Goal: Task Accomplishment & Management: Manage account settings

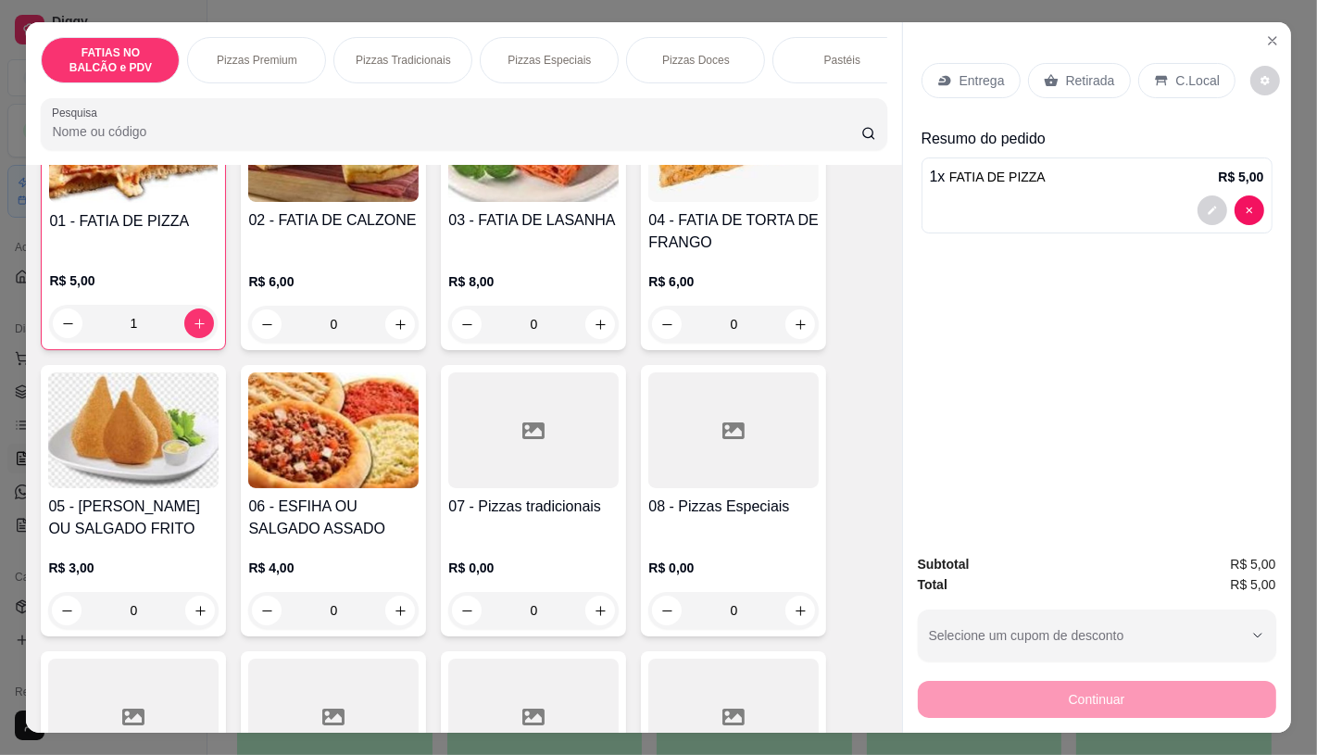
click at [1044, 79] on icon at bounding box center [1051, 80] width 15 height 15
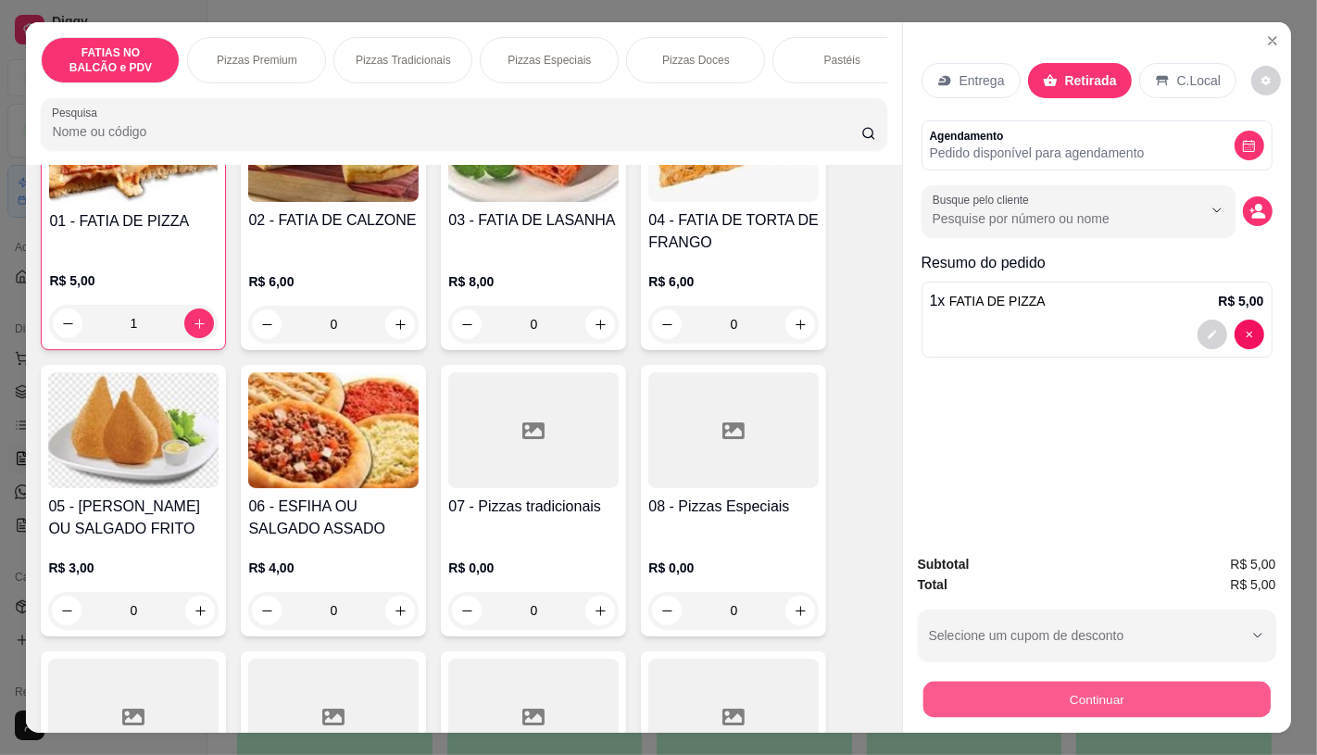
click at [1114, 686] on button "Continuar" at bounding box center [1095, 699] width 347 height 36
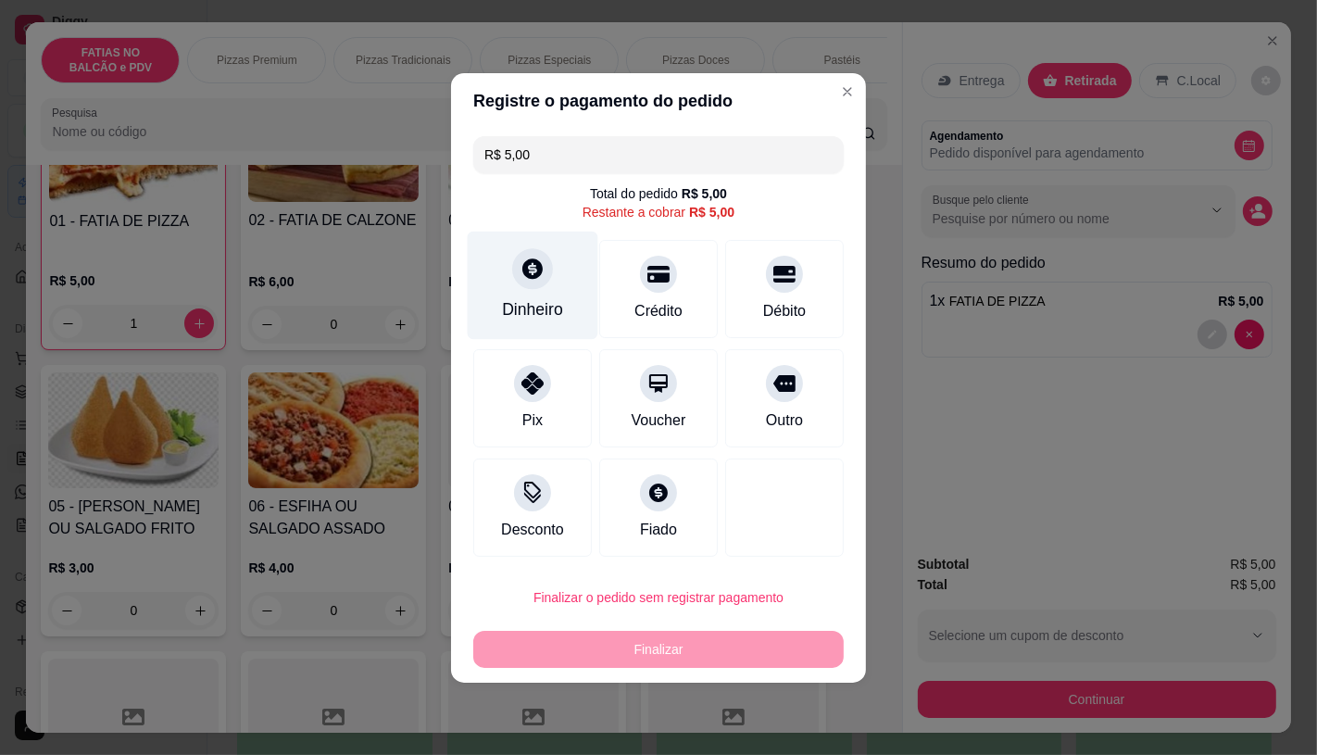
click at [495, 301] on div "Dinheiro" at bounding box center [533, 285] width 131 height 108
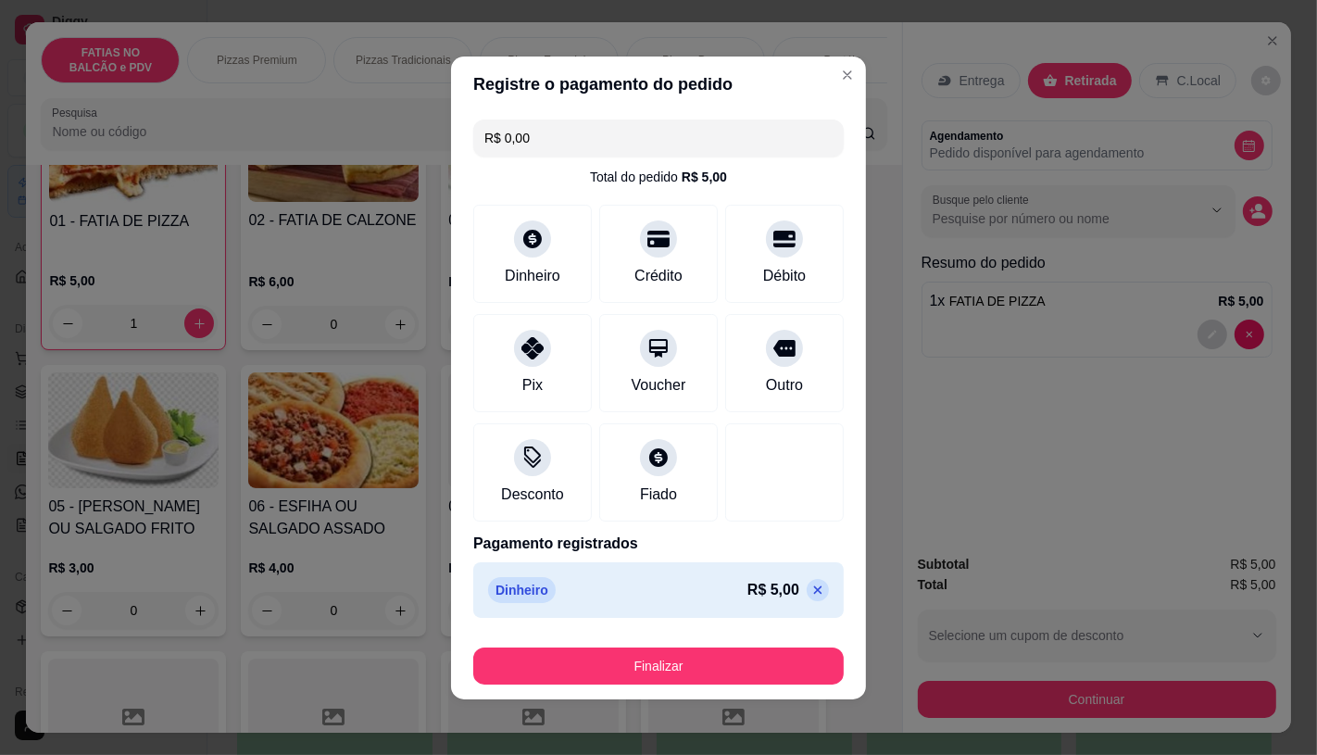
type input "R$ 0,00"
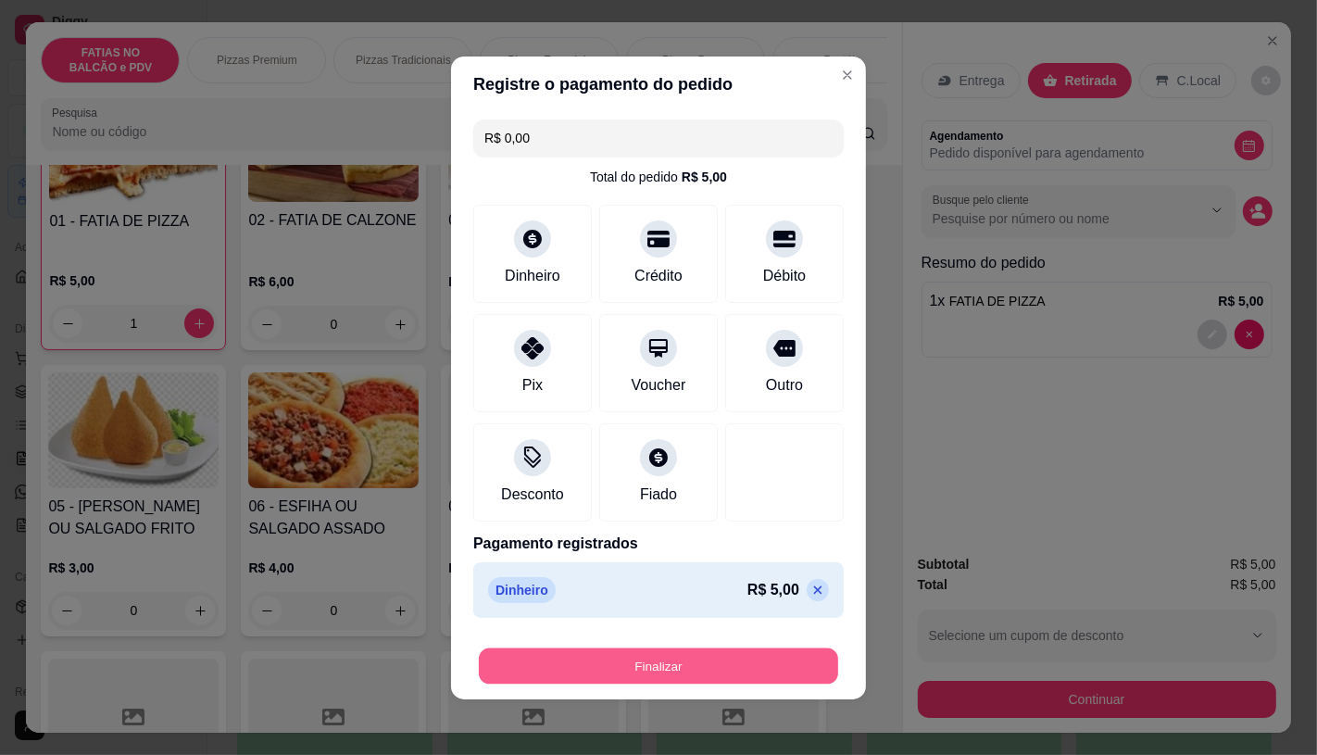
click at [693, 653] on button "Finalizar" at bounding box center [658, 665] width 359 height 36
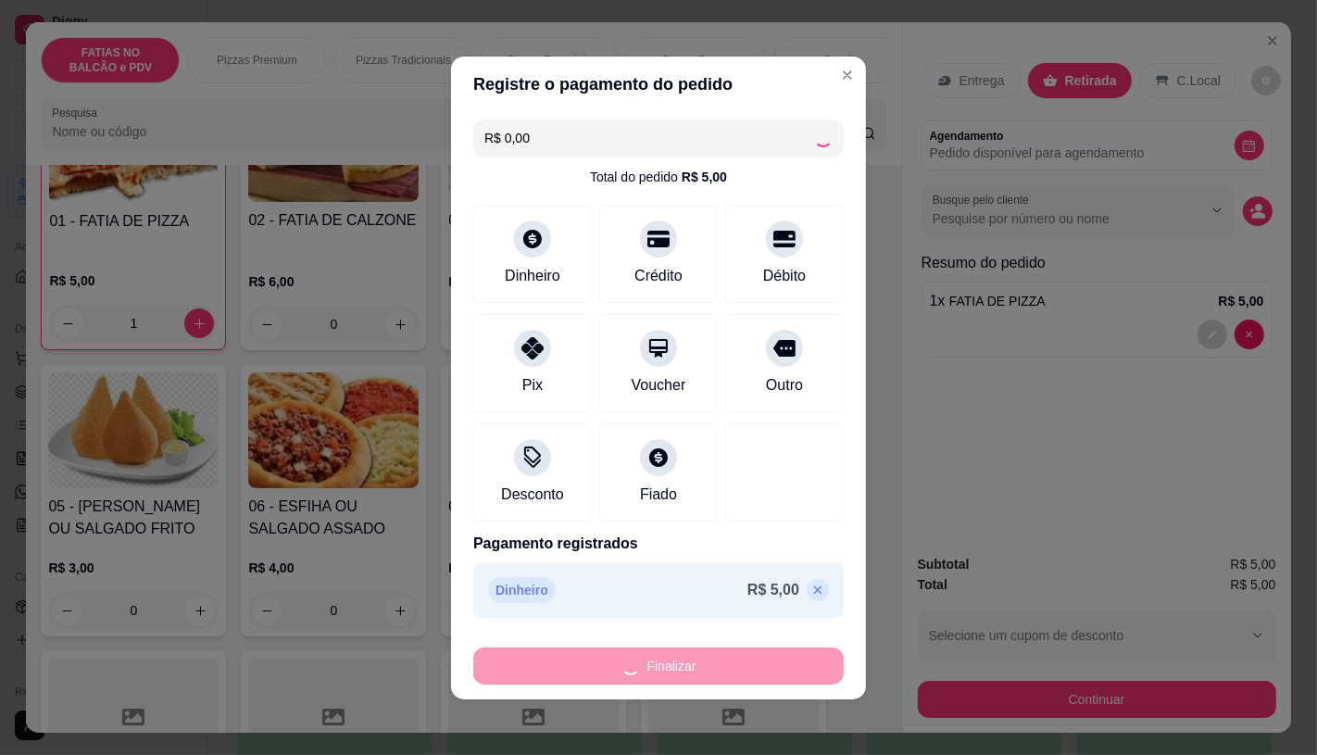
type input "0"
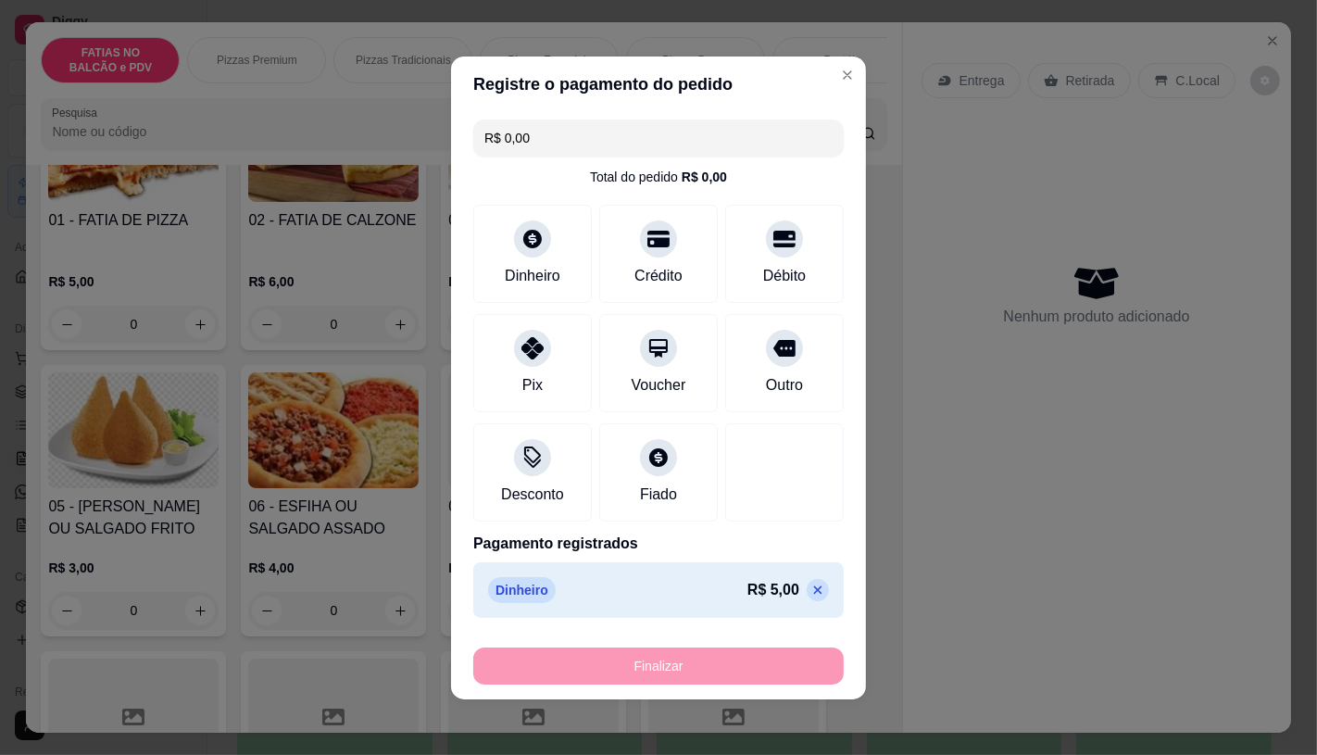
type input "-R$ 5,00"
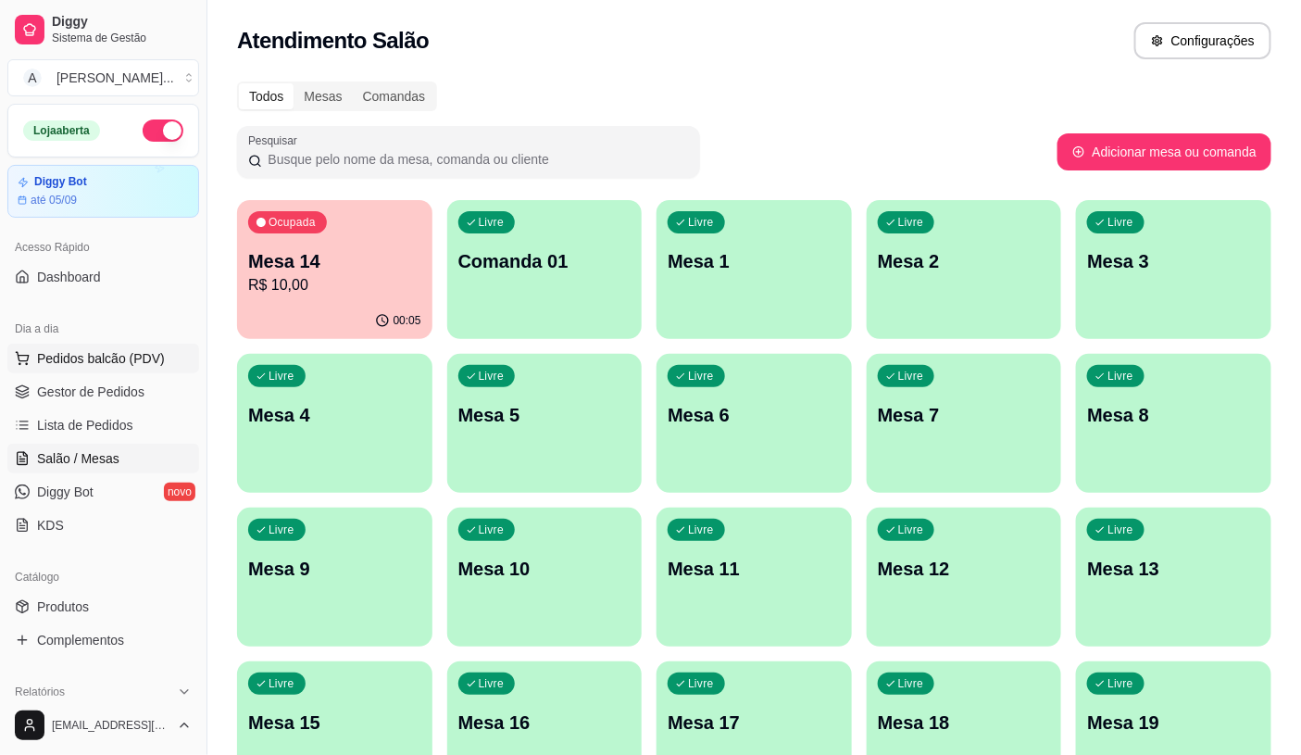
click at [87, 357] on span "Pedidos balcão (PDV)" at bounding box center [101, 358] width 128 height 19
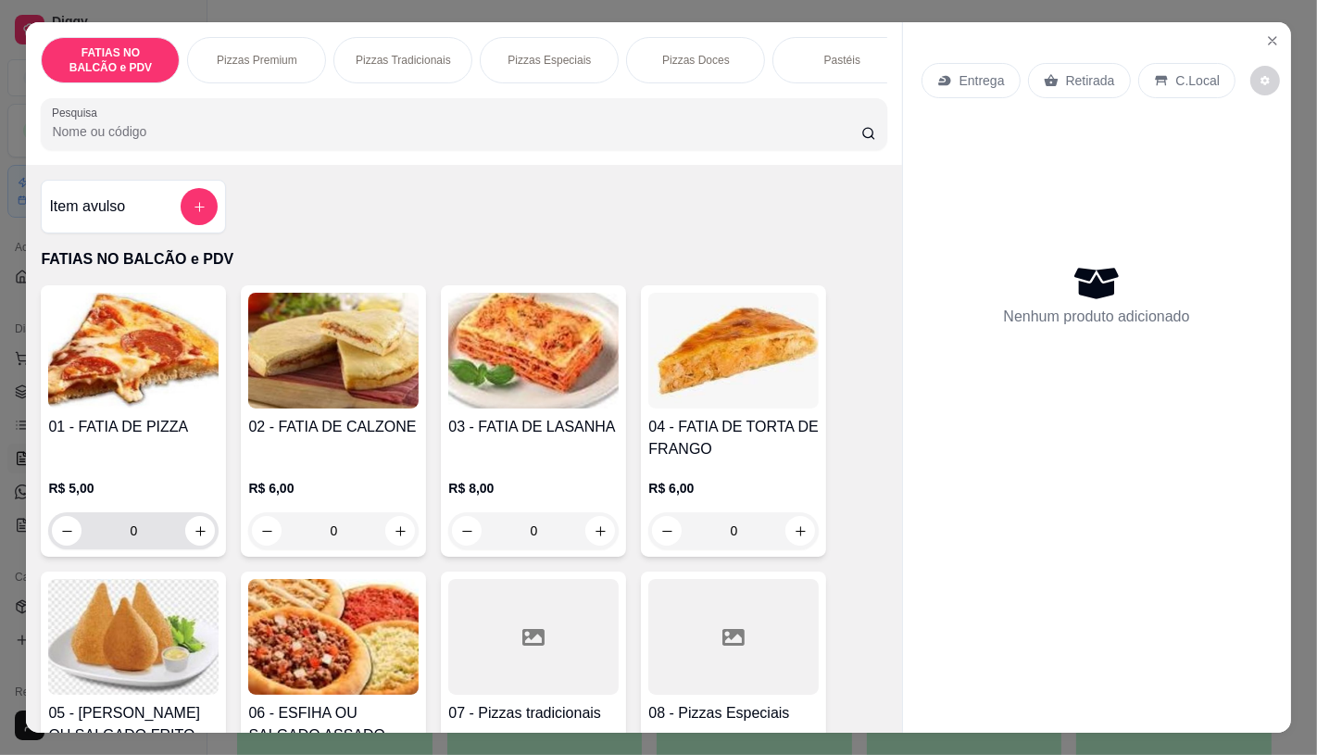
click at [131, 539] on input "0" at bounding box center [134, 530] width 104 height 37
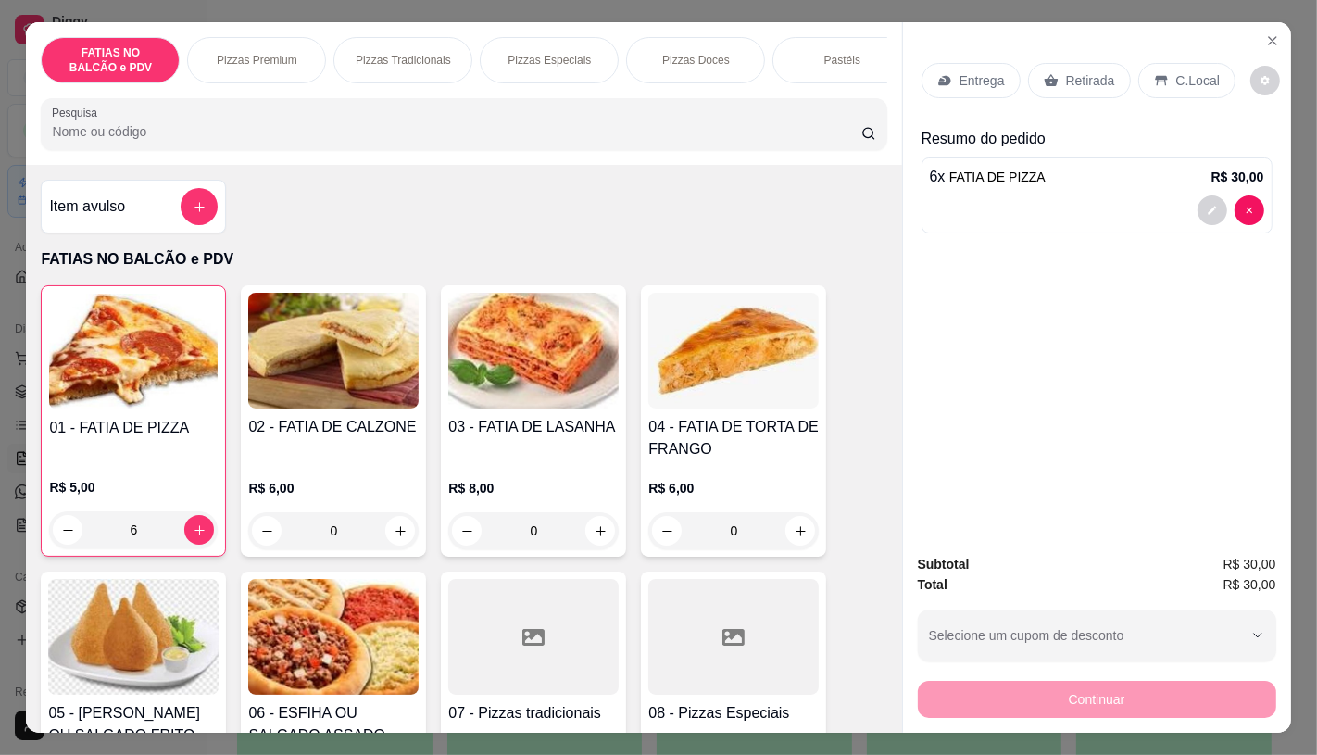
type input "6"
click at [1052, 69] on div "Retirada" at bounding box center [1079, 80] width 103 height 35
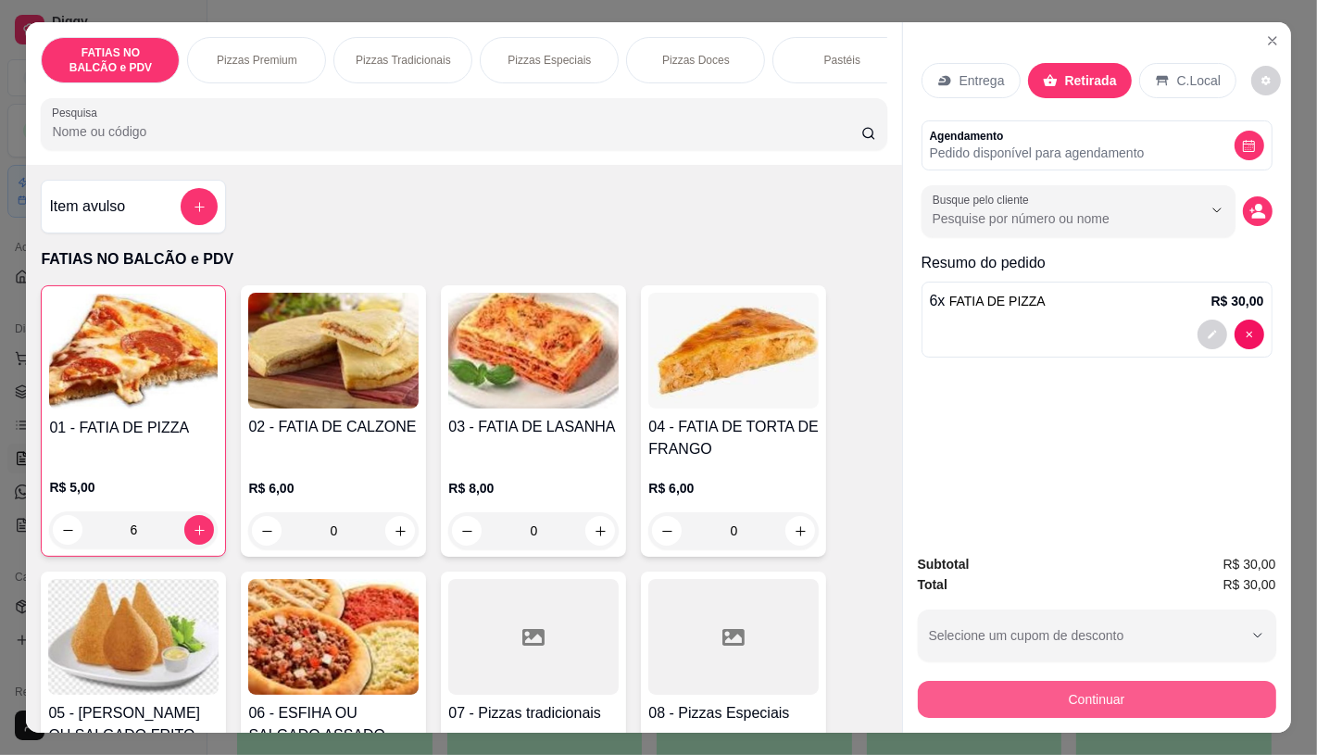
click at [1160, 686] on button "Continuar" at bounding box center [1097, 699] width 358 height 37
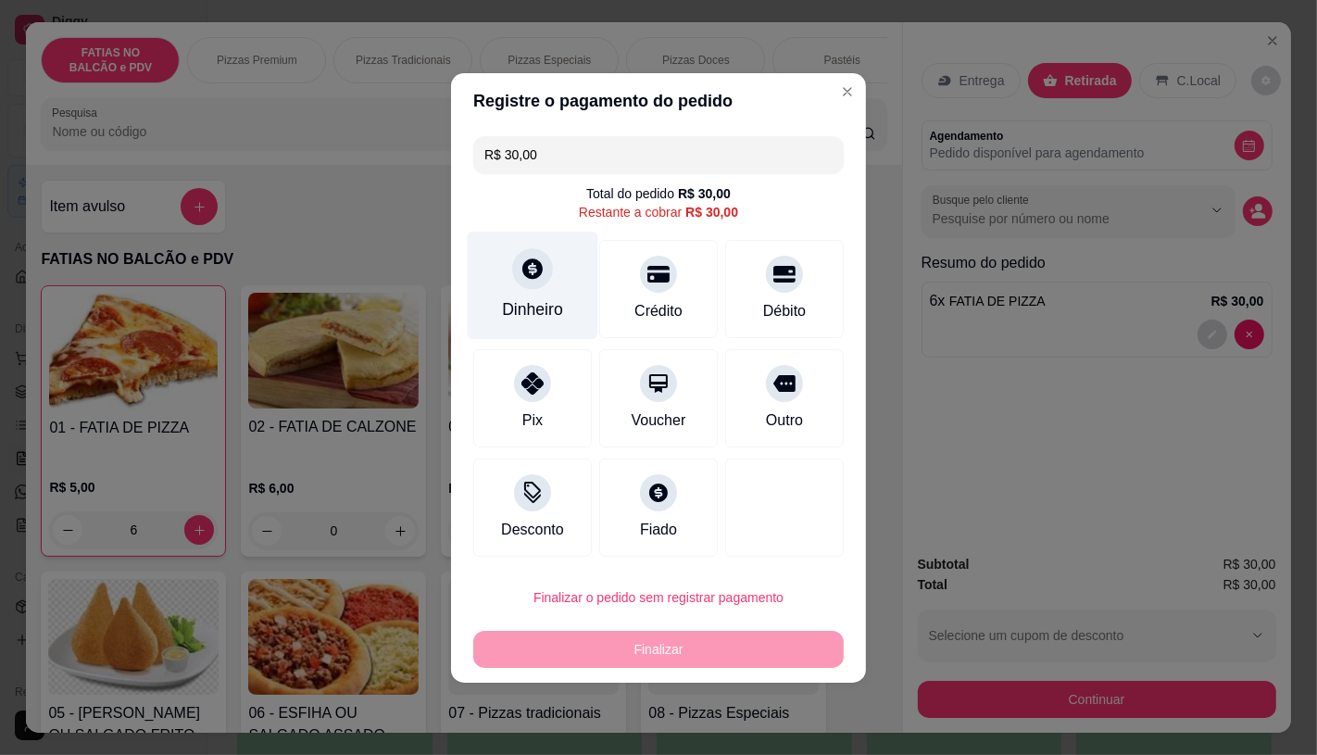
click at [542, 297] on div "Dinheiro" at bounding box center [533, 285] width 131 height 108
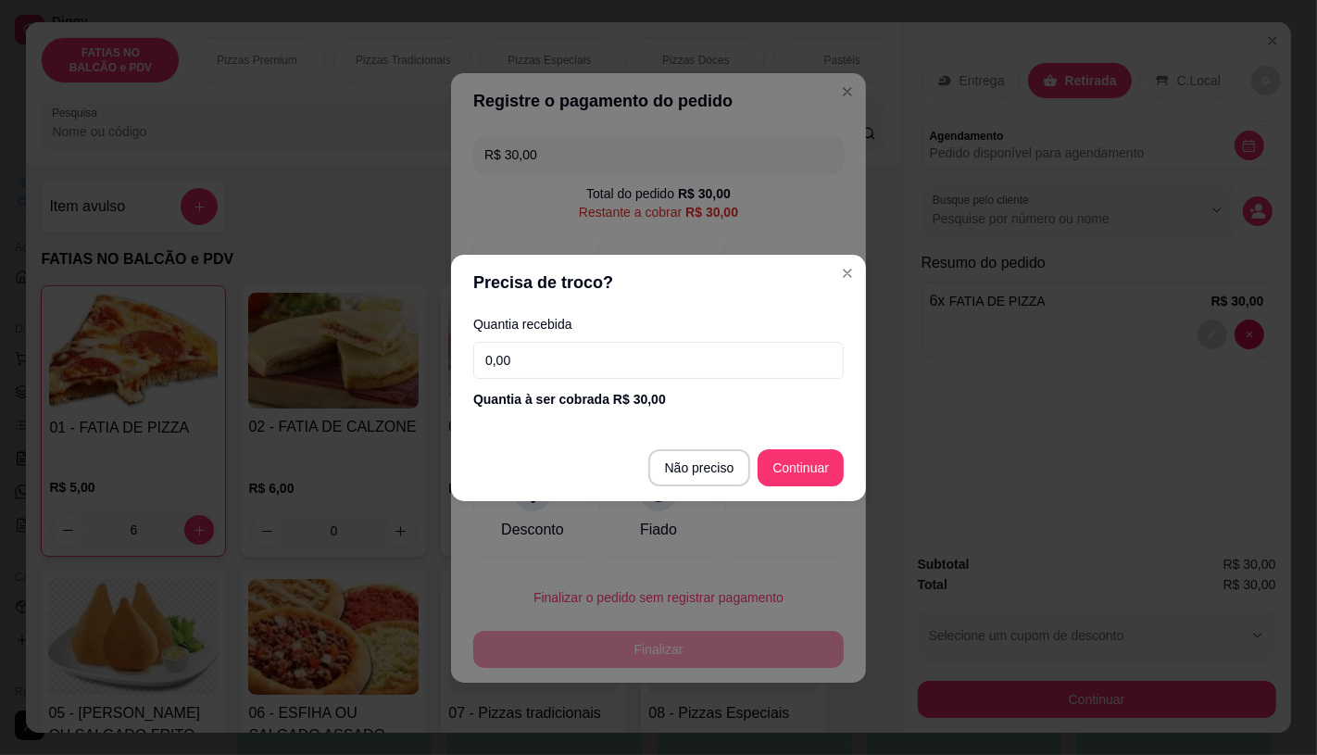
click at [645, 347] on input "0,00" at bounding box center [658, 360] width 370 height 37
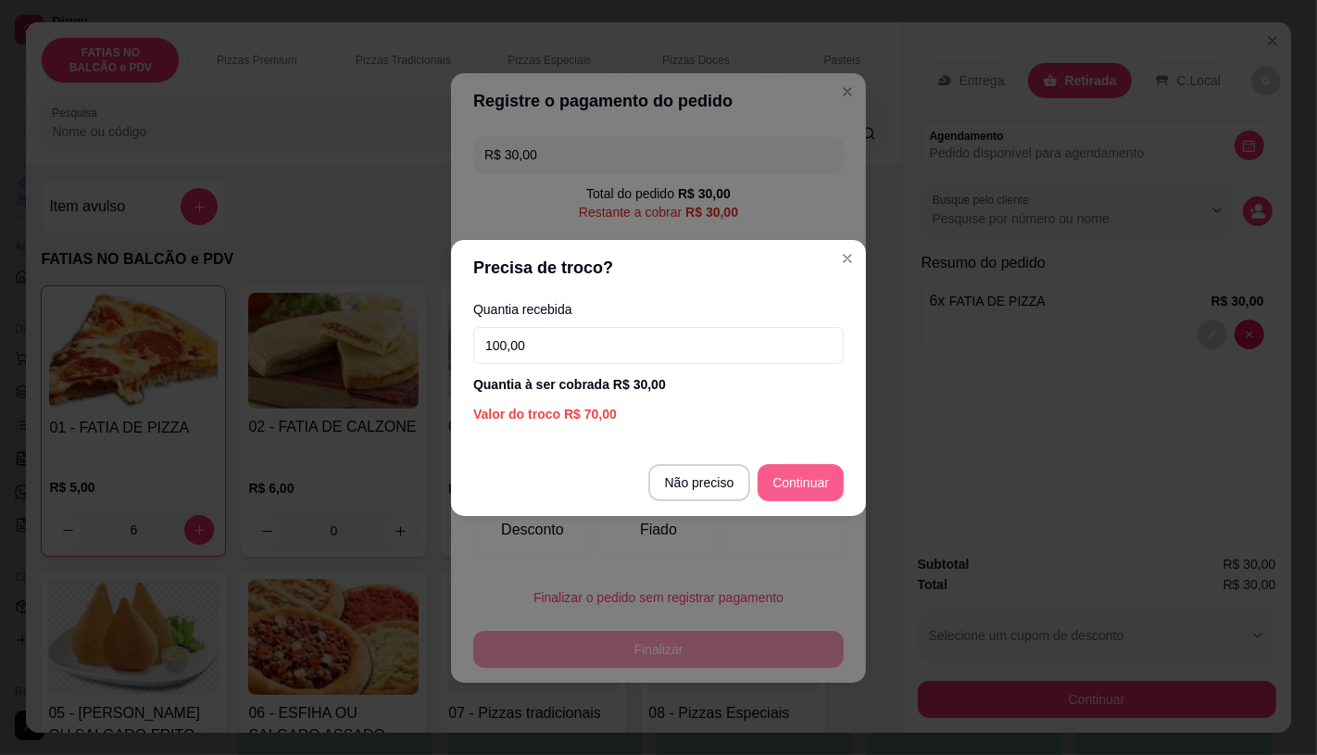
type input "100,00"
type input "R$ 0,00"
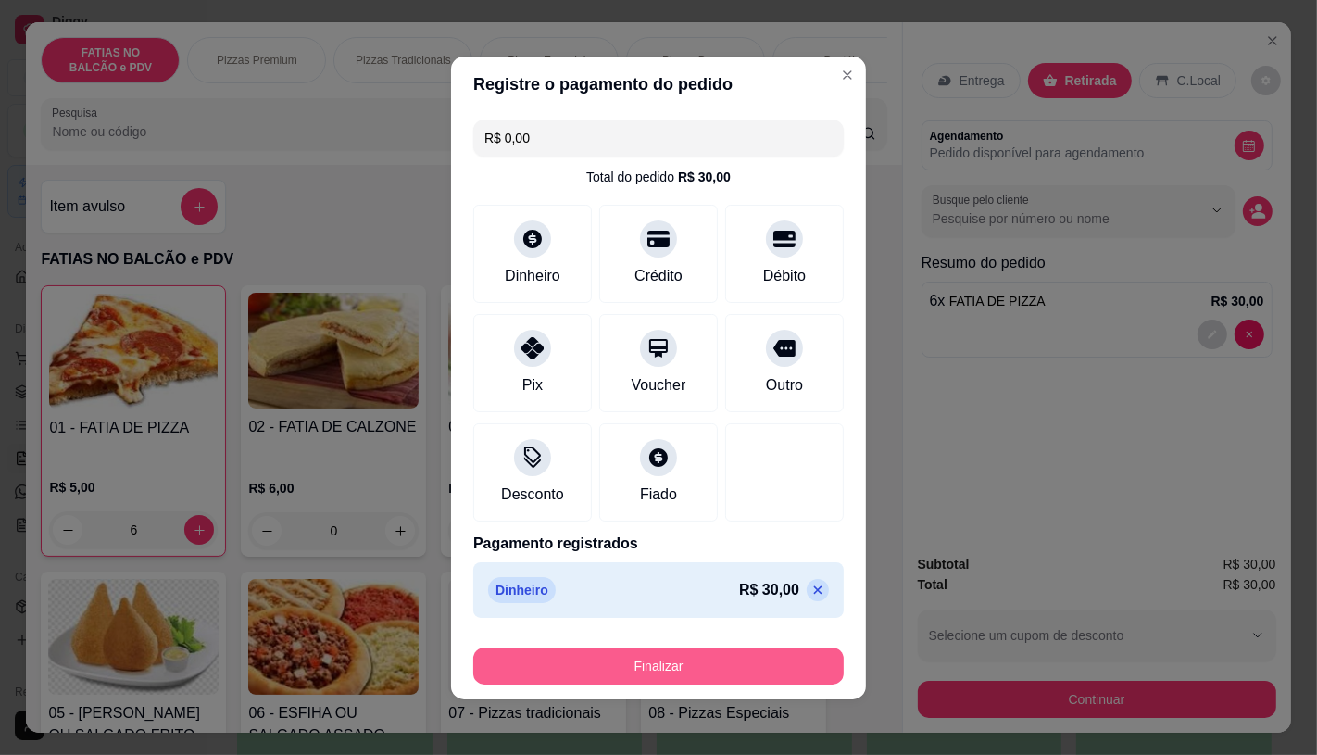
click at [698, 671] on button "Finalizar" at bounding box center [658, 665] width 370 height 37
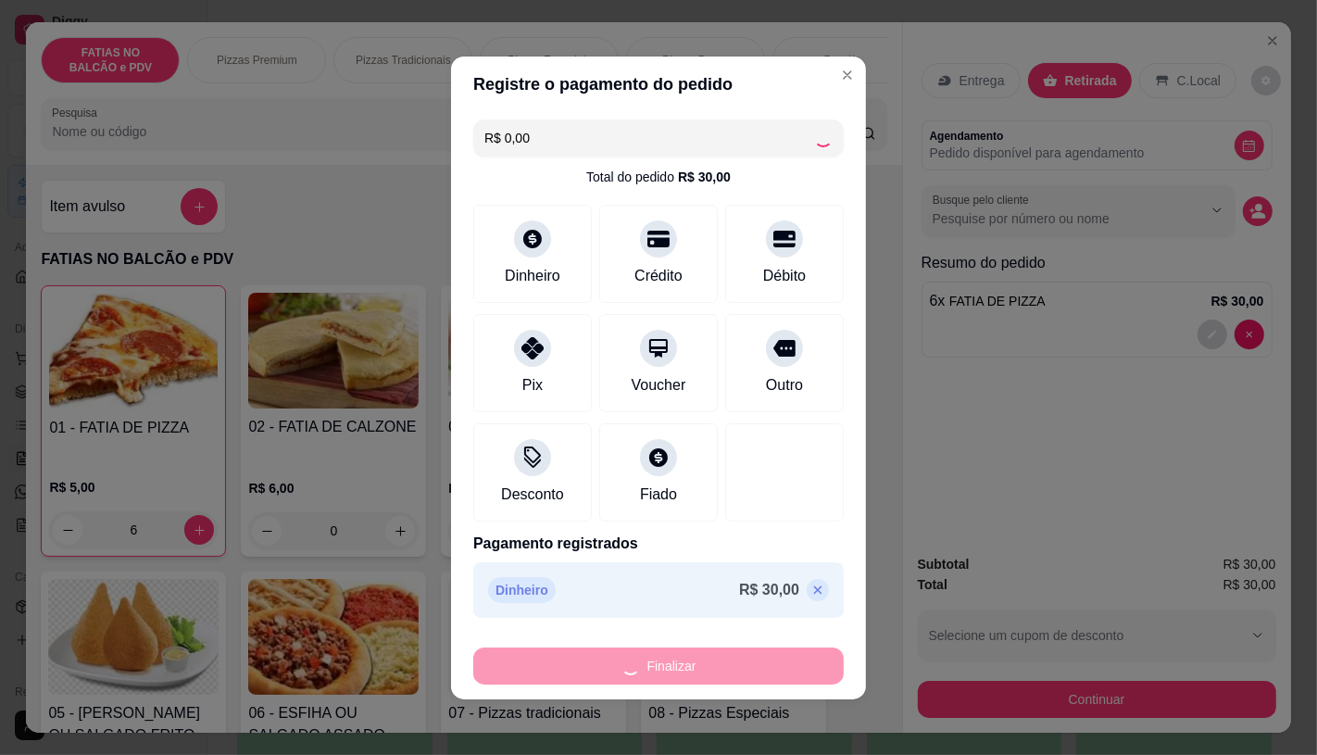
type input "0"
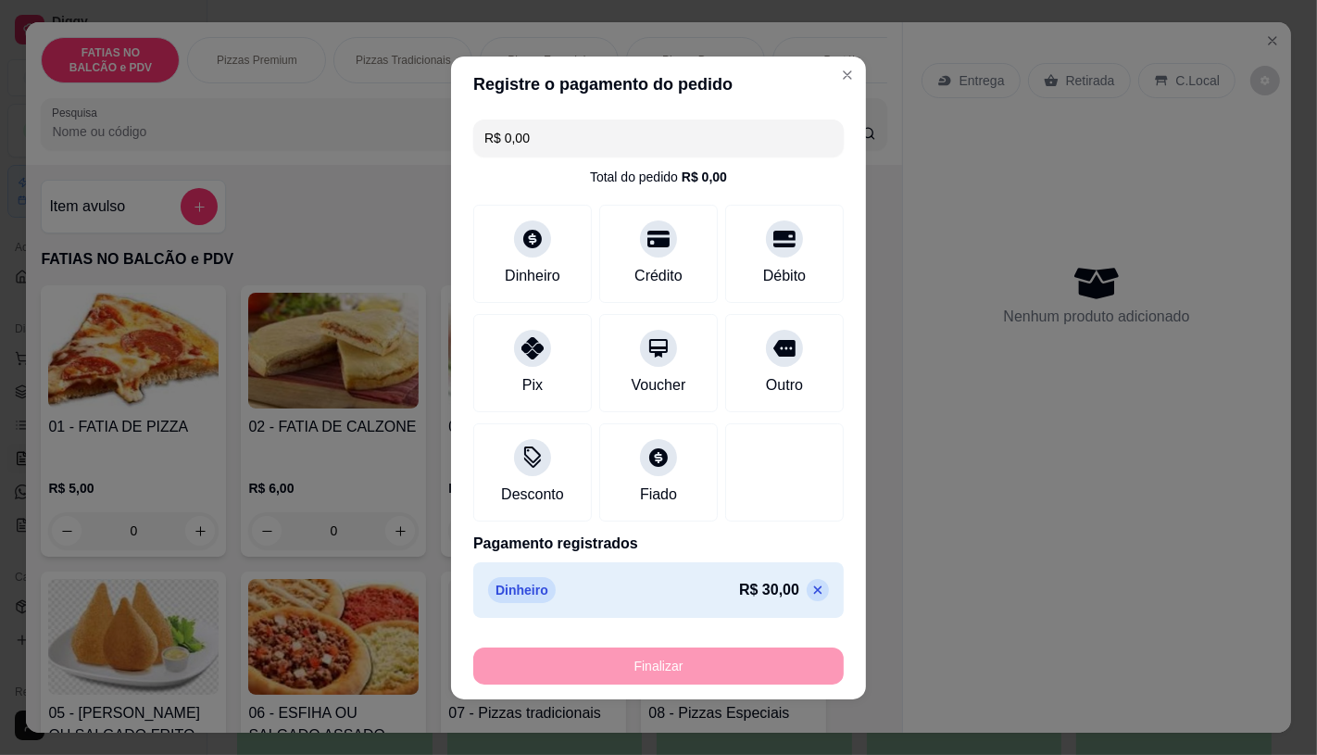
type input "-R$ 30,00"
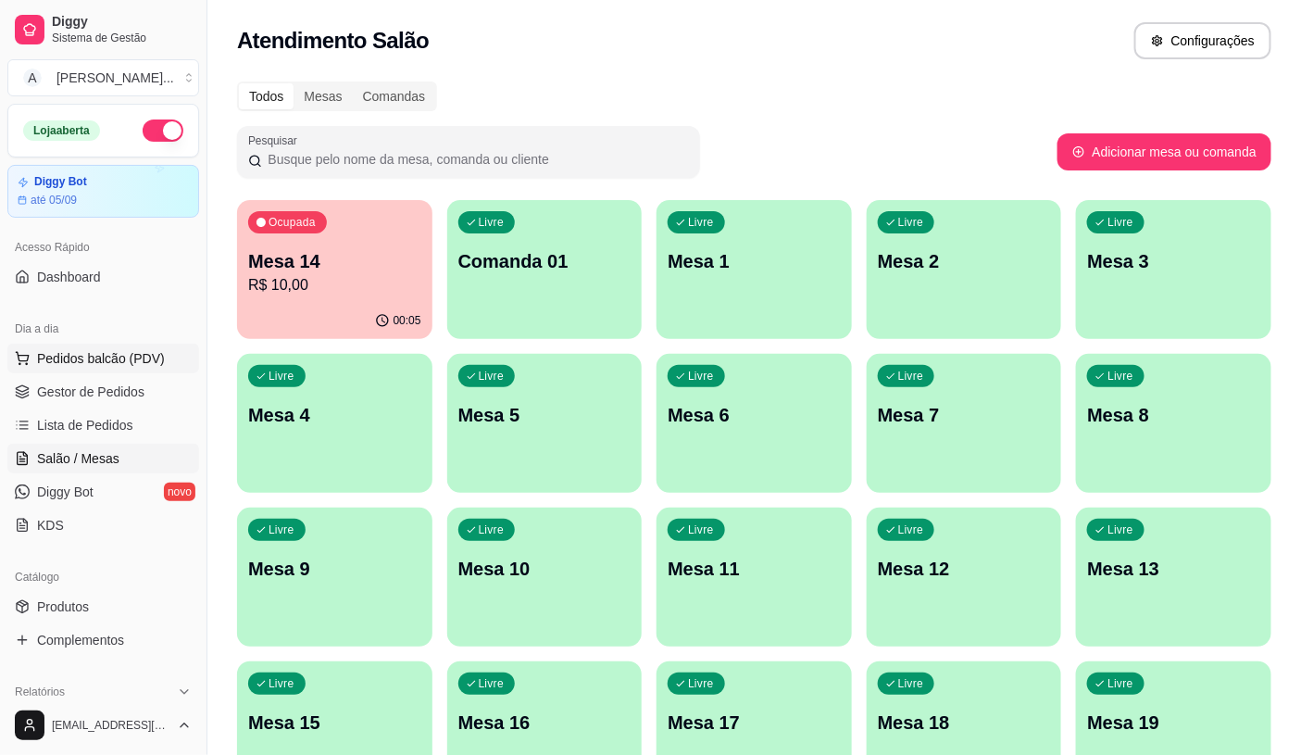
click at [155, 346] on button "Pedidos balcão (PDV)" at bounding box center [103, 359] width 192 height 30
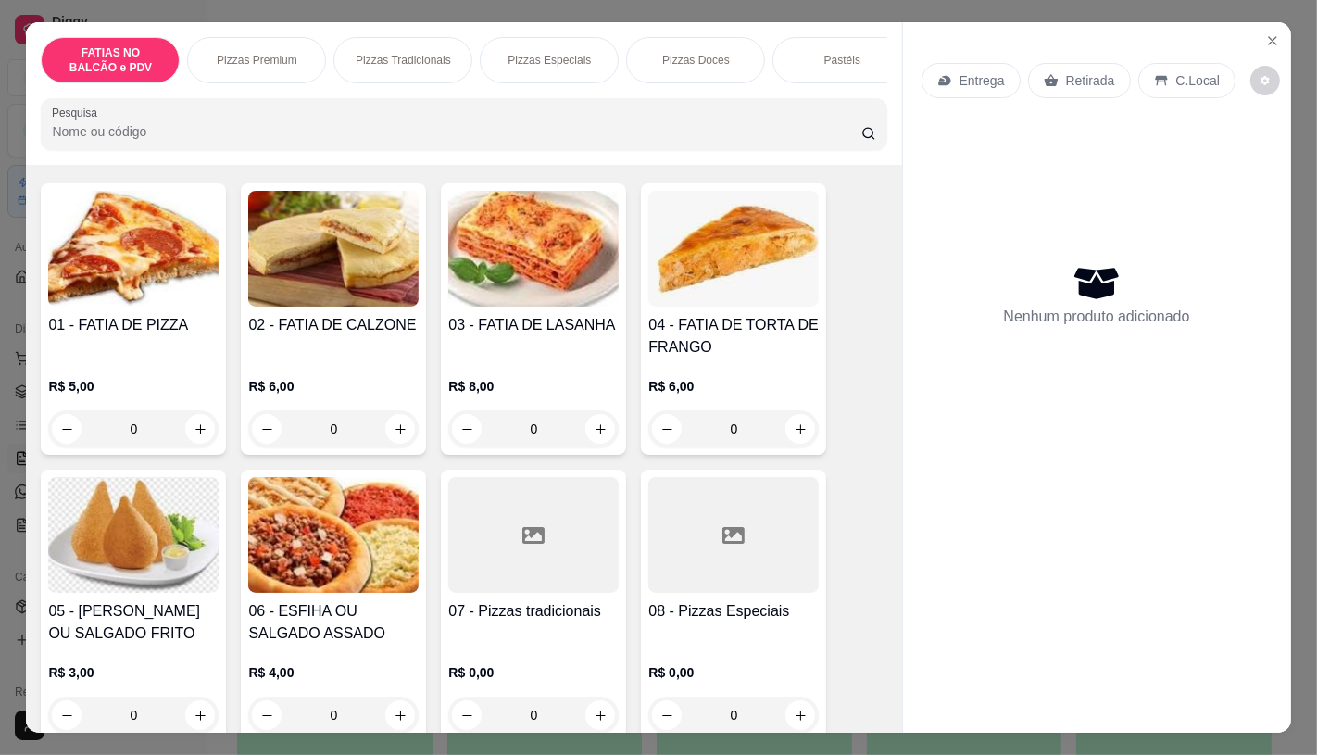
scroll to position [103, 0]
click at [195, 433] on icon "increase-product-quantity" at bounding box center [200, 428] width 10 height 10
click at [194, 435] on icon "increase-product-quantity" at bounding box center [201, 428] width 14 height 14
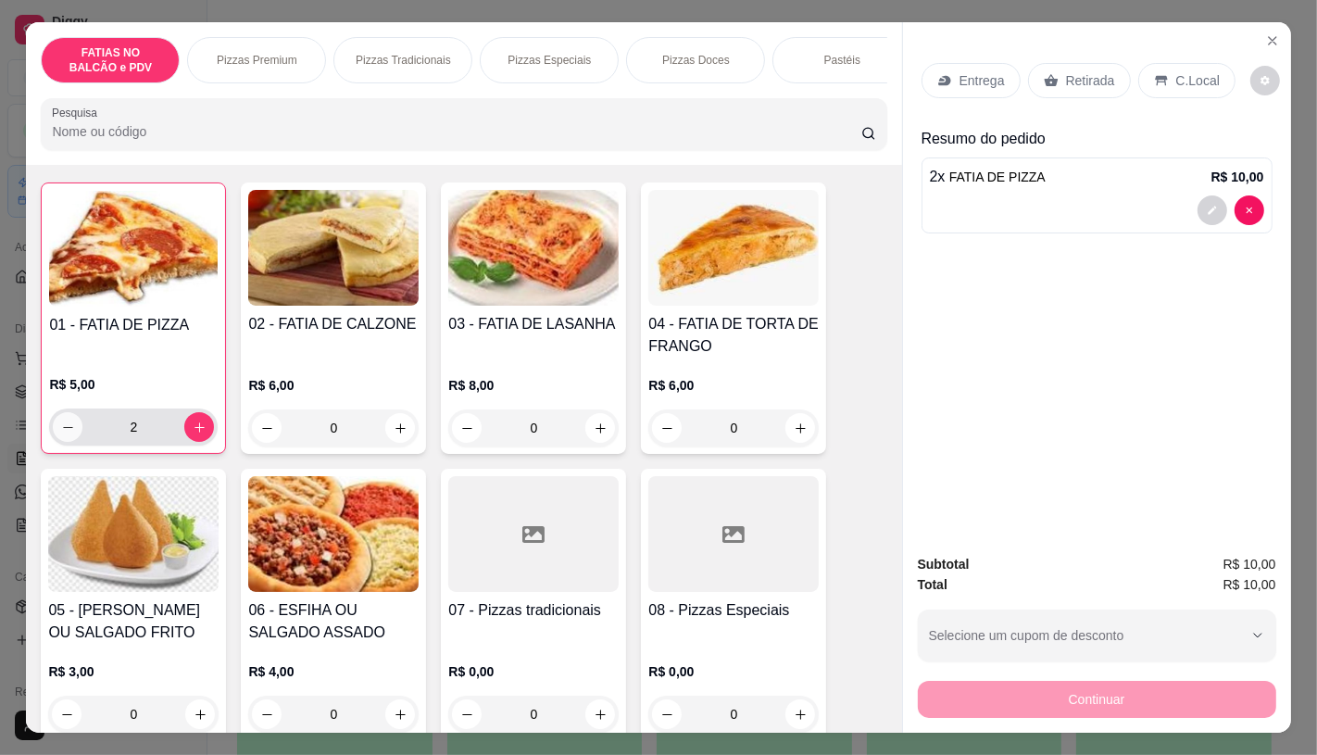
click at [49, 435] on div "2" at bounding box center [133, 426] width 169 height 37
click at [65, 432] on icon "decrease-product-quantity" at bounding box center [68, 427] width 14 height 14
type input "0"
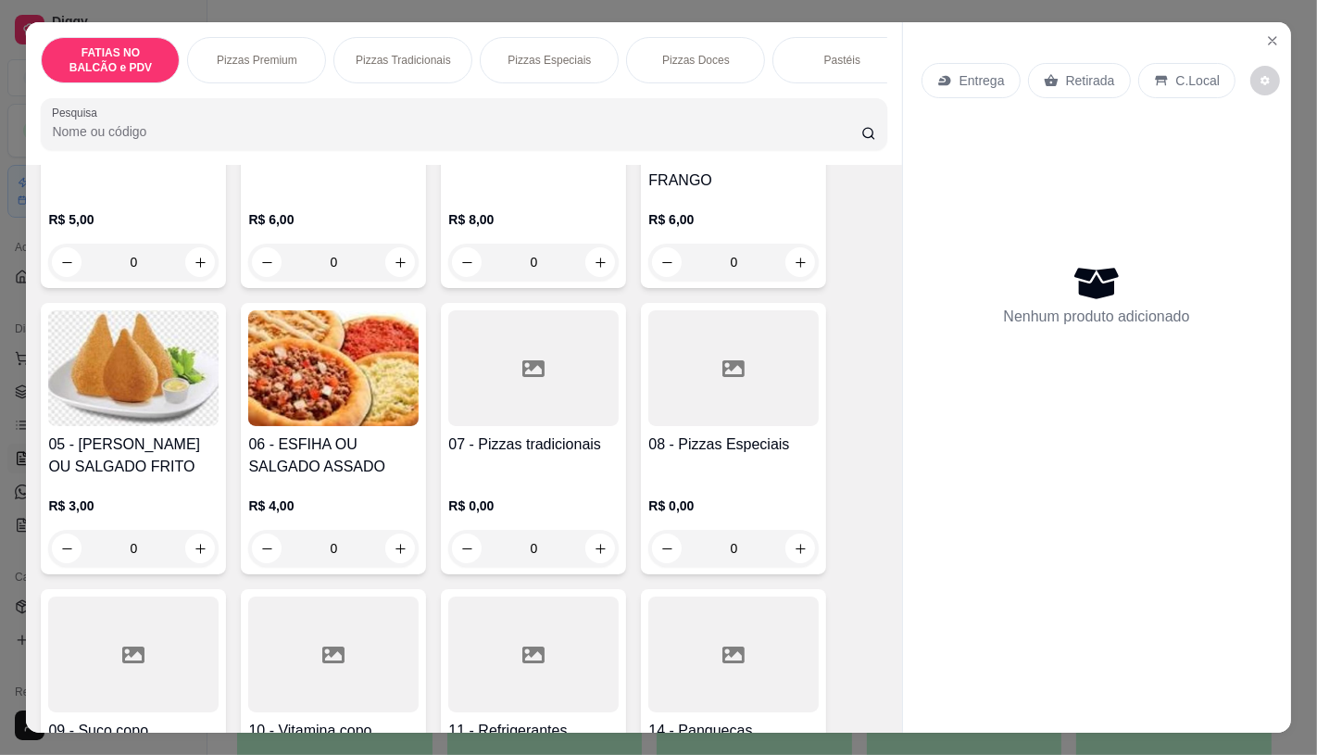
scroll to position [308, 0]
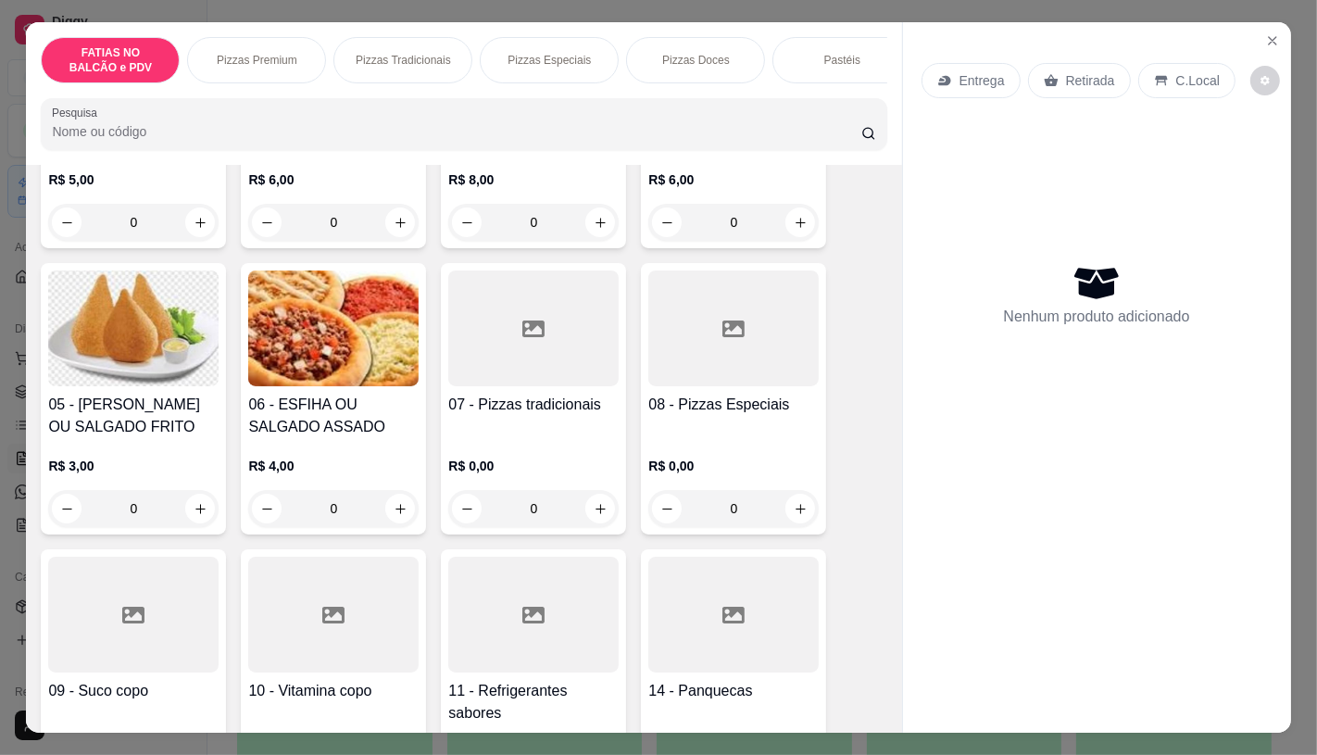
click at [182, 520] on div "0" at bounding box center [133, 508] width 170 height 37
click at [149, 509] on div "0" at bounding box center [133, 508] width 170 height 37
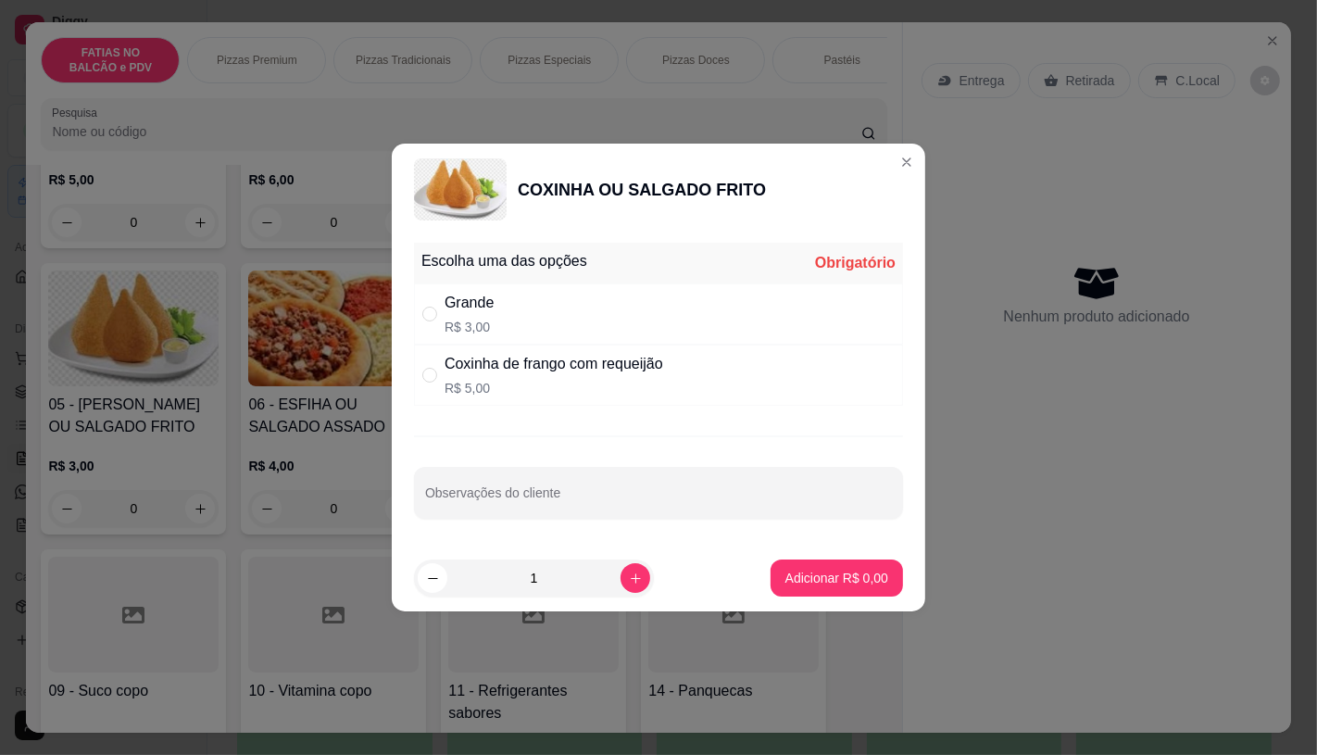
click at [463, 333] on p "R$ 3,00" at bounding box center [469, 327] width 49 height 19
radio input "true"
click at [621, 571] on button "increase-product-quantity" at bounding box center [635, 578] width 29 height 29
type input "3"
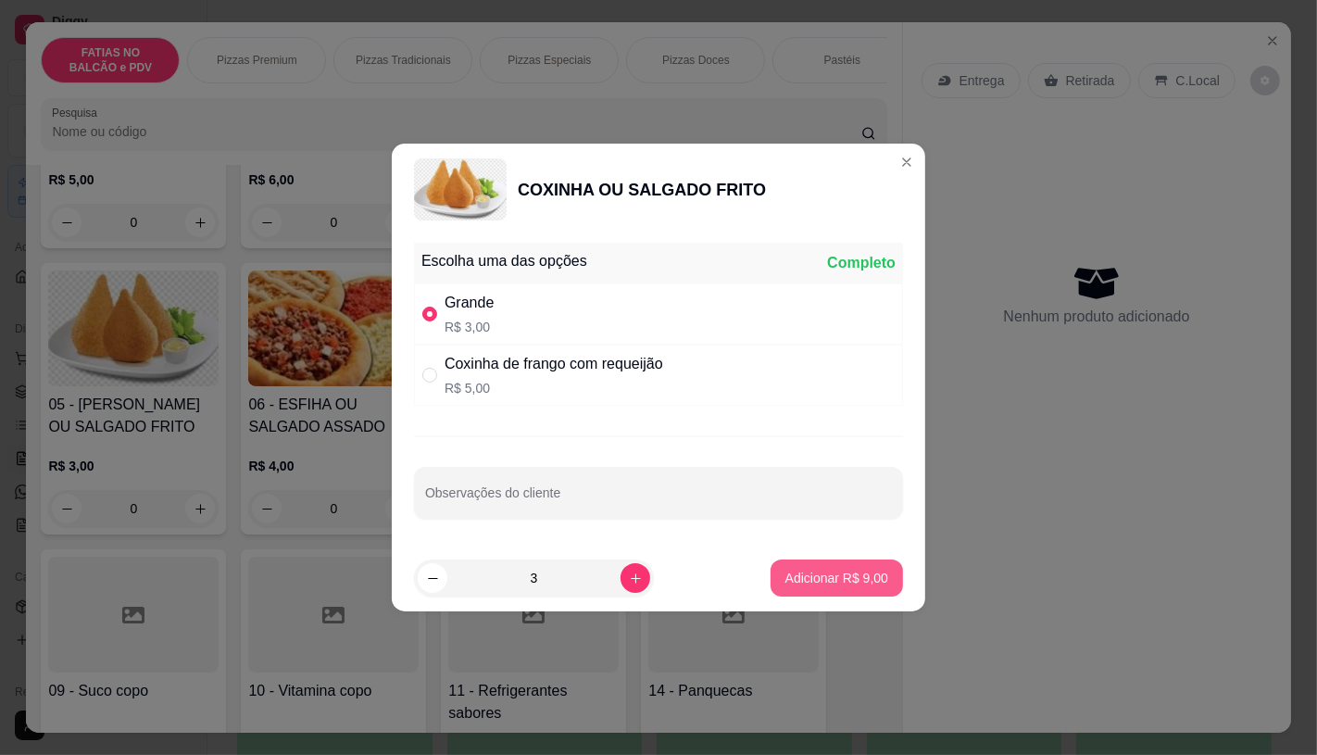
click at [848, 596] on button "Adicionar R$ 9,00" at bounding box center [837, 577] width 132 height 37
type input "3"
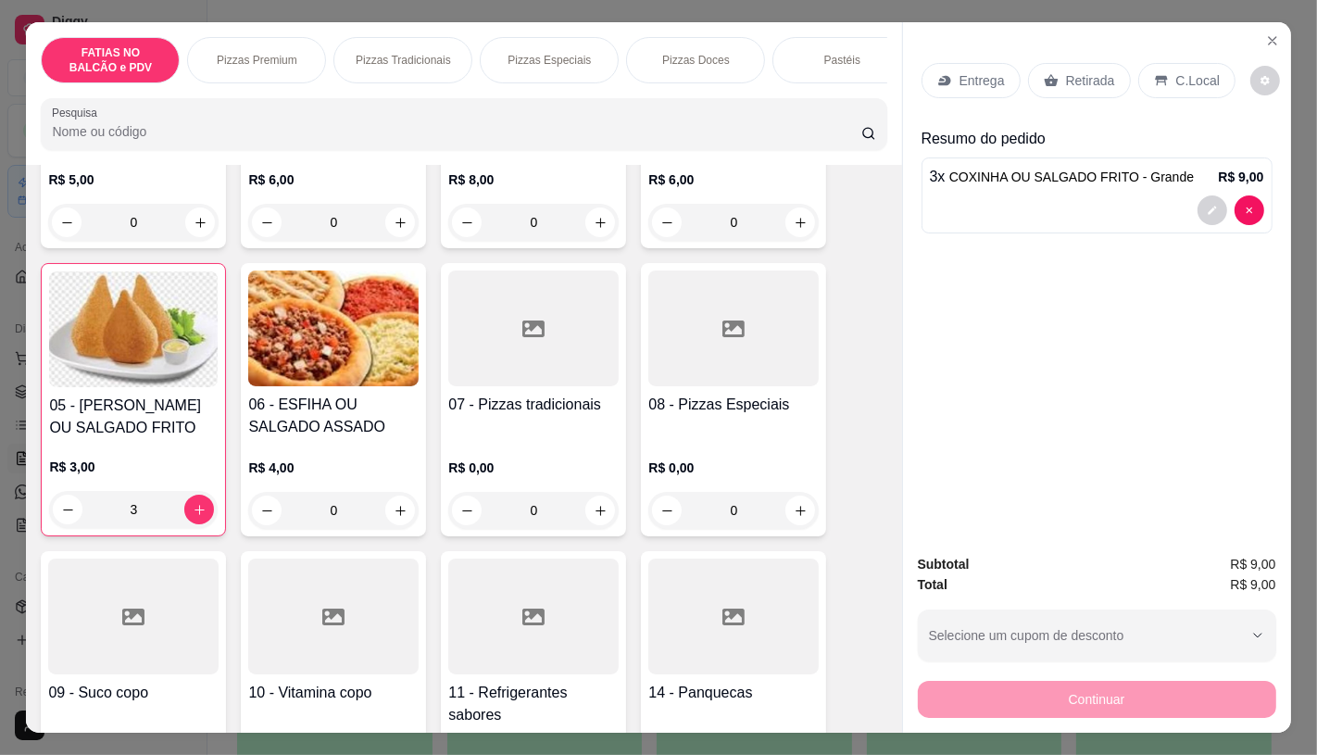
click at [1076, 80] on p "Retirada" at bounding box center [1090, 80] width 49 height 19
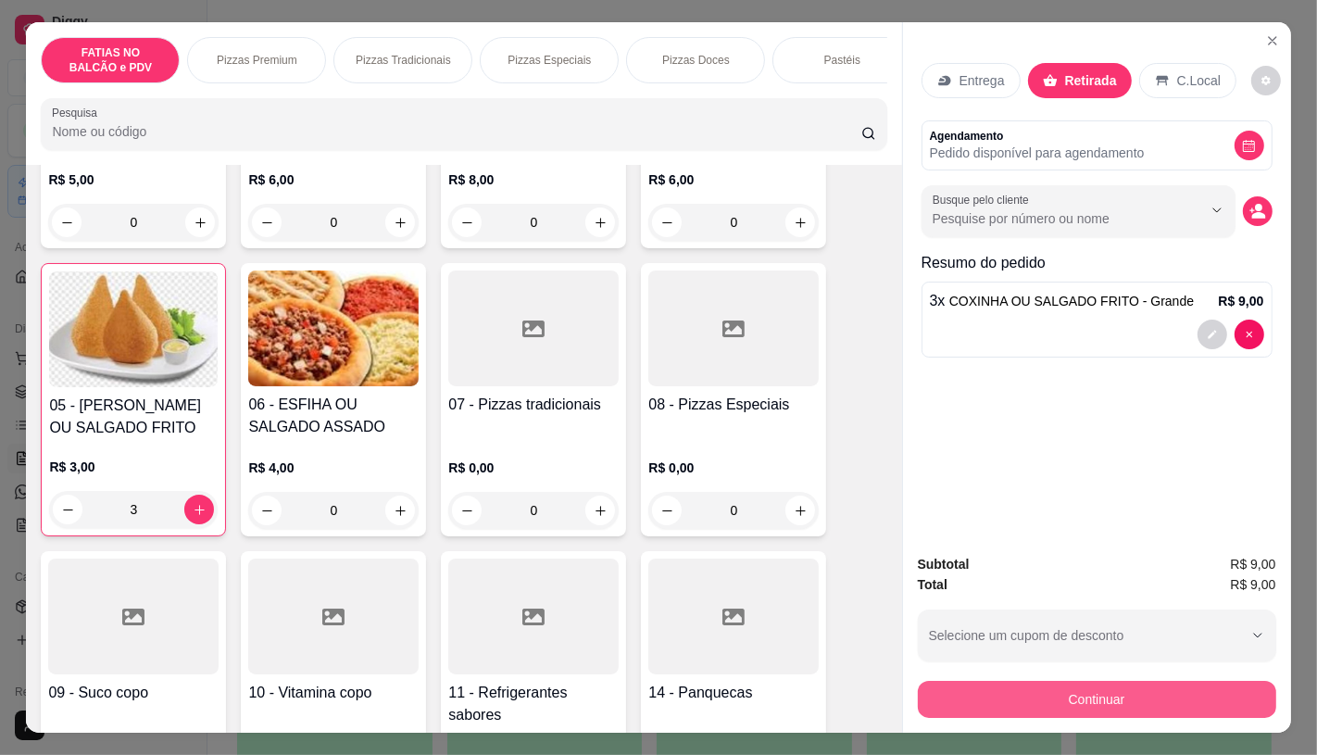
click at [1048, 691] on button "Continuar" at bounding box center [1097, 699] width 358 height 37
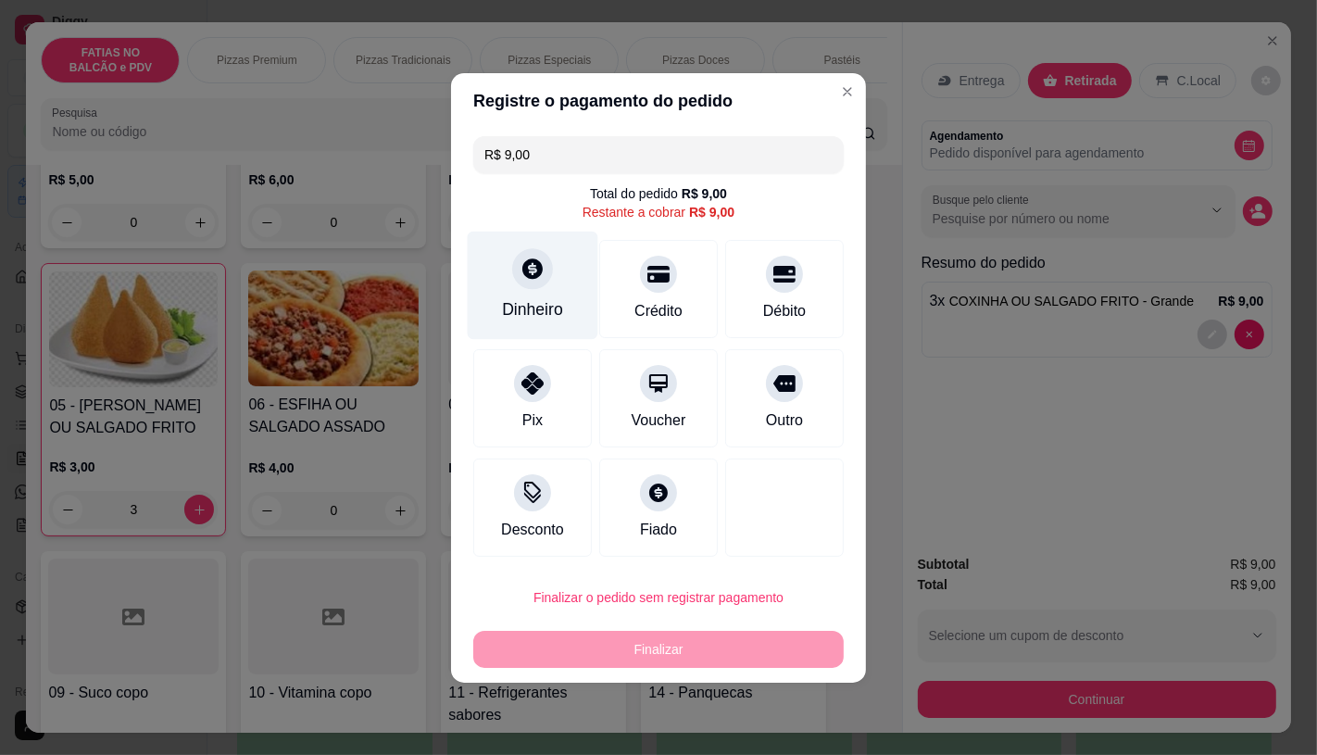
click at [512, 311] on div "Dinheiro" at bounding box center [532, 309] width 61 height 24
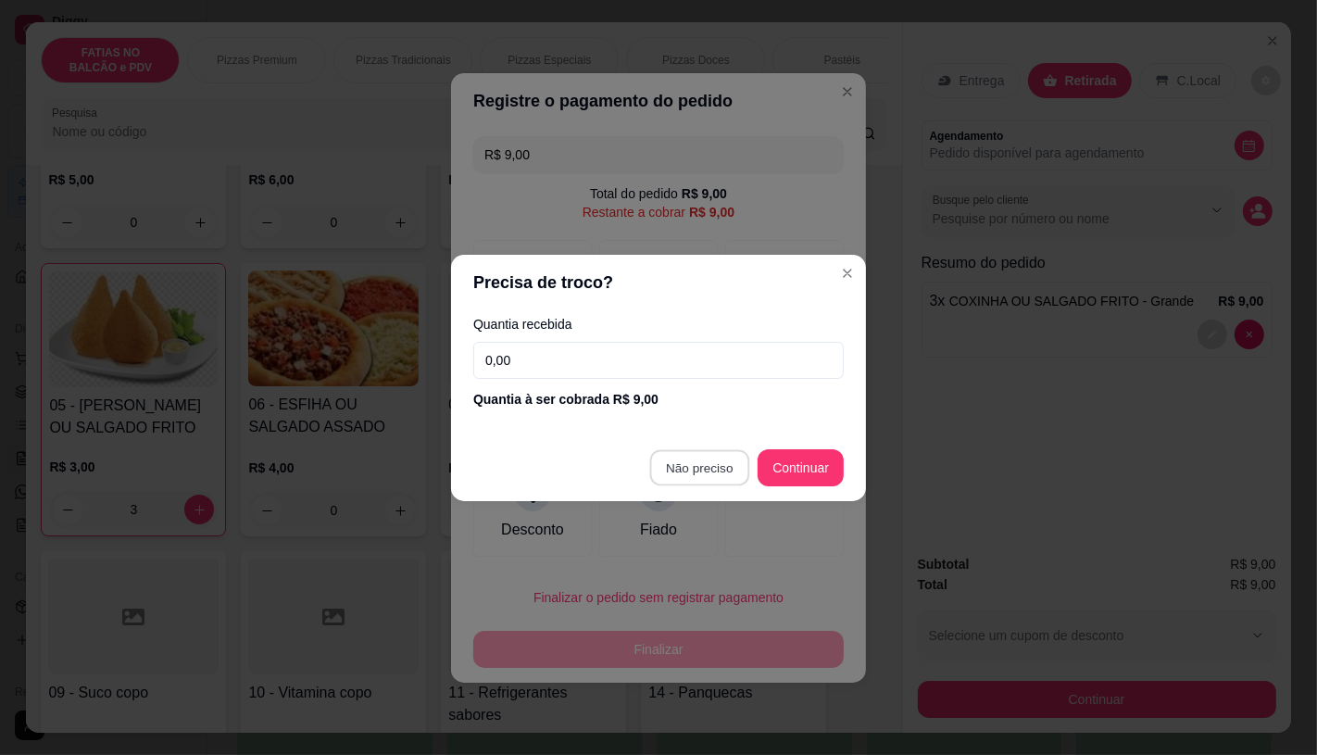
type input "R$ 0,00"
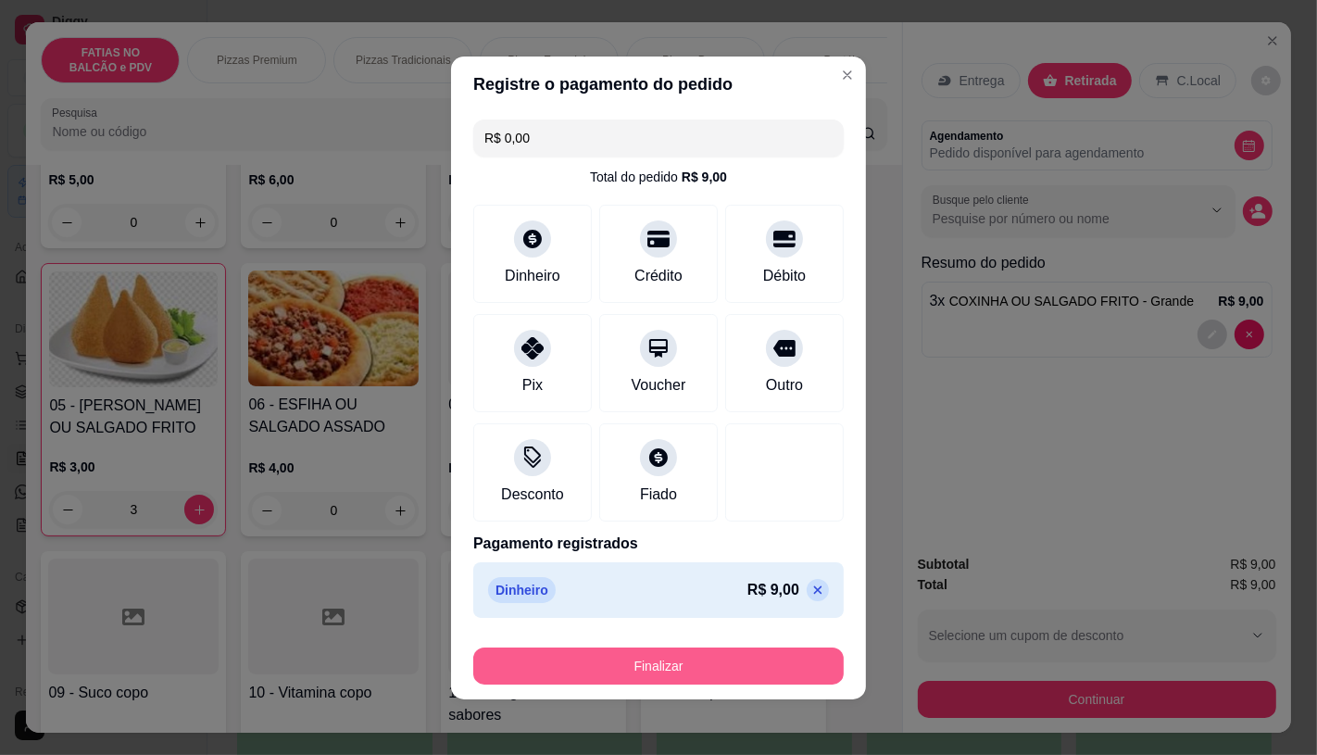
click at [697, 684] on div "Finalizar" at bounding box center [658, 665] width 370 height 37
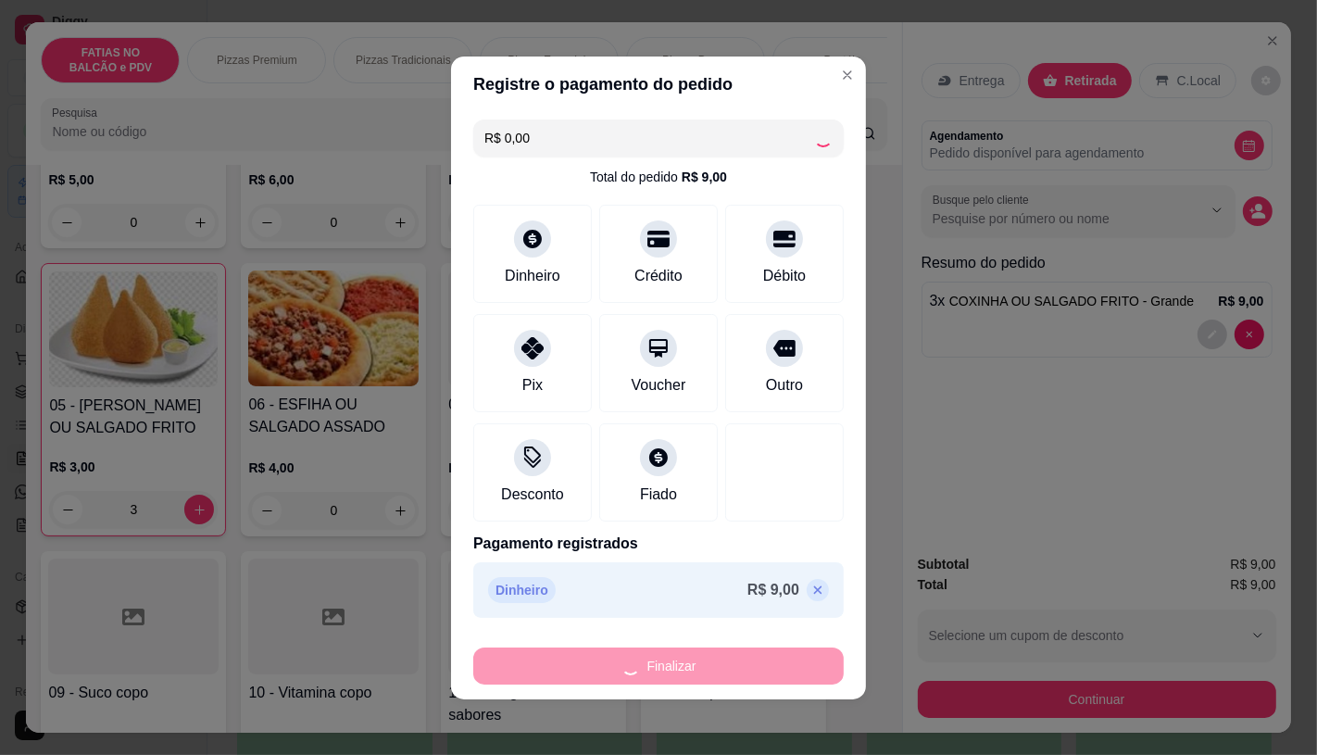
type input "0"
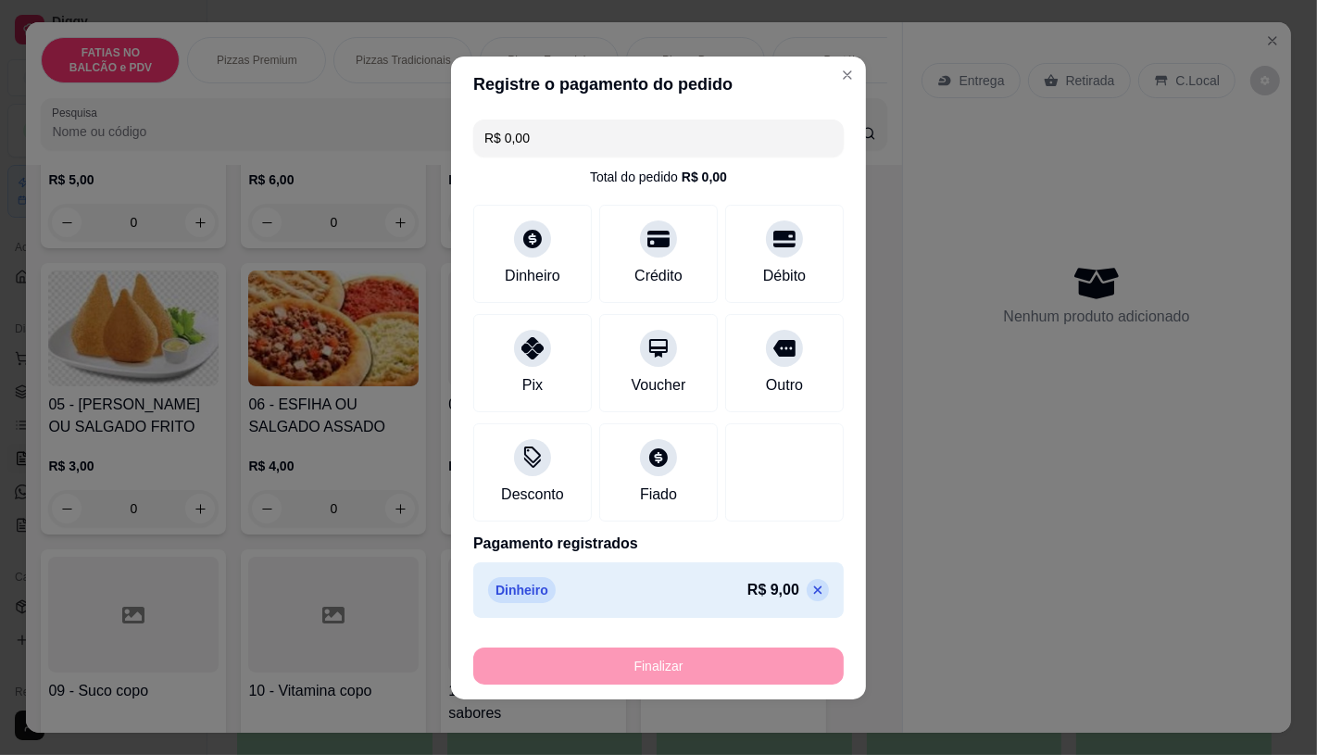
type input "-R$ 9,00"
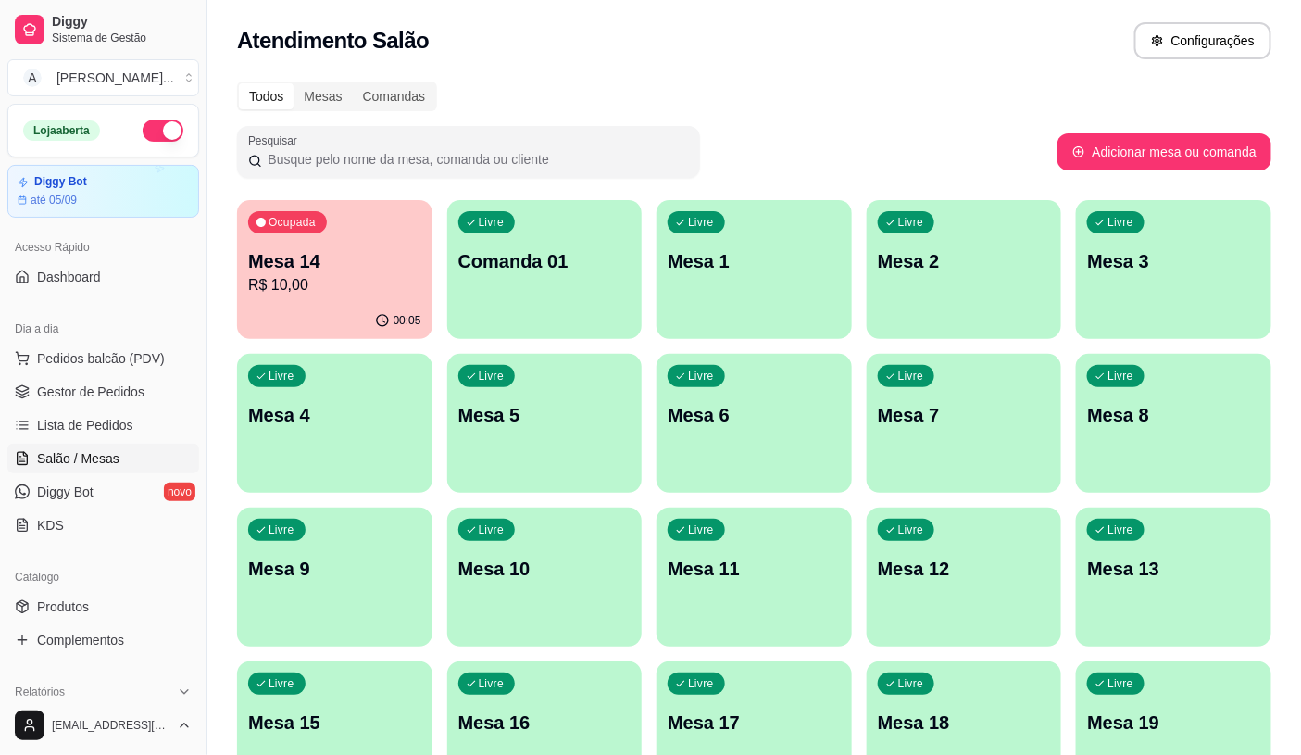
click at [671, 734] on p "Mesa 17" at bounding box center [754, 722] width 173 height 26
click at [95, 350] on span "Pedidos balcão (PDV)" at bounding box center [101, 358] width 128 height 19
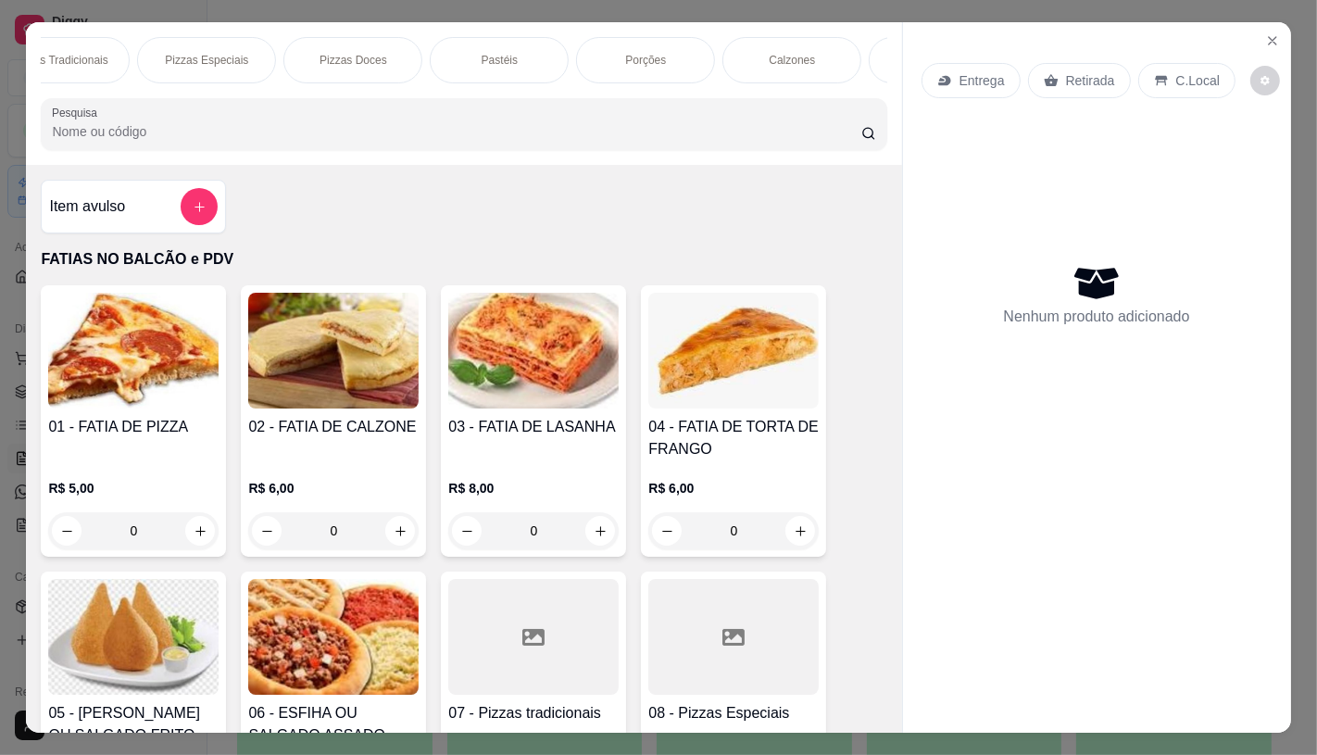
scroll to position [0, 296]
click at [194, 538] on icon "increase-product-quantity" at bounding box center [201, 531] width 14 height 14
type input "2"
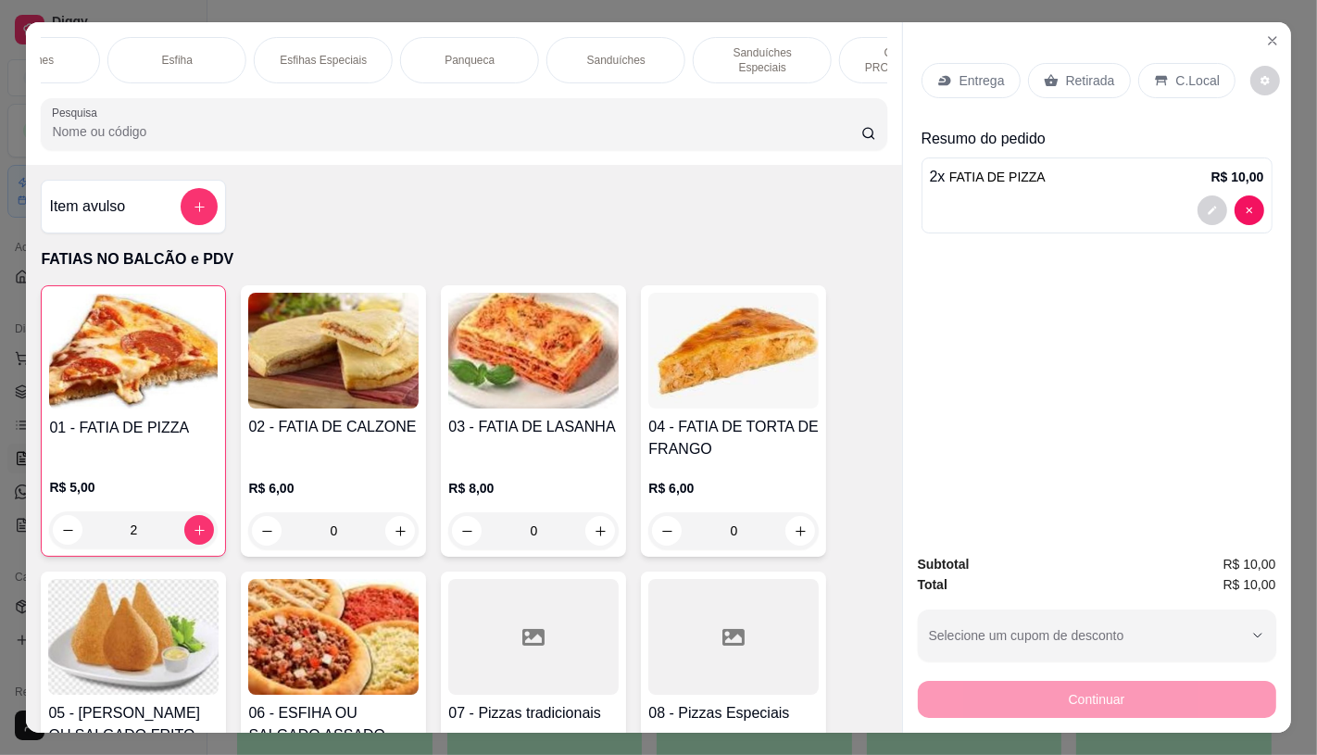
scroll to position [0, 1150]
click at [520, 56] on div "Sanduíches" at bounding box center [569, 60] width 139 height 46
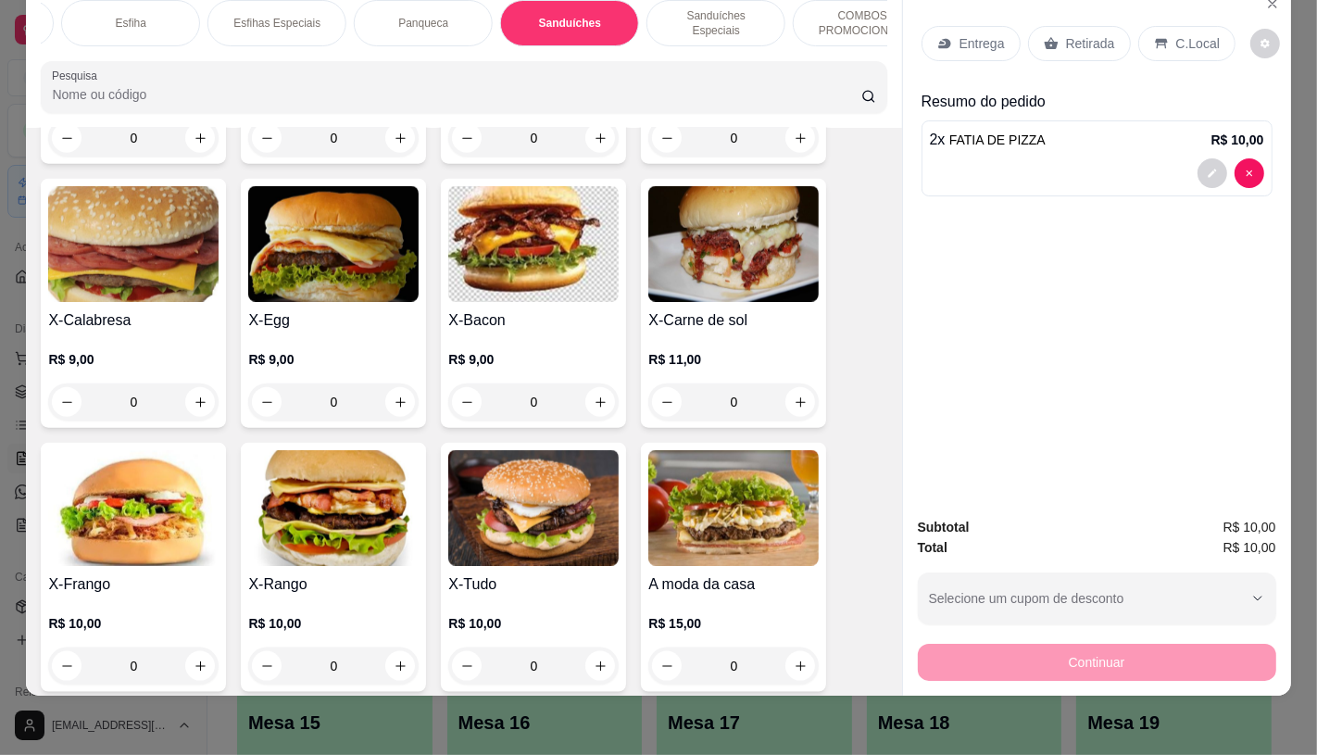
scroll to position [7795, 0]
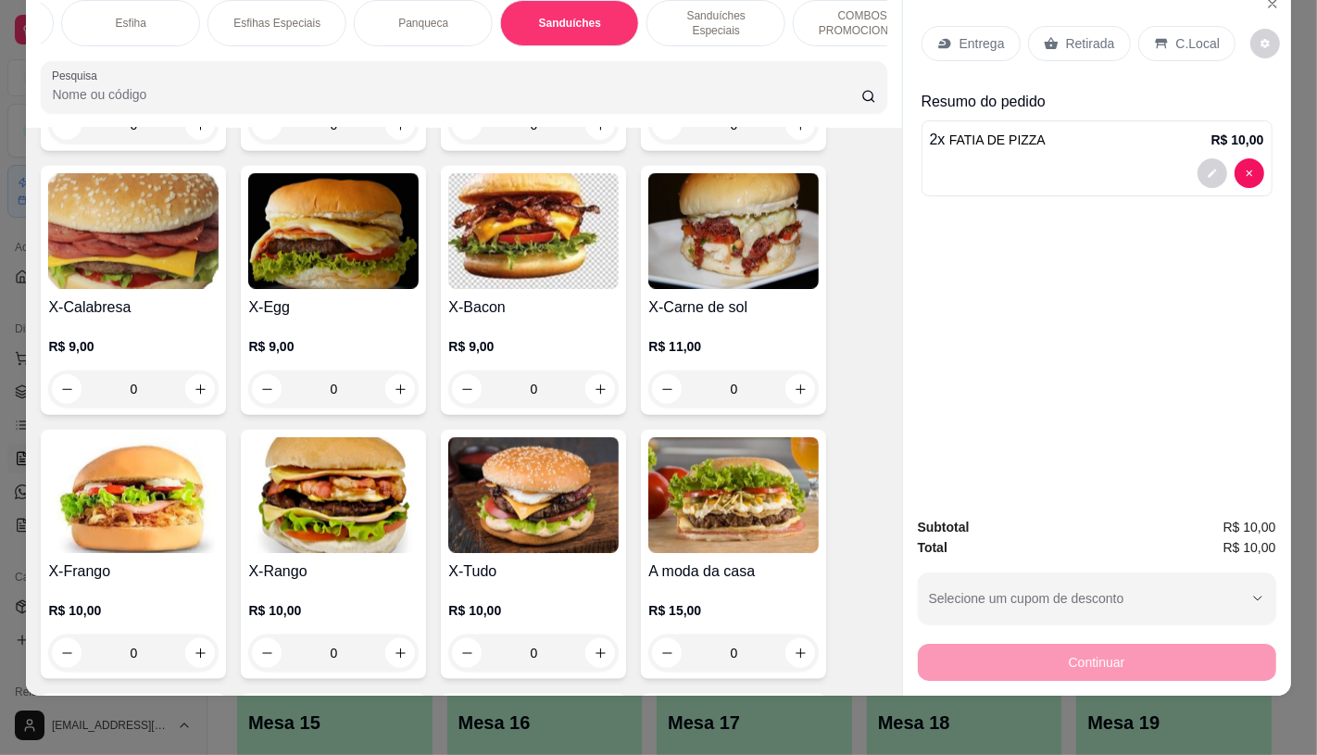
click at [508, 455] on img at bounding box center [533, 495] width 170 height 116
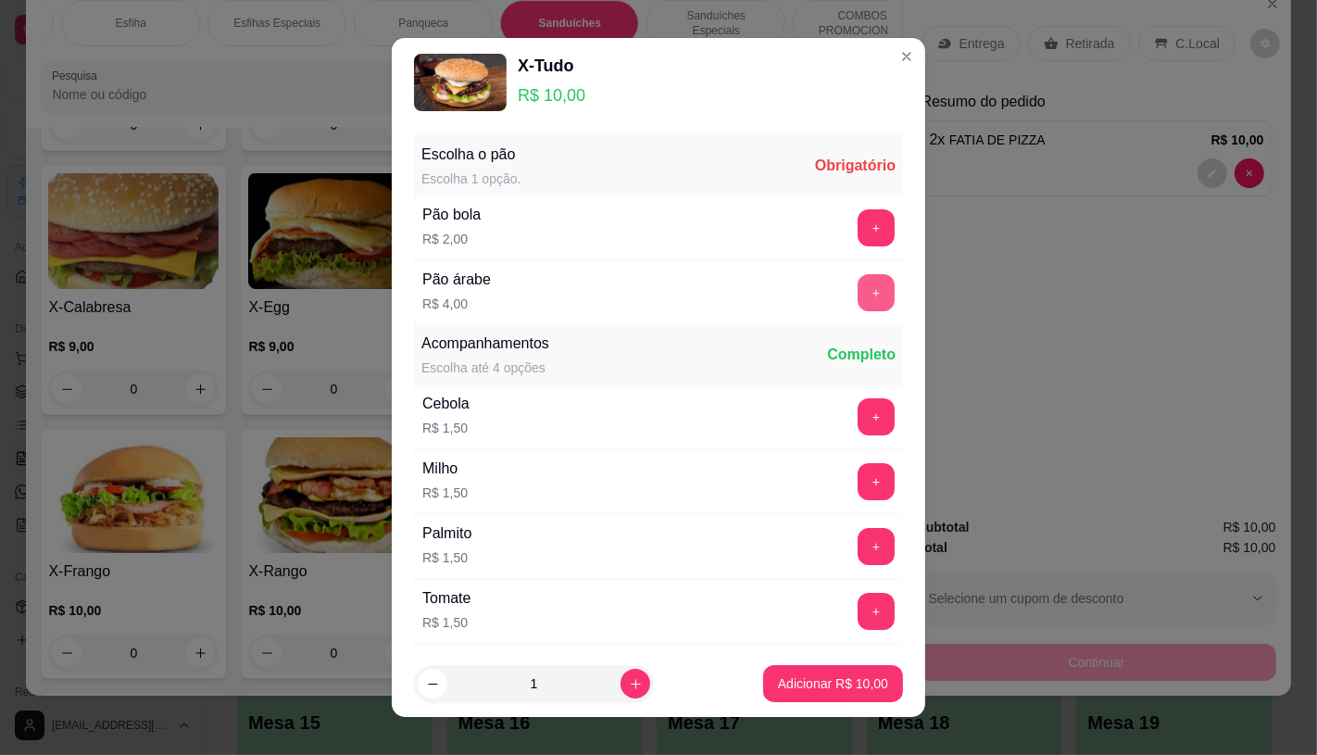
click at [858, 290] on button "+" at bounding box center [876, 292] width 37 height 37
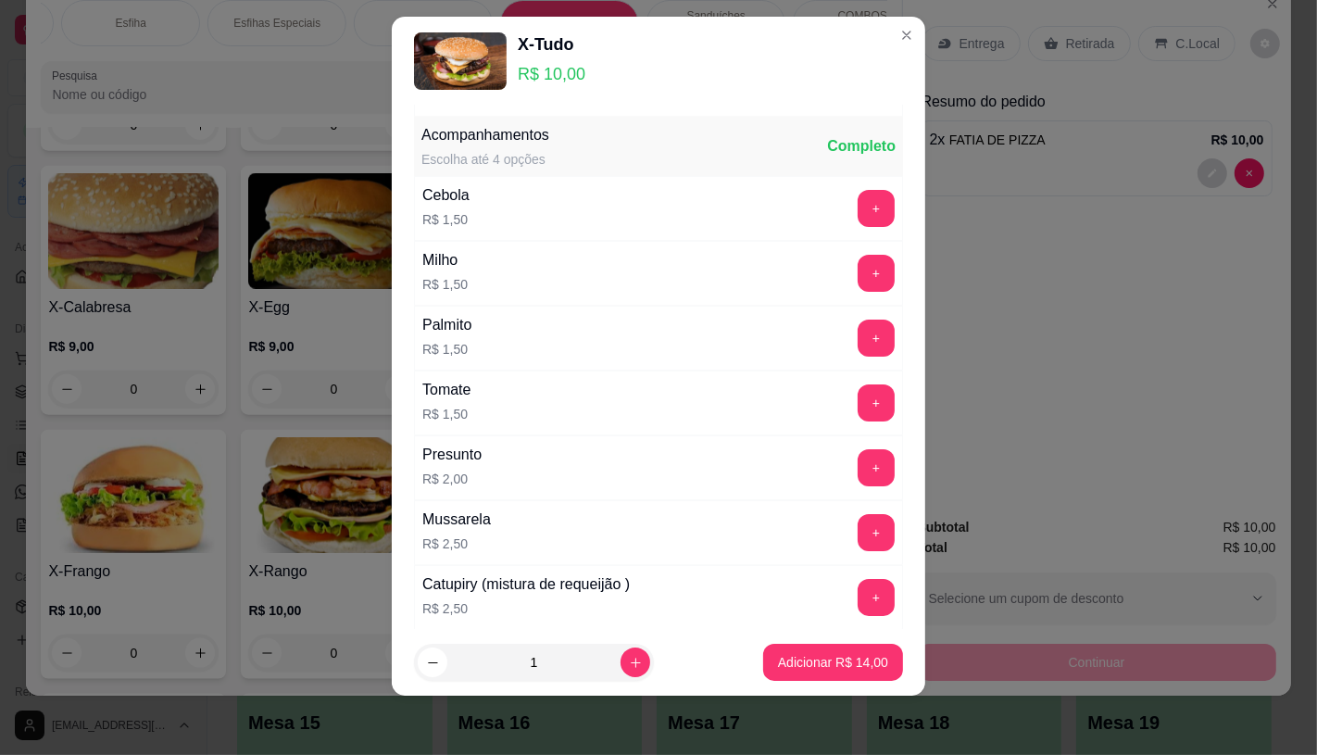
scroll to position [198, 0]
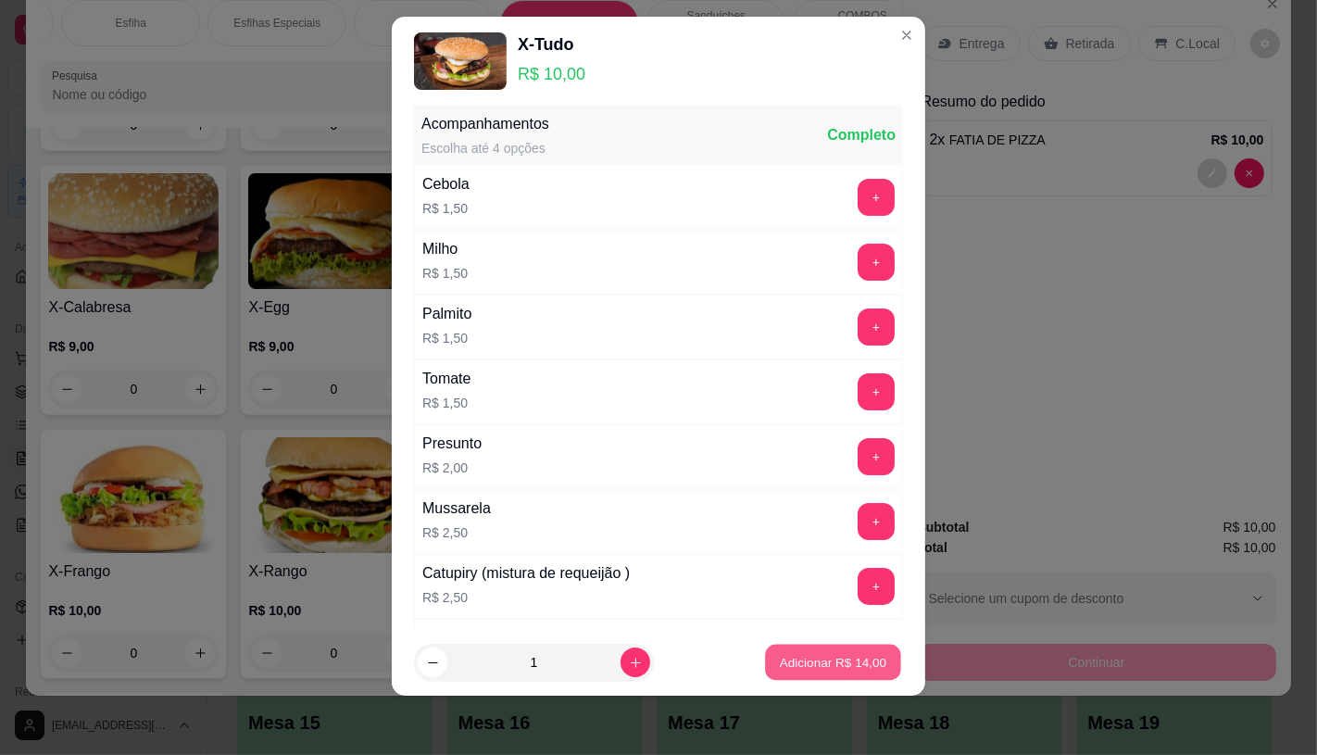
click at [780, 670] on p "Adicionar R$ 14,00" at bounding box center [833, 663] width 107 height 18
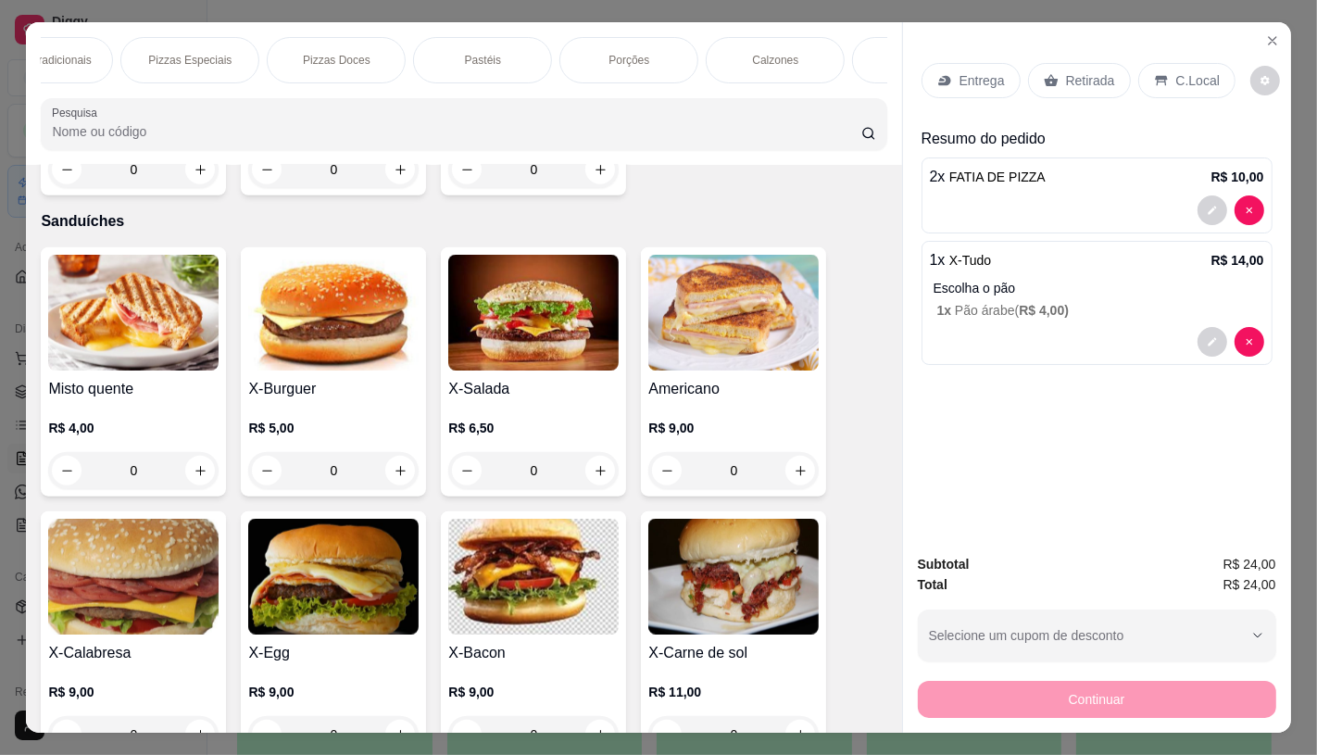
scroll to position [0, 0]
click at [97, 56] on p "FATIAS NO BALCÃO e PDV" at bounding box center [109, 60] width 107 height 30
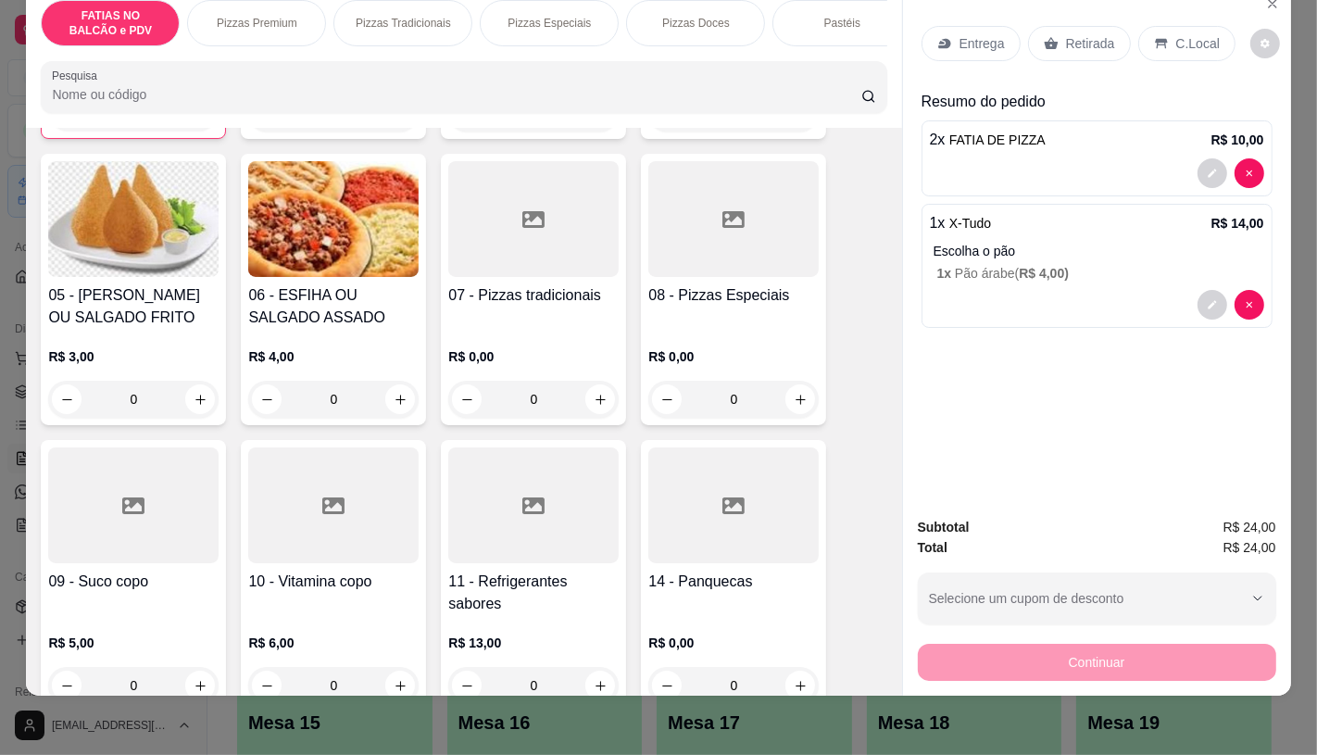
scroll to position [392, 0]
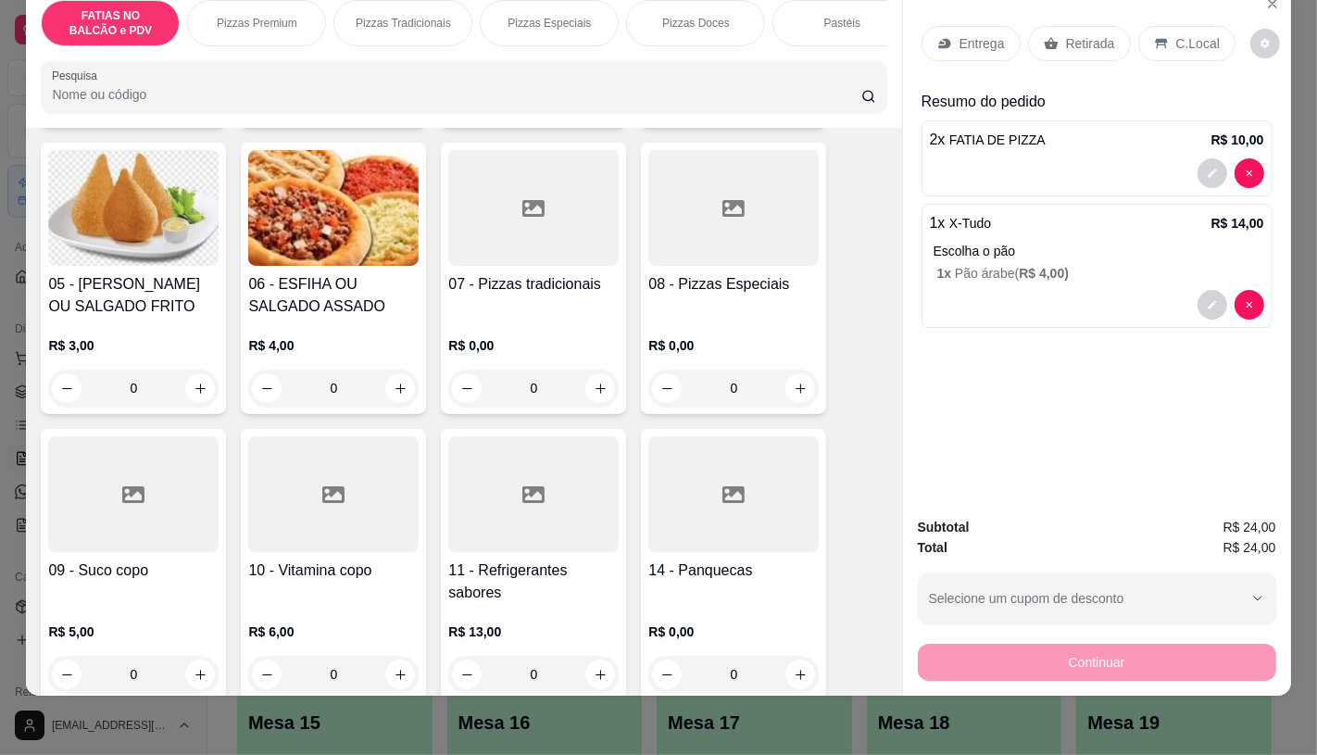
click at [474, 516] on div at bounding box center [533, 494] width 170 height 116
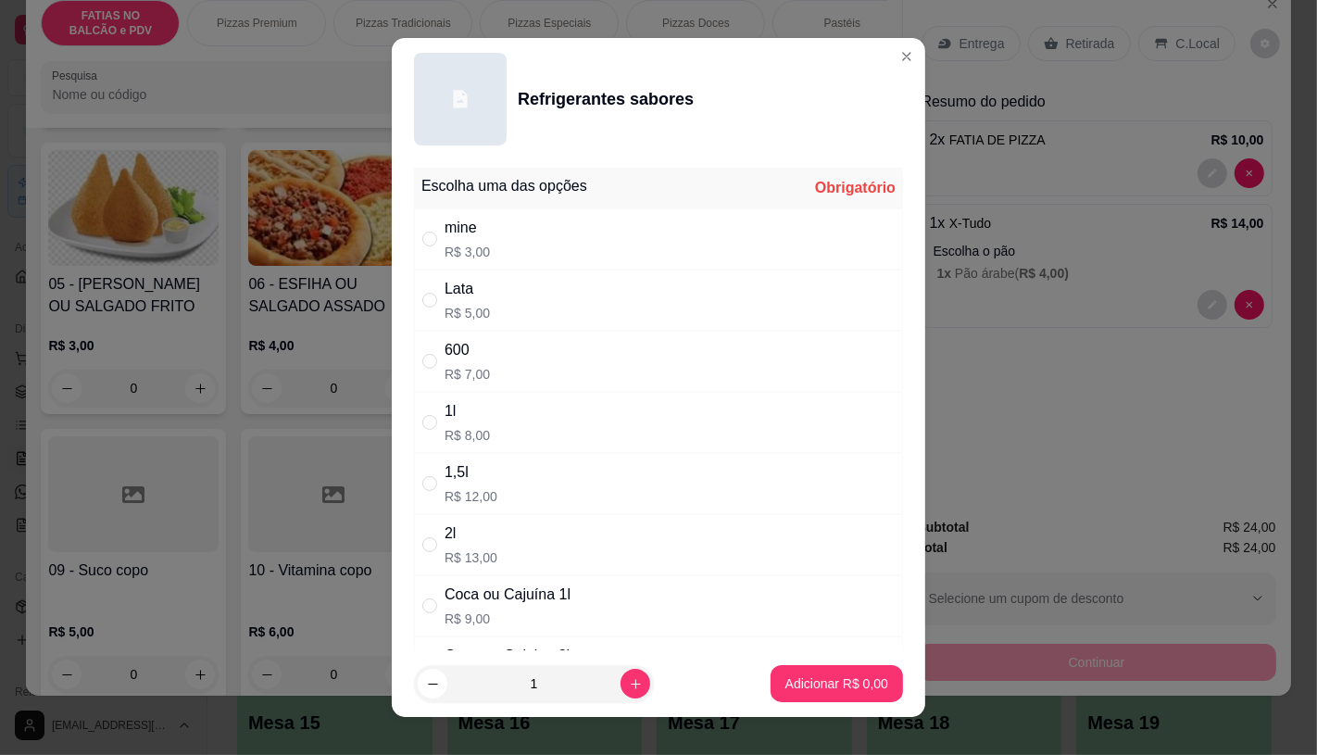
click at [493, 317] on div "Lata R$ 5,00" at bounding box center [658, 300] width 489 height 61
click at [616, 273] on div "Lata R$ 5,00" at bounding box center [658, 300] width 489 height 61
radio input "false"
click at [608, 266] on div "mine R$ 3,00" at bounding box center [658, 238] width 489 height 61
radio input "true"
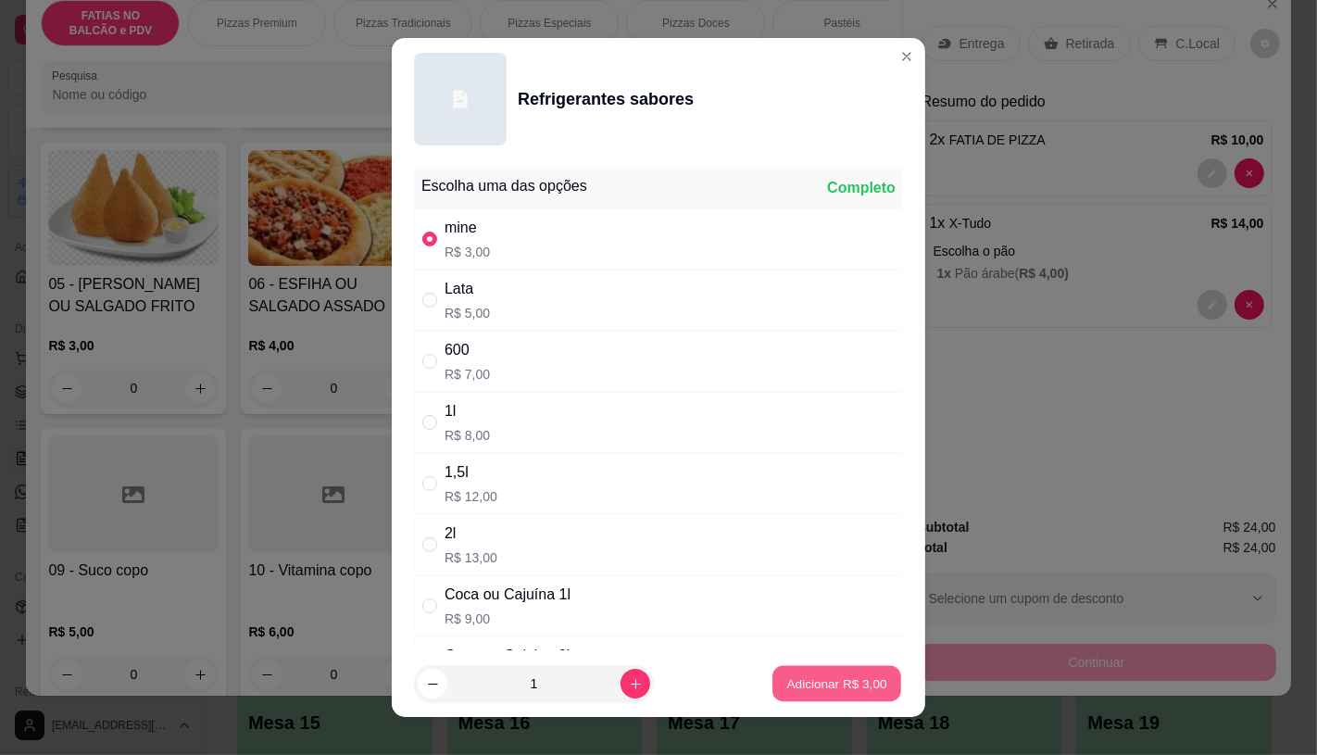
click at [803, 696] on button "Adicionar R$ 3,00" at bounding box center [836, 684] width 129 height 36
type input "1"
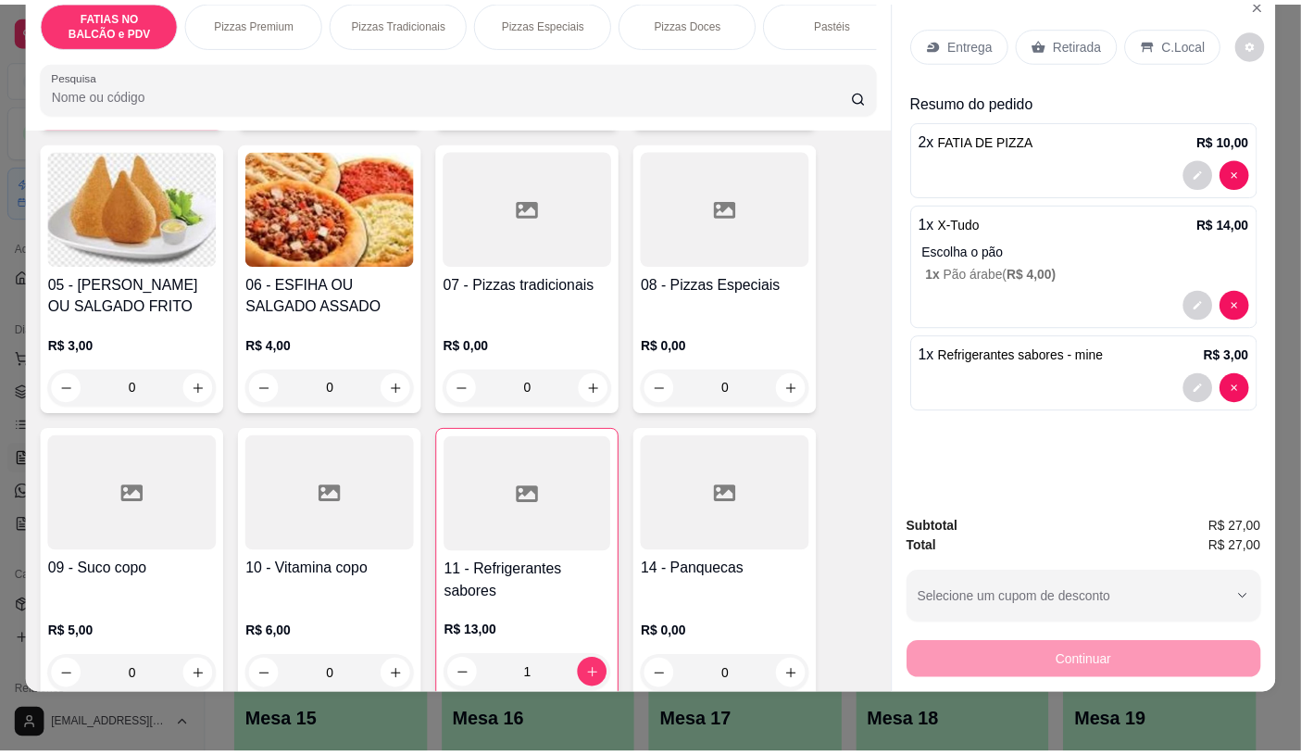
scroll to position [0, 0]
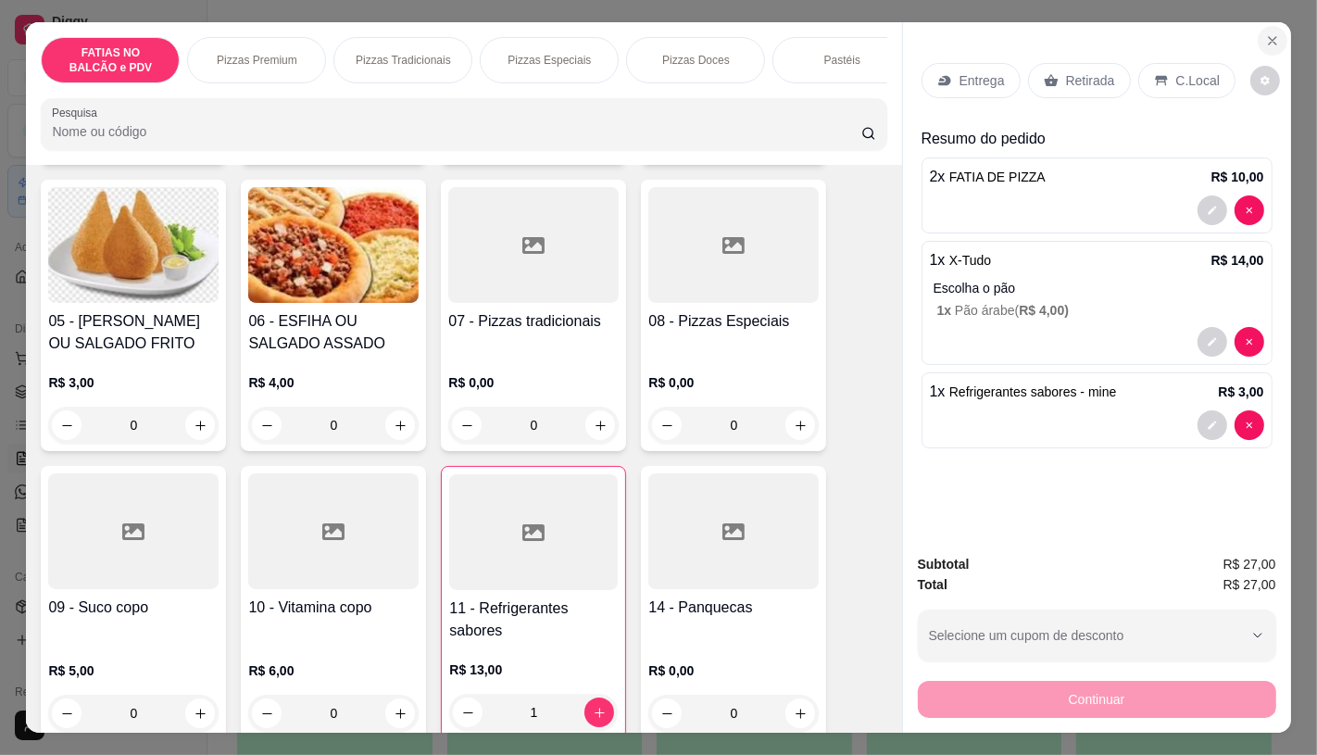
click at [1265, 38] on icon "Close" at bounding box center [1272, 40] width 15 height 15
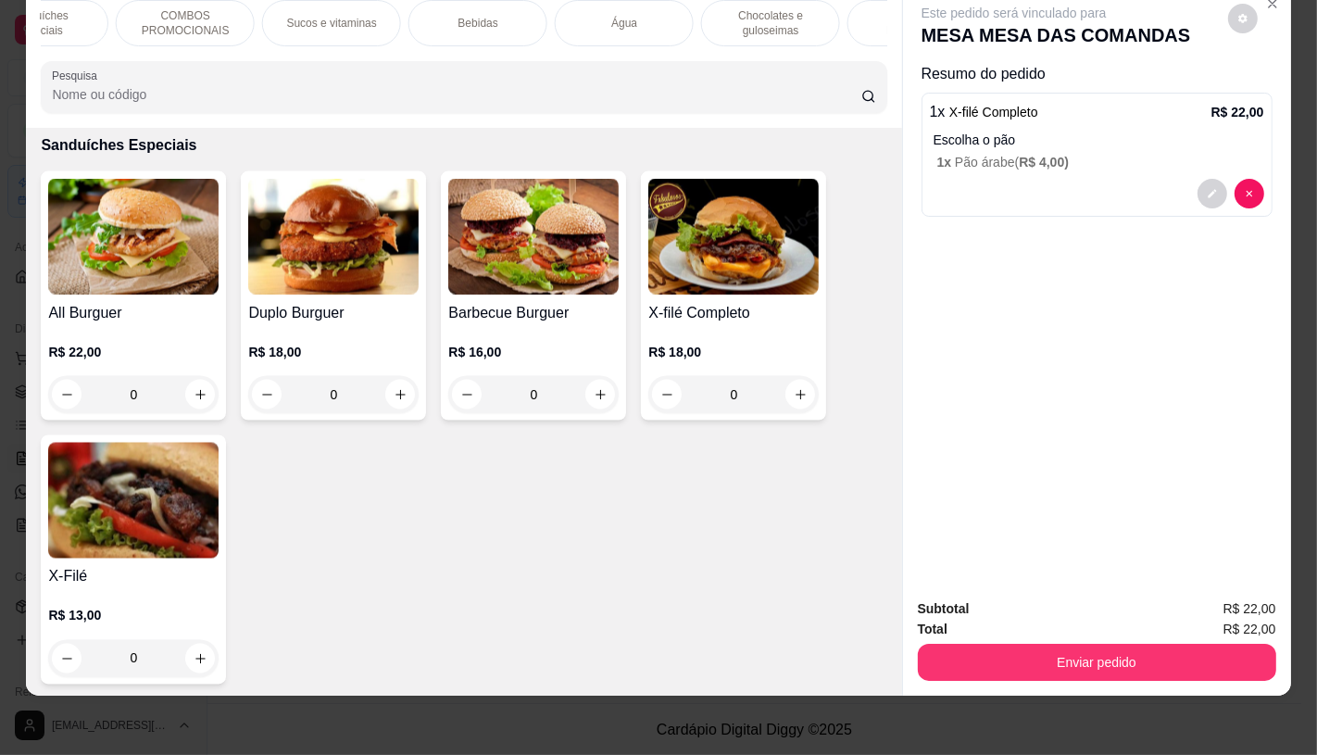
scroll to position [0, 1926]
click at [820, 8] on p "TAXAS DE ENTREGAS" at bounding box center [817, 23] width 107 height 30
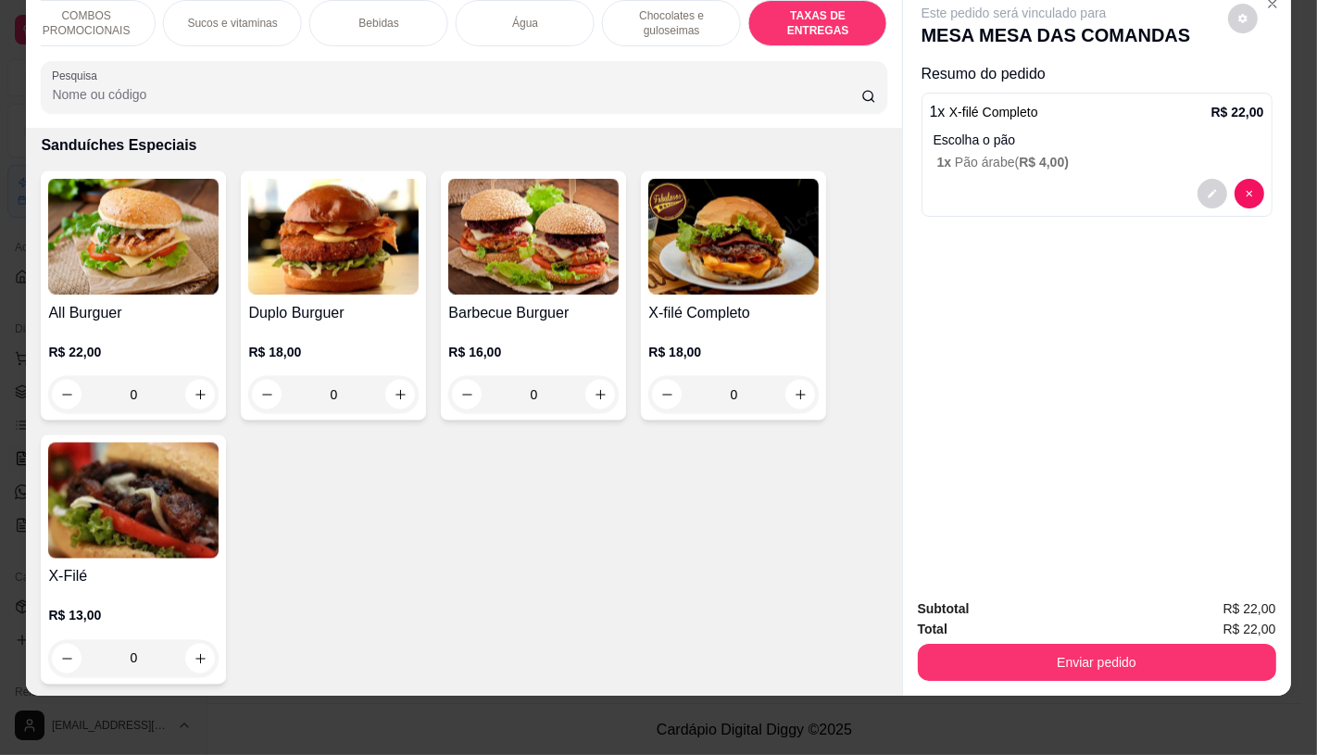
scroll to position [12385, 0]
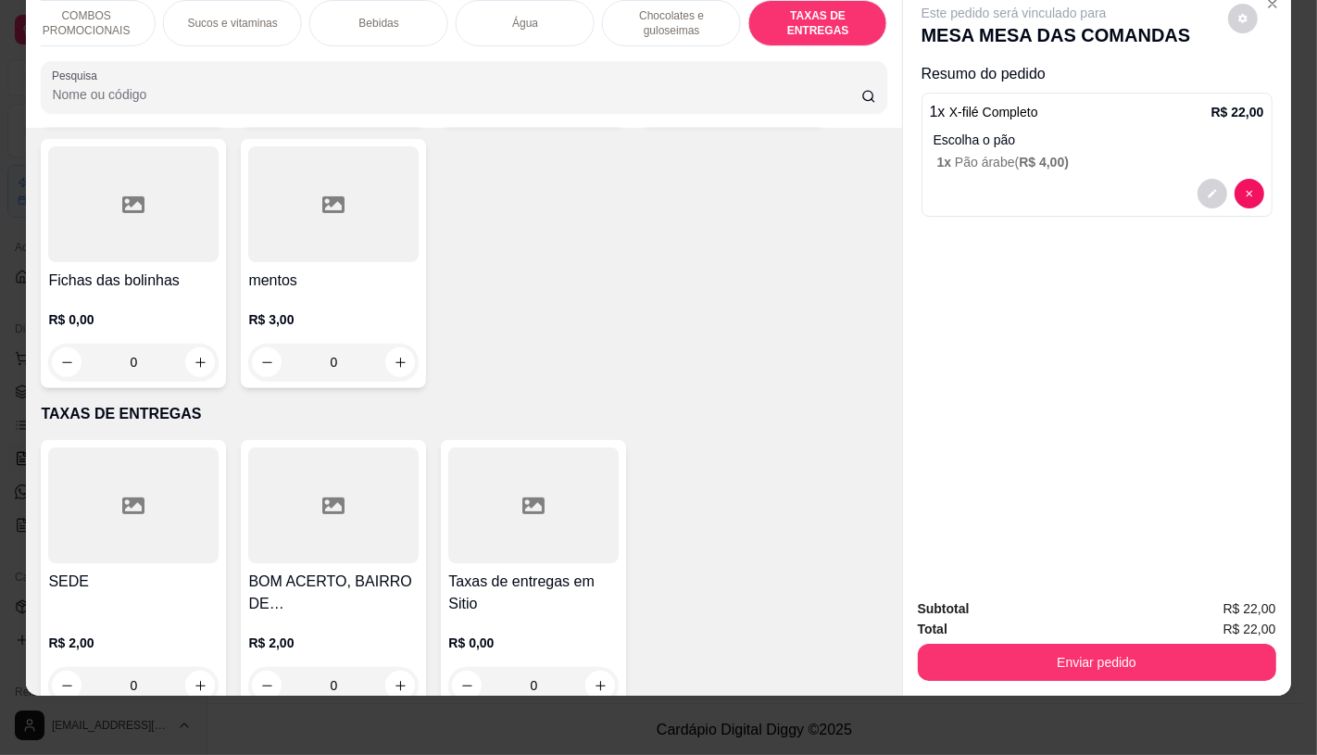
click at [81, 447] on div at bounding box center [133, 505] width 170 height 116
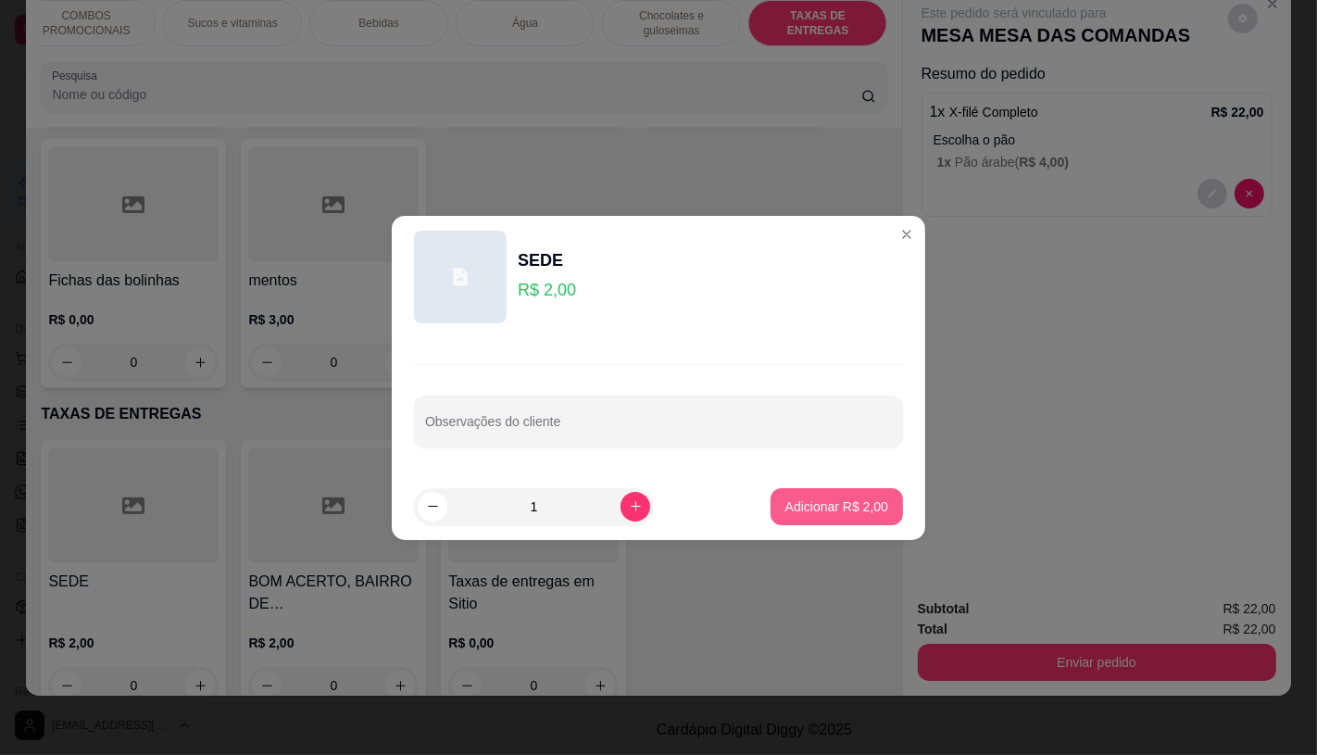
click at [807, 507] on p "Adicionar R$ 2,00" at bounding box center [836, 506] width 103 height 19
type input "1"
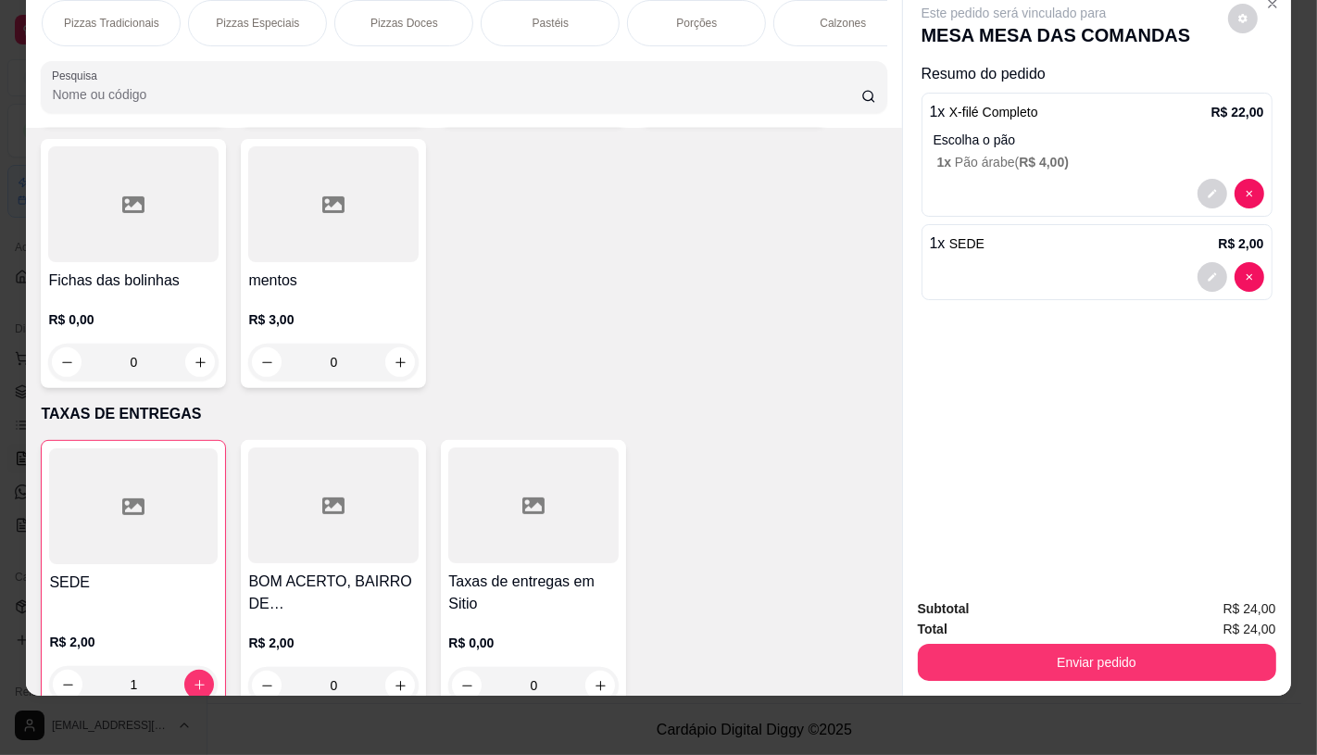
scroll to position [0, 0]
click at [132, 20] on p "FATIAS NO BALCÃO e PDV" at bounding box center [109, 23] width 107 height 30
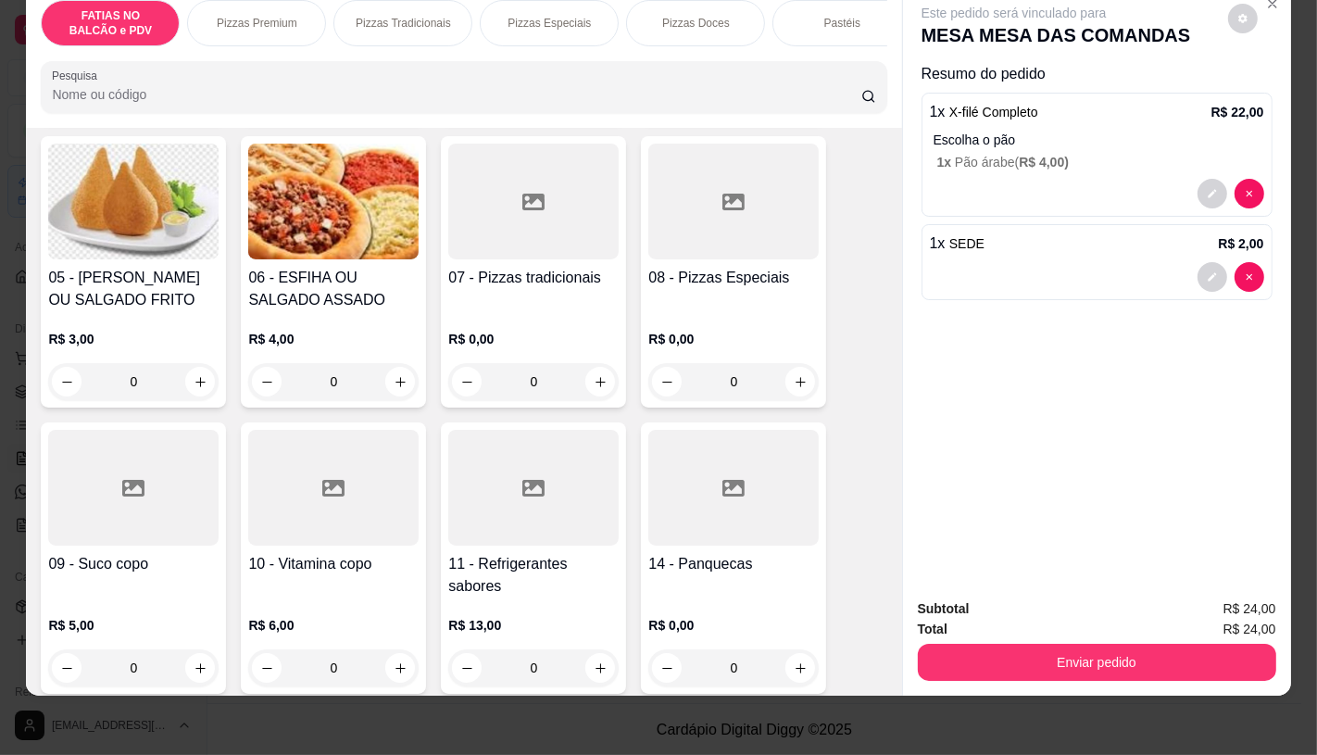
scroll to position [495, 0]
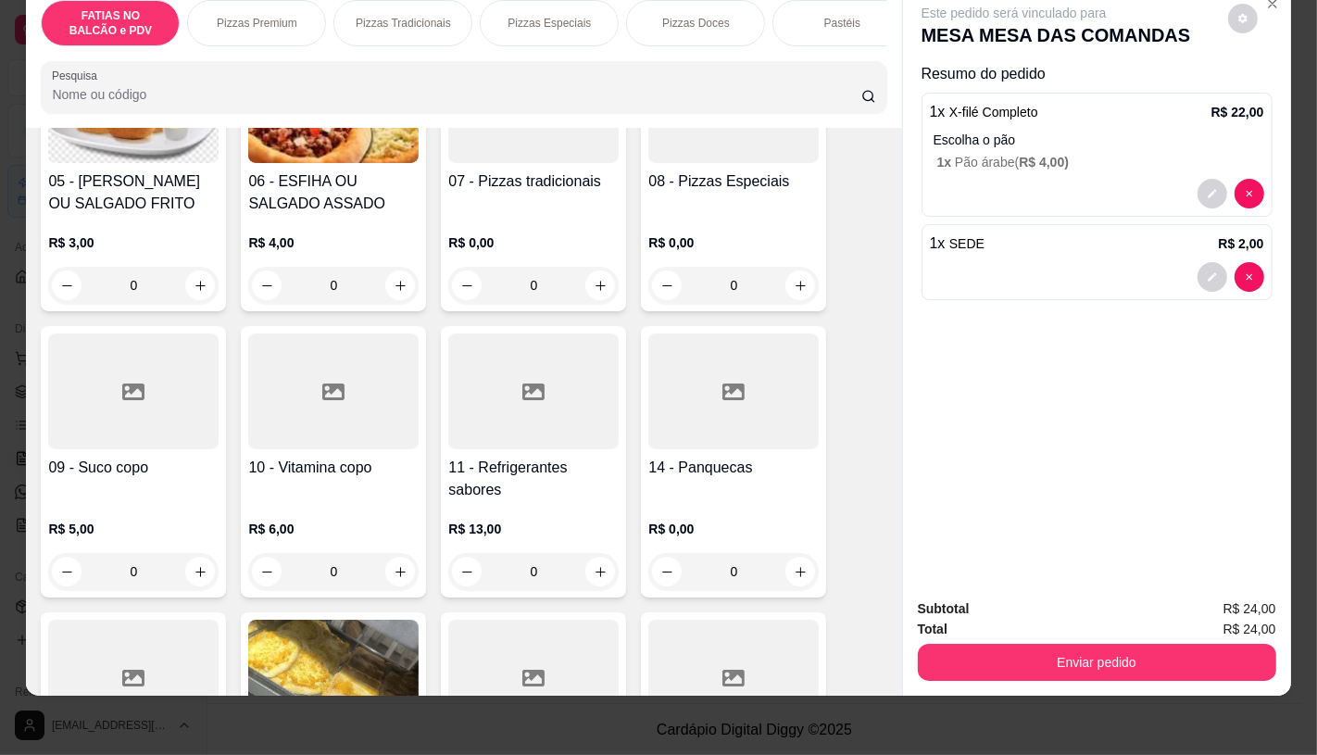
click at [153, 352] on div at bounding box center [133, 391] width 170 height 116
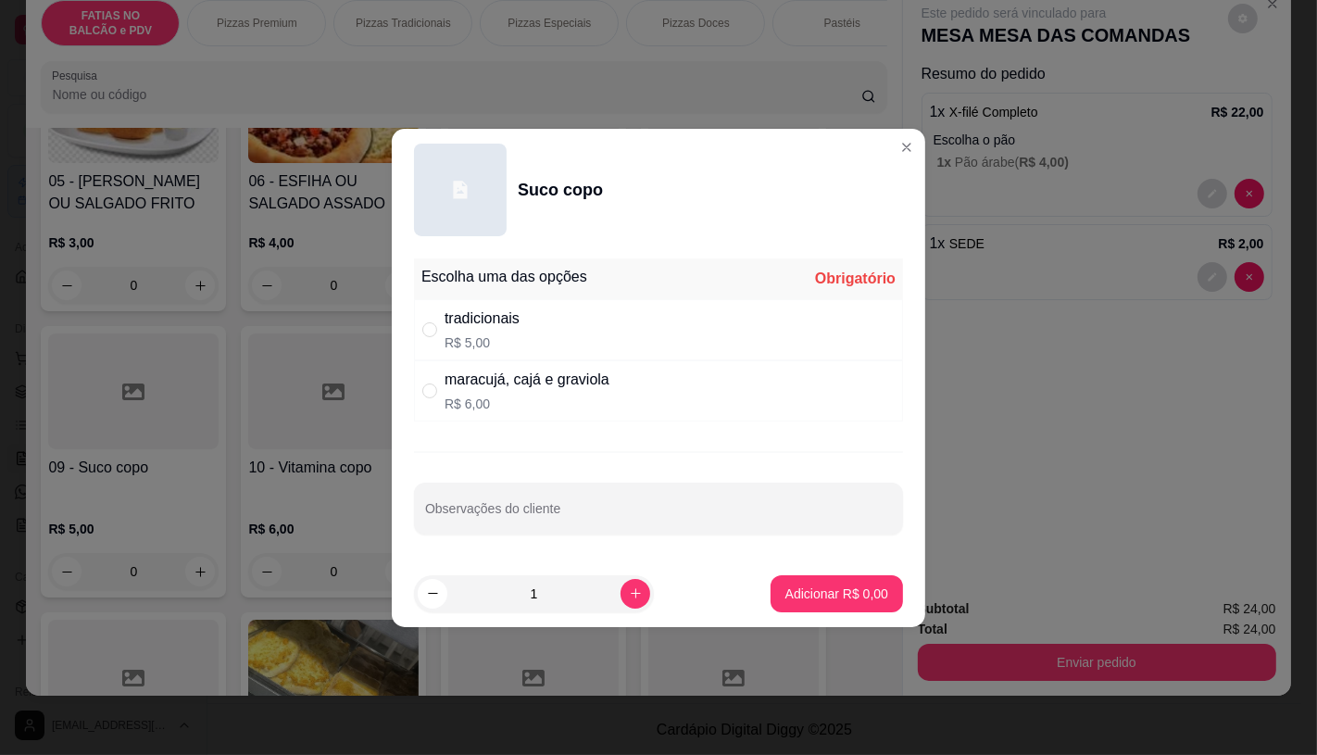
drag, startPoint x: 501, startPoint y: 381, endPoint x: 584, endPoint y: 461, distance: 115.9
click at [501, 382] on div "maracujá, cajá e graviola" at bounding box center [527, 380] width 165 height 22
radio input "true"
click at [794, 598] on p "Adicionar R$ 6,00" at bounding box center [836, 593] width 103 height 19
type input "1"
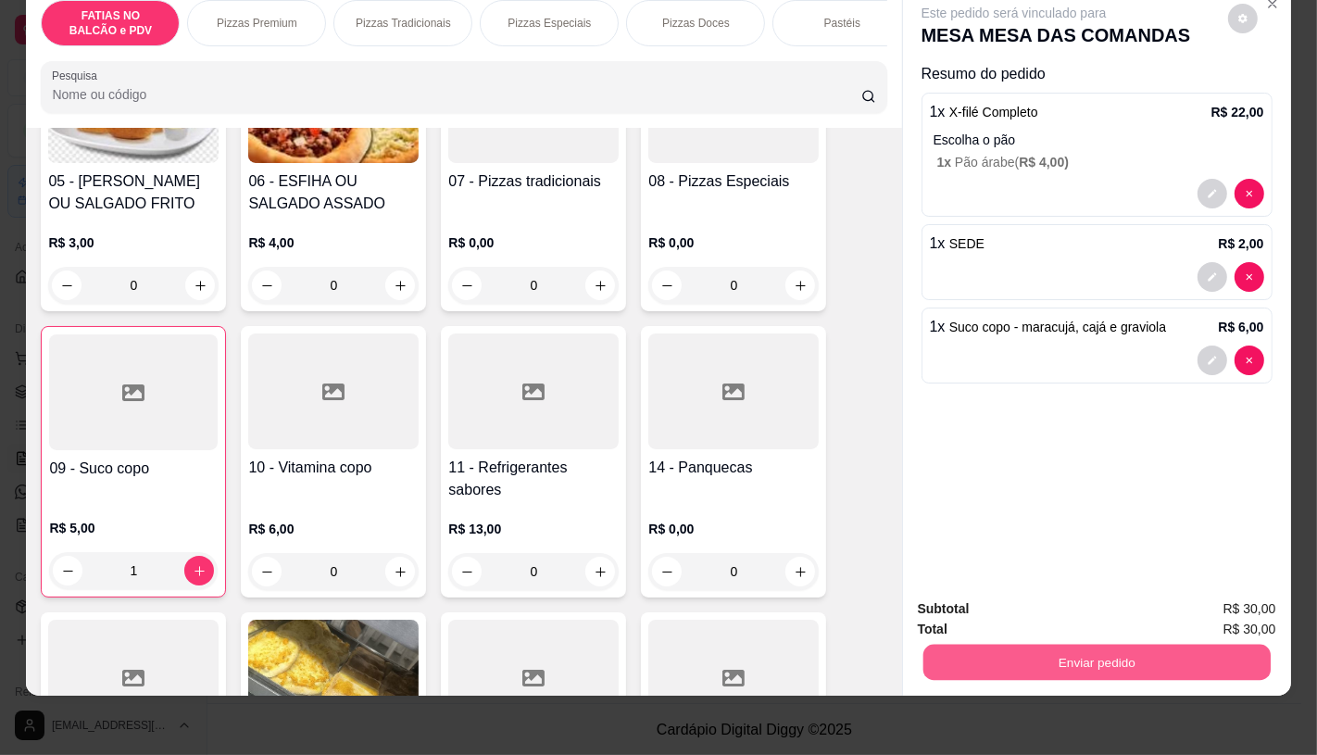
click at [1049, 644] on button "Enviar pedido" at bounding box center [1095, 662] width 347 height 36
click at [997, 596] on button "Não registrar e enviar pedido" at bounding box center [1034, 602] width 187 height 34
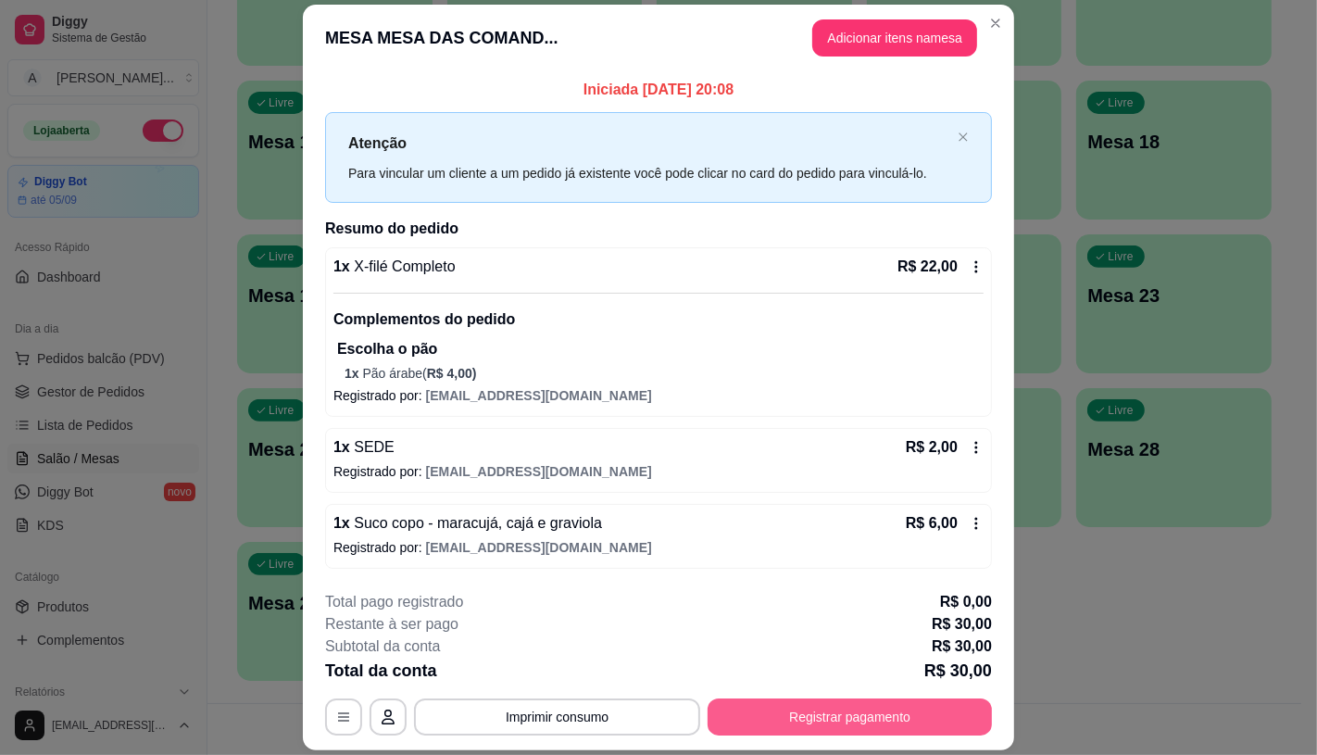
click at [836, 721] on button "Registrar pagamento" at bounding box center [850, 716] width 284 height 37
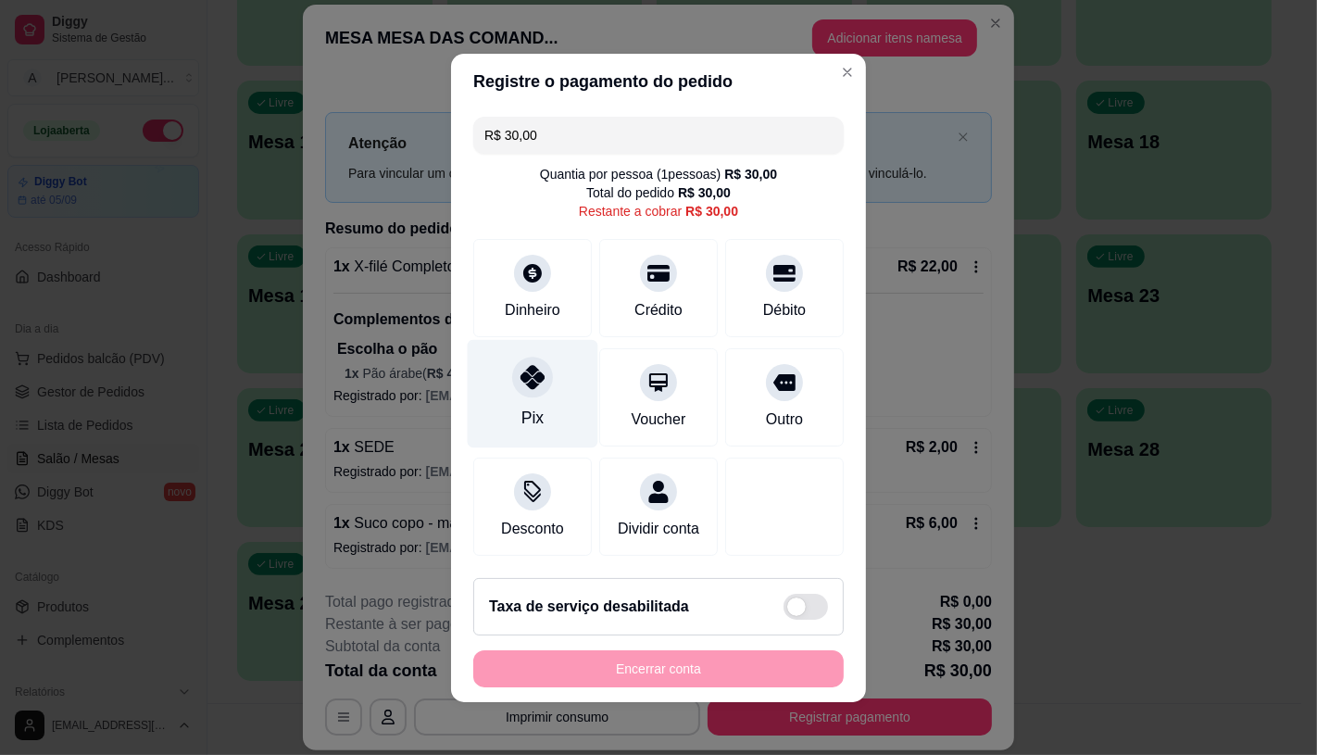
click at [549, 392] on div "Pix" at bounding box center [533, 393] width 131 height 108
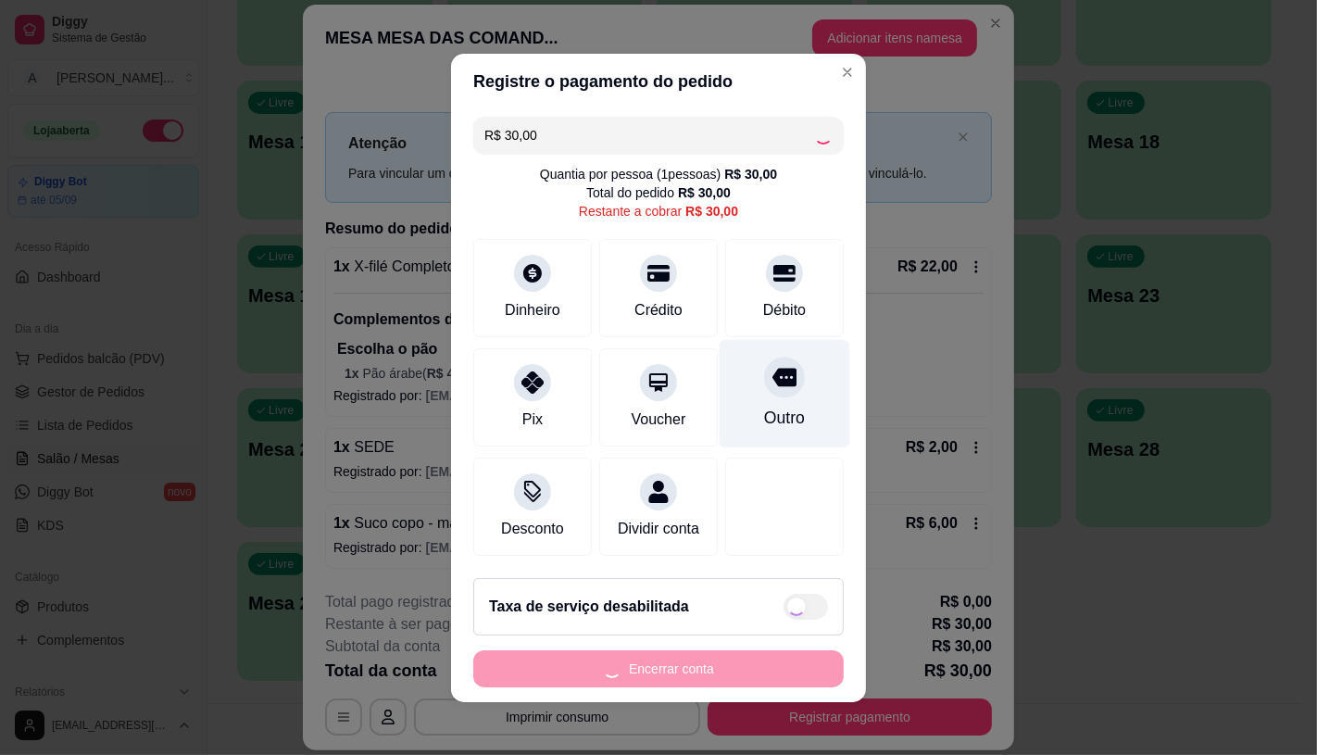
type input "R$ 0,00"
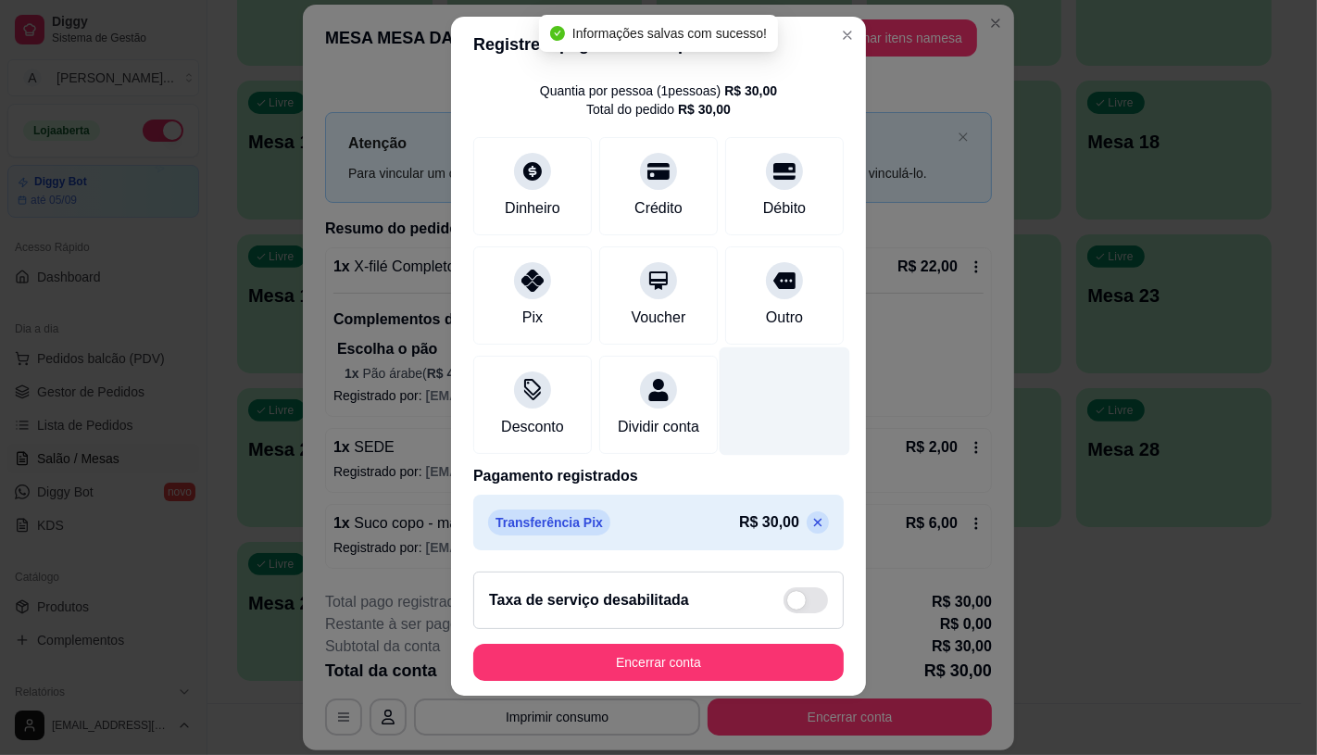
scroll to position [69, 0]
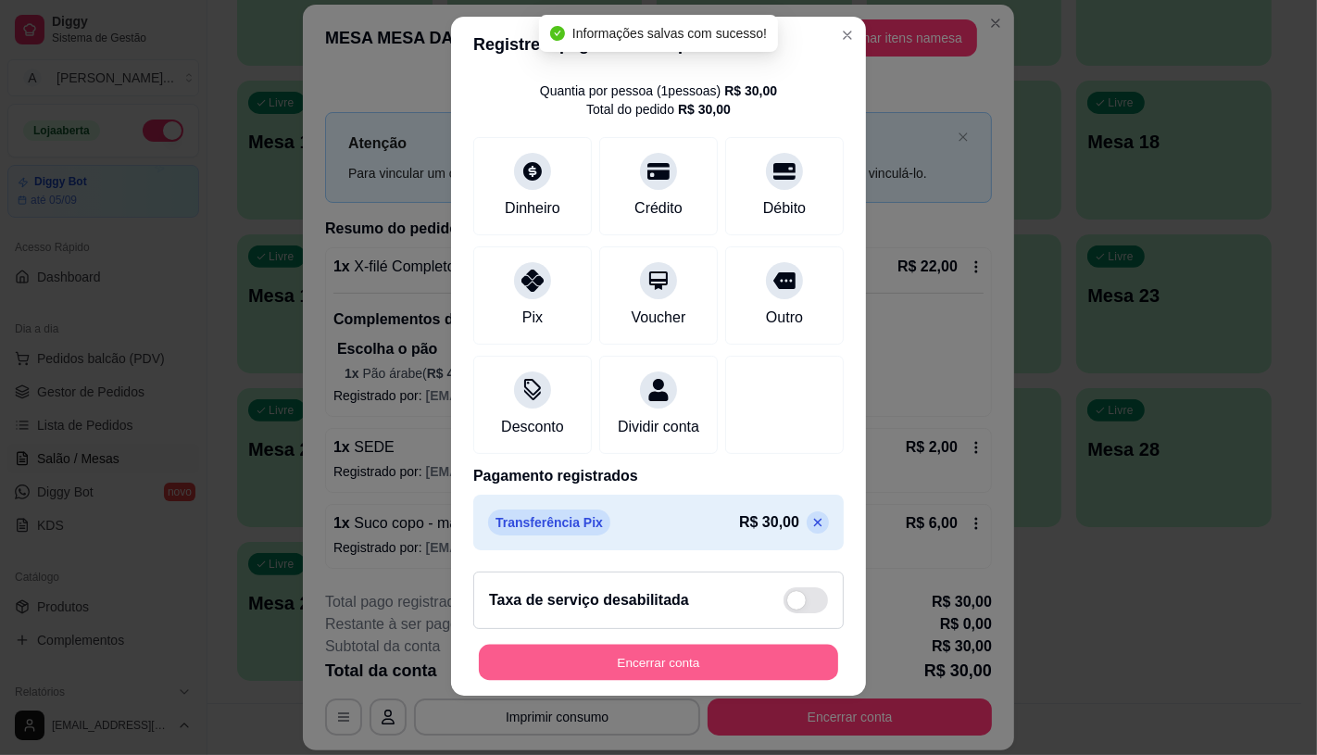
click at [646, 662] on button "Encerrar conta" at bounding box center [658, 663] width 359 height 36
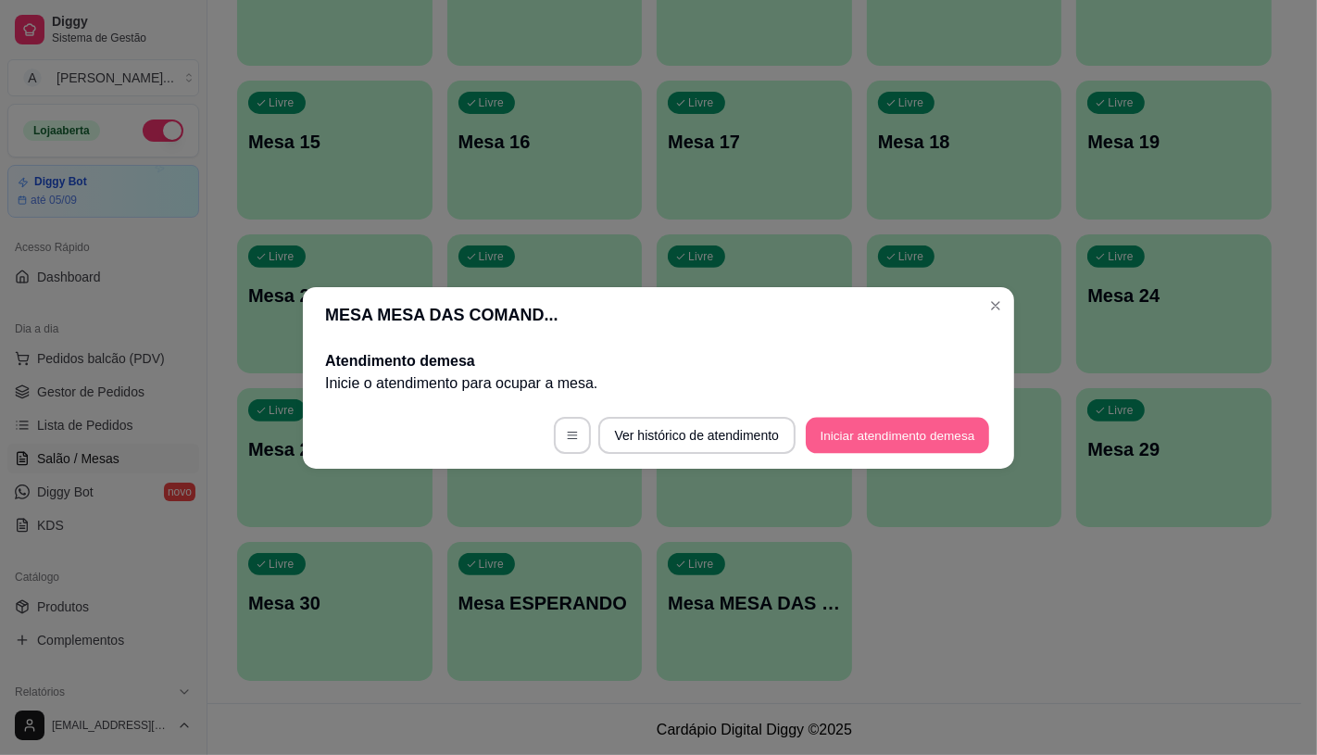
click at [852, 442] on button "Iniciar atendimento de mesa" at bounding box center [897, 435] width 183 height 36
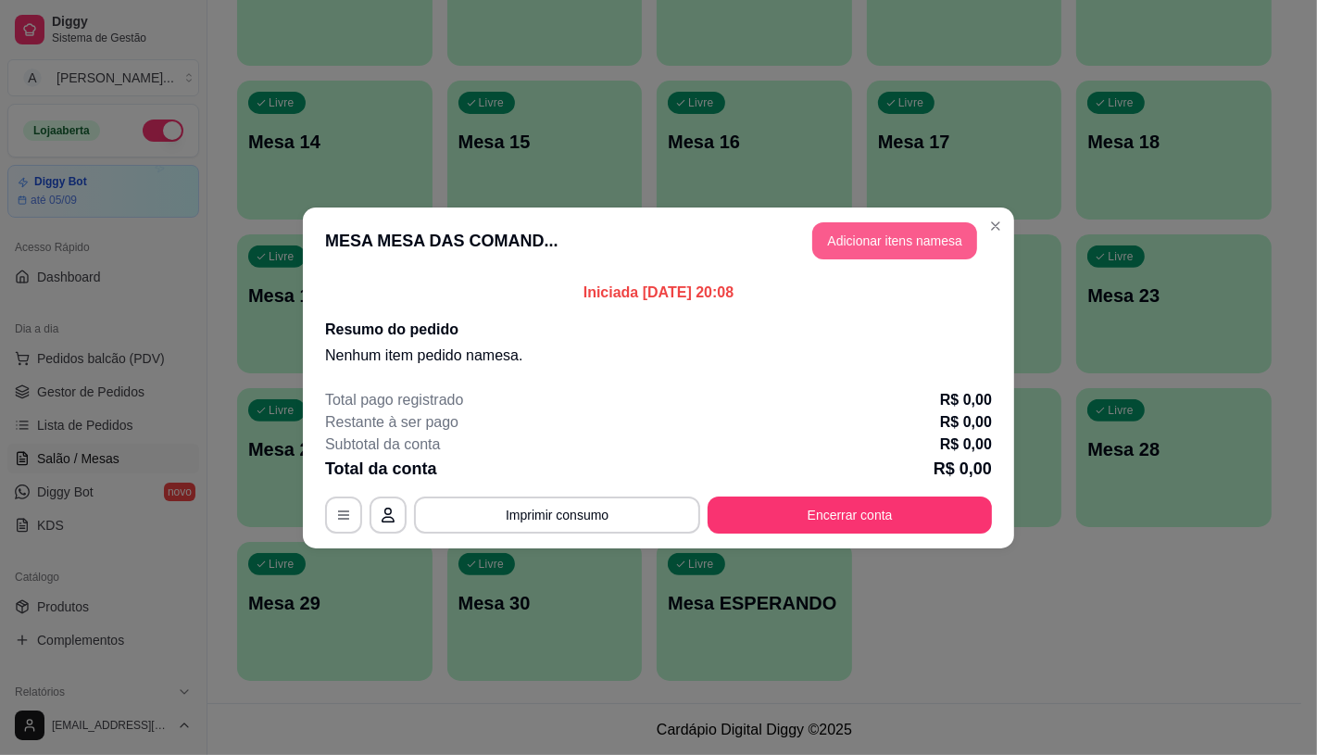
click at [926, 247] on button "Adicionar itens na mesa" at bounding box center [894, 240] width 165 height 37
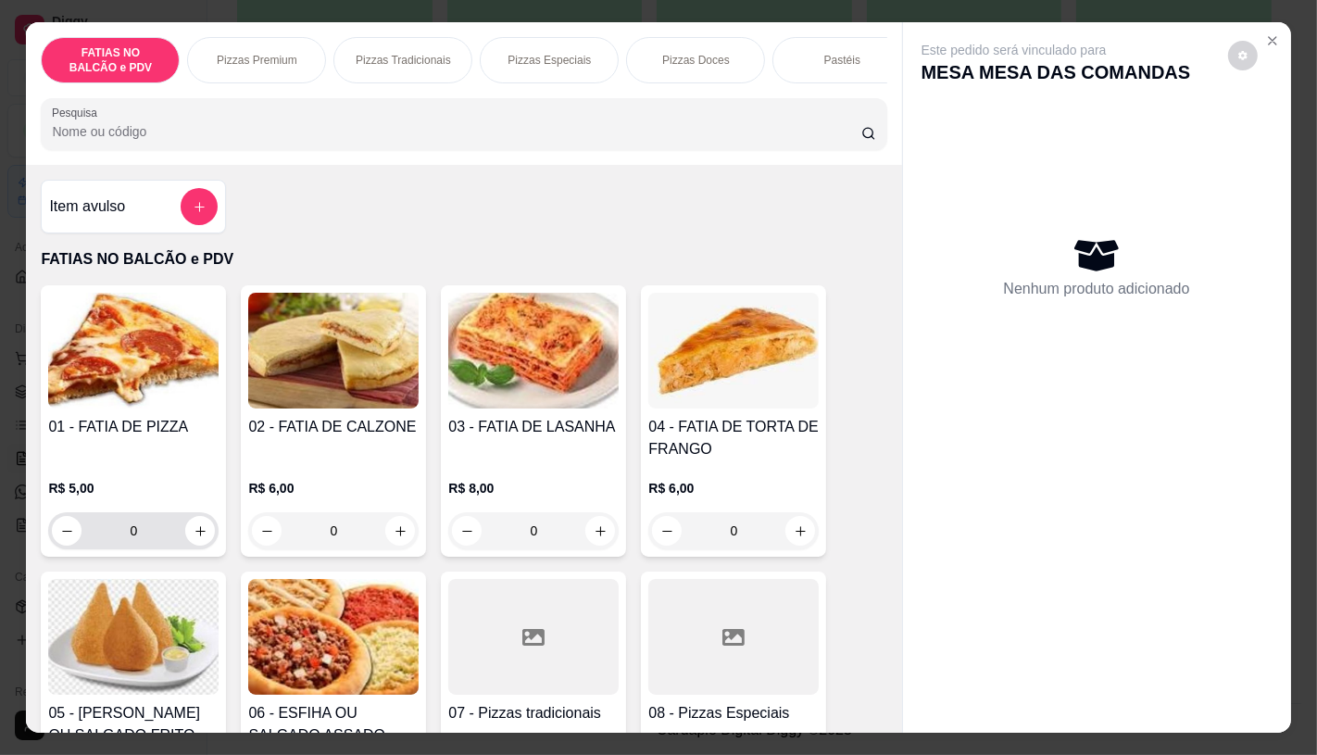
click at [134, 530] on input "0" at bounding box center [134, 530] width 104 height 37
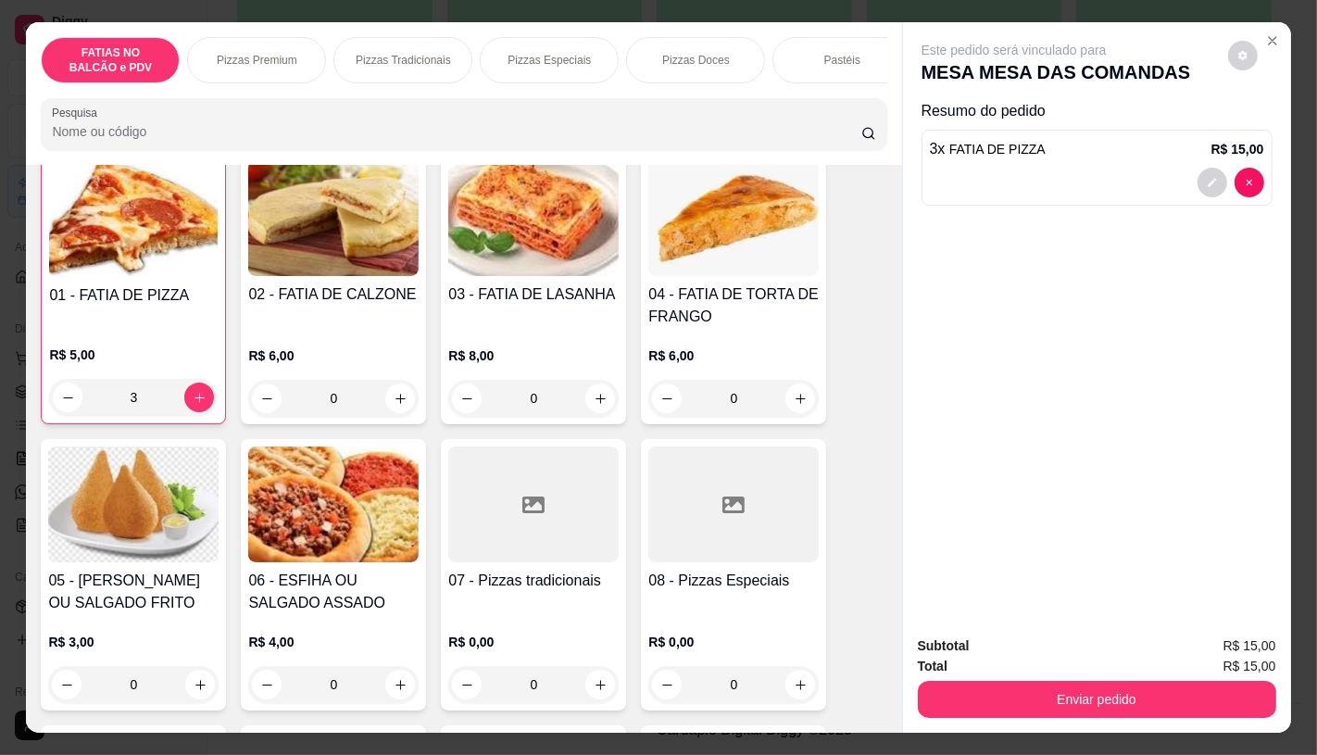
scroll to position [206, 0]
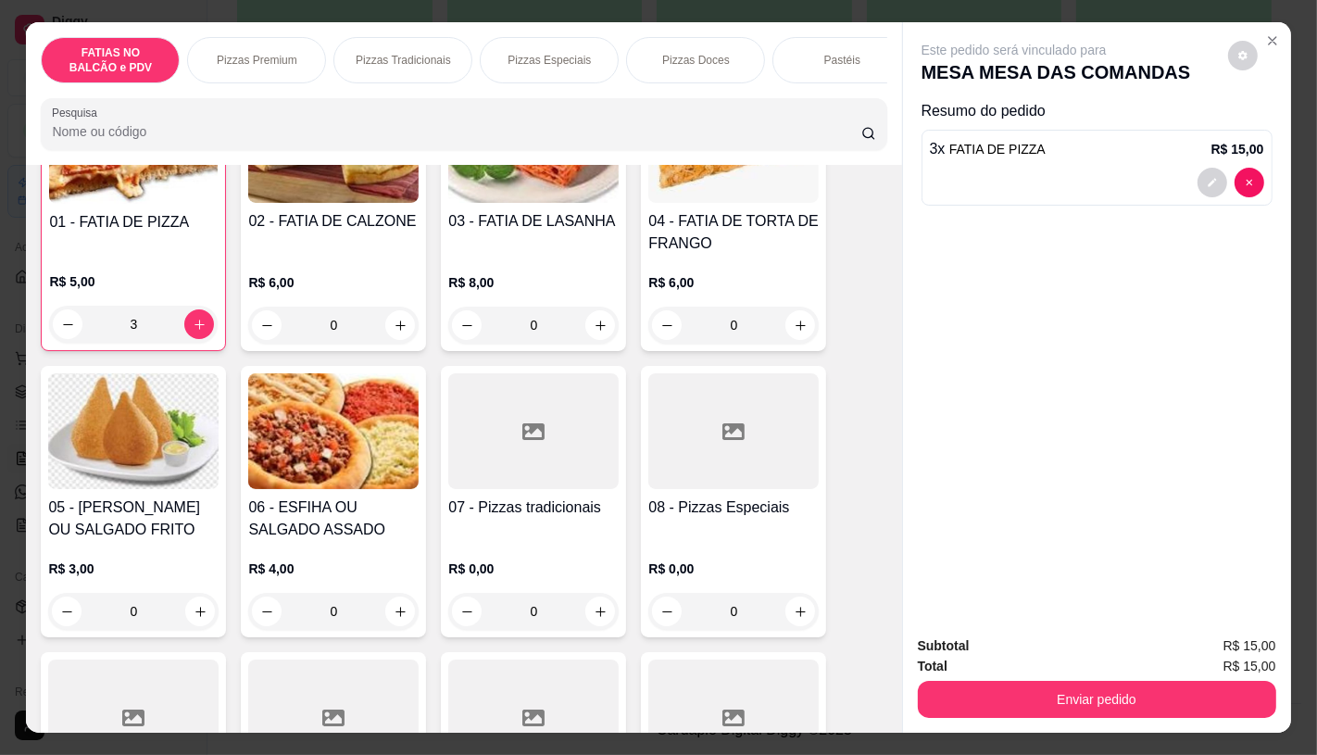
type input "3"
click at [514, 674] on div at bounding box center [533, 717] width 170 height 116
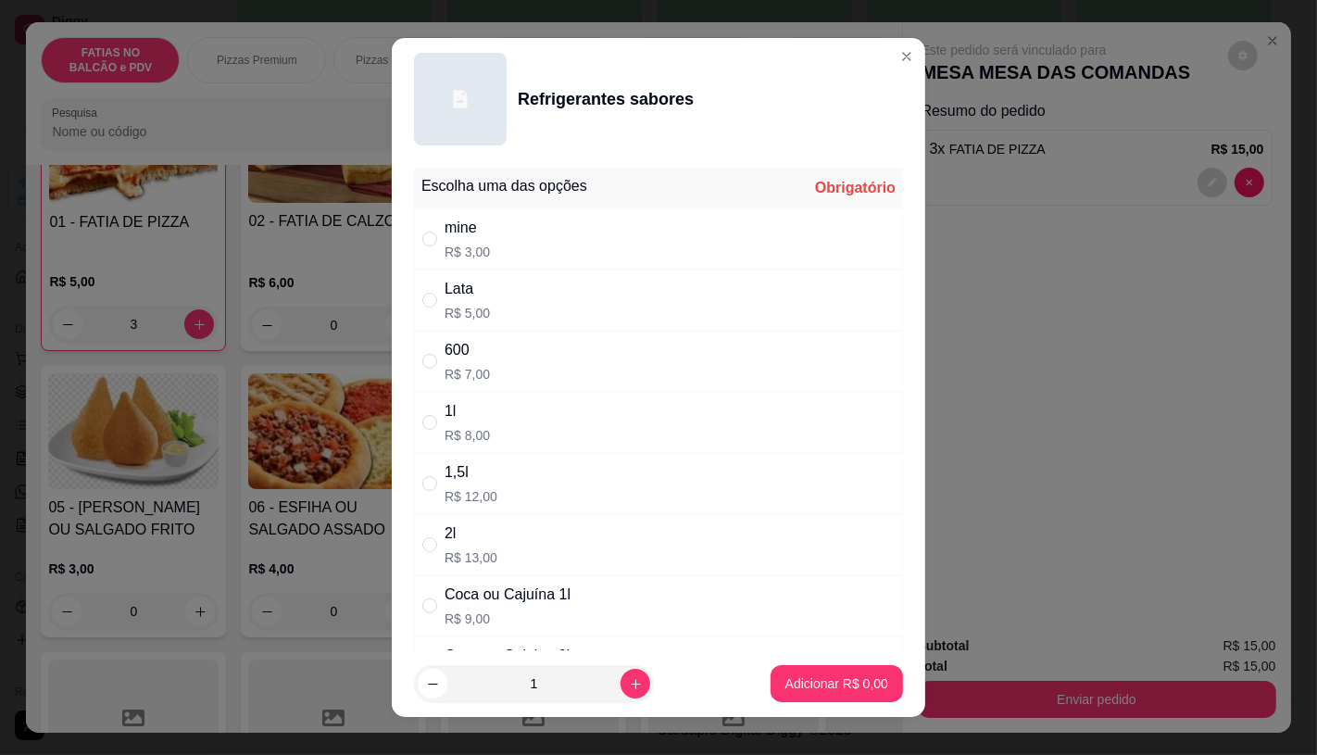
click at [479, 304] on p "R$ 5,00" at bounding box center [467, 313] width 45 height 19
radio input "true"
click at [848, 696] on button "Adicionar R$ 5,00" at bounding box center [837, 683] width 132 height 37
type input "1"
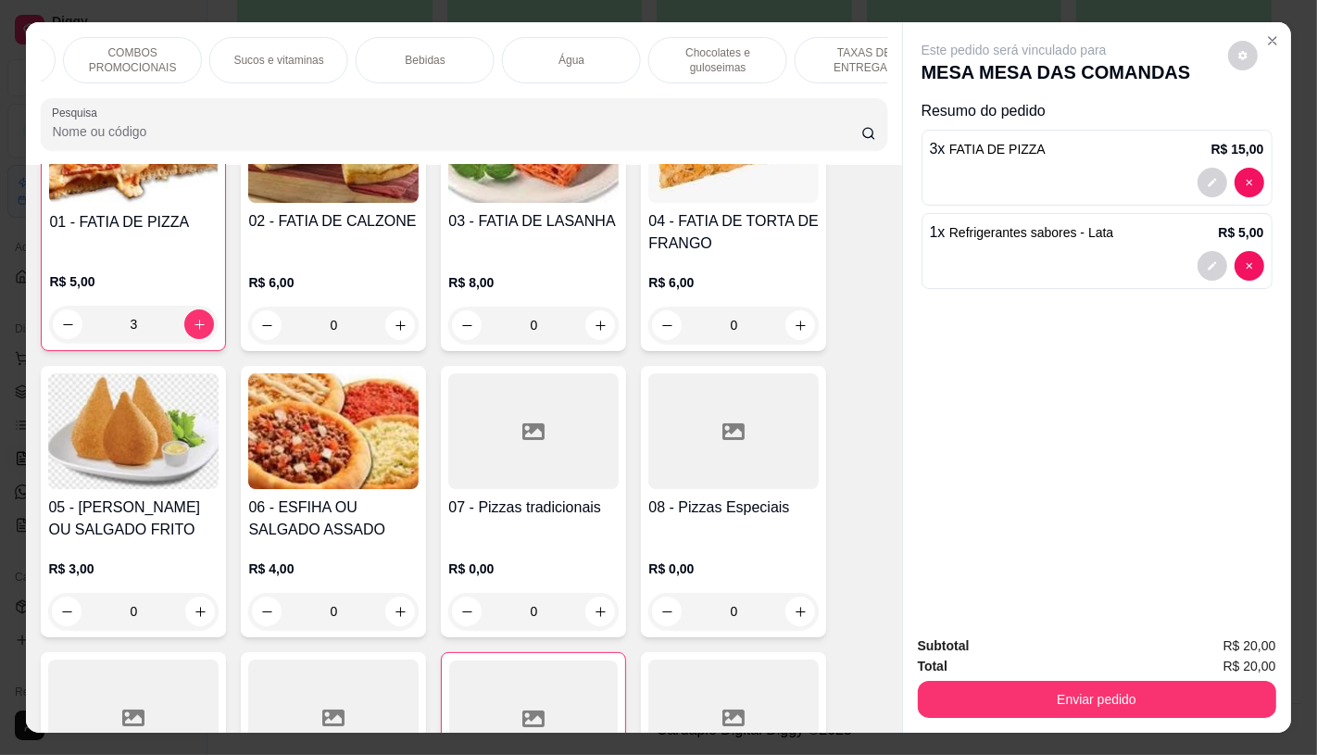
scroll to position [0, 1926]
click at [826, 50] on p "TAXAS DE ENTREGAS" at bounding box center [817, 60] width 107 height 30
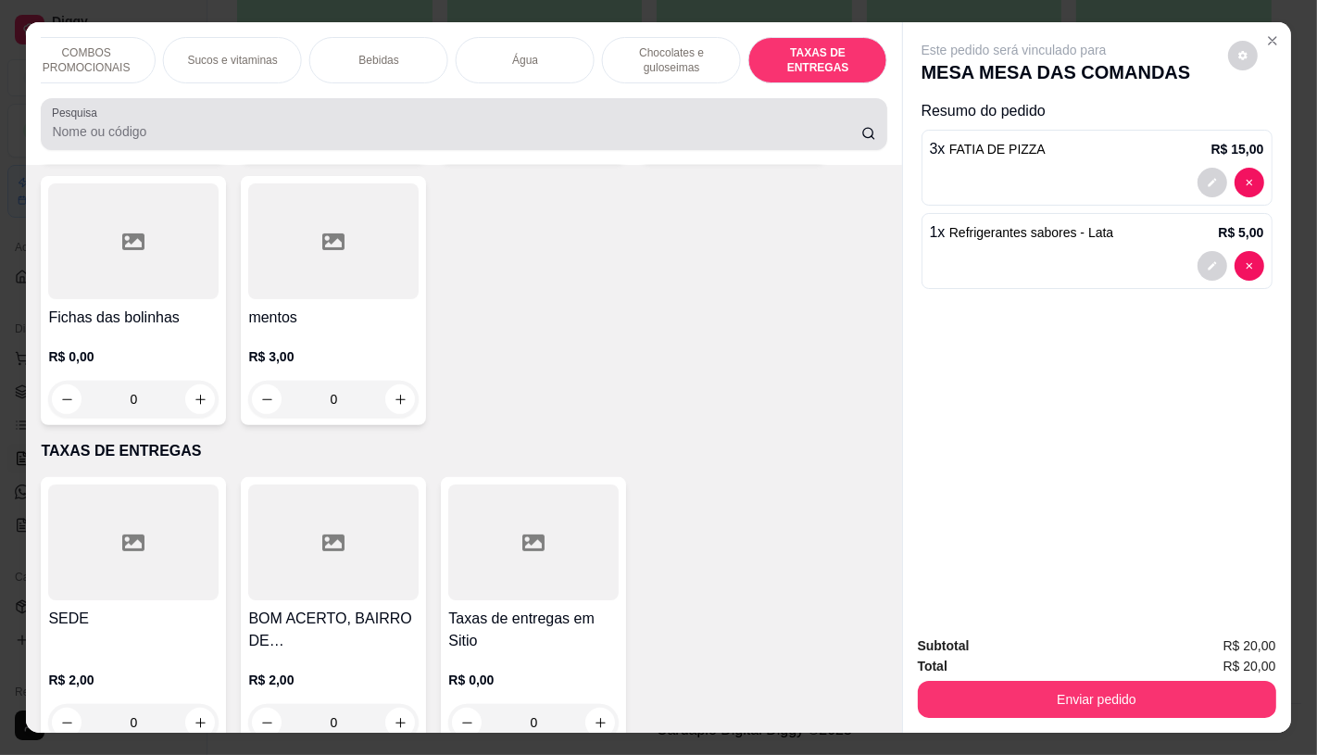
scroll to position [44, 0]
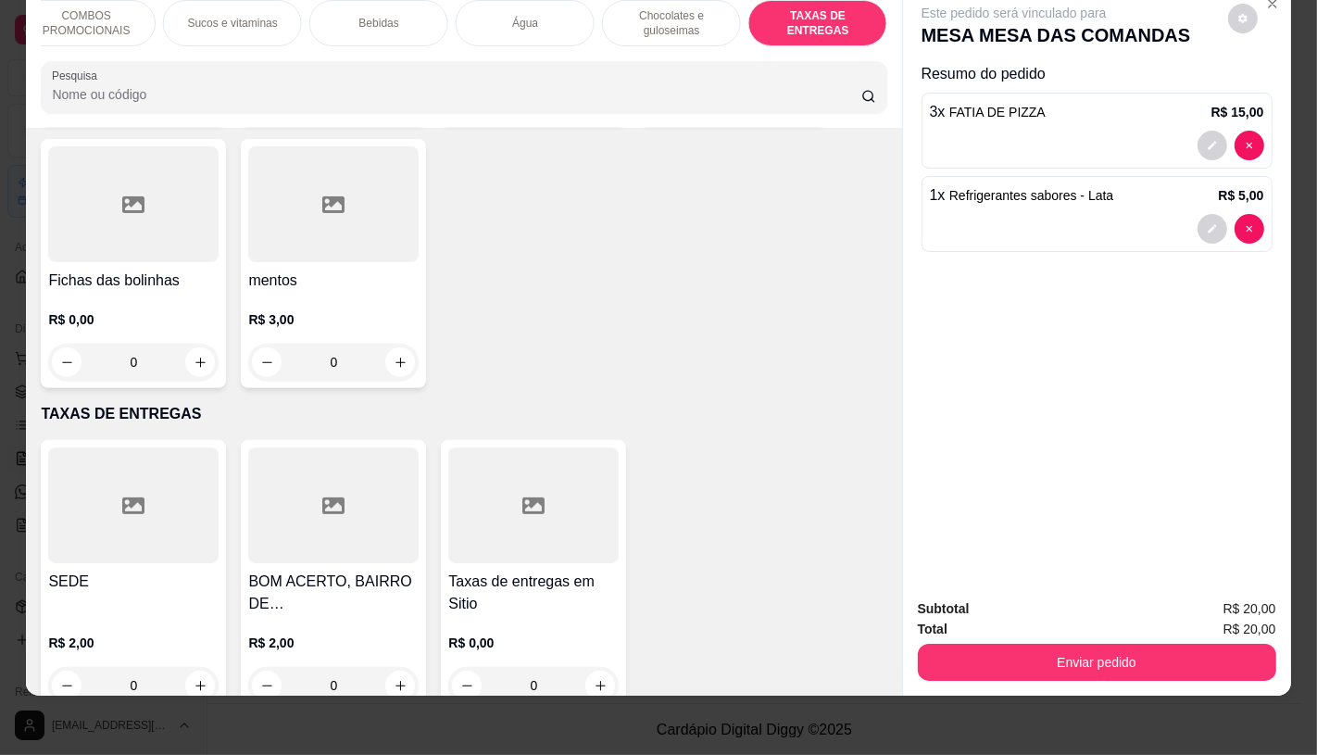
click at [513, 511] on div at bounding box center [533, 505] width 170 height 116
click at [161, 485] on div at bounding box center [133, 505] width 170 height 116
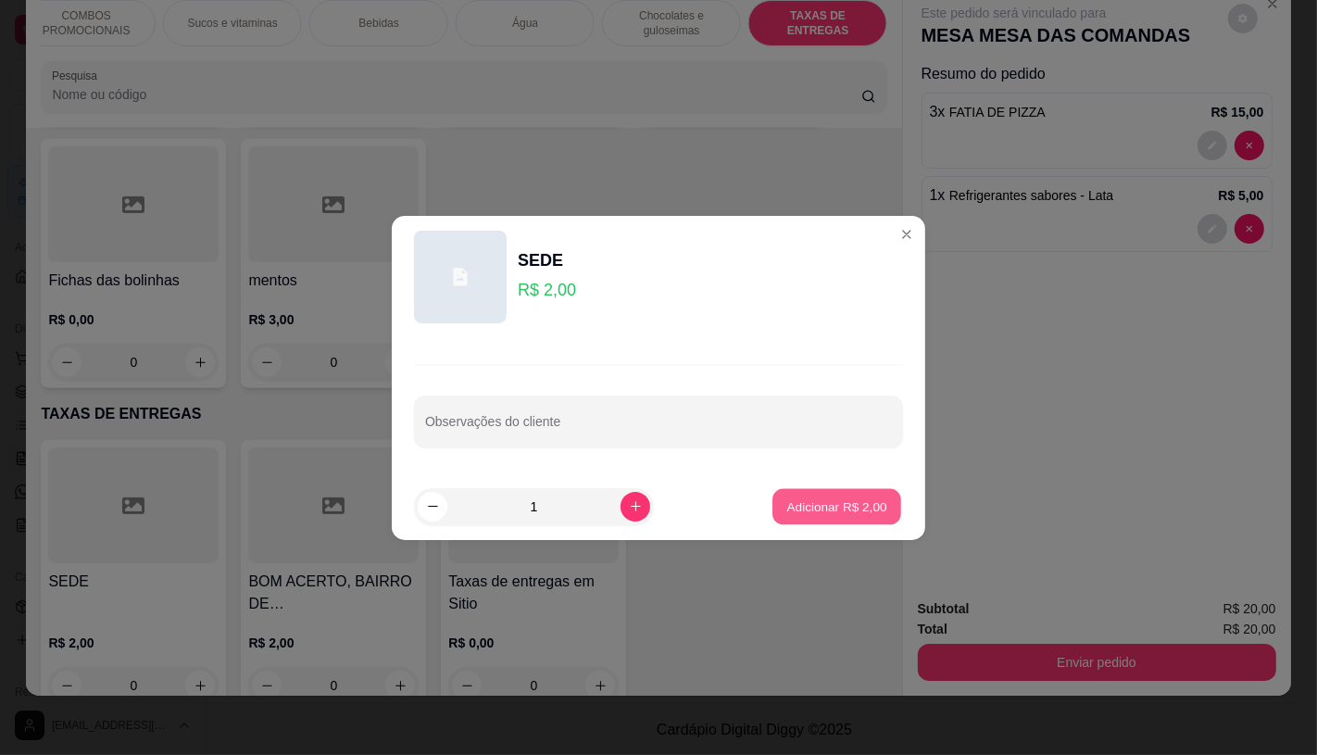
click at [831, 511] on p "Adicionar R$ 2,00" at bounding box center [836, 506] width 100 height 18
type input "1"
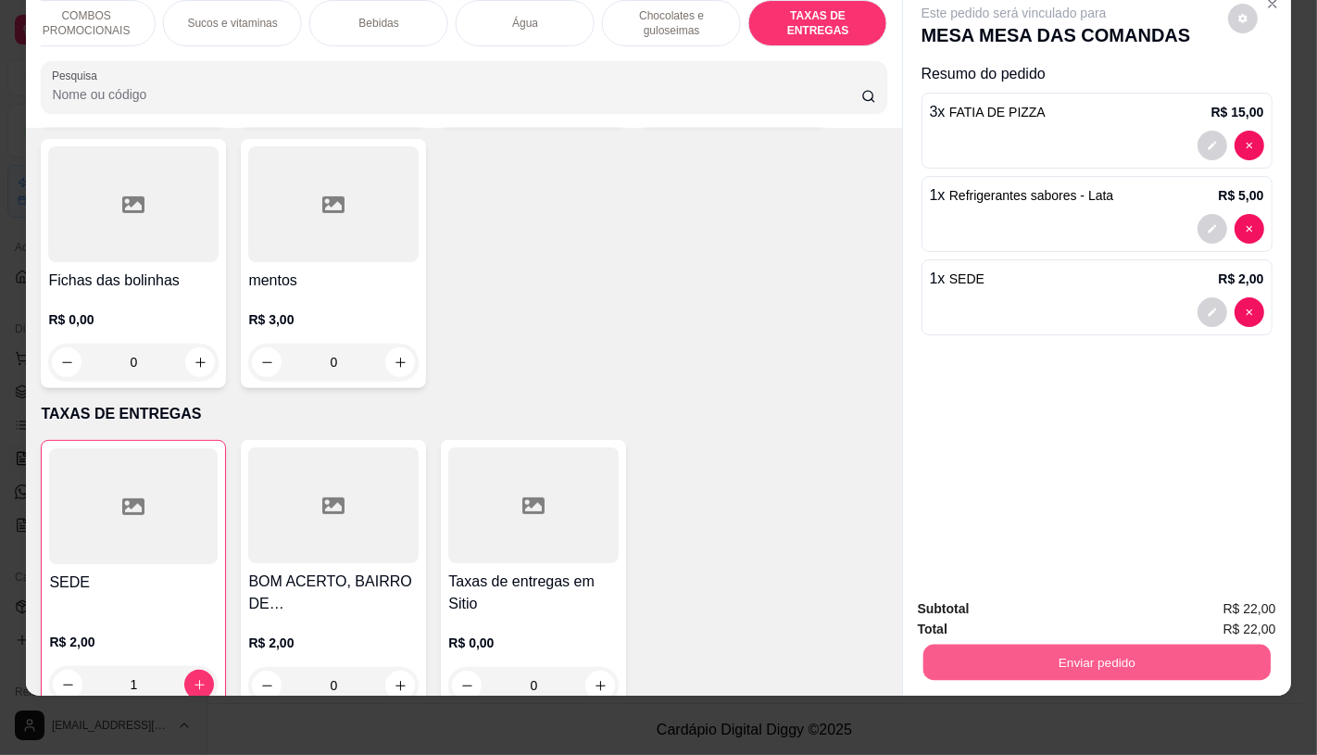
click at [1047, 659] on button "Enviar pedido" at bounding box center [1095, 662] width 347 height 36
click at [1042, 605] on button "Não registrar e enviar pedido" at bounding box center [1034, 602] width 187 height 34
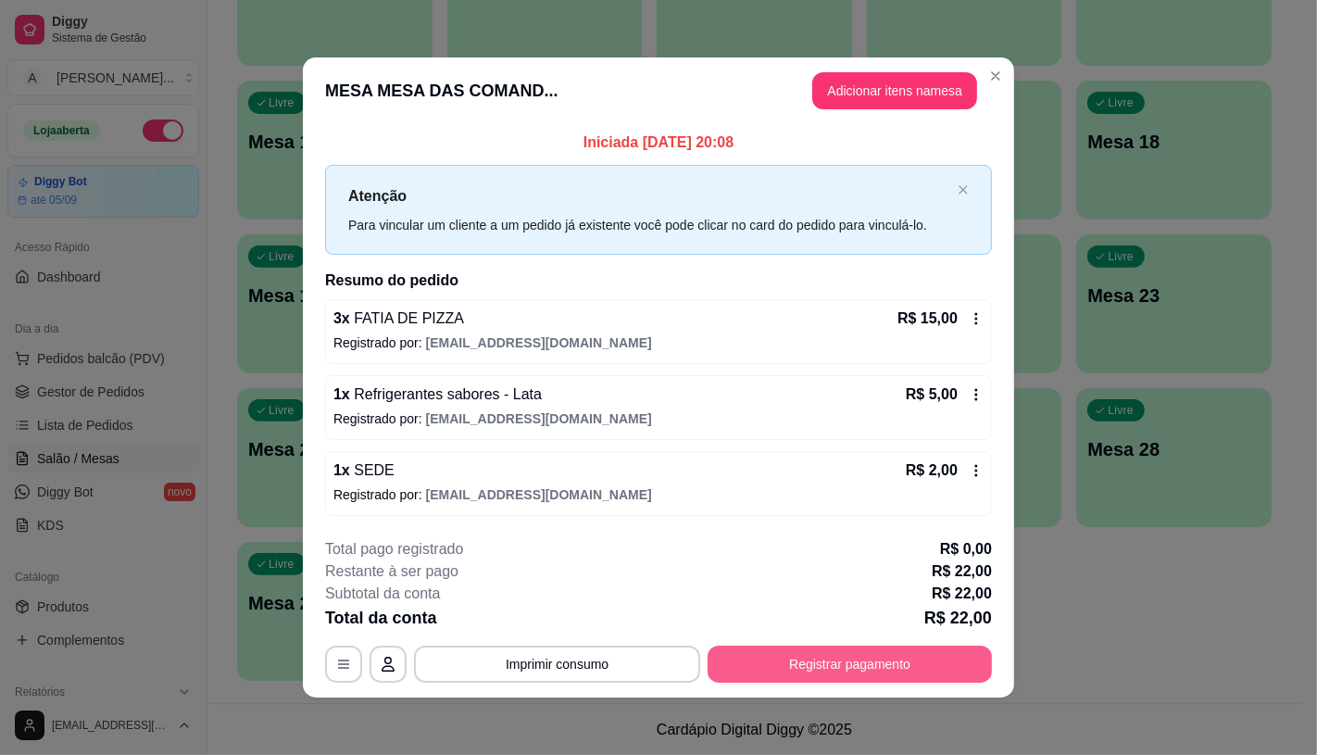
click at [932, 653] on button "Registrar pagamento" at bounding box center [850, 664] width 284 height 37
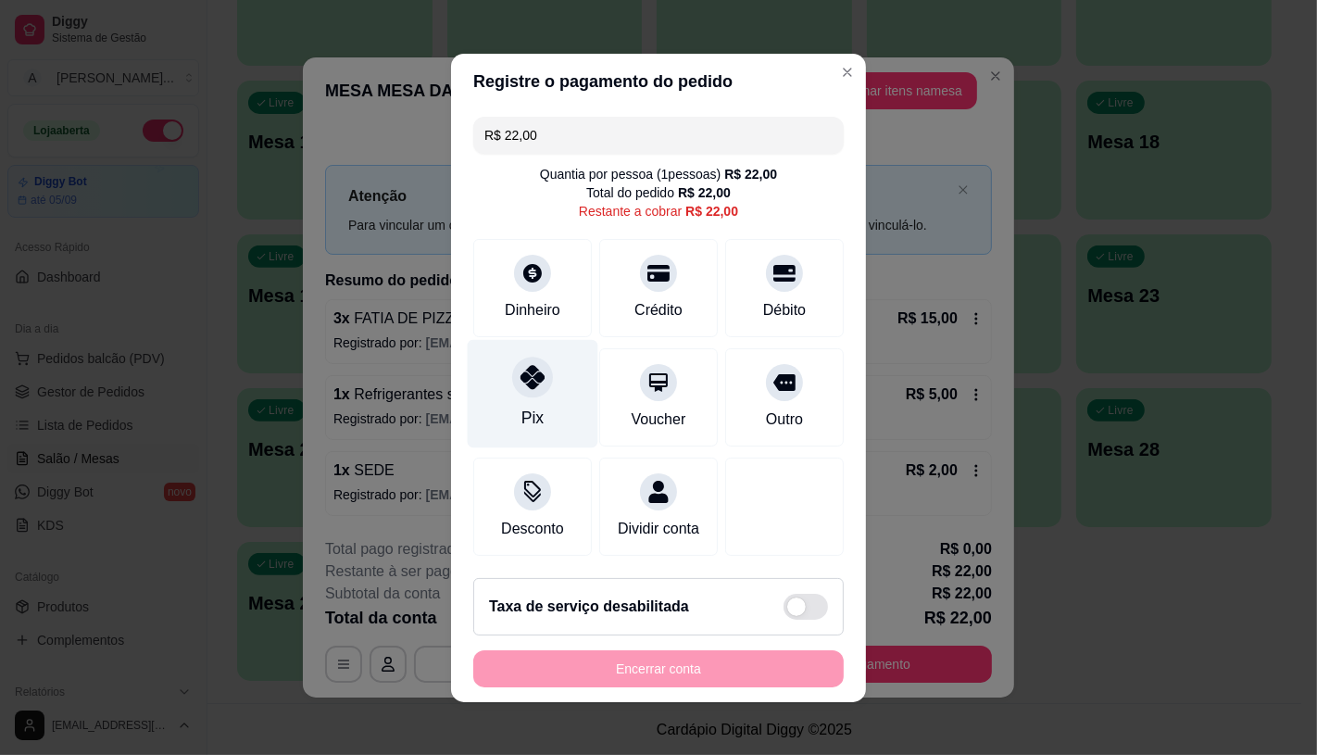
click at [502, 399] on div "Pix" at bounding box center [533, 393] width 131 height 108
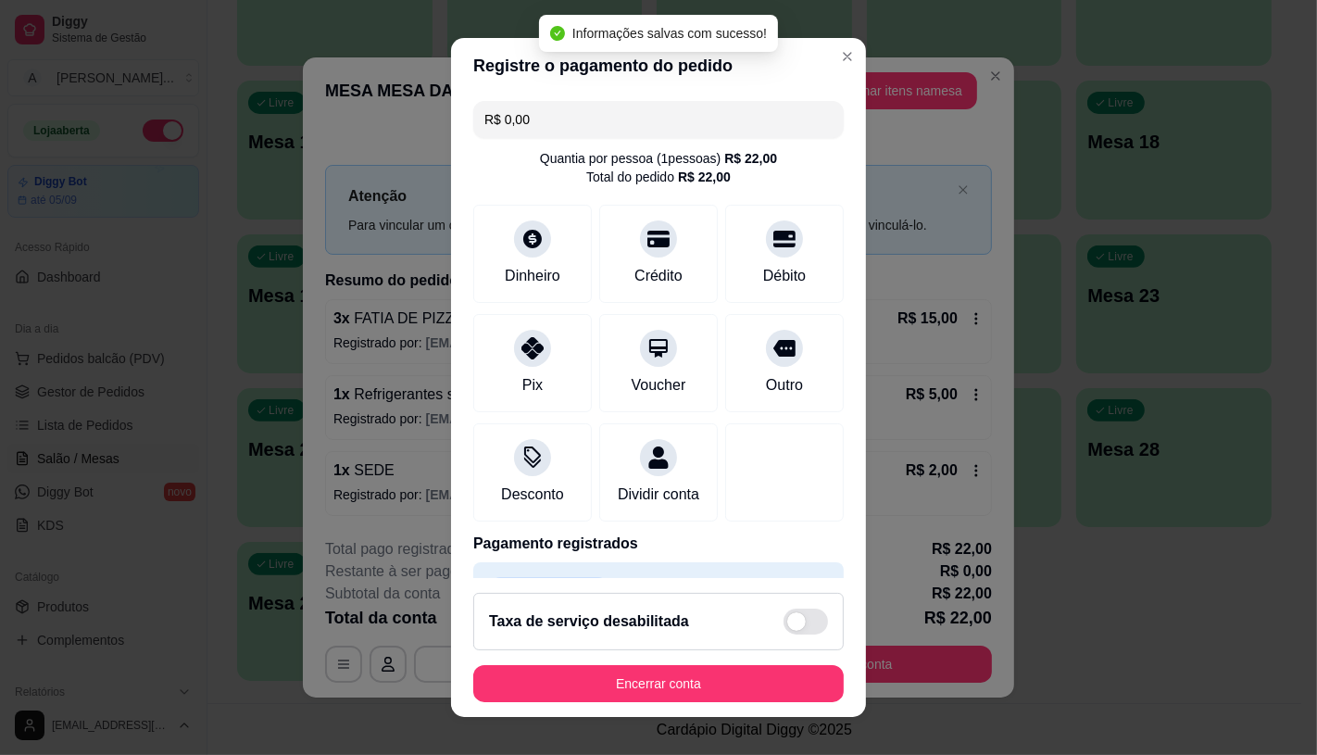
type input "R$ 0,00"
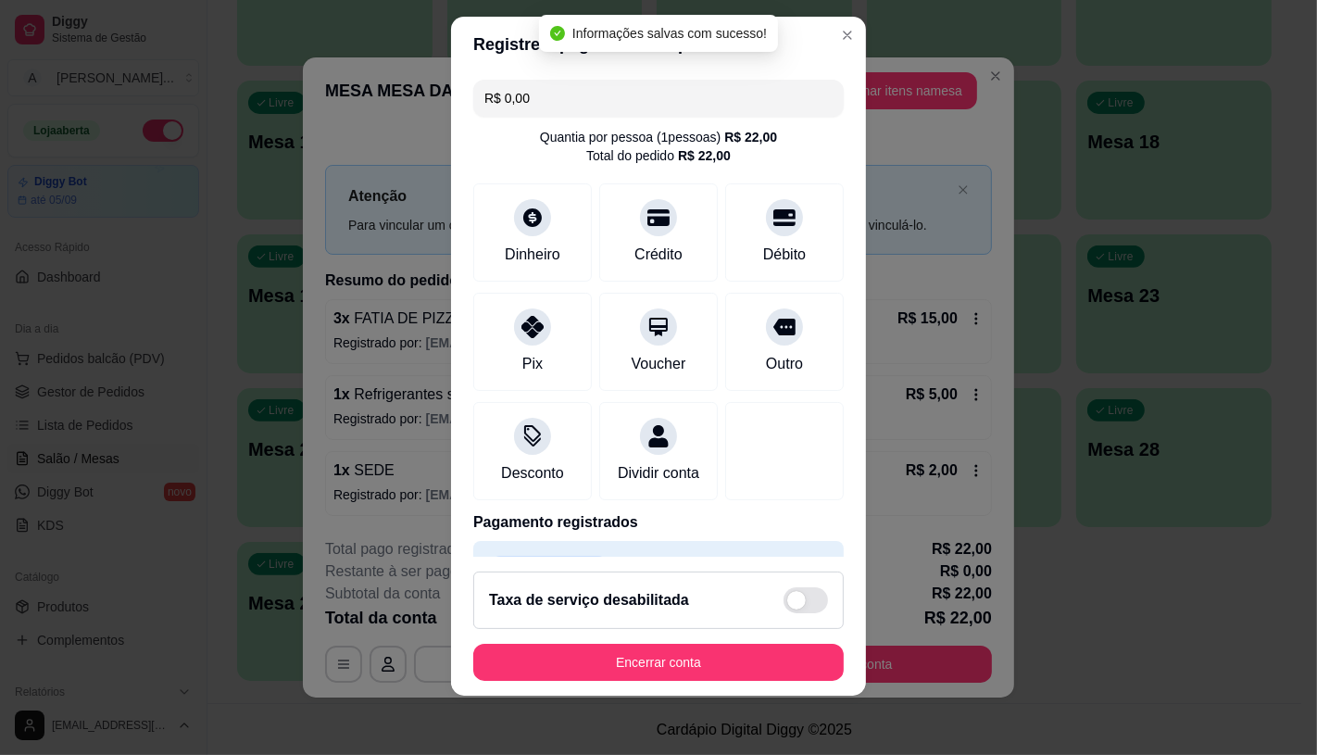
scroll to position [69, 0]
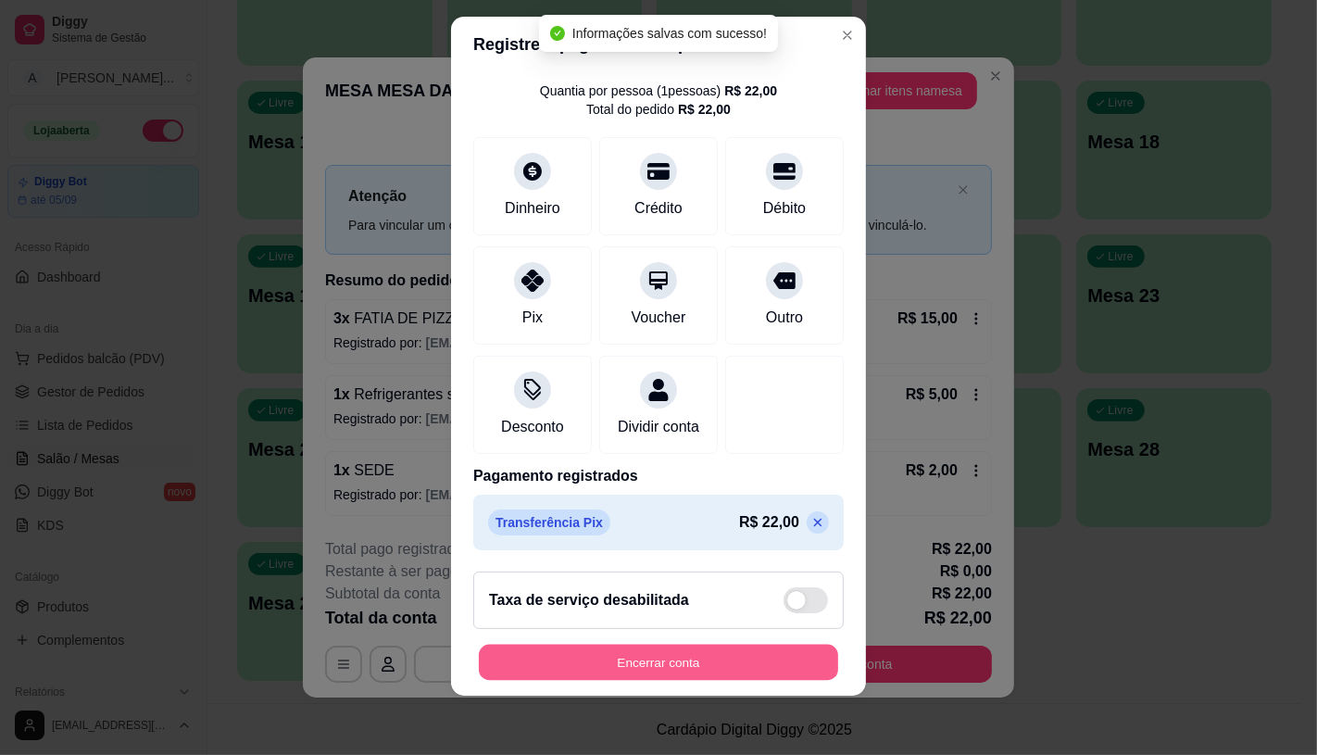
click at [656, 661] on button "Encerrar conta" at bounding box center [658, 663] width 359 height 36
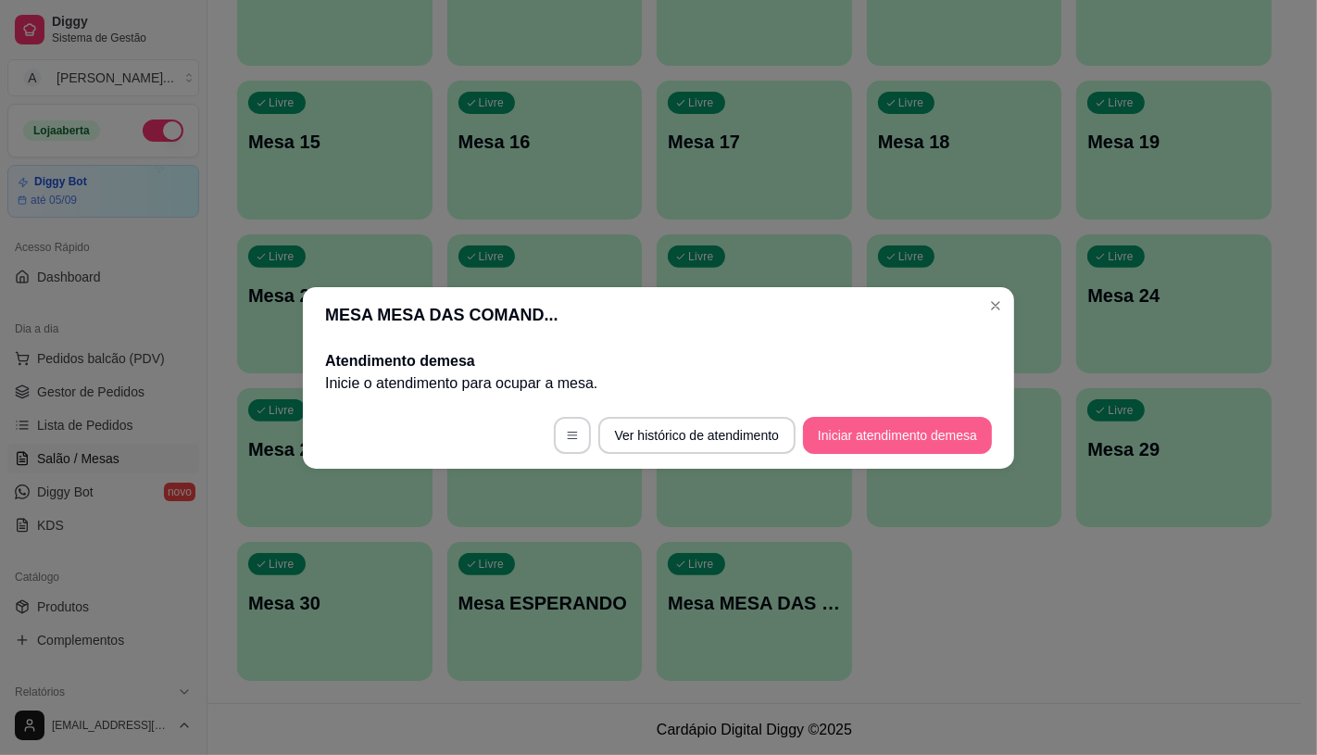
click at [927, 426] on button "Iniciar atendimento de mesa" at bounding box center [897, 435] width 189 height 37
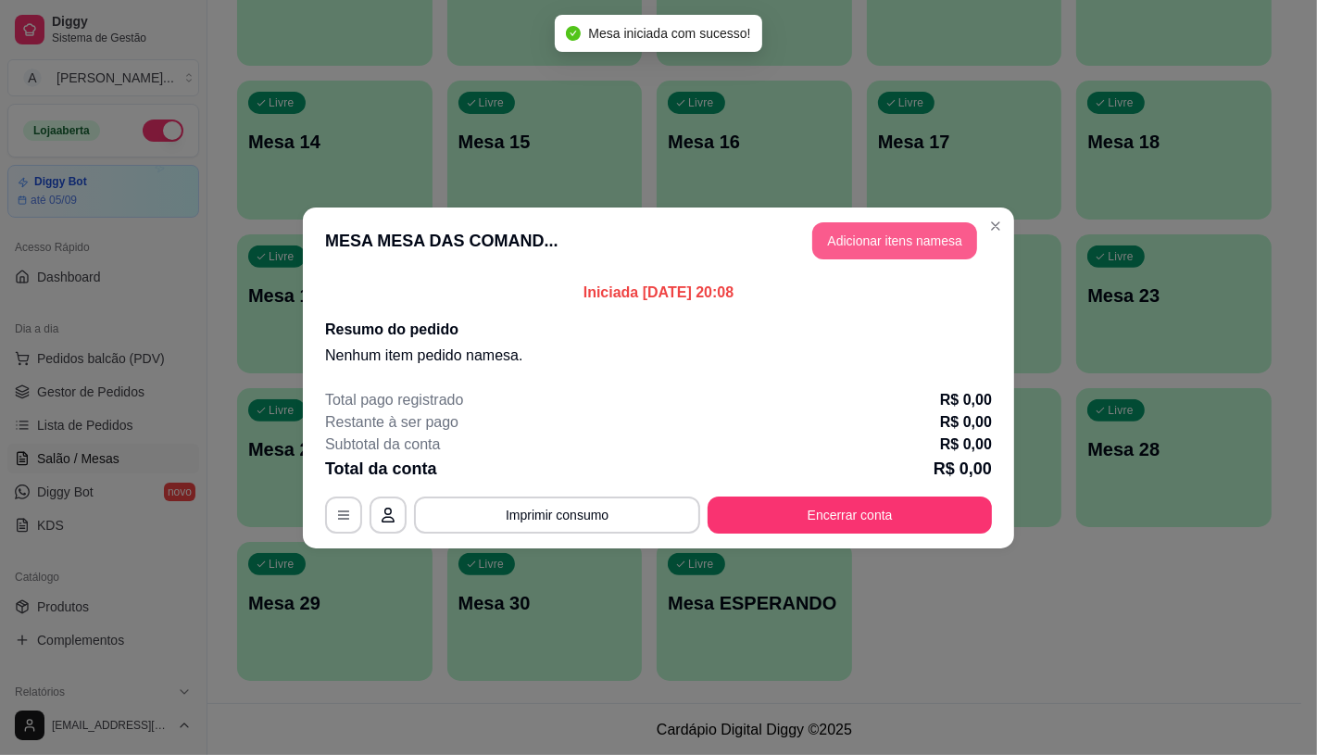
click at [892, 248] on button "Adicionar itens na mesa" at bounding box center [894, 240] width 165 height 37
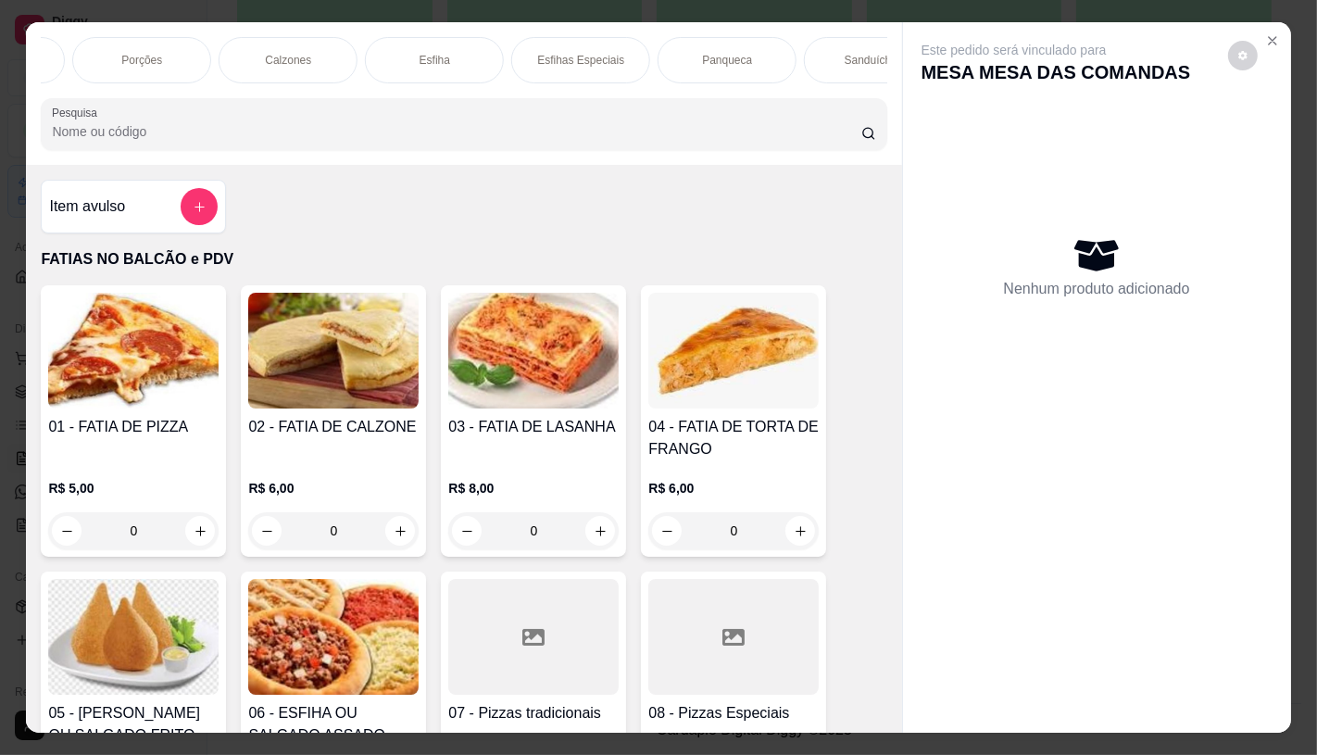
scroll to position [0, 977]
click at [755, 53] on p "Sanduíches" at bounding box center [743, 60] width 58 height 15
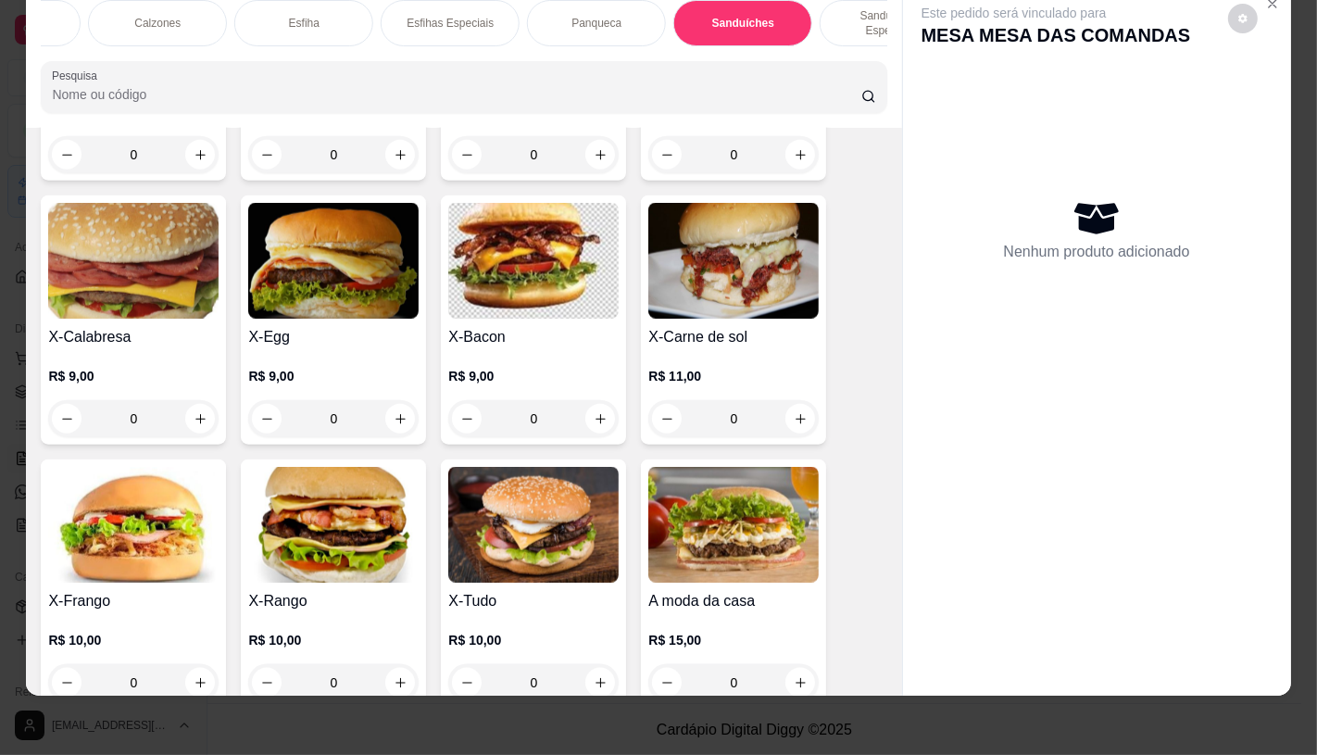
scroll to position [7795, 0]
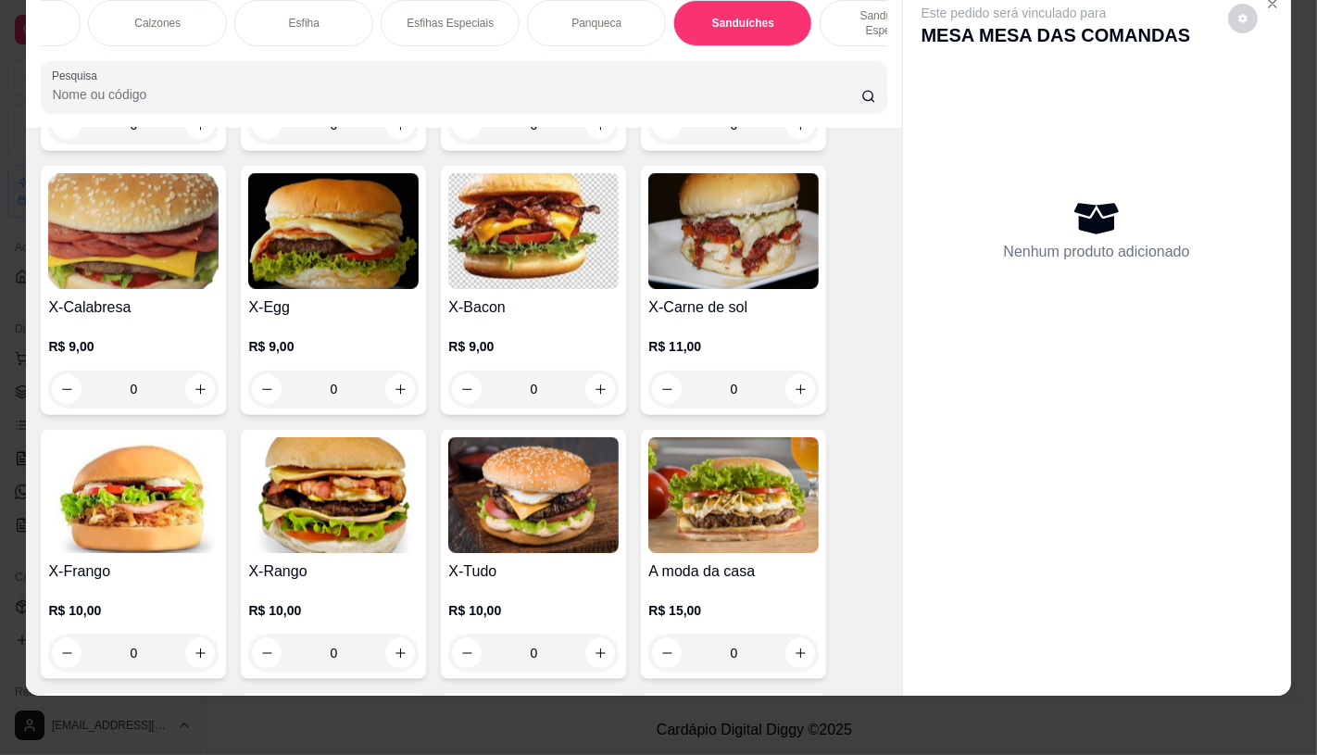
click at [120, 448] on img at bounding box center [133, 495] width 170 height 116
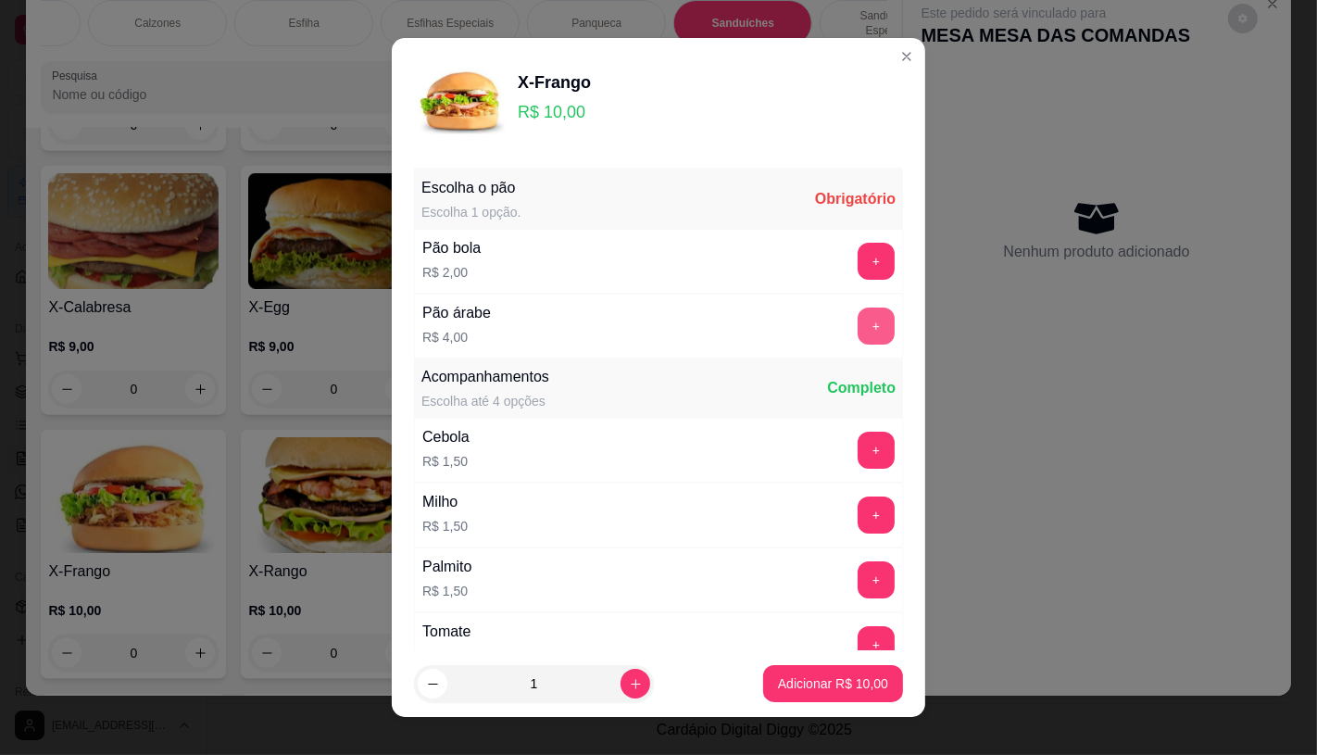
click at [858, 327] on button "+" at bounding box center [876, 325] width 37 height 37
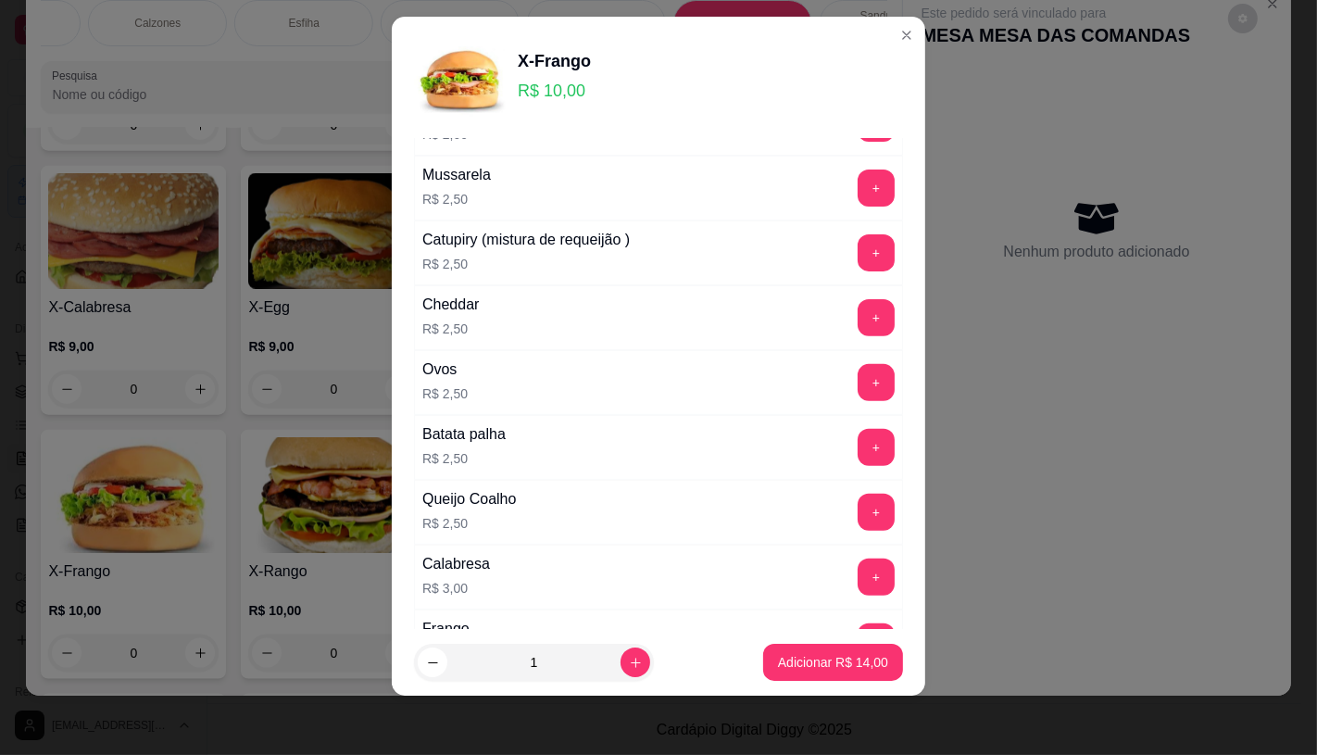
scroll to position [609, 0]
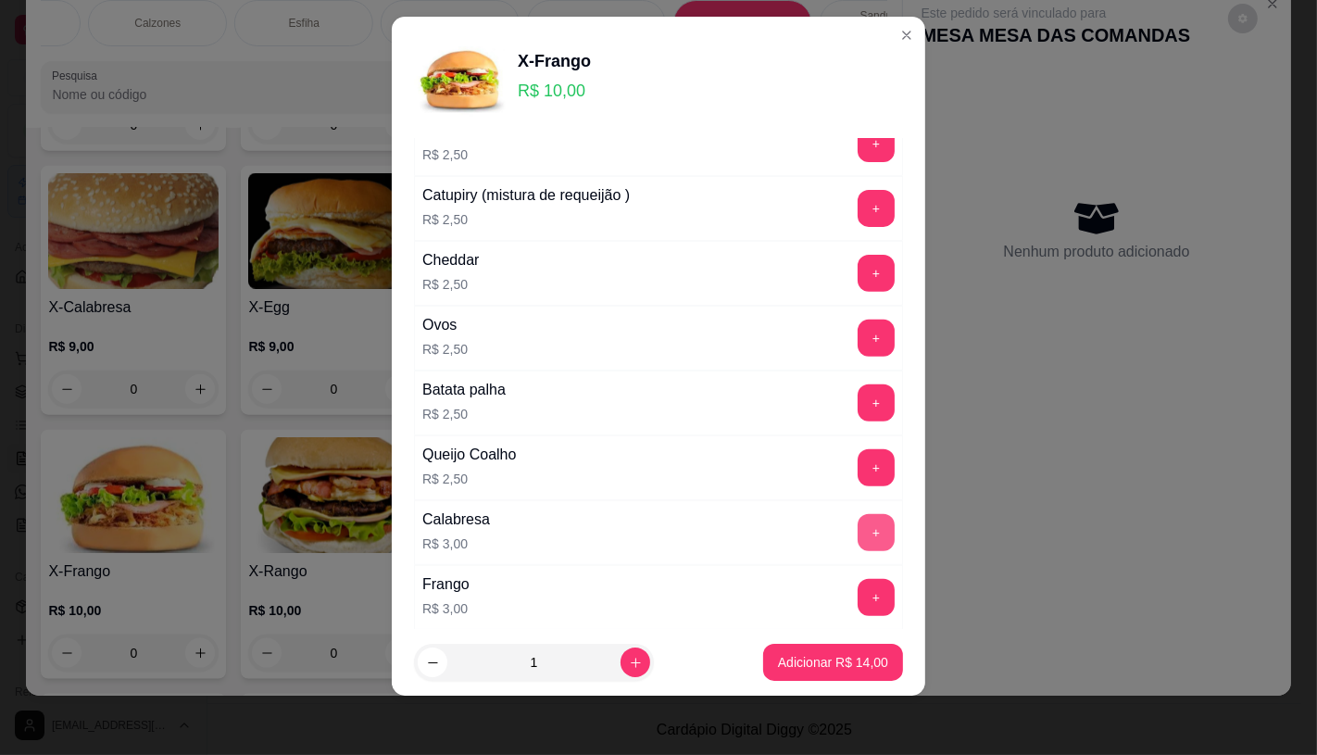
click at [858, 522] on button "+" at bounding box center [876, 532] width 37 height 37
click at [809, 665] on p "Adicionar R$ 17,00" at bounding box center [833, 662] width 110 height 19
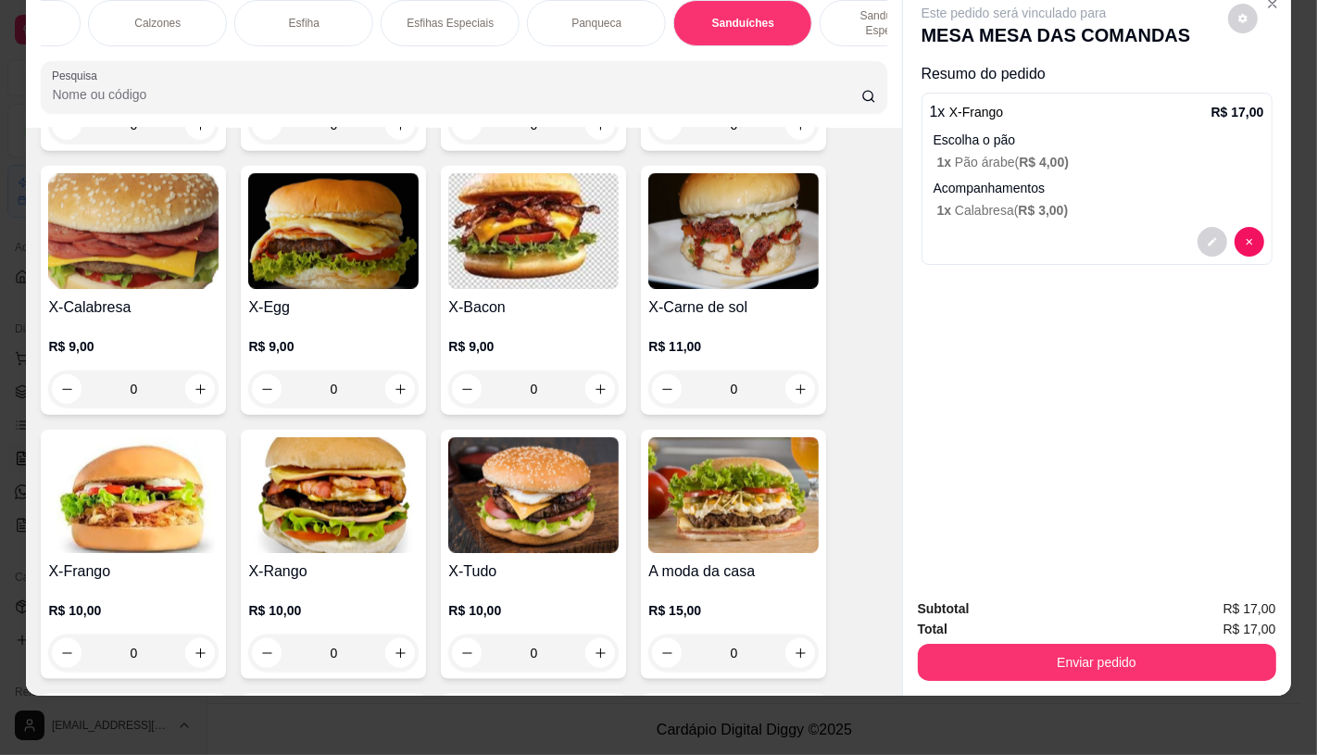
click at [524, 482] on img at bounding box center [533, 495] width 170 height 116
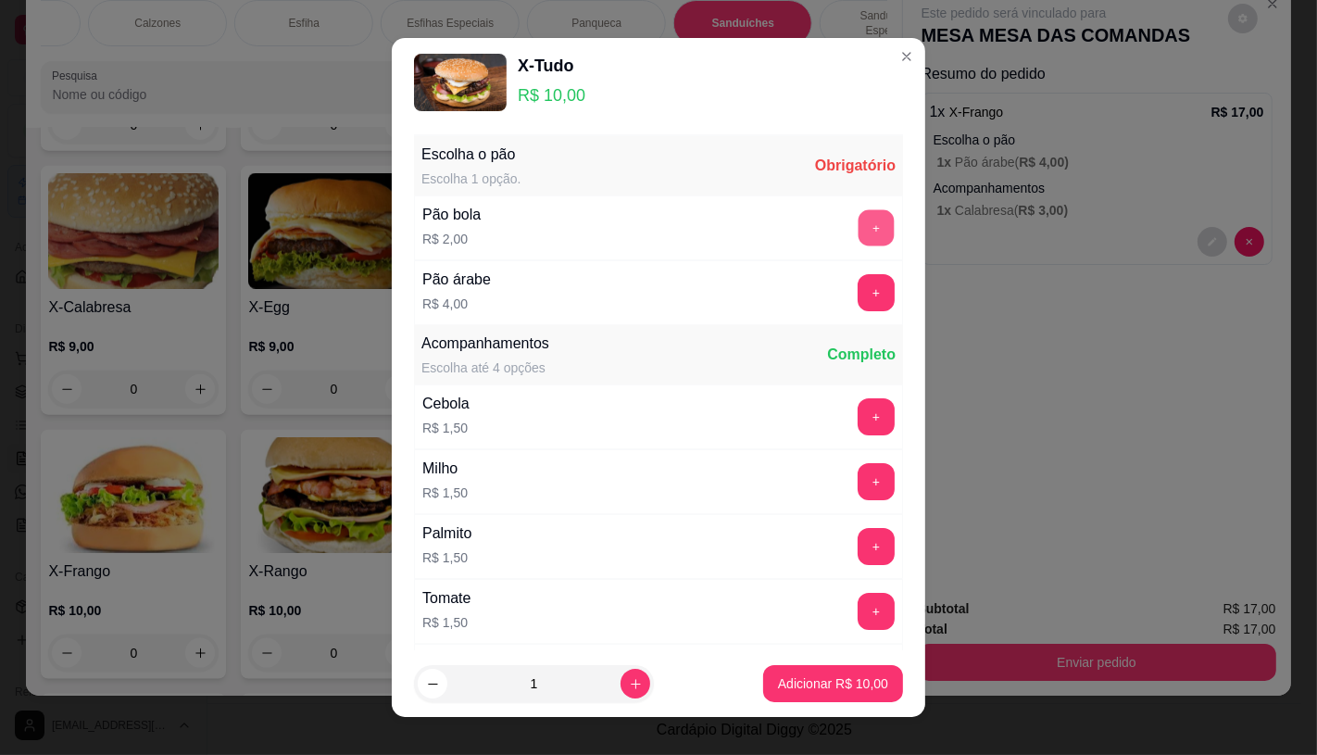
click at [859, 232] on button "+" at bounding box center [877, 227] width 36 height 36
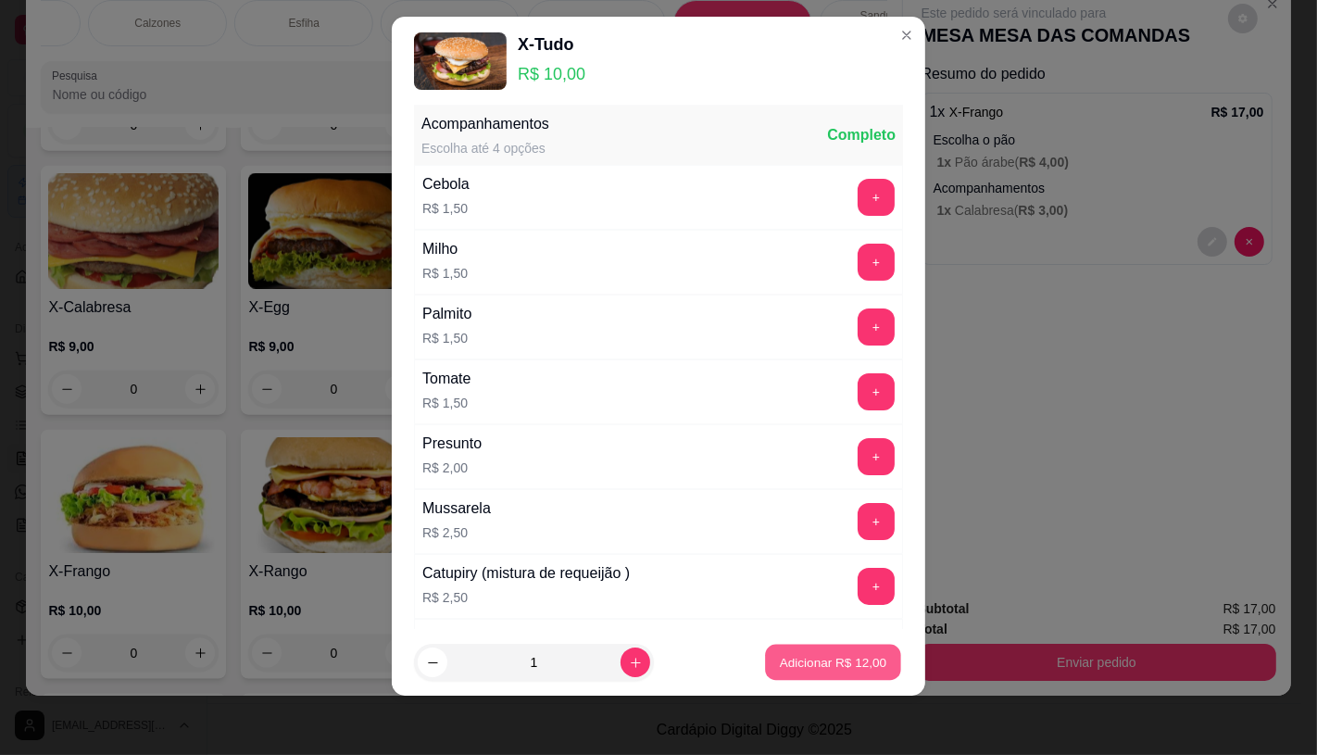
click at [795, 673] on button "Adicionar R$ 12,00" at bounding box center [833, 663] width 136 height 36
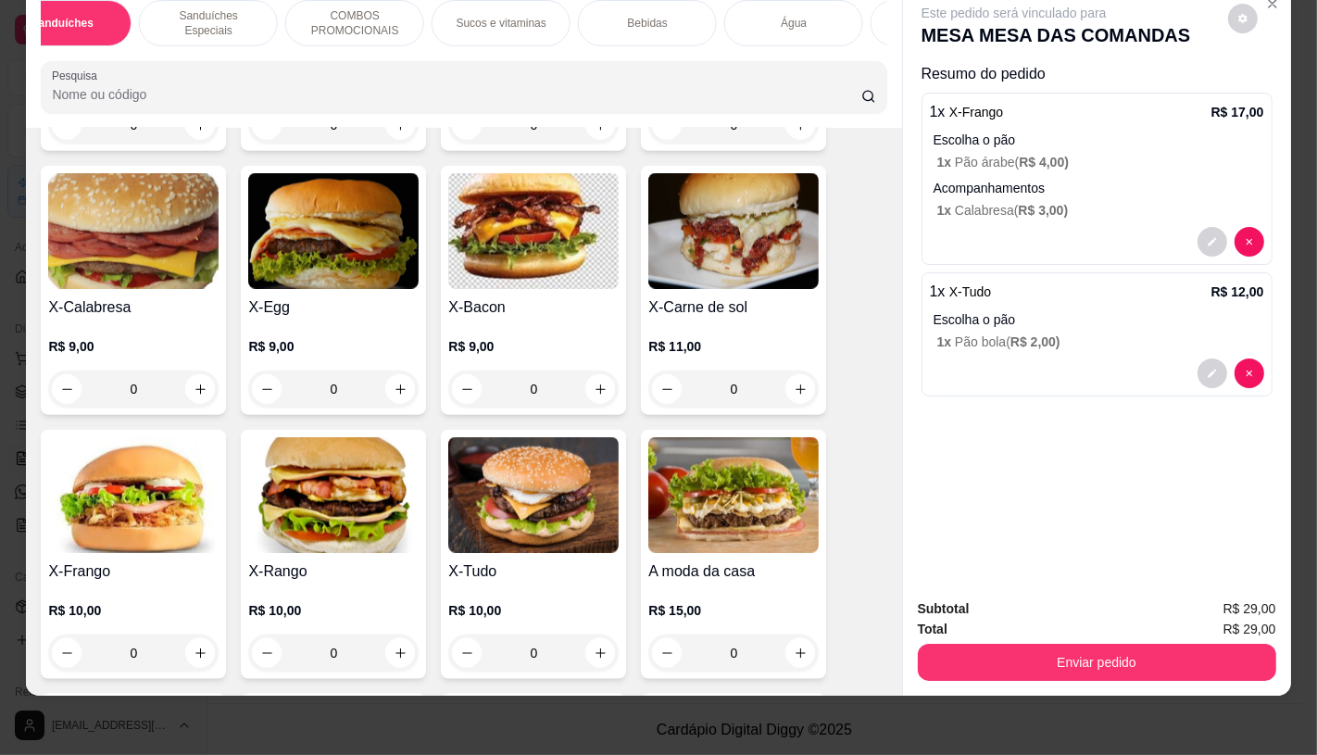
scroll to position [0, 1926]
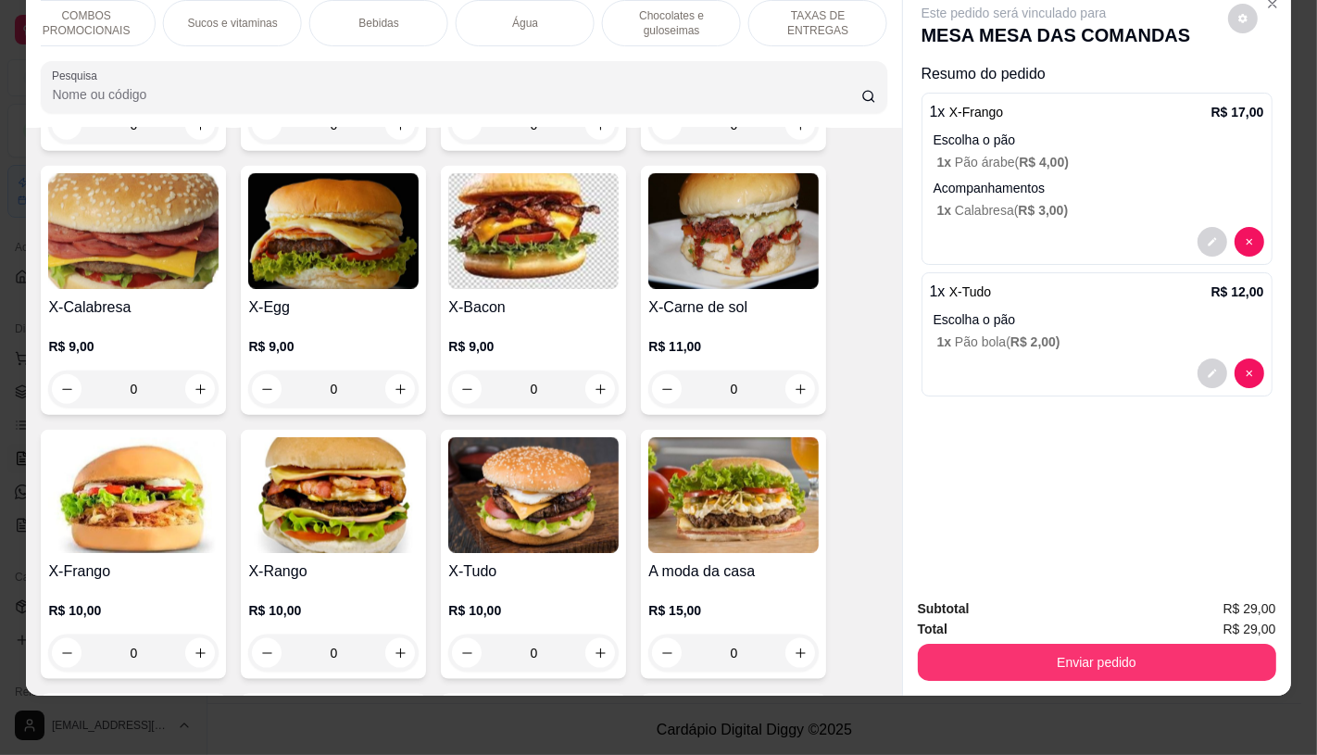
click at [834, 16] on div "TAXAS DE ENTREGAS" at bounding box center [817, 23] width 139 height 46
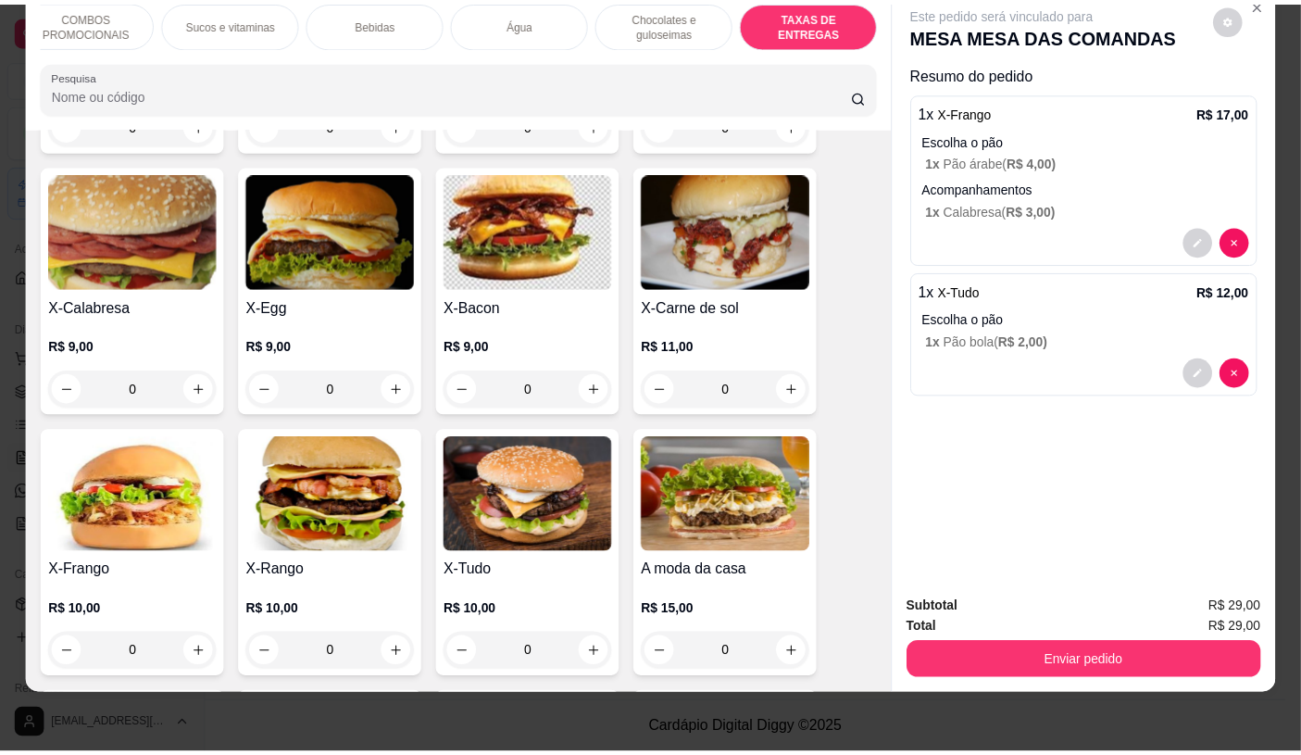
scroll to position [12385, 0]
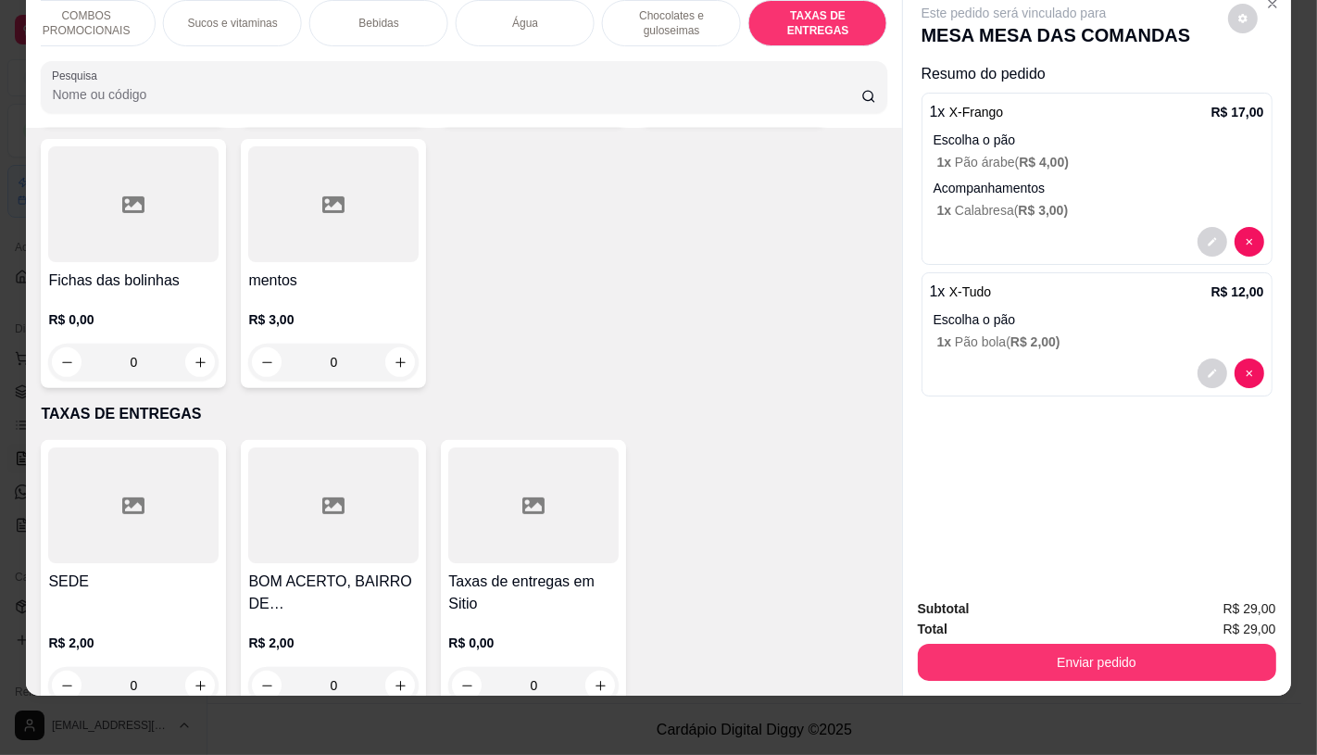
click at [116, 470] on div at bounding box center [133, 505] width 170 height 116
click at [809, 511] on p "Adicionar R$ 2,00" at bounding box center [836, 506] width 103 height 19
type input "1"
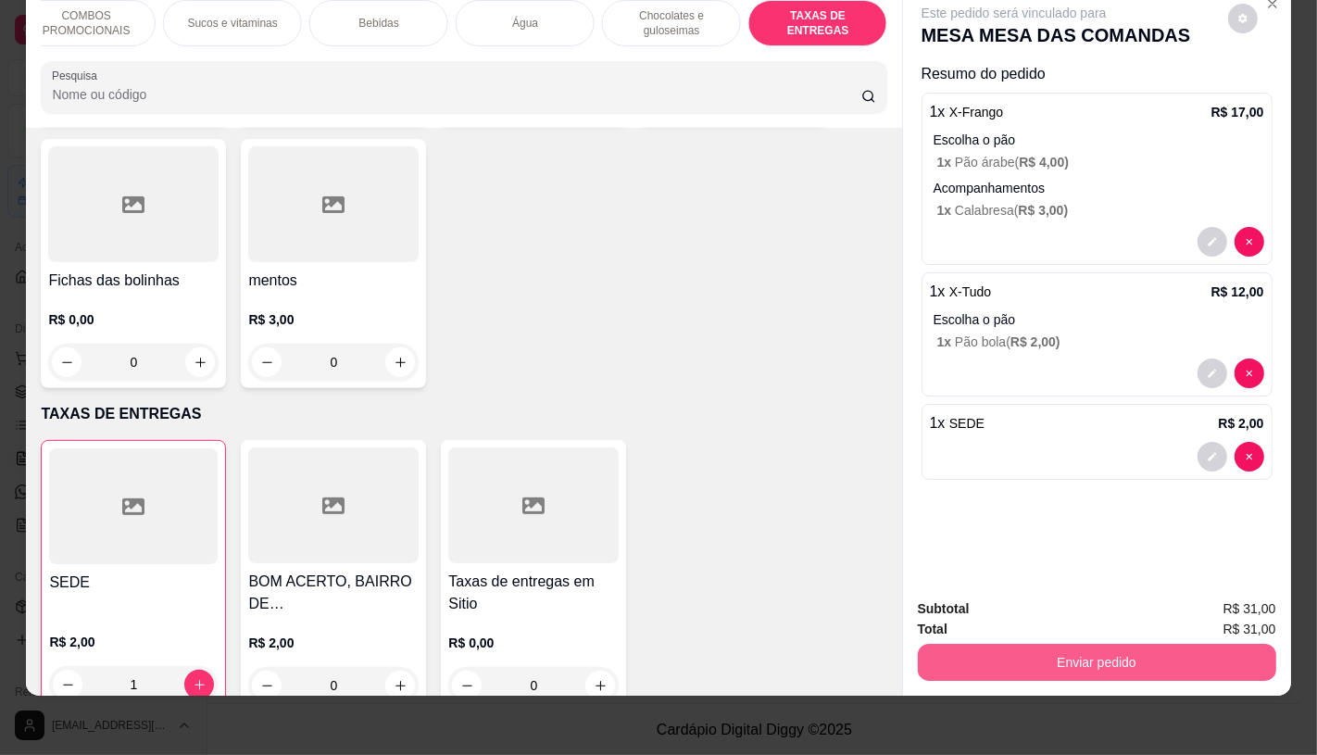
click at [1050, 653] on button "Enviar pedido" at bounding box center [1097, 662] width 358 height 37
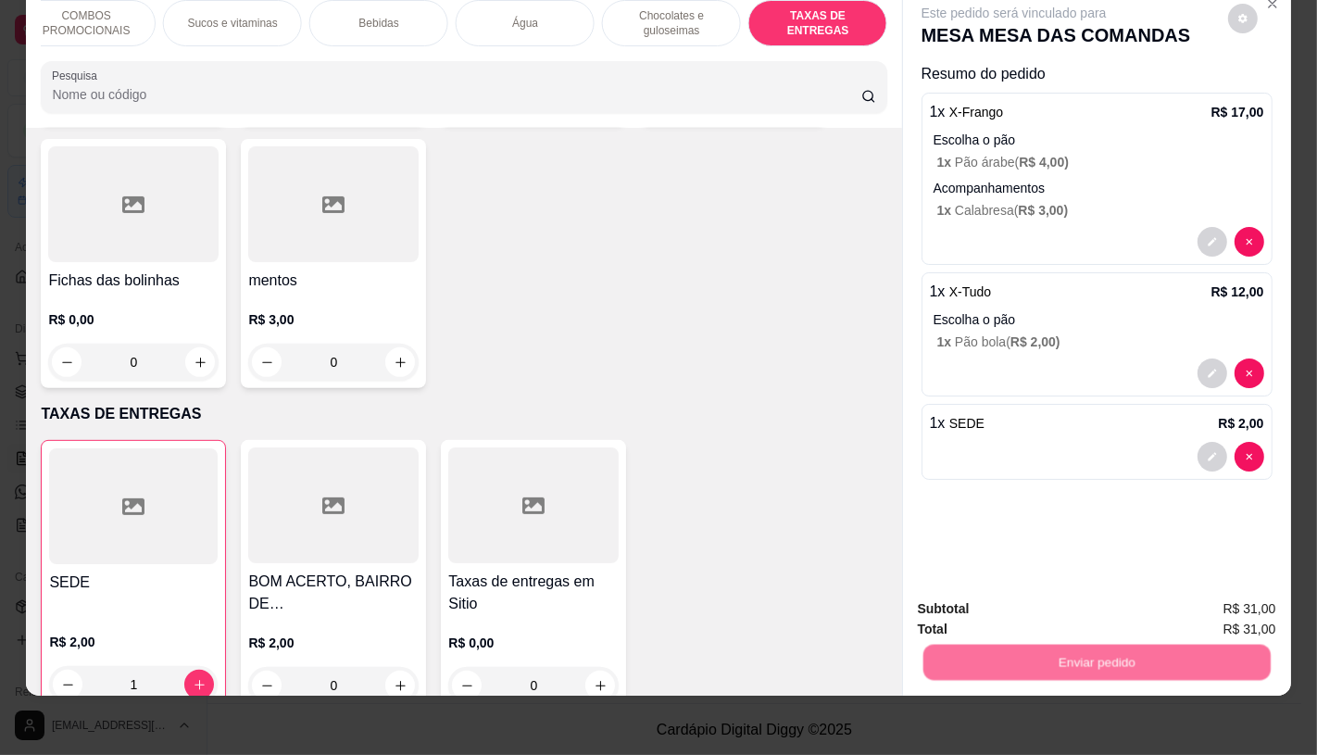
click at [1020, 613] on button "Não registrar e enviar pedido" at bounding box center [1034, 602] width 187 height 34
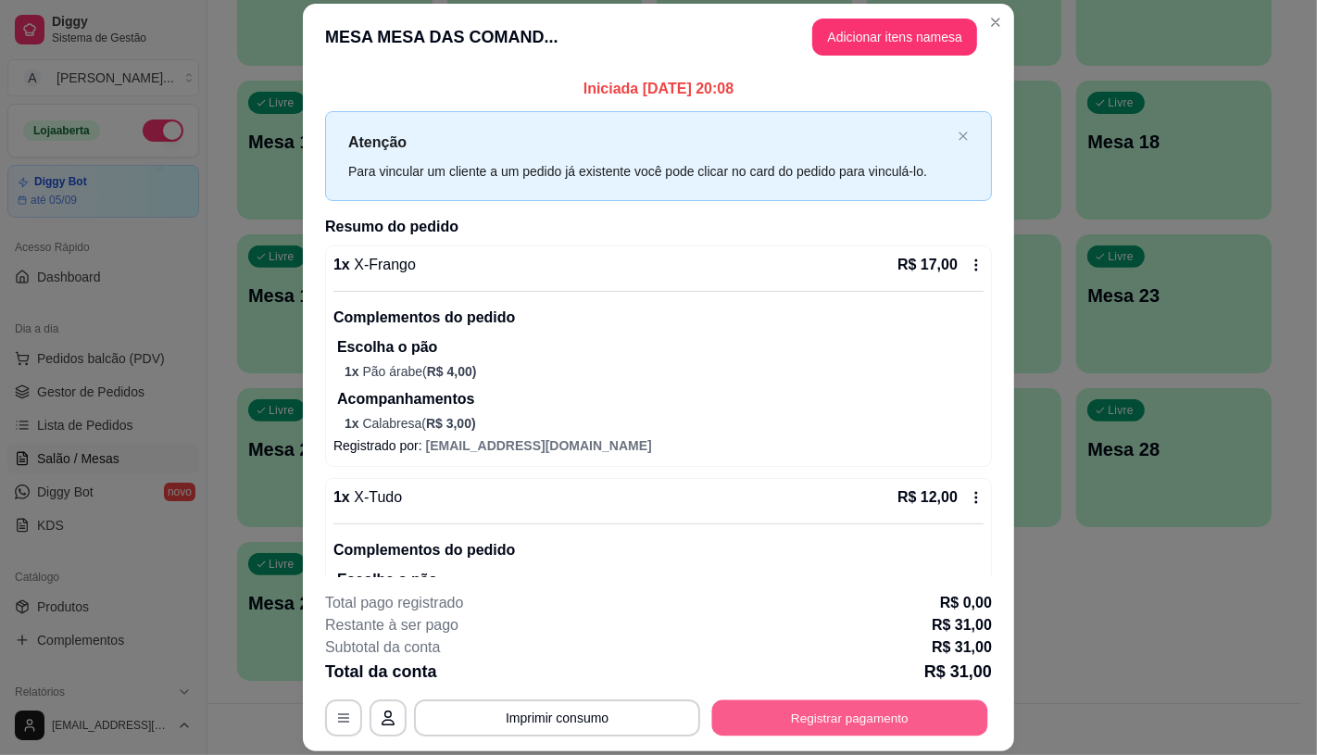
click at [941, 720] on button "Registrar pagamento" at bounding box center [850, 718] width 276 height 36
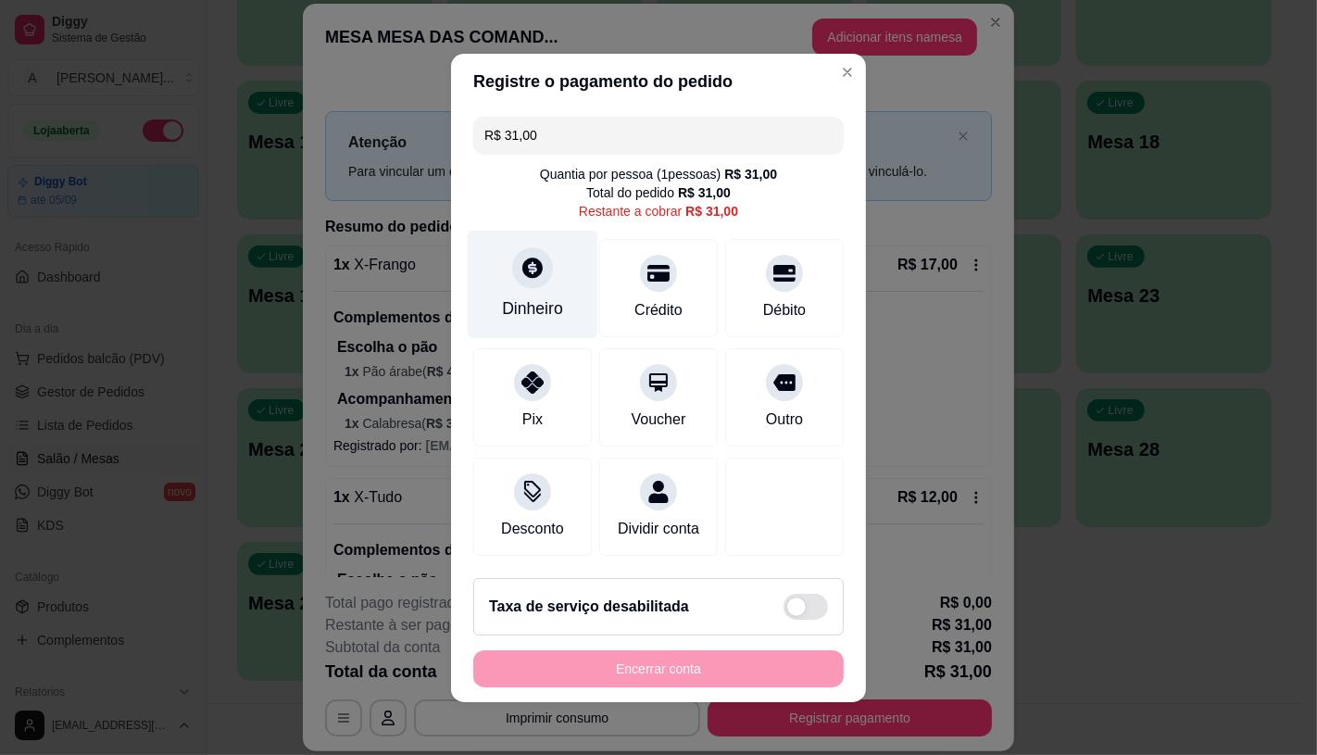
click at [502, 273] on div "Dinheiro" at bounding box center [533, 284] width 131 height 108
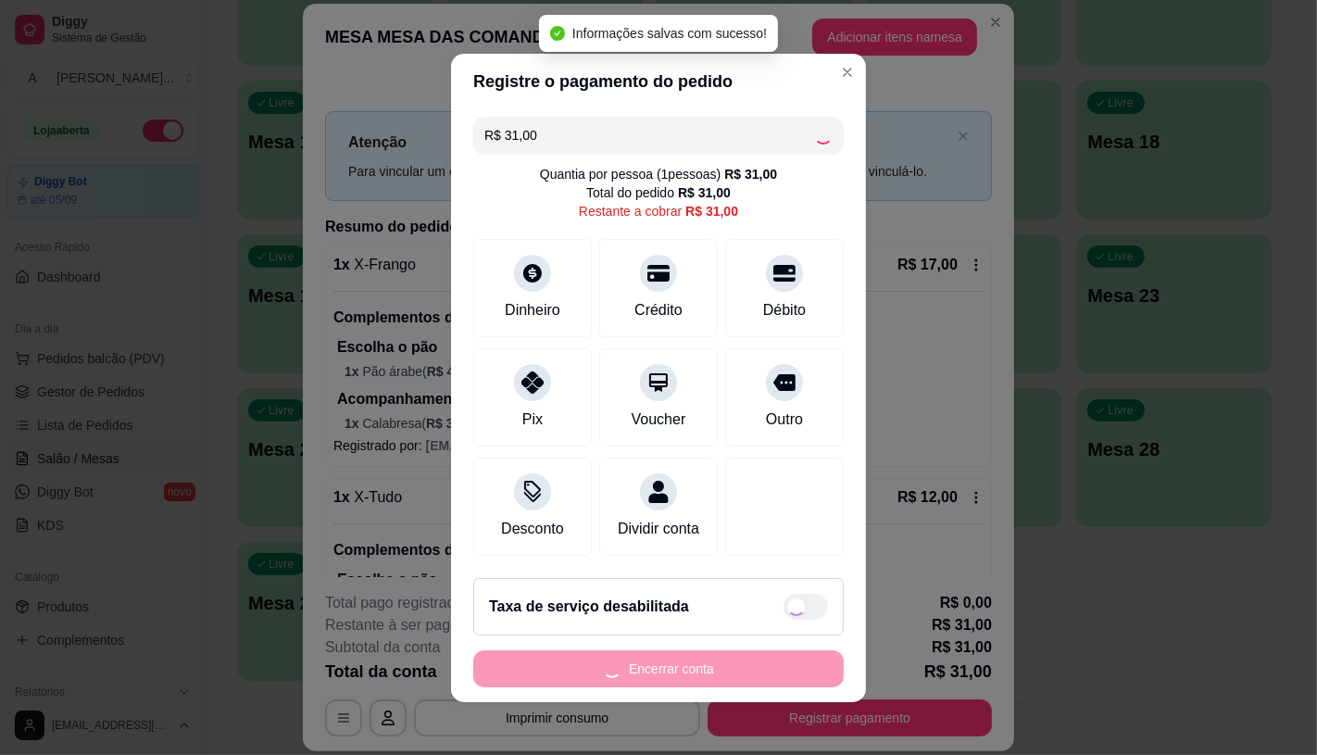
type input "R$ 0,00"
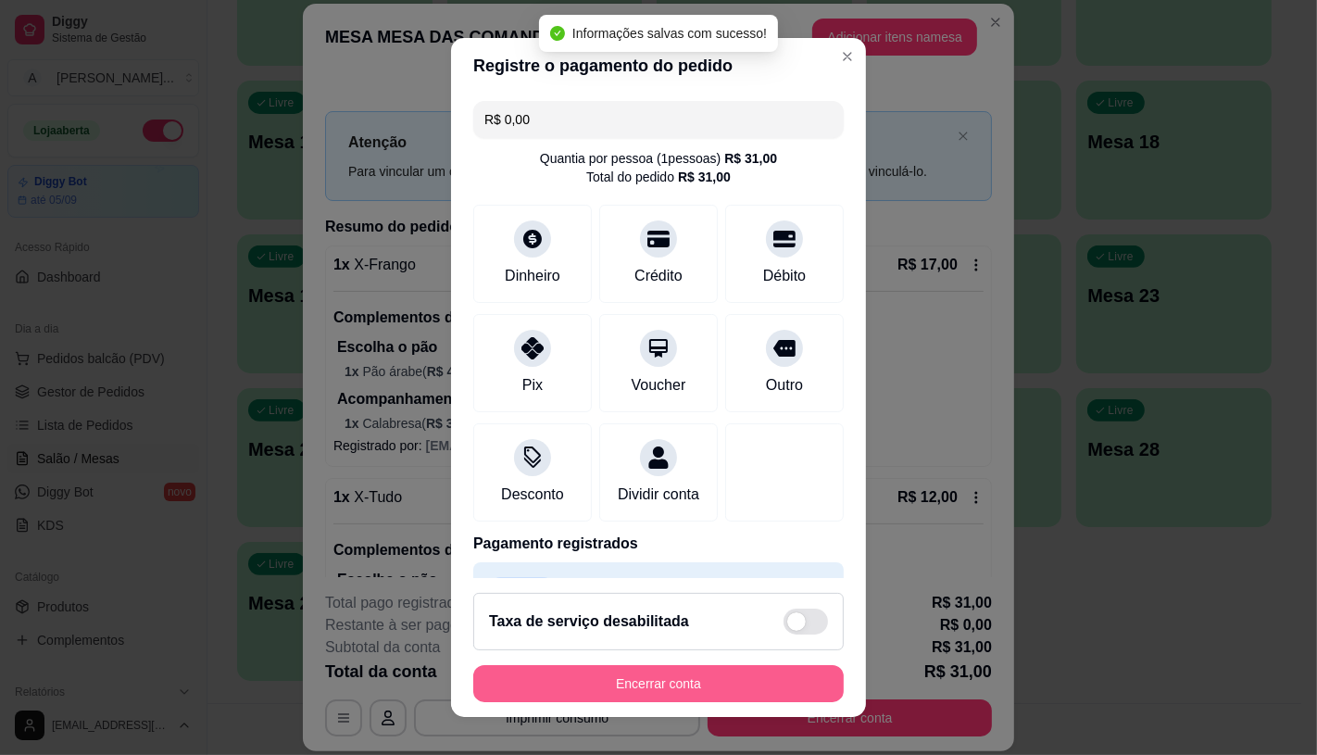
click at [733, 678] on button "Encerrar conta" at bounding box center [658, 683] width 370 height 37
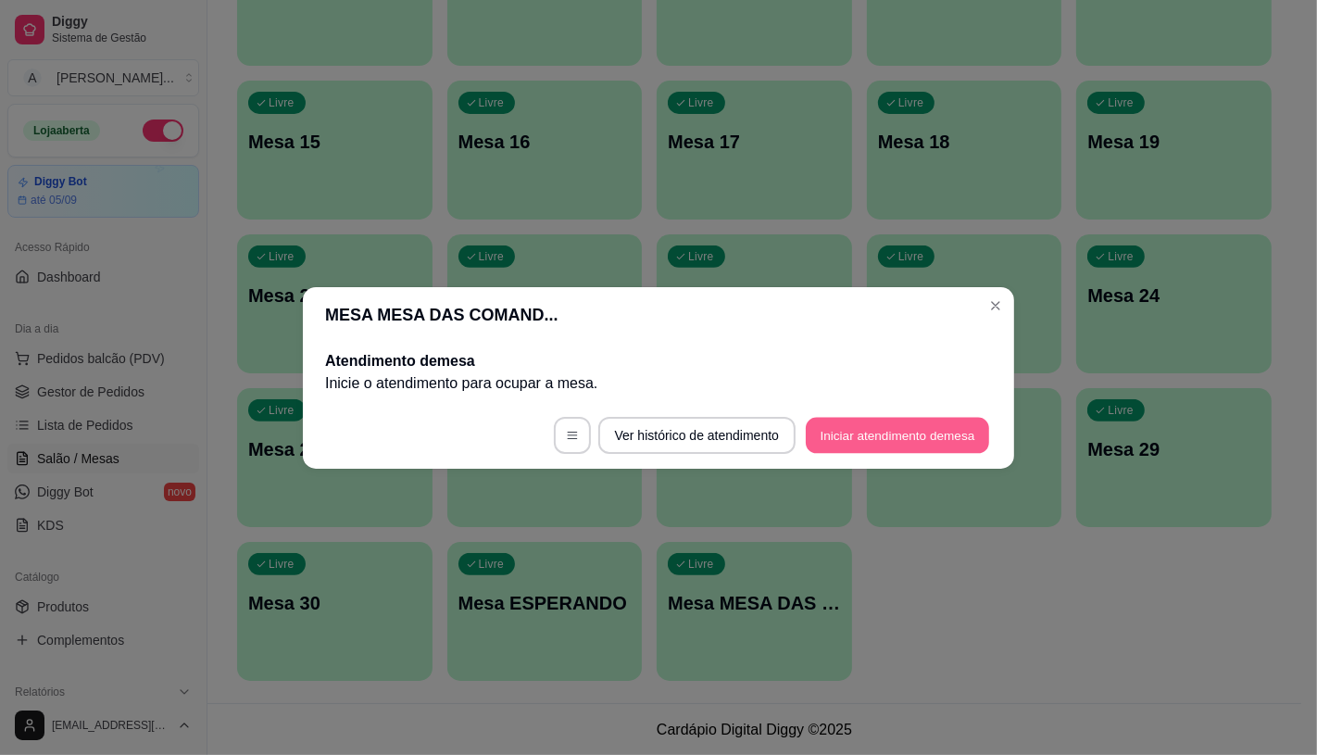
click at [869, 446] on button "Iniciar atendimento de mesa" at bounding box center [897, 435] width 183 height 36
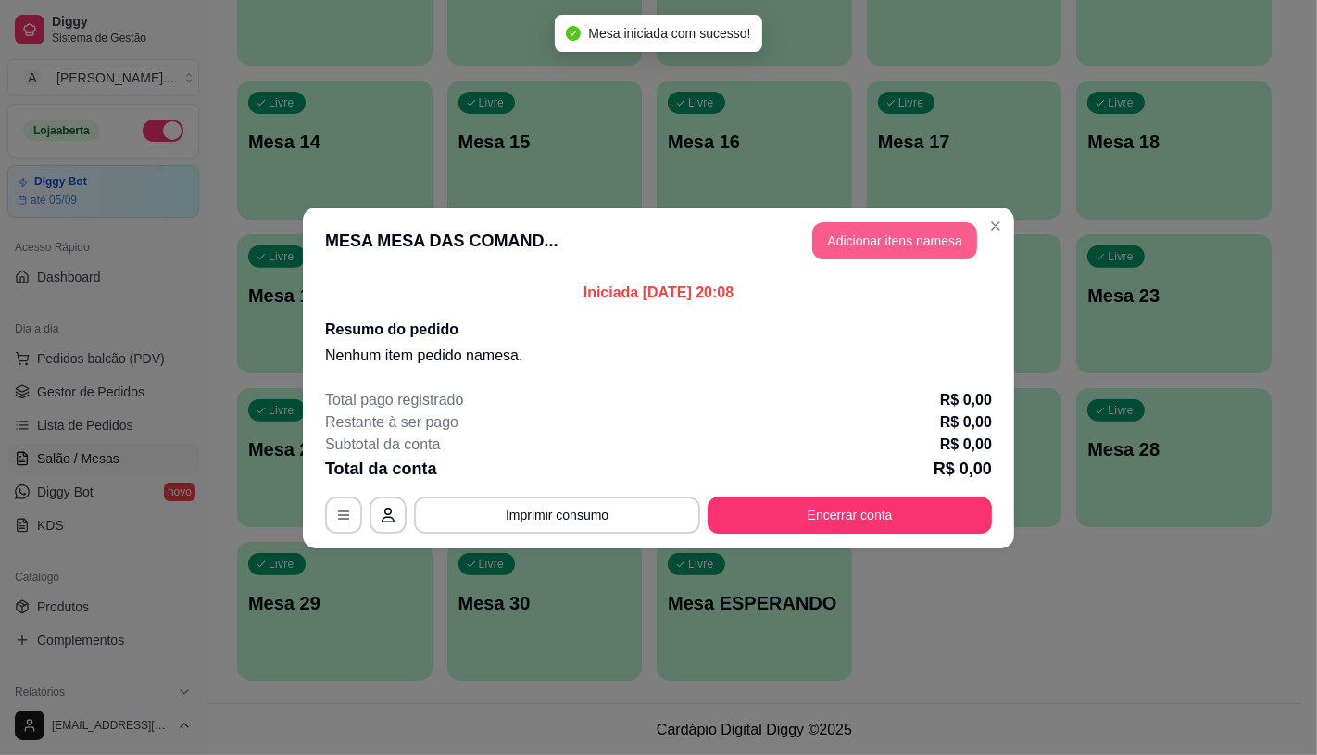
click at [854, 238] on button "Adicionar itens na mesa" at bounding box center [894, 240] width 165 height 37
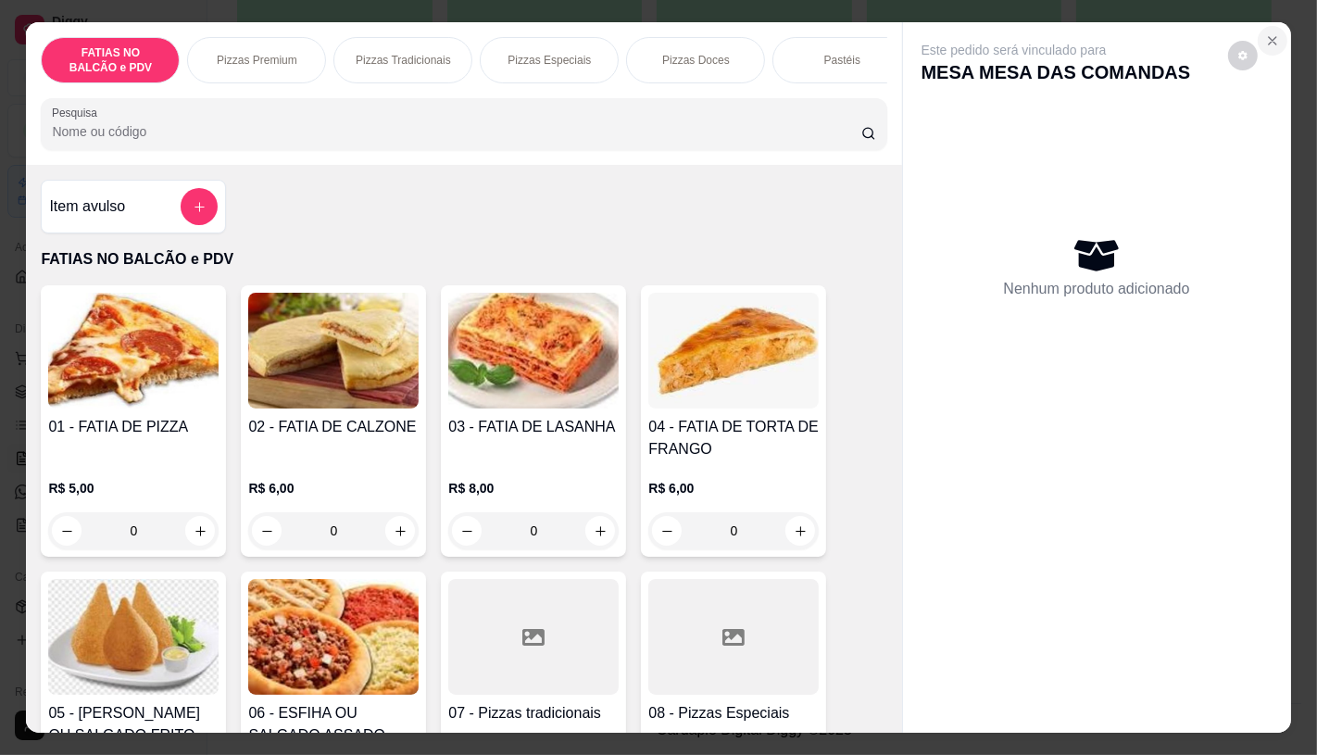
click at [1265, 33] on icon "Close" at bounding box center [1272, 40] width 15 height 15
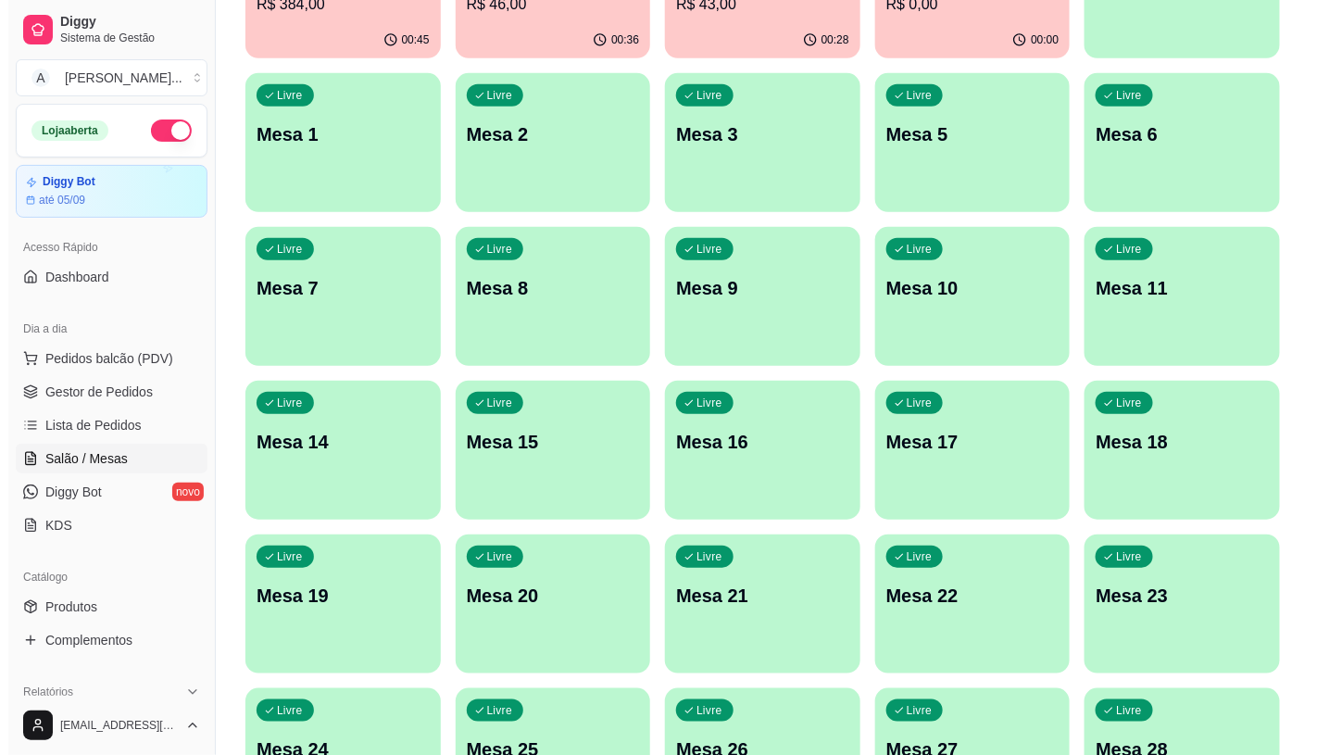
scroll to position [0, 0]
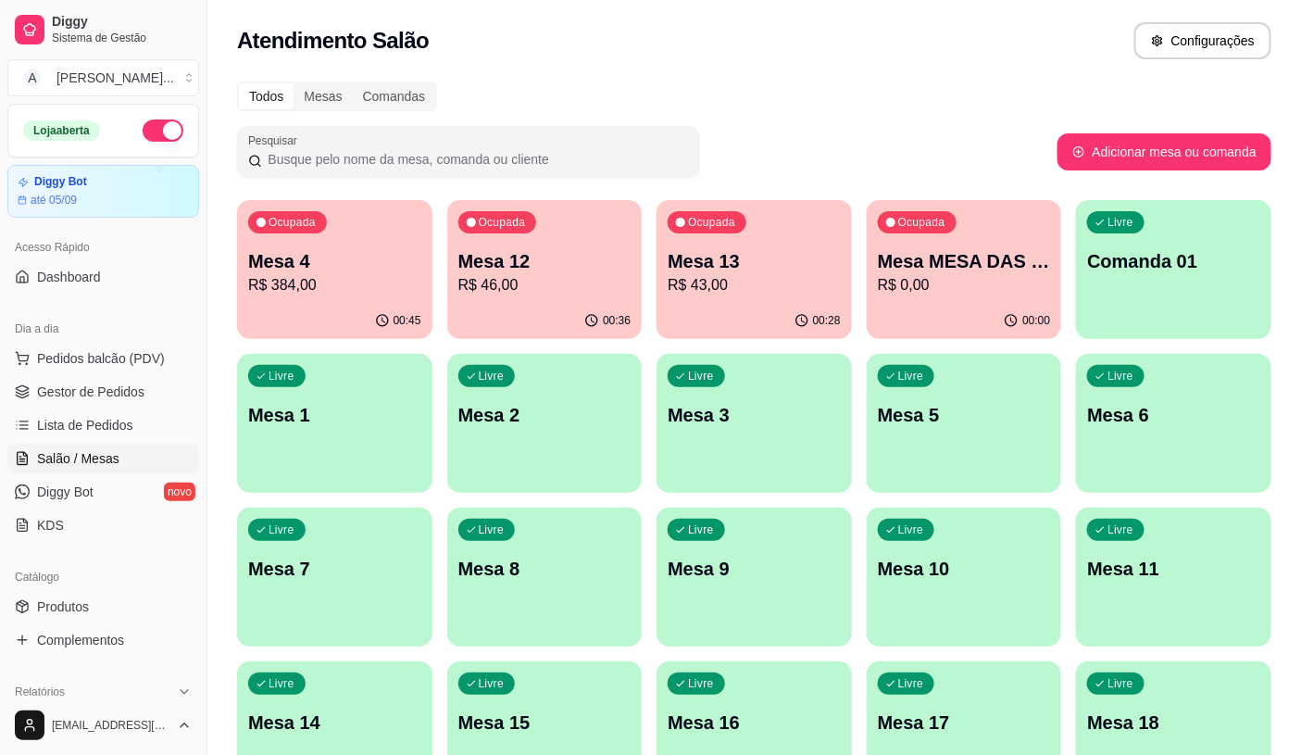
click at [769, 276] on p "R$ 43,00" at bounding box center [754, 285] width 173 height 22
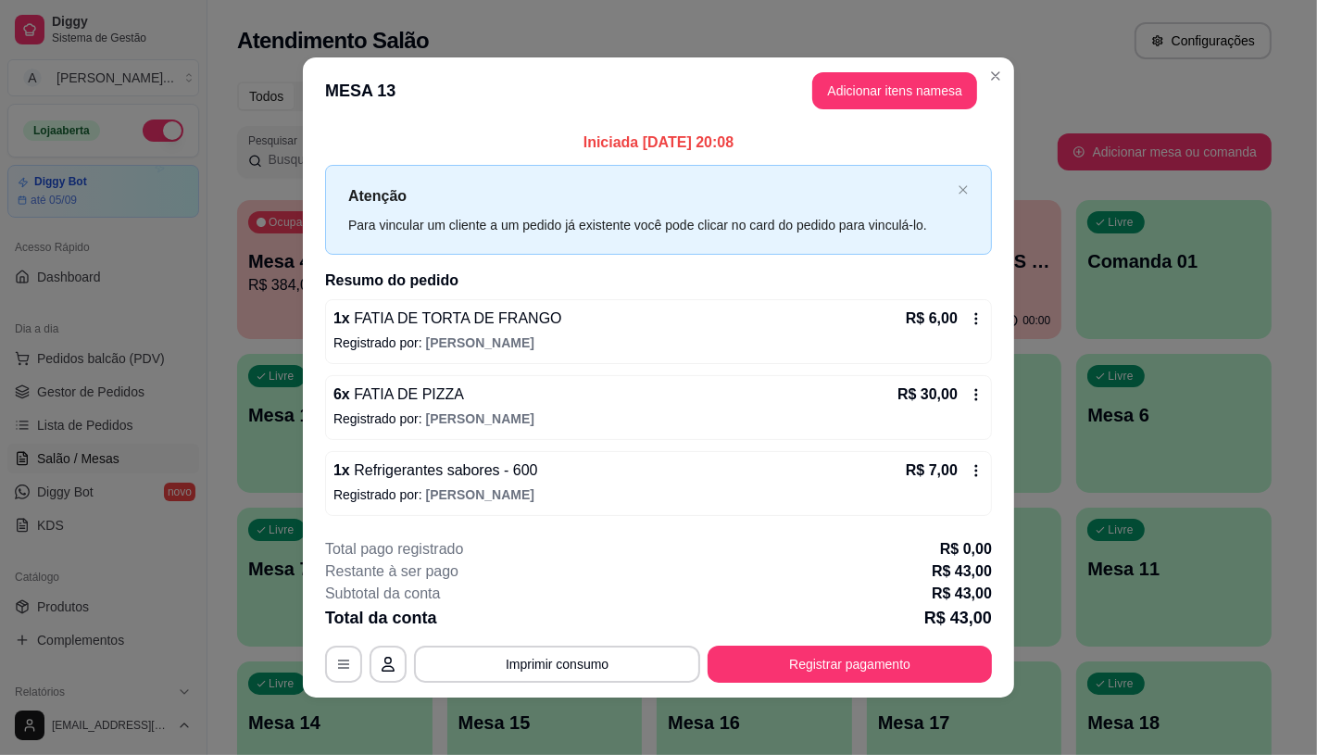
scroll to position [2, 0]
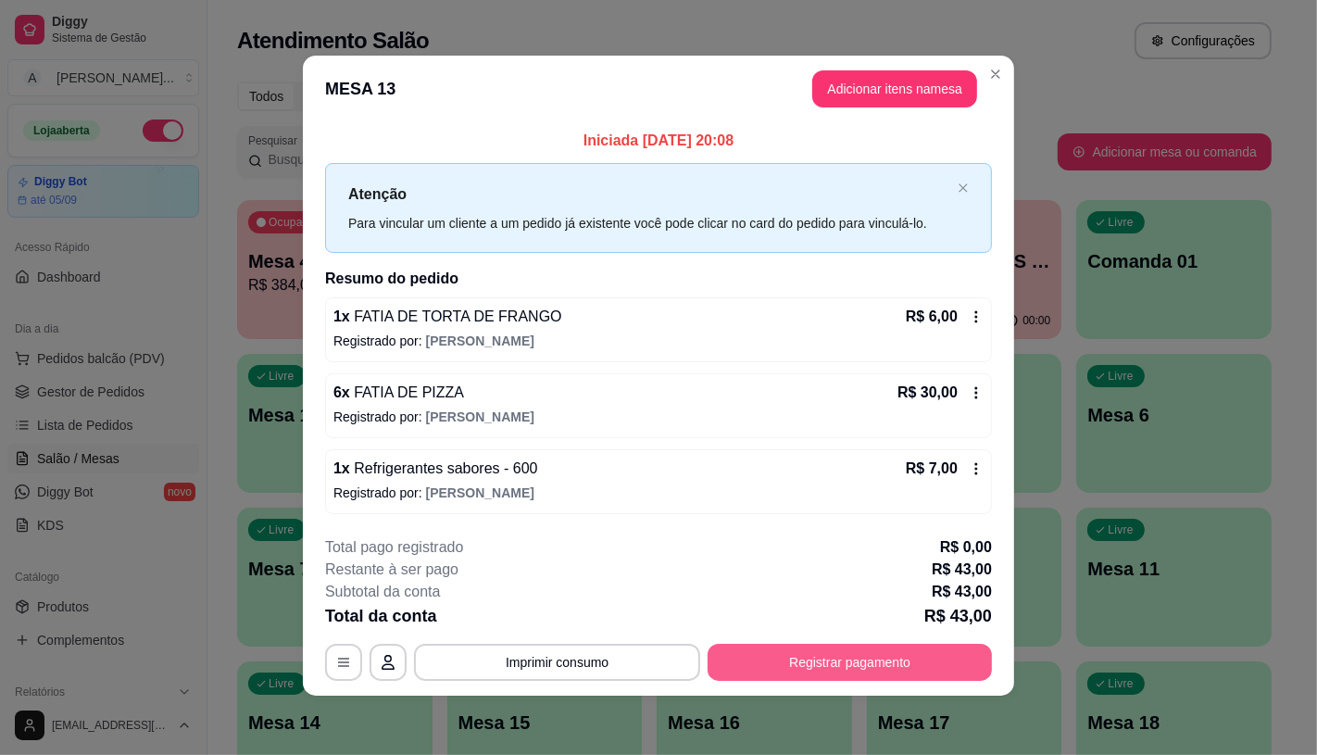
click at [872, 667] on button "Registrar pagamento" at bounding box center [850, 662] width 284 height 37
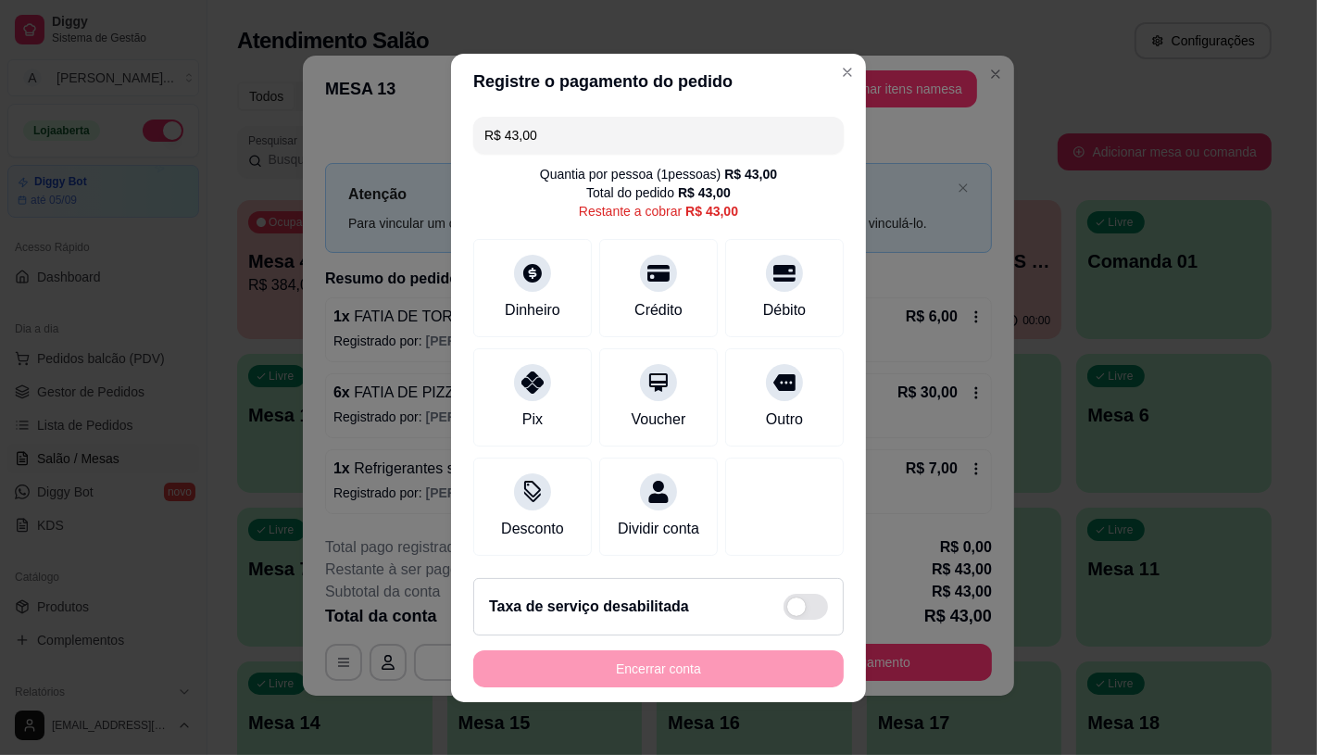
drag, startPoint x: 549, startPoint y: 130, endPoint x: 441, endPoint y: 124, distance: 108.5
click at [441, 124] on div "Registre o pagamento do pedido R$ 43,00 Quantia por pessoa ( 1 pessoas) R$ 43,0…" at bounding box center [658, 377] width 1317 height 755
type input "R$ 23,00"
click at [521, 257] on icon at bounding box center [532, 268] width 24 height 24
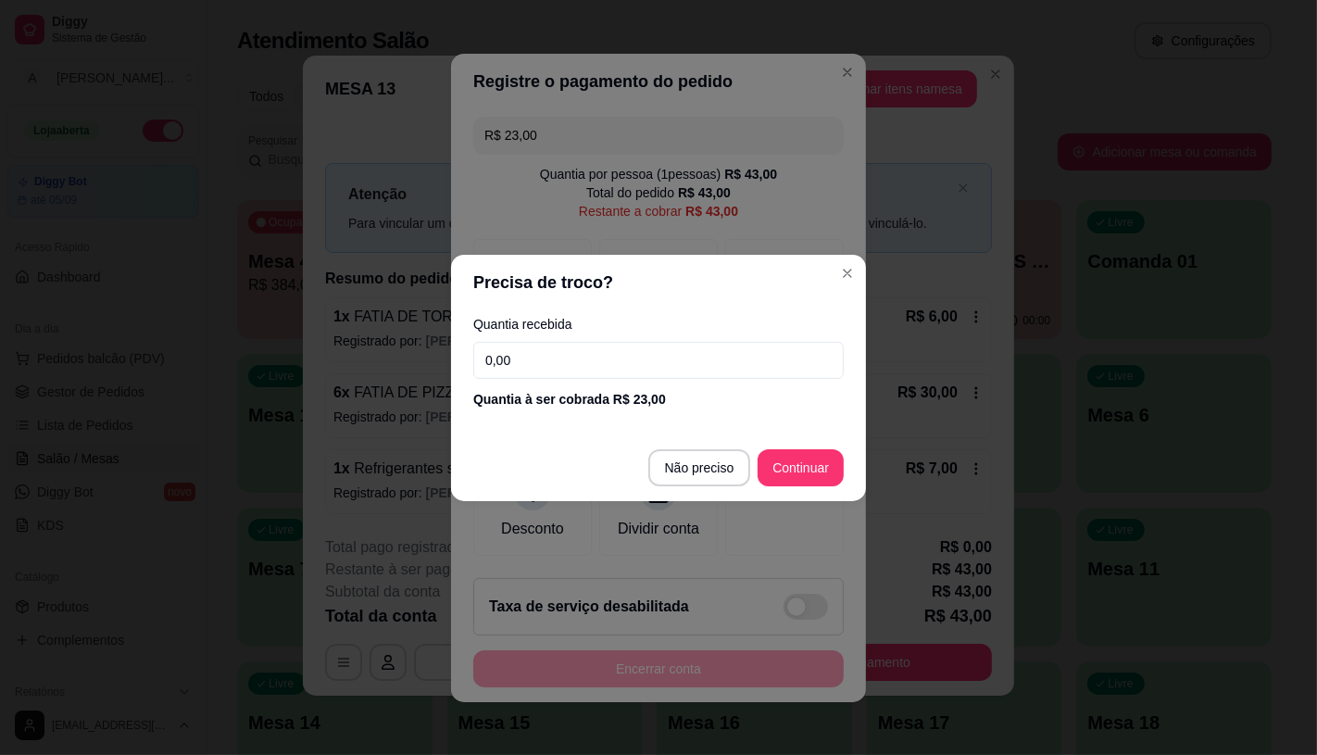
click at [550, 354] on input "0,00" at bounding box center [658, 360] width 370 height 37
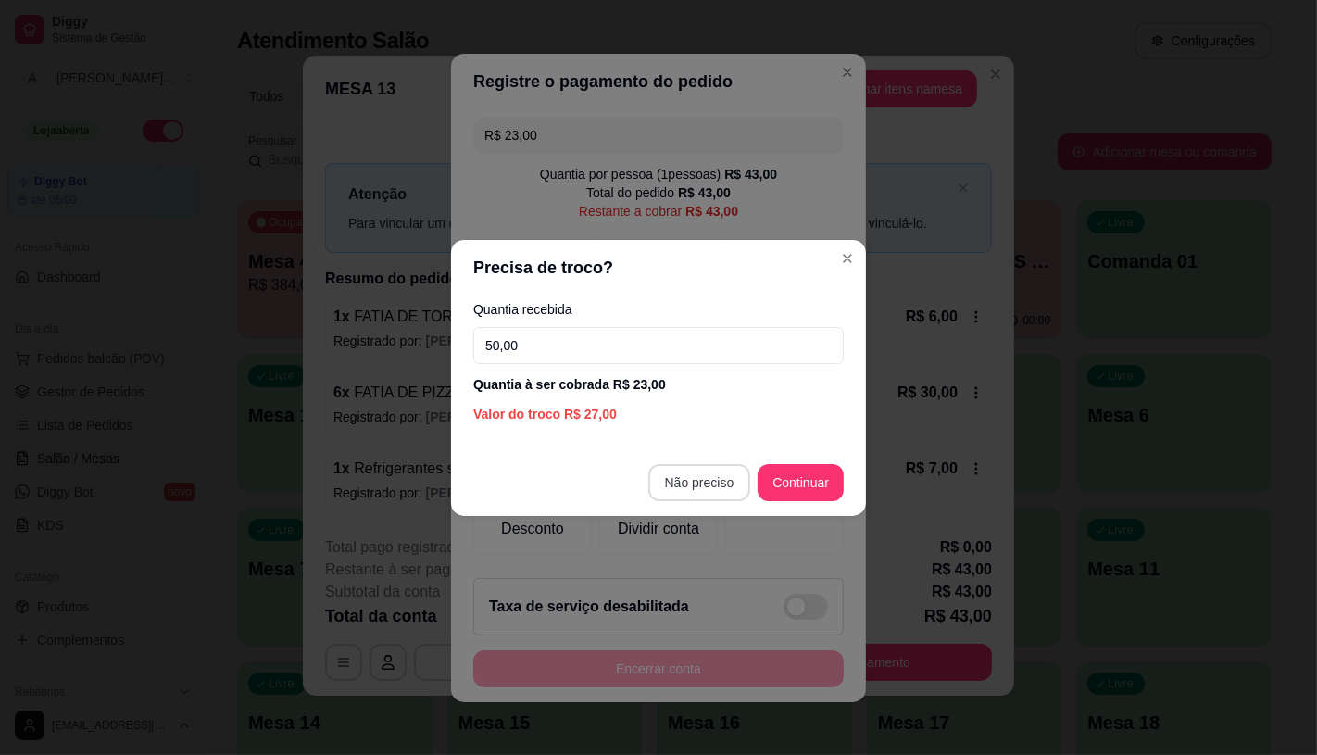
type input "50,00"
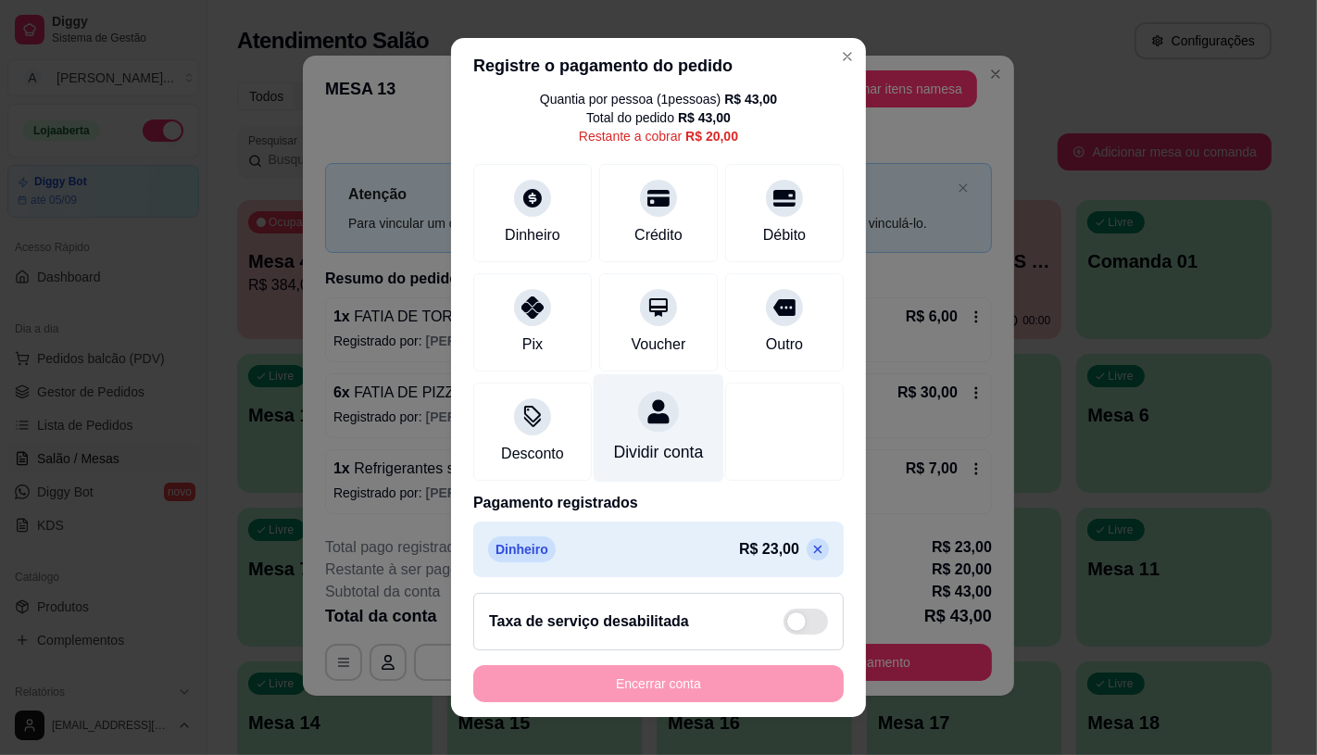
scroll to position [87, 0]
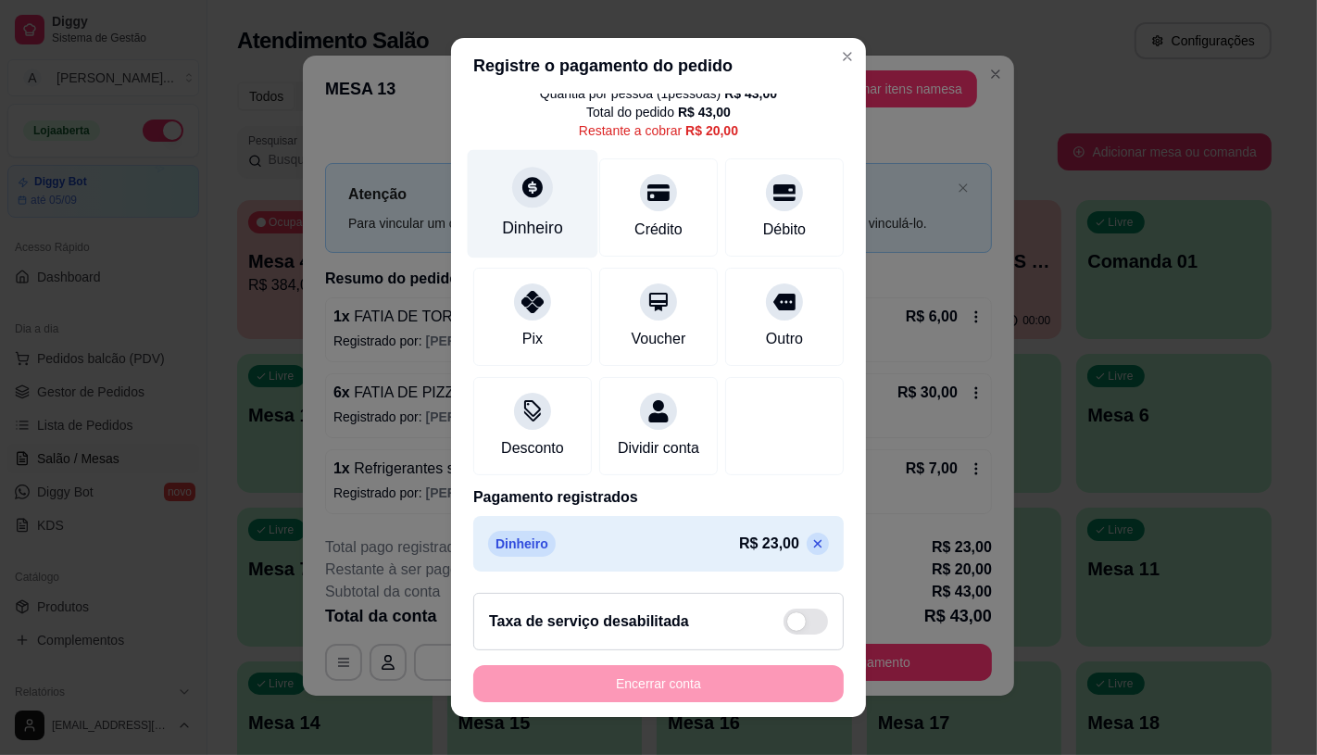
click at [521, 175] on icon at bounding box center [532, 187] width 24 height 24
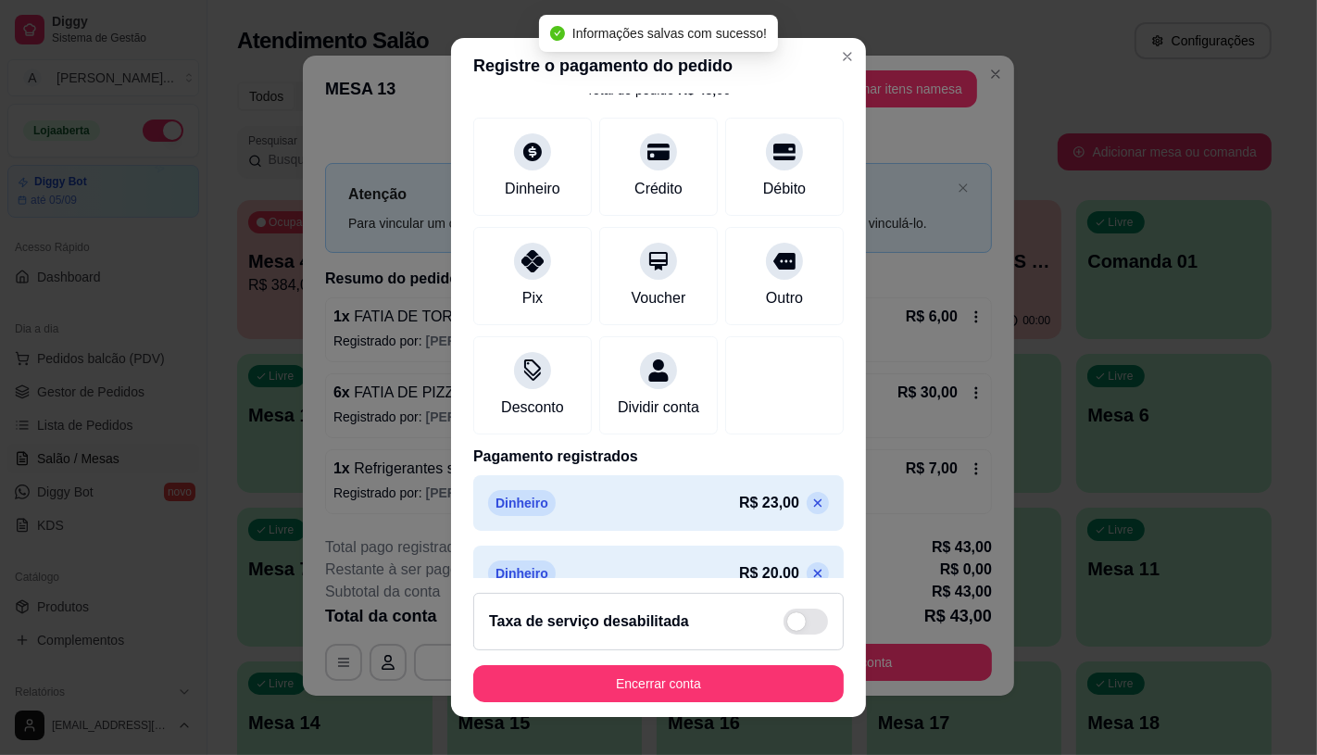
type input "R$ 0,00"
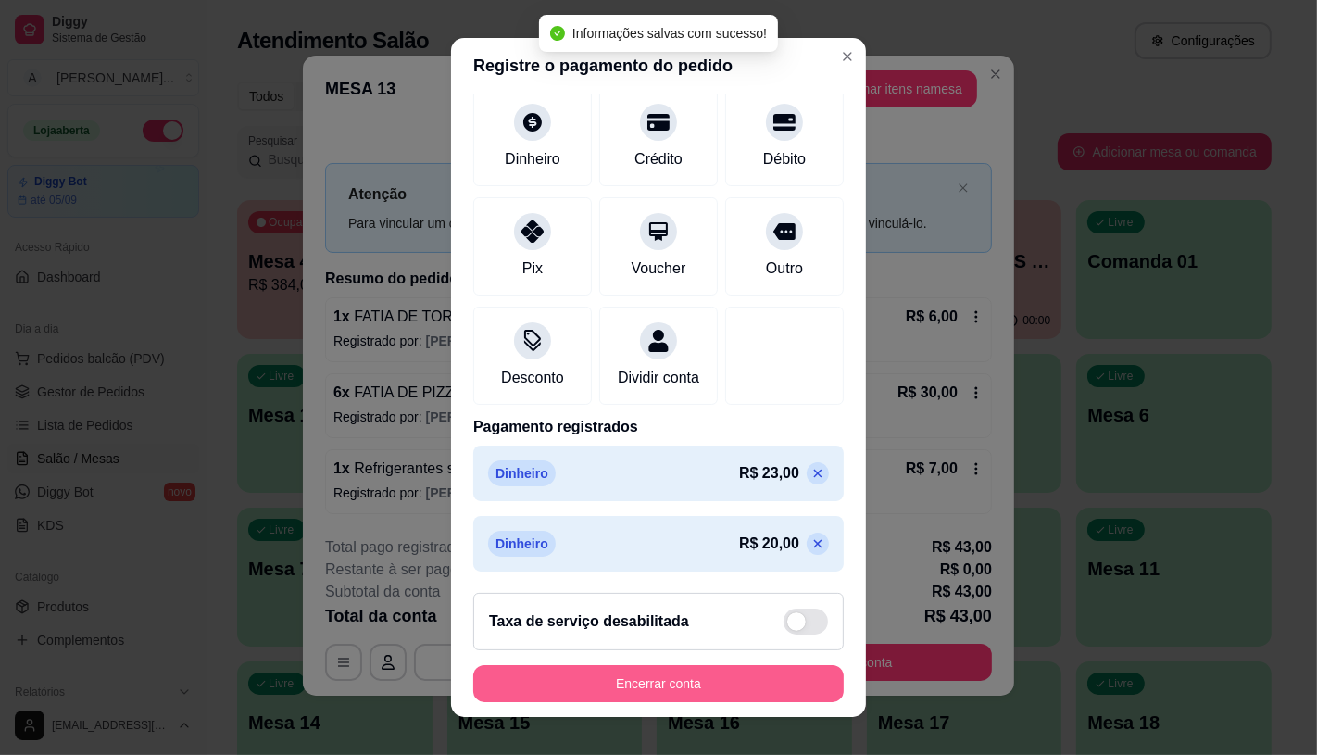
click at [696, 680] on button "Encerrar conta" at bounding box center [658, 683] width 370 height 37
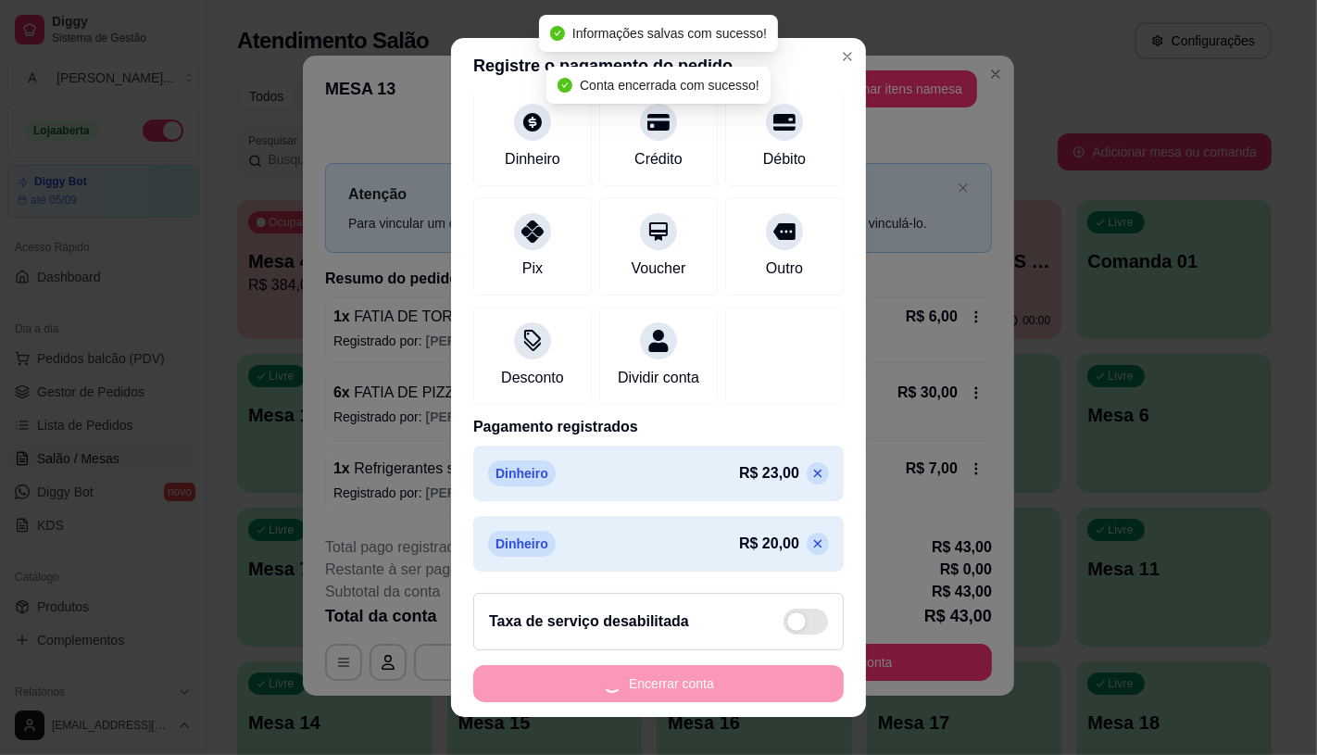
scroll to position [0, 0]
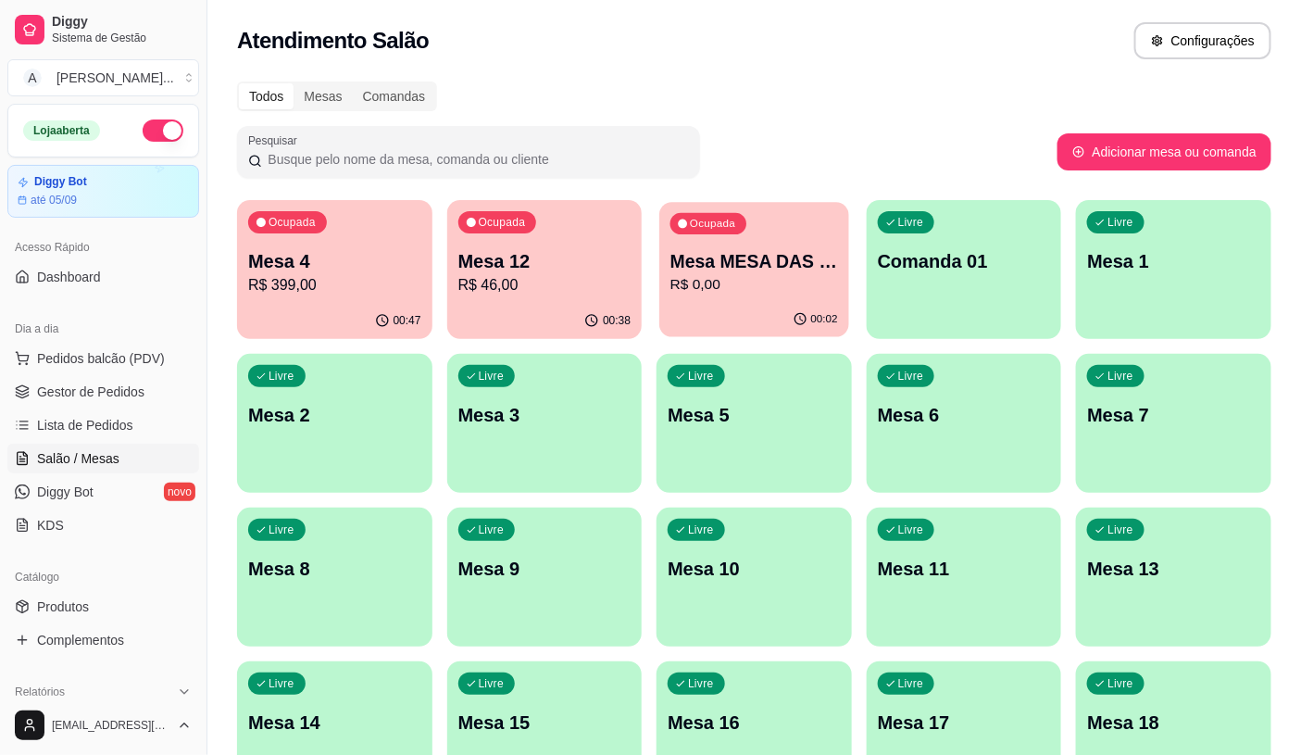
click at [716, 235] on div "Ocupada Mesa MESA DAS COMANDAS R$ 0,00" at bounding box center [753, 252] width 189 height 100
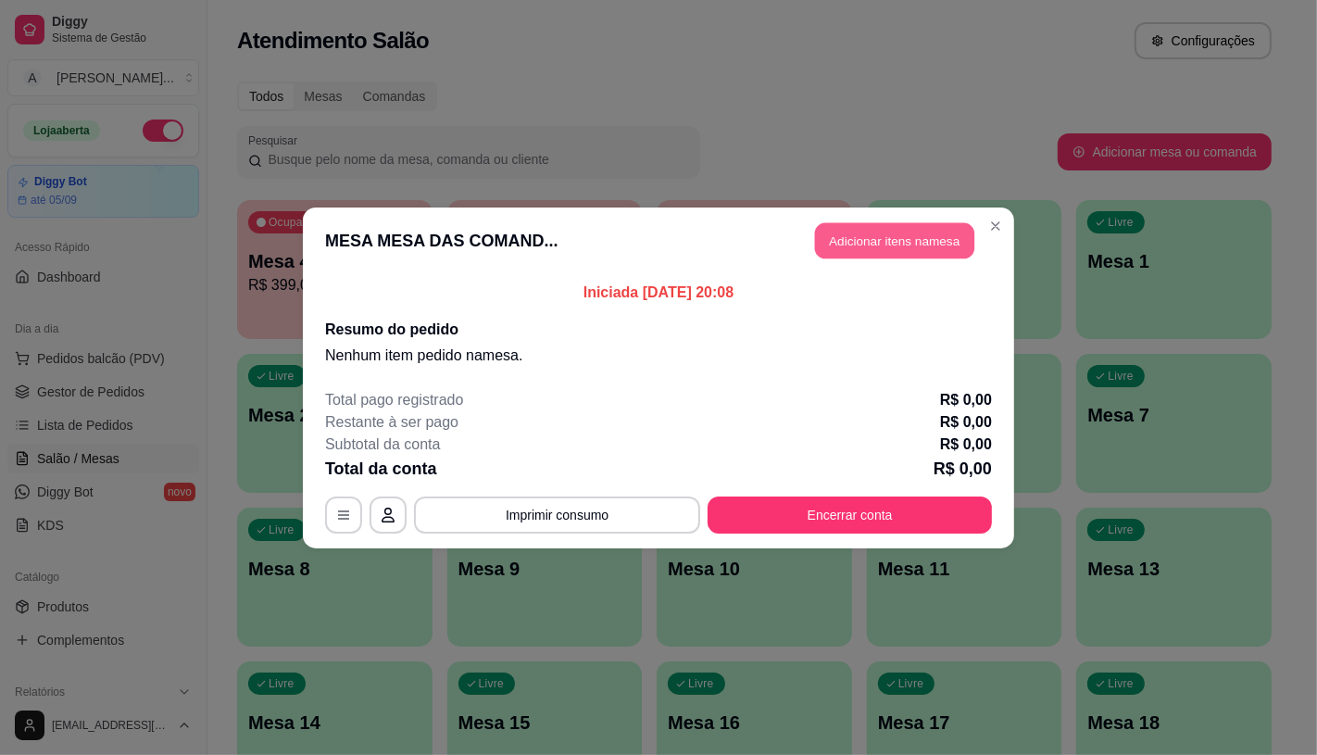
click at [905, 246] on button "Adicionar itens na mesa" at bounding box center [894, 240] width 159 height 36
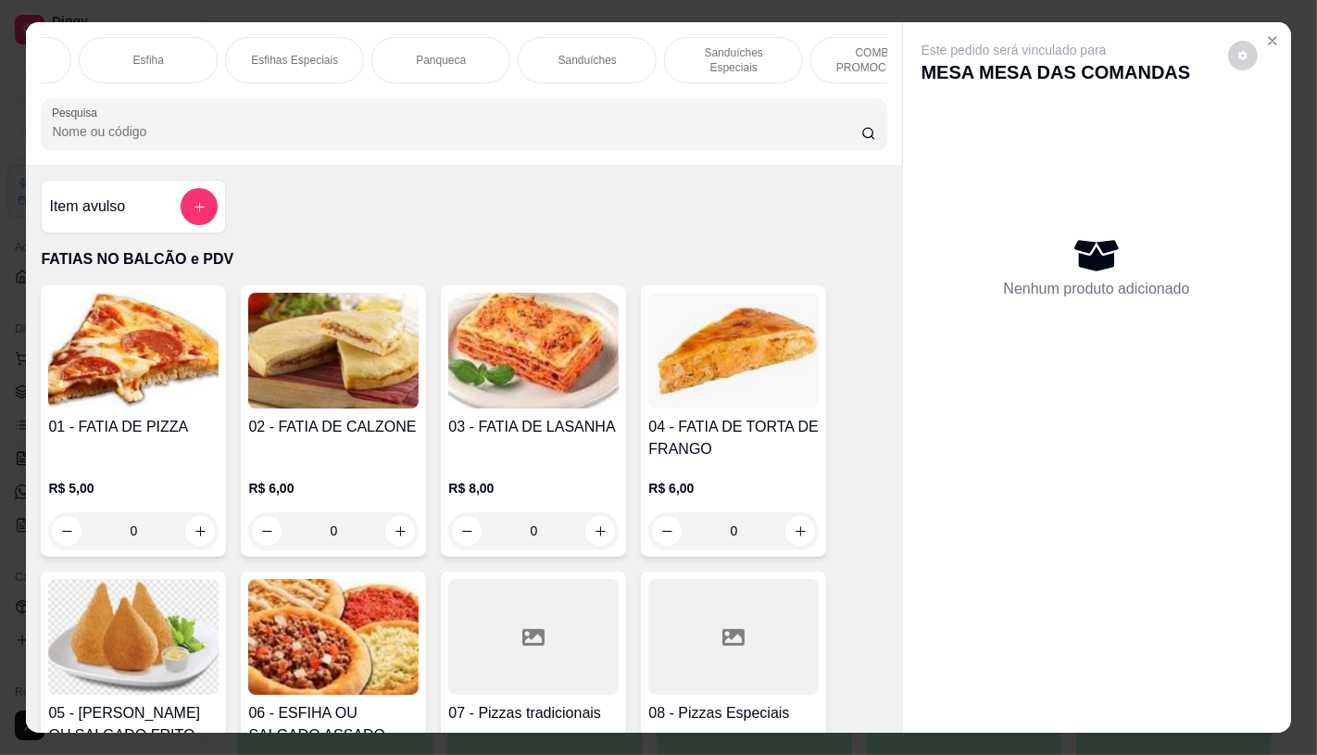
scroll to position [0, 1139]
click at [420, 56] on p "Panqueca" at bounding box center [434, 60] width 50 height 15
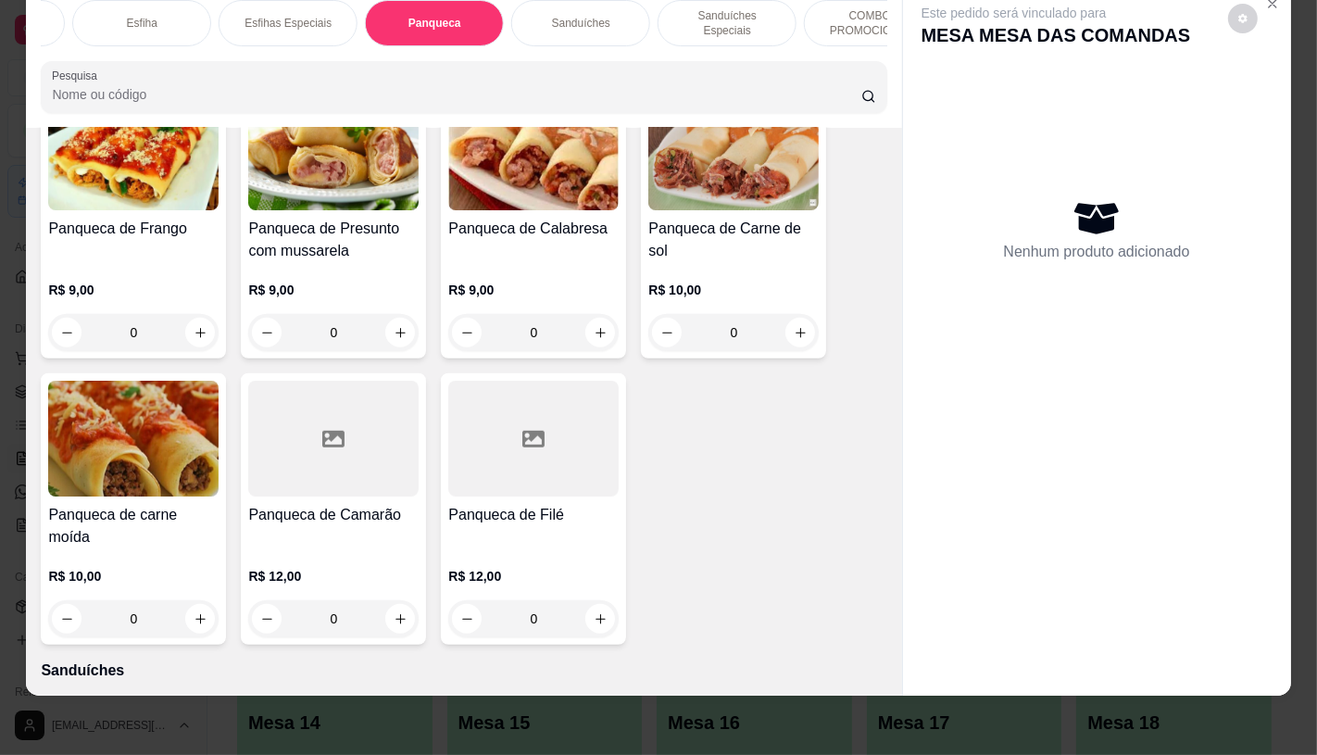
scroll to position [7002, 0]
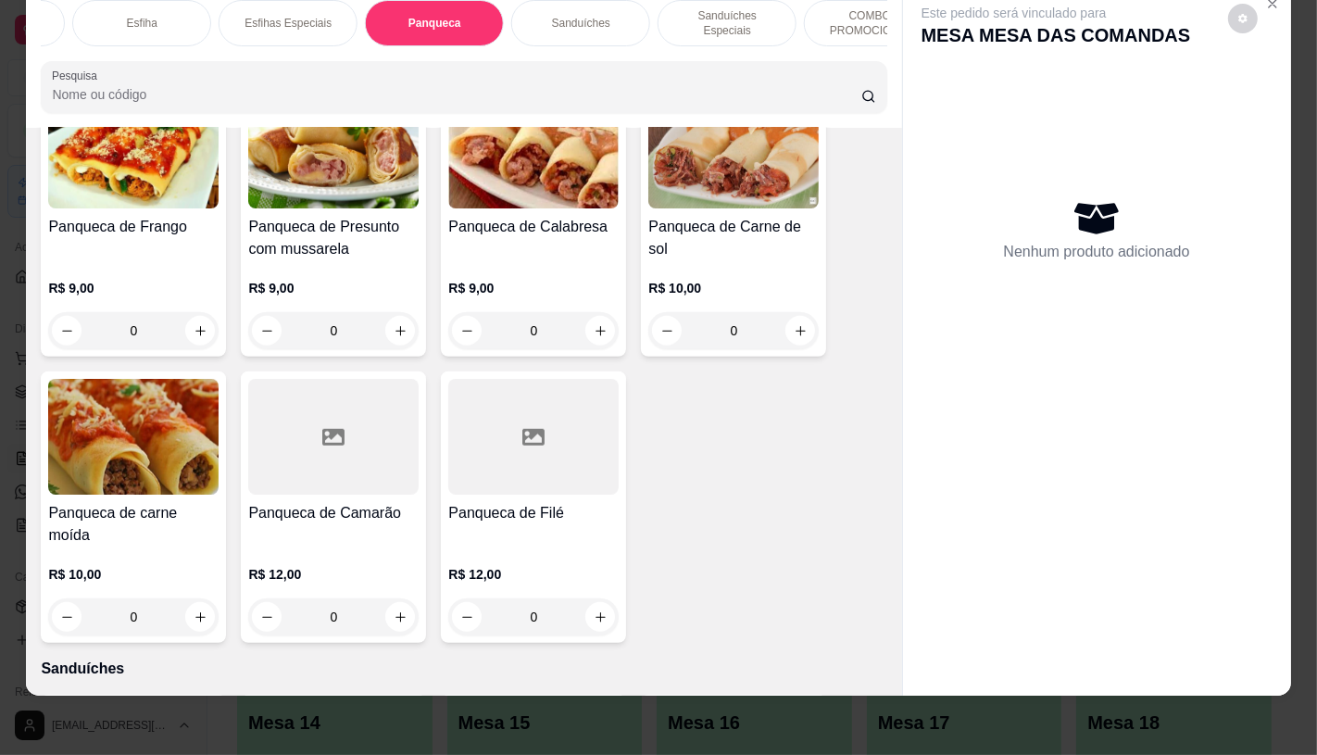
click at [188, 318] on div "0" at bounding box center [133, 330] width 170 height 37
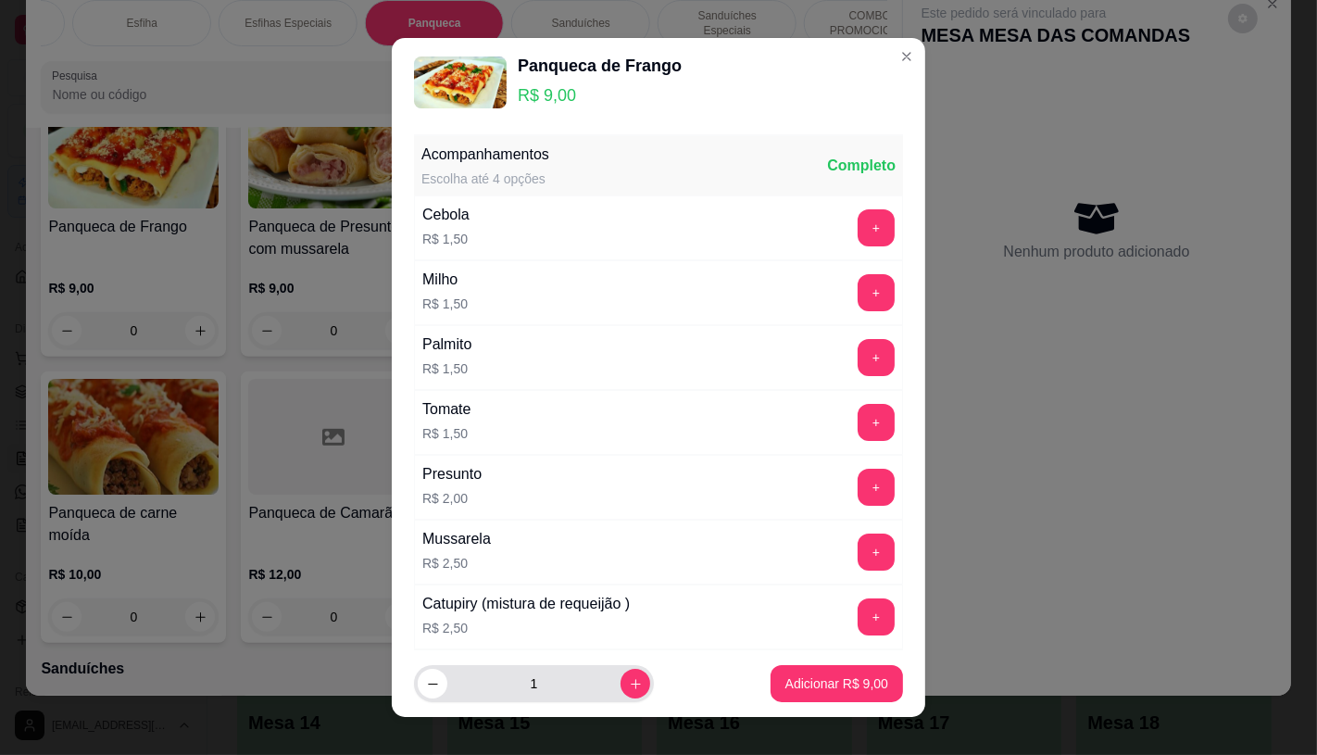
click at [598, 677] on input "1" at bounding box center [533, 683] width 173 height 37
click at [621, 677] on button "increase-product-quantity" at bounding box center [636, 684] width 30 height 30
click at [621, 677] on button "increase-product-quantity" at bounding box center [635, 684] width 29 height 29
type input "3"
click at [778, 681] on p "Adicionar R$ 27,00" at bounding box center [833, 683] width 110 height 19
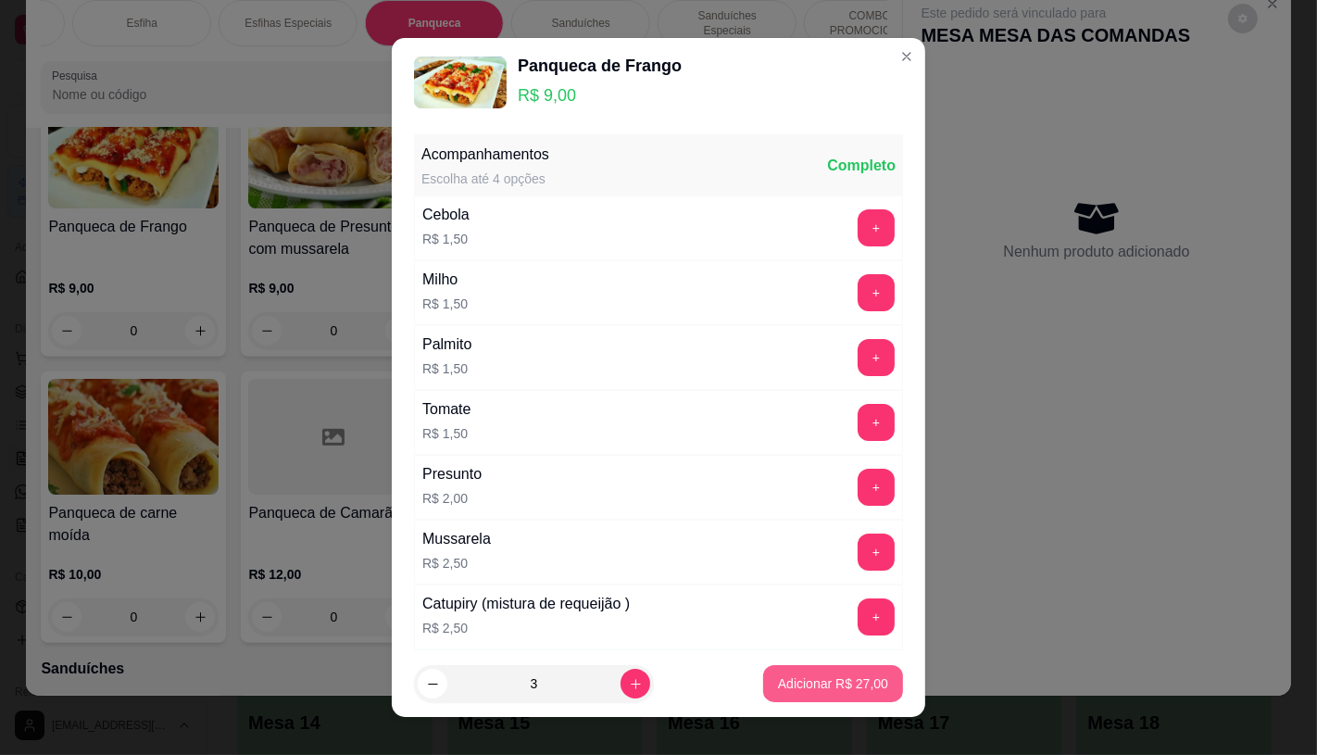
type input "3"
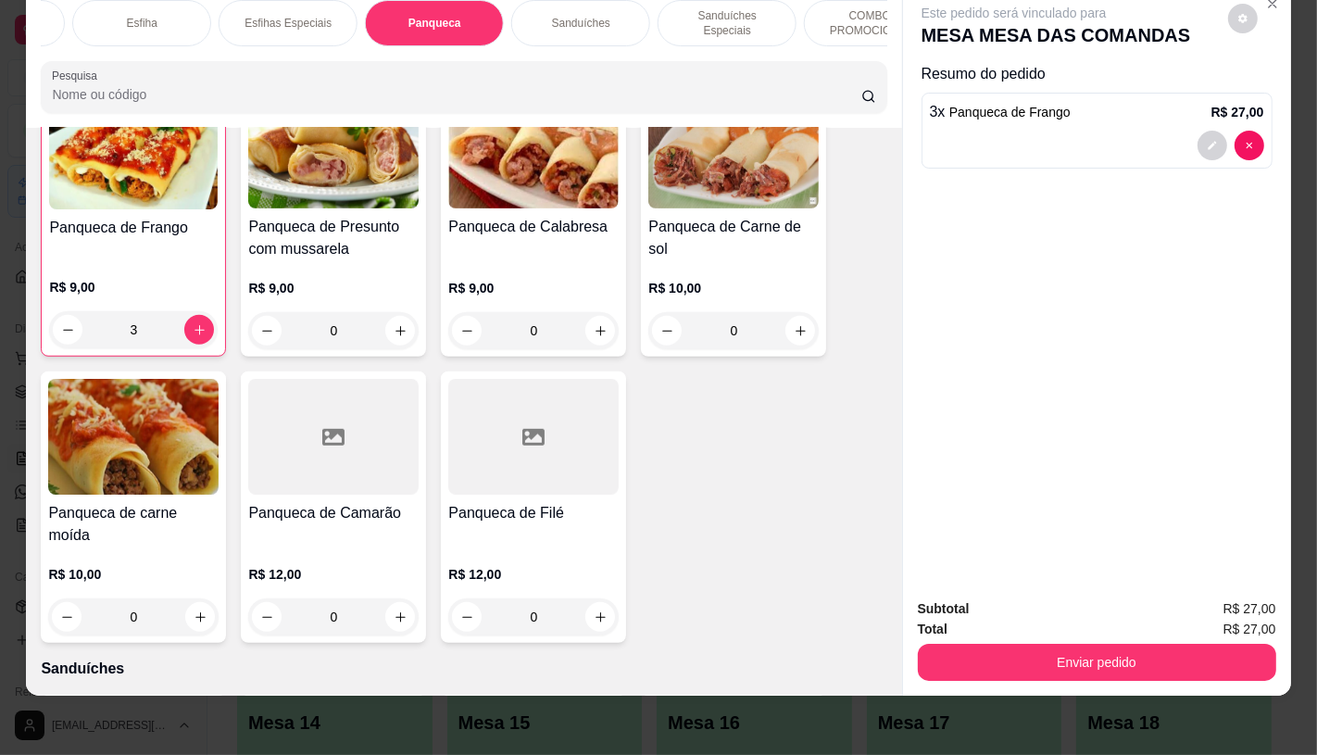
scroll to position [7003, 0]
click at [150, 501] on h4 "Panqueca de carne moída" at bounding box center [133, 523] width 170 height 44
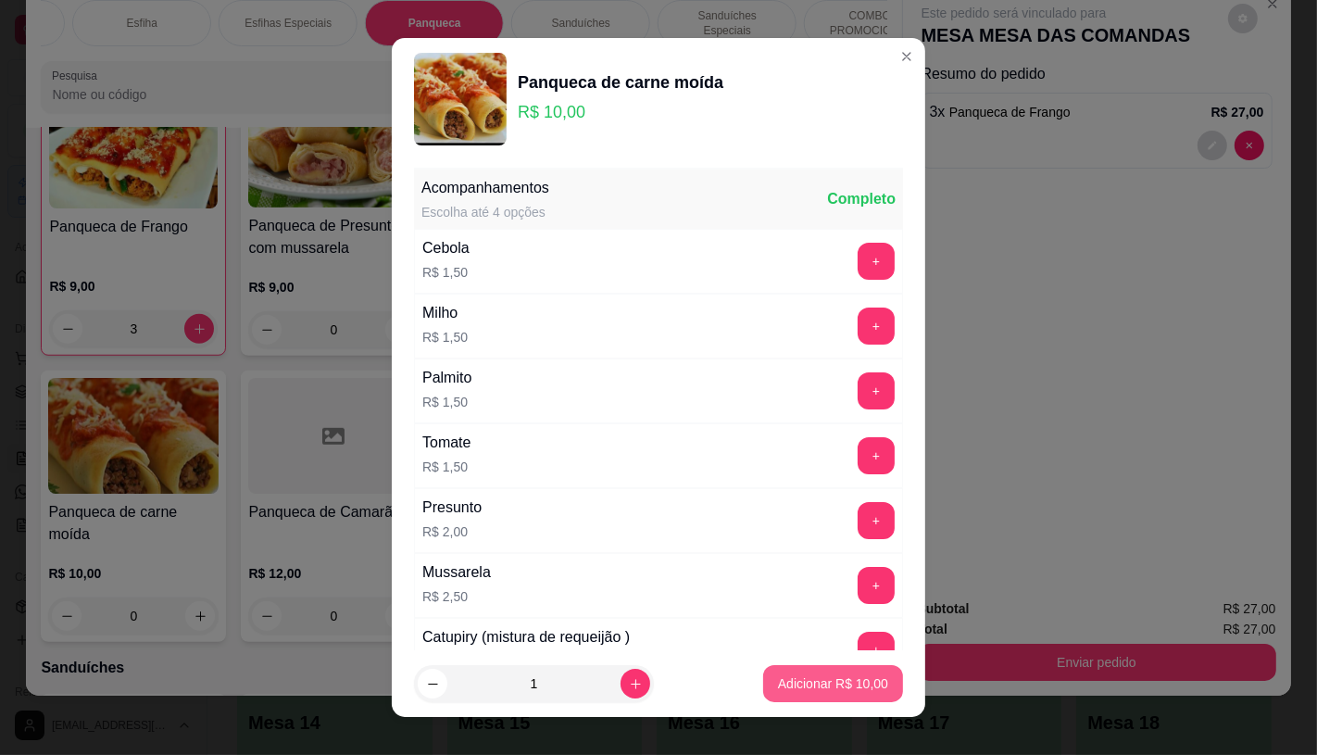
click at [806, 686] on p "Adicionar R$ 10,00" at bounding box center [833, 683] width 110 height 19
type input "1"
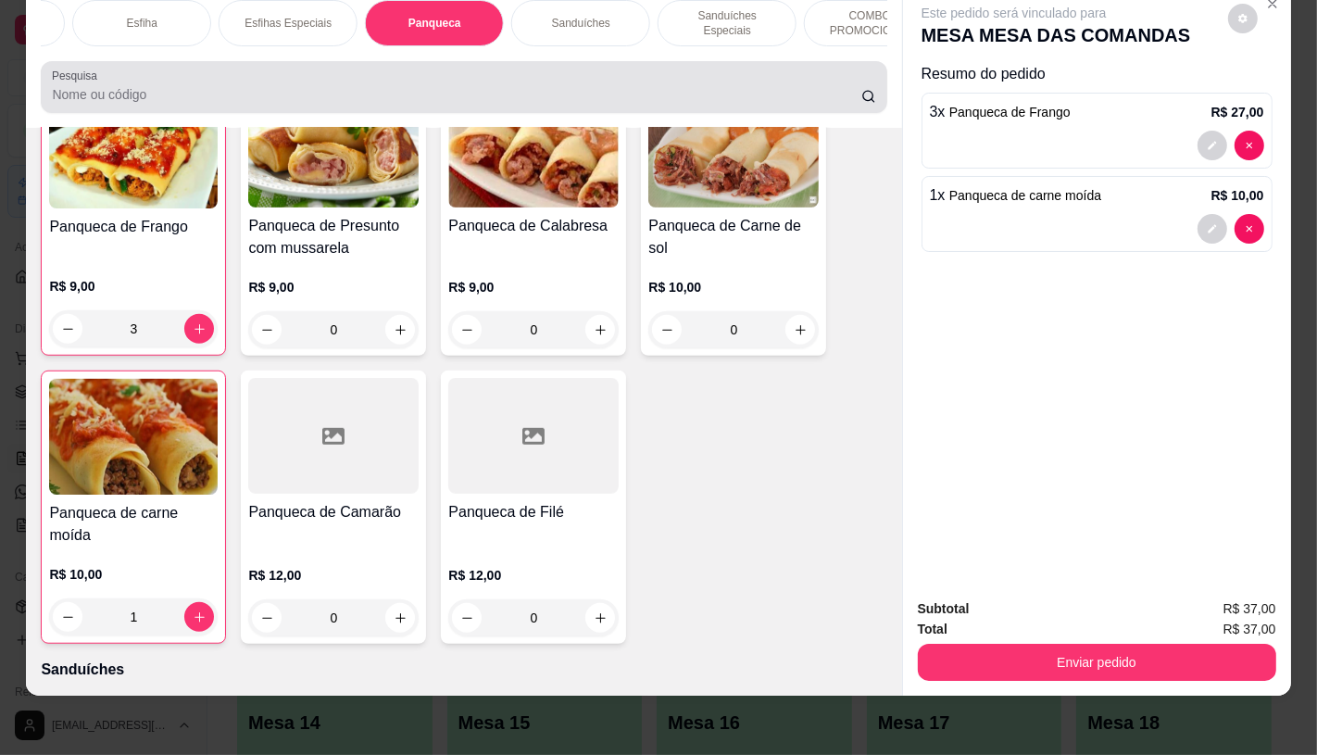
click at [339, 106] on div at bounding box center [463, 87] width 823 height 37
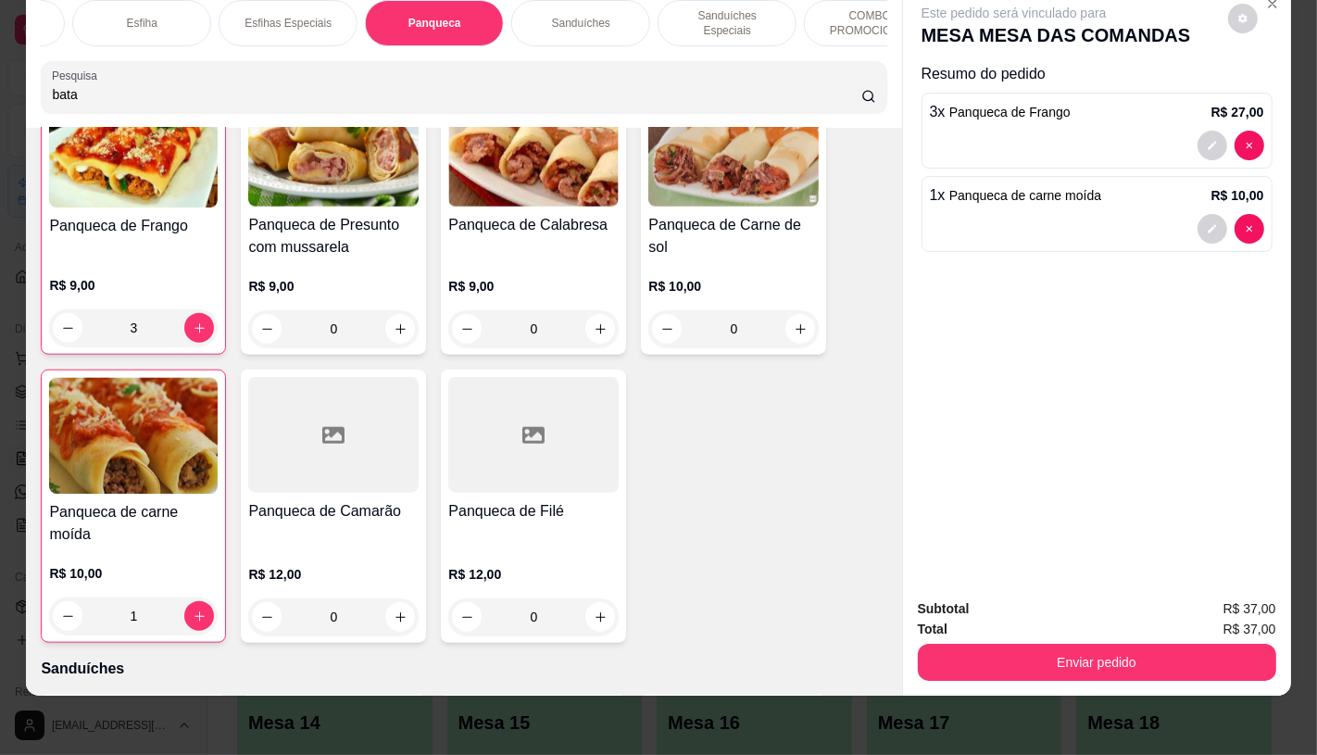
scroll to position [0, 0]
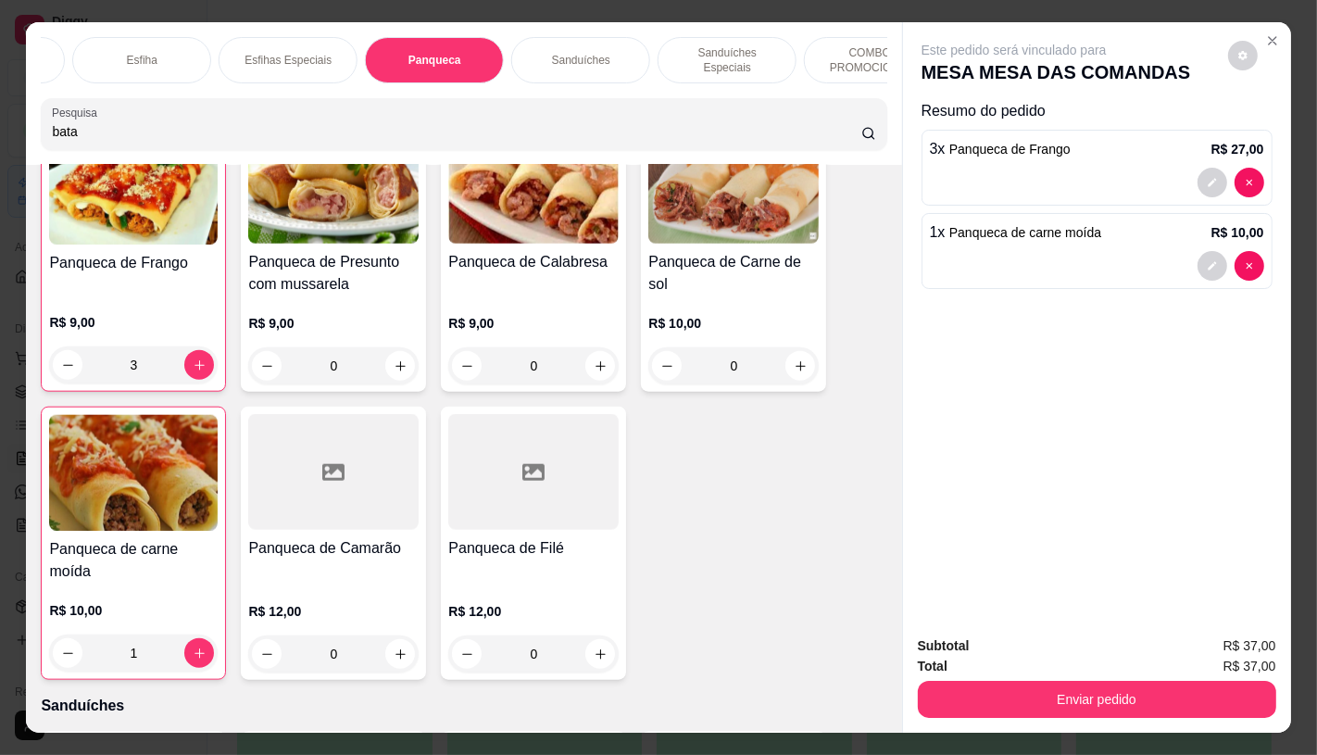
type input "bata"
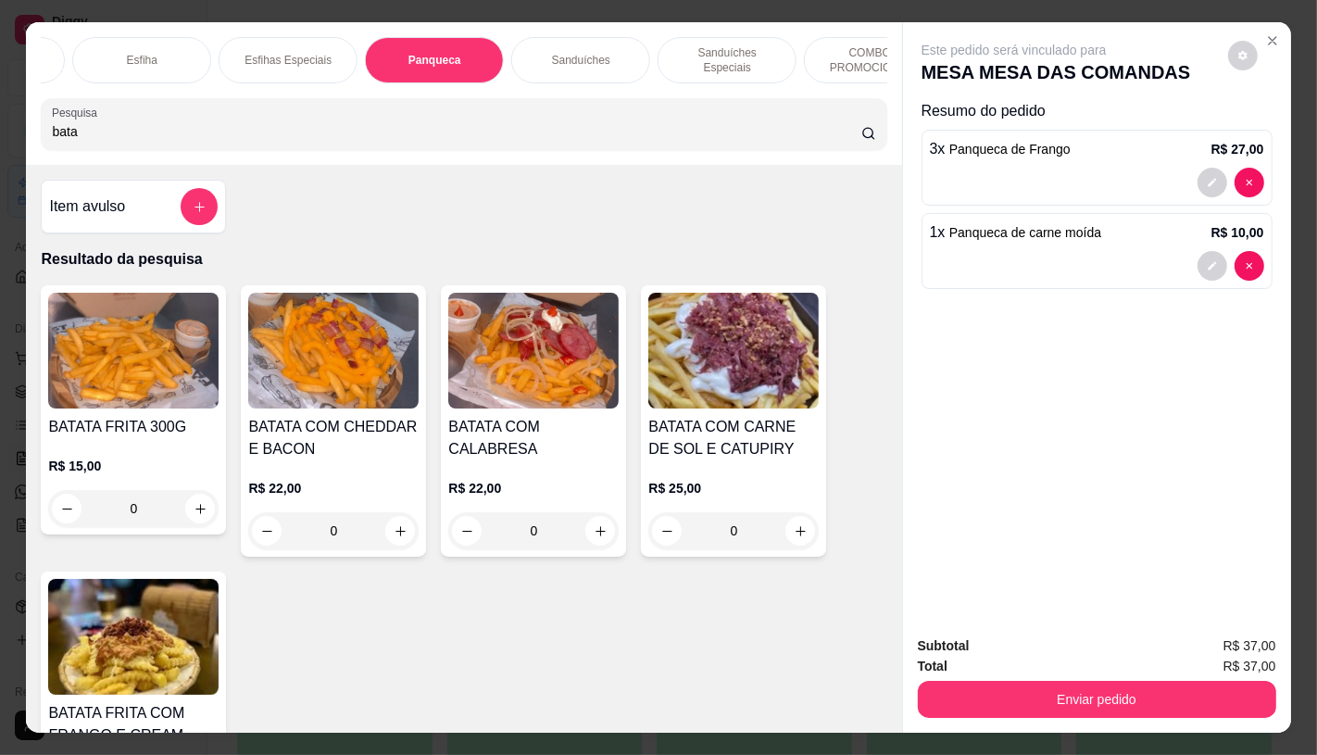
click at [336, 393] on img at bounding box center [333, 351] width 170 height 116
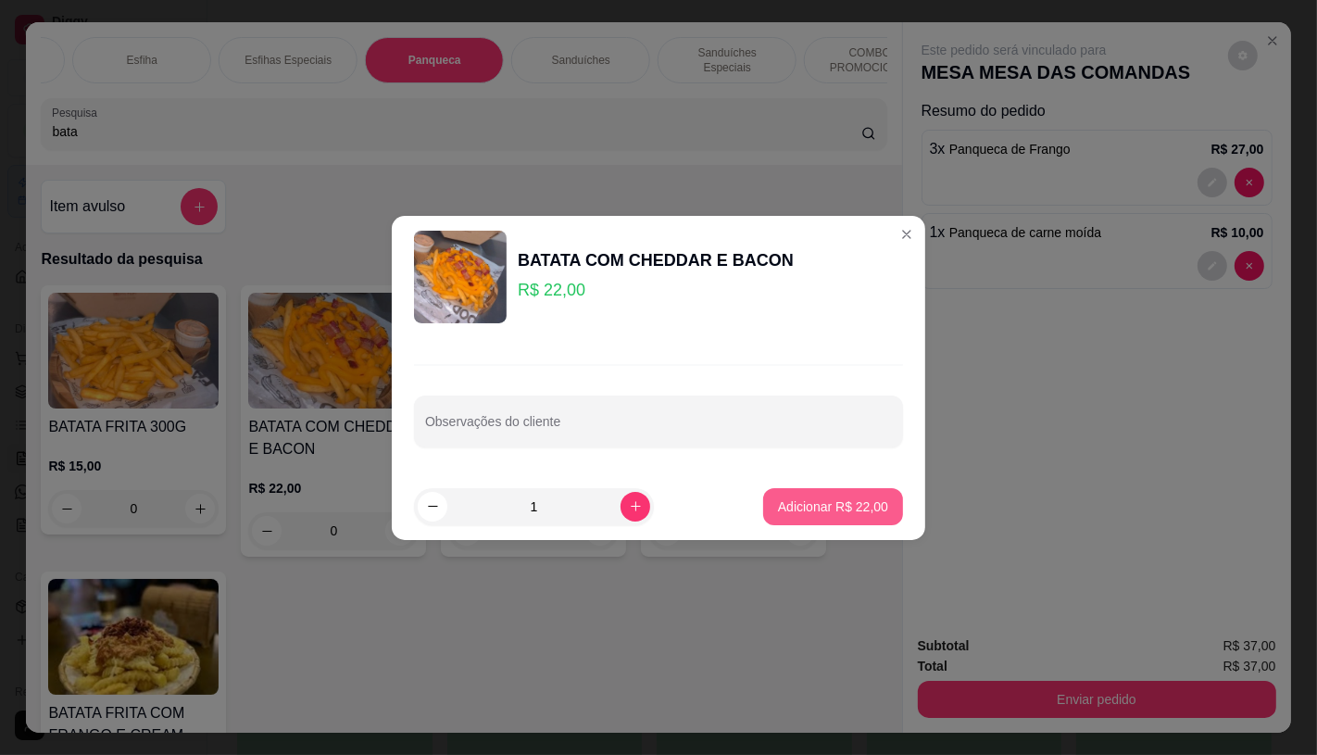
click at [816, 503] on p "Adicionar R$ 22,00" at bounding box center [833, 506] width 110 height 19
type input "1"
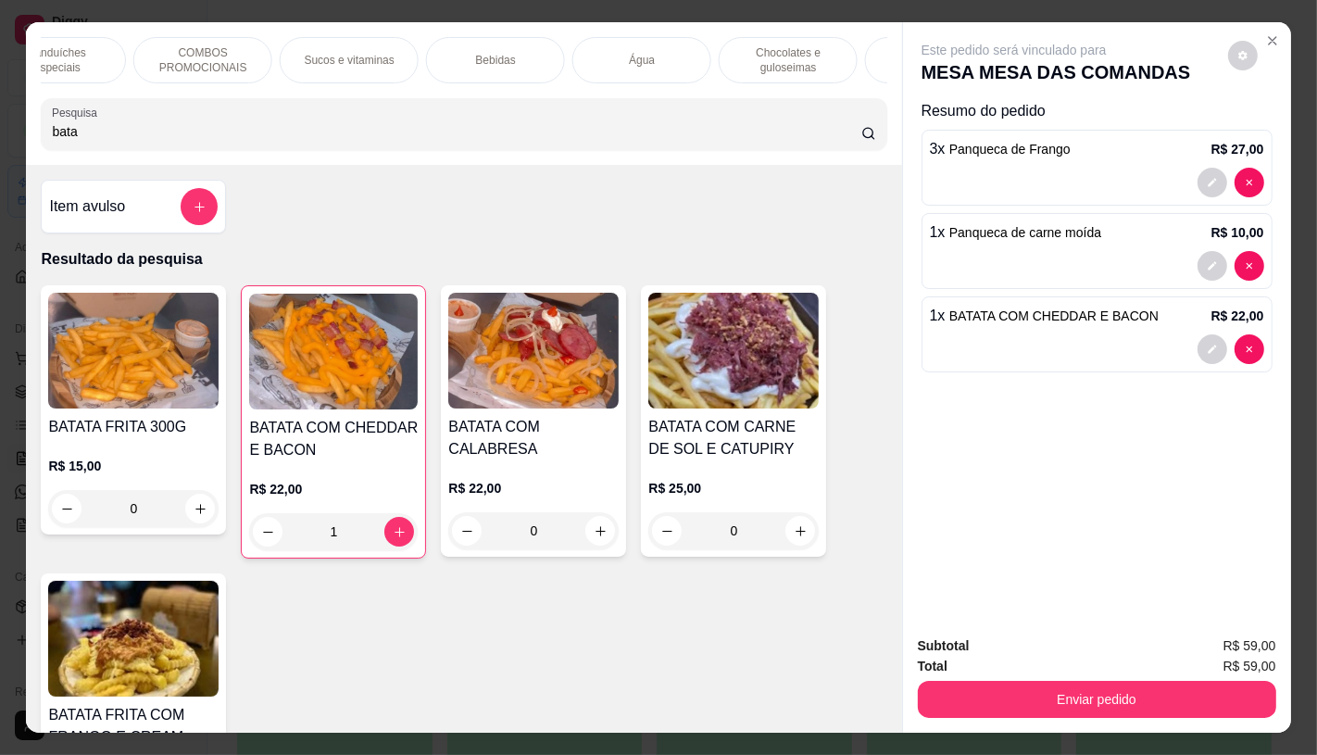
scroll to position [0, 1894]
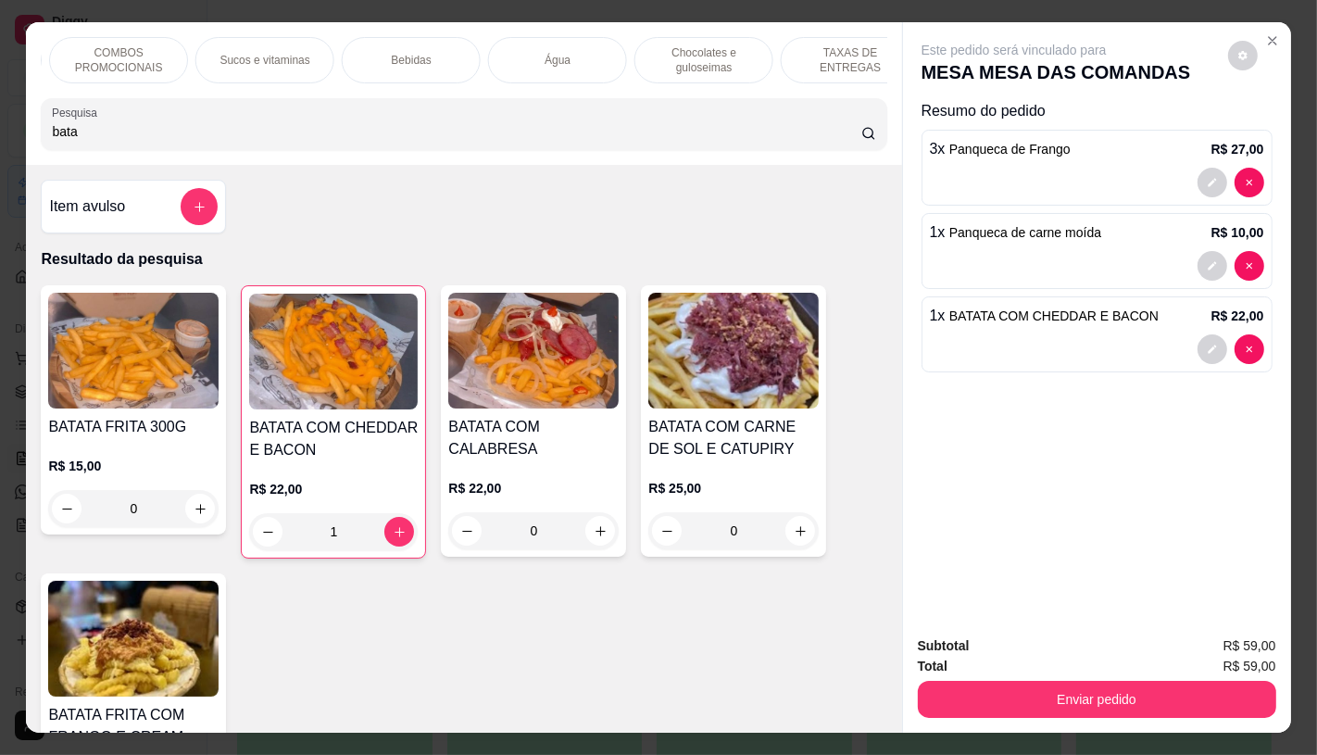
click at [839, 50] on p "TAXAS DE ENTREGAS" at bounding box center [849, 60] width 107 height 30
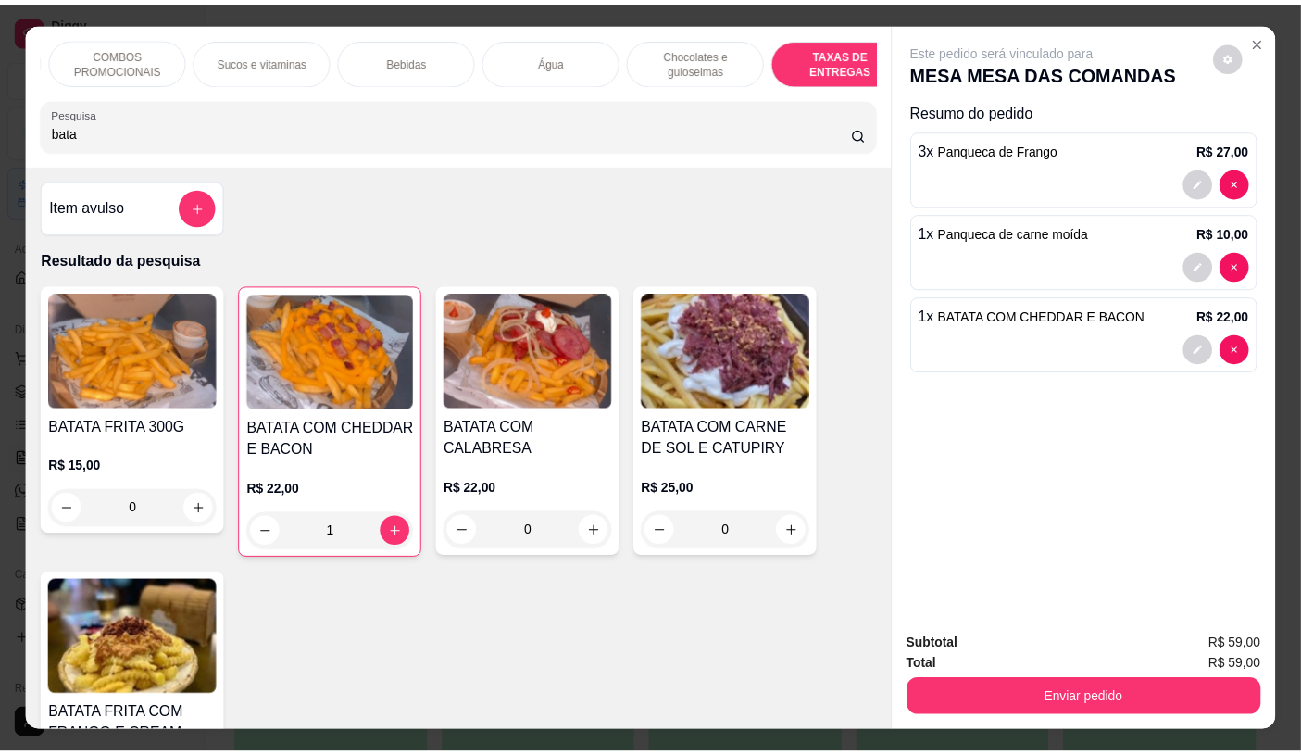
scroll to position [44, 0]
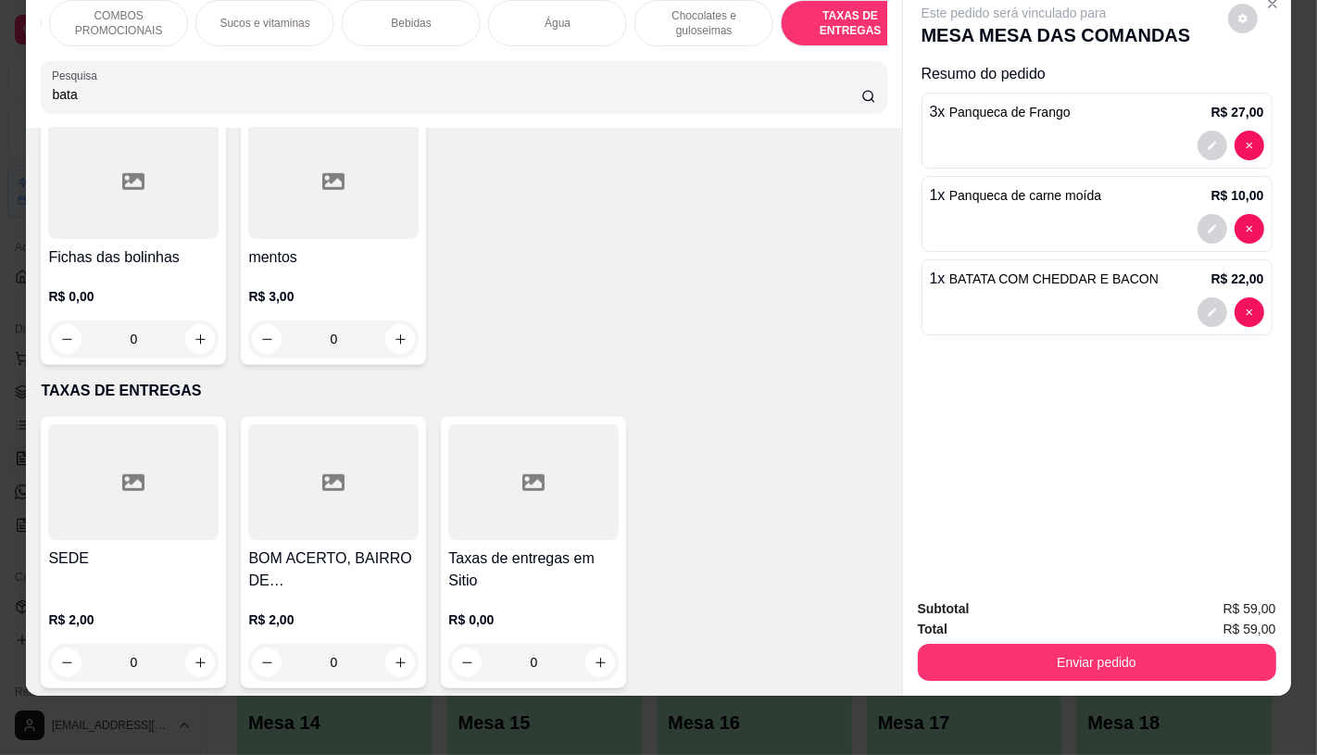
click at [507, 502] on div at bounding box center [533, 482] width 170 height 116
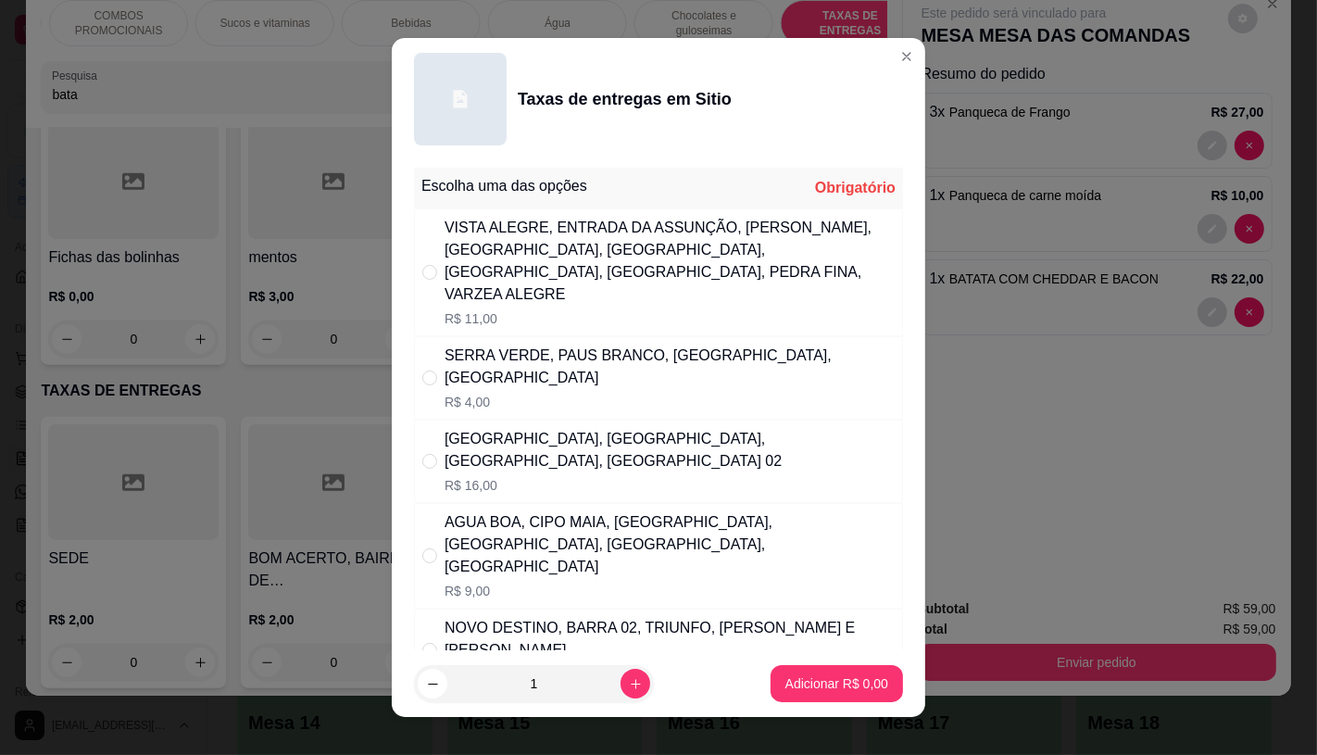
click at [723, 520] on div "AGUA BOA, CIPO MAIA, [GEOGRAPHIC_DATA], [GEOGRAPHIC_DATA], [GEOGRAPHIC_DATA], […" at bounding box center [670, 544] width 450 height 67
radio input "true"
click at [834, 688] on p "Adicionar R$ 9,00" at bounding box center [836, 683] width 103 height 19
type input "1"
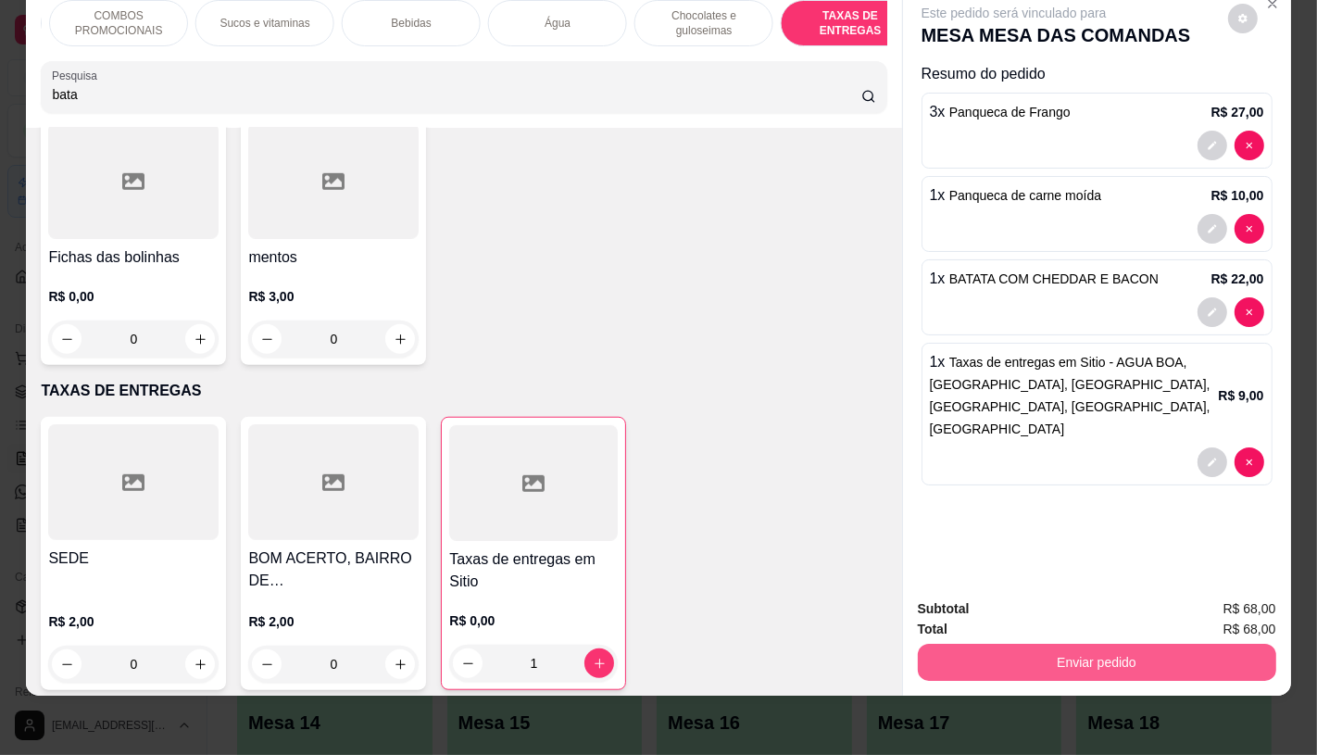
click at [1062, 646] on button "Enviar pedido" at bounding box center [1097, 662] width 358 height 37
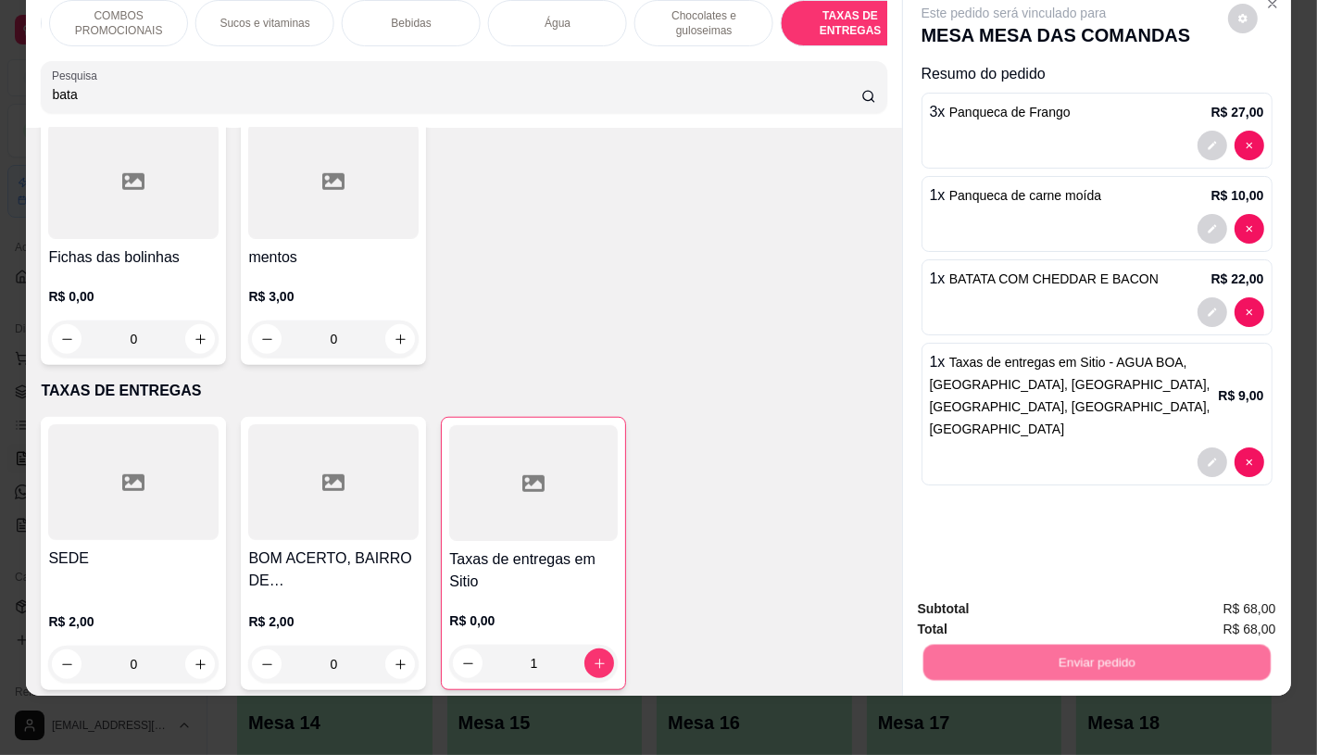
click at [1047, 612] on button "Não registrar e enviar pedido" at bounding box center [1034, 601] width 193 height 35
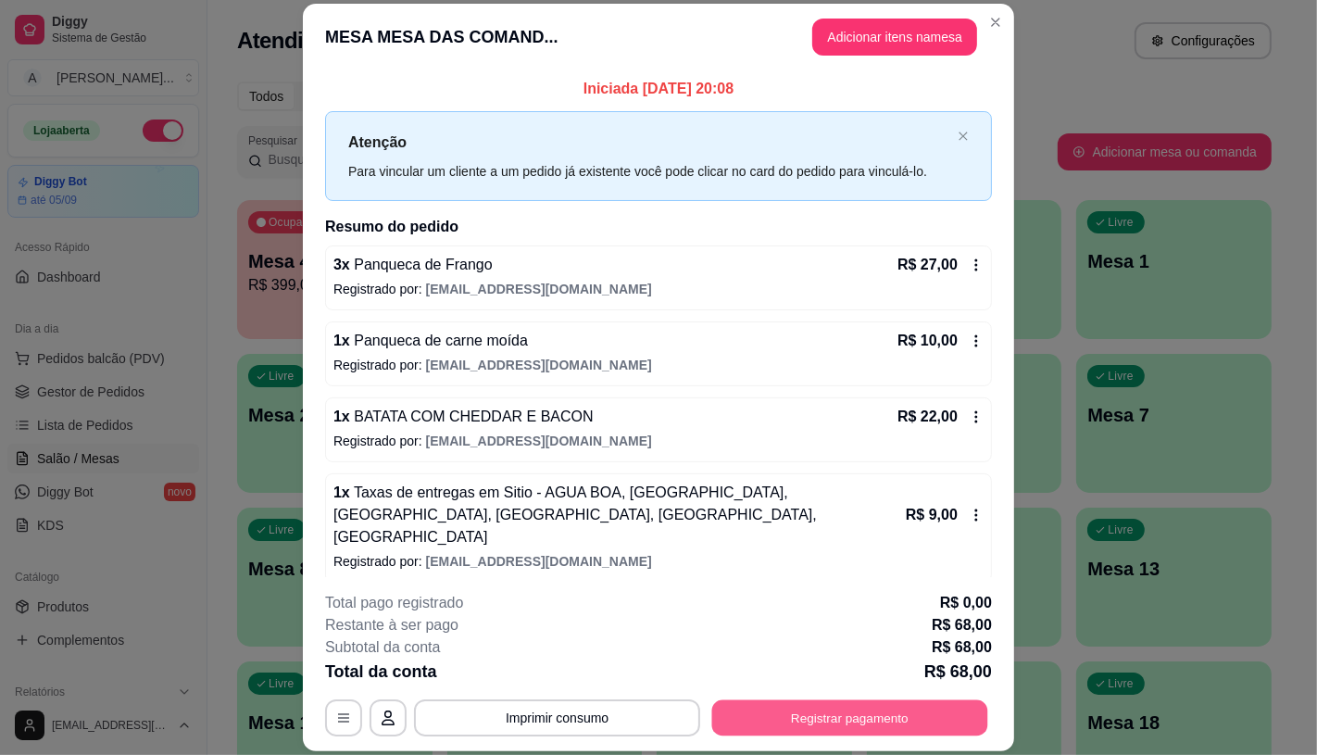
click at [845, 708] on button "Registrar pagamento" at bounding box center [850, 718] width 276 height 36
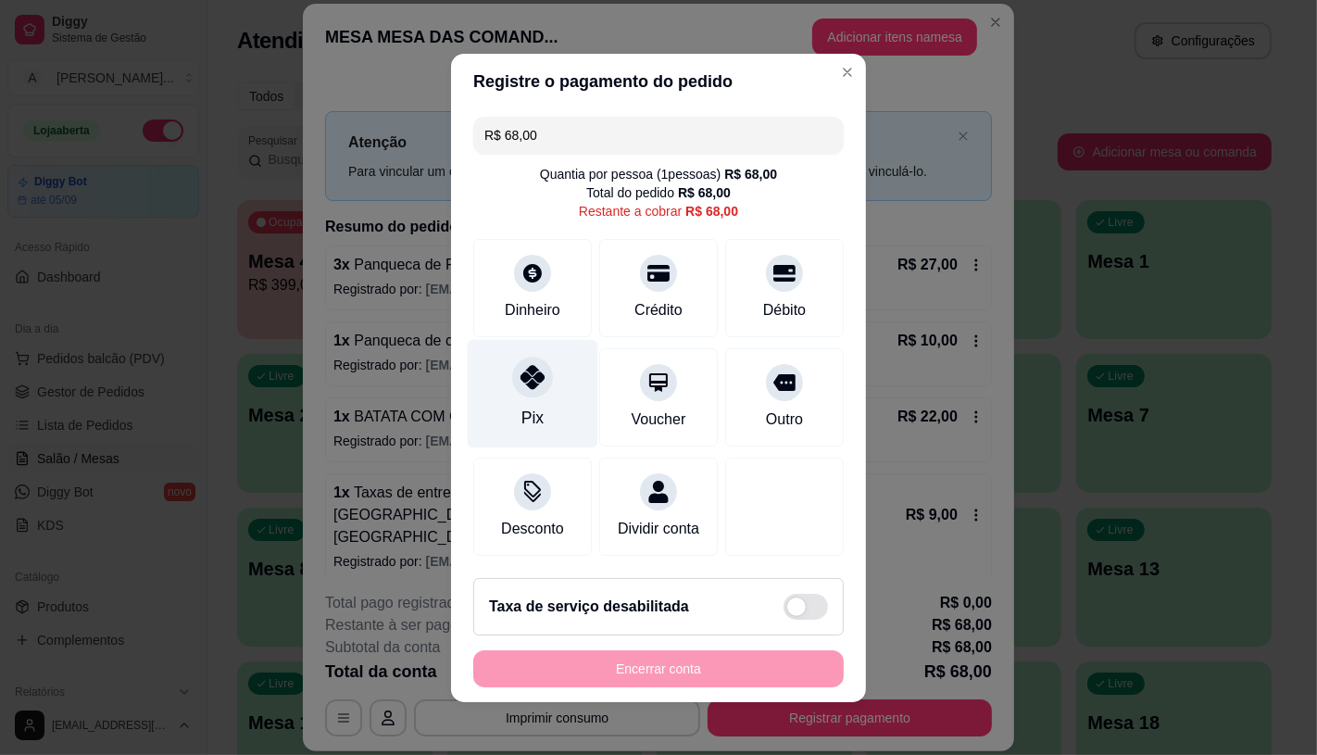
click at [507, 395] on div "Pix" at bounding box center [533, 393] width 131 height 108
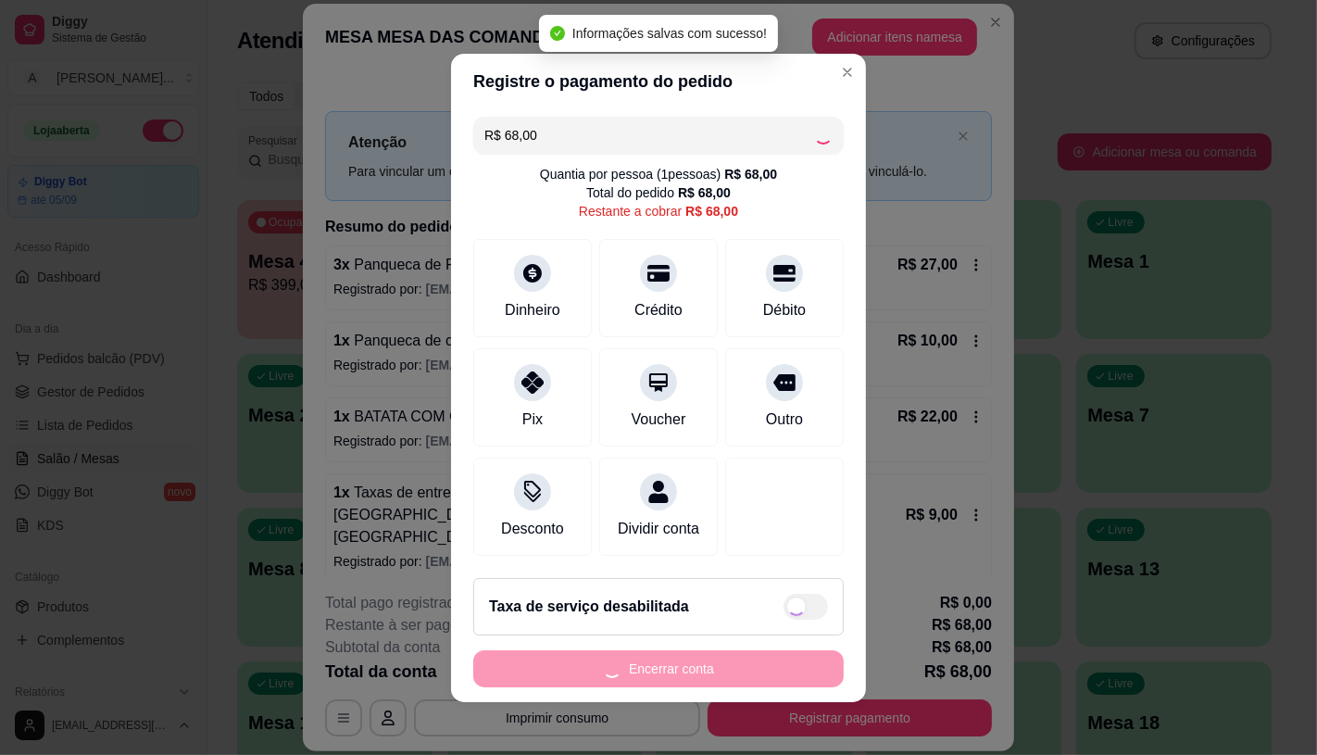
click at [662, 684] on div "Encerrar conta" at bounding box center [658, 668] width 370 height 37
type input "R$ 0,00"
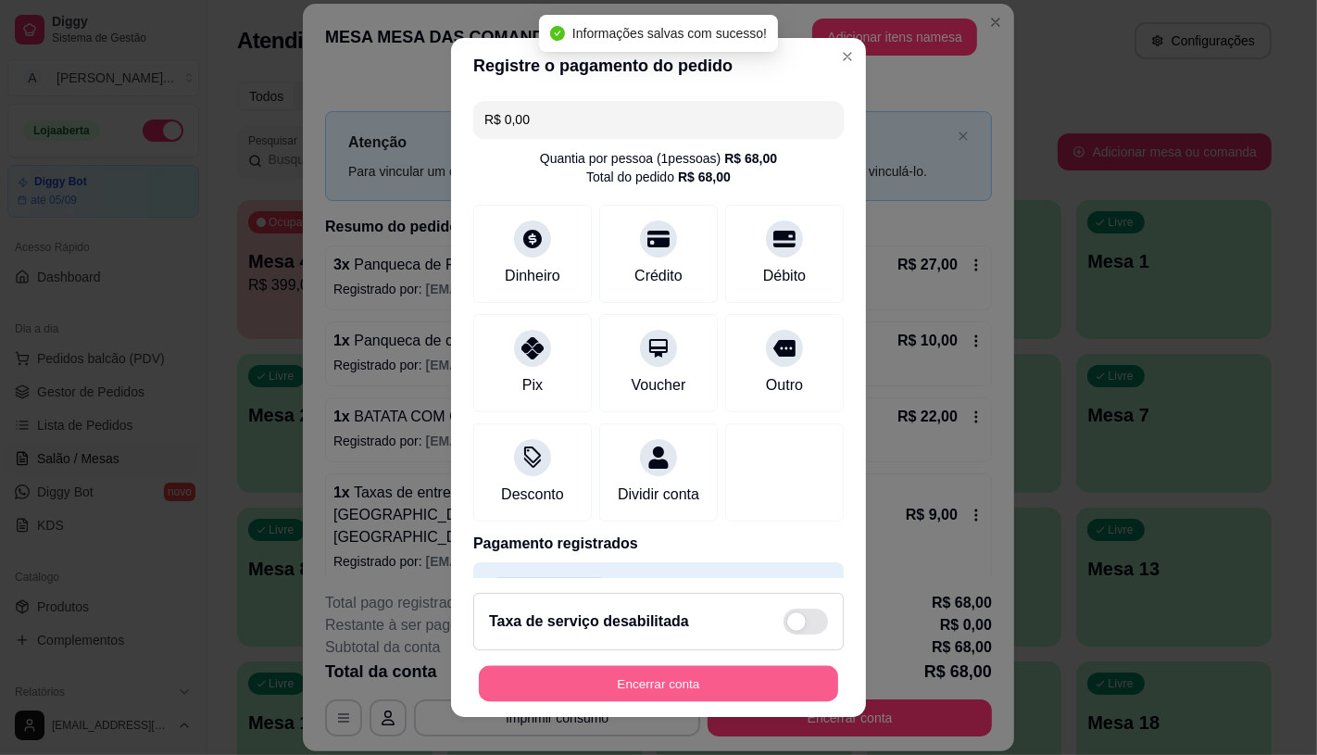
click at [662, 684] on button "Encerrar conta" at bounding box center [658, 684] width 359 height 36
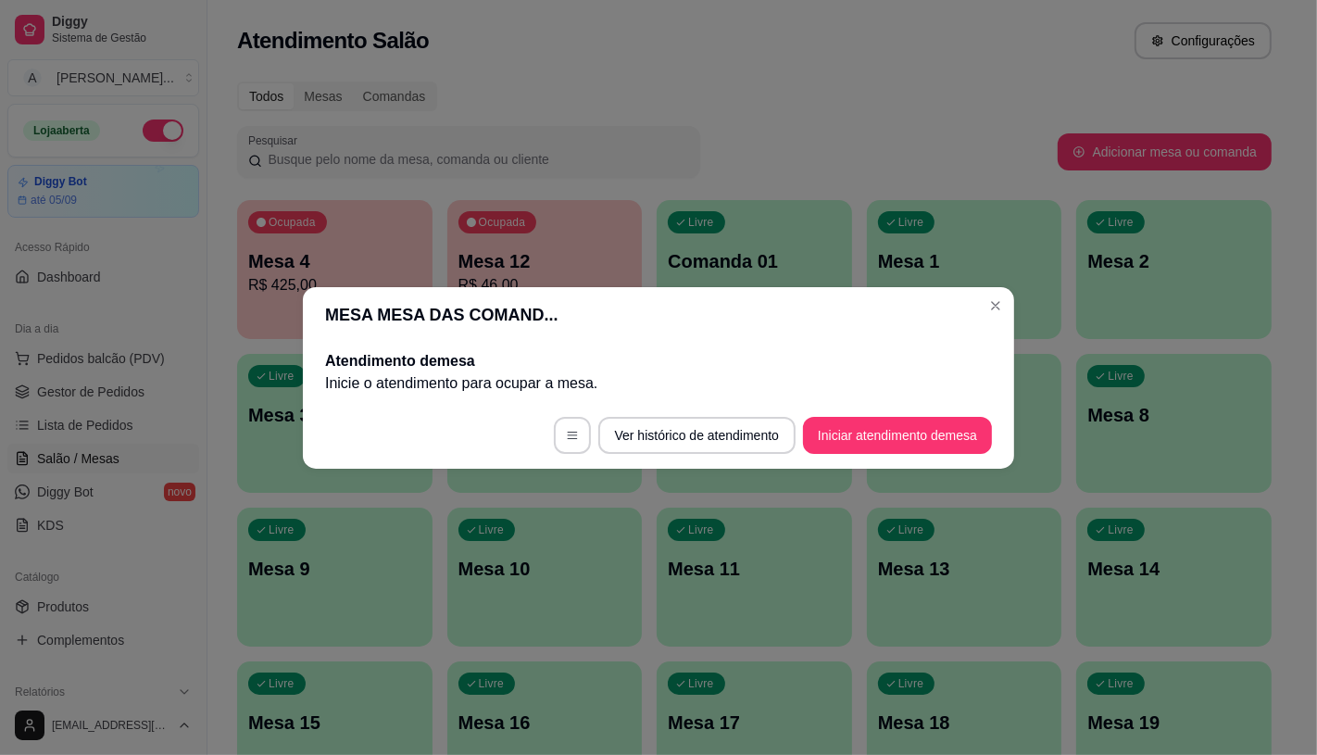
click at [997, 322] on header "MESA MESA DAS COMAND..." at bounding box center [658, 315] width 711 height 56
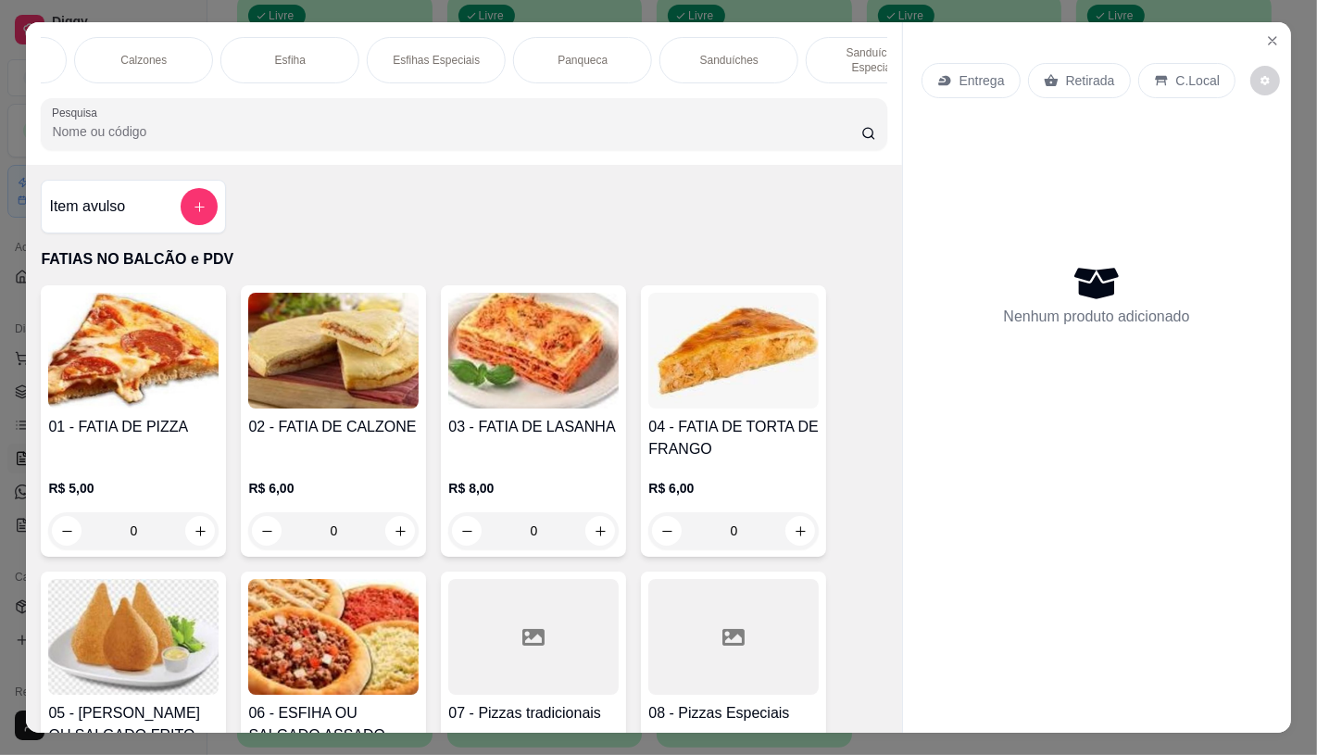
click at [576, 53] on p "Panqueca" at bounding box center [583, 60] width 50 height 15
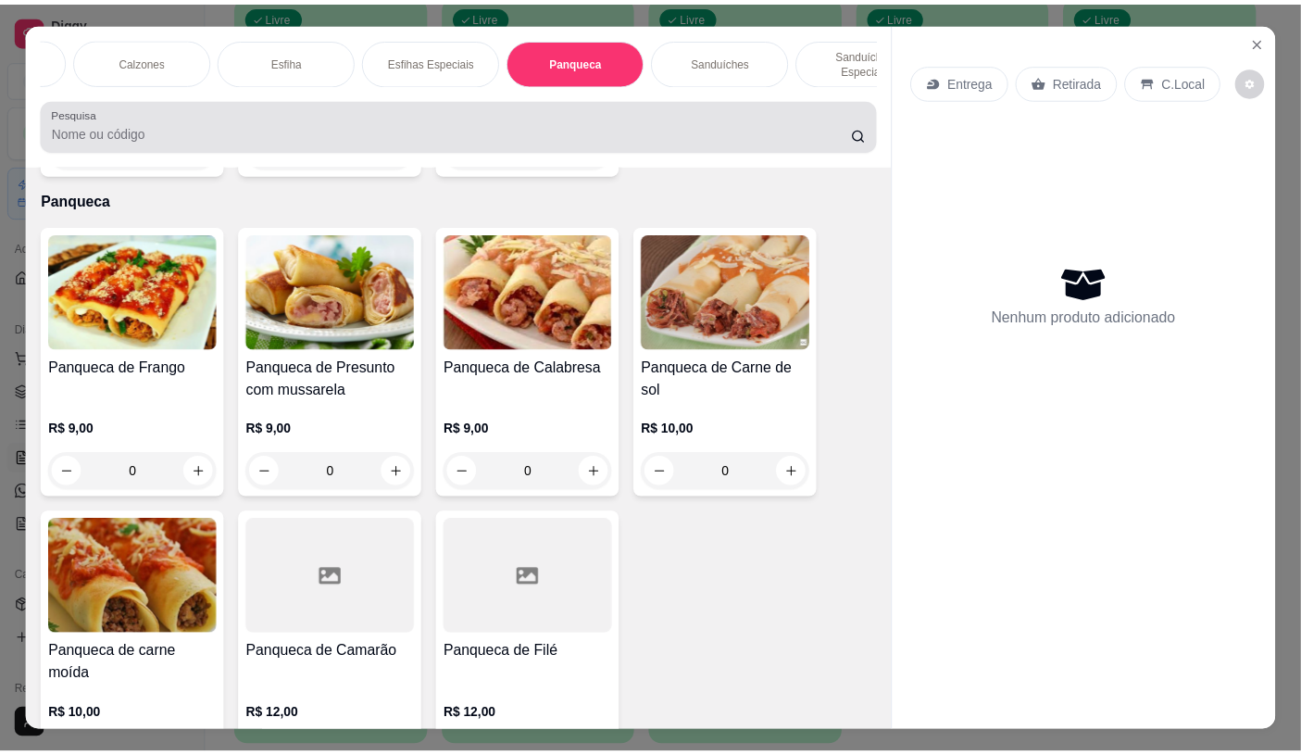
scroll to position [44, 0]
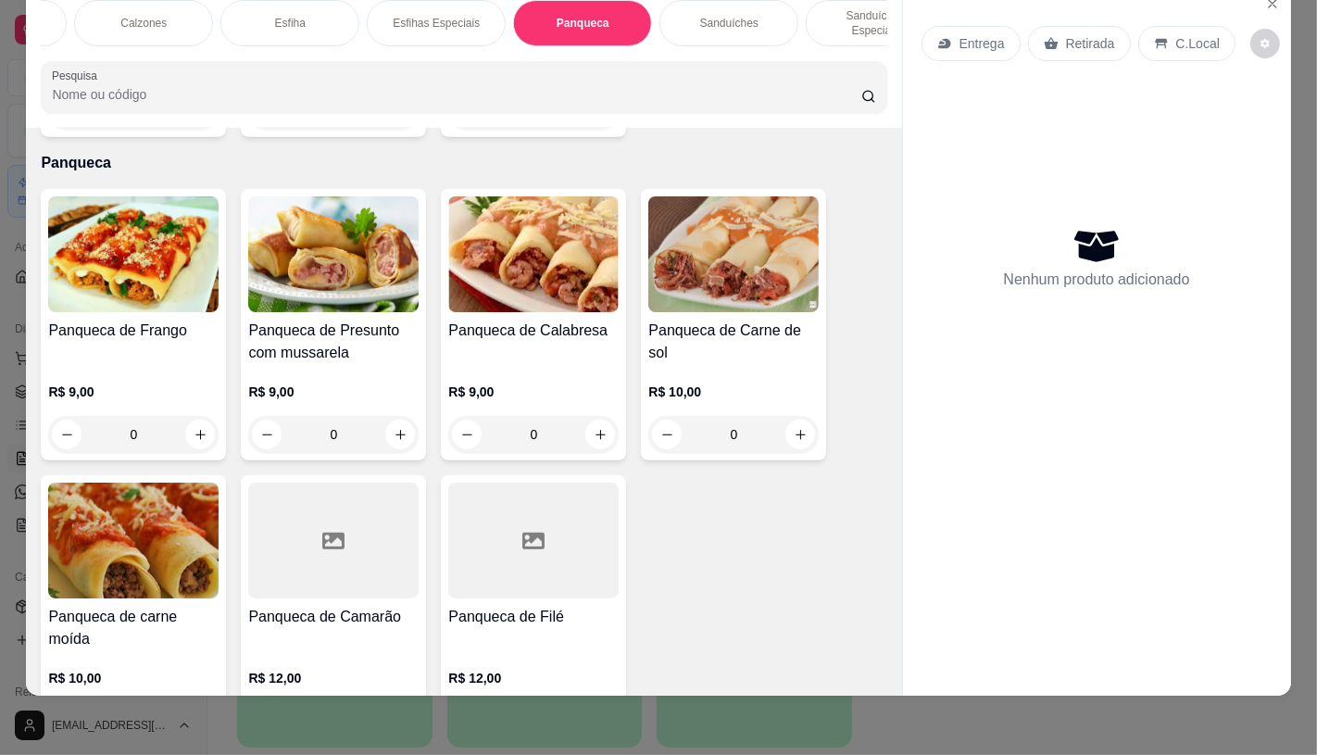
click at [674, 320] on h4 "Panqueca de Carne de sol" at bounding box center [733, 342] width 170 height 44
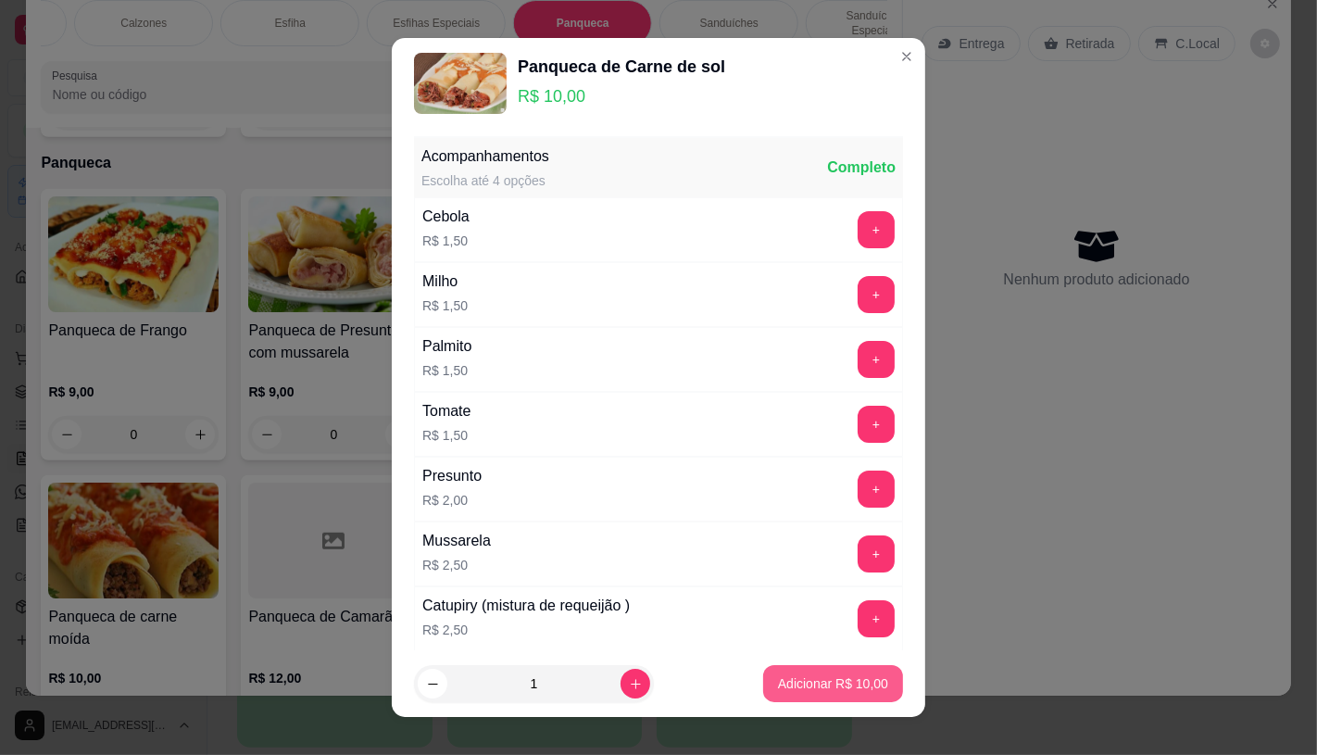
click at [816, 700] on button "Adicionar R$ 10,00" at bounding box center [833, 683] width 140 height 37
type input "1"
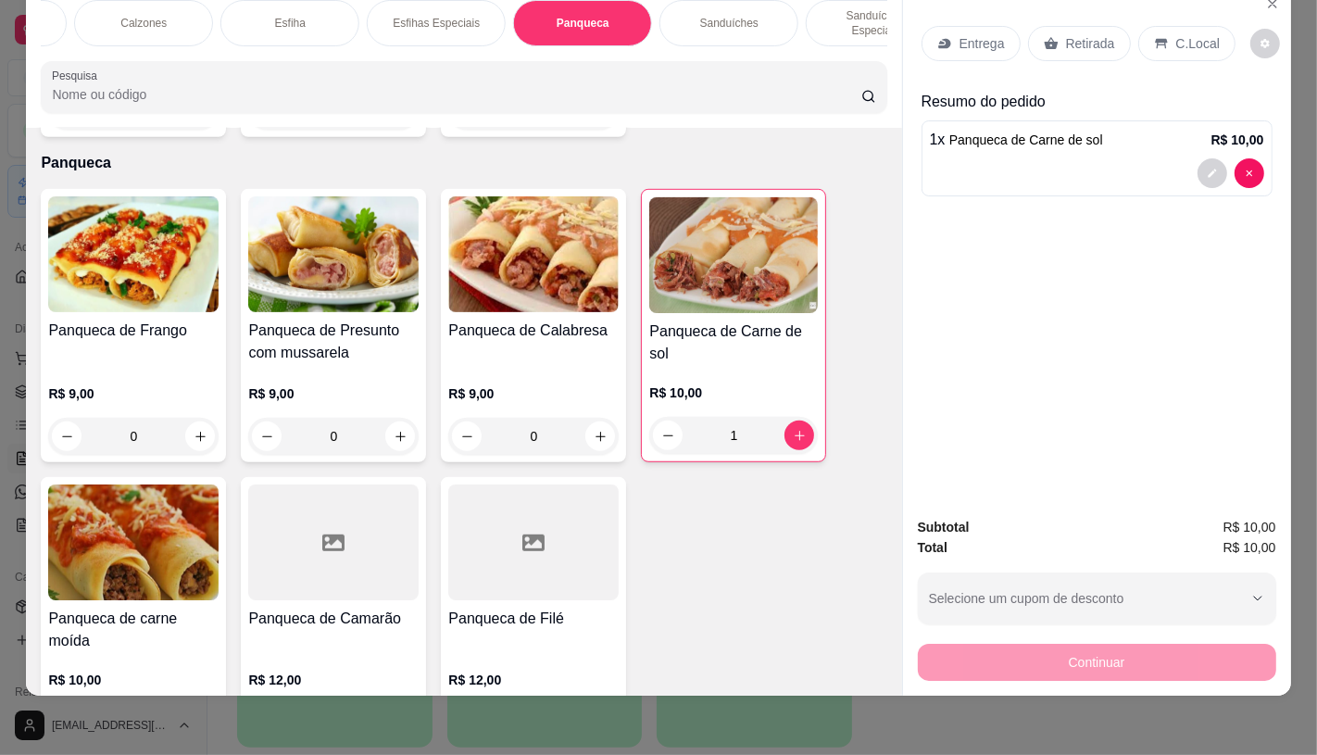
click at [1075, 34] on p "Retirada" at bounding box center [1090, 43] width 49 height 19
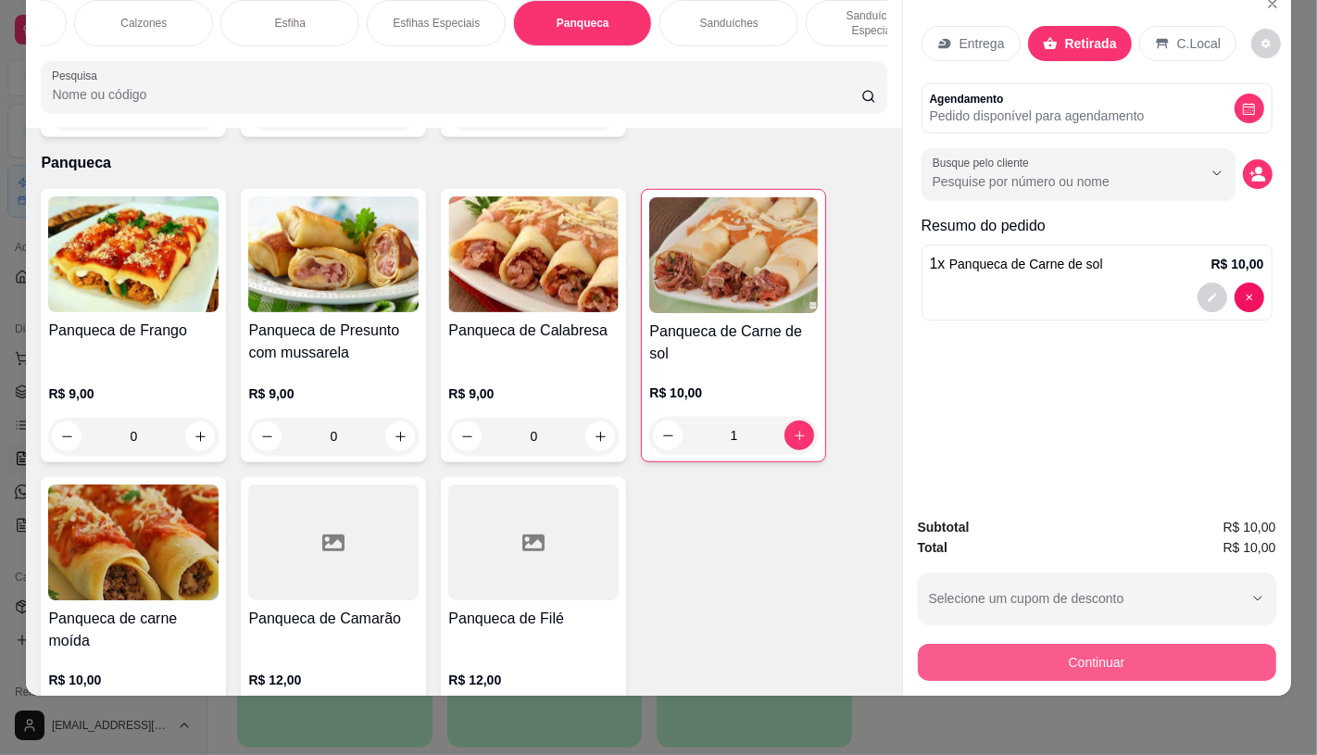
click at [1096, 646] on button "Continuar" at bounding box center [1097, 662] width 358 height 37
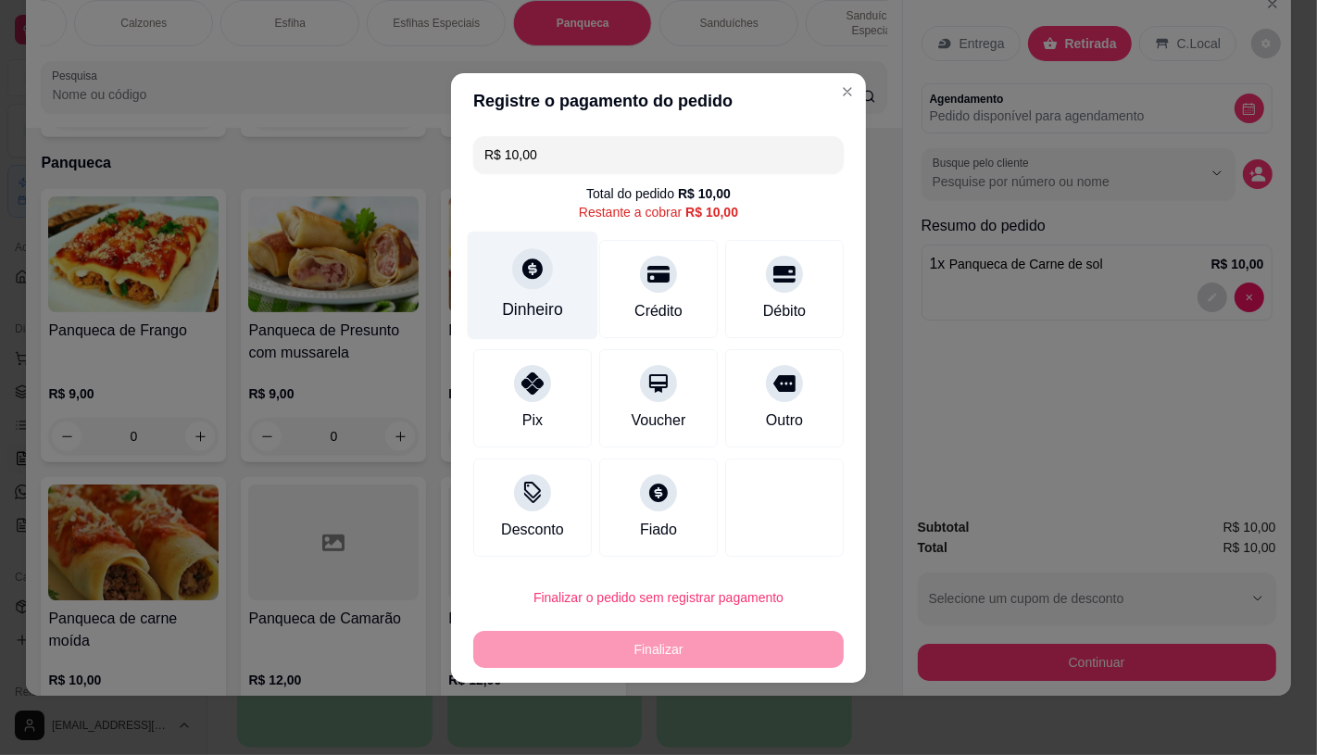
click at [542, 282] on div at bounding box center [532, 268] width 41 height 41
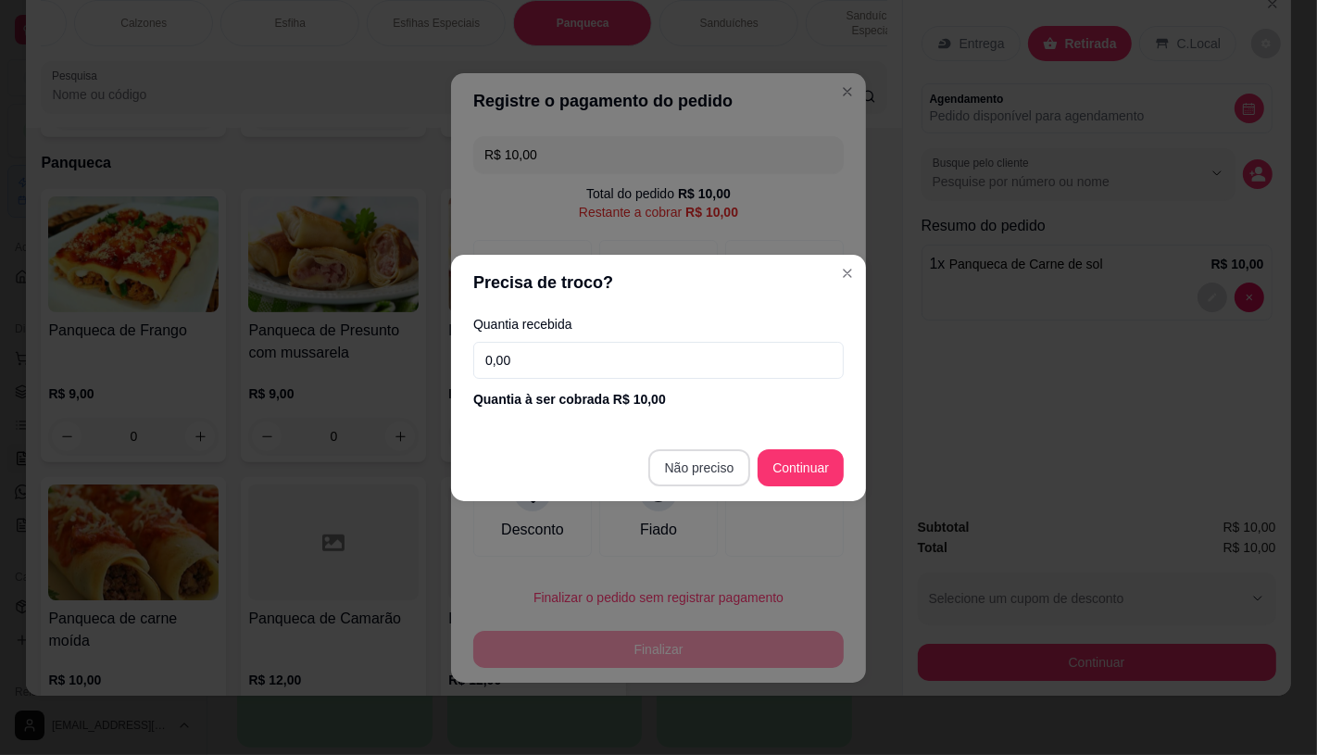
type input "R$ 0,00"
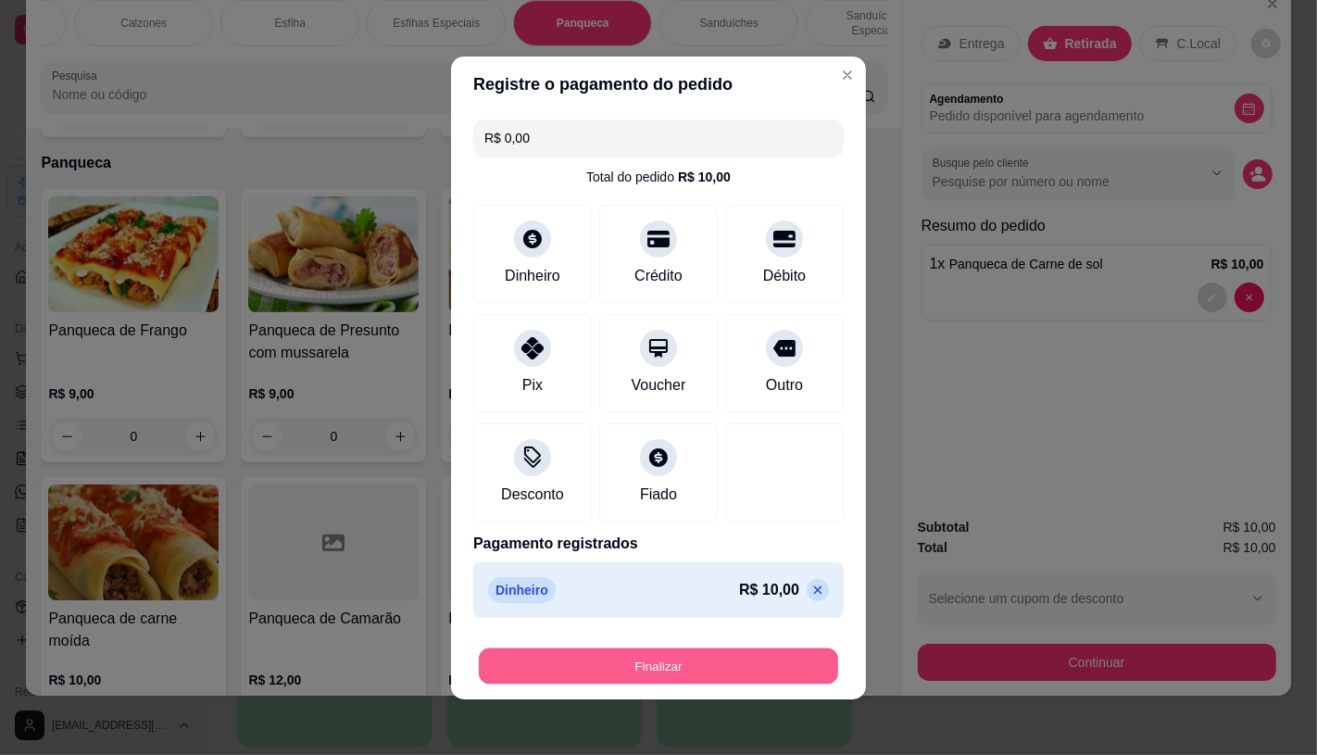
click at [715, 669] on button "Finalizar" at bounding box center [658, 665] width 359 height 36
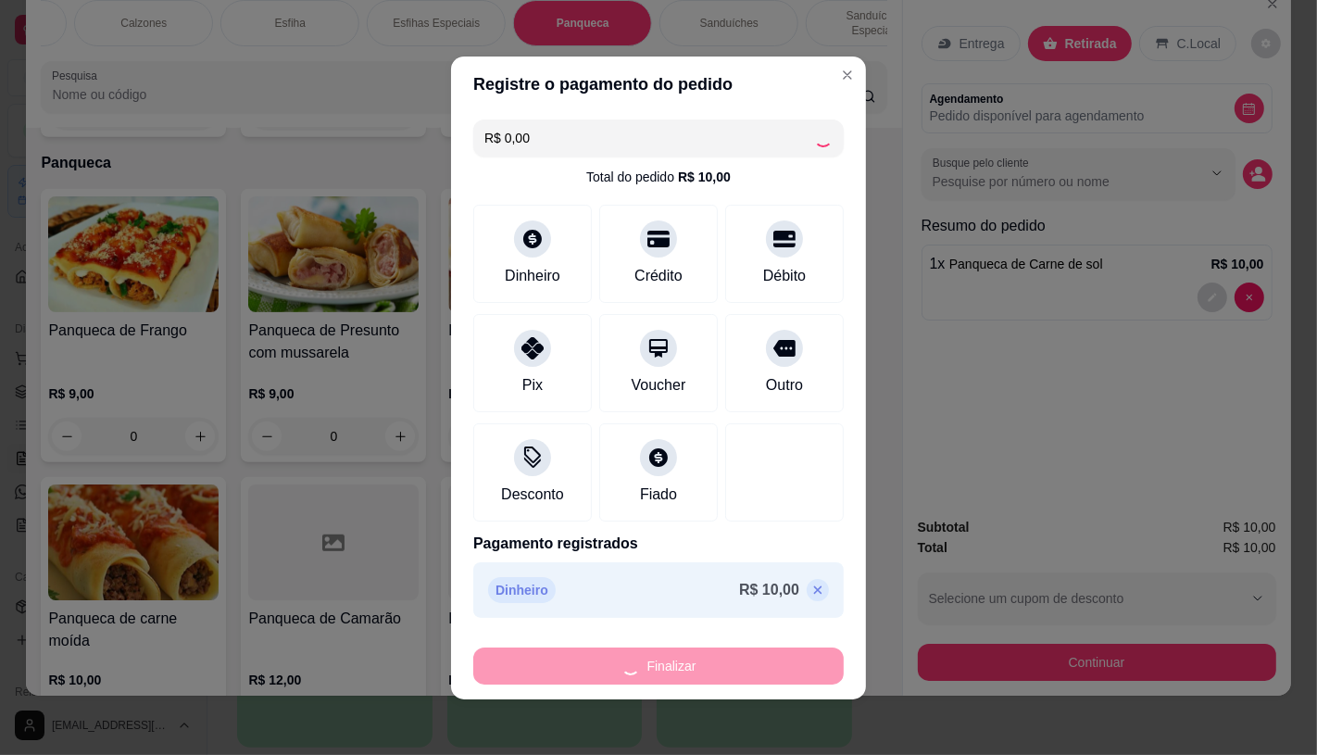
type input "0"
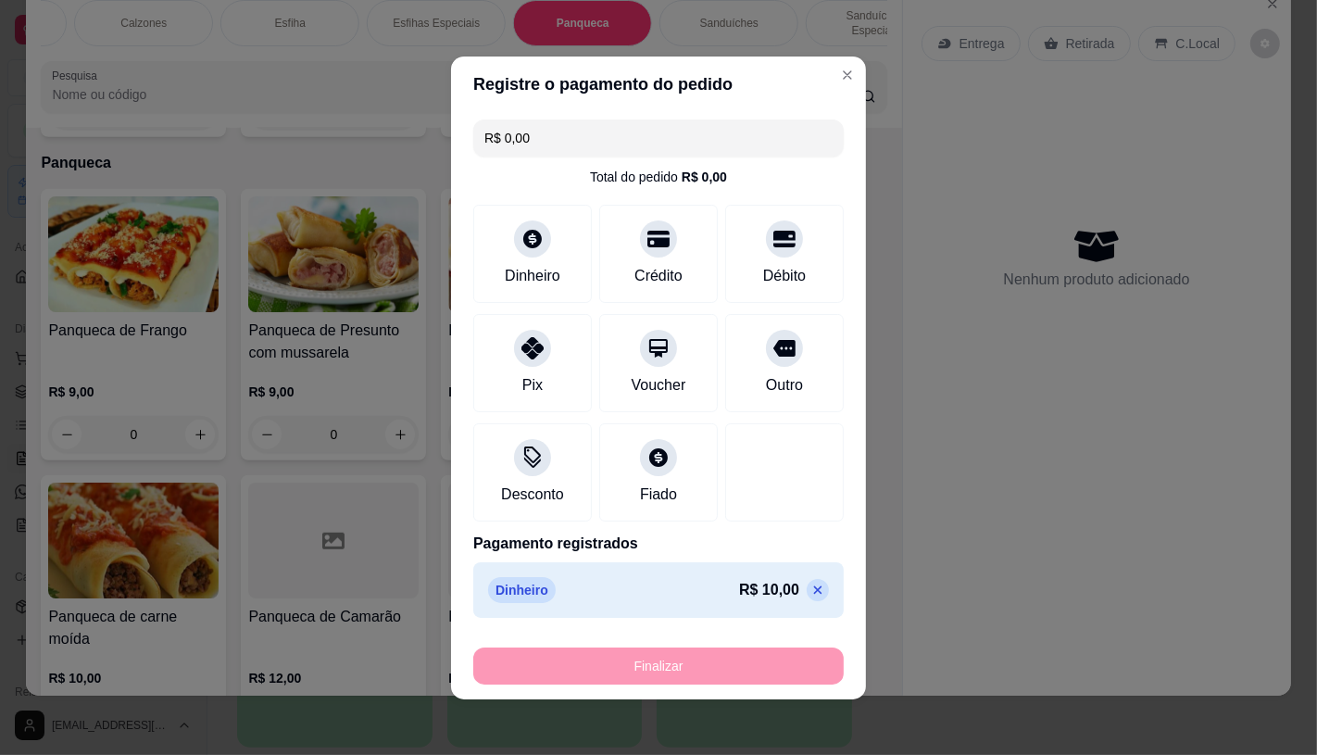
type input "-R$ 10,00"
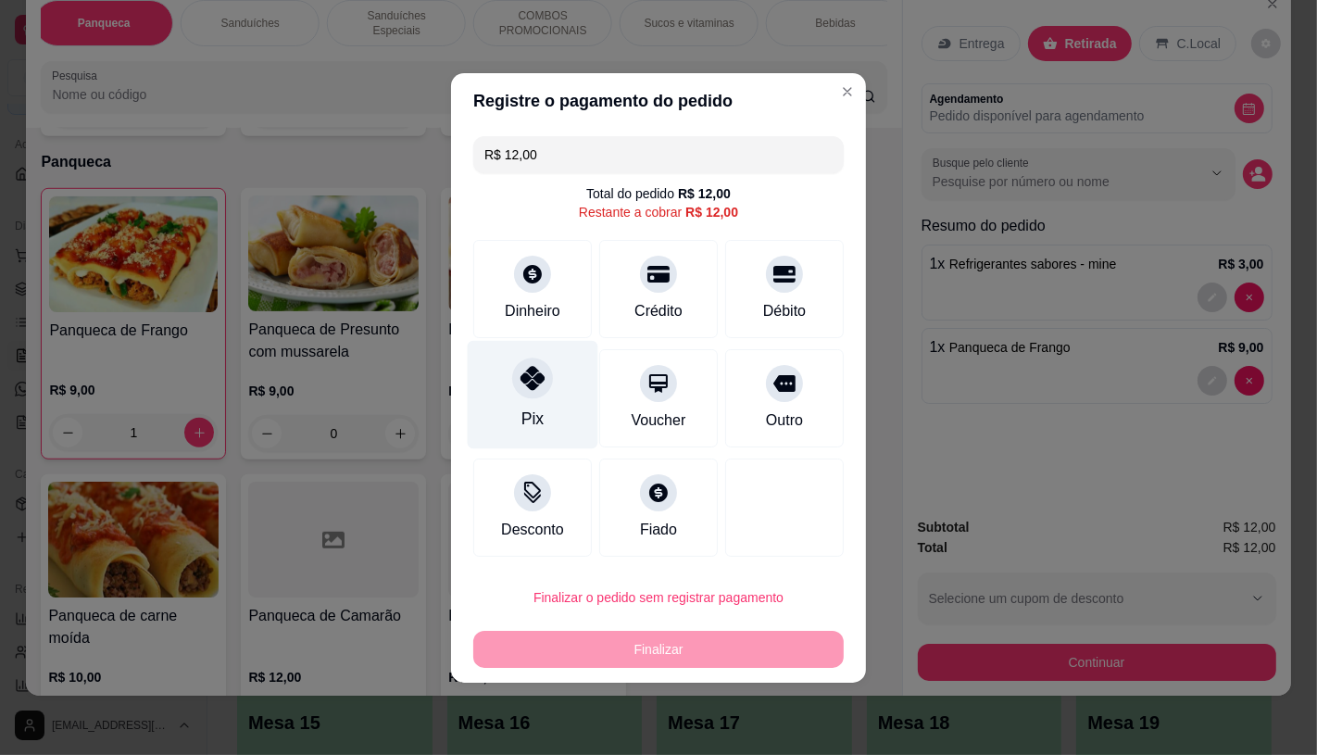
type input "R$ 0,00"
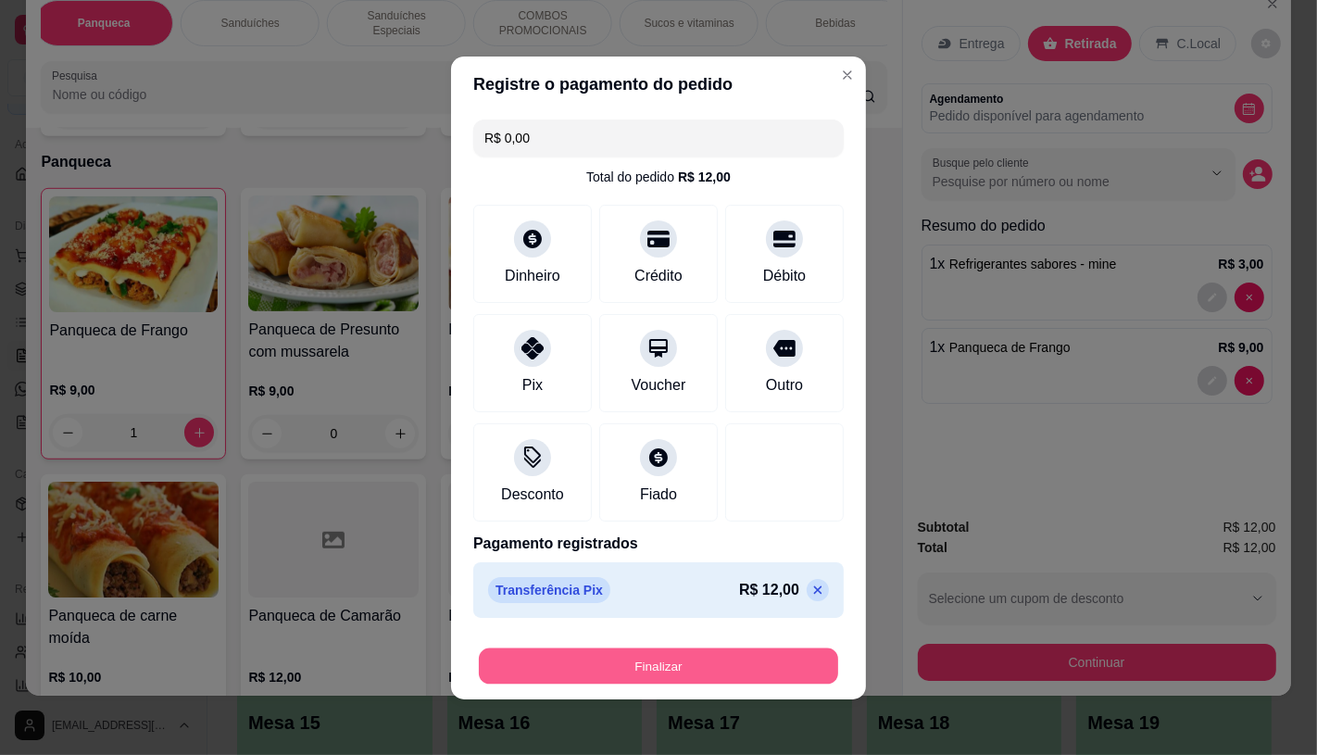
click at [612, 652] on button "Finalizar" at bounding box center [658, 665] width 359 height 36
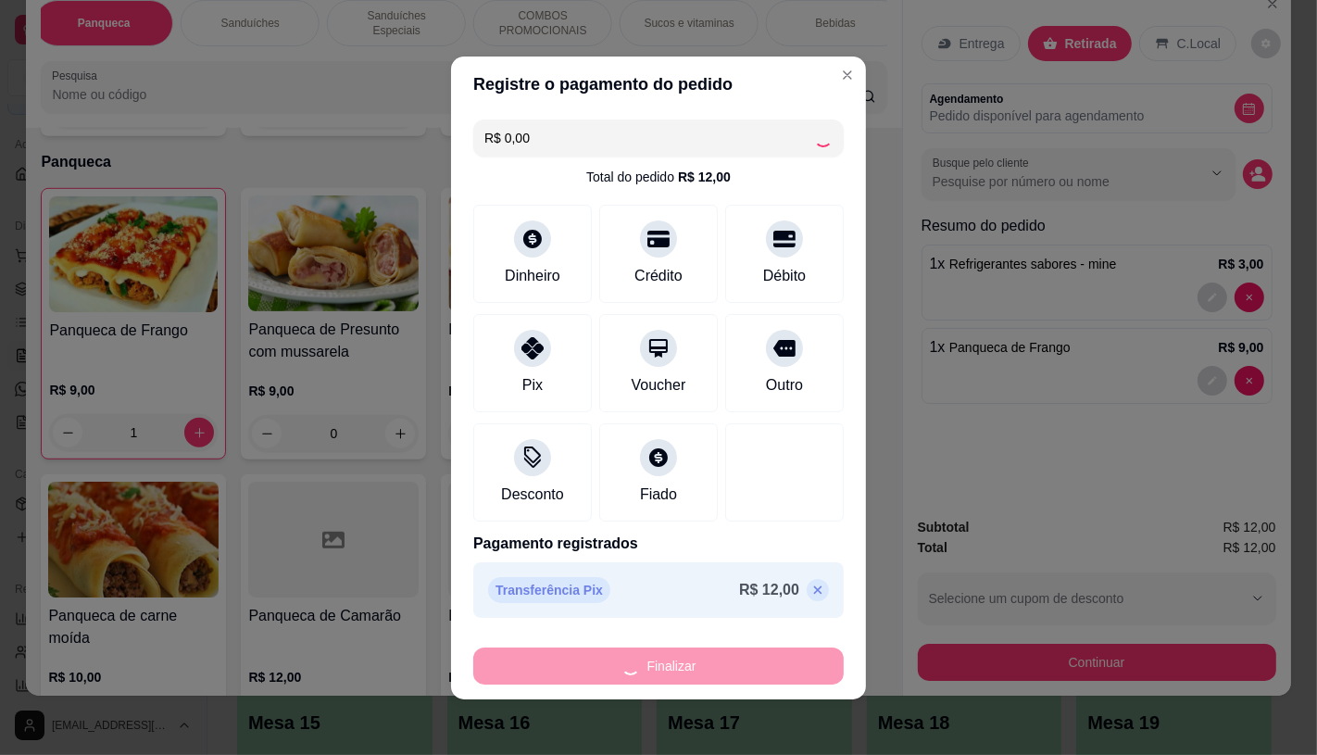
type input "0"
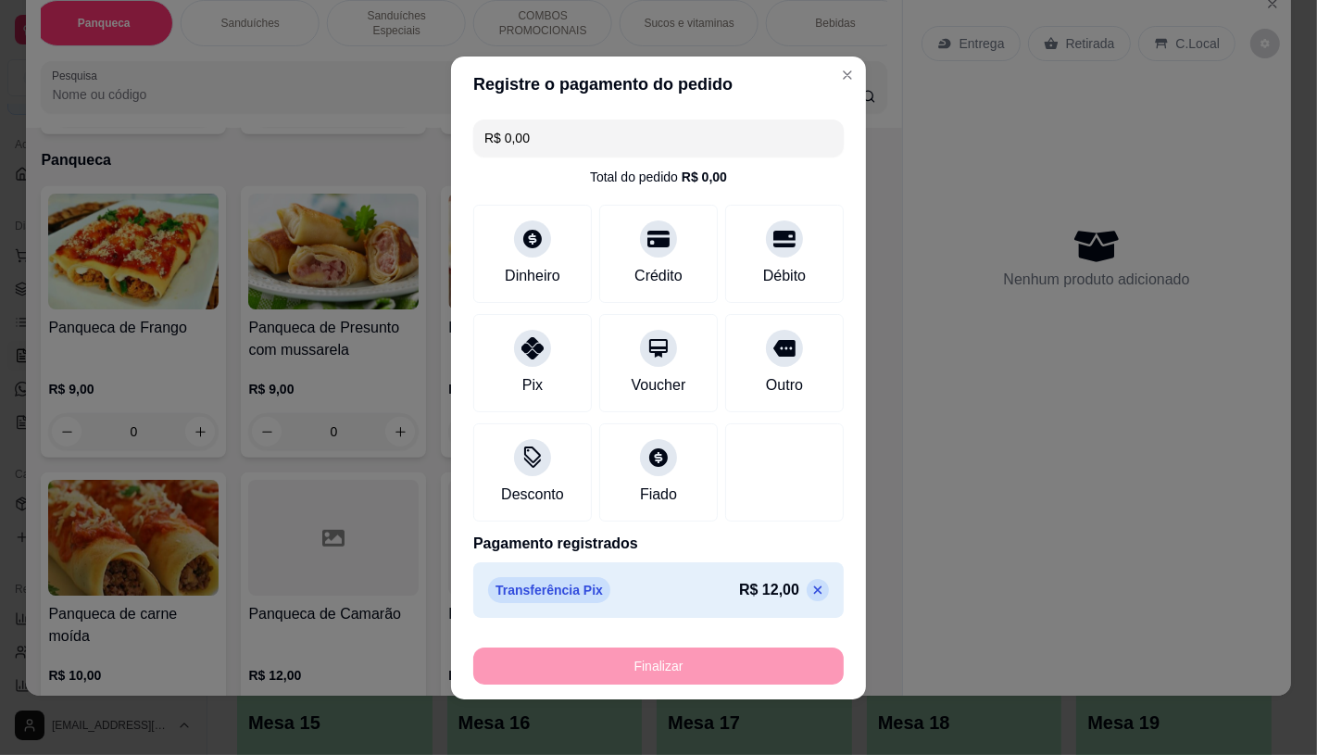
type input "-R$ 12,00"
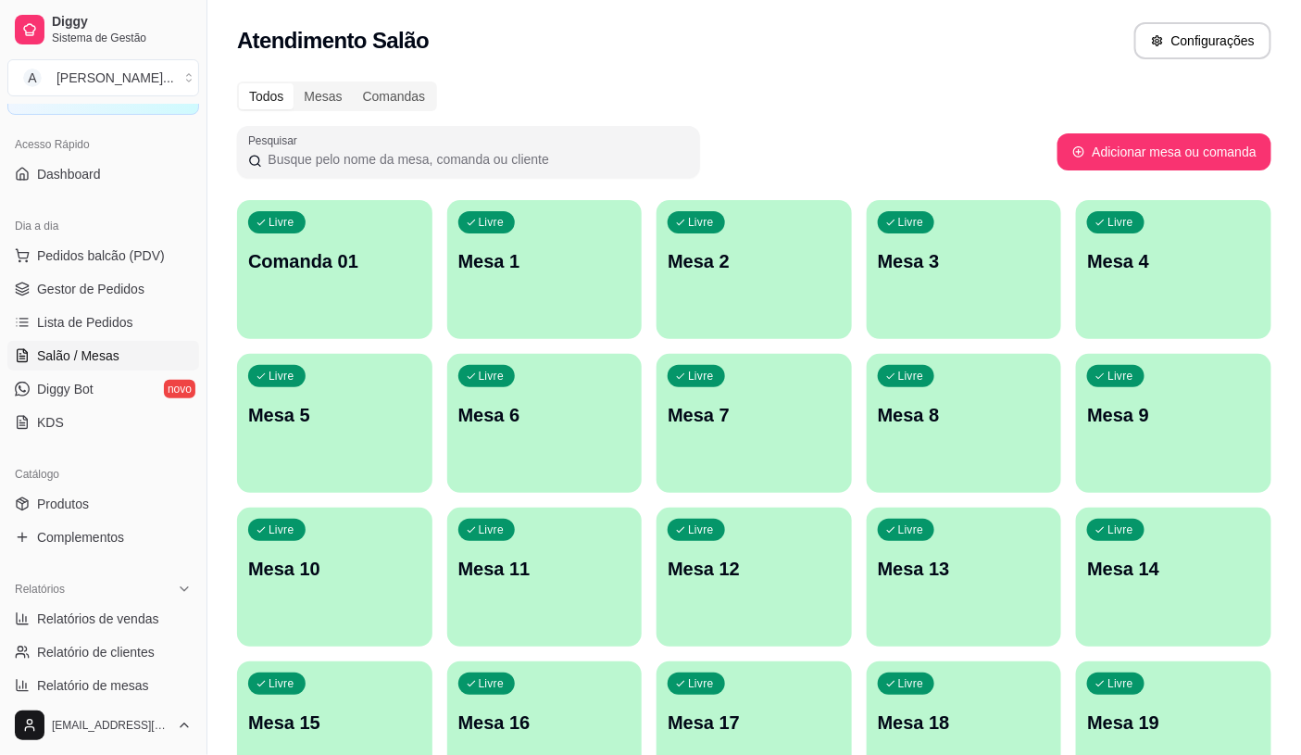
click at [121, 271] on ul "Pedidos balcão (PDV) Gestor de Pedidos Lista de Pedidos Salão / Mesas Diggy Bot…" at bounding box center [103, 339] width 192 height 196
click at [122, 263] on span "Pedidos balcão (PDV)" at bounding box center [101, 255] width 128 height 19
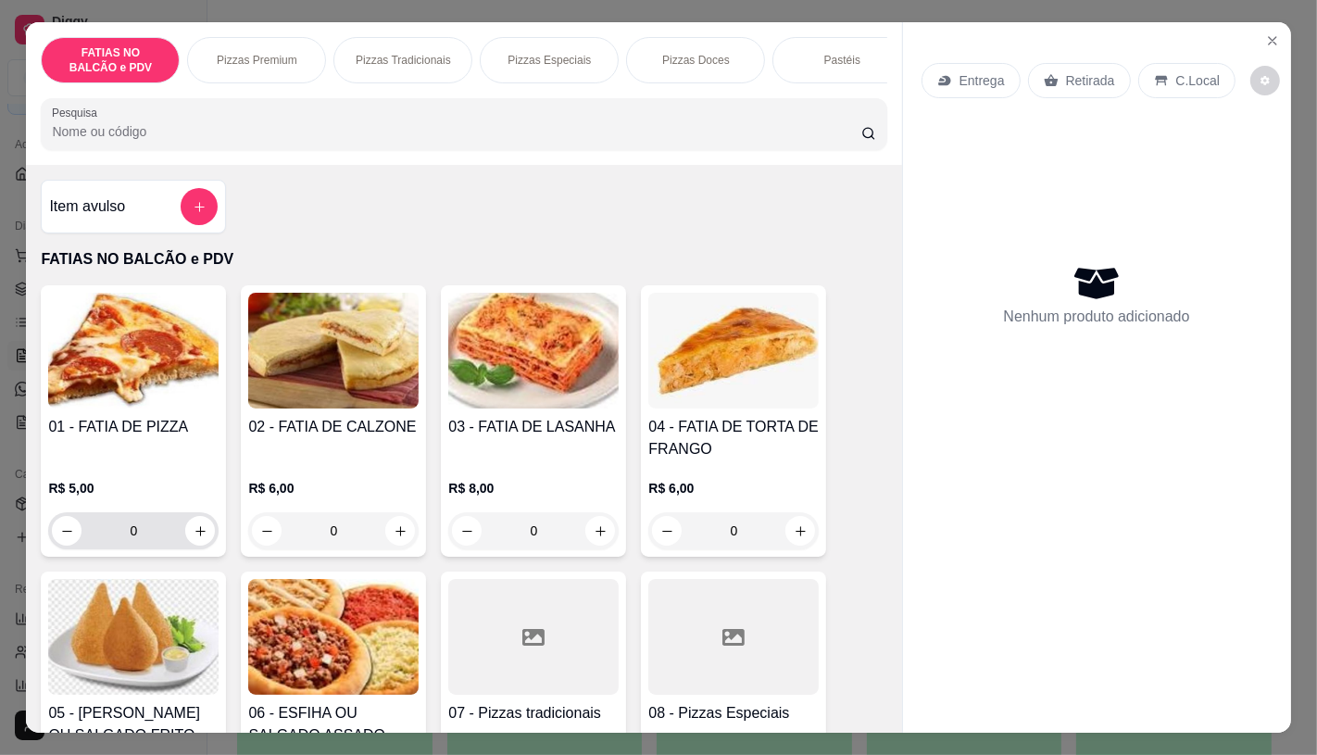
click at [200, 534] on button "increase-product-quantity" at bounding box center [200, 531] width 30 height 30
type input "2"
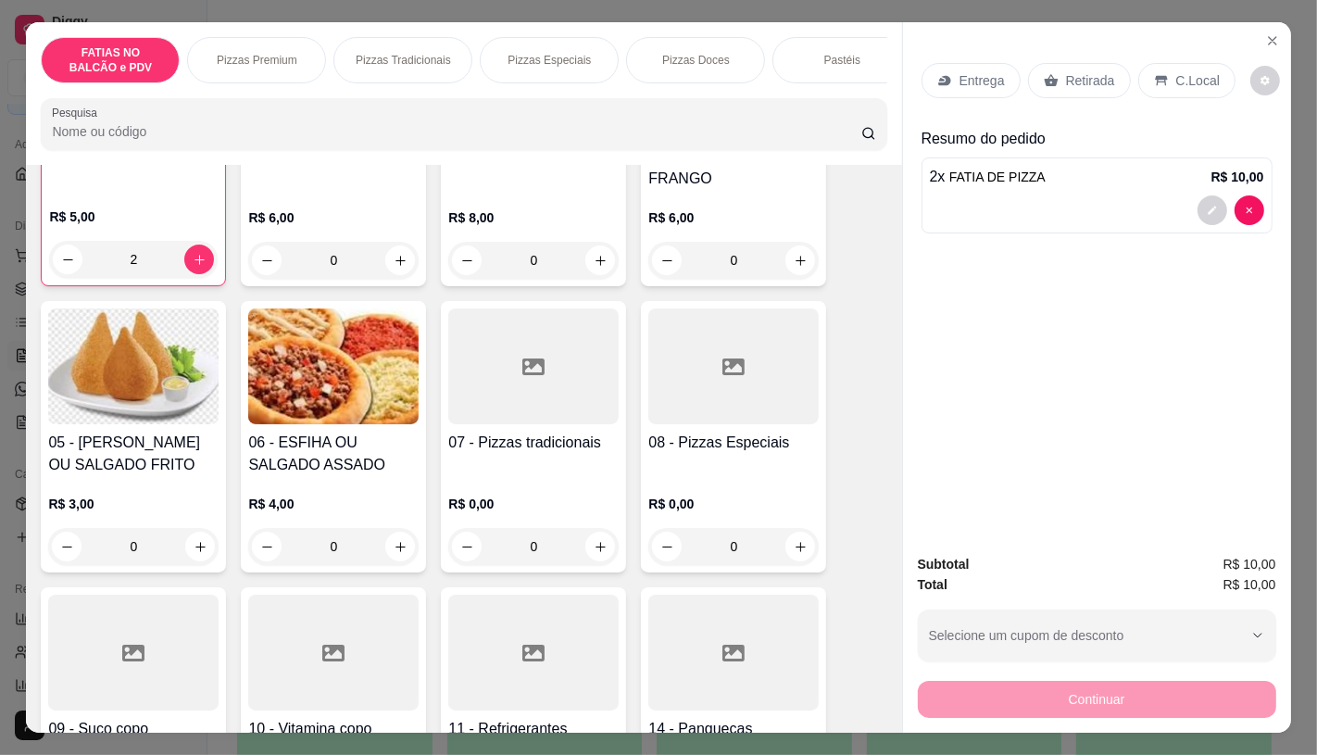
scroll to position [308, 0]
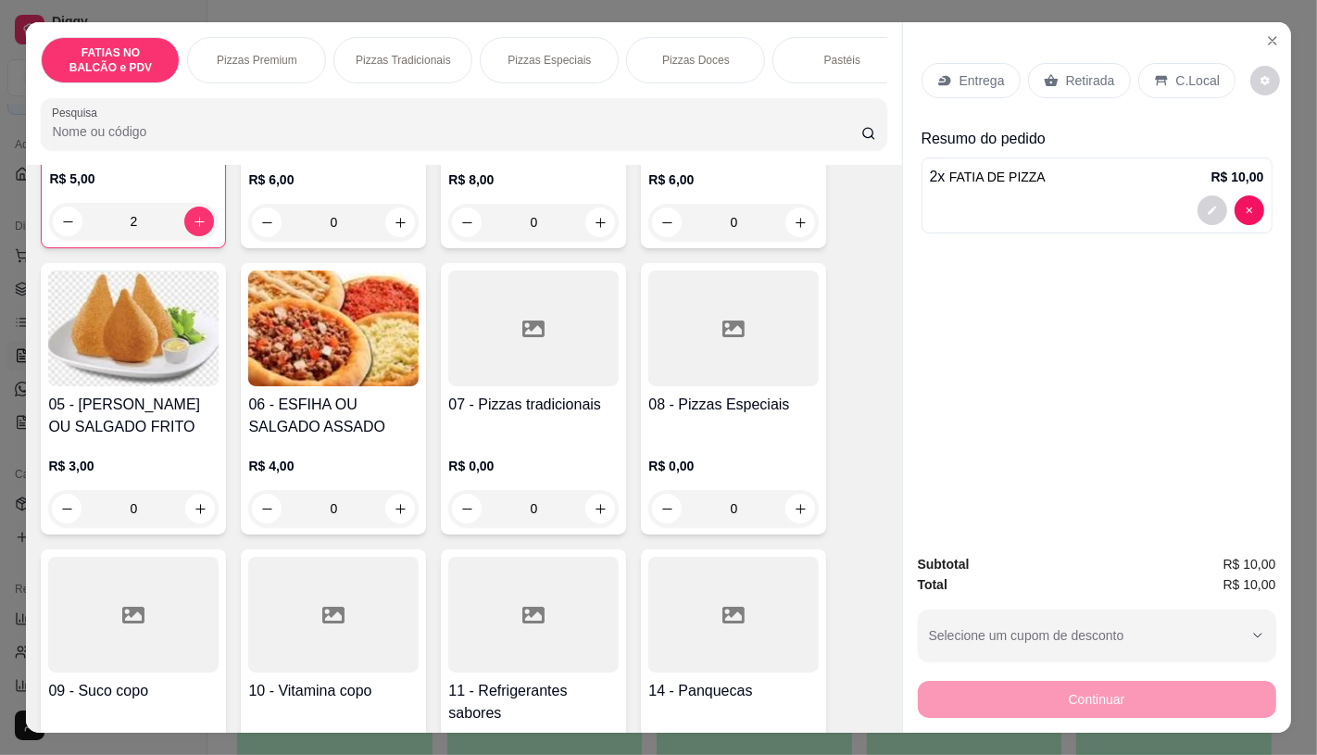
click at [504, 586] on div at bounding box center [533, 615] width 170 height 116
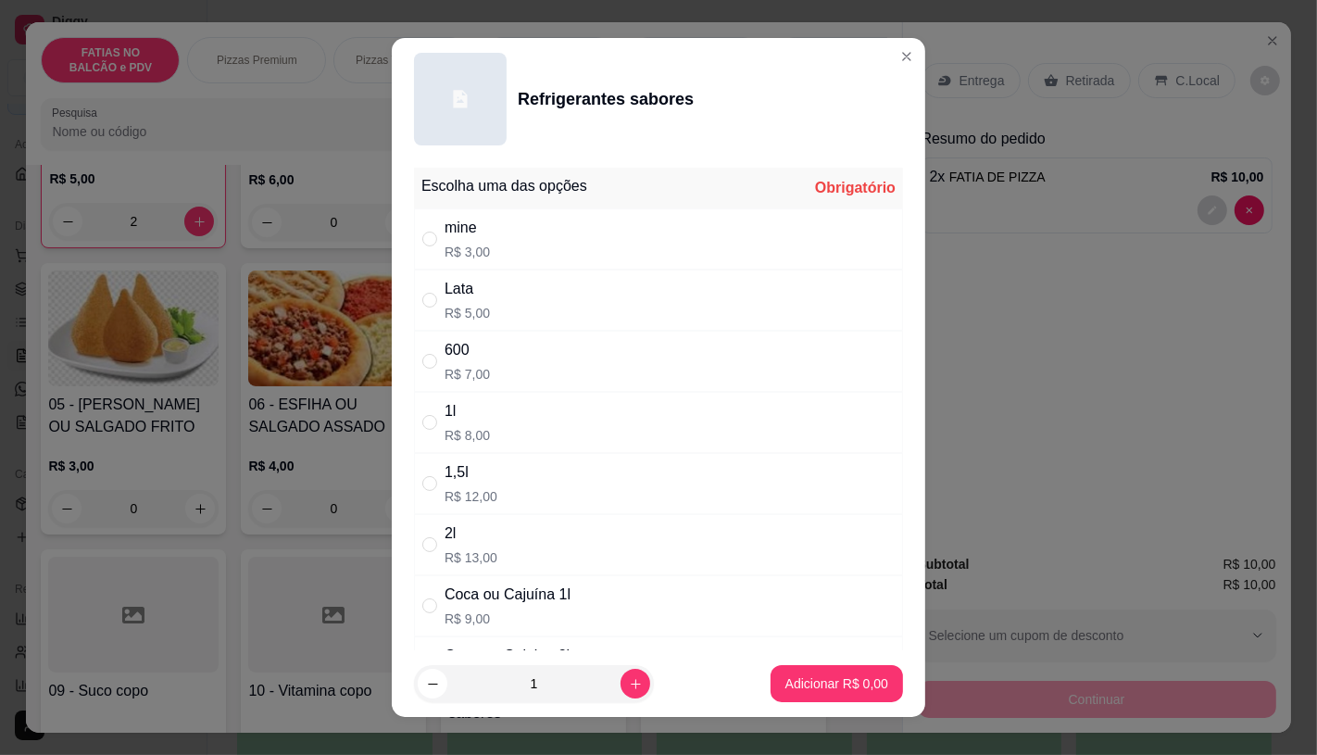
click at [458, 372] on p "R$ 7,00" at bounding box center [467, 374] width 45 height 19
radio input "true"
click at [831, 686] on p "Adicionar R$ 7,00" at bounding box center [836, 683] width 103 height 19
type input "1"
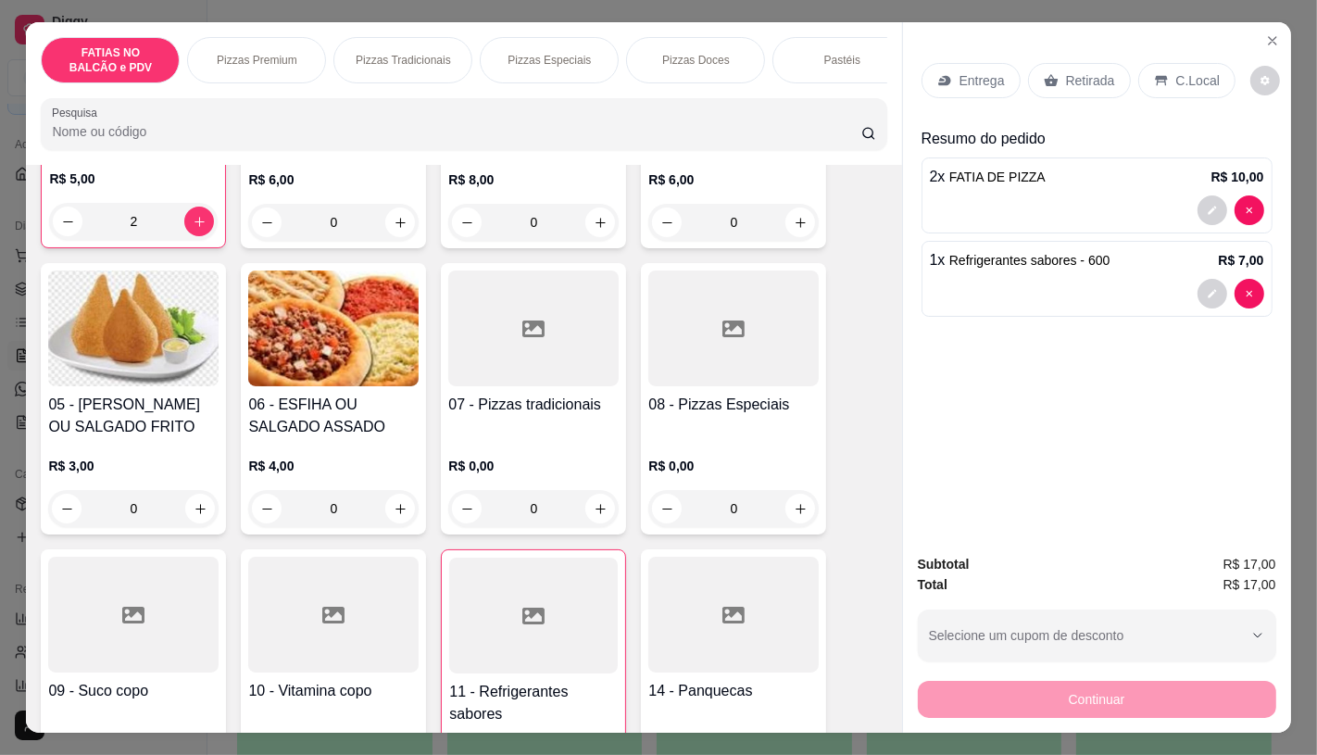
click at [1107, 76] on div "Retirada" at bounding box center [1079, 80] width 103 height 35
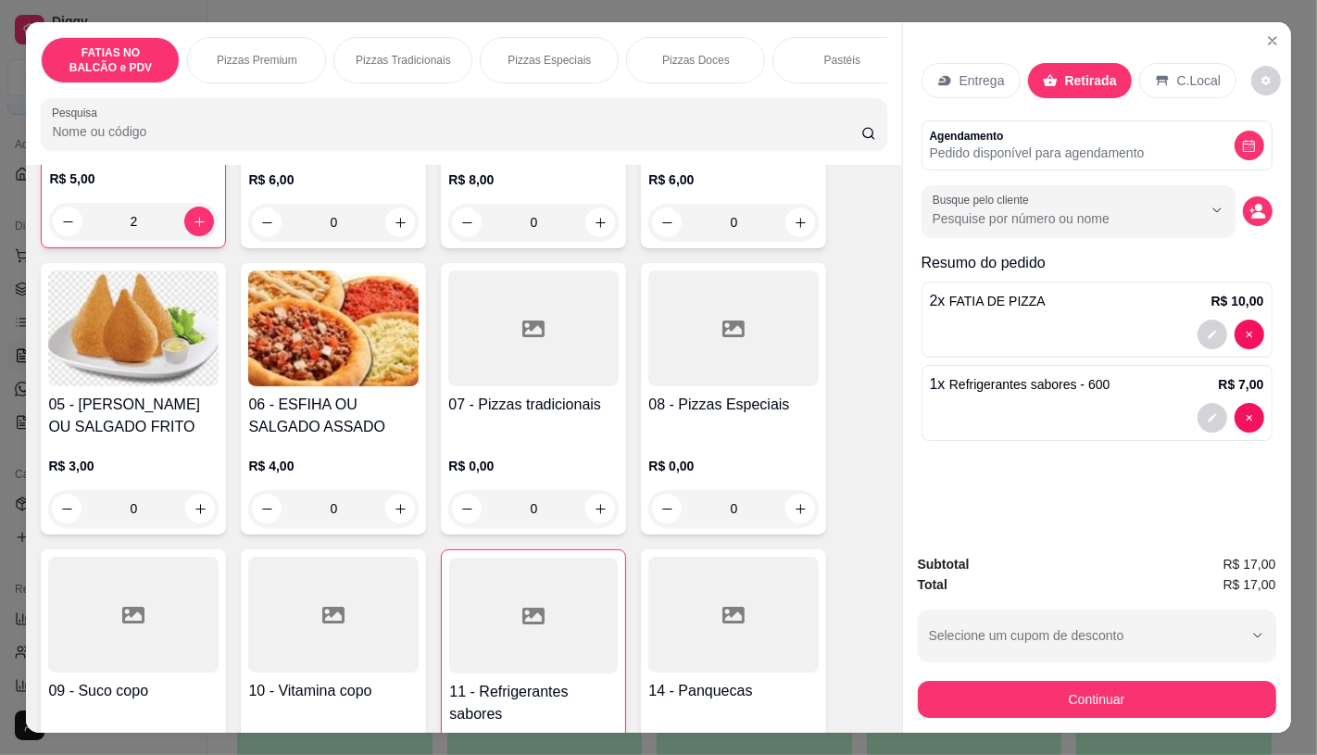
click at [1000, 709] on button "Continuar" at bounding box center [1097, 699] width 358 height 37
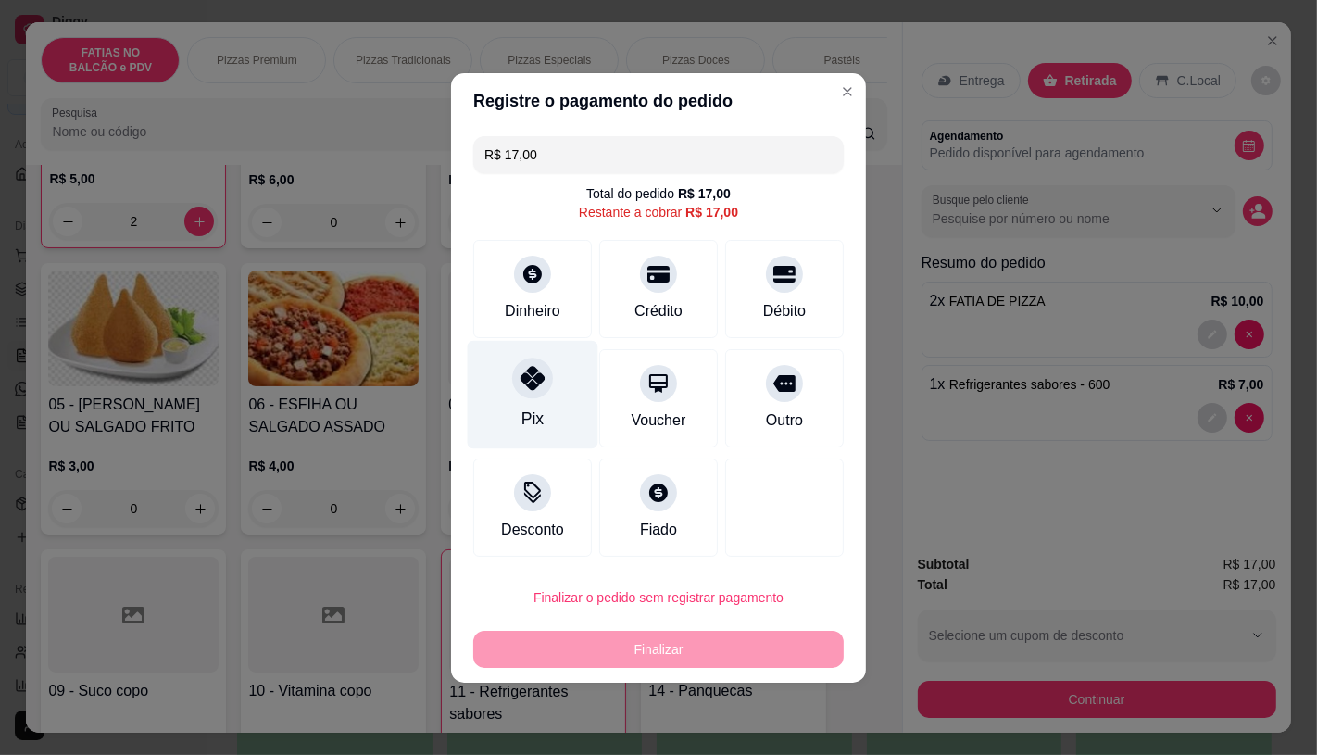
click at [535, 367] on div at bounding box center [532, 377] width 41 height 41
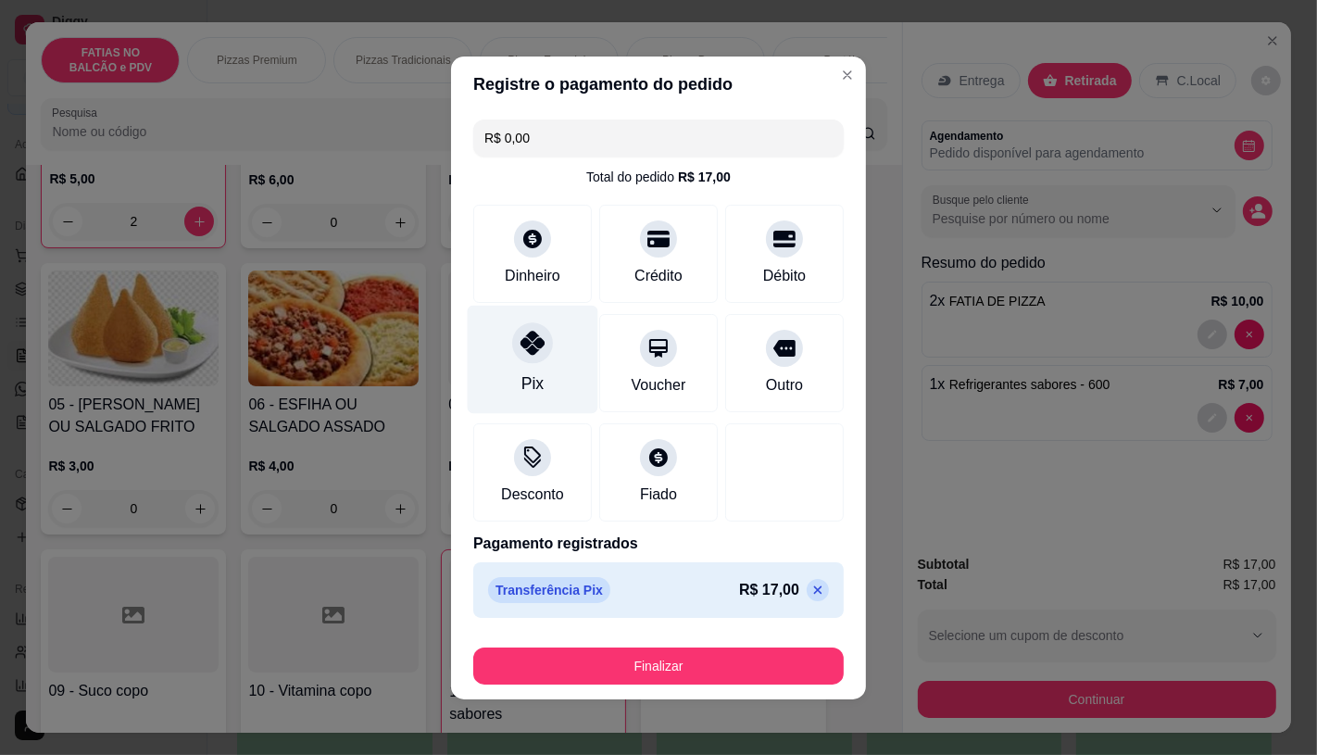
type input "R$ 0,00"
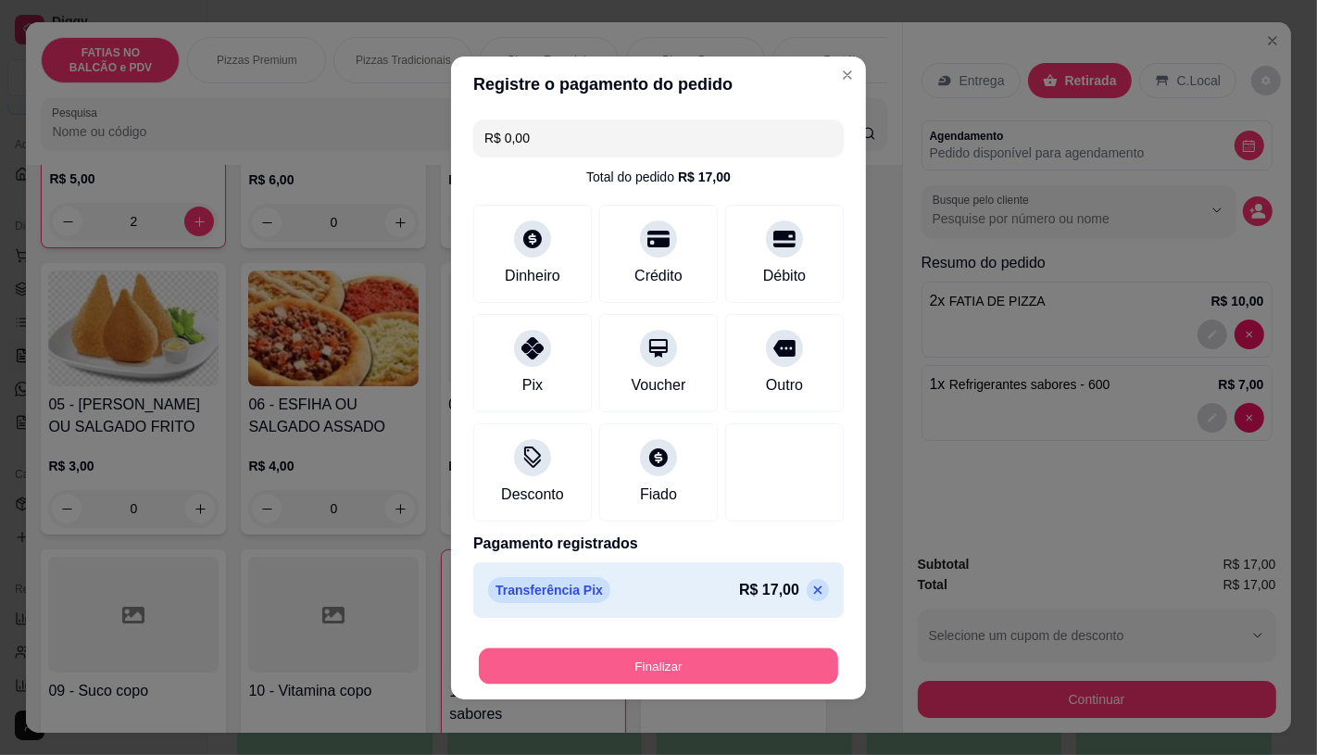
click at [654, 655] on button "Finalizar" at bounding box center [658, 665] width 359 height 36
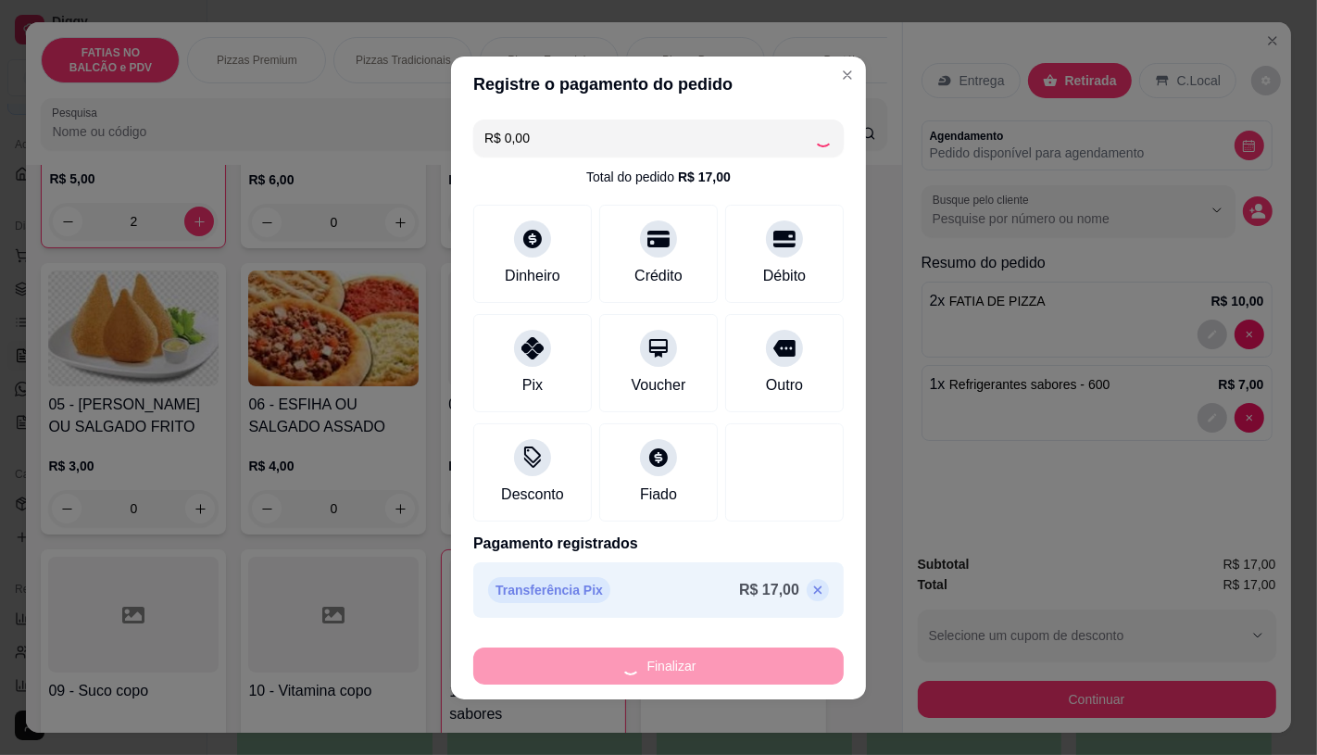
type input "0"
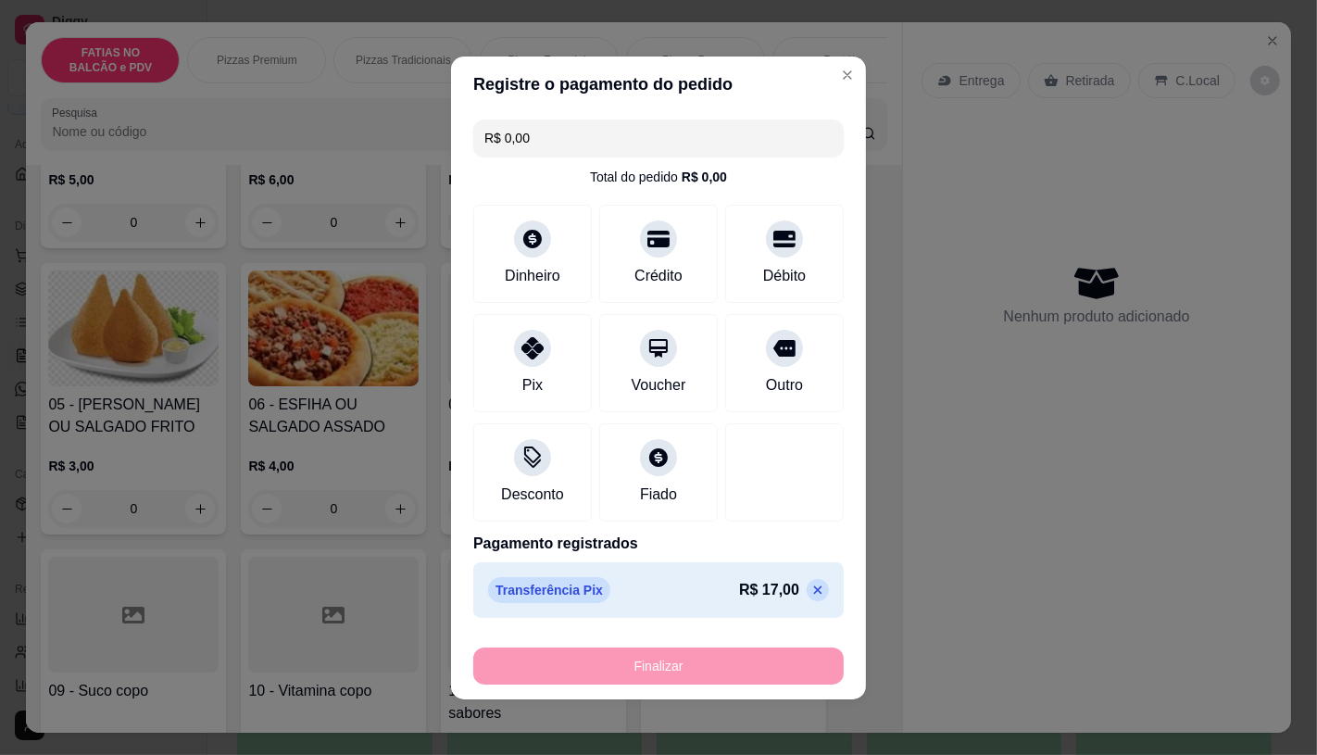
type input "-R$ 17,00"
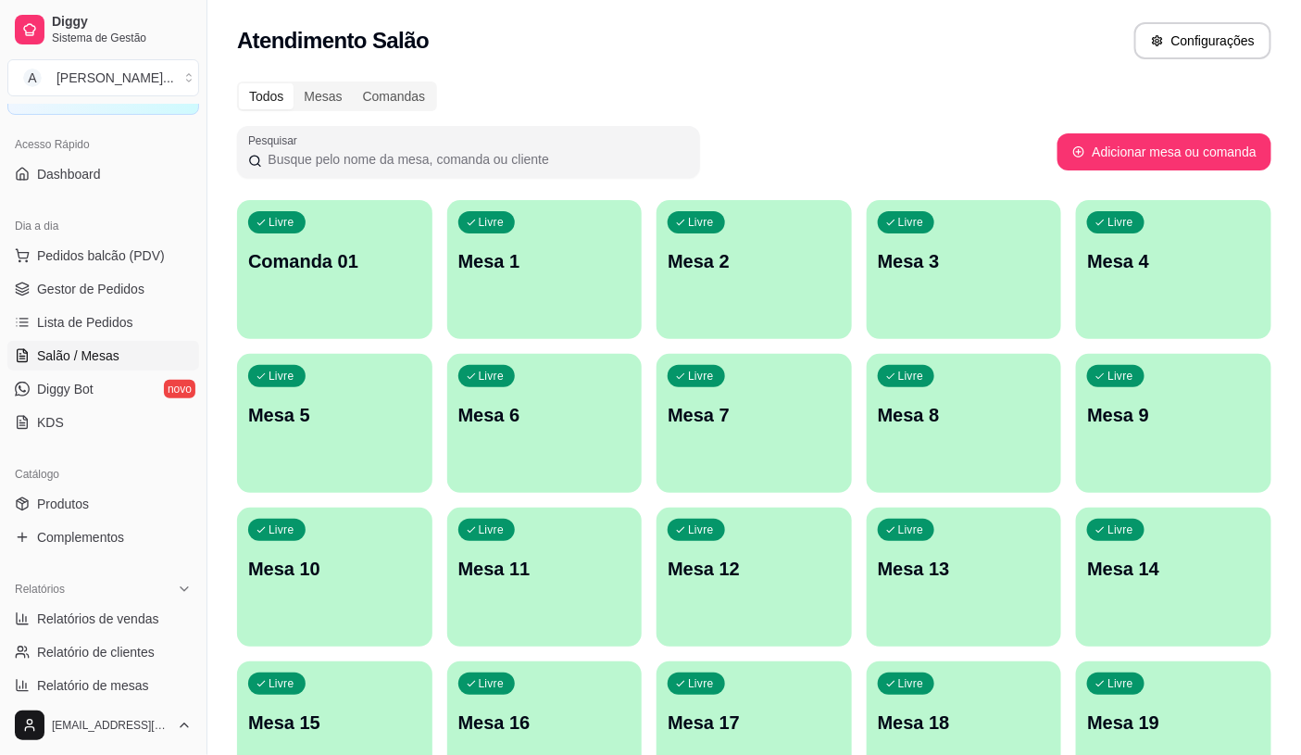
click at [94, 270] on ul "Pedidos balcão (PDV) Gestor de Pedidos Lista de Pedidos Salão / Mesas Diggy Bot…" at bounding box center [103, 339] width 192 height 196
click at [103, 267] on button "Pedidos balcão (PDV)" at bounding box center [103, 256] width 192 height 30
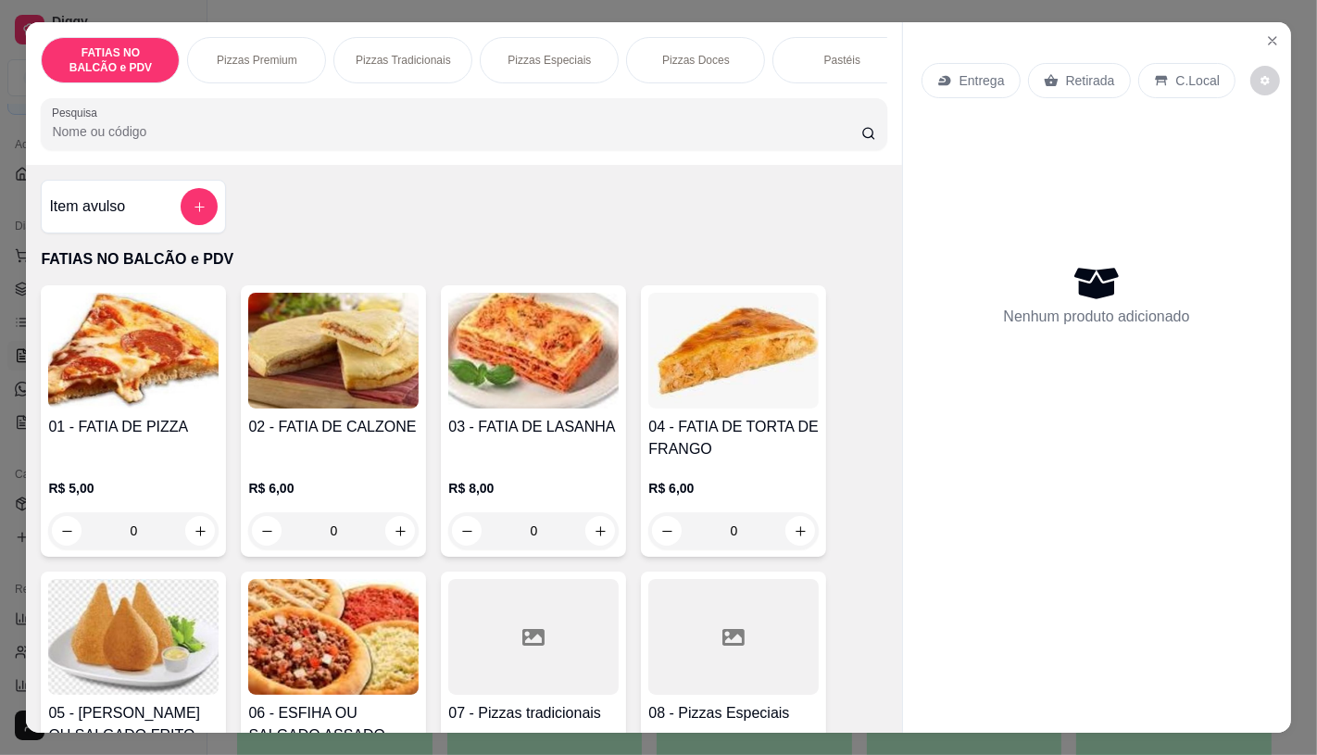
scroll to position [103, 0]
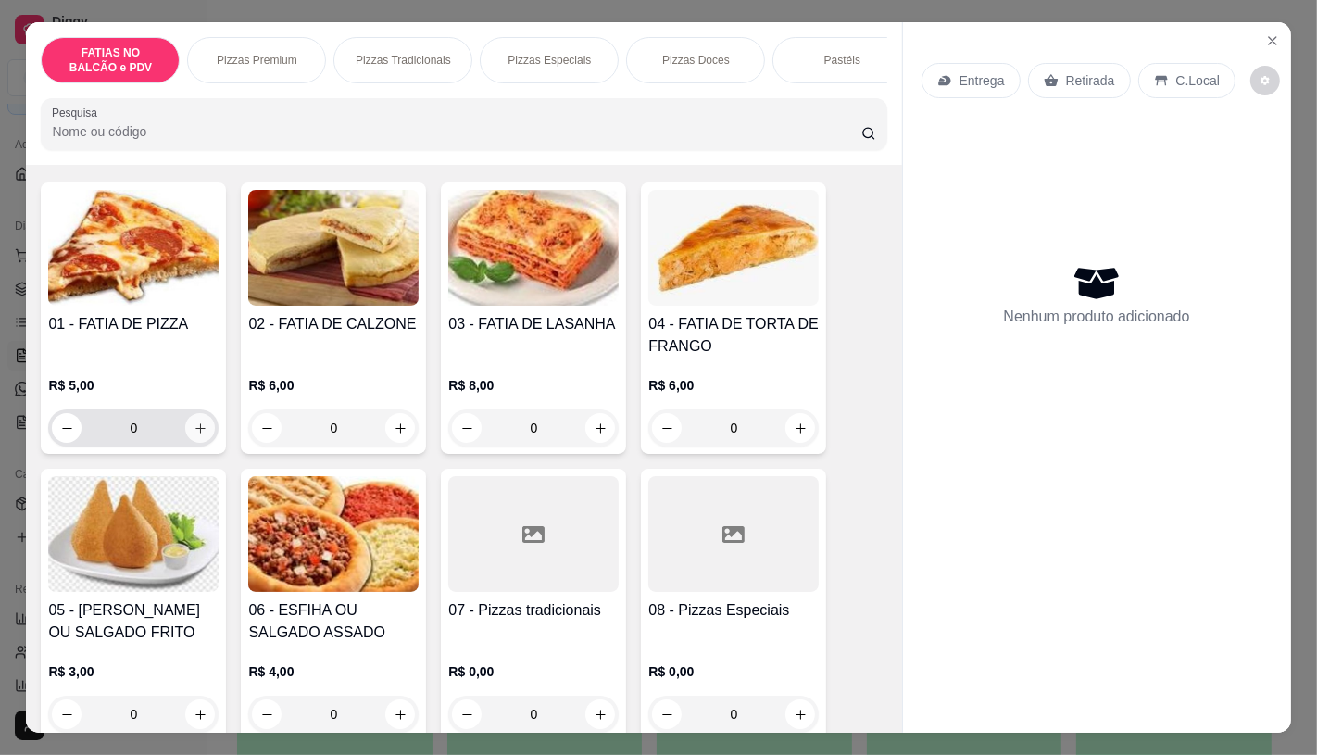
click at [201, 435] on button "increase-product-quantity" at bounding box center [200, 428] width 30 height 30
type input "2"
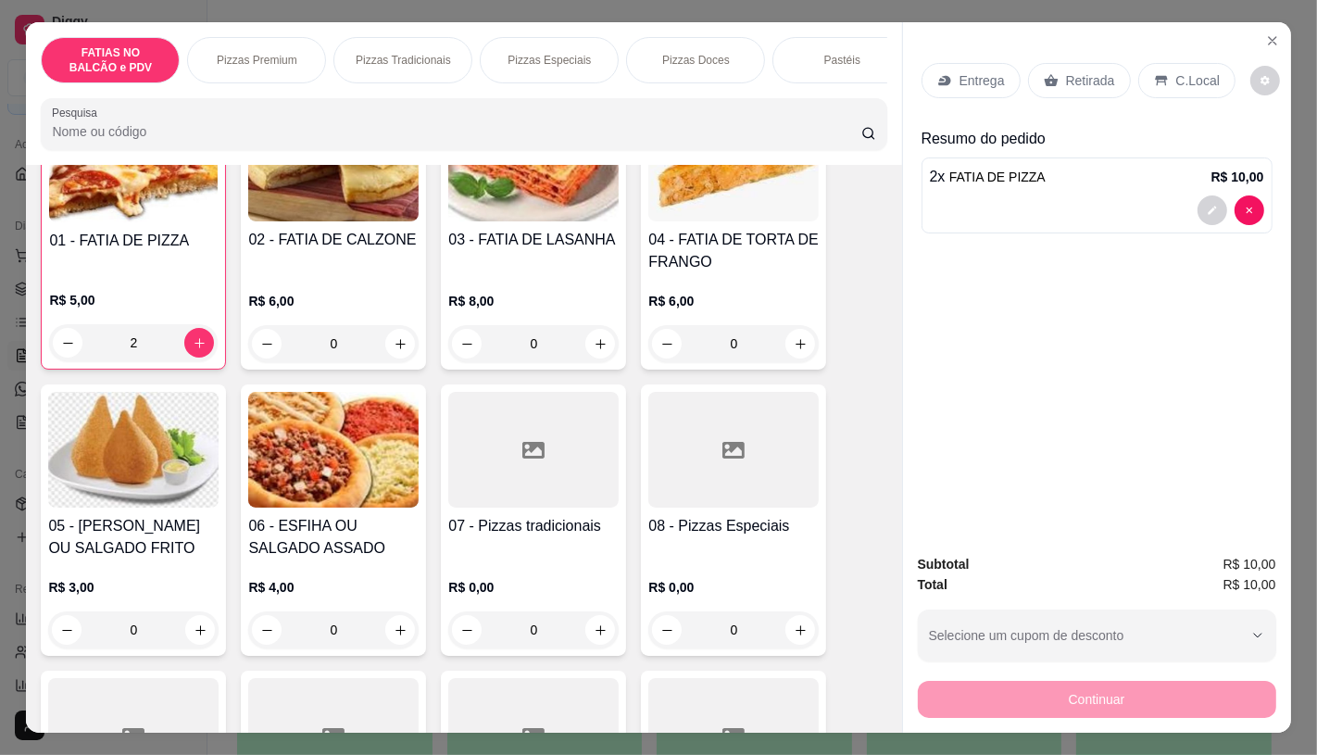
scroll to position [206, 0]
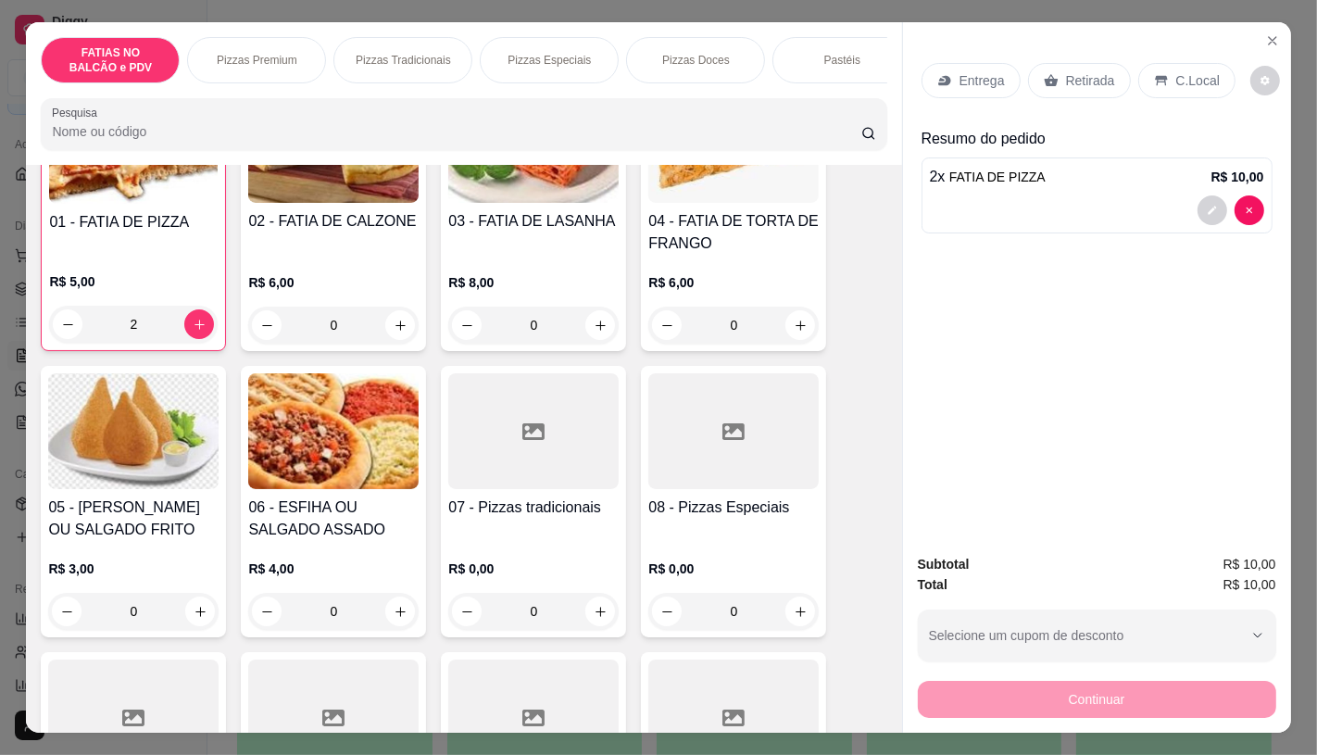
click at [533, 733] on div "FATIAS NO BALCÃO e PDV Pizzas Premium Pizzas Tradicionais Pizzas Especiais Pizz…" at bounding box center [658, 377] width 1317 height 755
click at [531, 699] on div at bounding box center [533, 717] width 170 height 116
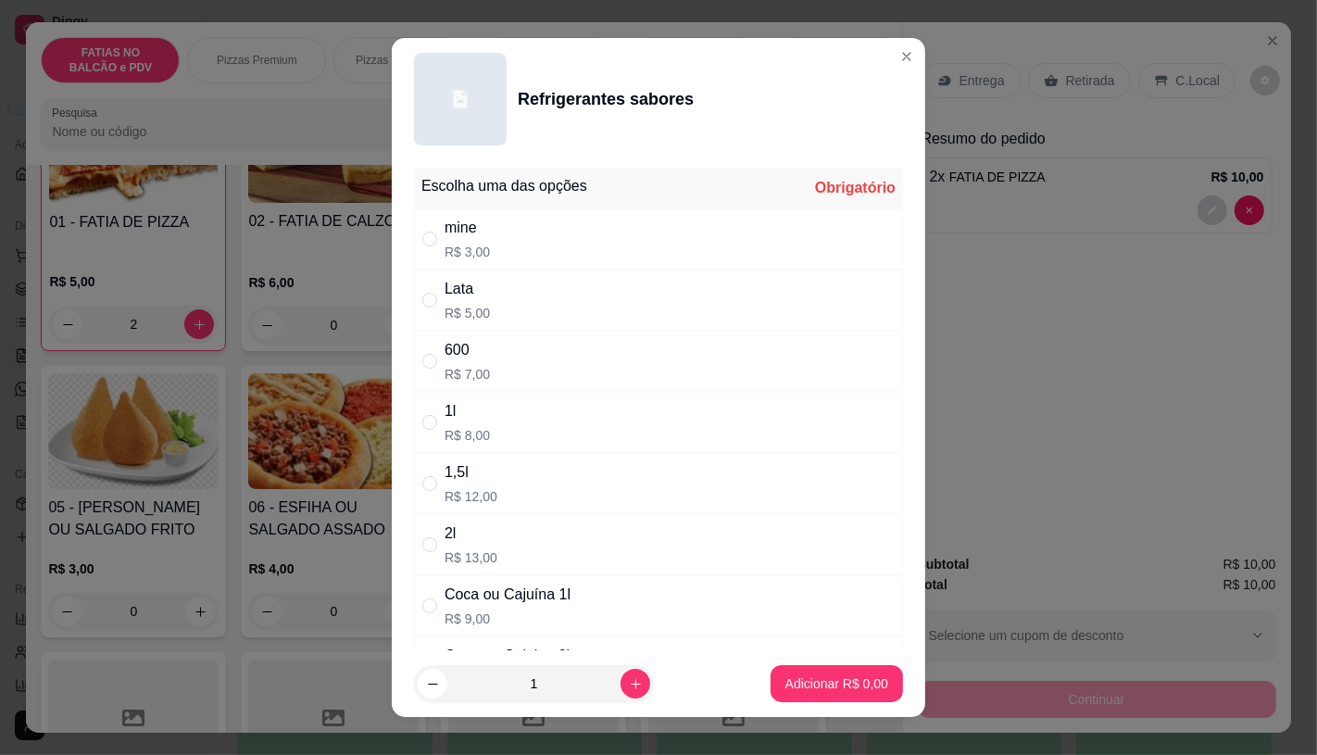
click at [466, 304] on p "R$ 5,00" at bounding box center [467, 313] width 45 height 19
radio input "true"
click at [797, 685] on p "Adicionar R$ 5,00" at bounding box center [836, 683] width 103 height 19
type input "1"
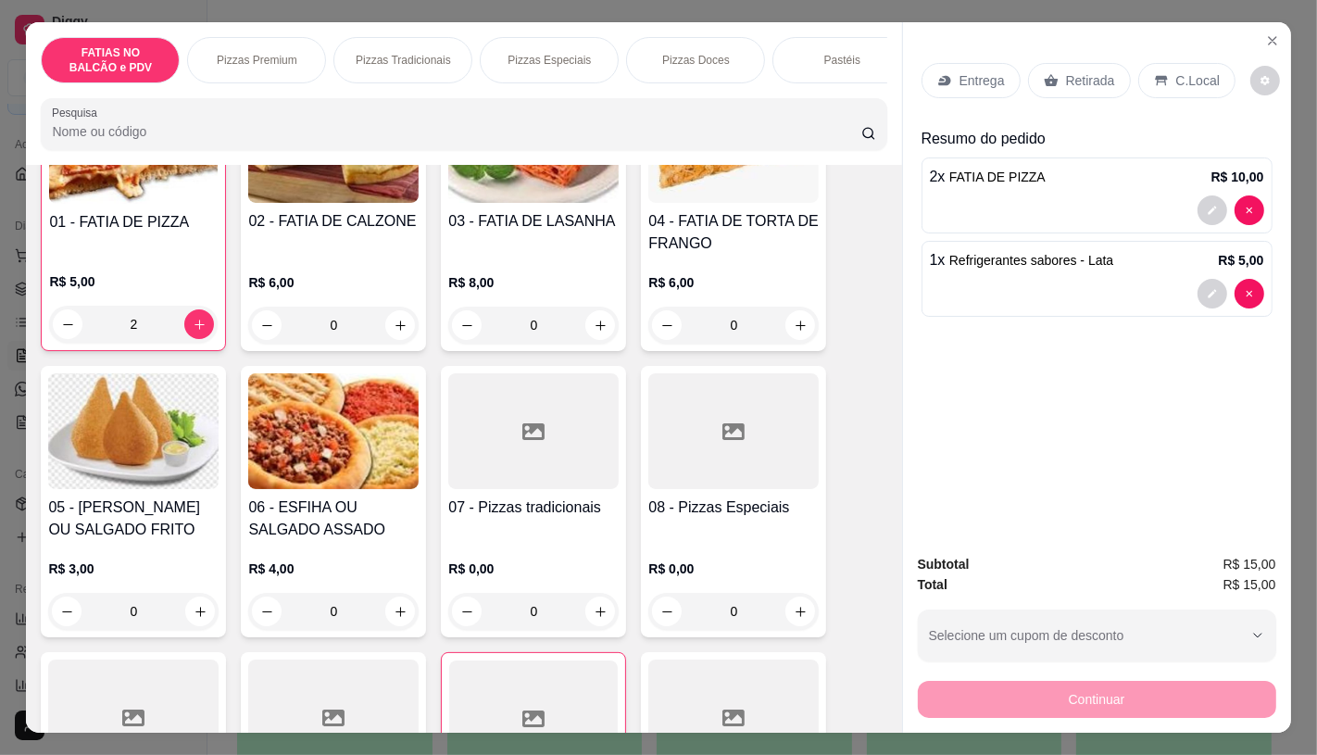
click at [1068, 39] on div "Entrega Retirada C.Local Resumo do pedido 2 x FATIA DE PIZZA R$ 10,00 1 x Refri…" at bounding box center [1097, 280] width 388 height 516
click at [1074, 74] on p "Retirada" at bounding box center [1090, 80] width 49 height 19
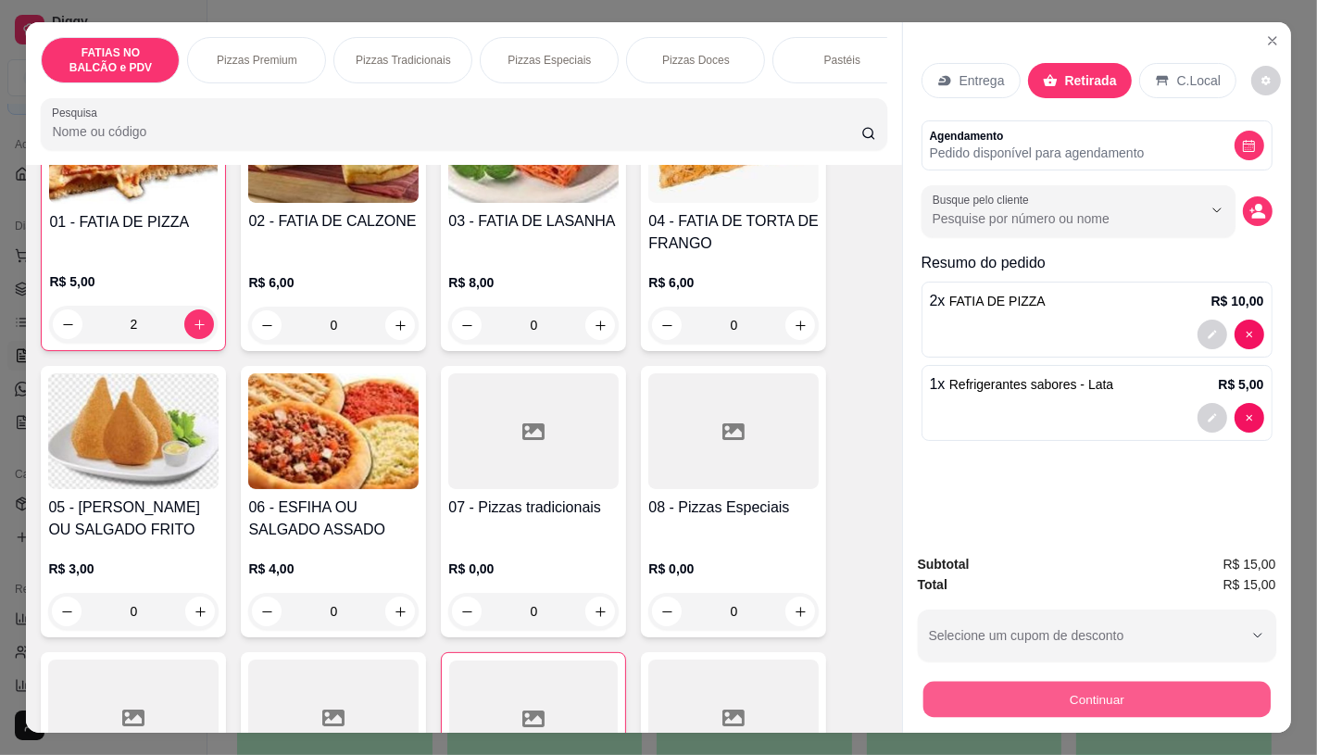
click at [983, 681] on button "Continuar" at bounding box center [1095, 699] width 347 height 36
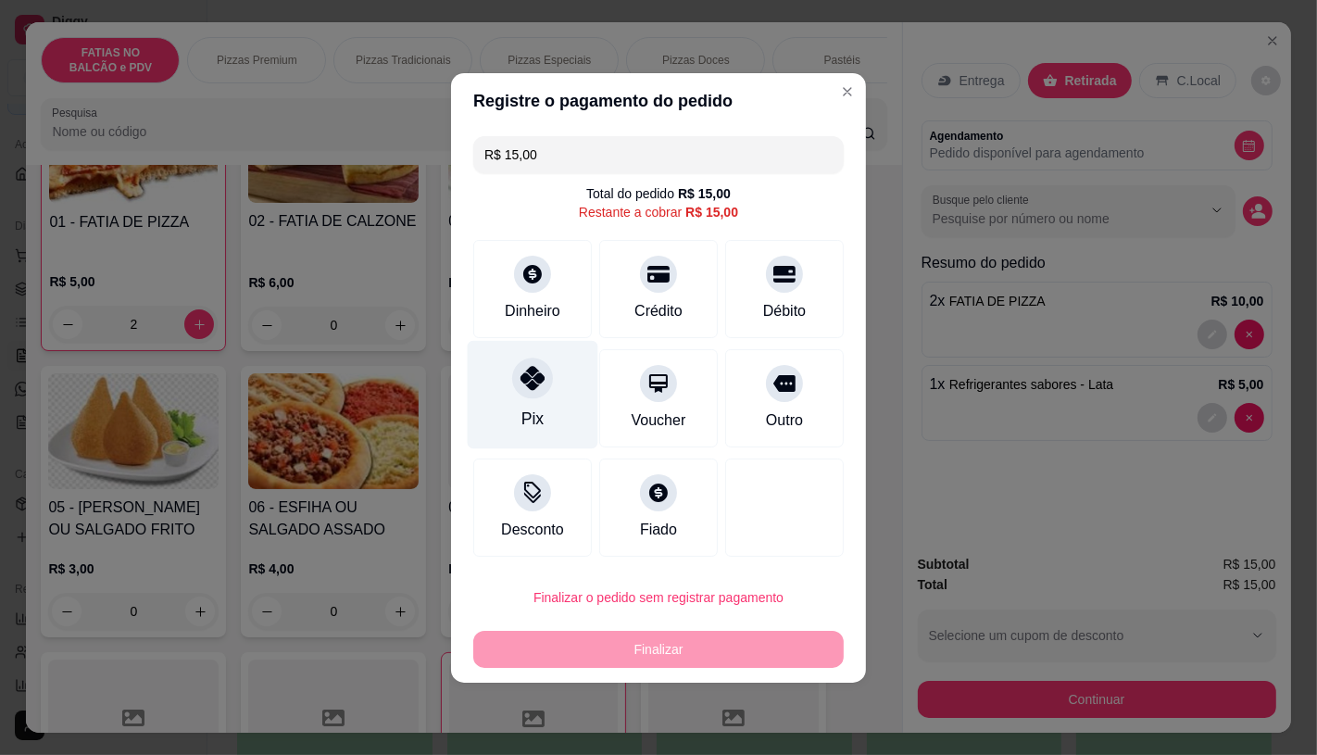
click at [586, 404] on div "Pix" at bounding box center [533, 394] width 131 height 108
type input "R$ 0,00"
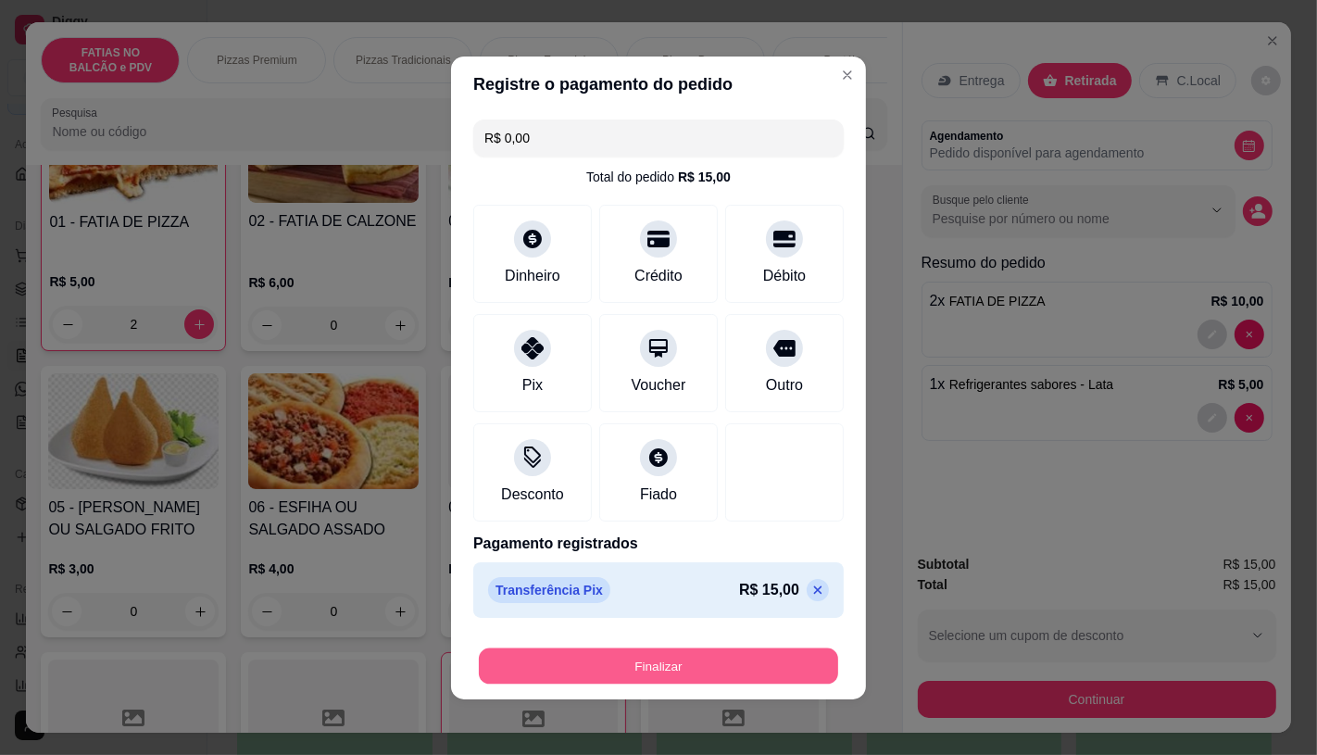
click at [750, 680] on button "Finalizar" at bounding box center [658, 665] width 359 height 36
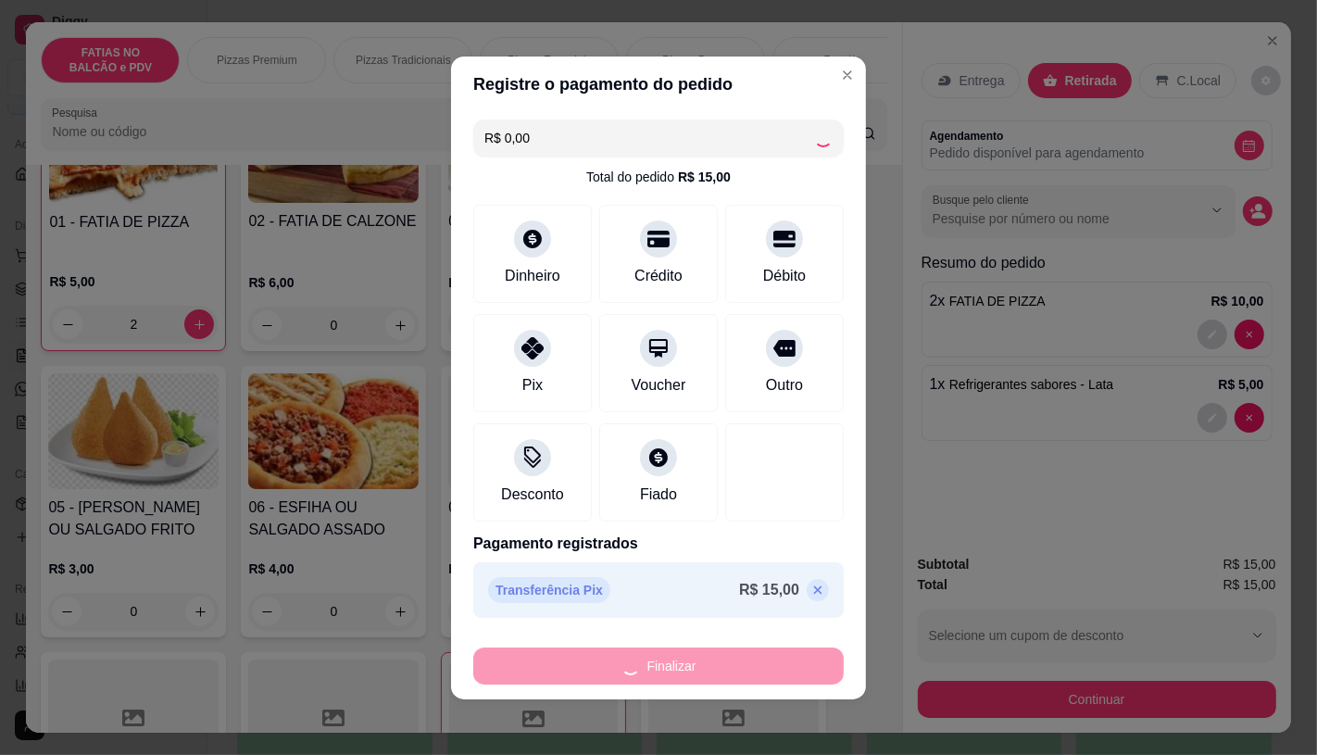
type input "0"
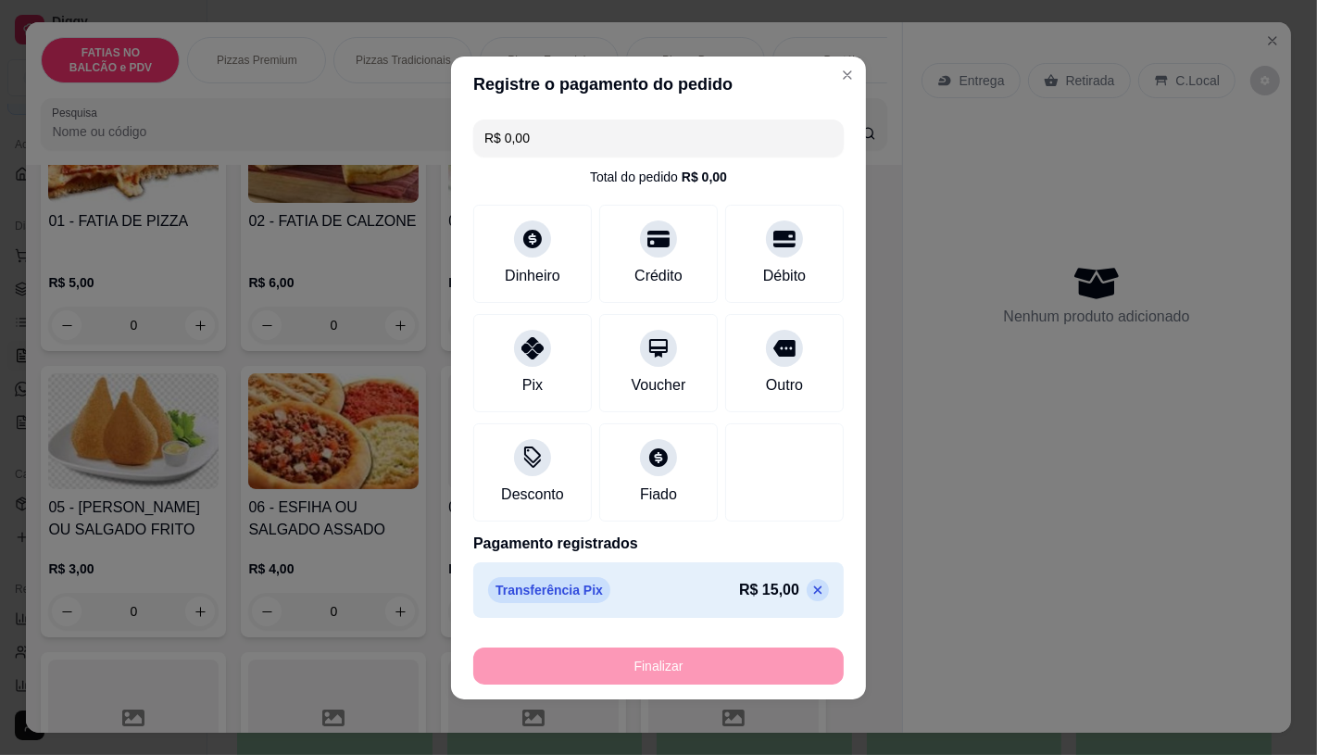
type input "-R$ 15,00"
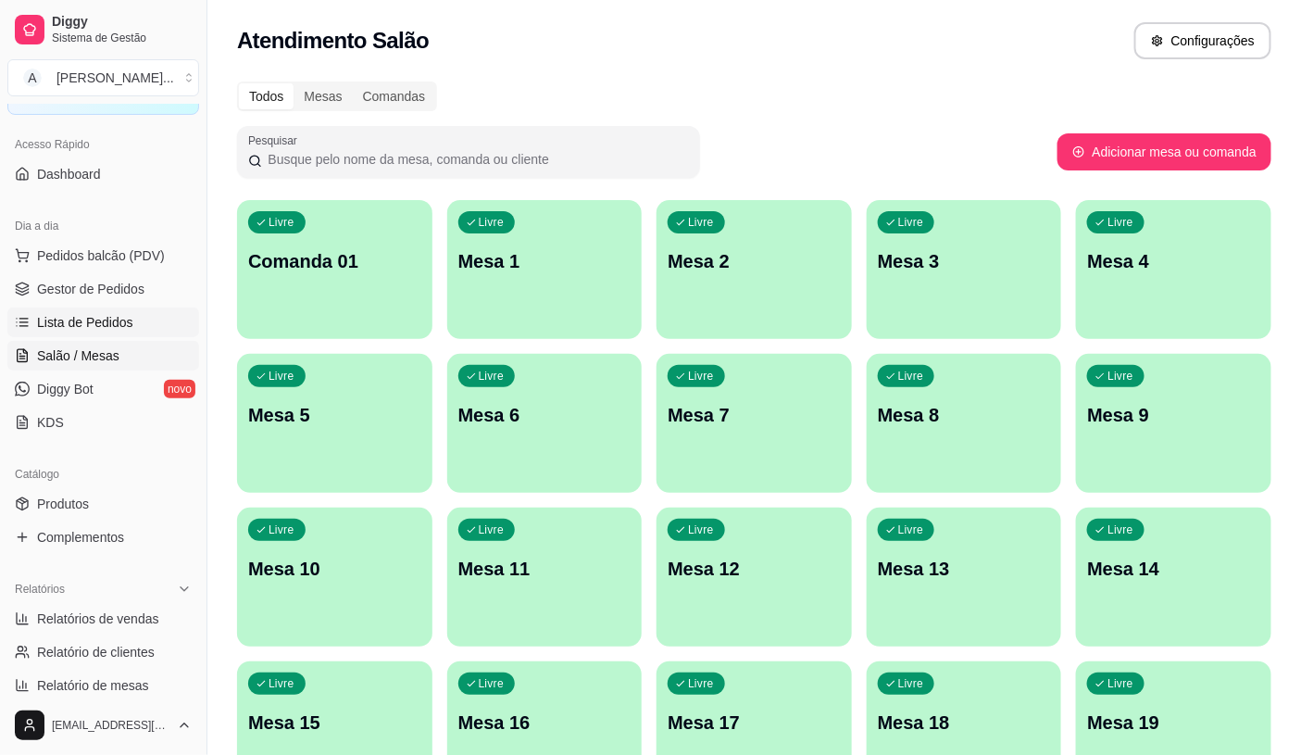
click at [104, 317] on span "Lista de Pedidos" at bounding box center [85, 322] width 96 height 19
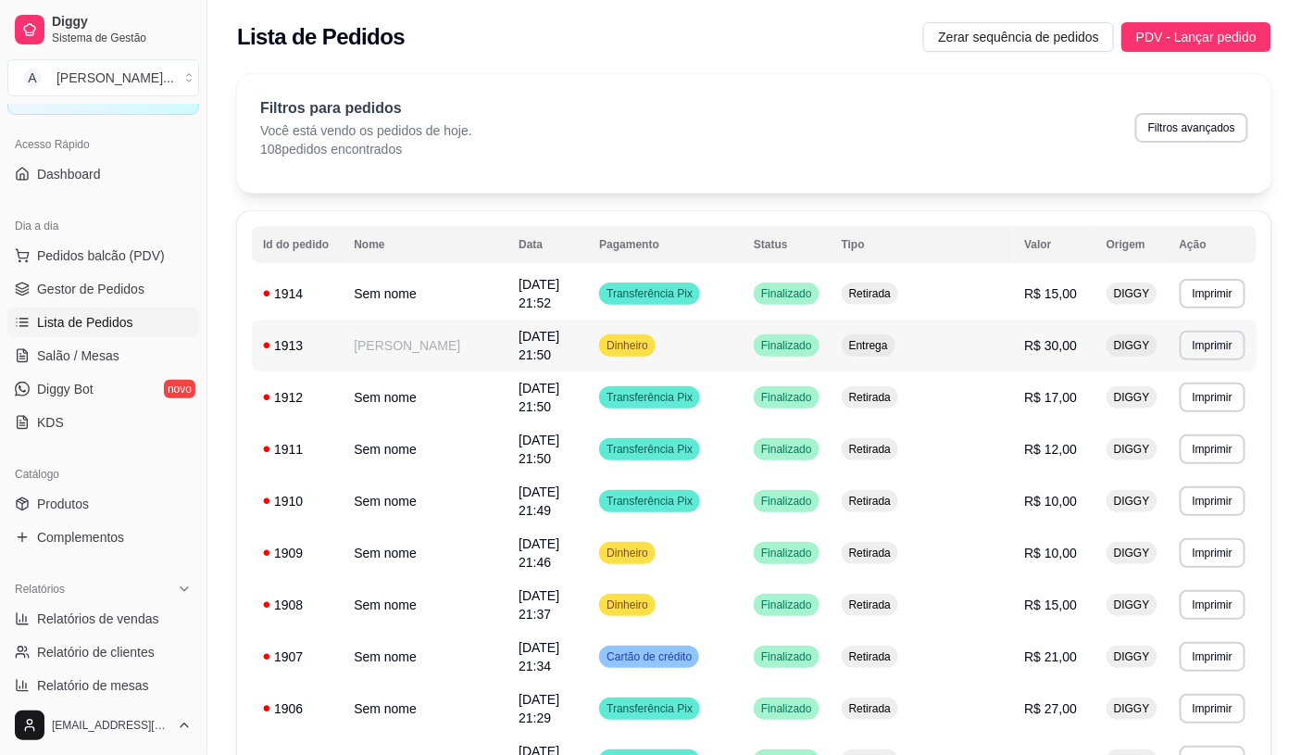
click at [588, 344] on td "[DATE] 21:50" at bounding box center [548, 346] width 81 height 52
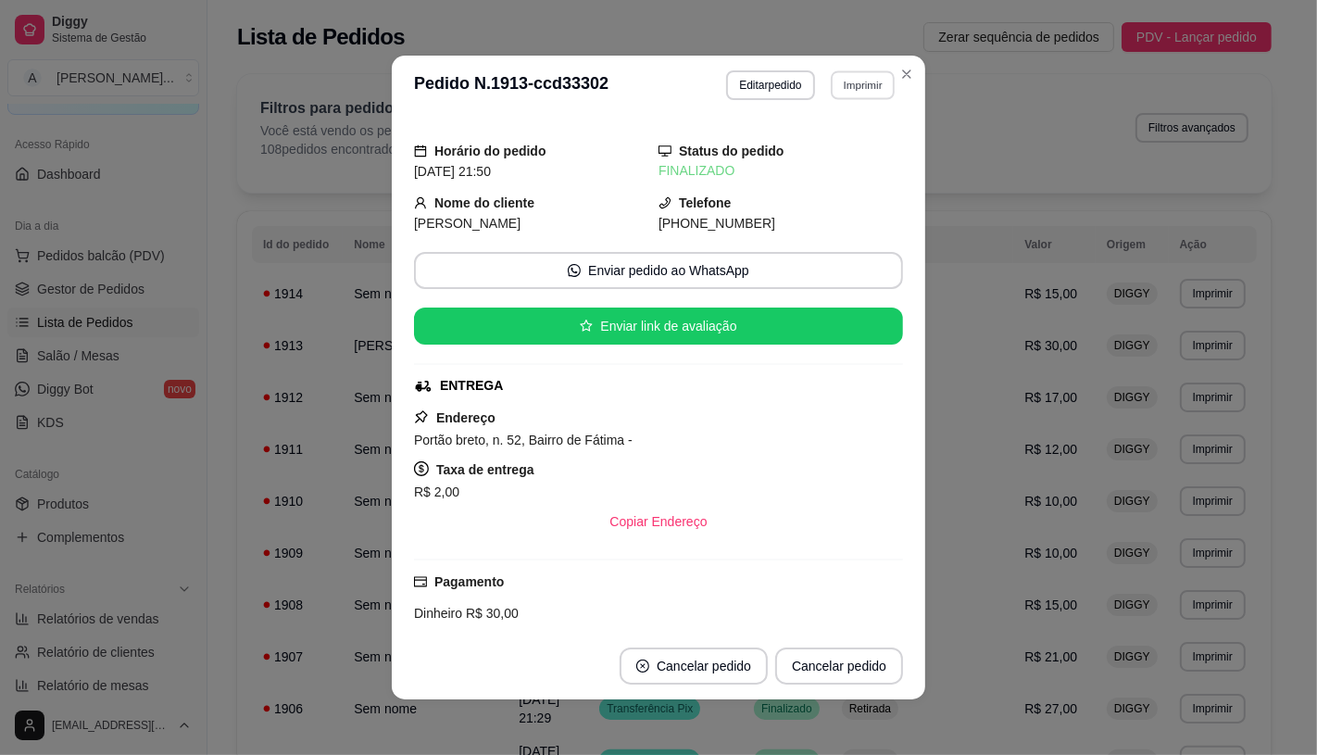
click at [854, 78] on button "Imprimir" at bounding box center [863, 84] width 64 height 29
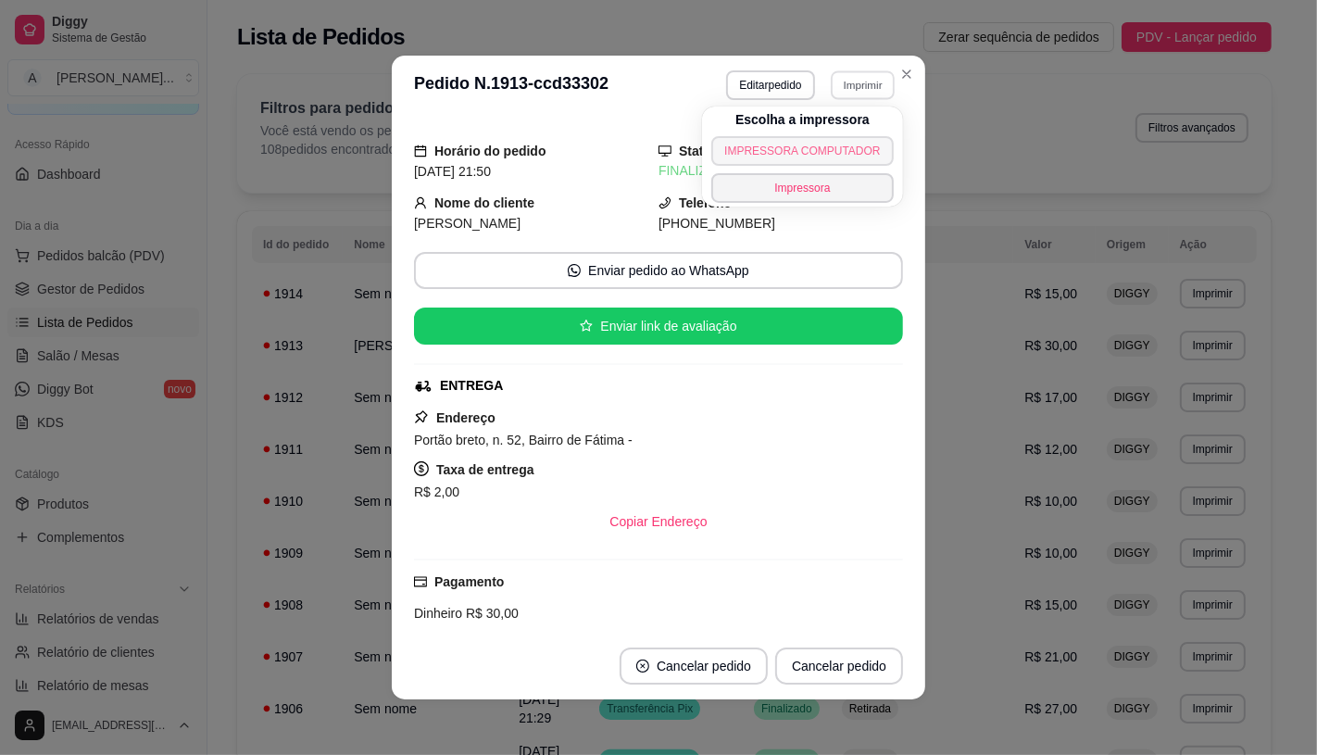
click at [843, 143] on button "IMPRESSORA COMPUTADOR" at bounding box center [802, 151] width 182 height 30
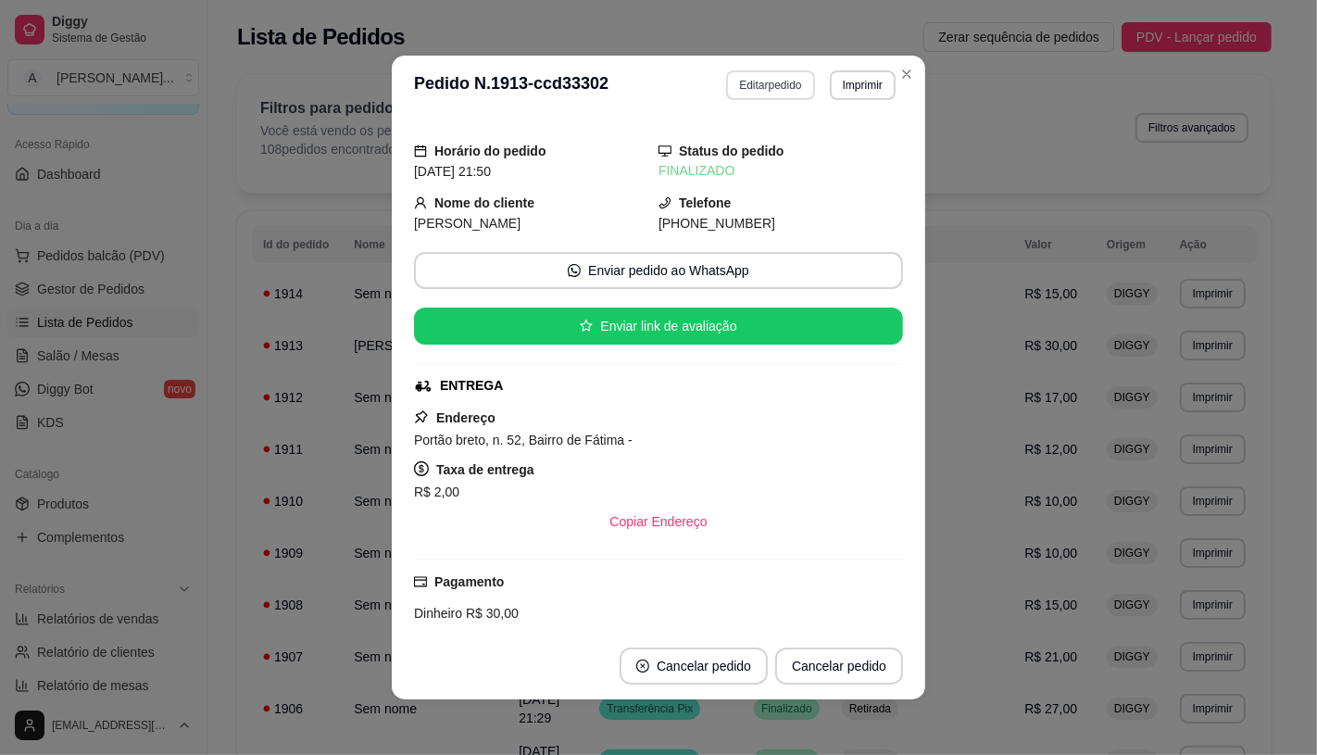
click at [782, 87] on button "Editar pedido" at bounding box center [770, 85] width 88 height 30
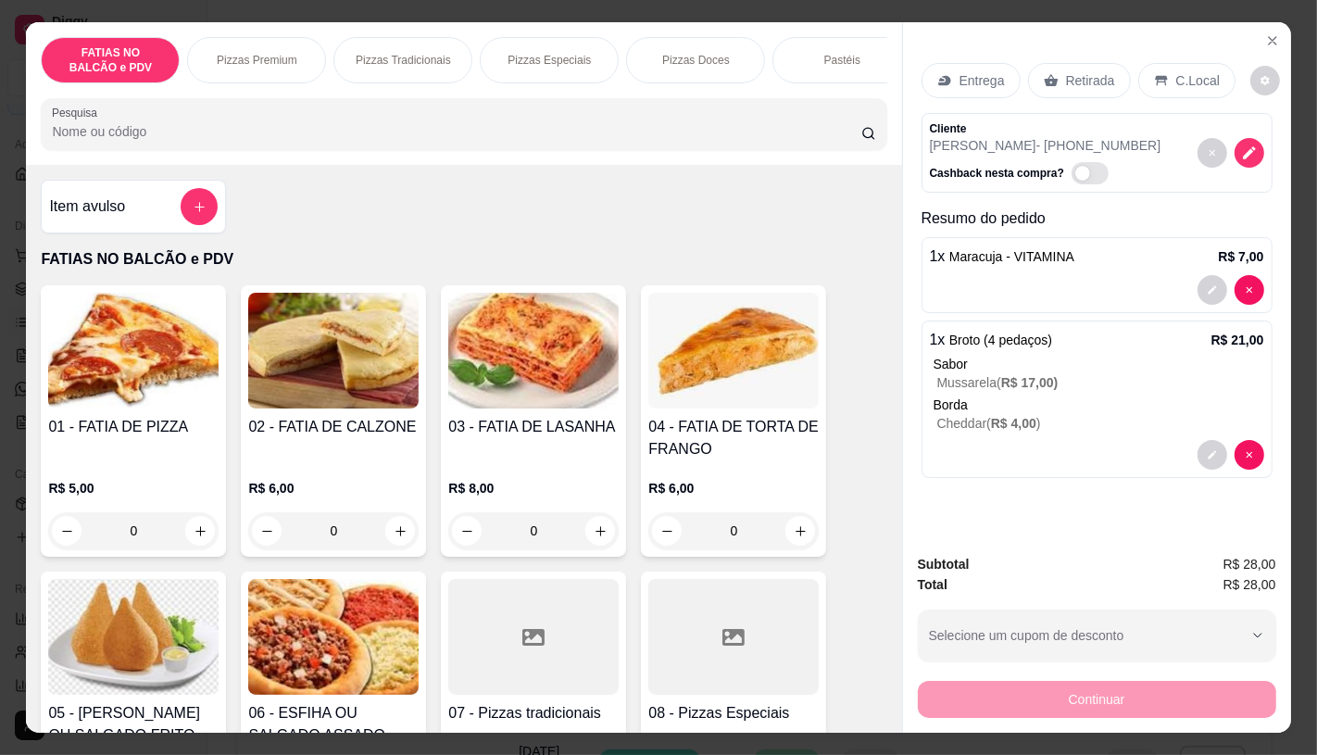
scroll to position [0, 1926]
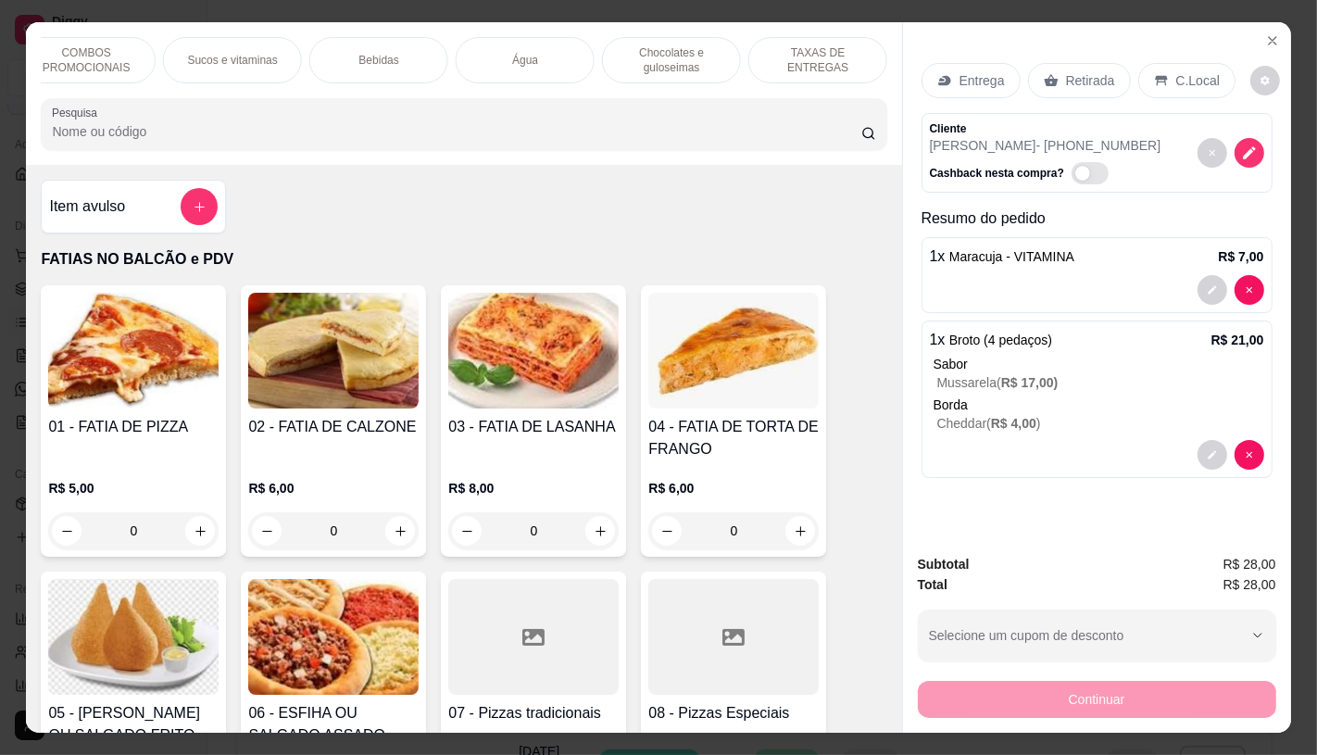
click at [791, 56] on p "TAXAS DE ENTREGAS" at bounding box center [817, 60] width 107 height 30
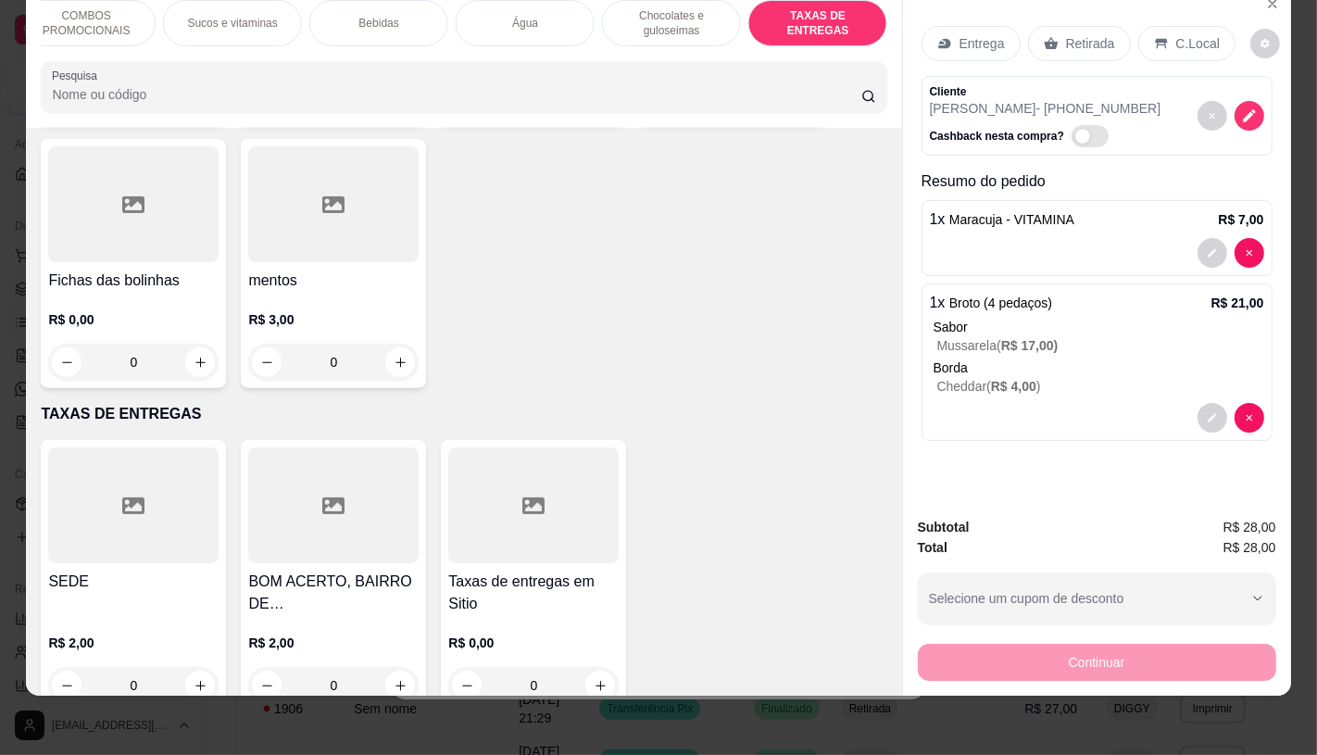
click at [507, 454] on div at bounding box center [533, 505] width 170 height 116
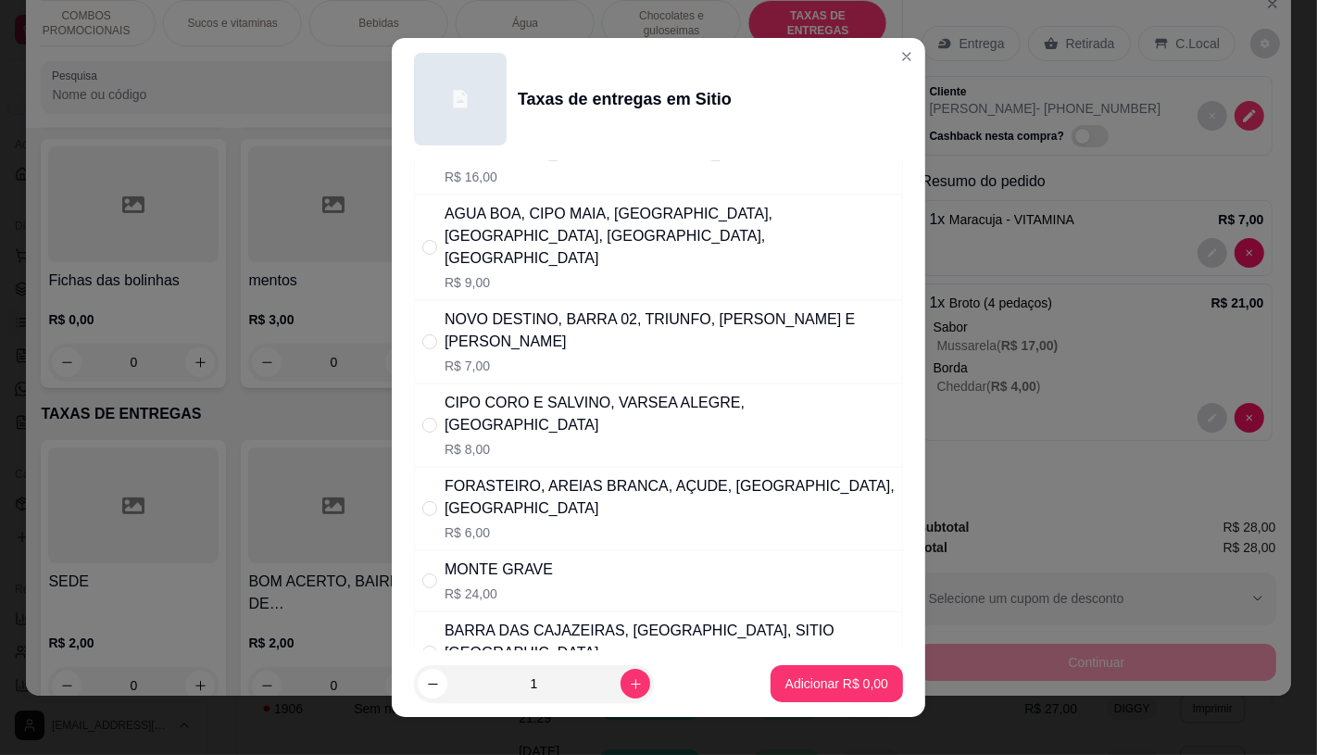
scroll to position [411, 0]
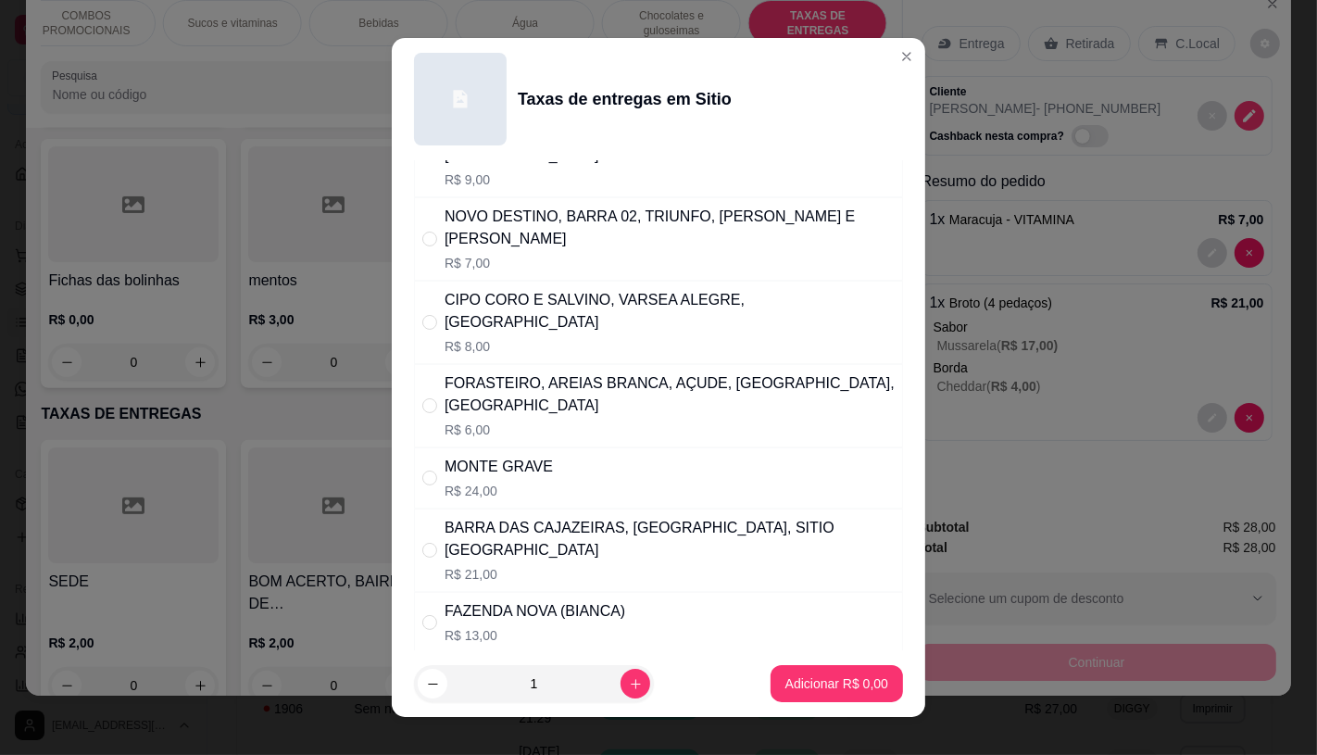
click at [484, 420] on p "R$ 6,00" at bounding box center [670, 429] width 450 height 19
radio input "true"
click at [809, 686] on p "Adicionar R$ 6,00" at bounding box center [836, 683] width 103 height 19
type input "1"
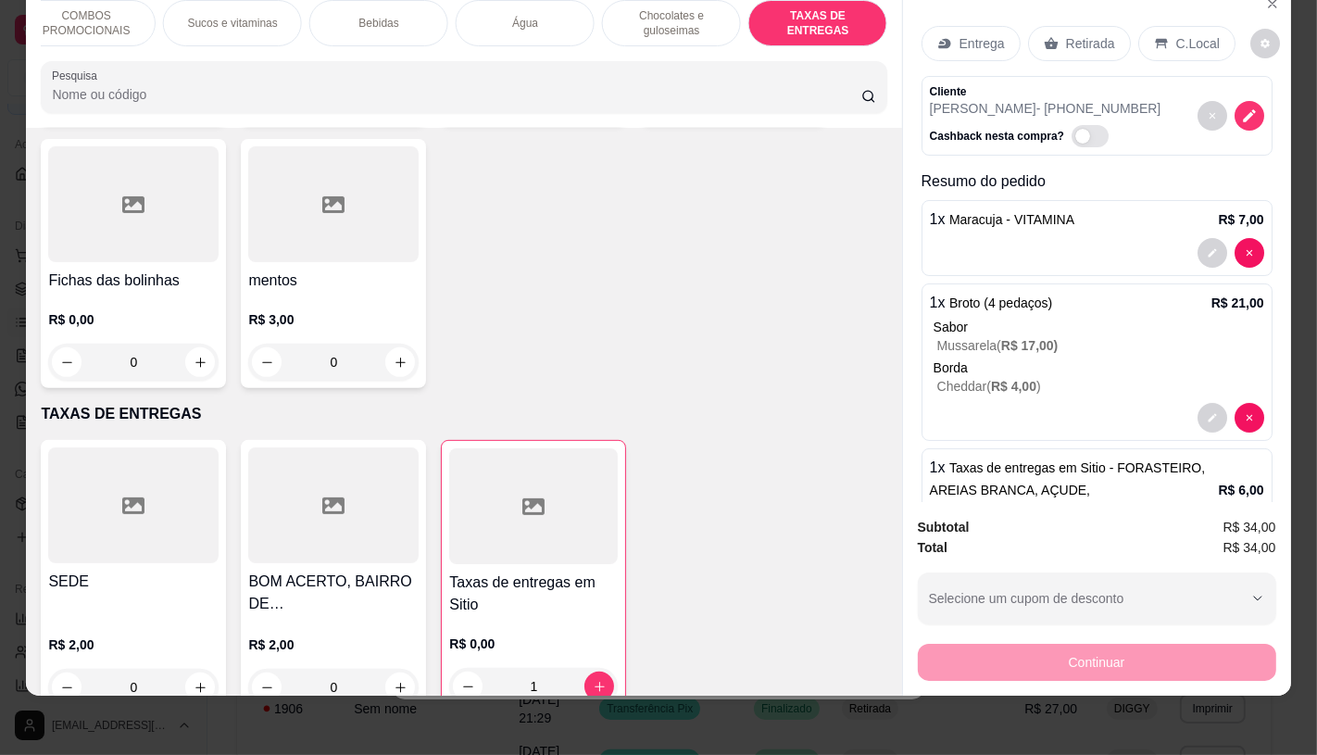
click at [1078, 34] on p "Retirada" at bounding box center [1090, 43] width 49 height 19
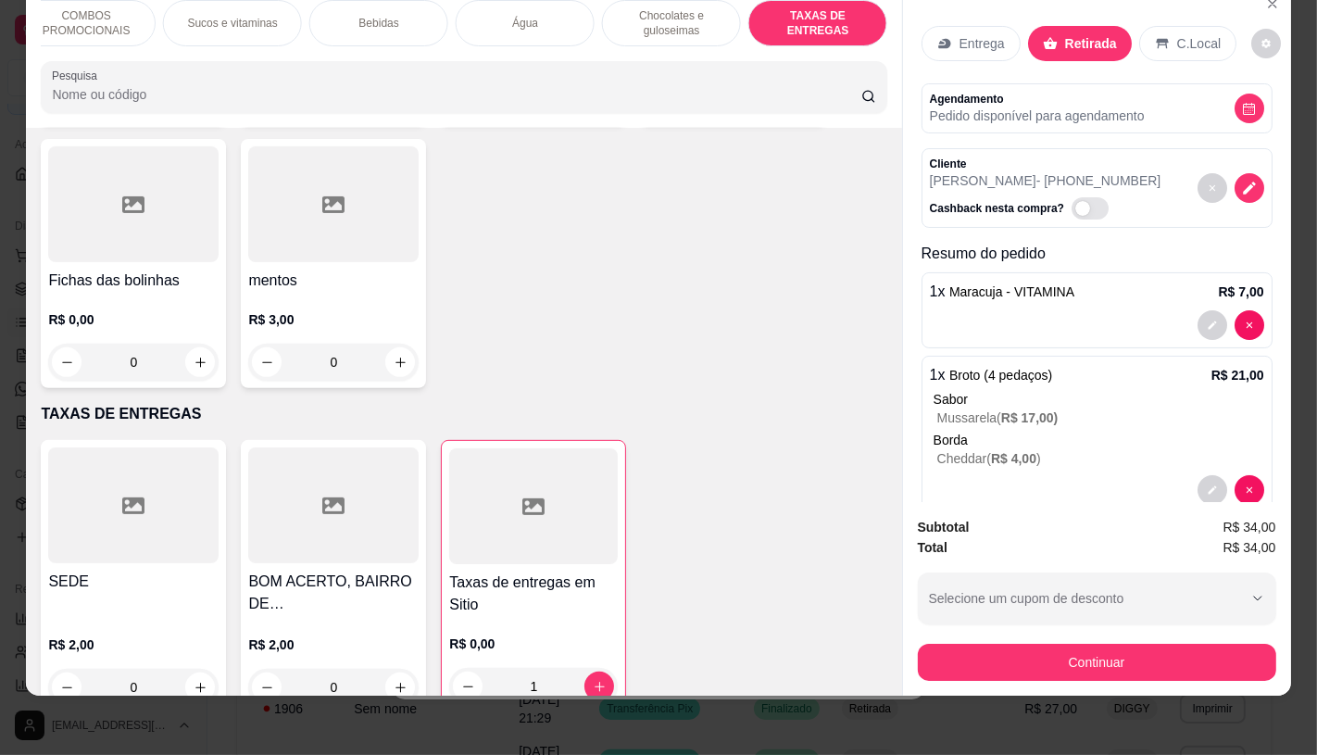
click at [993, 34] on p "Entrega" at bounding box center [981, 43] width 45 height 19
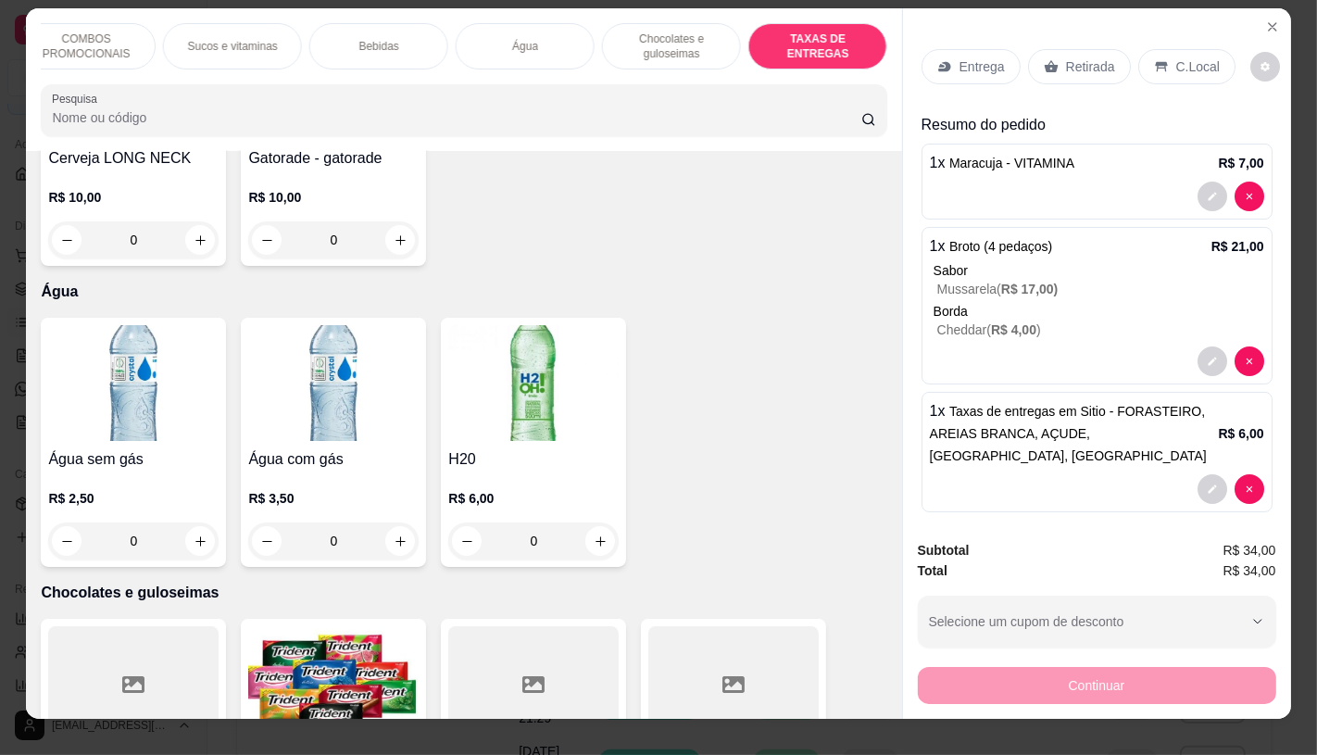
scroll to position [0, 0]
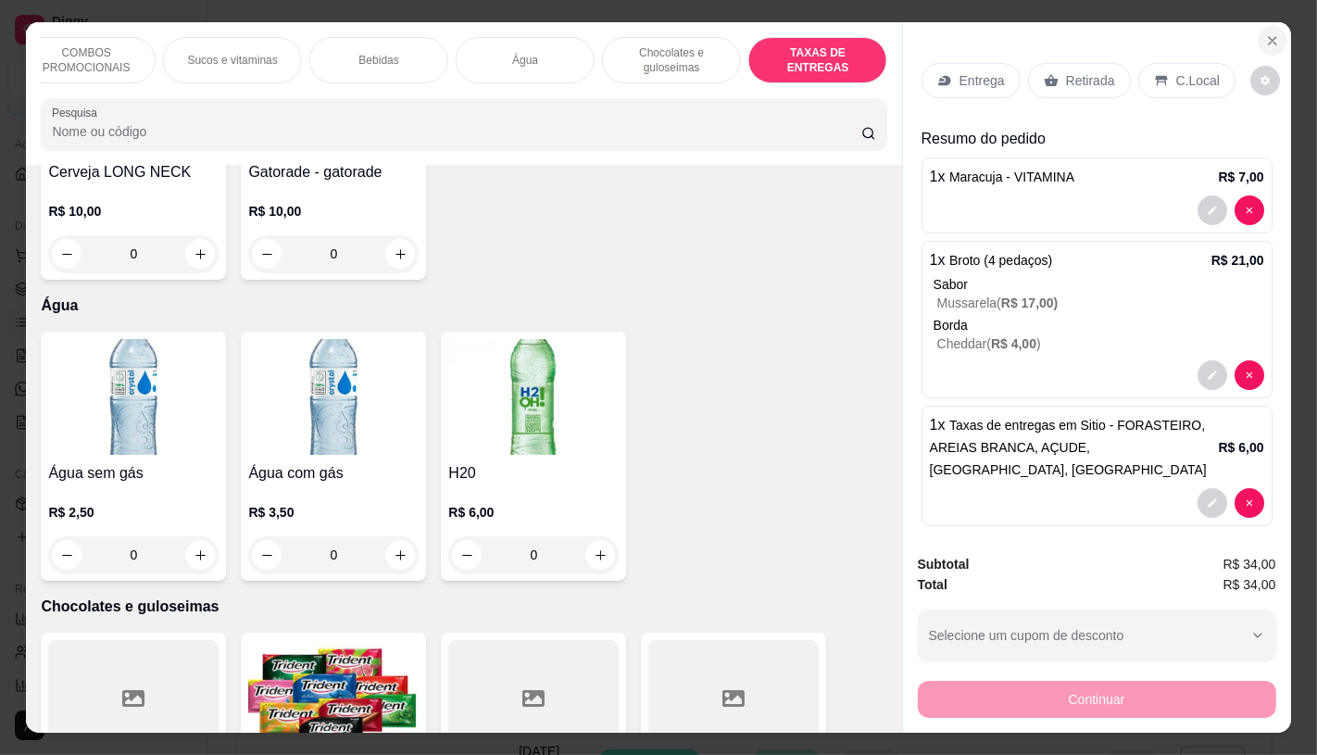
click at [1258, 31] on button "Close" at bounding box center [1273, 41] width 30 height 30
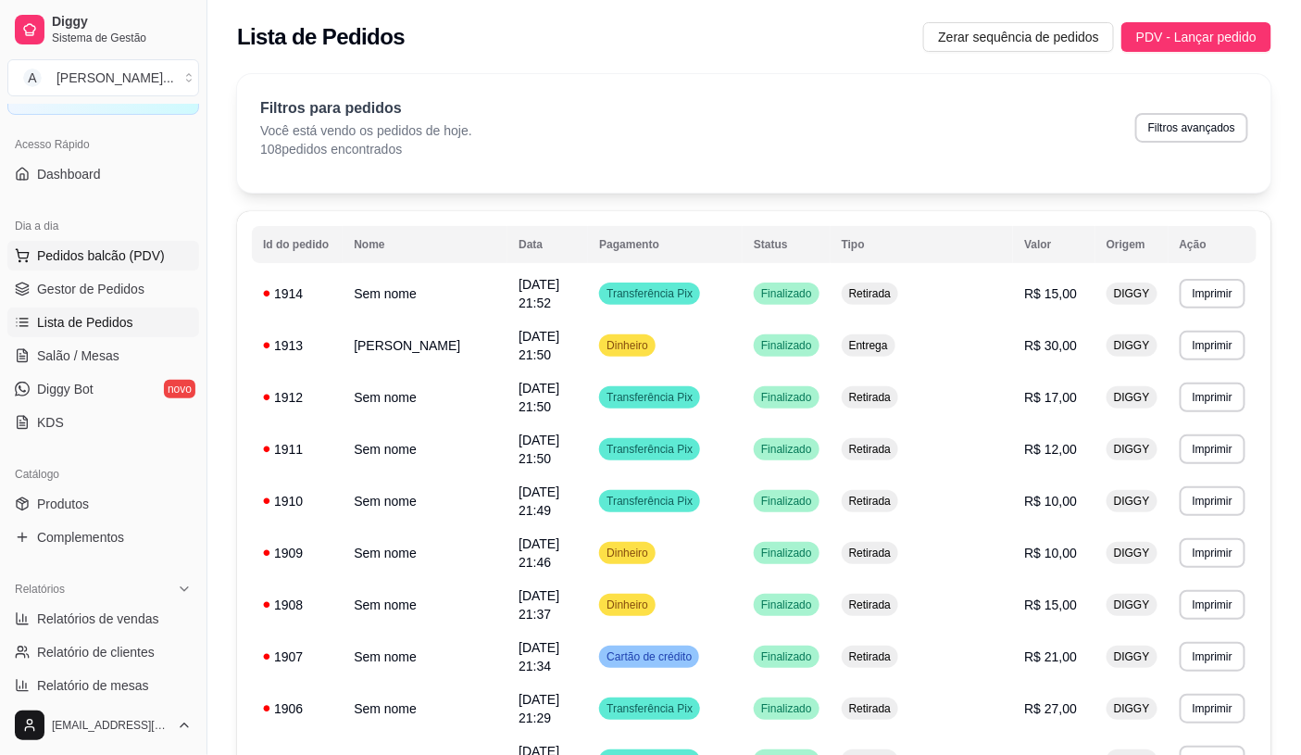
click at [116, 247] on span "Pedidos balcão (PDV)" at bounding box center [101, 255] width 128 height 19
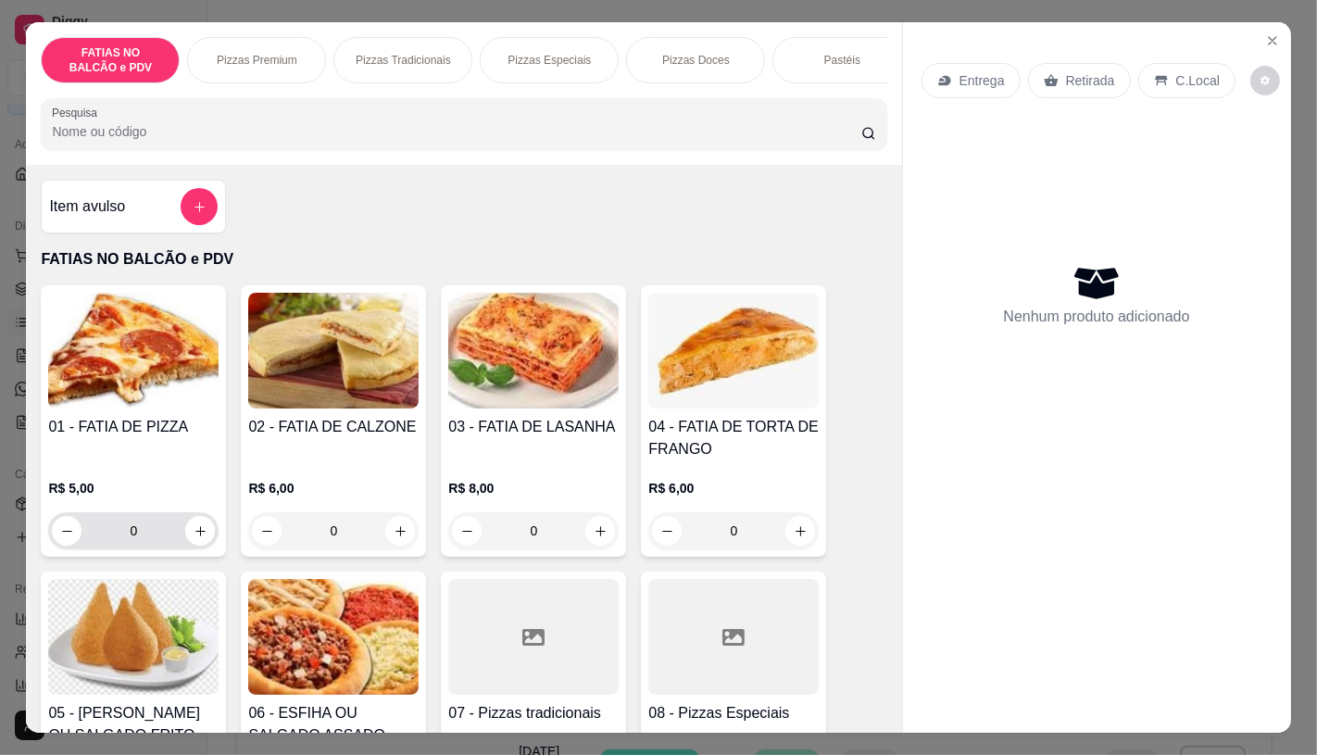
click at [136, 543] on input "0" at bounding box center [134, 530] width 104 height 37
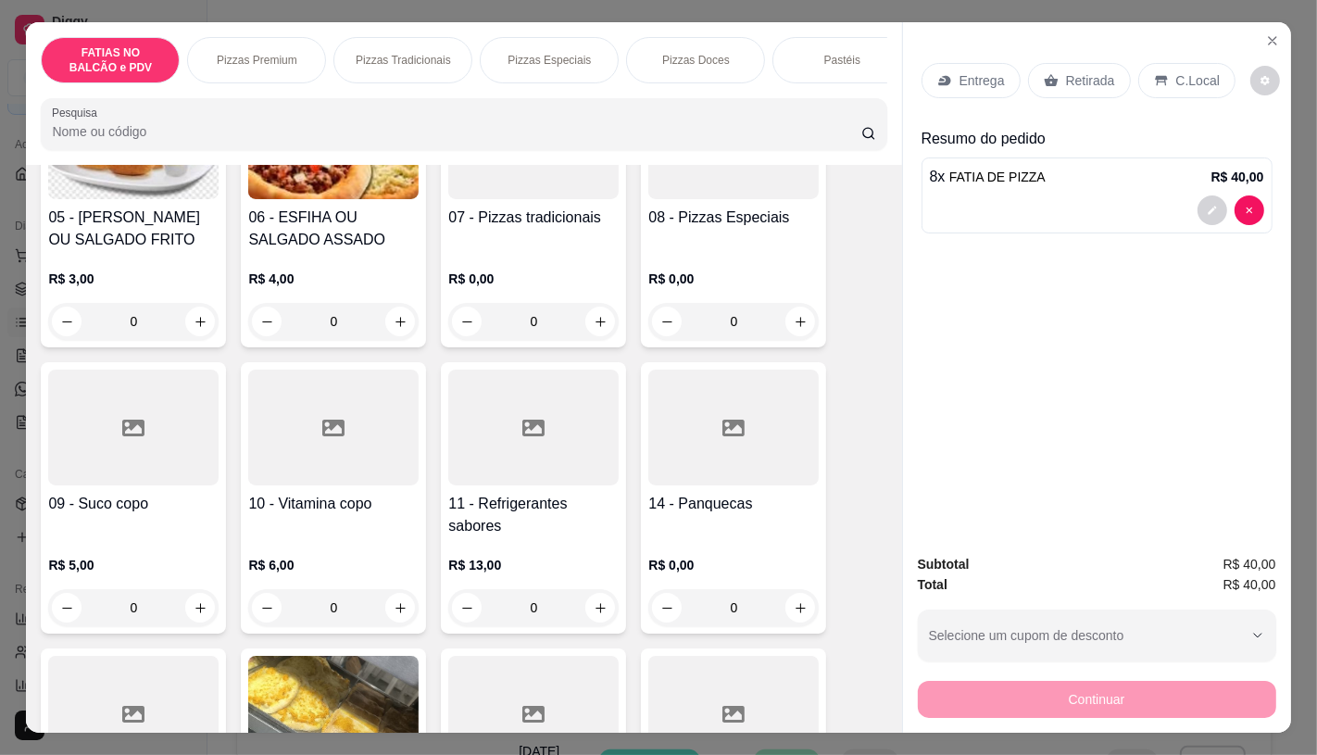
scroll to position [514, 0]
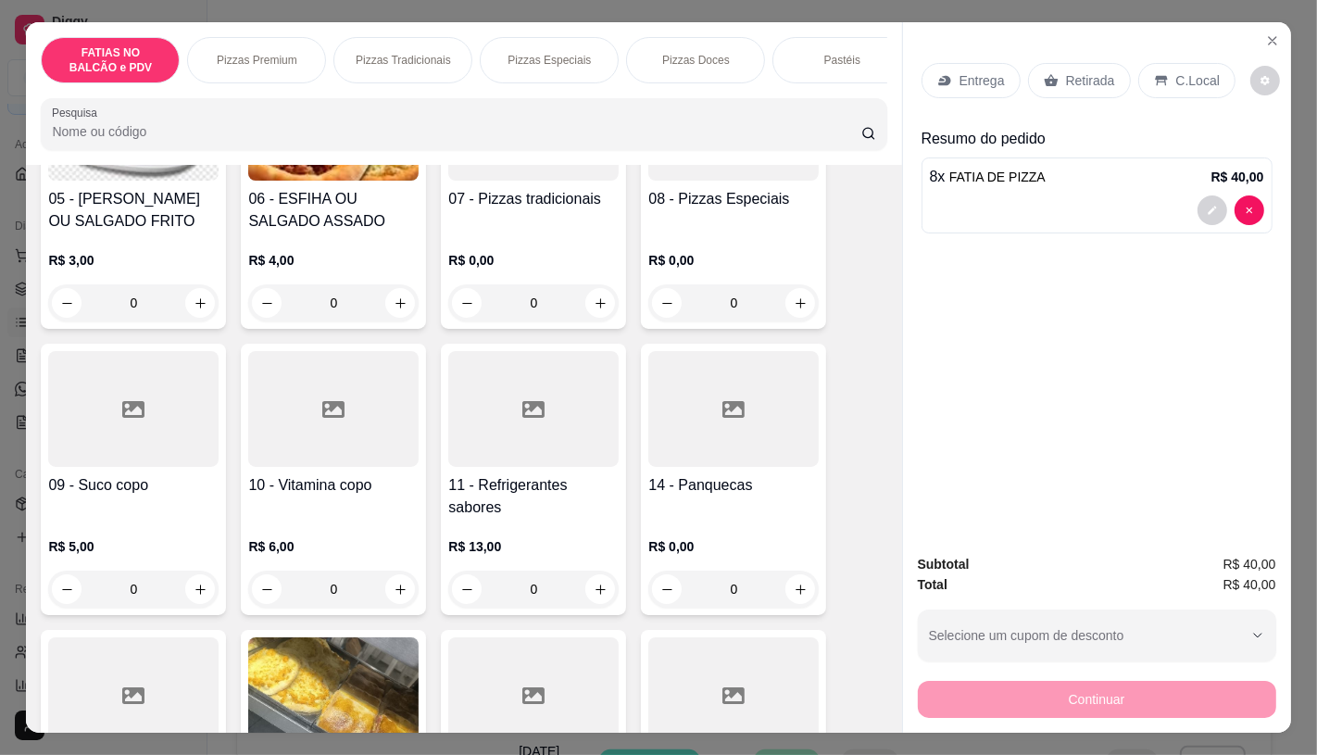
type input "8"
click at [472, 543] on div "R$ 13,00 0" at bounding box center [533, 563] width 170 height 89
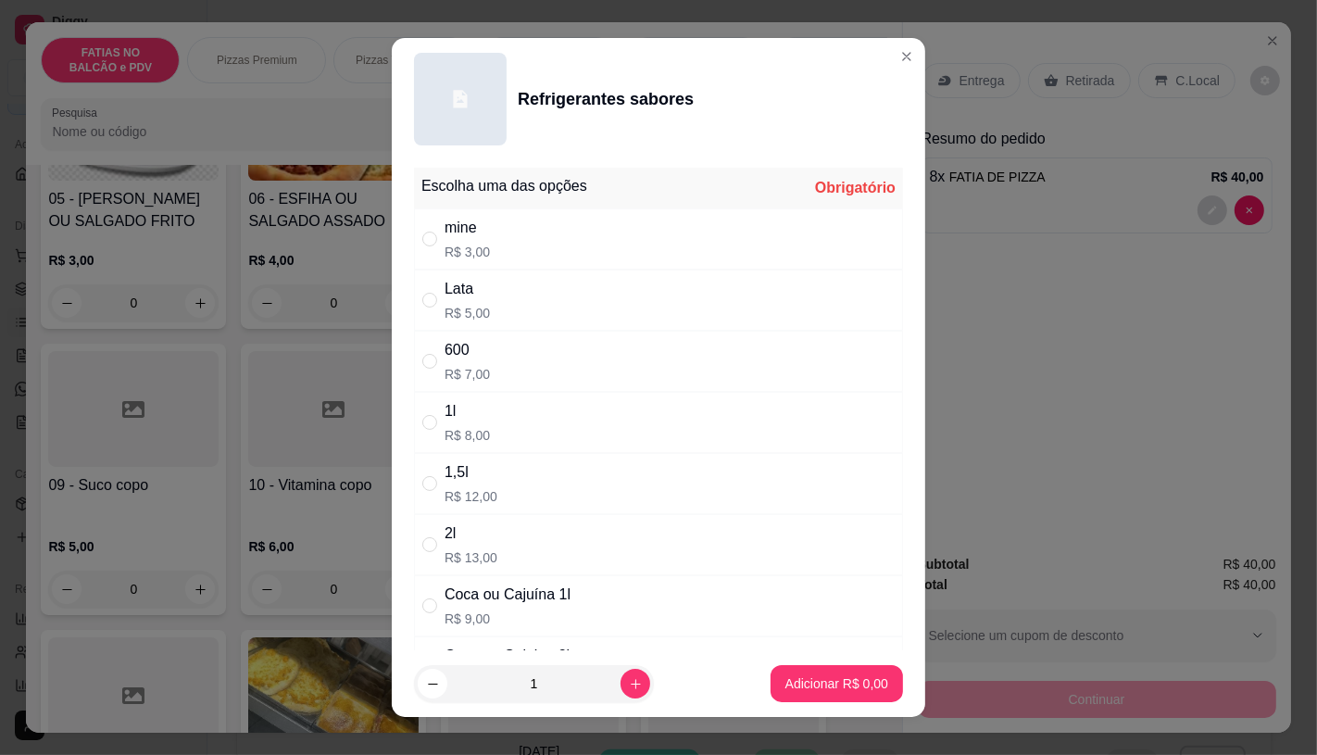
click at [485, 487] on p "R$ 12,00" at bounding box center [471, 496] width 53 height 19
radio input "true"
drag, startPoint x: 779, startPoint y: 661, endPoint x: 781, endPoint y: 671, distance: 10.4
click at [781, 671] on footer "1 Adicionar R$ 12,00" at bounding box center [658, 683] width 533 height 67
click at [781, 671] on button "Adicionar R$ 12,00" at bounding box center [833, 684] width 136 height 36
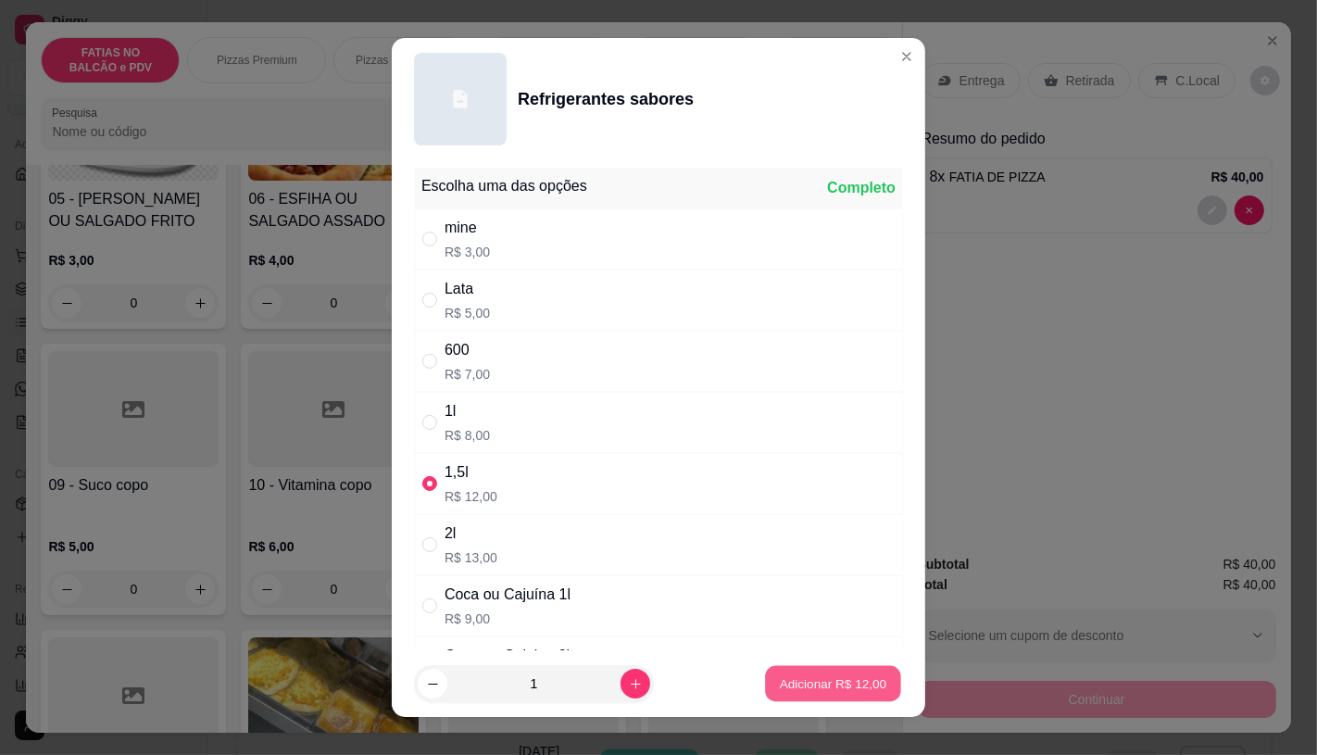
type input "1"
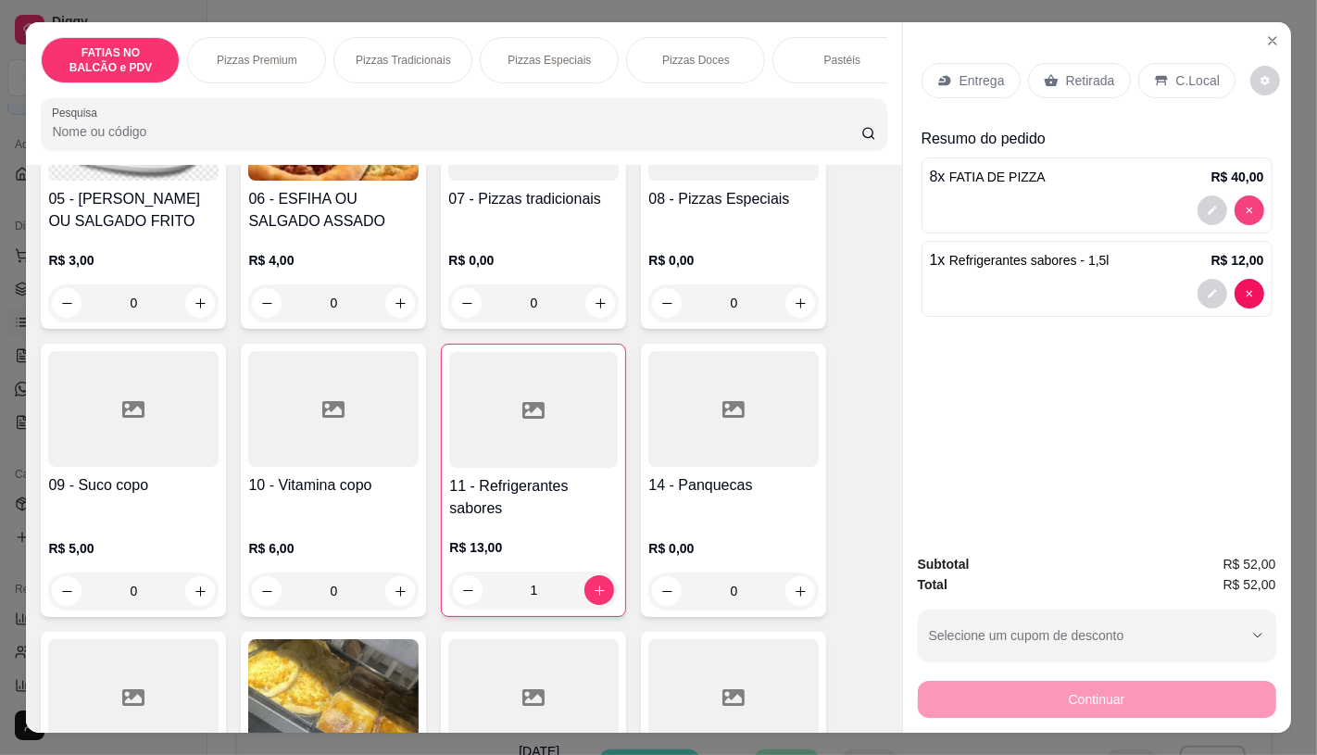
type input "0"
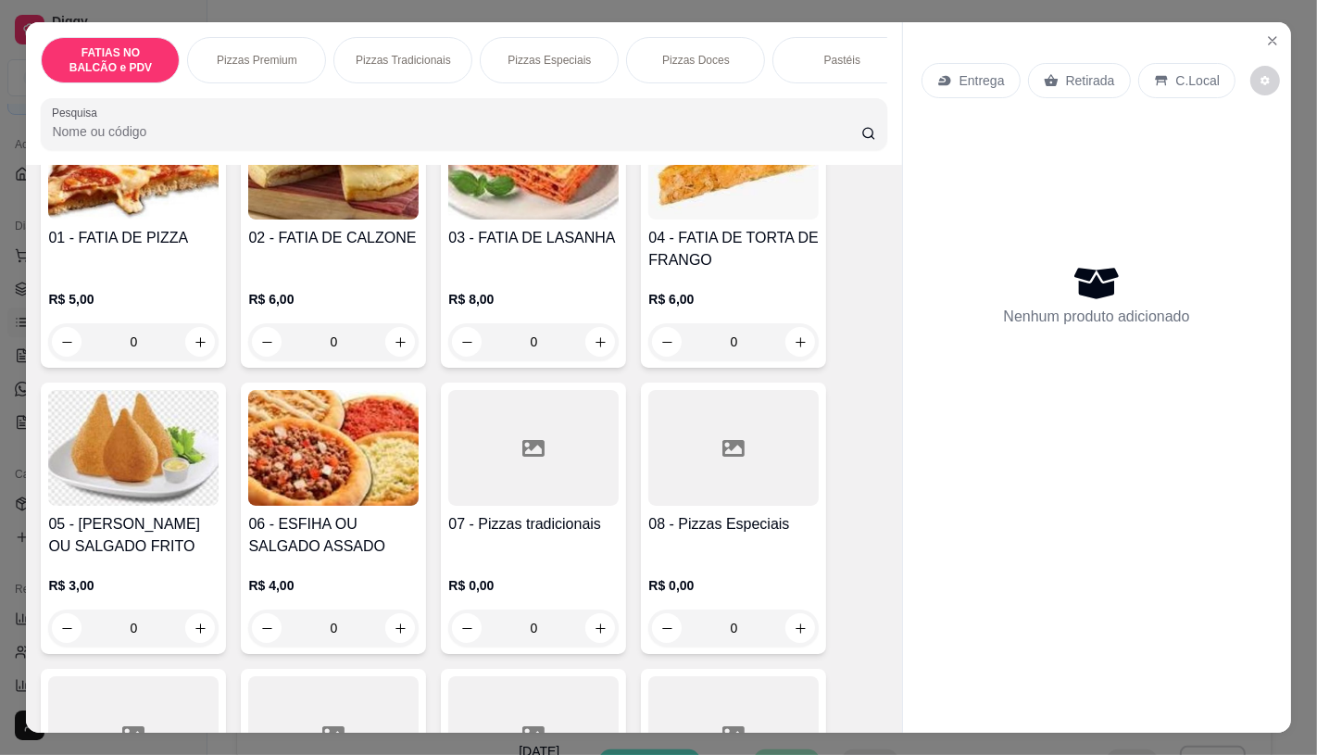
scroll to position [206, 0]
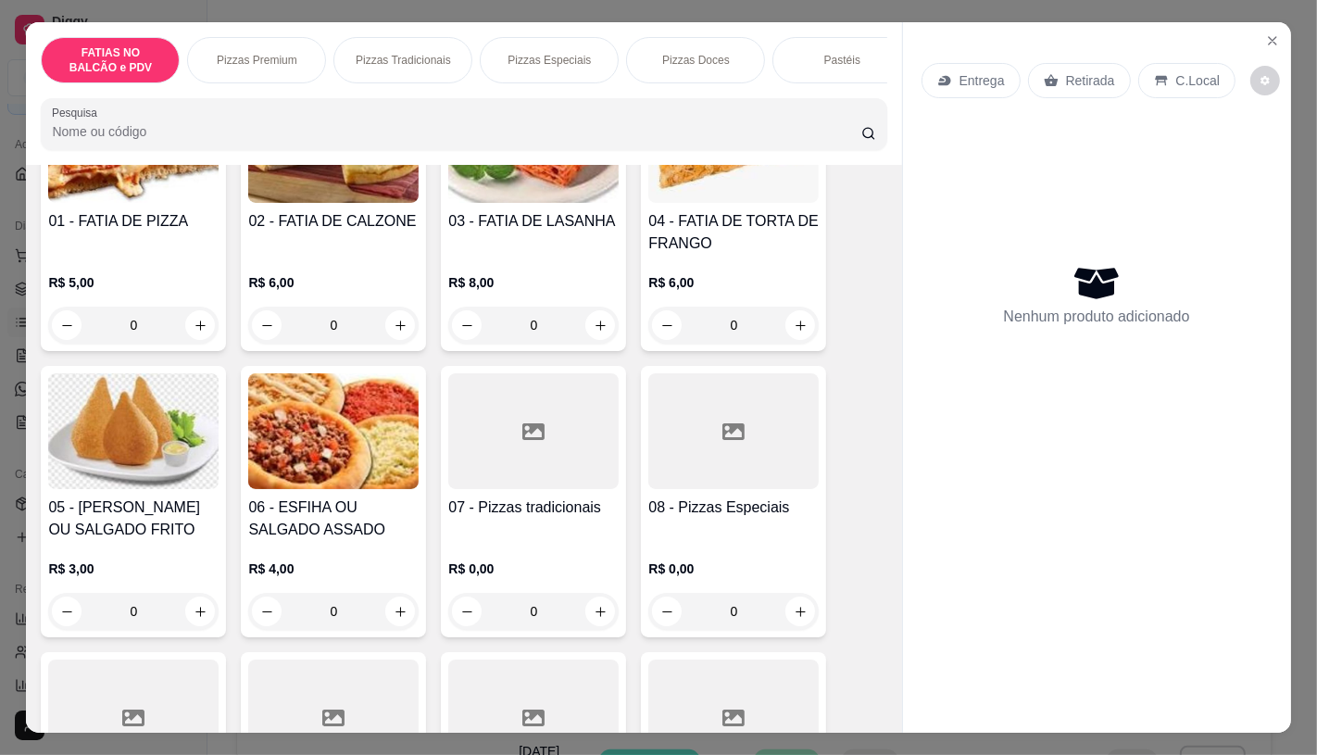
click at [701, 534] on div "08 - Pizzas Especiais" at bounding box center [733, 518] width 170 height 44
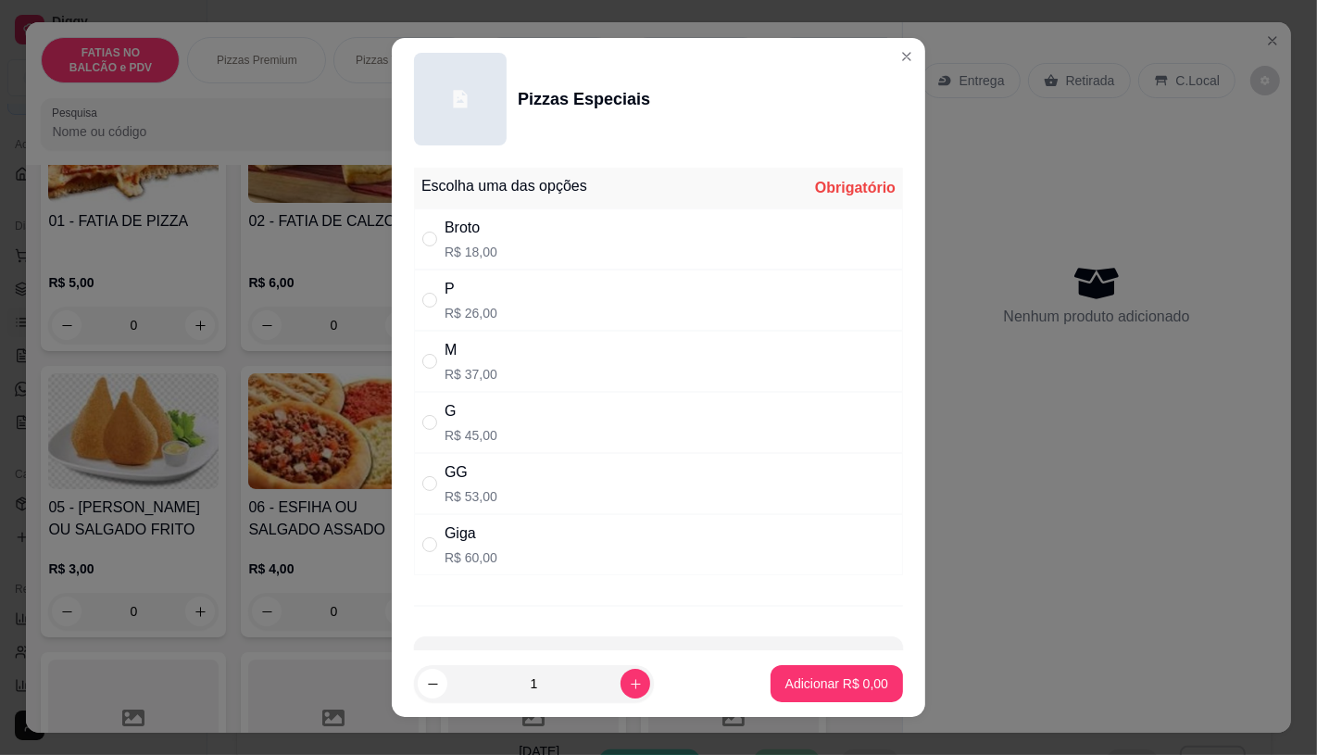
click at [487, 369] on div "M R$ 37,00" at bounding box center [658, 361] width 489 height 61
radio input "true"
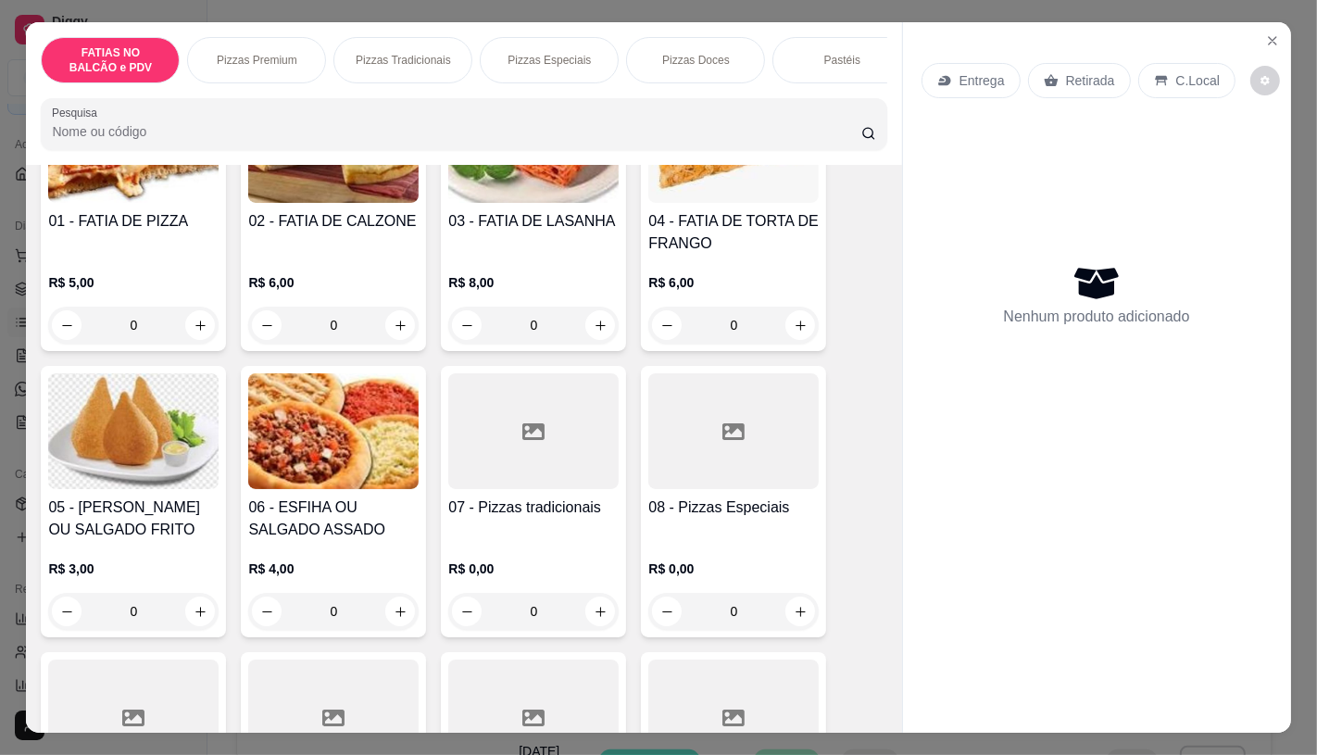
click at [273, 53] on p "Pizzas Premium" at bounding box center [257, 60] width 81 height 15
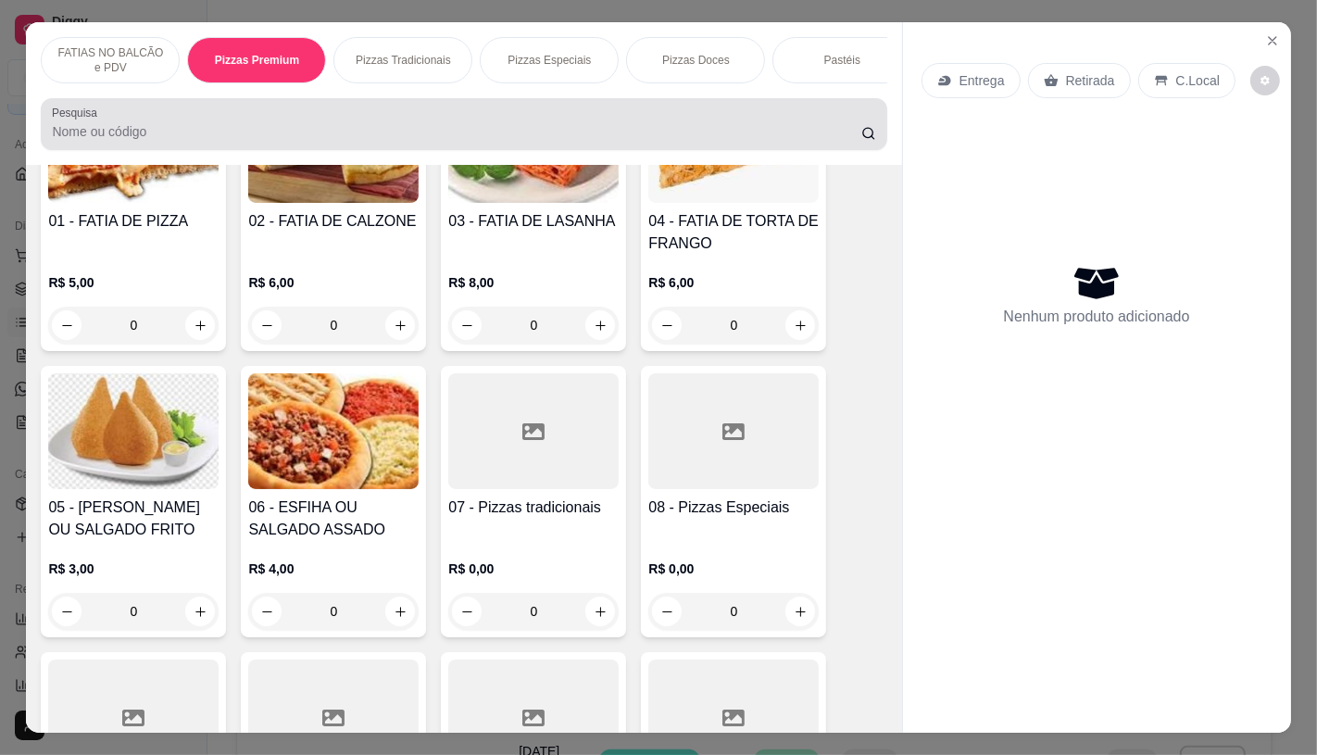
scroll to position [44, 0]
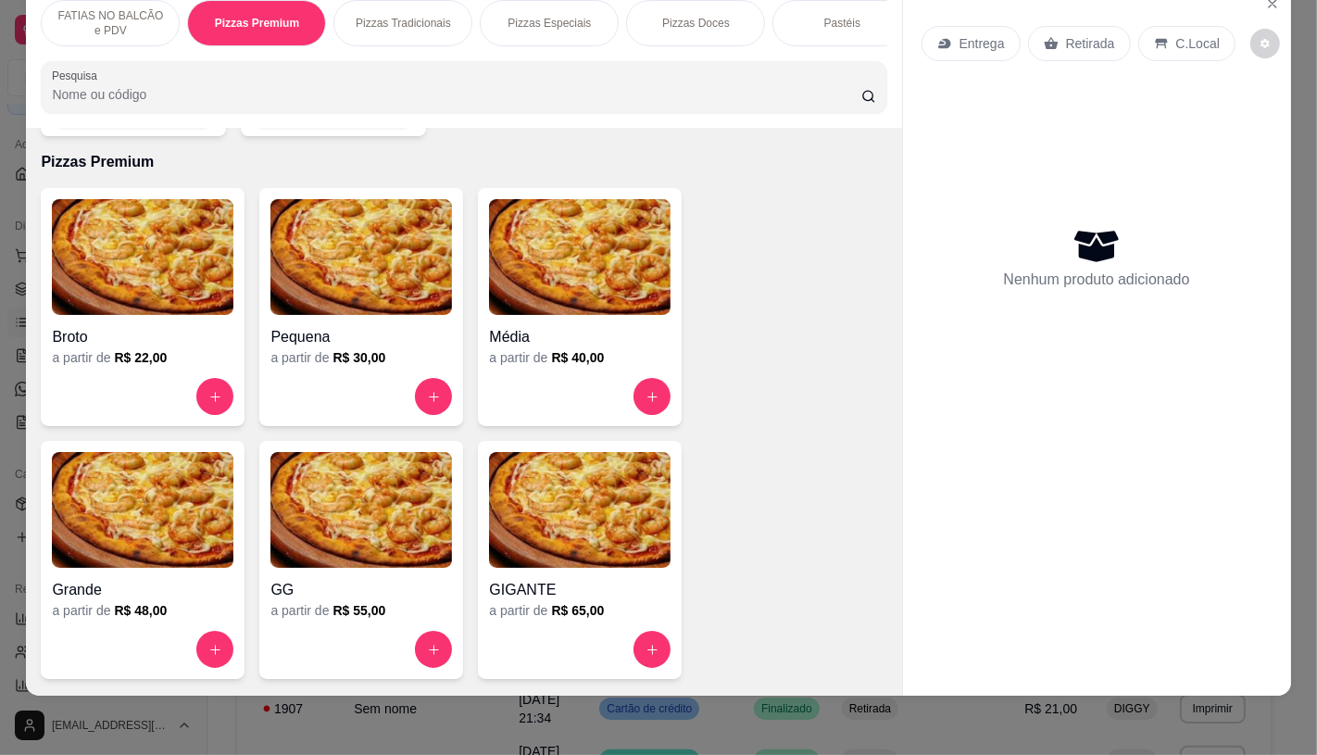
click at [543, 315] on div "Média" at bounding box center [580, 331] width 182 height 33
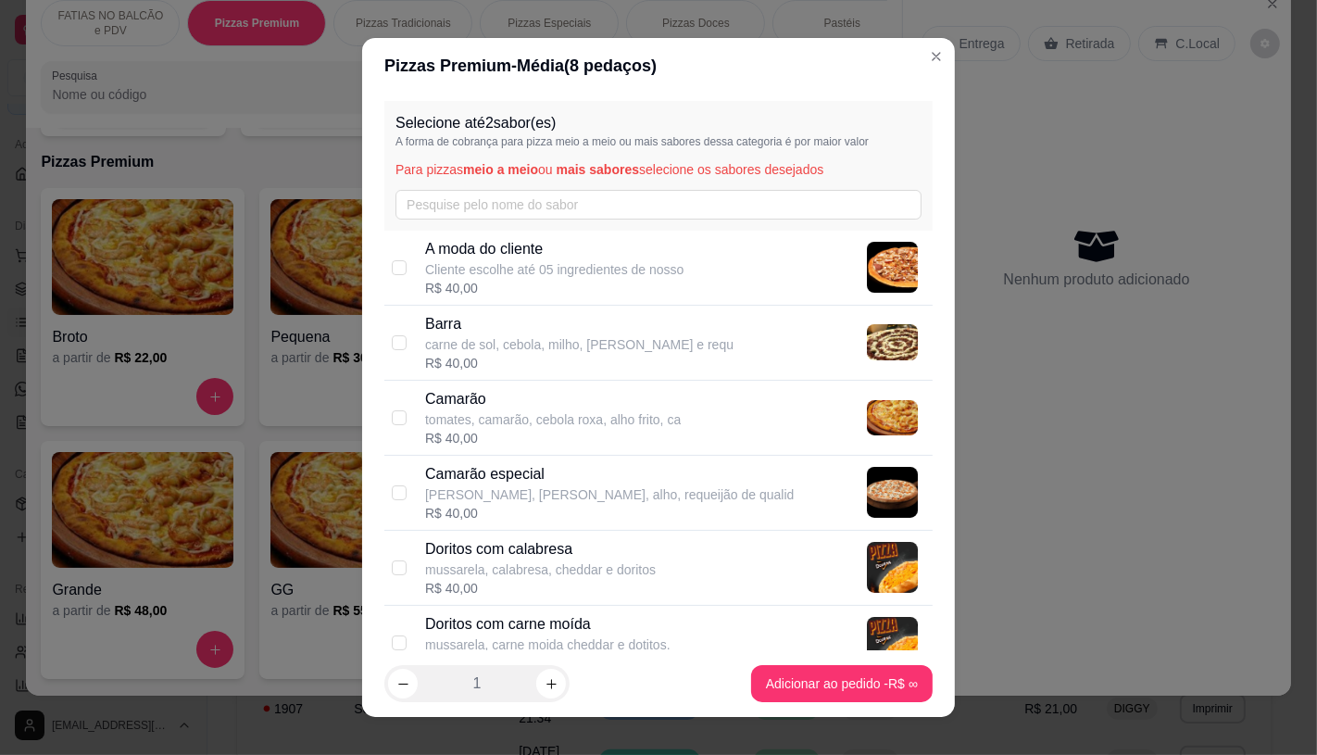
click at [525, 413] on p "tomates, camarão, cebola roxa, alho frito, ca" at bounding box center [553, 419] width 256 height 19
checkbox input "true"
click at [791, 702] on footer "1 Adicionar ao pedido R$ 40,00" at bounding box center [658, 683] width 593 height 67
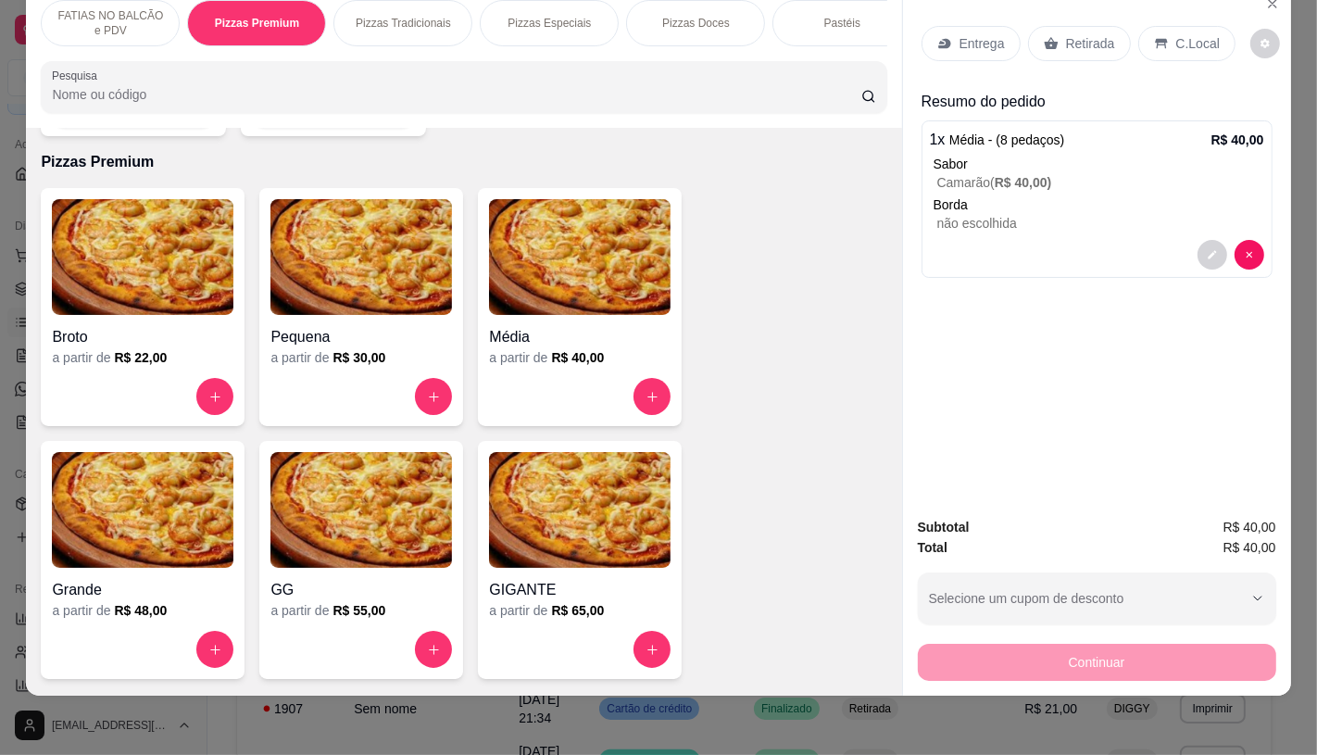
drag, startPoint x: 1041, startPoint y: 28, endPoint x: 1048, endPoint y: 188, distance: 160.4
click at [1044, 38] on icon at bounding box center [1051, 44] width 14 height 12
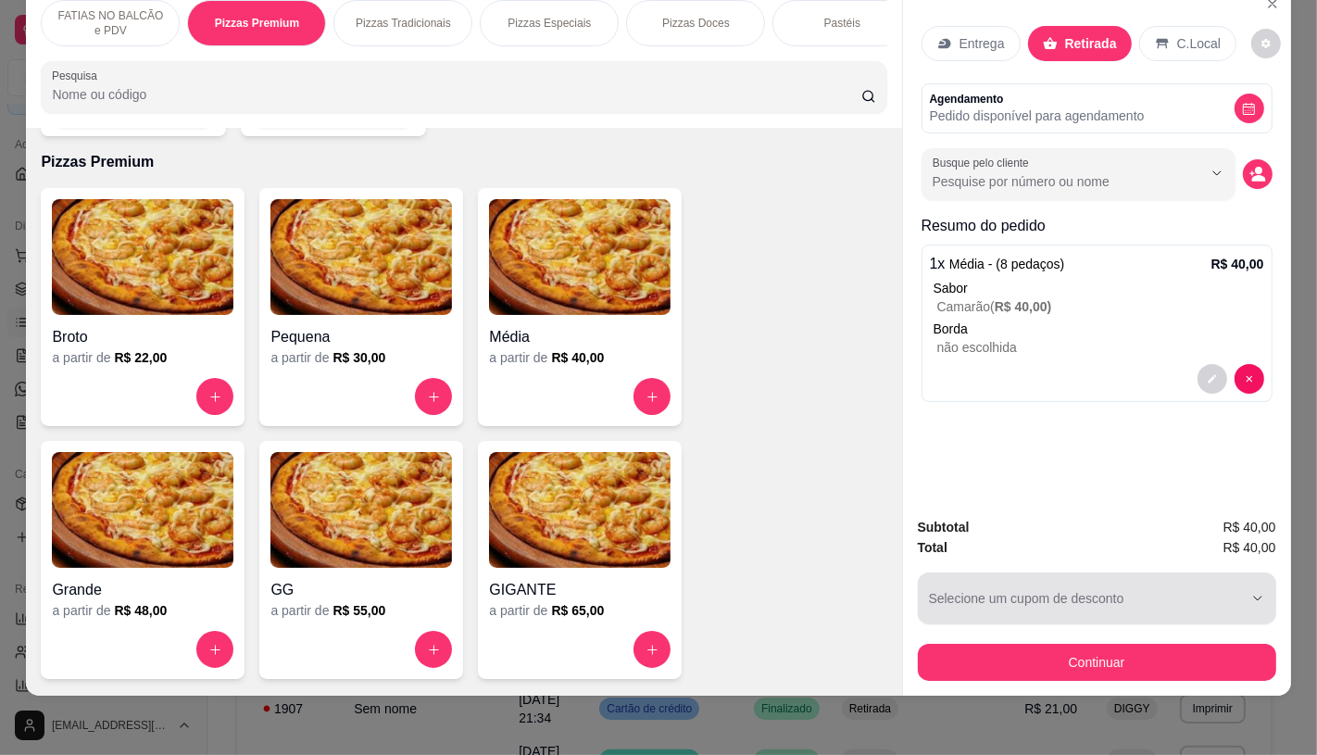
click at [1012, 598] on div "button" at bounding box center [1086, 598] width 314 height 37
click at [1016, 517] on div "Subtotal R$ 40,00" at bounding box center [1097, 527] width 358 height 20
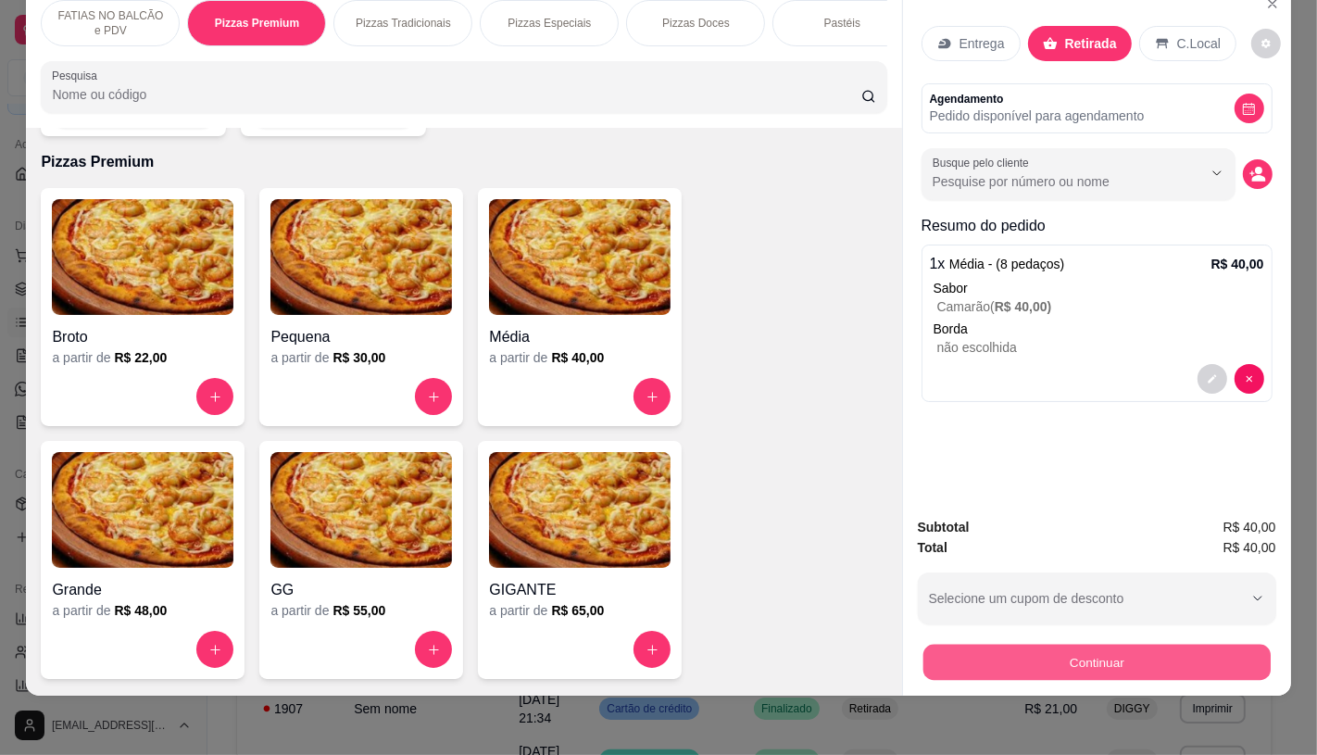
click at [1014, 651] on button "Continuar" at bounding box center [1095, 662] width 347 height 36
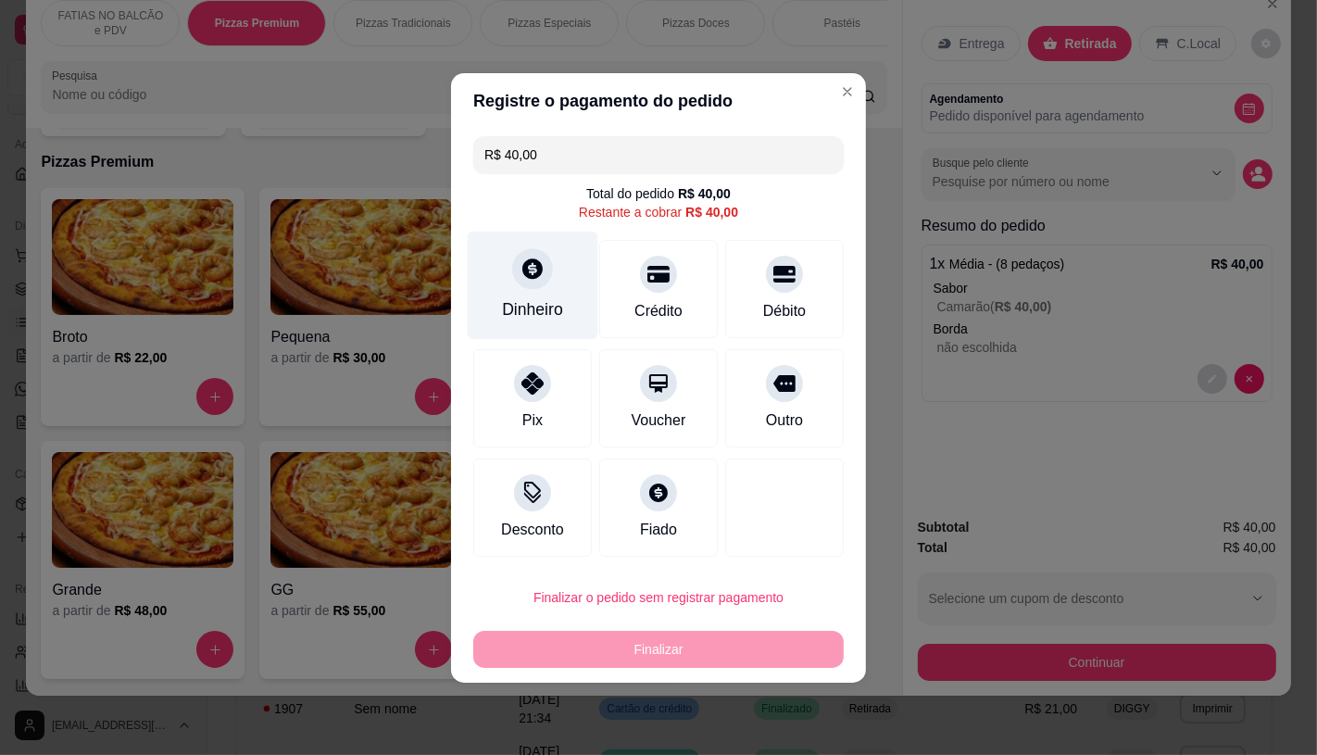
click at [554, 315] on div "Dinheiro" at bounding box center [532, 309] width 61 height 24
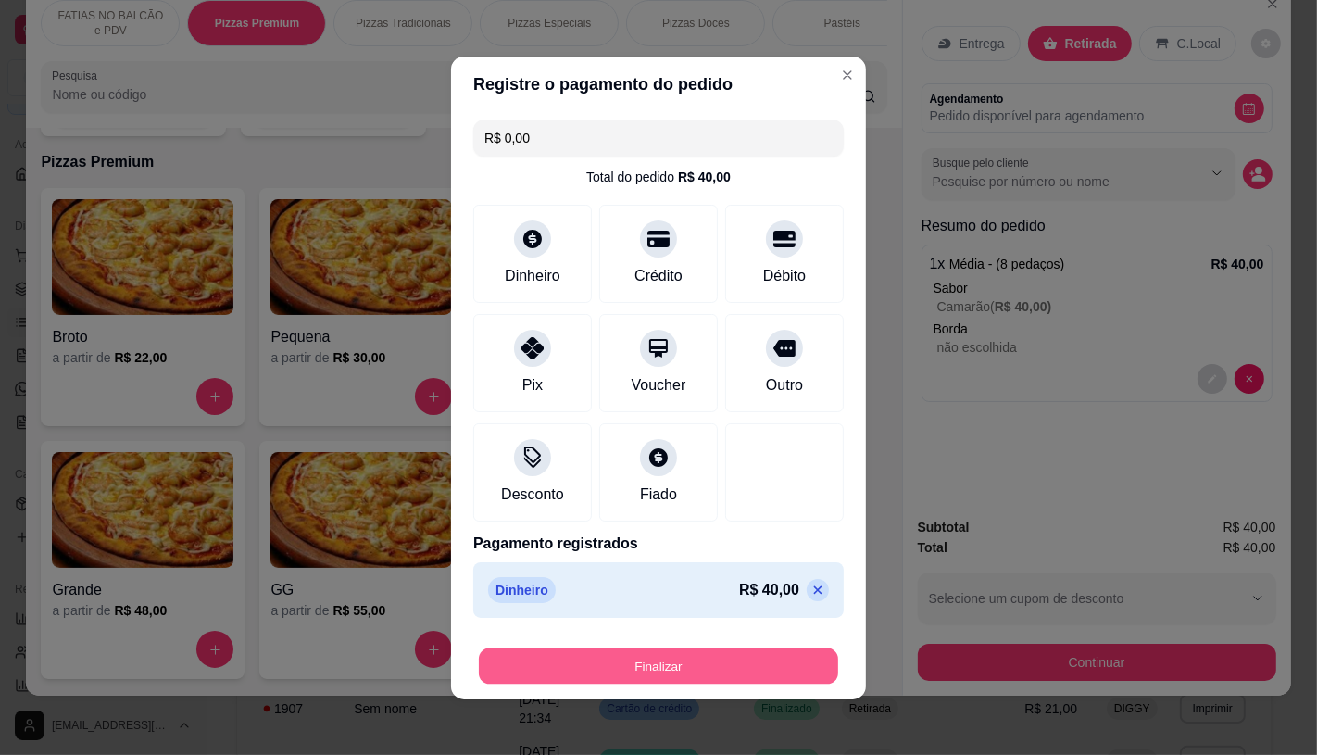
click at [719, 669] on button "Finalizar" at bounding box center [658, 665] width 359 height 36
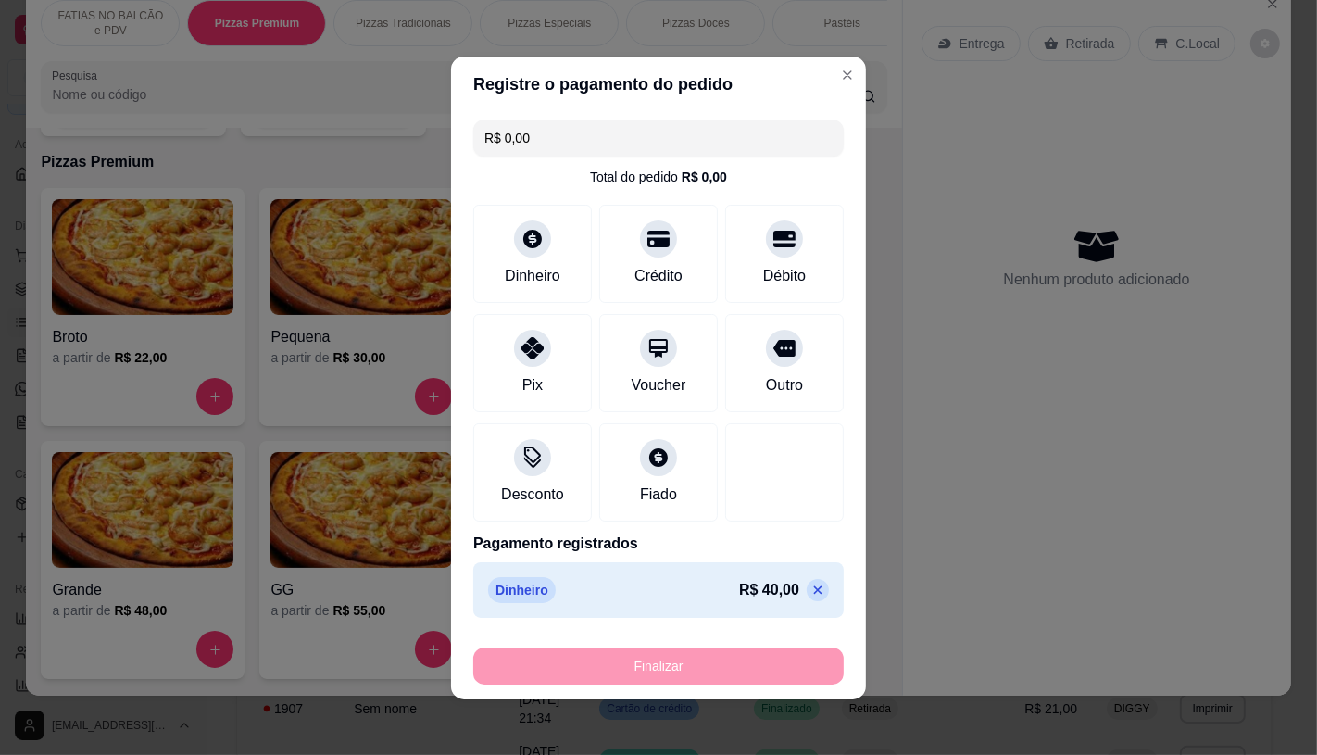
type input "-R$ 40,00"
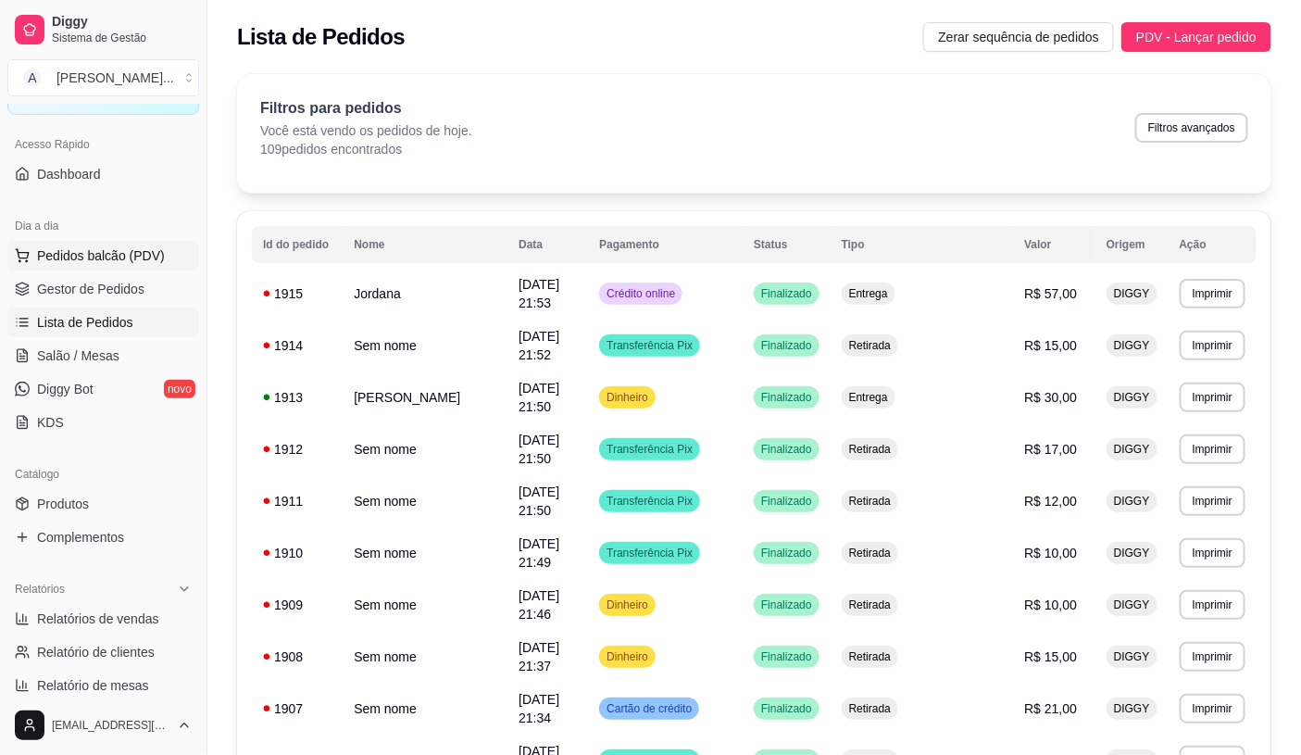
click at [109, 257] on span "Pedidos balcão (PDV)" at bounding box center [101, 255] width 128 height 19
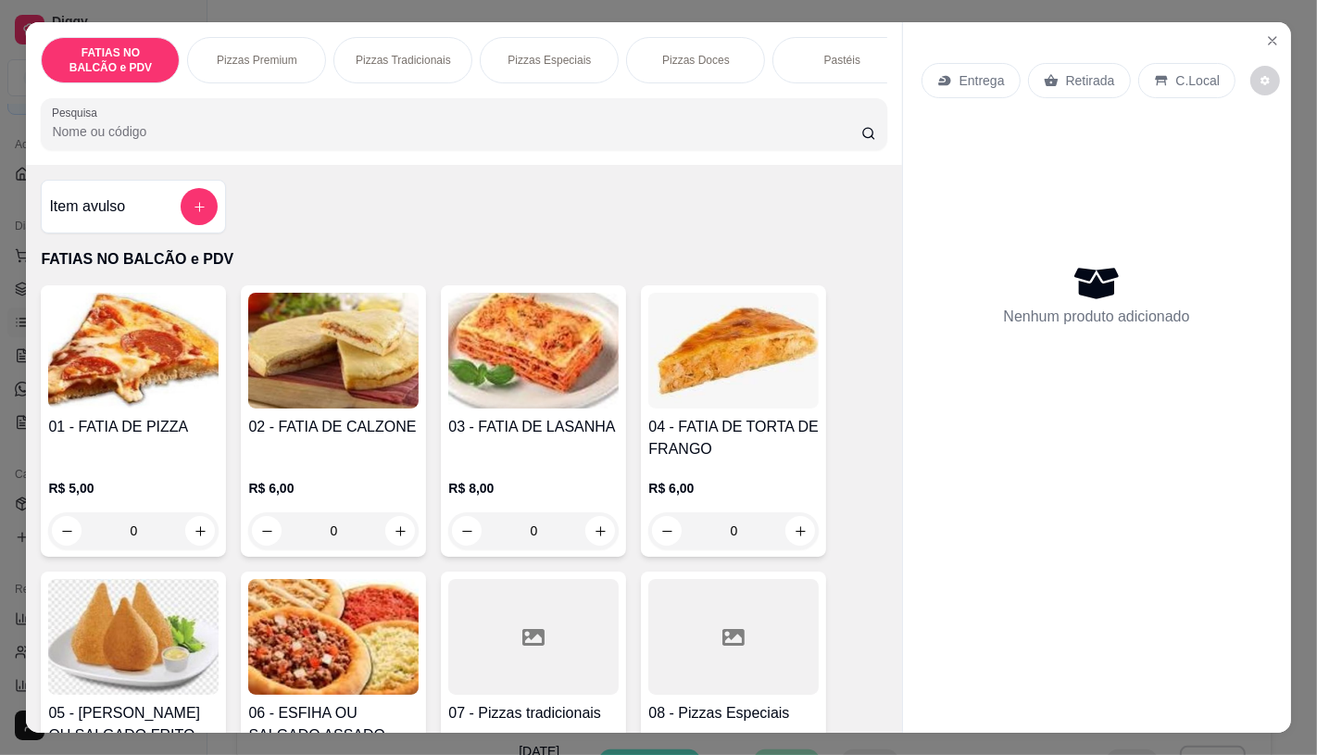
drag, startPoint x: 149, startPoint y: 541, endPoint x: 135, endPoint y: 533, distance: 15.7
click at [145, 541] on input "0" at bounding box center [134, 530] width 104 height 37
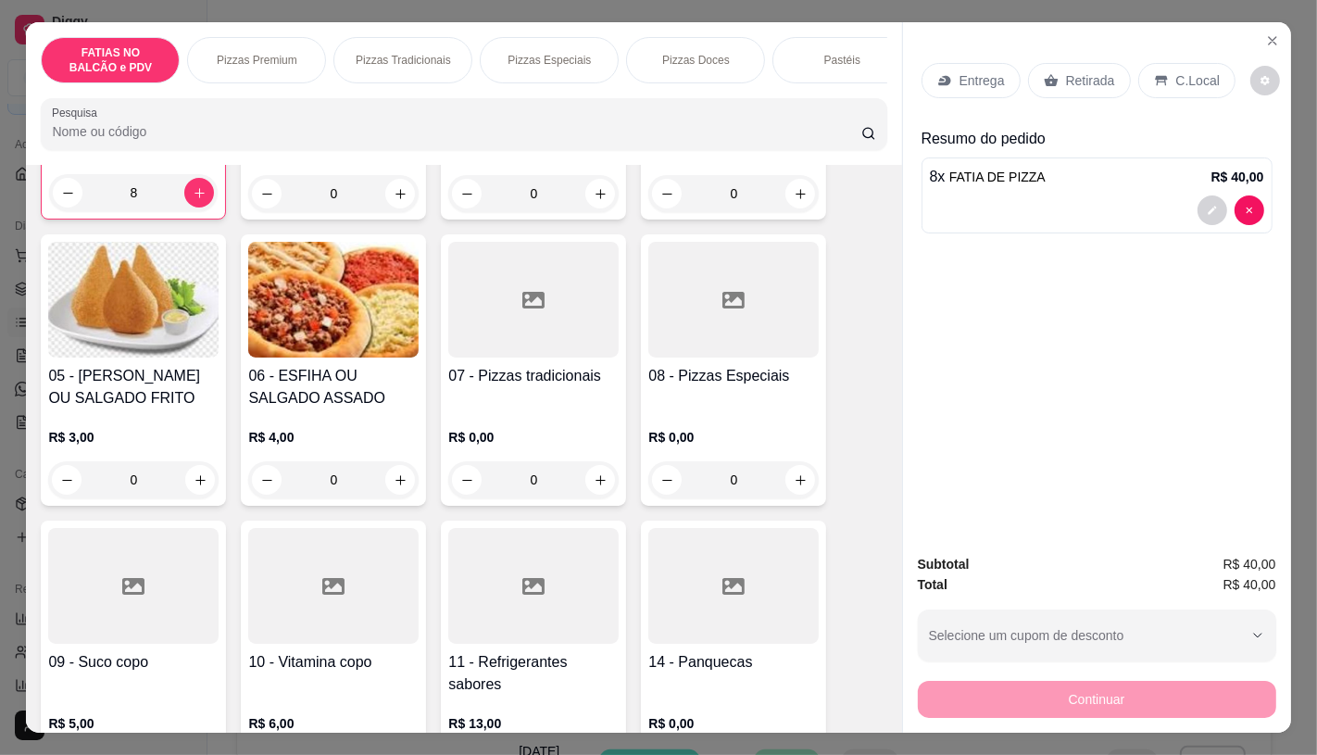
scroll to position [514, 0]
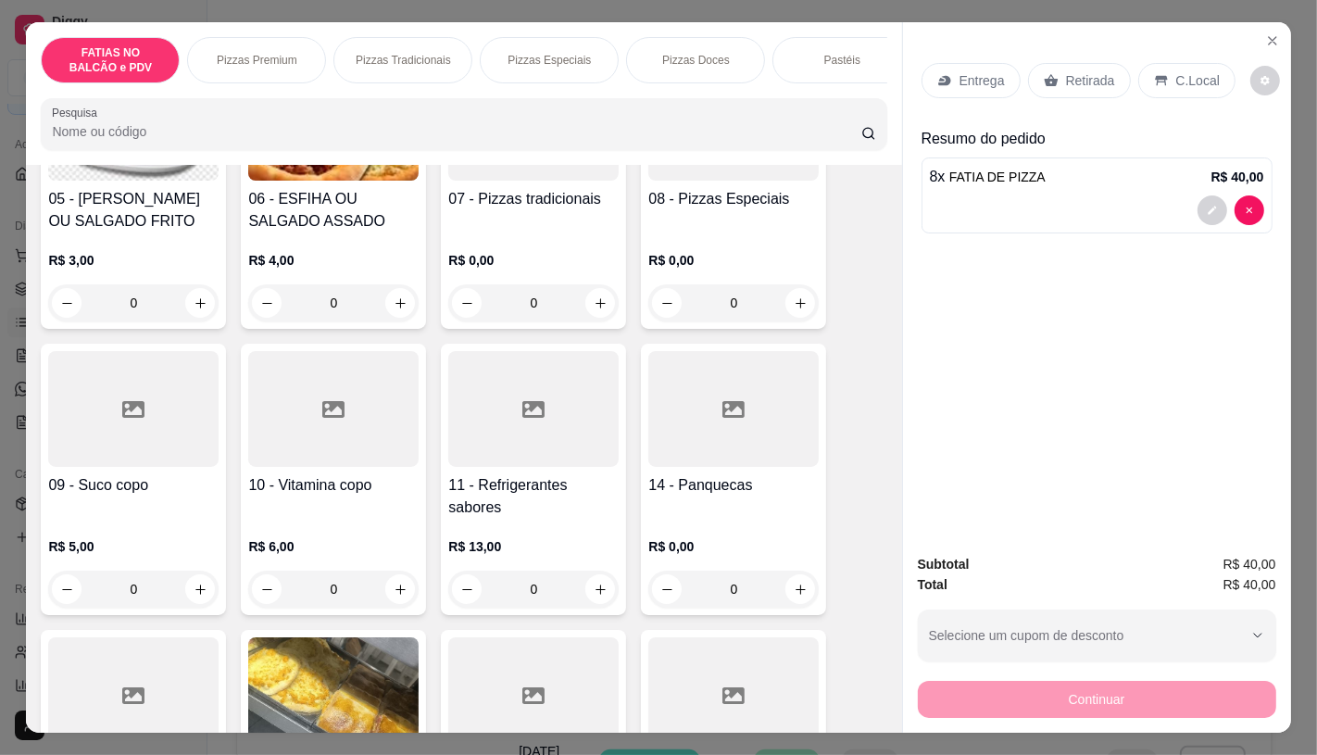
type input "8"
click at [551, 495] on h4 "11 - Refrigerantes sabores" at bounding box center [533, 496] width 170 height 44
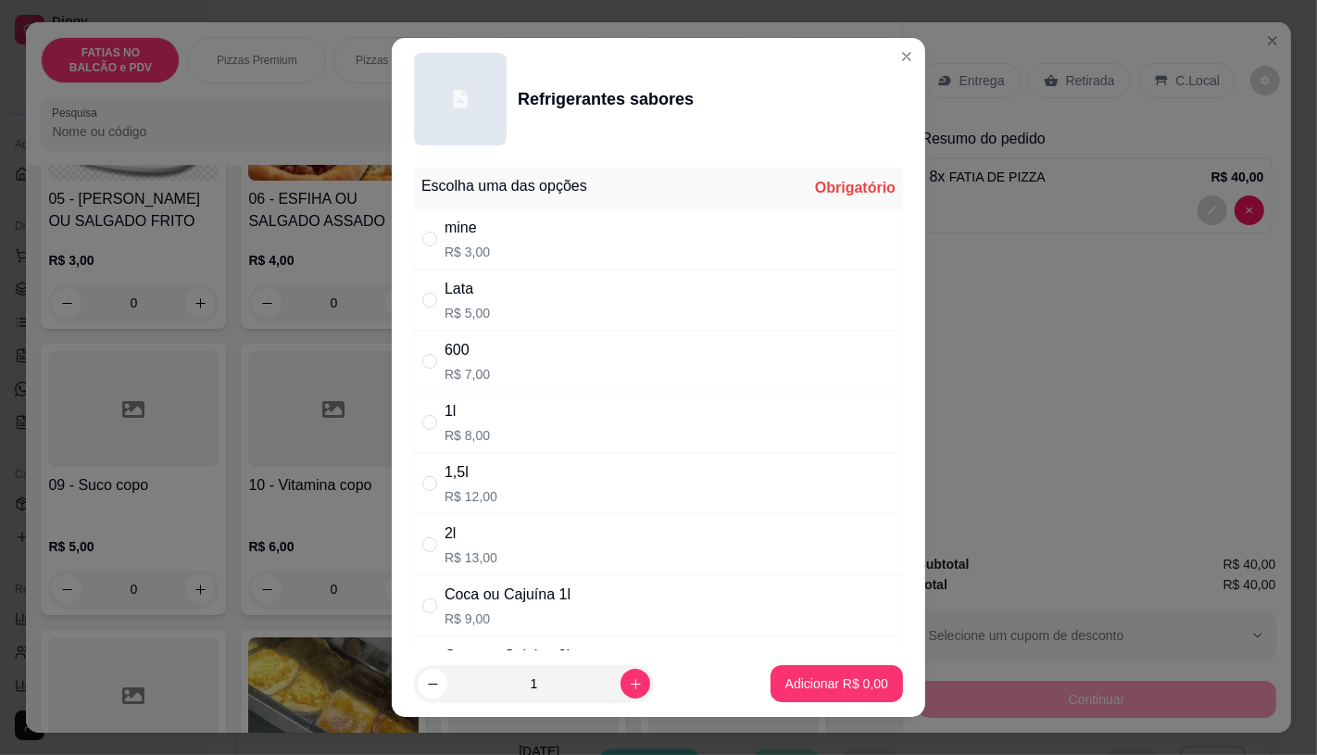
click at [454, 484] on div "1,5l R$ 12,00" at bounding box center [471, 483] width 53 height 44
radio input "true"
click at [785, 681] on p "Adicionar R$ 12,00" at bounding box center [833, 683] width 110 height 19
type input "1"
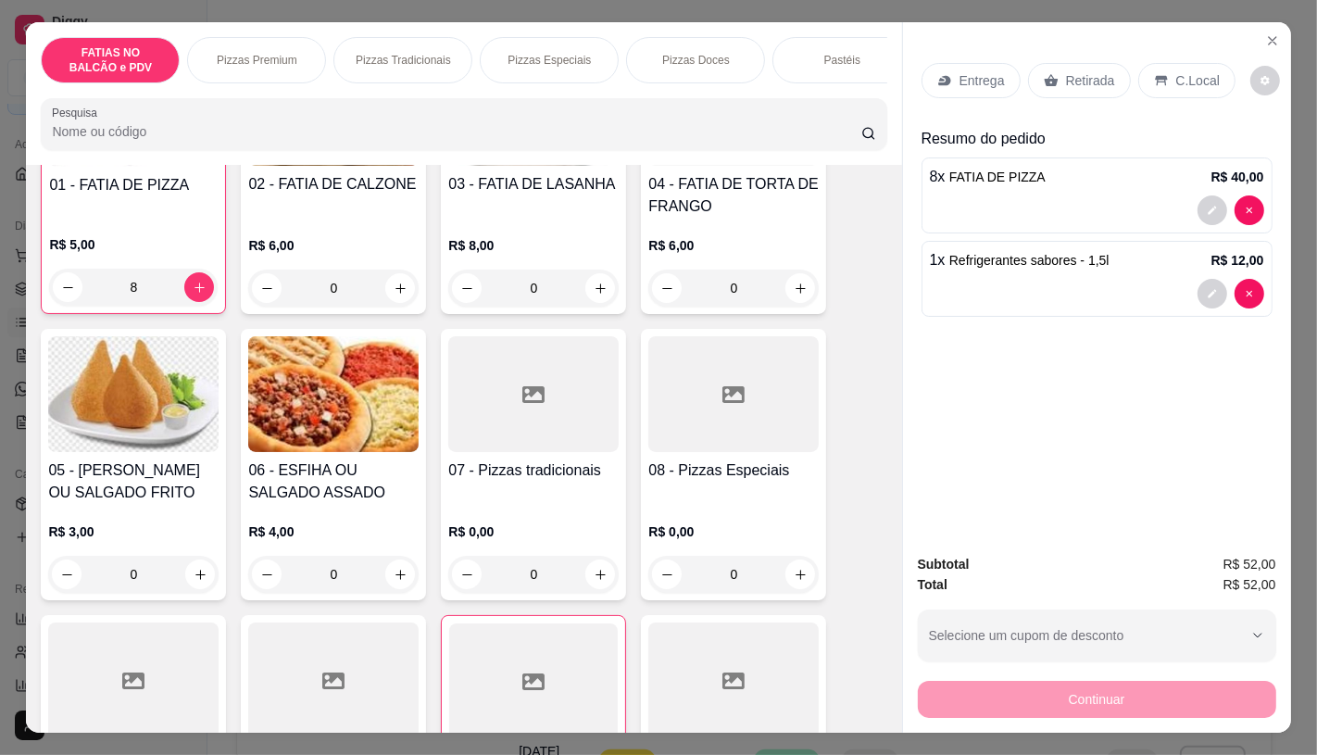
scroll to position [206, 0]
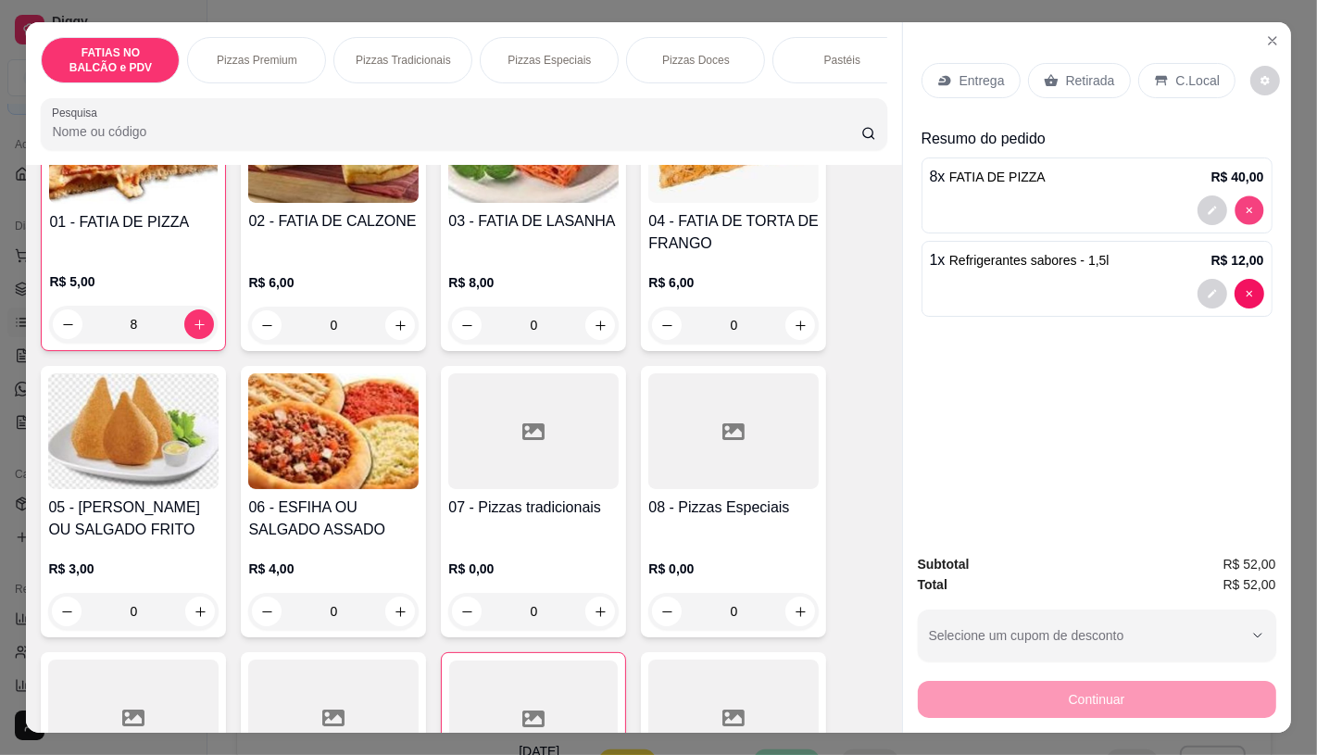
type input "0"
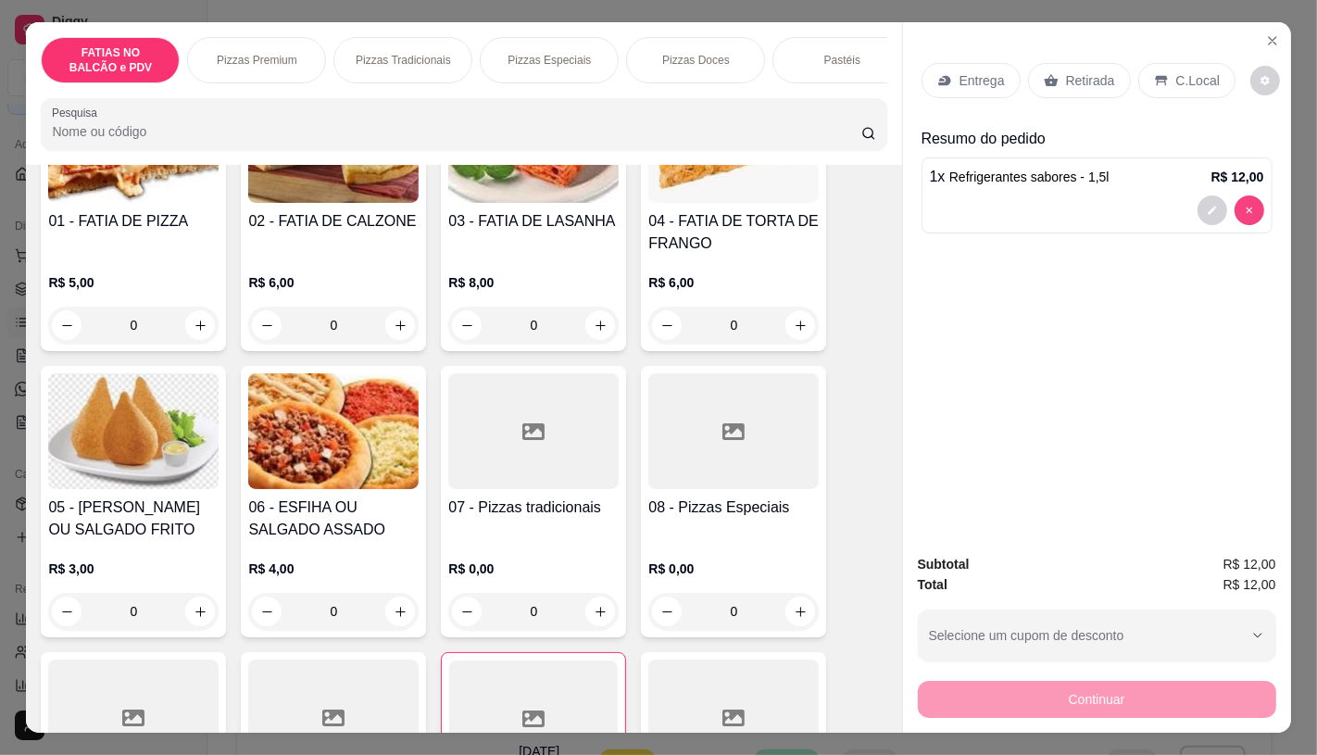
scroll to position [205, 0]
type input "0"
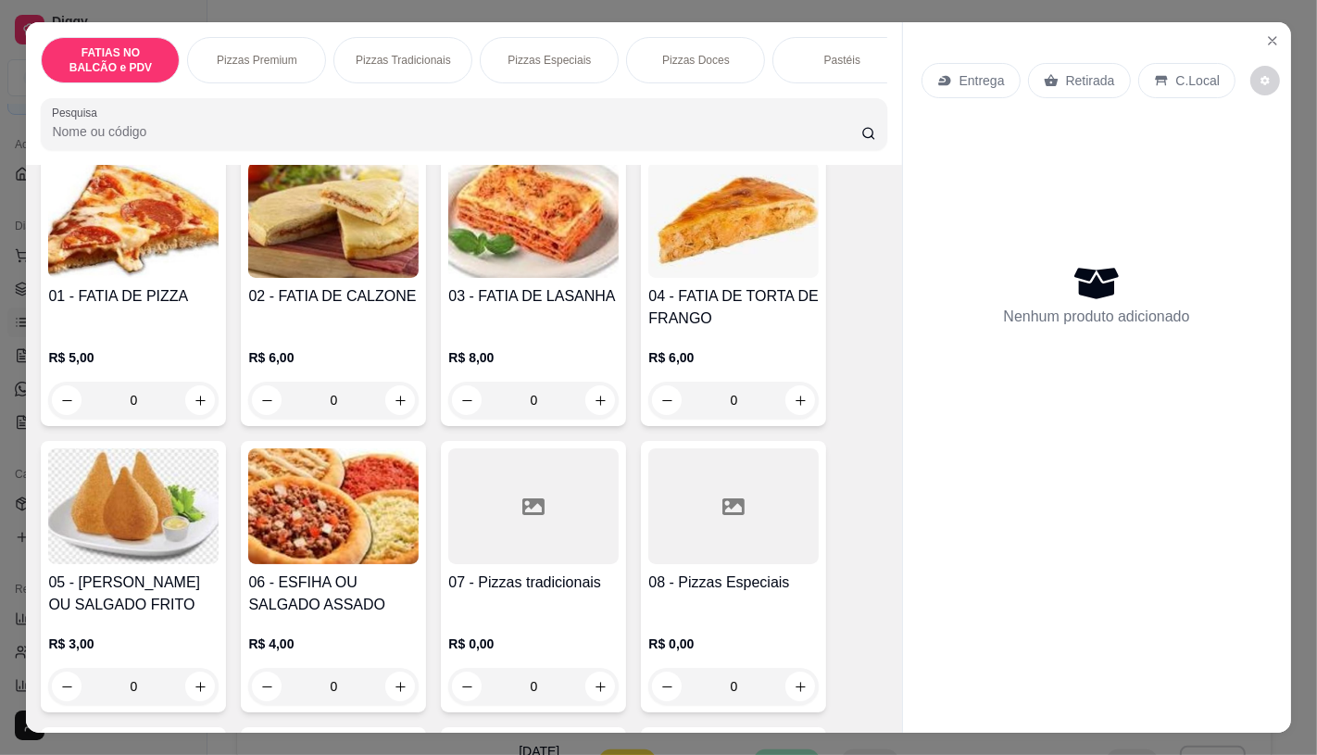
scroll to position [102, 0]
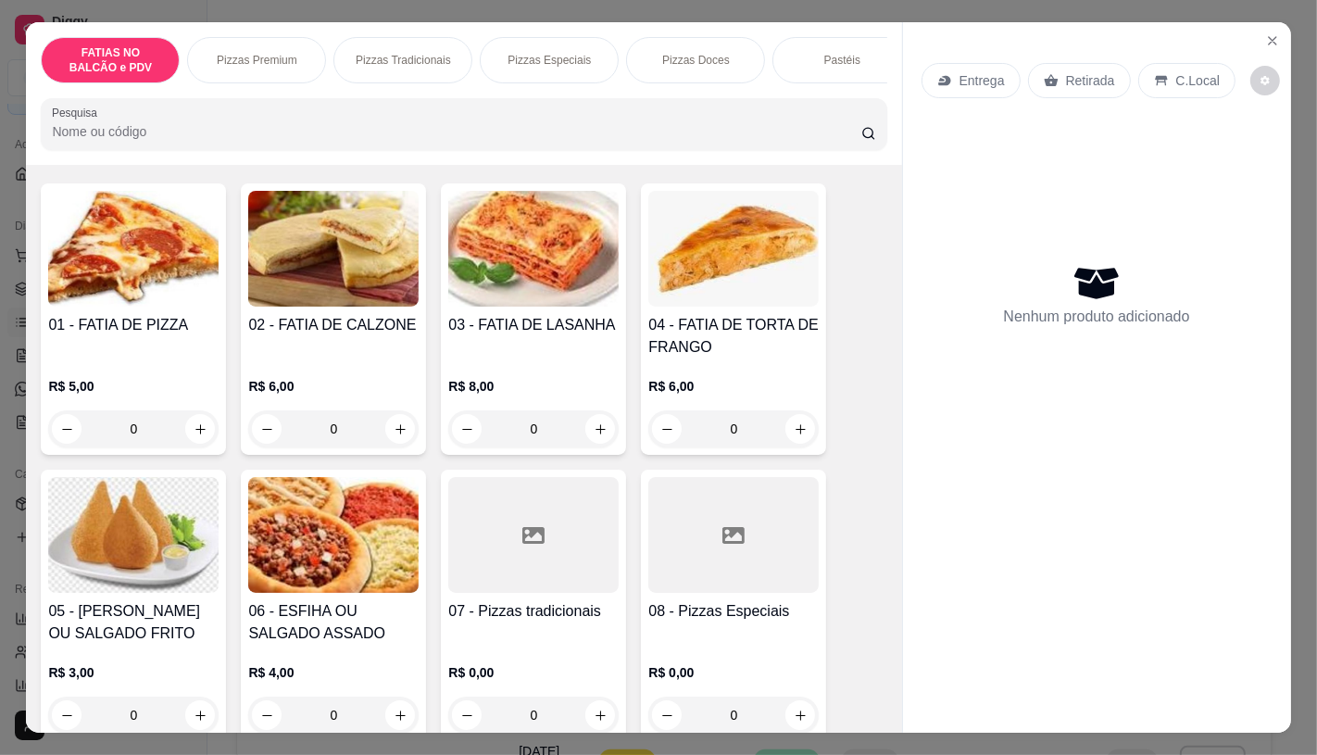
click at [169, 455] on div "01 - FATIA DE PIZZA R$ 5,00 0" at bounding box center [133, 318] width 185 height 271
click at [169, 445] on input "0" at bounding box center [134, 428] width 104 height 37
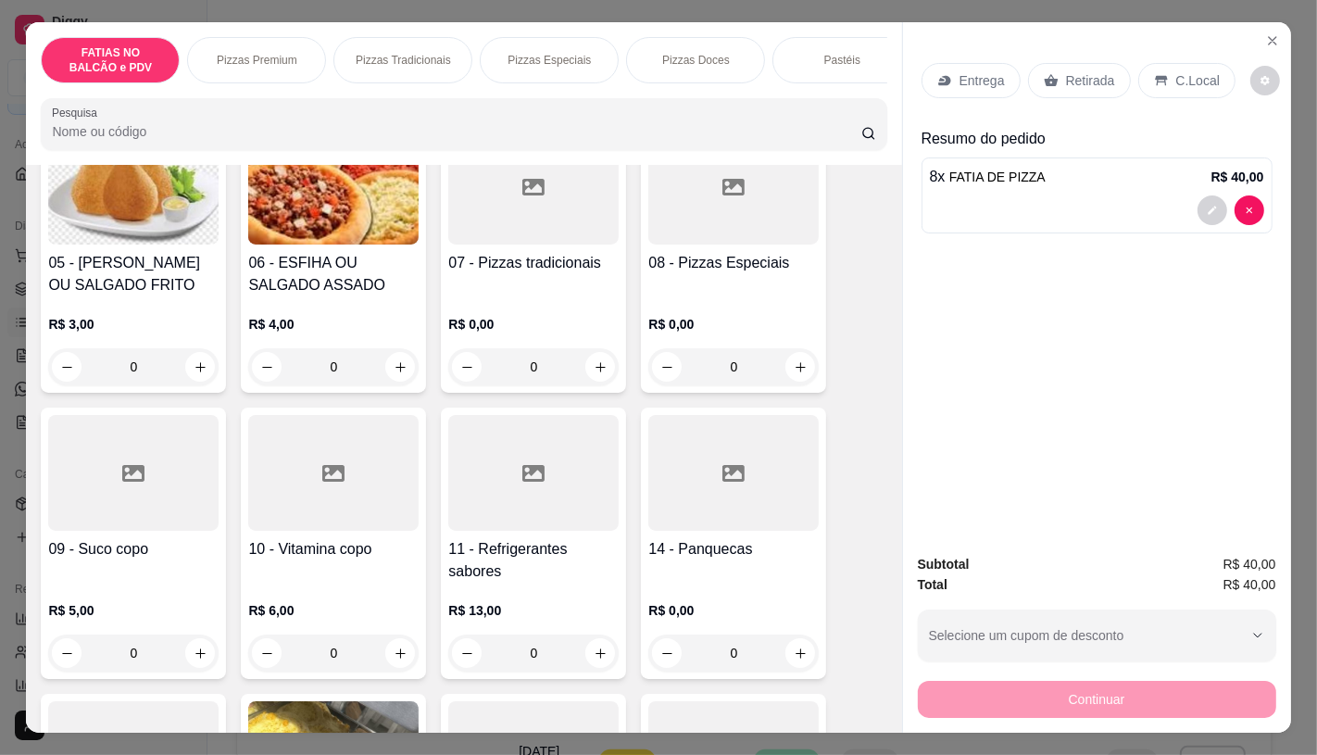
scroll to position [513, 0]
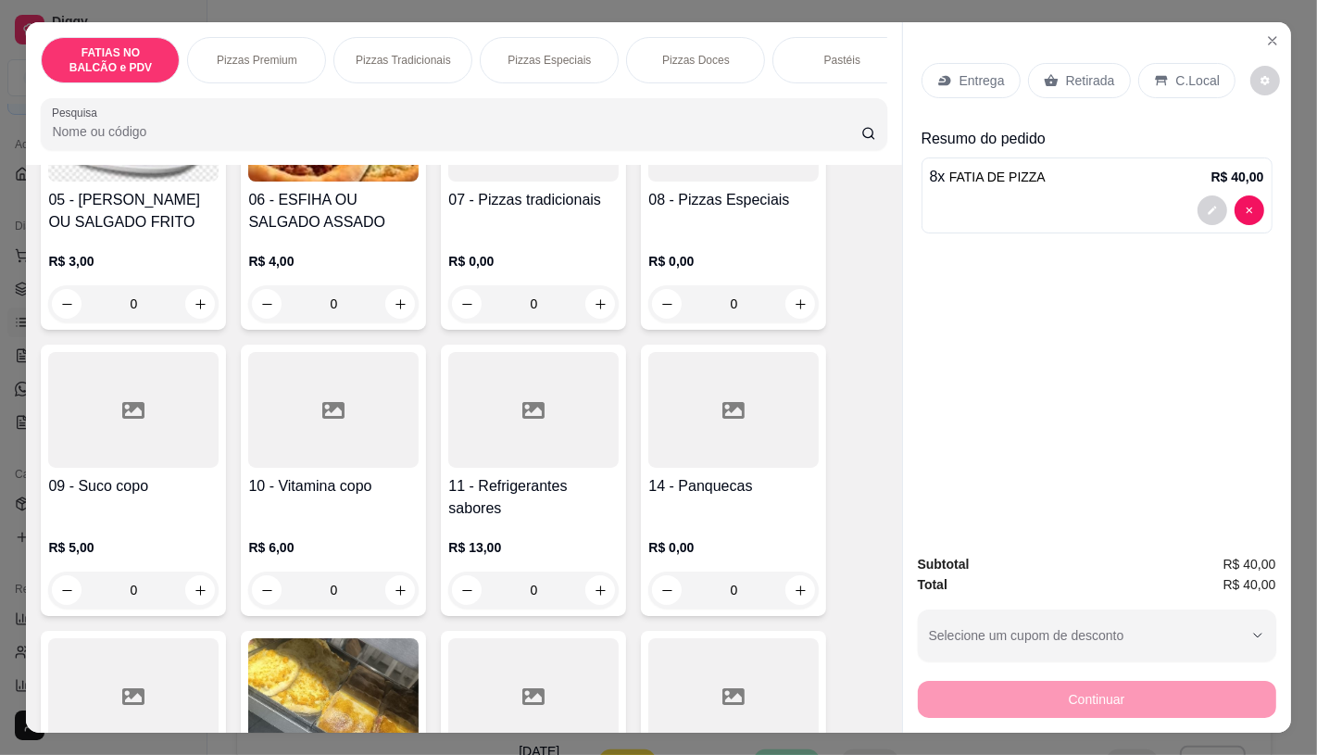
type input "8"
click at [533, 460] on div at bounding box center [533, 410] width 170 height 116
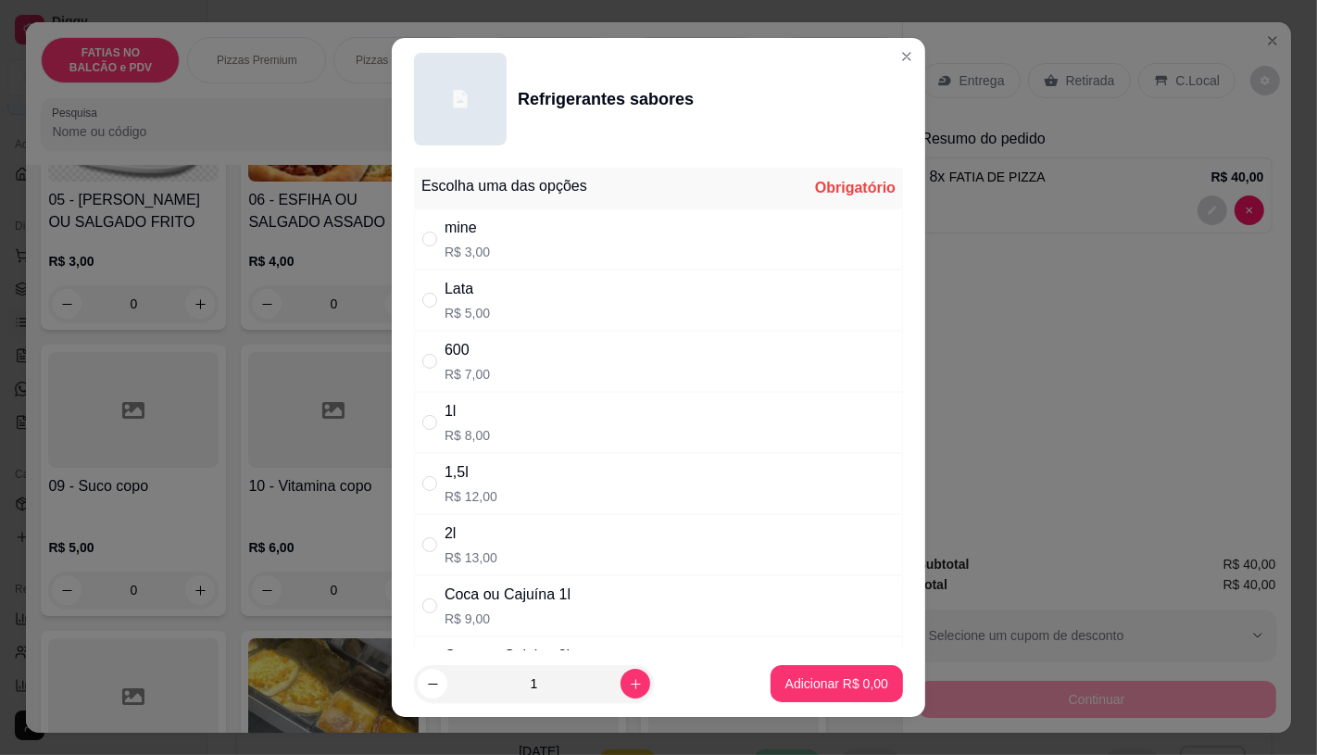
click at [533, 460] on div "1,5l R$ 12,00" at bounding box center [658, 483] width 489 height 61
radio input "true"
click at [827, 679] on p "Adicionar R$ 12,00" at bounding box center [833, 684] width 107 height 18
type input "1"
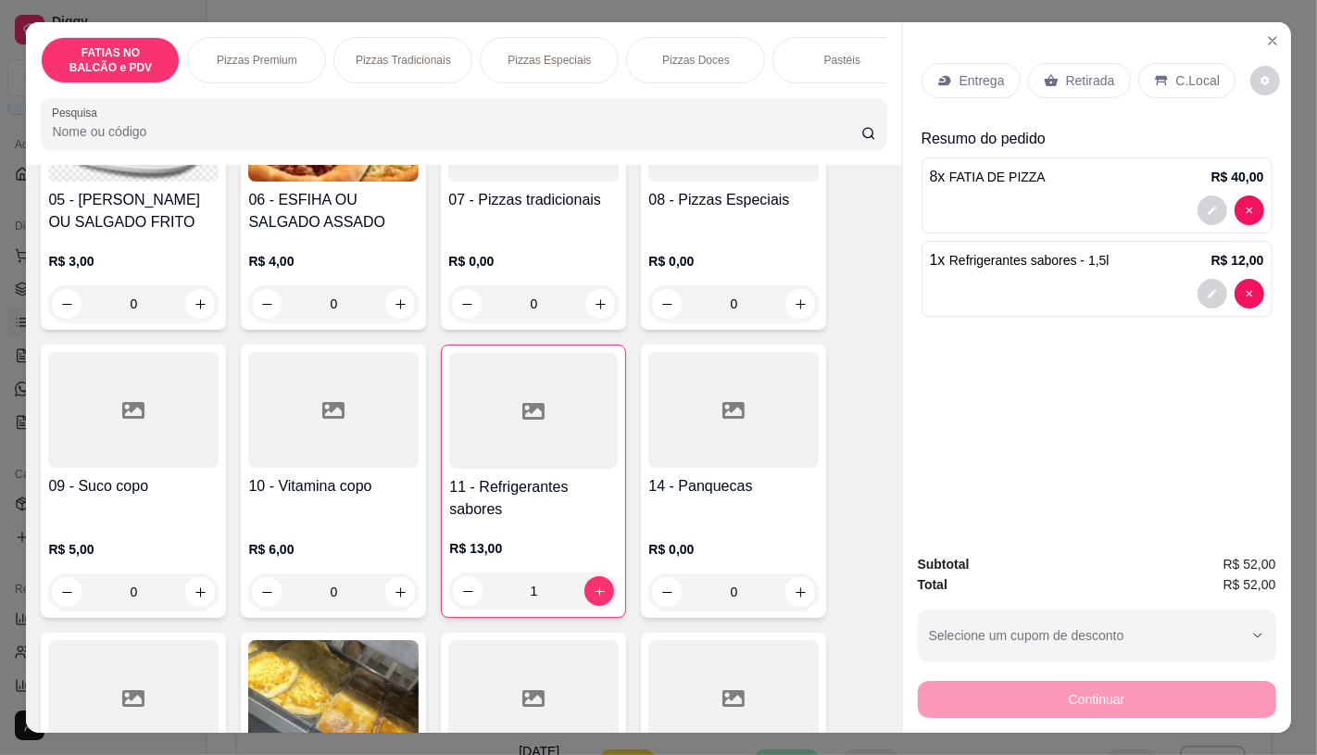
click at [1065, 83] on div "Retirada" at bounding box center [1079, 80] width 103 height 35
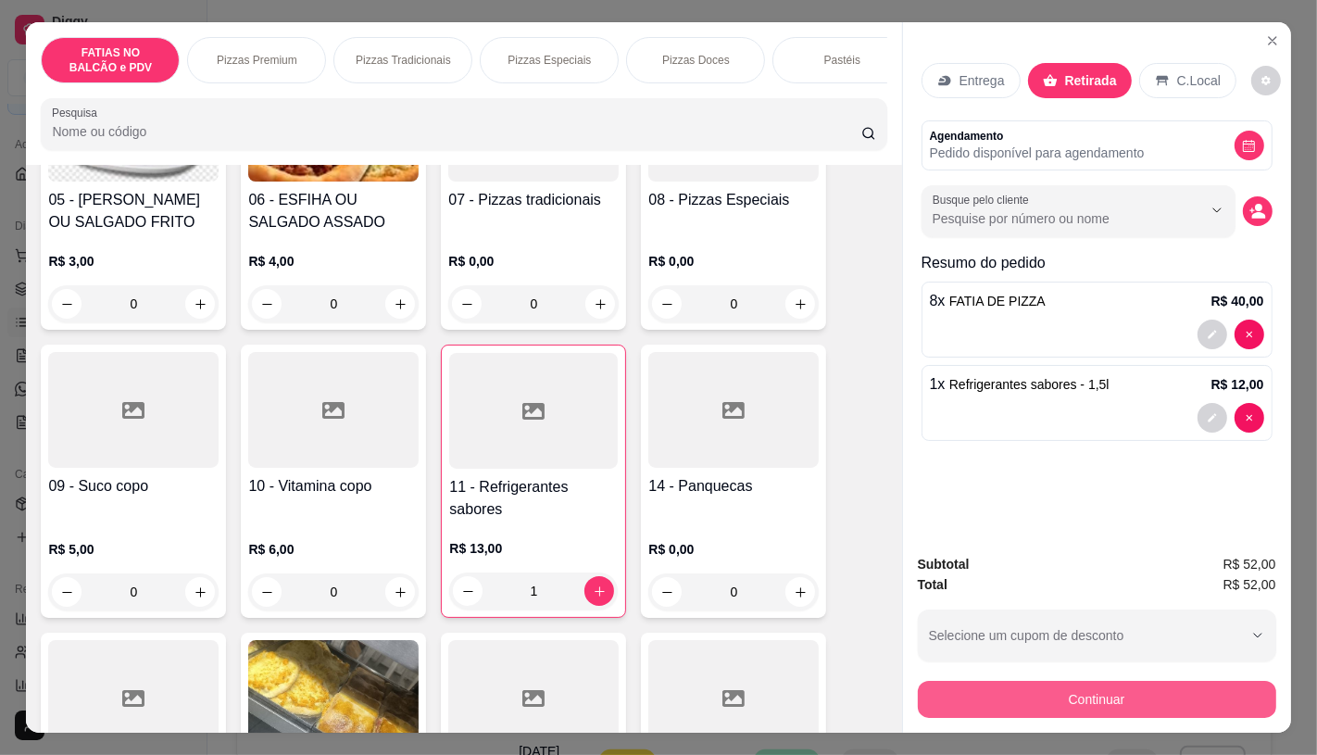
click at [995, 683] on button "Continuar" at bounding box center [1097, 699] width 358 height 37
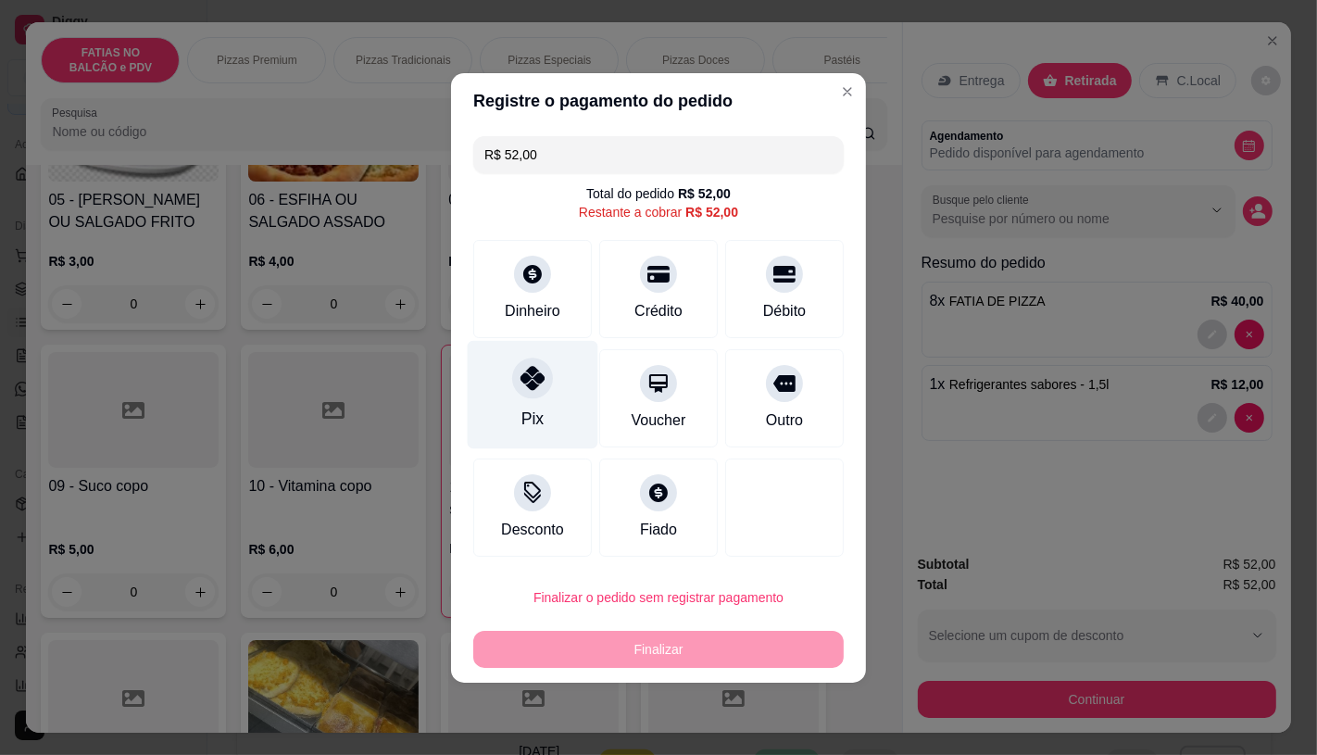
click at [529, 374] on icon at bounding box center [532, 378] width 24 height 24
type input "R$ 0,00"
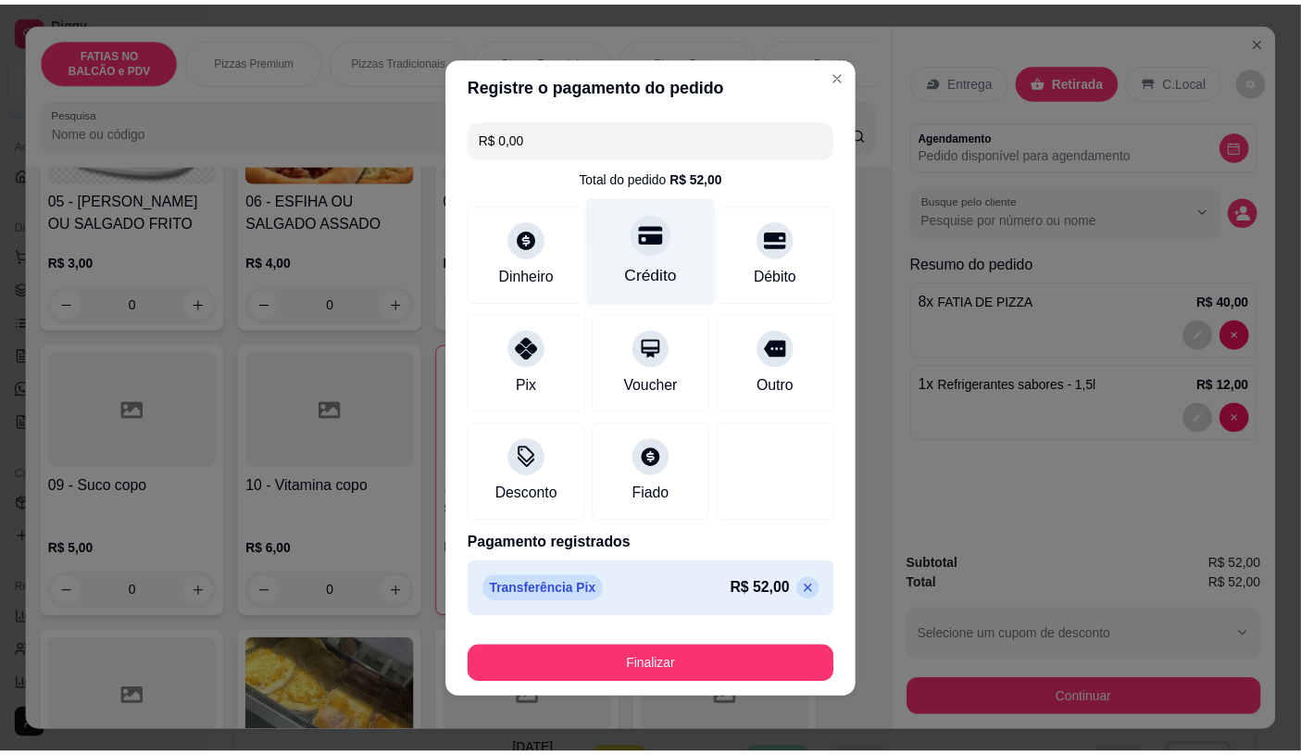
scroll to position [3, 0]
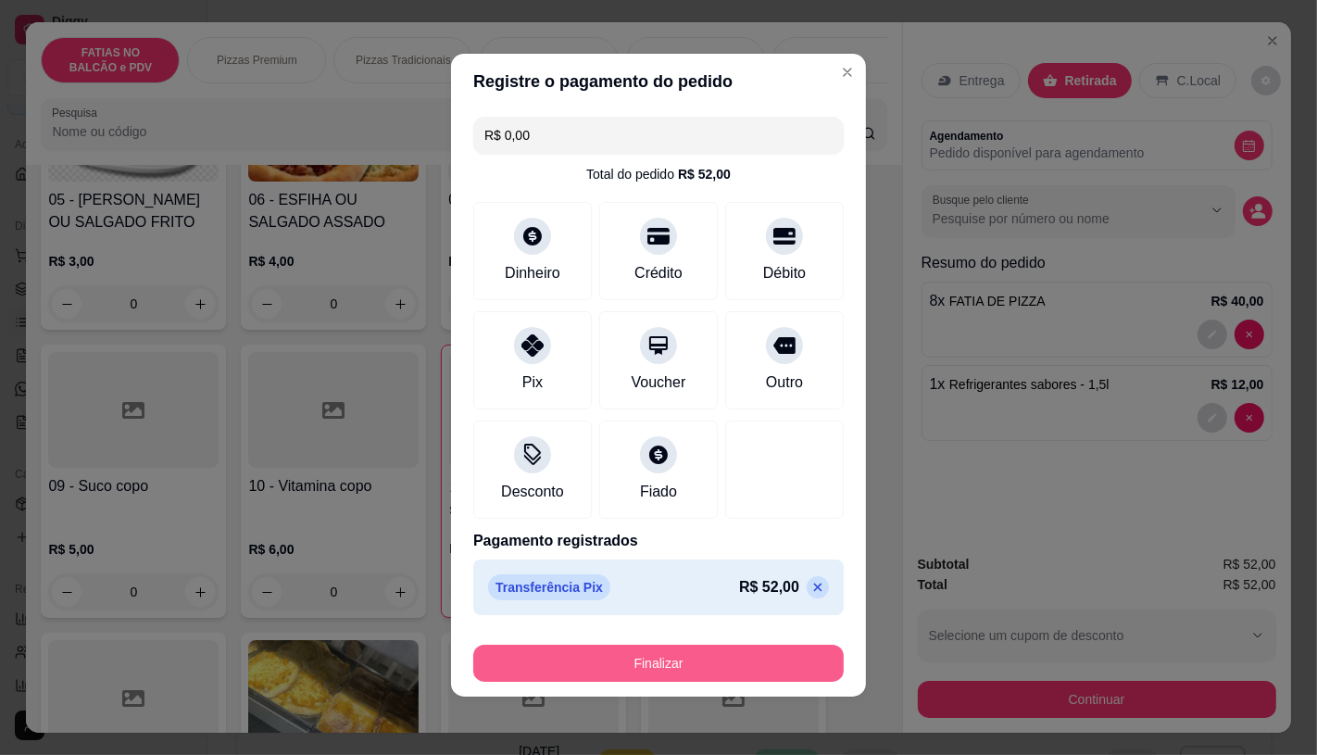
click at [669, 677] on button "Finalizar" at bounding box center [658, 663] width 370 height 37
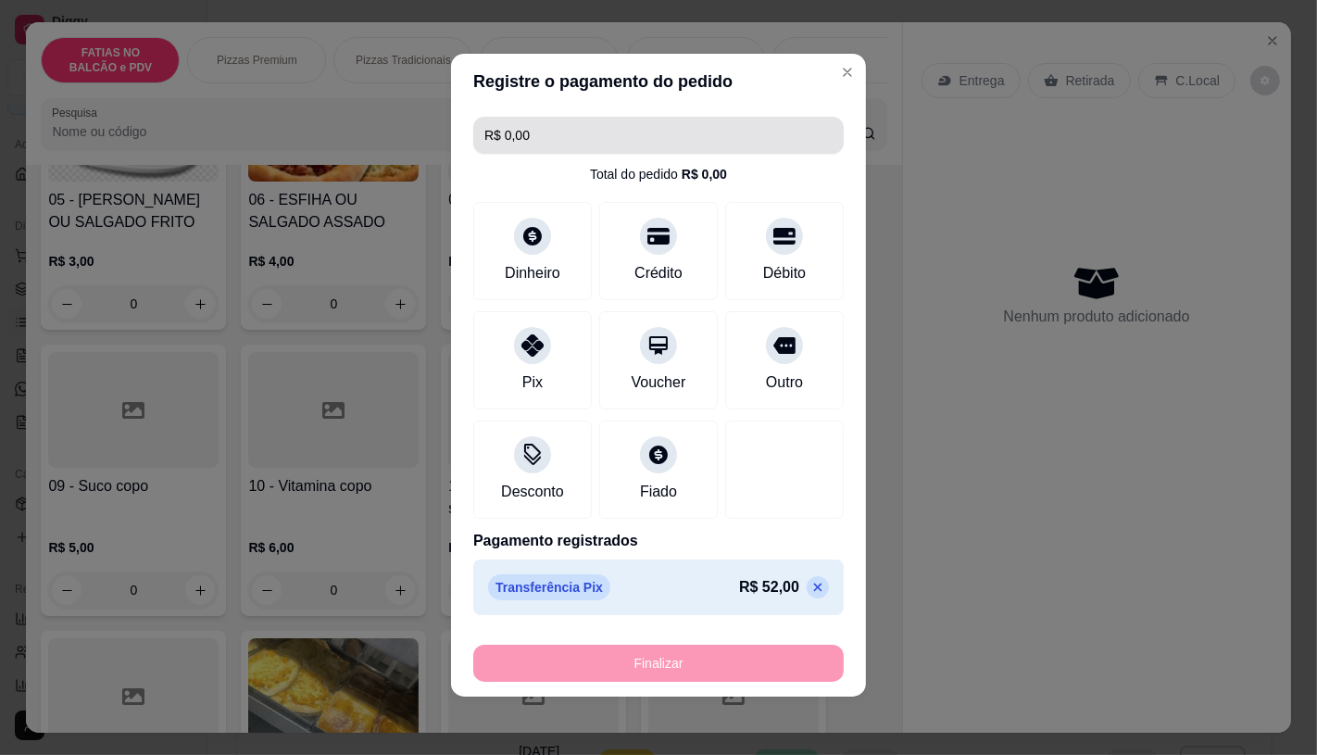
type input "0"
type input "-R$ 52,00"
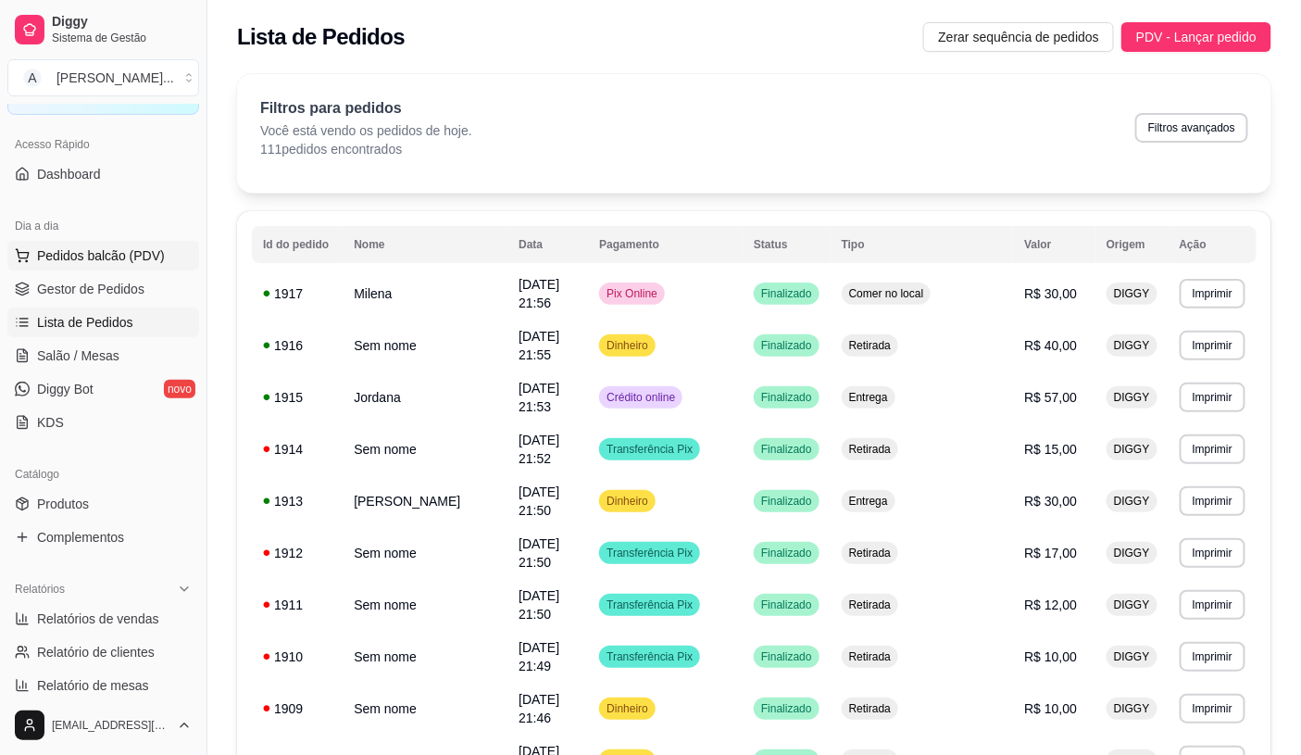
click at [74, 256] on span "Pedidos balcão (PDV)" at bounding box center [101, 255] width 128 height 19
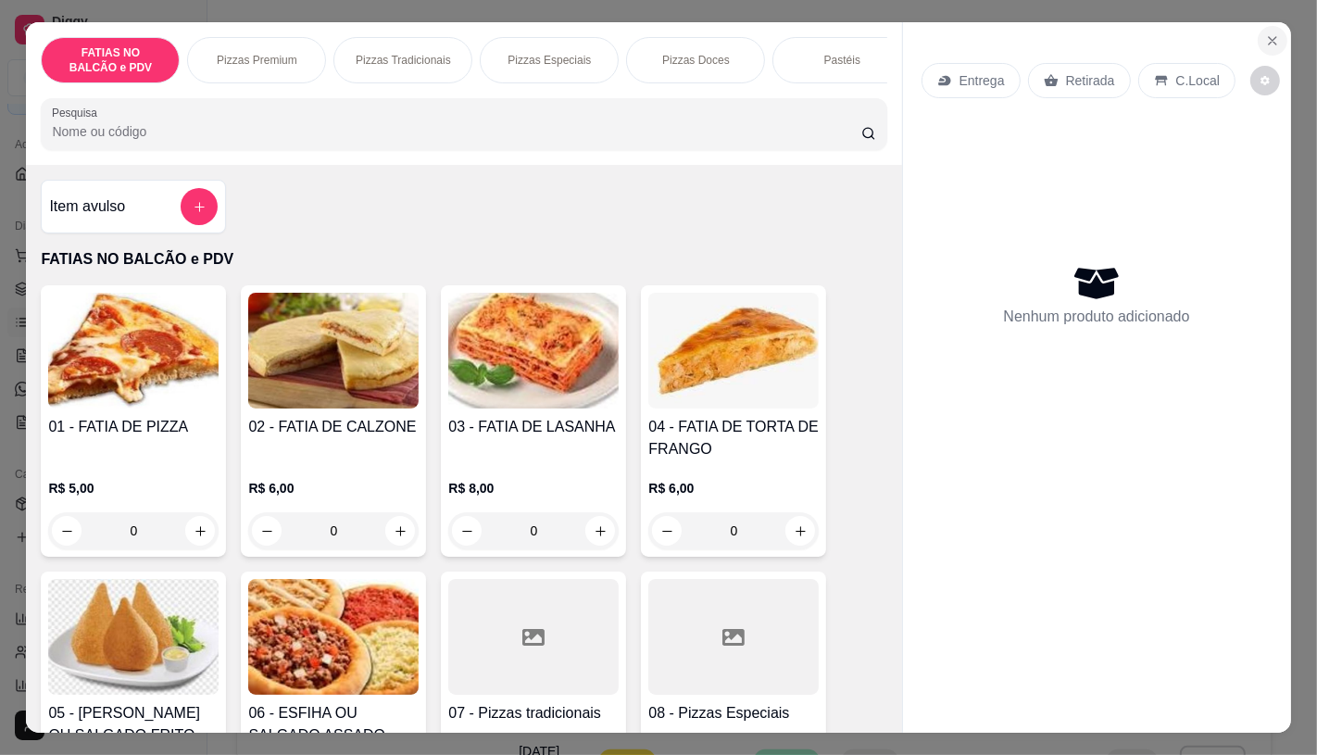
click at [1265, 38] on icon "Close" at bounding box center [1272, 40] width 15 height 15
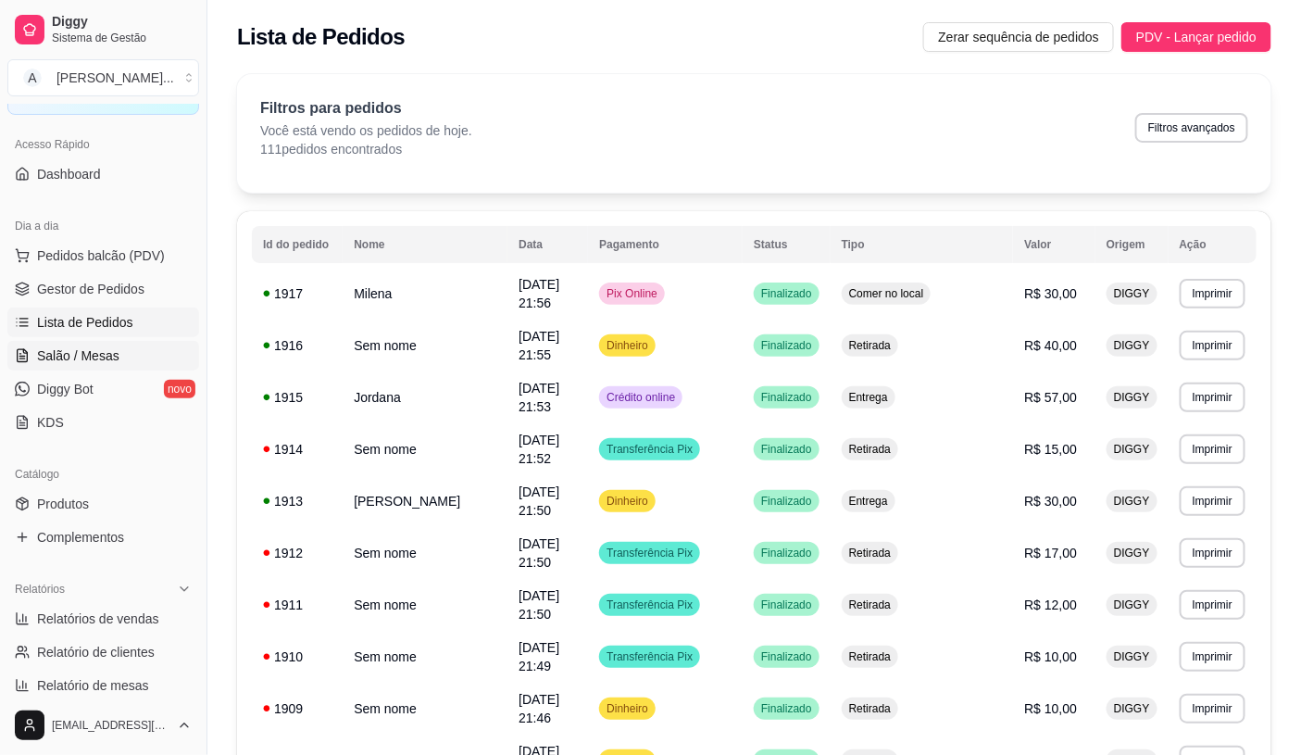
click at [87, 345] on link "Salão / Mesas" at bounding box center [103, 356] width 192 height 30
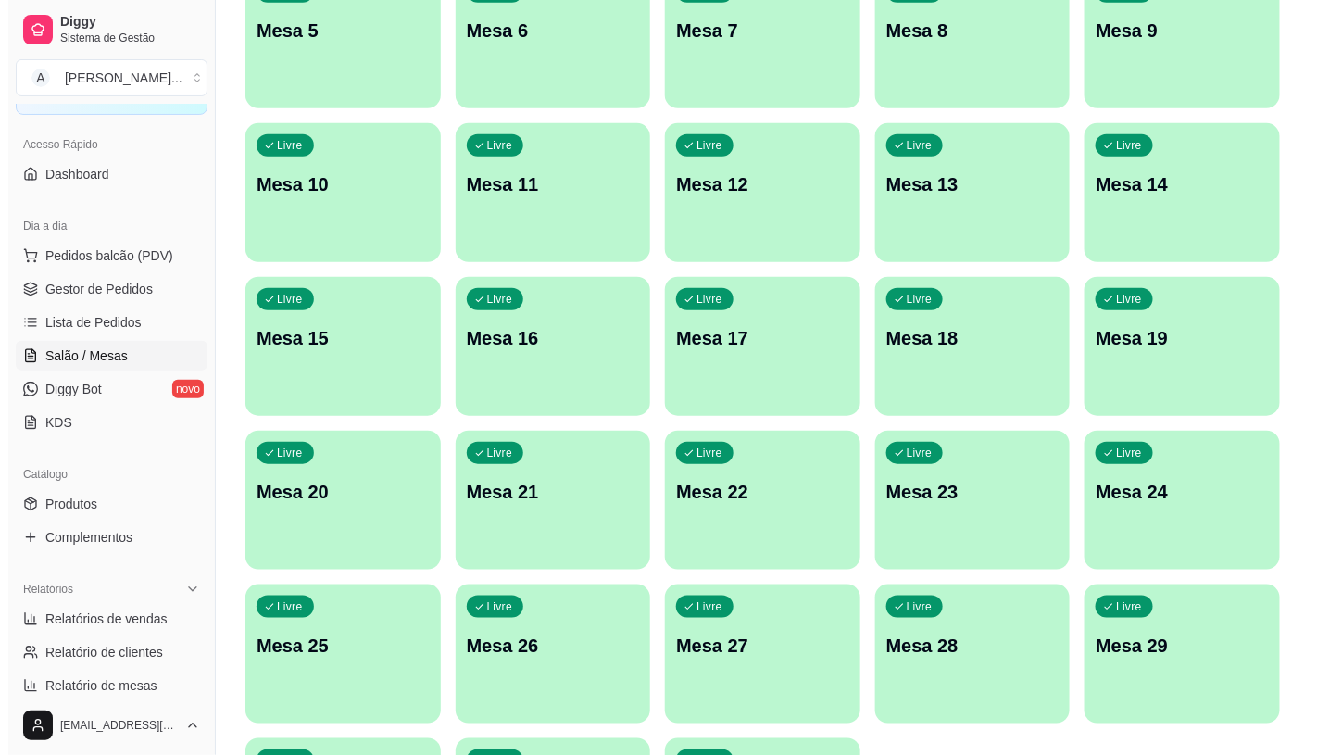
scroll to position [581, 0]
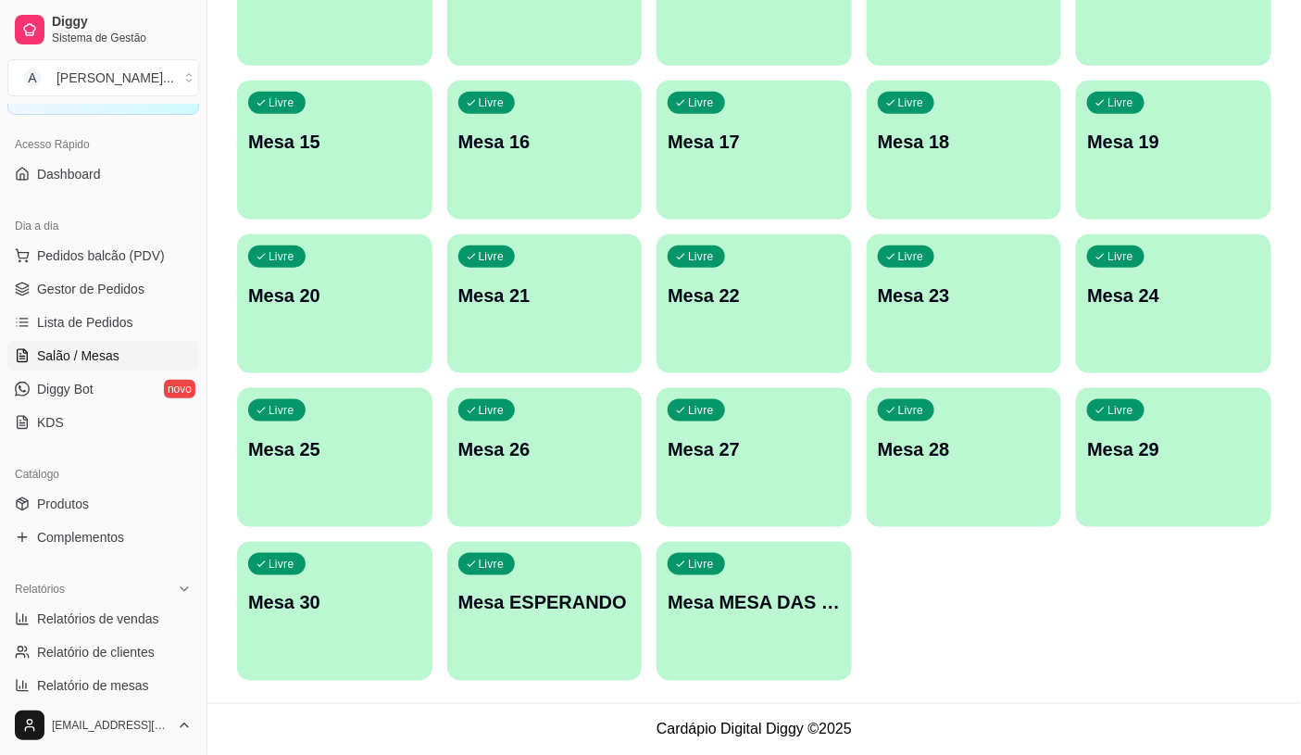
click at [745, 643] on div "Livre Mesa MESA DAS COMANDAS" at bounding box center [754, 600] width 195 height 117
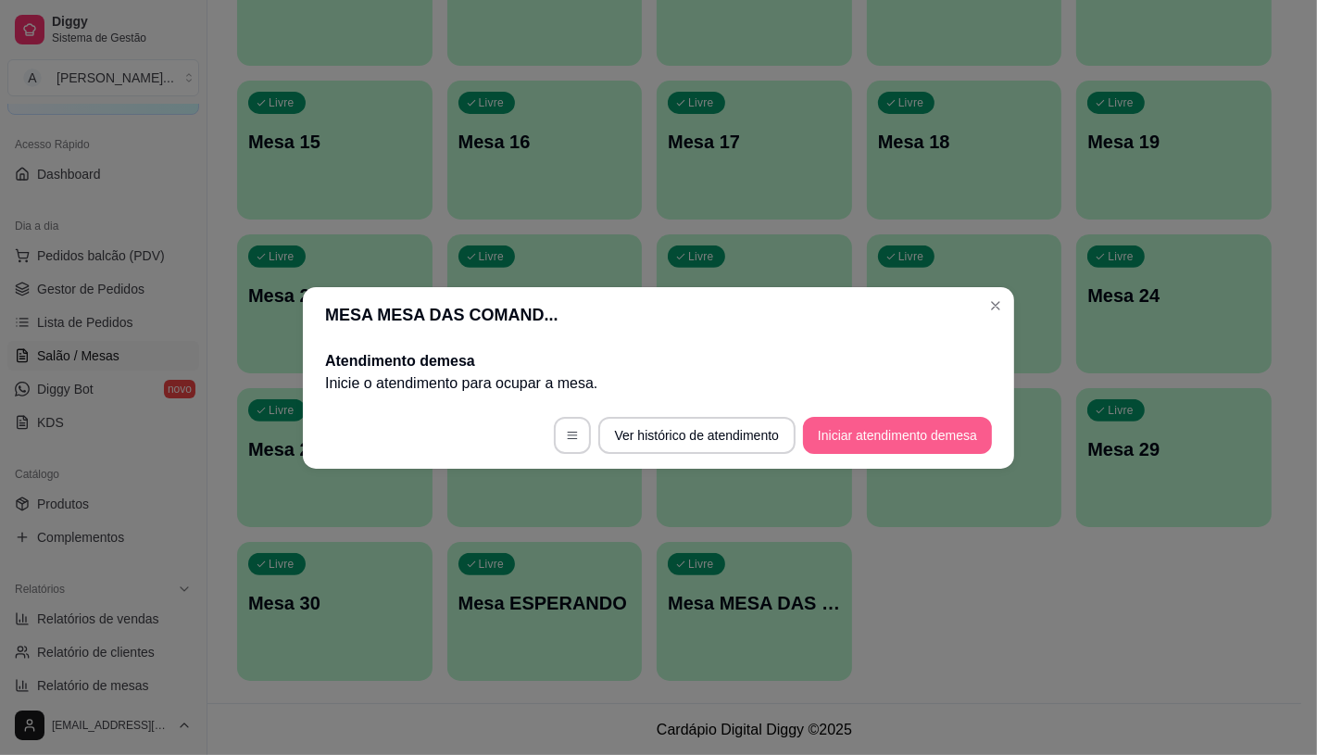
click at [812, 426] on button "Iniciar atendimento de mesa" at bounding box center [897, 435] width 189 height 37
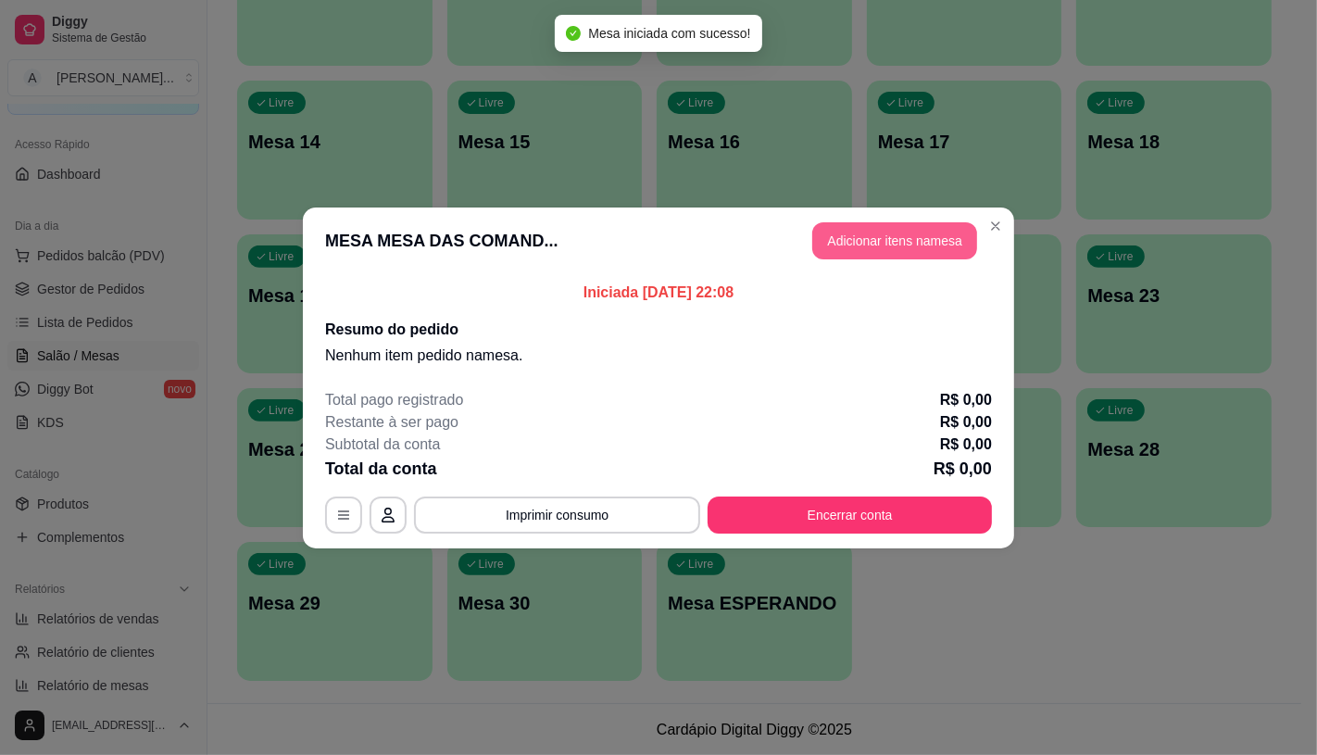
click at [878, 251] on button "Adicionar itens na mesa" at bounding box center [894, 240] width 165 height 37
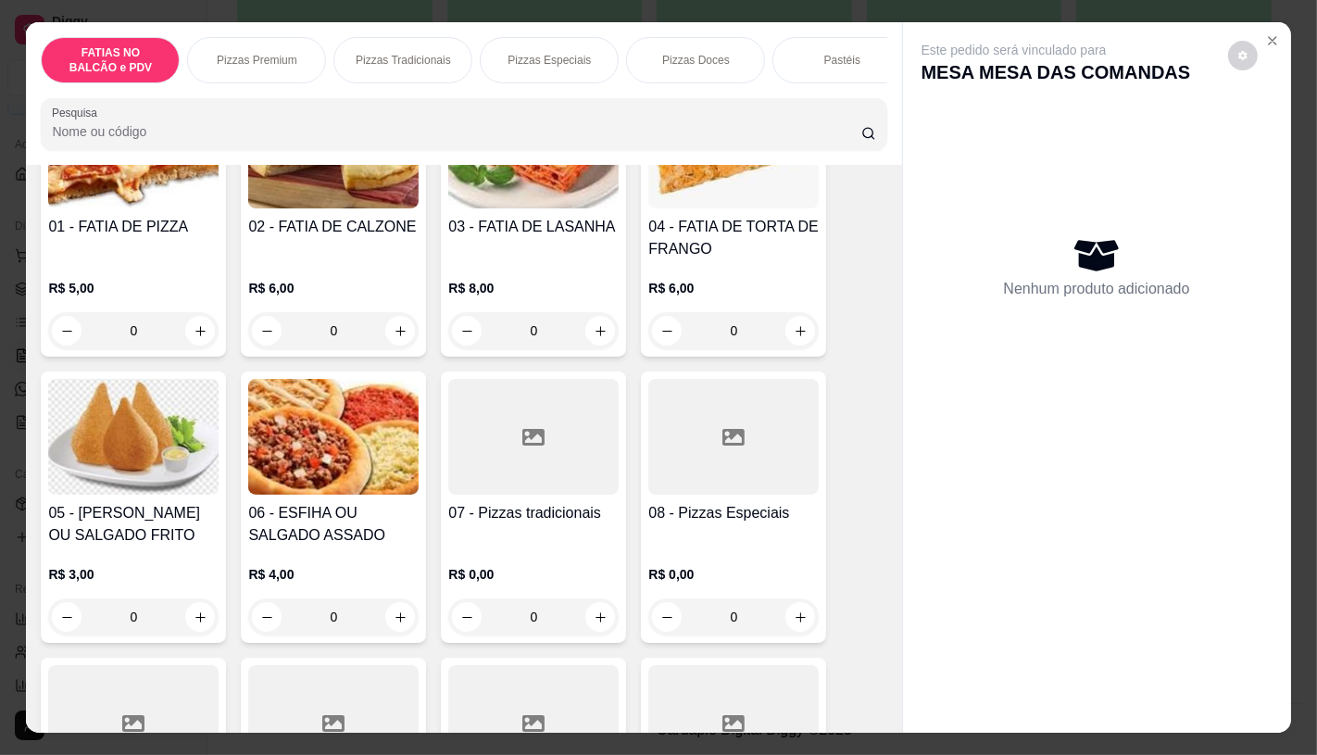
scroll to position [206, 0]
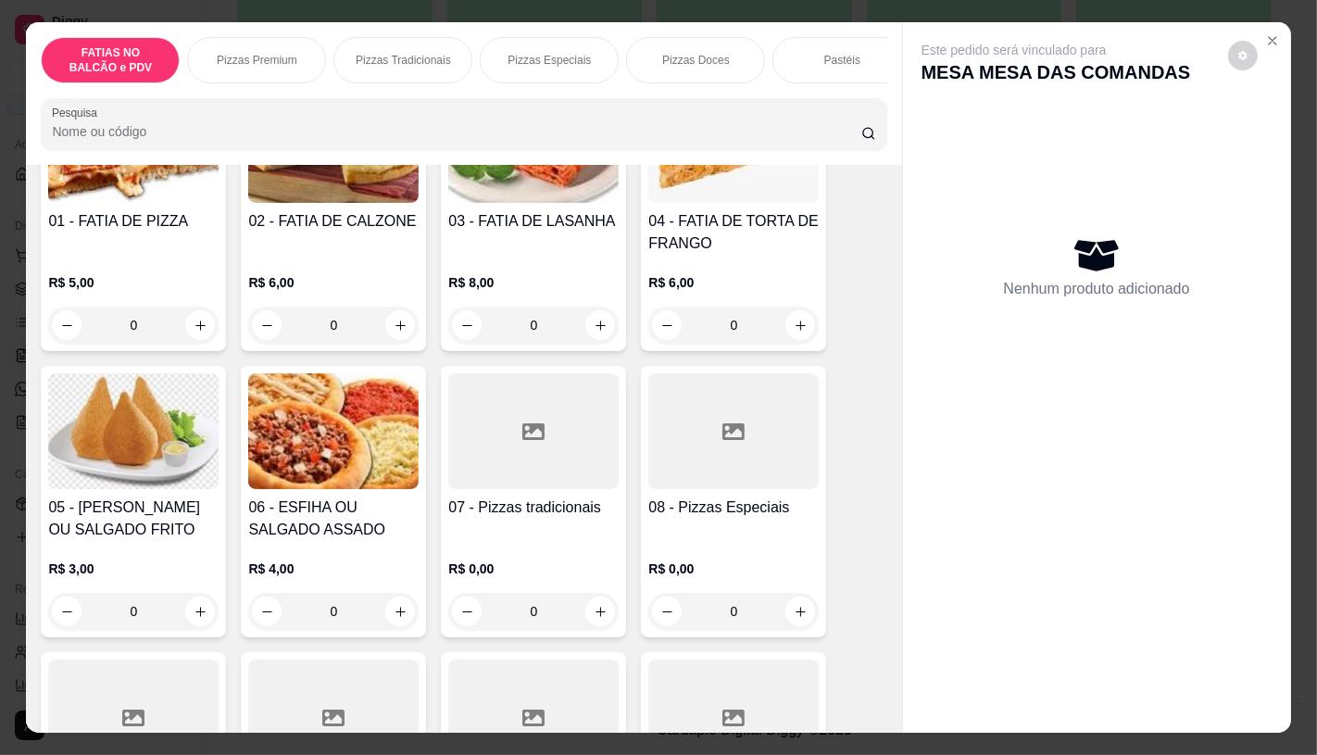
click at [761, 463] on div at bounding box center [733, 431] width 170 height 116
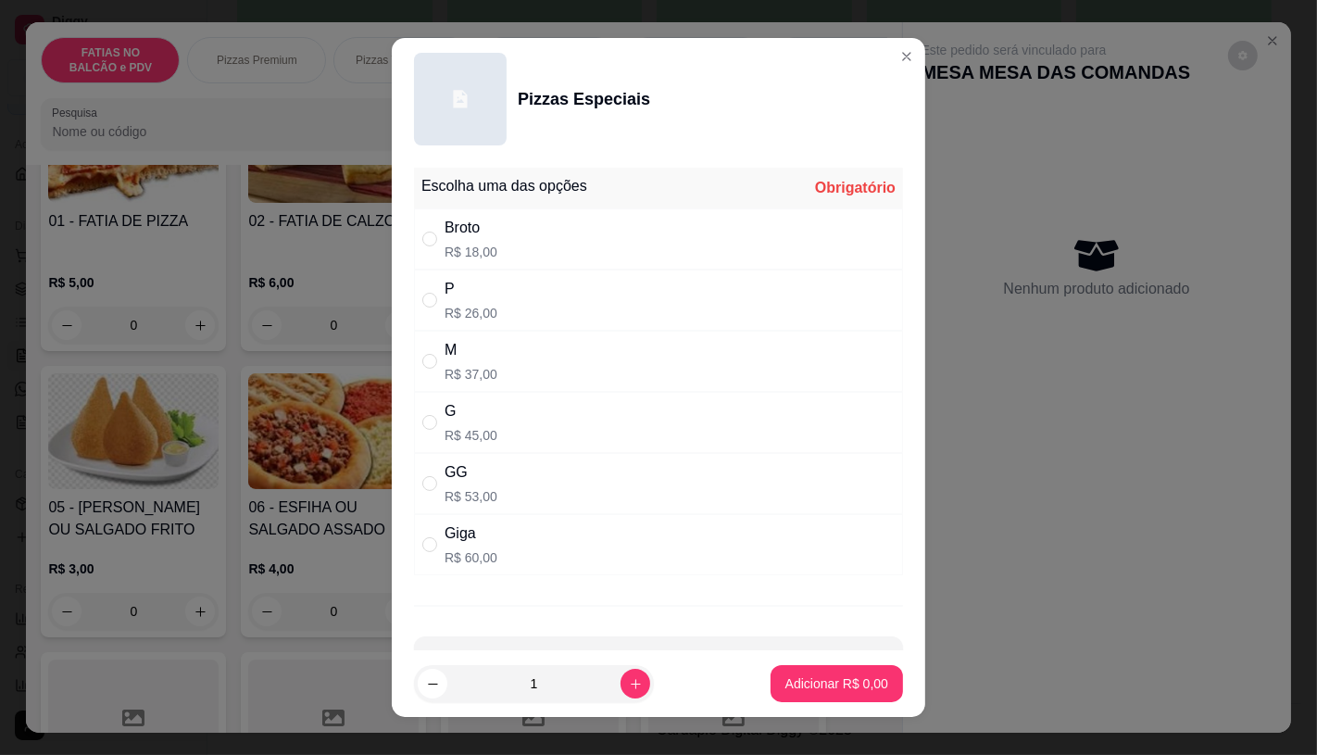
click at [477, 420] on div "G" at bounding box center [471, 411] width 53 height 22
radio input "true"
click at [785, 681] on p "Adicionar R$ 45,00" at bounding box center [833, 684] width 107 height 18
type input "1"
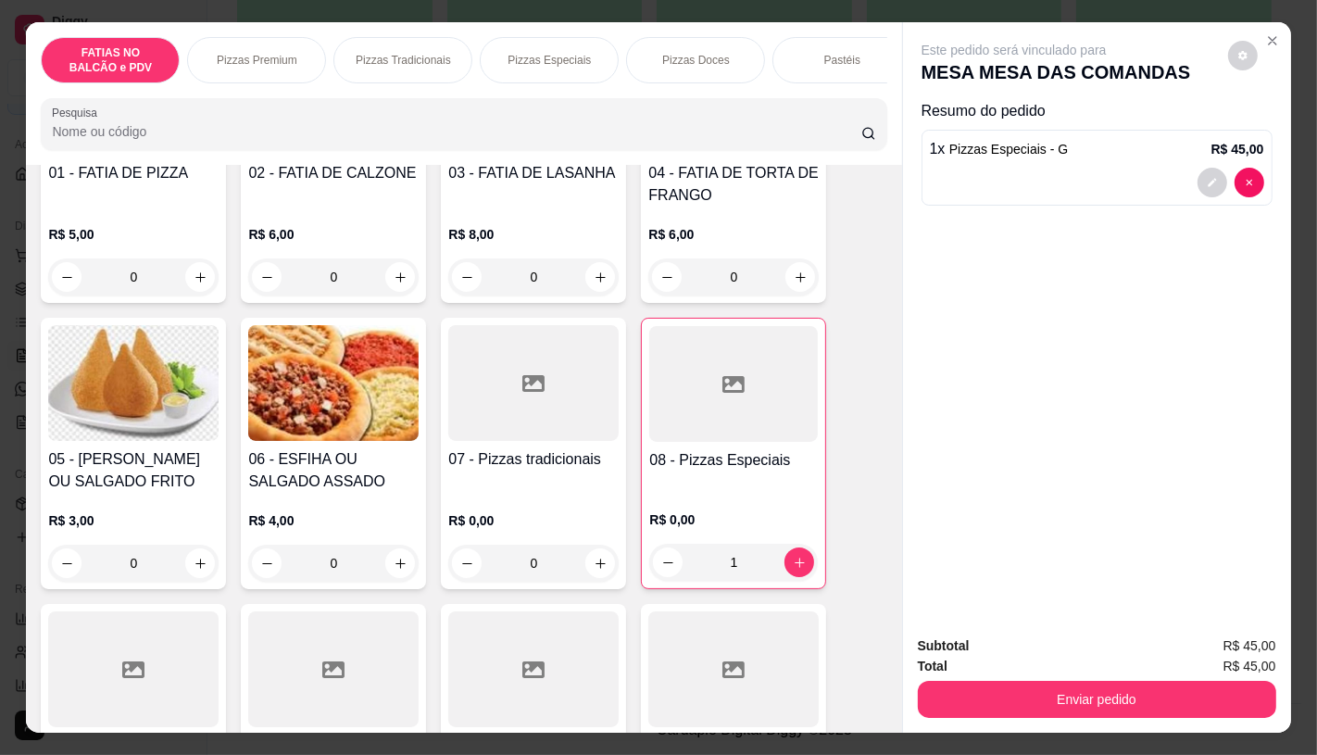
scroll to position [308, 0]
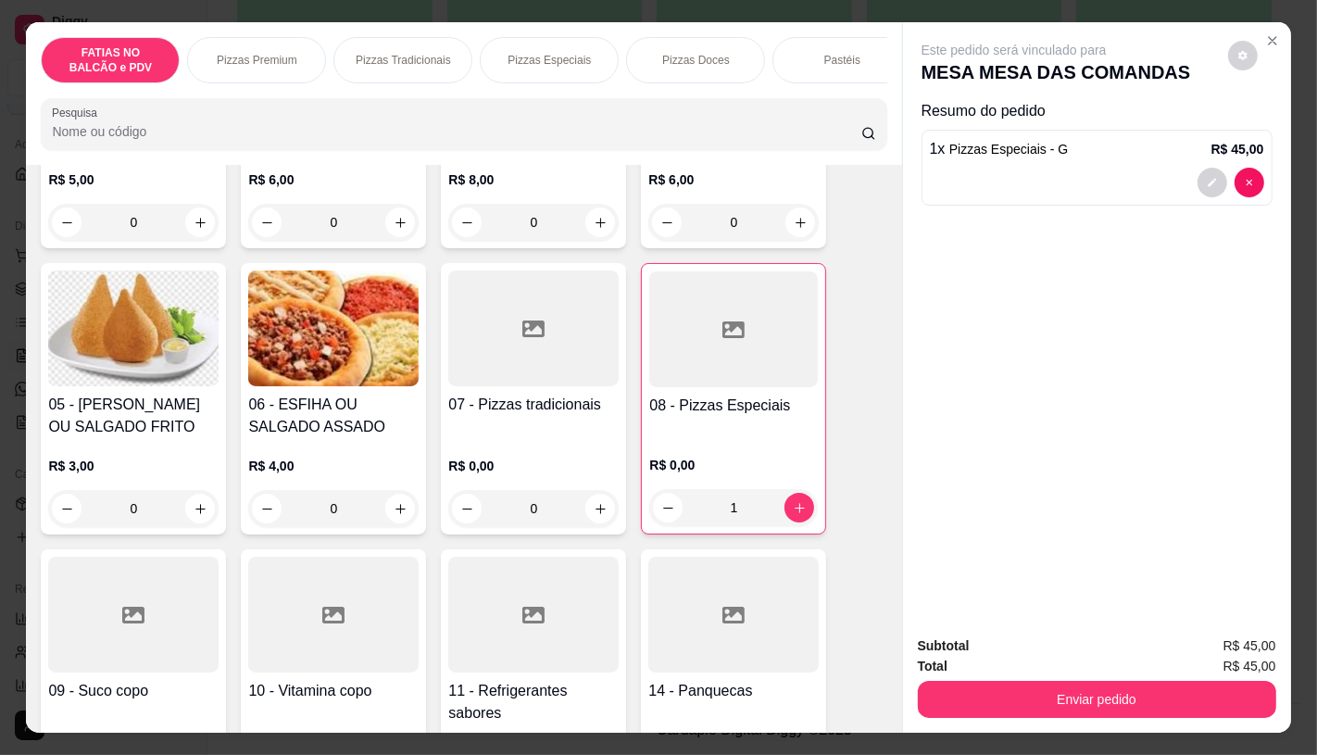
click at [515, 583] on div at bounding box center [533, 615] width 170 height 116
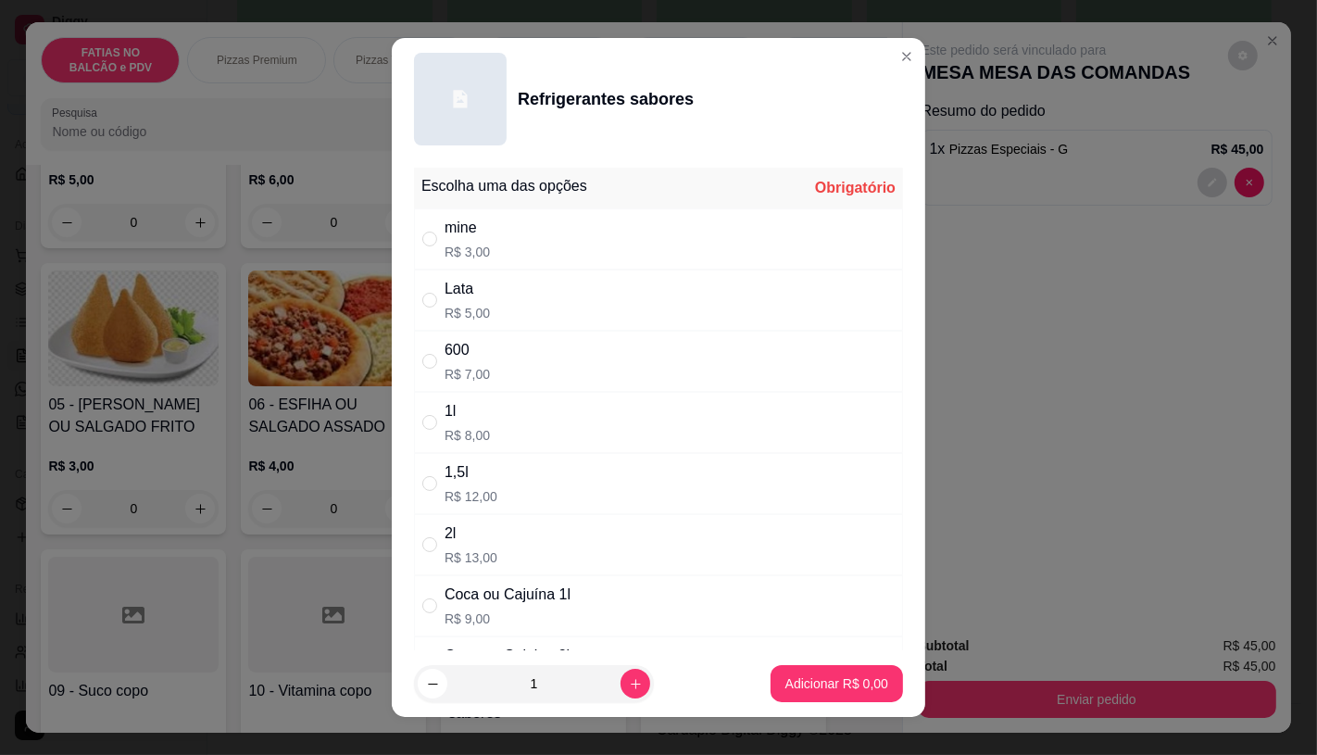
click at [470, 430] on p "R$ 8,00" at bounding box center [467, 435] width 45 height 19
radio input "true"
click at [824, 683] on p "Adicionar R$ 8,00" at bounding box center [836, 684] width 100 height 18
type input "1"
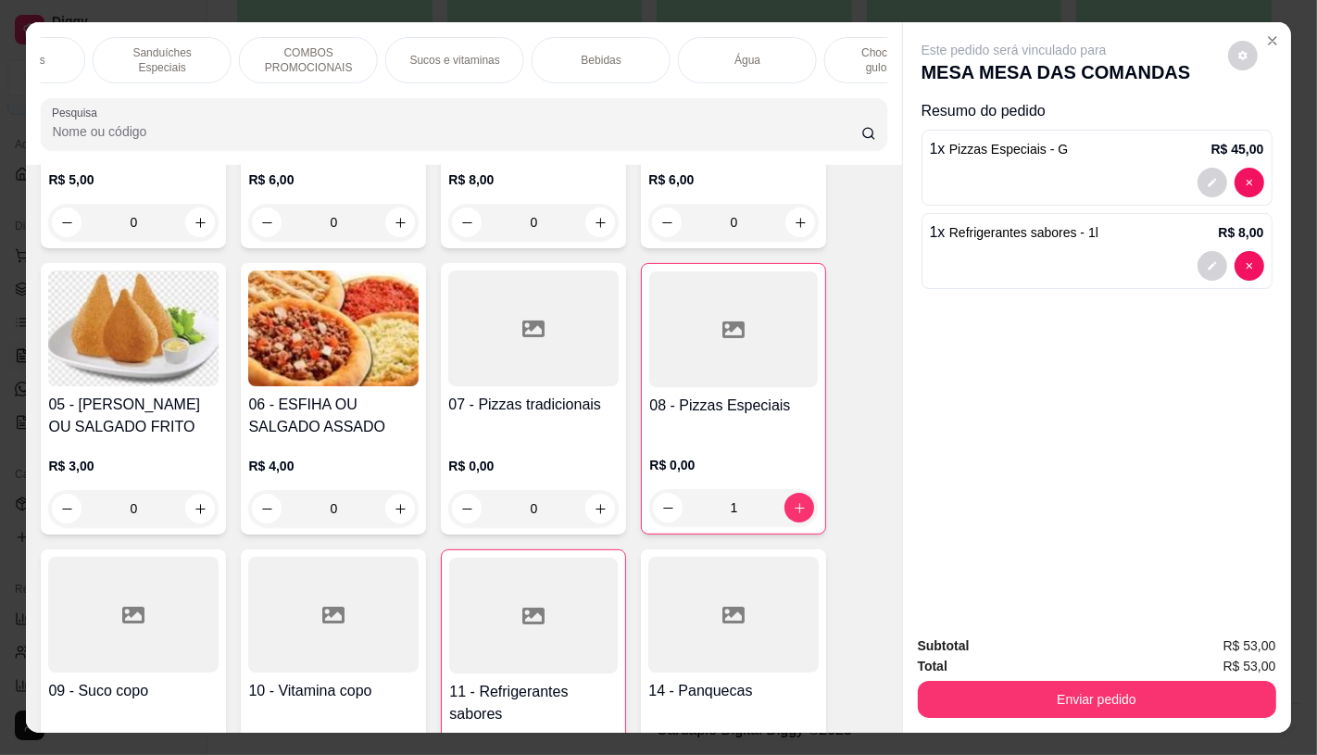
scroll to position [0, 1926]
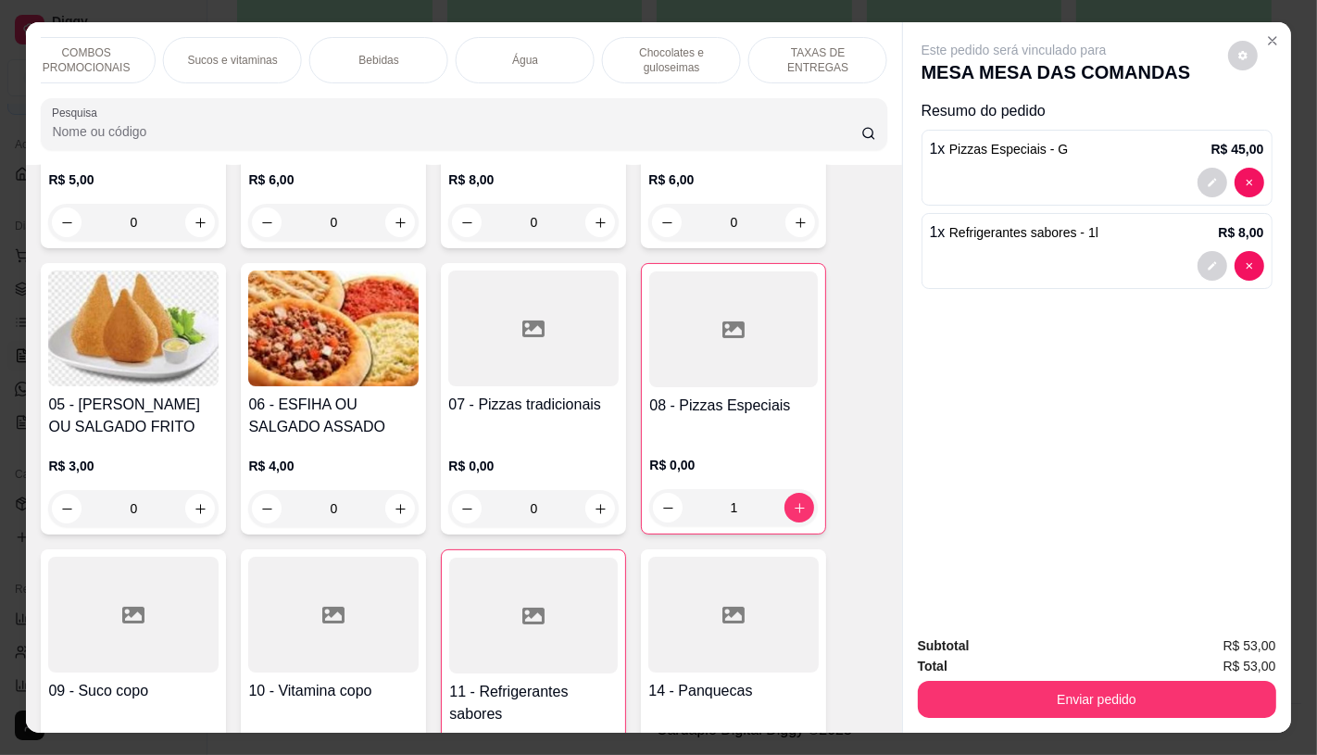
click at [847, 56] on p "TAXAS DE ENTREGAS" at bounding box center [817, 60] width 107 height 30
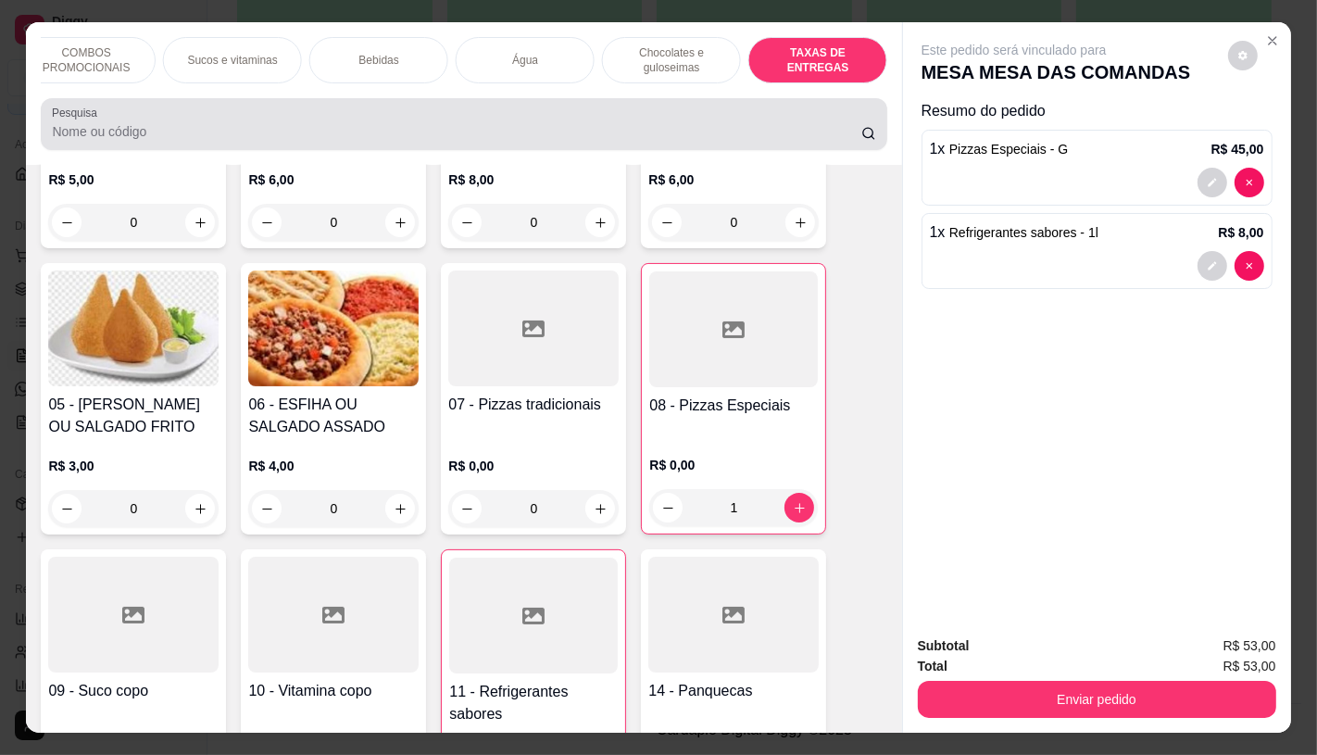
scroll to position [44, 0]
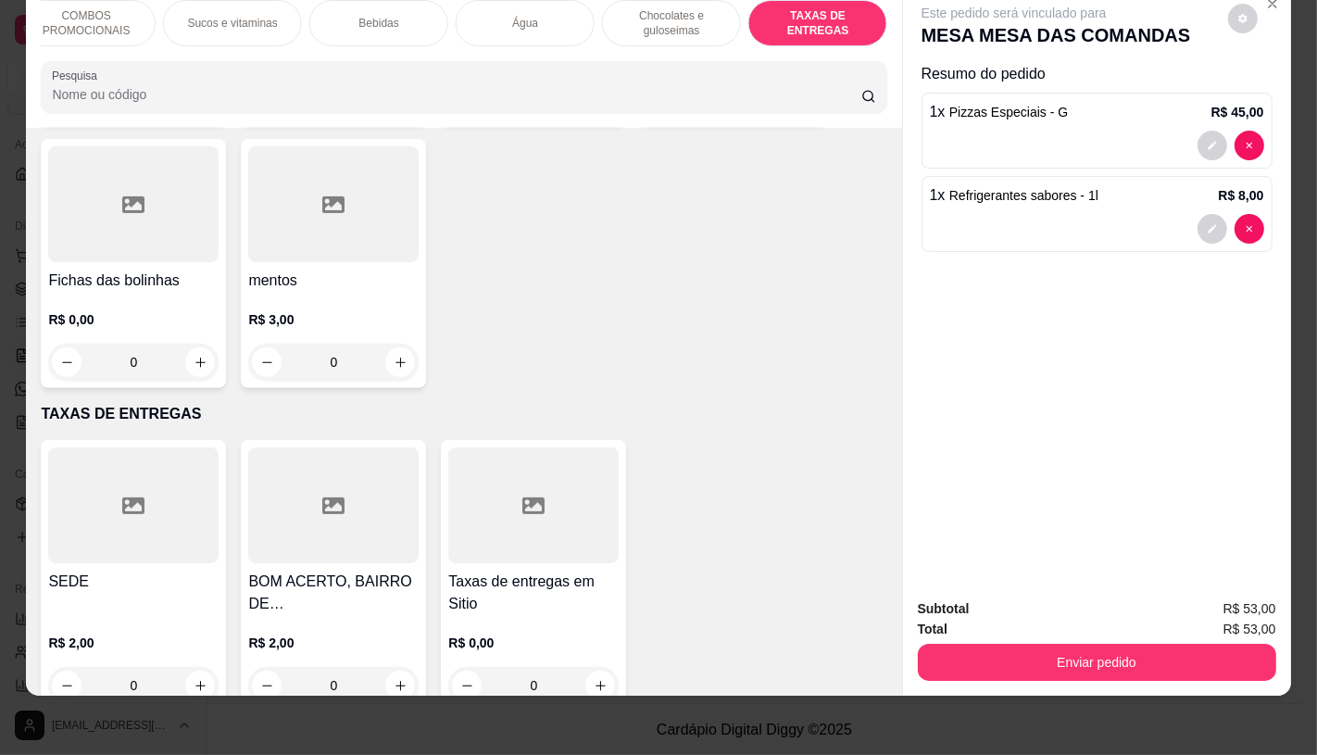
click at [533, 497] on icon at bounding box center [533, 505] width 22 height 17
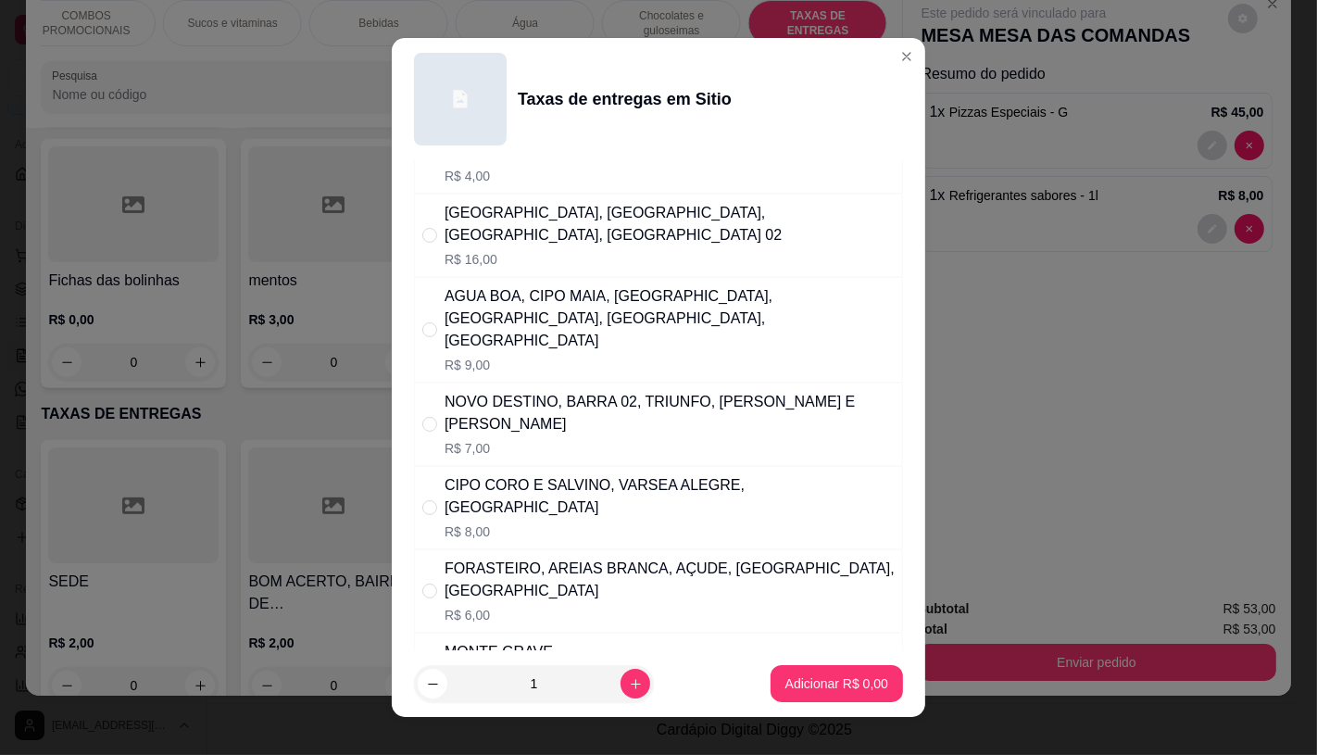
scroll to position [206, 0]
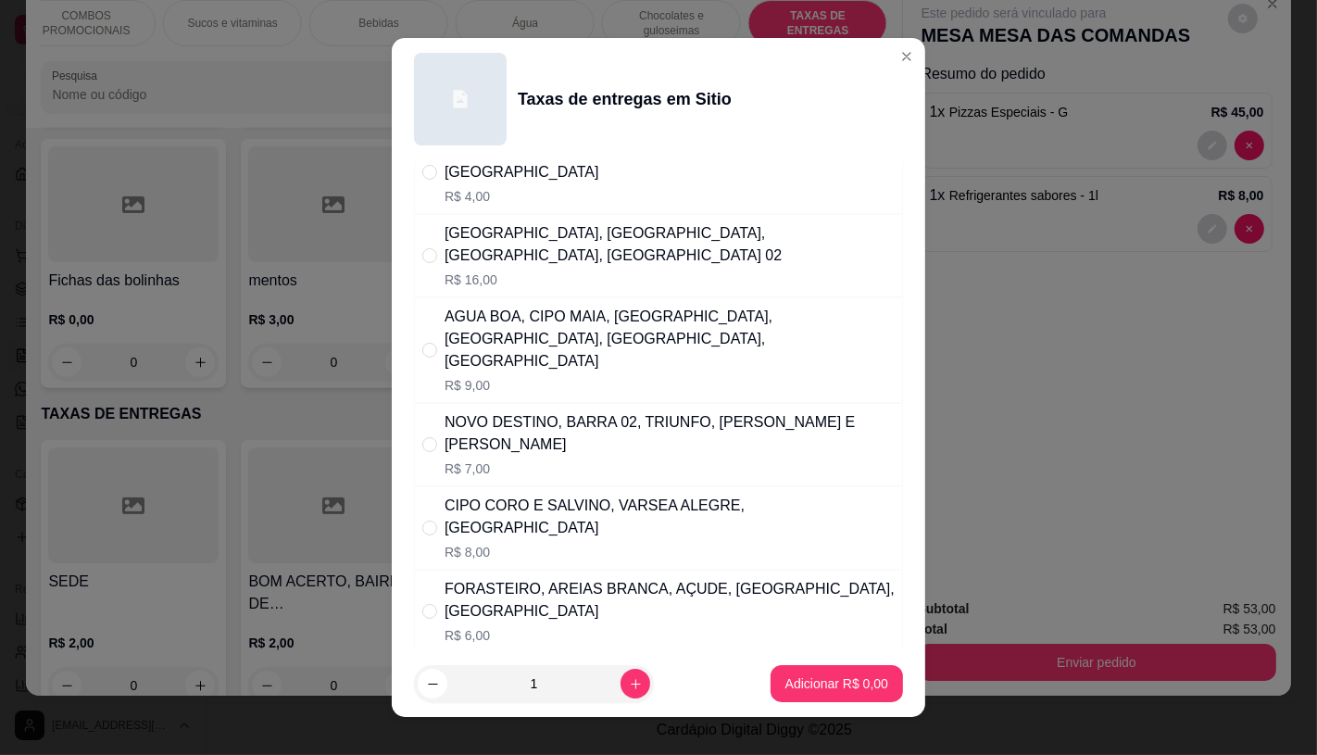
click at [541, 311] on div "AGUA BOA, CIPO MAIA, MORADA NOVA, MONTE BELO, BAIXA VERDE, VARZEA ALEGRE" at bounding box center [670, 339] width 450 height 67
radio input "true"
click at [787, 676] on p "Adicionar R$ 9,00" at bounding box center [836, 684] width 100 height 18
type input "1"
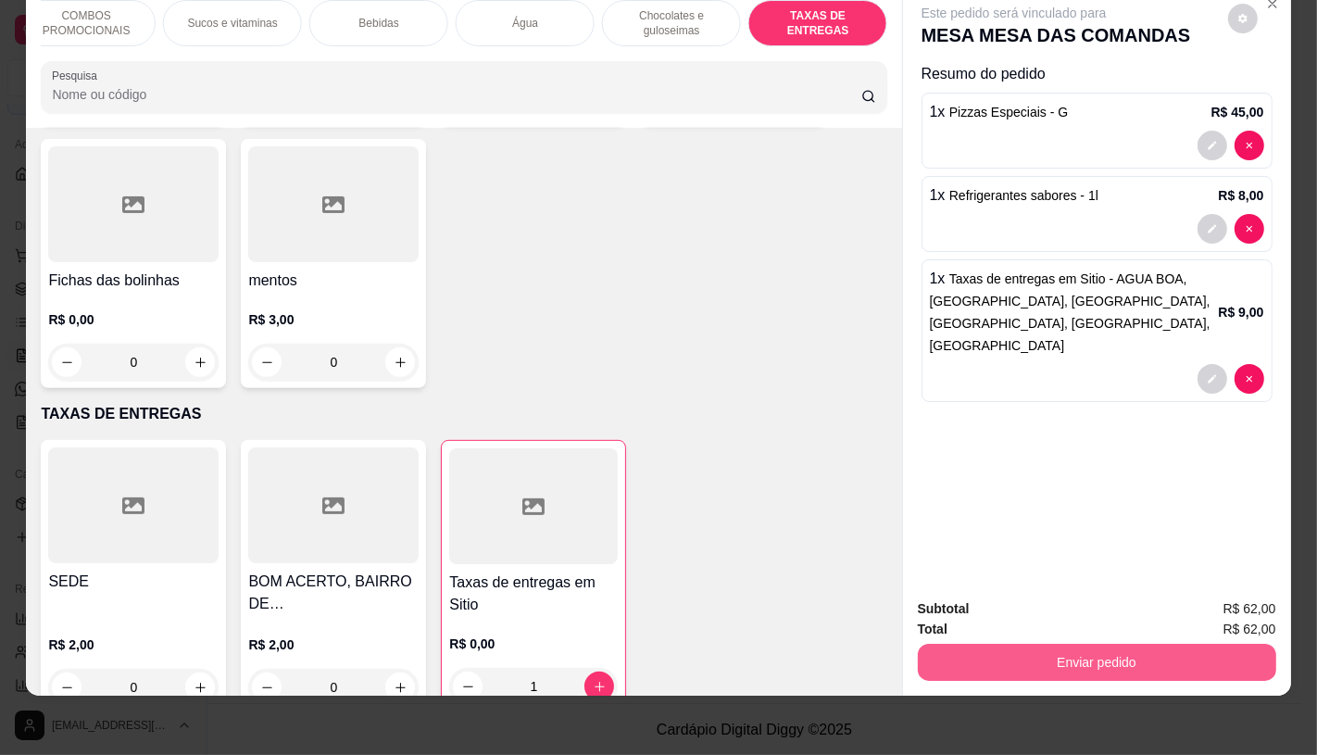
click at [1111, 644] on button "Enviar pedido" at bounding box center [1097, 662] width 358 height 37
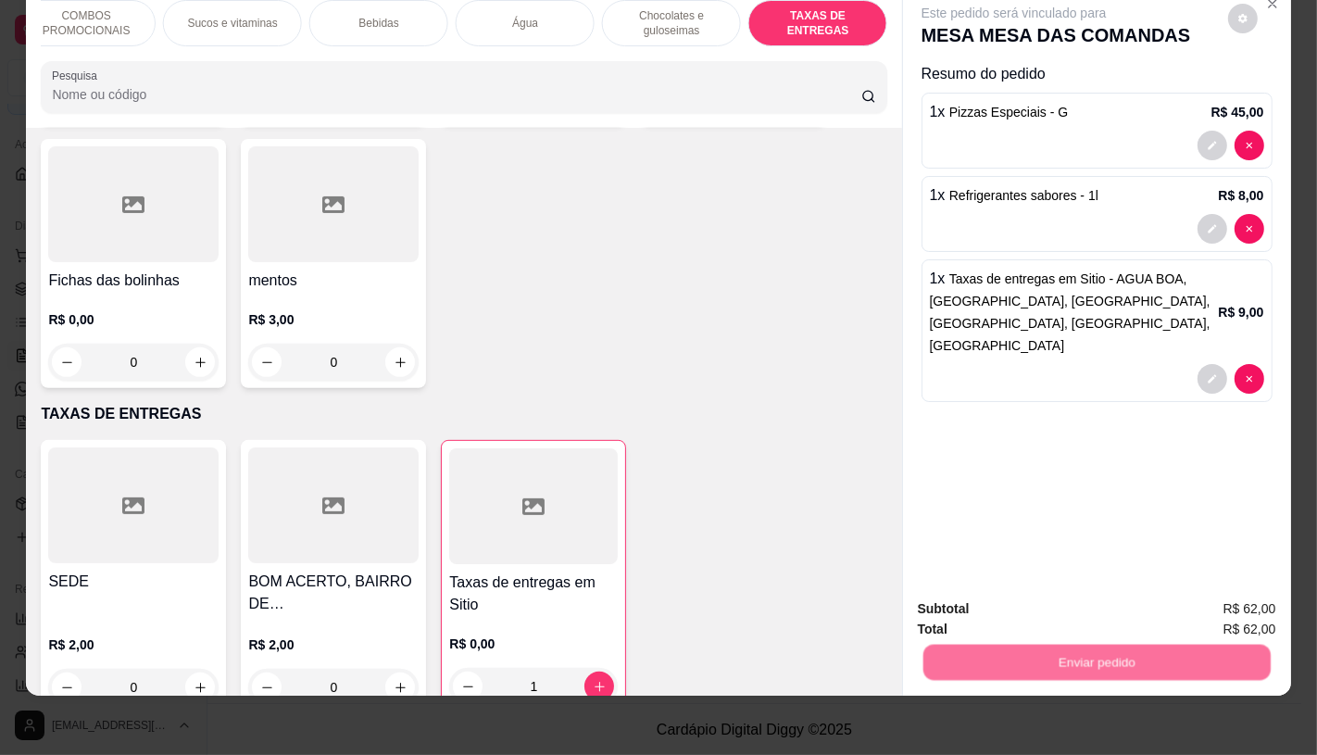
click at [1049, 605] on button "Não registrar e enviar pedido" at bounding box center [1034, 602] width 193 height 35
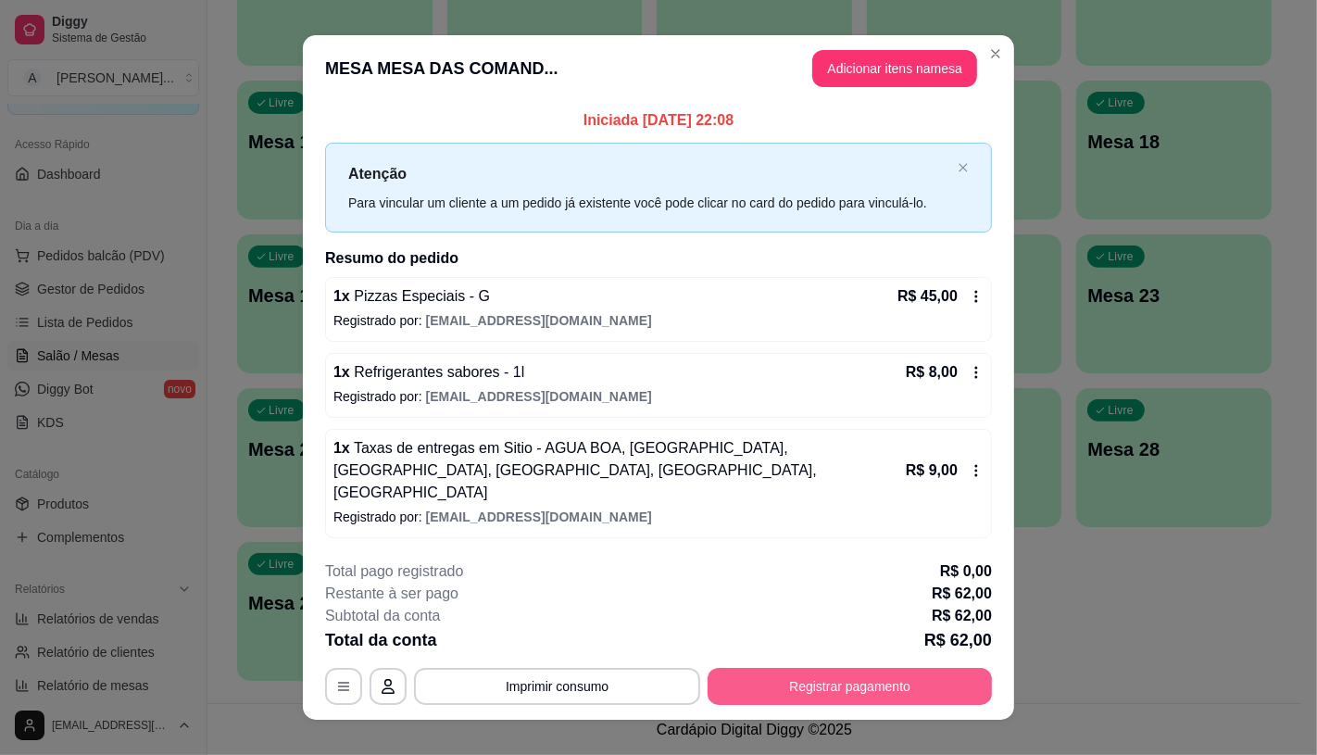
click at [873, 689] on button "Registrar pagamento" at bounding box center [850, 686] width 284 height 37
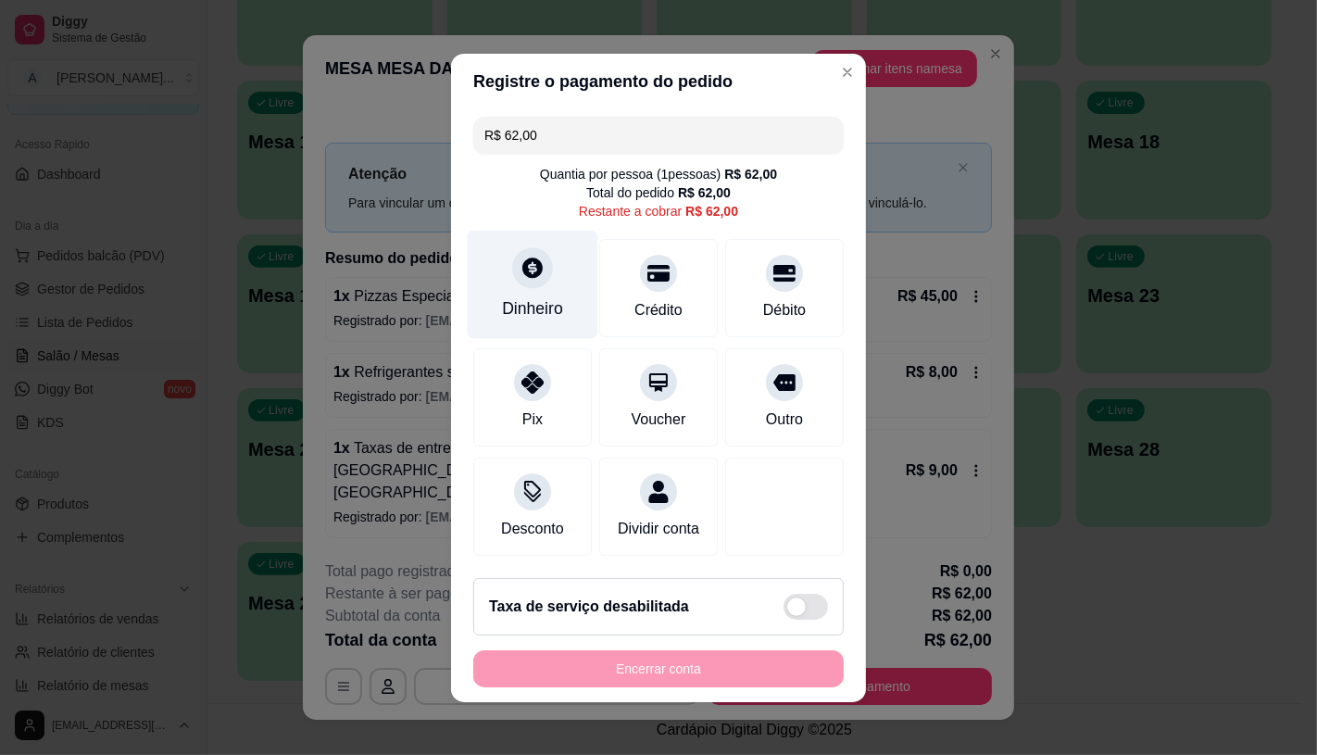
click at [502, 313] on div "Dinheiro" at bounding box center [533, 284] width 131 height 108
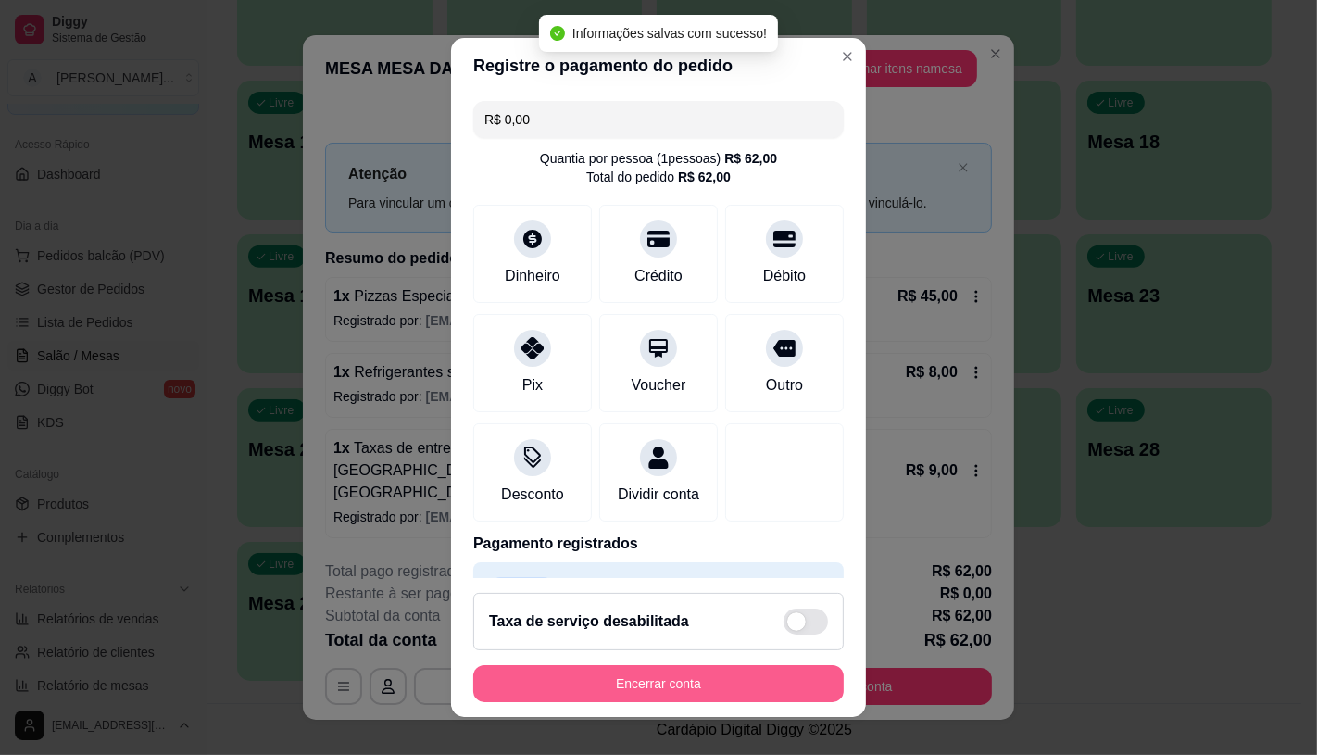
type input "R$ 0,00"
click at [704, 687] on button "Encerrar conta" at bounding box center [658, 683] width 370 height 37
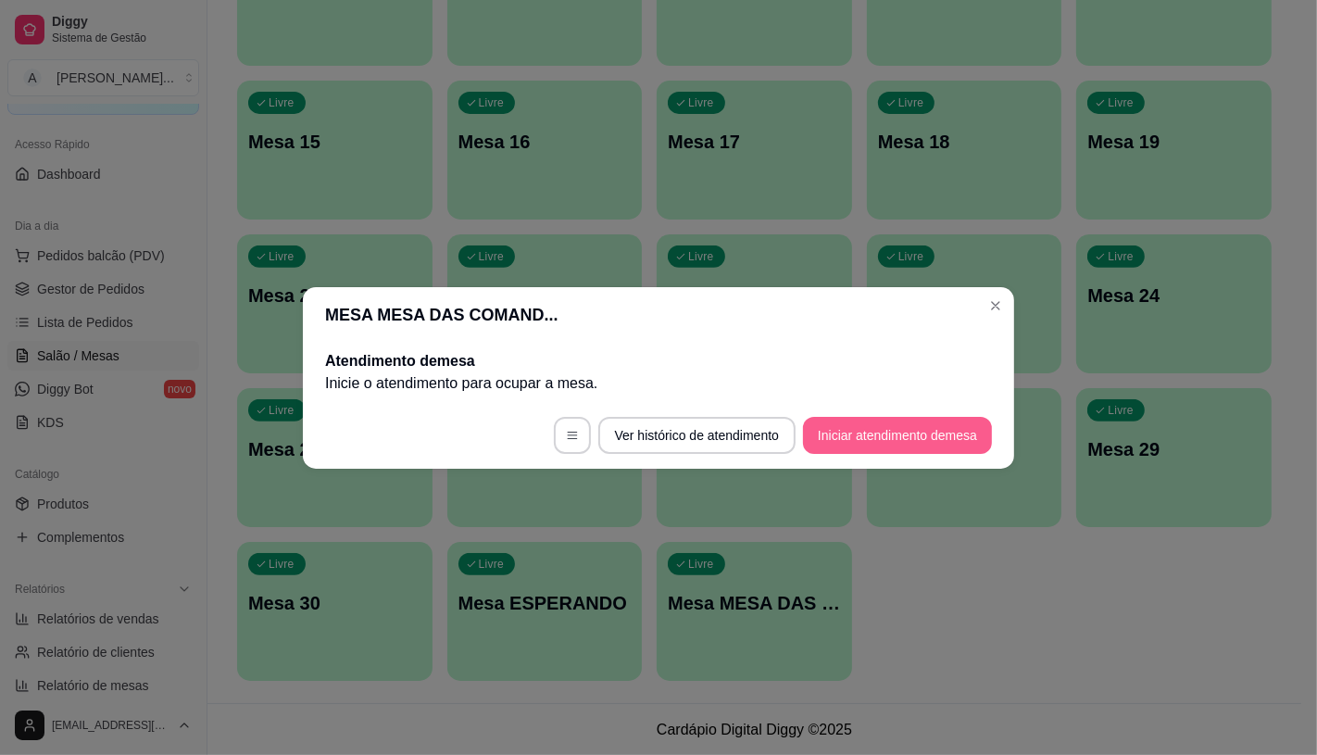
click at [893, 441] on button "Iniciar atendimento de mesa" at bounding box center [897, 435] width 189 height 37
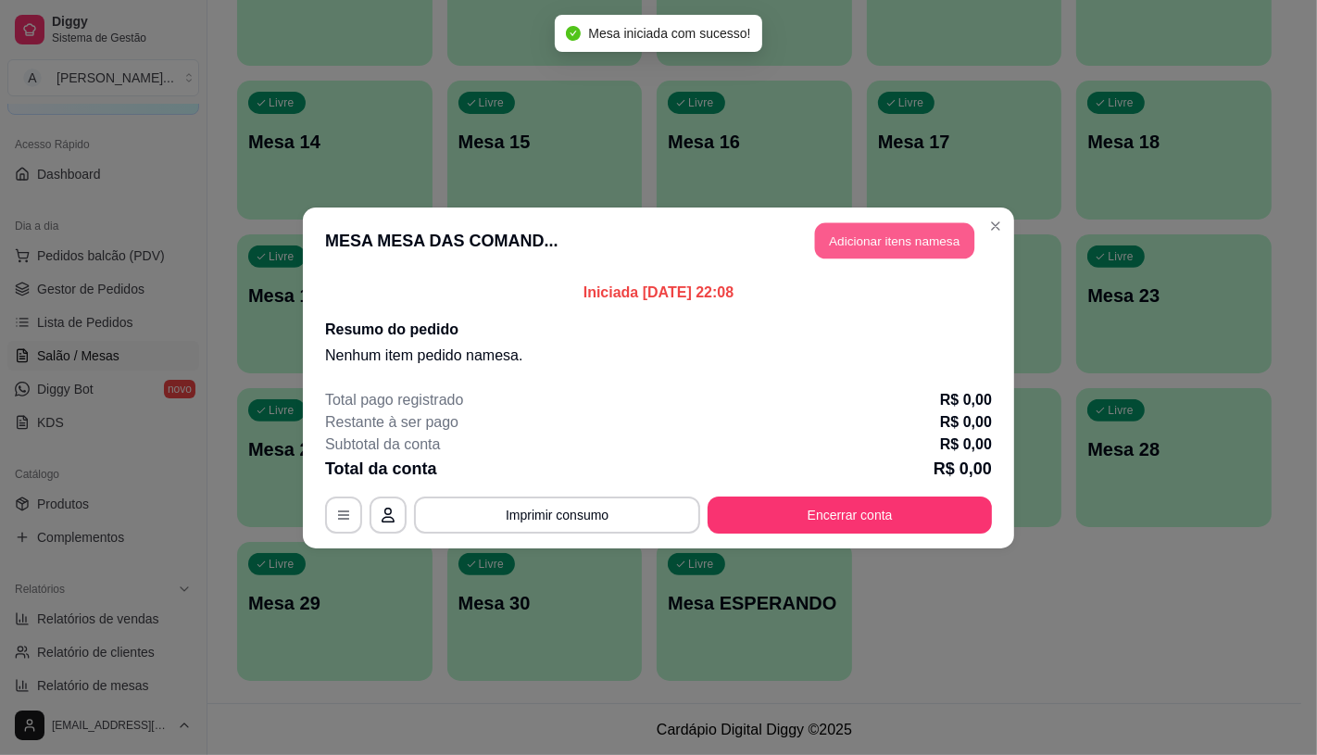
click at [899, 246] on button "Adicionar itens na mesa" at bounding box center [894, 240] width 159 height 36
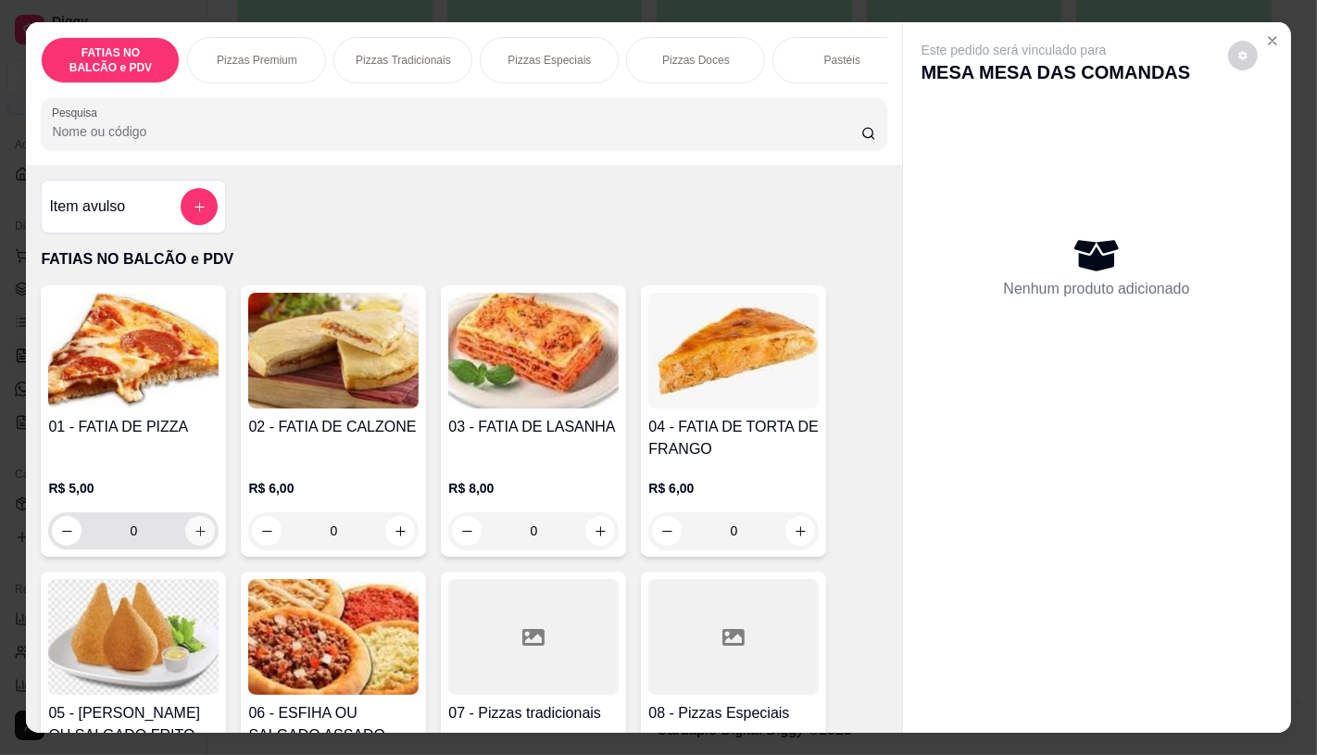
click at [196, 538] on icon "increase-product-quantity" at bounding box center [201, 531] width 14 height 14
type input "2"
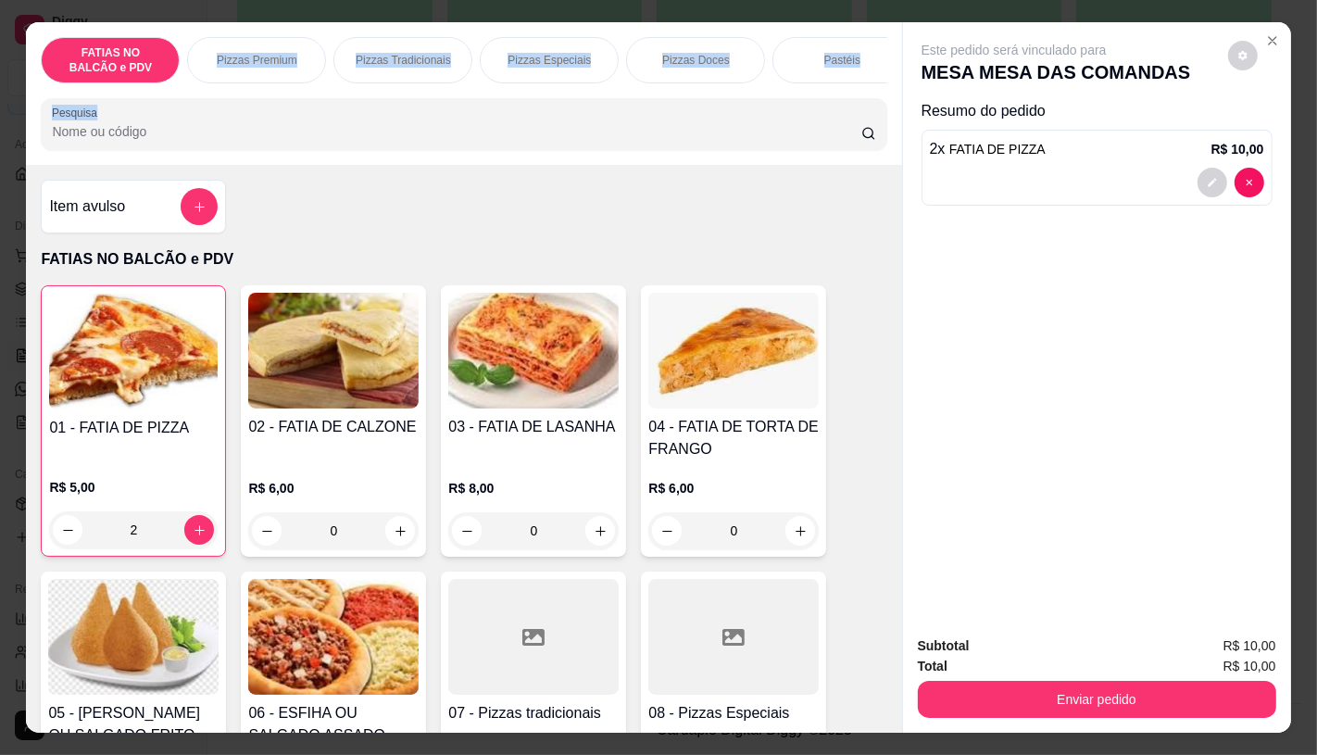
drag, startPoint x: 155, startPoint y: 75, endPoint x: 330, endPoint y: 94, distance: 176.0
click at [330, 94] on div "FATIAS NO BALCÃO e PDV Pizzas Premium Pizzas Tradicionais Pizzas Especiais Pizz…" at bounding box center [463, 93] width 875 height 143
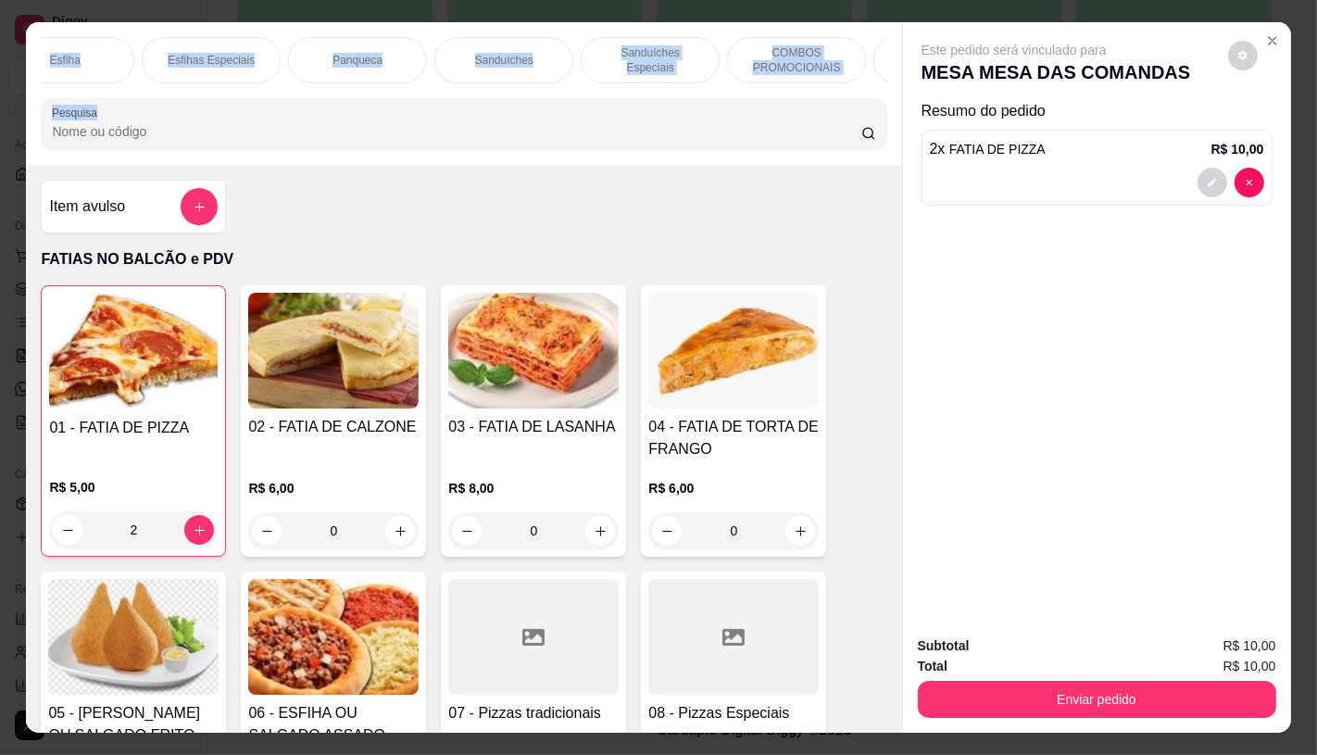
scroll to position [0, 1672]
click at [881, 51] on div "FATIAS NO BALCÃO e PDV Pizzas Premium Pizzas Tradicionais Pizzas Especiais Pizz…" at bounding box center [463, 93] width 875 height 143
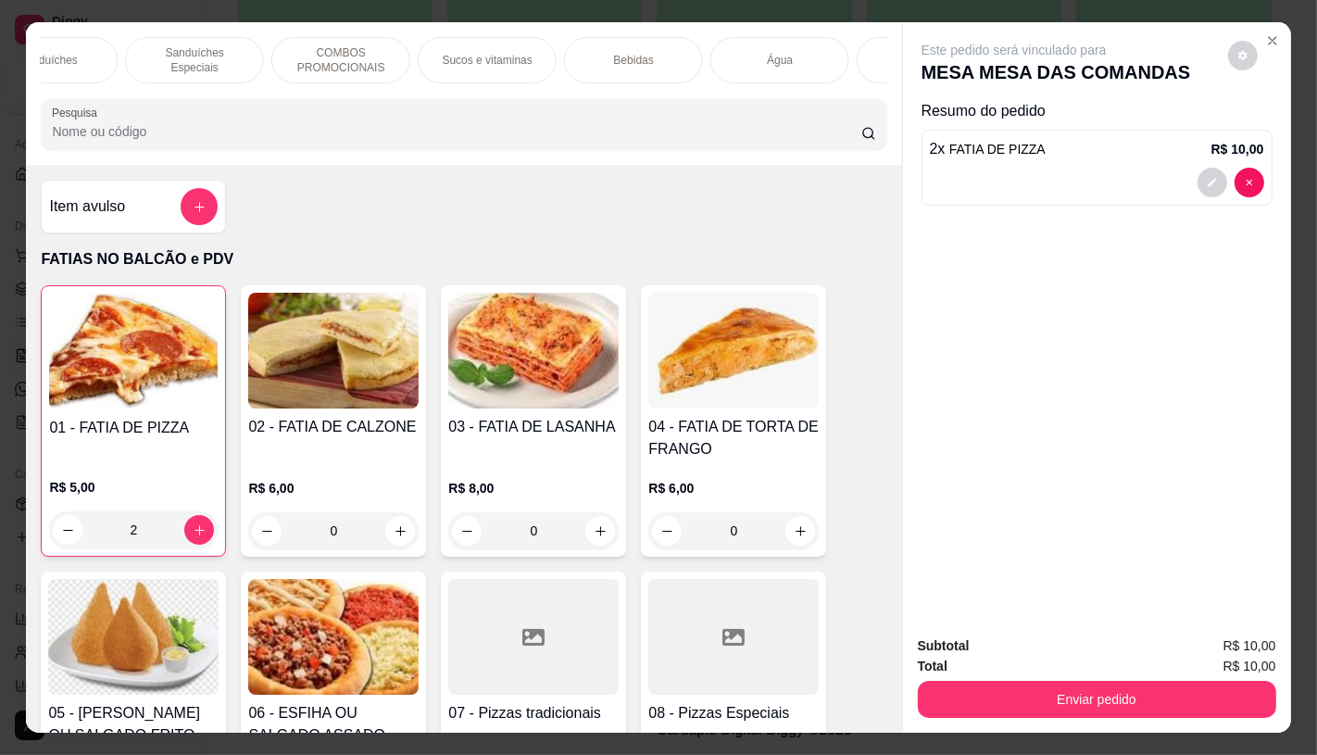
click at [872, 56] on p "Chocolates e guloseimas" at bounding box center [925, 60] width 107 height 30
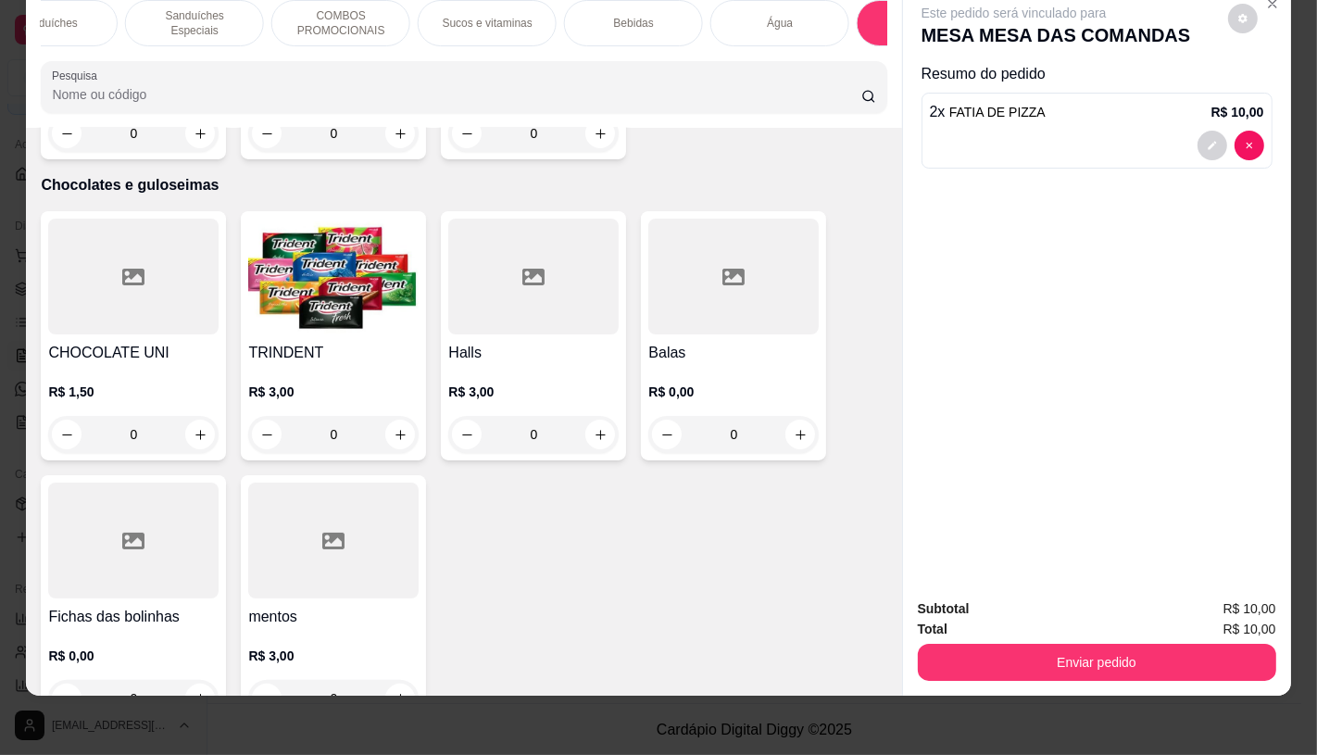
scroll to position [0, 1926]
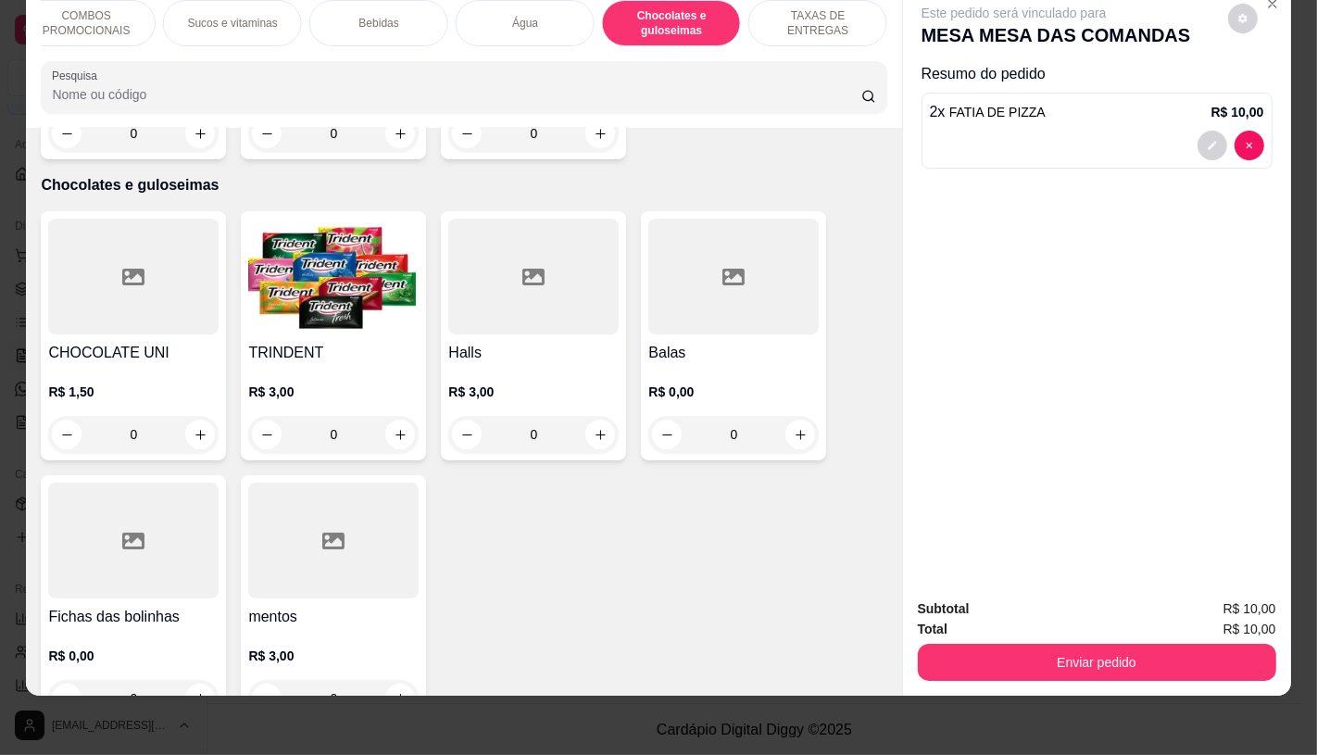
click at [855, 23] on div "TAXAS DE ENTREGAS" at bounding box center [817, 23] width 139 height 46
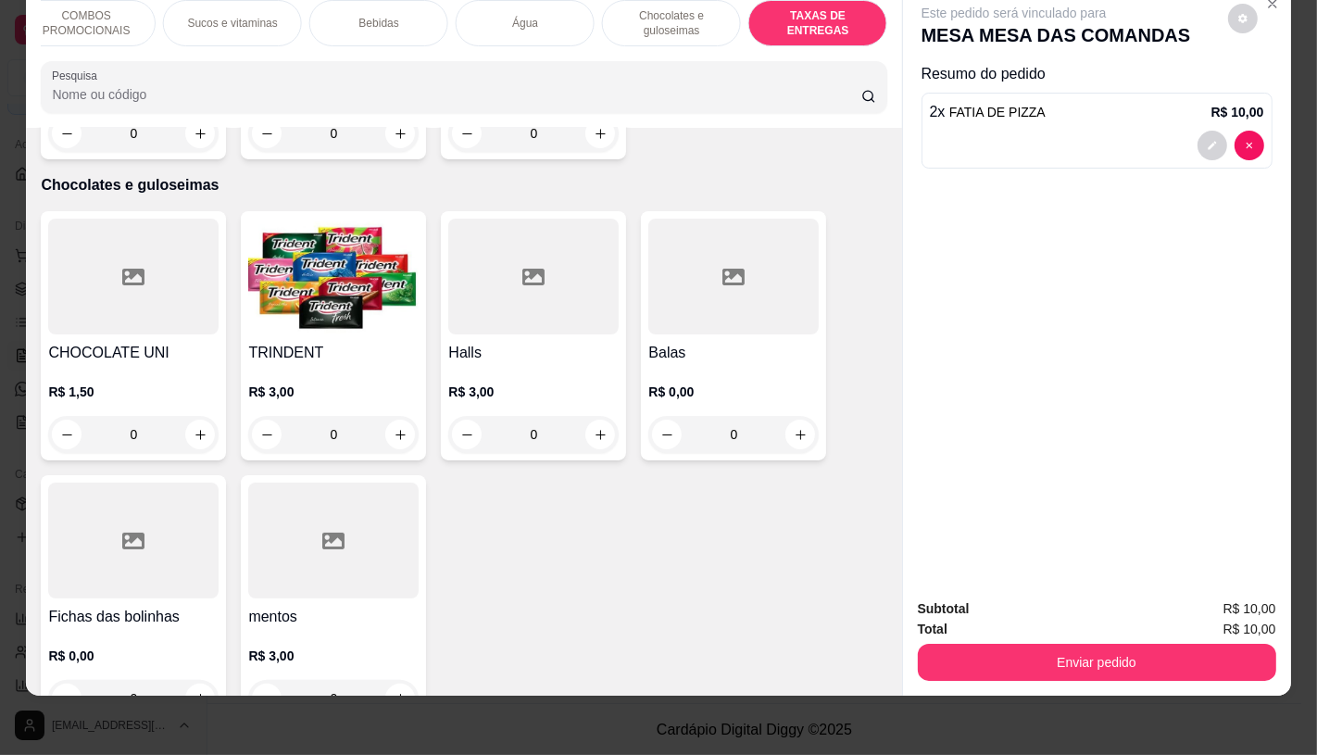
scroll to position [12385, 0]
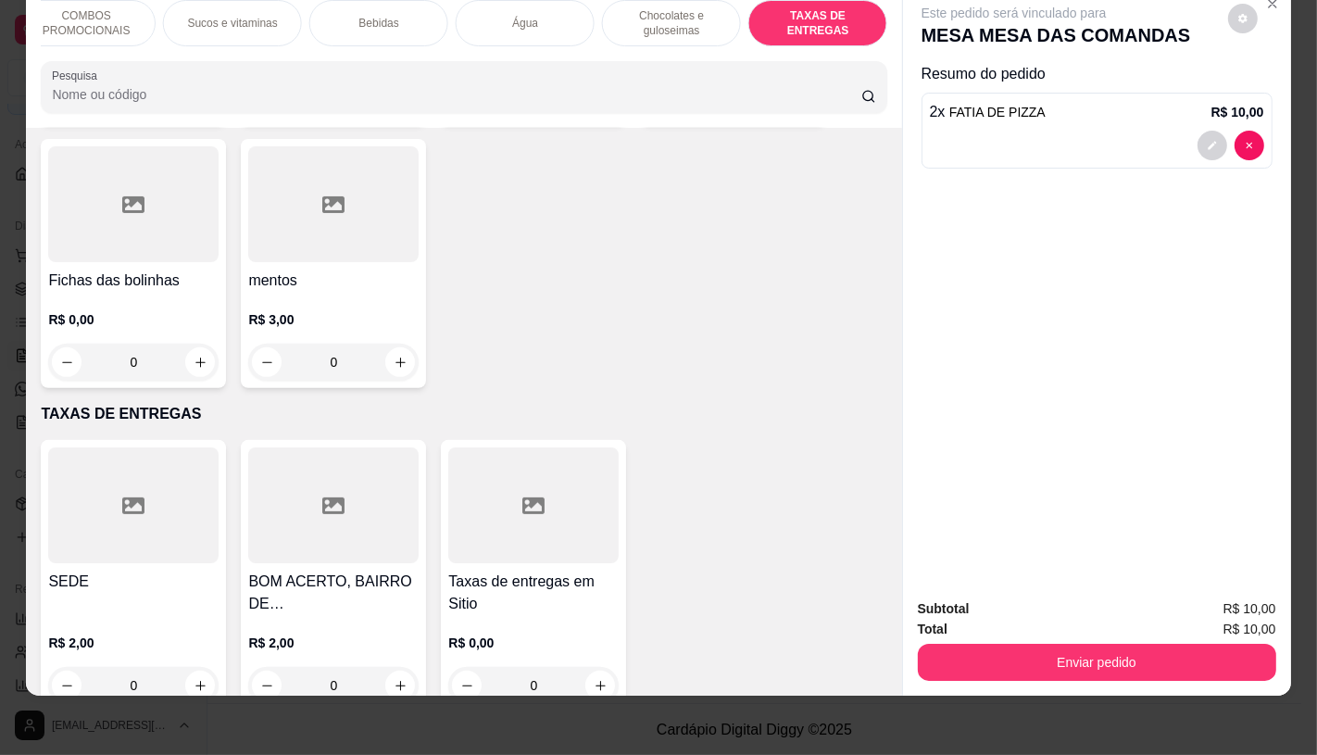
click at [299, 485] on div at bounding box center [333, 505] width 170 height 116
click at [141, 508] on div at bounding box center [133, 505] width 170 height 116
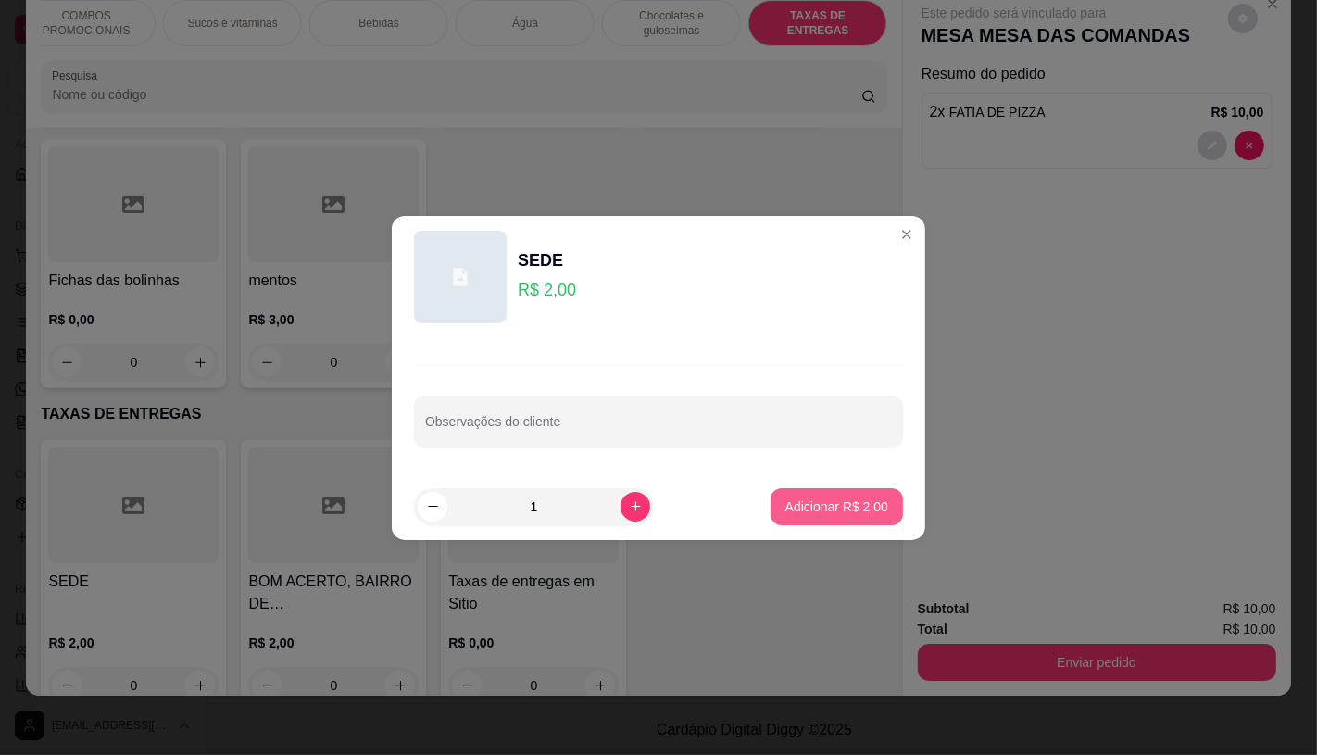
click at [873, 503] on button "Adicionar R$ 2,00" at bounding box center [837, 506] width 132 height 37
type input "1"
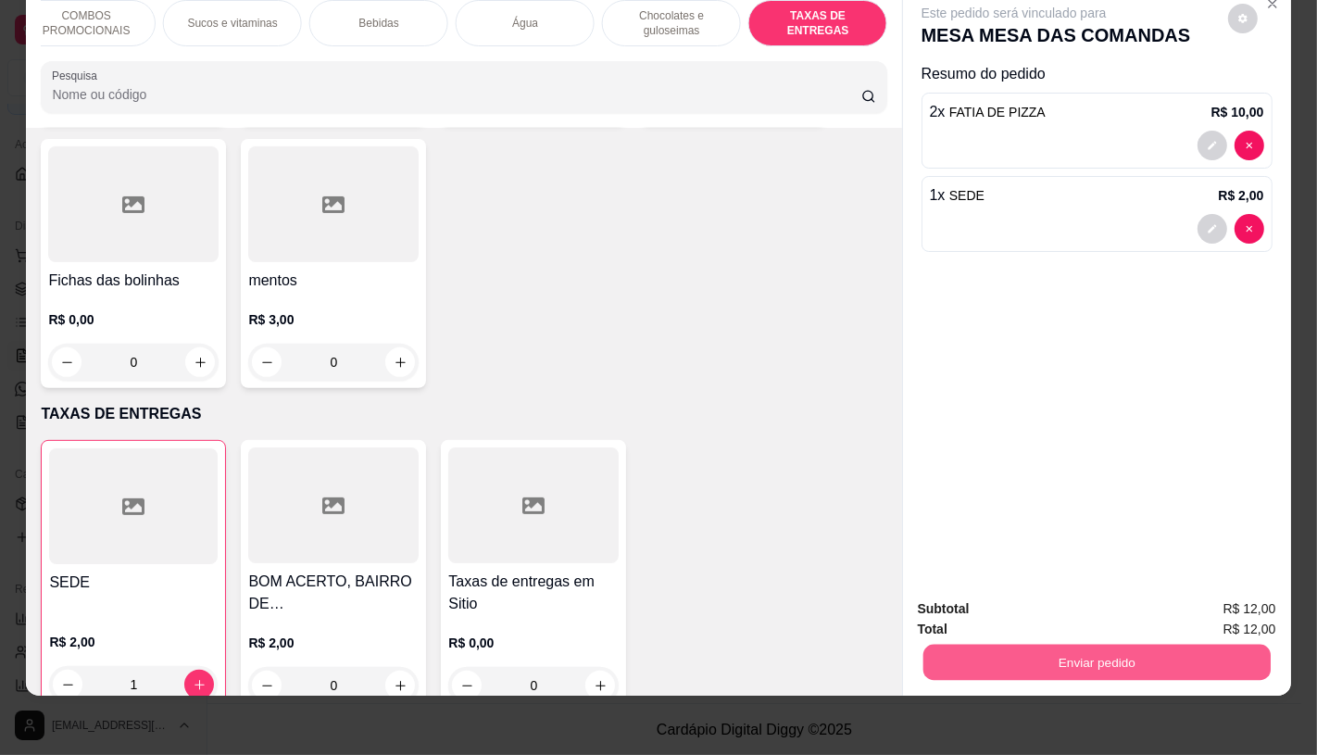
click at [1029, 646] on button "Enviar pedido" at bounding box center [1095, 662] width 347 height 36
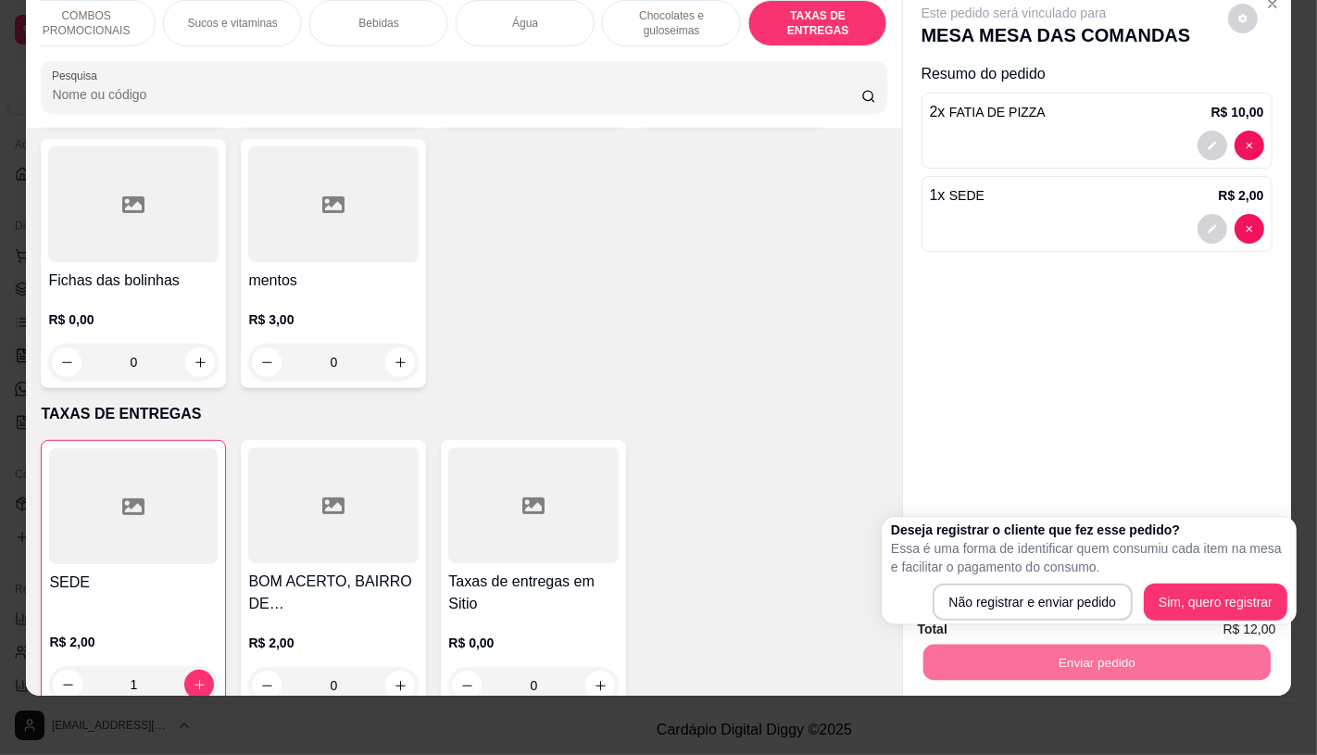
click at [642, 495] on div "SEDE R$ 2,00 1 BOM ACERTO, BAIRRO DE FATIMA, OUTRO LADO DO RIO R$ 2,00 0 Taxas …" at bounding box center [464, 575] width 846 height 271
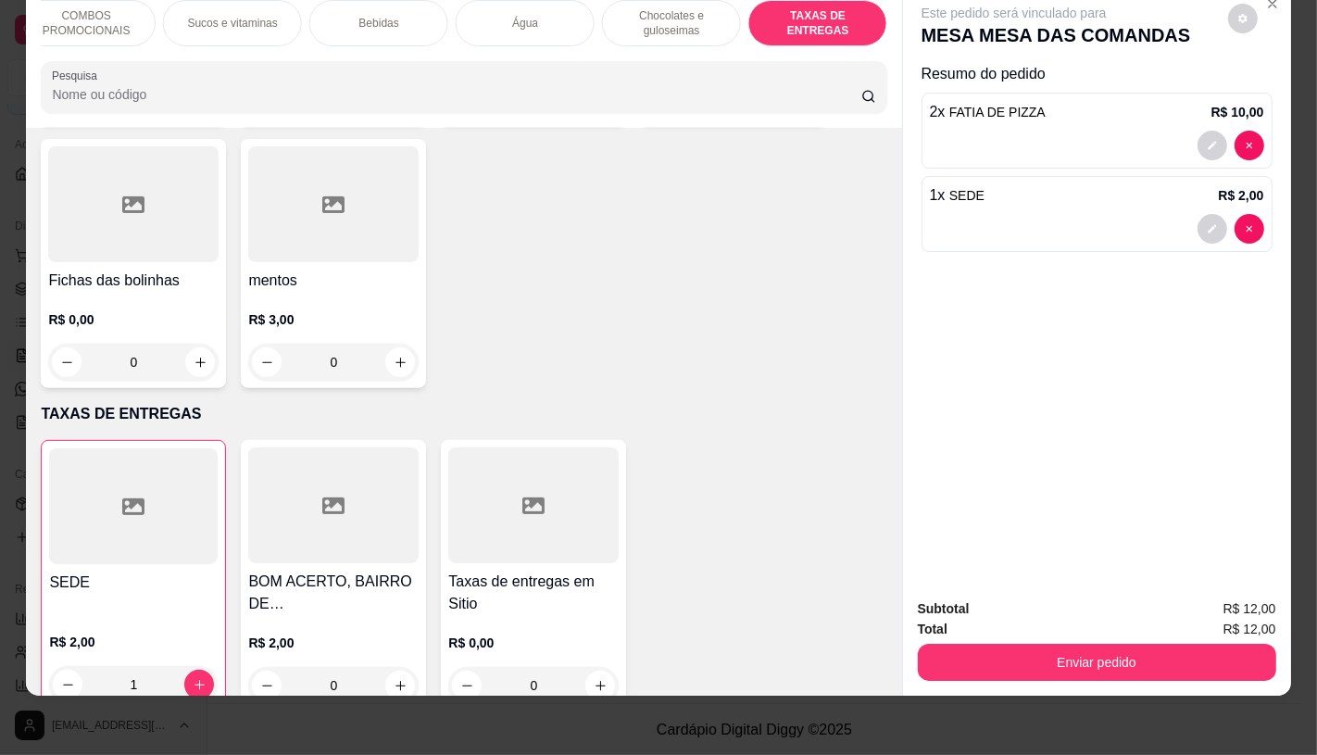
scroll to position [0, 0]
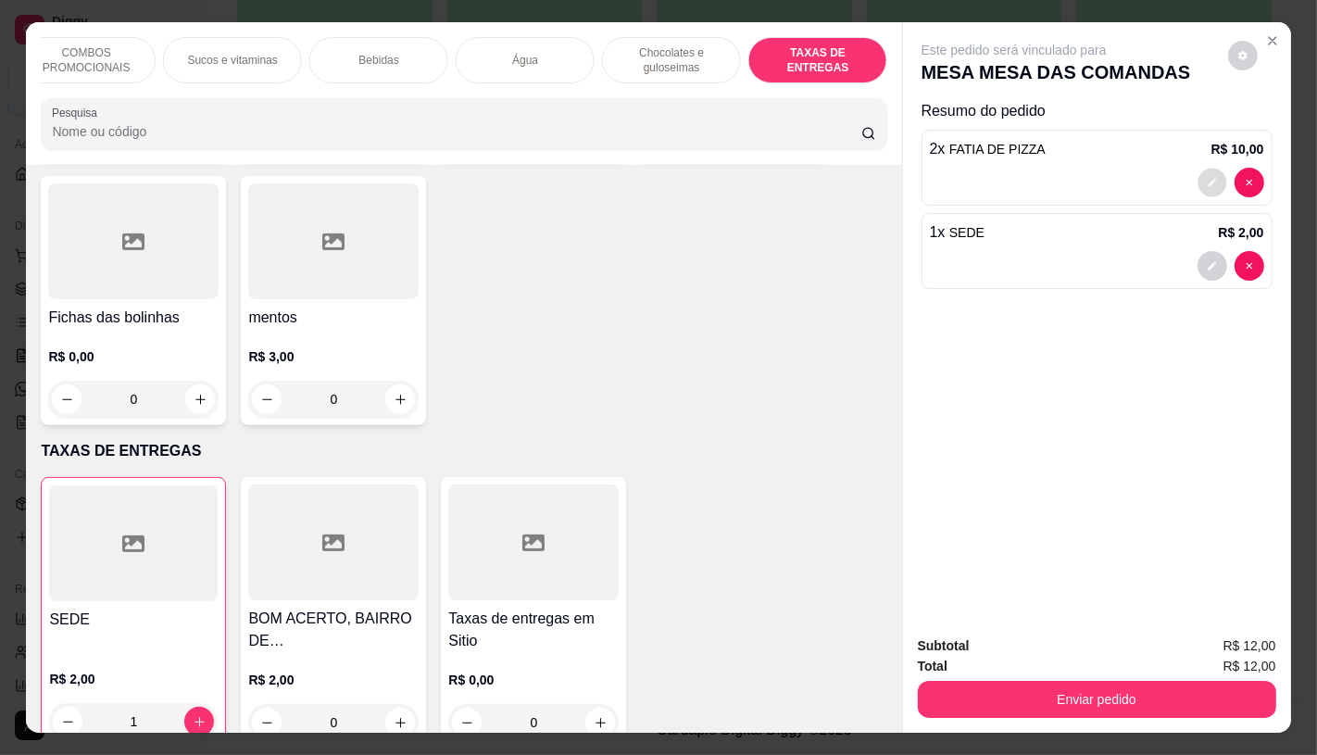
click at [1205, 185] on button "decrease-product-quantity" at bounding box center [1212, 183] width 29 height 29
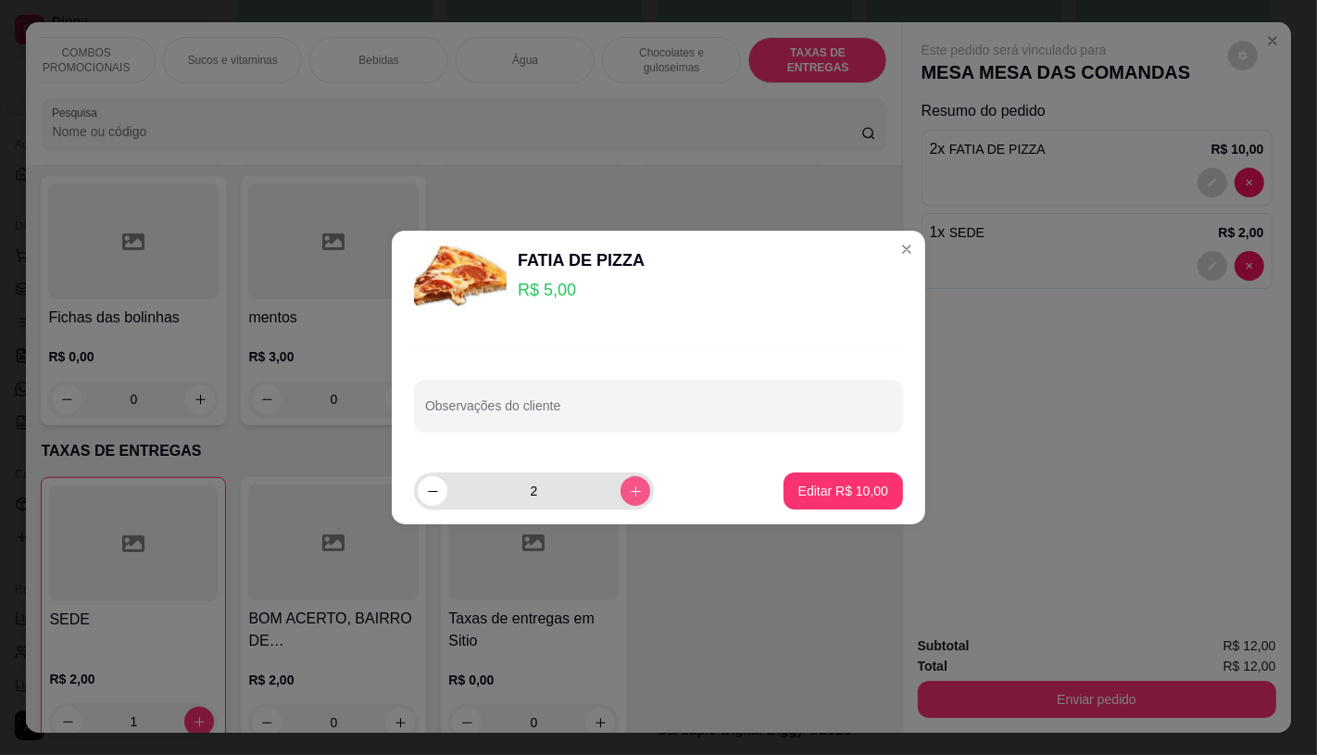
click at [629, 495] on icon "increase-product-quantity" at bounding box center [636, 491] width 14 height 14
type input "3"
click at [824, 495] on p "Editar R$ 15,00" at bounding box center [843, 491] width 90 height 19
type input "3"
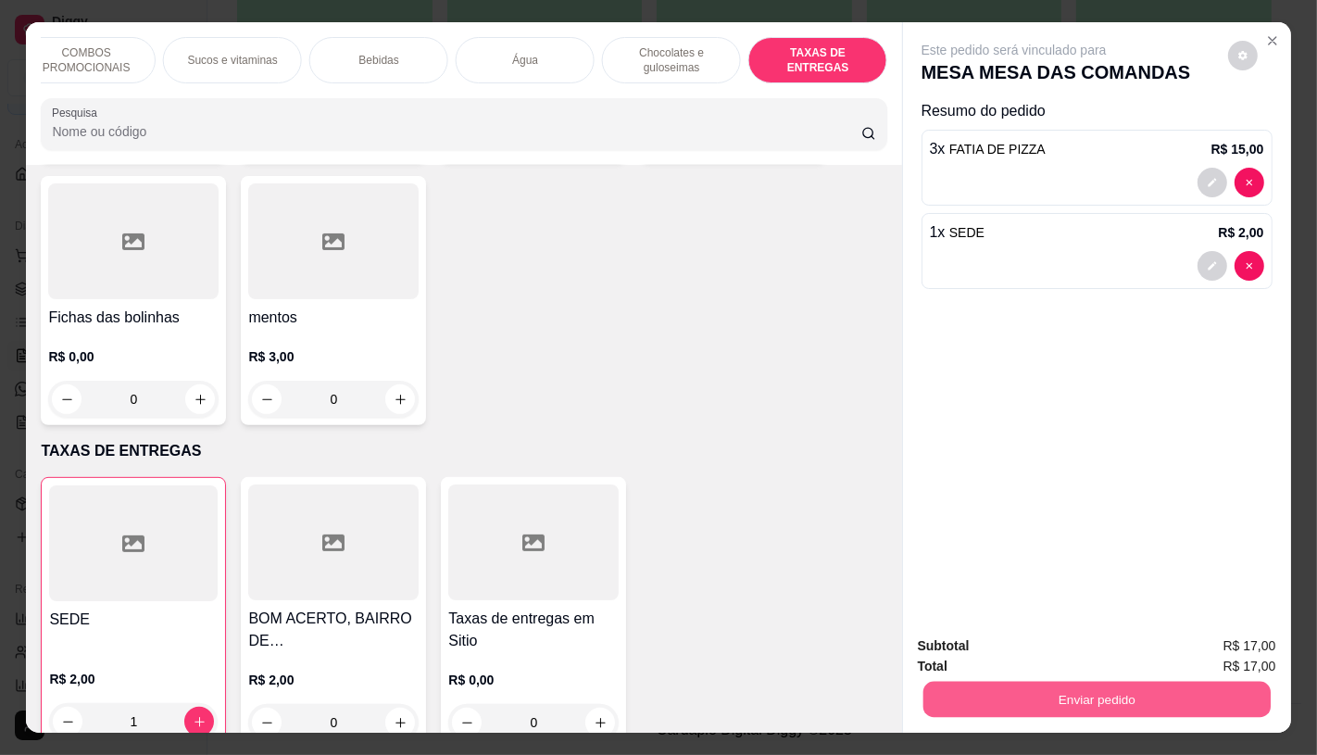
click at [1186, 683] on button "Enviar pedido" at bounding box center [1095, 699] width 347 height 36
click at [1072, 656] on button "Não registrar e enviar pedido" at bounding box center [1034, 647] width 193 height 35
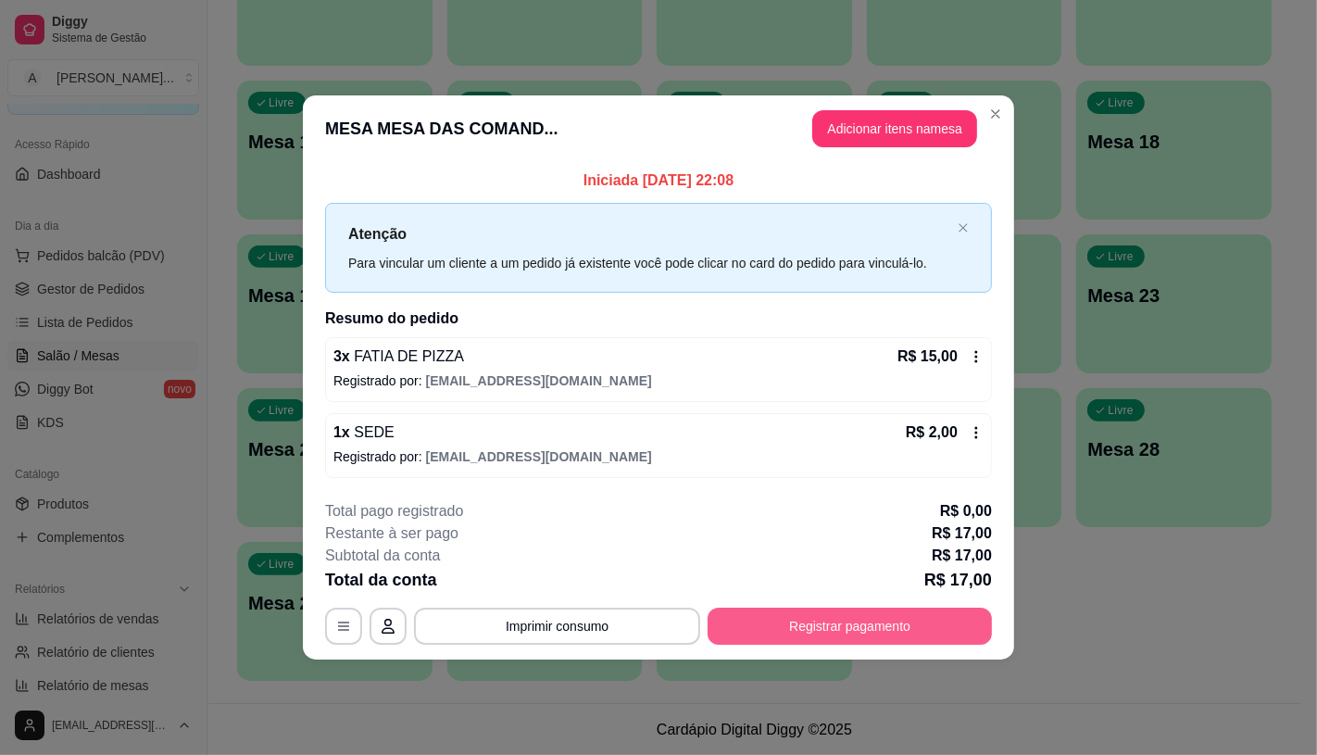
click at [790, 619] on button "Registrar pagamento" at bounding box center [850, 626] width 284 height 37
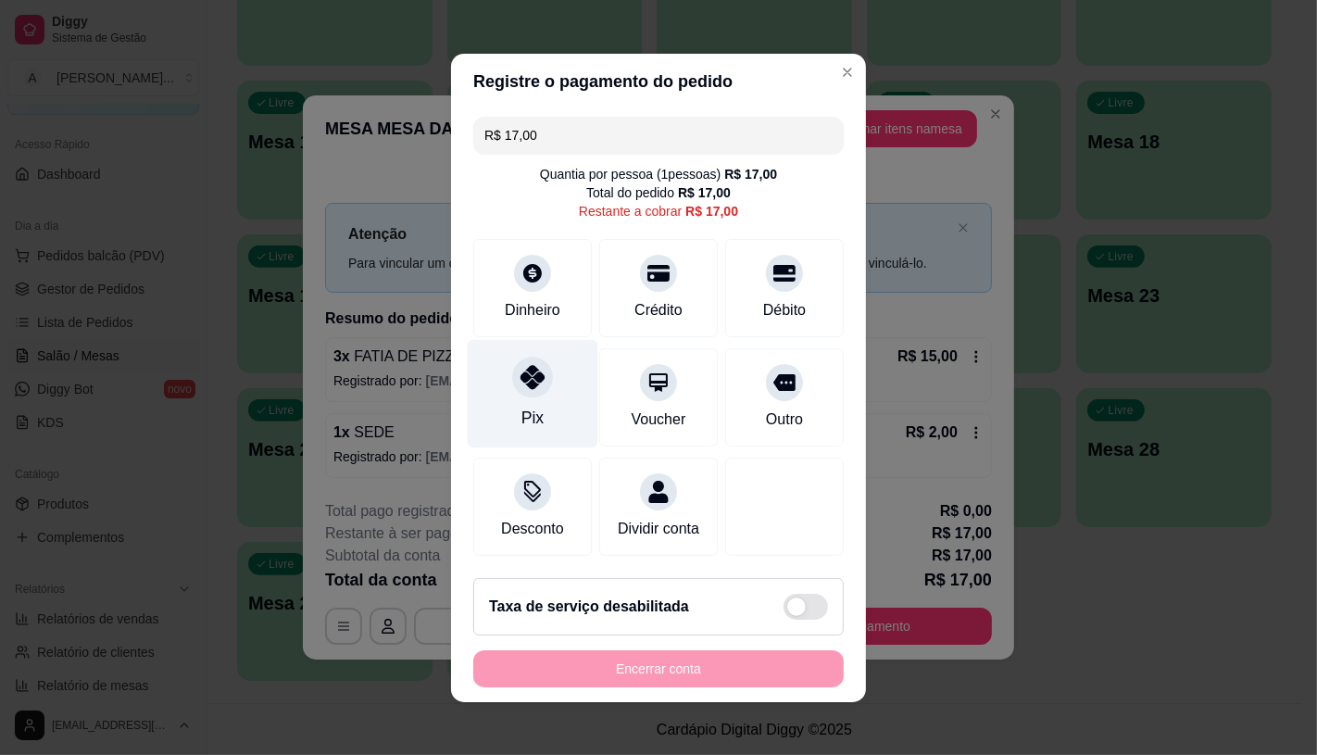
click at [521, 406] on div "Pix" at bounding box center [532, 418] width 22 height 24
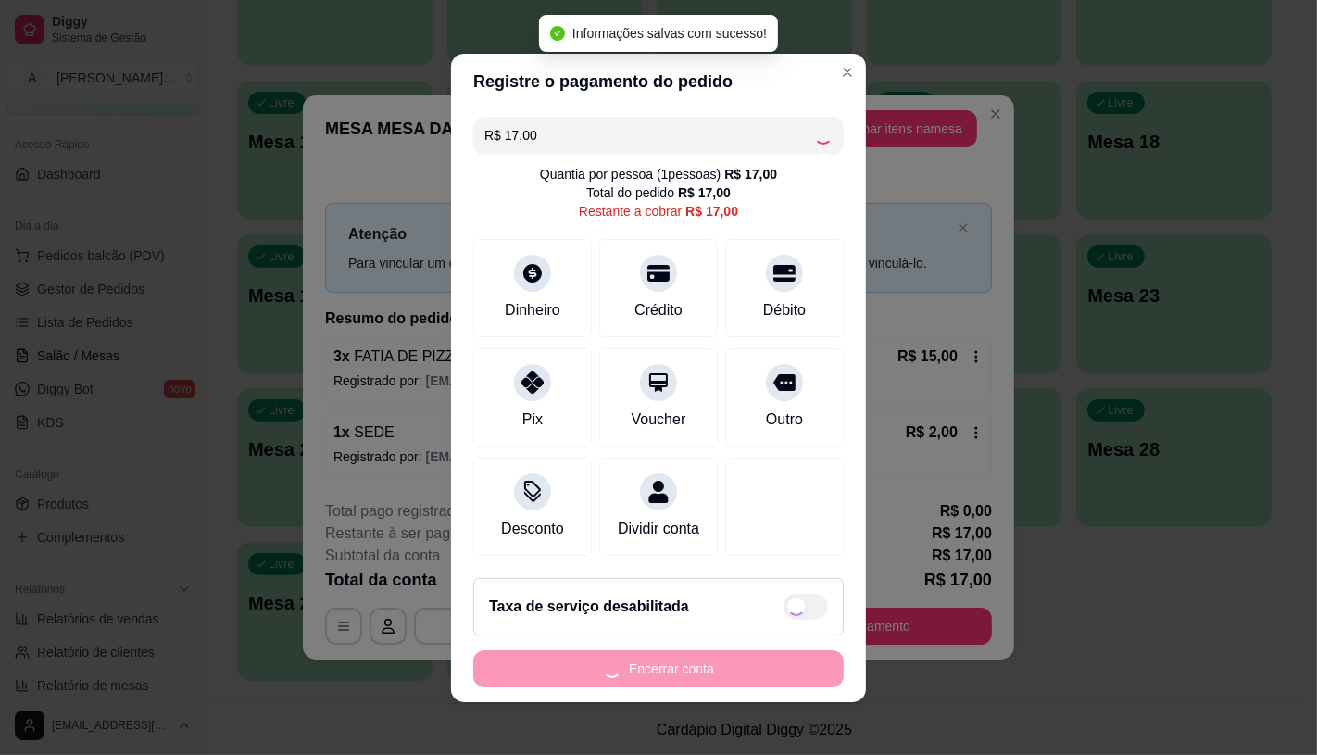
type input "R$ 0,00"
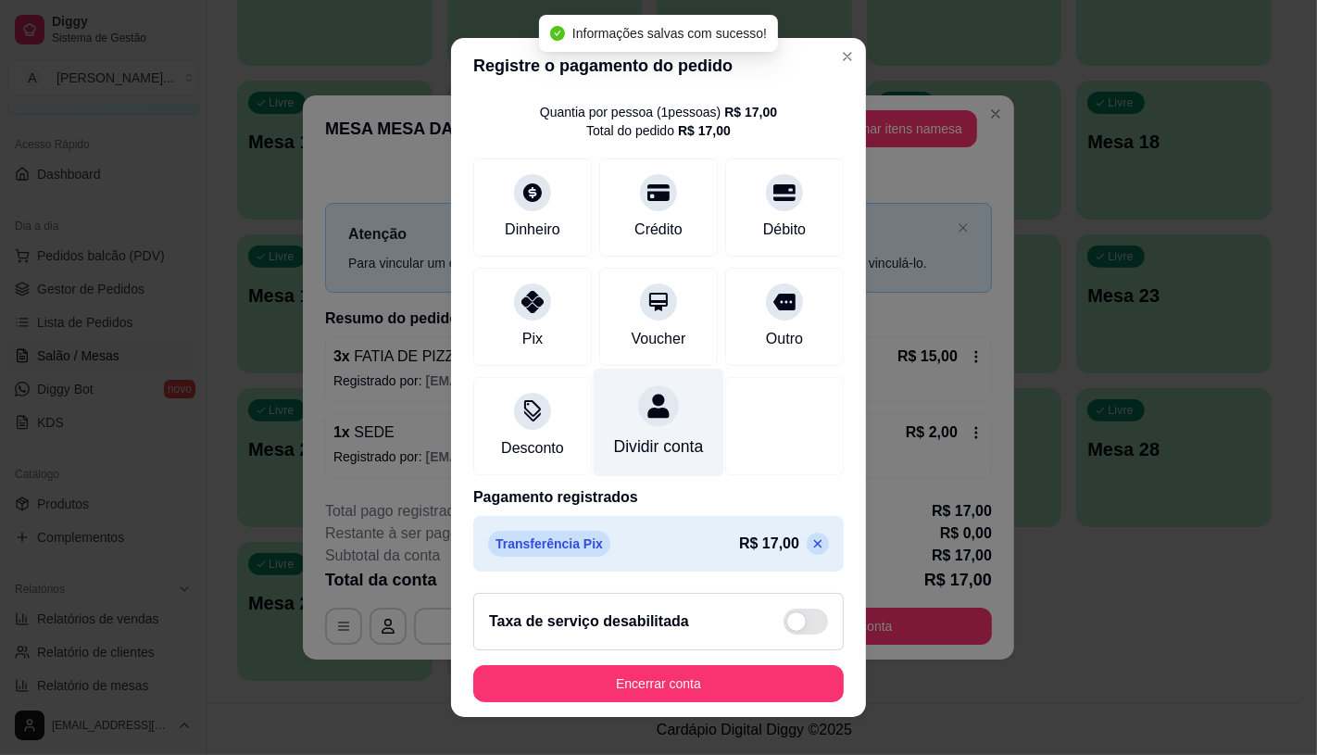
scroll to position [69, 0]
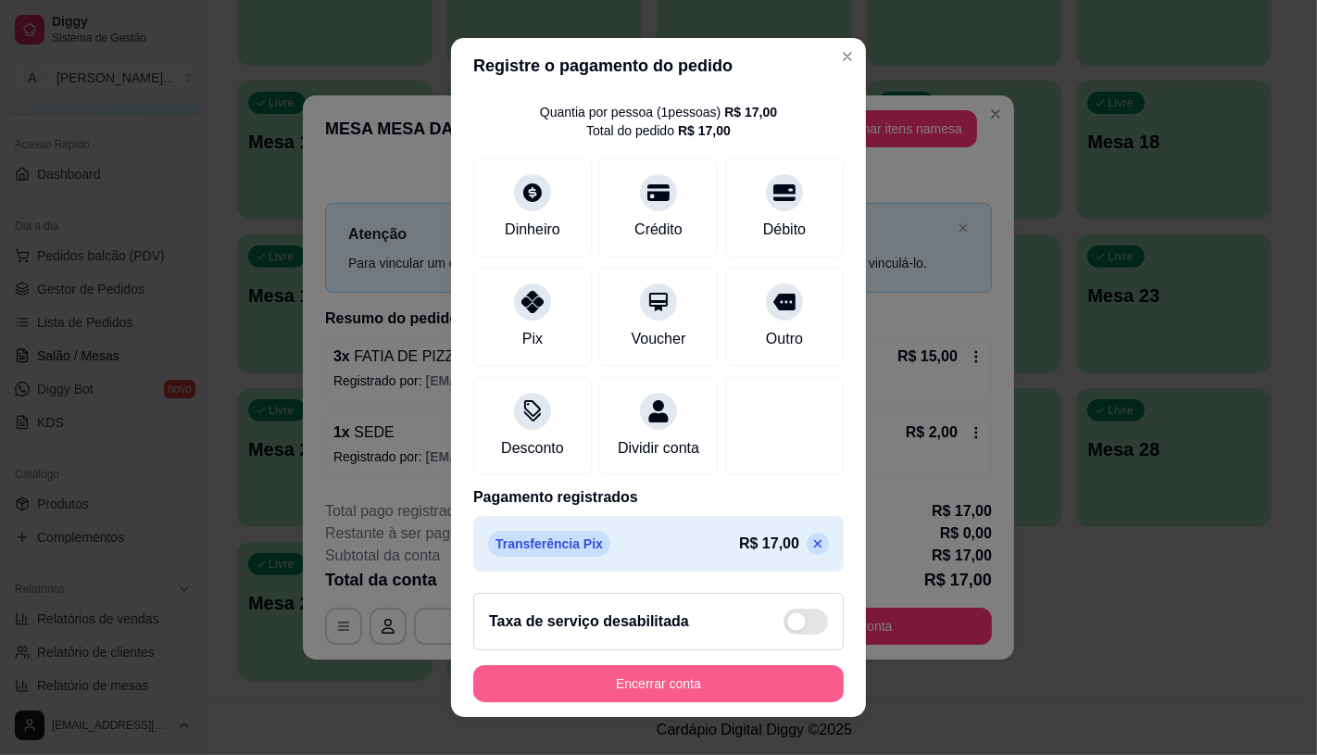
click at [645, 698] on button "Encerrar conta" at bounding box center [658, 683] width 370 height 37
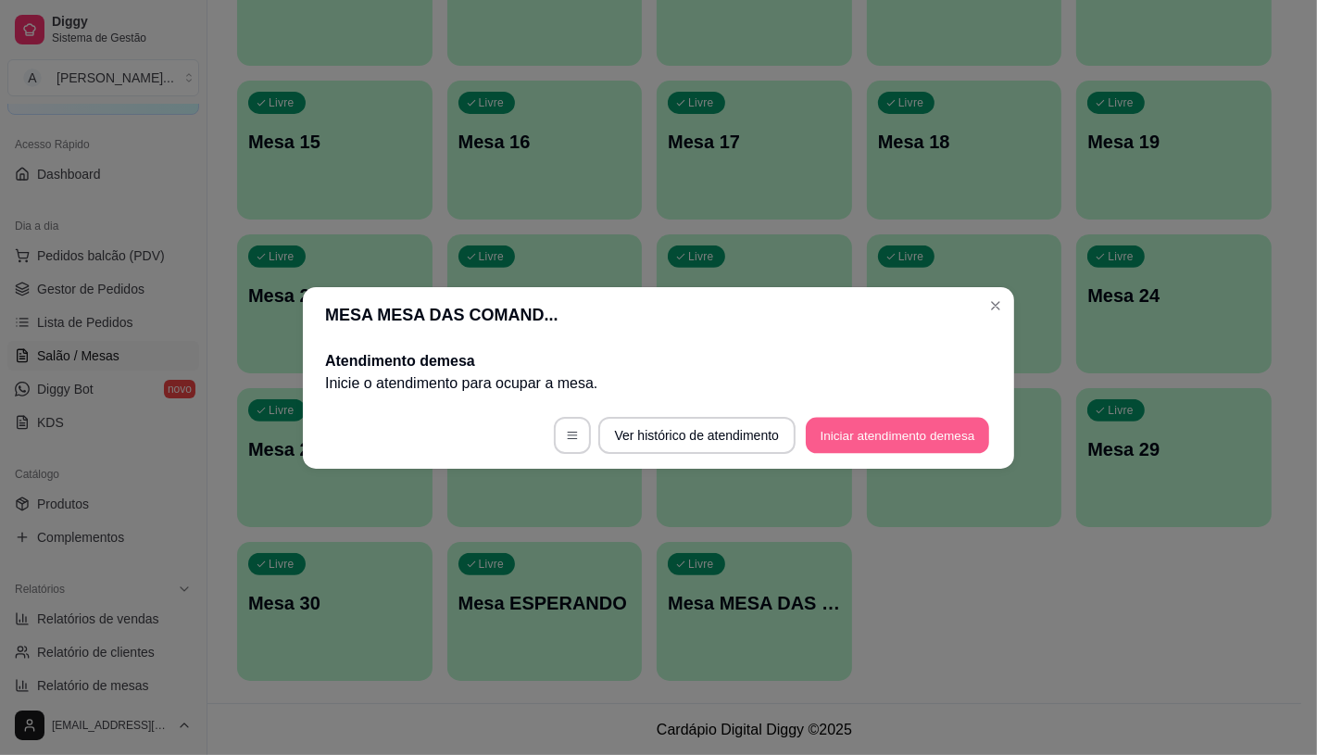
click at [837, 447] on button "Iniciar atendimento de mesa" at bounding box center [897, 435] width 183 height 36
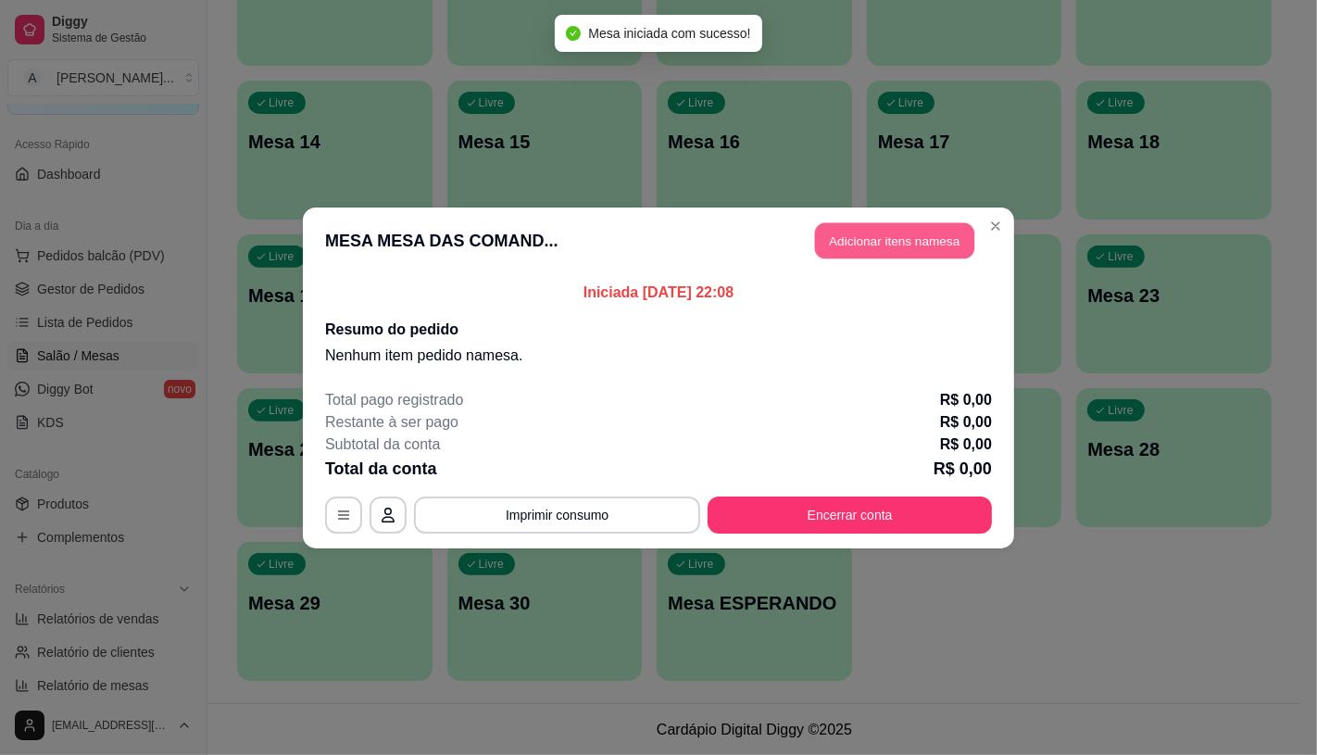
click at [897, 234] on button "Adicionar itens na mesa" at bounding box center [894, 240] width 159 height 36
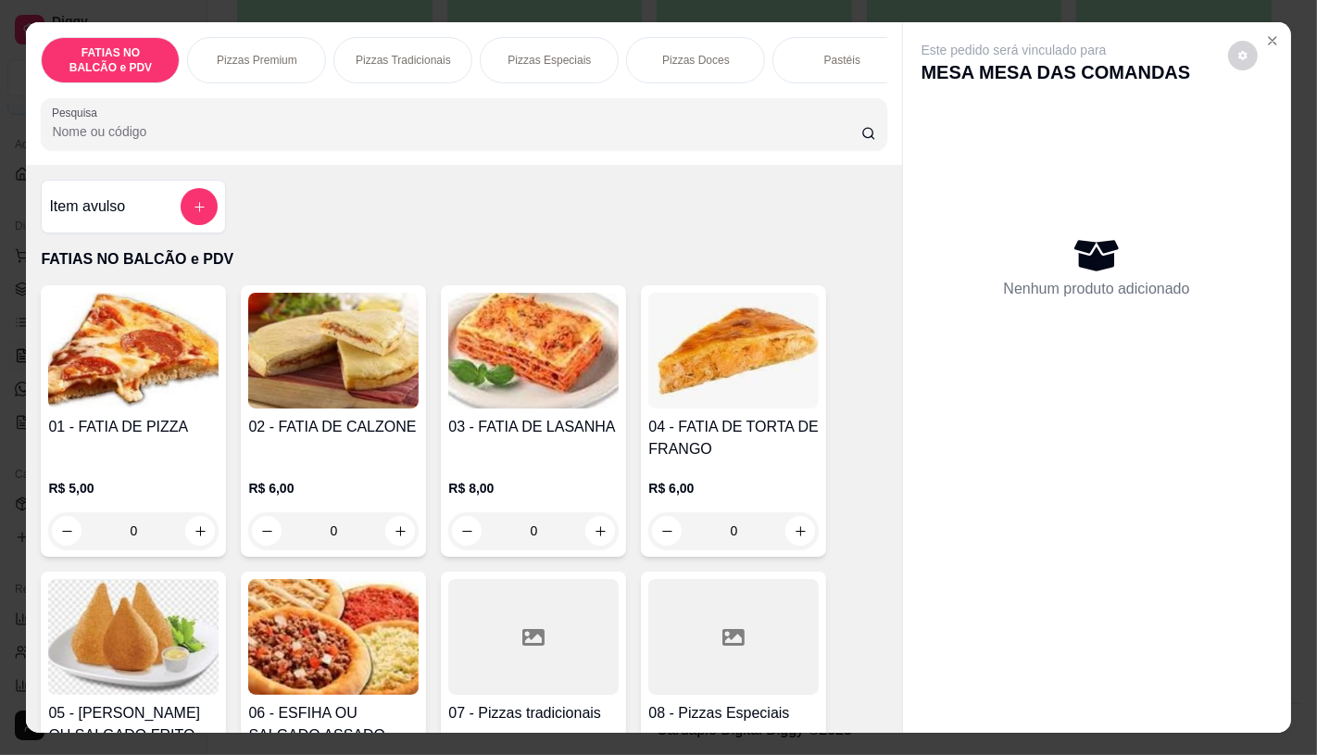
scroll to position [103, 0]
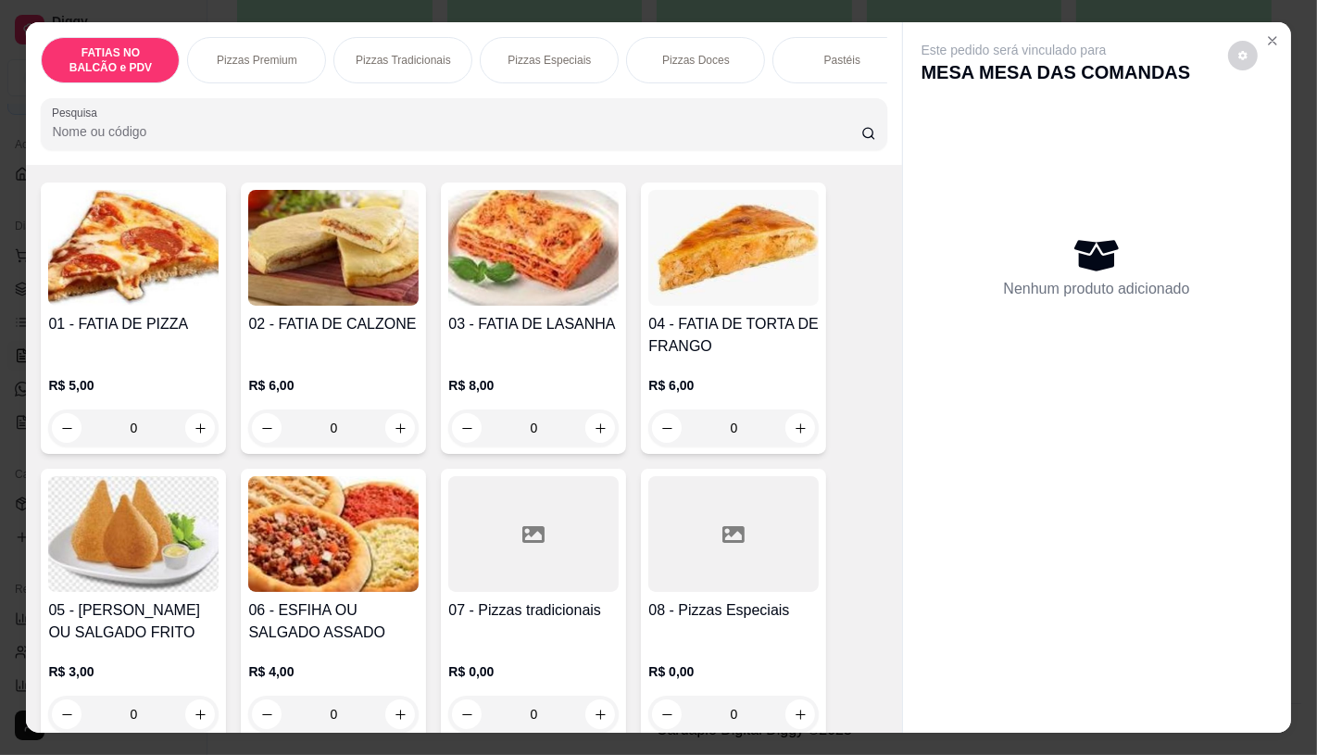
click at [299, 56] on div "Pizzas Premium" at bounding box center [256, 60] width 139 height 46
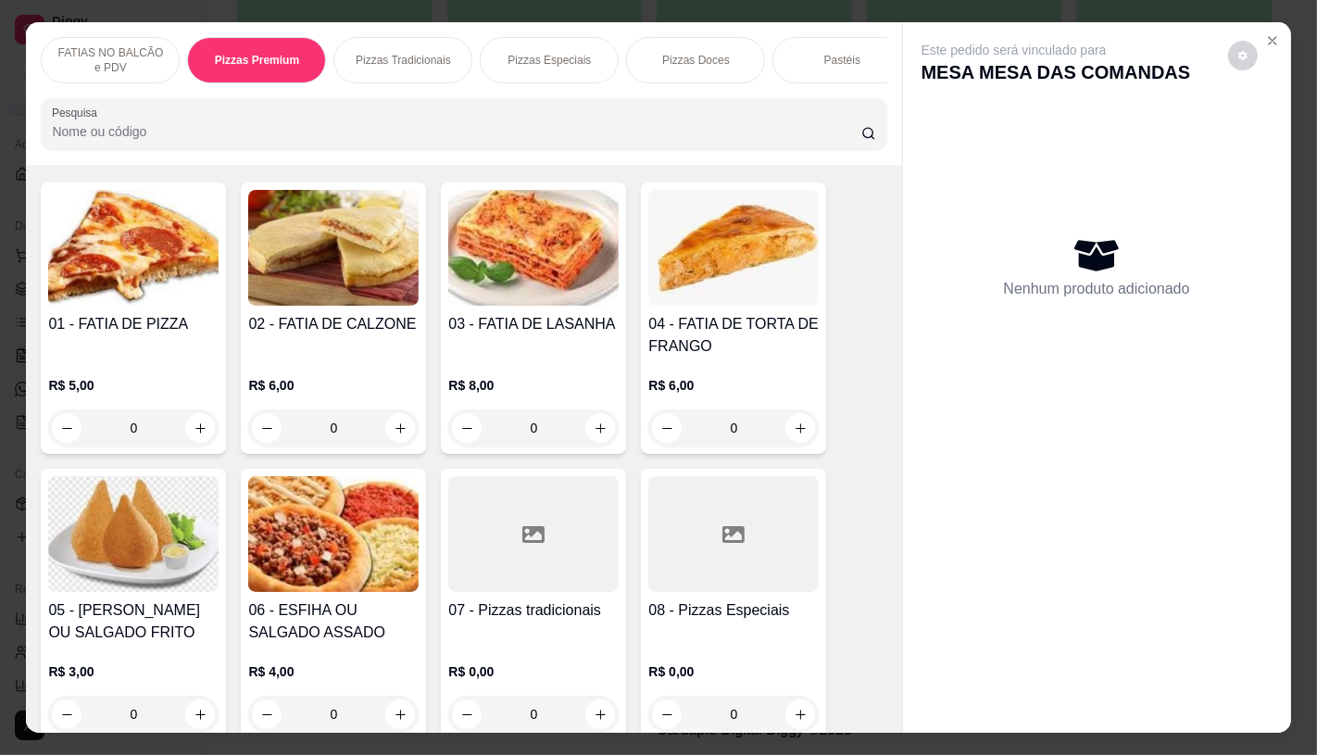
scroll to position [44, 0]
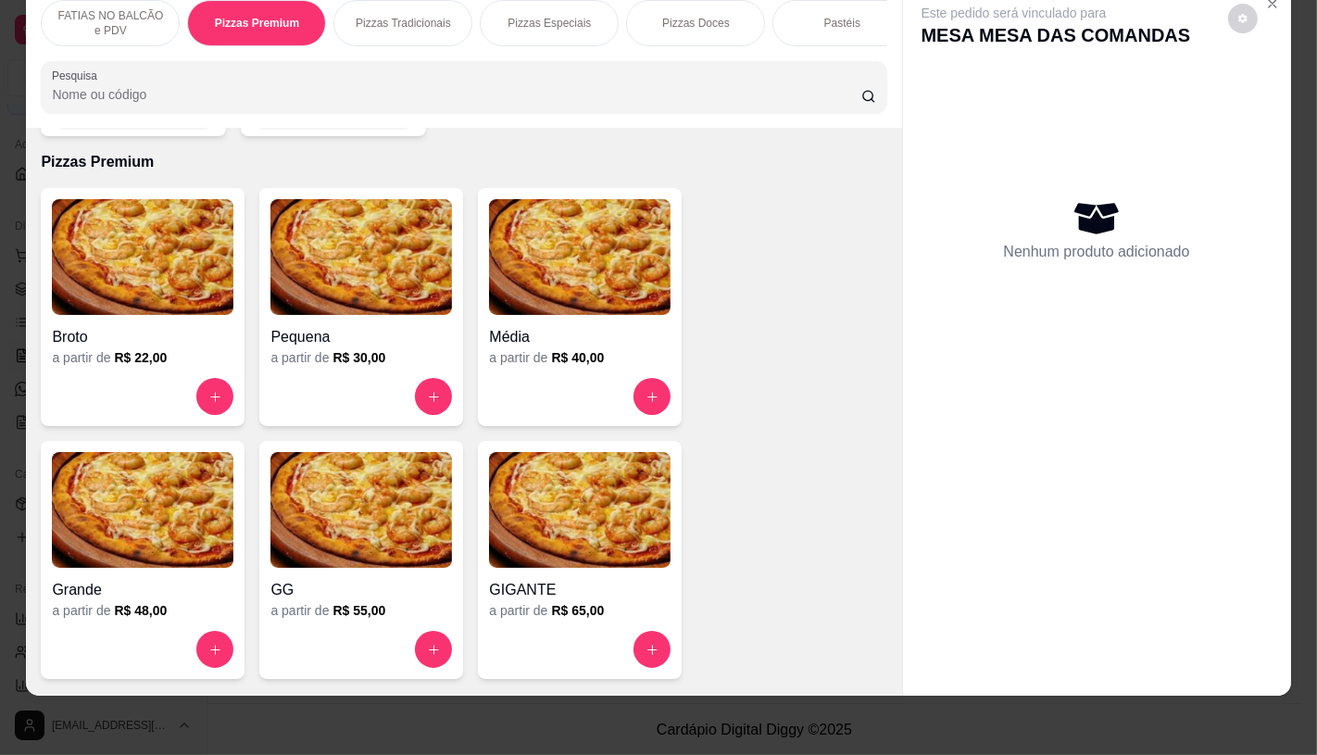
click at [570, 315] on div "Média" at bounding box center [580, 331] width 182 height 33
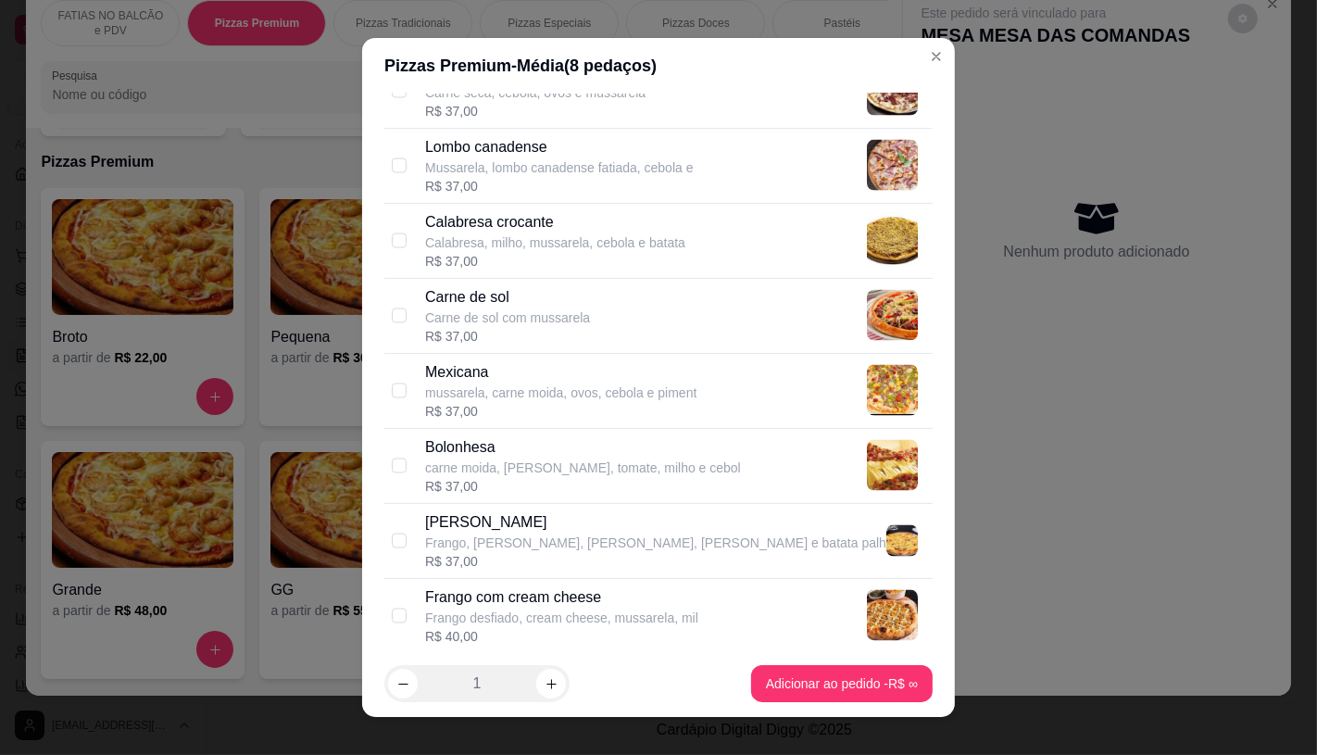
scroll to position [2881, 0]
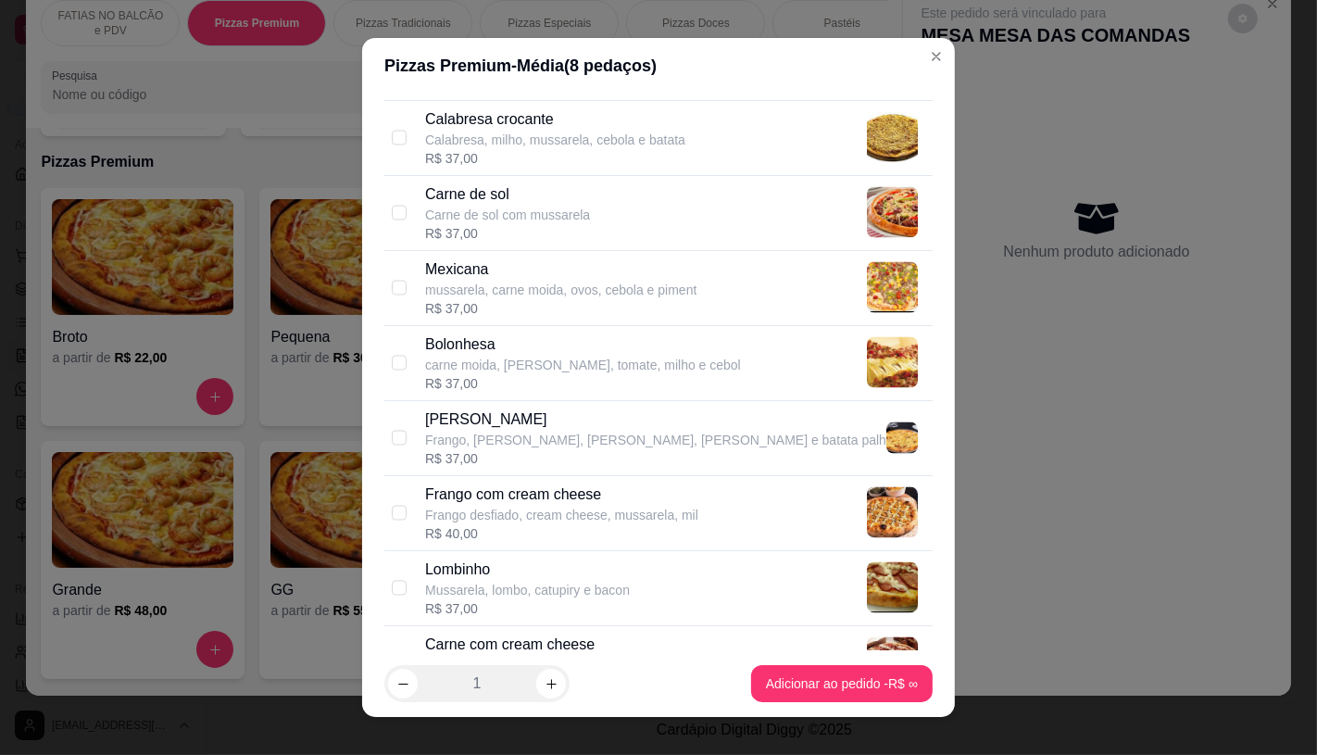
click at [510, 508] on div "Frango desfiado, cream cheese, mussarela, mil" at bounding box center [561, 515] width 273 height 19
checkbox input "true"
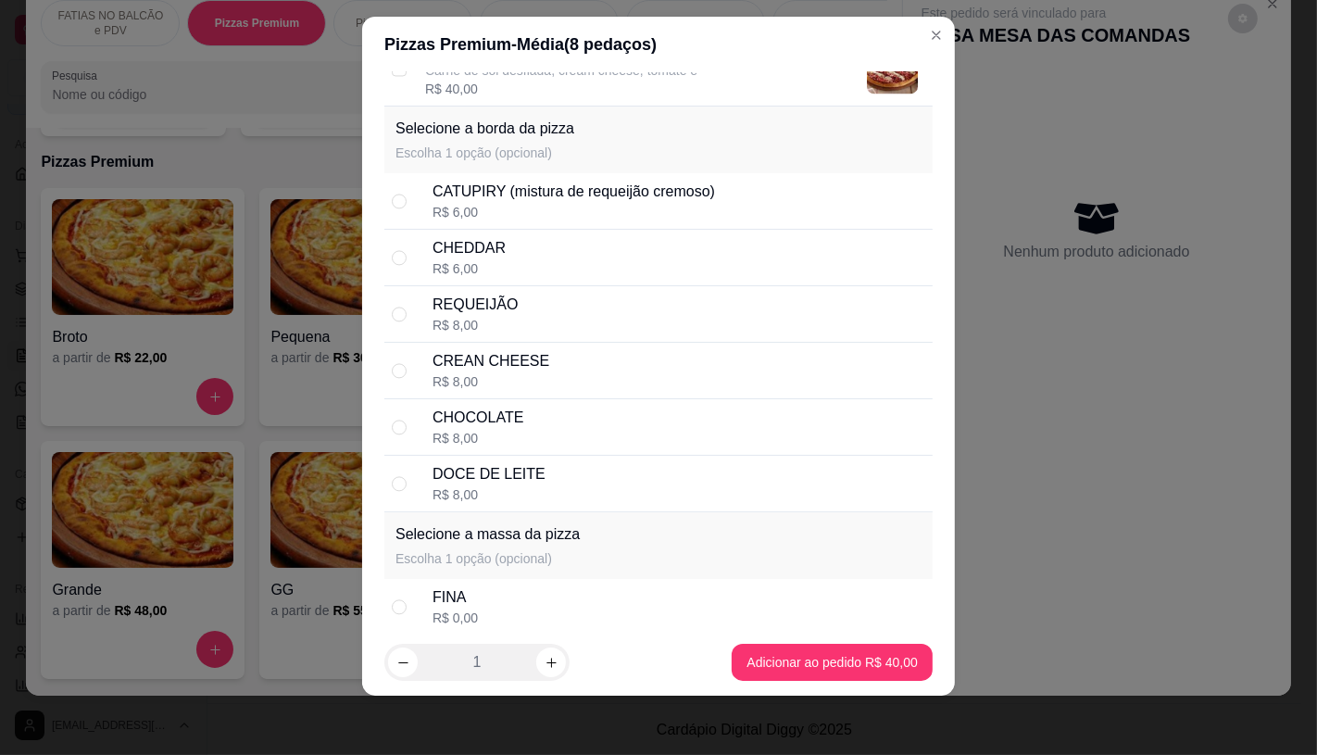
scroll to position [3453, 0]
click at [528, 415] on div "CHOCOLATE R$ 8,00" at bounding box center [679, 428] width 493 height 41
radio input "true"
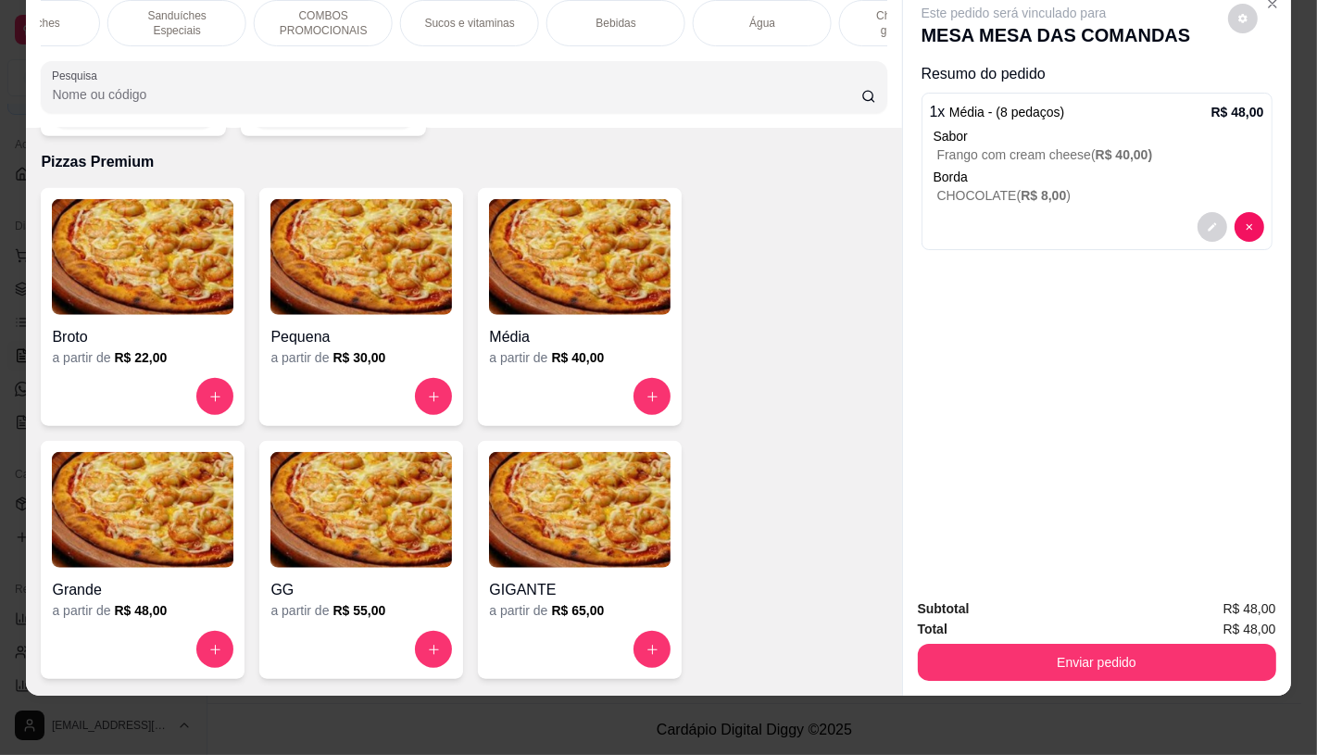
scroll to position [0, 1926]
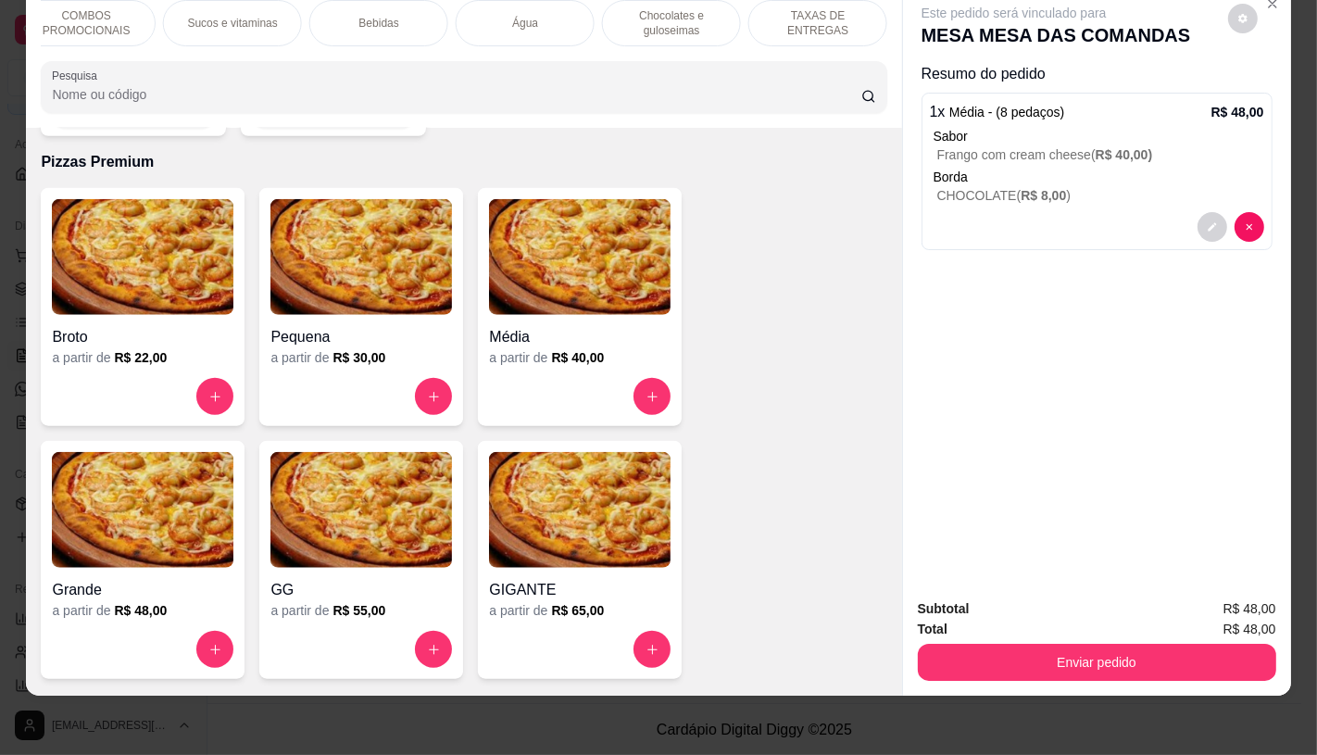
click at [858, 9] on p "TAXAS DE ENTREGAS" at bounding box center [817, 23] width 107 height 30
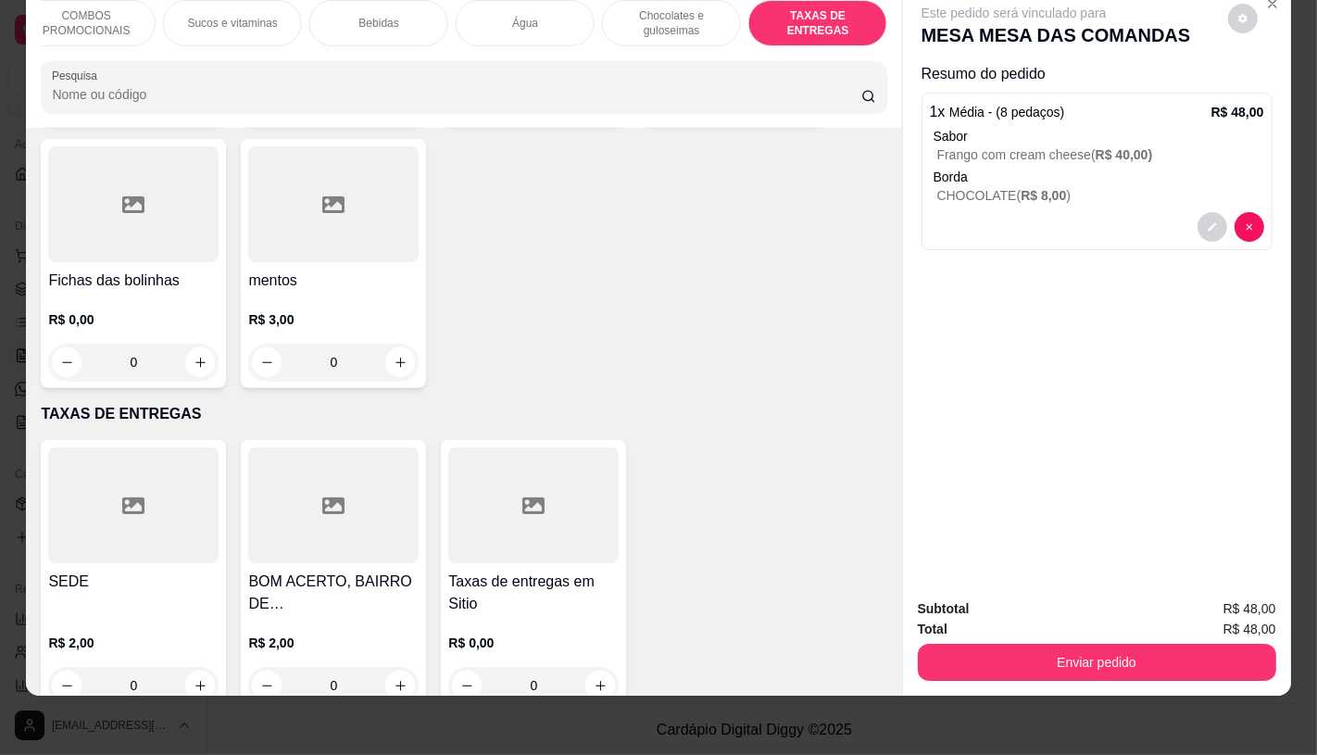
click at [61, 482] on div at bounding box center [133, 505] width 170 height 116
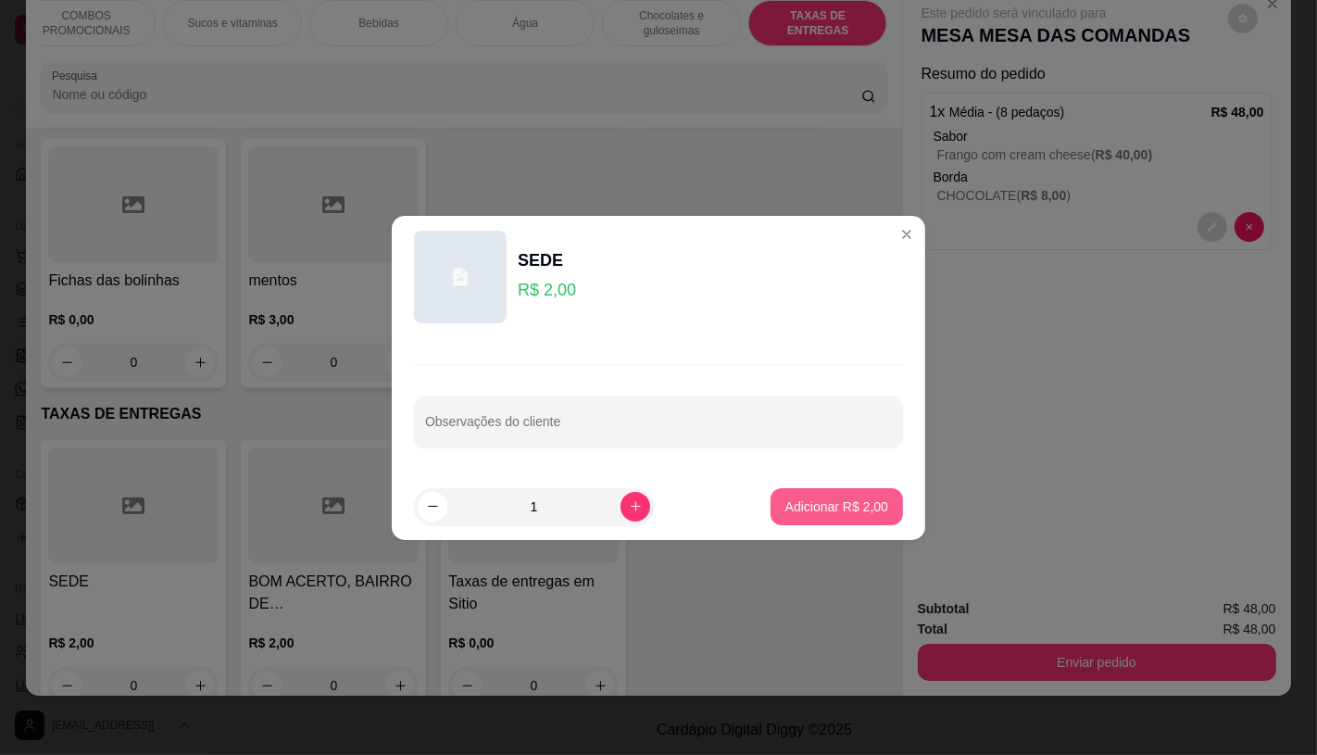
click at [800, 495] on button "Adicionar R$ 2,00" at bounding box center [837, 506] width 132 height 37
type input "1"
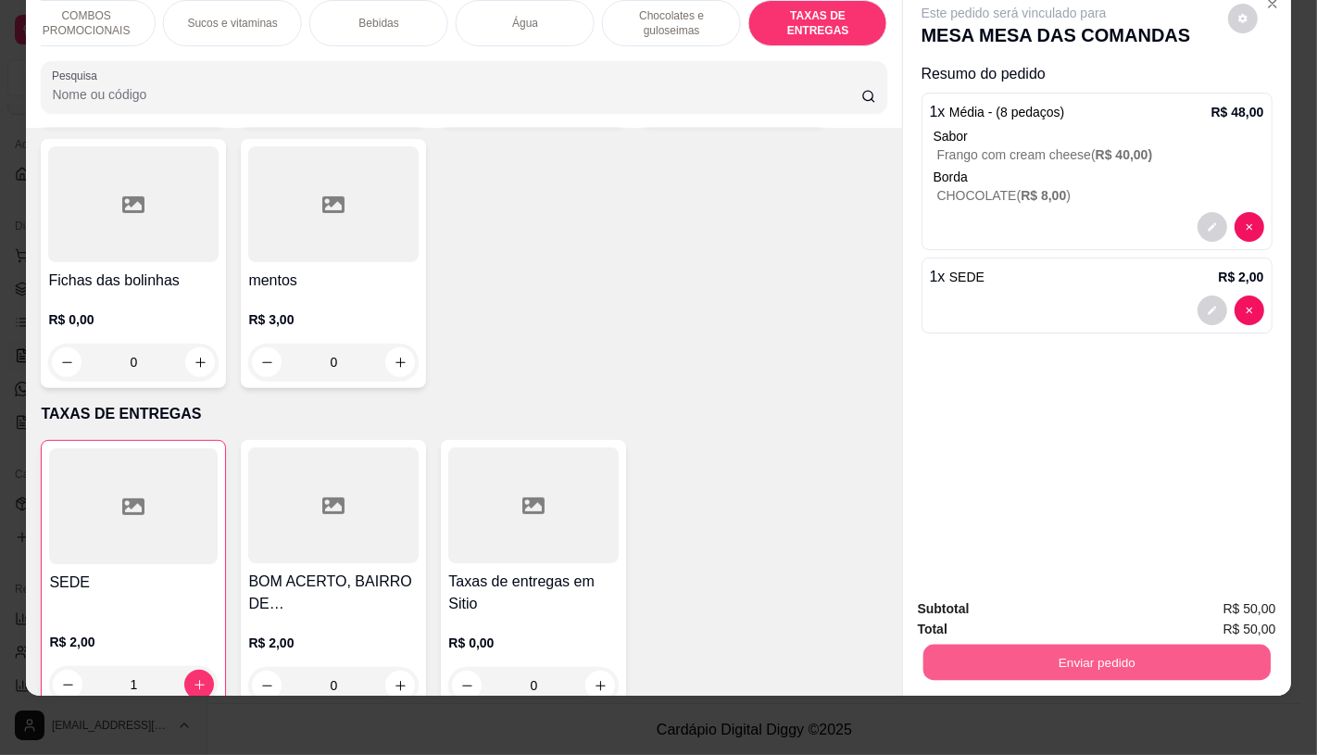
click at [1081, 644] on button "Enviar pedido" at bounding box center [1095, 662] width 347 height 36
click at [1016, 587] on button "Não registrar e enviar pedido" at bounding box center [1034, 602] width 193 height 35
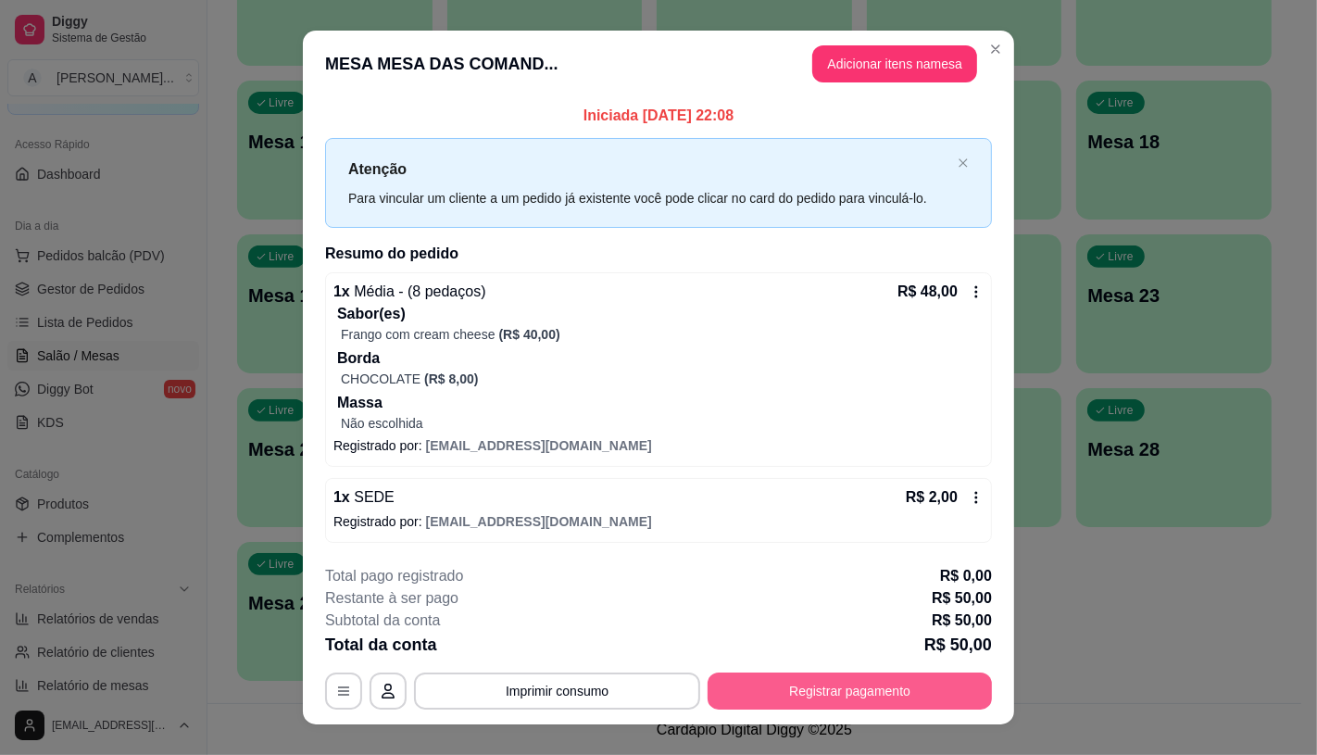
click at [891, 689] on button "Registrar pagamento" at bounding box center [850, 690] width 284 height 37
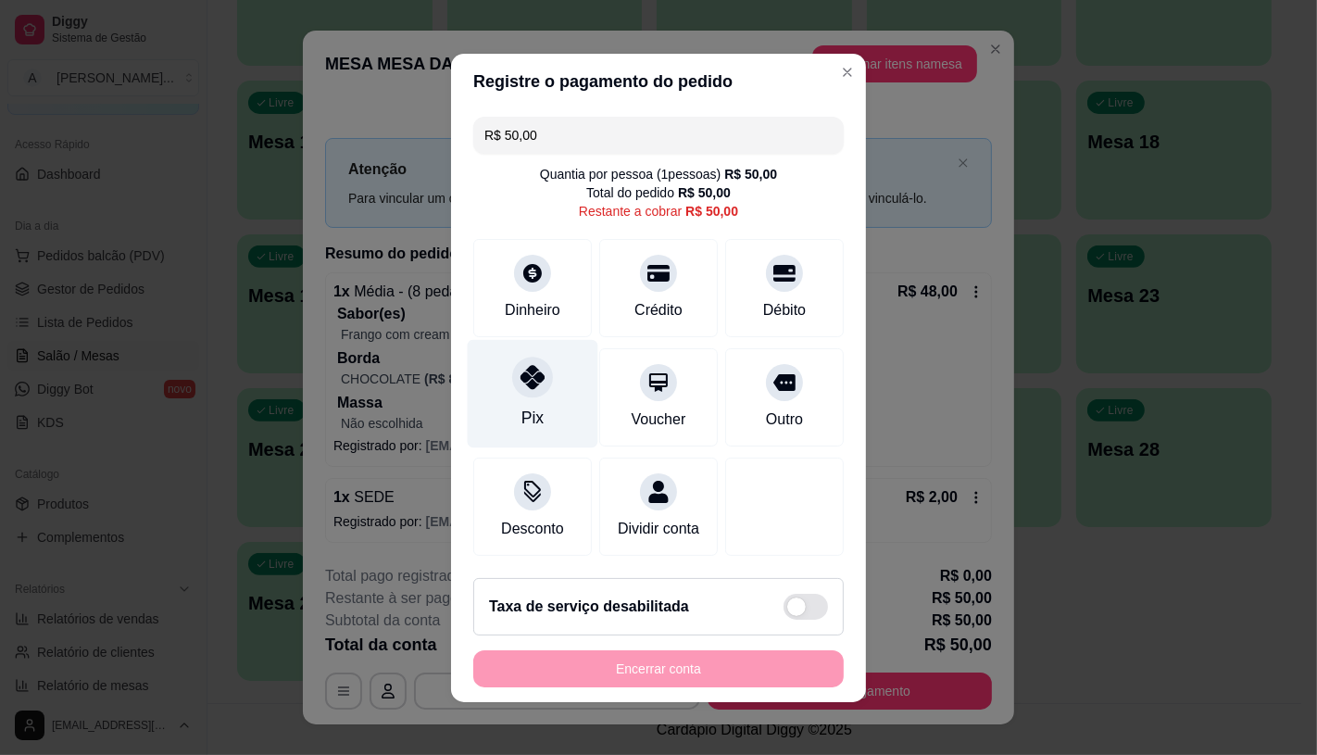
click at [520, 371] on icon at bounding box center [532, 377] width 24 height 24
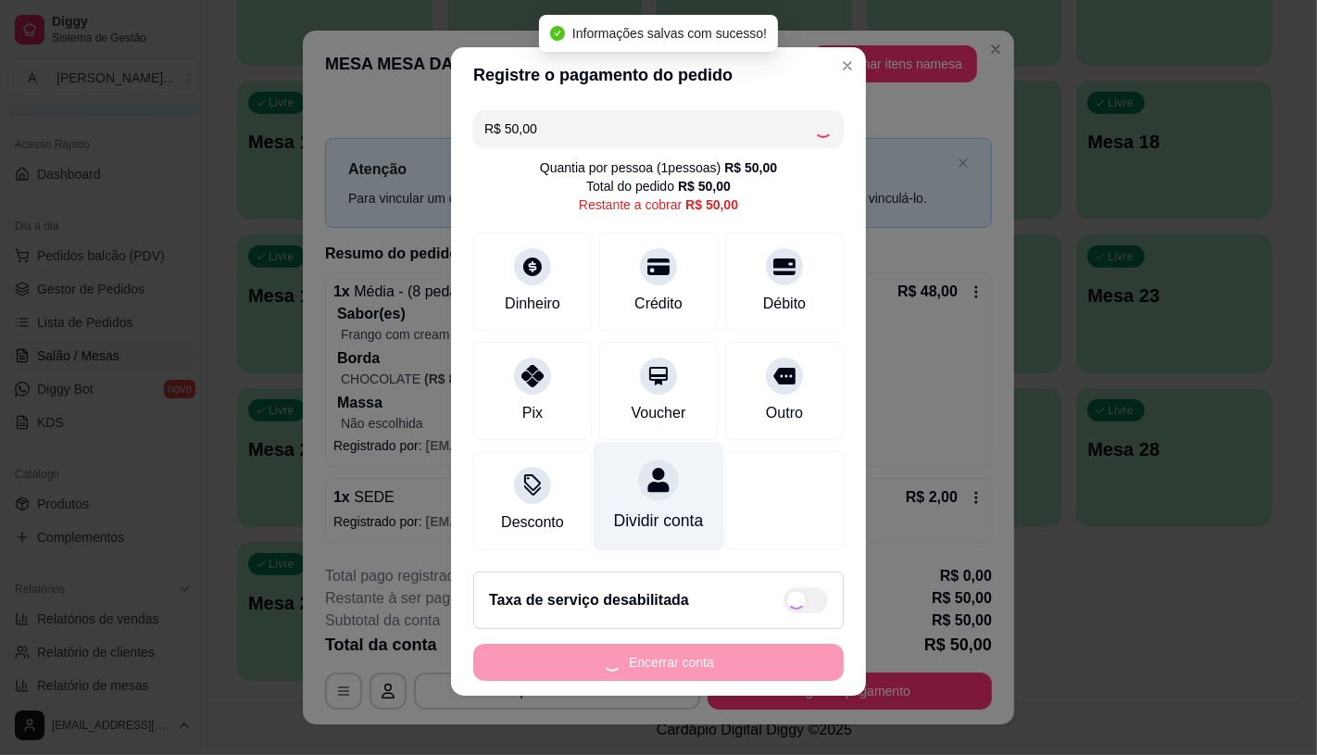
type input "R$ 0,00"
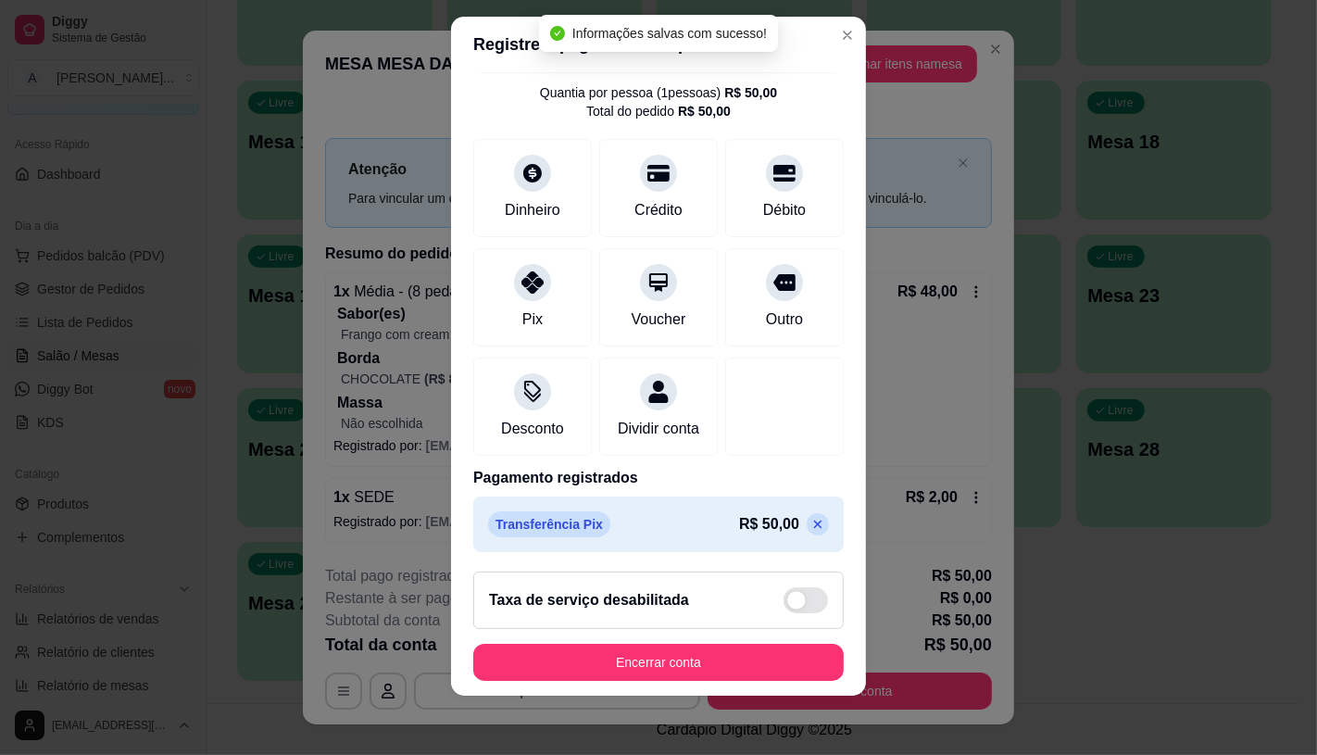
scroll to position [69, 0]
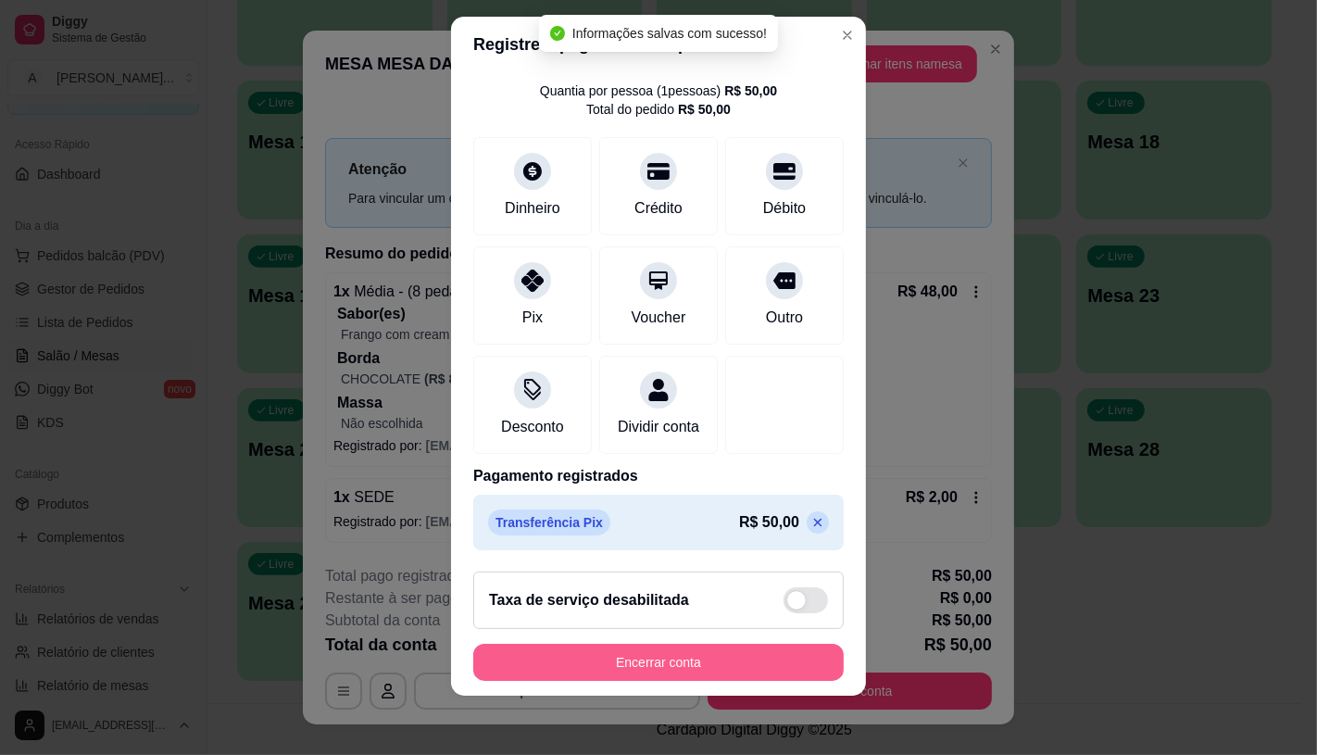
click at [745, 661] on button "Encerrar conta" at bounding box center [658, 662] width 370 height 37
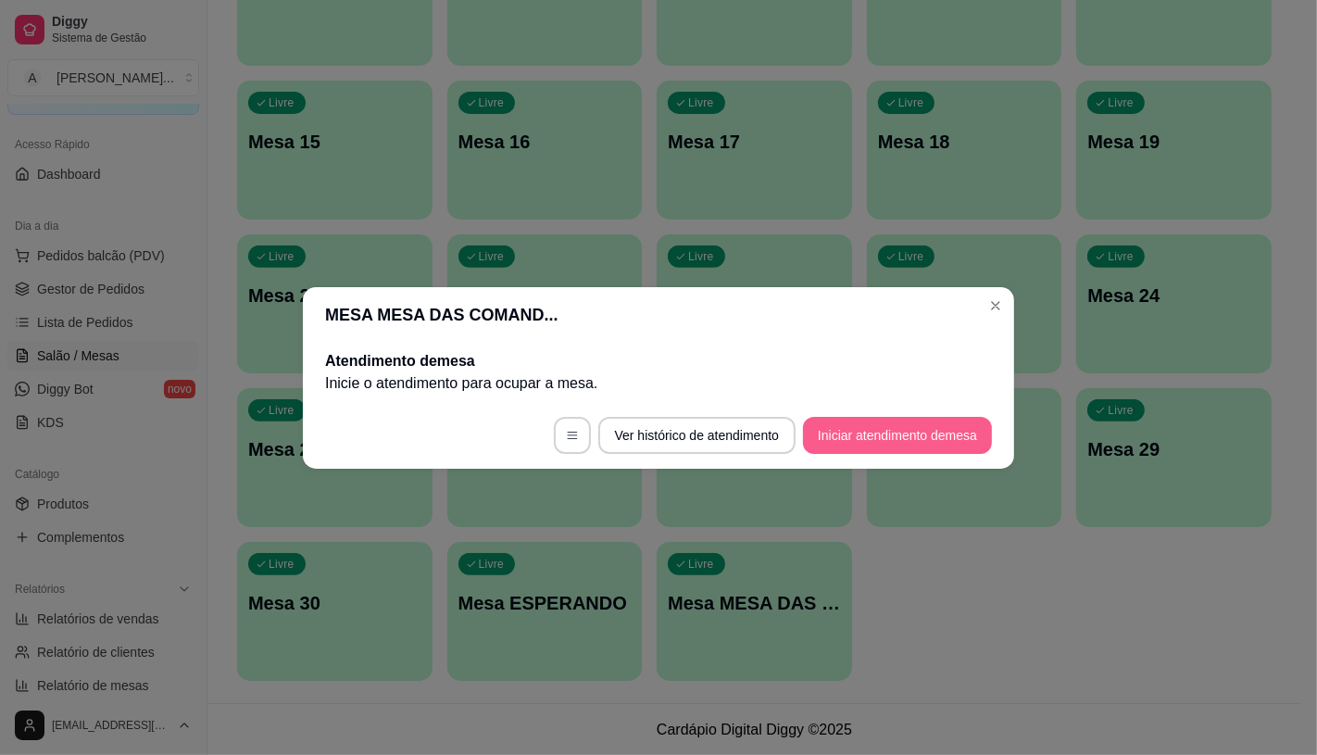
click at [884, 432] on button "Iniciar atendimento de mesa" at bounding box center [897, 435] width 189 height 37
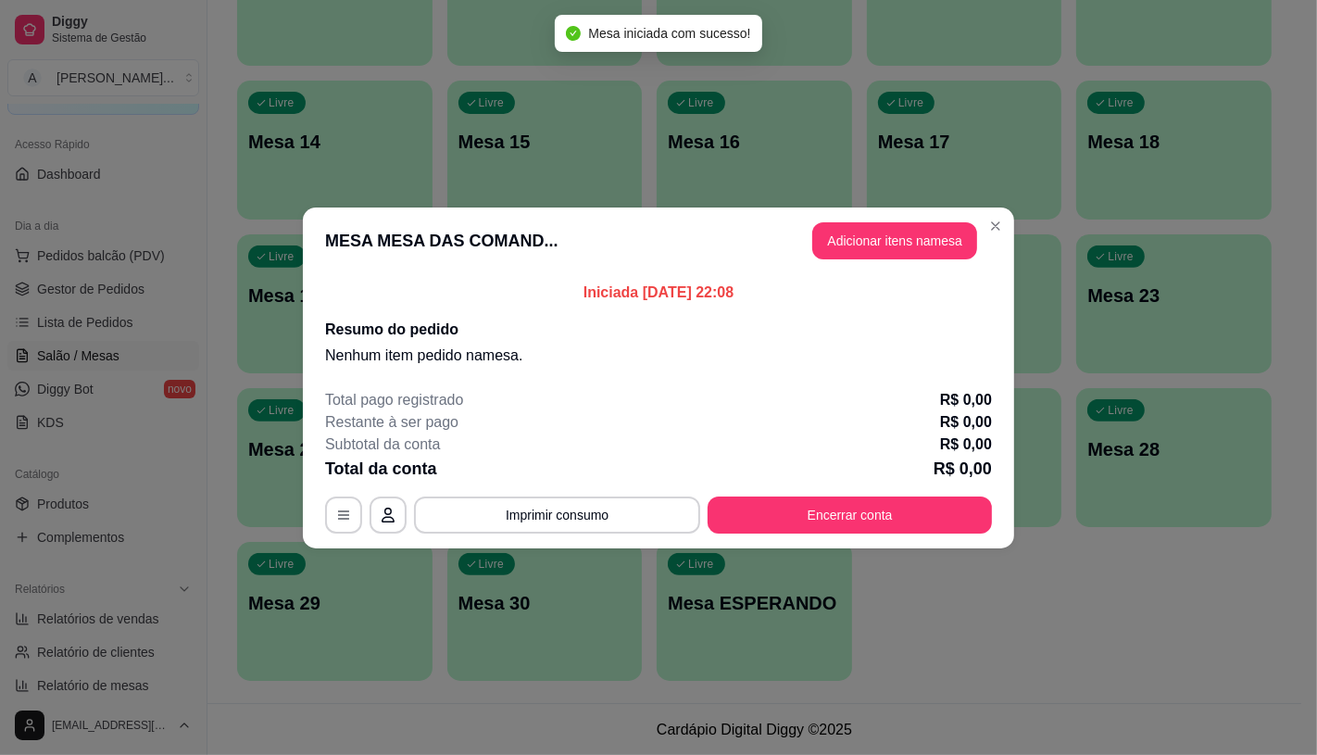
click at [880, 245] on button "Adicionar itens na mesa" at bounding box center [894, 240] width 165 height 37
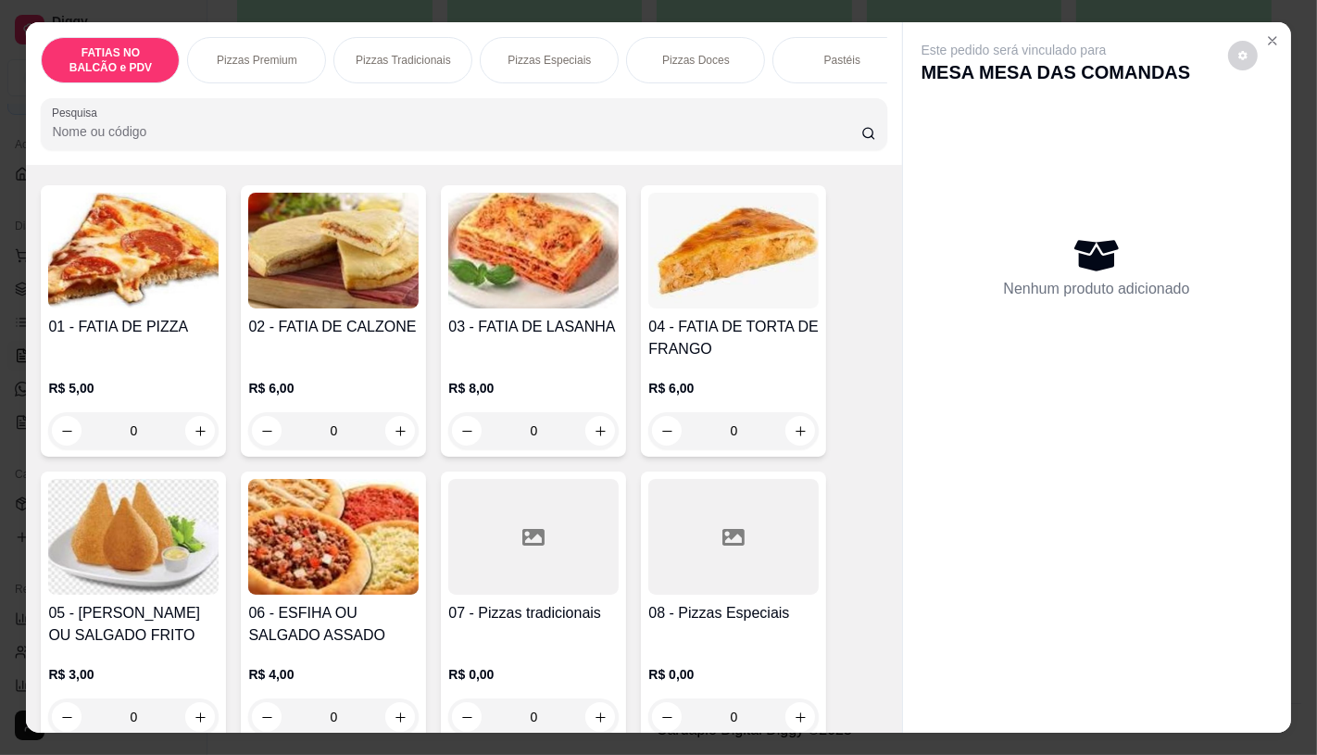
scroll to position [103, 0]
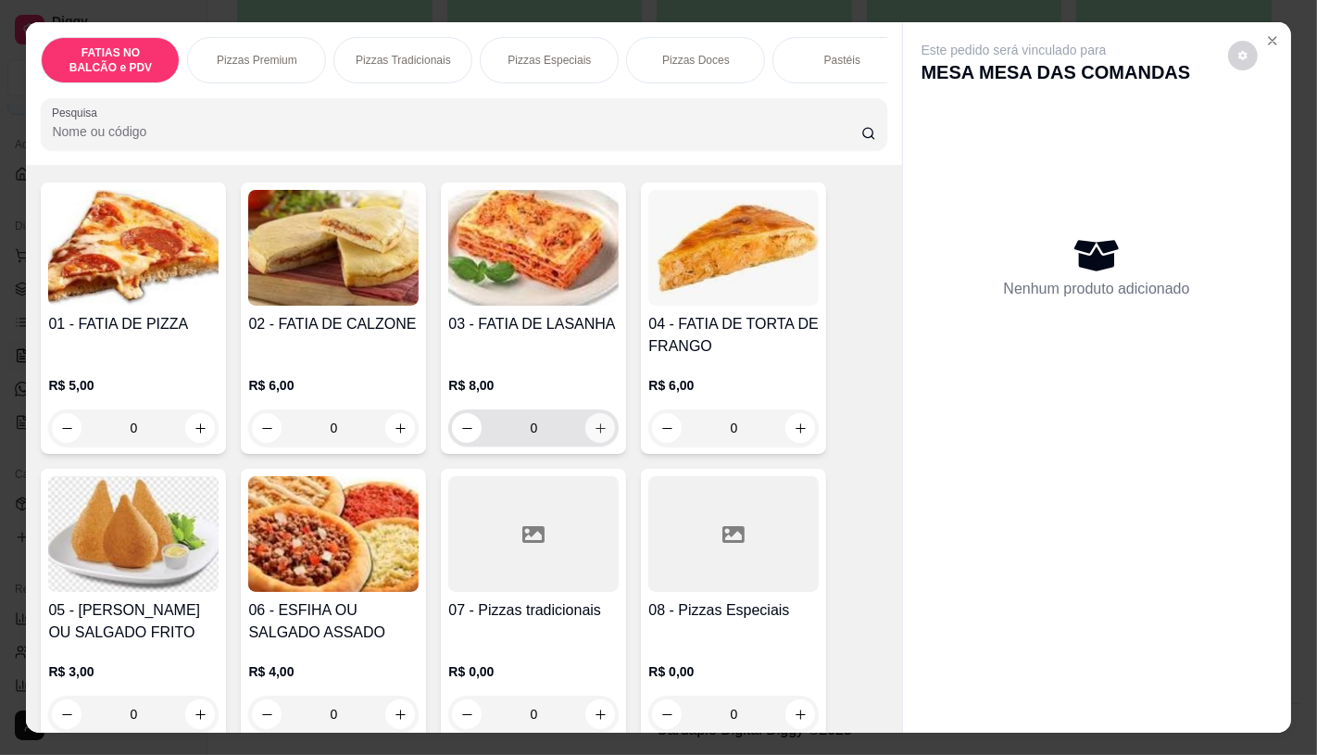
click at [594, 428] on button "increase-product-quantity" at bounding box center [600, 428] width 30 height 30
type input "1"
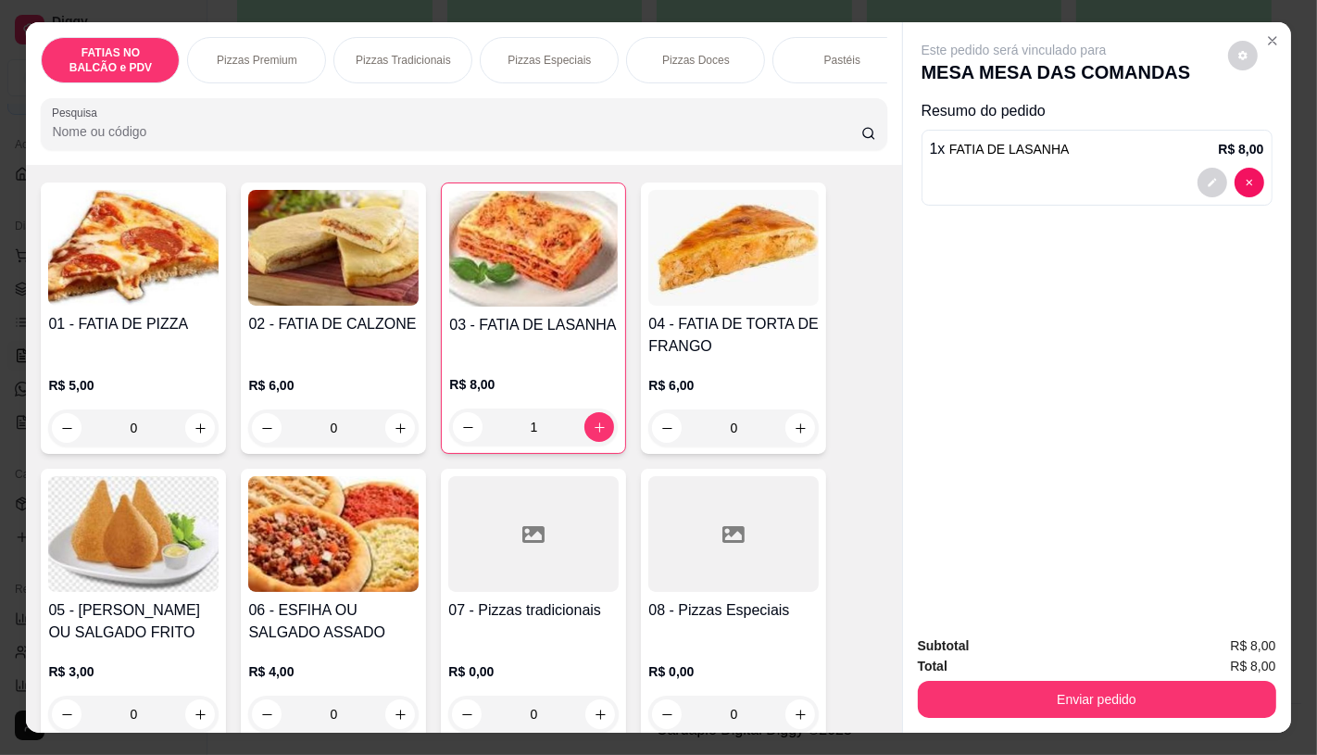
click at [154, 554] on img at bounding box center [133, 534] width 170 height 116
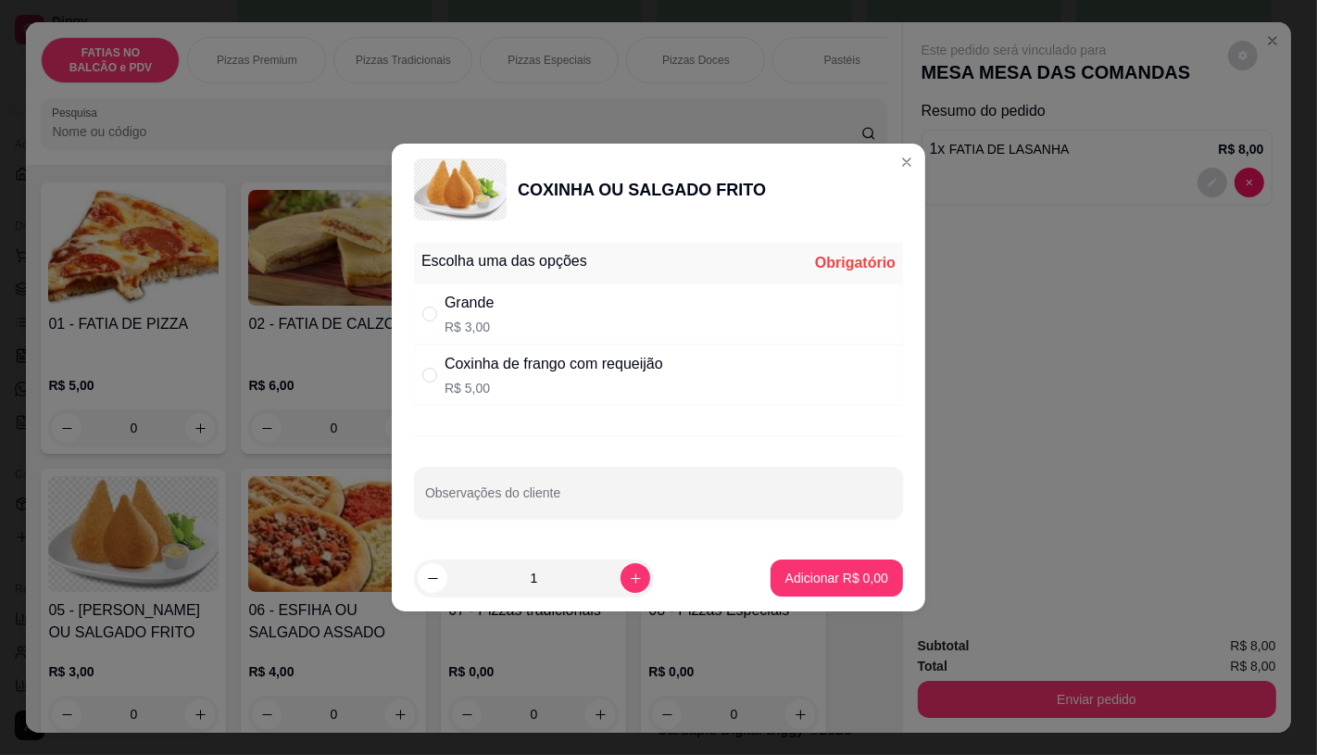
click at [522, 330] on div "Grande R$ 3,00" at bounding box center [658, 313] width 489 height 61
radio input "true"
click at [813, 568] on button "Adicionar R$ 3,00" at bounding box center [837, 577] width 132 height 37
type input "1"
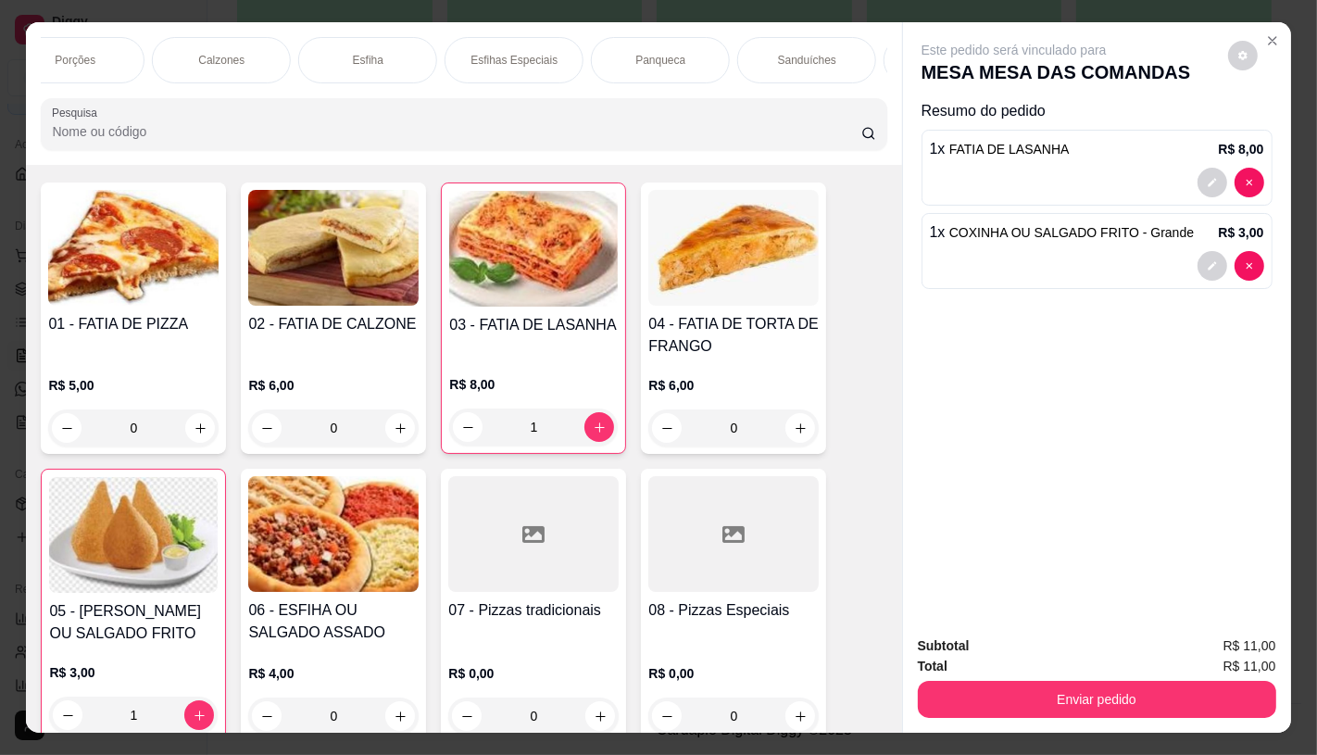
scroll to position [0, 935]
click at [619, 53] on p "Panqueca" at bounding box center [638, 60] width 50 height 15
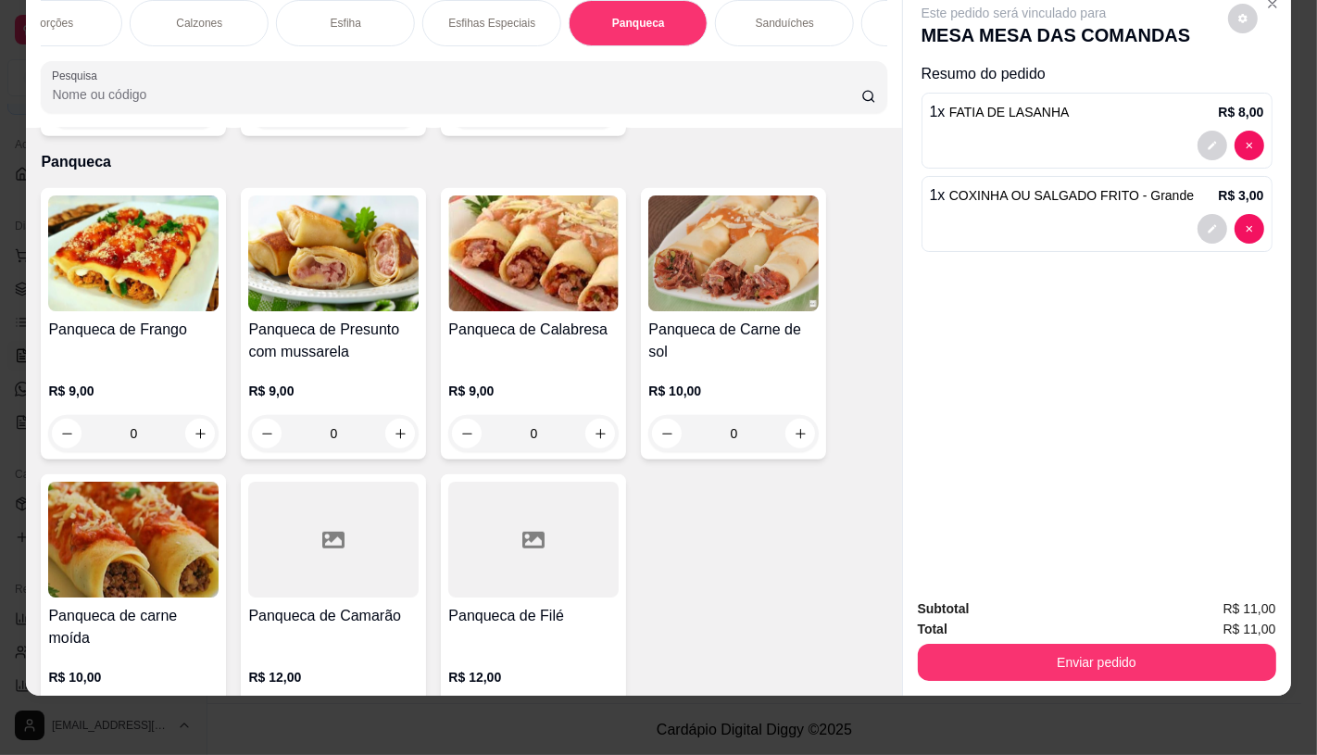
click at [317, 319] on h4 "Panqueca de Presunto com mussarela" at bounding box center [333, 341] width 170 height 44
click at [501, 319] on h4 "Panqueca de Calabresa" at bounding box center [533, 330] width 170 height 22
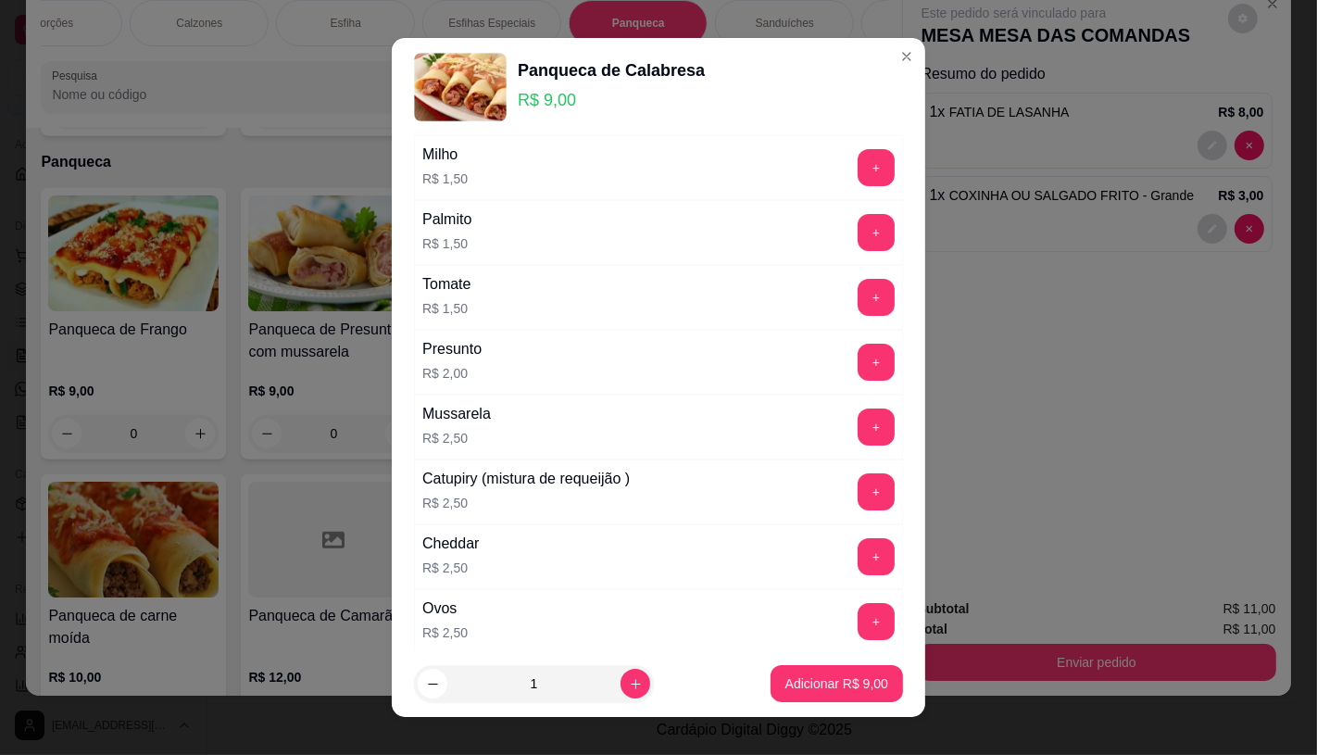
scroll to position [308, 0]
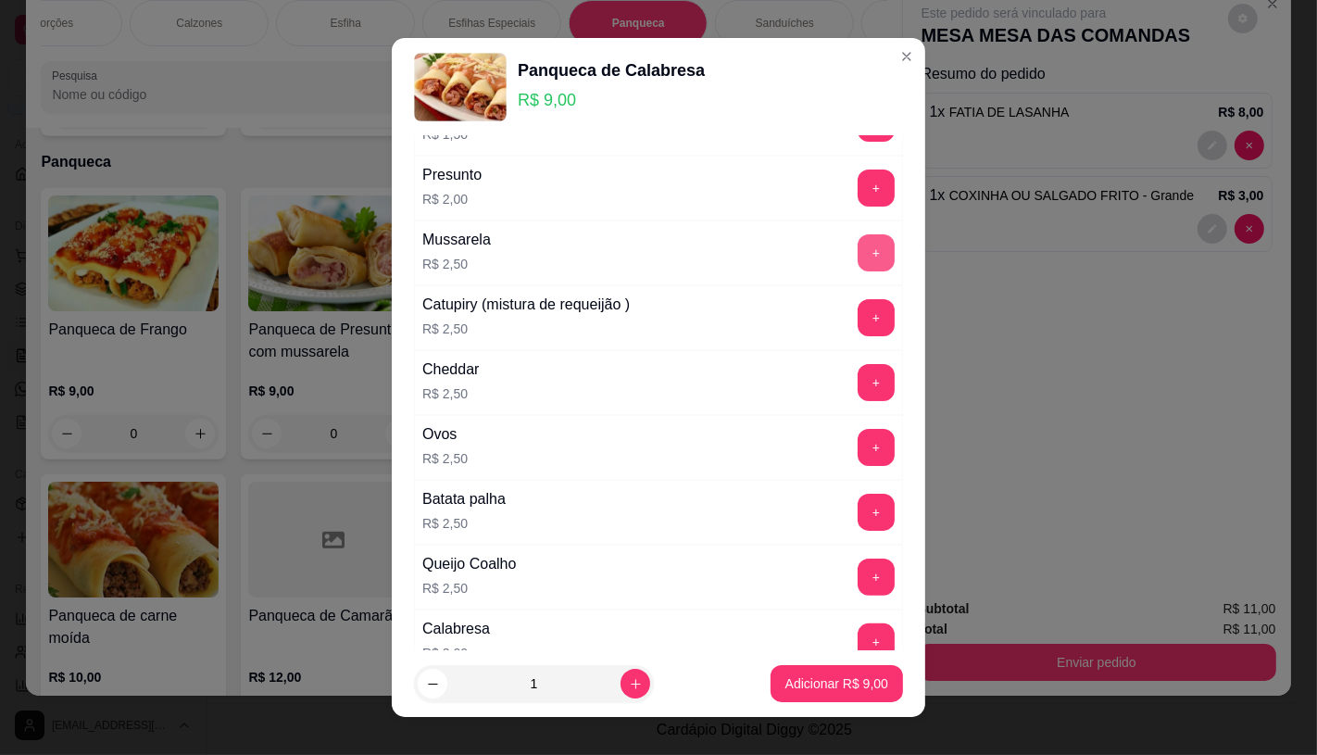
click at [858, 265] on button "+" at bounding box center [876, 252] width 37 height 37
click at [799, 676] on p "Adicionar R$ 11,50" at bounding box center [833, 683] width 110 height 19
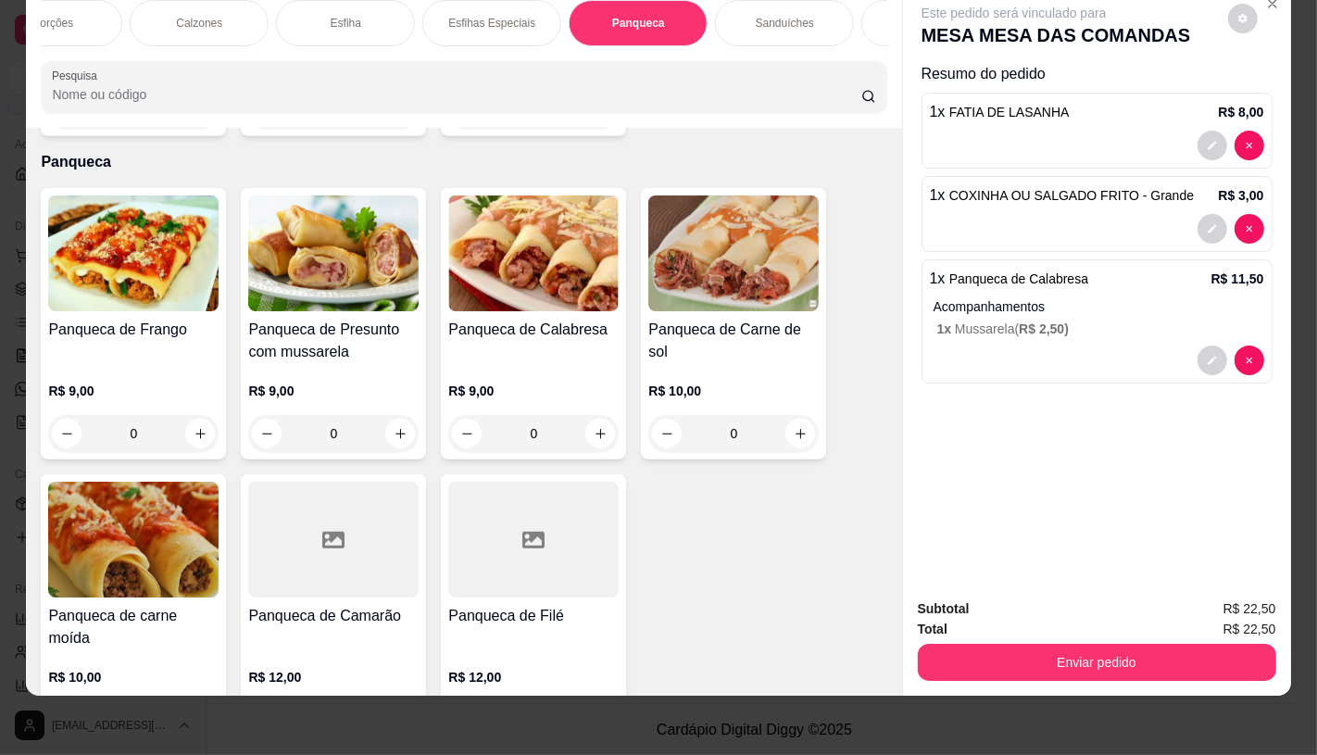
scroll to position [0, 1926]
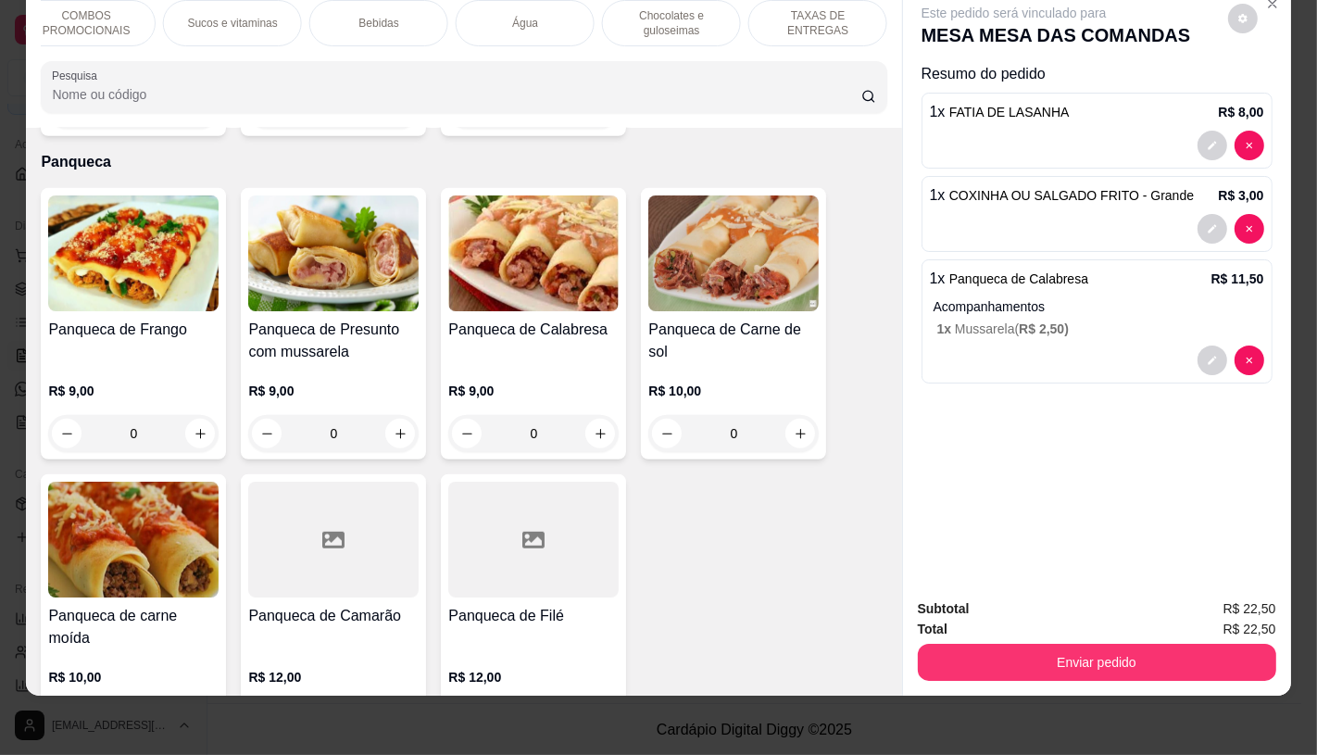
click at [837, 15] on p "TAXAS DE ENTREGAS" at bounding box center [817, 23] width 107 height 30
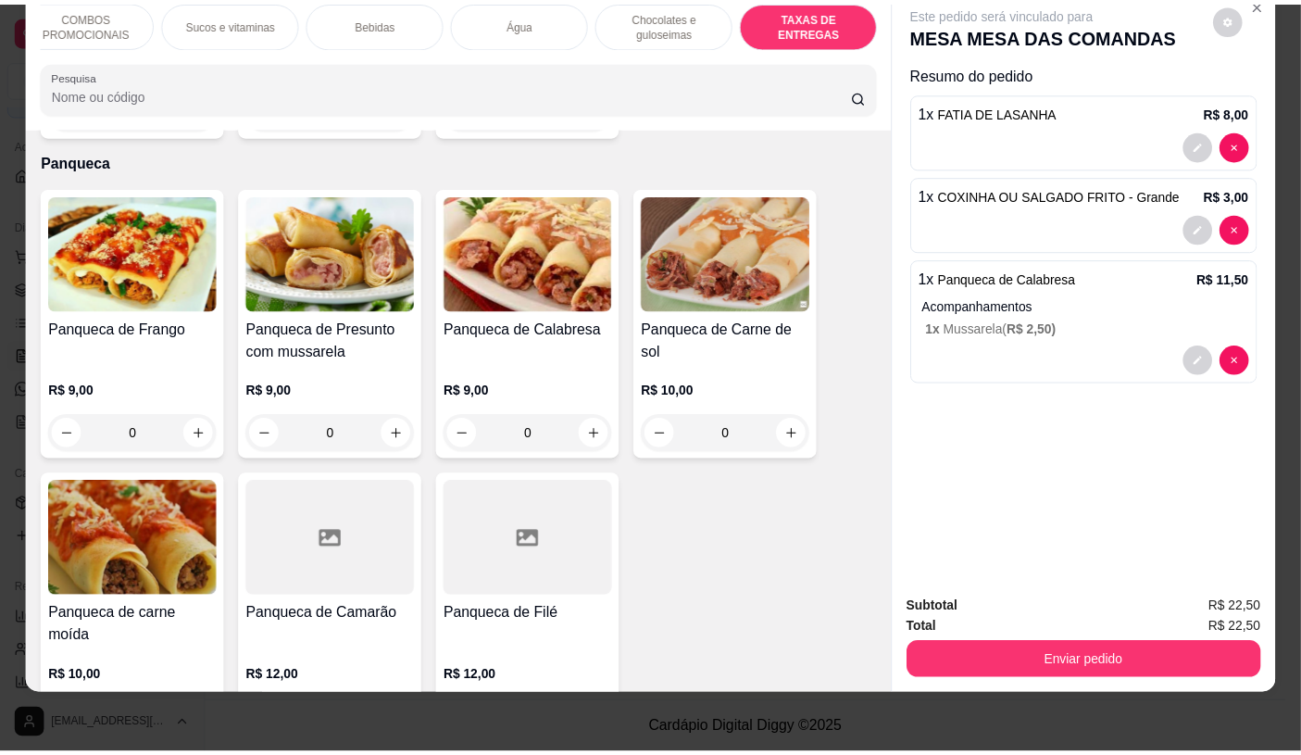
scroll to position [12387, 0]
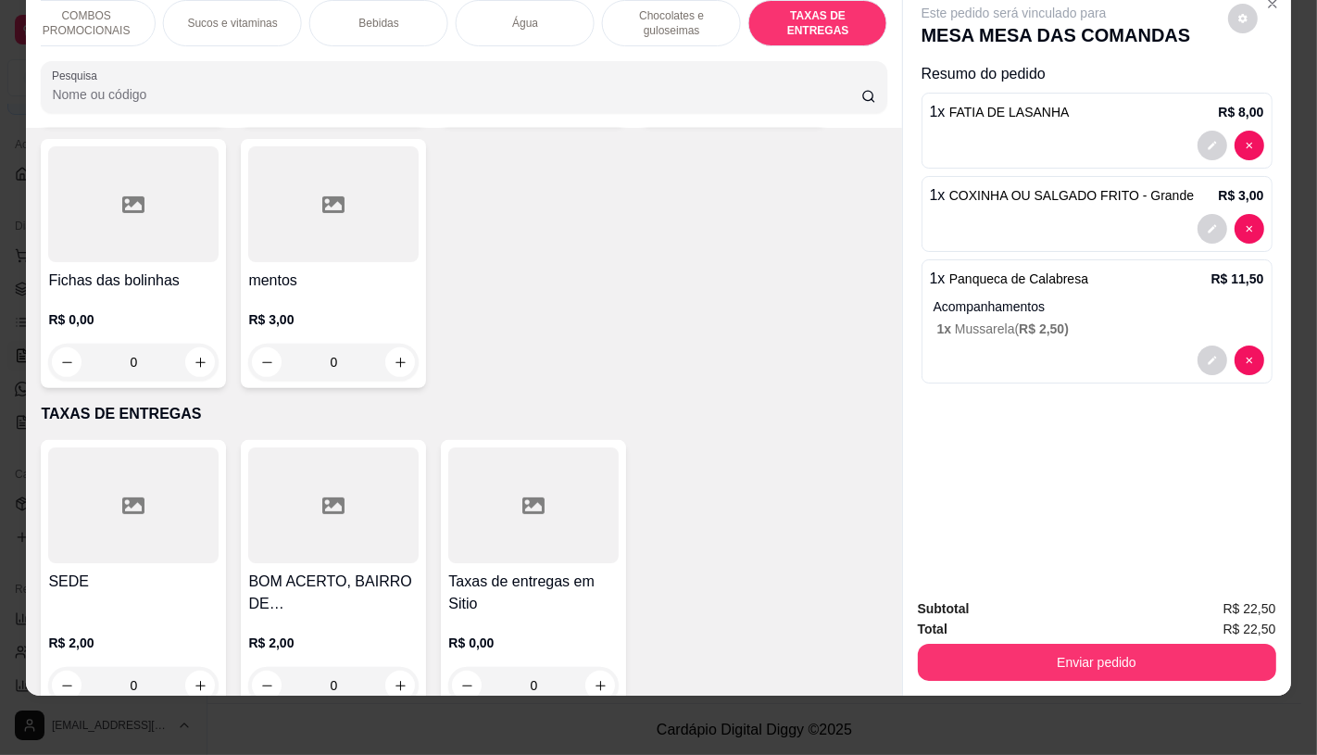
click at [137, 571] on div "SEDE" at bounding box center [133, 593] width 170 height 44
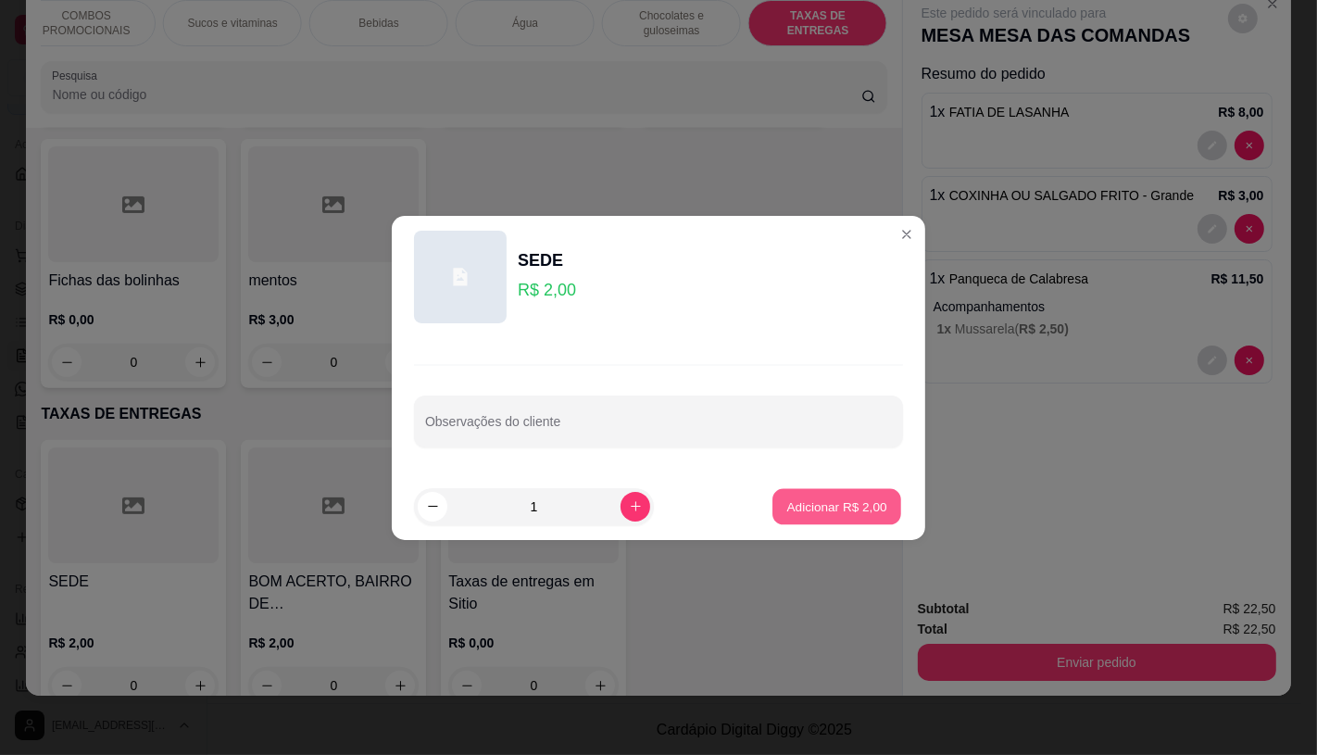
click at [856, 497] on p "Adicionar R$ 2,00" at bounding box center [836, 506] width 100 height 18
type input "1"
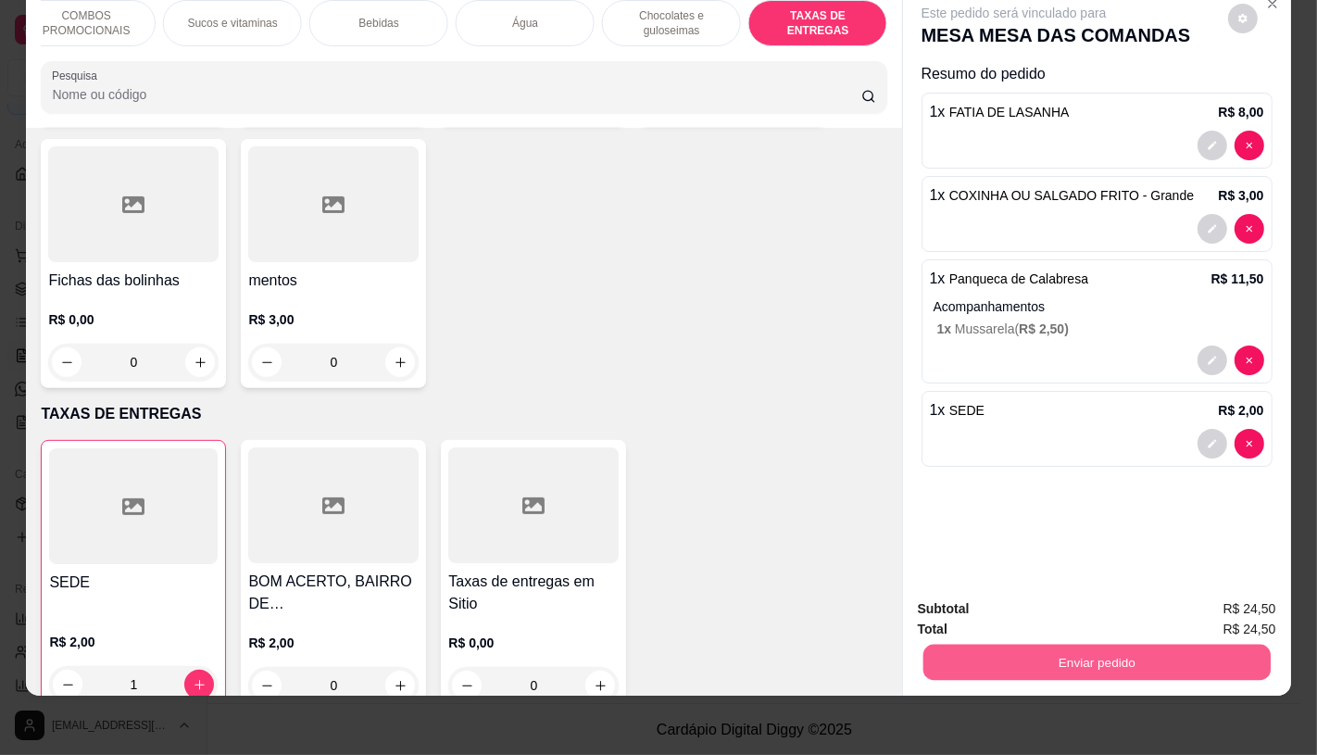
click at [1117, 653] on button "Enviar pedido" at bounding box center [1095, 662] width 347 height 36
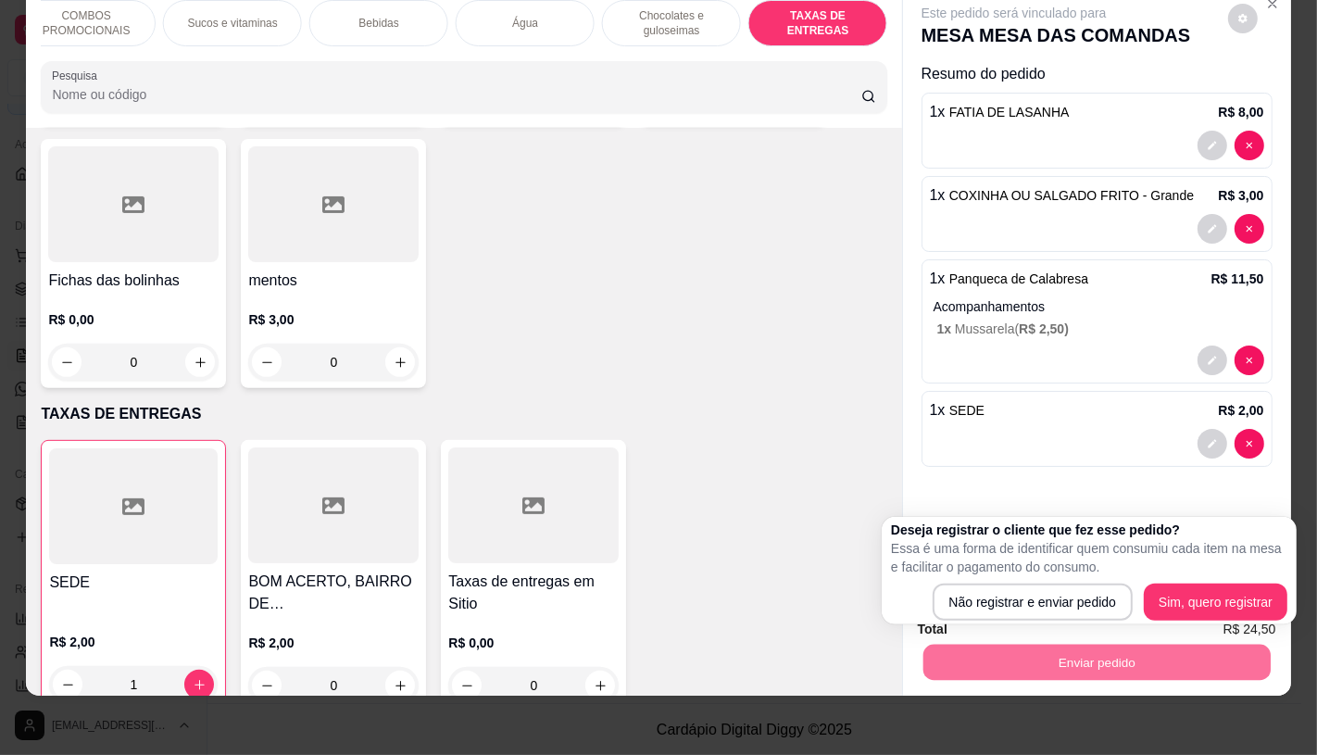
click at [922, 571] on p "Essa é uma forma de identificar quem consumiu cada item na mesa e facilitar o p…" at bounding box center [1089, 557] width 396 height 37
drag, startPoint x: 941, startPoint y: 580, endPoint x: 965, endPoint y: 600, distance: 31.5
click at [951, 593] on div "Deseja registrar o cliente que fez esse pedido? Essa é uma forma de identificar…" at bounding box center [1089, 570] width 396 height 100
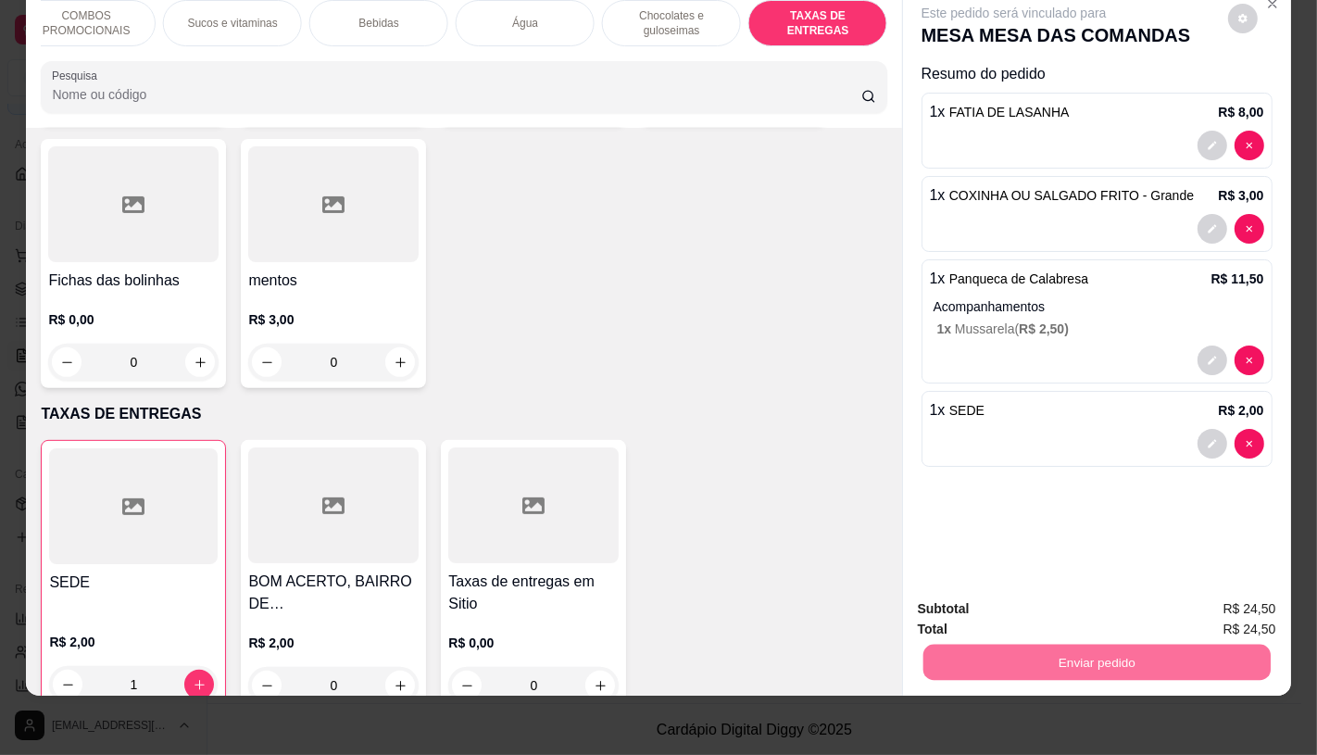
click at [967, 600] on button "Não registrar e enviar pedido" at bounding box center [1034, 602] width 193 height 35
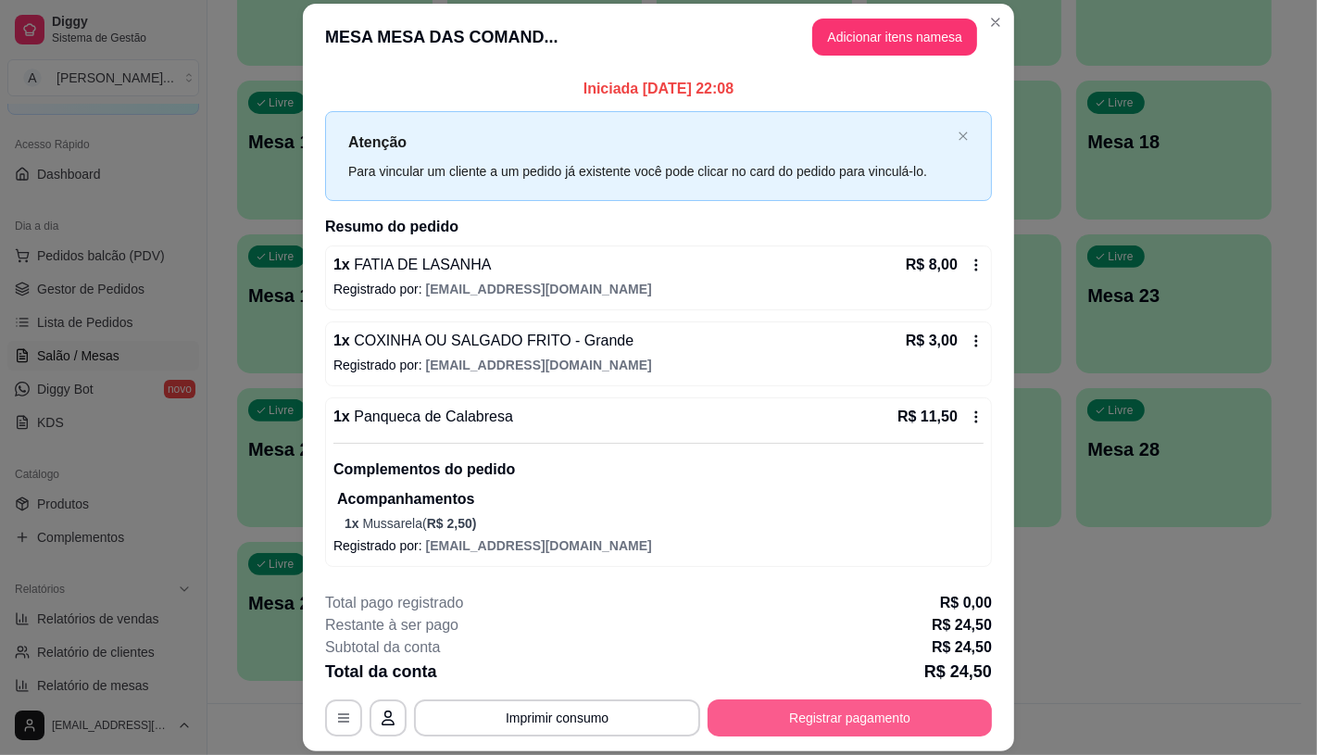
click at [867, 719] on button "Registrar pagamento" at bounding box center [850, 717] width 284 height 37
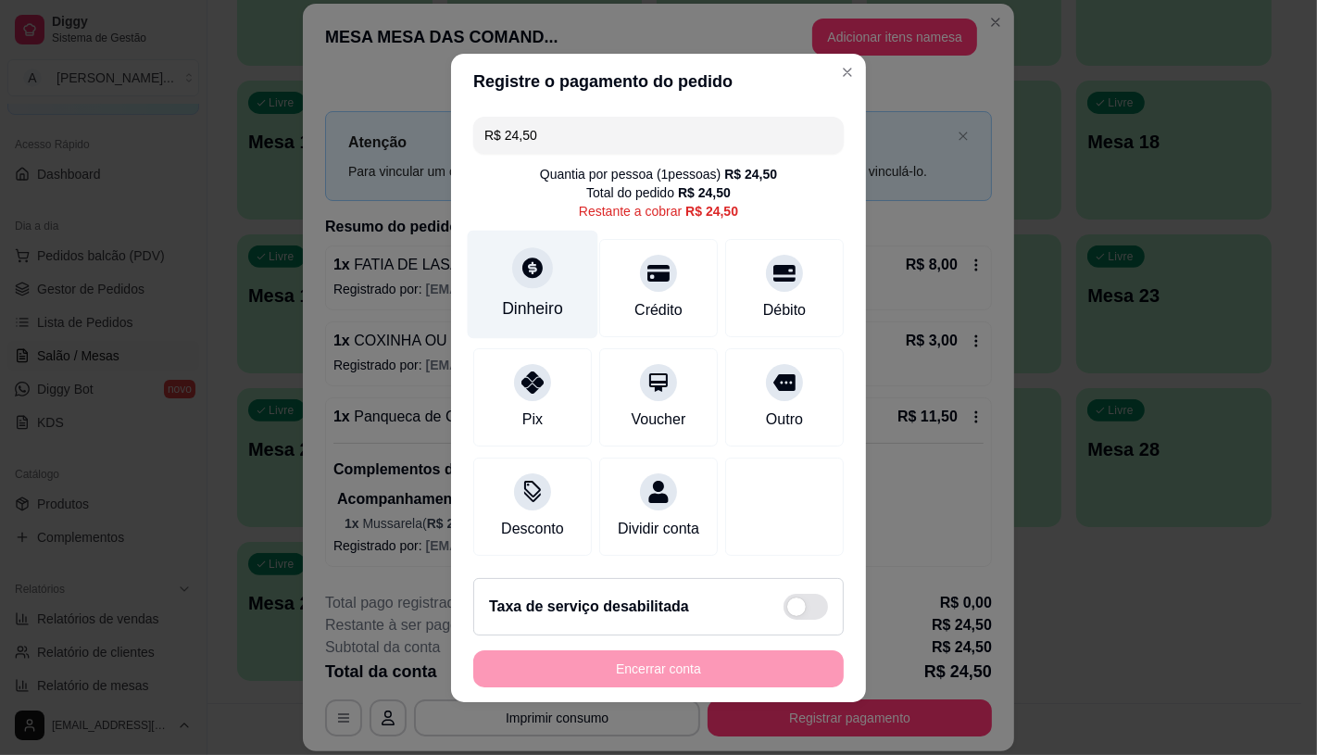
click at [486, 304] on div "Dinheiro" at bounding box center [533, 284] width 131 height 108
type input "R$ 0,00"
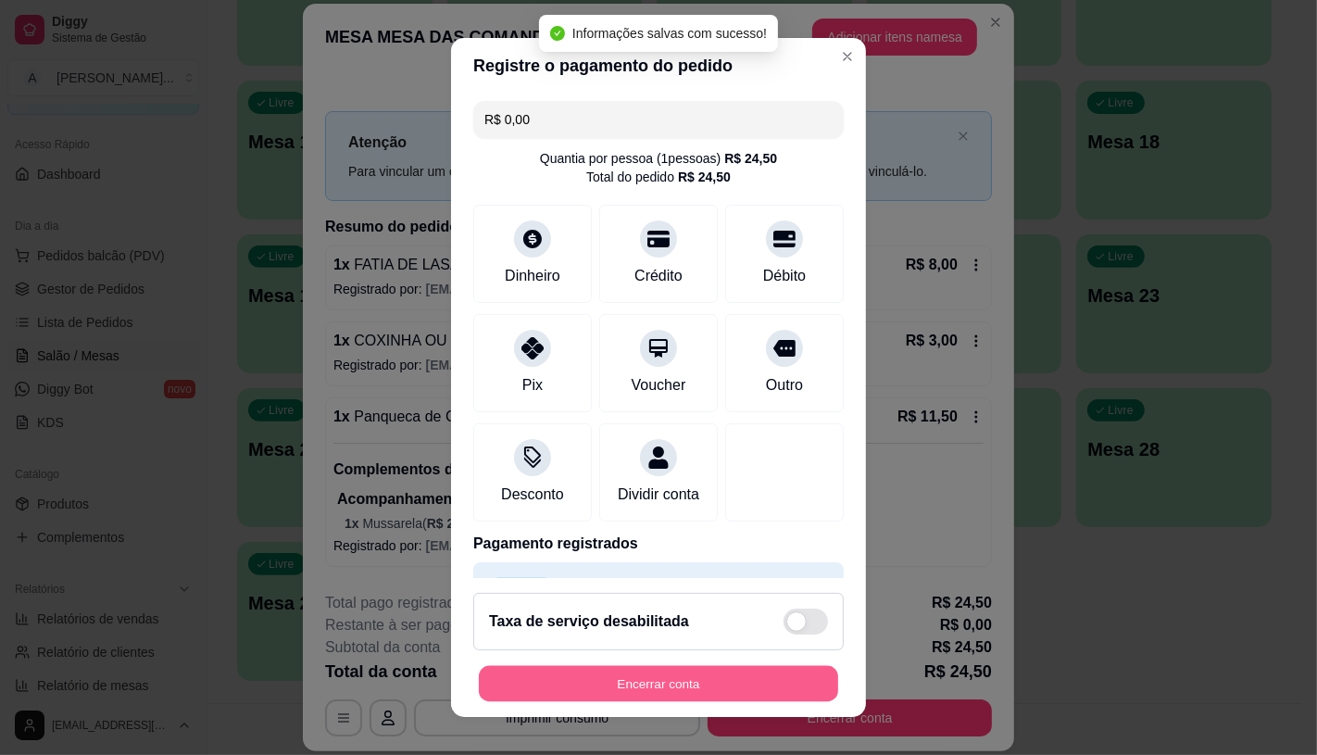
click at [726, 677] on button "Encerrar conta" at bounding box center [658, 684] width 359 height 36
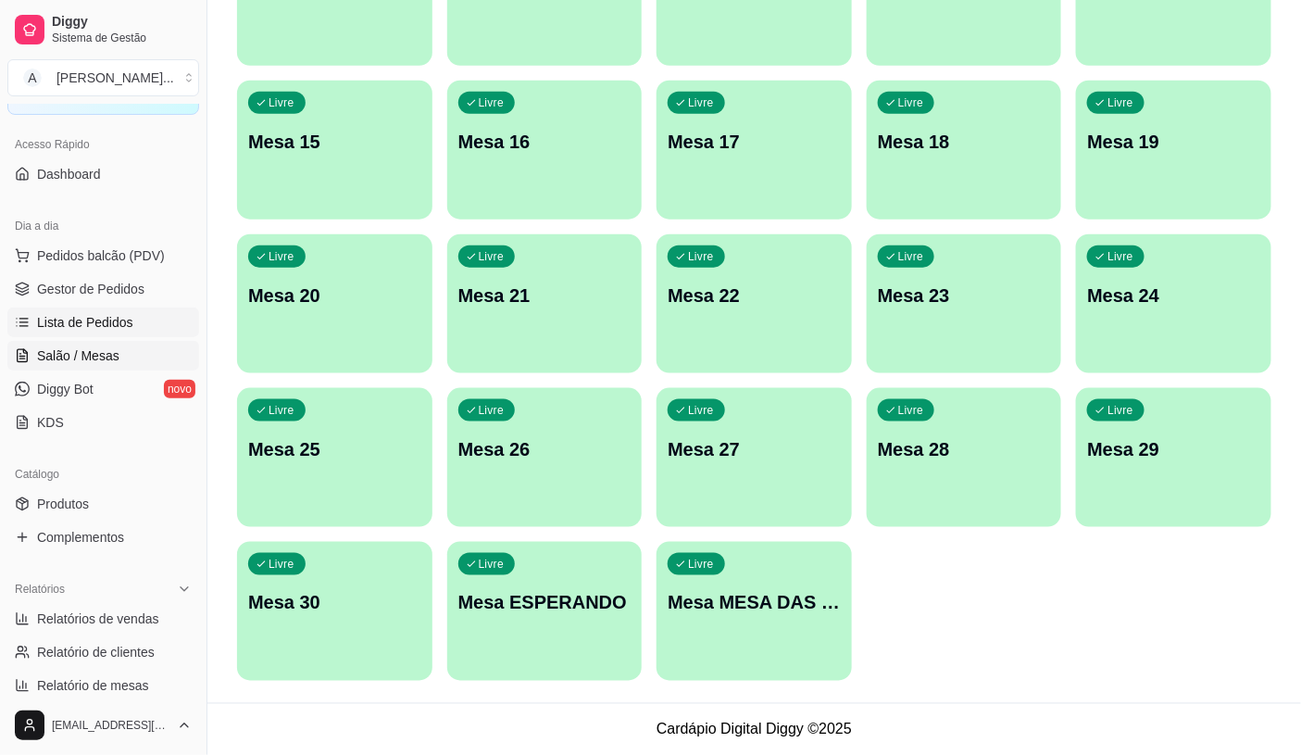
click at [85, 325] on span "Lista de Pedidos" at bounding box center [85, 322] width 96 height 19
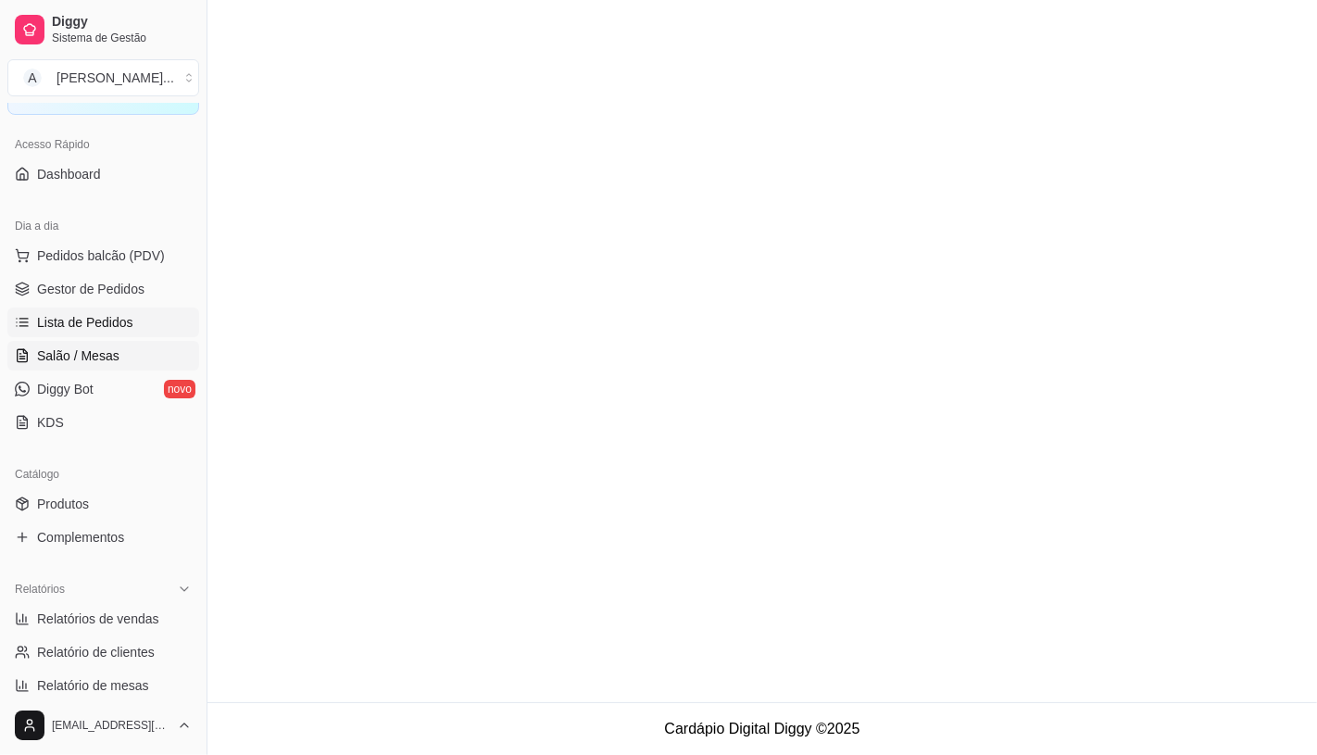
click at [83, 352] on span "Salão / Mesas" at bounding box center [78, 355] width 82 height 19
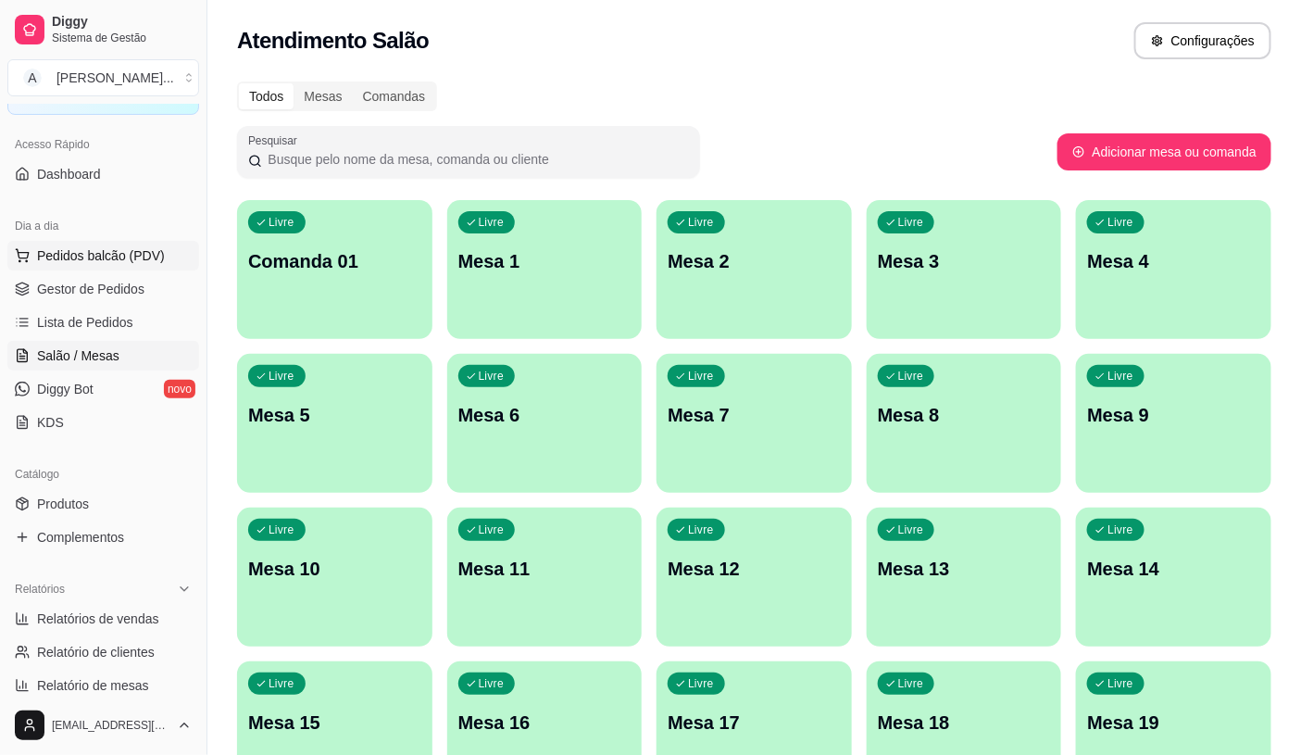
click at [96, 259] on span "Pedidos balcão (PDV)" at bounding box center [101, 255] width 128 height 19
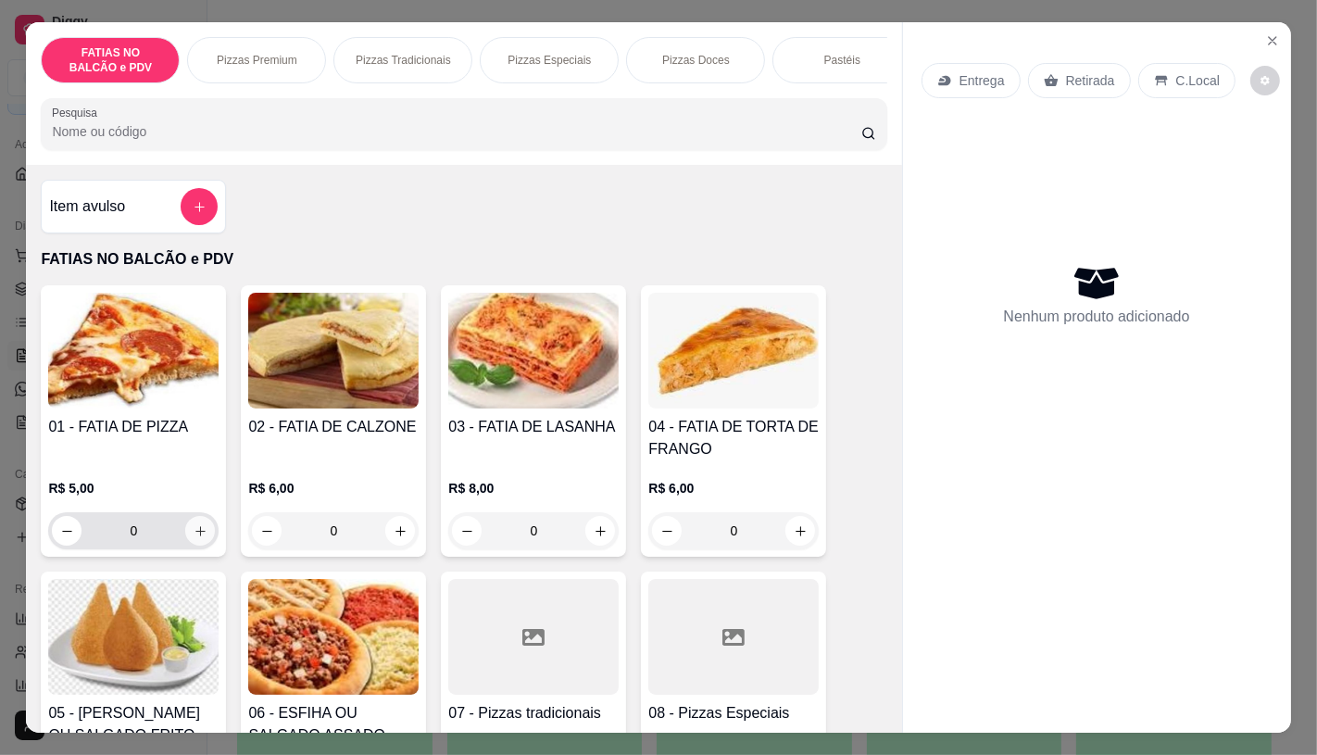
click at [194, 538] on icon "increase-product-quantity" at bounding box center [201, 531] width 14 height 14
type input "1"
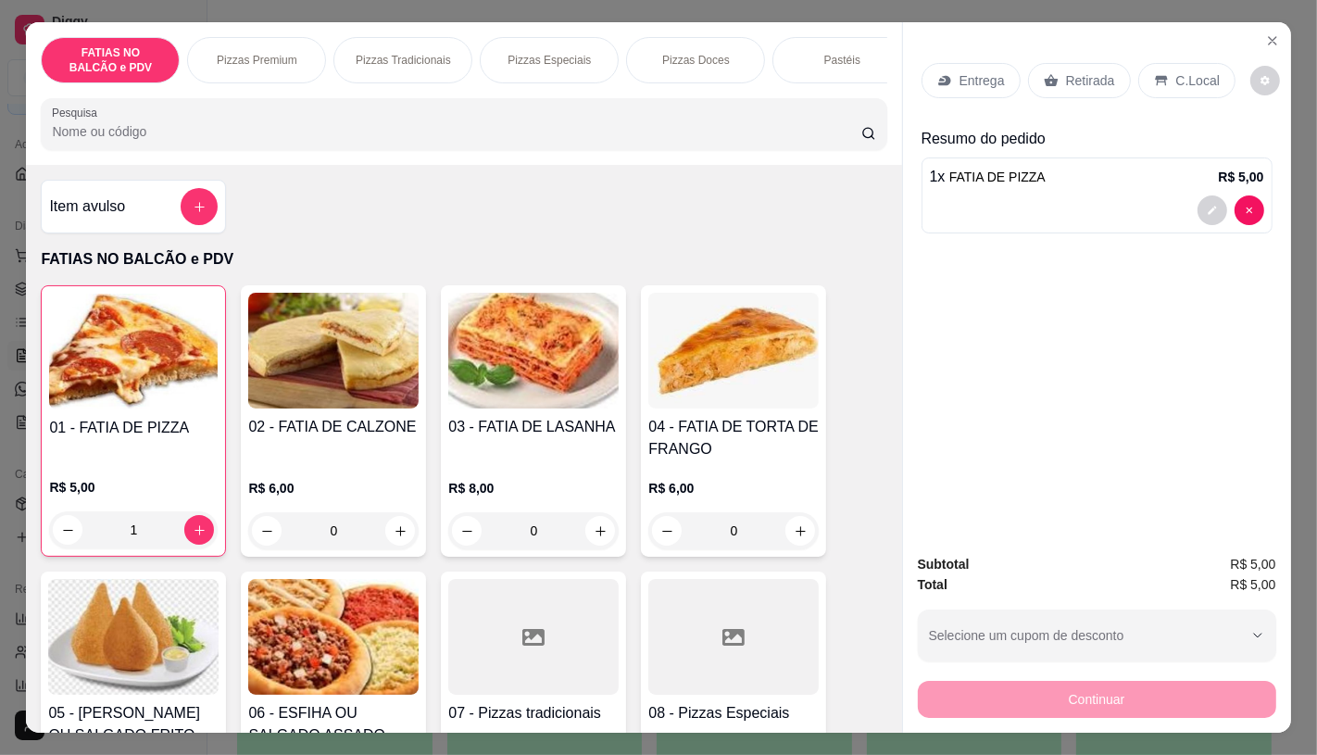
click at [1087, 81] on p "Retirada" at bounding box center [1090, 80] width 49 height 19
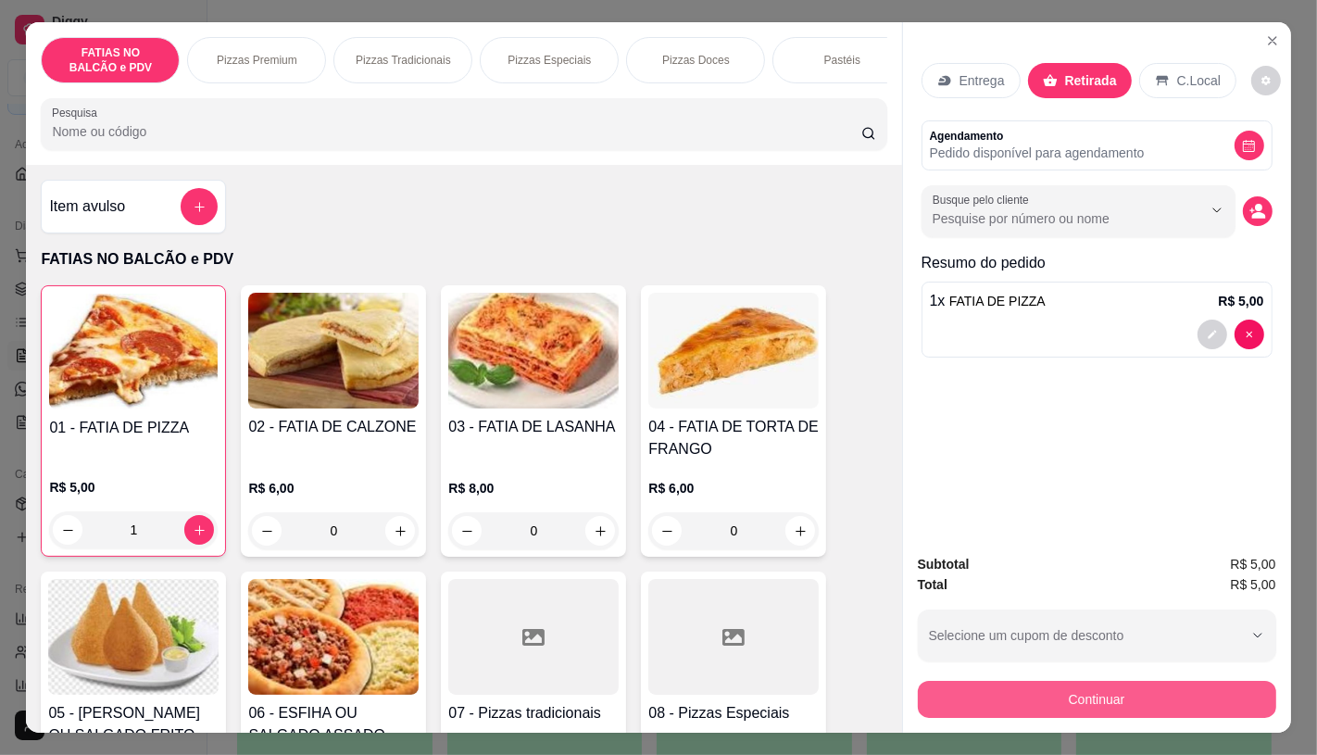
click at [1148, 705] on button "Continuar" at bounding box center [1097, 699] width 358 height 37
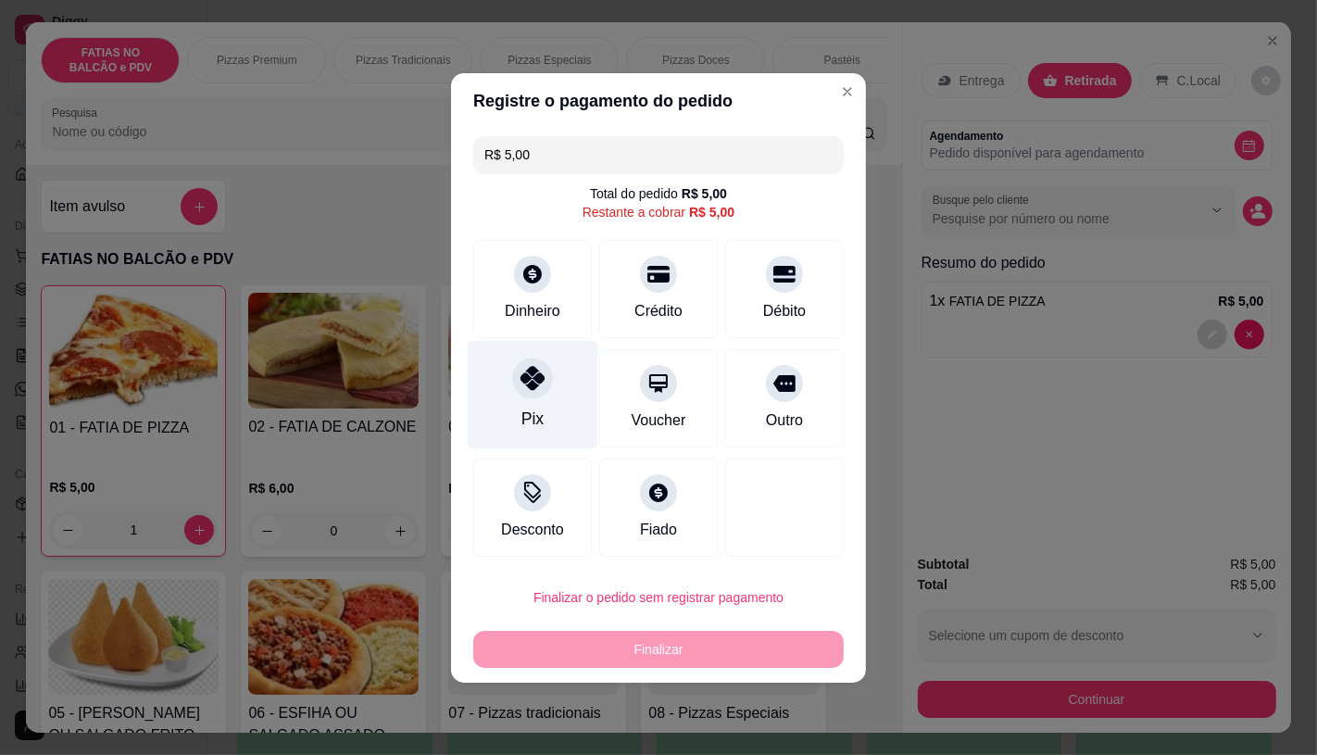
click at [533, 418] on div "Pix" at bounding box center [532, 419] width 22 height 24
type input "R$ 0,00"
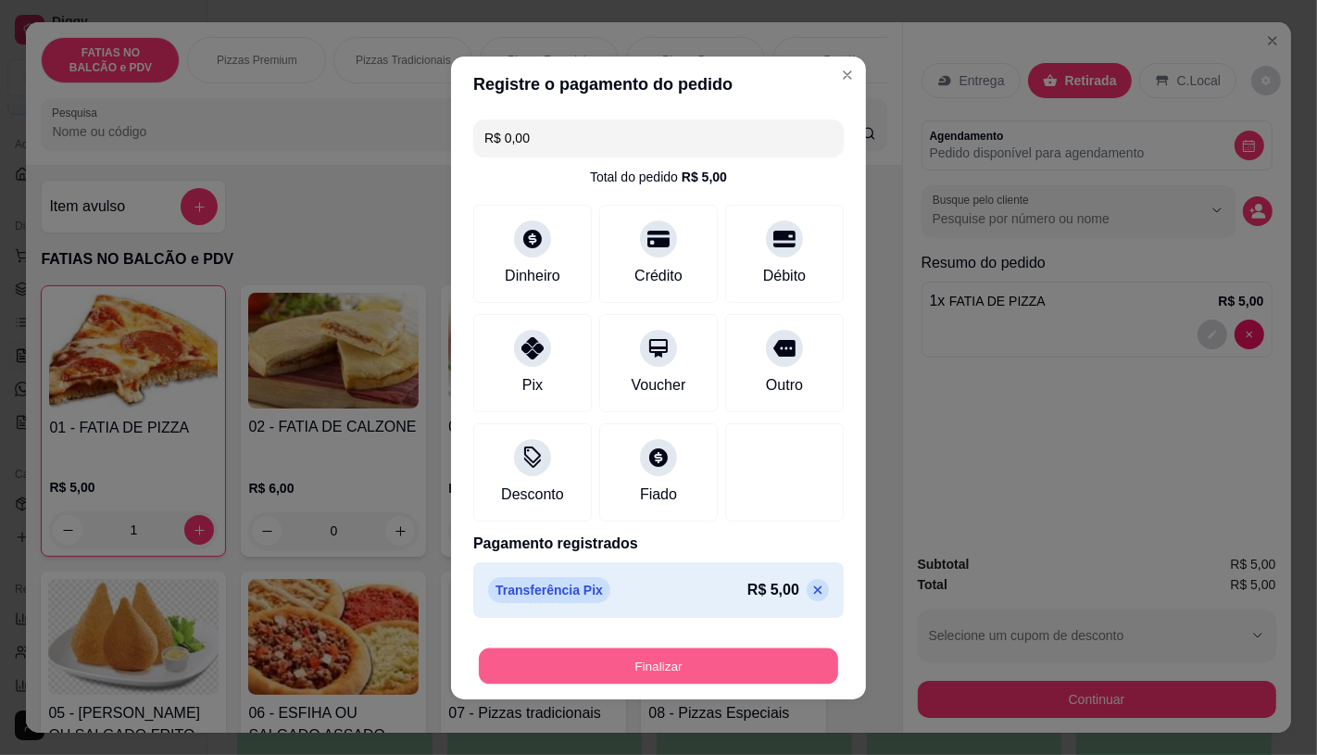
click at [613, 669] on button "Finalizar" at bounding box center [658, 665] width 359 height 36
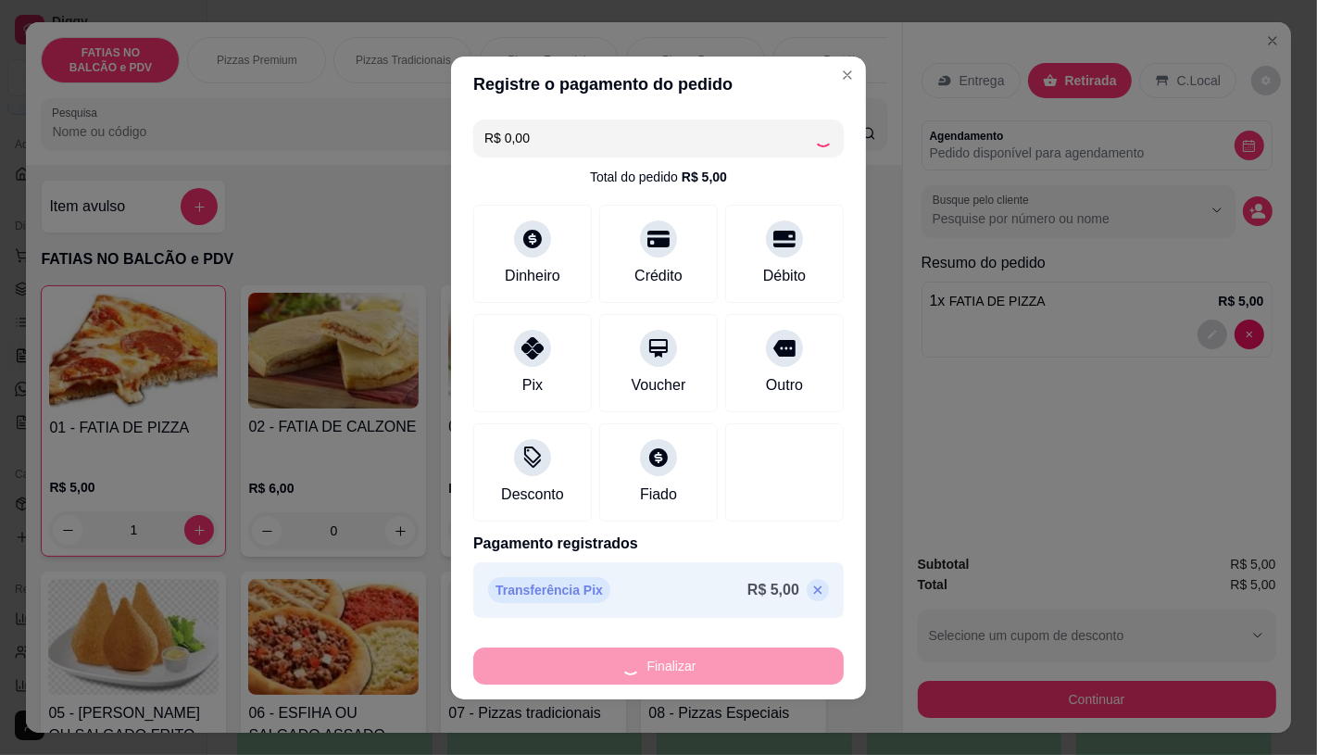
type input "0"
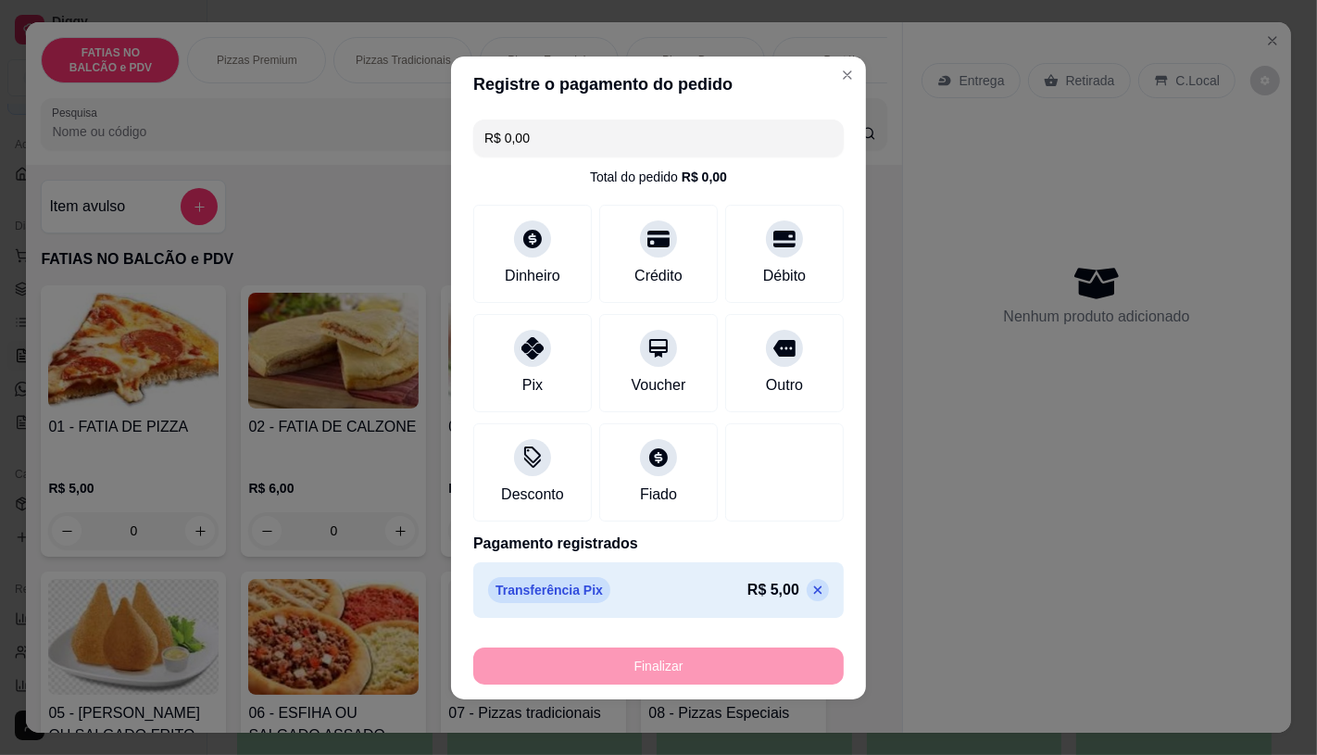
type input "-R$ 5,00"
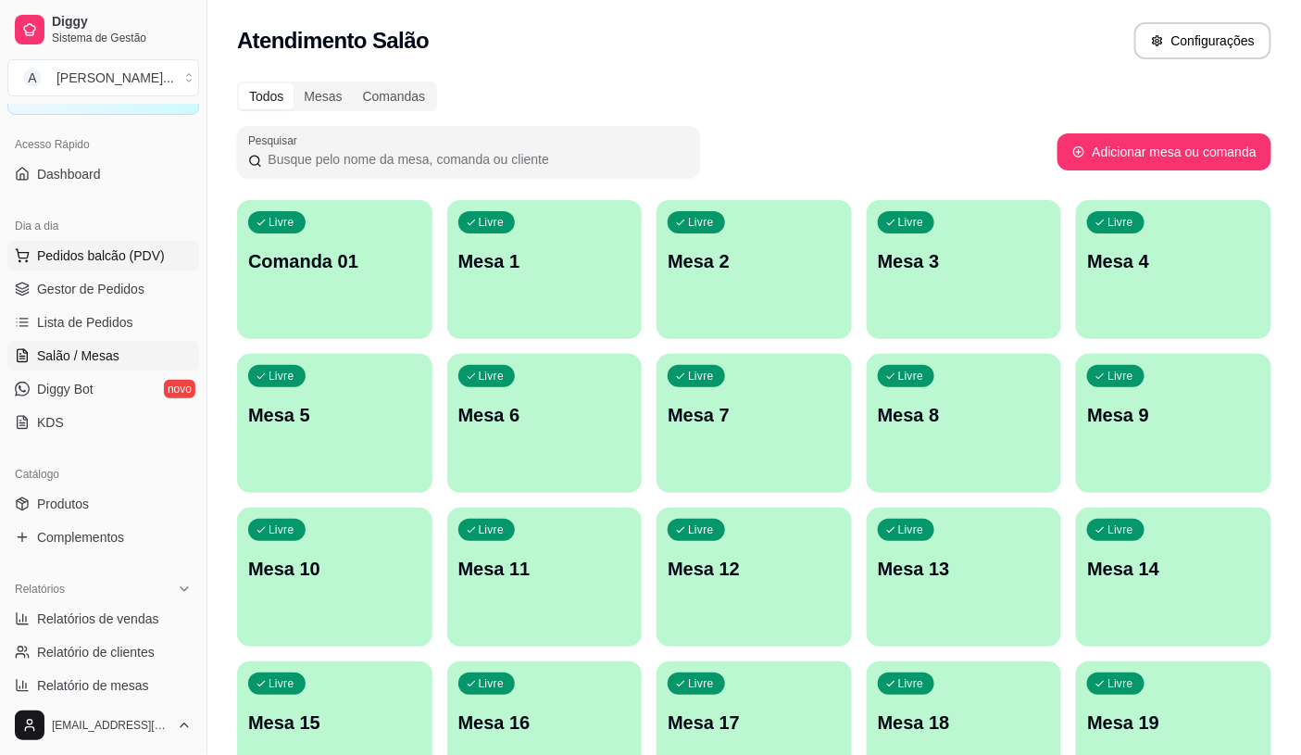
click at [162, 245] on button "Pedidos balcão (PDV)" at bounding box center [103, 256] width 192 height 30
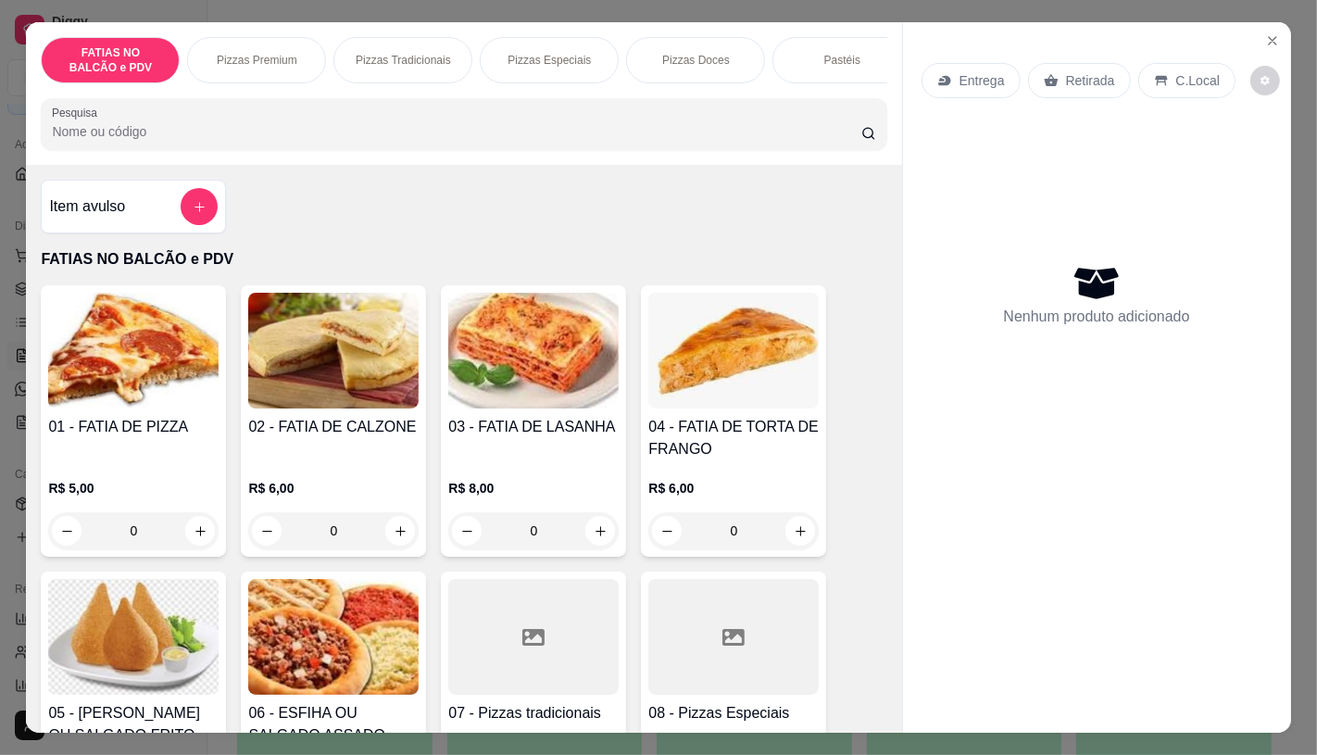
click at [262, 94] on div "FATIAS NO BALCÃO e PDV Pizzas Premium Pizzas Tradicionais Pizzas Especiais Pizz…" at bounding box center [463, 93] width 875 height 143
drag, startPoint x: 262, startPoint y: 94, endPoint x: 274, endPoint y: 83, distance: 16.4
click at [274, 83] on div "FATIAS NO BALCÃO e PDV Pizzas Premium Pizzas Tradicionais Pizzas Especiais Pizz…" at bounding box center [463, 93] width 875 height 143
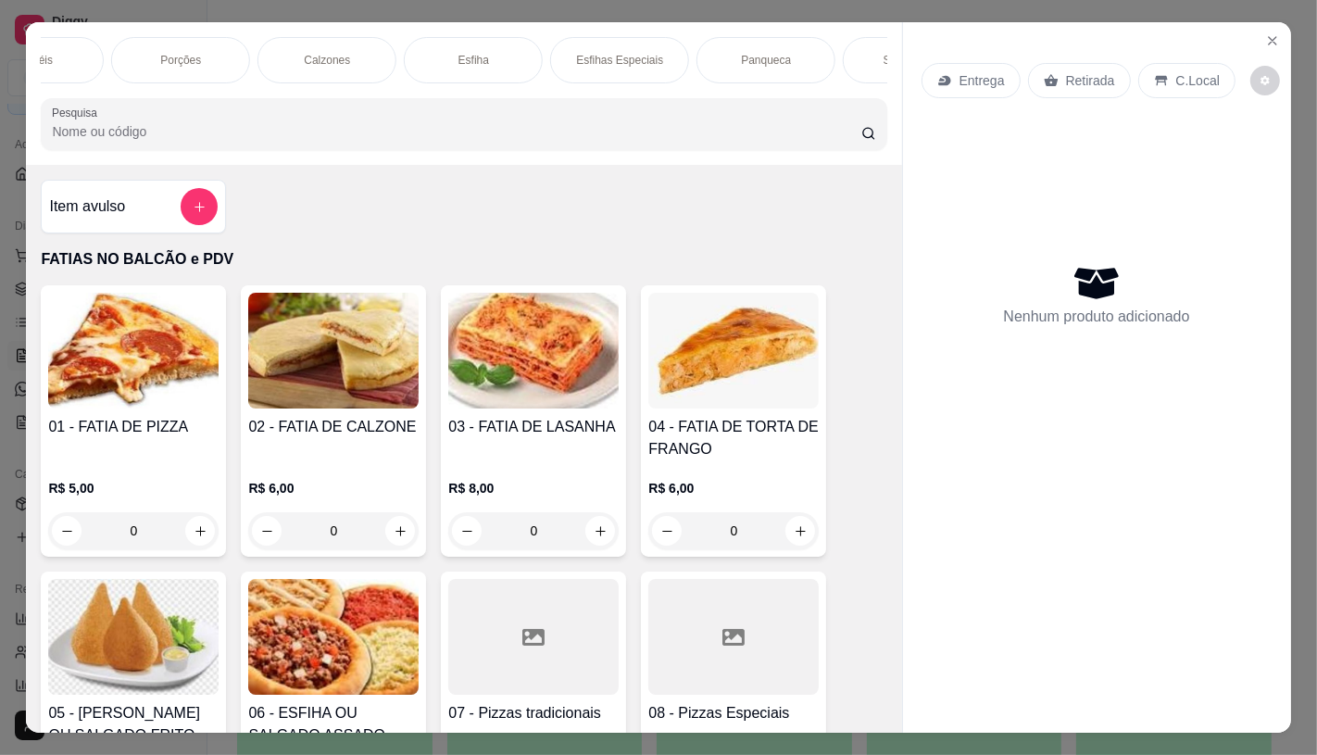
scroll to position [0, 859]
click at [689, 53] on p "Panqueca" at bounding box center [714, 60] width 50 height 15
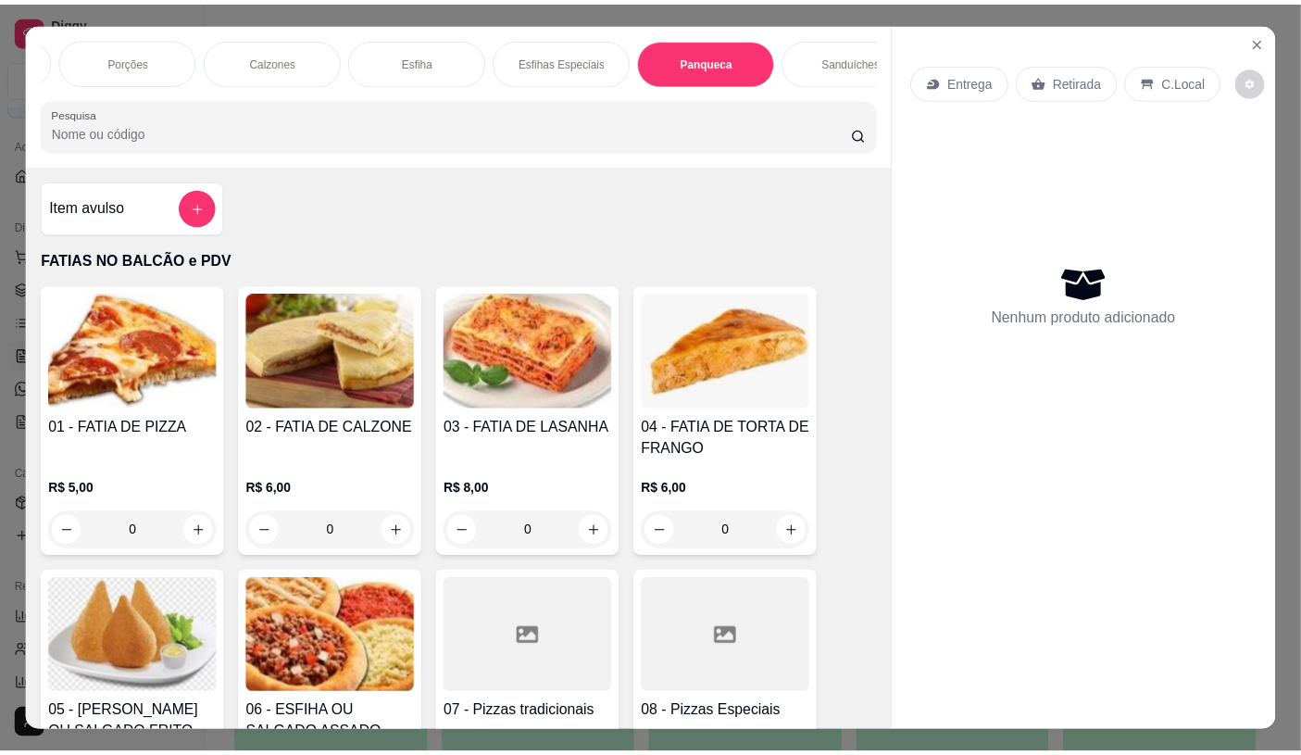
scroll to position [44, 0]
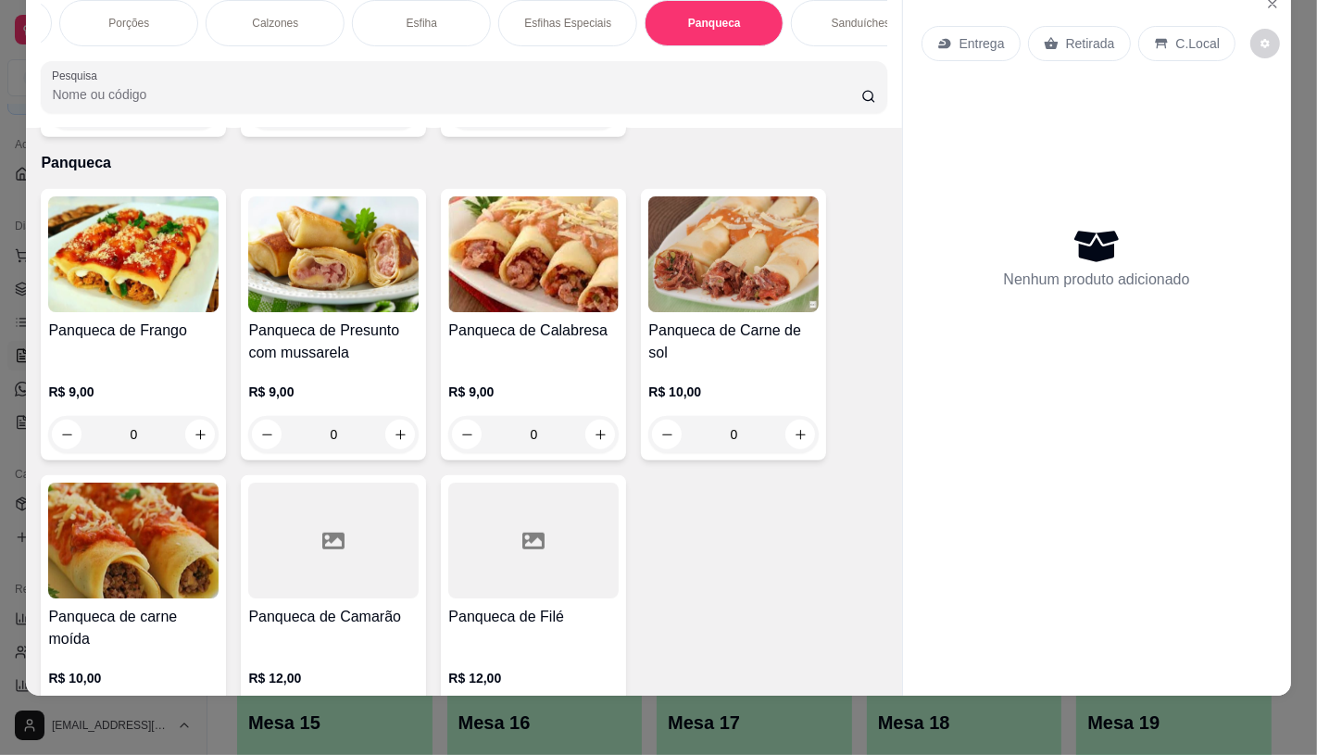
click at [155, 364] on div "R$ 9,00 0" at bounding box center [133, 408] width 170 height 89
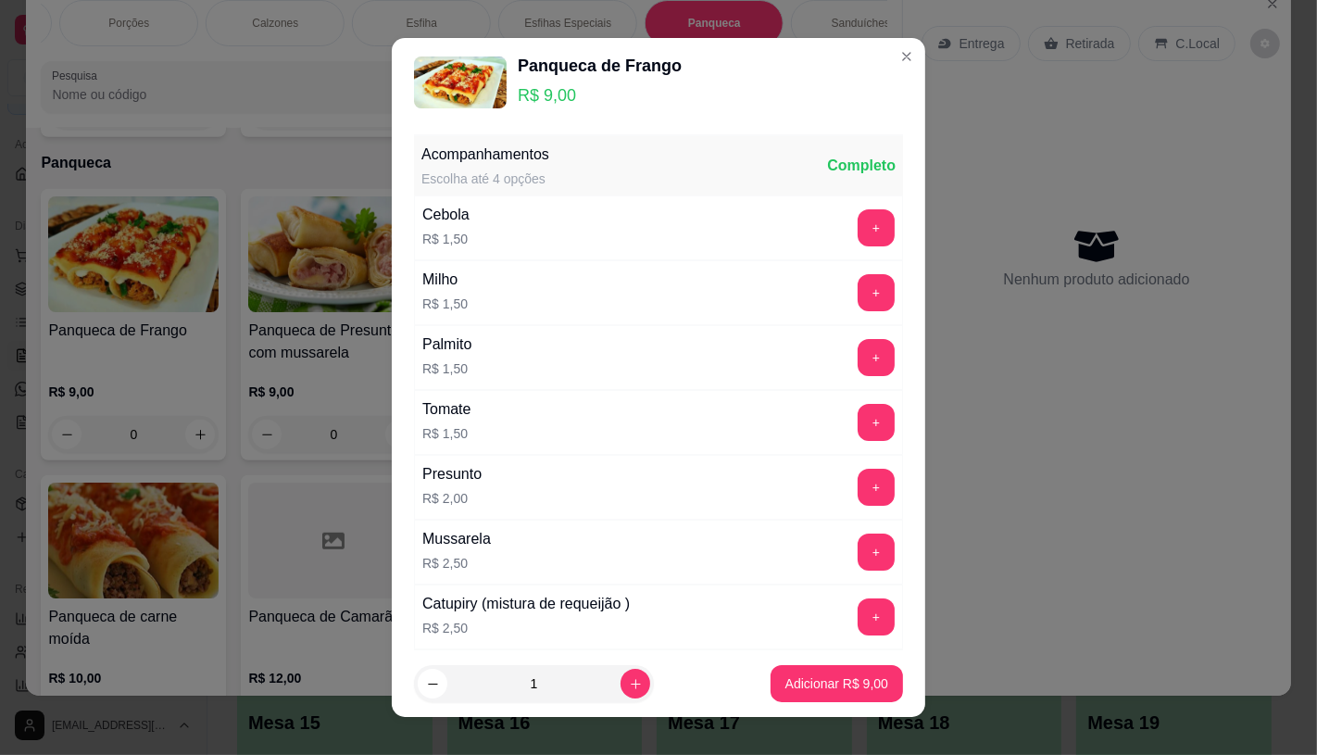
click at [821, 696] on button "Adicionar R$ 9,00" at bounding box center [837, 683] width 132 height 37
type input "1"
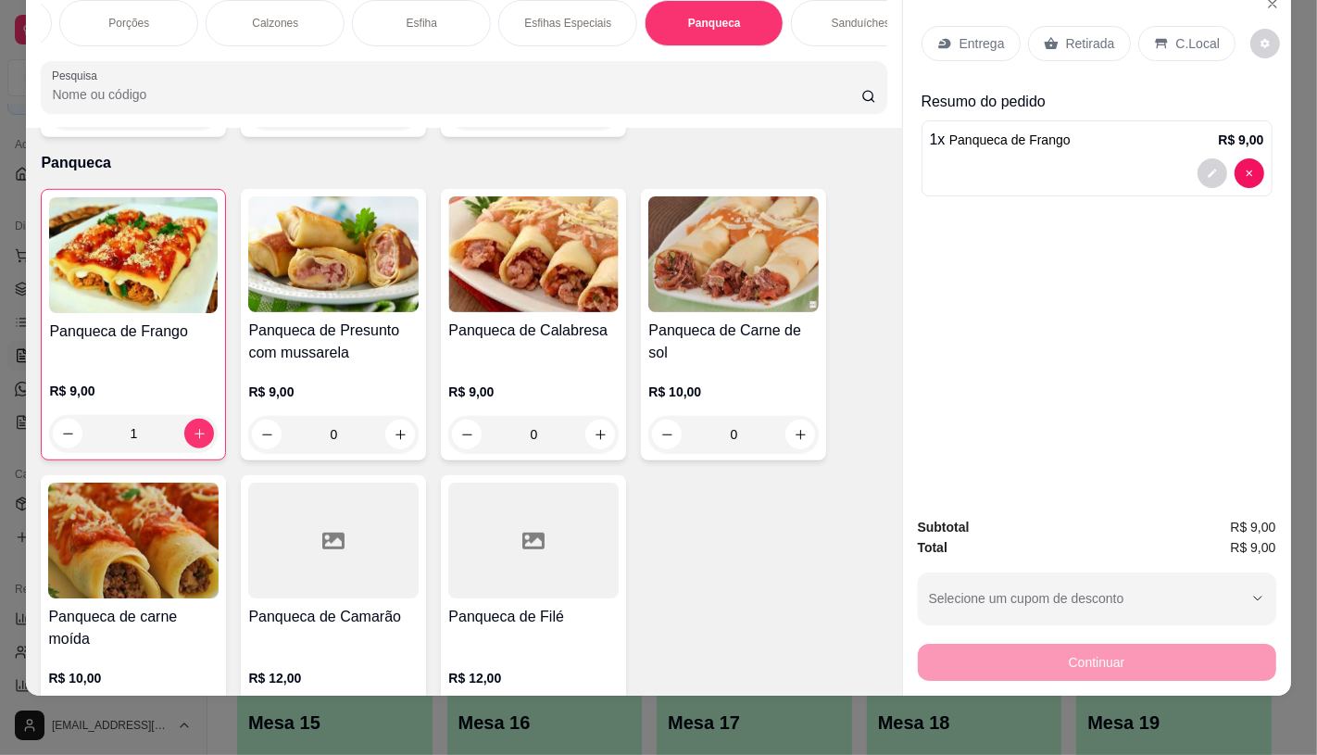
drag, startPoint x: 1037, startPoint y: 6, endPoint x: 1041, endPoint y: 26, distance: 20.7
click at [1038, 13] on div "Entrega Retirada C.Local" at bounding box center [1097, 43] width 351 height 65
click at [1044, 38] on icon at bounding box center [1051, 44] width 14 height 12
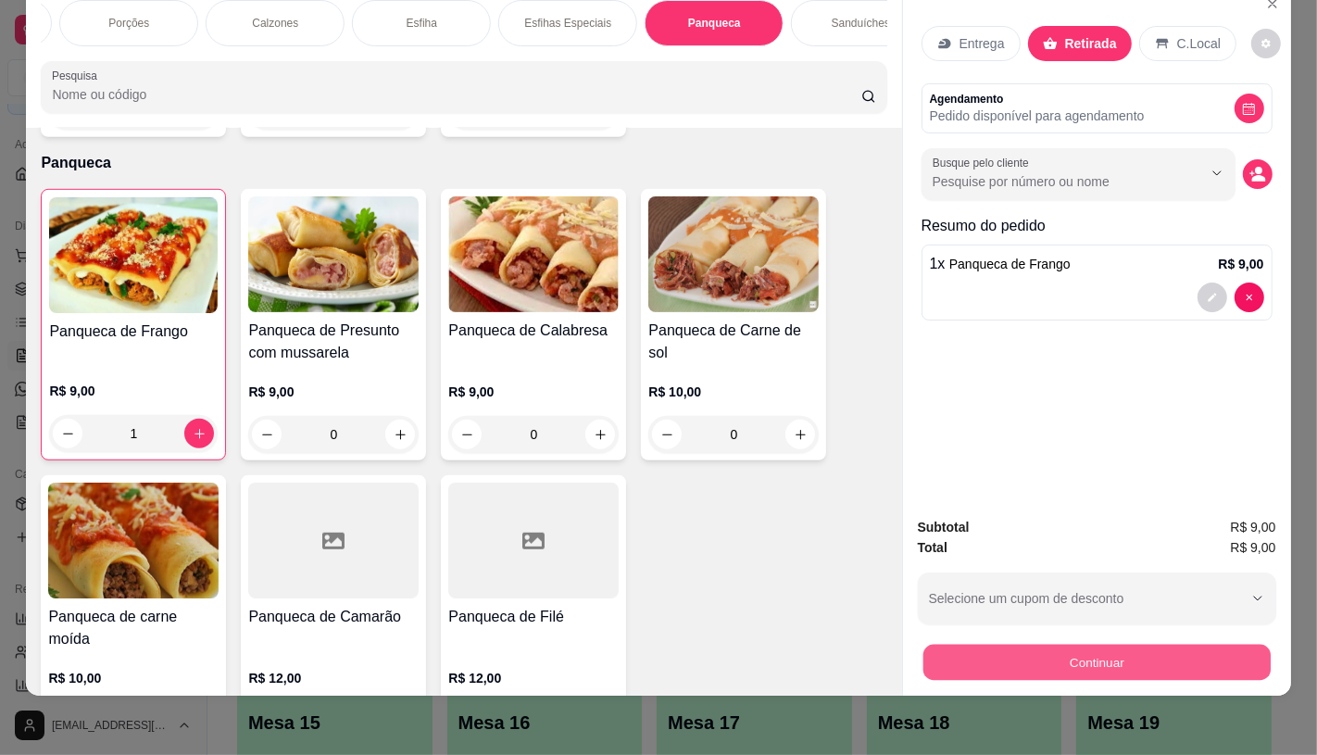
click at [1035, 644] on button "Continuar" at bounding box center [1095, 662] width 347 height 36
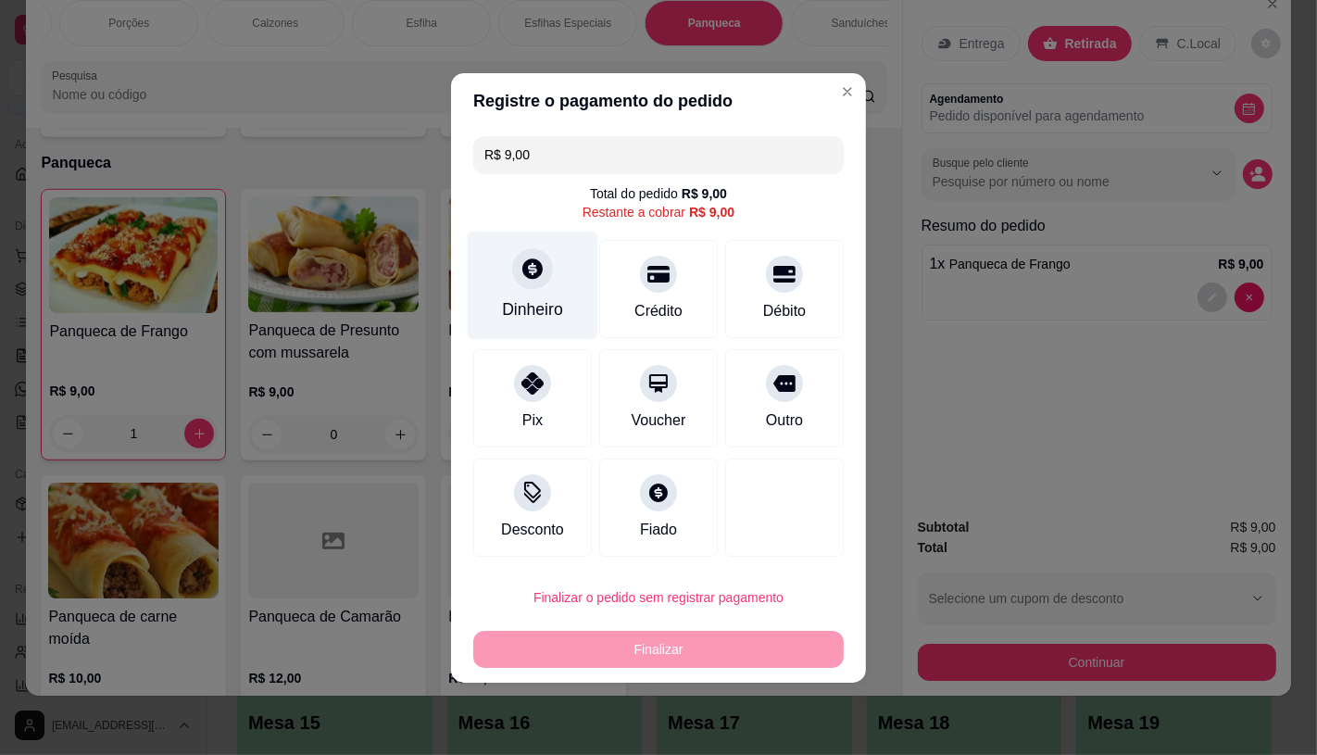
click at [540, 282] on div at bounding box center [532, 268] width 41 height 41
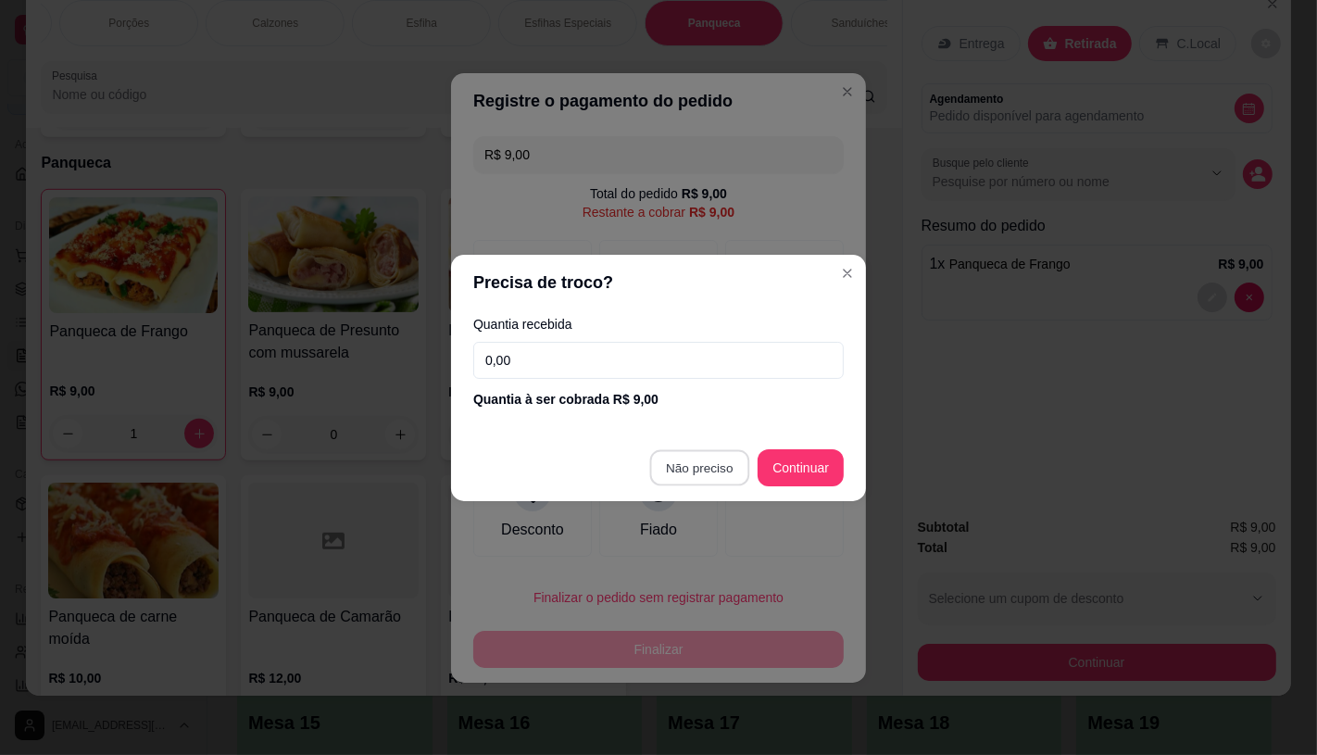
type input "R$ 0,00"
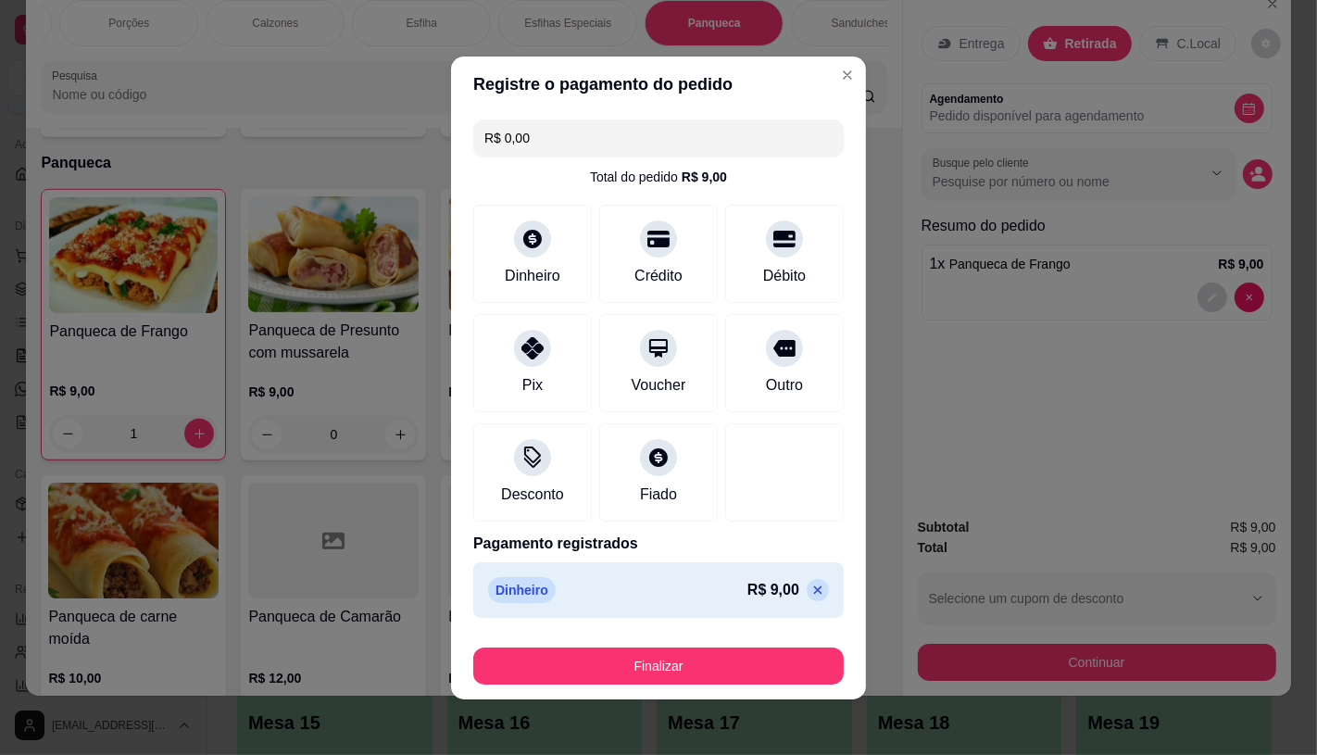
click at [662, 643] on div "Finalizar" at bounding box center [658, 662] width 370 height 44
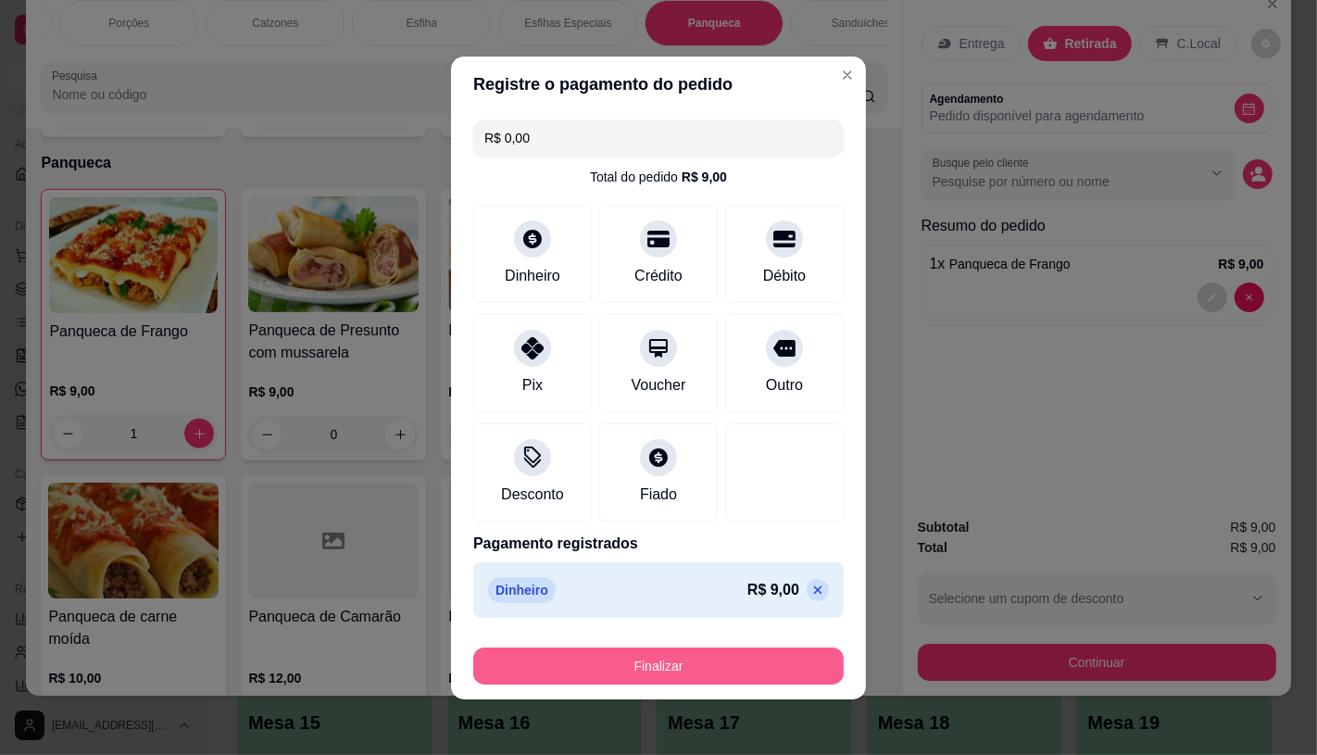
click at [664, 654] on button "Finalizar" at bounding box center [658, 665] width 370 height 37
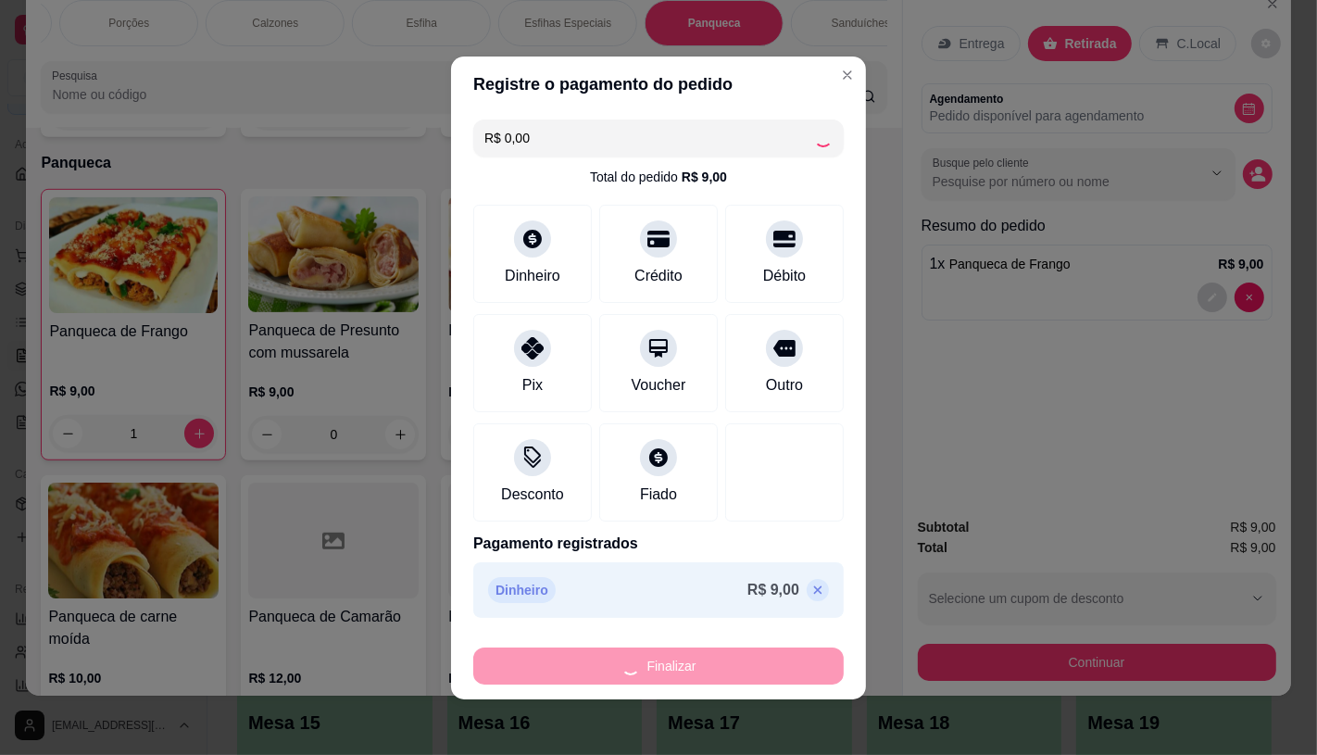
type input "0"
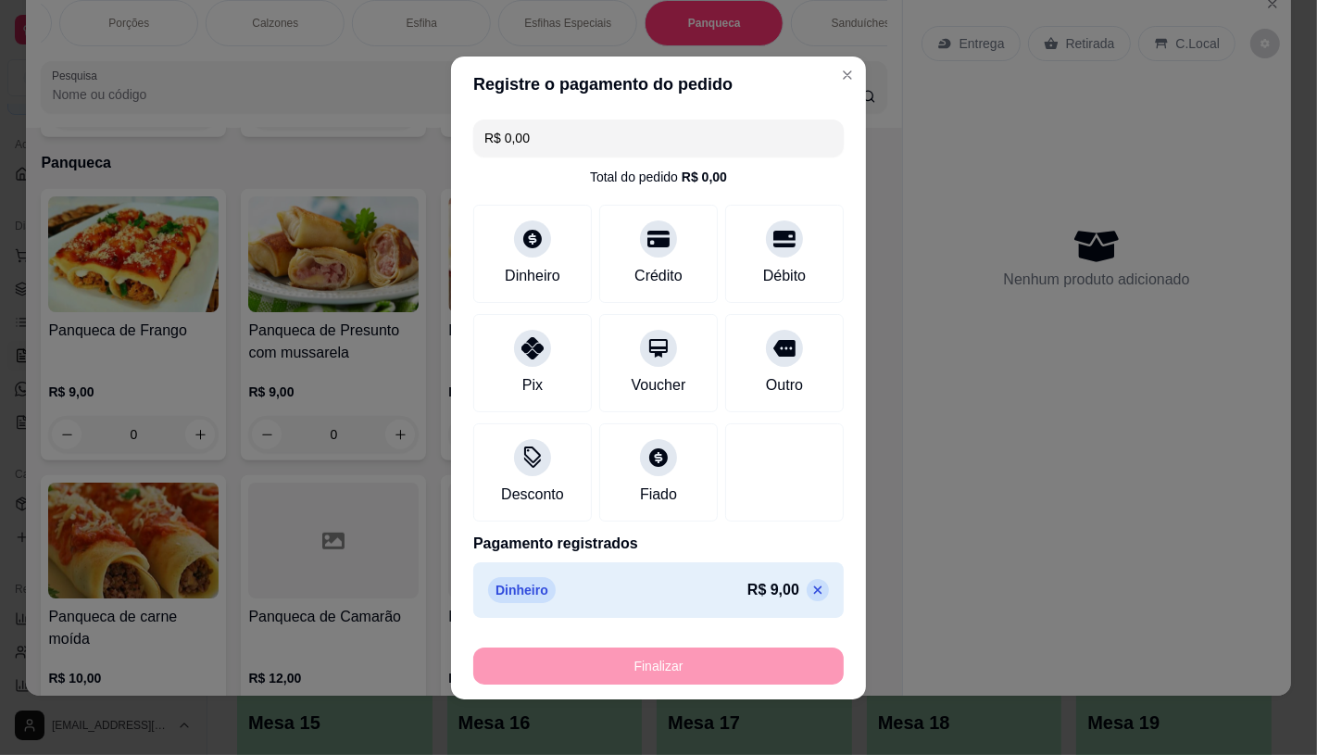
type input "-R$ 9,00"
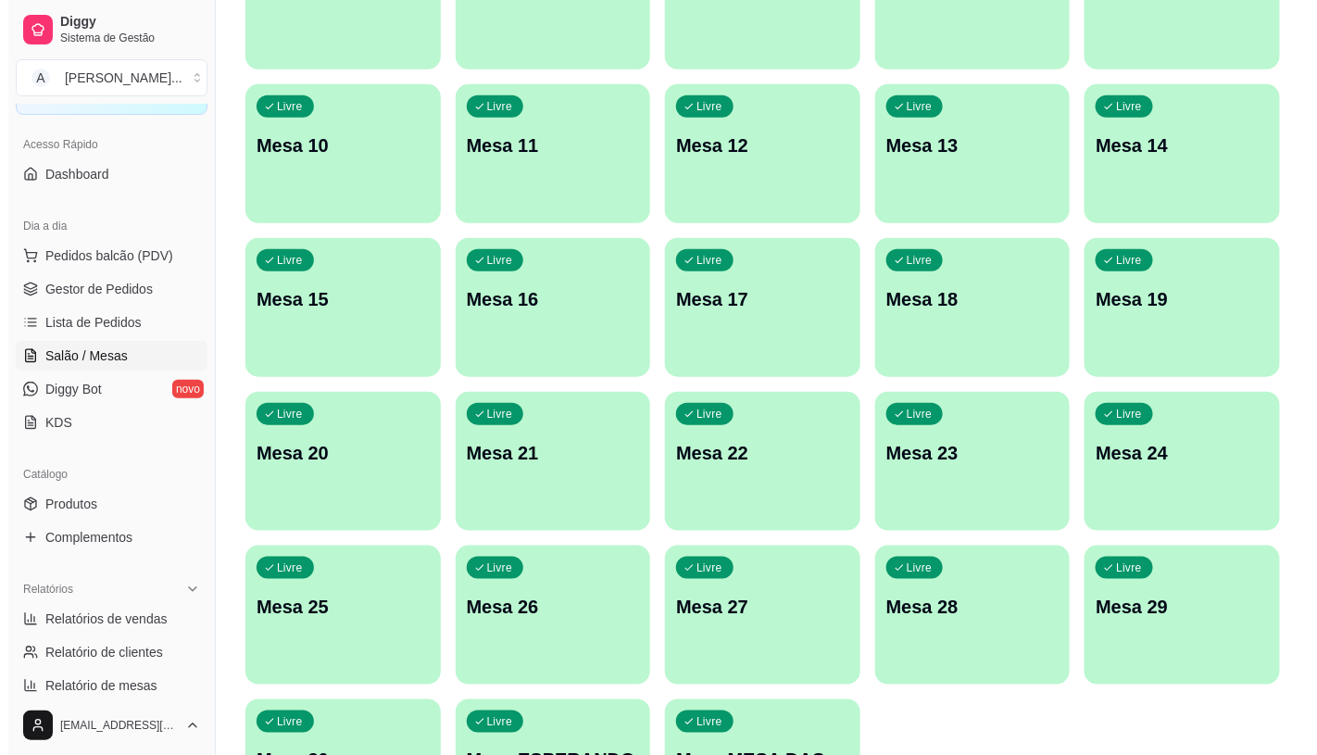
scroll to position [581, 0]
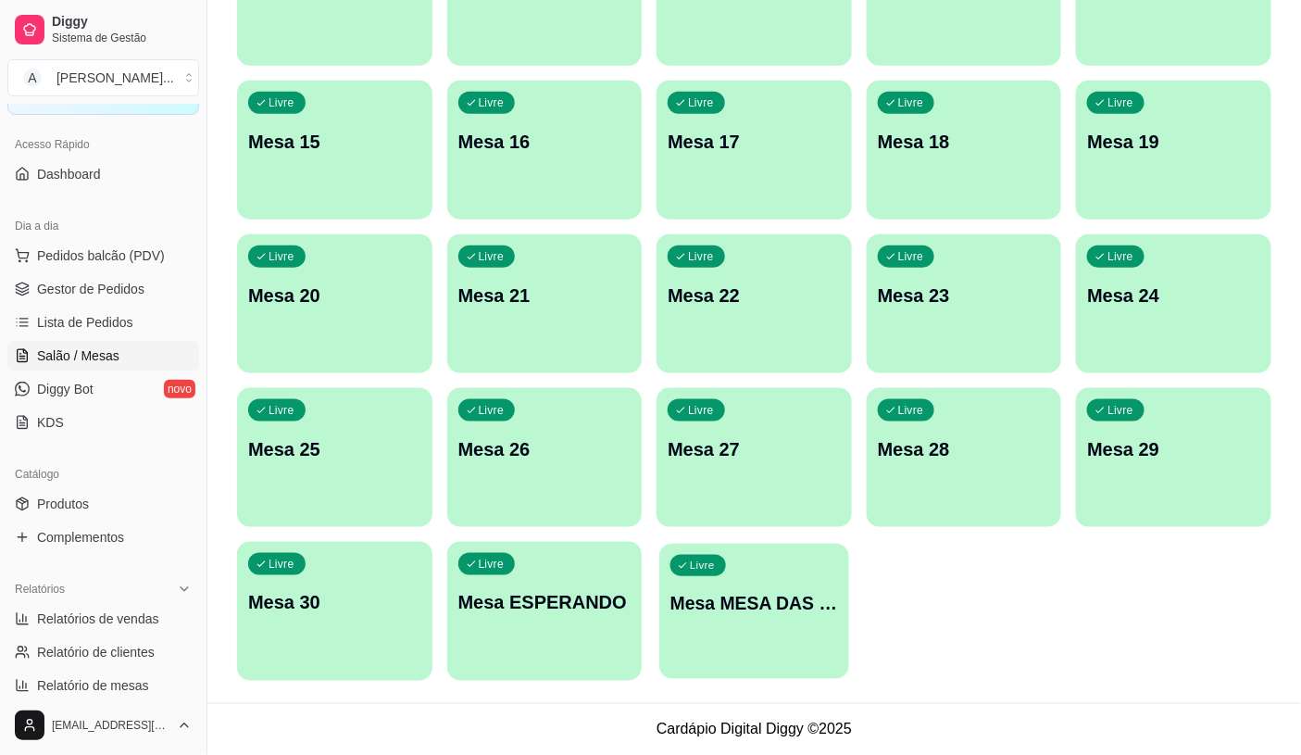
click at [724, 652] on div "Livre Mesa MESA DAS COMANDAS" at bounding box center [753, 600] width 189 height 113
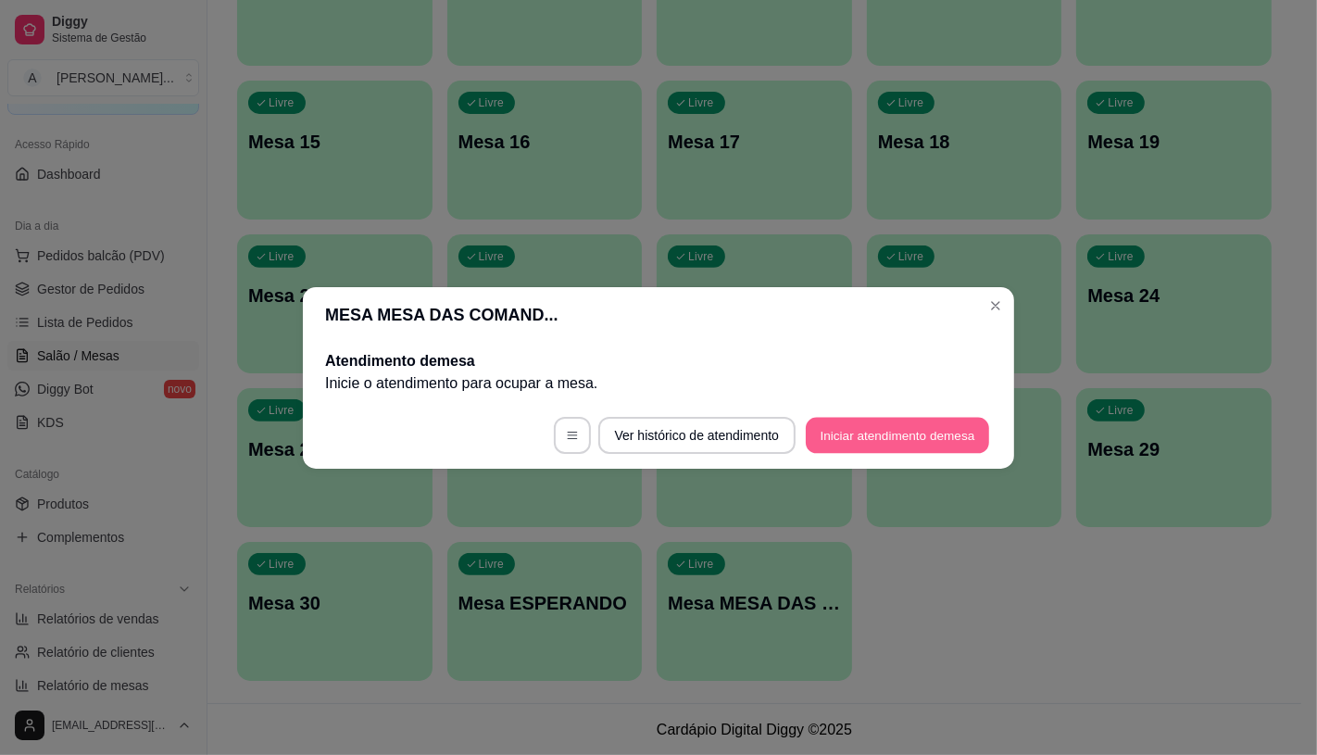
click at [875, 441] on button "Iniciar atendimento de mesa" at bounding box center [897, 435] width 183 height 36
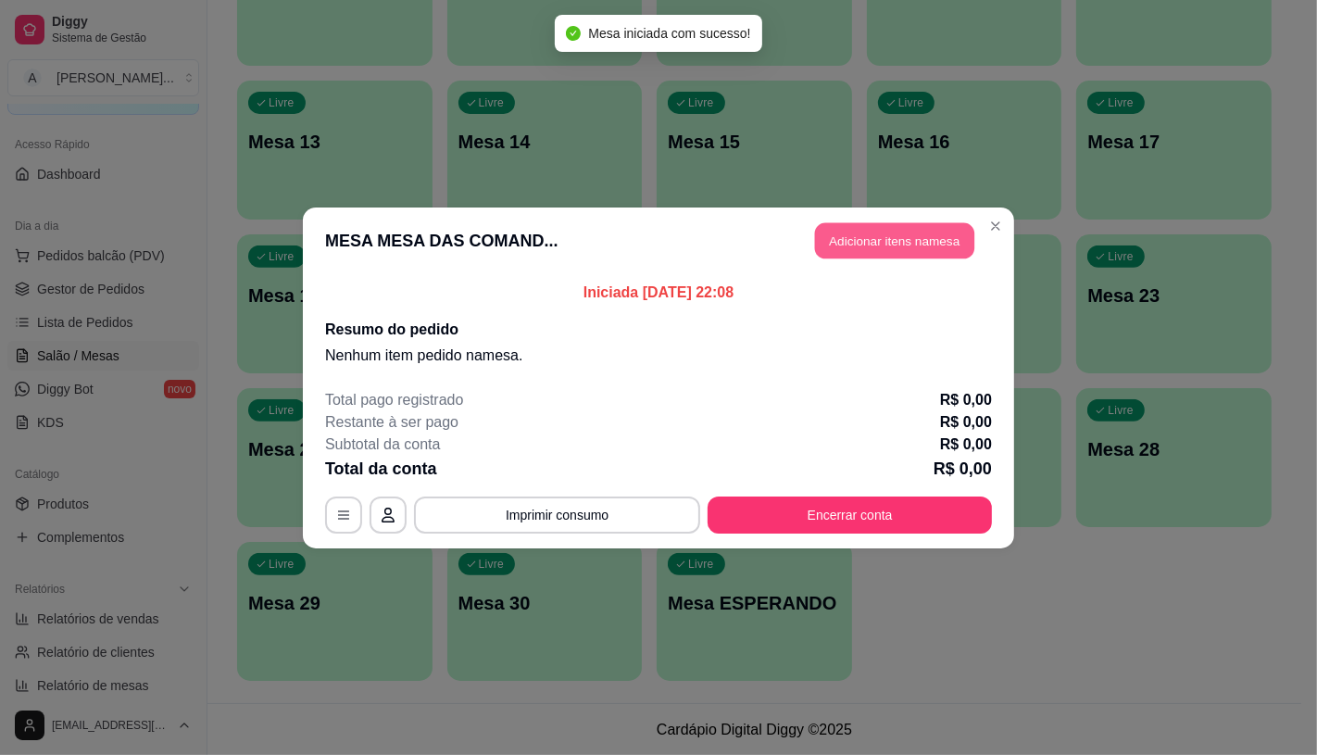
click at [893, 251] on button "Adicionar itens na mesa" at bounding box center [894, 240] width 159 height 36
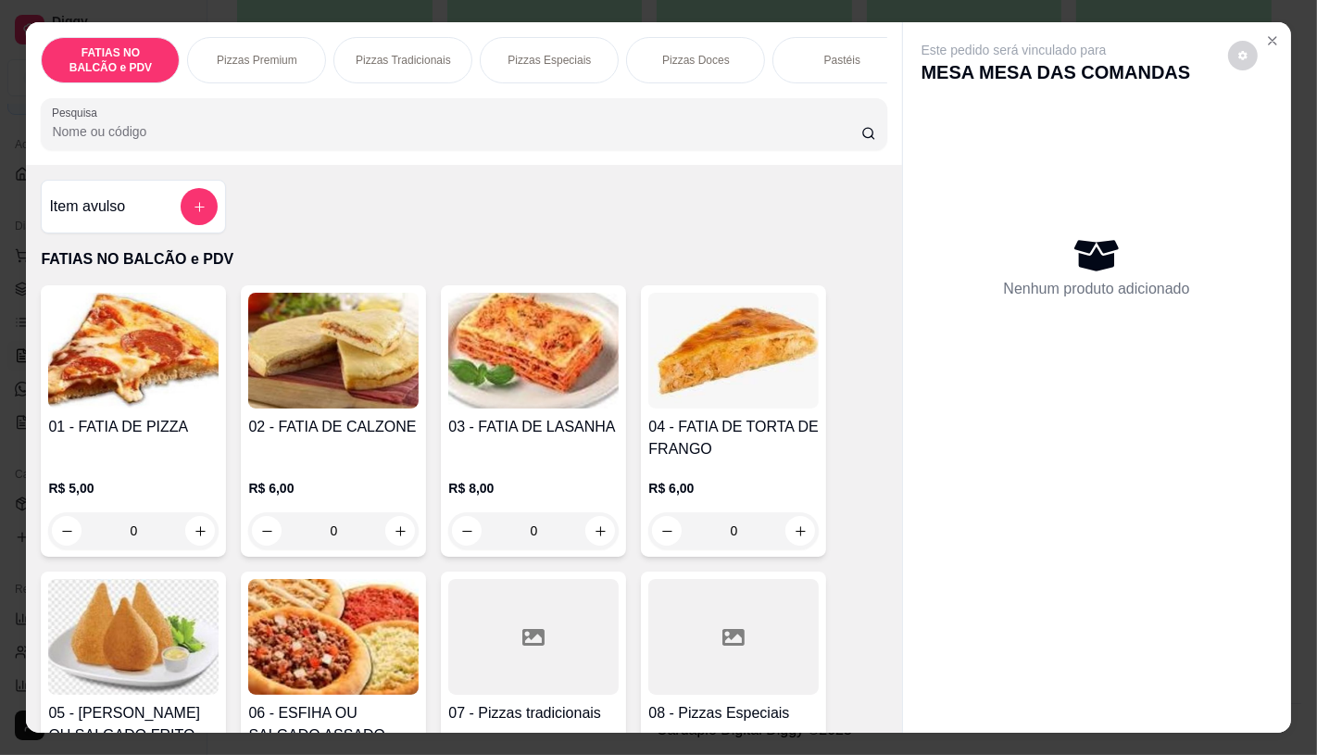
click at [189, 69] on div "FATIAS NO BALCÃO e PDV Pizzas Premium Pizzas Tradicionais Pizzas Especiais Pizz…" at bounding box center [464, 60] width 846 height 46
click at [279, 58] on div "Pastéis" at bounding box center [252, 60] width 139 height 46
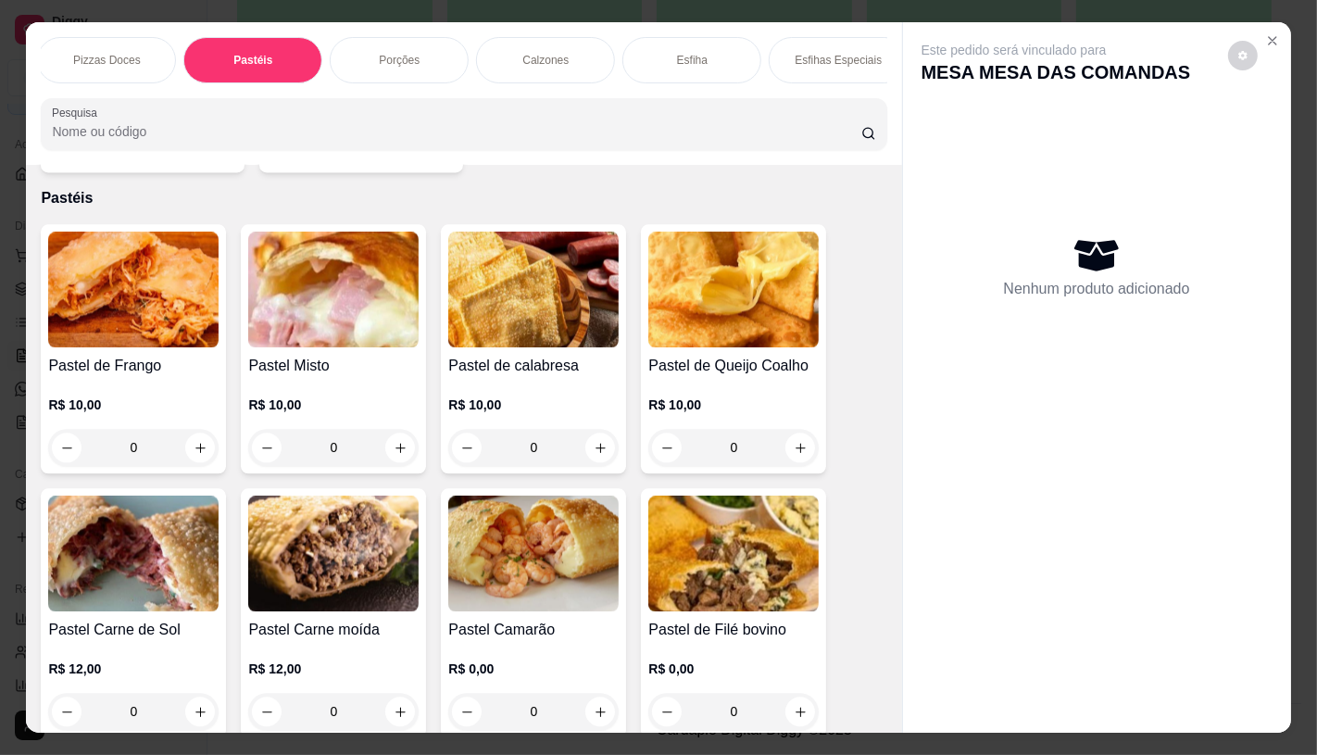
scroll to position [44, 0]
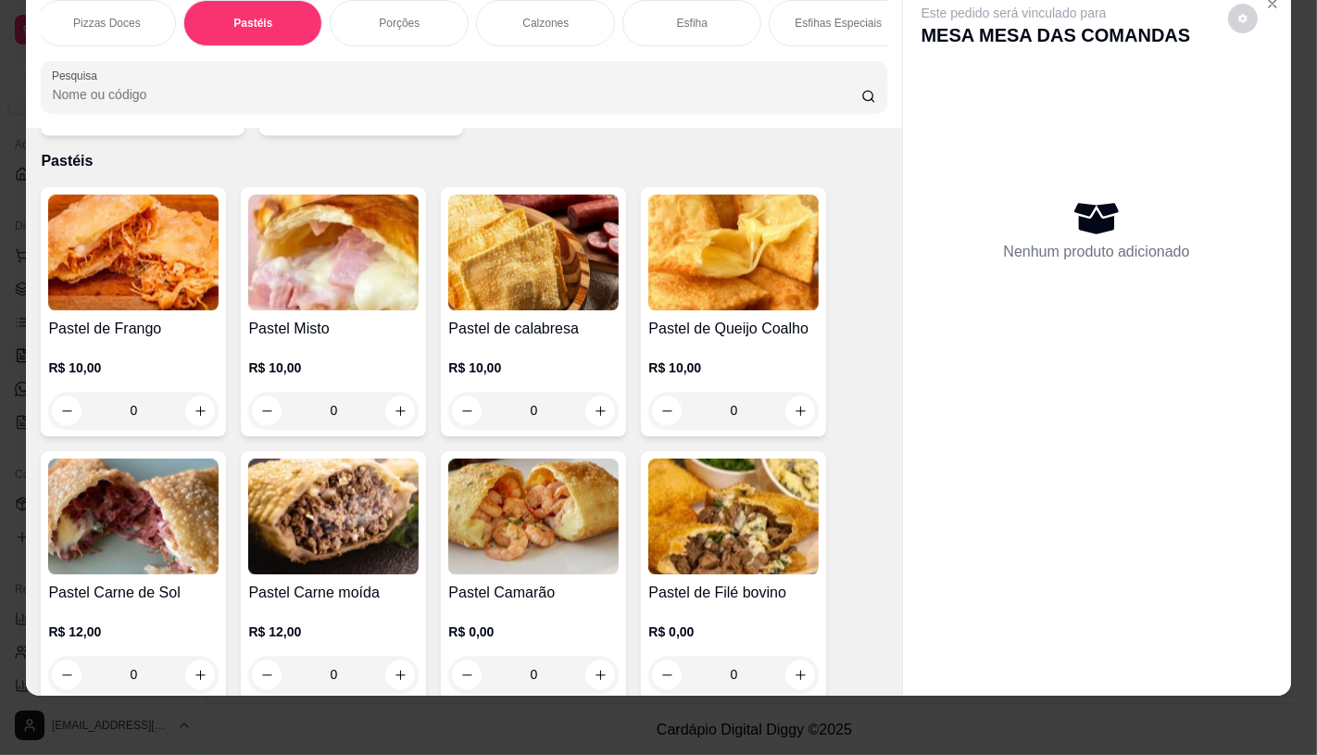
click at [337, 292] on div "Pastel Misto R$ 10,00 0" at bounding box center [333, 311] width 185 height 249
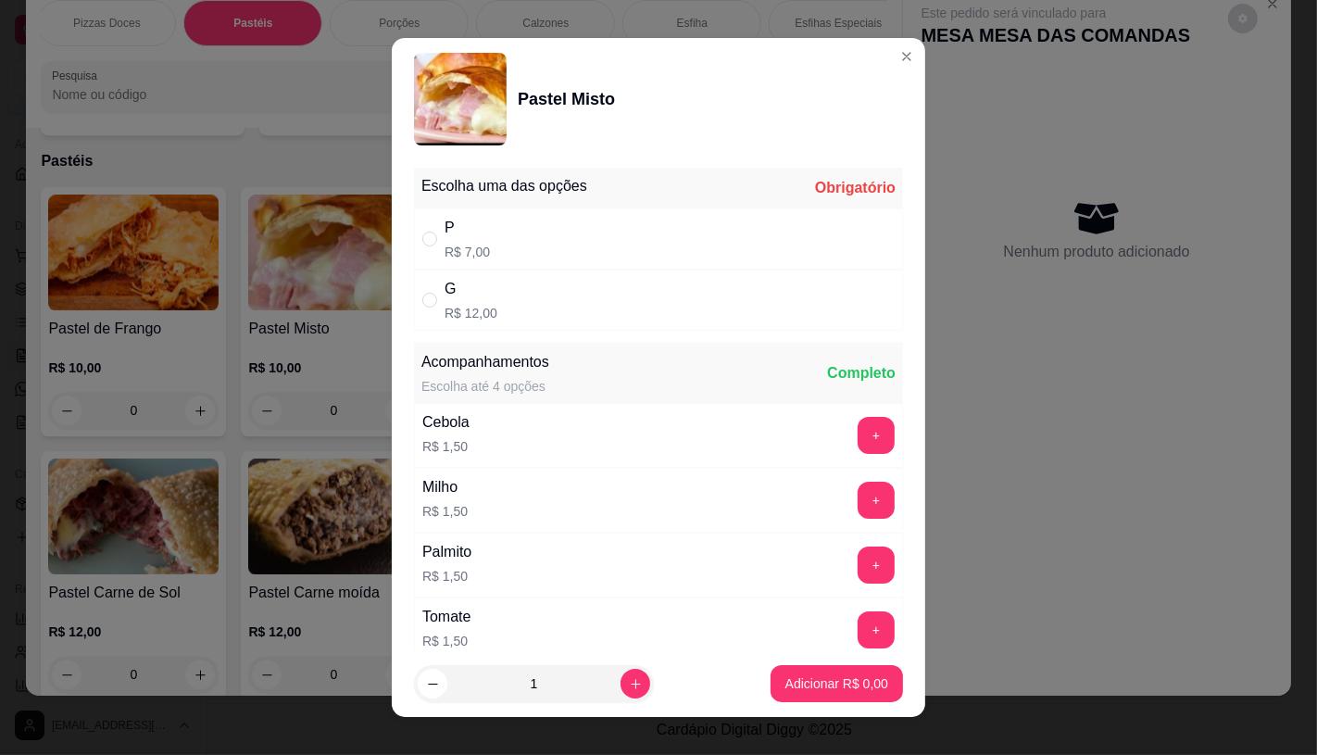
drag, startPoint x: 637, startPoint y: 282, endPoint x: 640, endPoint y: 325, distance: 43.6
click at [637, 287] on div "G R$ 12,00" at bounding box center [658, 300] width 489 height 61
radio input "true"
click at [831, 691] on p "Adicionar R$ 12,00" at bounding box center [833, 683] width 110 height 19
type input "1"
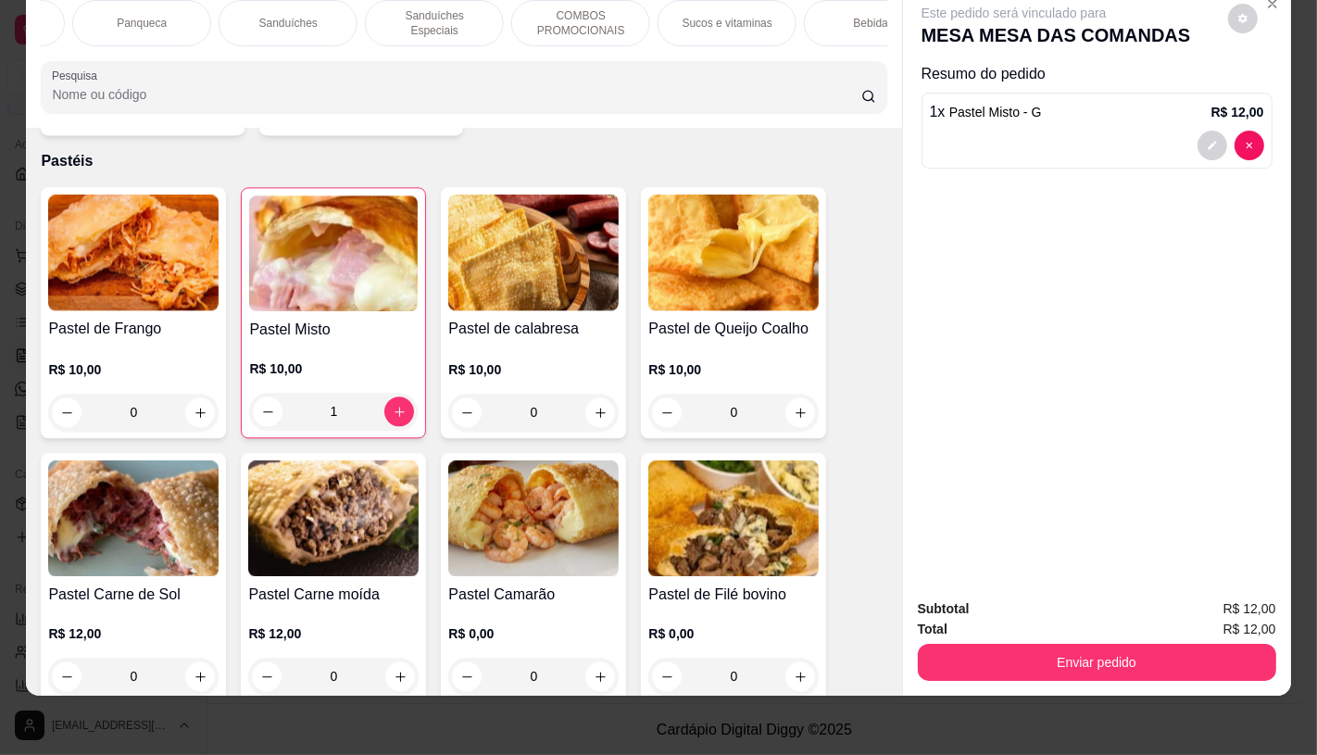
scroll to position [0, 1926]
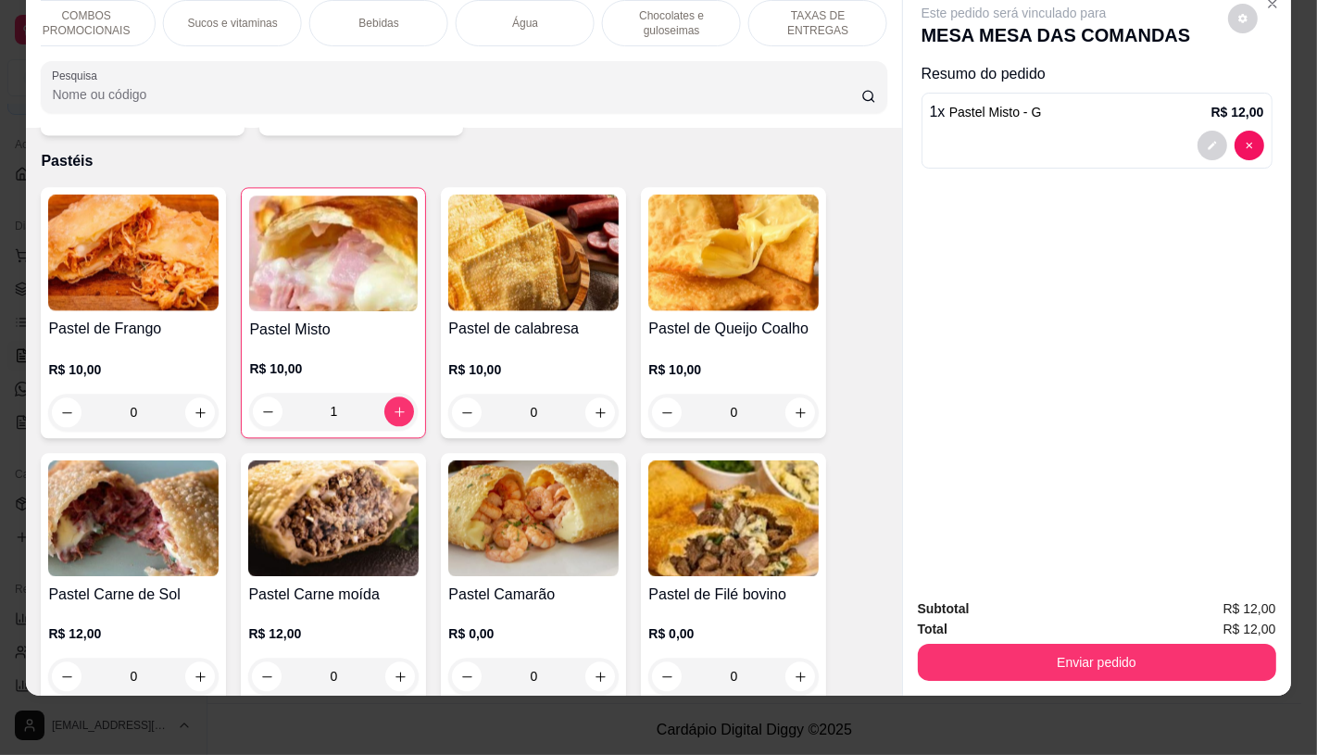
click at [794, 10] on p "TAXAS DE ENTREGAS" at bounding box center [817, 23] width 107 height 30
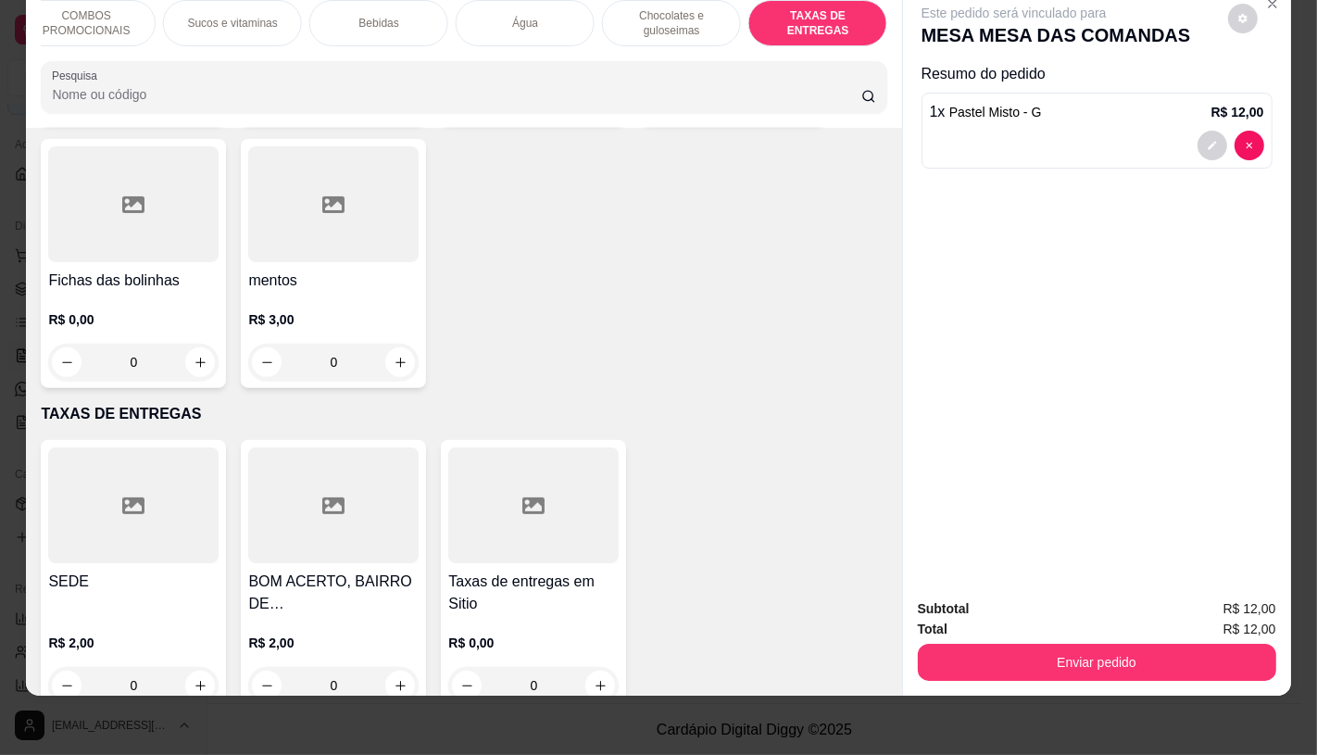
click at [355, 459] on div at bounding box center [333, 505] width 170 height 116
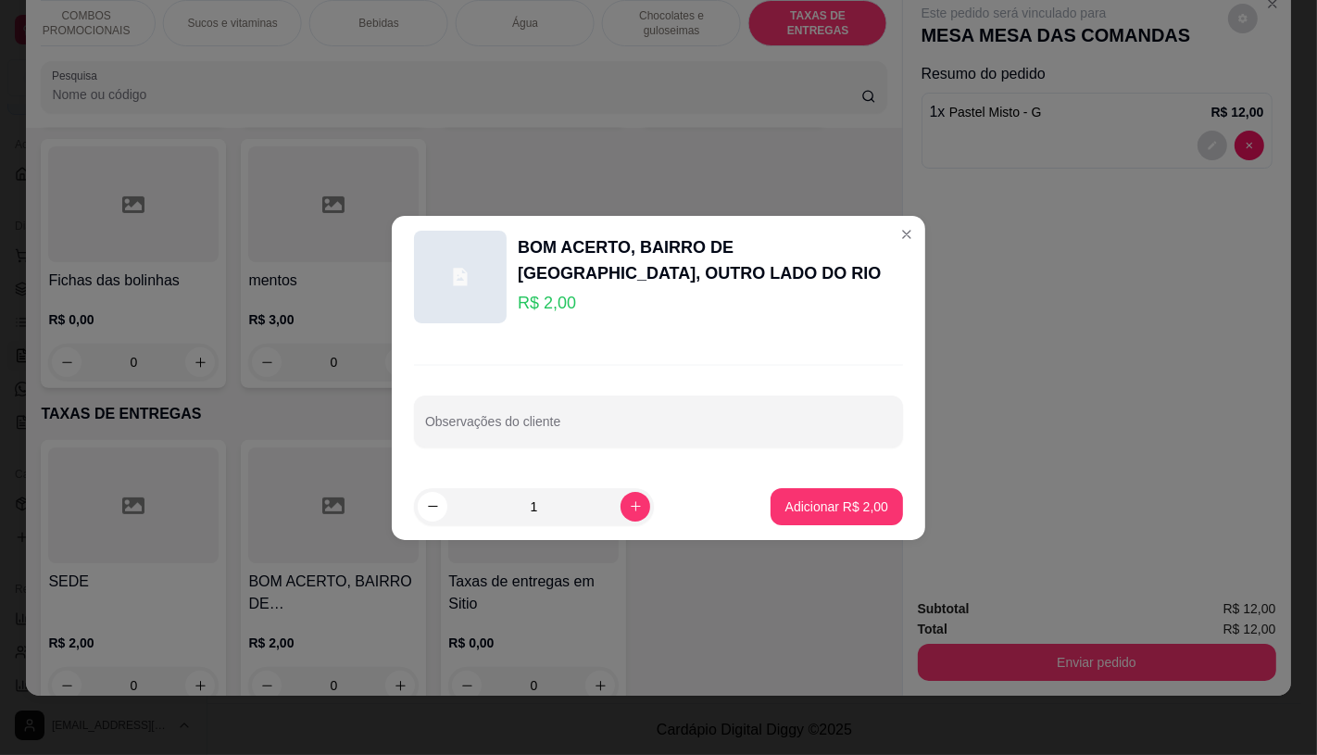
click at [831, 505] on p "Adicionar R$ 2,00" at bounding box center [836, 506] width 103 height 19
type input "1"
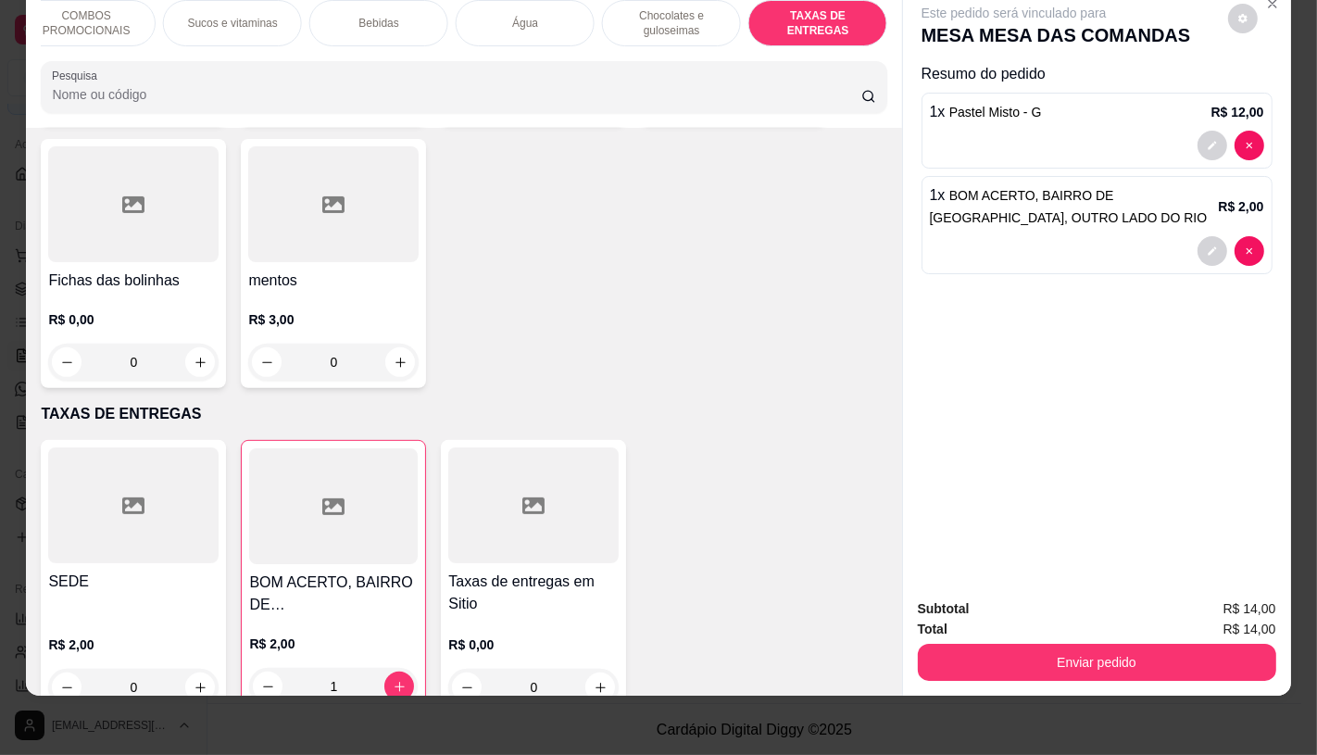
click at [1075, 668] on div "Subtotal R$ 14,00 Total R$ 14,00 Enviar pedido" at bounding box center [1097, 639] width 388 height 112
click at [1075, 658] on button "Enviar pedido" at bounding box center [1097, 662] width 358 height 37
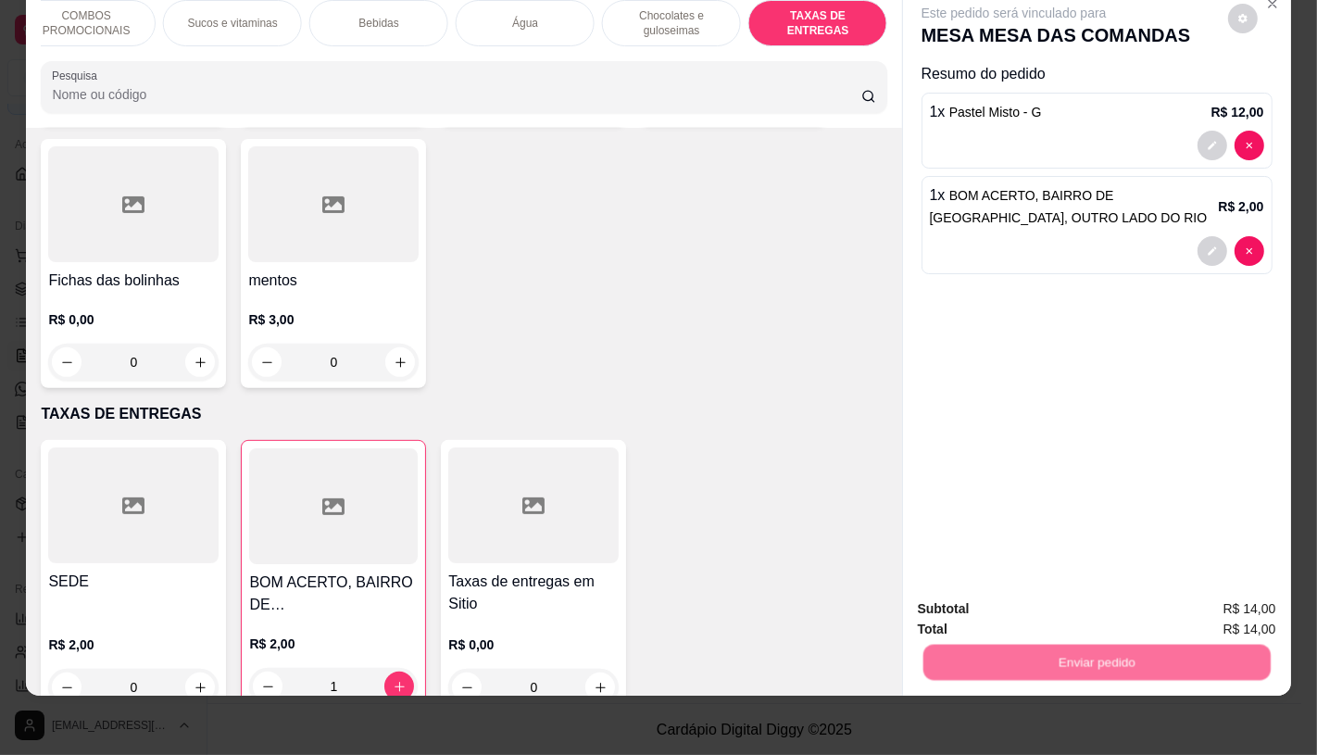
click at [982, 595] on button "Não registrar e enviar pedido" at bounding box center [1034, 602] width 193 height 35
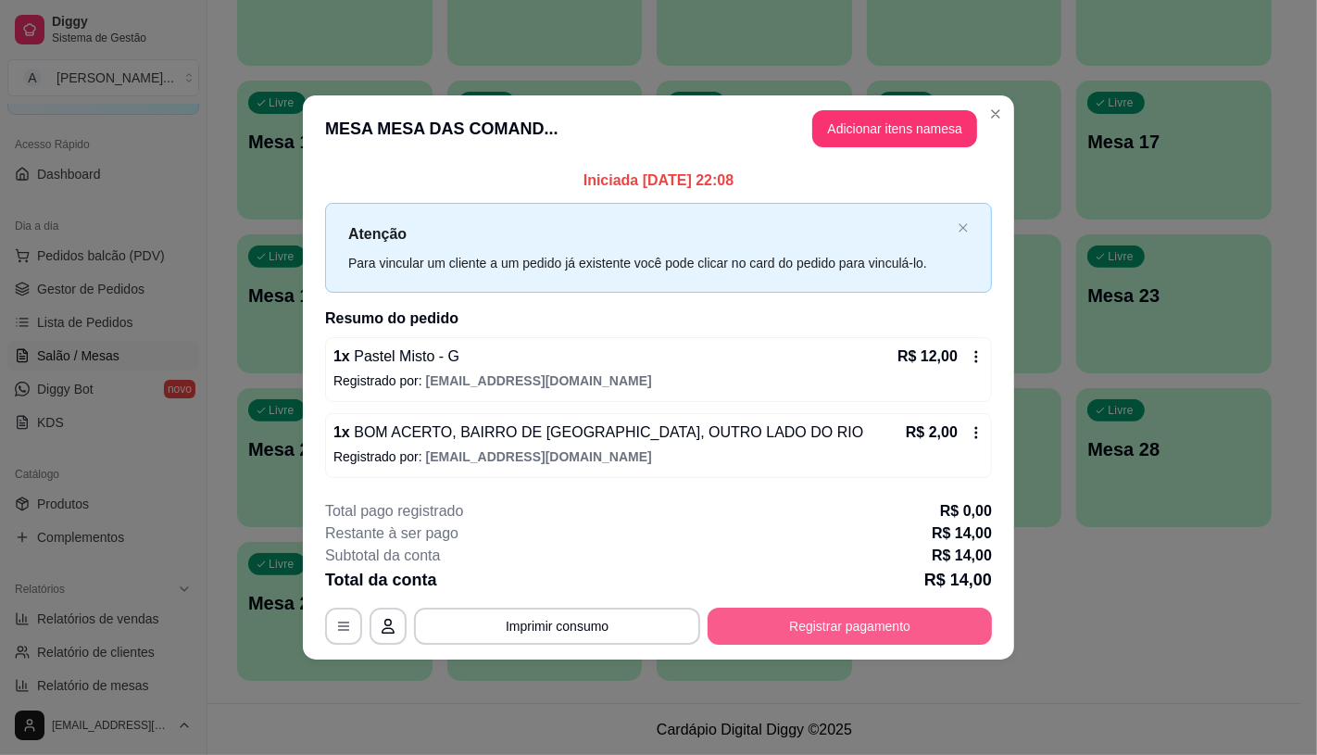
click at [887, 626] on button "Registrar pagamento" at bounding box center [850, 626] width 284 height 37
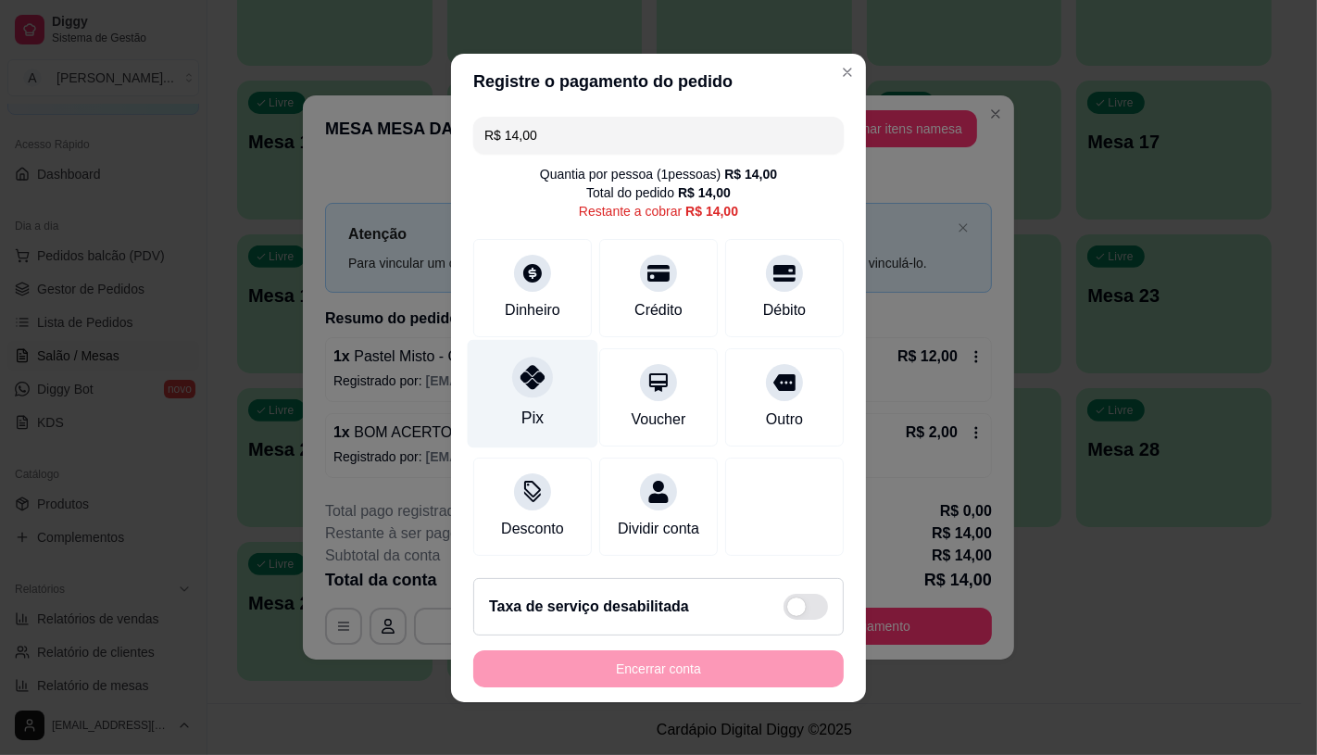
click at [498, 385] on div "Pix" at bounding box center [533, 393] width 131 height 108
type input "R$ 0,00"
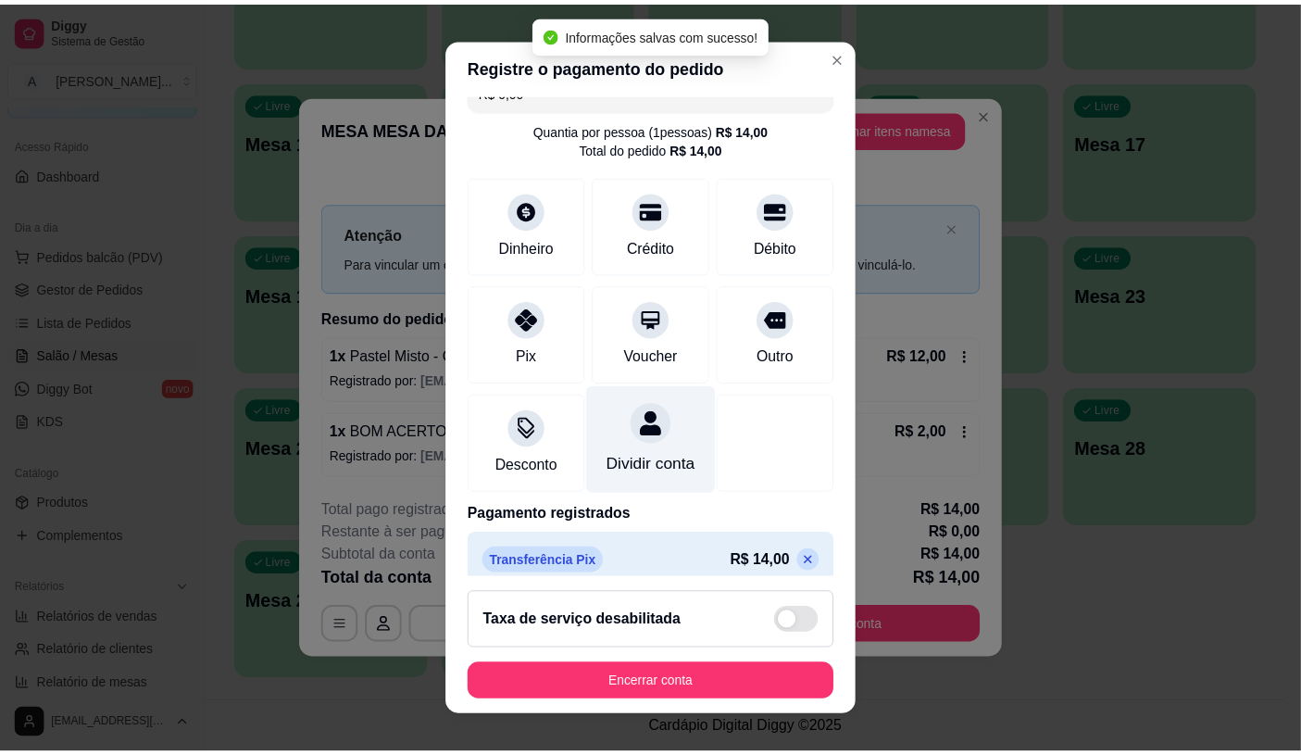
scroll to position [69, 0]
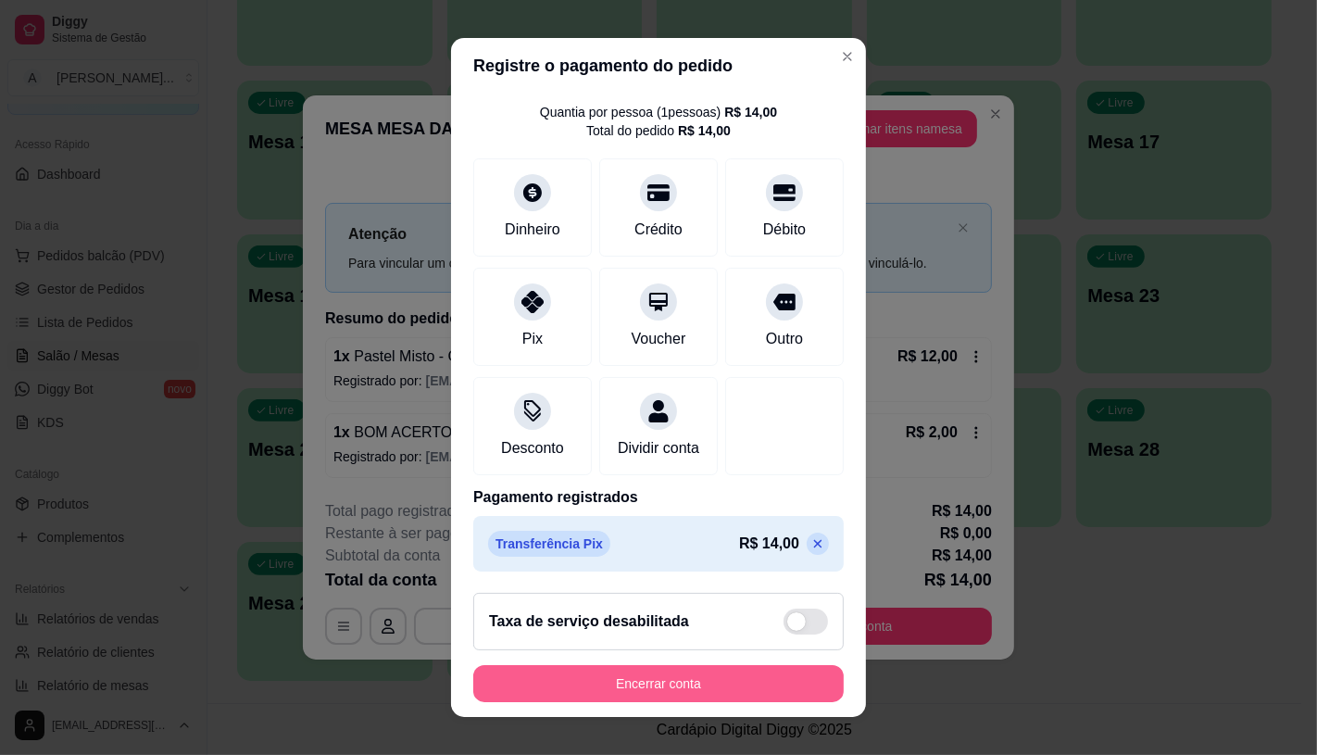
click at [627, 678] on button "Encerrar conta" at bounding box center [658, 683] width 370 height 37
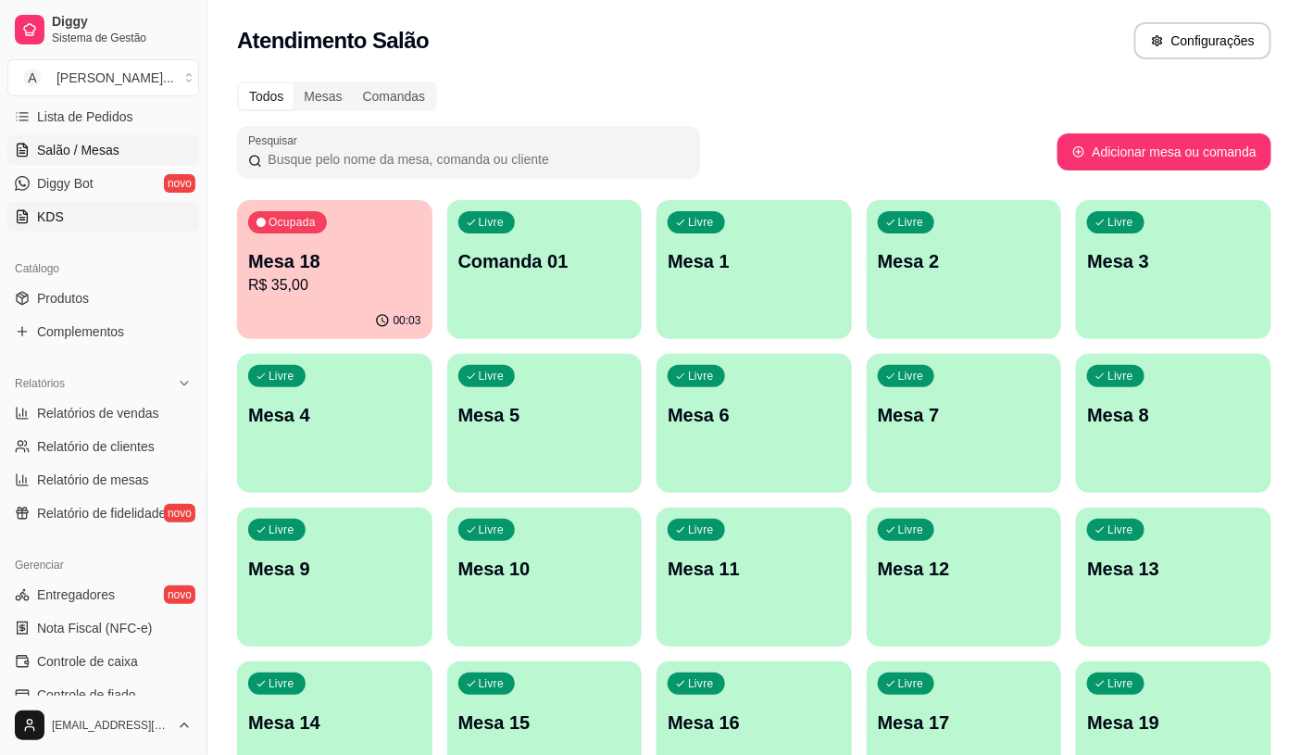
scroll to position [206, 0]
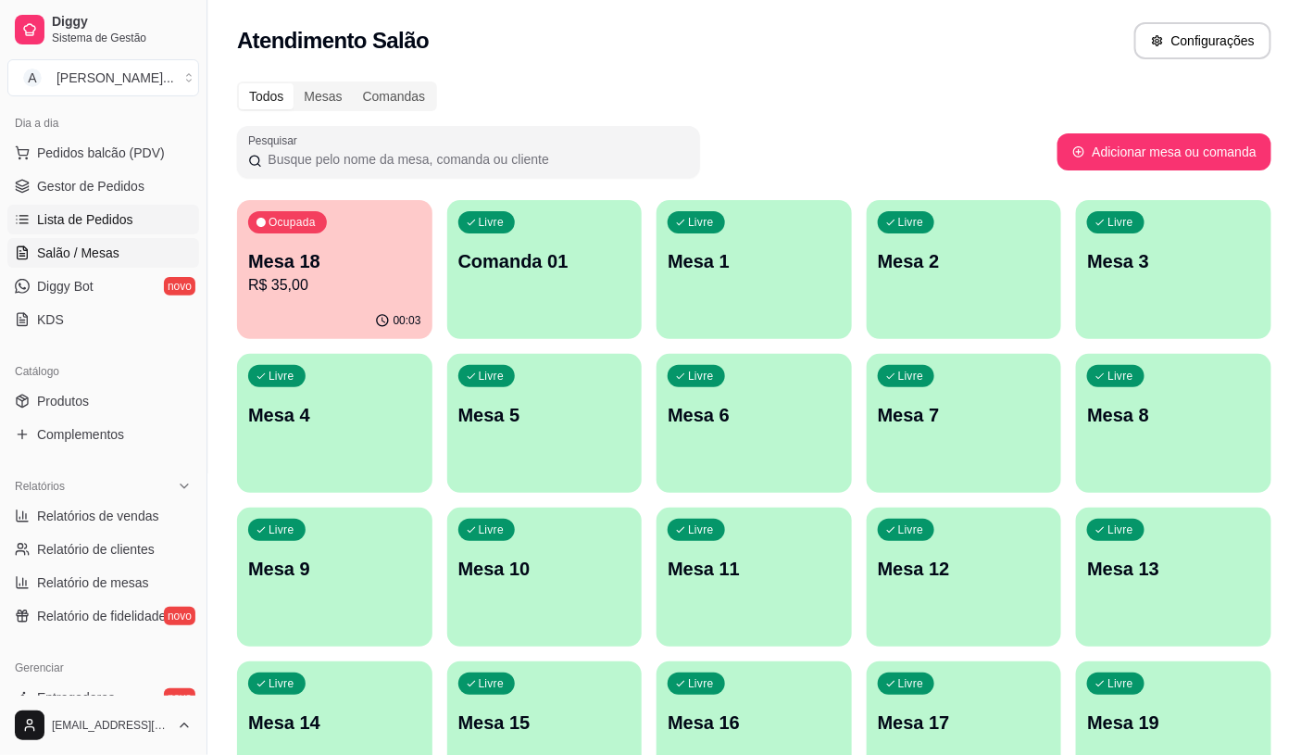
click at [107, 225] on span "Lista de Pedidos" at bounding box center [85, 219] width 96 height 19
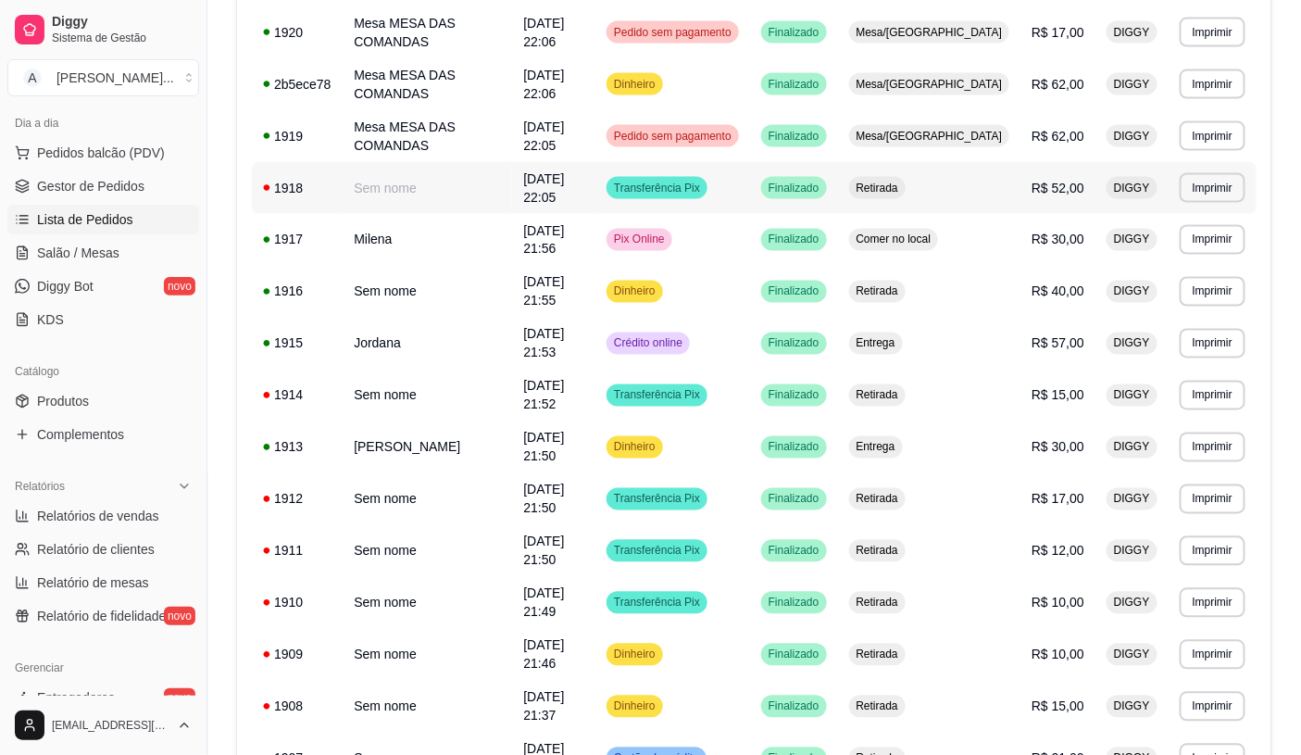
scroll to position [979, 0]
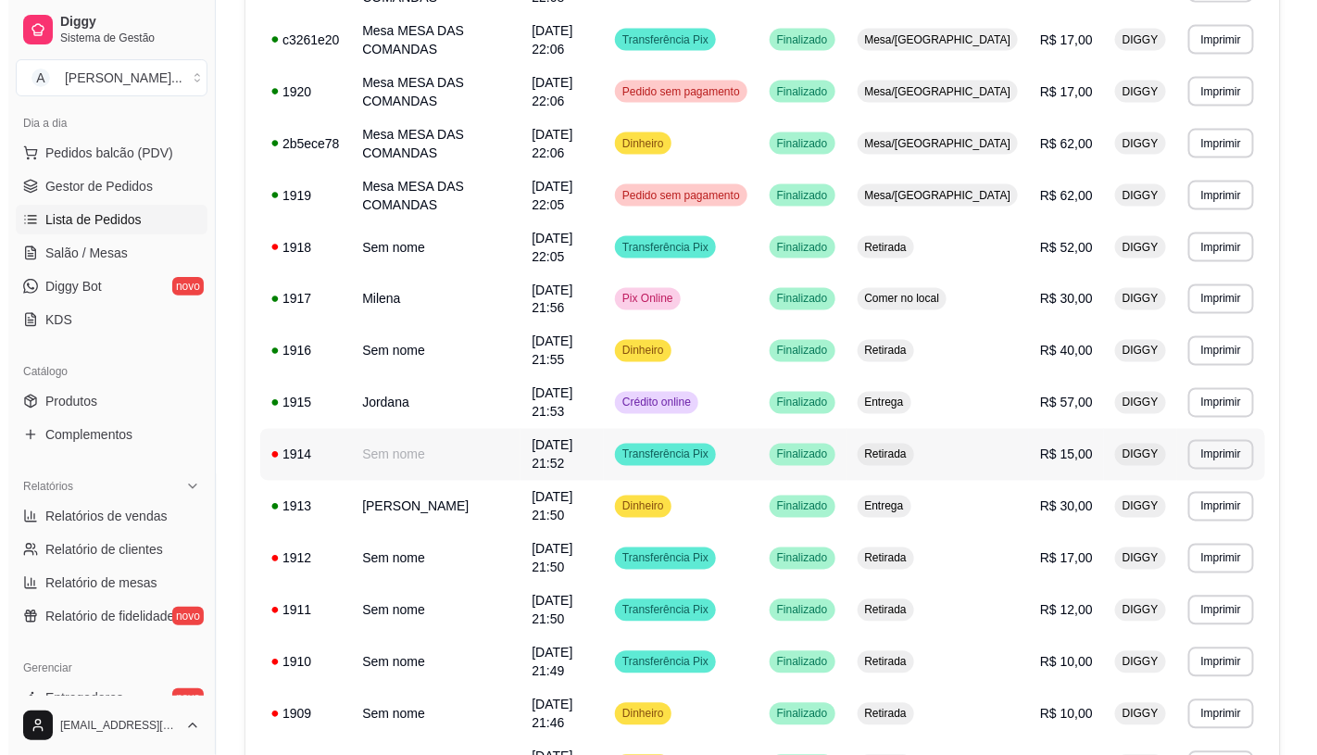
scroll to position [773, 0]
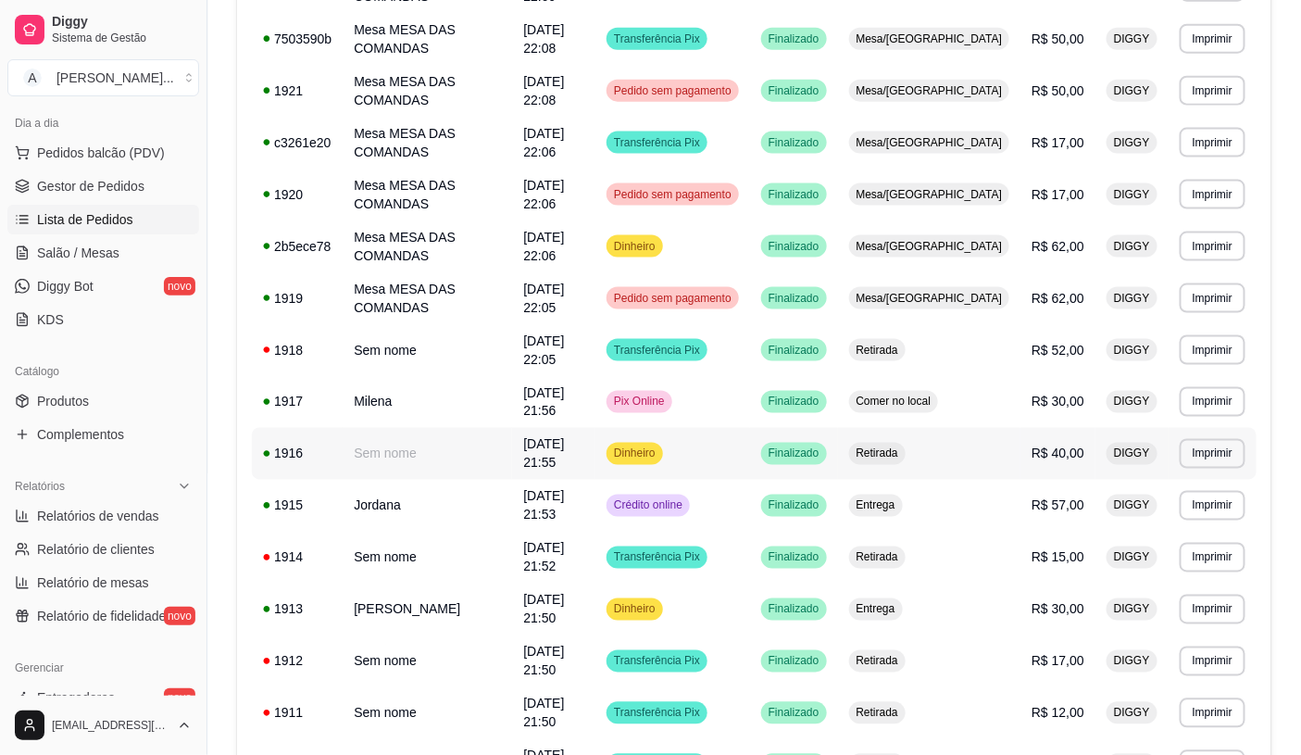
click at [750, 428] on td "Dinheiro" at bounding box center [673, 454] width 155 height 52
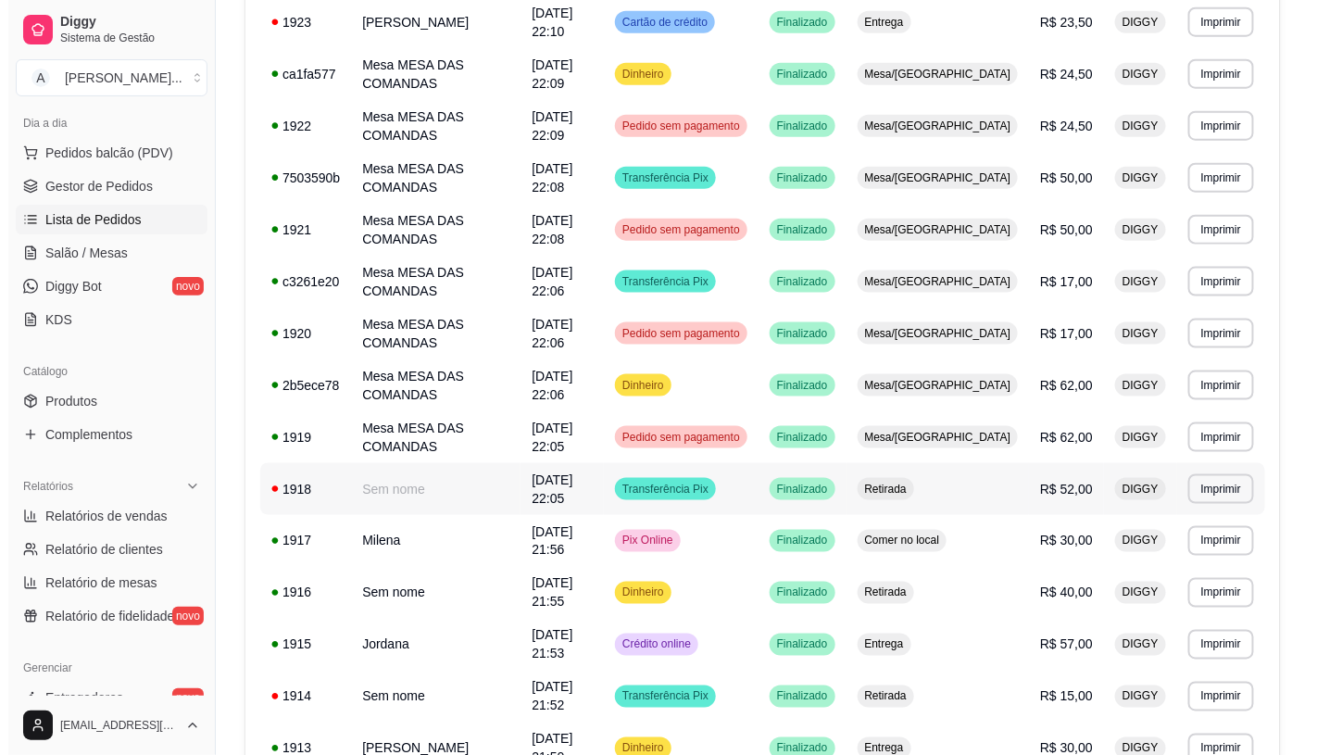
scroll to position [671, 0]
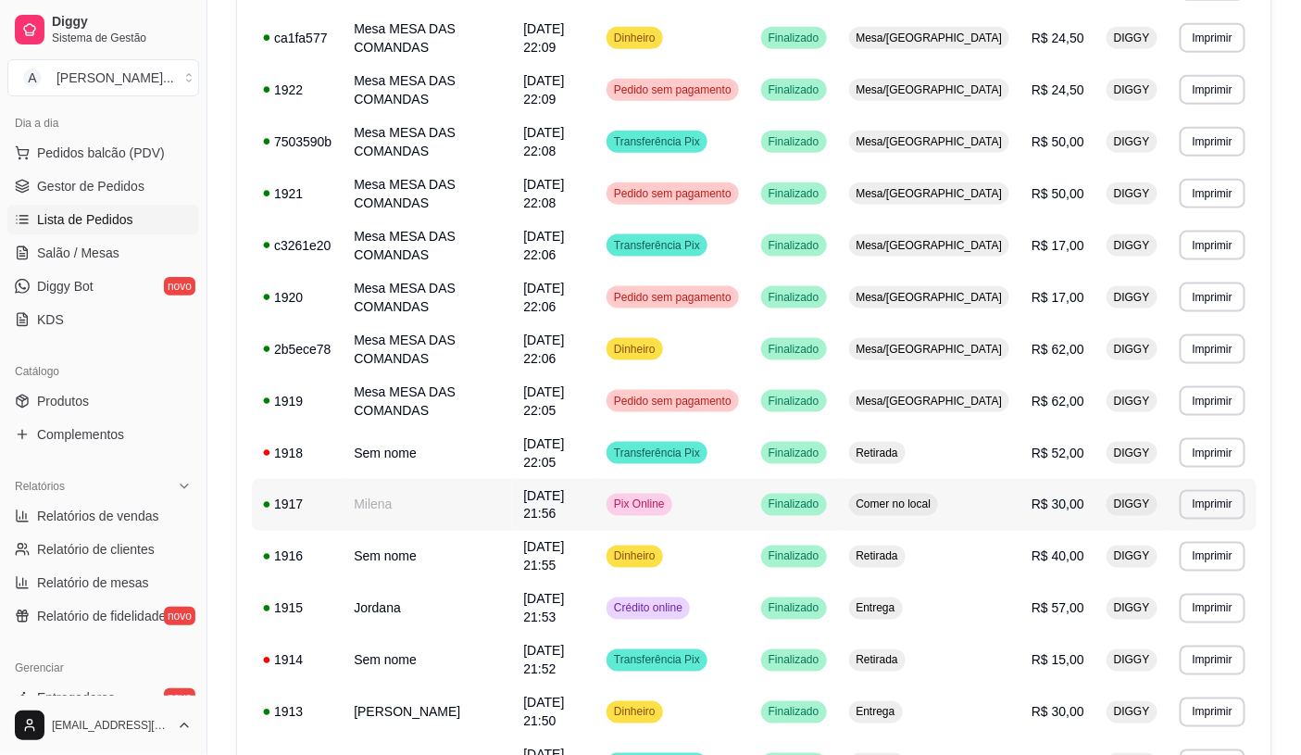
click at [750, 479] on td "Pix Online" at bounding box center [673, 505] width 155 height 52
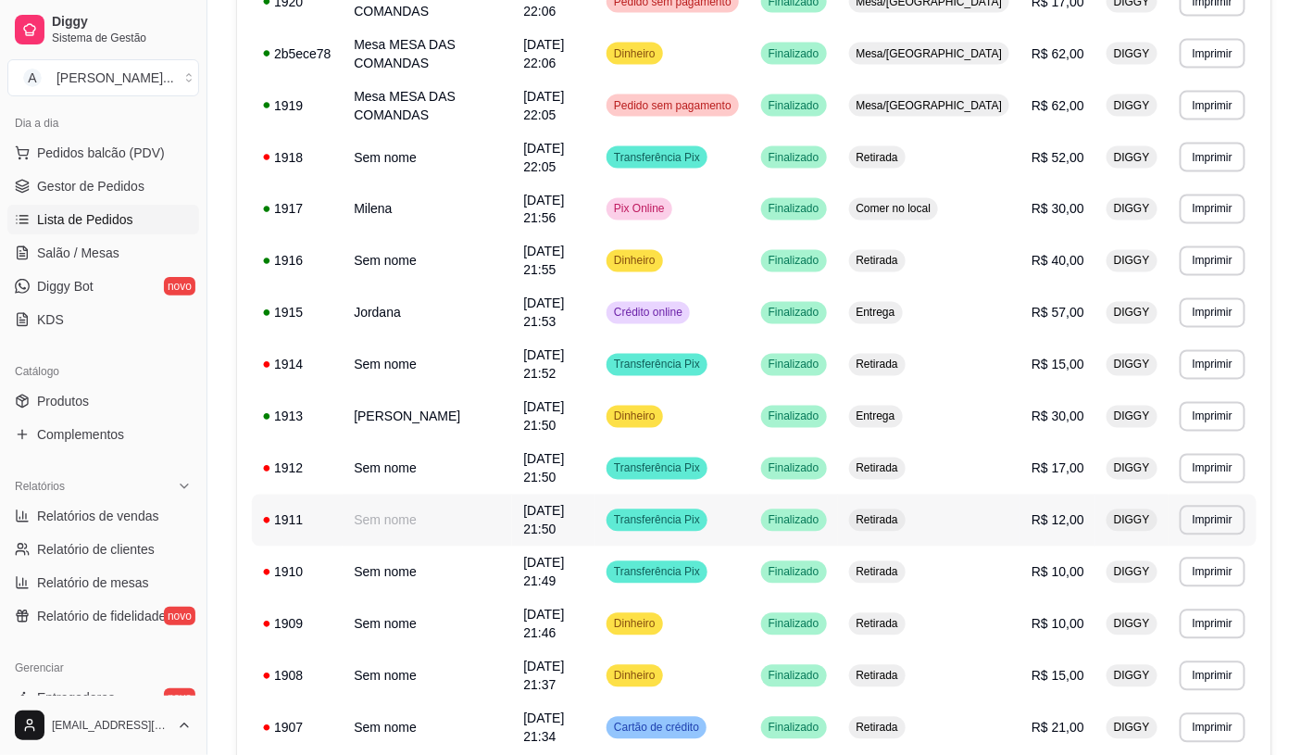
scroll to position [979, 0]
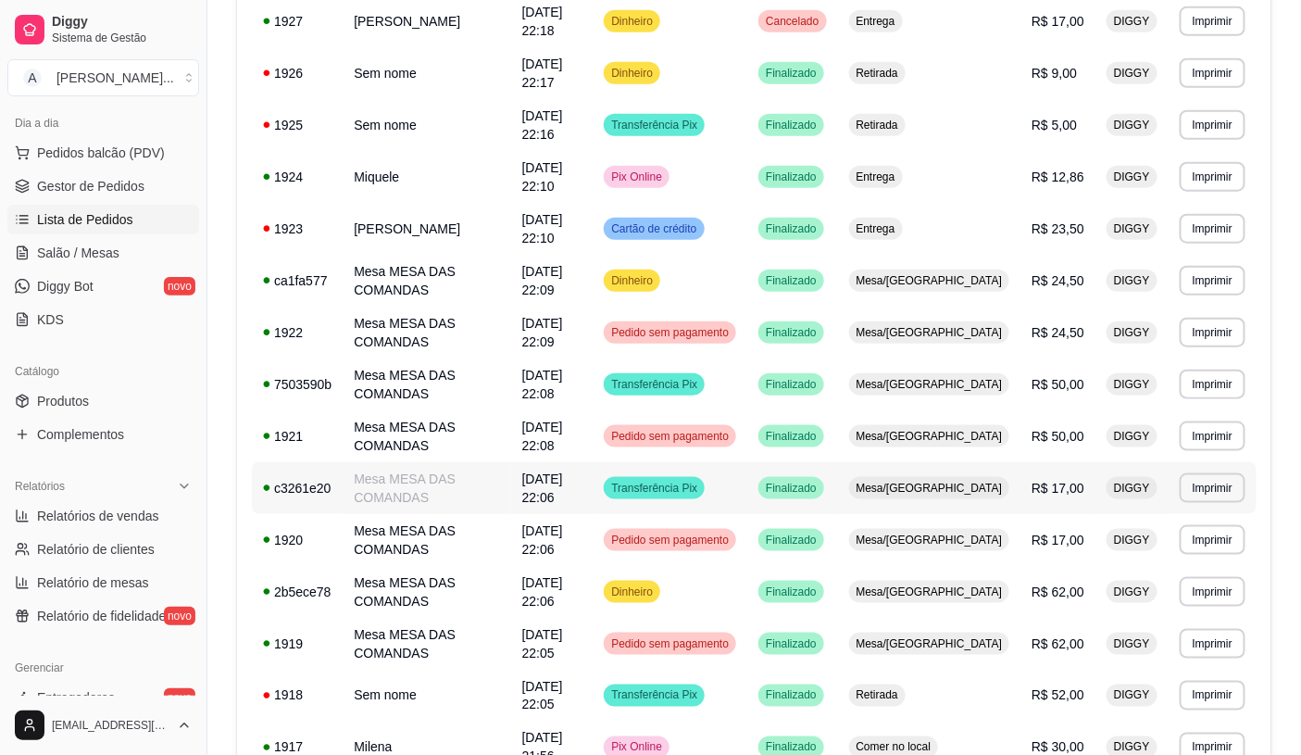
scroll to position [362, 0]
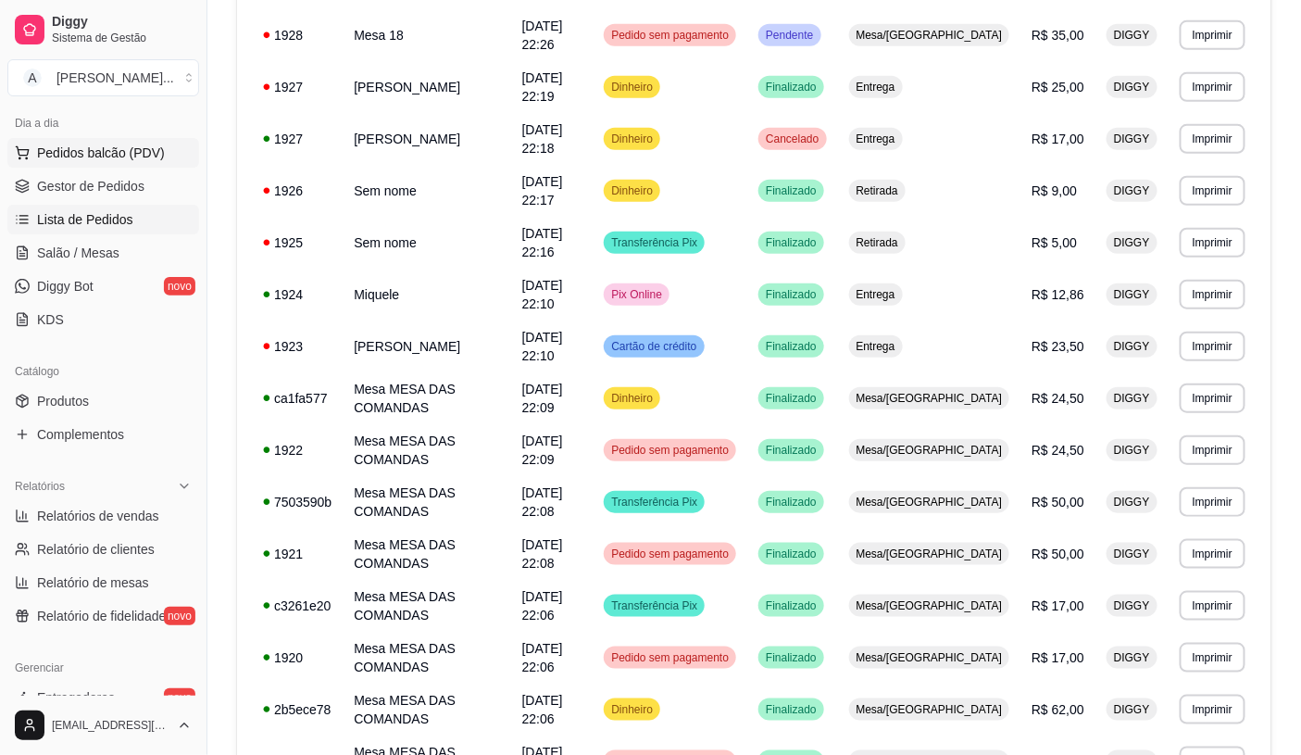
click at [98, 158] on span "Pedidos balcão (PDV)" at bounding box center [101, 153] width 128 height 19
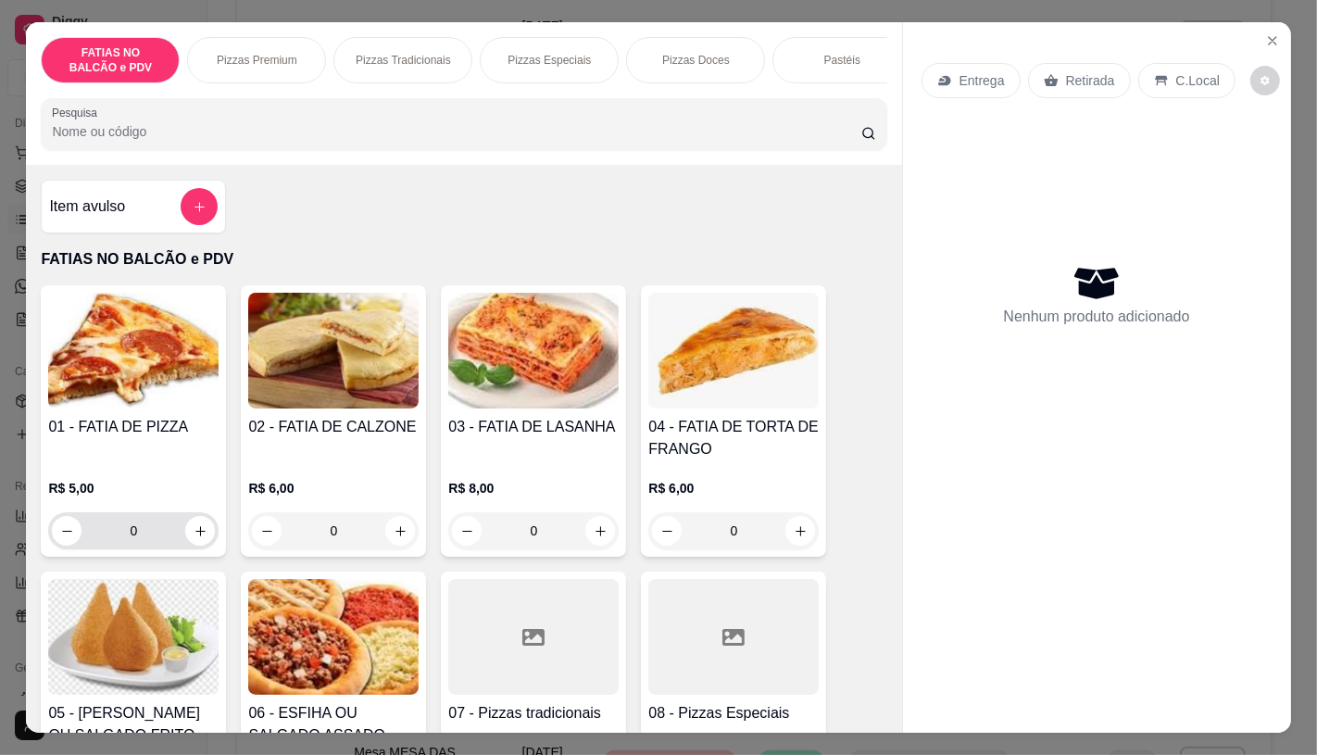
click at [167, 544] on input "0" at bounding box center [134, 530] width 104 height 37
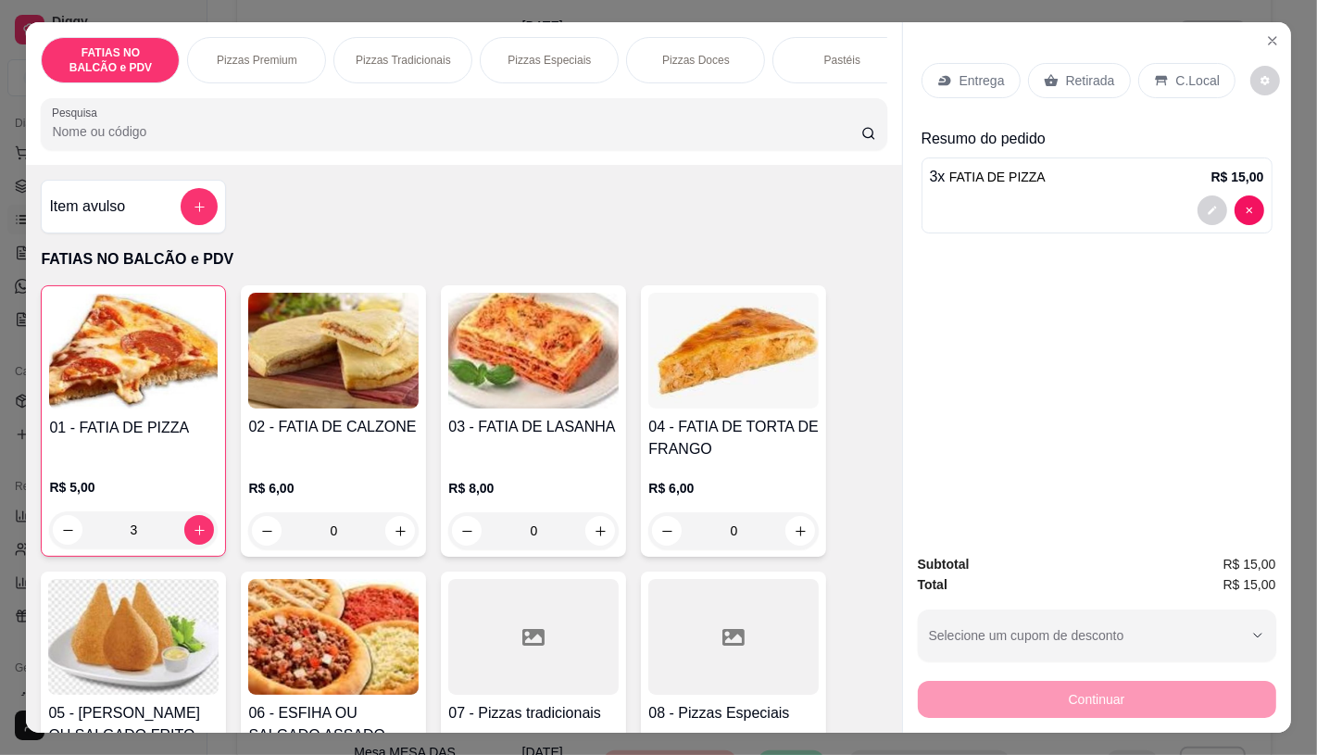
type input "3"
click at [1060, 89] on div "Retirada" at bounding box center [1079, 80] width 103 height 35
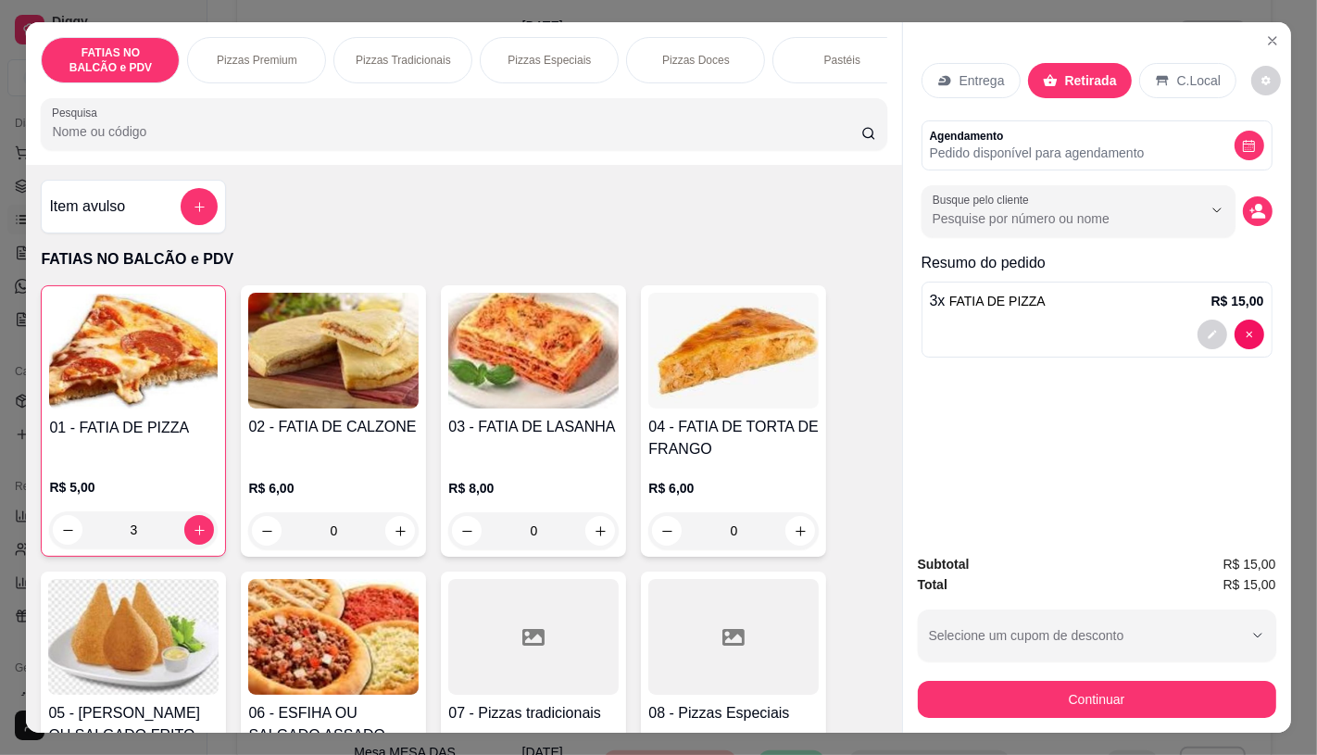
click at [1098, 681] on button "Continuar" at bounding box center [1097, 699] width 358 height 37
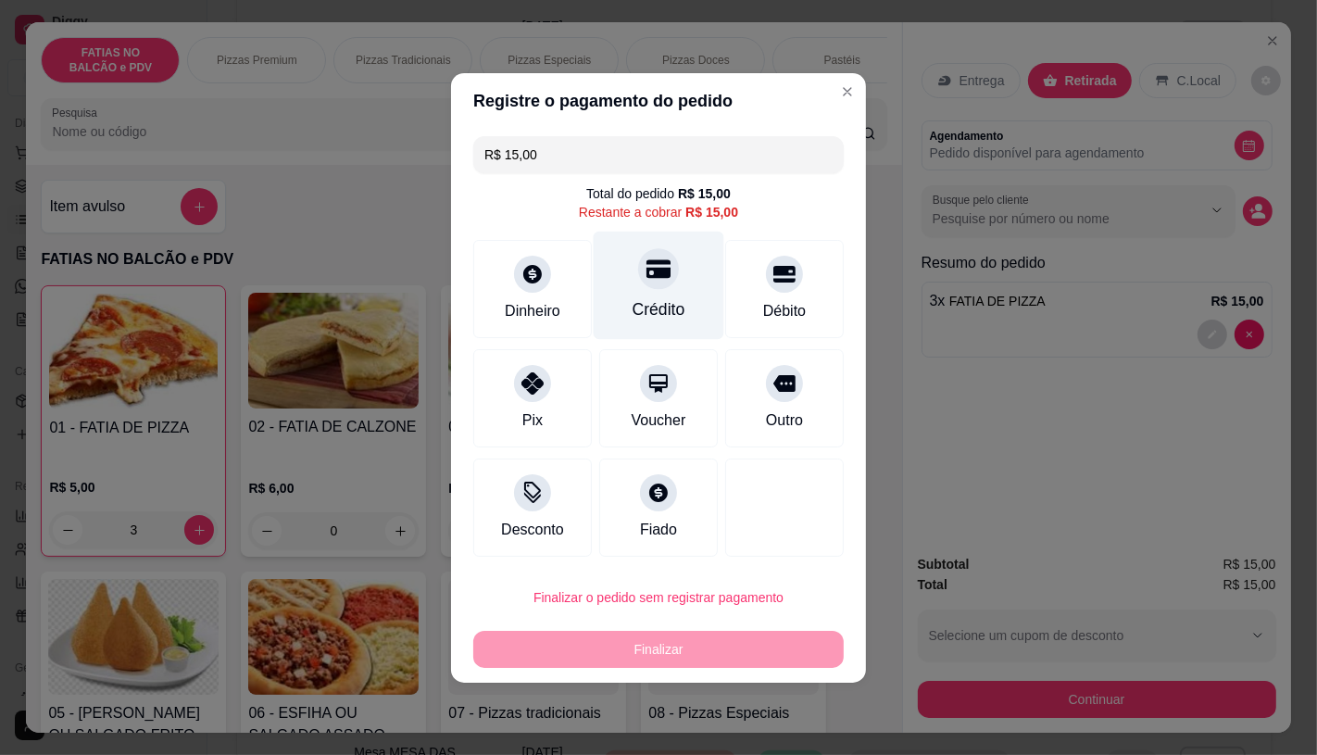
click at [672, 281] on div "Crédito" at bounding box center [659, 285] width 131 height 108
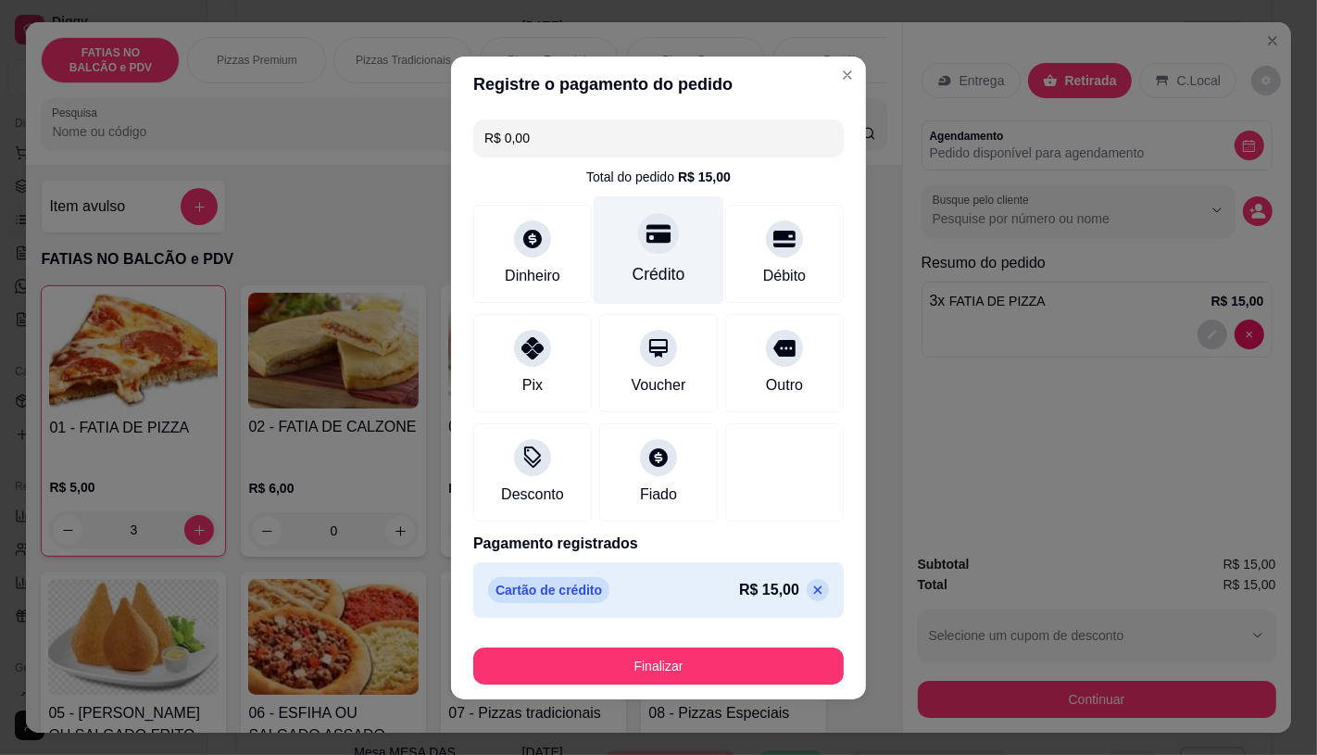
type input "R$ 0,00"
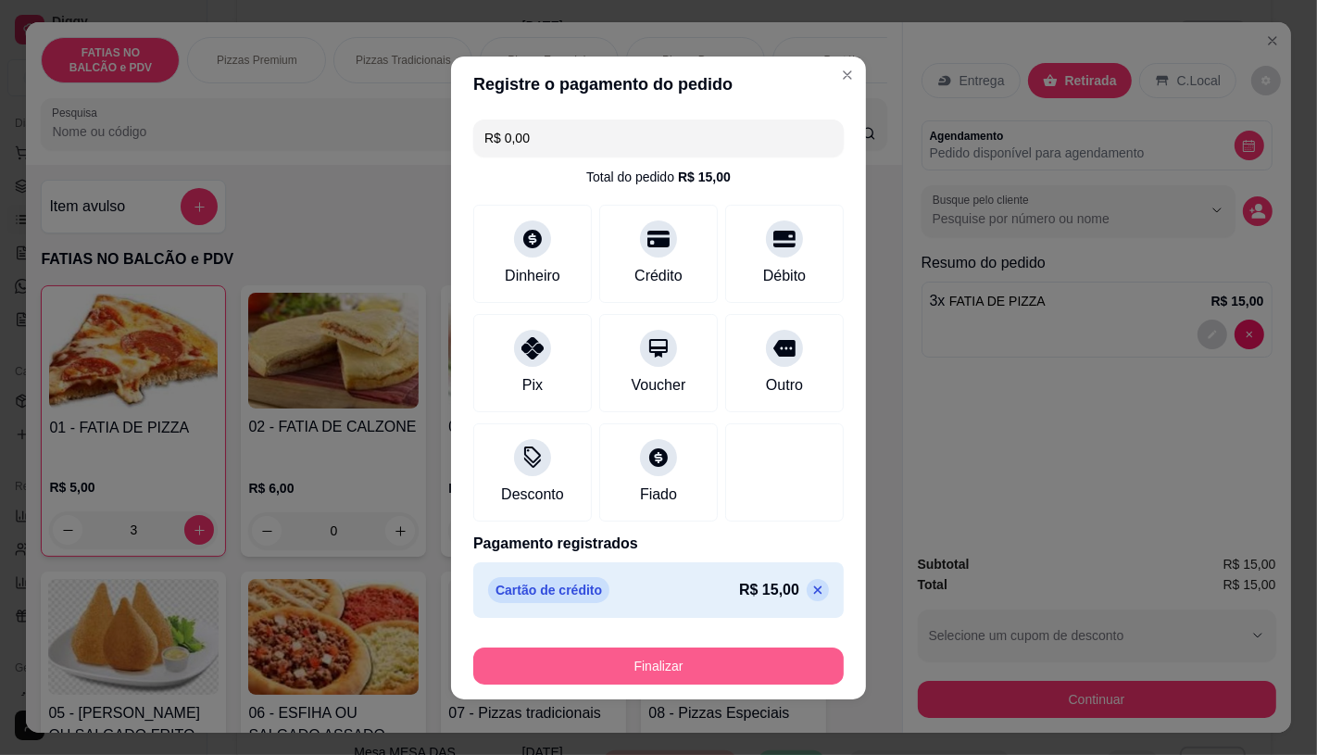
click at [744, 672] on button "Finalizar" at bounding box center [658, 665] width 370 height 37
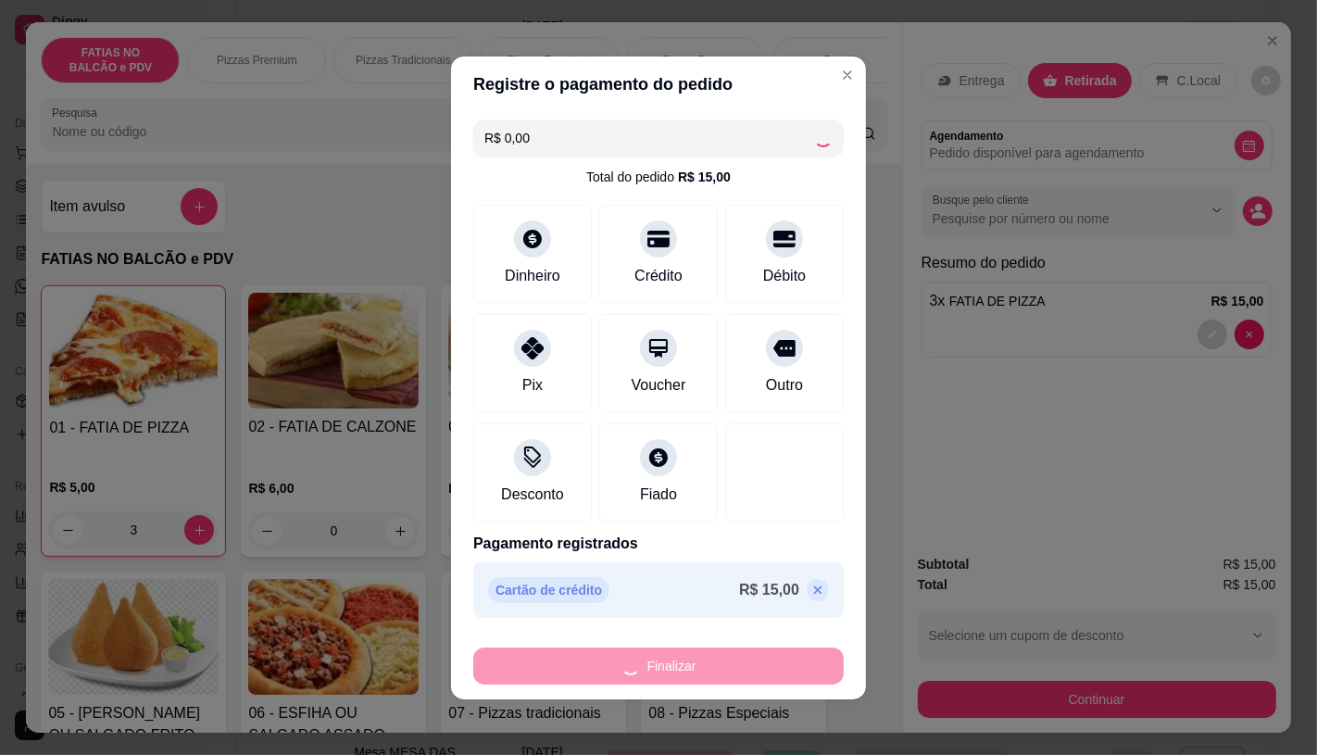
type input "0"
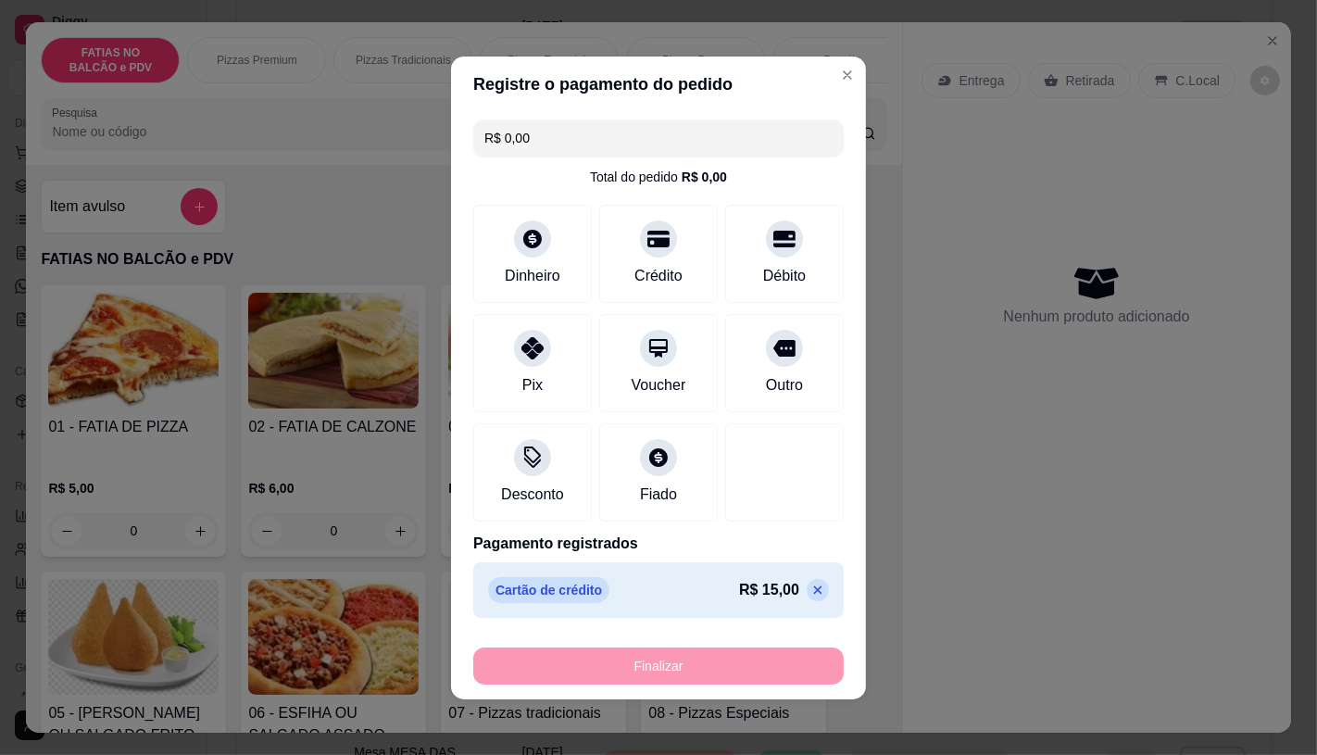
type input "-R$ 15,00"
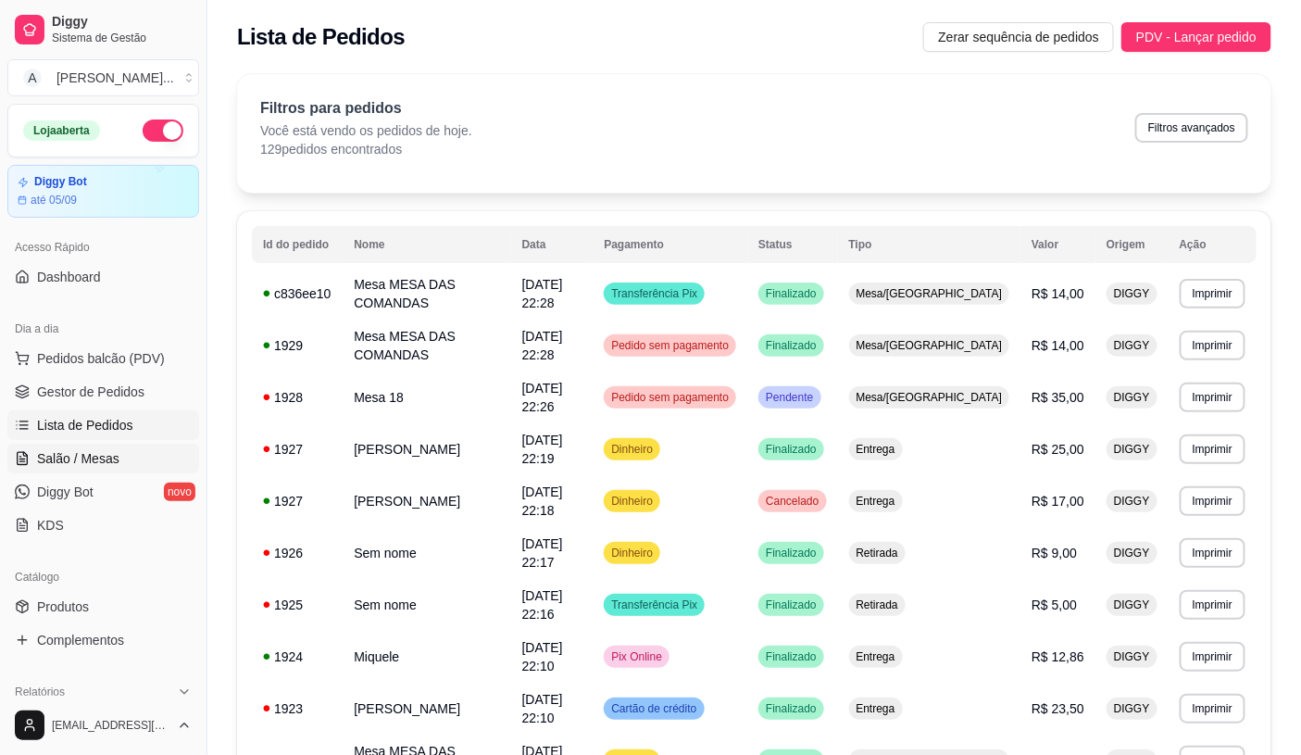
click at [127, 467] on link "Salão / Mesas" at bounding box center [103, 459] width 192 height 30
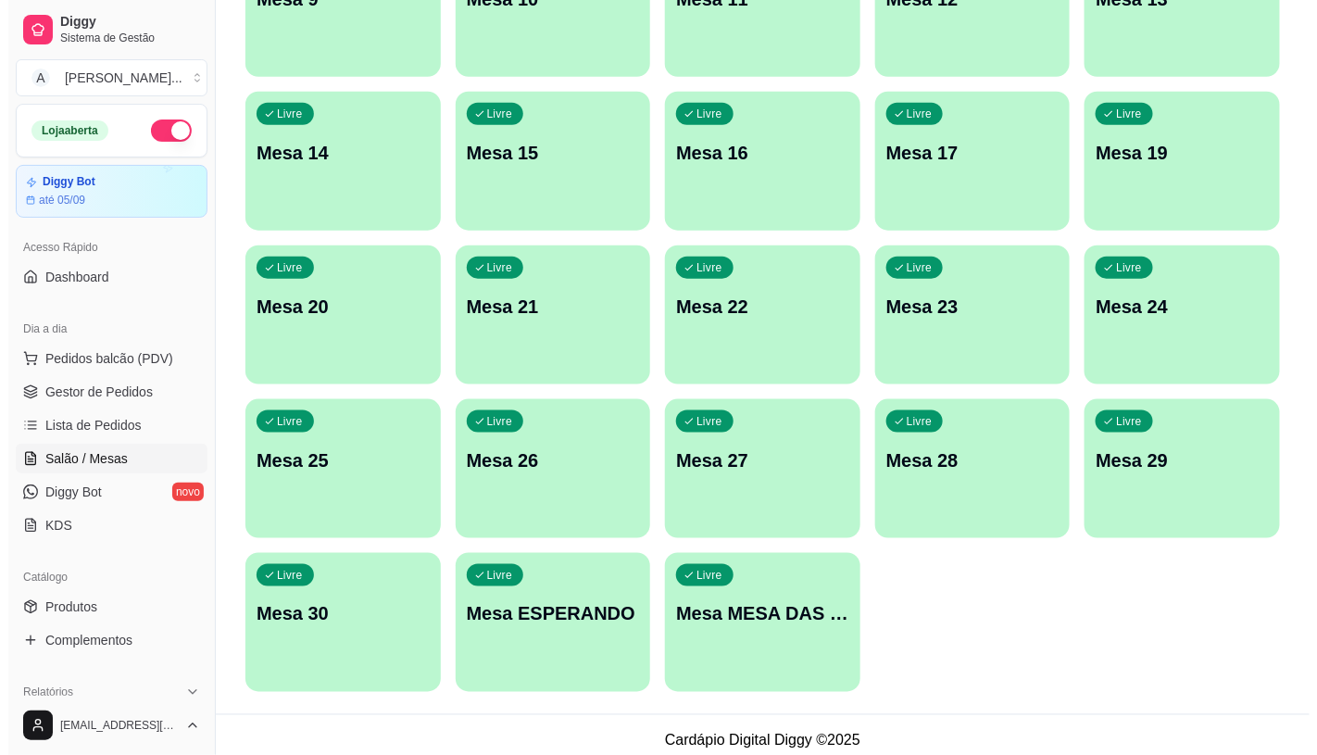
scroll to position [581, 0]
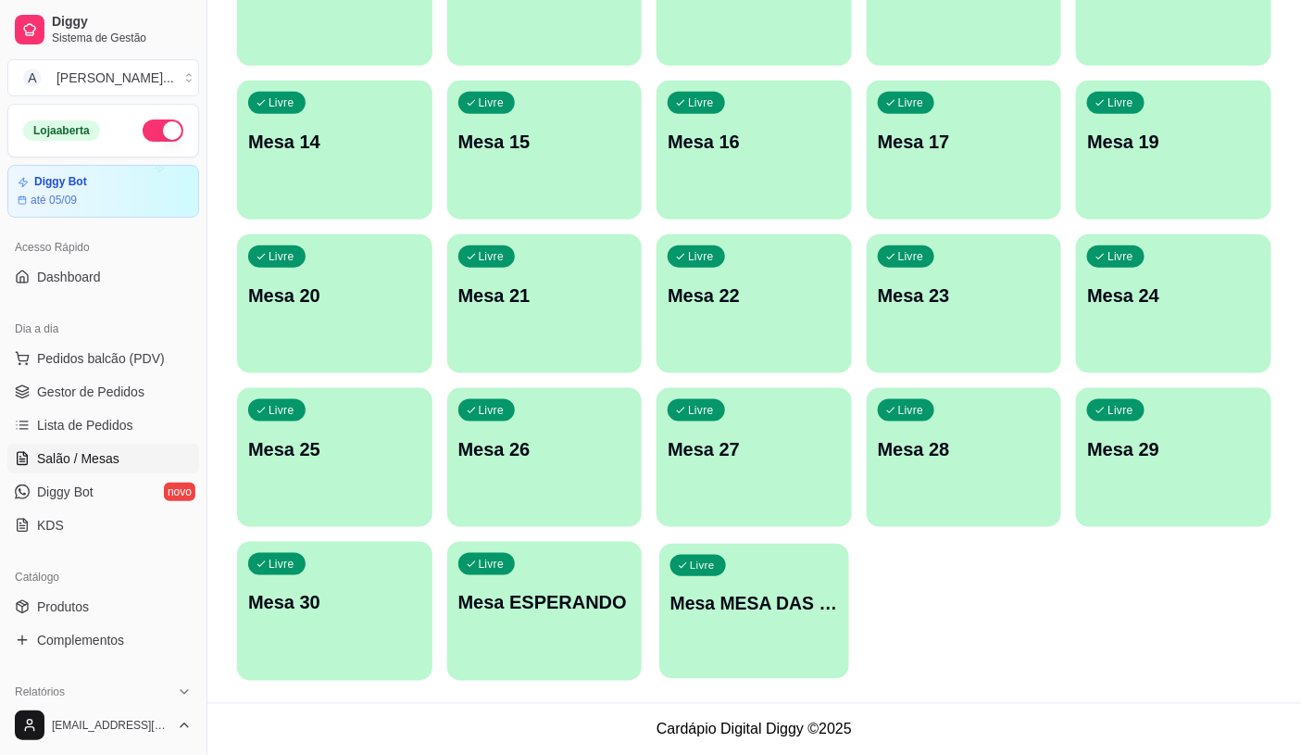
click at [816, 557] on div "Livre Mesa MESA DAS COMANDAS" at bounding box center [753, 600] width 189 height 113
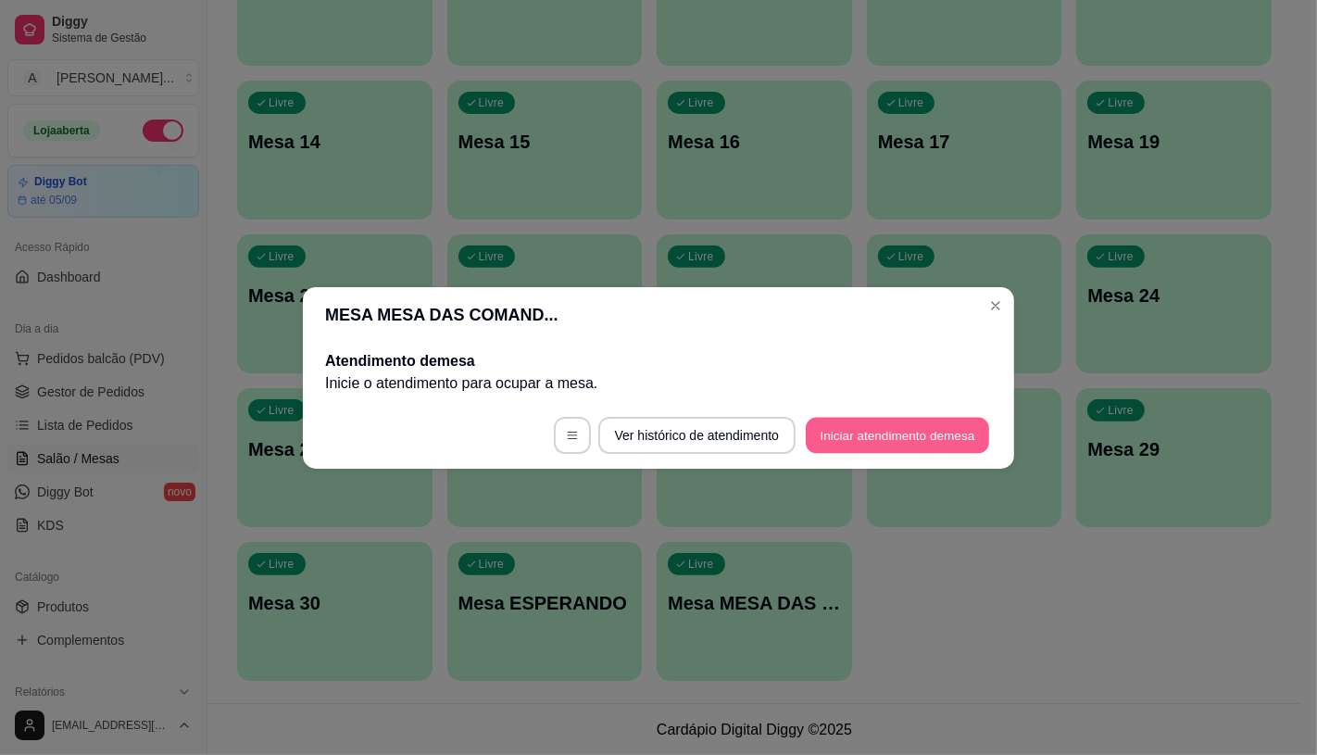
click at [862, 442] on button "Iniciar atendimento de mesa" at bounding box center [897, 435] width 183 height 36
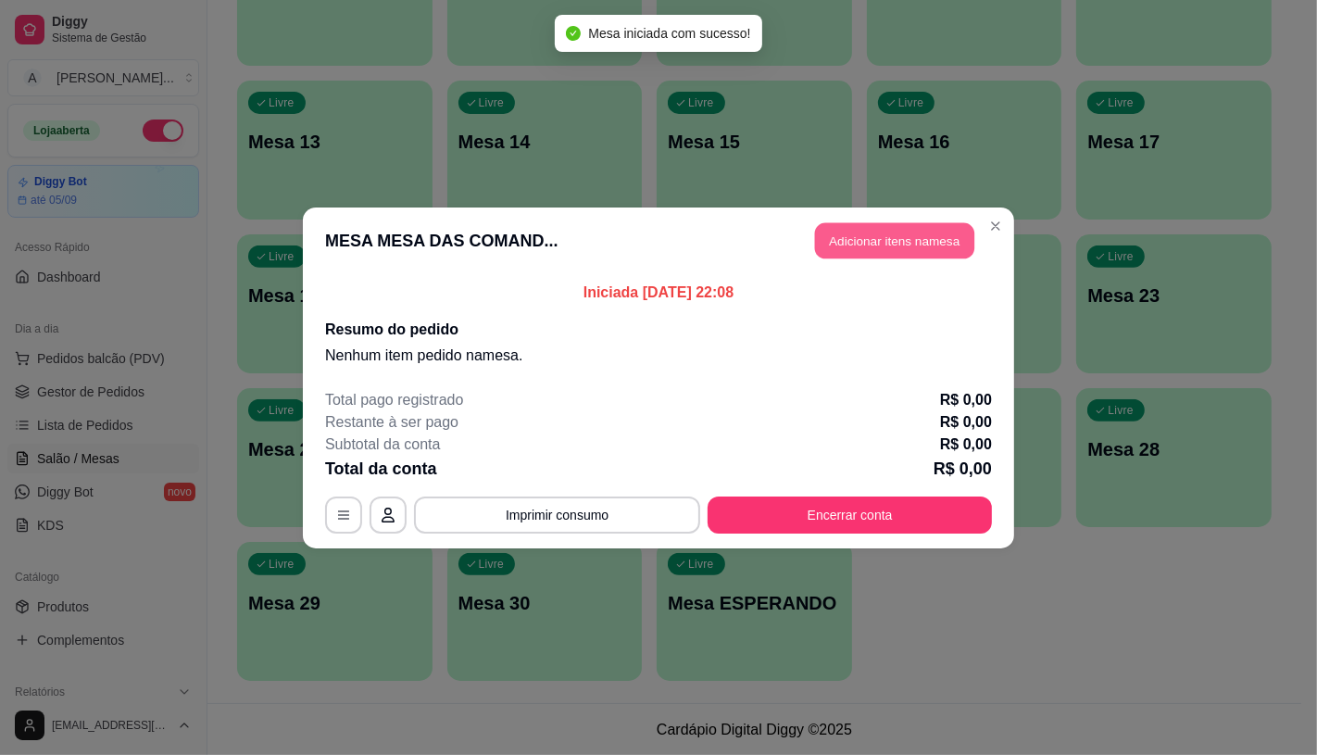
click at [864, 255] on button "Adicionar itens na mesa" at bounding box center [894, 240] width 159 height 36
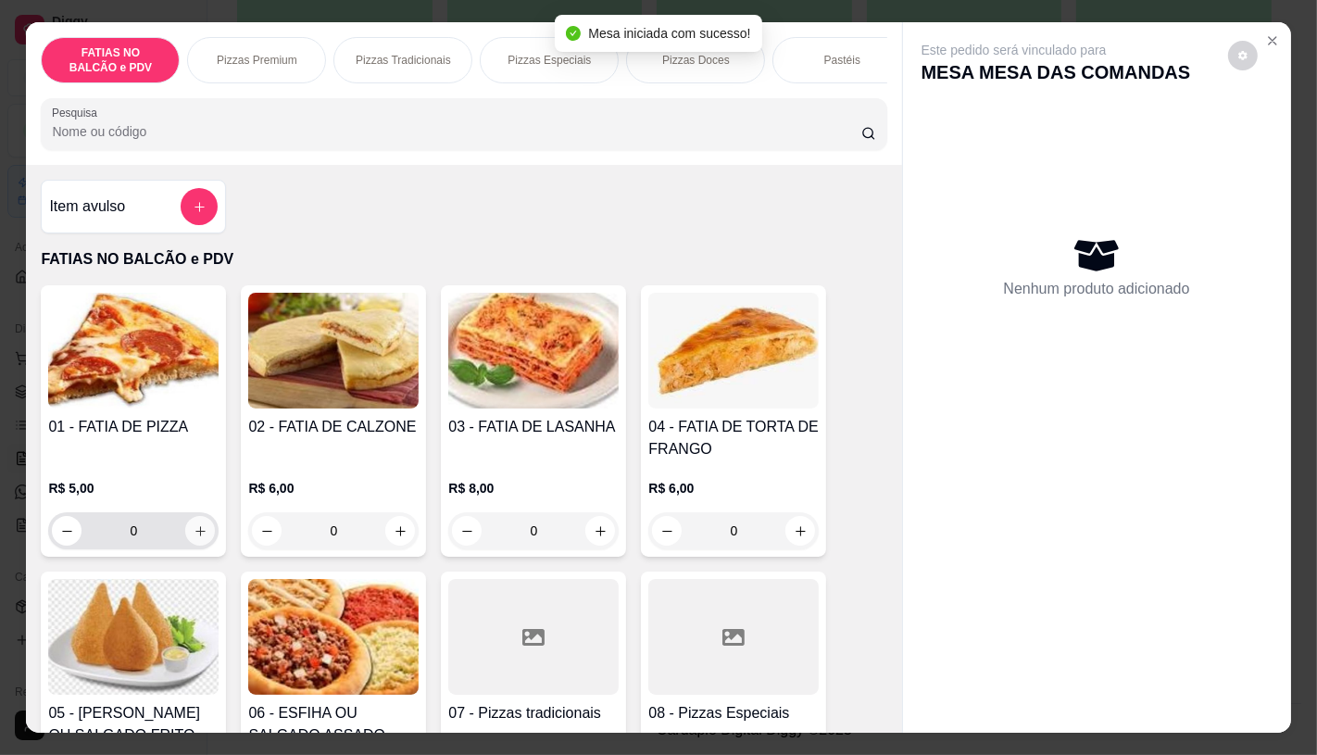
click at [185, 557] on div "01 - FATIA DE PIZZA R$ 5,00 0" at bounding box center [133, 420] width 185 height 271
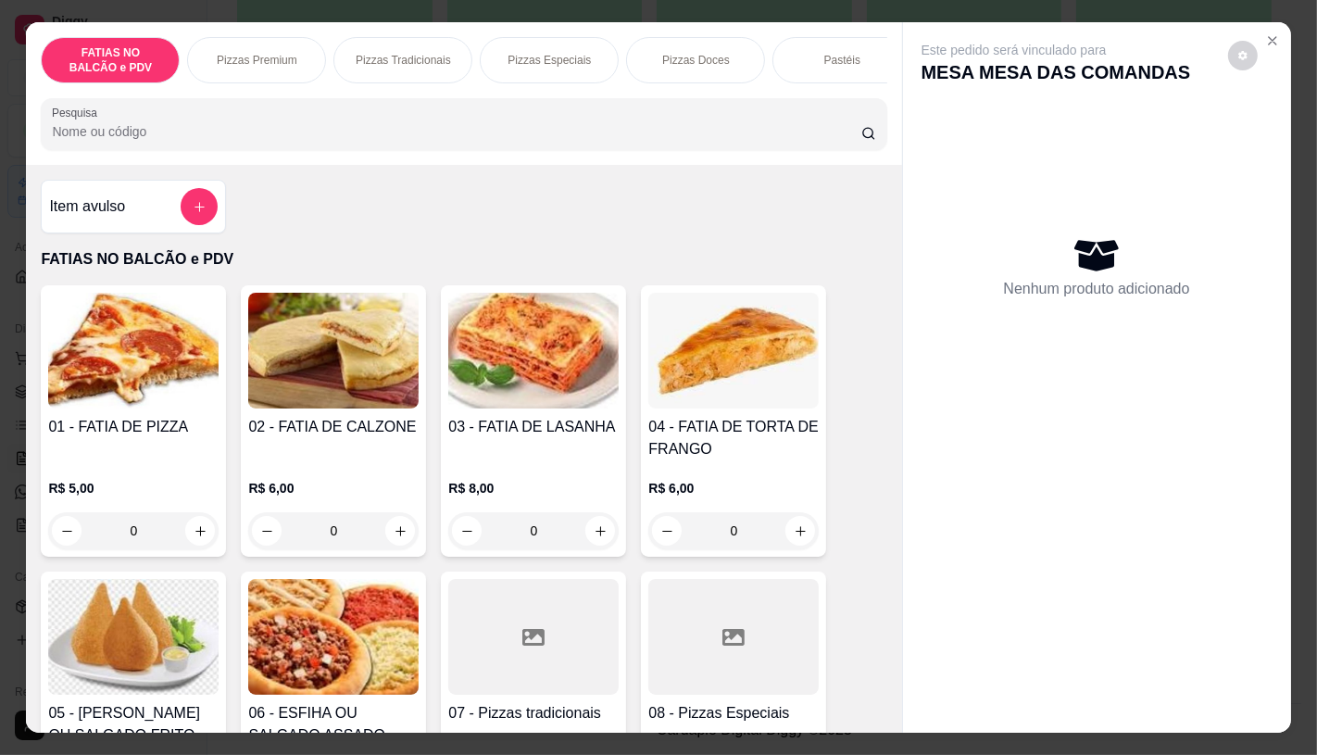
click at [159, 493] on p "R$ 5,00" at bounding box center [133, 488] width 170 height 19
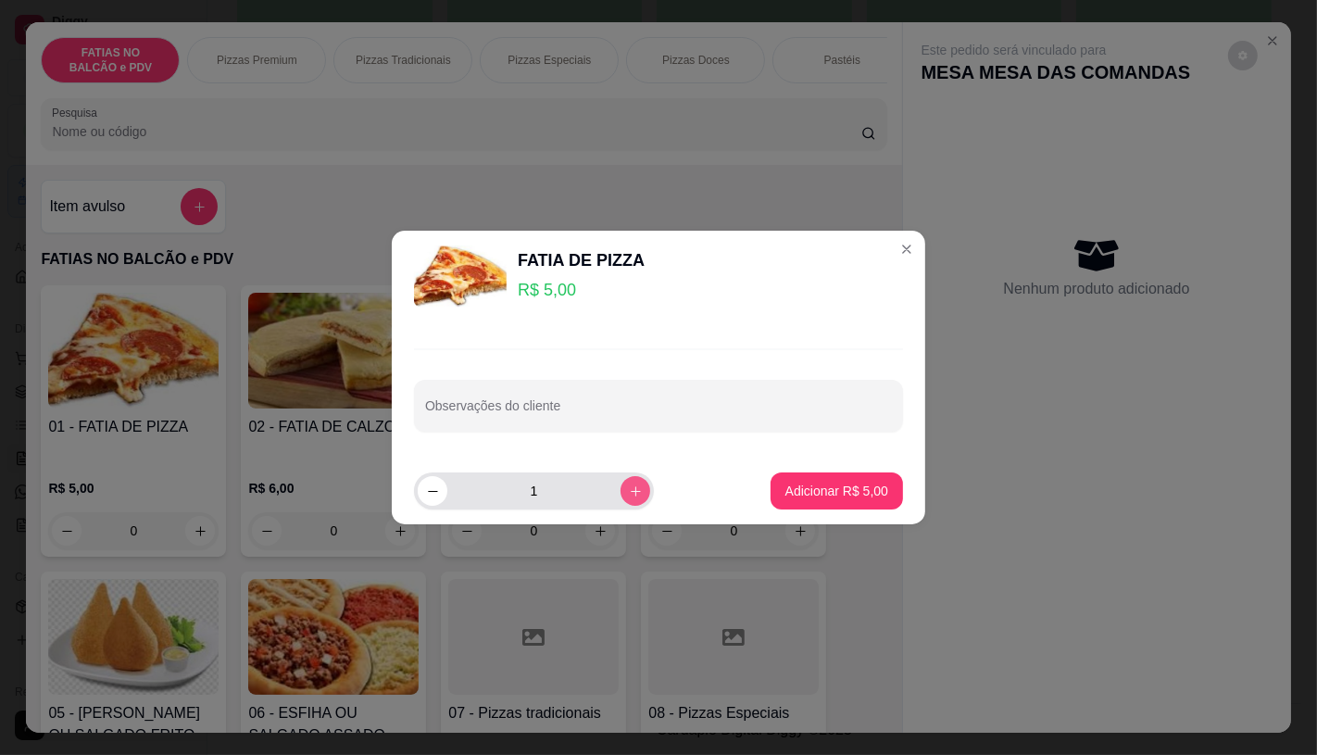
click at [621, 494] on button "increase-product-quantity" at bounding box center [636, 491] width 30 height 30
type input "2"
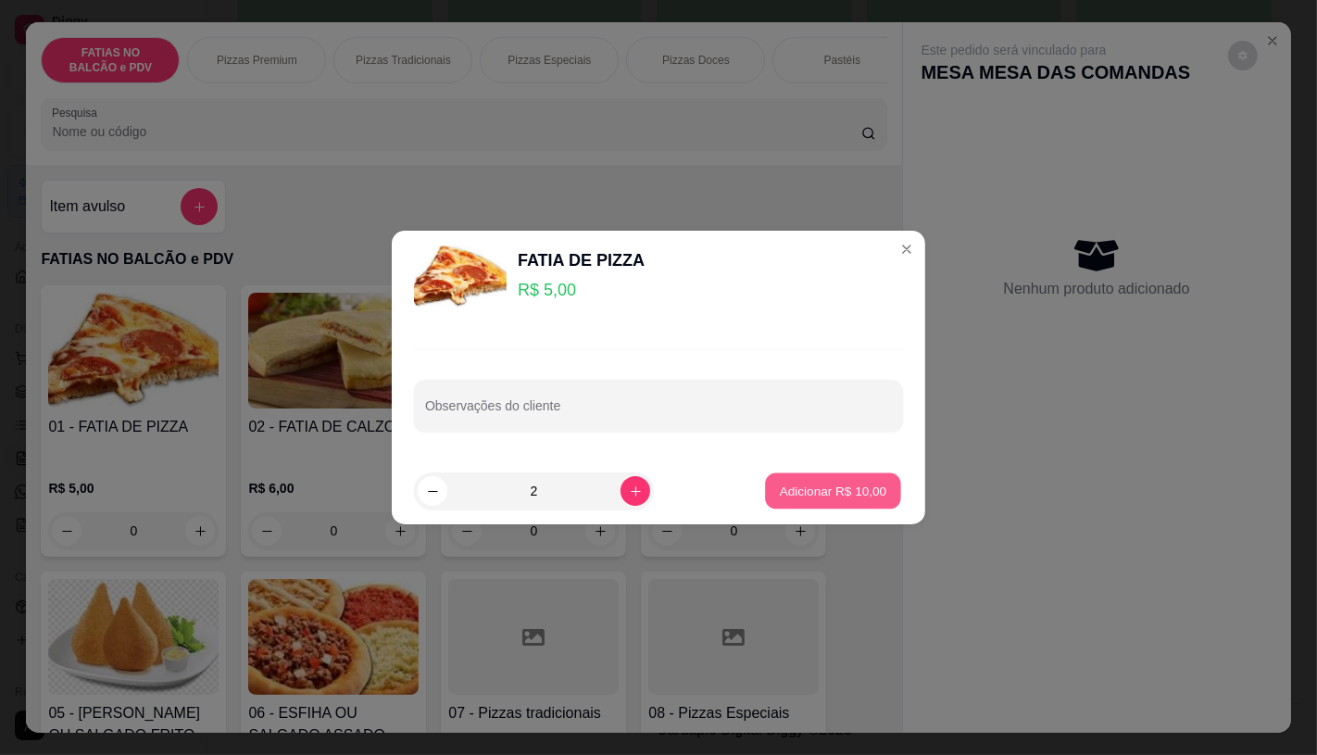
click at [802, 493] on p "Adicionar R$ 10,00" at bounding box center [833, 492] width 107 height 18
type input "2"
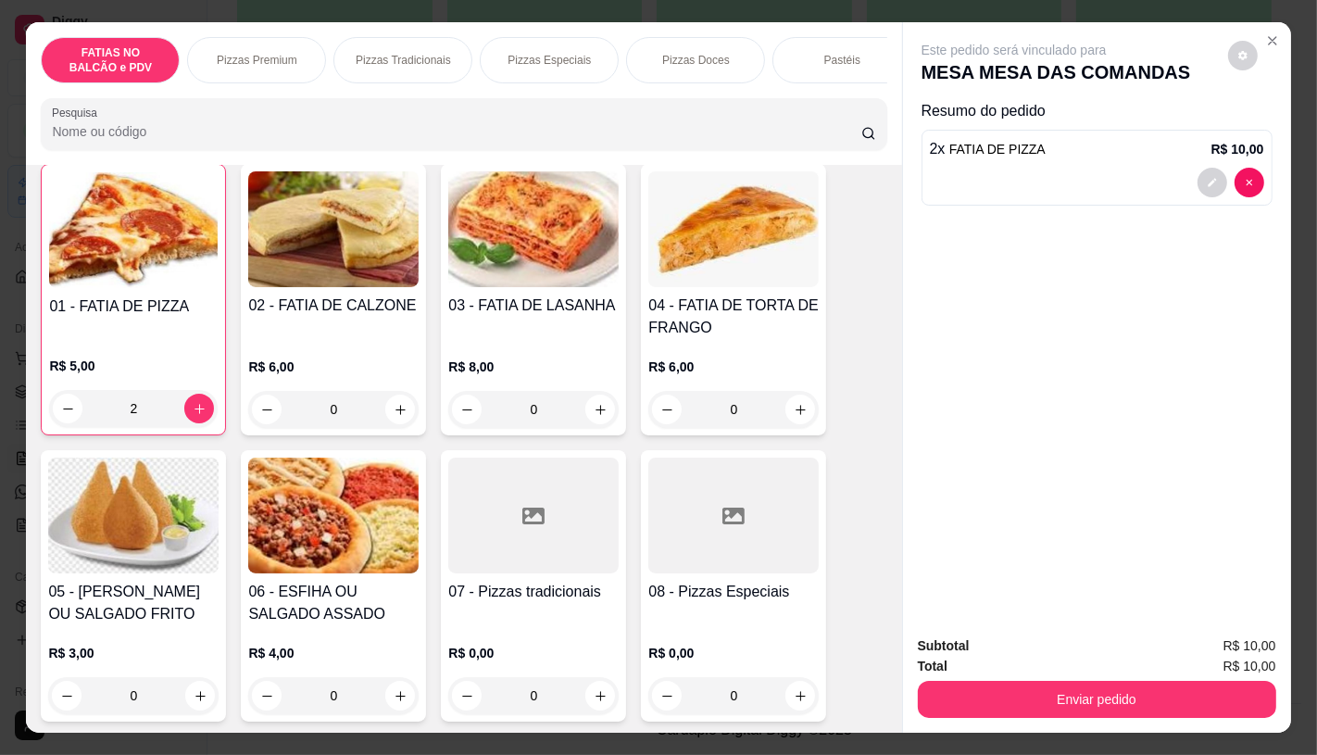
scroll to position [206, 0]
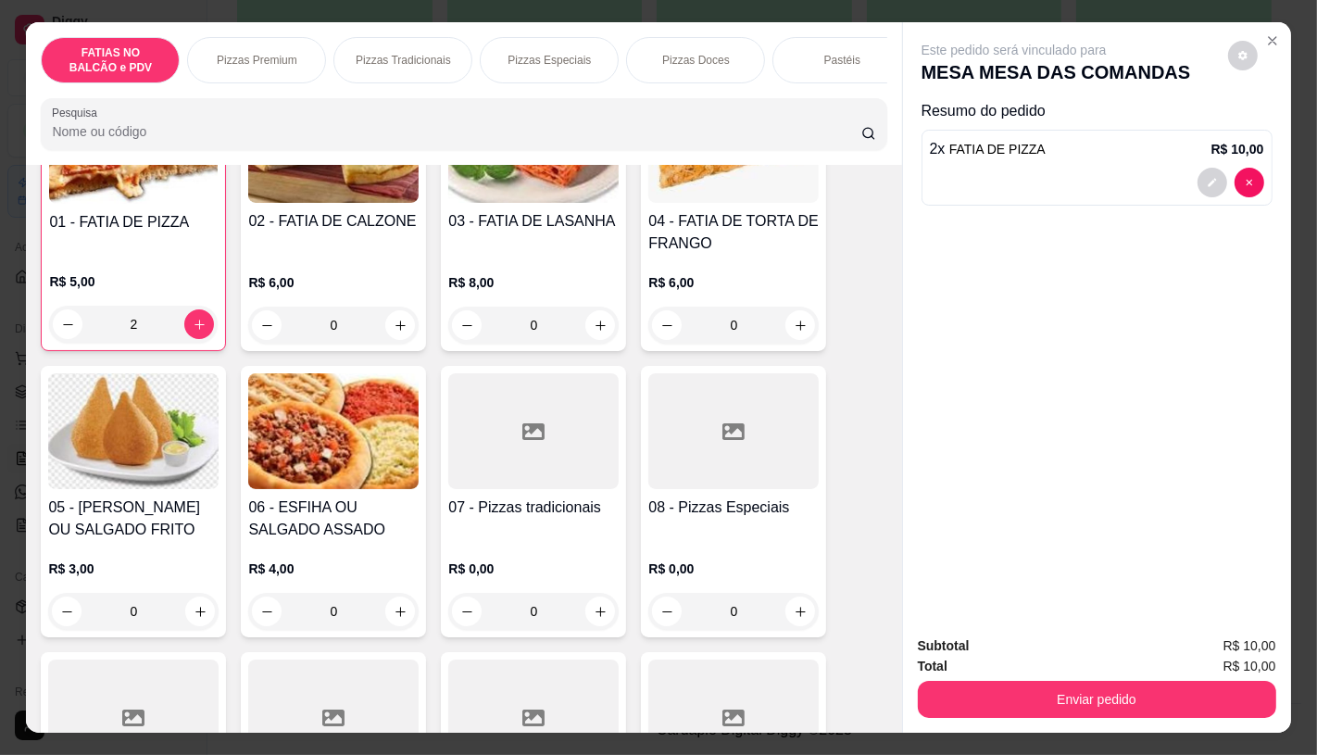
click at [159, 599] on div "0" at bounding box center [133, 611] width 170 height 37
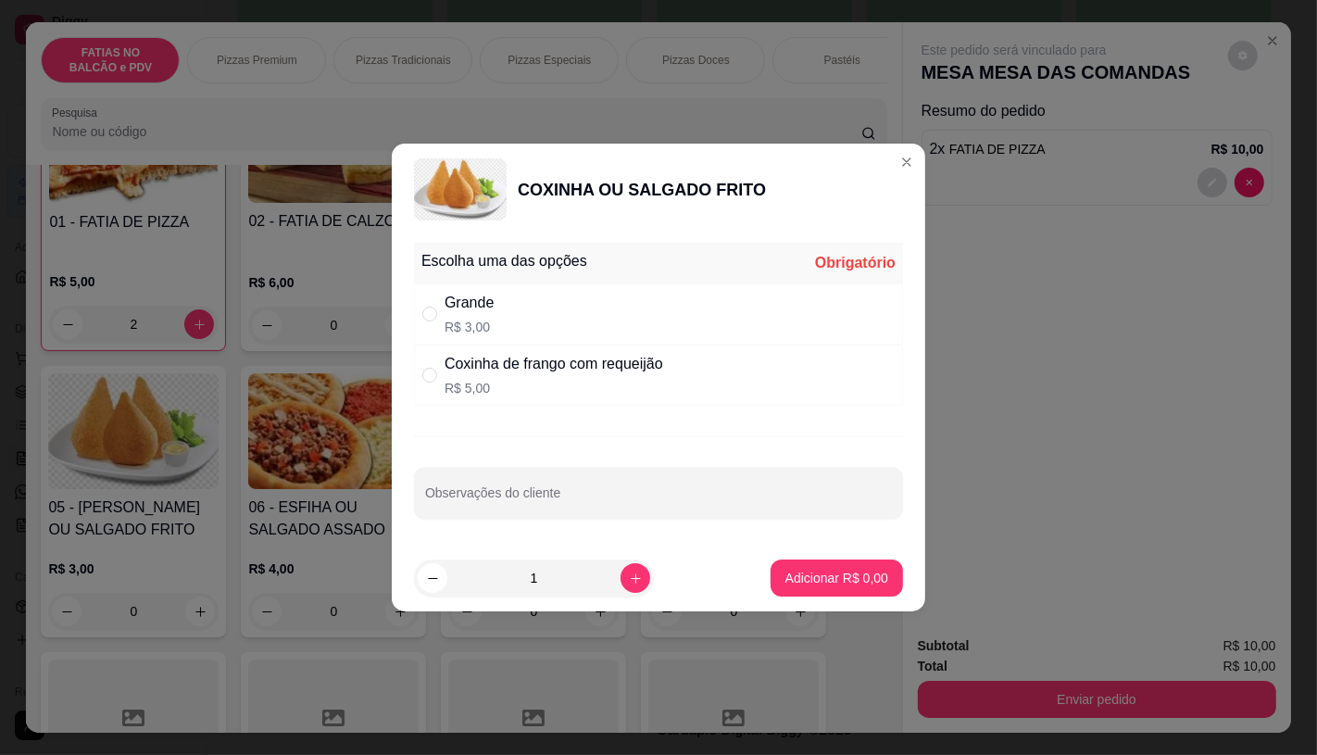
click at [556, 335] on div "Grande R$ 3,00" at bounding box center [658, 313] width 489 height 61
radio input "true"
click at [624, 595] on div "1" at bounding box center [534, 577] width 232 height 37
click at [629, 582] on icon "increase-product-quantity" at bounding box center [636, 578] width 14 height 14
type input "2"
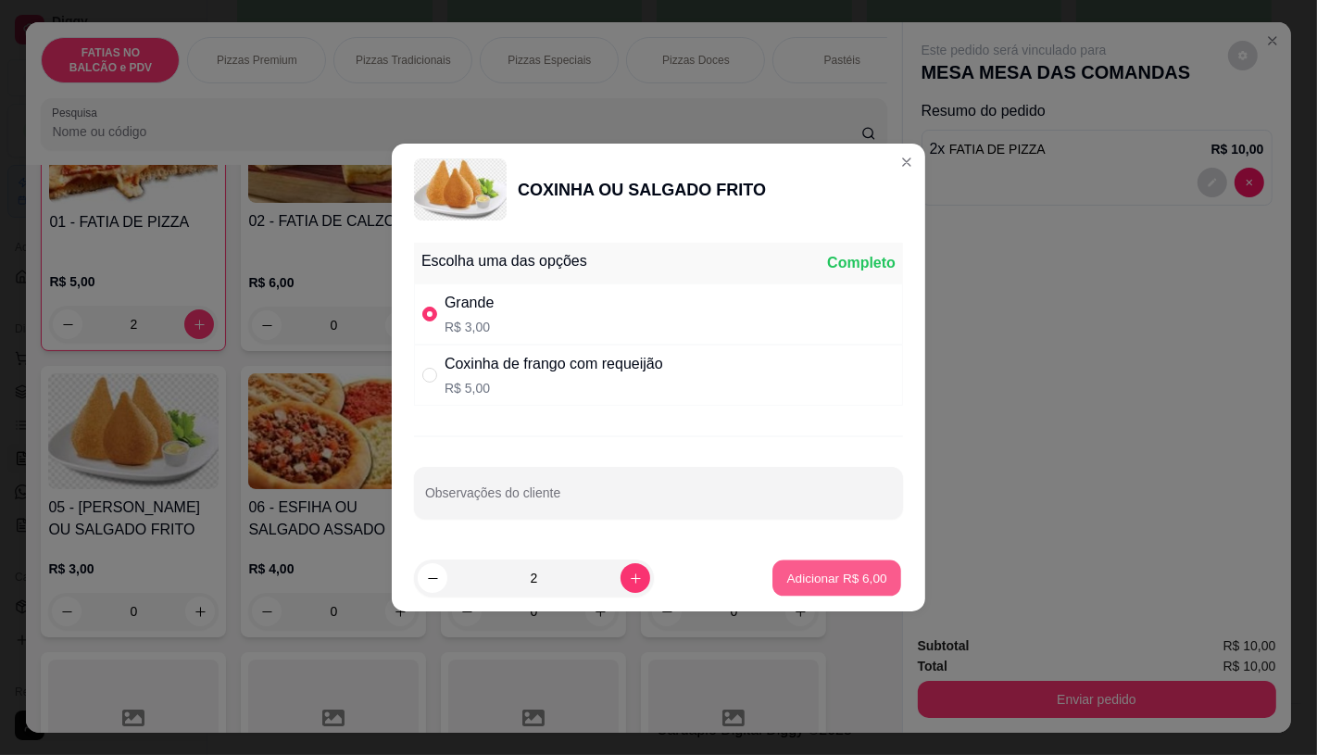
click at [857, 581] on p "Adicionar R$ 6,00" at bounding box center [836, 579] width 100 height 18
type input "2"
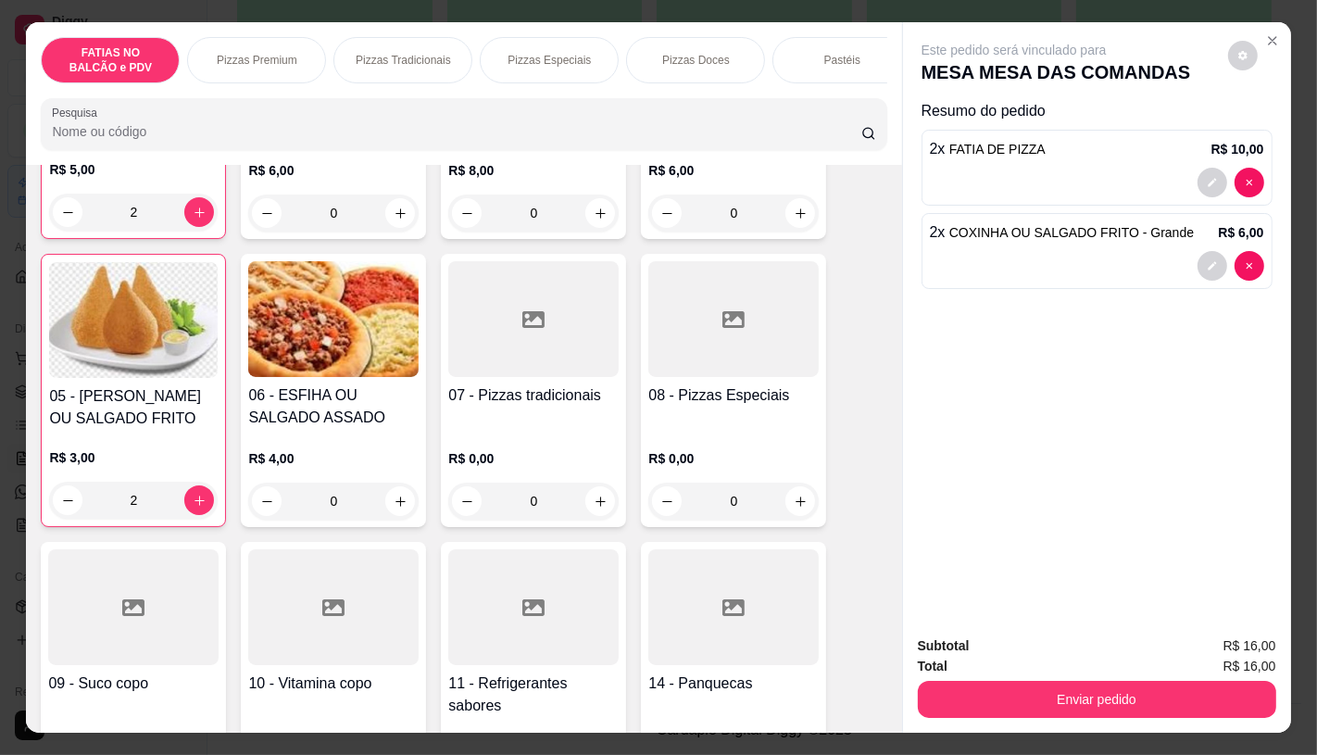
scroll to position [411, 0]
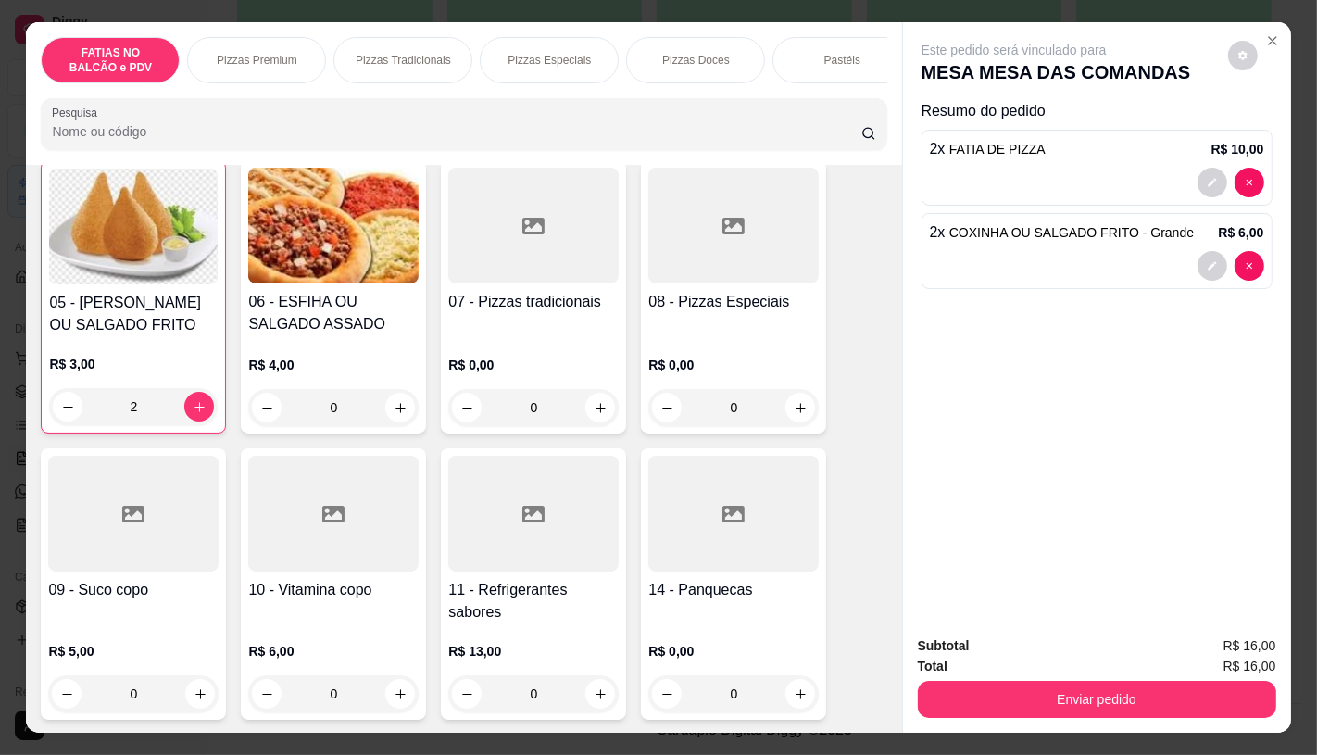
click at [533, 566] on div at bounding box center [533, 514] width 170 height 116
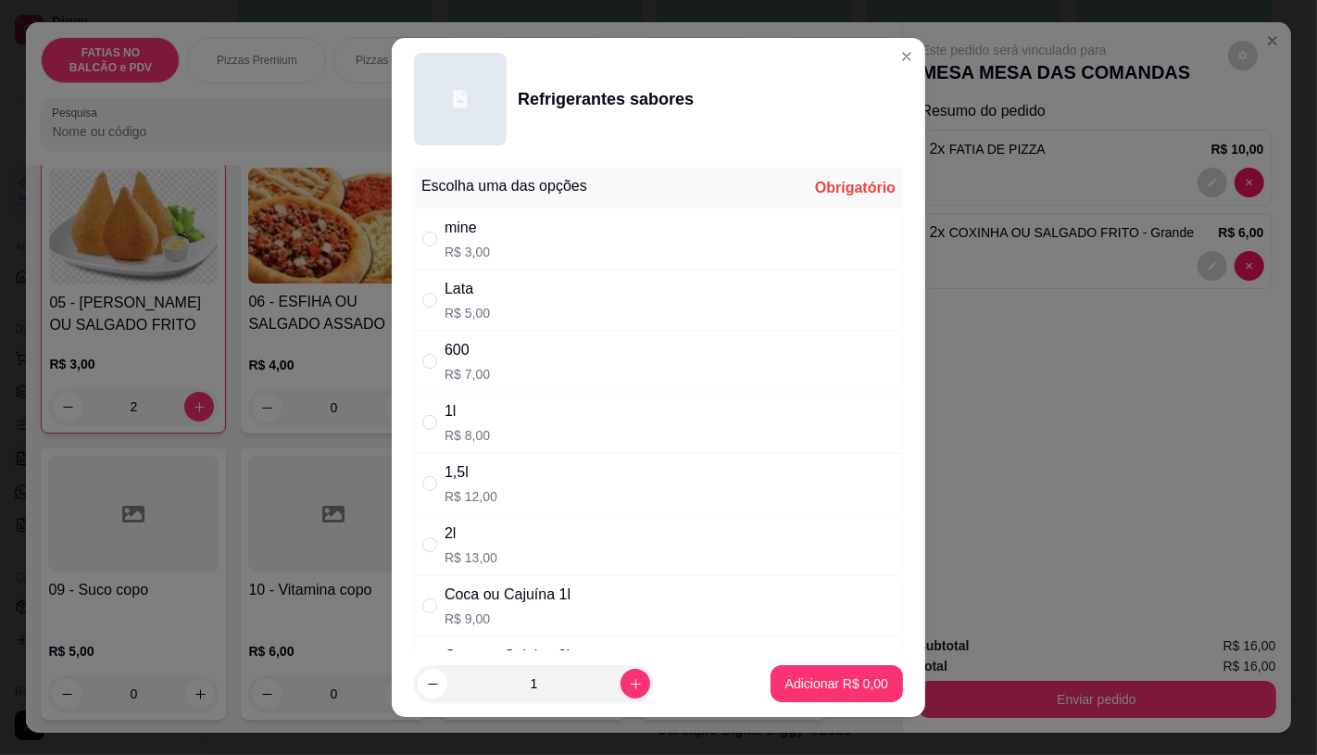
click at [464, 420] on div "1l" at bounding box center [467, 411] width 45 height 22
radio input "true"
click at [772, 679] on button "Adicionar R$ 8,00" at bounding box center [836, 684] width 129 height 36
type input "1"
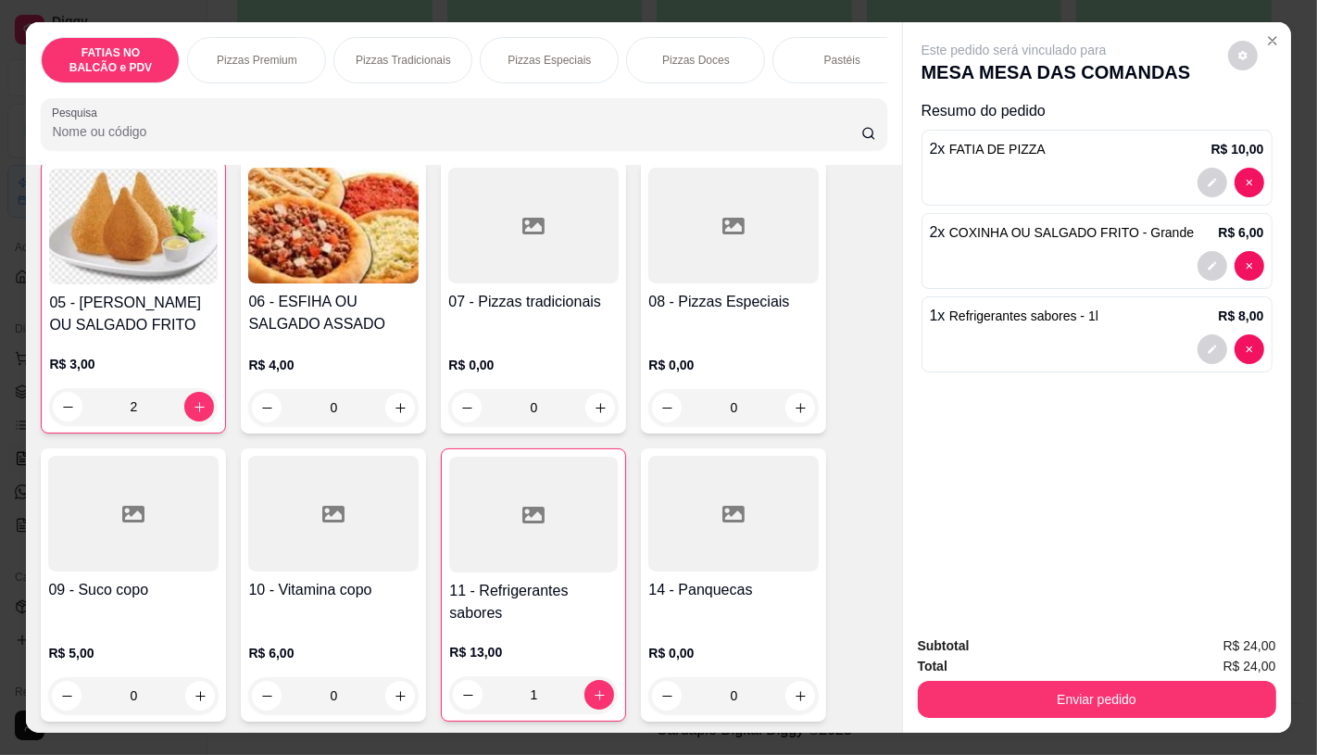
drag, startPoint x: 274, startPoint y: 93, endPoint x: 690, endPoint y: 72, distance: 416.3
click at [690, 72] on div "FATIAS NO BALCÃO e PDV Pizzas Premium Pizzas Tradicionais Pizzas Especiais Pizz…" at bounding box center [463, 93] width 875 height 143
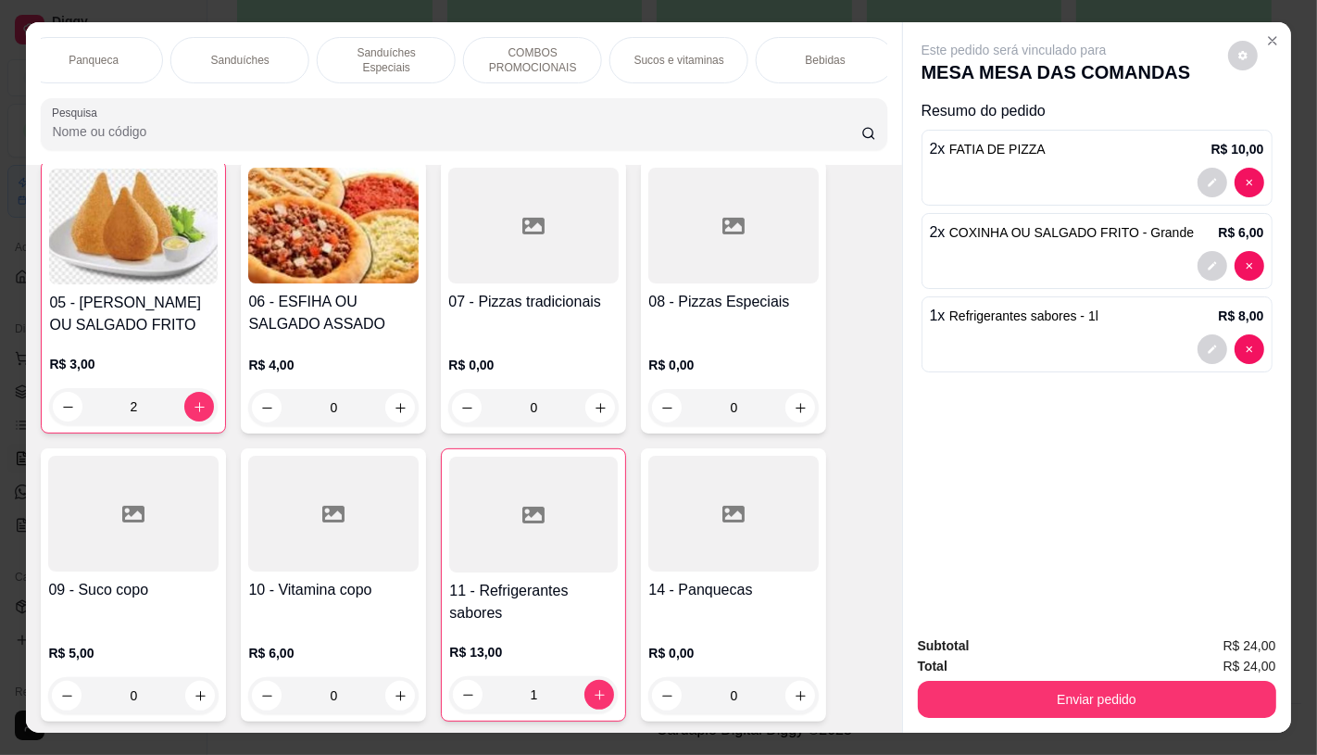
scroll to position [0, 1926]
click at [839, 71] on div "TAXAS DE ENTREGAS" at bounding box center [817, 60] width 139 height 46
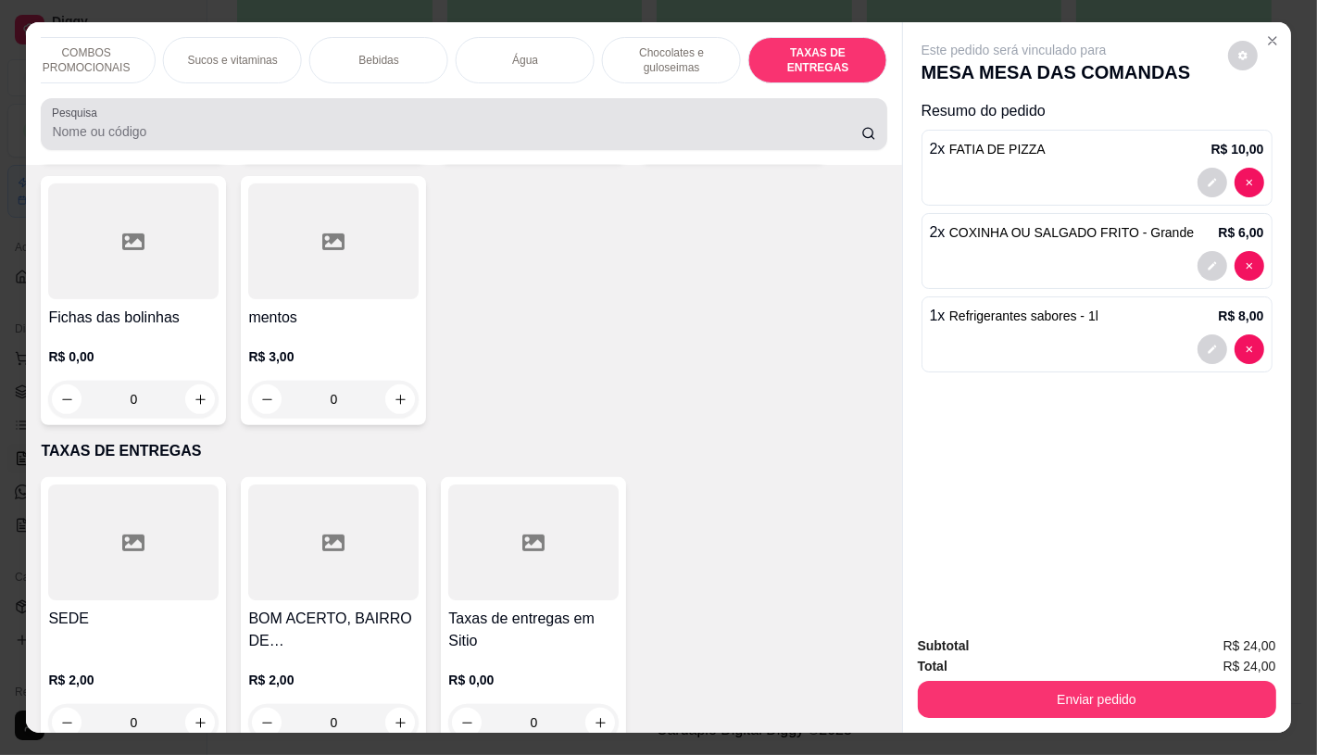
scroll to position [44, 0]
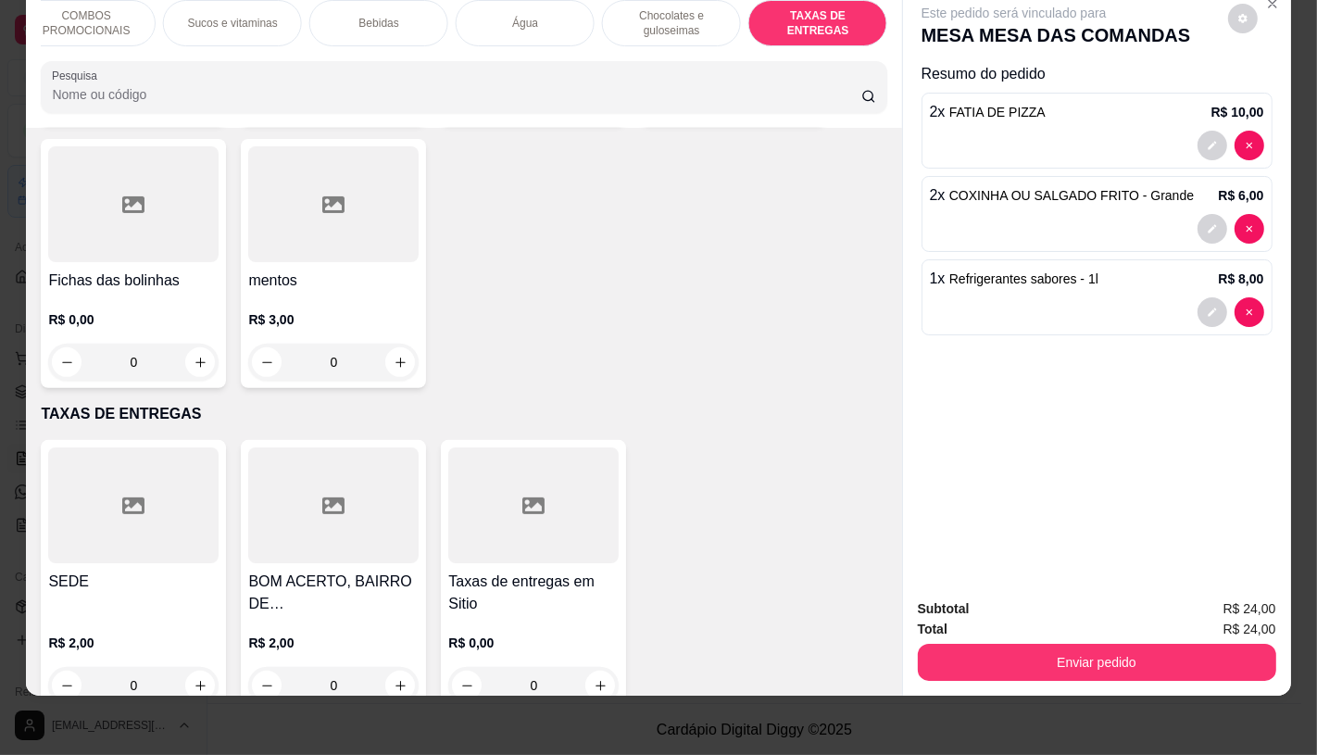
click at [100, 508] on div at bounding box center [133, 505] width 170 height 116
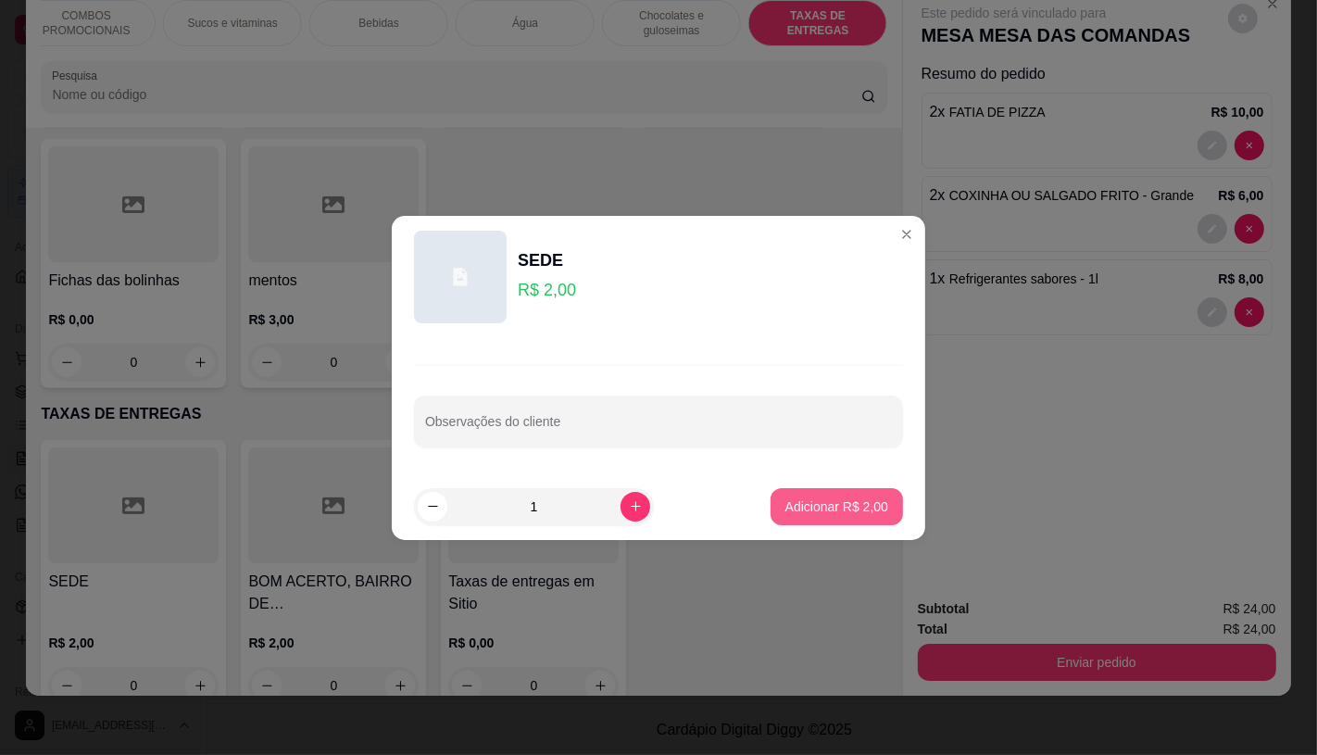
click at [820, 506] on p "Adicionar R$ 2,00" at bounding box center [836, 506] width 103 height 19
type input "1"
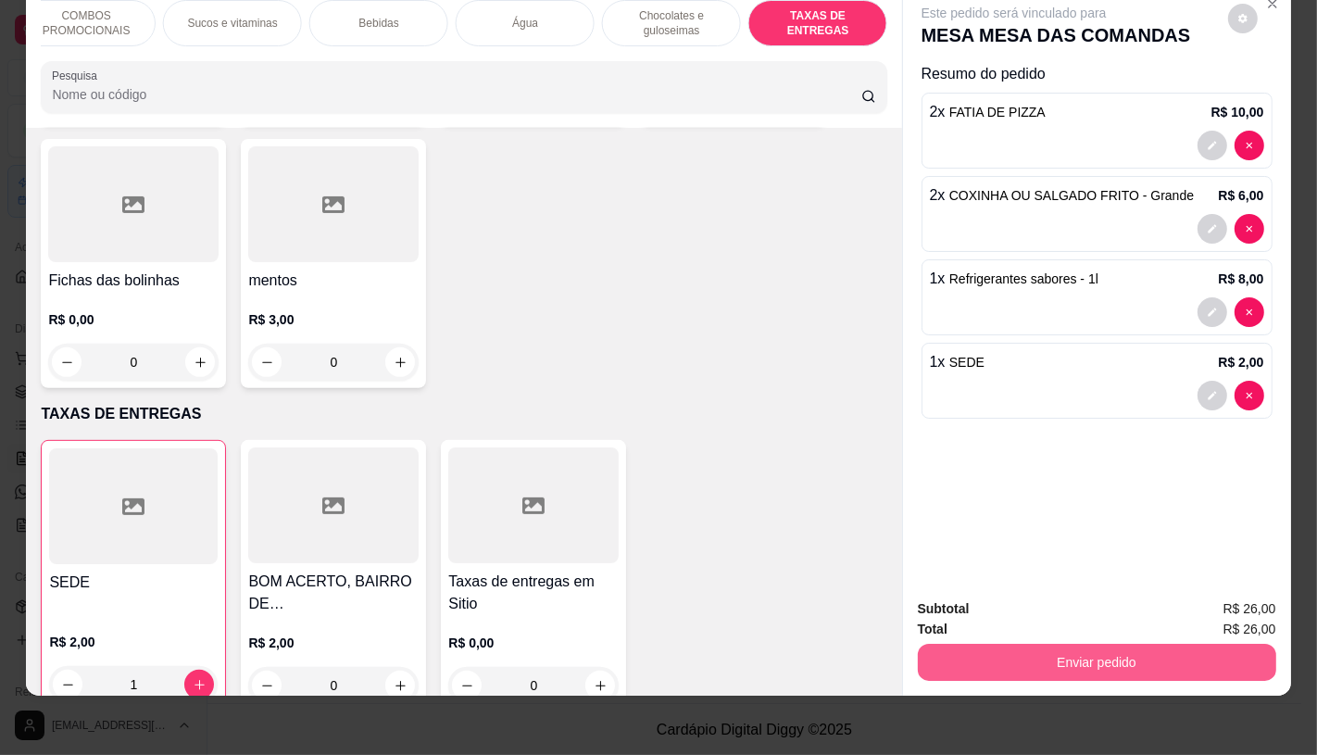
click at [1125, 665] on div "Enviar pedido" at bounding box center [1097, 660] width 358 height 42
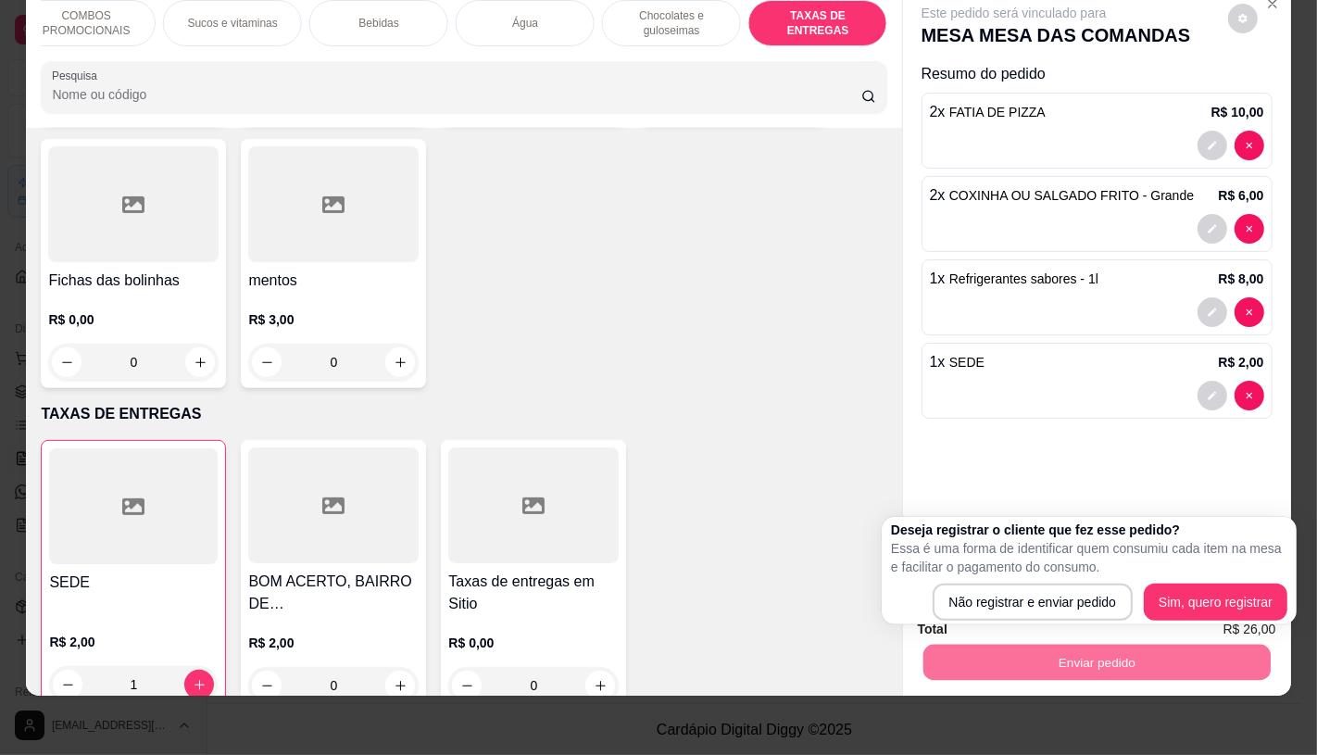
click at [1020, 583] on div "Não registrar e enviar pedido Sim, quero registrar" at bounding box center [1089, 601] width 396 height 37
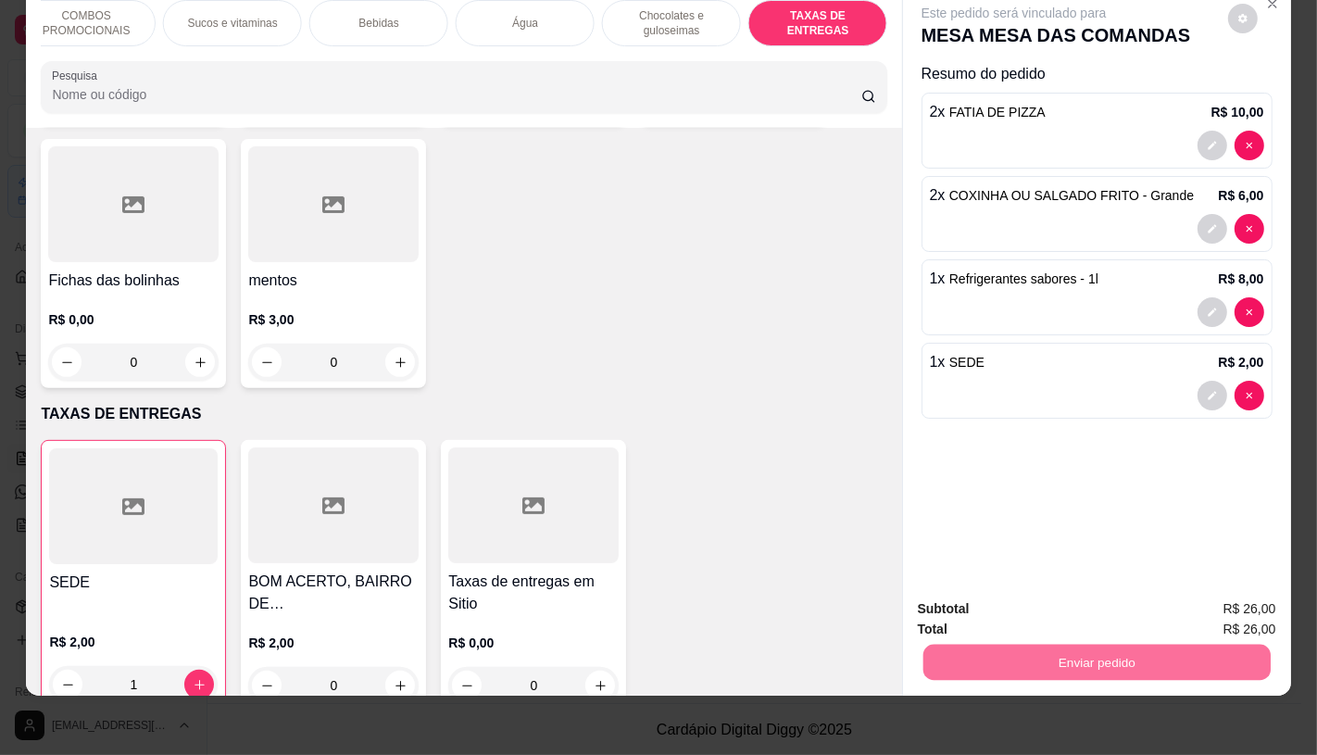
click at [1030, 606] on button "Não registrar e enviar pedido" at bounding box center [1034, 602] width 187 height 34
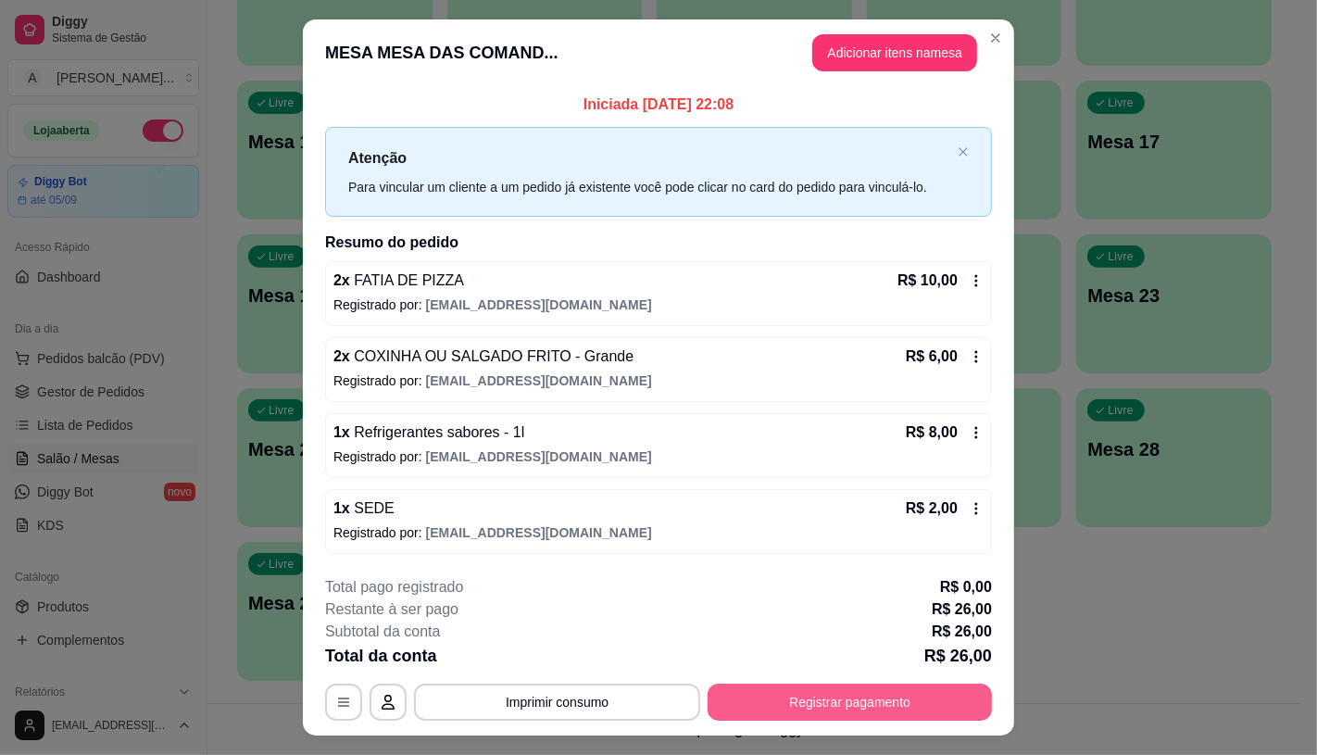
click at [874, 689] on button "Registrar pagamento" at bounding box center [850, 702] width 284 height 37
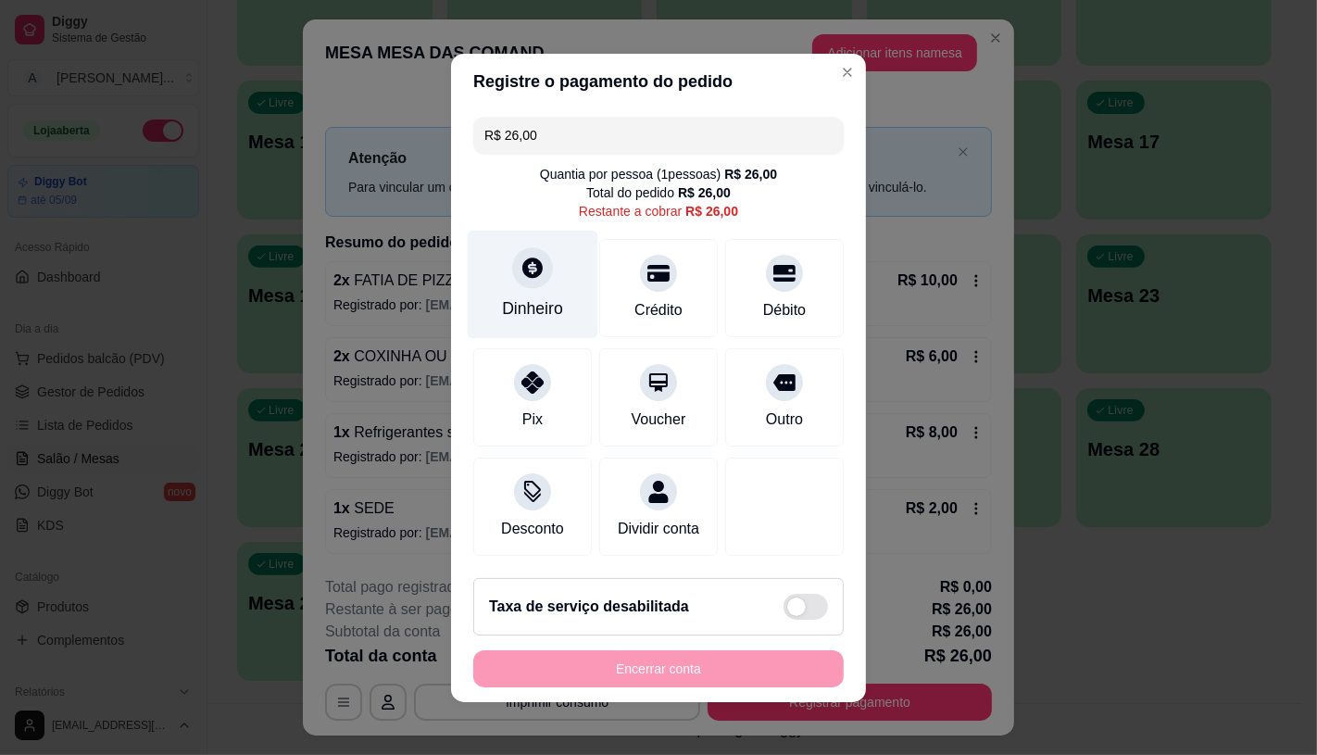
click at [526, 317] on div "Dinheiro" at bounding box center [533, 284] width 131 height 108
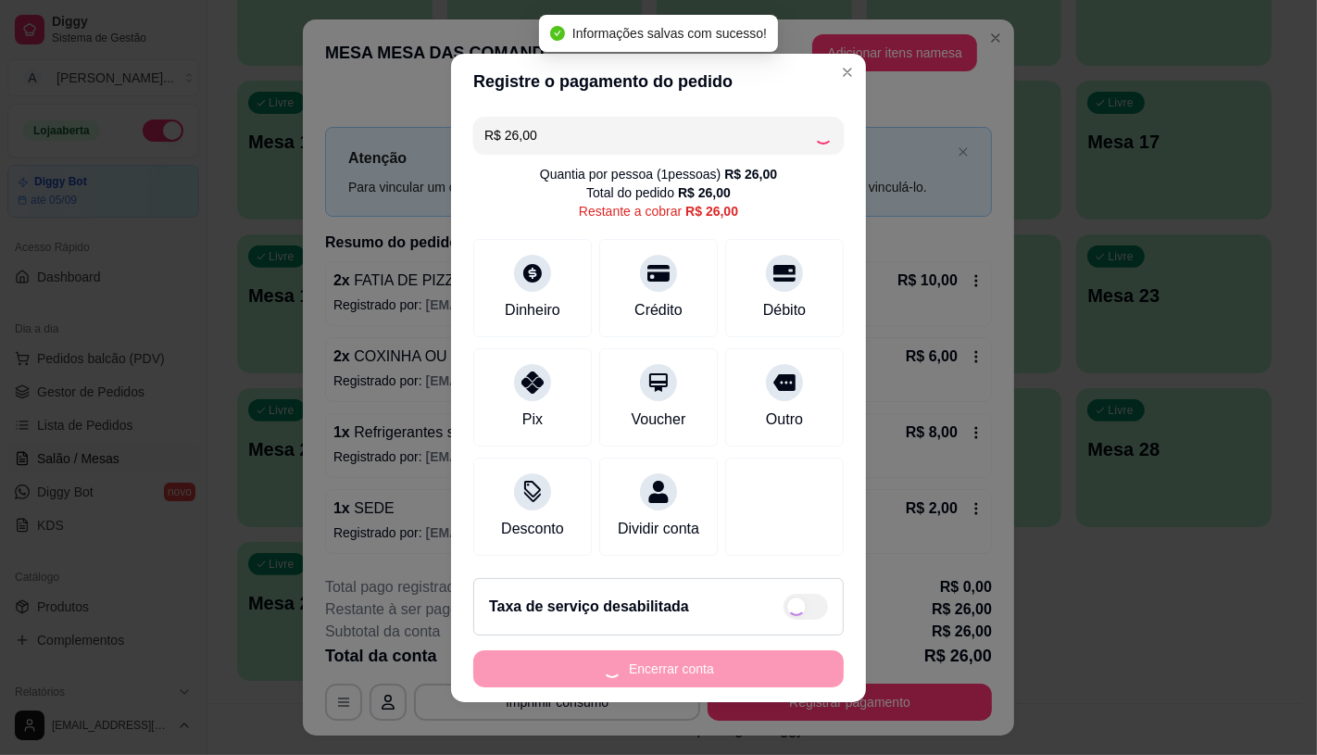
type input "R$ 0,00"
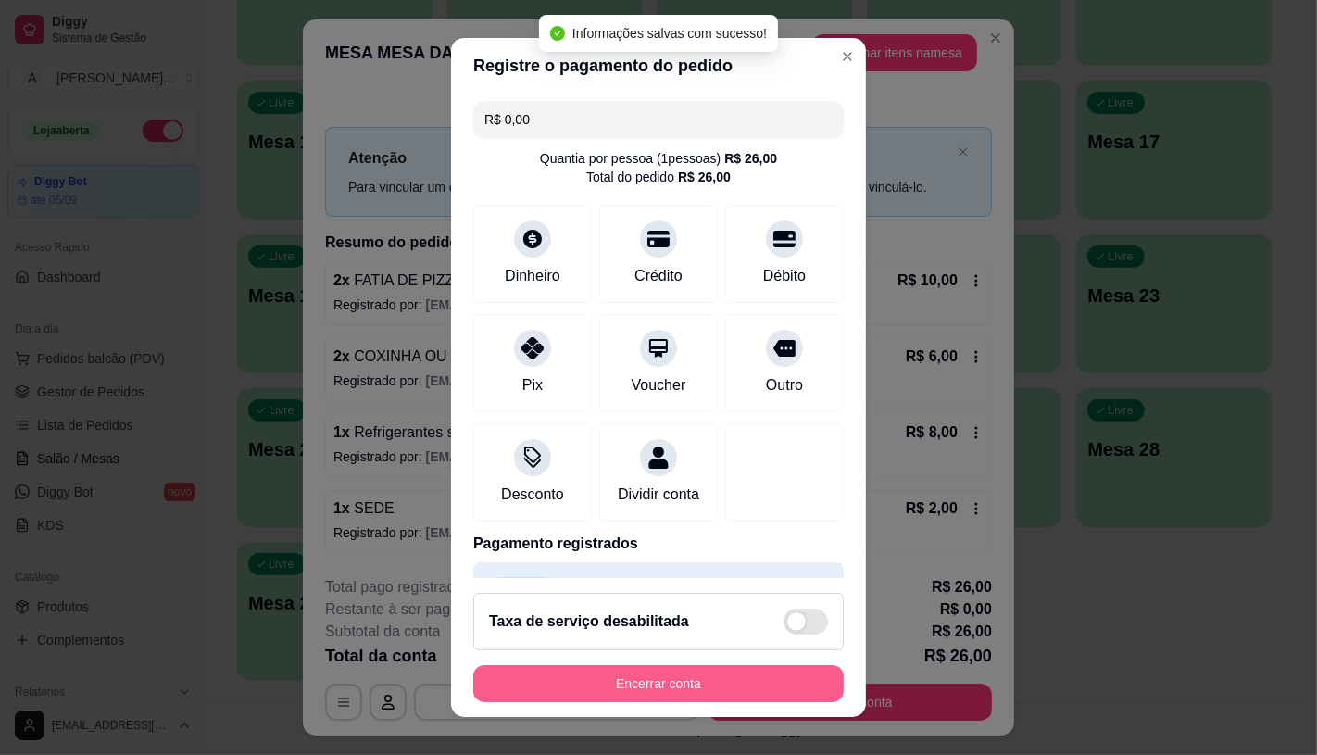
click at [733, 677] on button "Encerrar conta" at bounding box center [658, 683] width 370 height 37
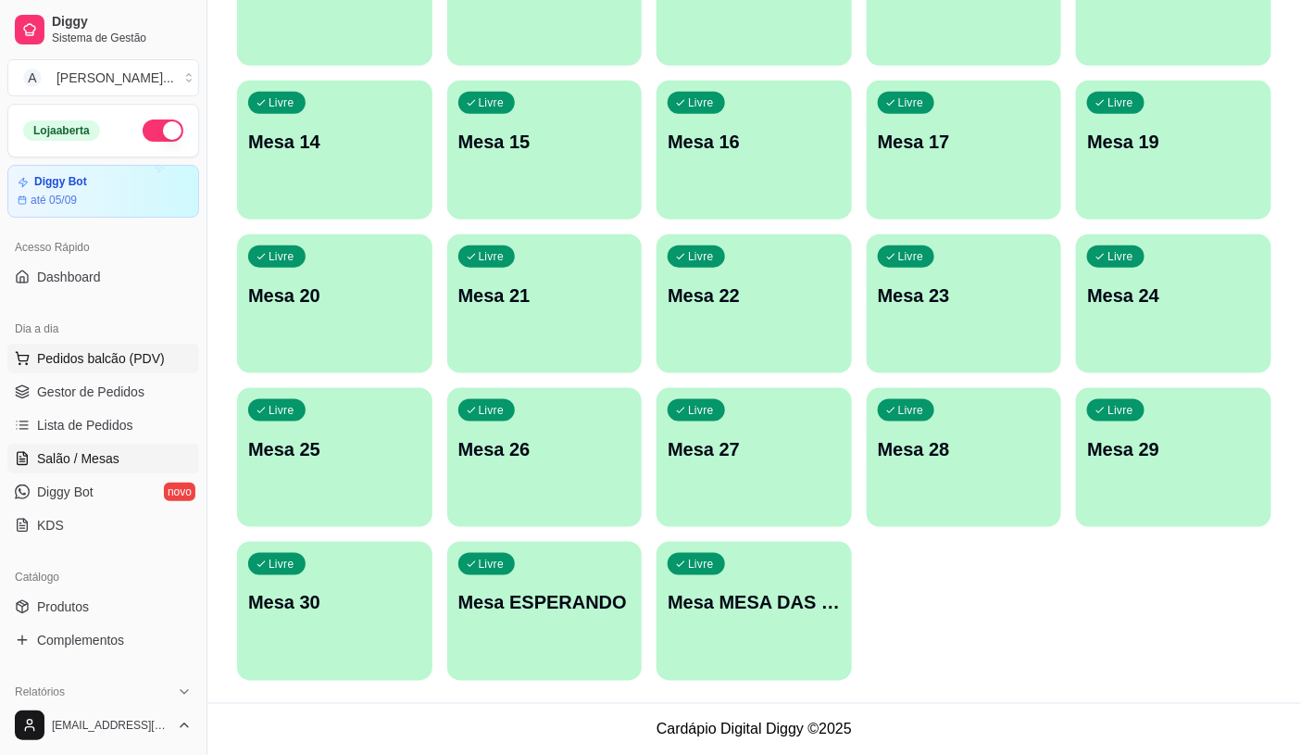
click at [65, 367] on span "Pedidos balcão (PDV)" at bounding box center [101, 358] width 128 height 19
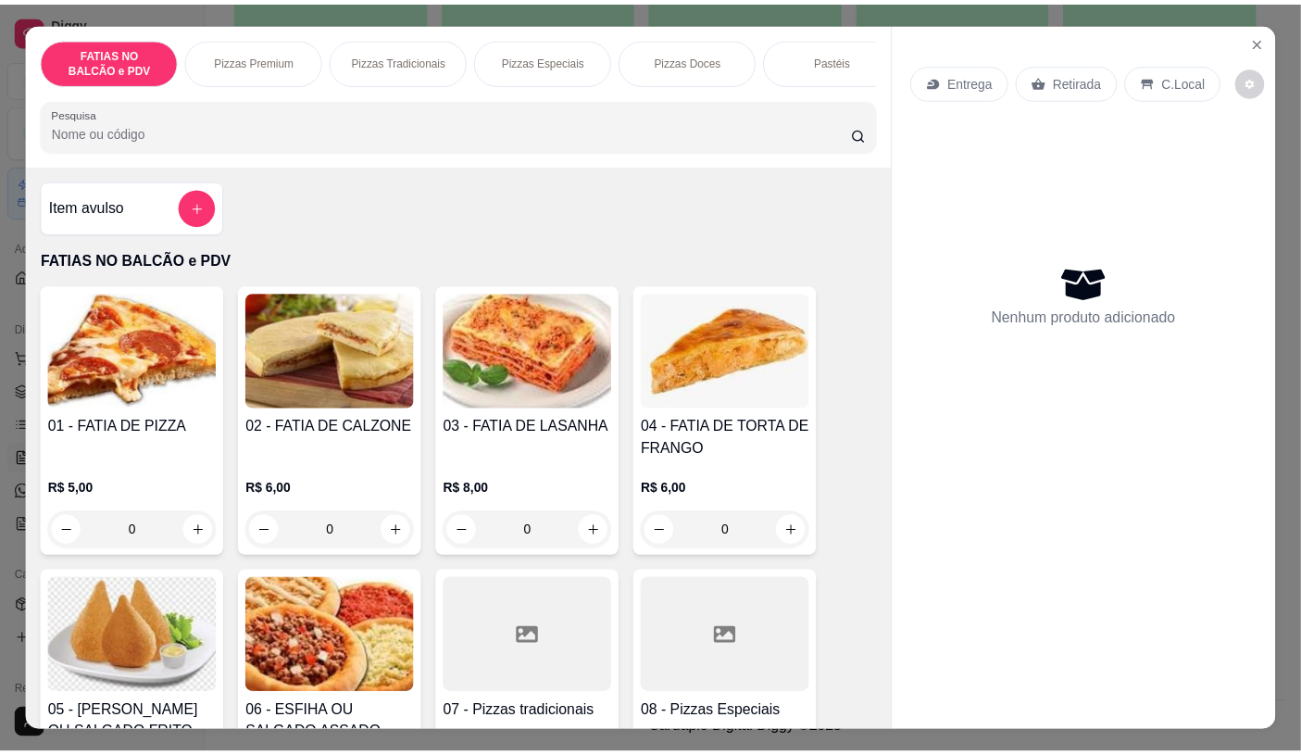
scroll to position [103, 0]
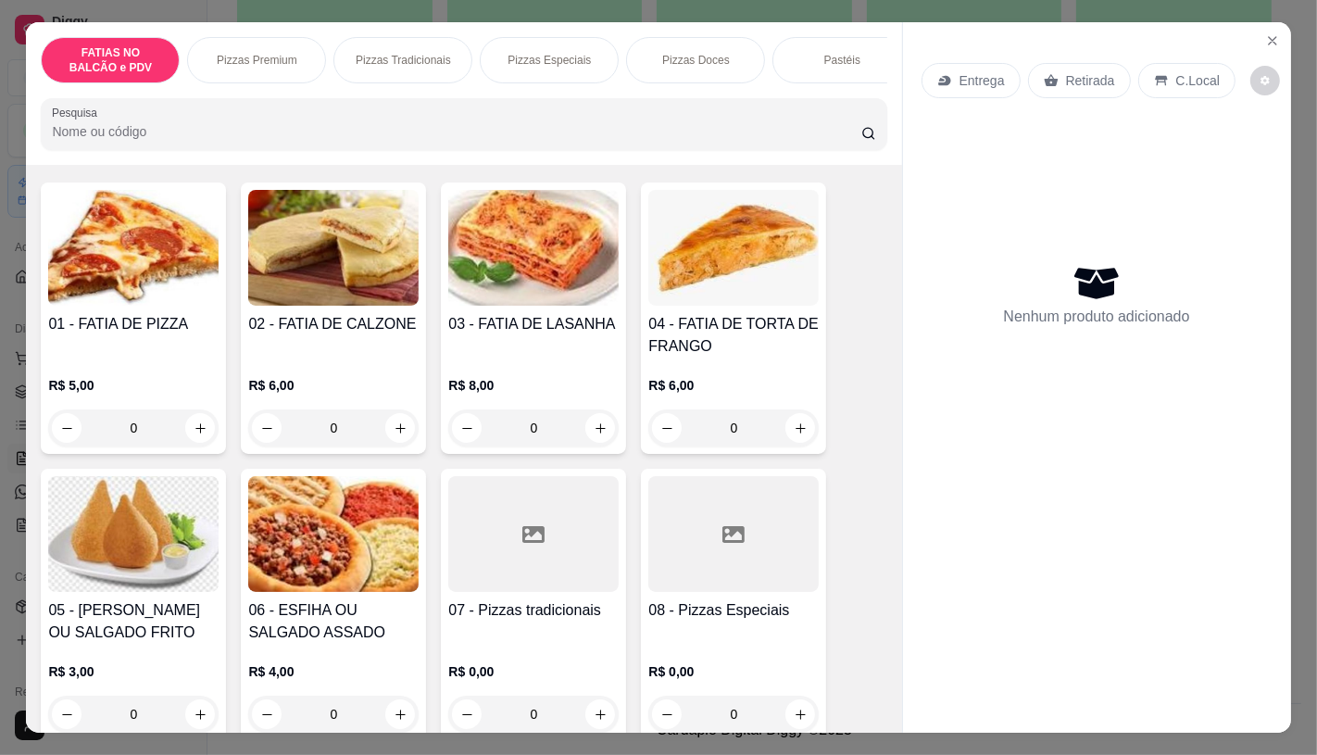
click at [128, 547] on img at bounding box center [133, 534] width 170 height 116
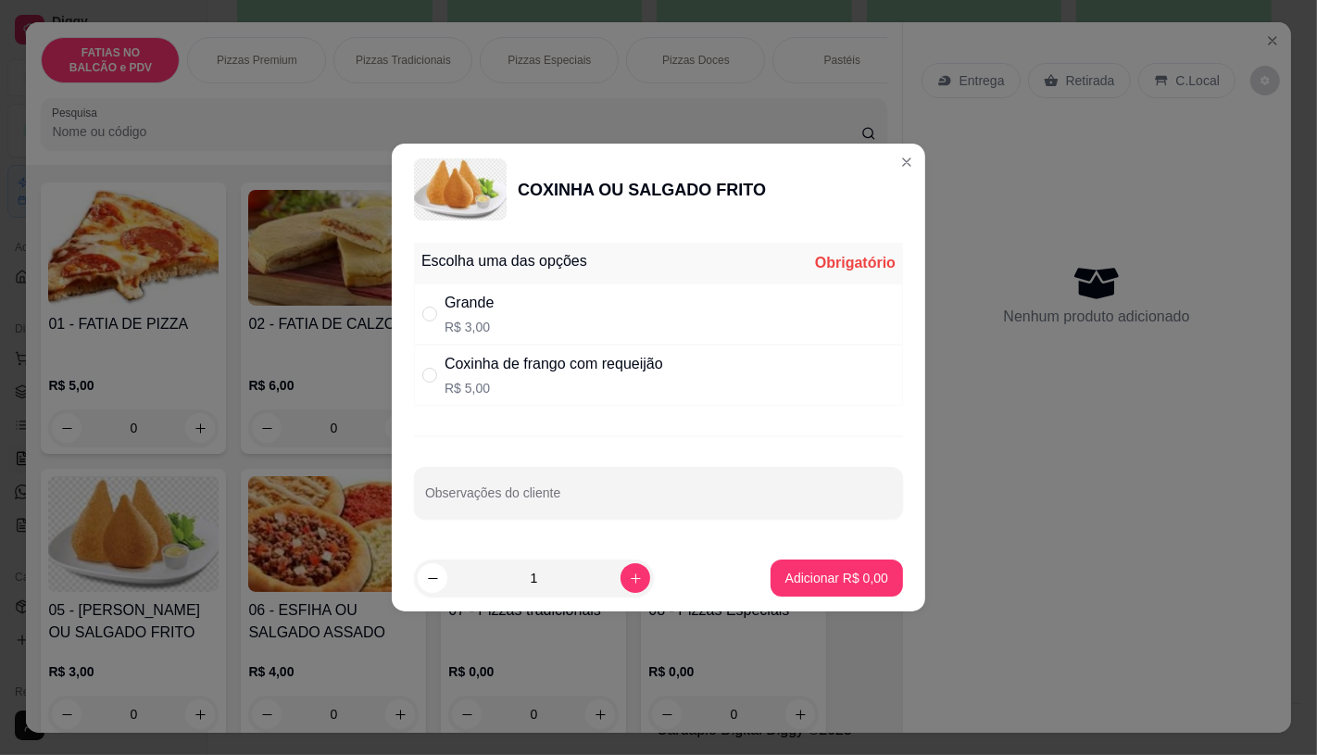
click at [546, 301] on div "Grande R$ 3,00" at bounding box center [658, 313] width 489 height 61
radio input "true"
click at [629, 579] on icon "increase-product-quantity" at bounding box center [636, 578] width 14 height 14
type input "3"
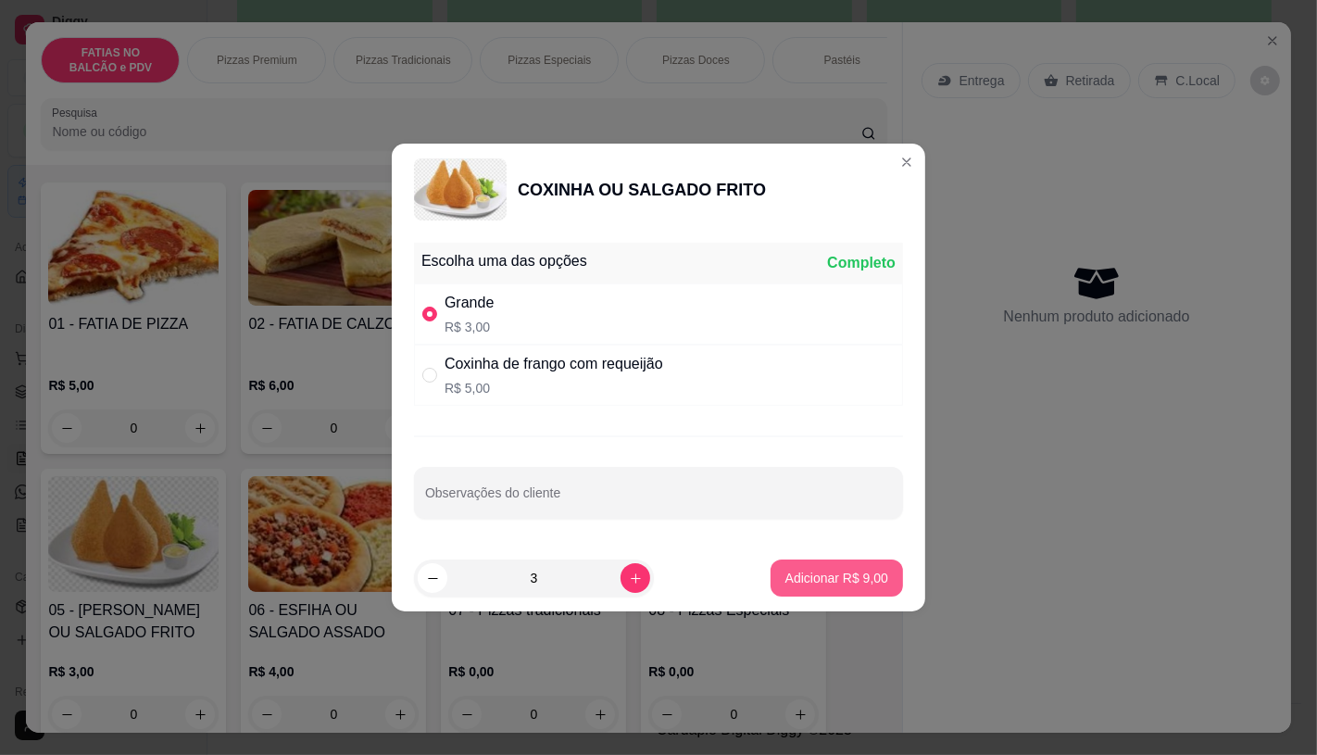
click at [827, 565] on button "Adicionar R$ 9,00" at bounding box center [837, 577] width 132 height 37
type input "3"
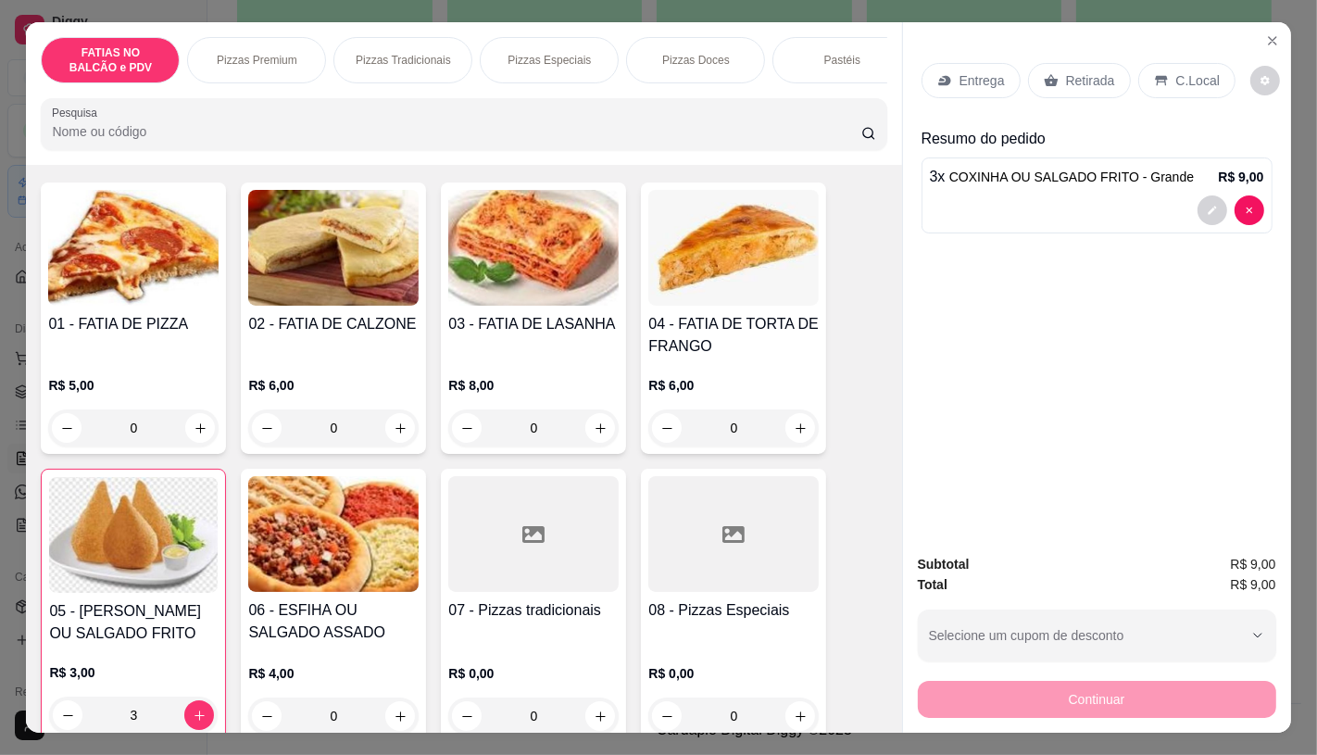
click at [58, 306] on img at bounding box center [133, 248] width 170 height 116
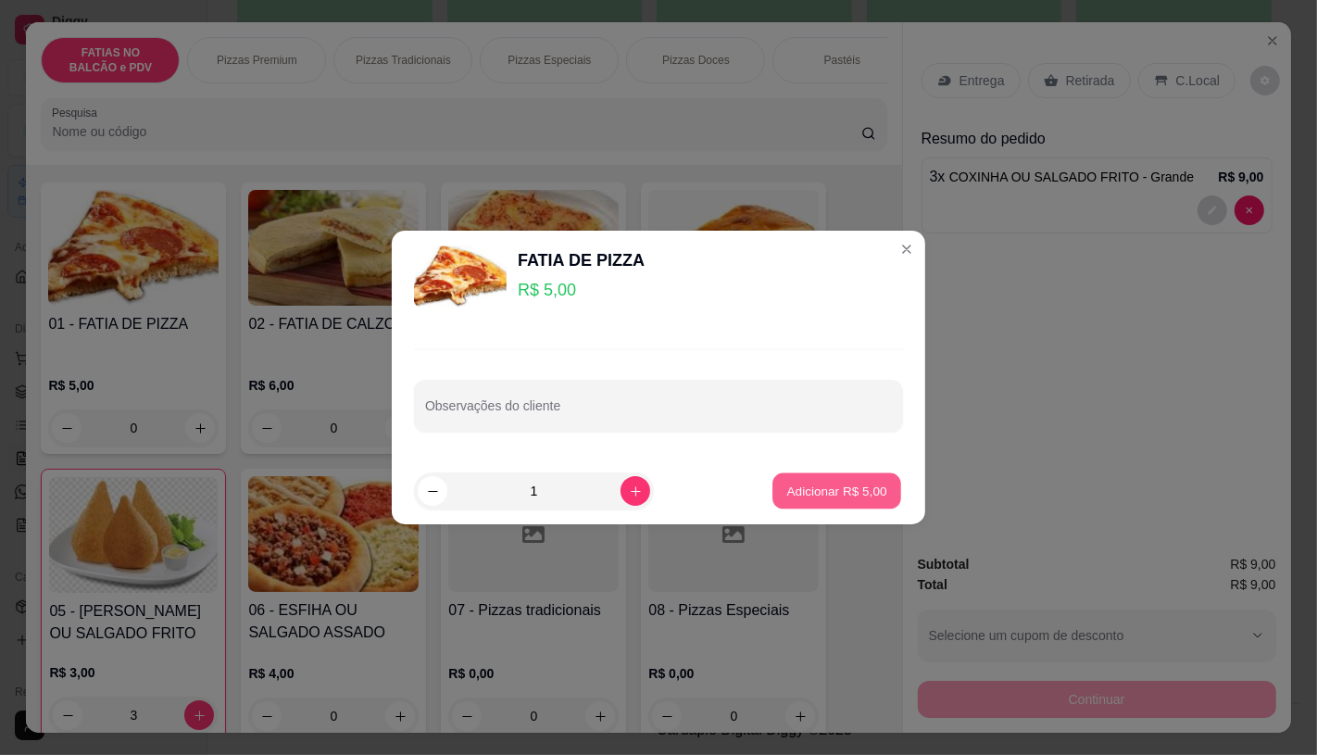
click at [836, 479] on button "Adicionar R$ 5,00" at bounding box center [836, 491] width 129 height 36
type input "1"
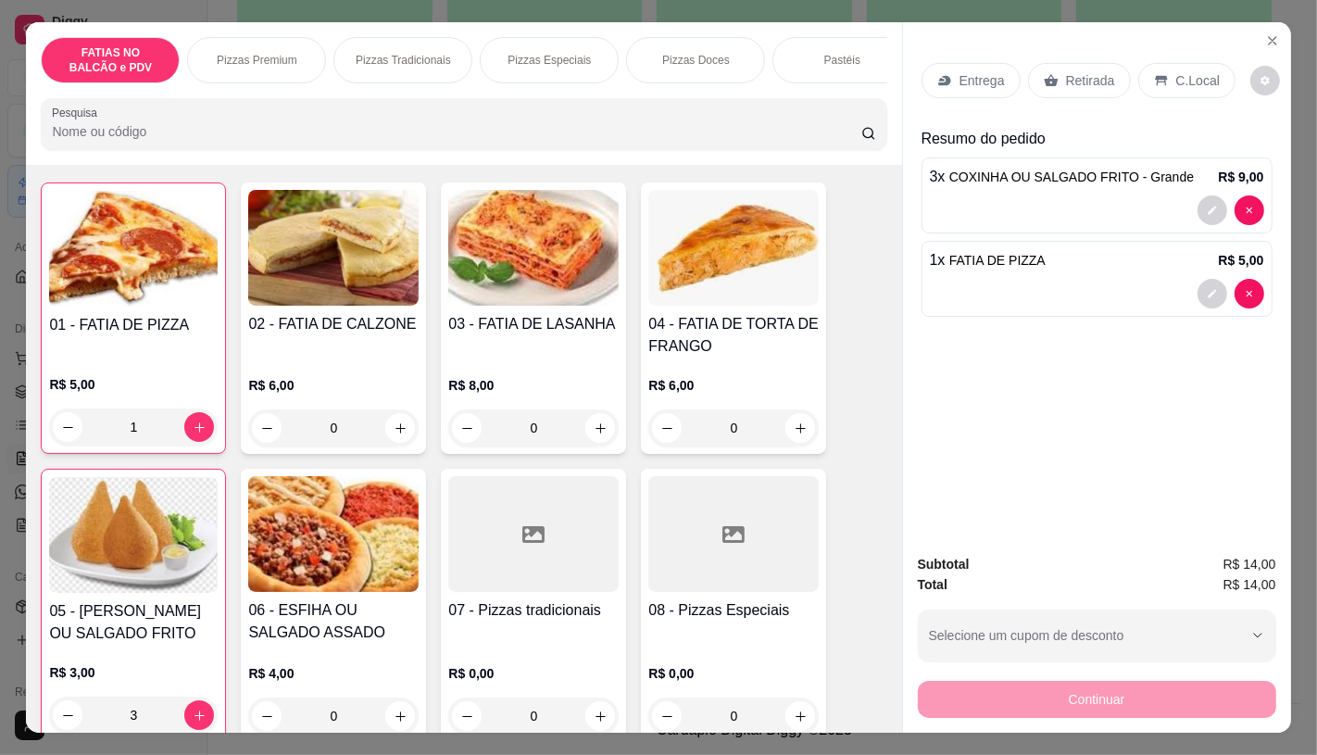
click at [1060, 63] on div "Retirada" at bounding box center [1079, 80] width 103 height 35
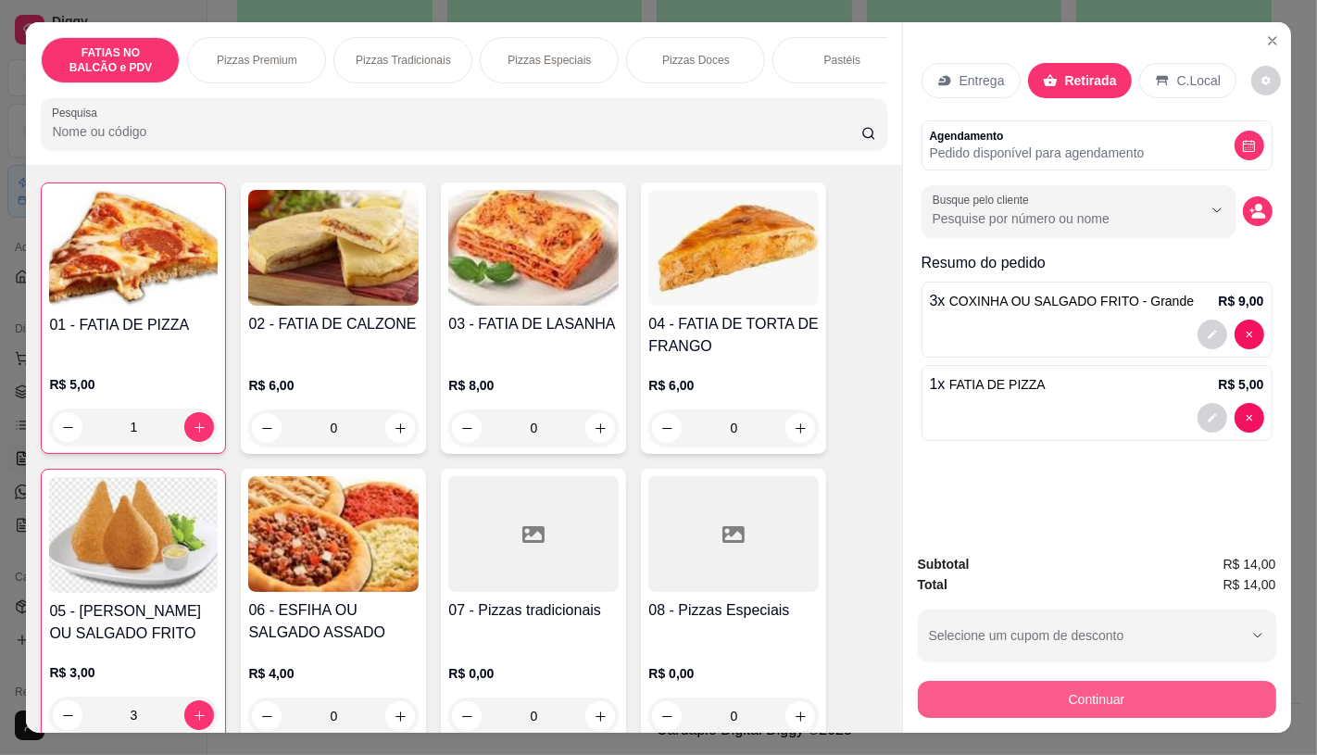
click at [1056, 702] on button "Continuar" at bounding box center [1097, 699] width 358 height 37
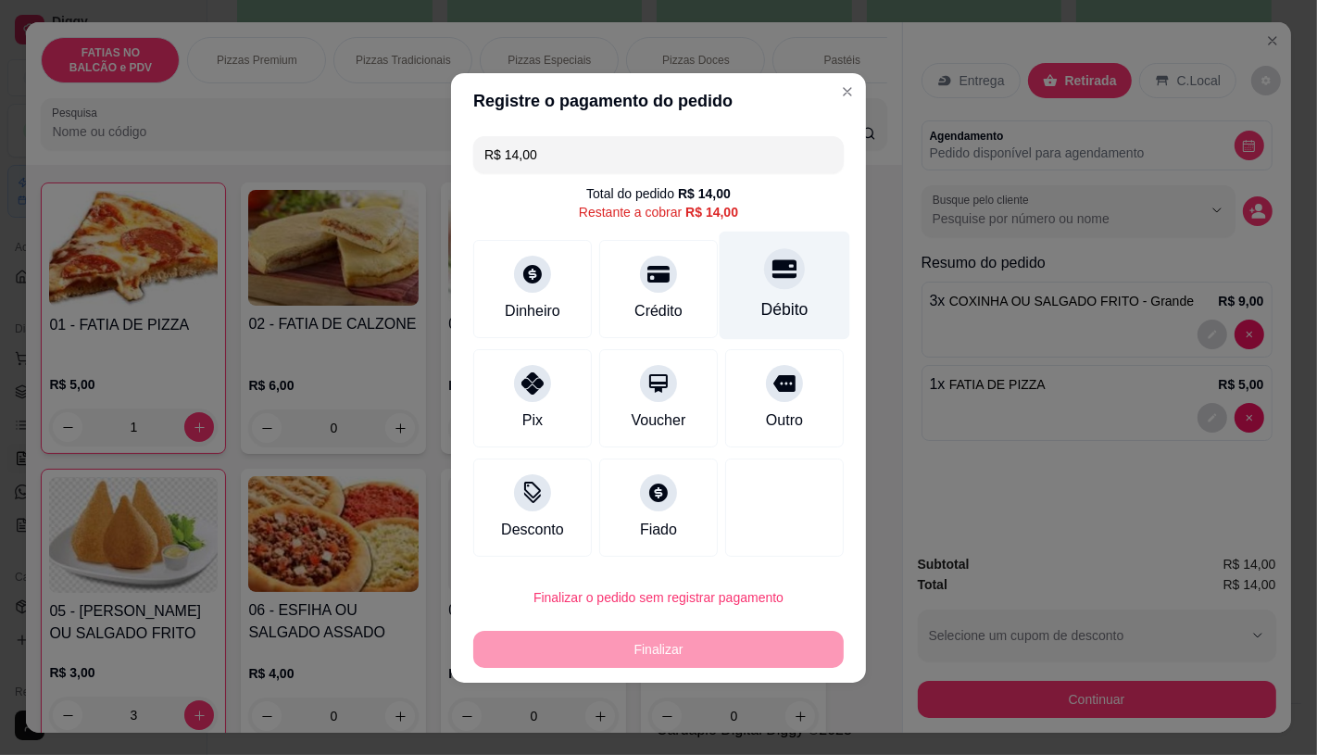
click at [746, 274] on div "Débito" at bounding box center [785, 285] width 131 height 108
type input "R$ 0,00"
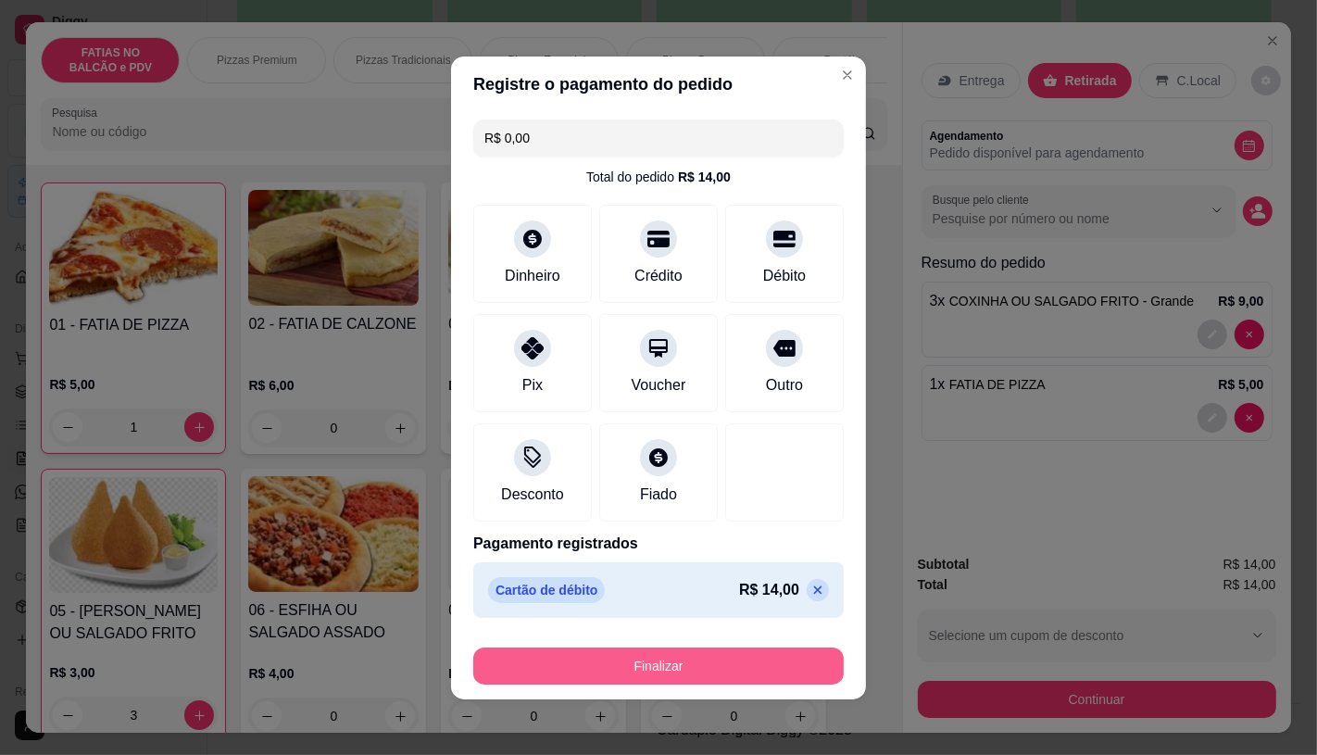
click at [671, 662] on button "Finalizar" at bounding box center [658, 665] width 370 height 37
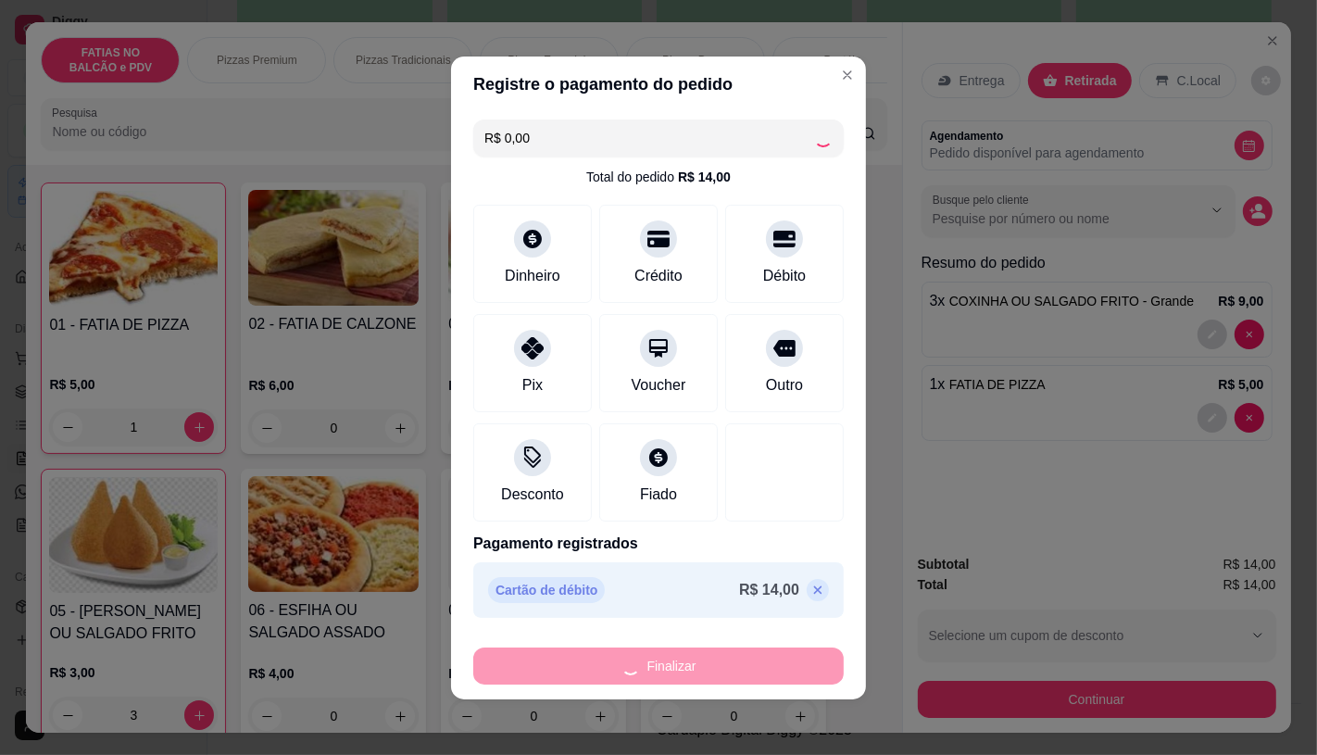
type input "0"
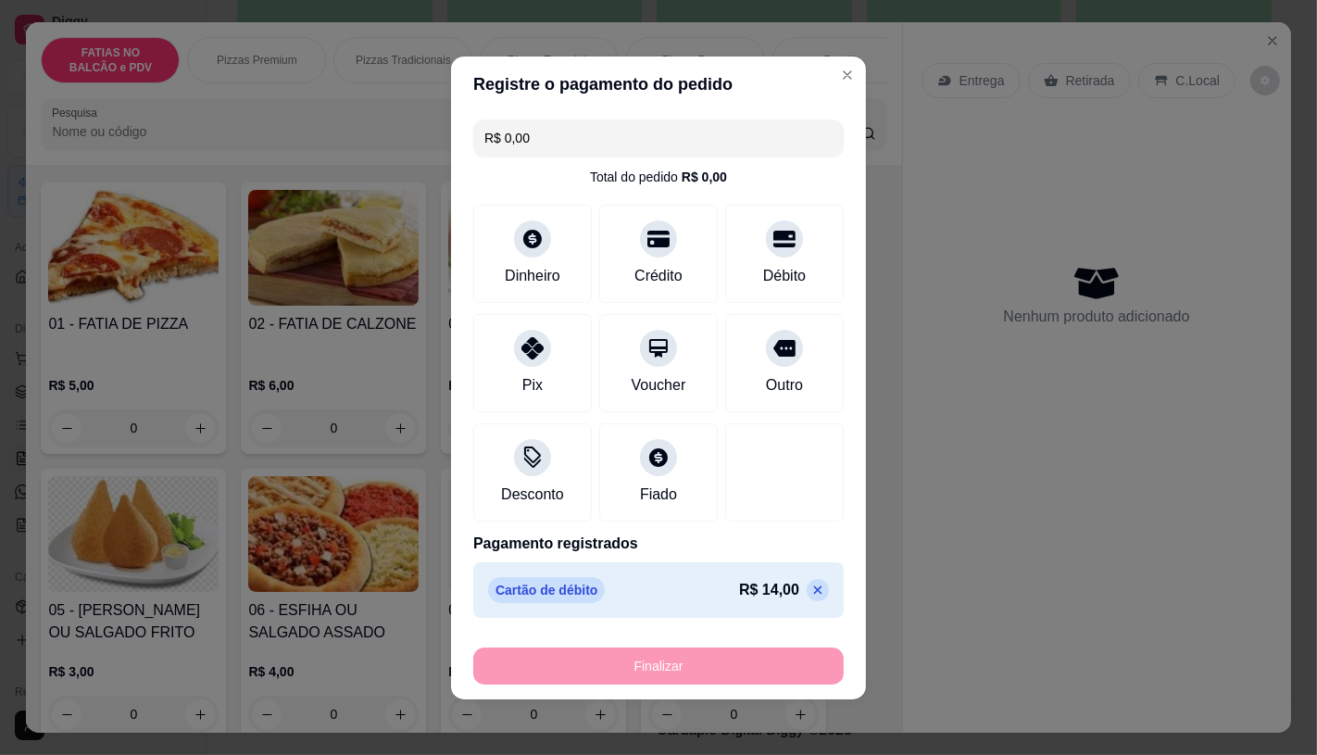
type input "-R$ 14,00"
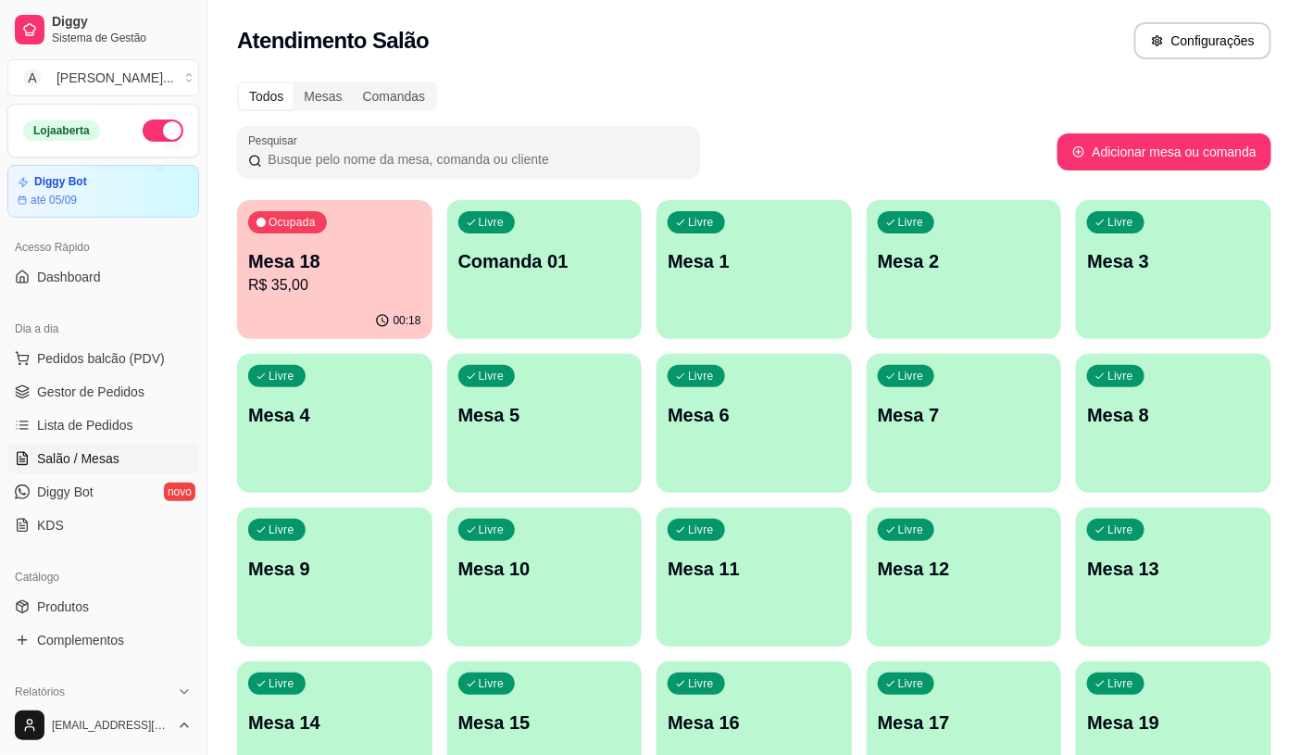
click at [302, 294] on p "R$ 35,00" at bounding box center [334, 285] width 173 height 22
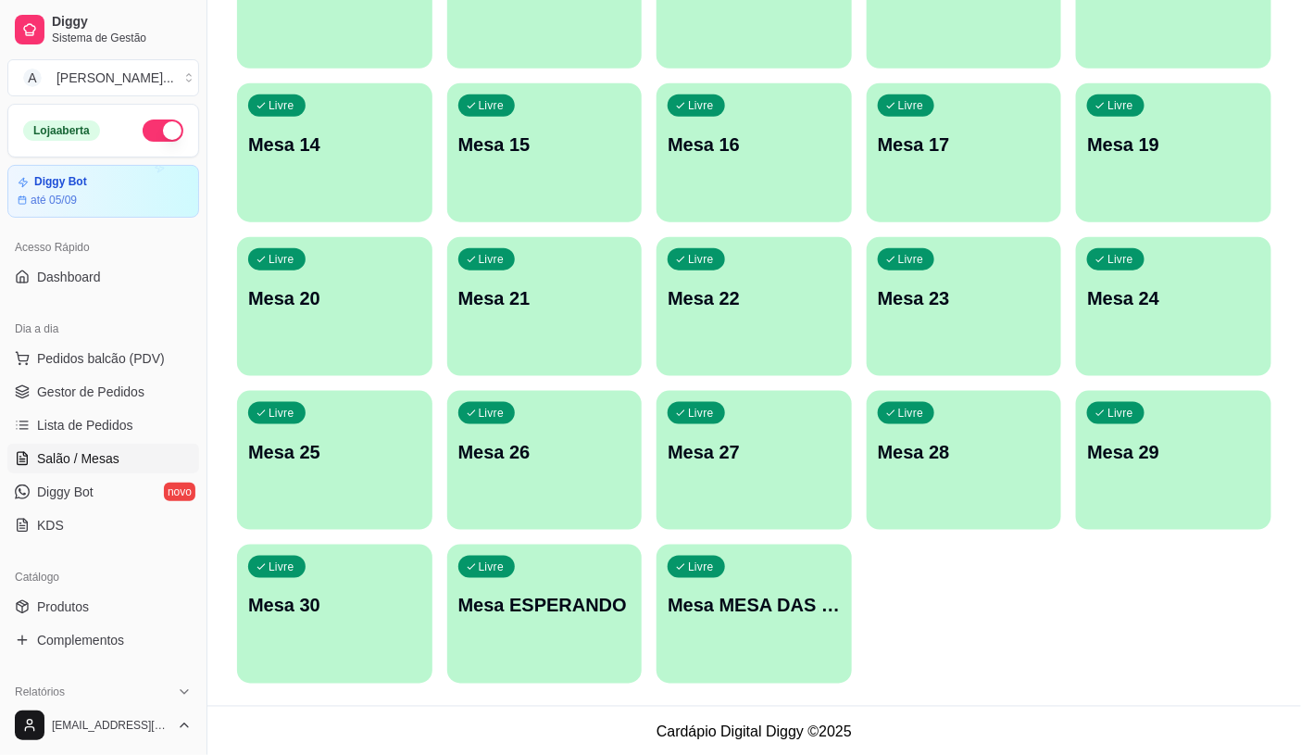
scroll to position [581, 0]
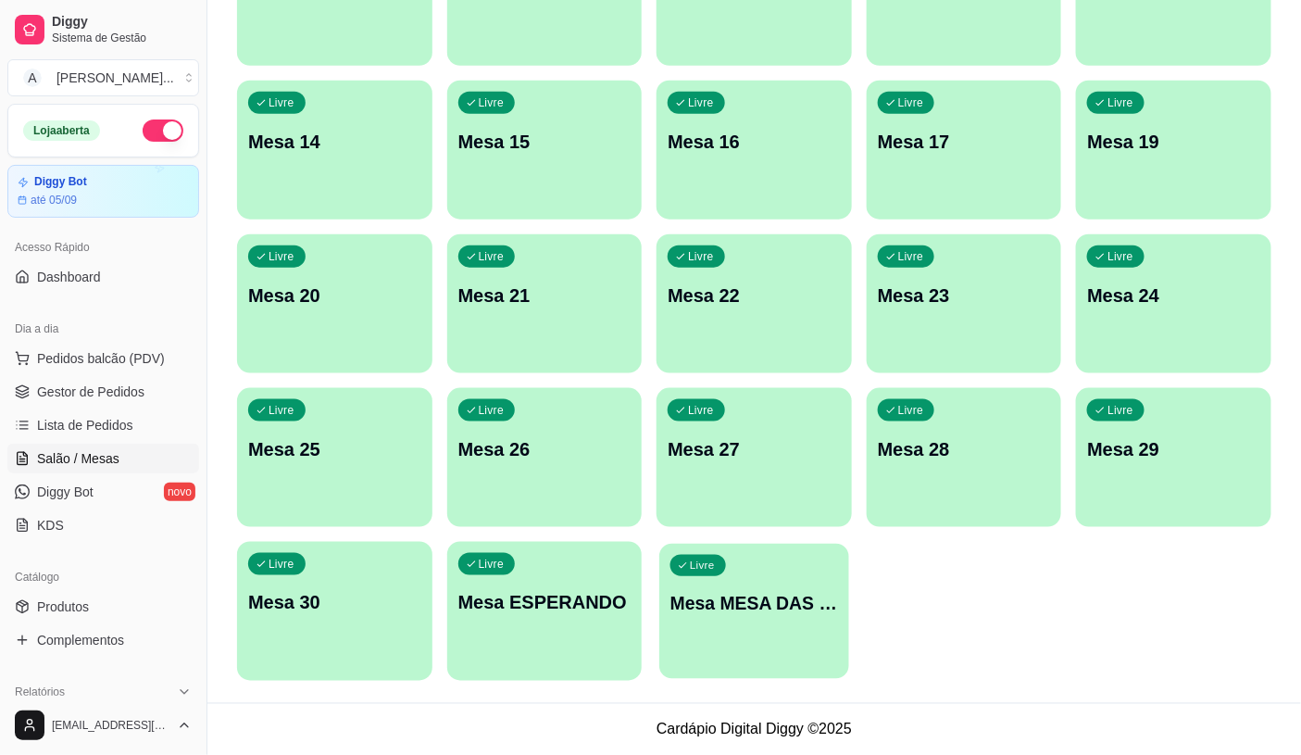
click at [744, 611] on p "Mesa MESA DAS COMANDAS" at bounding box center [755, 603] width 168 height 25
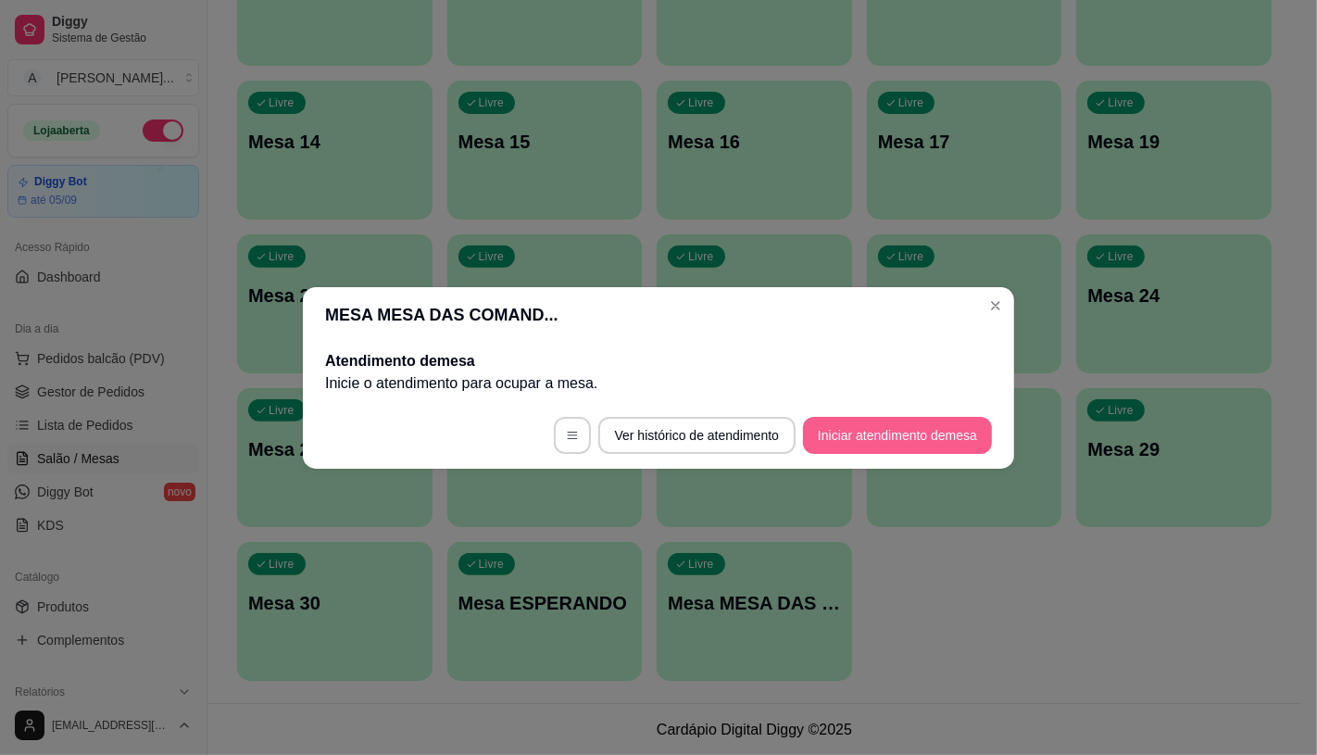
click at [878, 433] on button "Iniciar atendimento de mesa" at bounding box center [897, 435] width 189 height 37
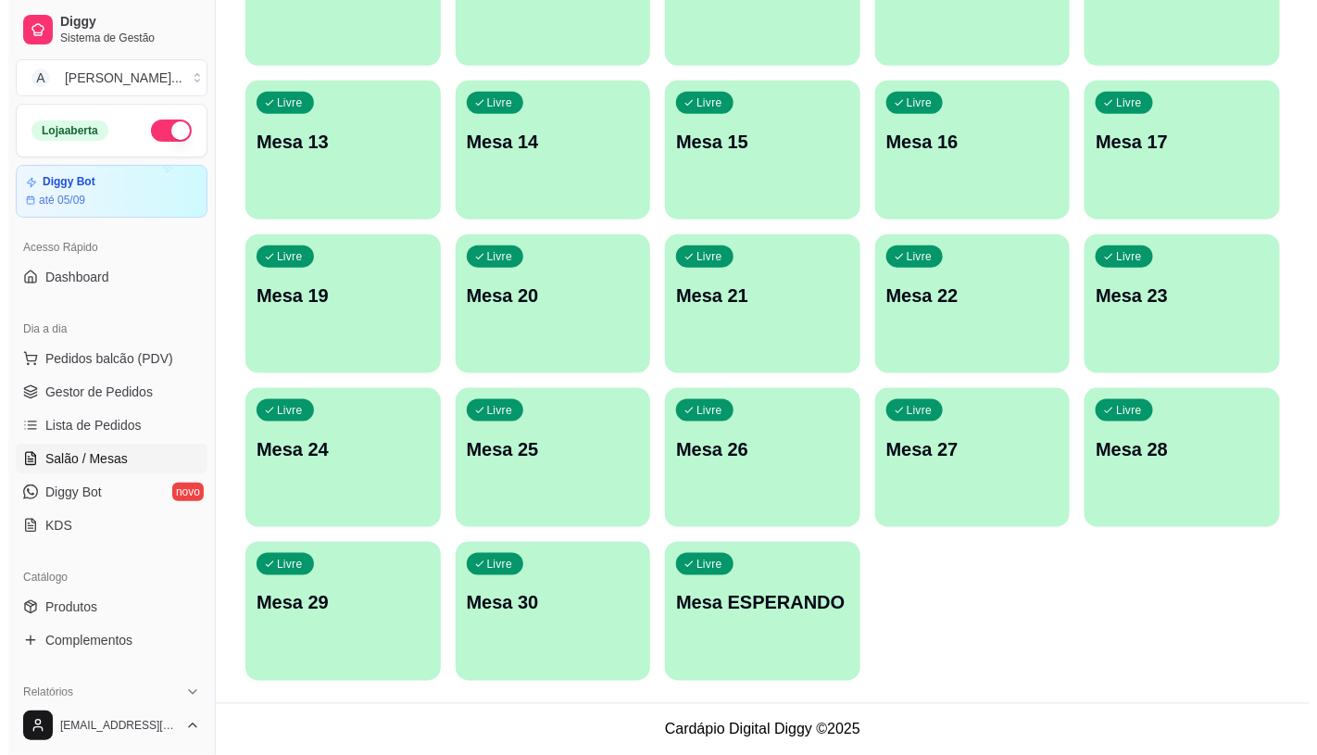
scroll to position [0, 0]
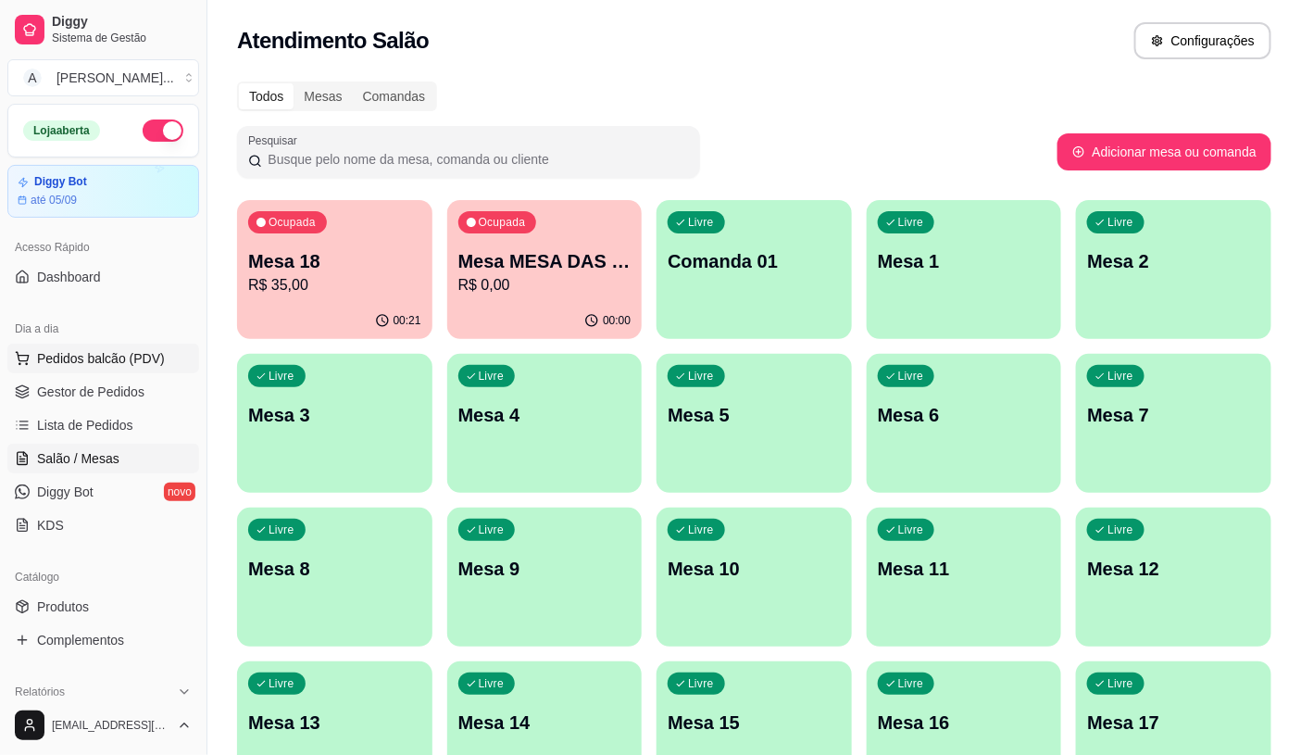
drag, startPoint x: 60, startPoint y: 357, endPoint x: 97, endPoint y: 355, distance: 37.1
click at [60, 356] on span "Pedidos balcão (PDV)" at bounding box center [101, 358] width 128 height 19
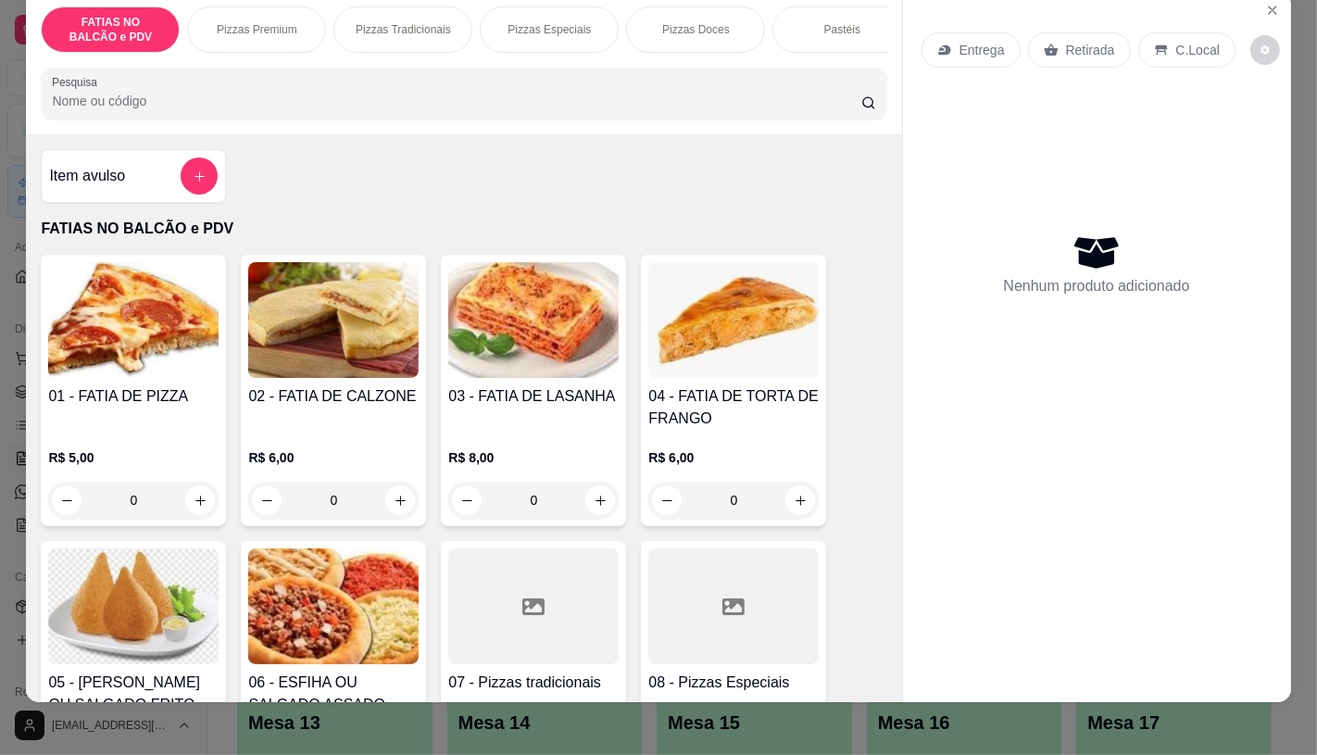
scroll to position [44, 0]
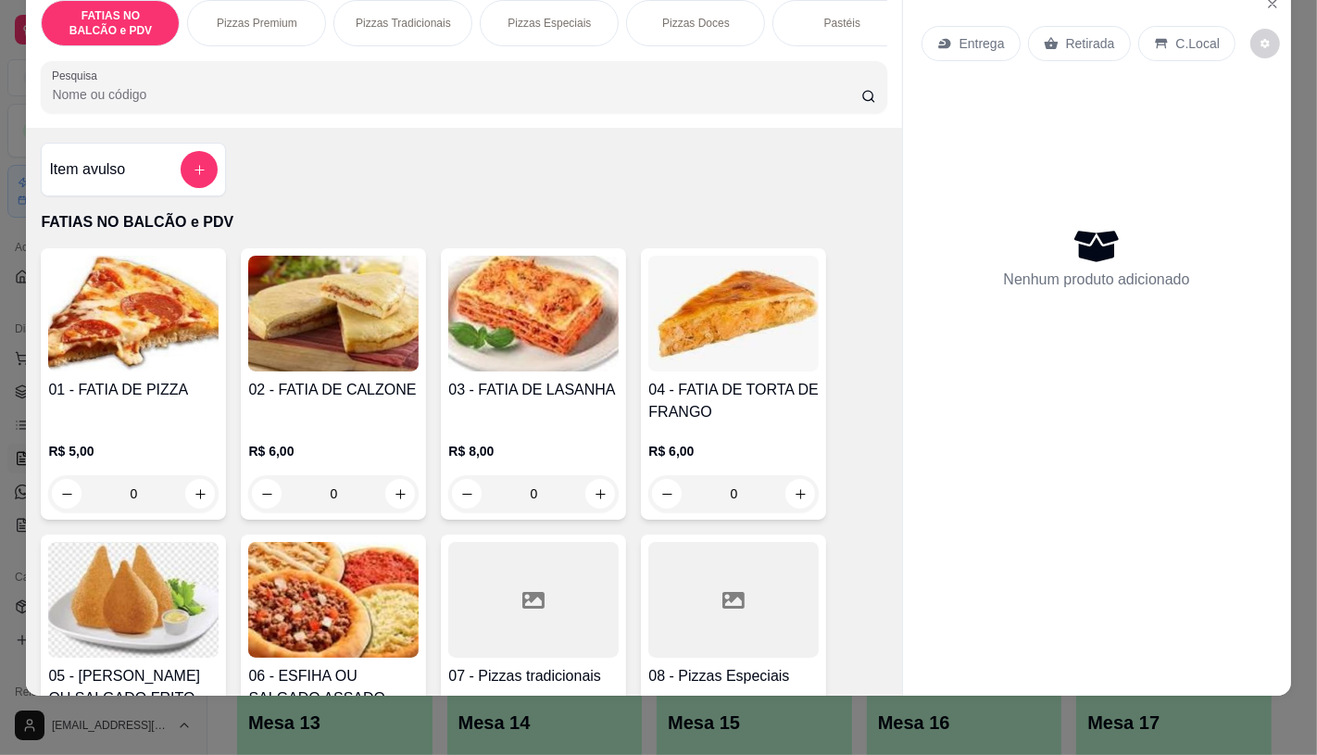
click at [279, 16] on p "Pizzas Premium" at bounding box center [257, 23] width 81 height 15
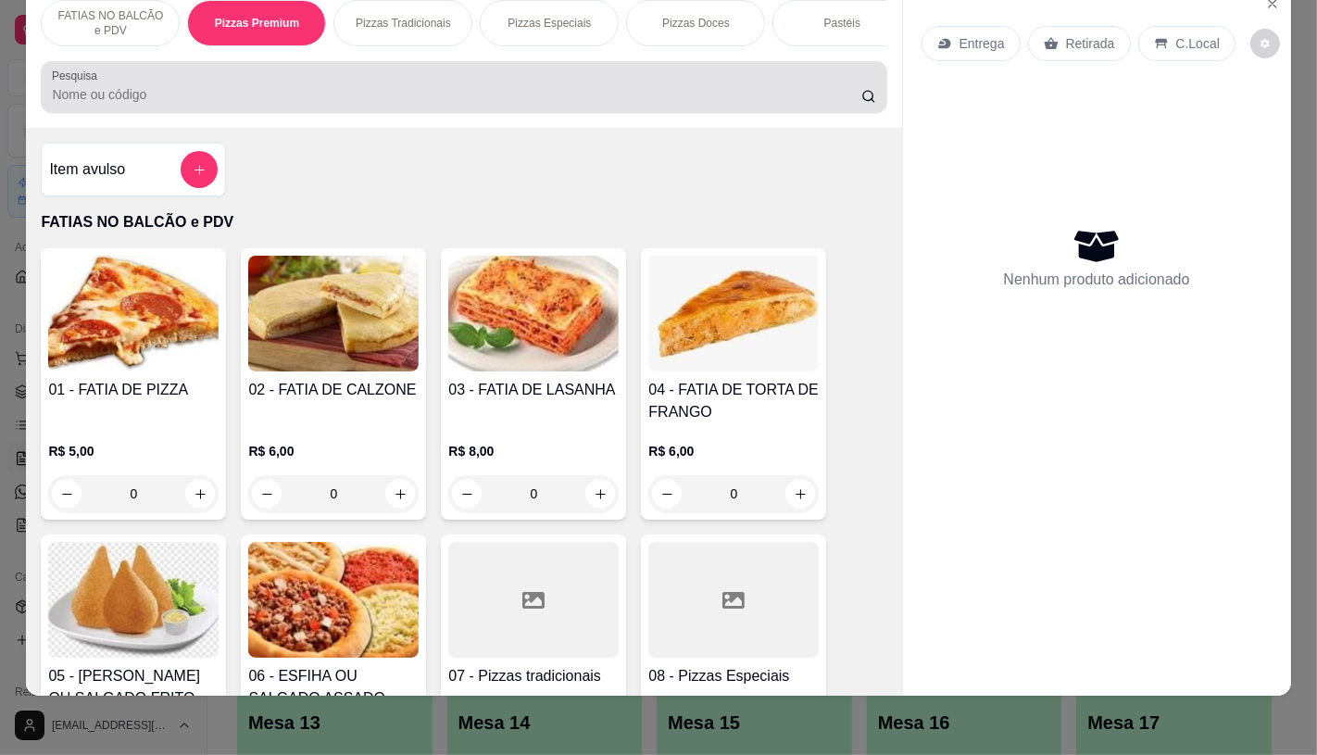
scroll to position [1506, 0]
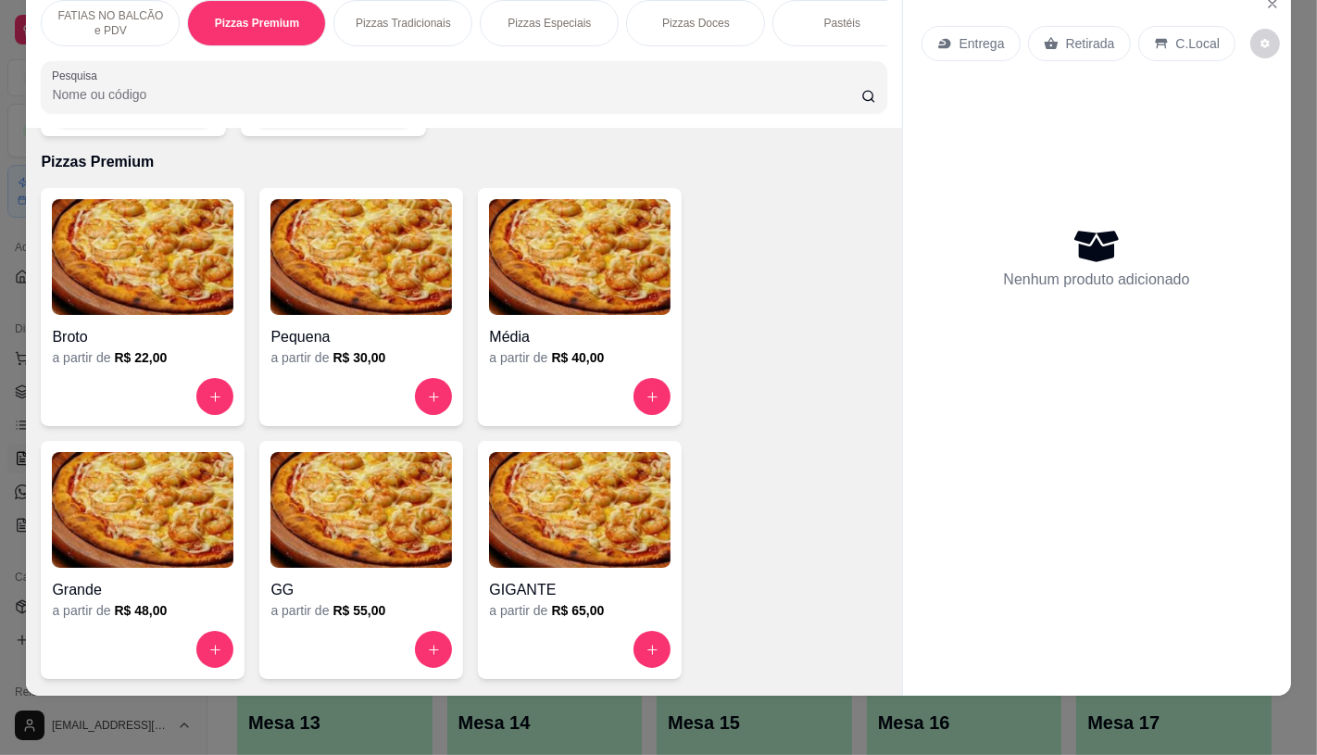
click at [298, 270] on img at bounding box center [361, 257] width 182 height 116
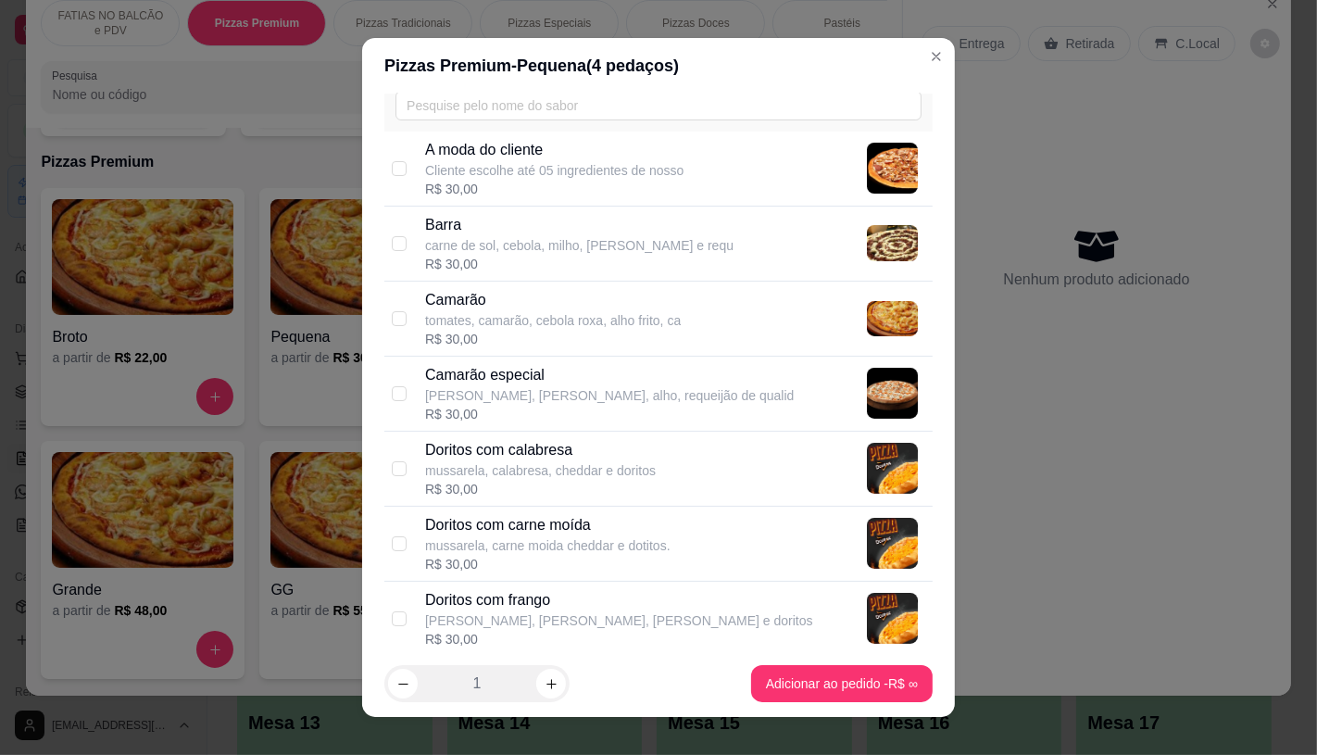
scroll to position [103, 0]
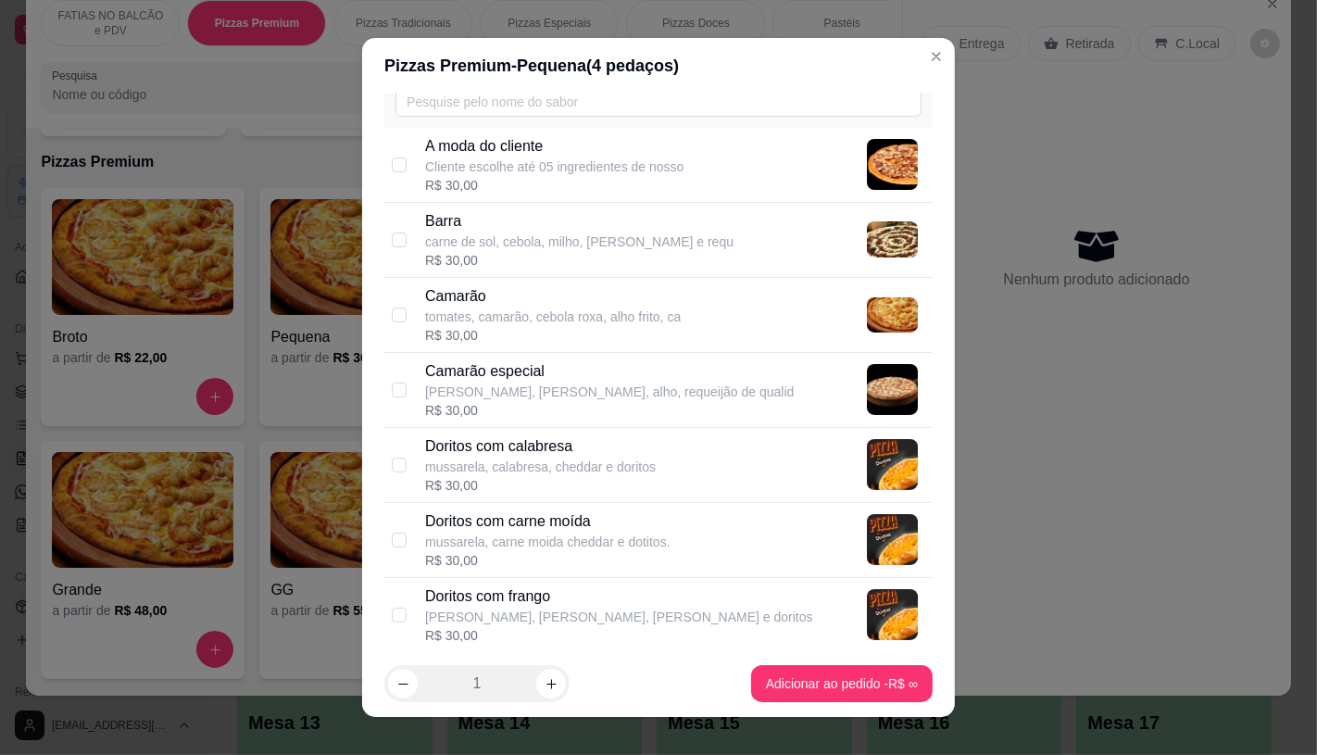
click at [477, 219] on p "Barra" at bounding box center [579, 221] width 308 height 22
checkbox input "true"
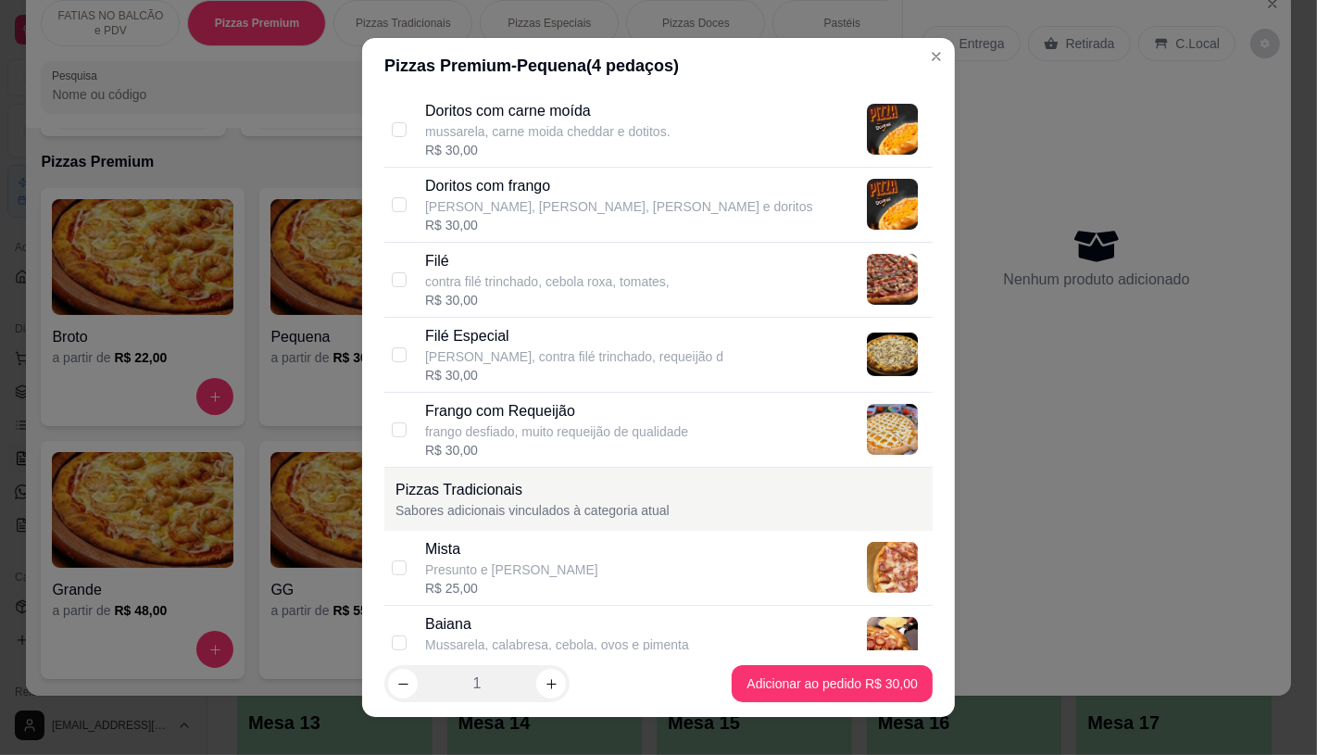
scroll to position [514, 0]
click at [532, 344] on p "Filé Especial" at bounding box center [574, 335] width 298 height 22
checkbox input "true"
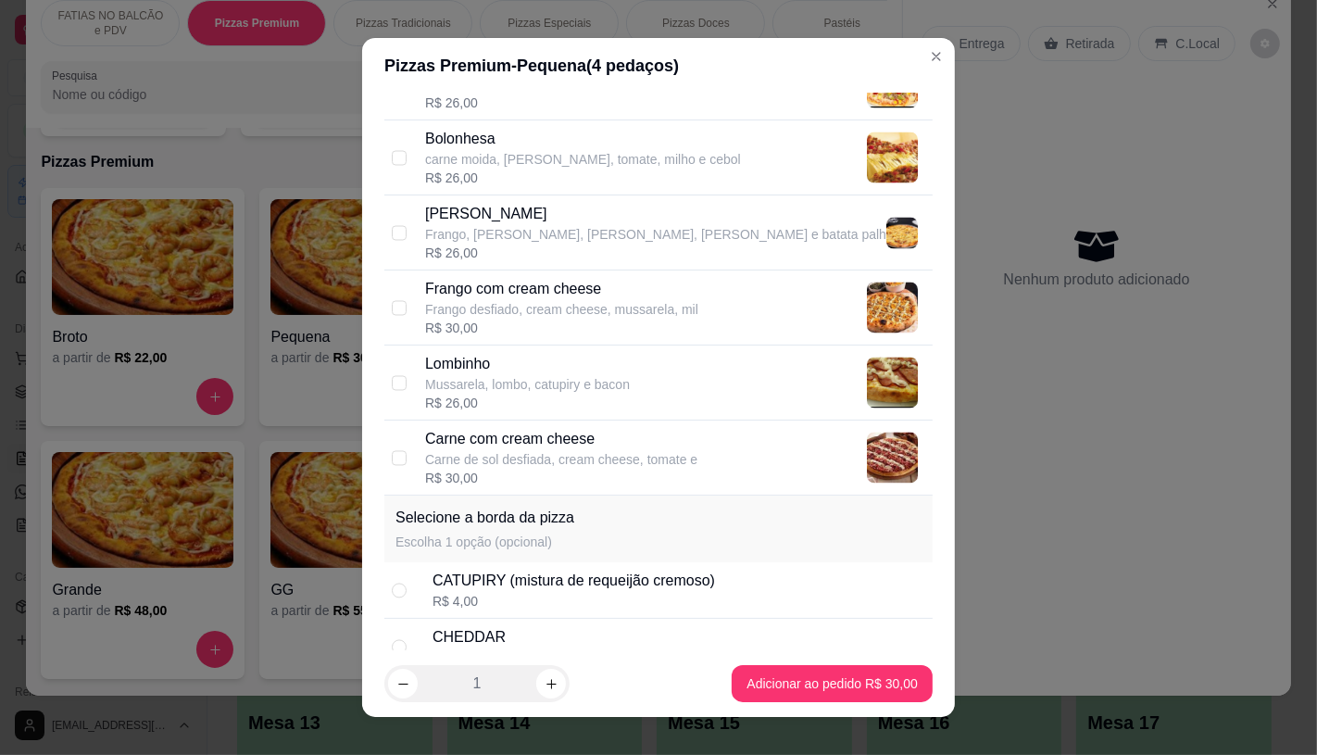
scroll to position [3498, 0]
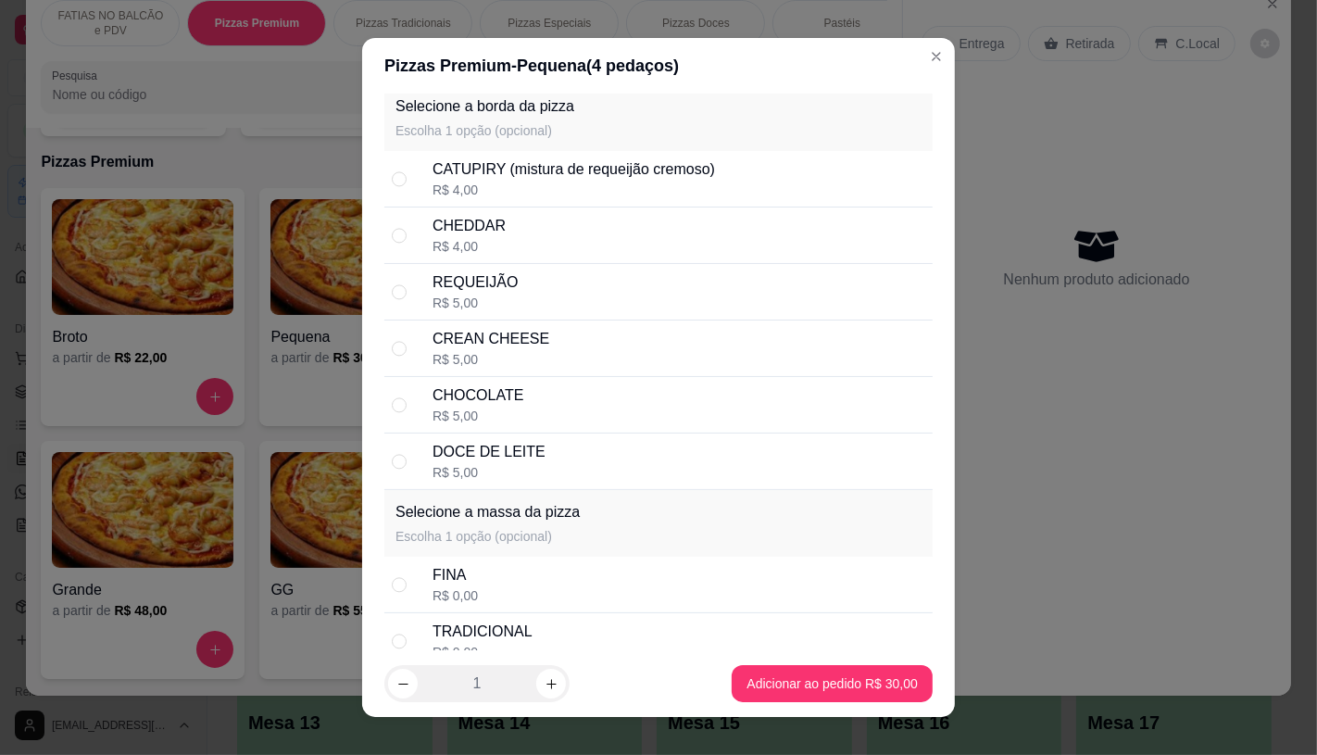
click at [476, 410] on div "R$ 5,00" at bounding box center [478, 416] width 91 height 19
radio input "true"
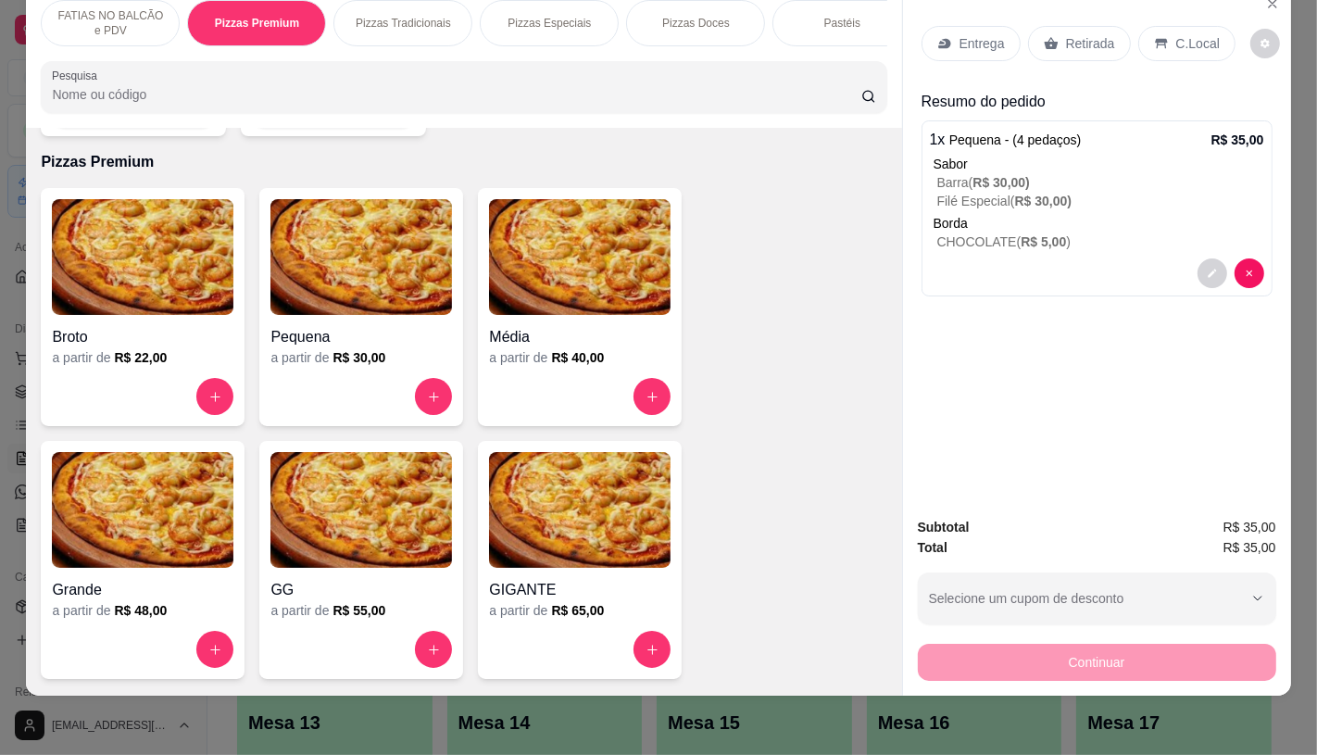
click at [133, 9] on p "FATIAS NO BALCÃO e PDV" at bounding box center [109, 23] width 107 height 30
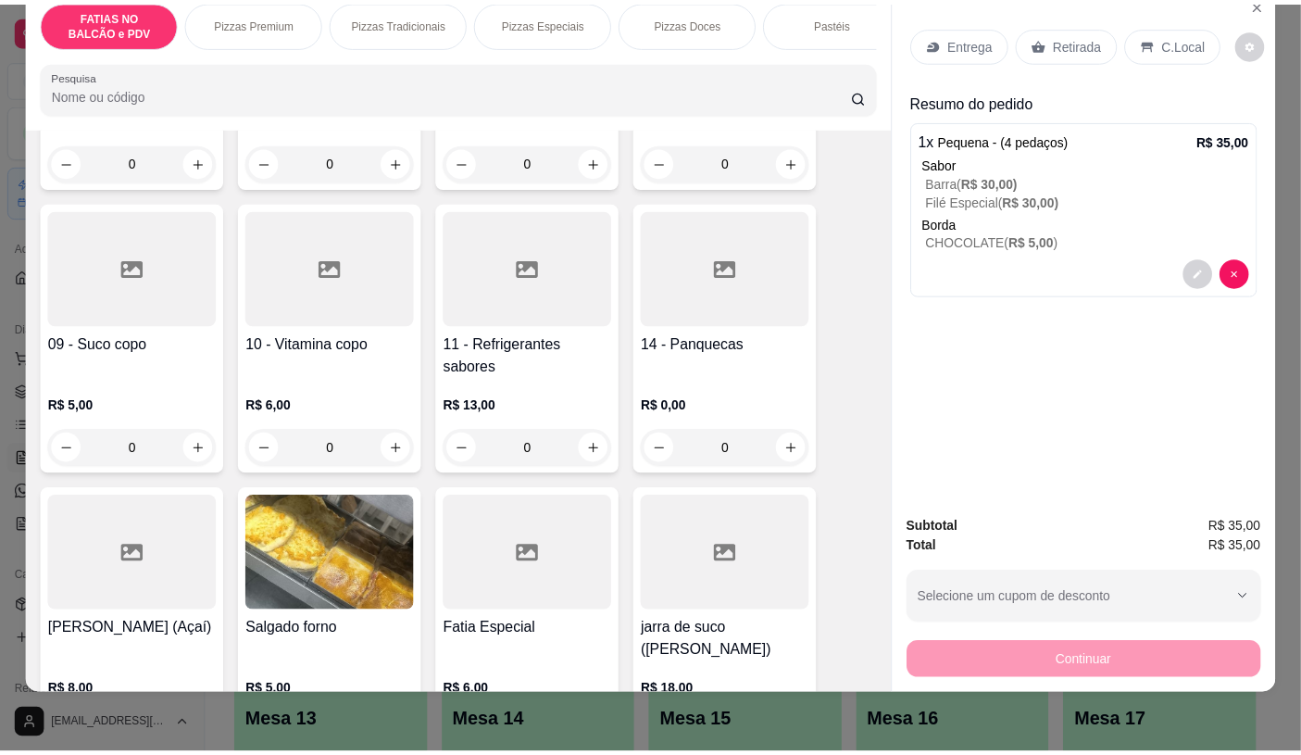
scroll to position [700, 0]
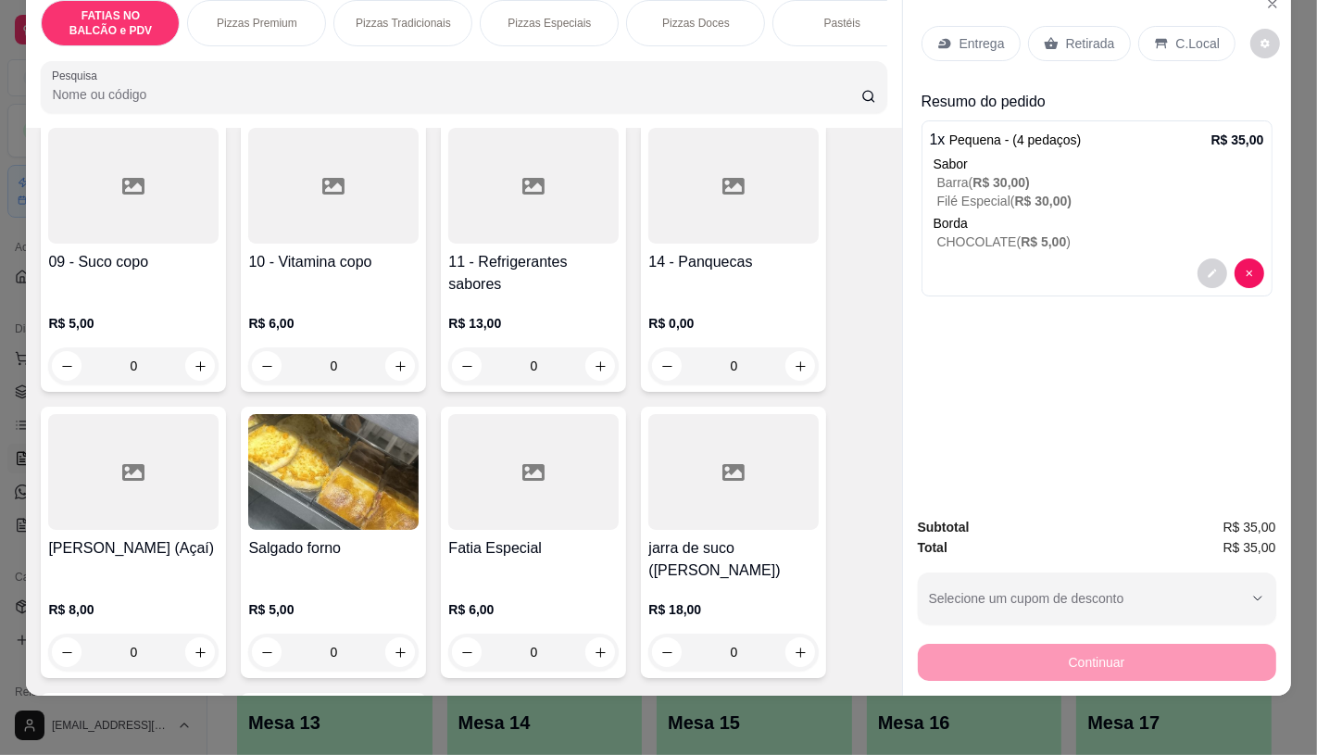
click at [265, 245] on div "10 - Vitamina copo R$ 6,00 0" at bounding box center [333, 255] width 185 height 271
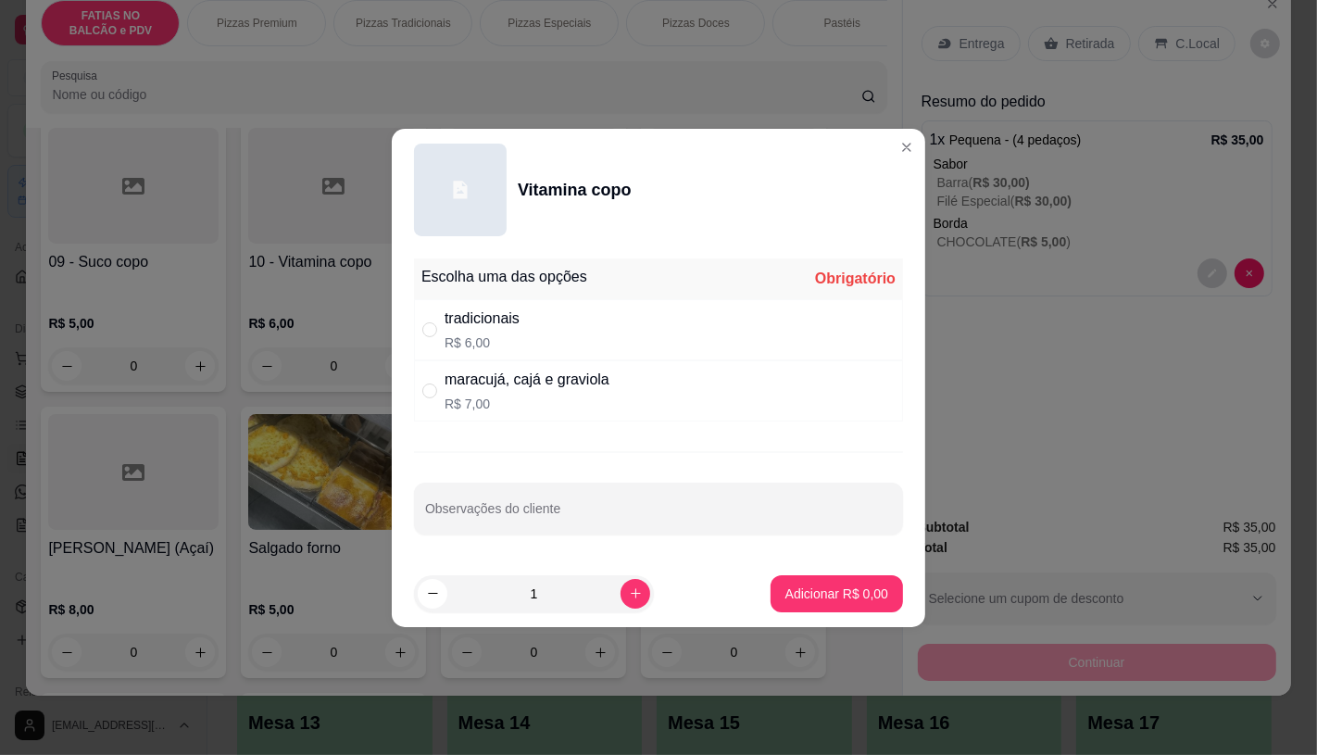
click at [567, 381] on div "maracujá, cajá e graviola" at bounding box center [527, 380] width 165 height 22
radio input "true"
click at [800, 583] on button "Adicionar R$ 7,00" at bounding box center [837, 593] width 132 height 37
type input "1"
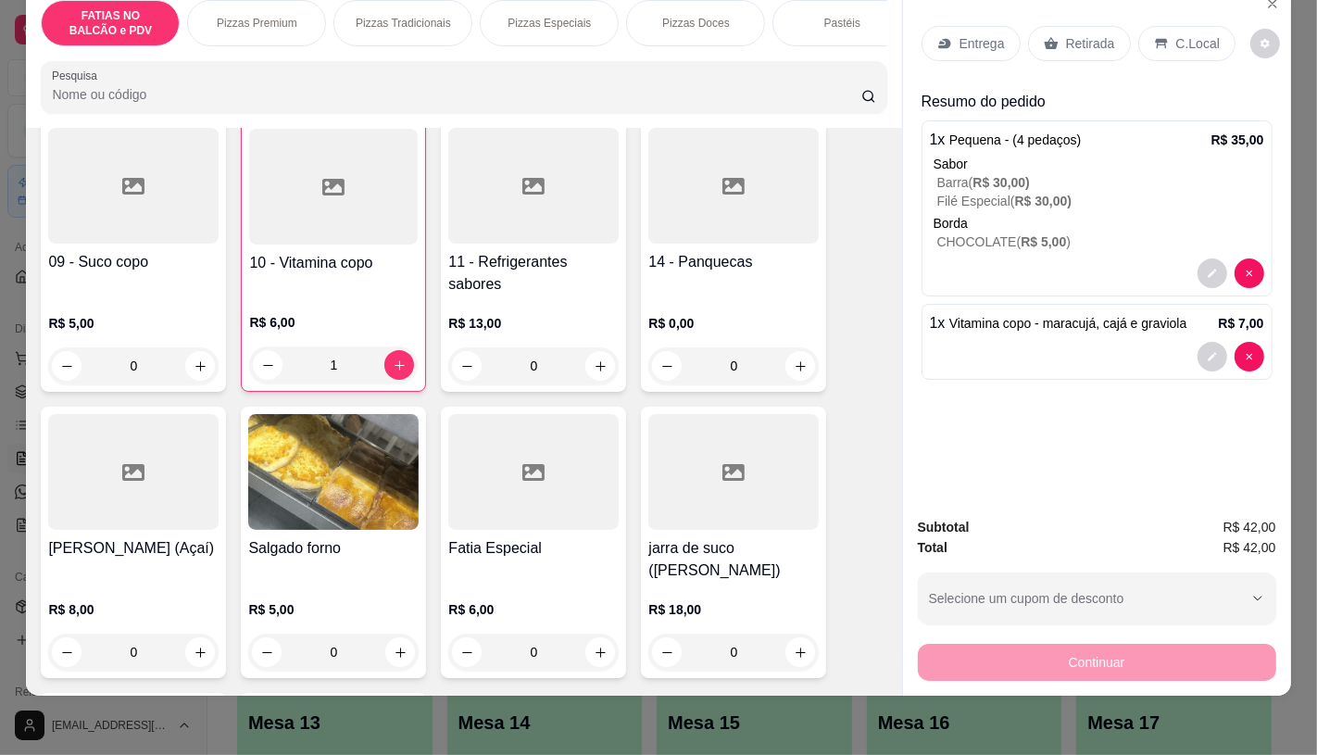
click at [1056, 30] on div "Retirada" at bounding box center [1079, 43] width 103 height 35
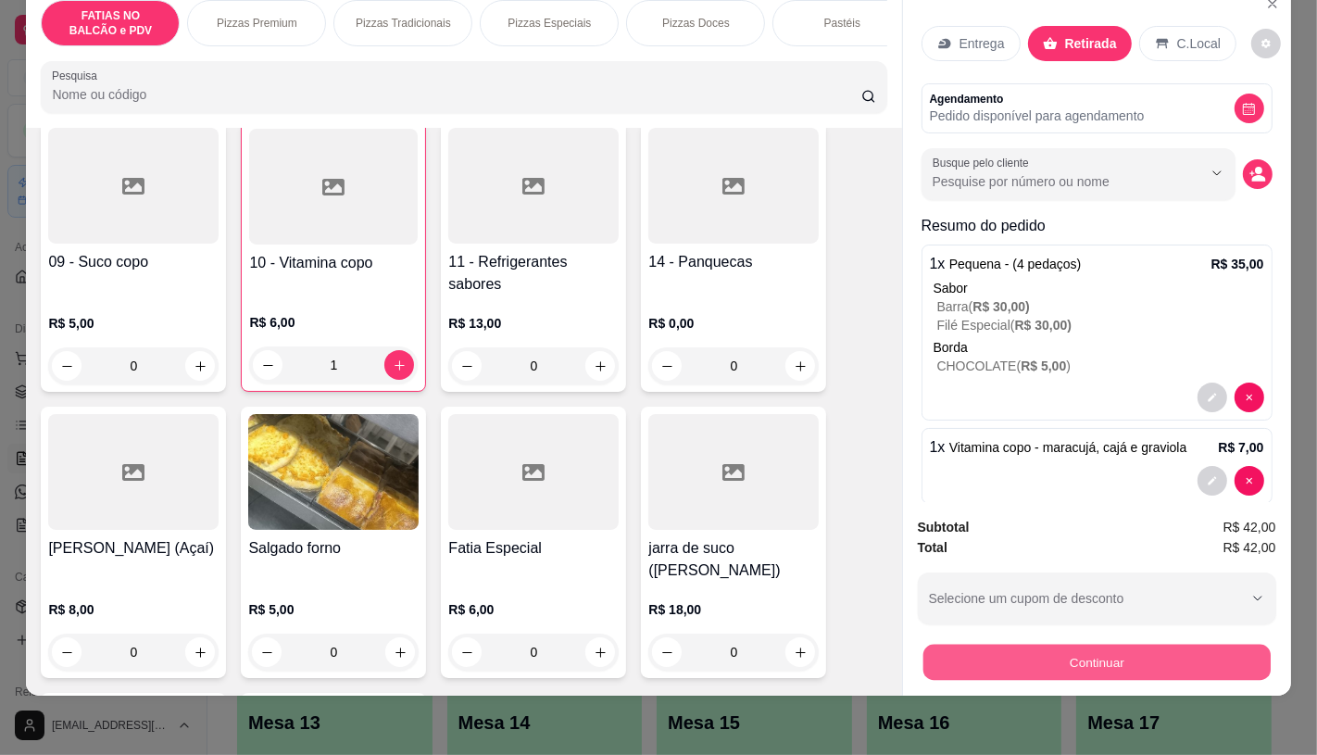
click at [1072, 661] on button "Continuar" at bounding box center [1095, 662] width 347 height 36
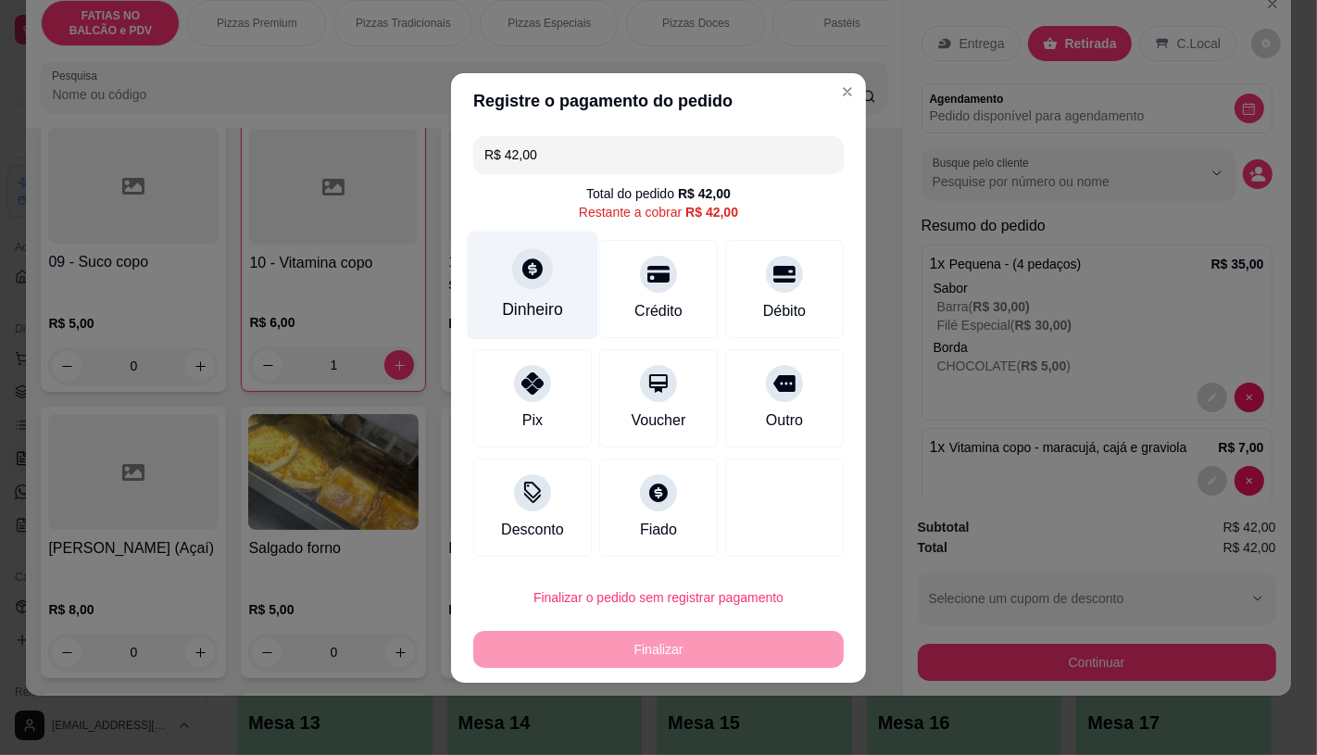
click at [534, 301] on div "Dinheiro" at bounding box center [532, 309] width 61 height 24
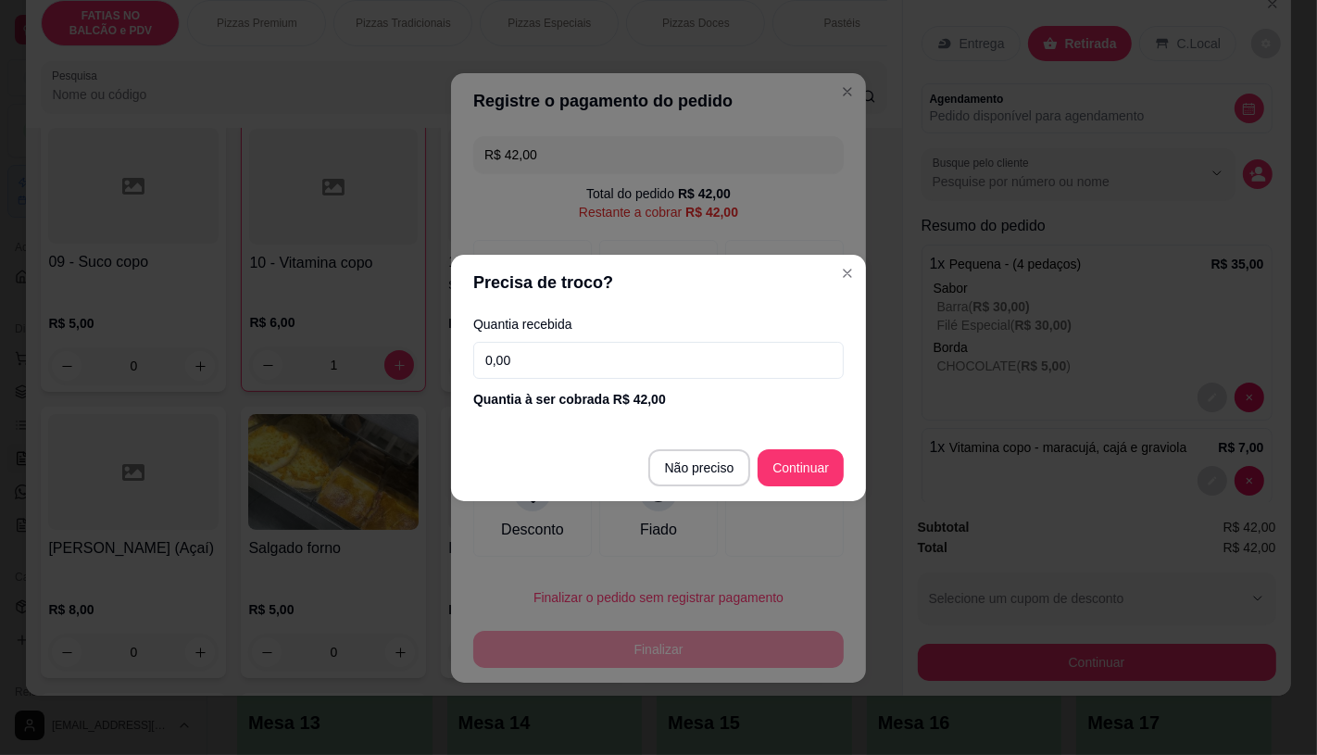
click at [578, 358] on input "0,00" at bounding box center [658, 360] width 370 height 37
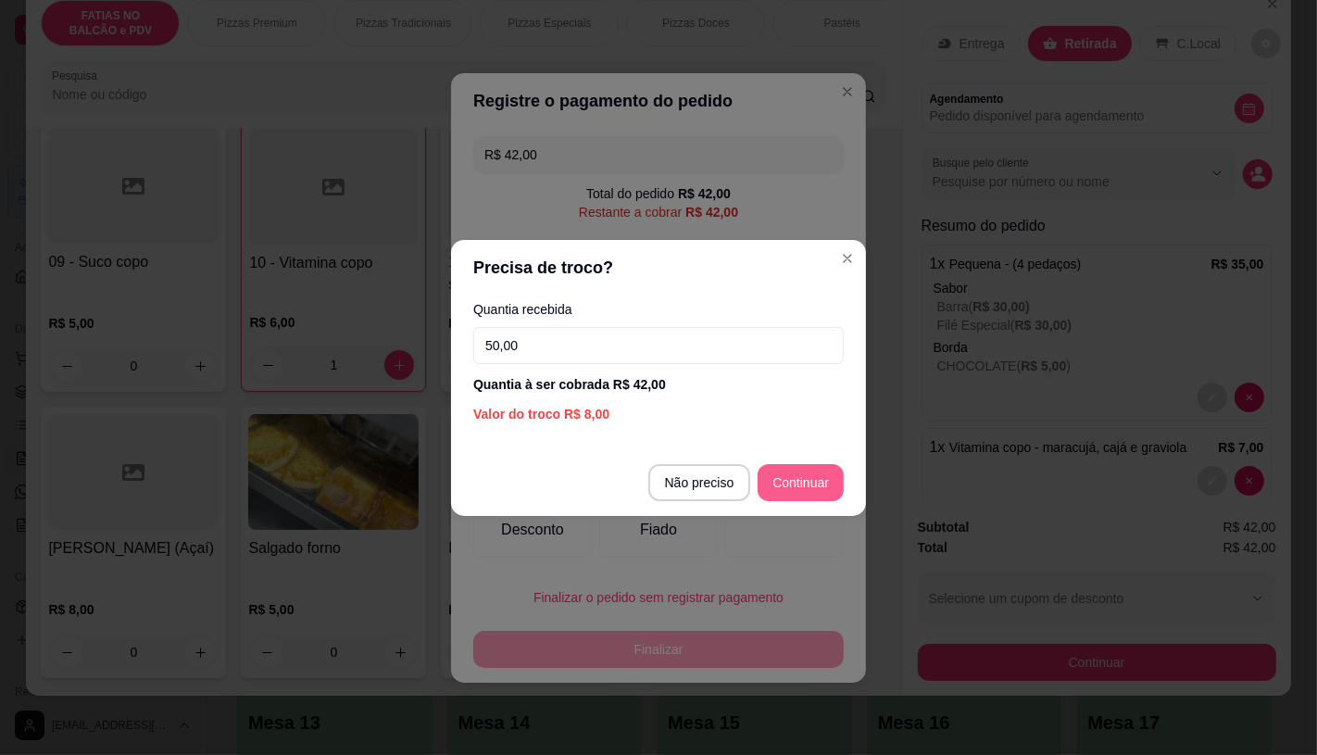
type input "50,00"
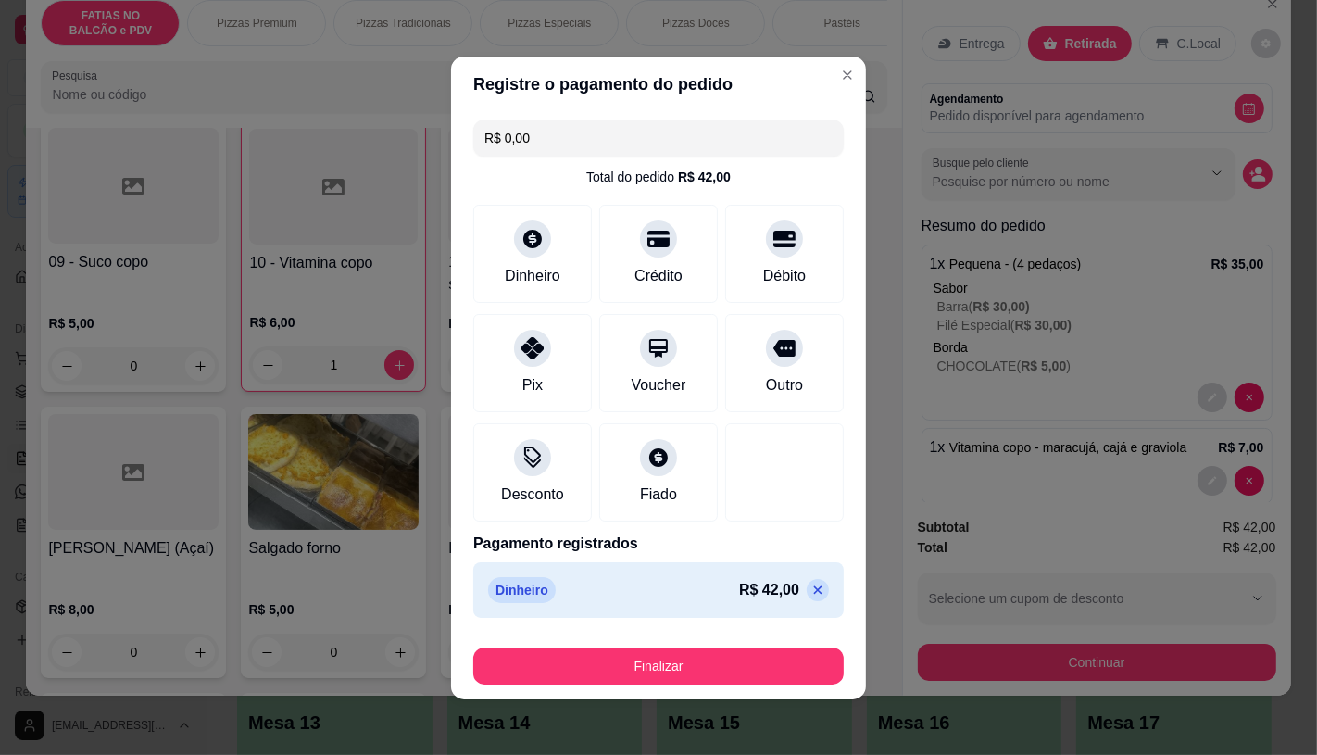
type input "R$ 0,00"
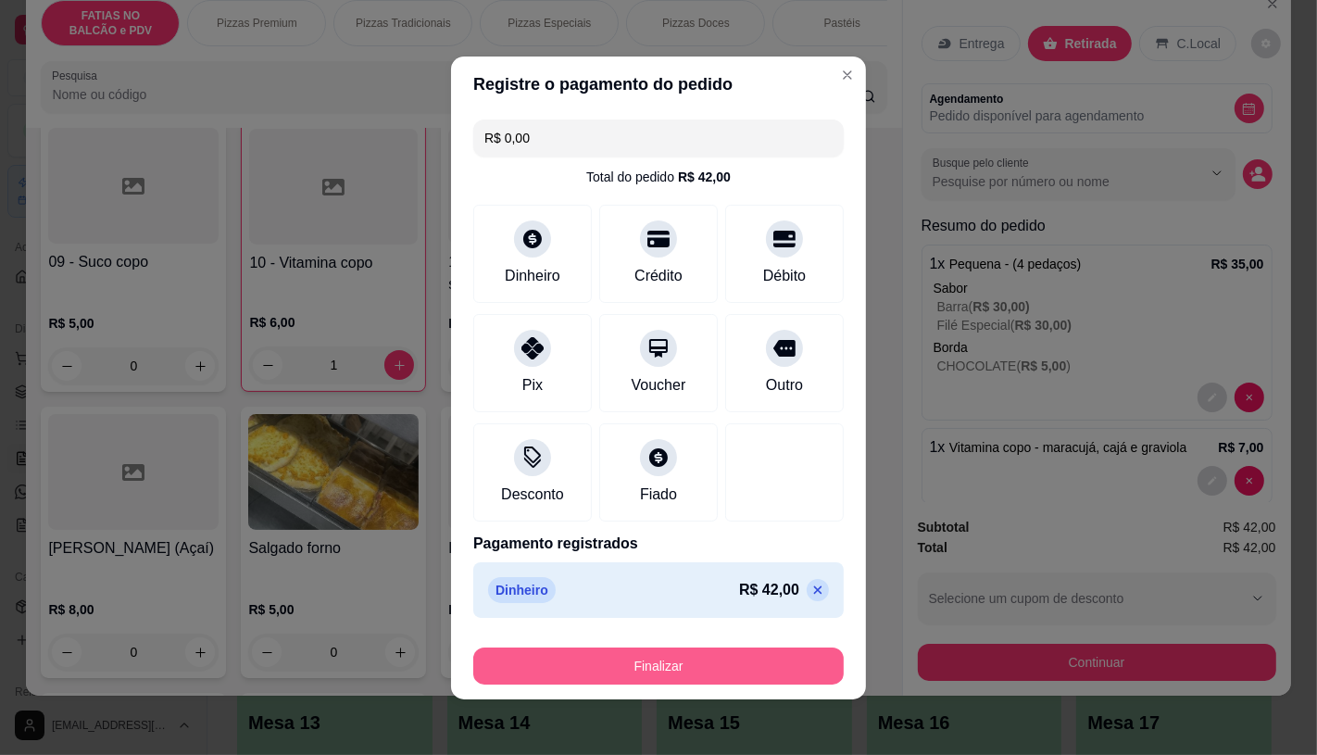
click at [769, 658] on button "Finalizar" at bounding box center [658, 665] width 370 height 37
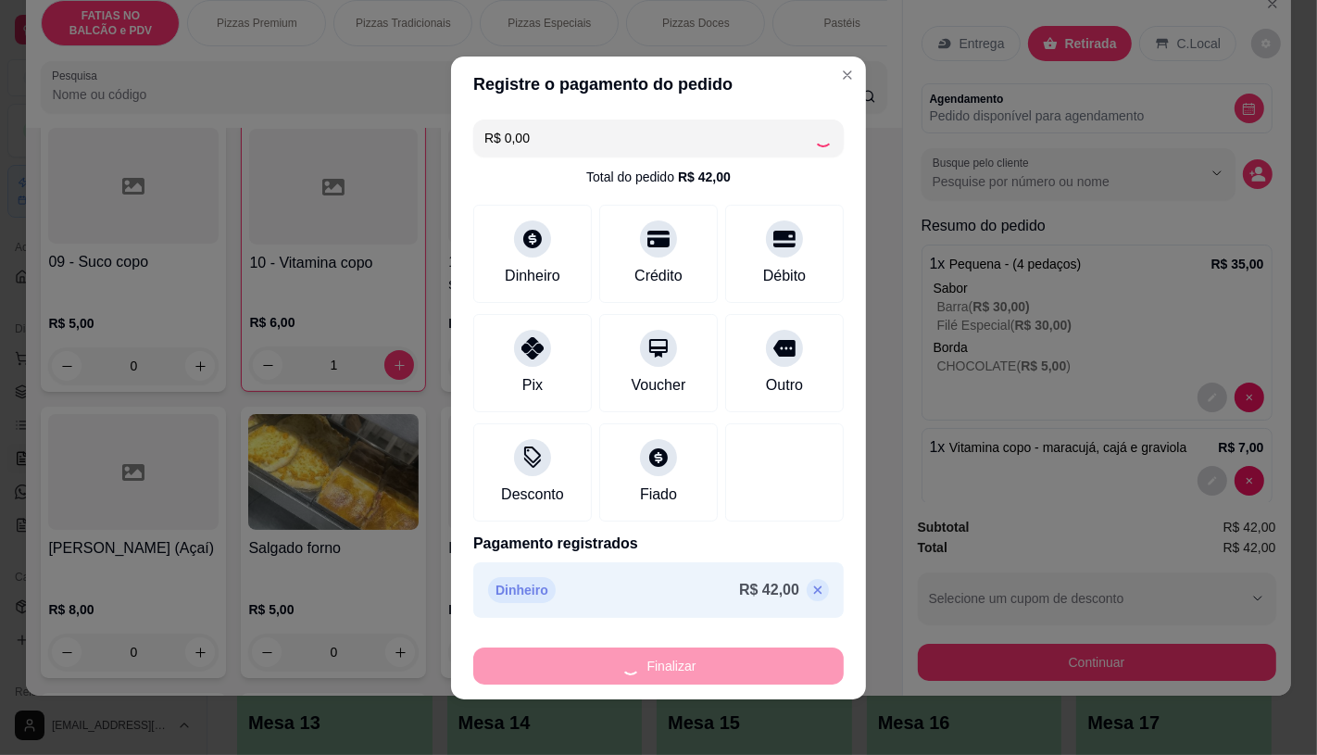
type input "0"
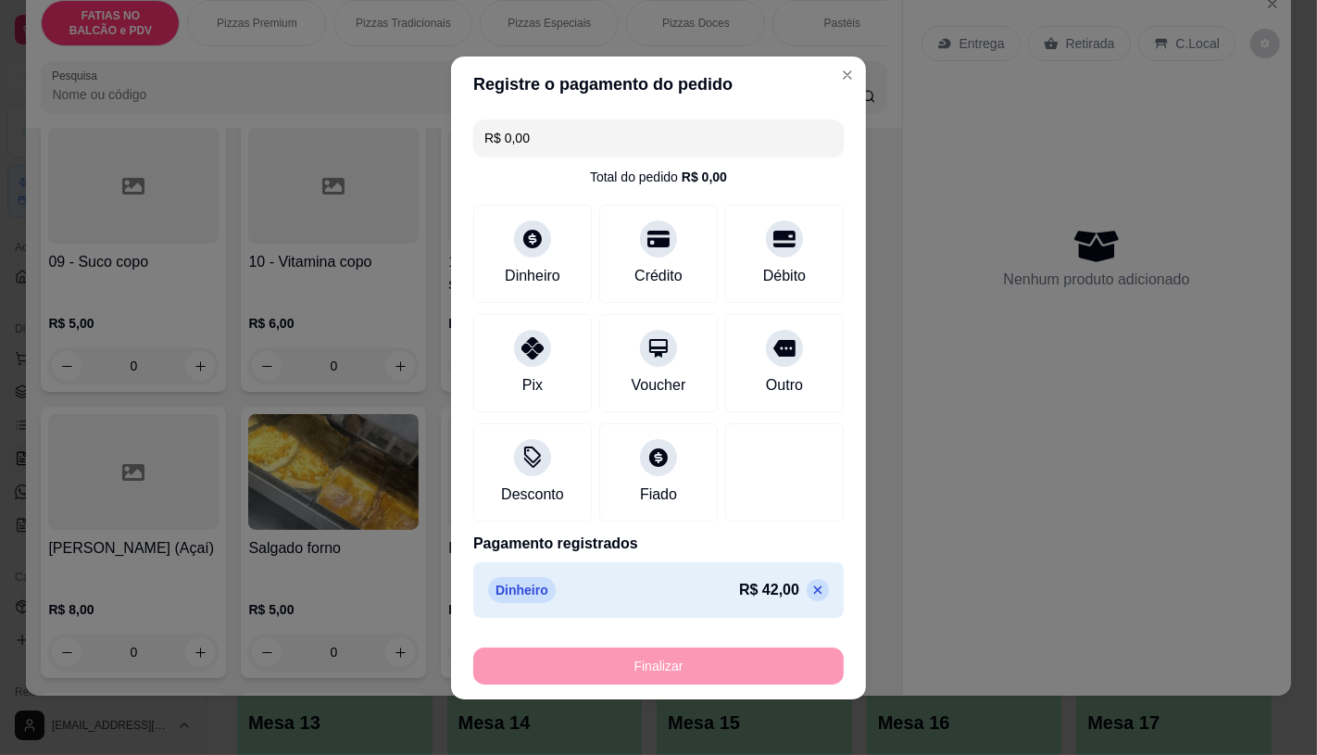
type input "-R$ 42,00"
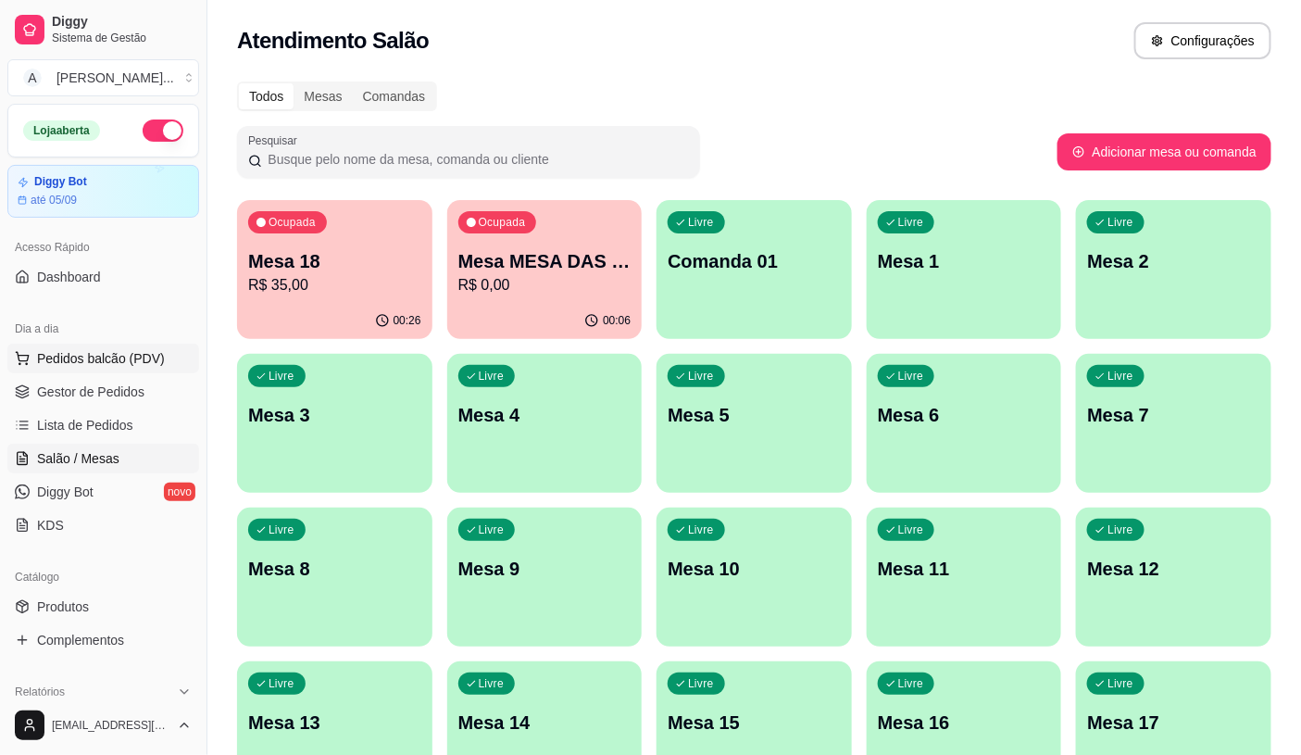
click at [119, 347] on button "Pedidos balcão (PDV)" at bounding box center [103, 359] width 192 height 30
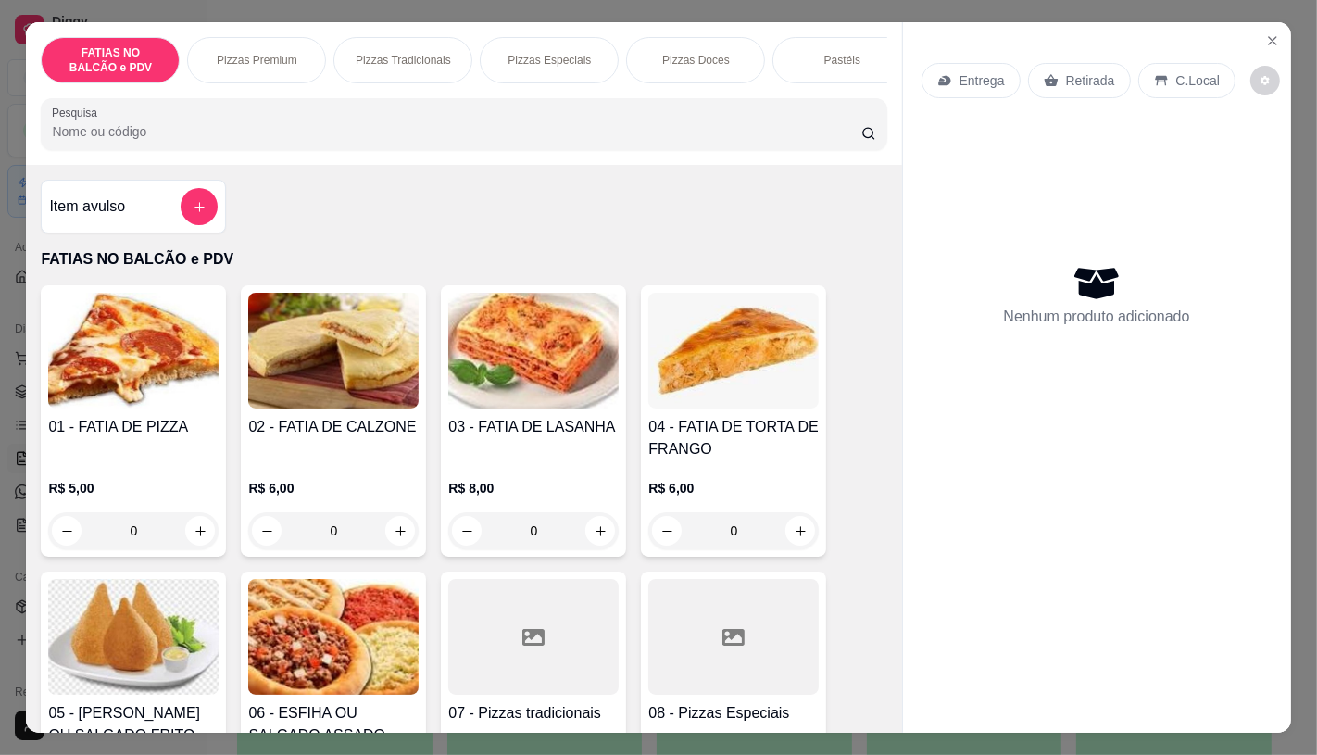
scroll to position [103, 0]
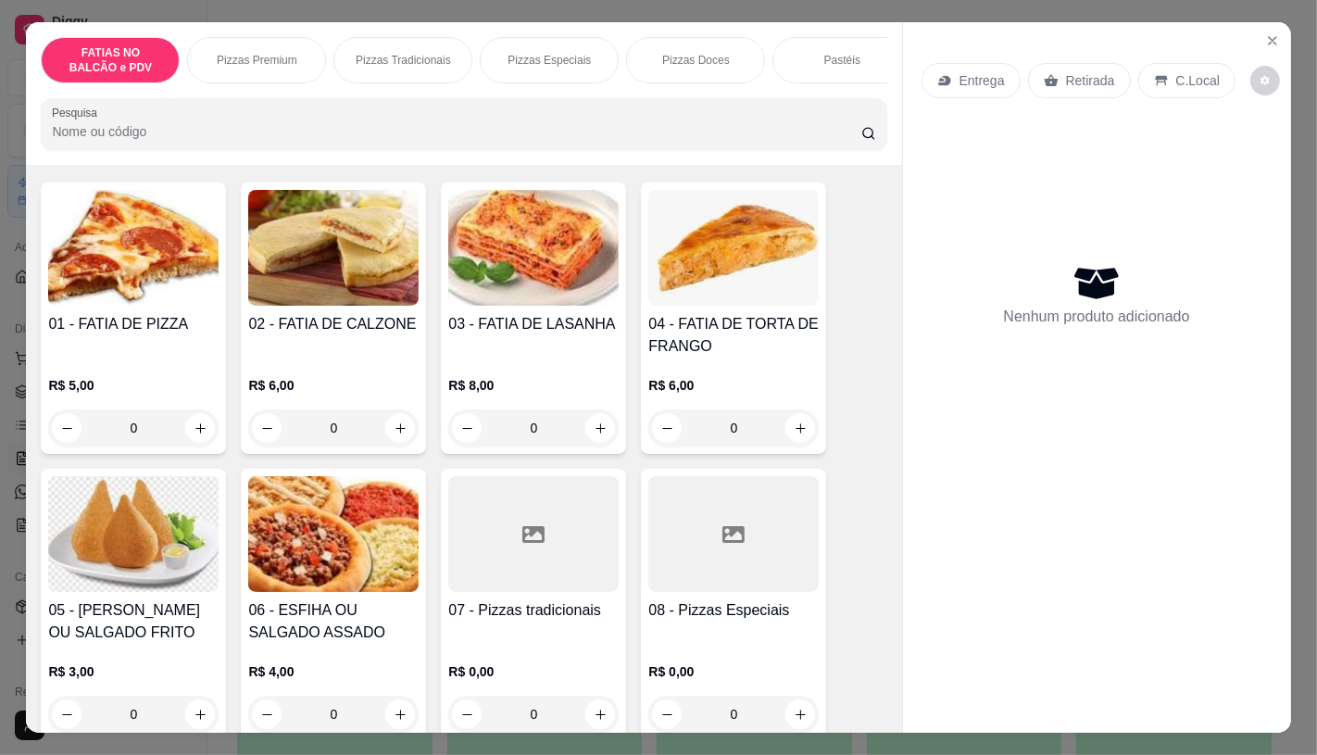
click at [154, 428] on input "0" at bounding box center [134, 427] width 104 height 37
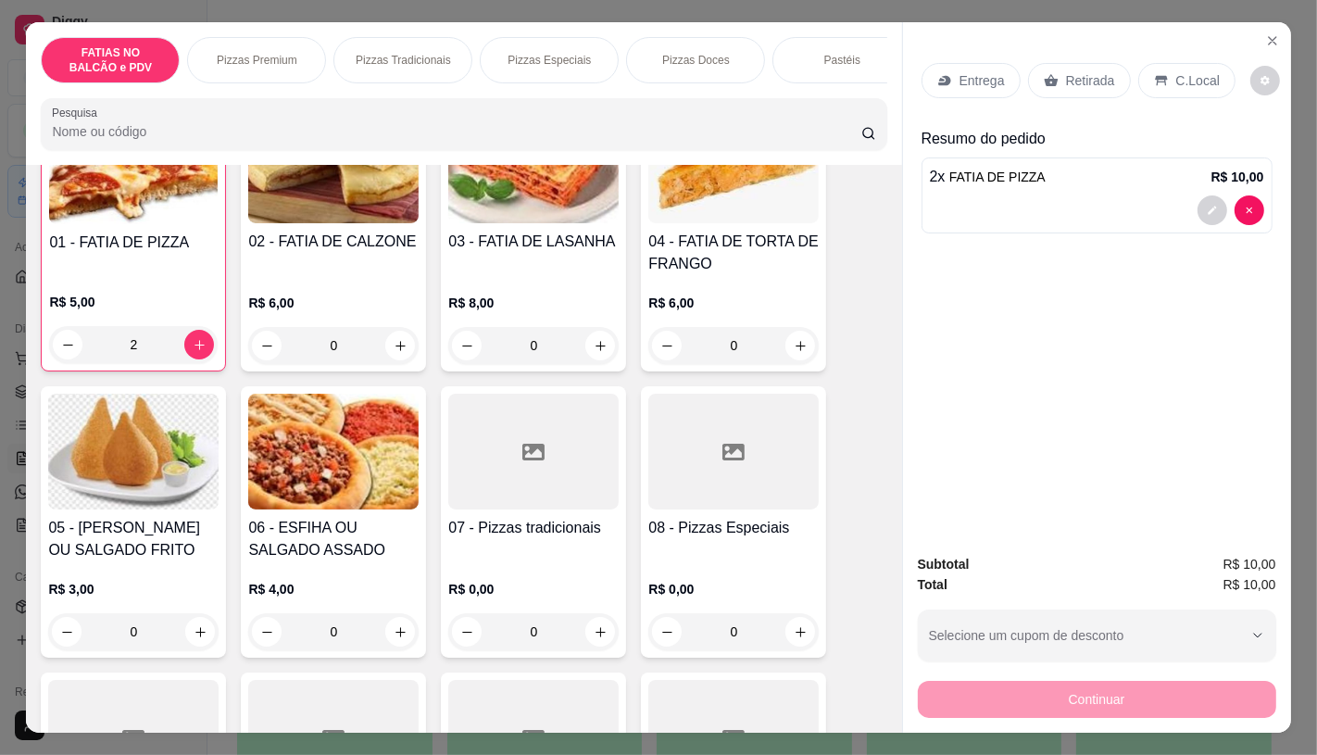
scroll to position [206, 0]
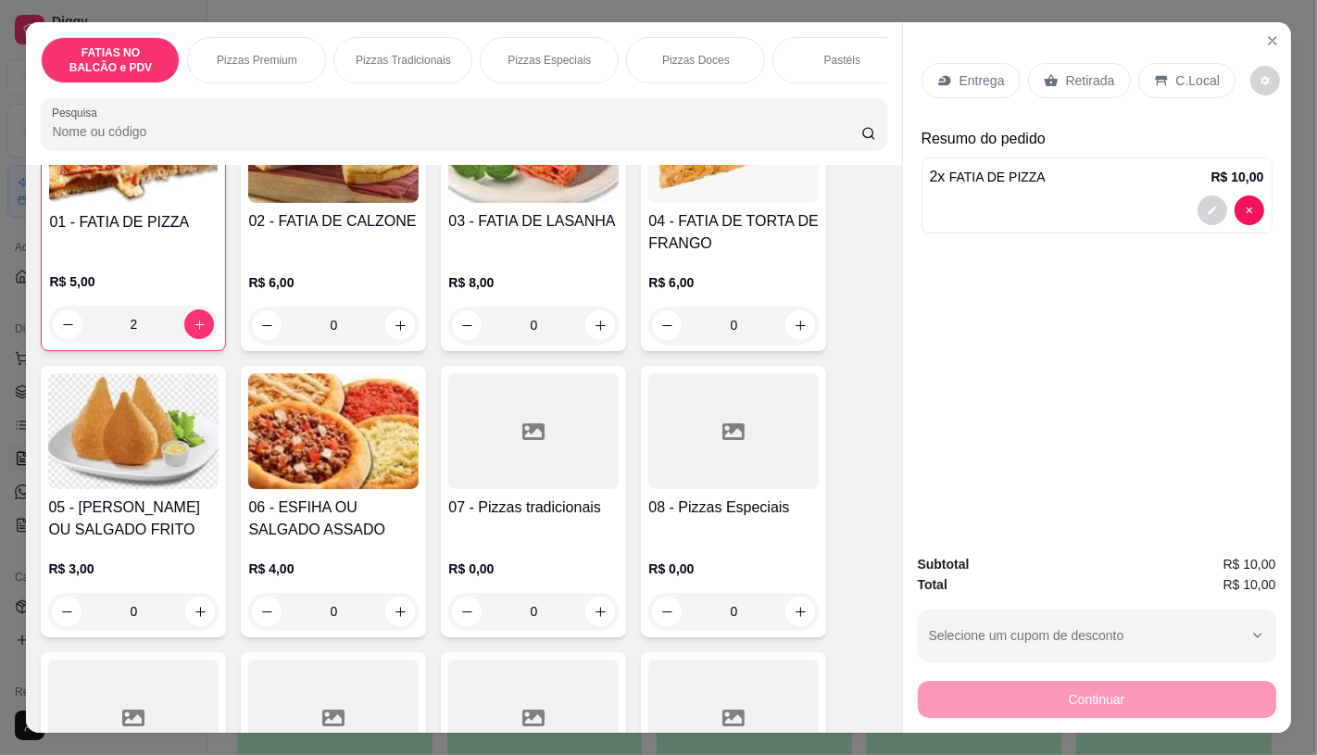
type input "2"
click at [683, 476] on div at bounding box center [733, 431] width 170 height 116
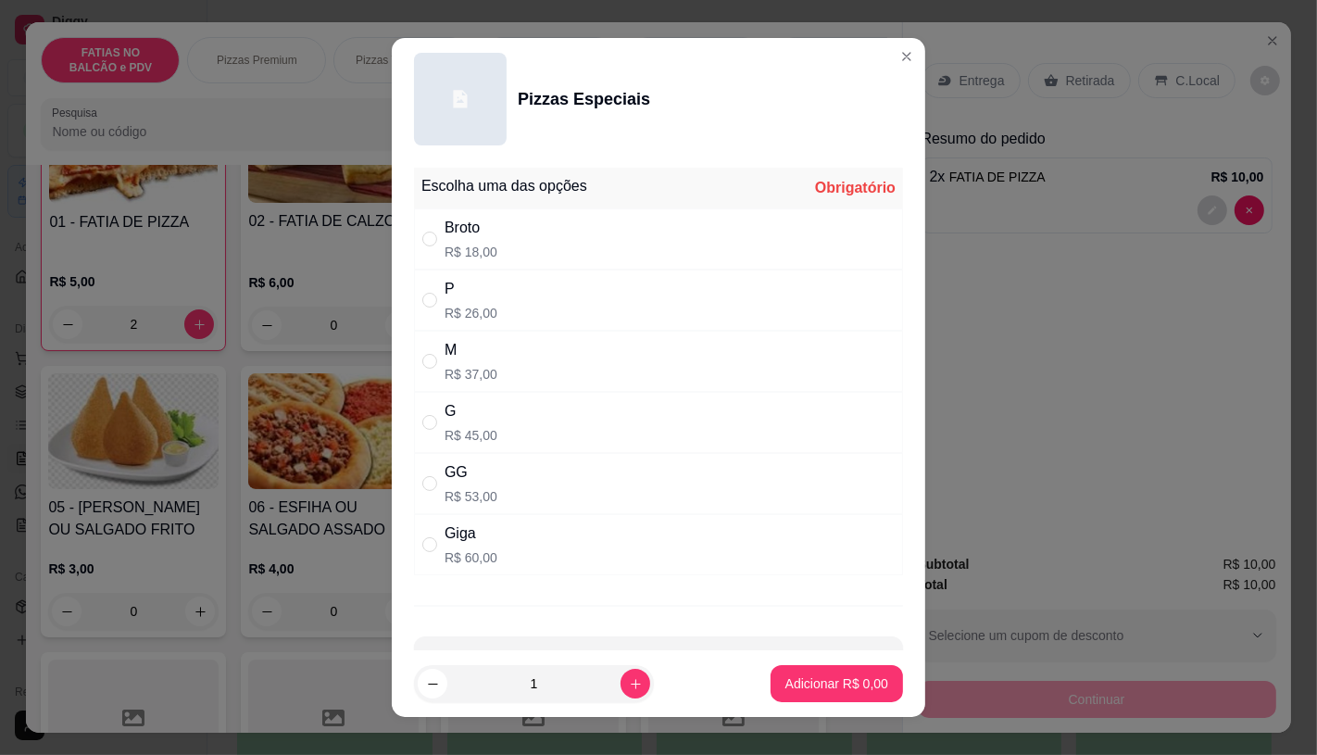
click at [470, 339] on div "M" at bounding box center [471, 350] width 53 height 22
radio input "true"
click at [771, 671] on button "Adicionar R$ 37,00" at bounding box center [833, 683] width 140 height 37
type input "1"
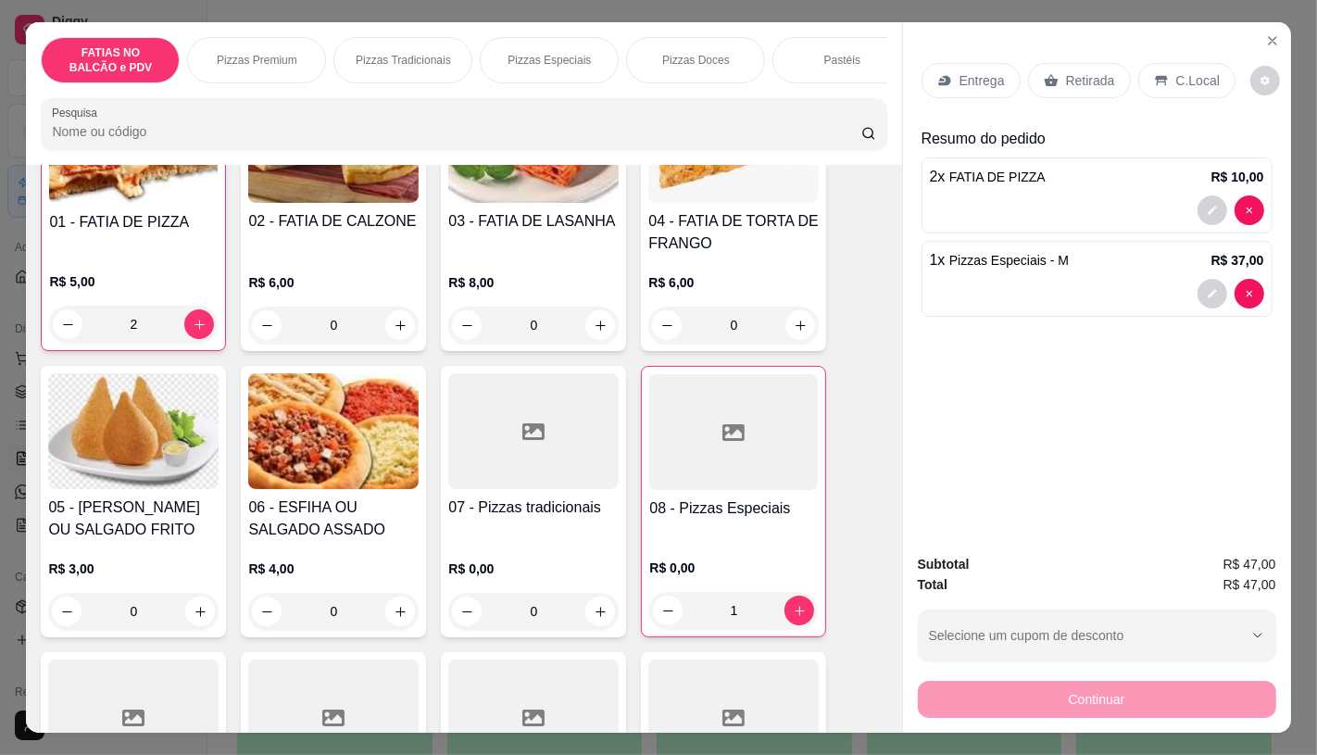
click at [148, 617] on div "0" at bounding box center [133, 611] width 170 height 37
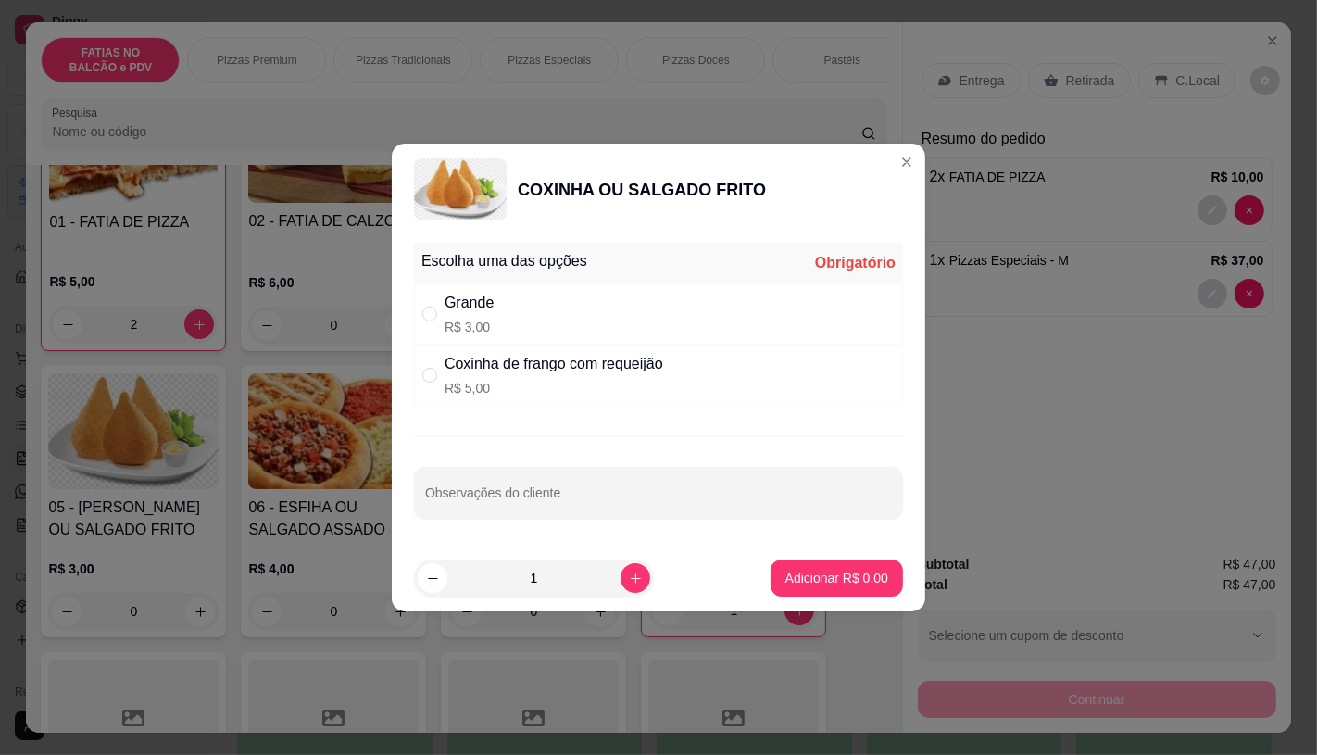
click at [470, 320] on p "R$ 3,00" at bounding box center [469, 327] width 49 height 19
radio input "true"
click at [629, 581] on icon "increase-product-quantity" at bounding box center [636, 578] width 14 height 14
type input "2"
click at [791, 582] on p "Adicionar R$ 6,00" at bounding box center [836, 578] width 103 height 19
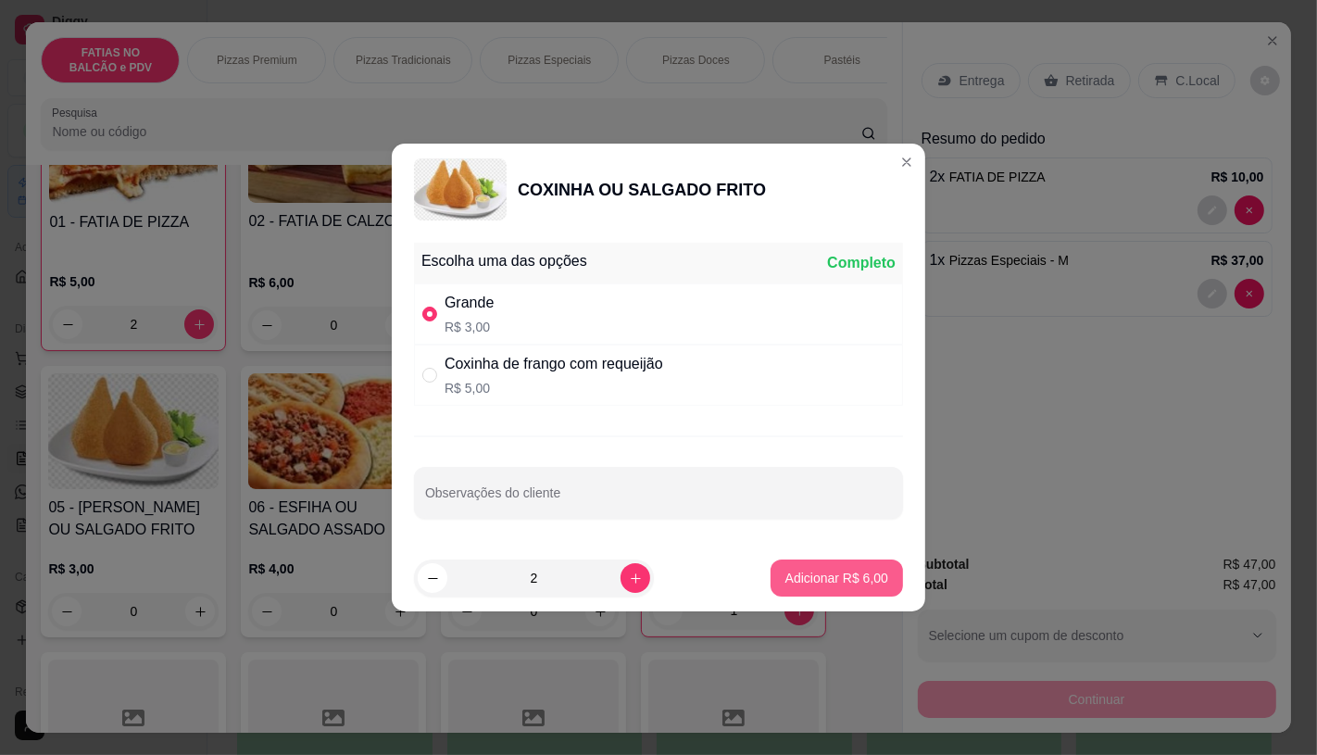
type input "2"
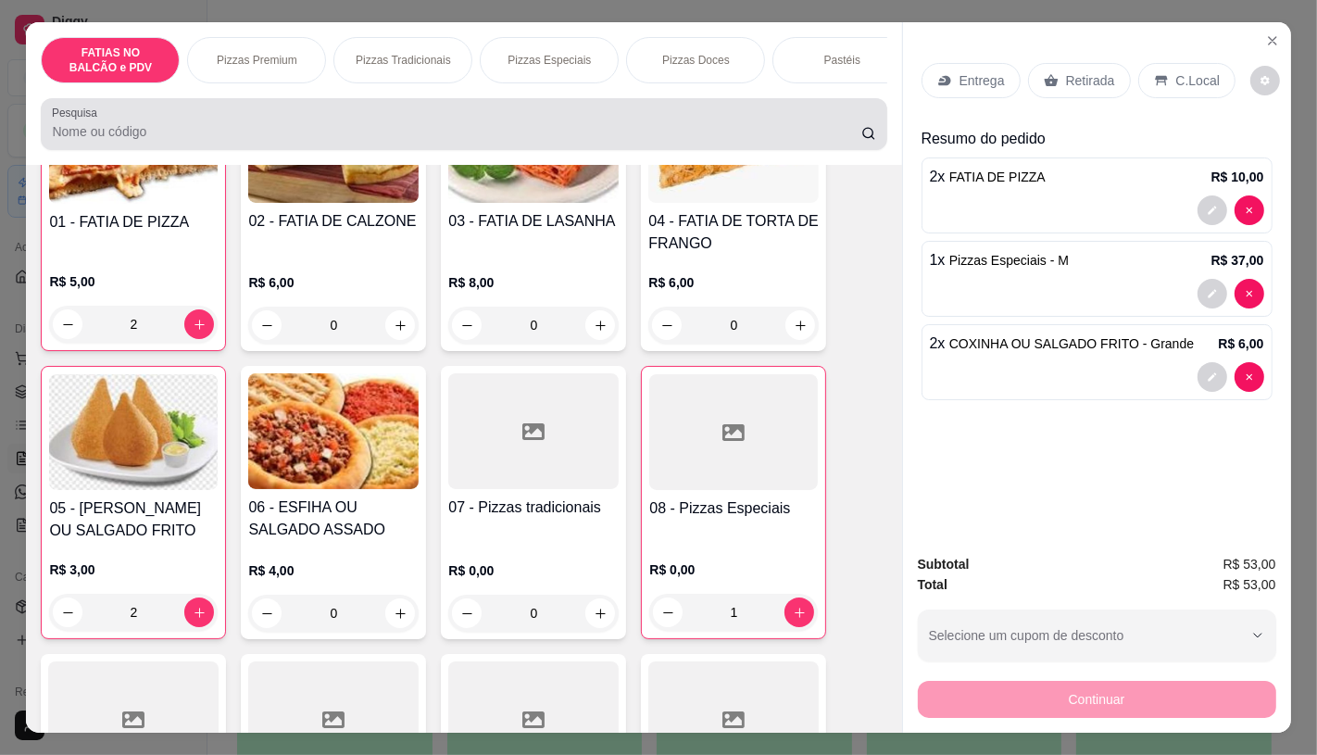
click at [317, 116] on div at bounding box center [463, 124] width 823 height 37
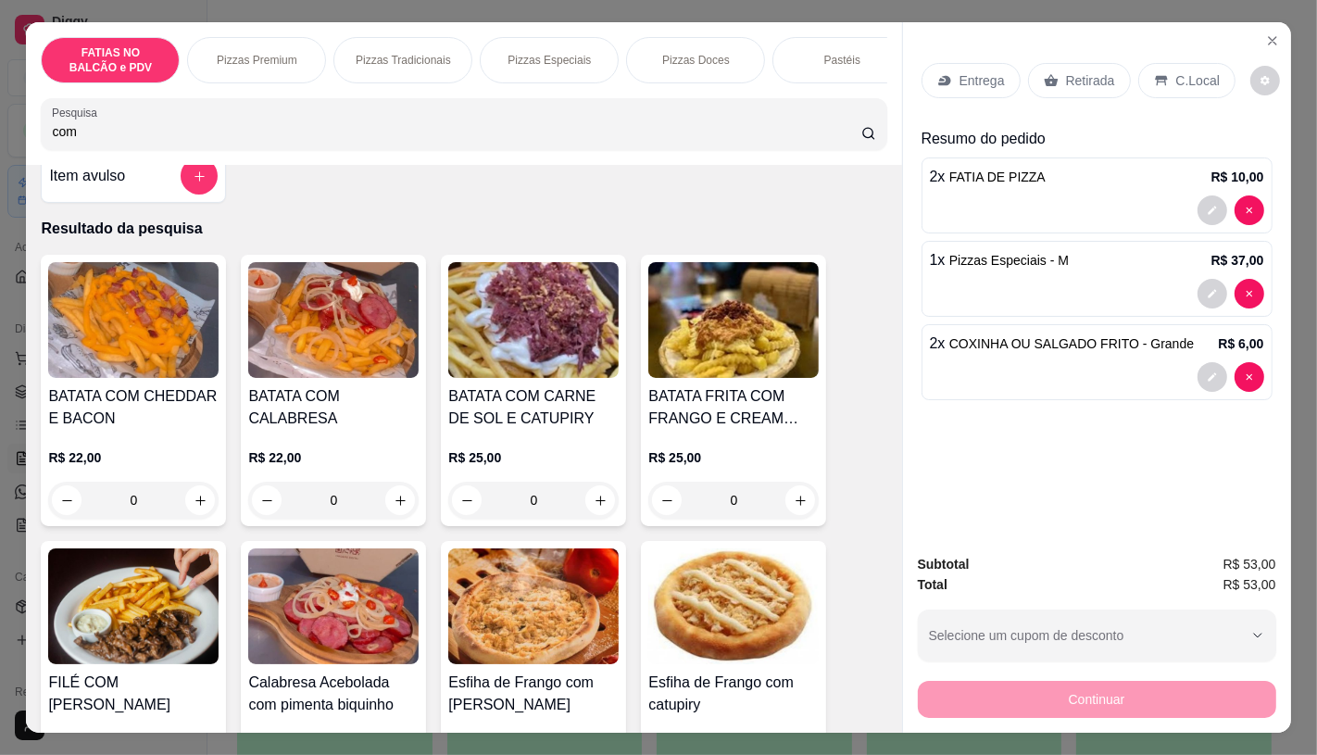
scroll to position [0, 0]
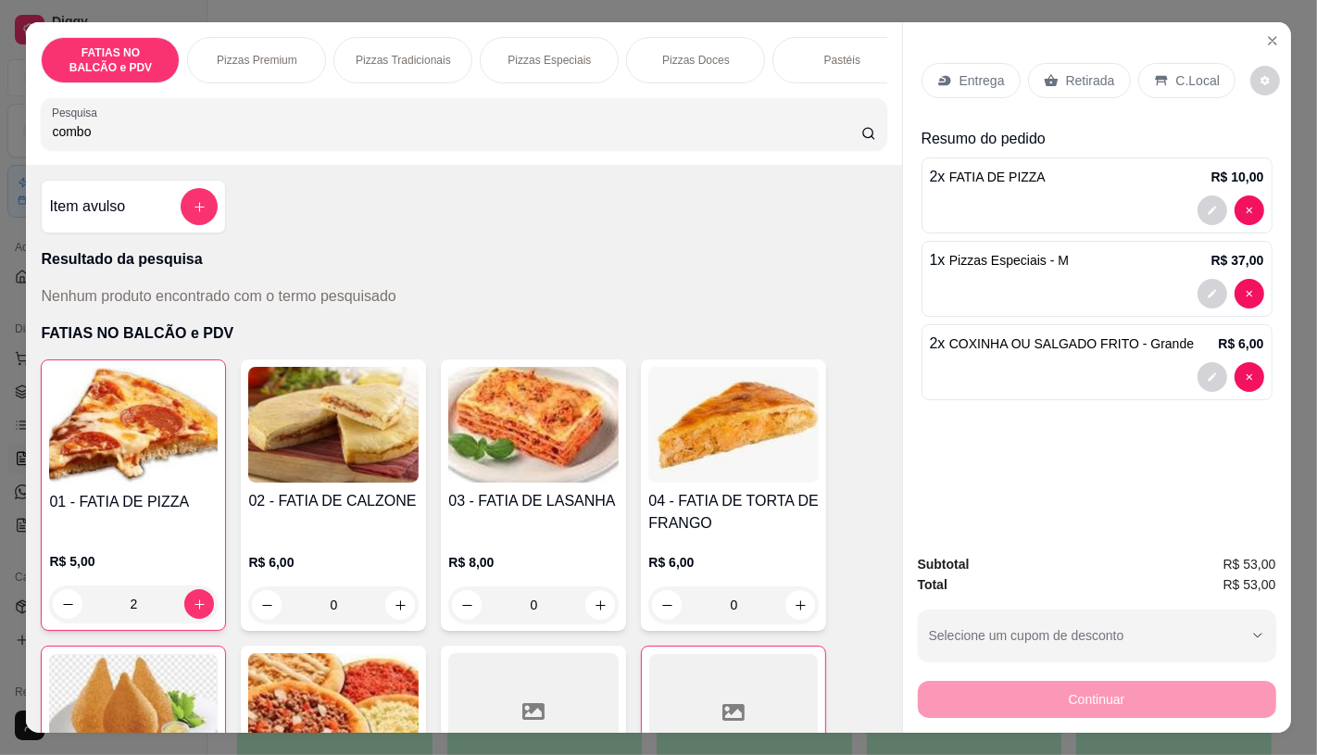
type input "combo"
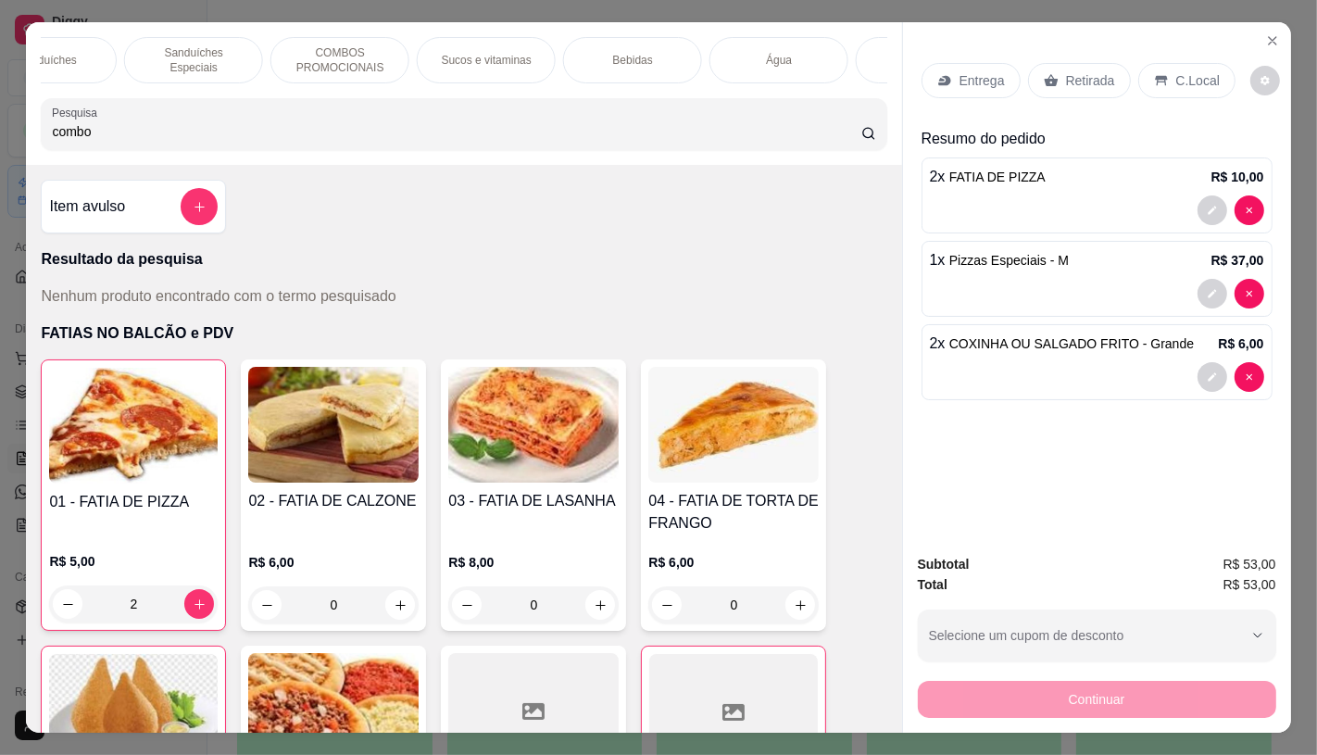
scroll to position [0, 1674]
click at [377, 47] on p "COMBOS PROMOCIONAIS" at bounding box center [337, 60] width 107 height 30
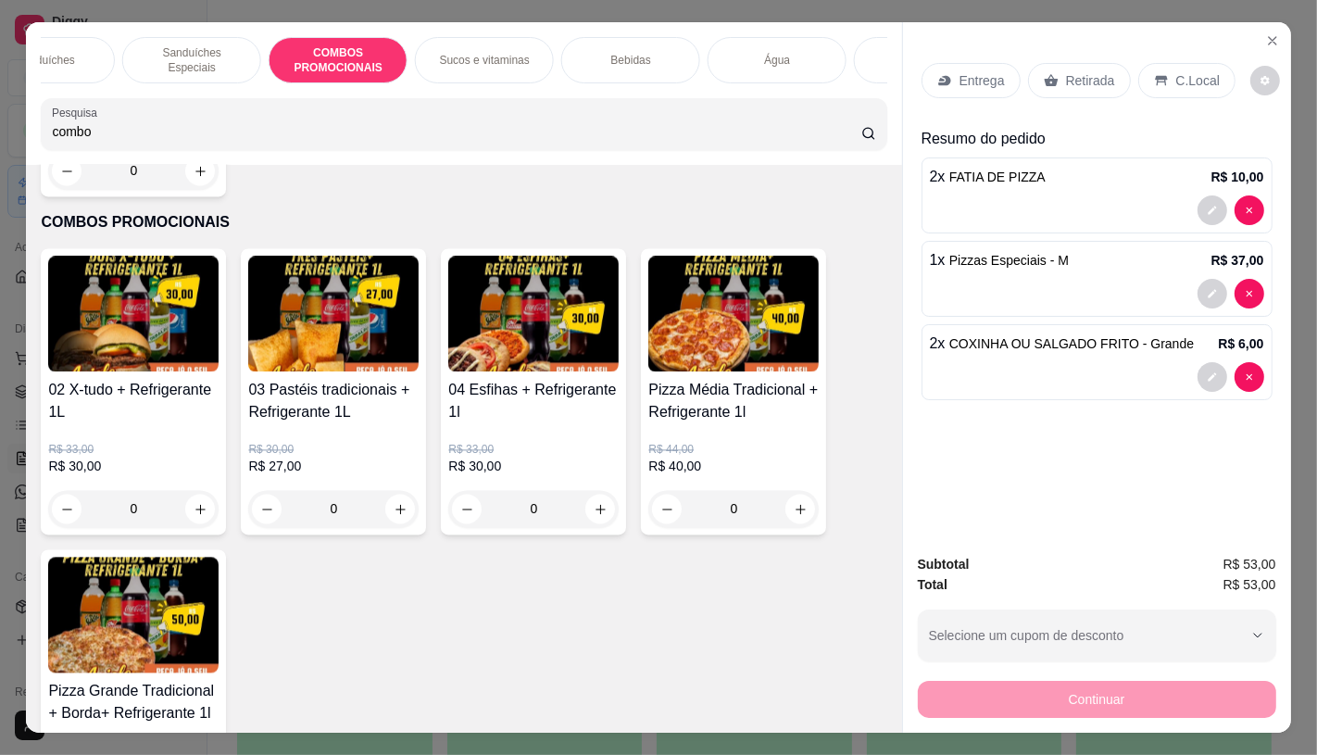
scroll to position [44, 0]
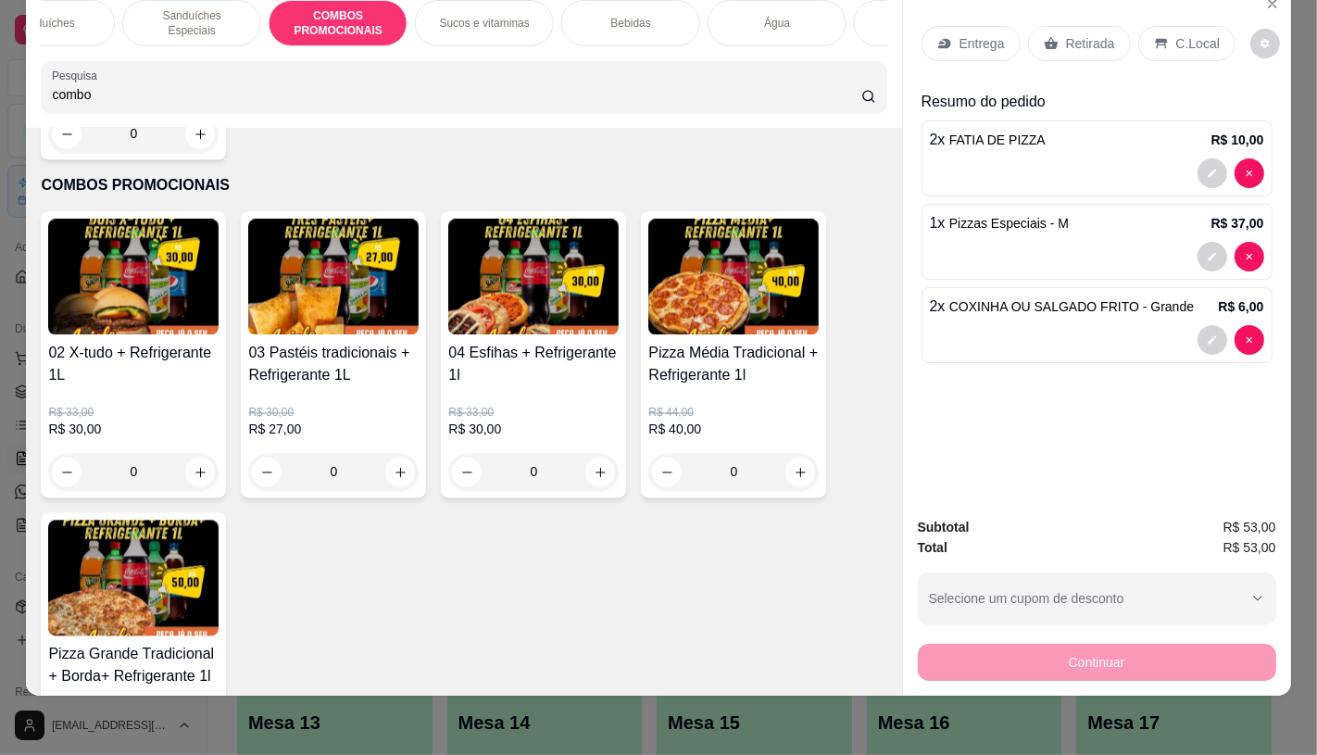
click at [141, 224] on img at bounding box center [133, 277] width 170 height 116
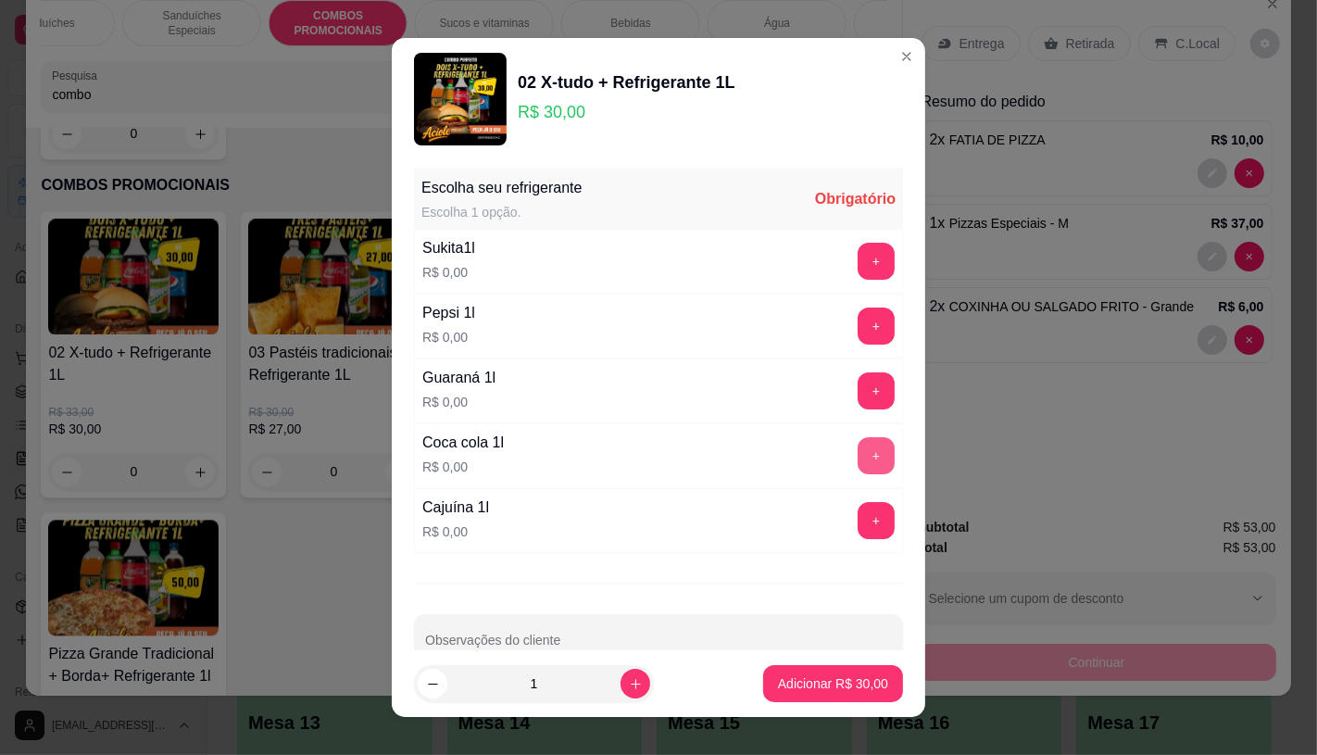
click at [858, 450] on button "+" at bounding box center [876, 455] width 37 height 37
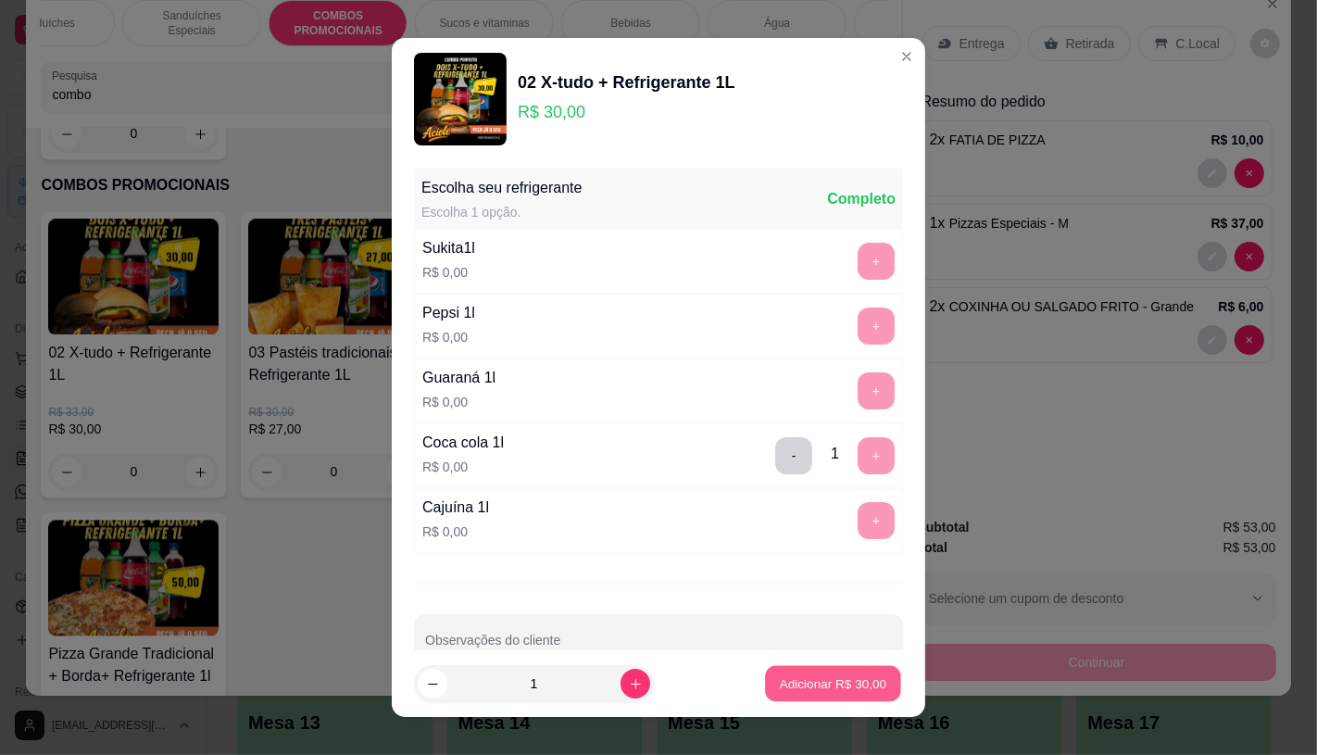
click at [824, 679] on p "Adicionar R$ 30,00" at bounding box center [833, 684] width 107 height 18
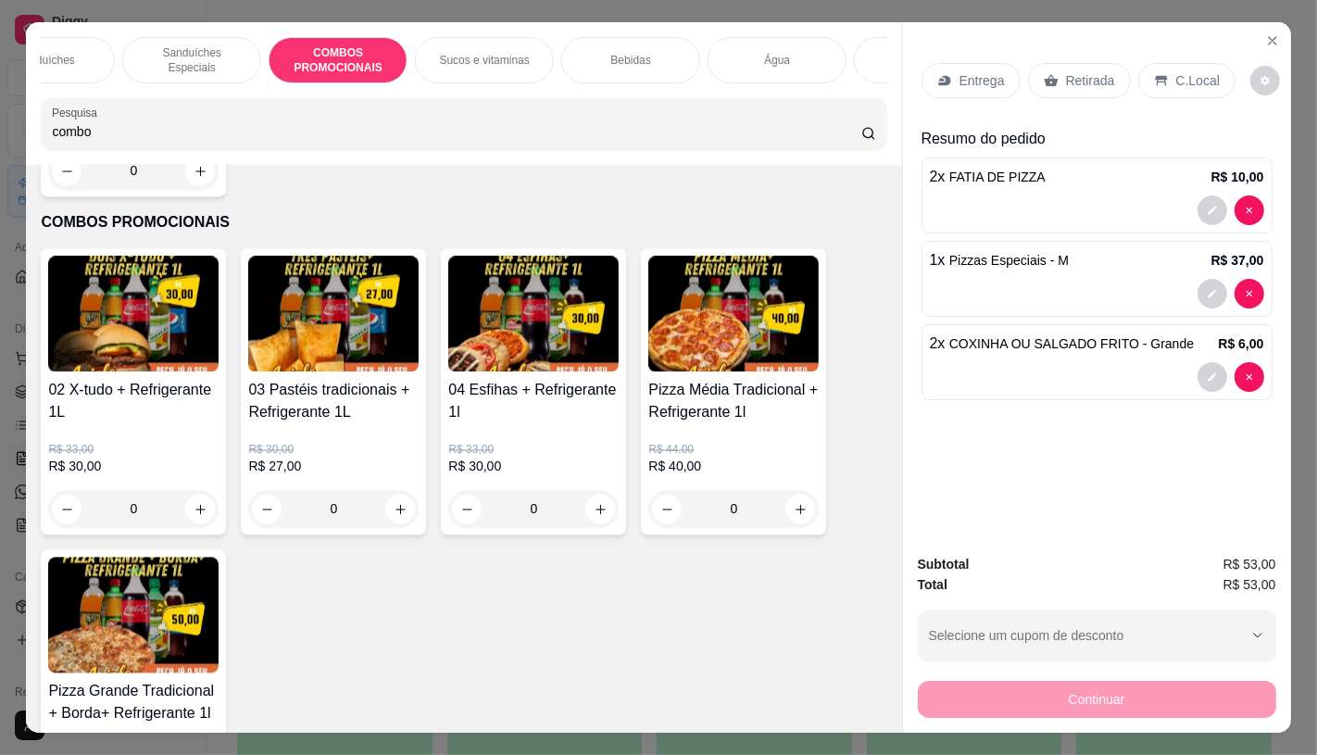
scroll to position [0, 0]
drag, startPoint x: 1071, startPoint y: 57, endPoint x: 1087, endPoint y: 106, distance: 51.0
click at [1071, 63] on div "Retirada" at bounding box center [1079, 80] width 103 height 35
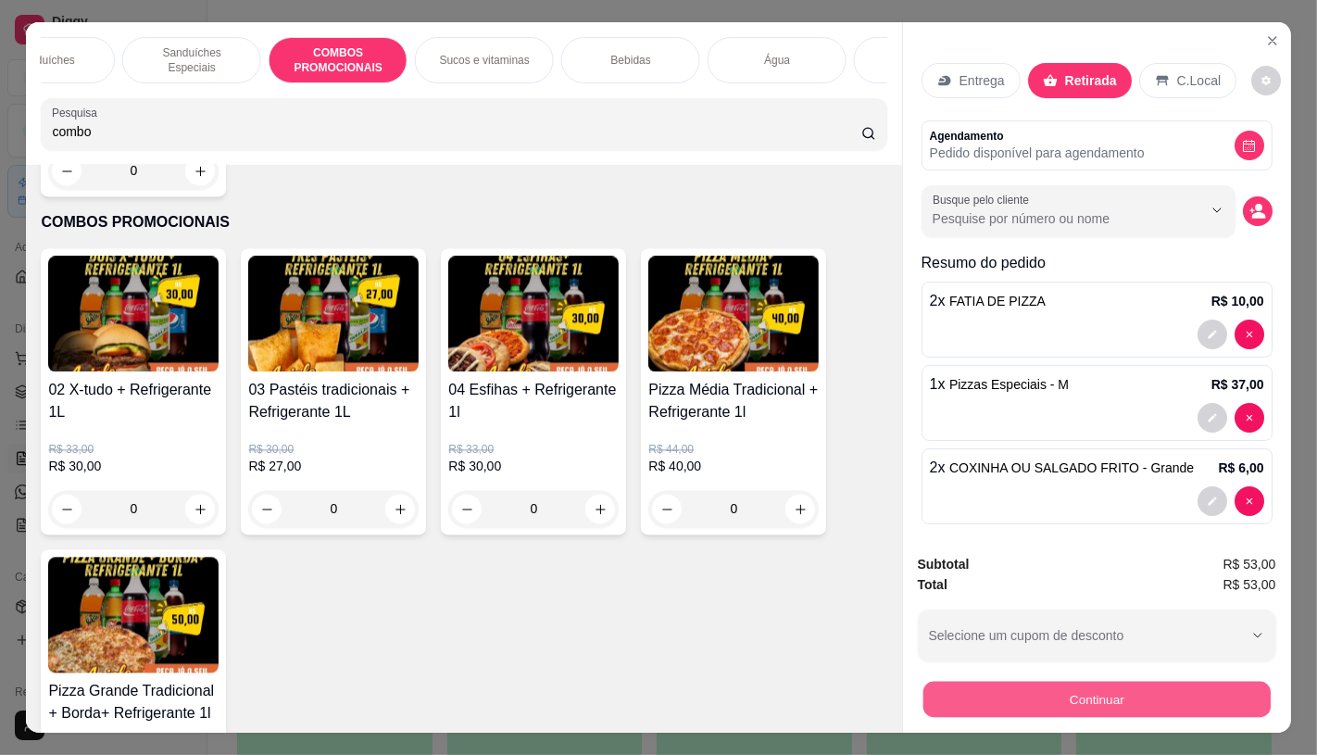
click at [1065, 681] on button "Continuar" at bounding box center [1095, 699] width 347 height 36
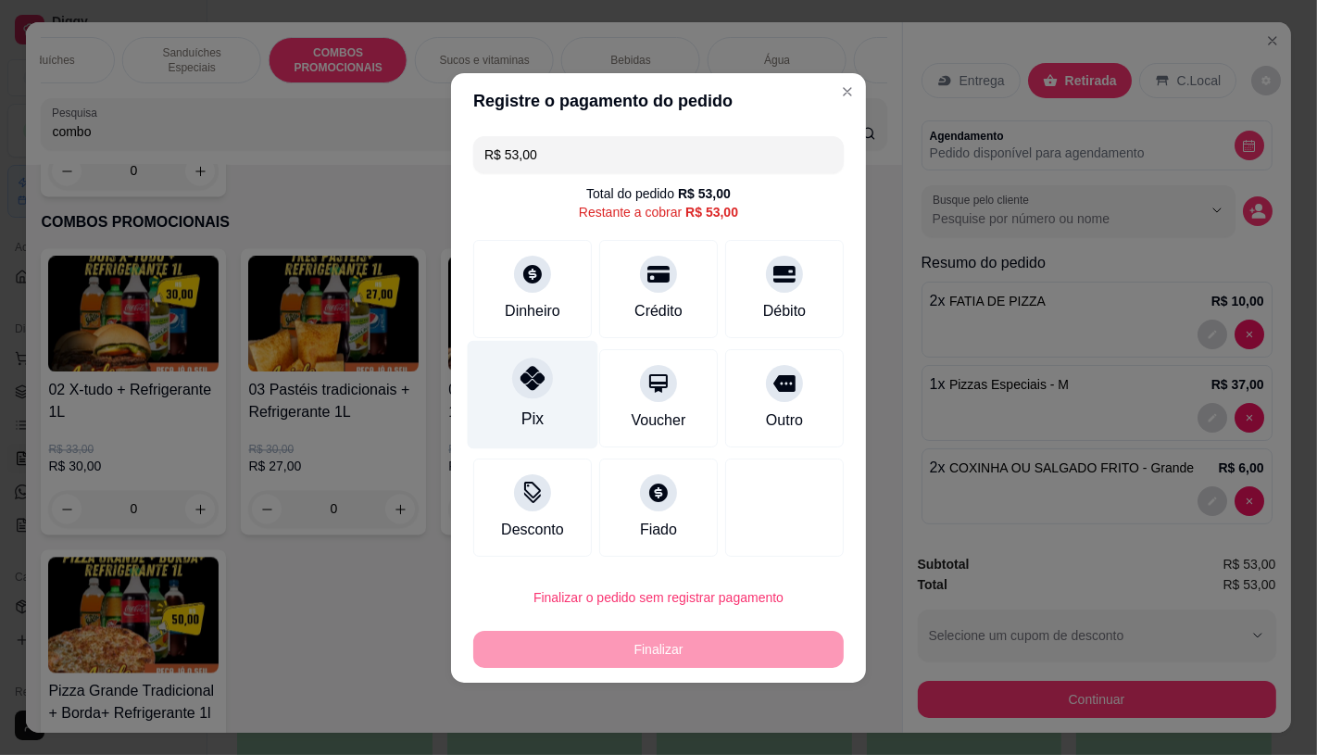
click at [488, 404] on div "Pix" at bounding box center [533, 394] width 131 height 108
type input "R$ 0,00"
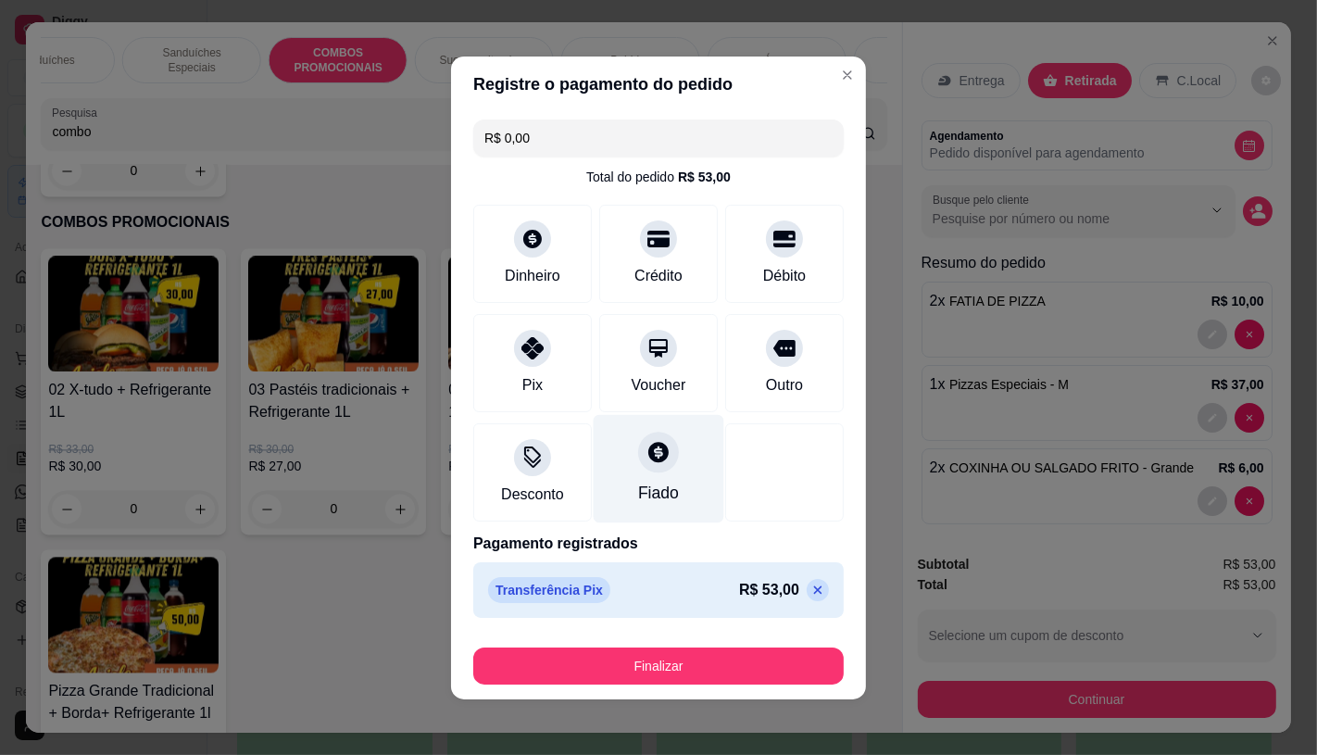
scroll to position [3, 0]
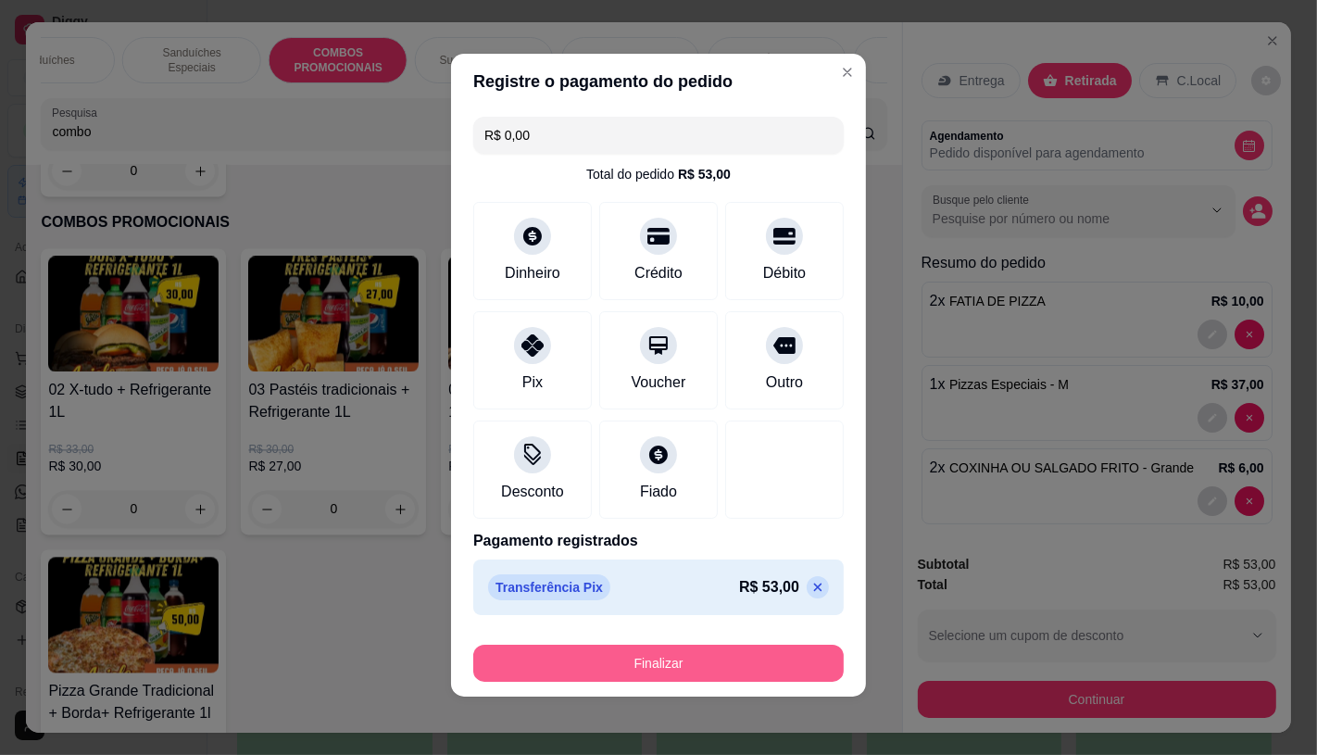
click at [664, 660] on button "Finalizar" at bounding box center [658, 663] width 370 height 37
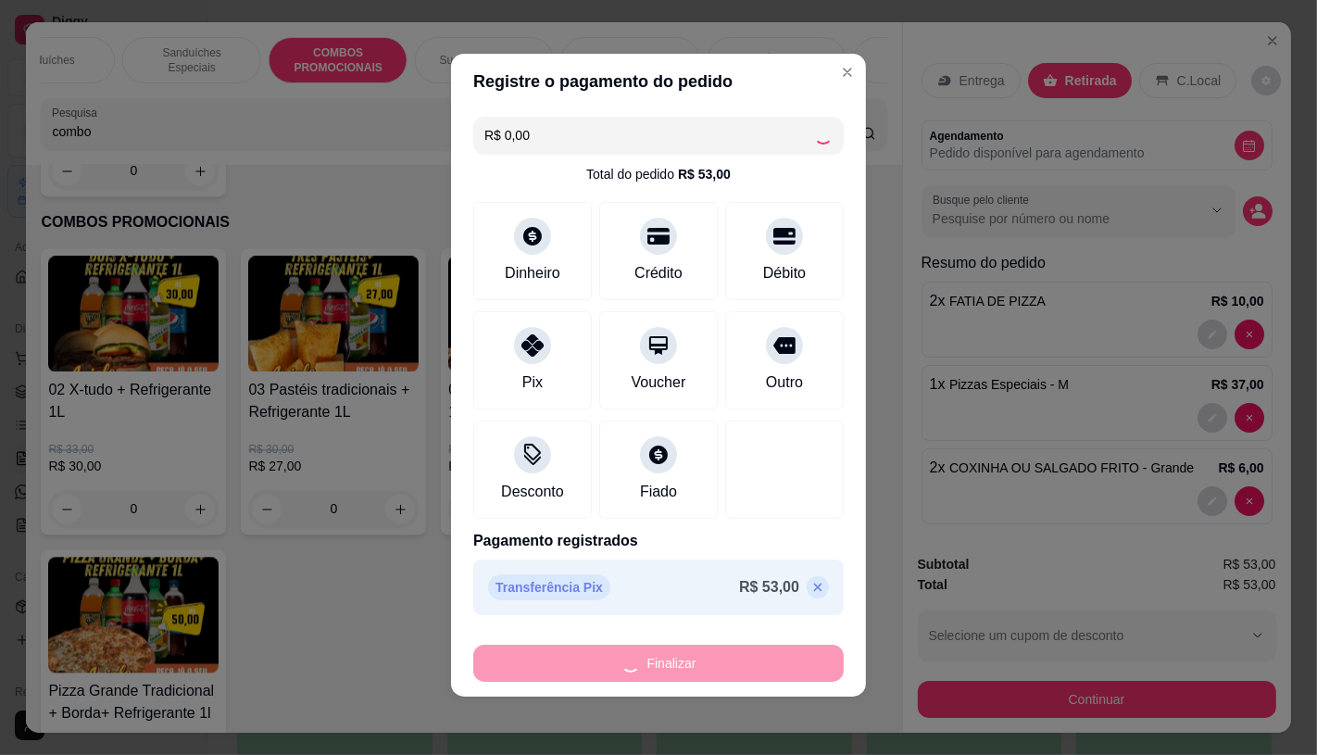
type input "0"
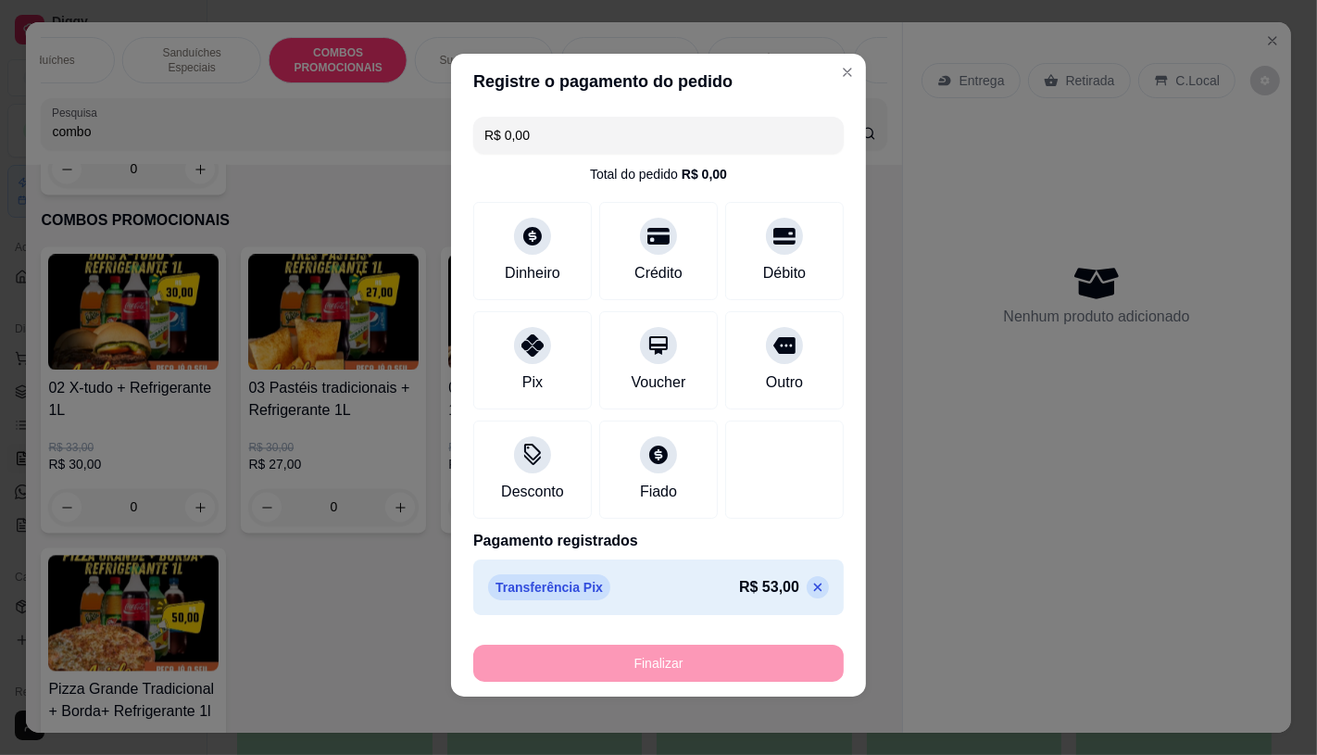
type input "-R$ 53,00"
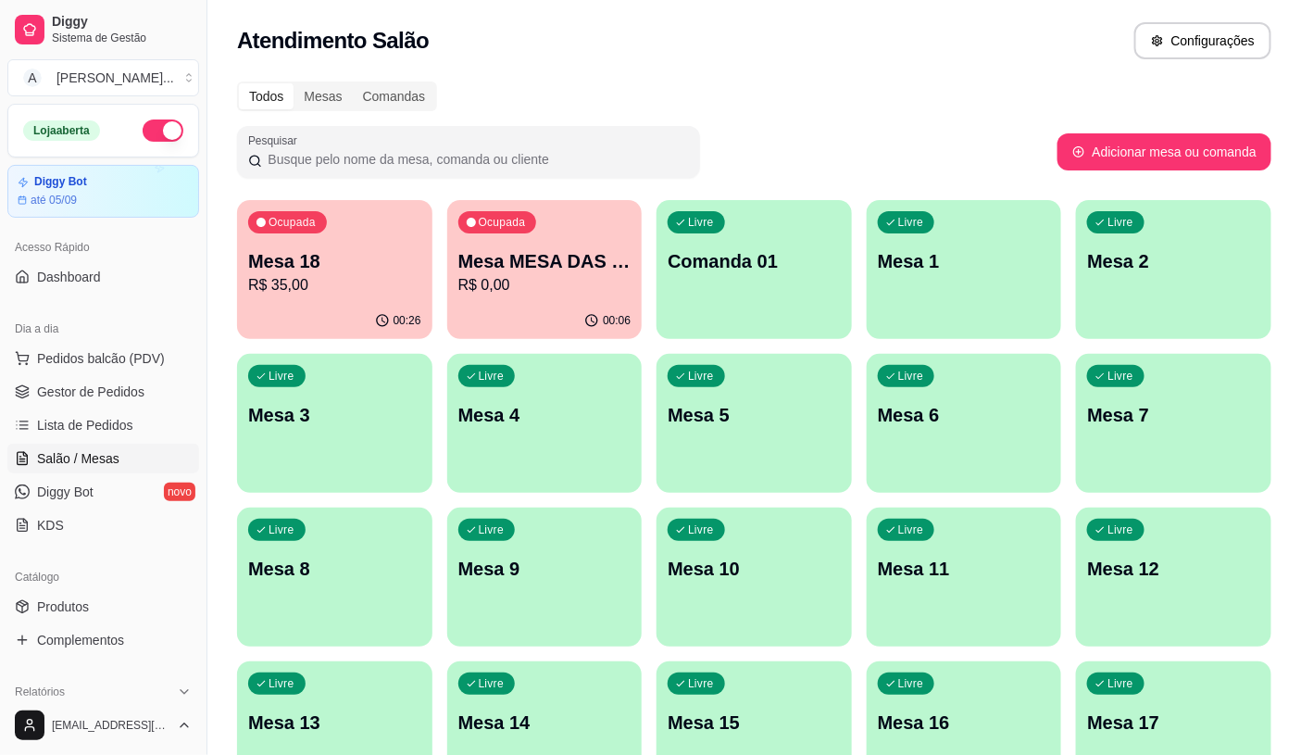
click at [295, 265] on p "Mesa 18" at bounding box center [334, 261] width 173 height 26
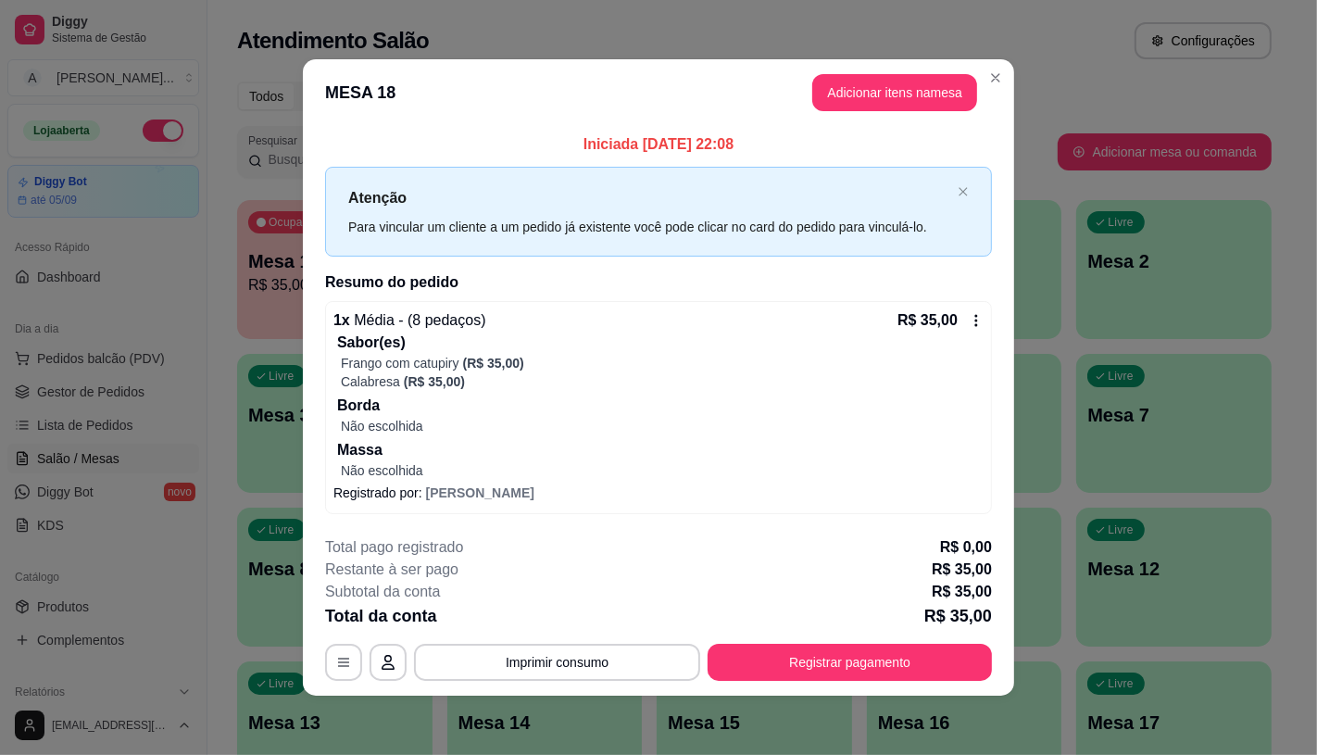
drag, startPoint x: 919, startPoint y: 68, endPoint x: 919, endPoint y: 99, distance: 31.5
click at [919, 83] on header "MESA 18 Adicionar itens na mesa" at bounding box center [658, 92] width 711 height 67
click at [919, 99] on button "Adicionar itens na mesa" at bounding box center [894, 93] width 159 height 36
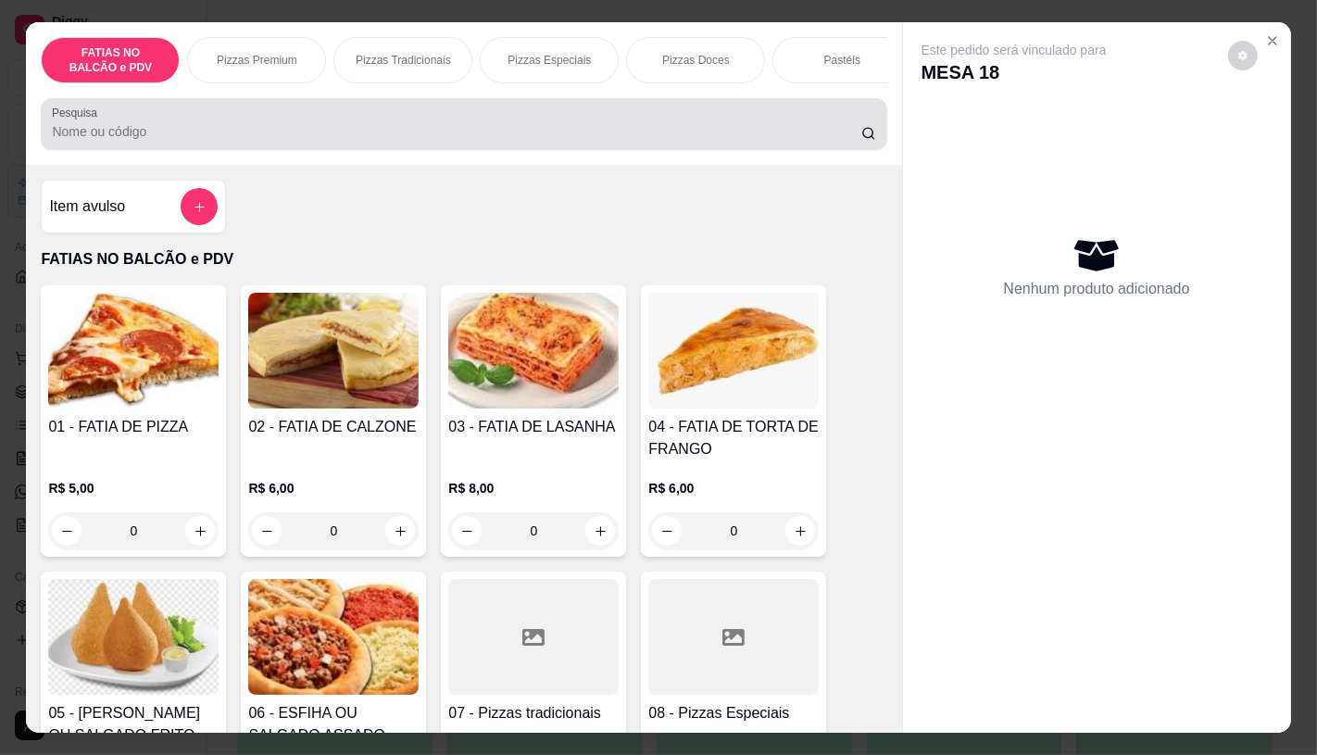
click at [382, 137] on input "Pesquisa" at bounding box center [456, 131] width 809 height 19
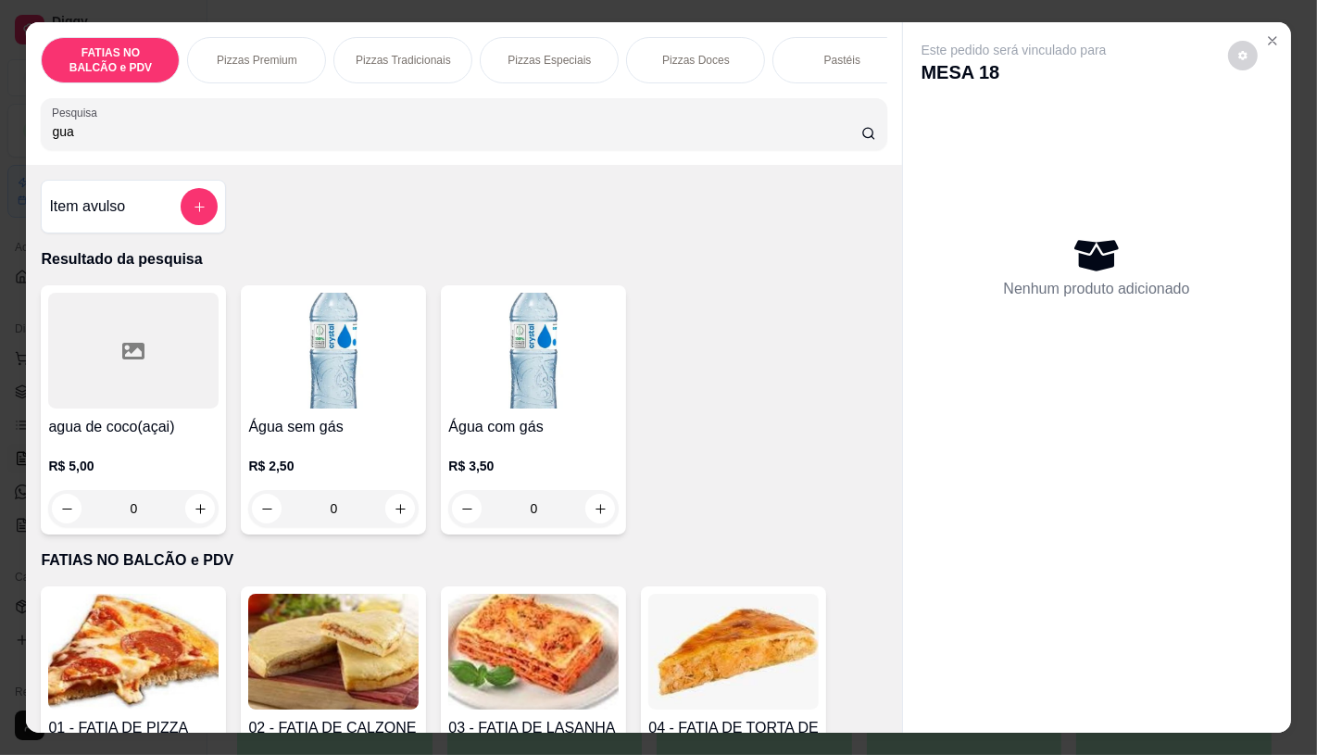
type input "gua"
click at [318, 408] on img at bounding box center [333, 351] width 170 height 116
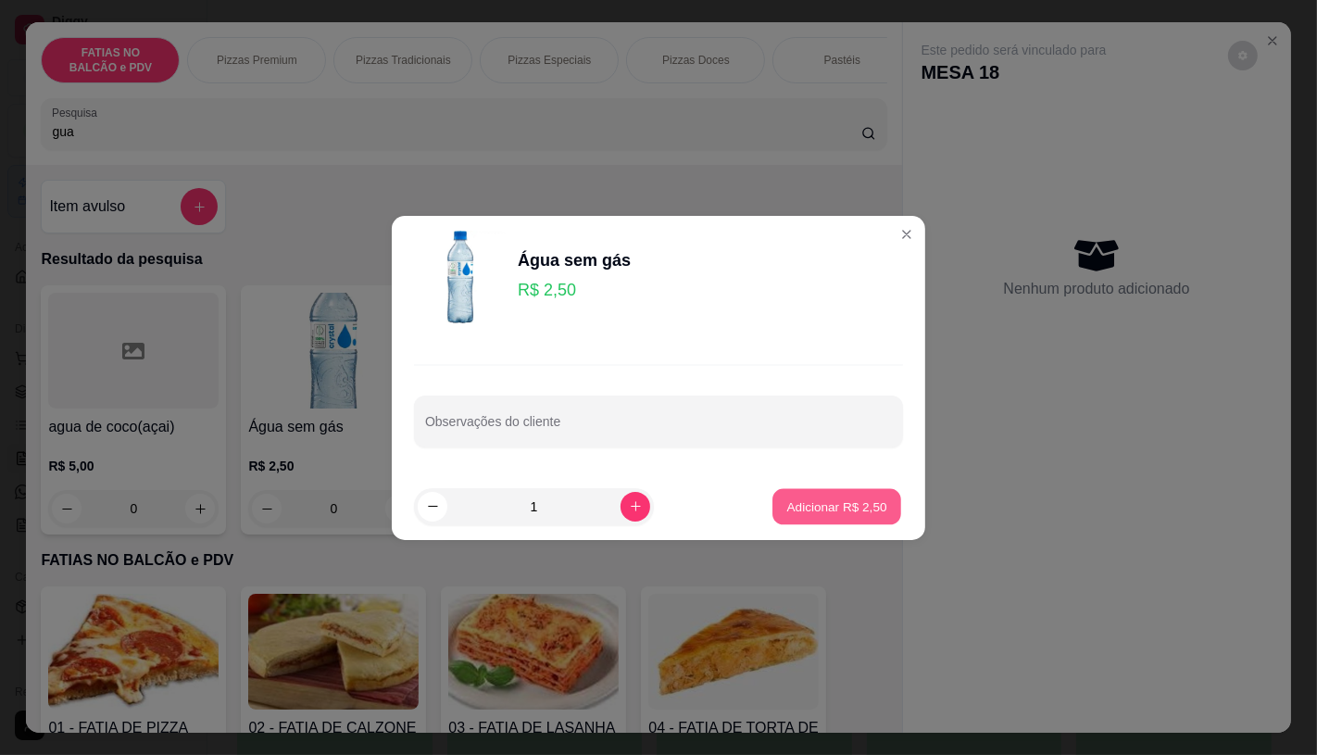
click at [800, 504] on p "Adicionar R$ 2,50" at bounding box center [836, 506] width 100 height 18
type input "1"
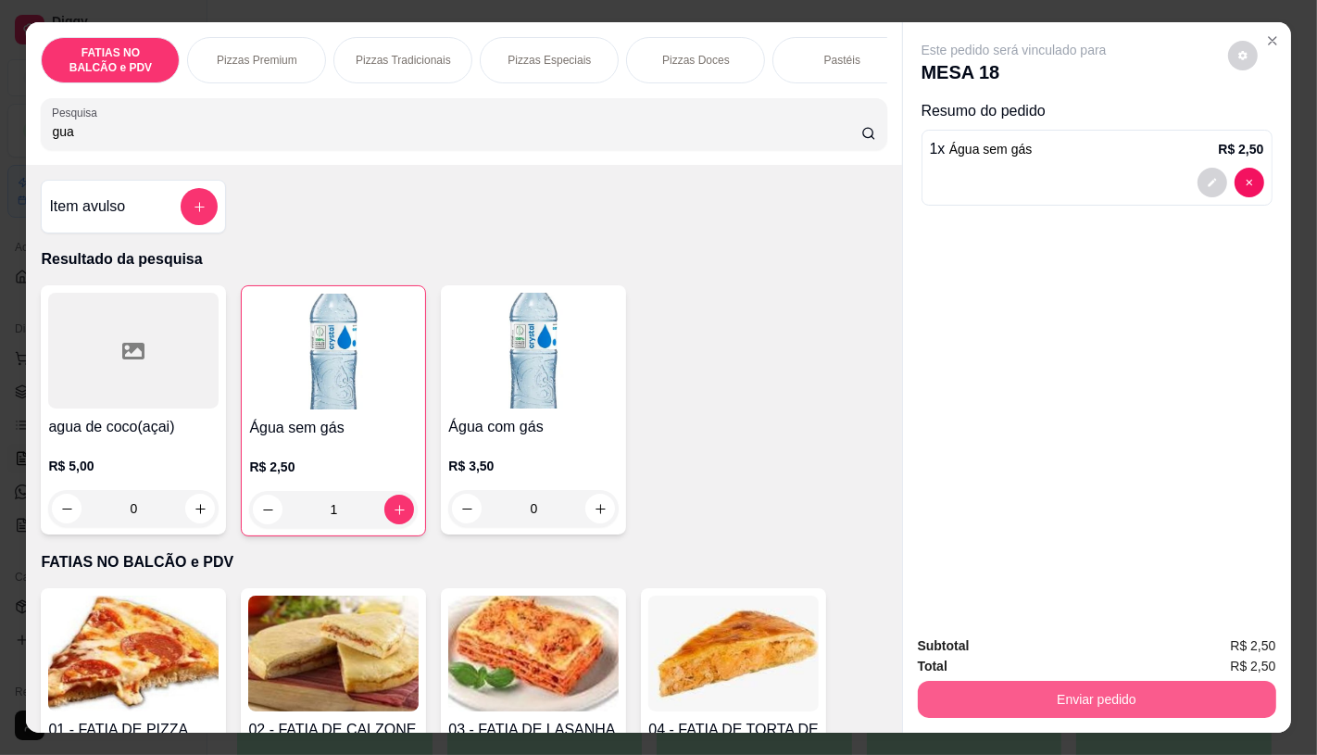
click at [1014, 695] on button "Enviar pedido" at bounding box center [1097, 699] width 358 height 37
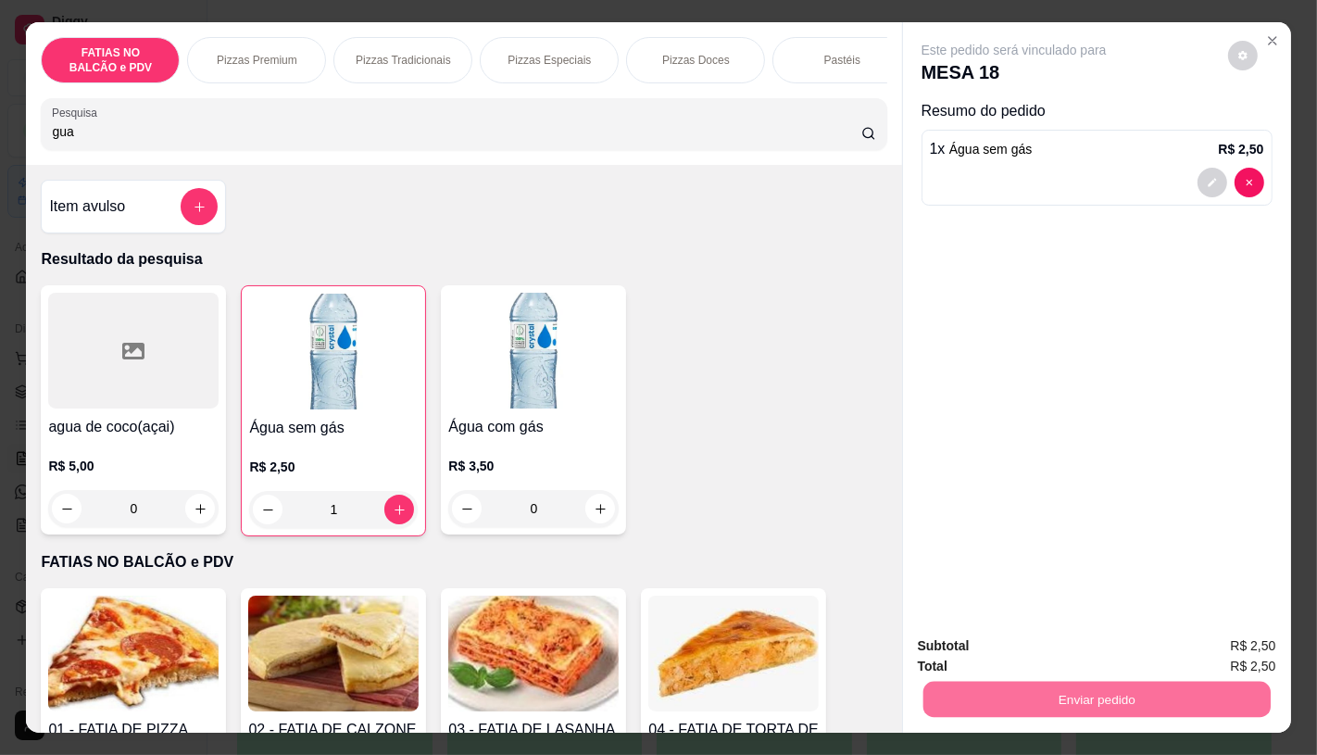
click at [985, 644] on button "Não registrar e enviar pedido" at bounding box center [1034, 646] width 187 height 34
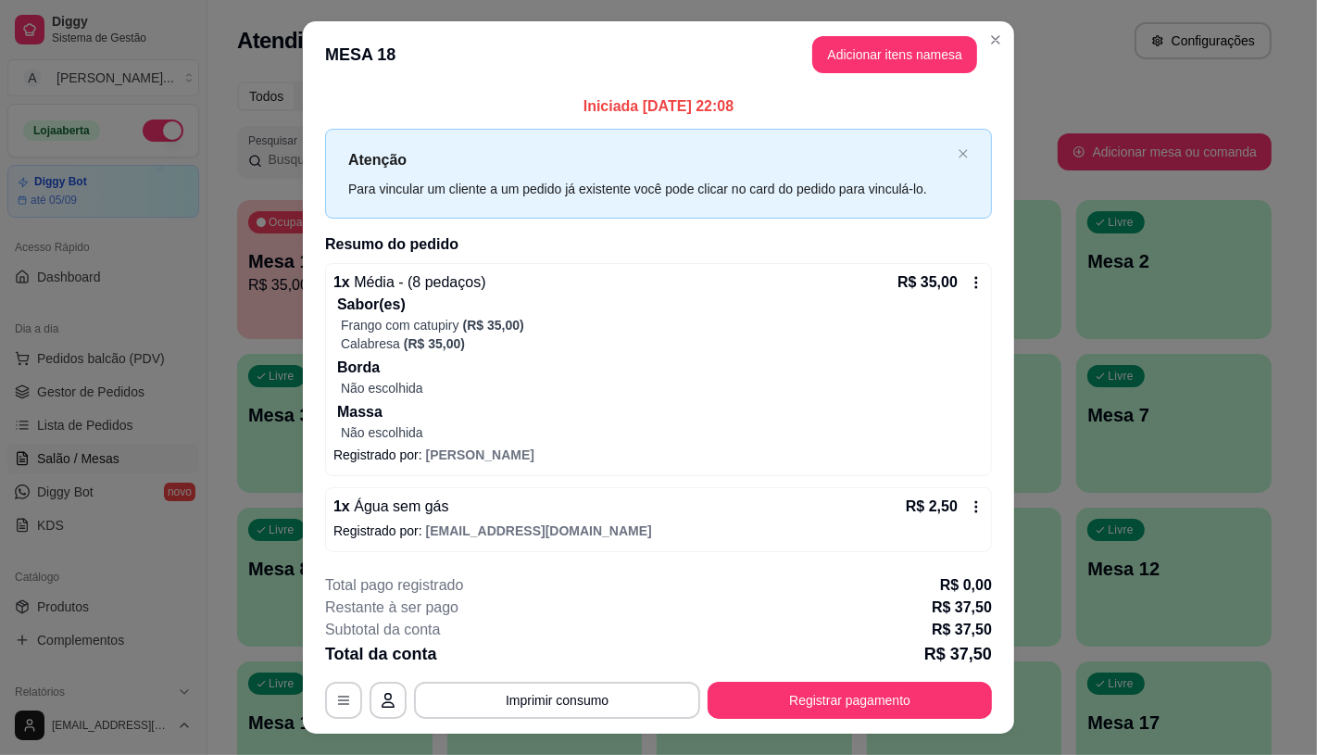
scroll to position [38, 0]
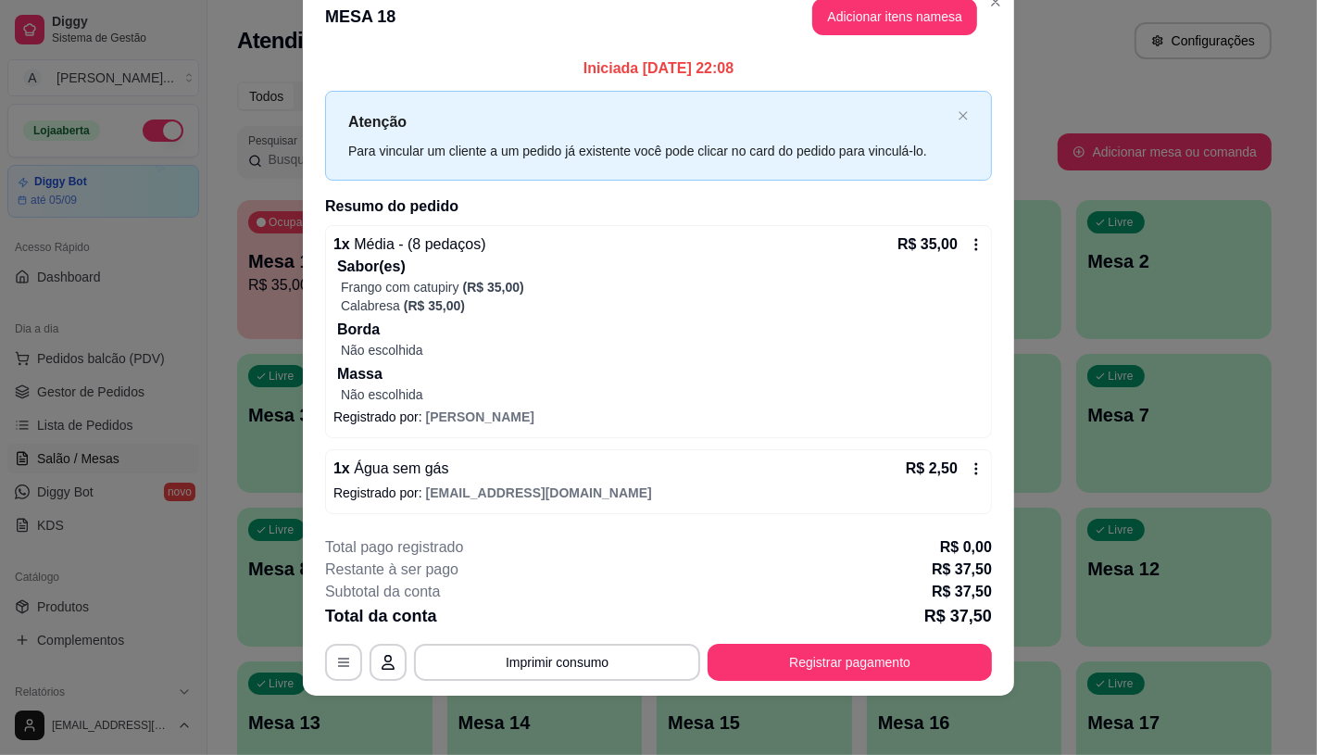
drag, startPoint x: 720, startPoint y: 624, endPoint x: 734, endPoint y: 646, distance: 26.7
click at [723, 630] on div "**********" at bounding box center [658, 608] width 667 height 144
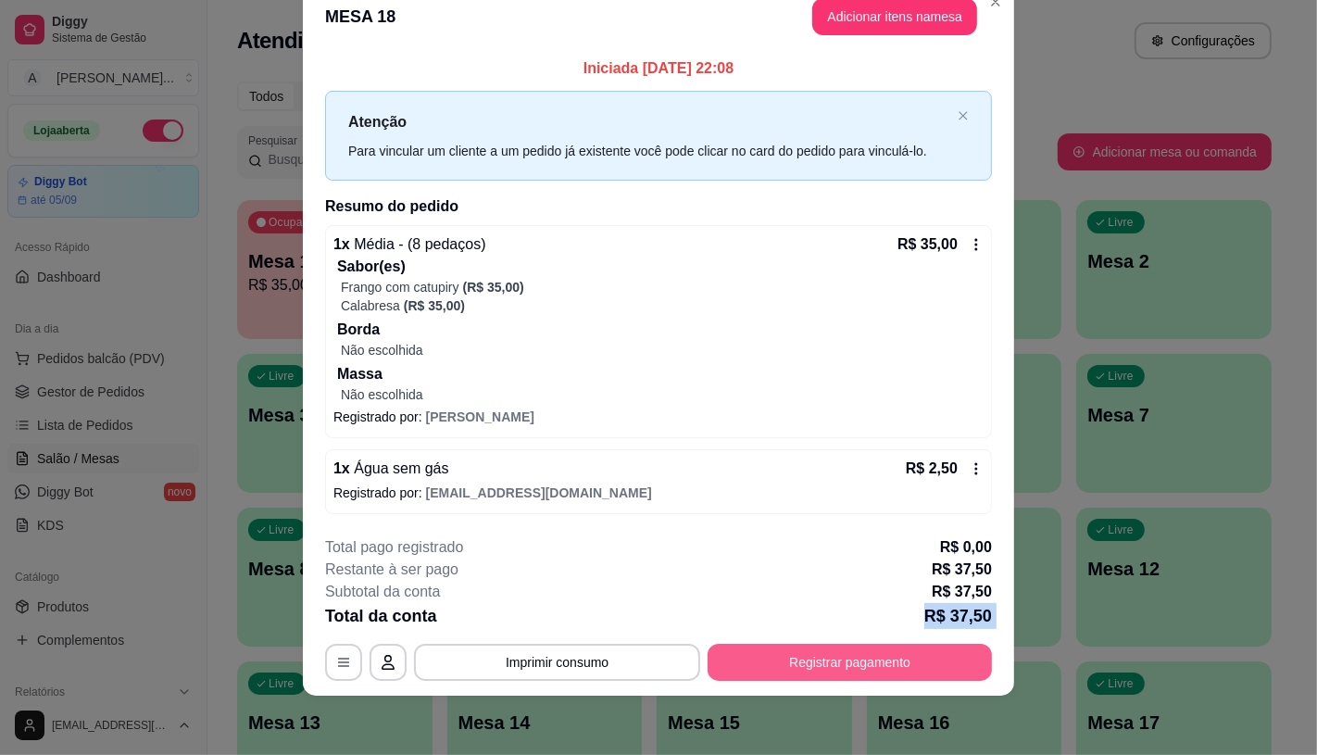
click at [734, 646] on button "Registrar pagamento" at bounding box center [850, 662] width 284 height 37
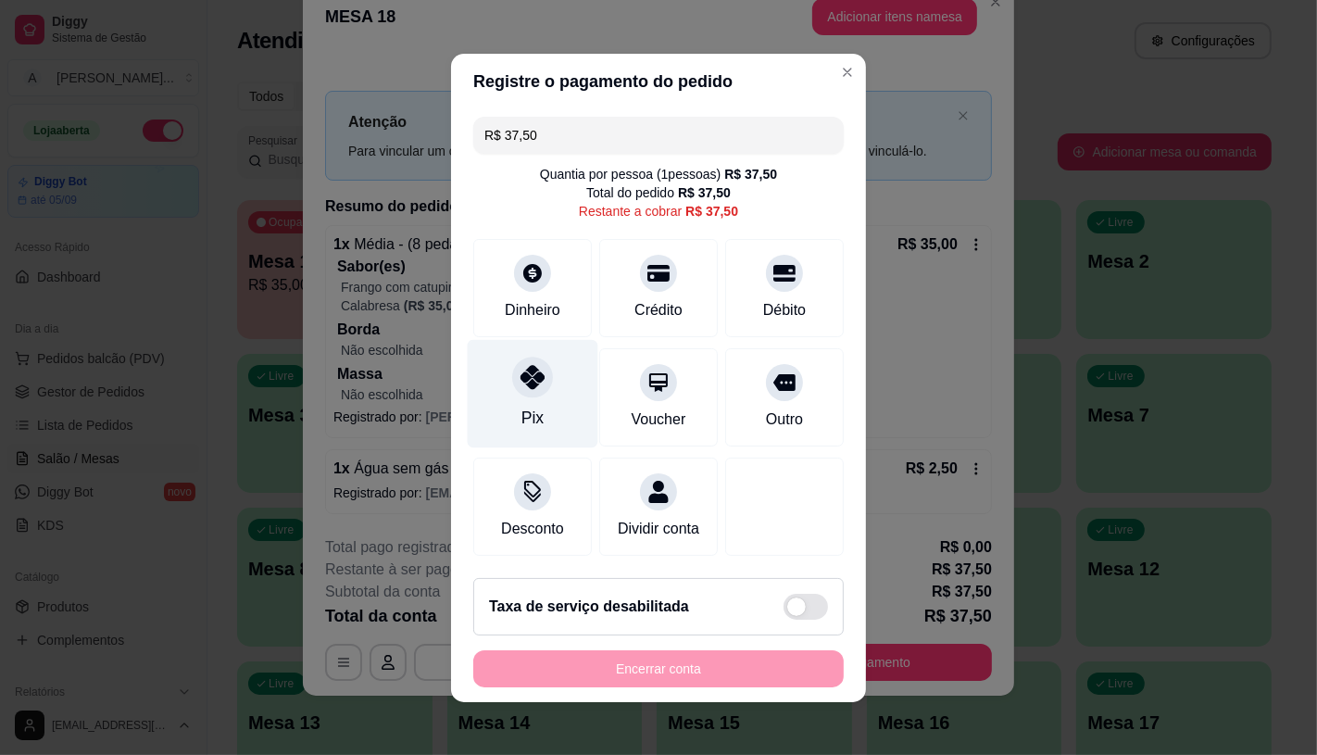
click at [570, 412] on div "Pix" at bounding box center [533, 393] width 131 height 108
type input "R$ 0,00"
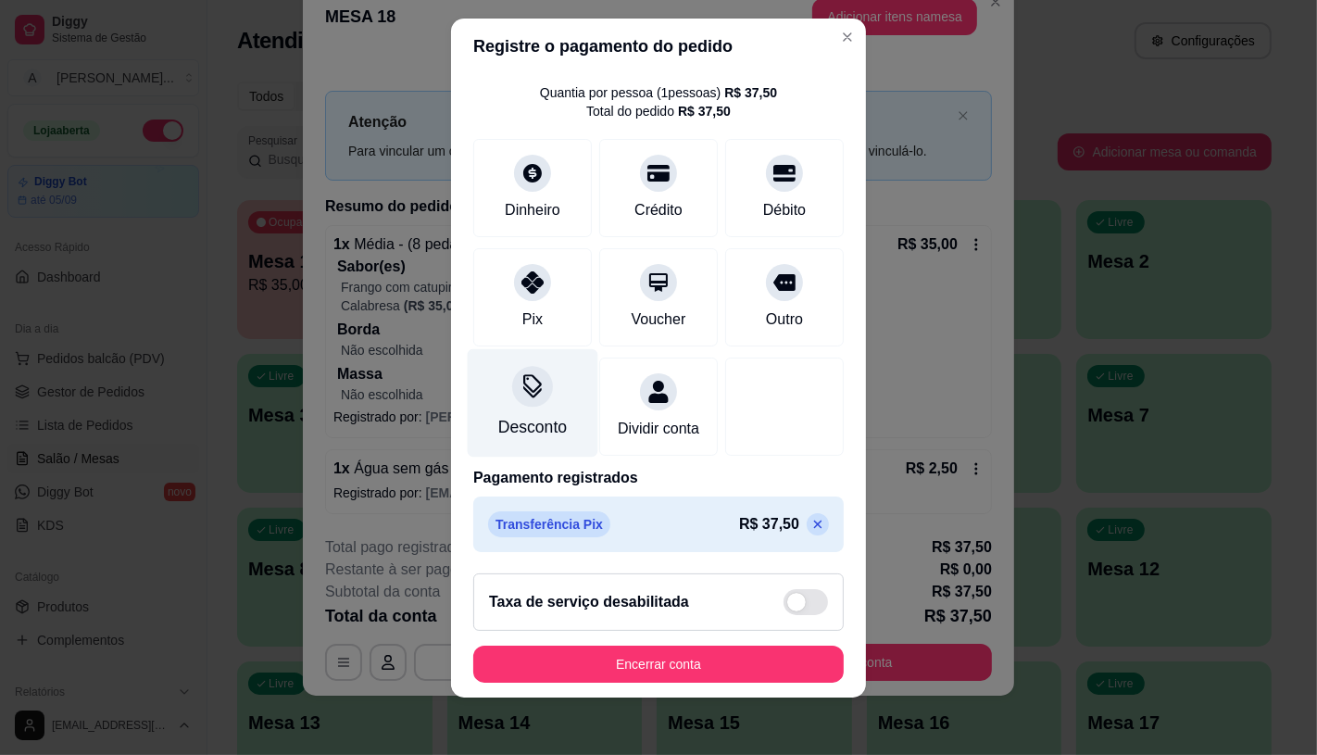
scroll to position [21, 0]
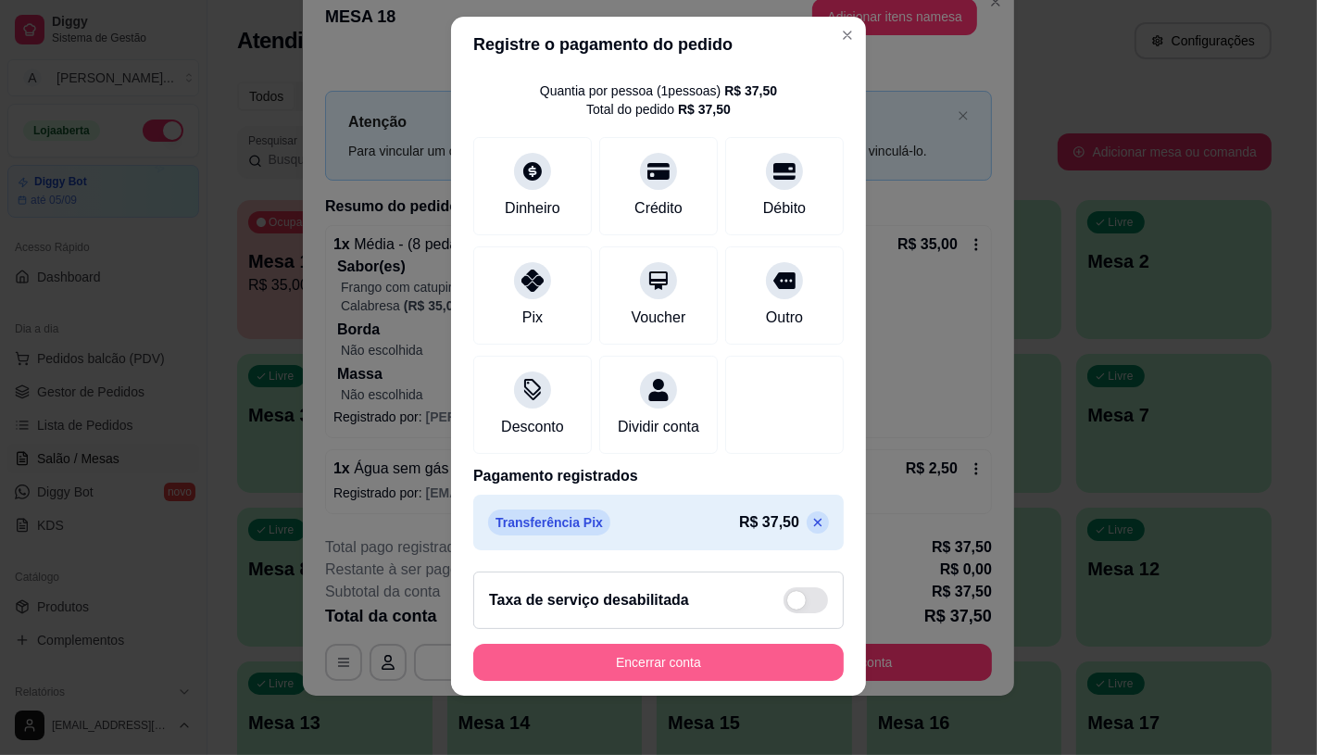
click at [702, 671] on button "Encerrar conta" at bounding box center [658, 662] width 370 height 37
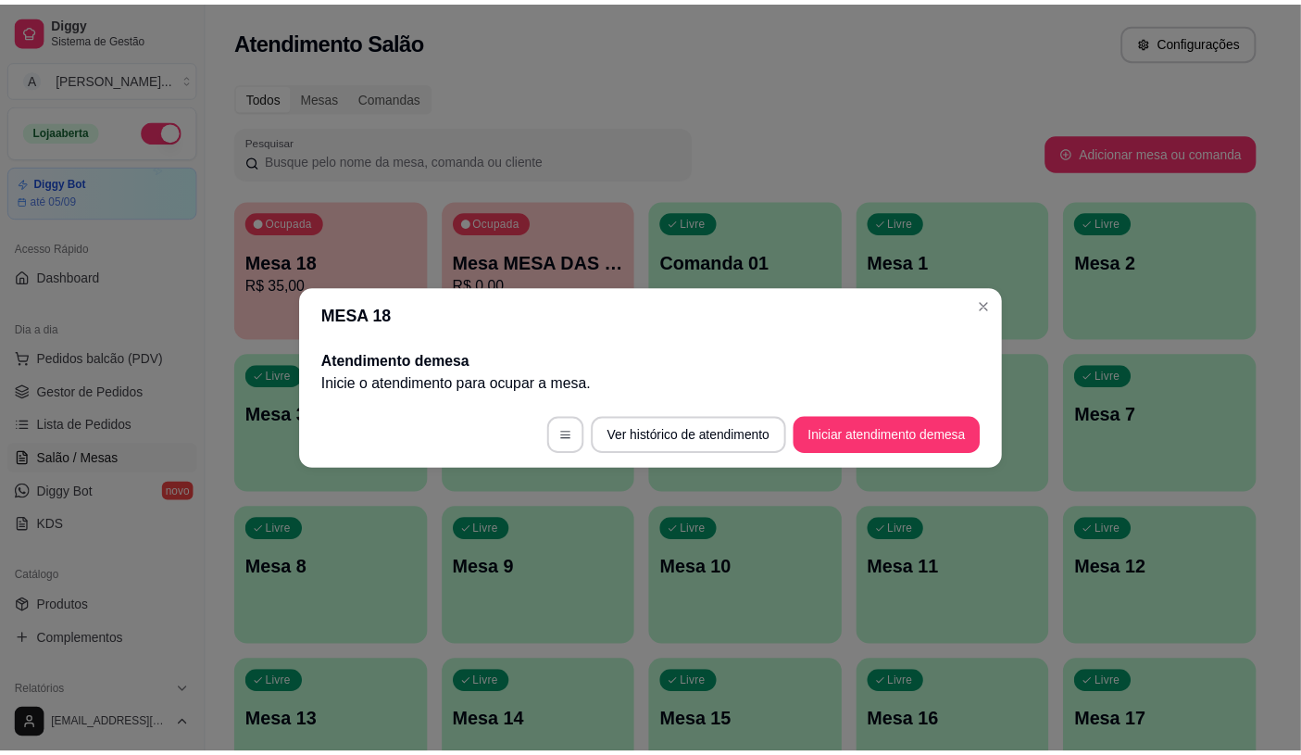
scroll to position [0, 0]
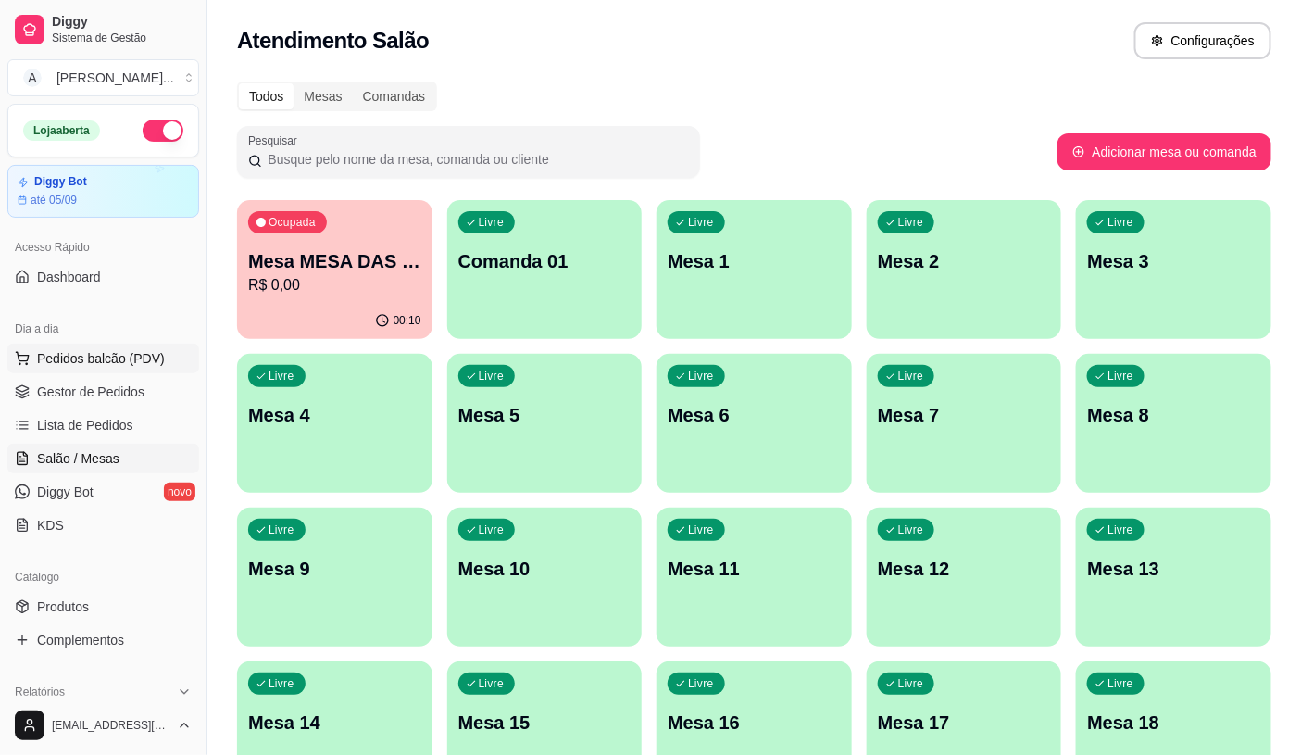
click at [94, 362] on span "Pedidos balcão (PDV)" at bounding box center [101, 358] width 128 height 19
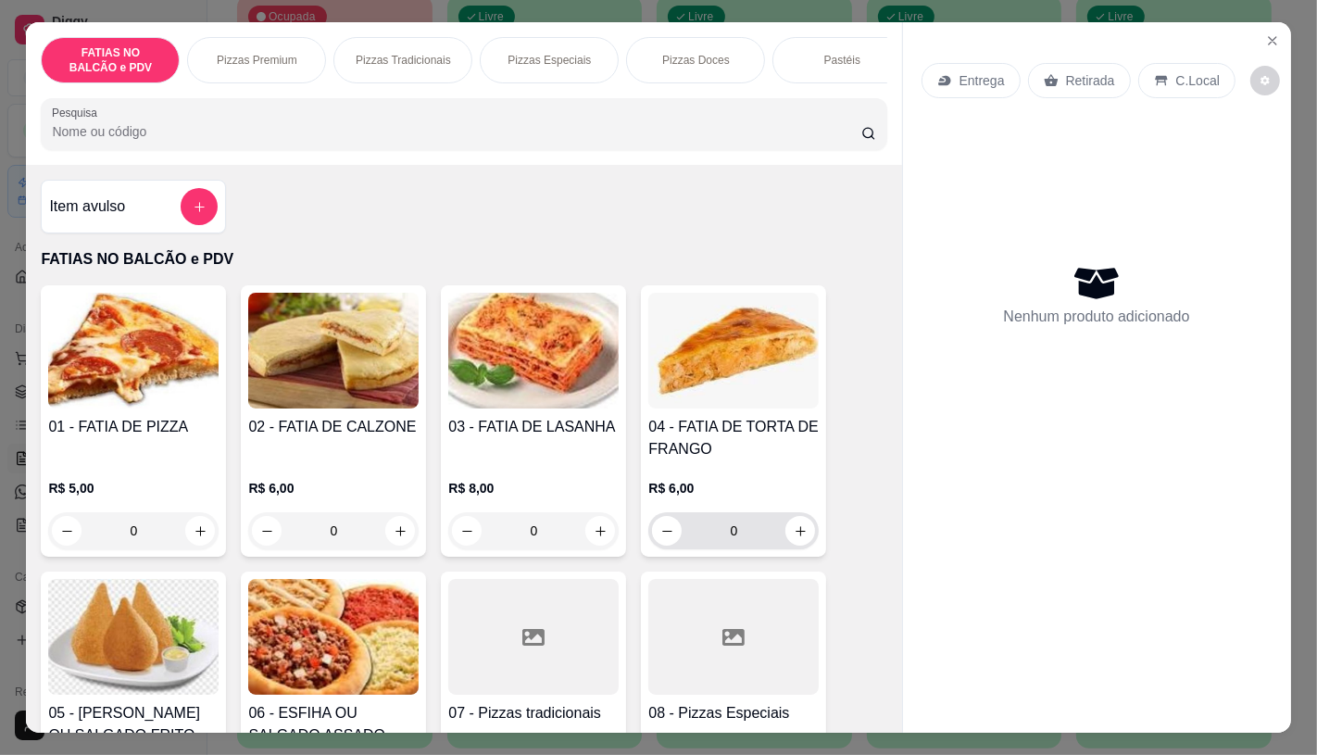
scroll to position [308, 0]
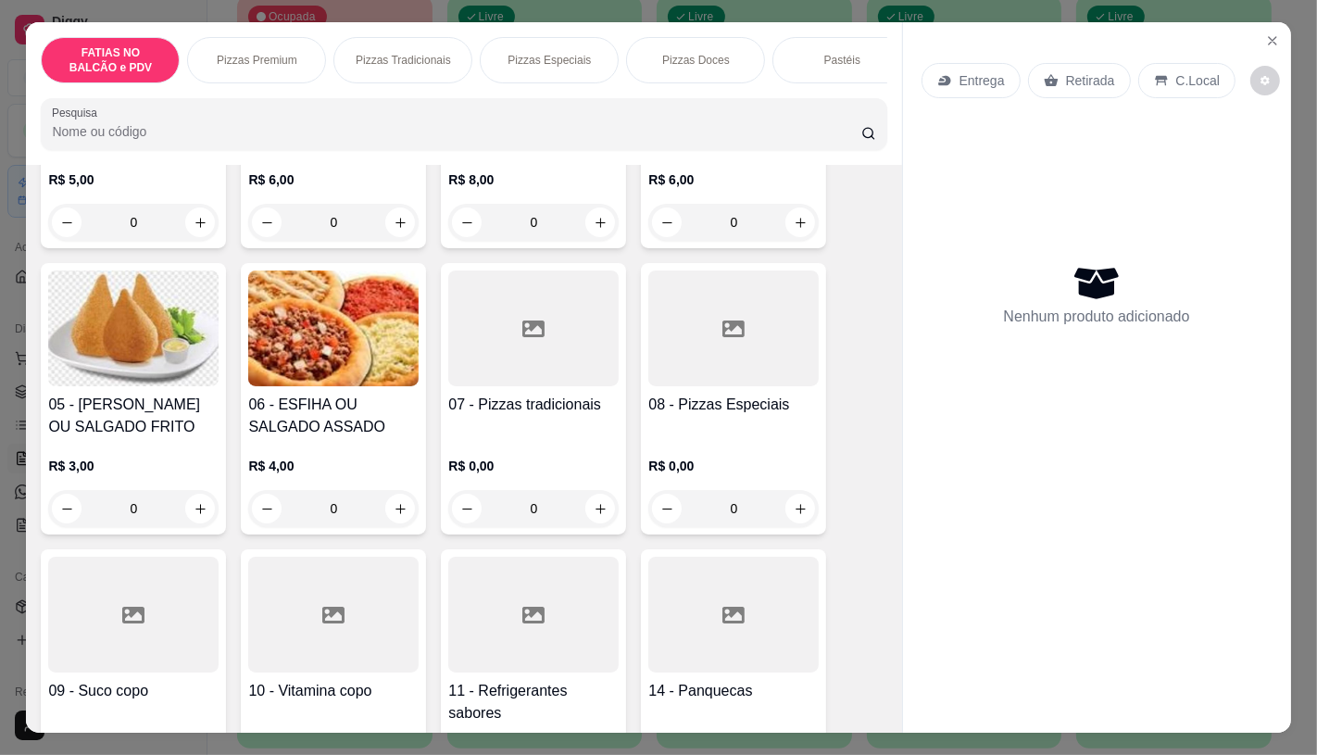
click at [507, 361] on div at bounding box center [533, 328] width 170 height 116
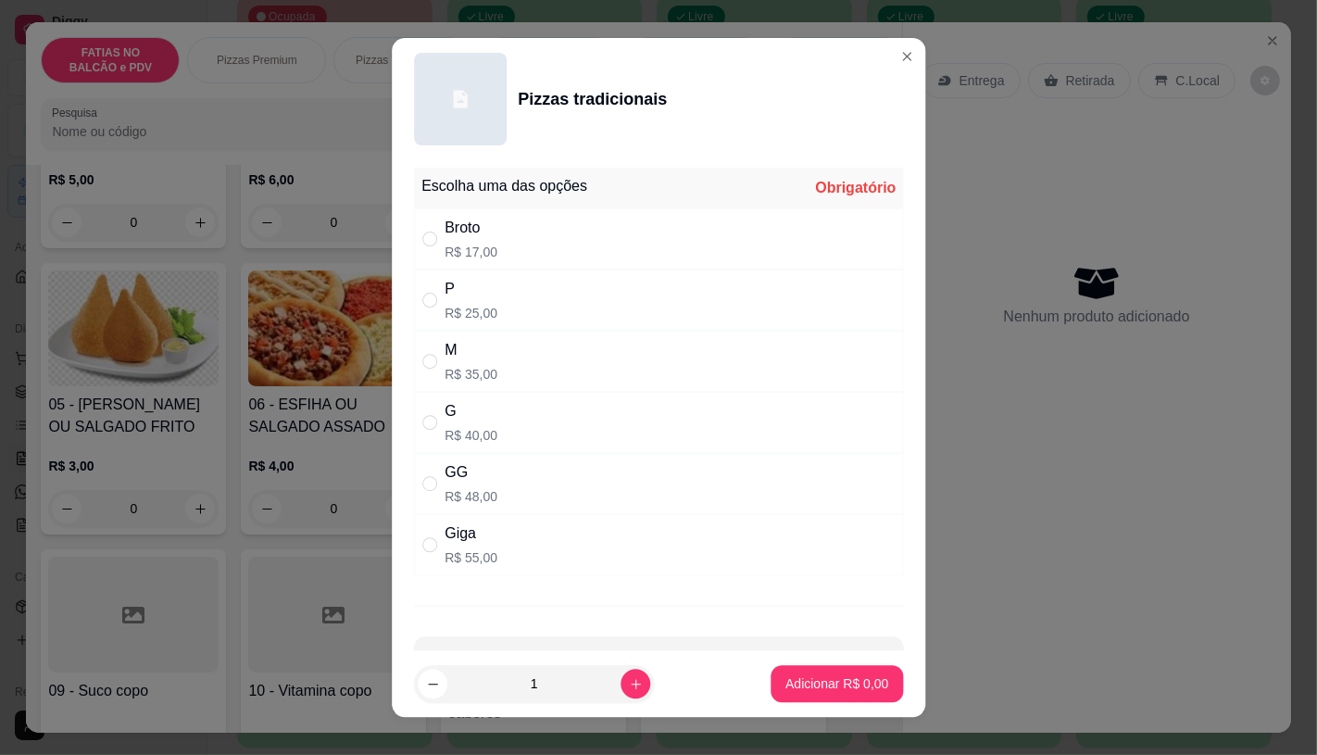
scroll to position [63, 0]
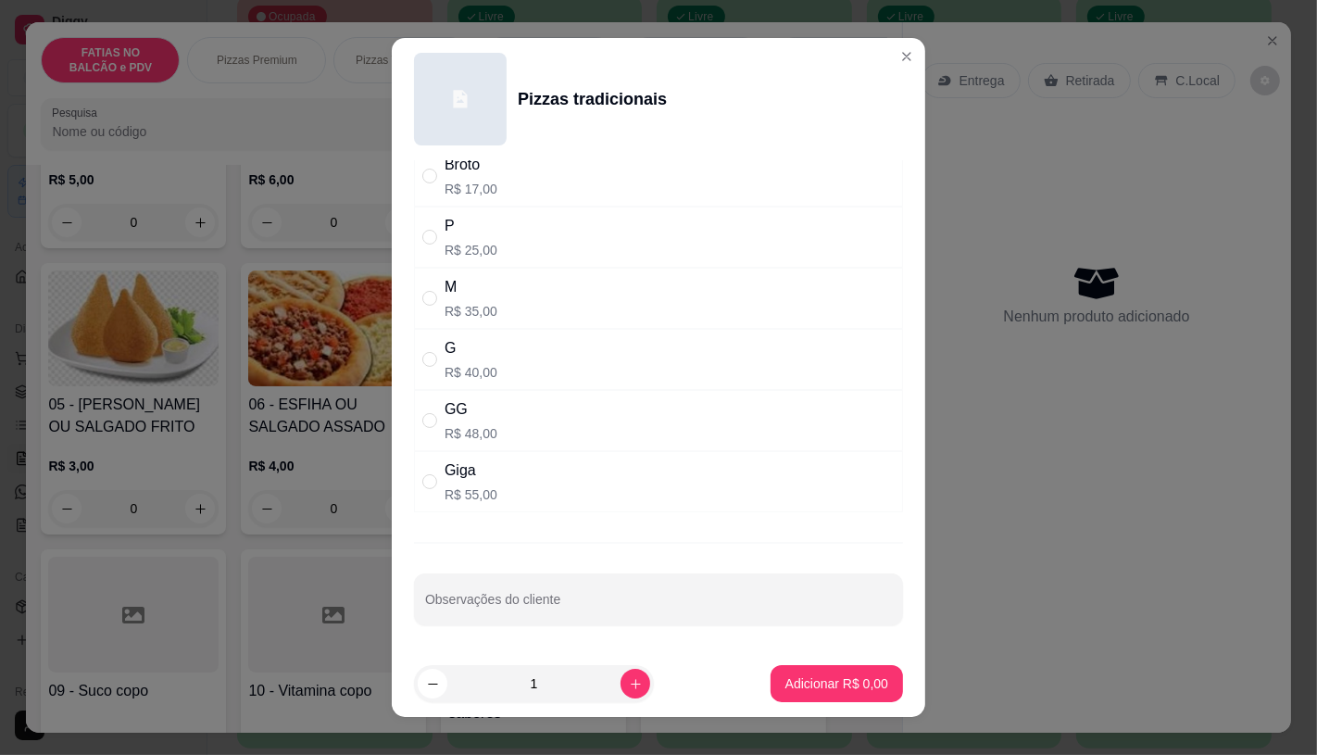
click at [528, 475] on div "Giga R$ 55,00" at bounding box center [658, 481] width 489 height 61
radio input "true"
click at [807, 685] on p "Adicionar R$ 55,00" at bounding box center [833, 684] width 107 height 18
type input "1"
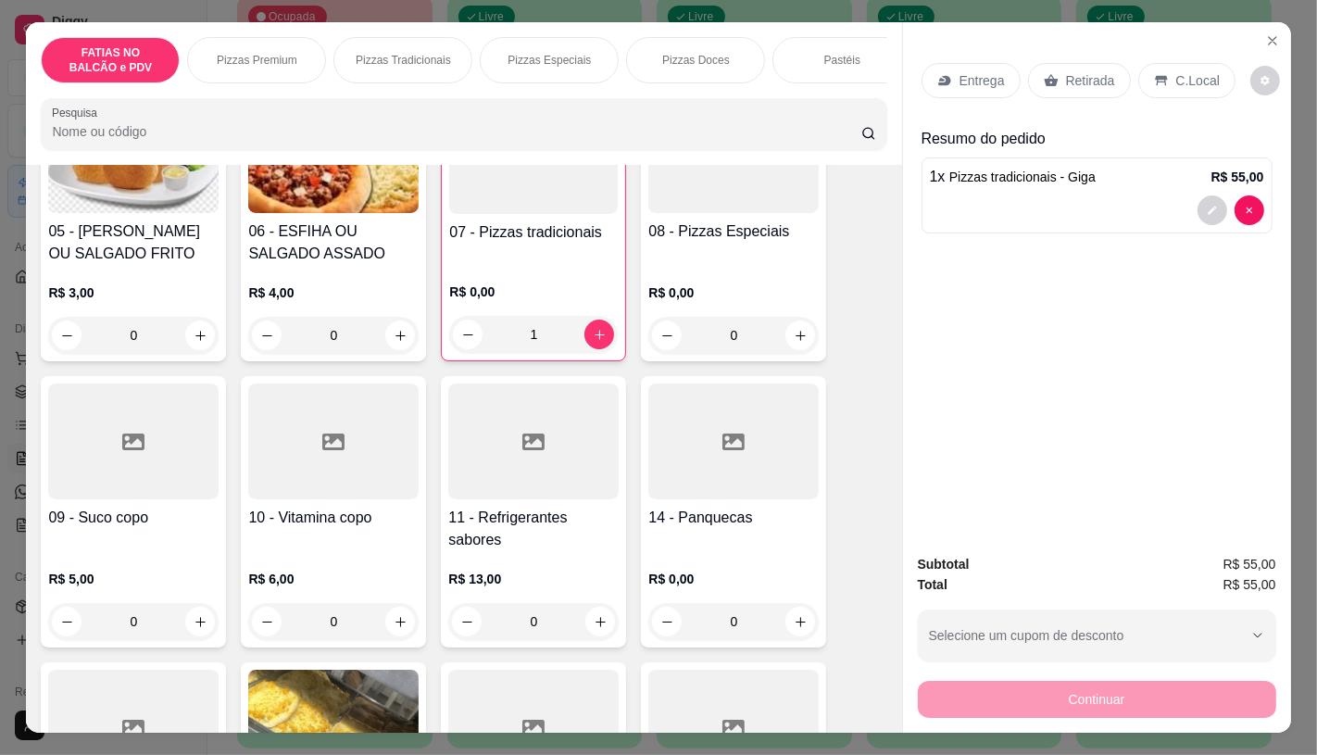
scroll to position [514, 0]
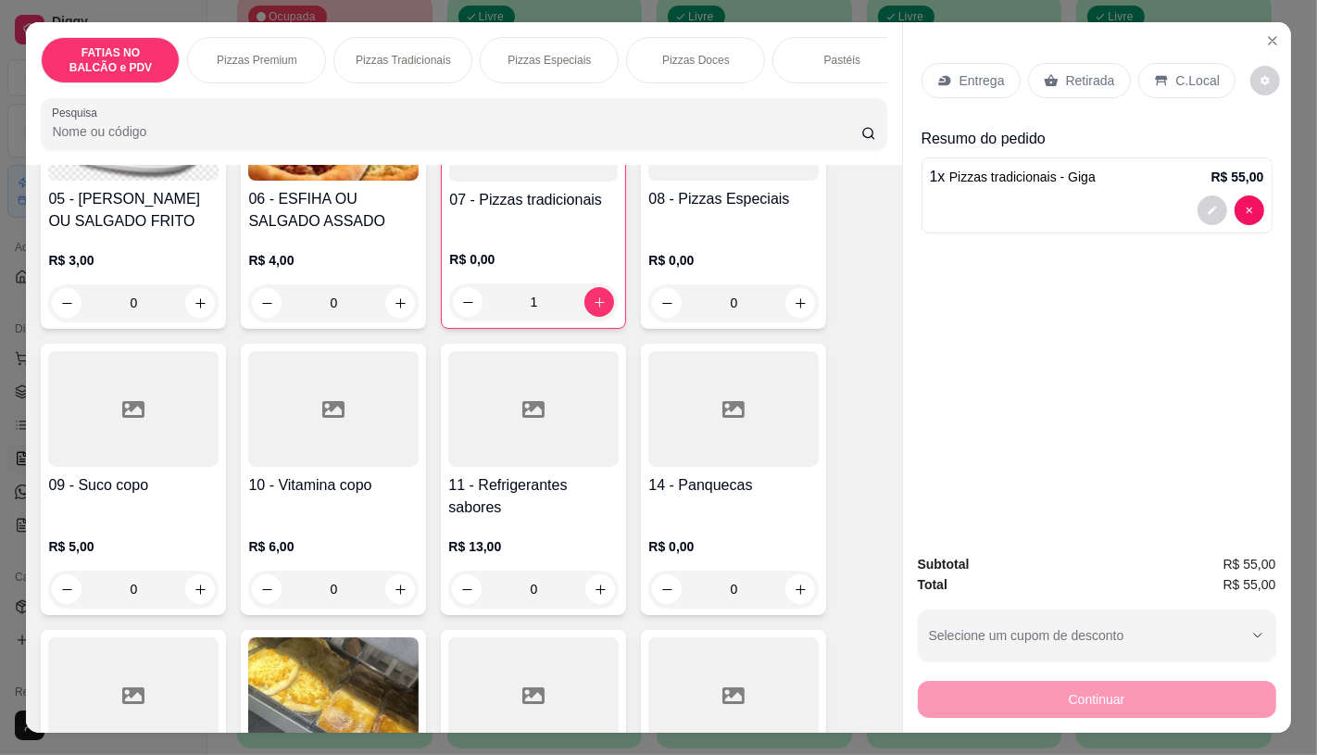
click at [532, 591] on div "0" at bounding box center [533, 589] width 170 height 37
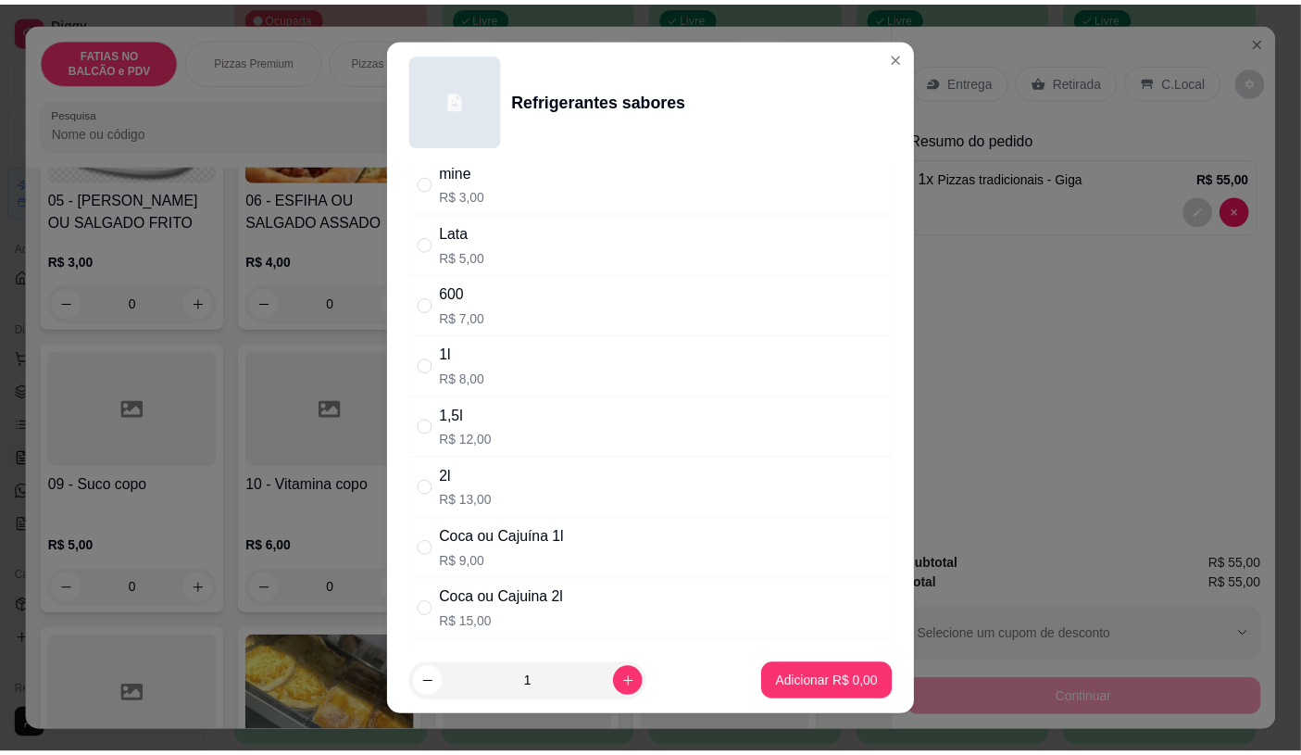
scroll to position [103, 0]
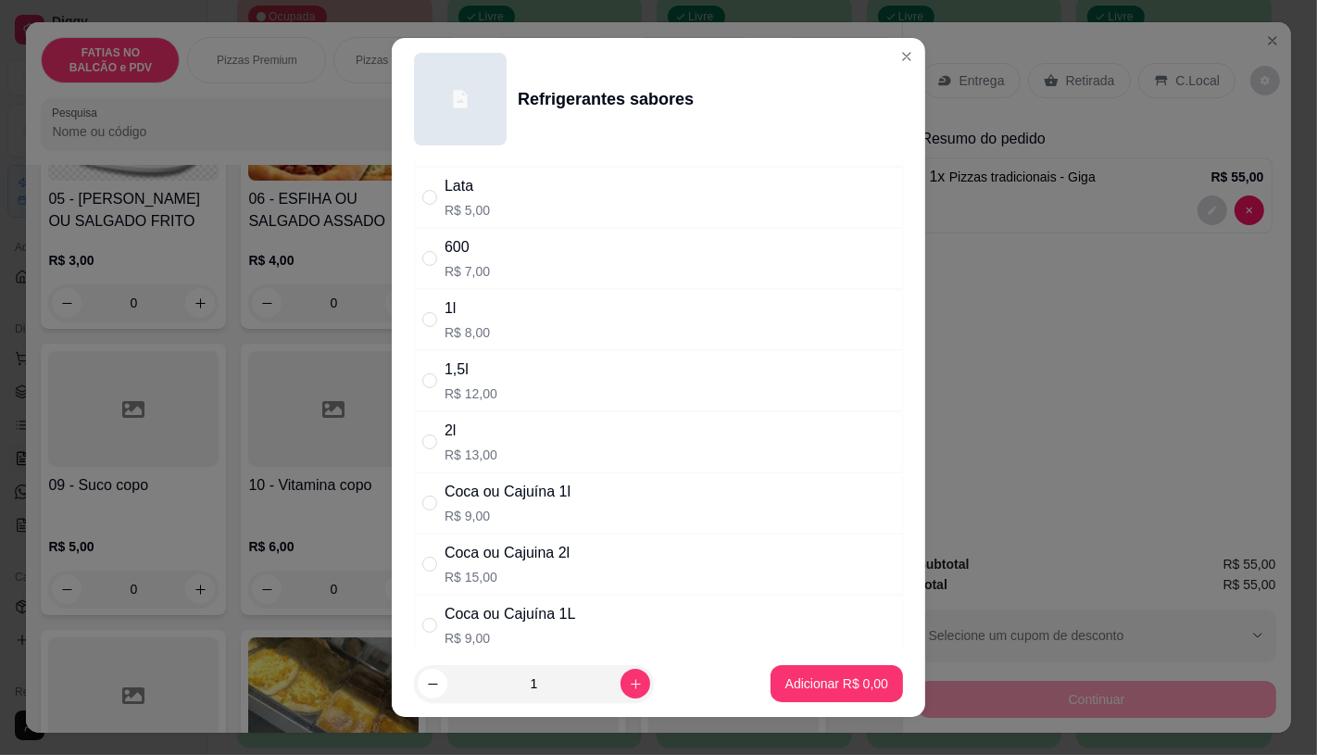
click at [513, 566] on div "Coca ou Cajuina 2l R$ 15,00" at bounding box center [507, 564] width 125 height 44
radio input "true"
click at [801, 679] on p "Adicionar R$ 15,00" at bounding box center [833, 684] width 107 height 18
type input "1"
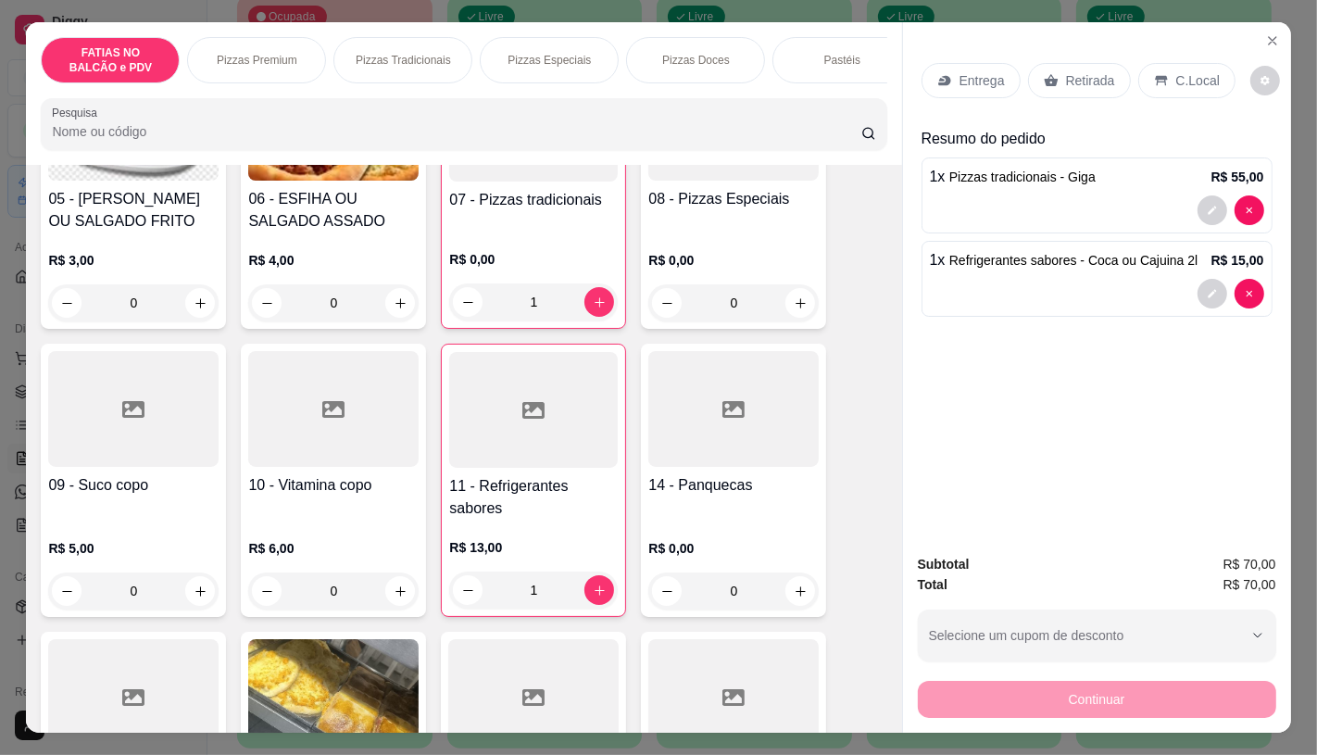
click at [1060, 93] on div "Entrega Retirada C.Local" at bounding box center [1097, 80] width 351 height 65
click at [1059, 86] on div "Retirada" at bounding box center [1079, 80] width 103 height 35
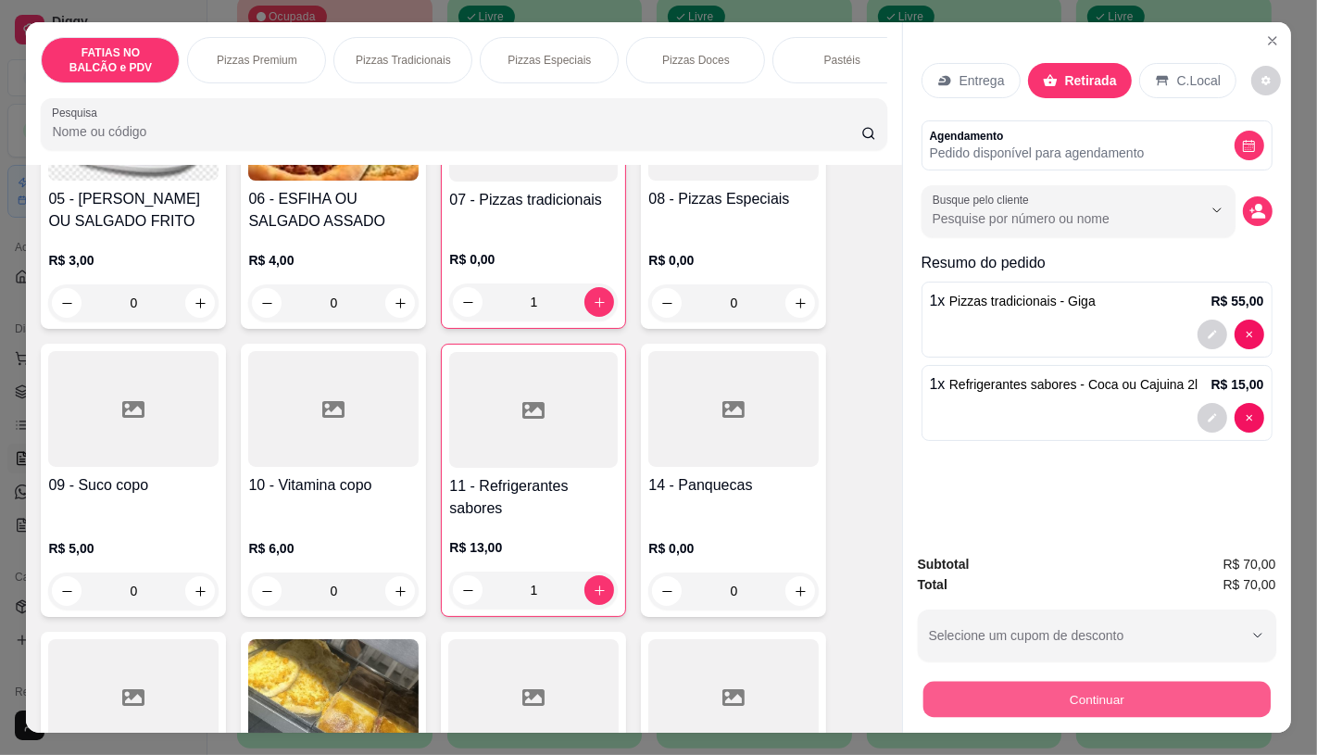
click at [1058, 697] on button "Continuar" at bounding box center [1095, 699] width 347 height 36
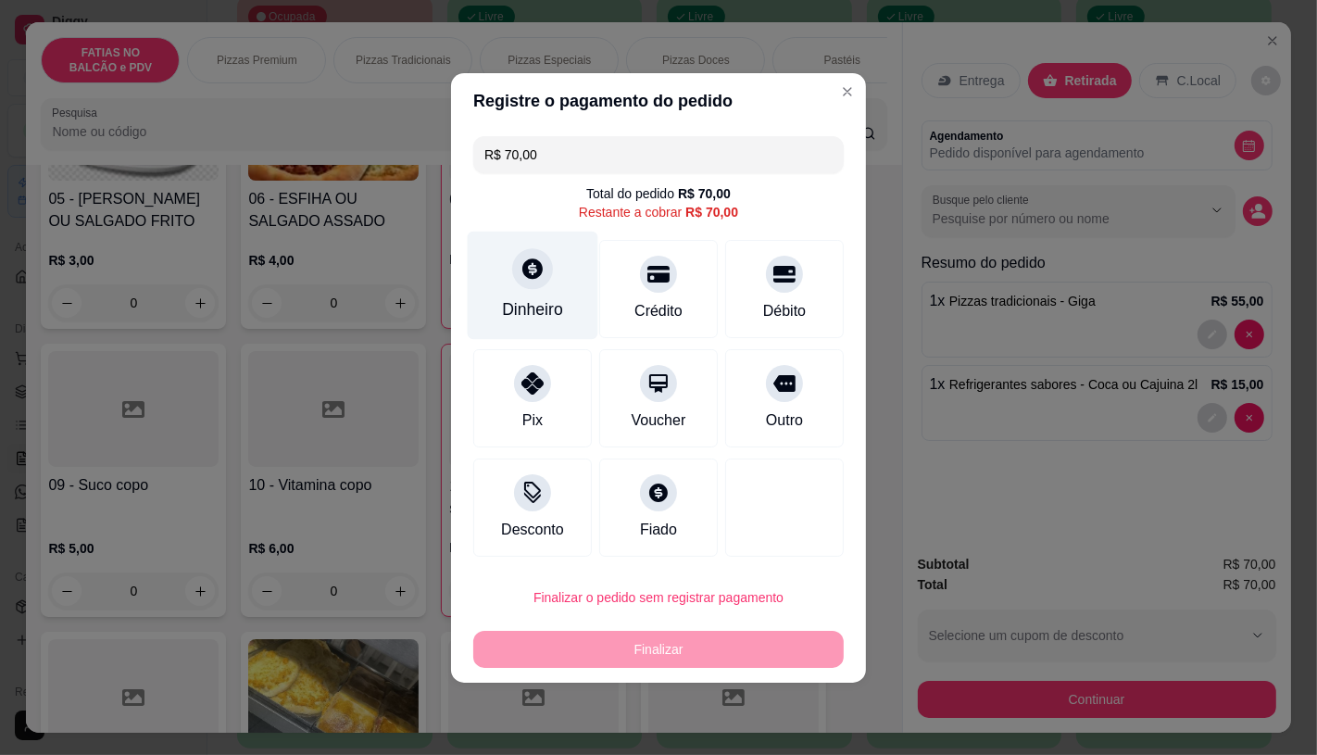
click at [513, 288] on div "Dinheiro" at bounding box center [533, 285] width 131 height 108
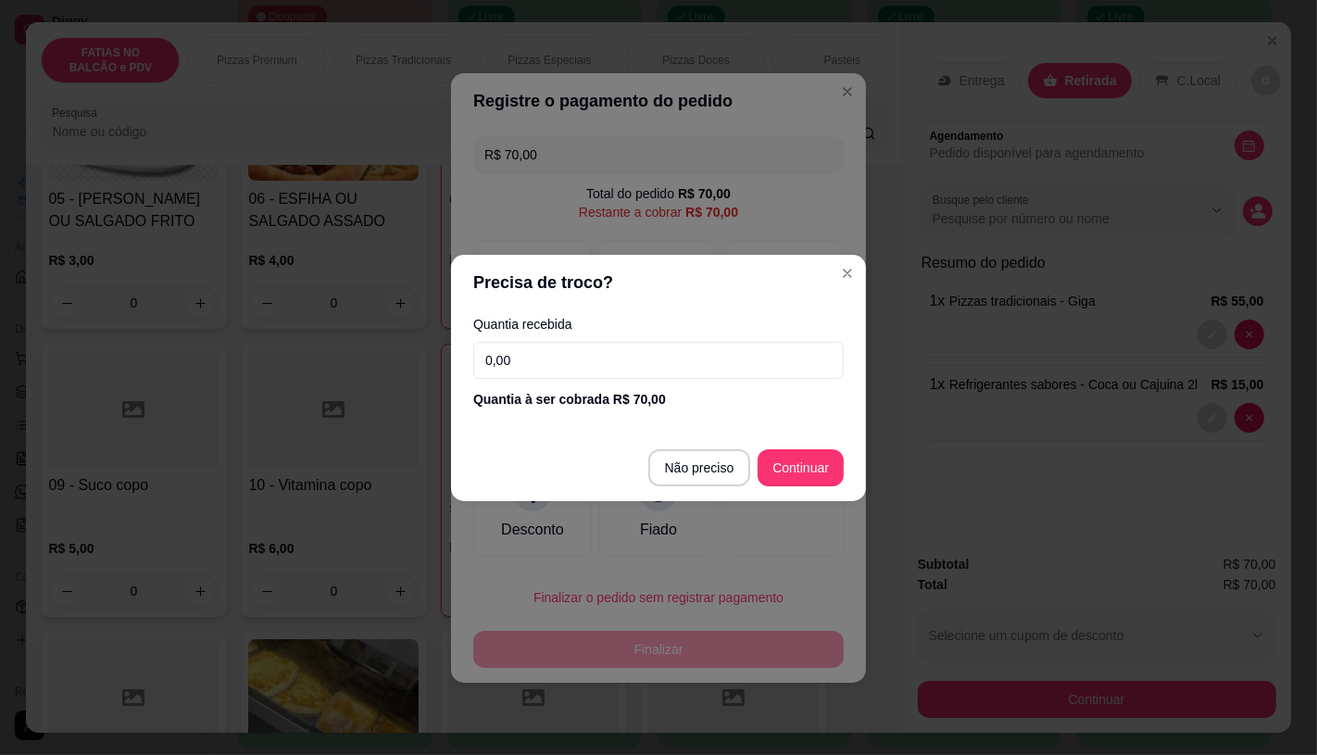
click at [550, 358] on input "0,00" at bounding box center [658, 360] width 370 height 37
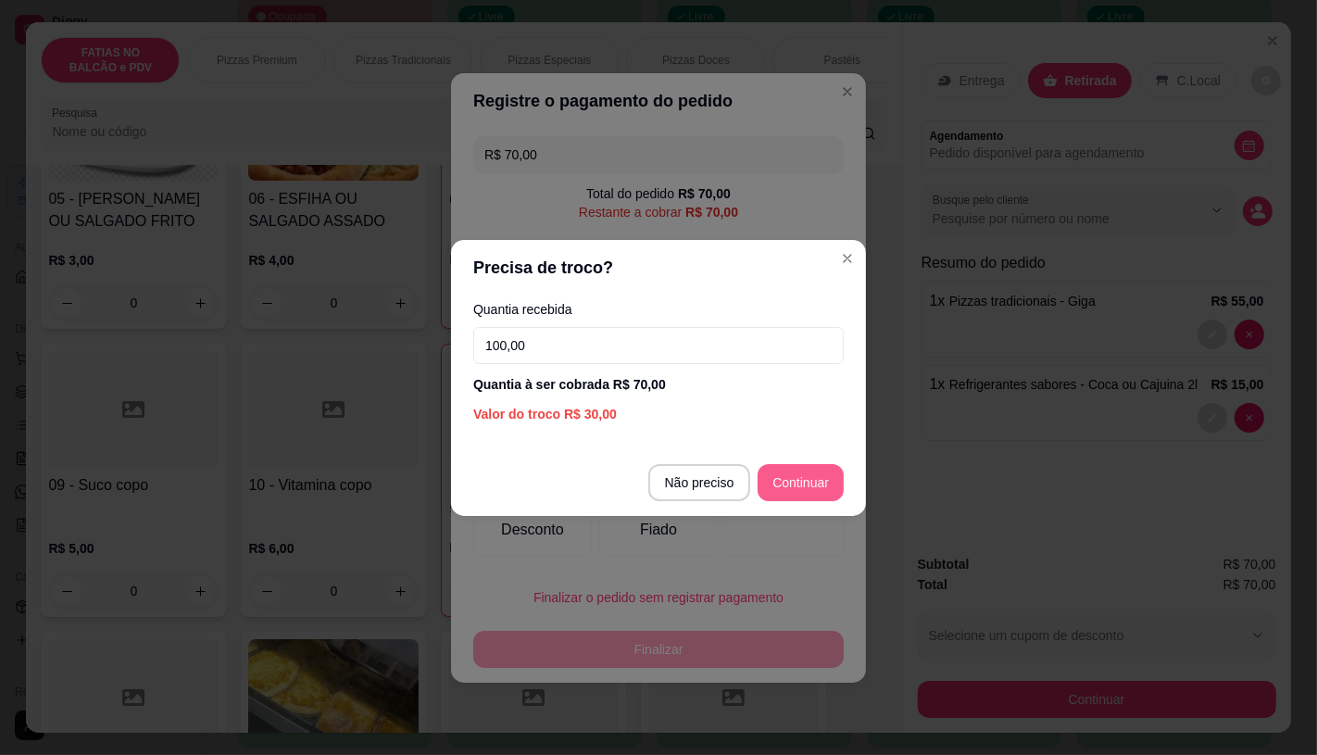
type input "100,00"
type input "R$ 0,00"
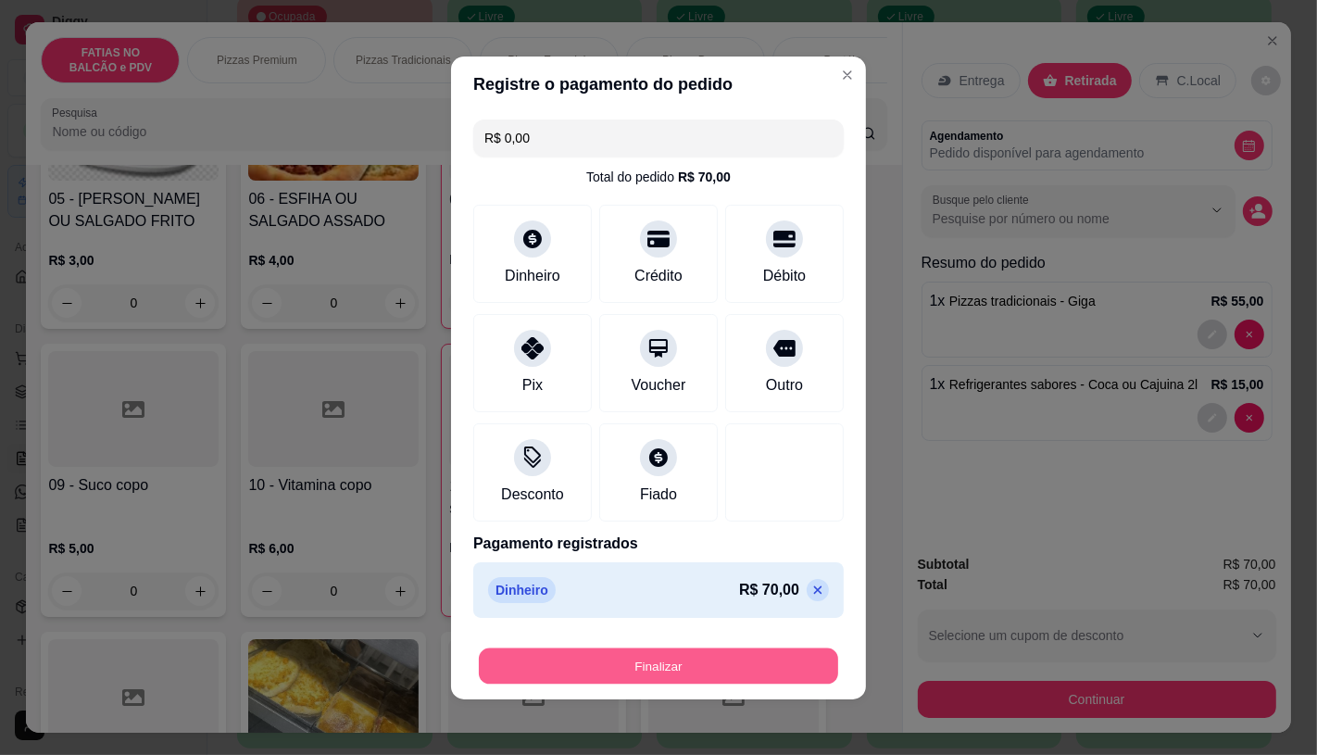
click at [736, 662] on button "Finalizar" at bounding box center [658, 665] width 359 height 36
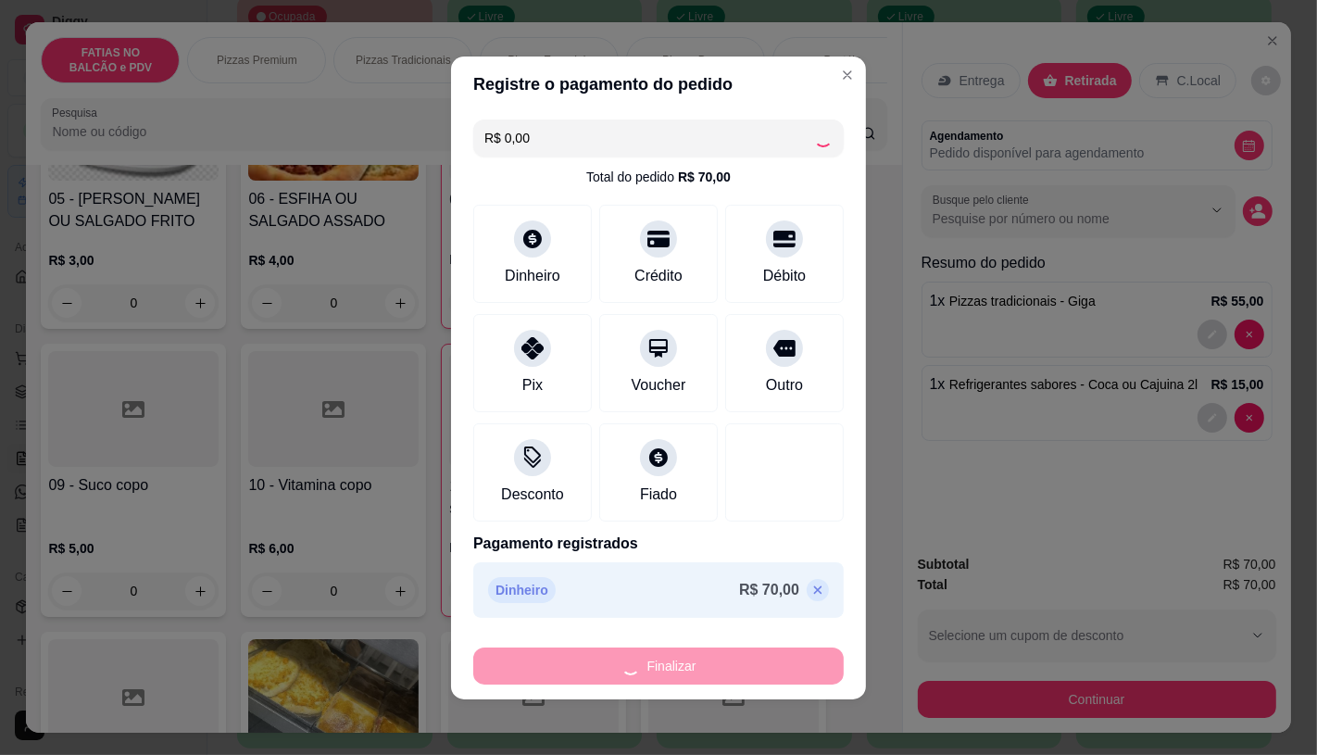
type input "0"
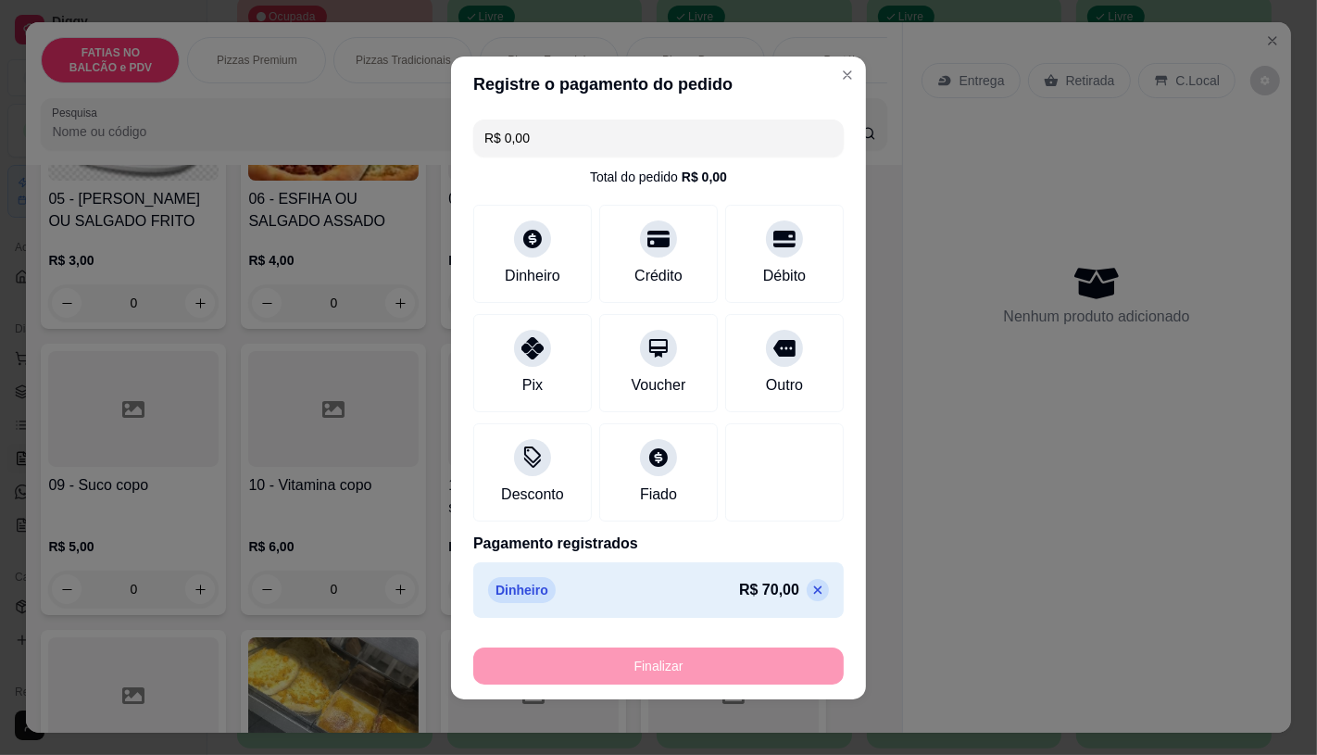
type input "-R$ 70,00"
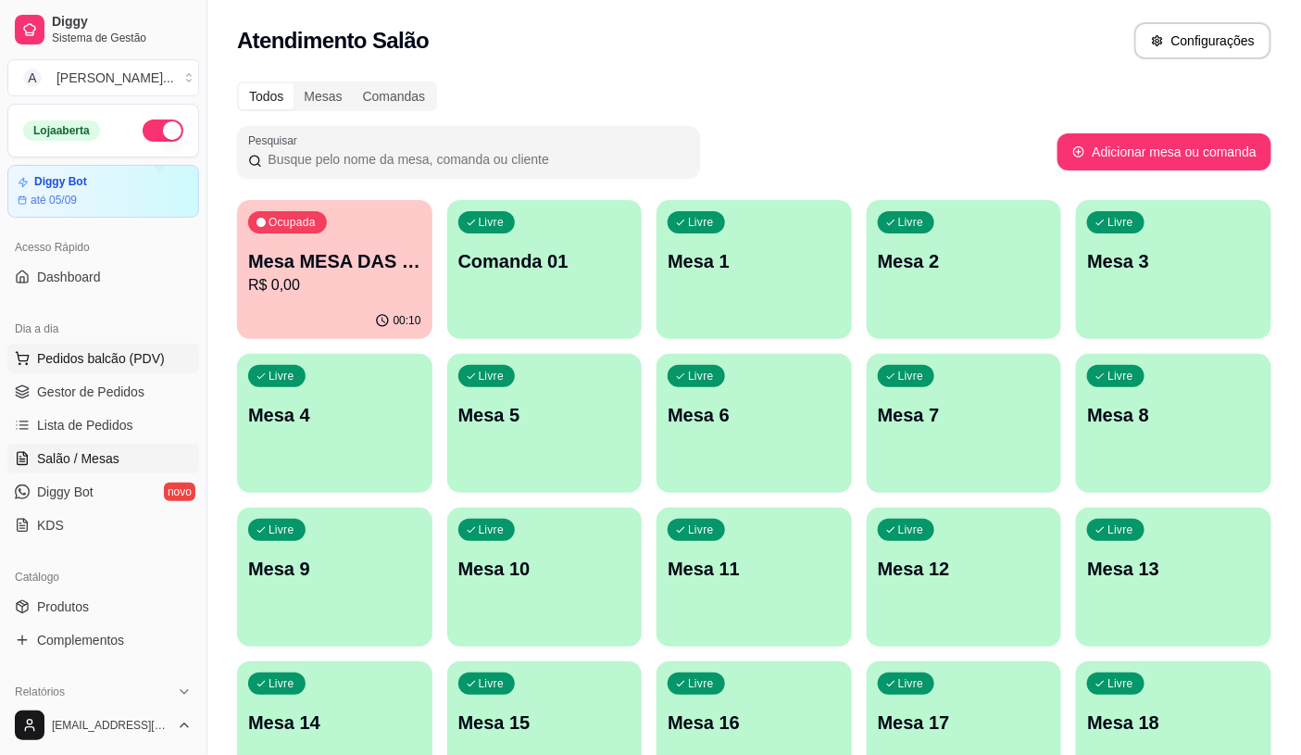
click at [140, 365] on span "Pedidos balcão (PDV)" at bounding box center [101, 358] width 128 height 19
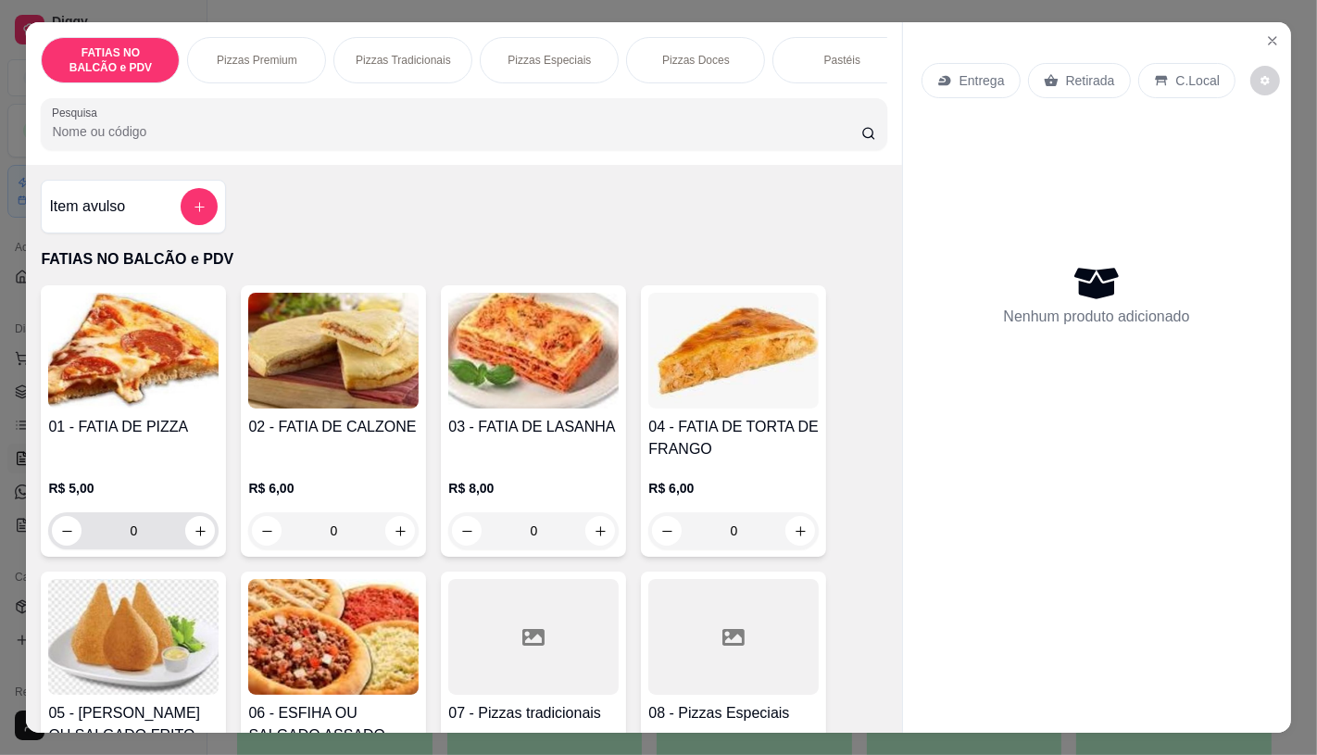
click at [182, 549] on div "0" at bounding box center [133, 530] width 163 height 37
click at [194, 537] on icon "increase-product-quantity" at bounding box center [201, 531] width 14 height 14
type input "2"
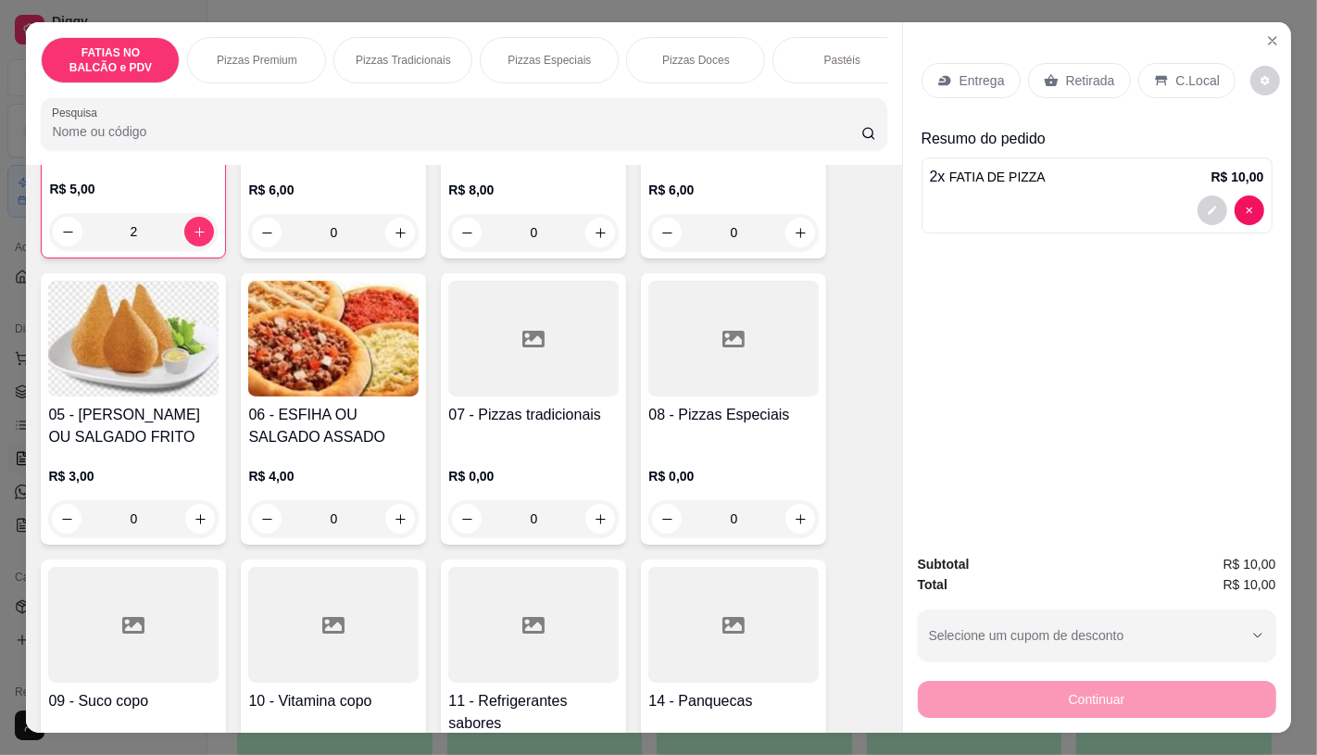
scroll to position [308, 0]
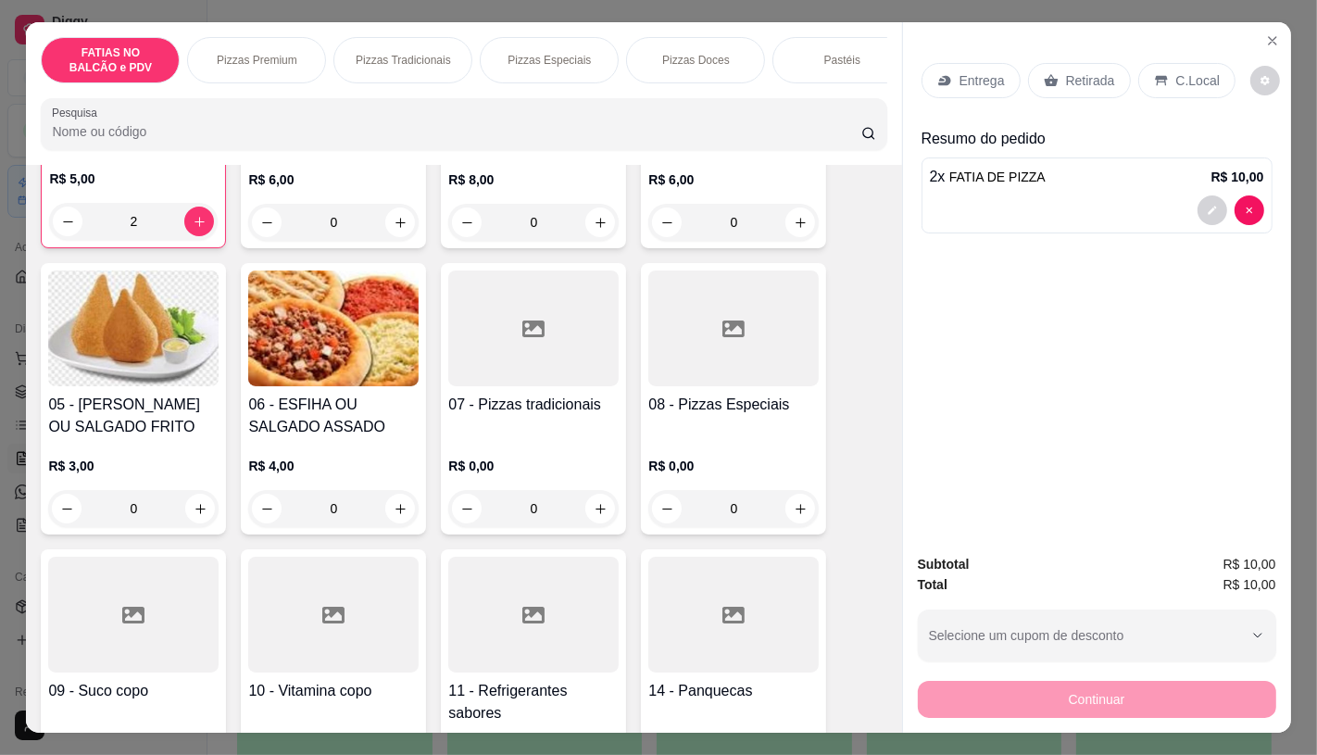
click at [157, 609] on div at bounding box center [133, 615] width 170 height 116
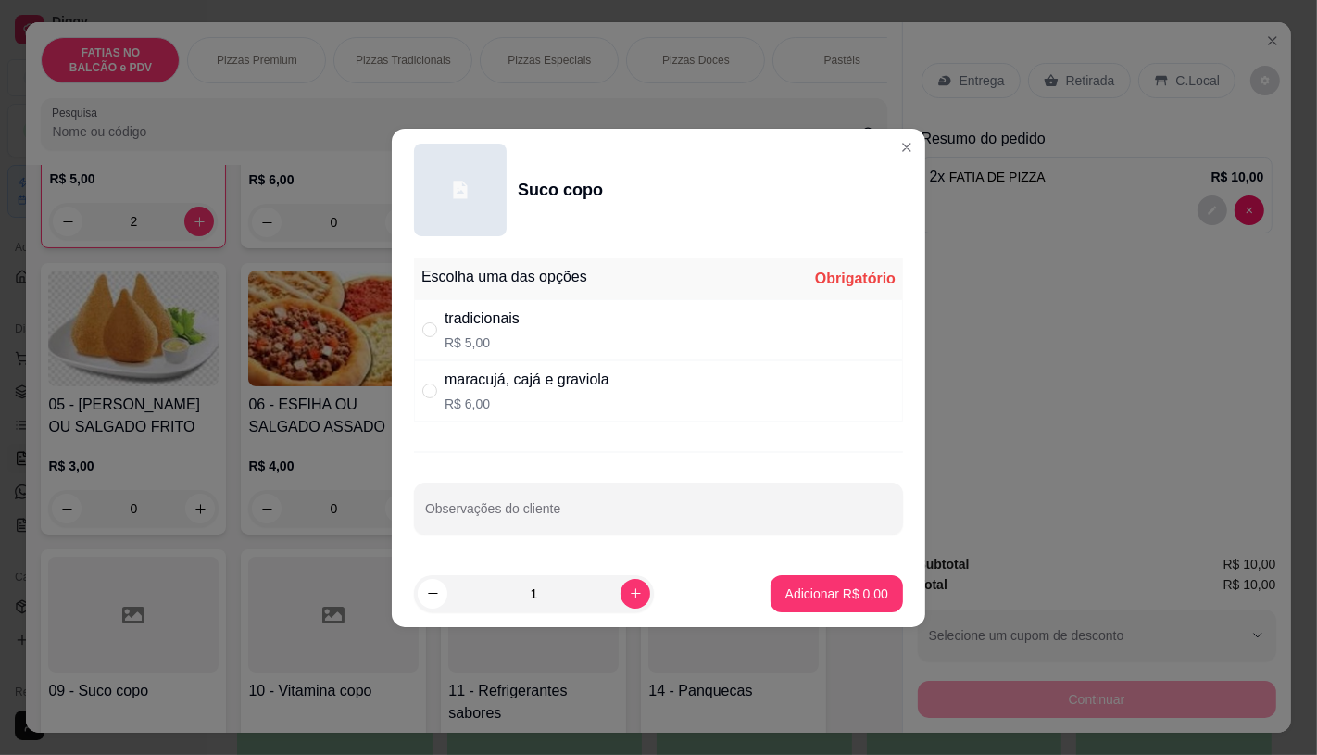
click at [520, 336] on p "R$ 5,00" at bounding box center [482, 342] width 75 height 19
radio input "true"
click at [621, 593] on button "increase-product-quantity" at bounding box center [636, 594] width 30 height 30
type input "2"
click at [835, 593] on p "Adicionar R$ 10,00" at bounding box center [833, 593] width 110 height 19
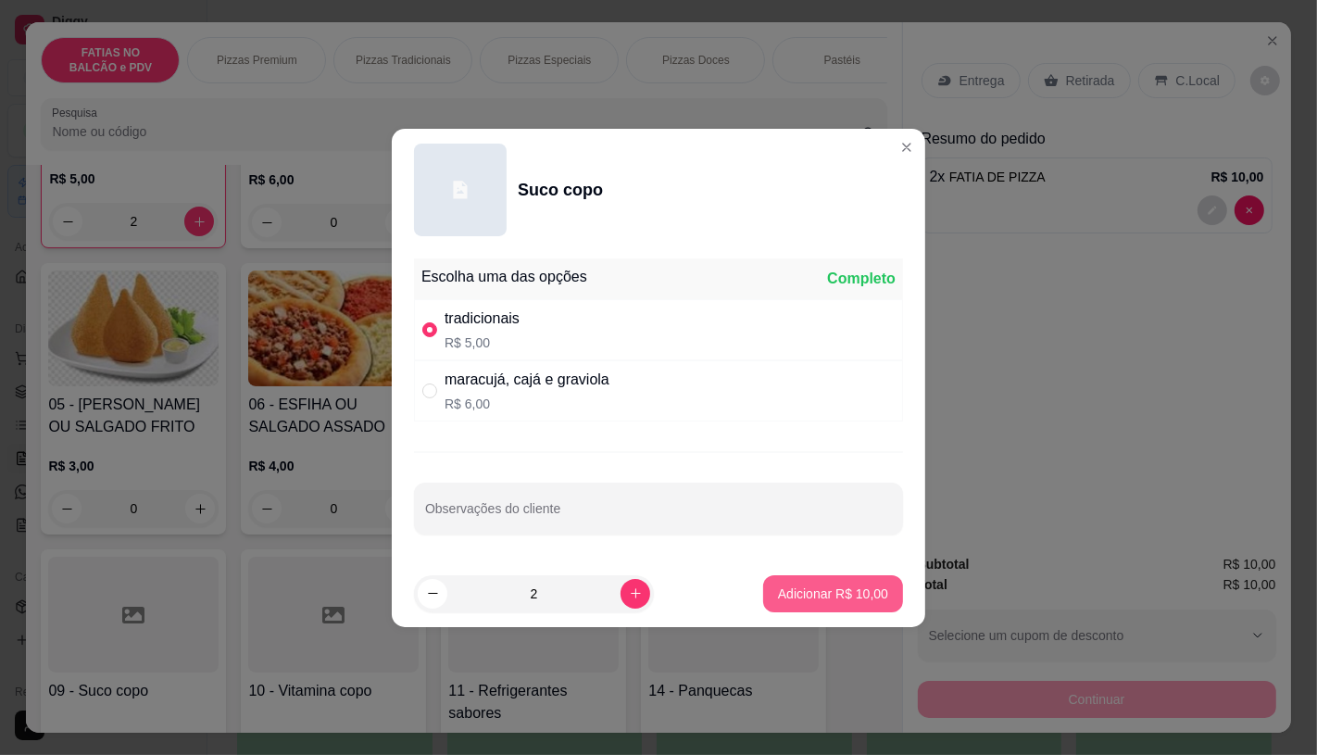
type input "2"
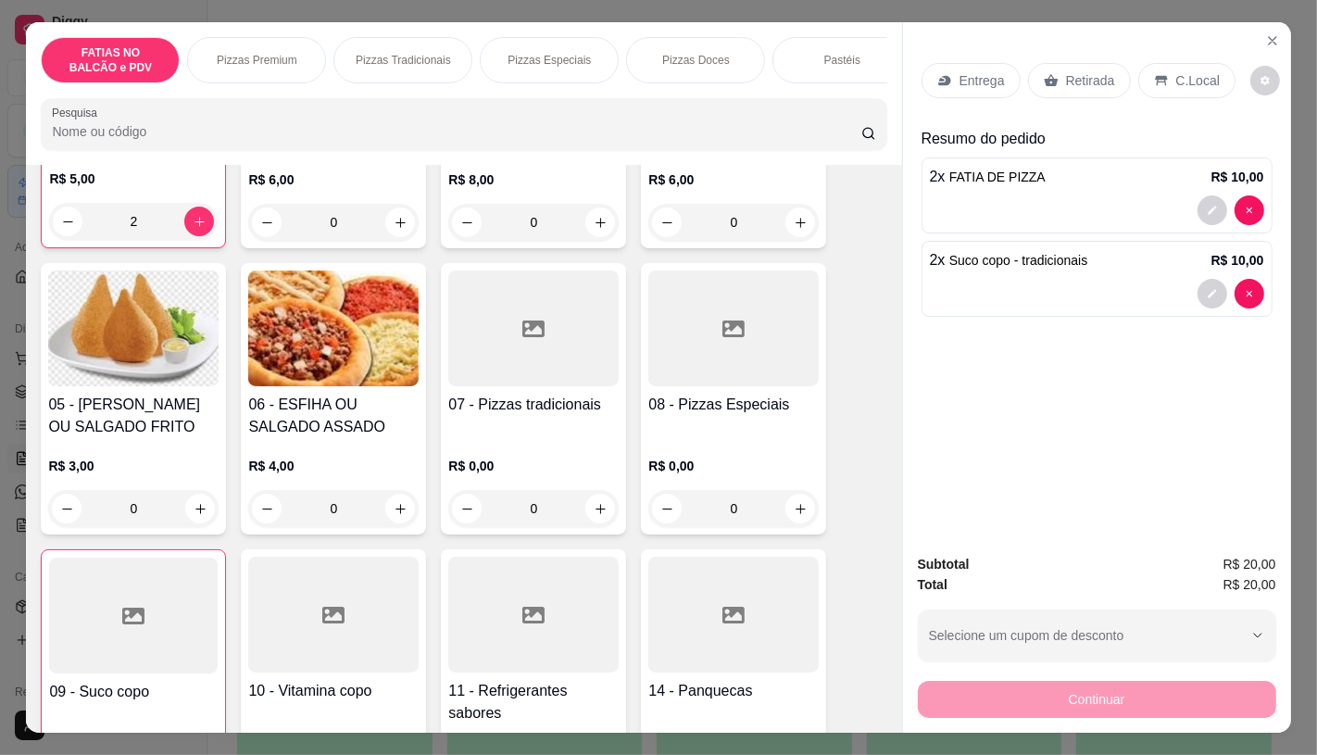
click at [1066, 71] on p "Retirada" at bounding box center [1090, 80] width 49 height 19
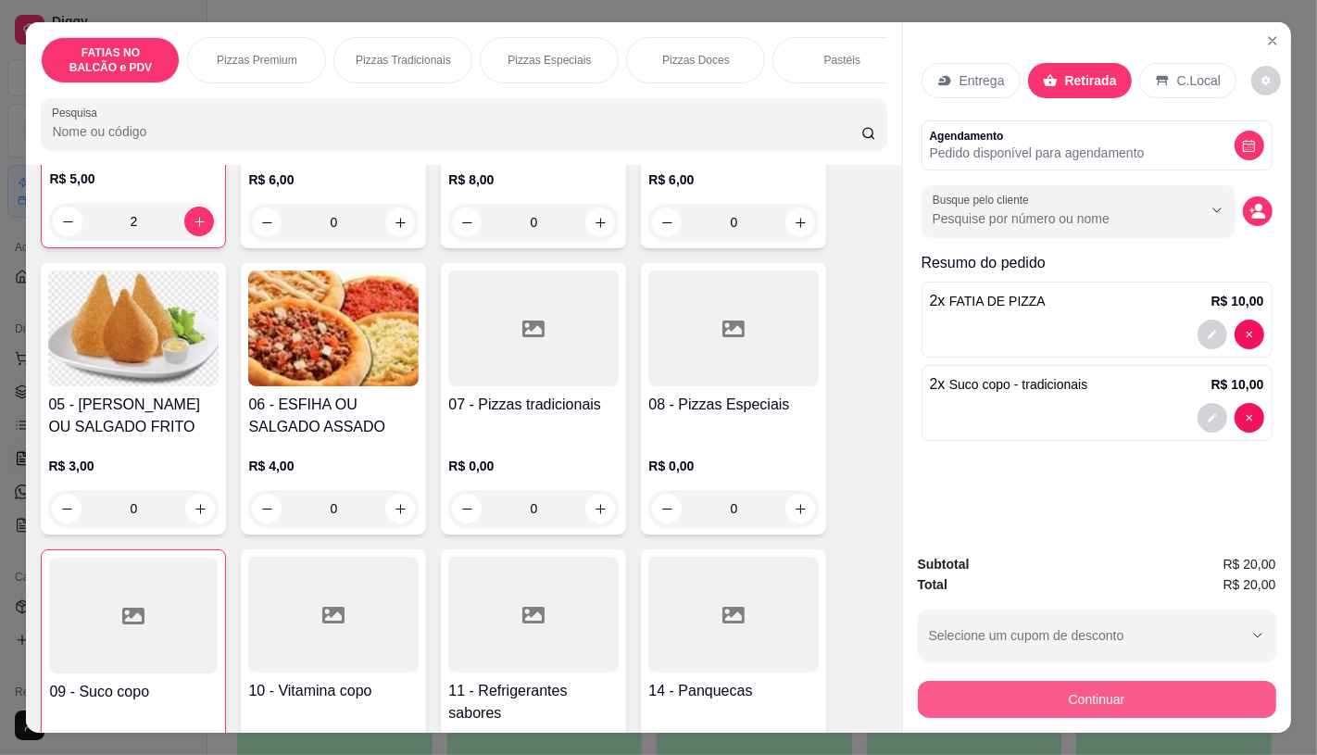
click at [1048, 687] on button "Continuar" at bounding box center [1097, 699] width 358 height 37
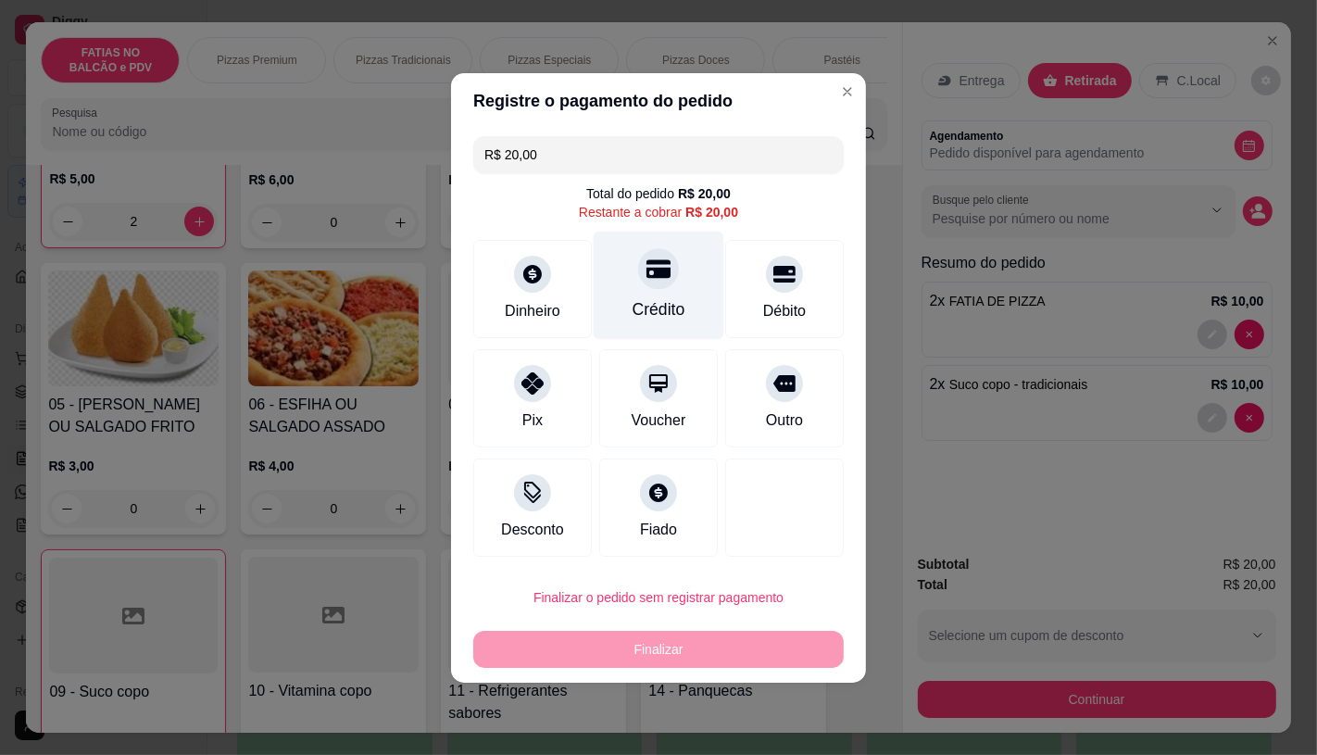
click at [680, 273] on div "Crédito" at bounding box center [659, 285] width 131 height 108
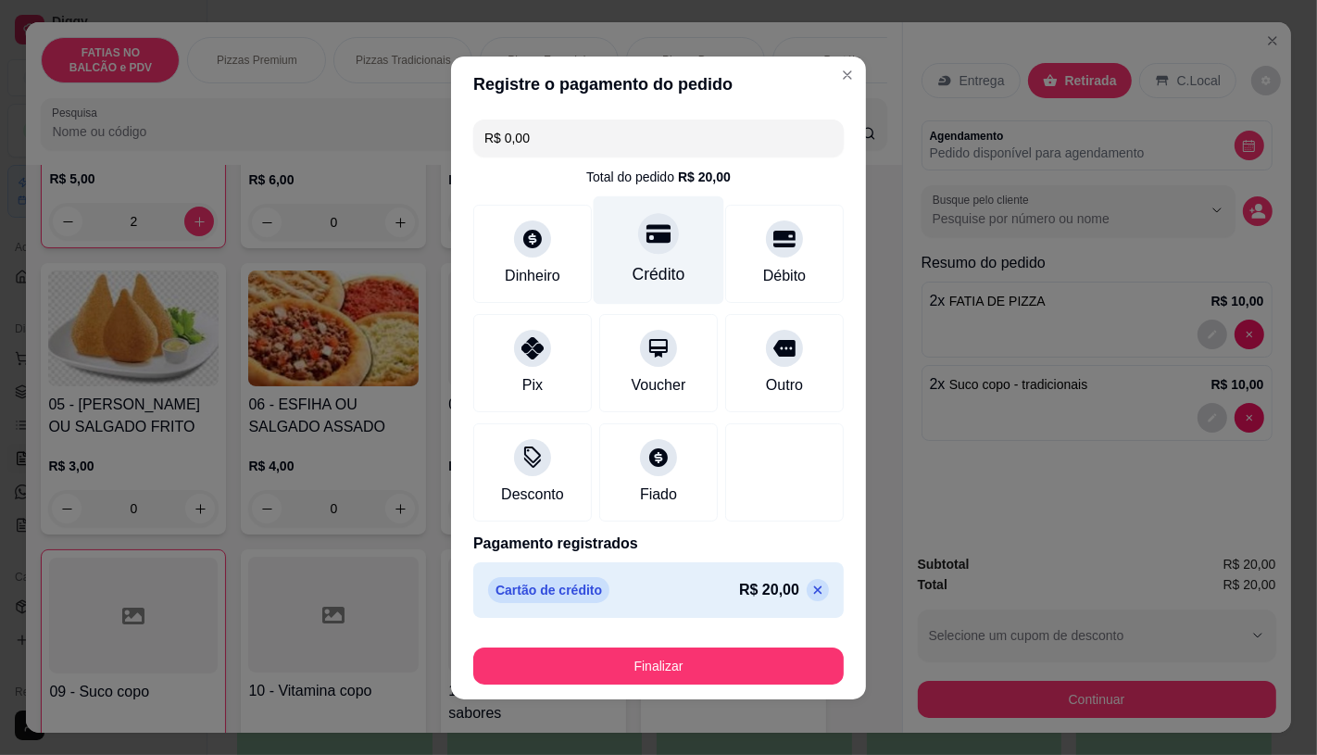
type input "R$ 0,00"
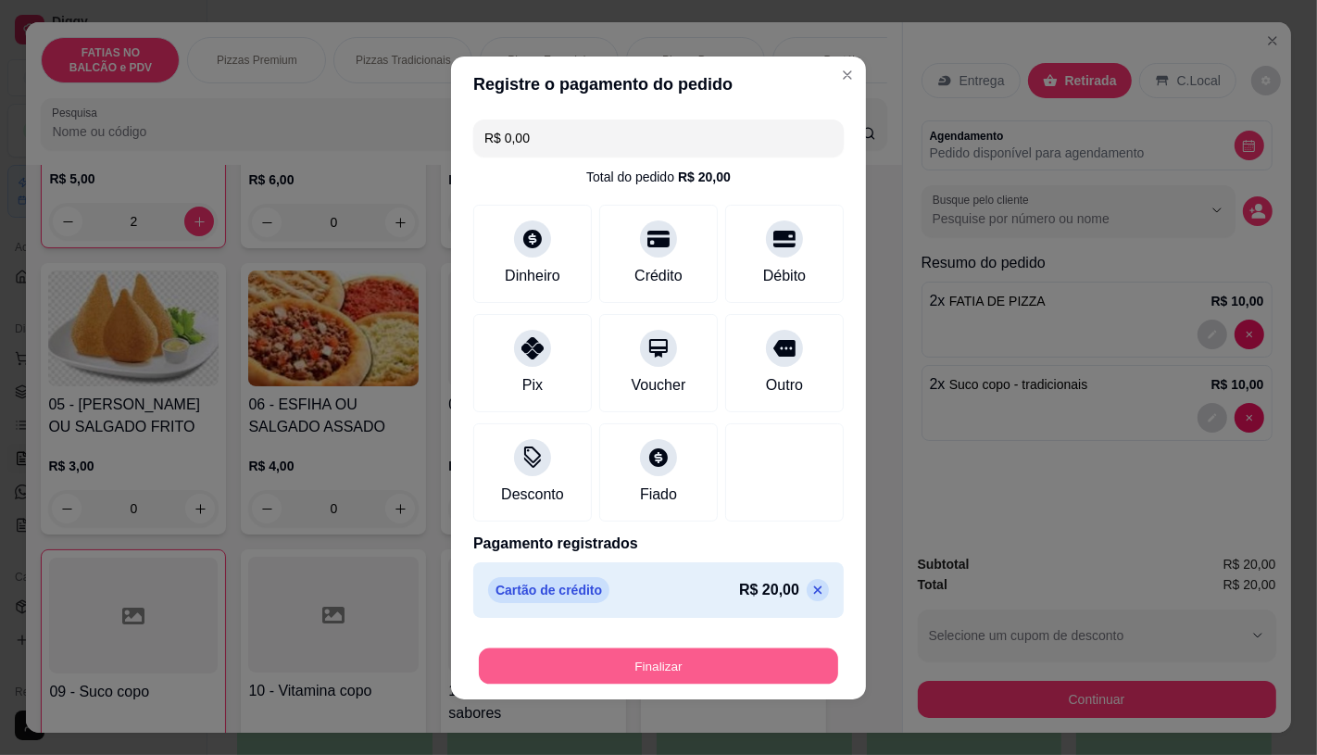
click at [685, 663] on button "Finalizar" at bounding box center [658, 665] width 359 height 36
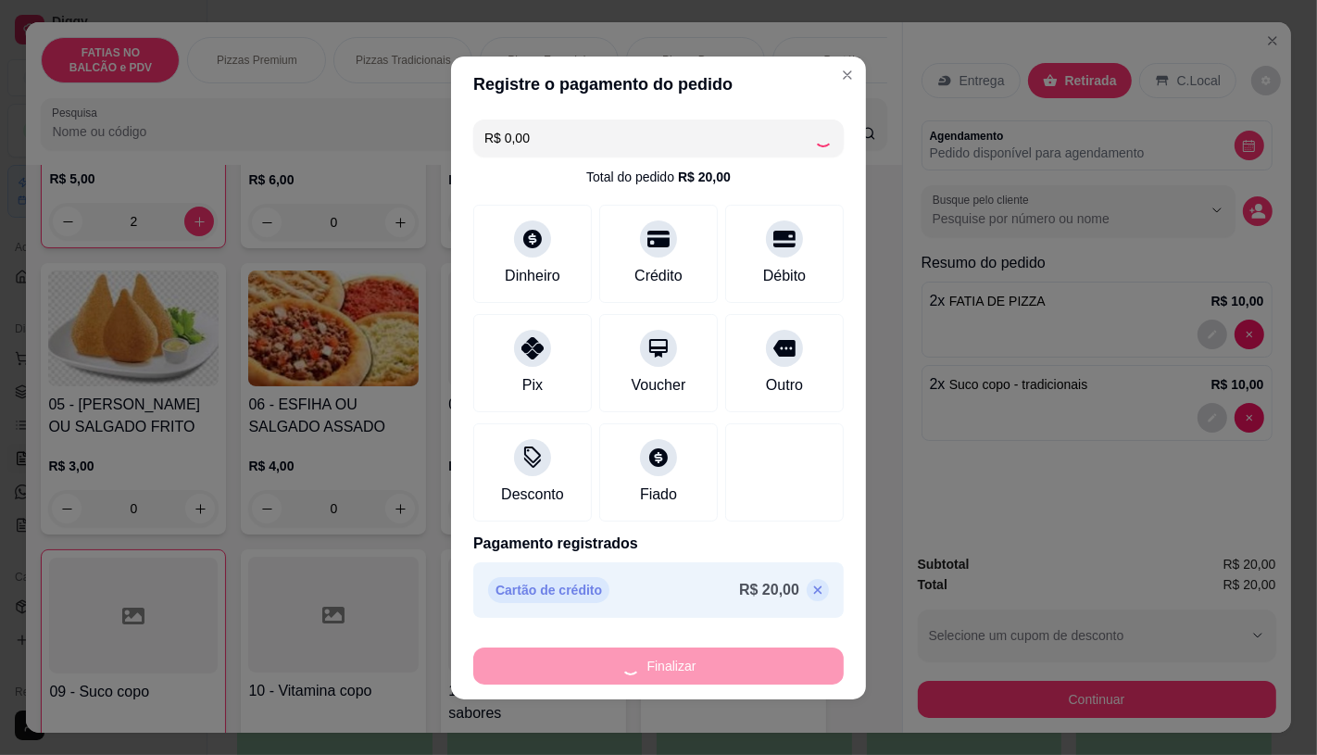
type input "0"
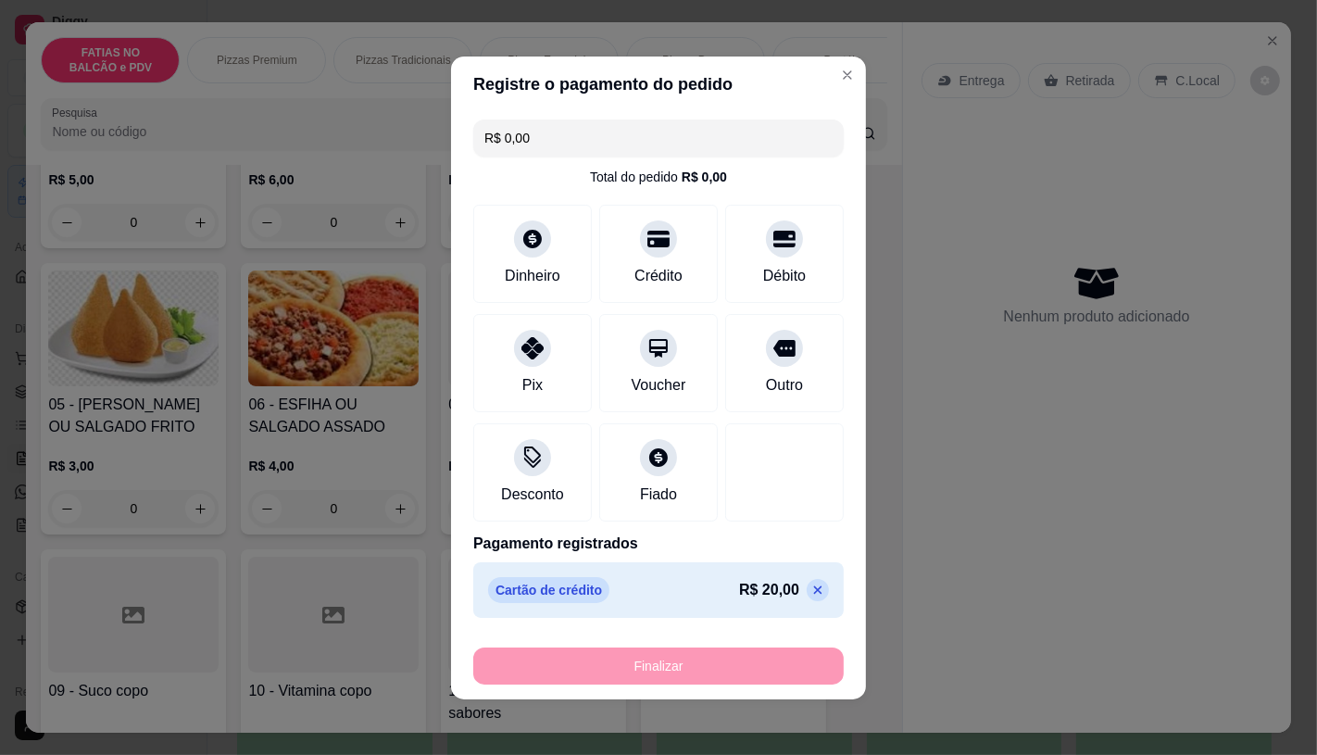
type input "-R$ 20,00"
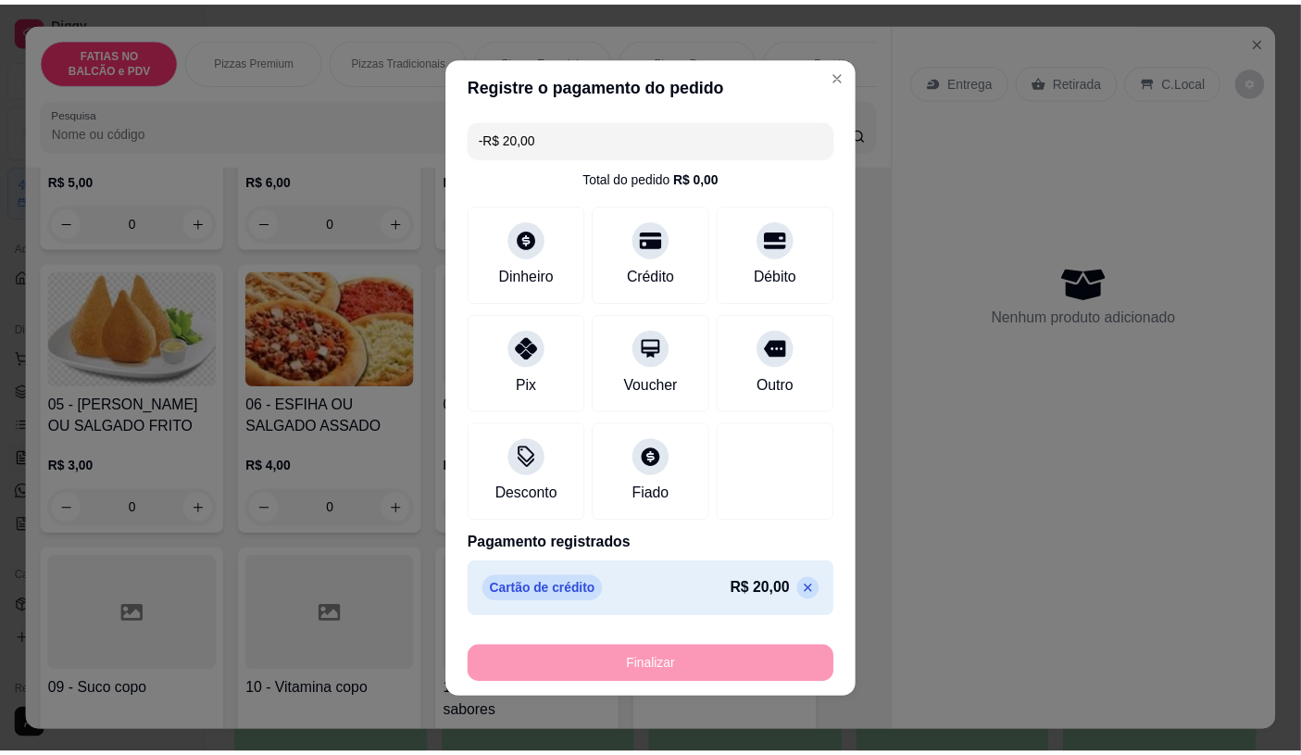
scroll to position [309, 0]
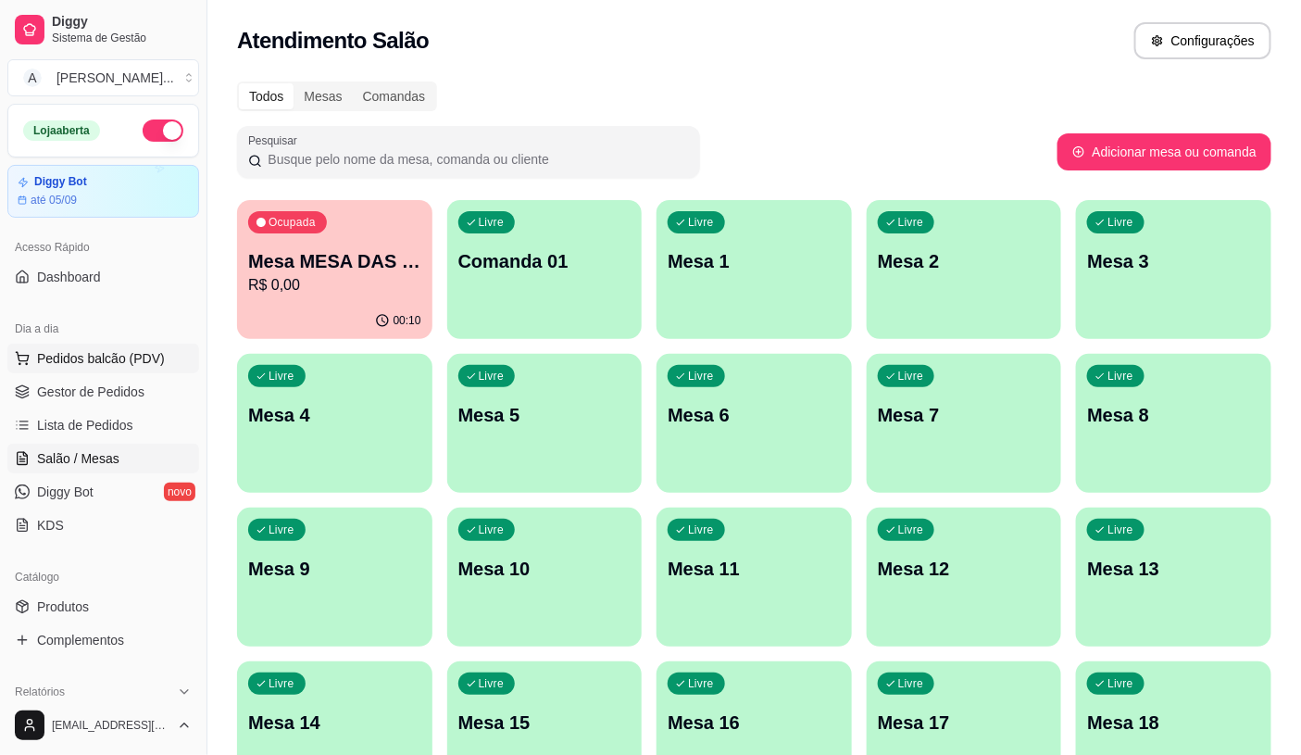
click at [120, 369] on button "Pedidos balcão (PDV)" at bounding box center [103, 359] width 192 height 30
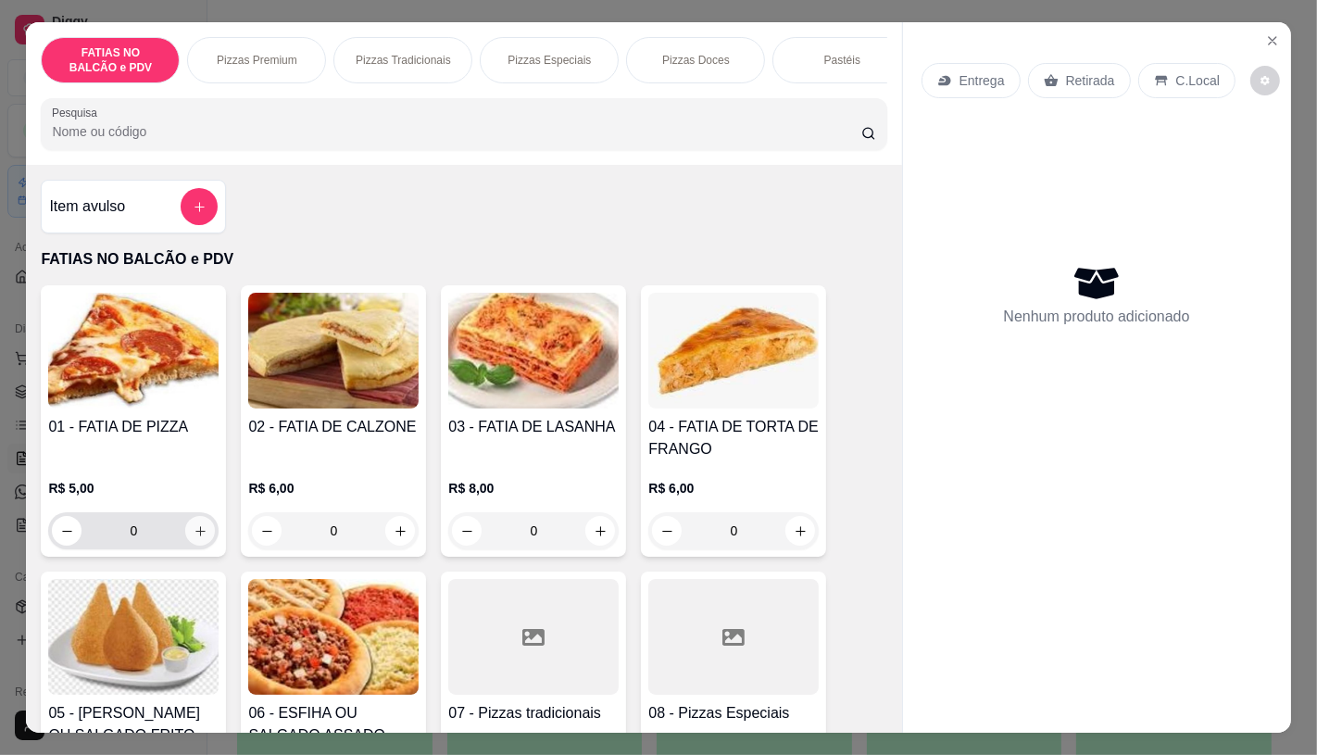
click at [193, 546] on button "increase-product-quantity" at bounding box center [200, 531] width 30 height 30
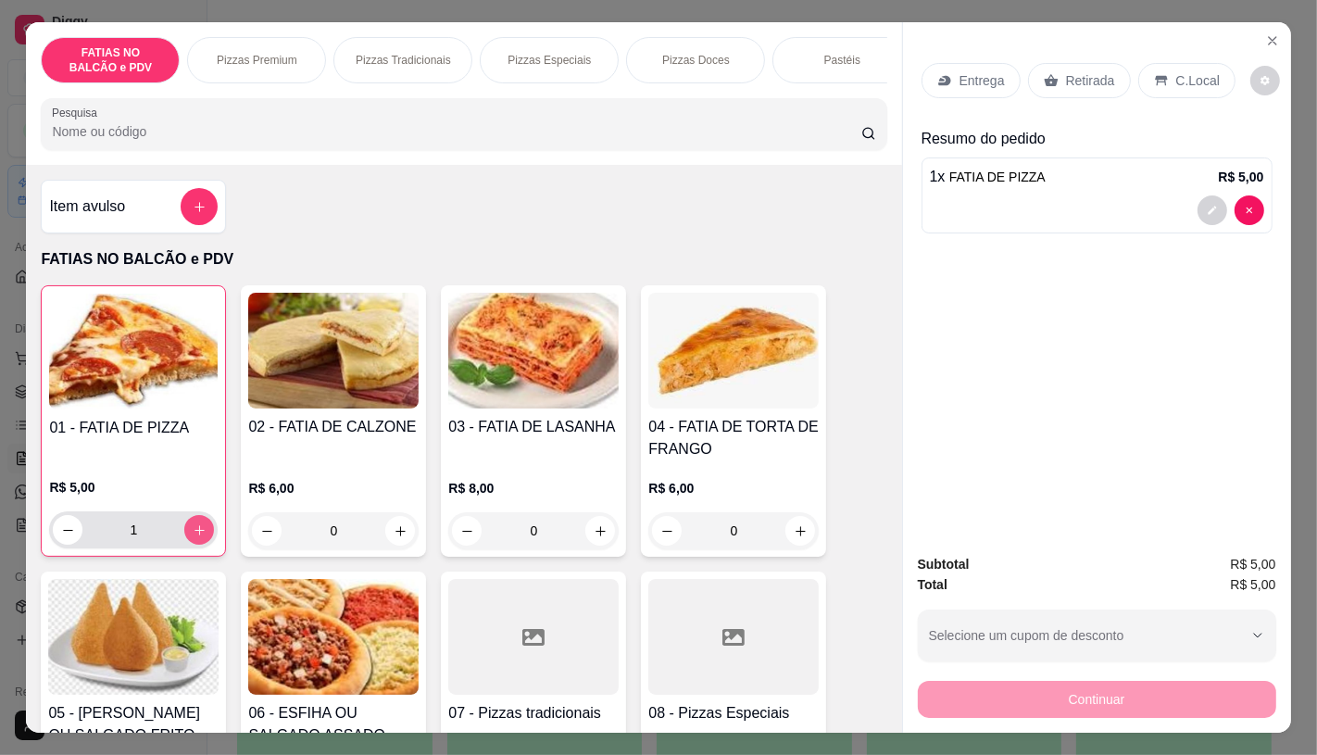
click at [193, 545] on button "increase-product-quantity" at bounding box center [199, 530] width 30 height 30
type input "2"
click at [1072, 71] on p "Retirada" at bounding box center [1090, 80] width 49 height 19
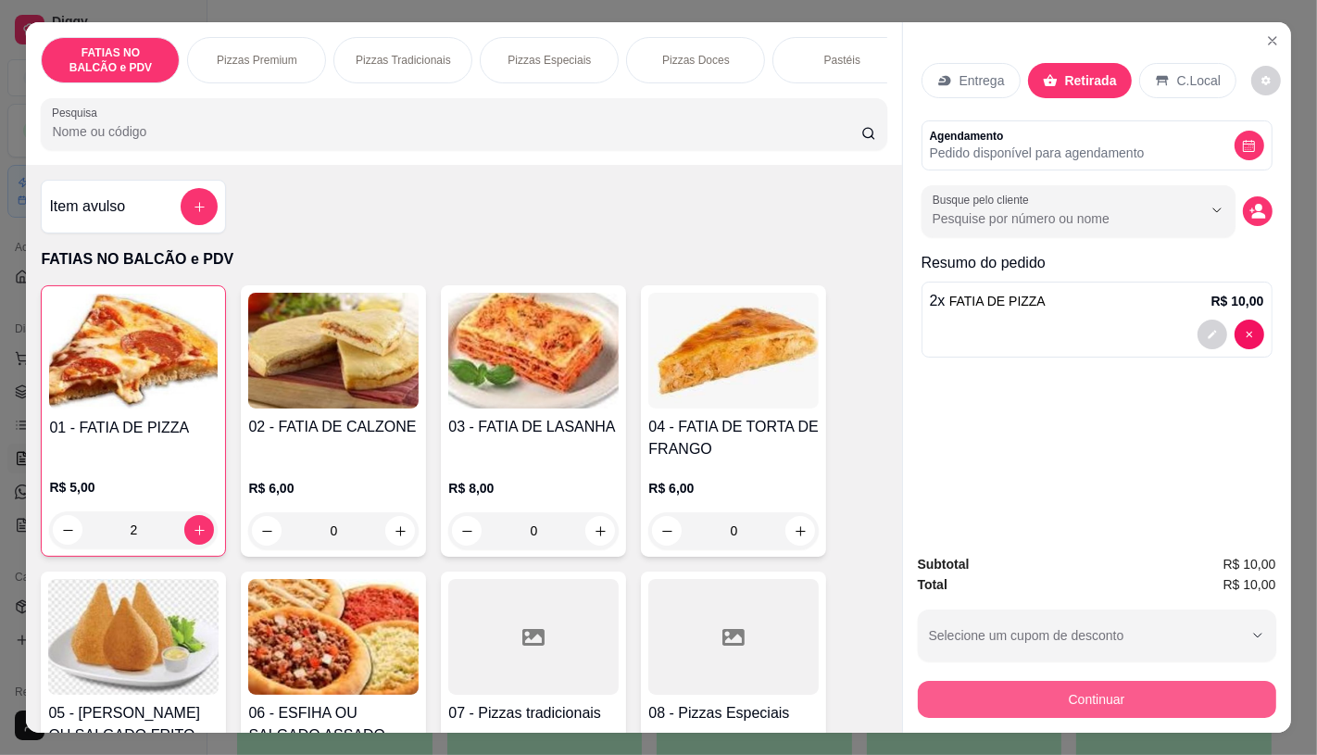
click at [997, 699] on button "Continuar" at bounding box center [1097, 699] width 358 height 37
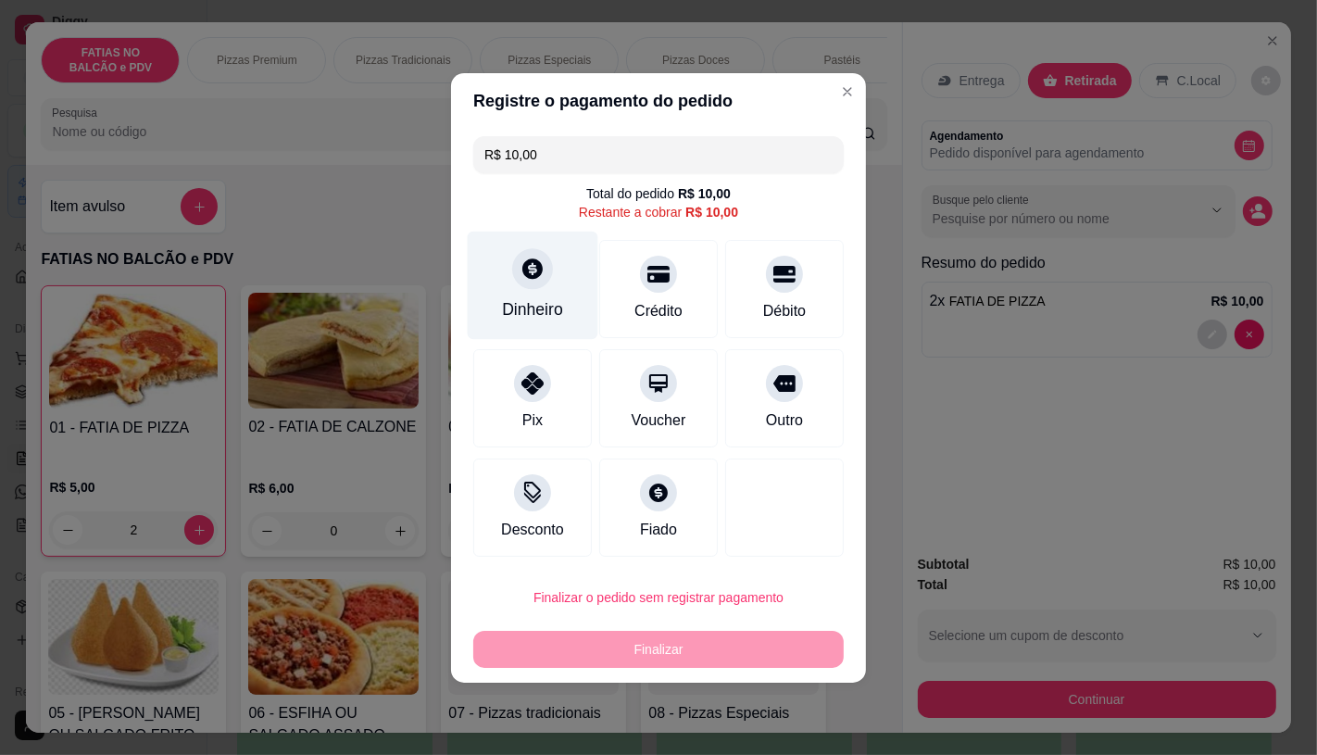
click at [508, 279] on div "Dinheiro" at bounding box center [533, 285] width 131 height 108
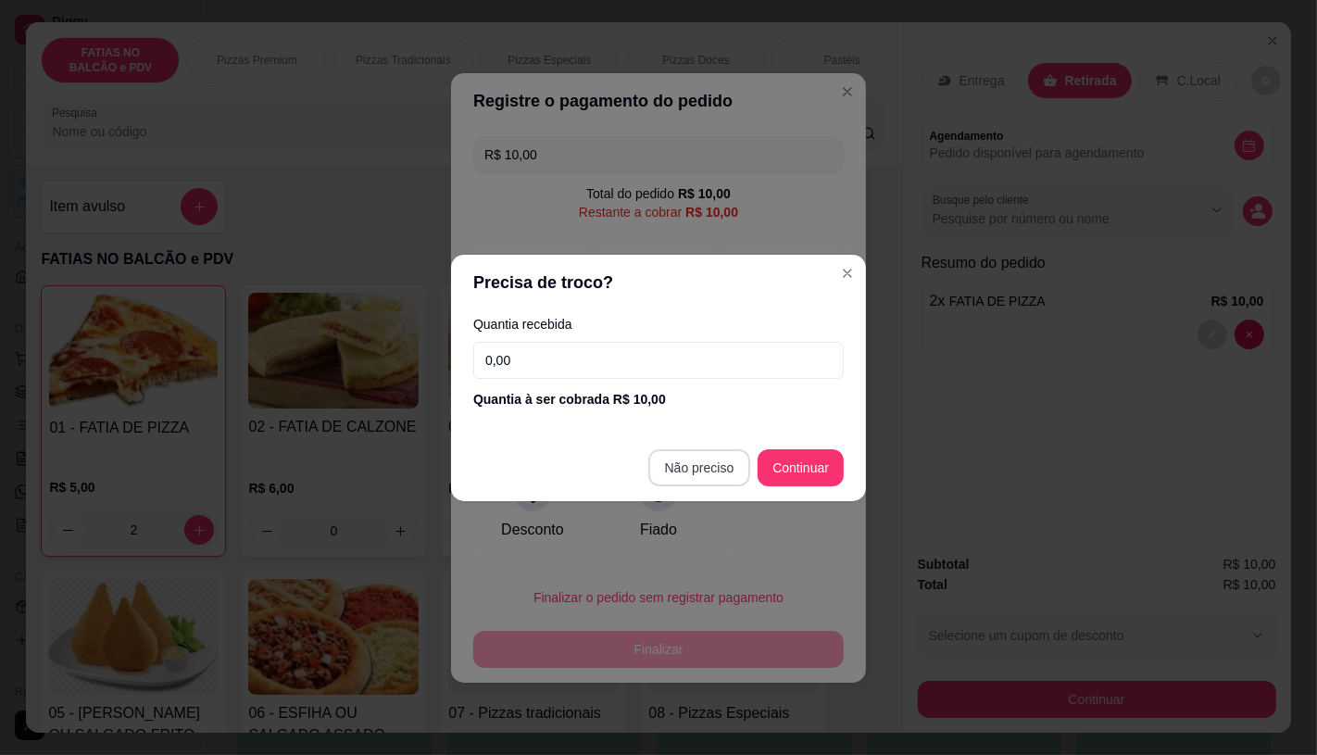
type input "R$ 0,00"
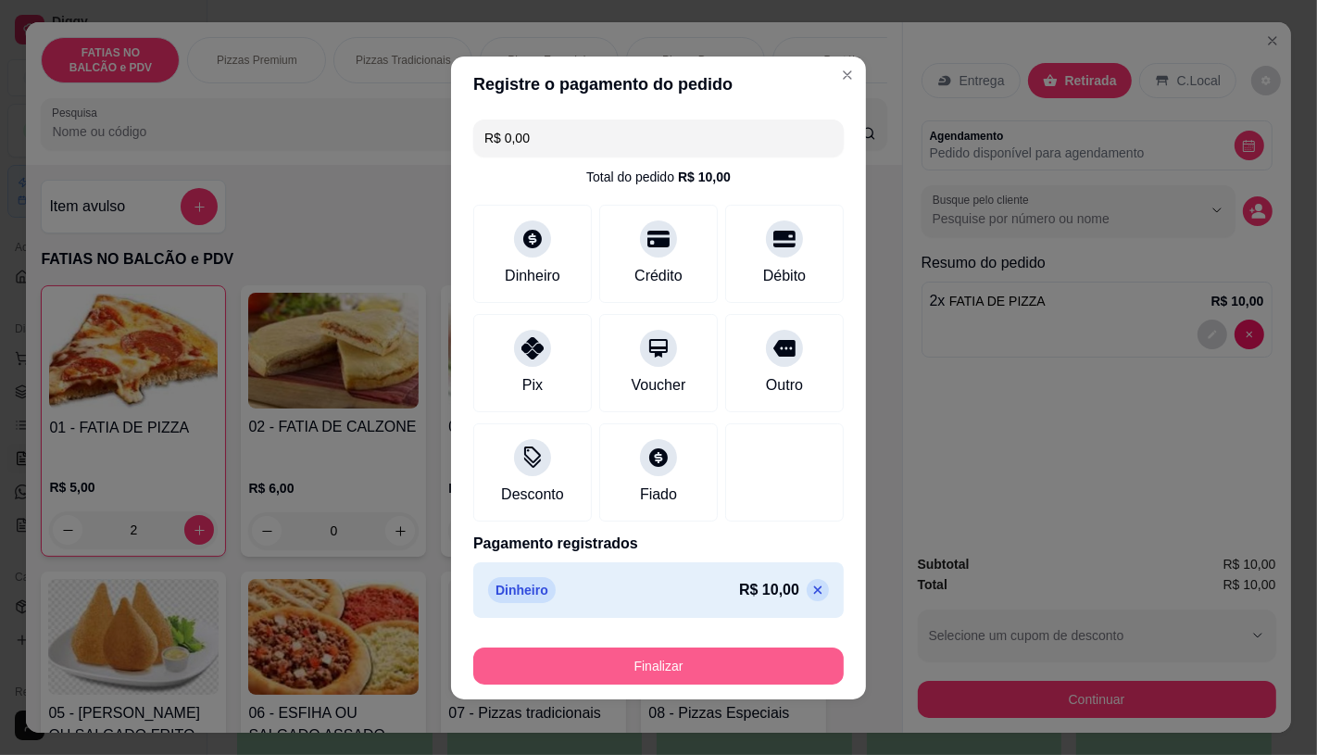
click at [689, 663] on button "Finalizar" at bounding box center [658, 665] width 370 height 37
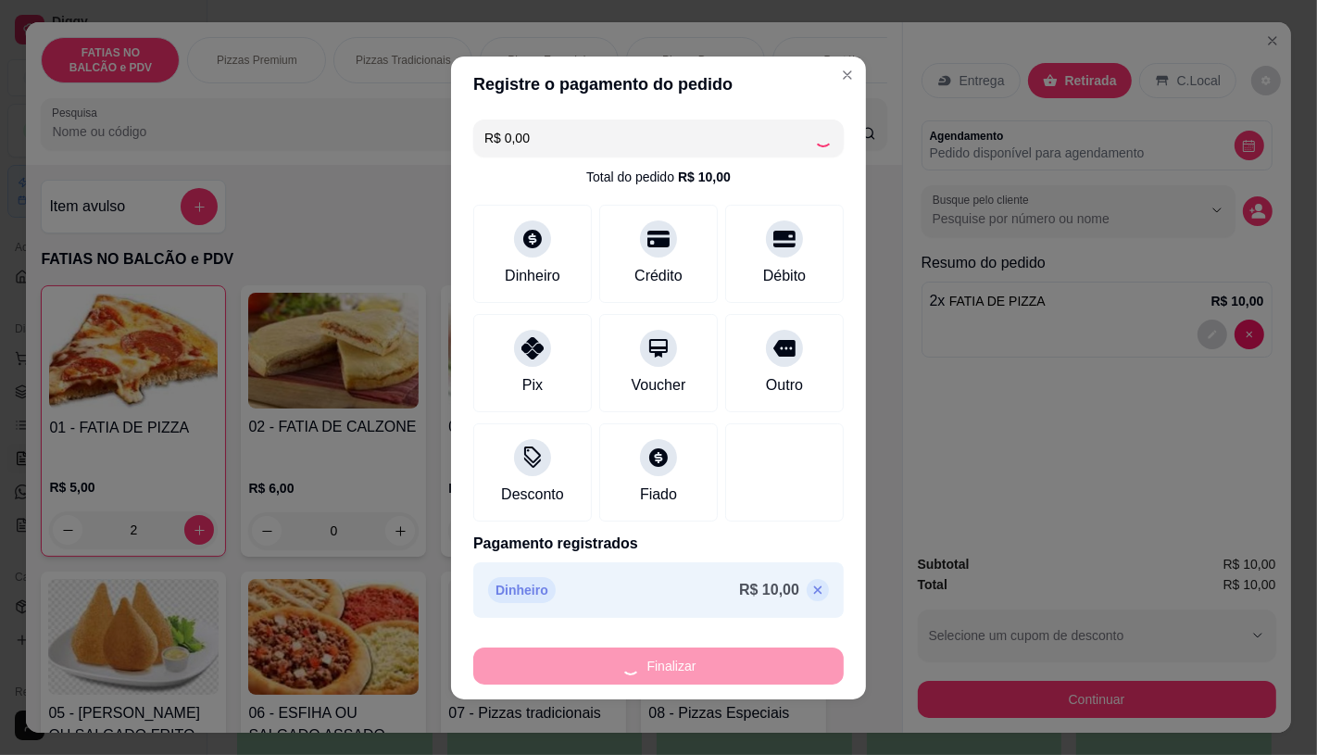
type input "0"
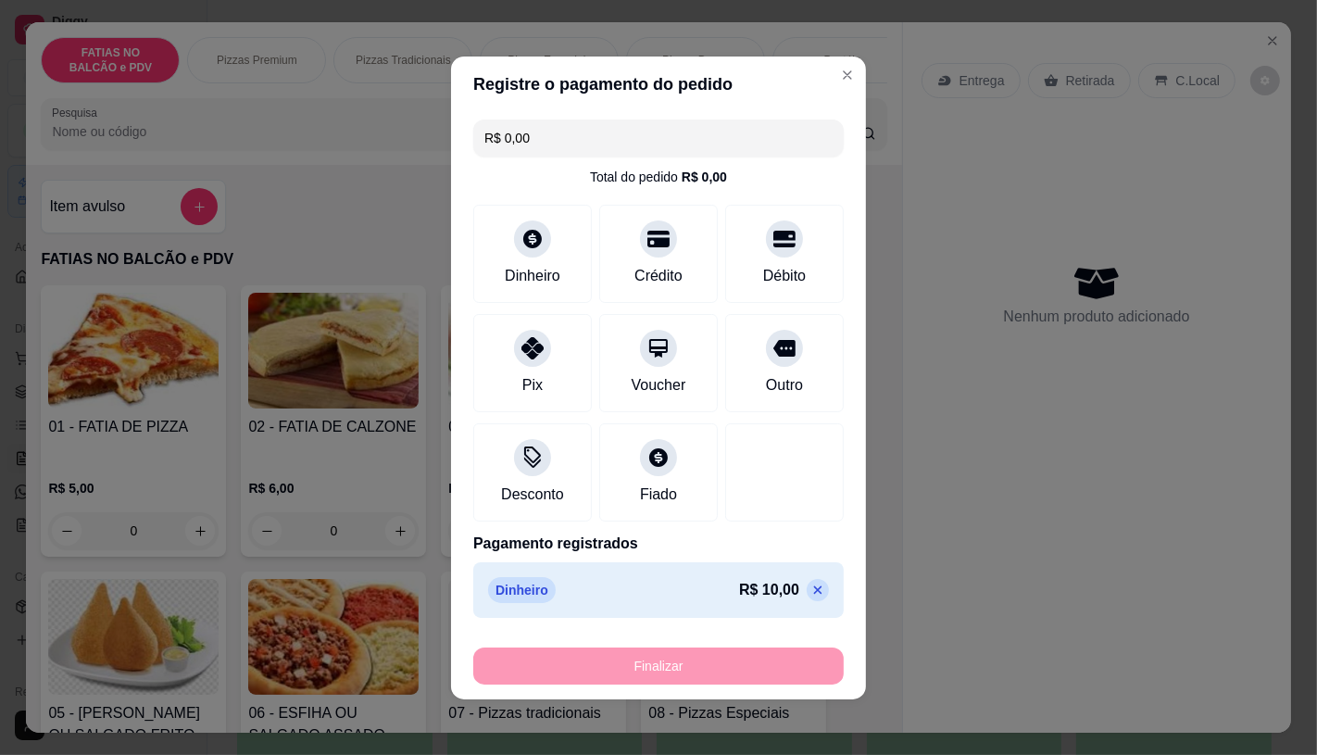
type input "-R$ 10,00"
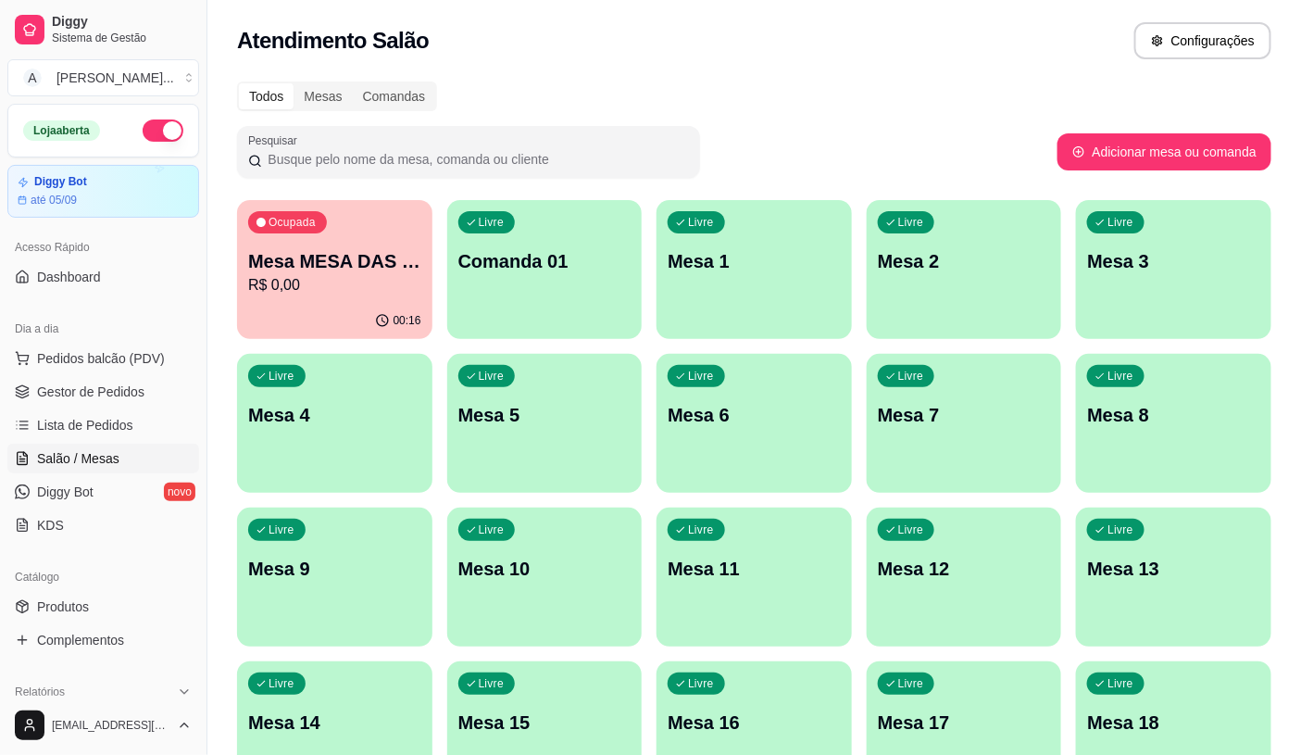
click at [114, 333] on div "Dia a dia" at bounding box center [103, 329] width 192 height 30
click at [114, 336] on div "Dia a dia" at bounding box center [103, 329] width 192 height 30
click at [124, 355] on span "Pedidos balcão (PDV)" at bounding box center [101, 358] width 128 height 19
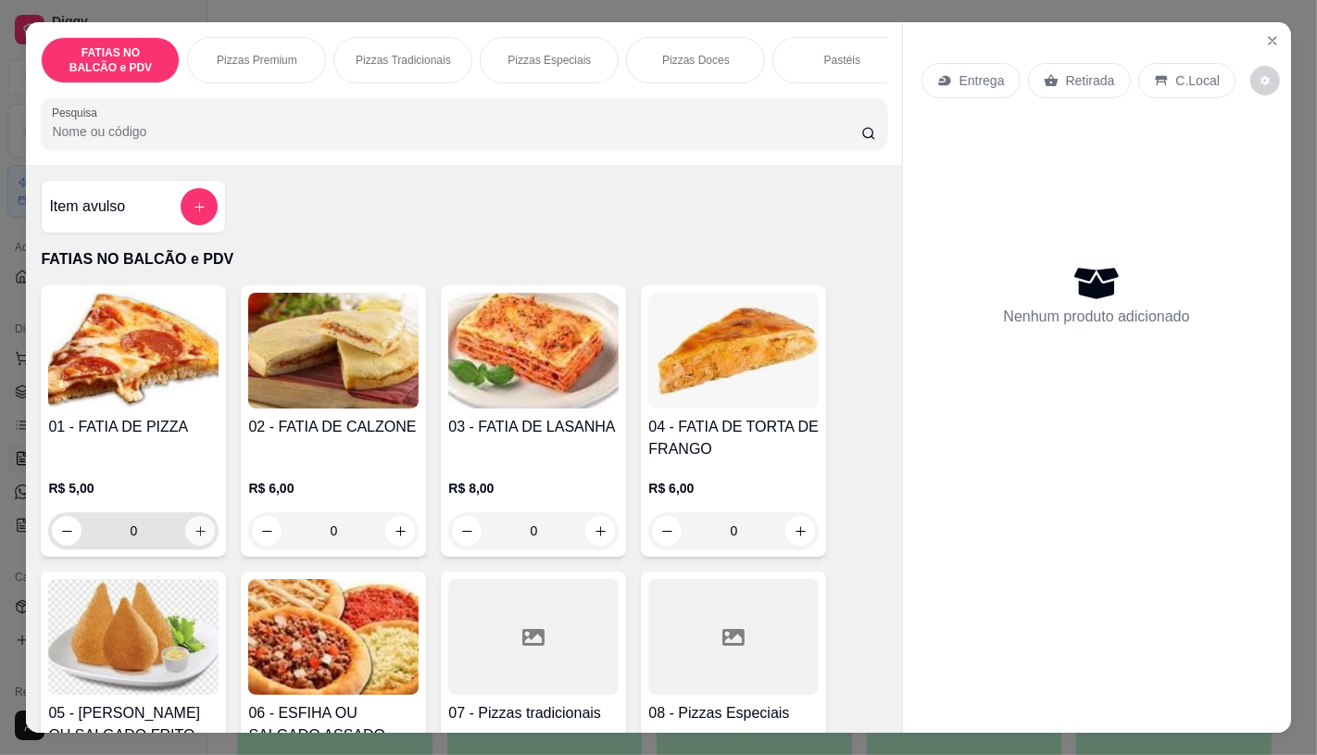
click at [185, 542] on button "increase-product-quantity" at bounding box center [200, 531] width 30 height 30
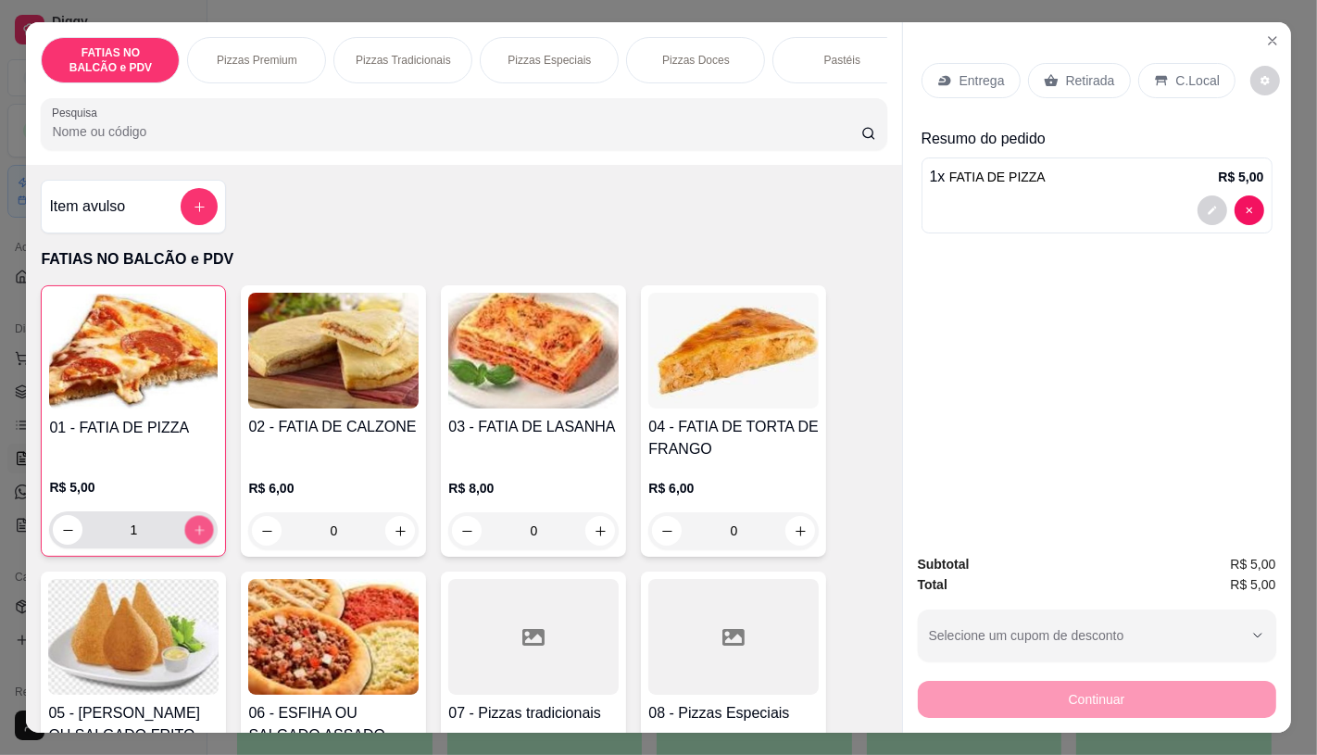
click at [185, 542] on button "increase-product-quantity" at bounding box center [199, 530] width 29 height 29
type input "2"
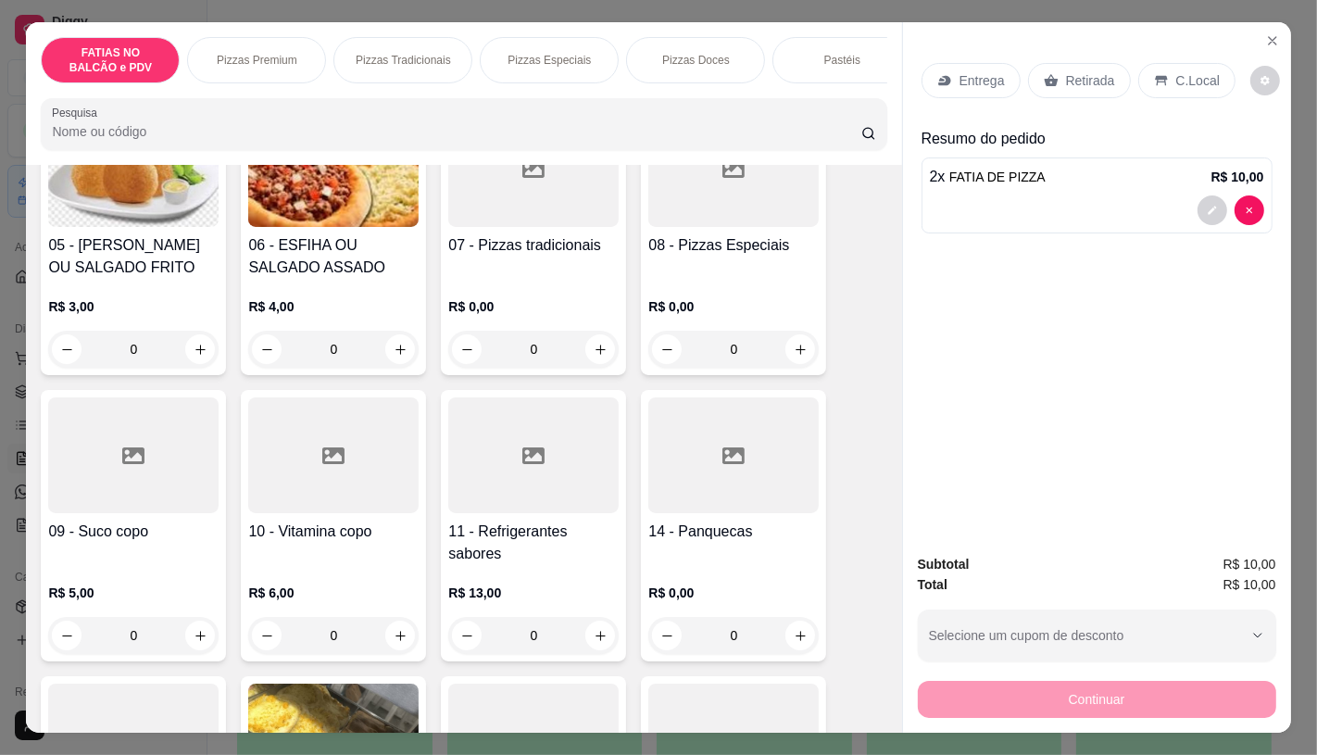
scroll to position [514, 0]
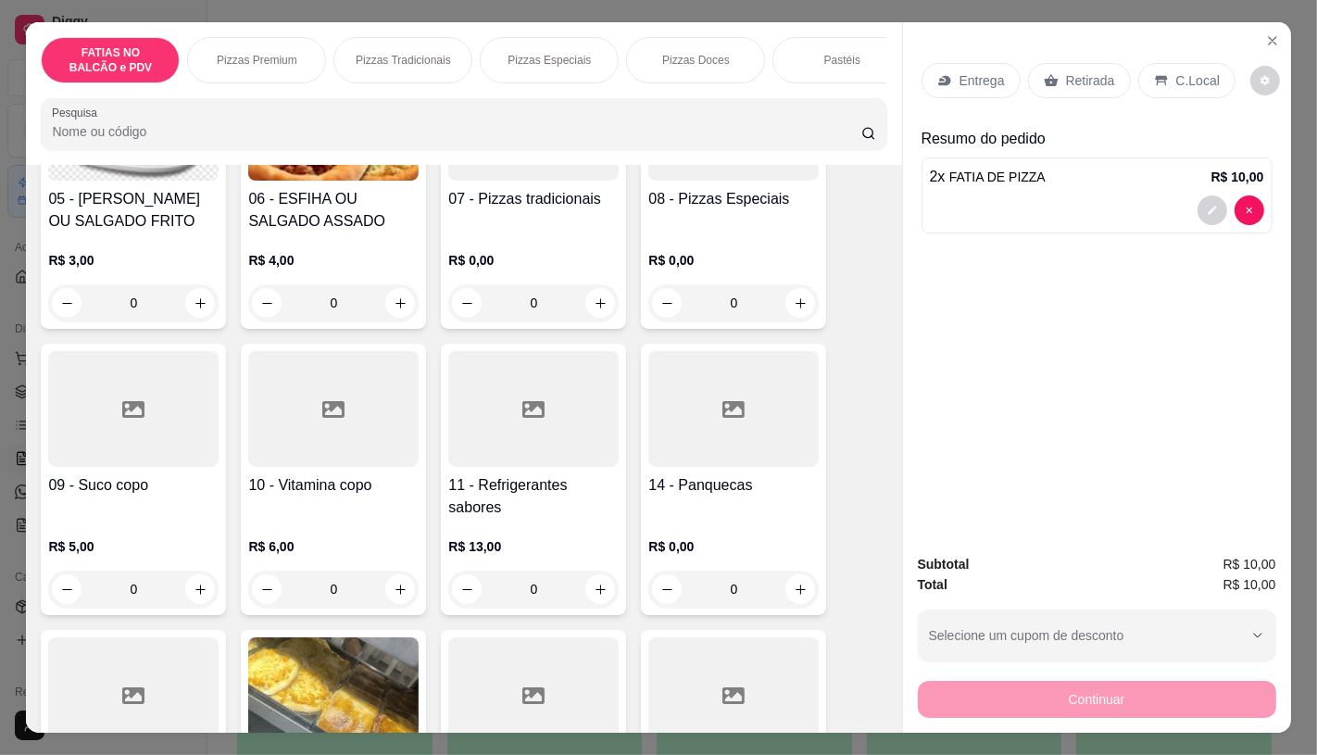
click at [534, 519] on h4 "11 - Refrigerantes sabores" at bounding box center [533, 496] width 170 height 44
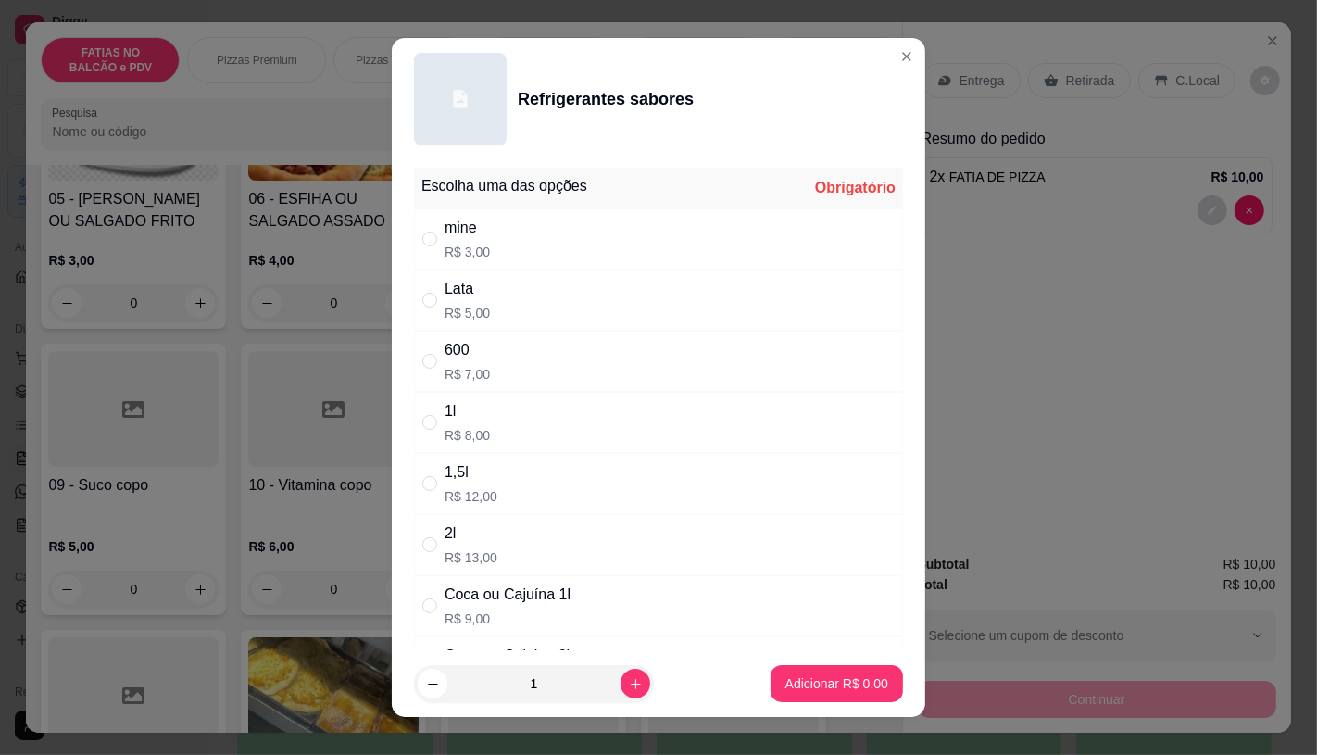
click at [487, 603] on div "Coca ou Cajuína 1l" at bounding box center [508, 594] width 126 height 22
radio input "true"
click at [808, 678] on p "Adicionar R$ 9,00" at bounding box center [836, 683] width 103 height 19
type input "1"
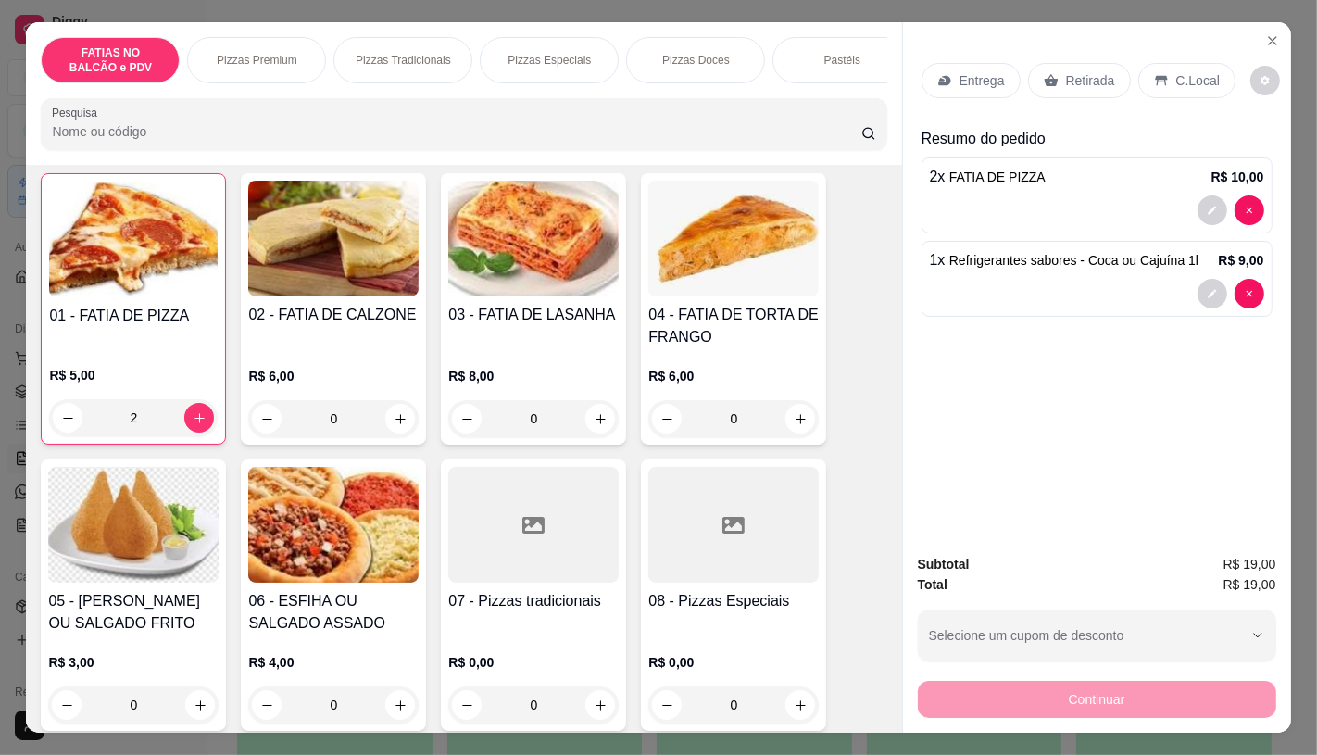
scroll to position [103, 0]
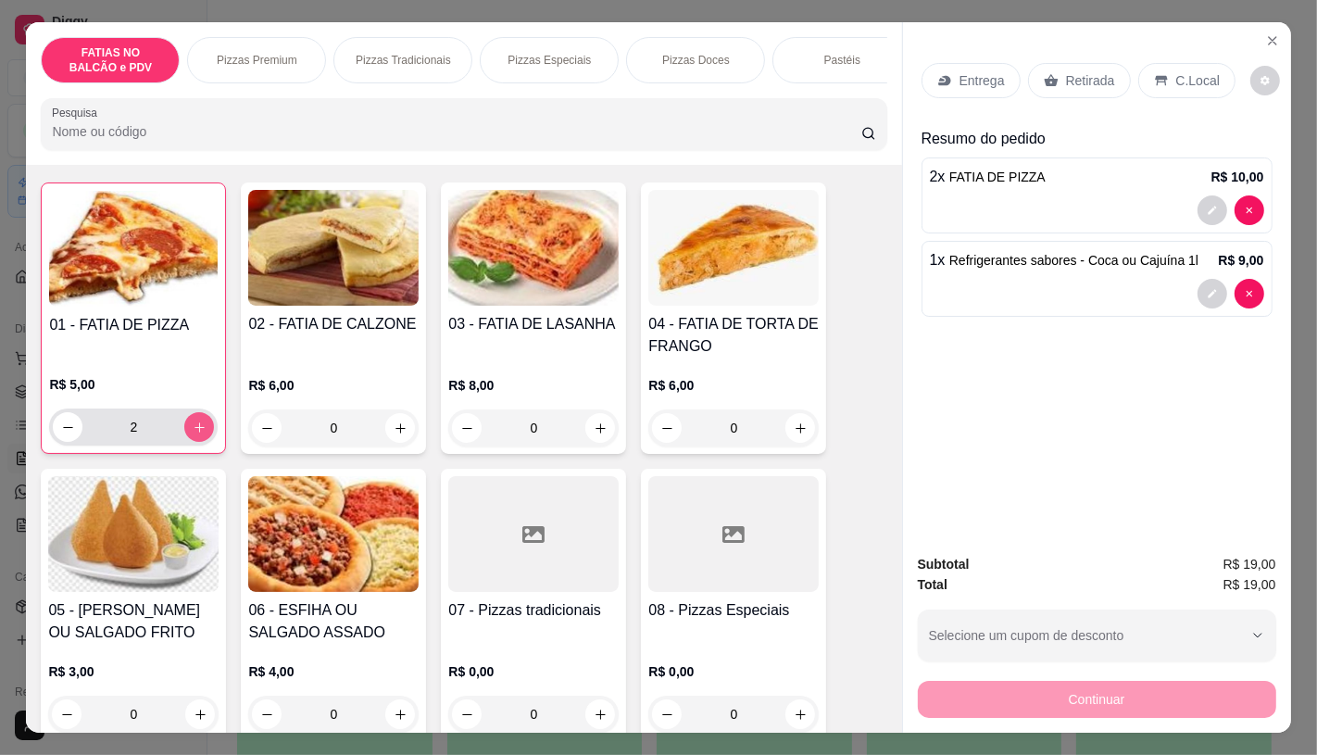
click at [193, 430] on icon "increase-product-quantity" at bounding box center [200, 427] width 14 height 14
type input "4"
click at [1103, 83] on div "Retirada" at bounding box center [1079, 80] width 103 height 35
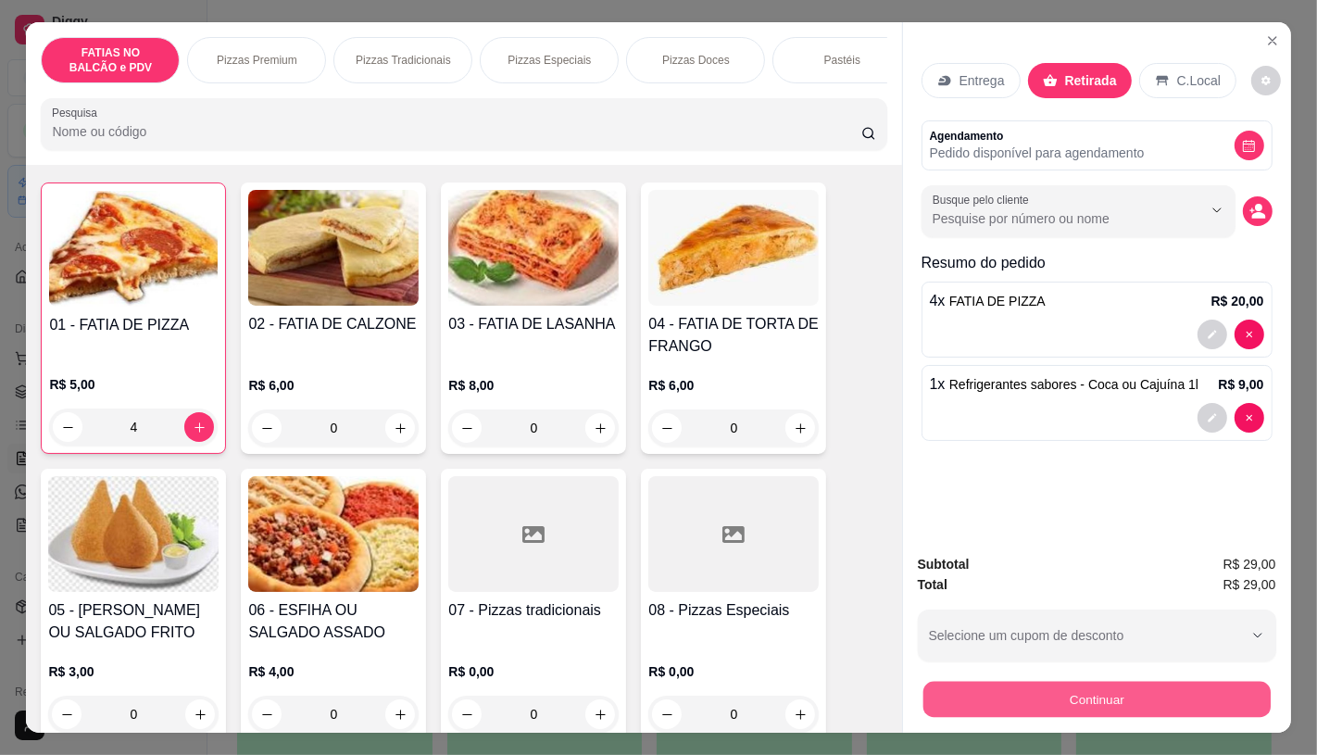
click at [1089, 681] on button "Continuar" at bounding box center [1095, 699] width 347 height 36
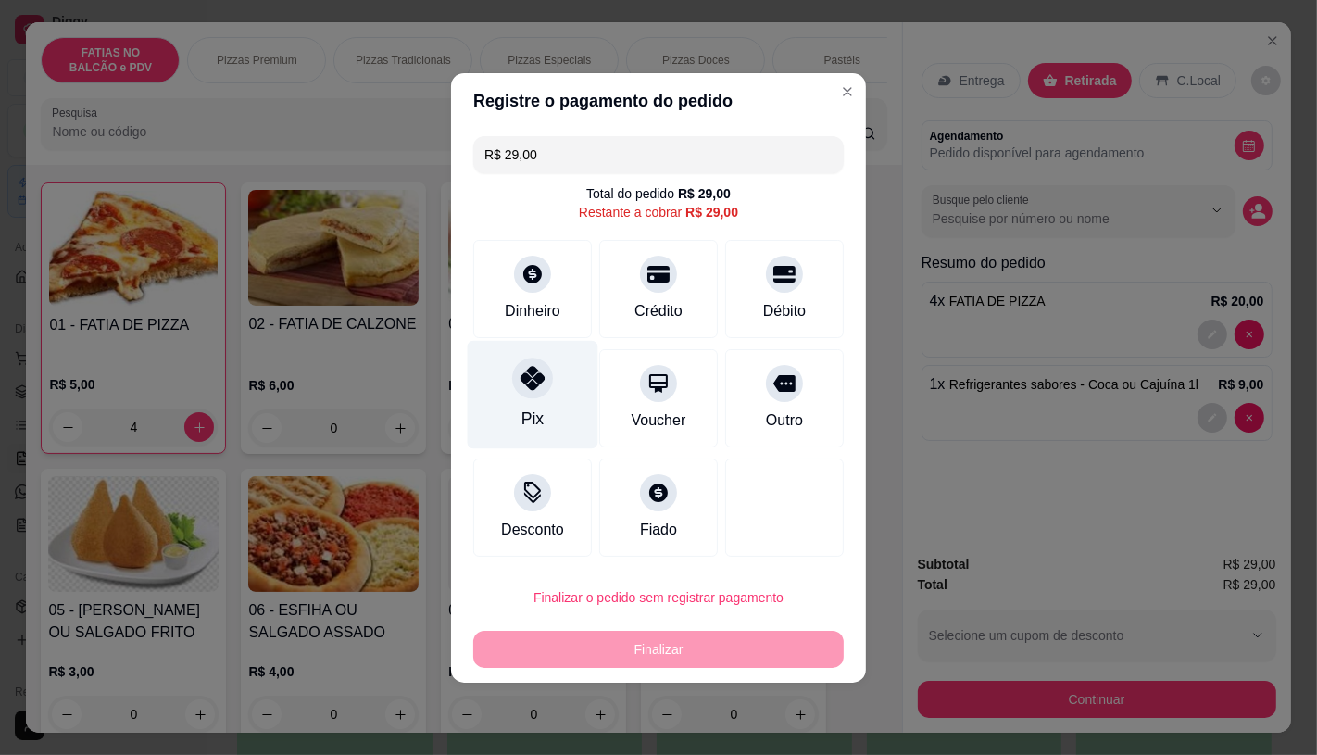
click at [512, 382] on div at bounding box center [532, 377] width 41 height 41
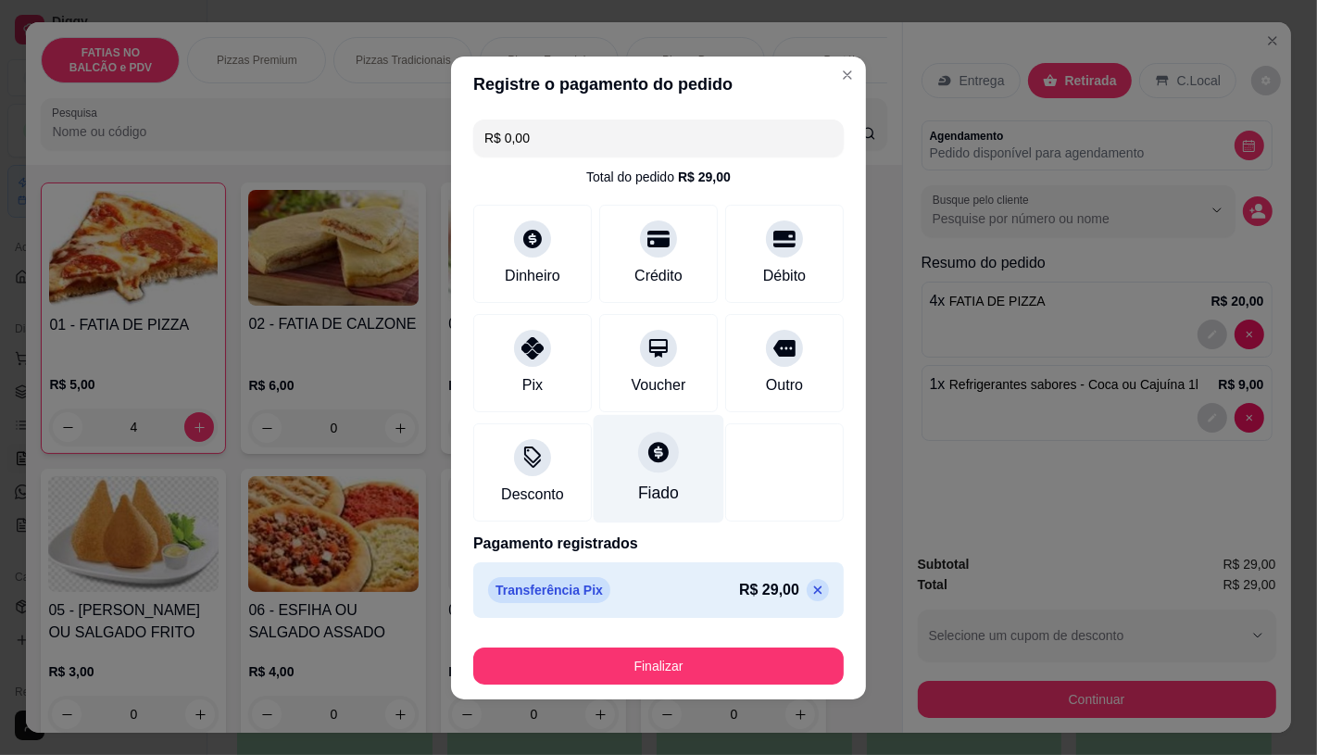
scroll to position [3, 0]
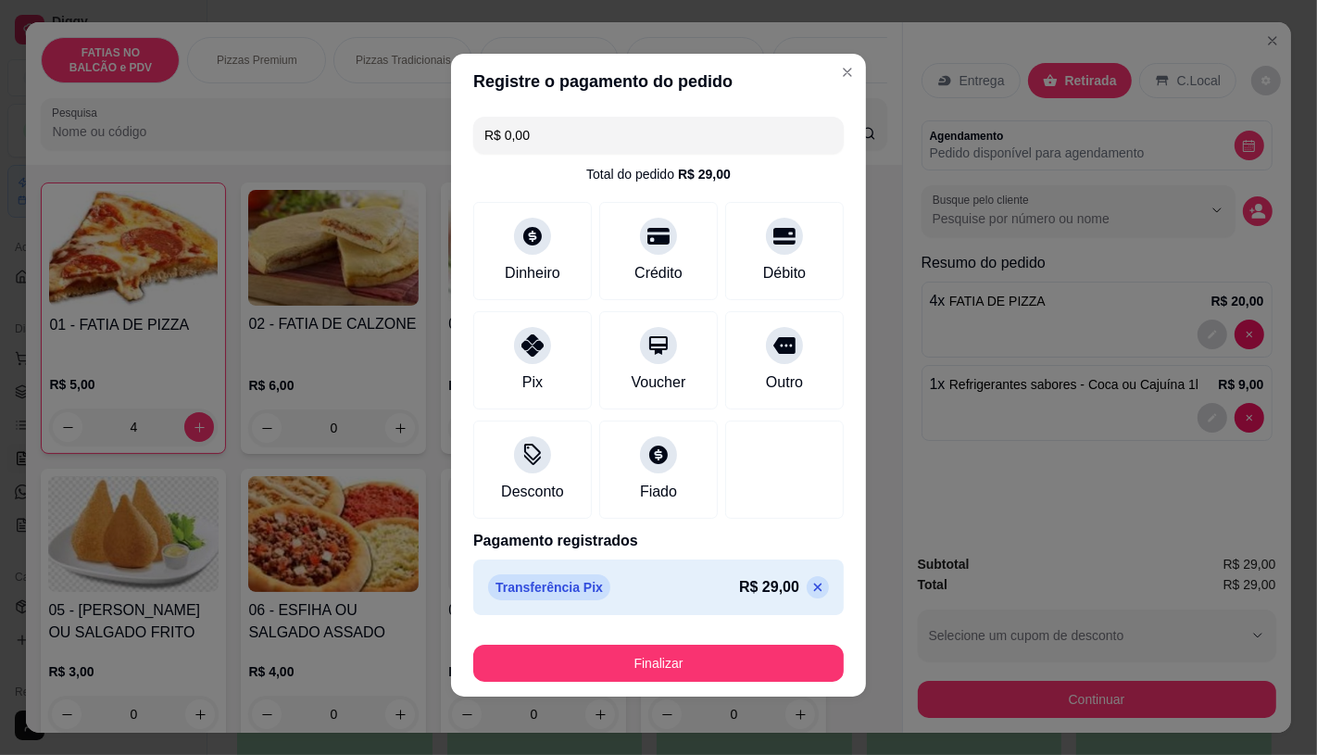
click at [810, 593] on icon at bounding box center [817, 587] width 15 height 15
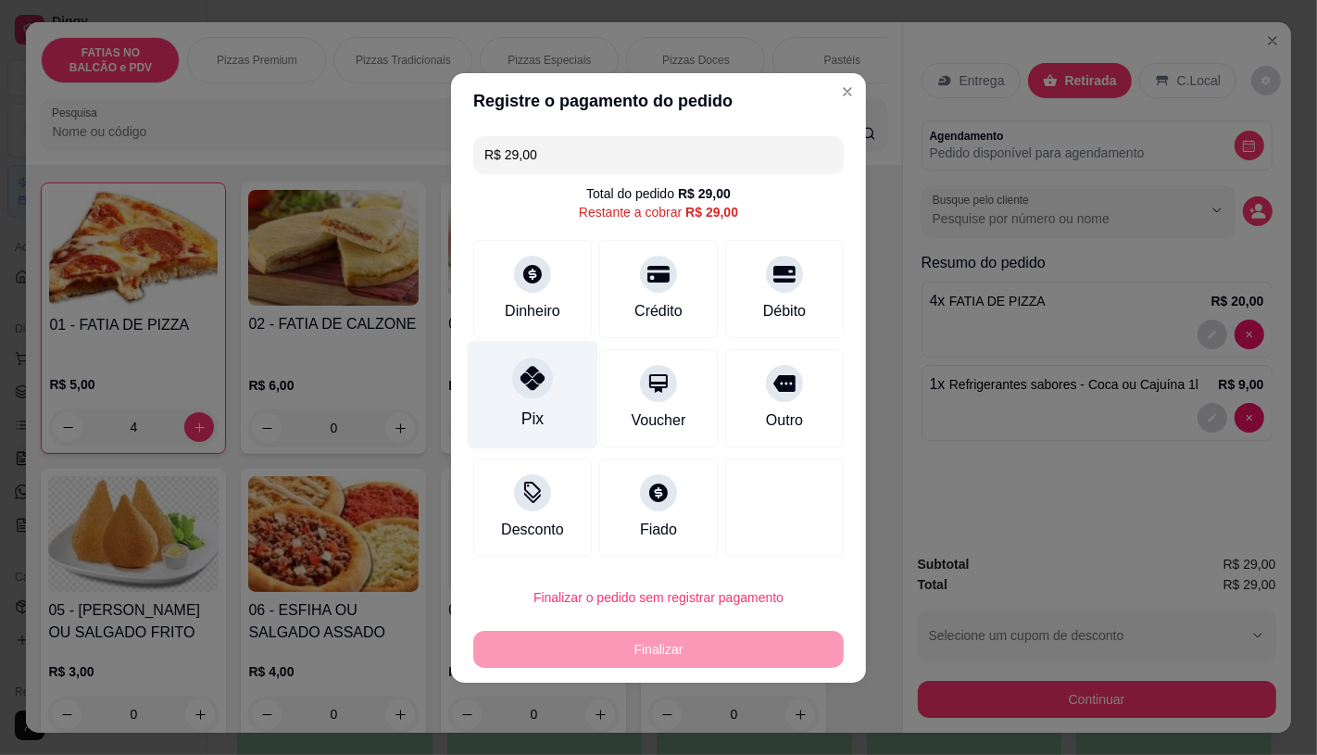
click at [526, 396] on div at bounding box center [532, 377] width 41 height 41
type input "R$ 0,00"
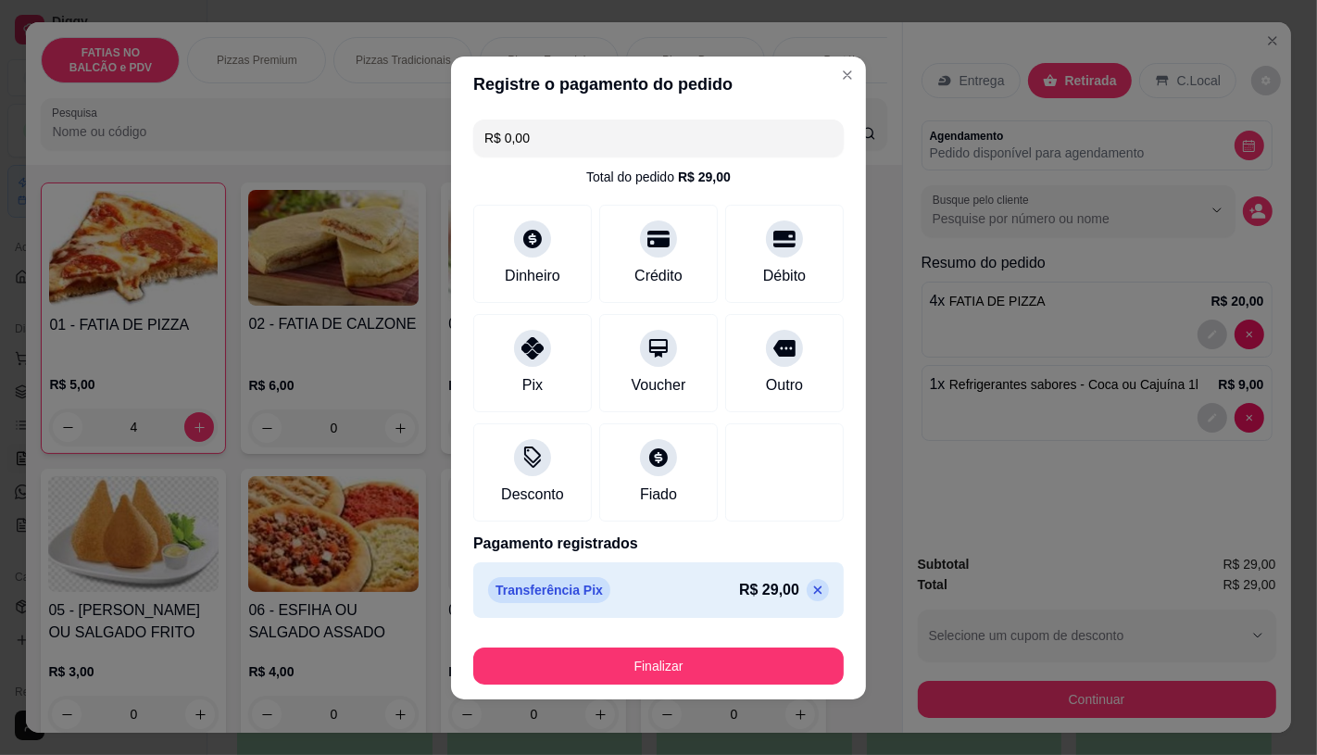
scroll to position [3, 0]
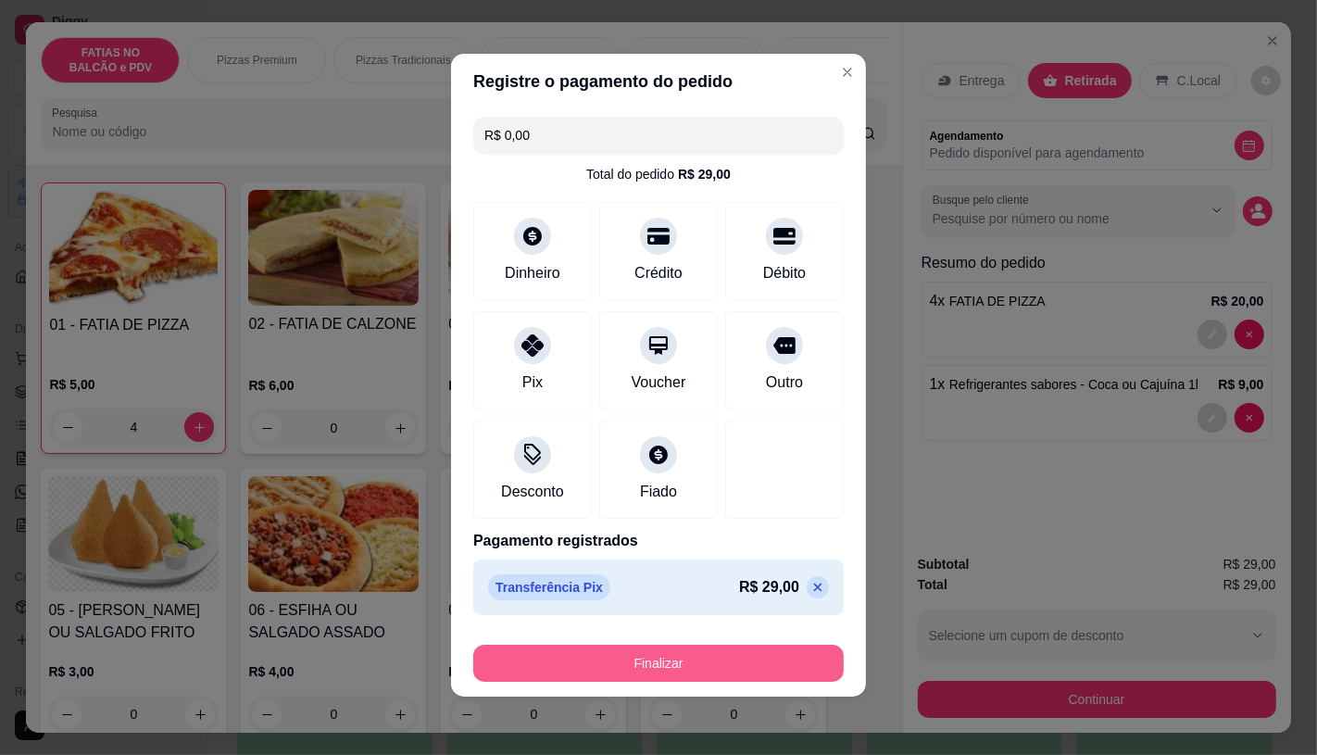
click at [619, 665] on button "Finalizar" at bounding box center [658, 663] width 370 height 37
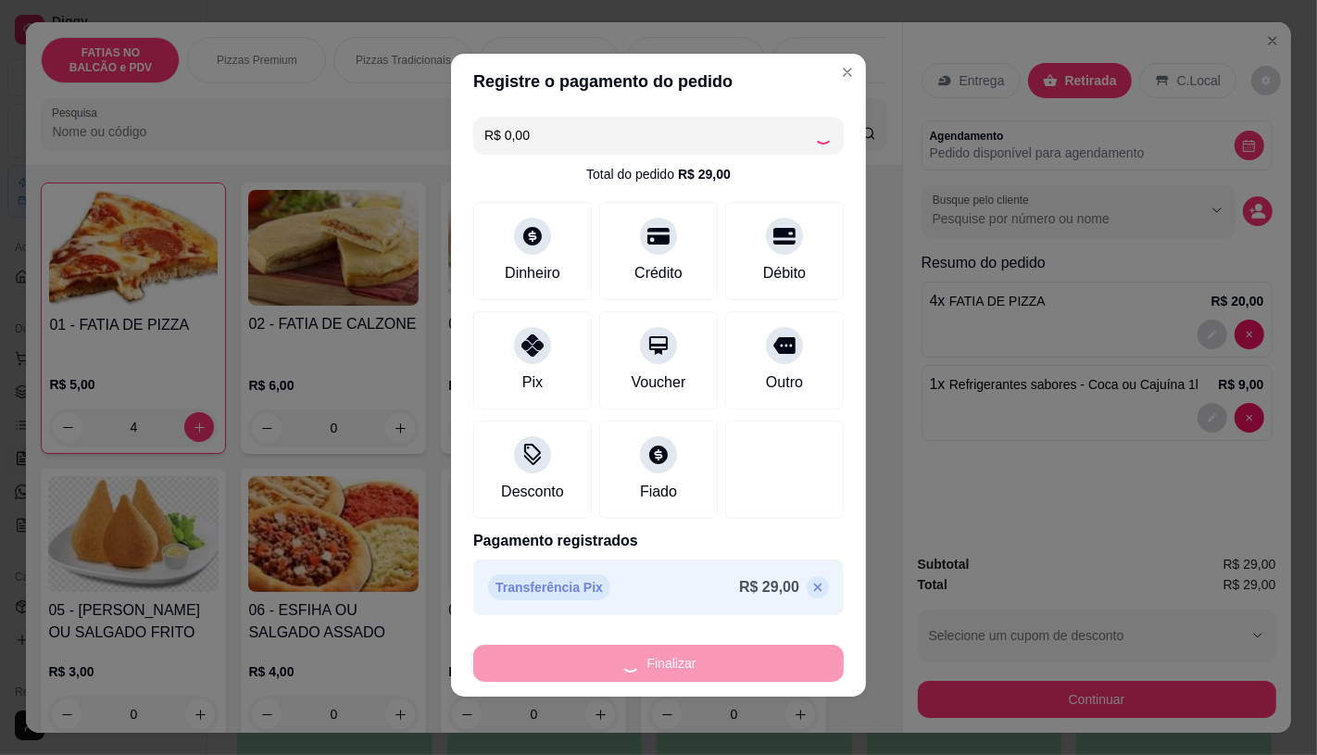
type input "0"
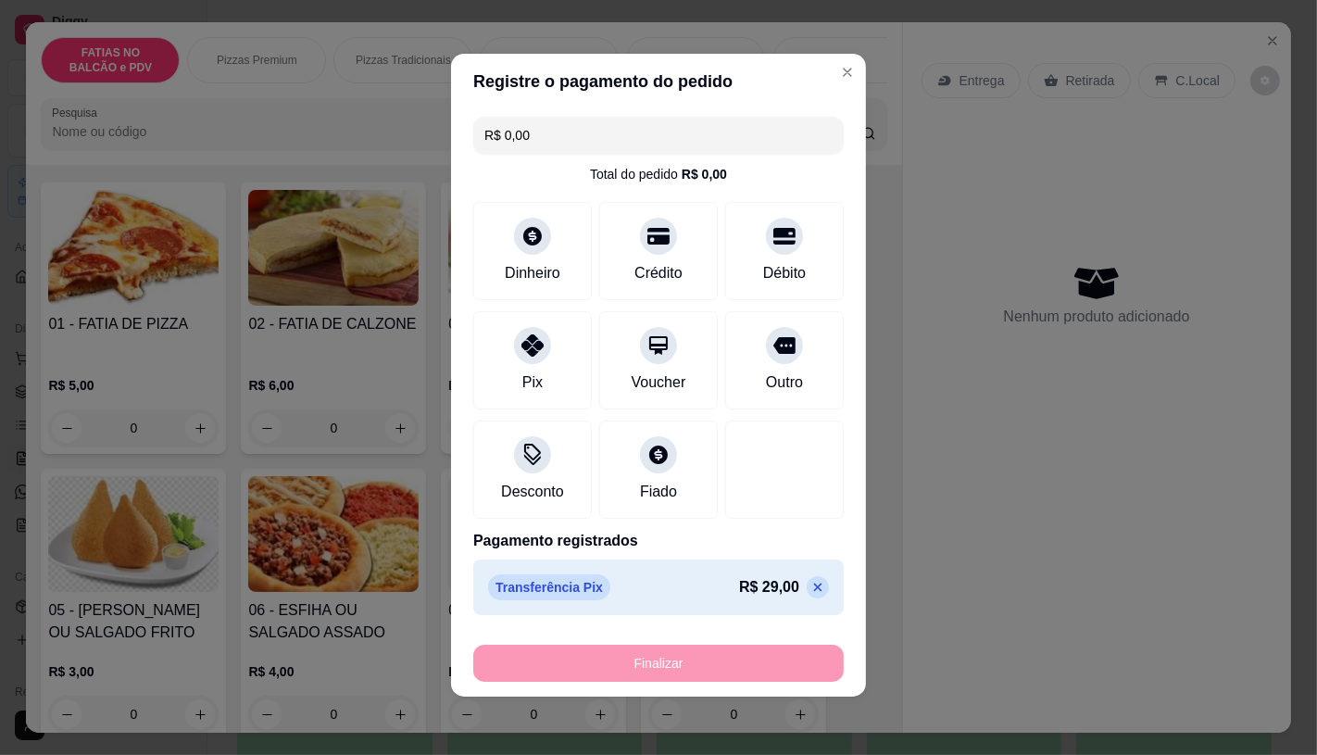
type input "-R$ 29,00"
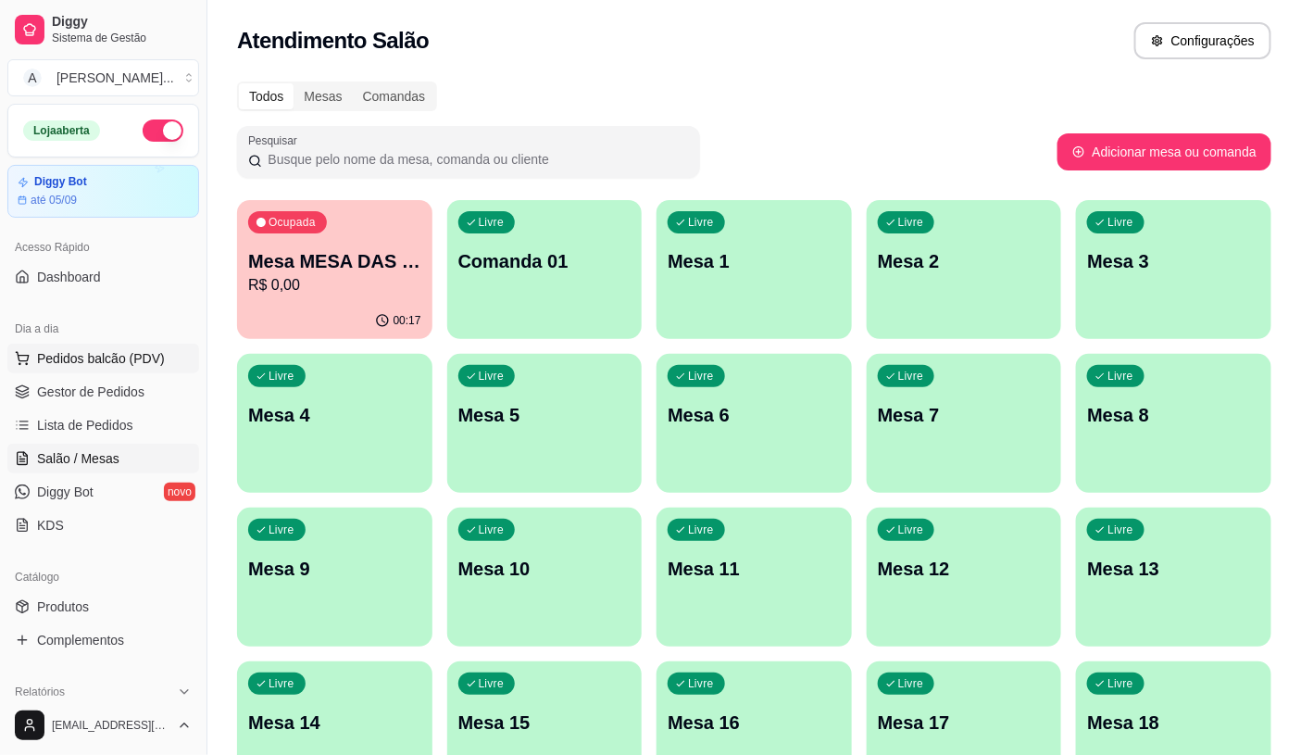
click at [112, 349] on span "Pedidos balcão (PDV)" at bounding box center [101, 358] width 128 height 19
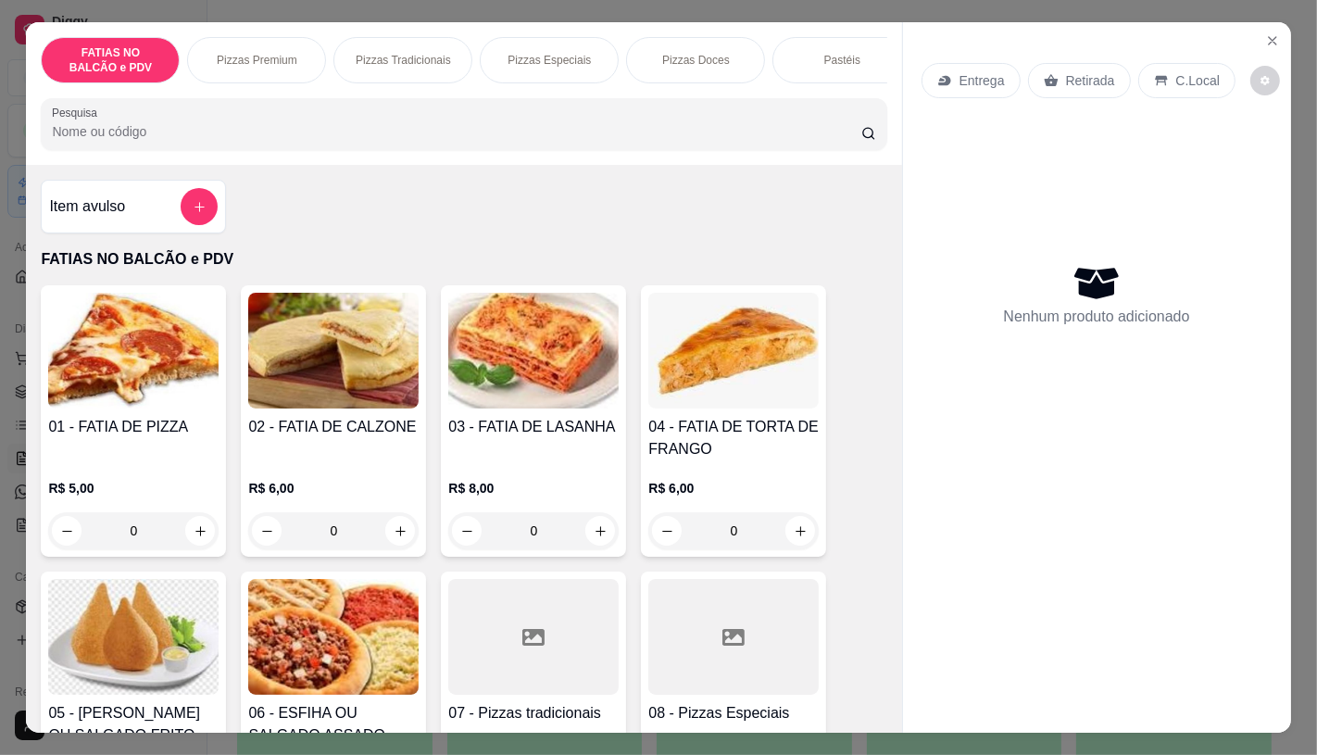
scroll to position [103, 0]
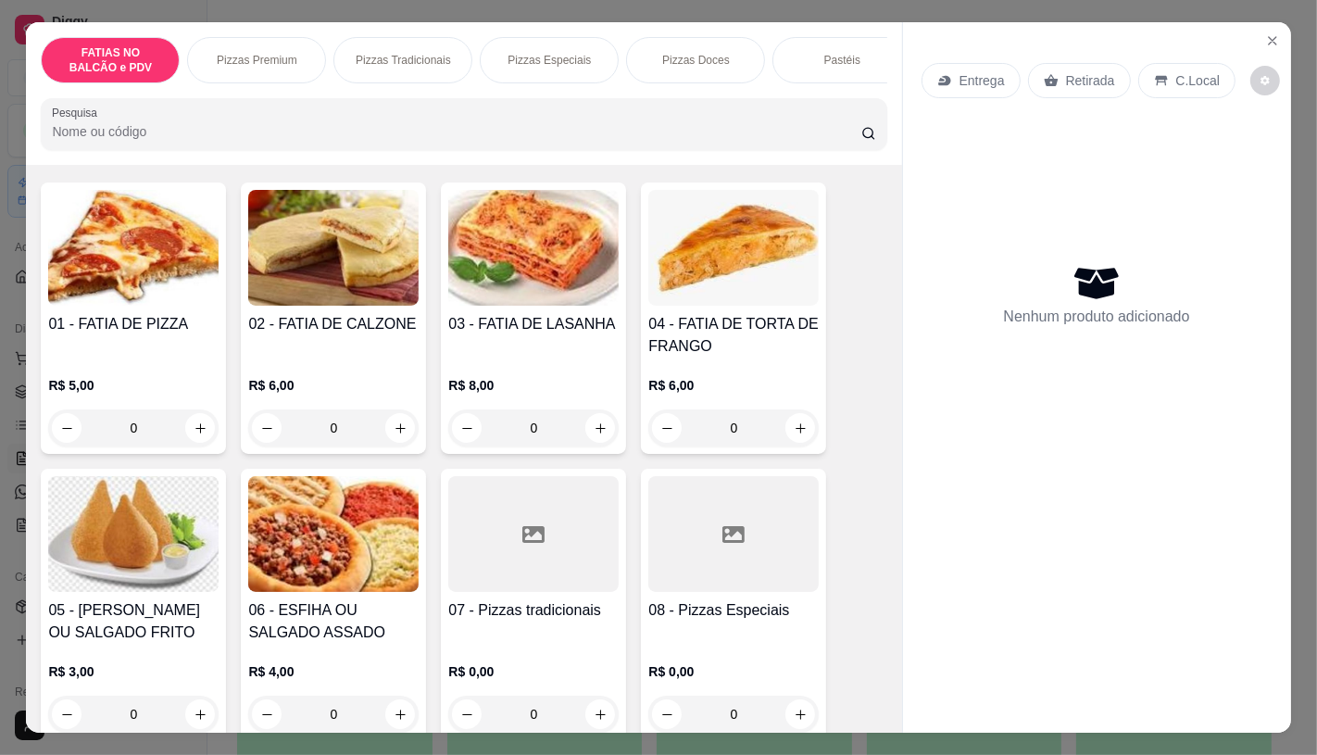
click at [532, 542] on icon at bounding box center [533, 534] width 22 height 22
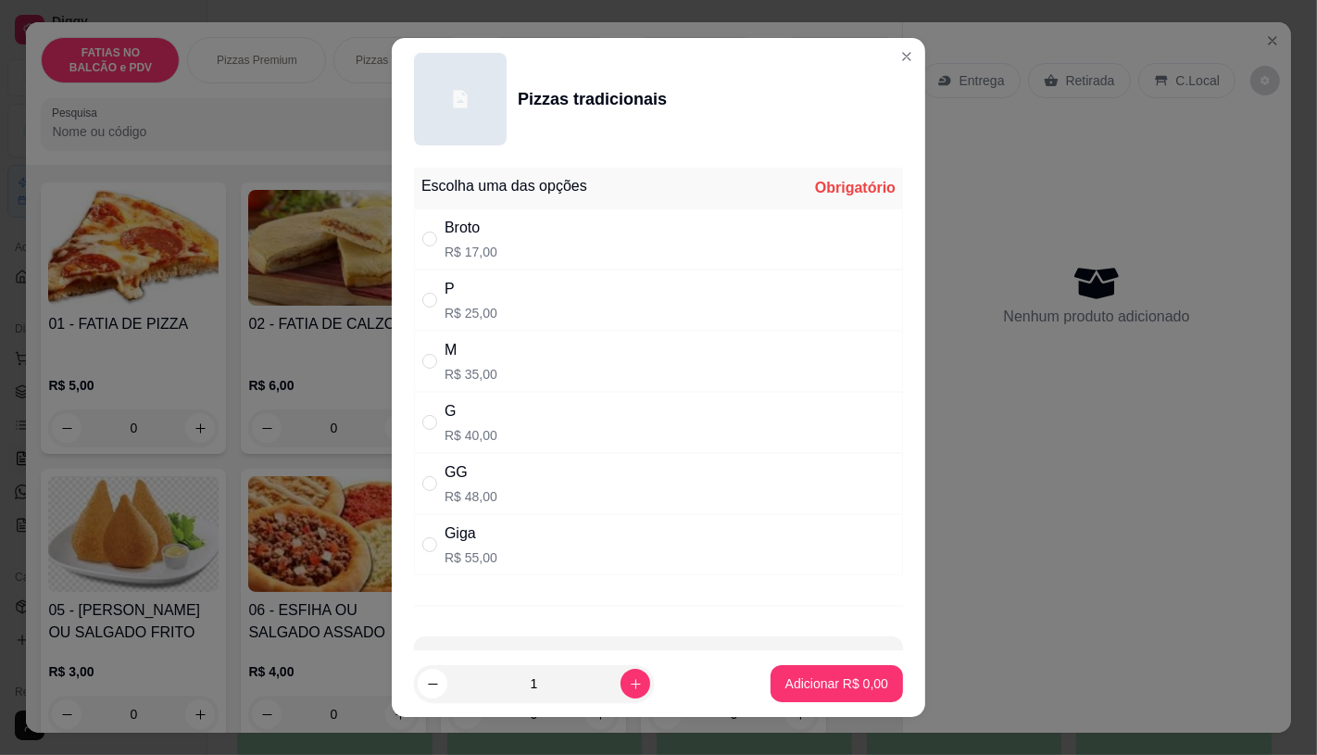
click at [485, 313] on p "R$ 25,00" at bounding box center [471, 313] width 53 height 19
radio input "true"
click at [797, 683] on p "Adicionar R$ 25,00" at bounding box center [833, 683] width 110 height 19
type input "1"
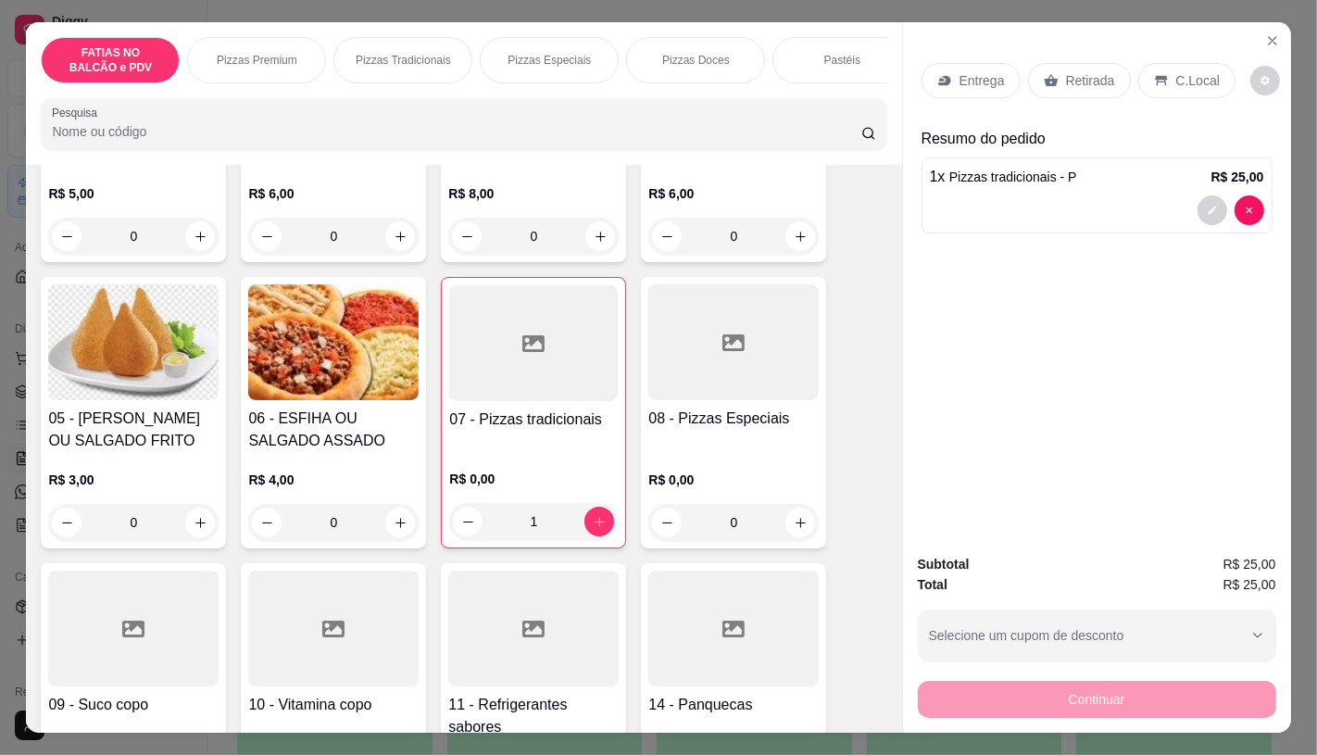
scroll to position [308, 0]
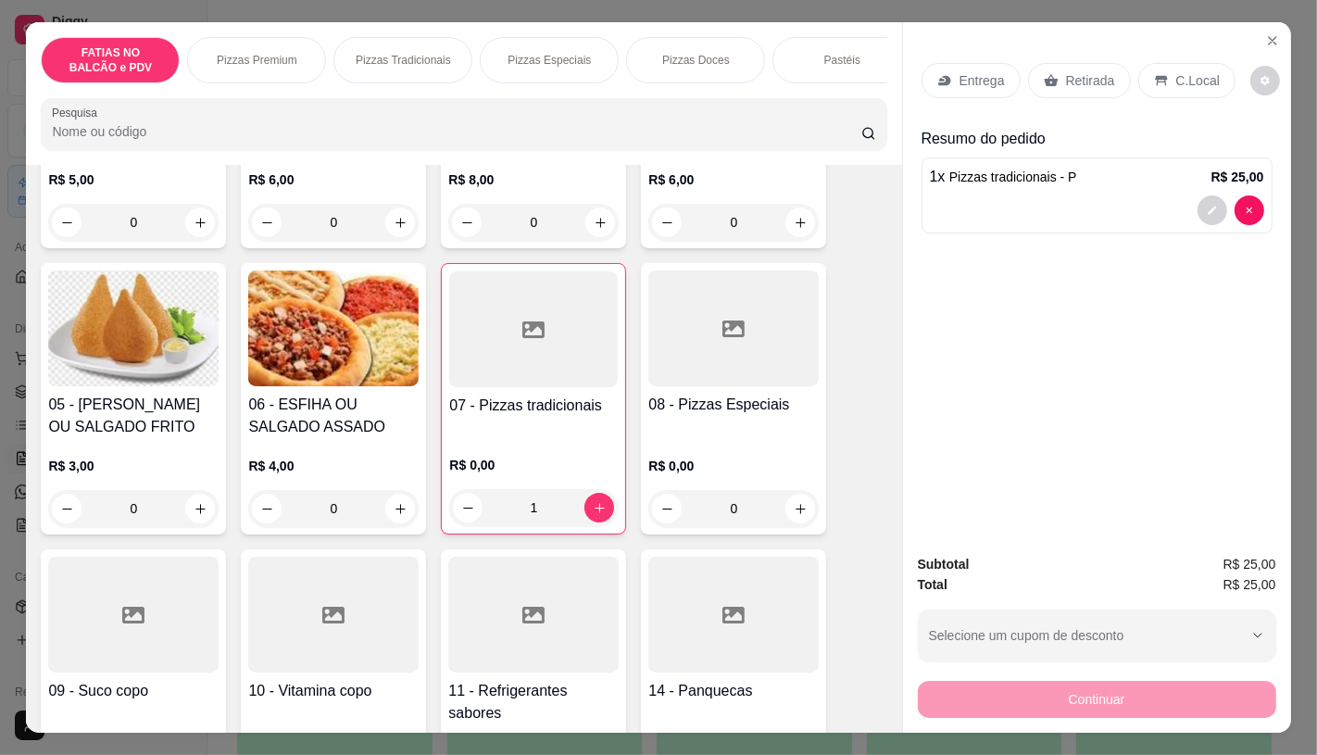
click at [338, 611] on div at bounding box center [333, 615] width 170 height 116
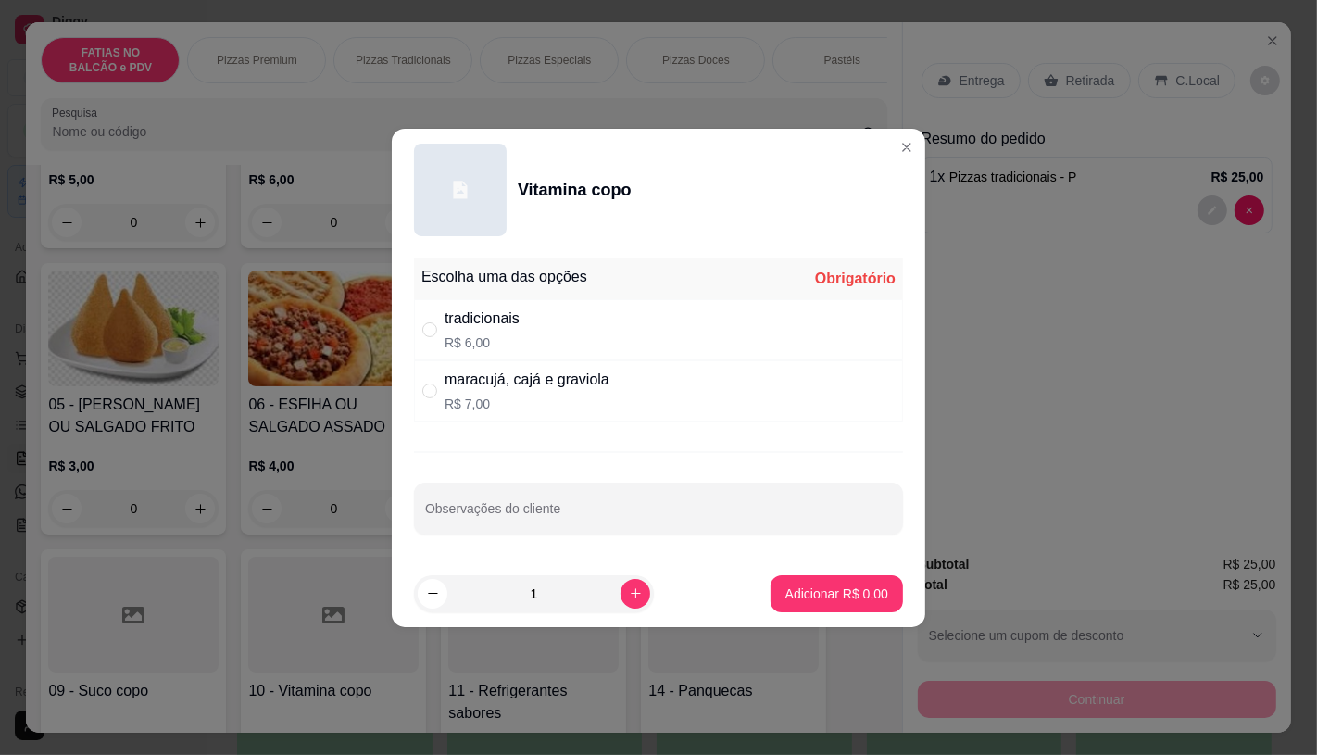
click at [578, 334] on div "tradicionais R$ 6,00" at bounding box center [658, 329] width 489 height 61
radio input "true"
click at [771, 577] on button "Adicionar R$ 6,00" at bounding box center [837, 593] width 132 height 37
type input "1"
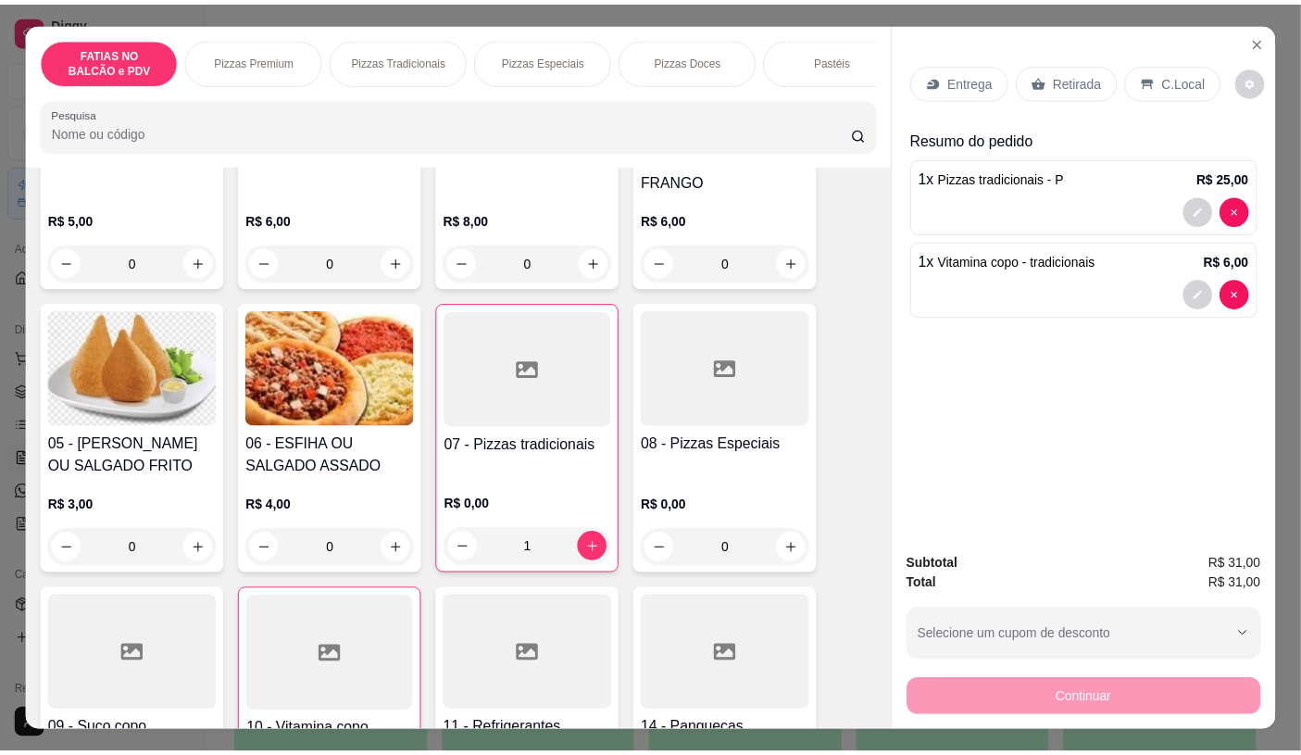
scroll to position [206, 0]
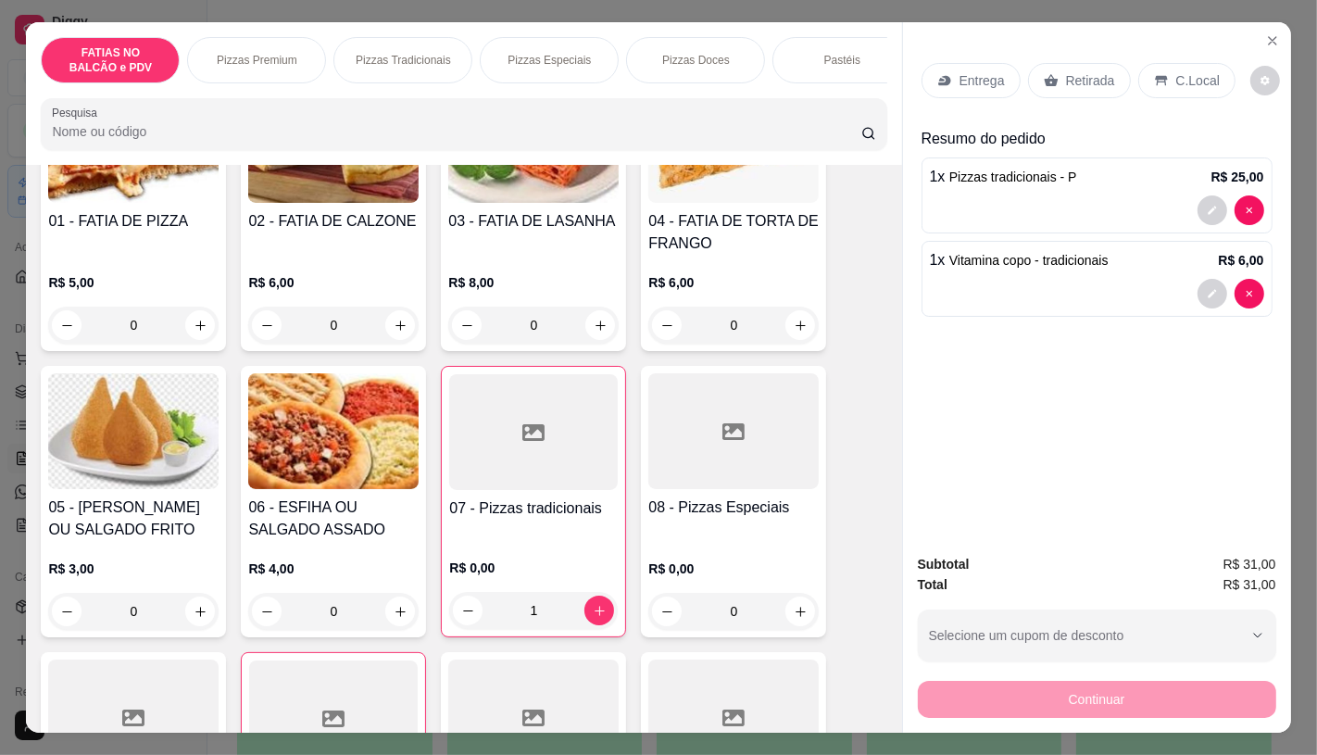
click at [1053, 65] on div "Retirada" at bounding box center [1079, 80] width 103 height 35
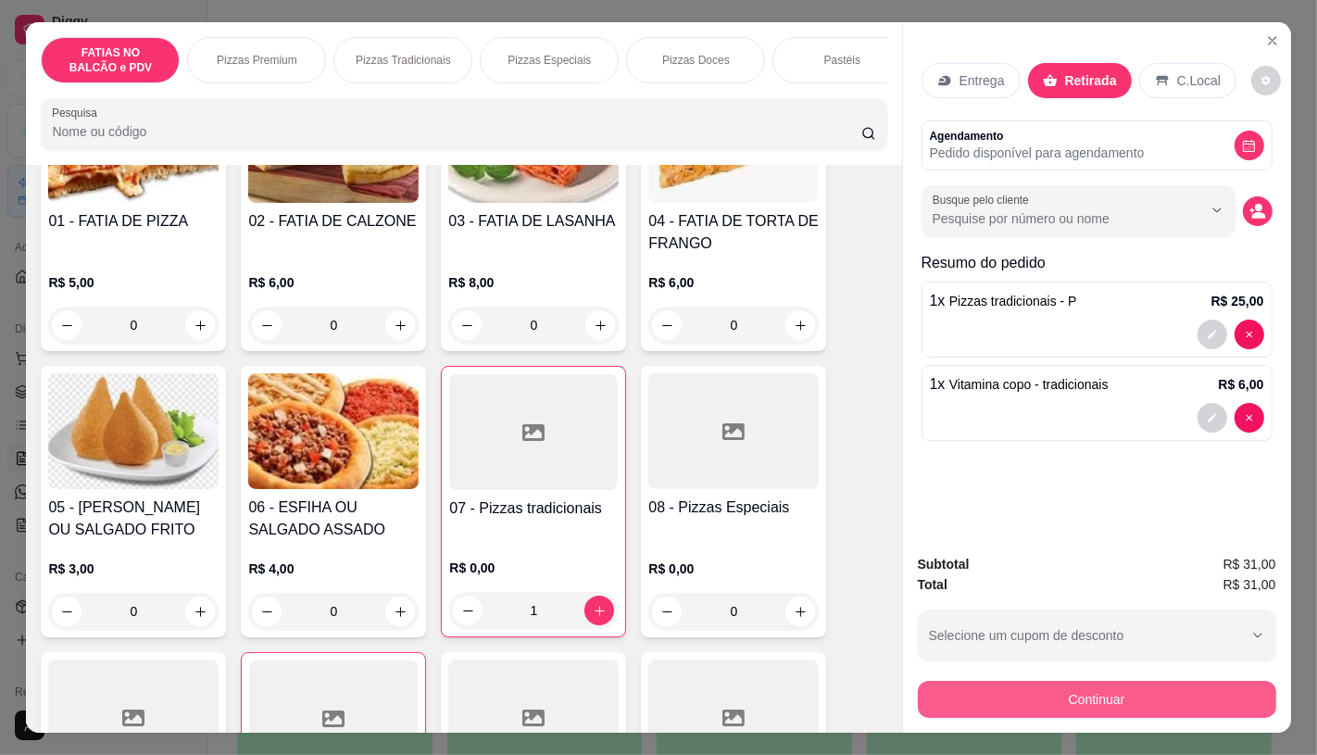
click at [1023, 696] on button "Continuar" at bounding box center [1097, 699] width 358 height 37
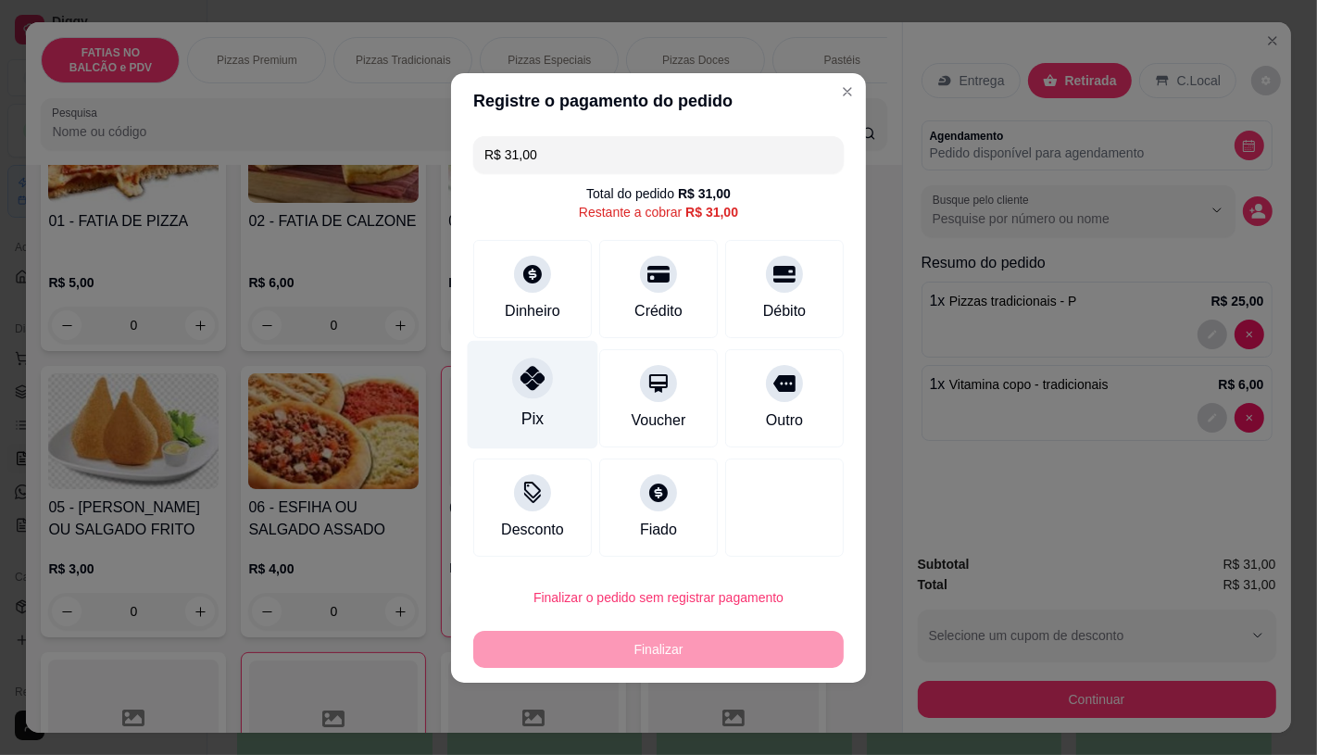
click at [566, 400] on div "Pix" at bounding box center [533, 394] width 131 height 108
type input "R$ 0,00"
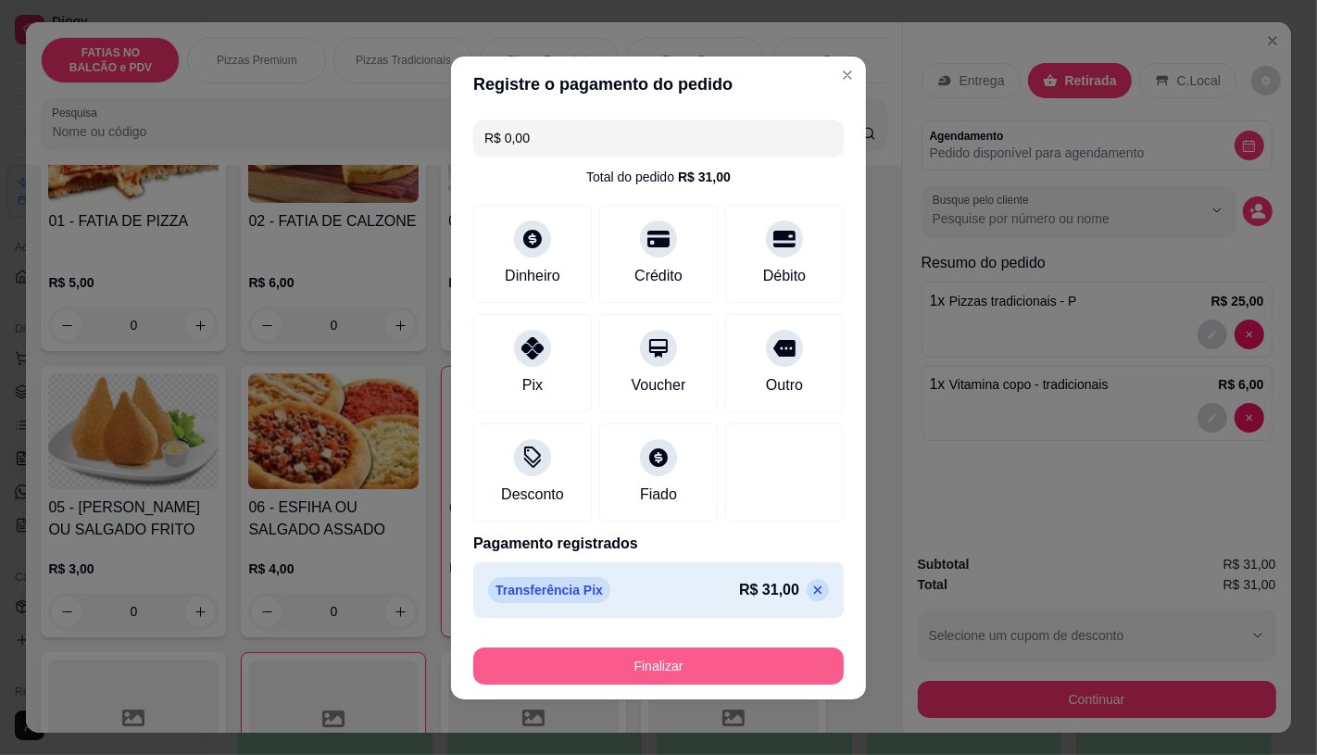
click at [708, 676] on button "Finalizar" at bounding box center [658, 665] width 370 height 37
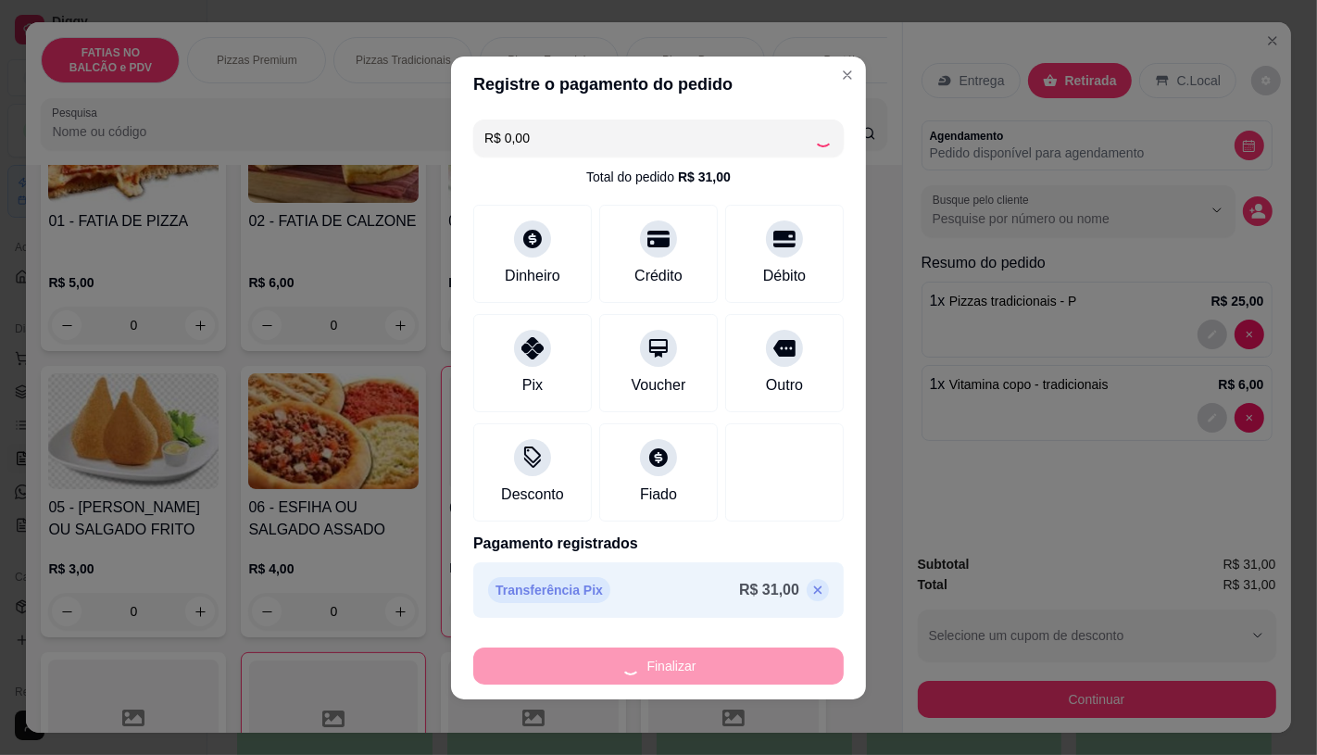
type input "0"
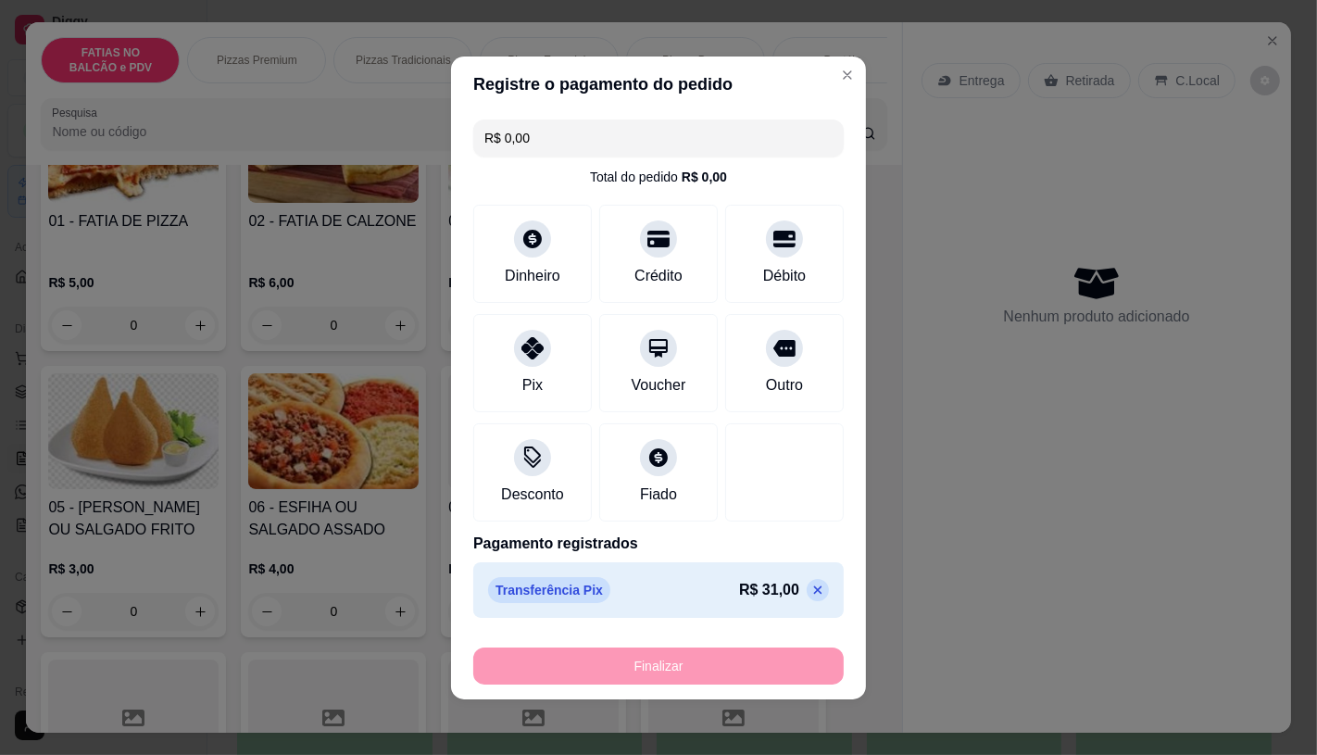
type input "-R$ 31,00"
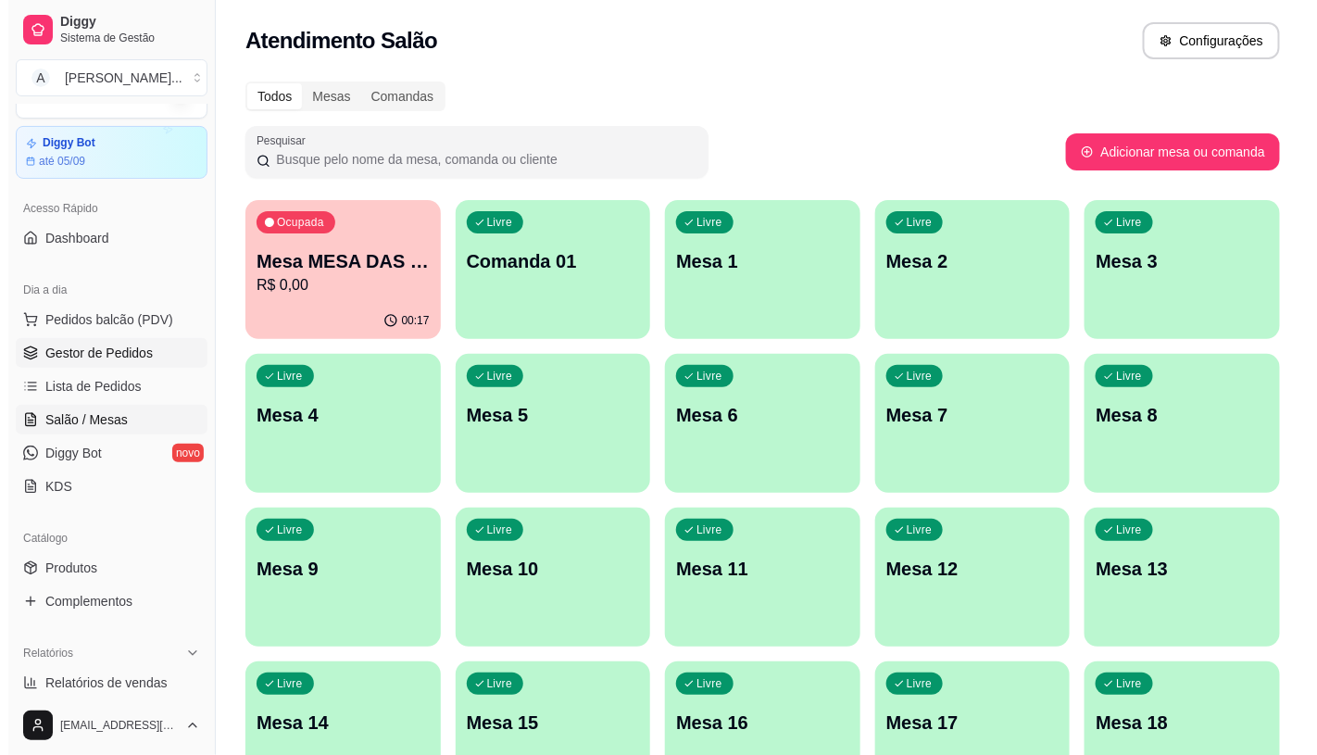
scroll to position [103, 0]
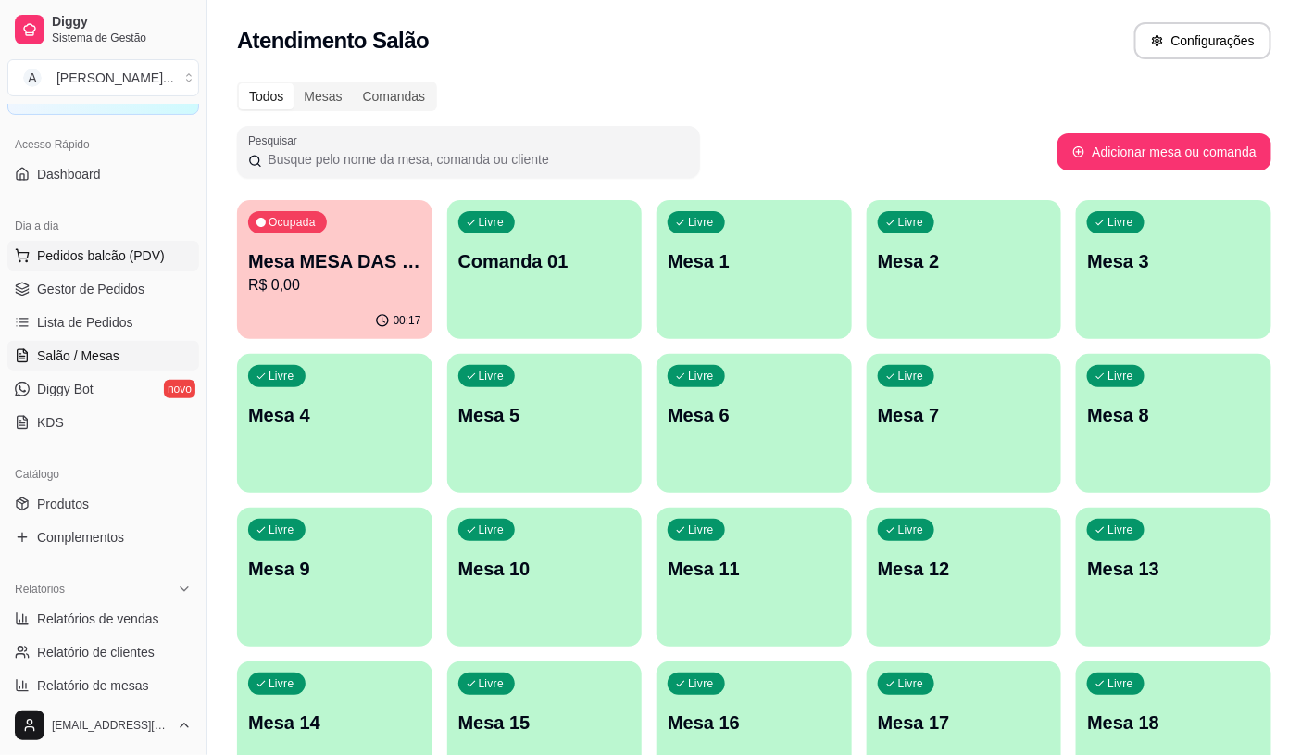
click at [105, 248] on span "Pedidos balcão (PDV)" at bounding box center [101, 255] width 128 height 19
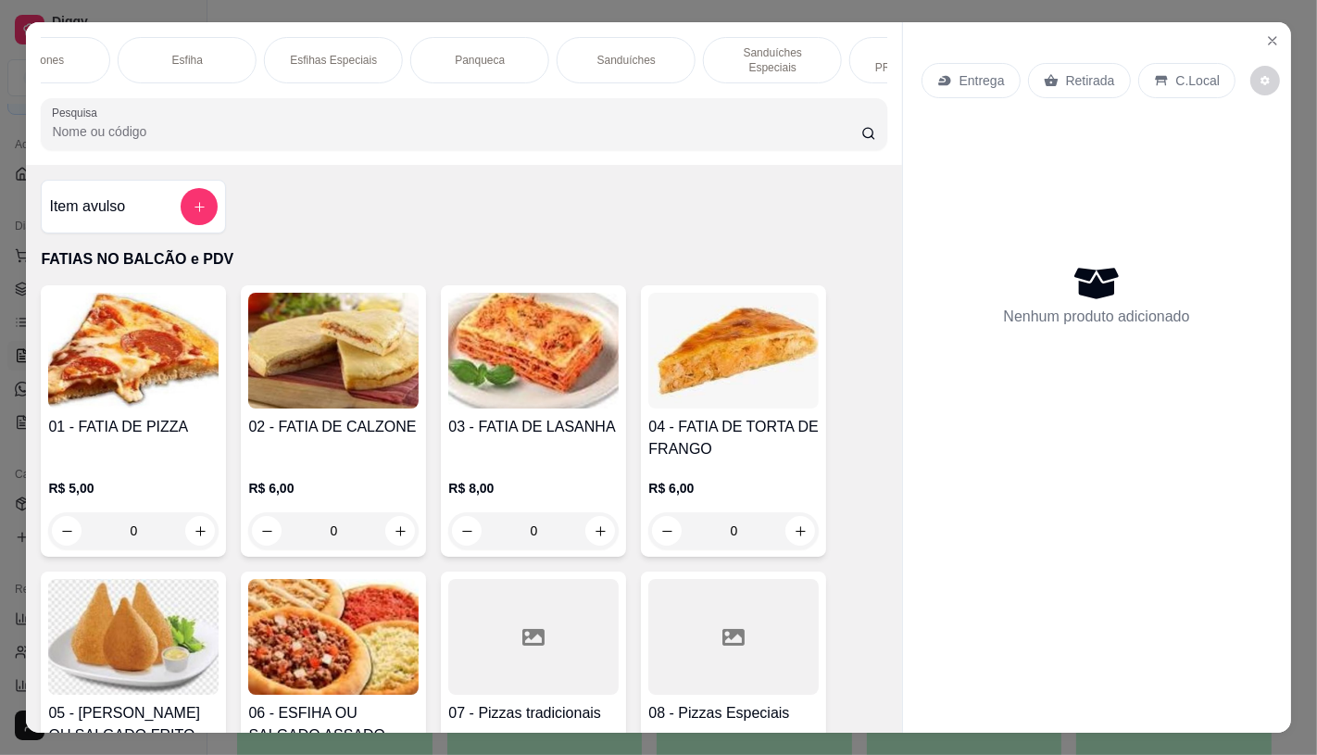
scroll to position [0, 1125]
click at [582, 53] on p "Sanduíches" at bounding box center [595, 60] width 58 height 15
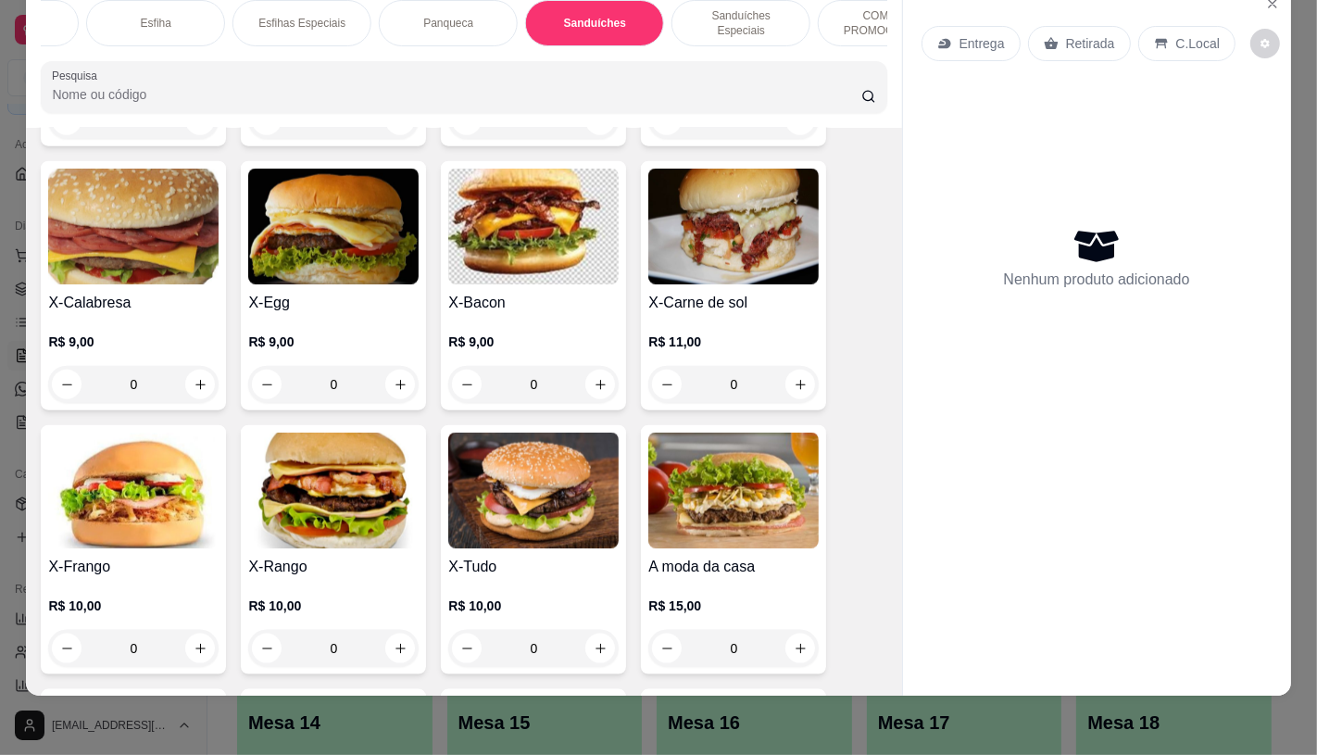
scroll to position [7795, 0]
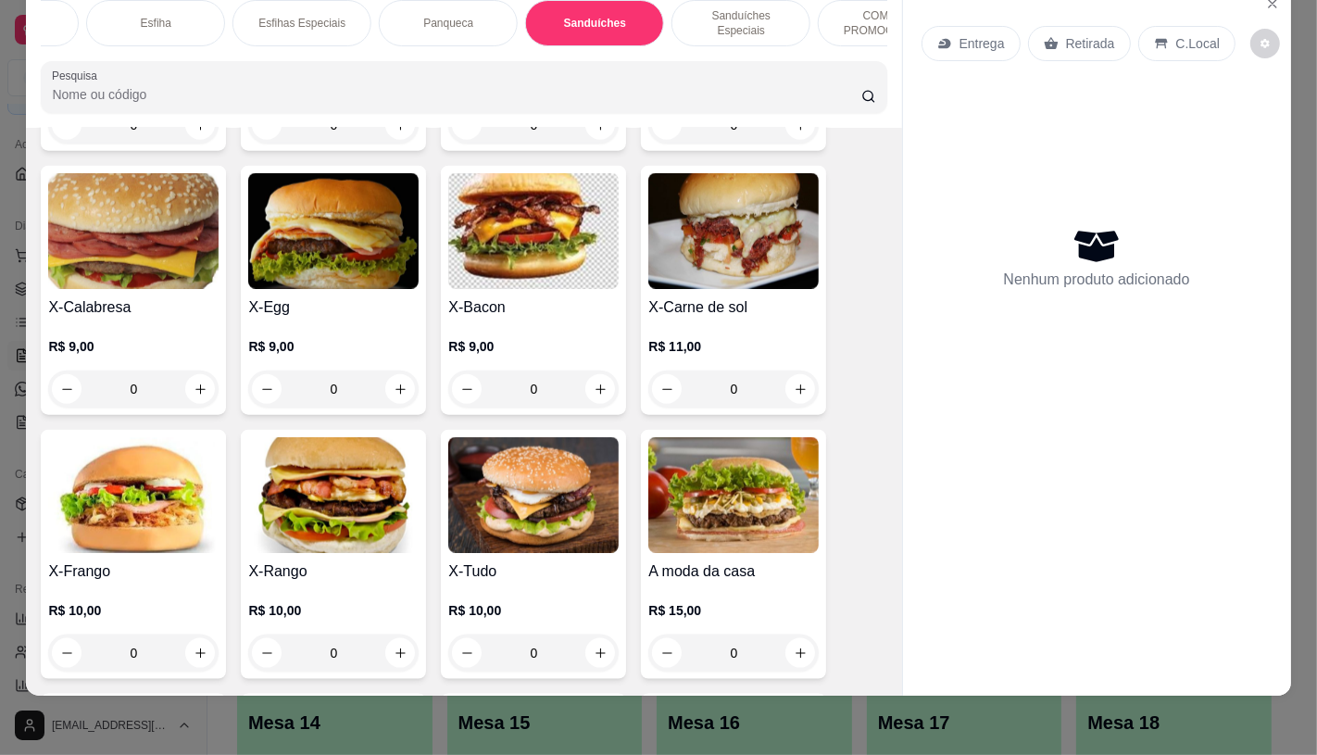
click at [734, 507] on img at bounding box center [733, 495] width 170 height 116
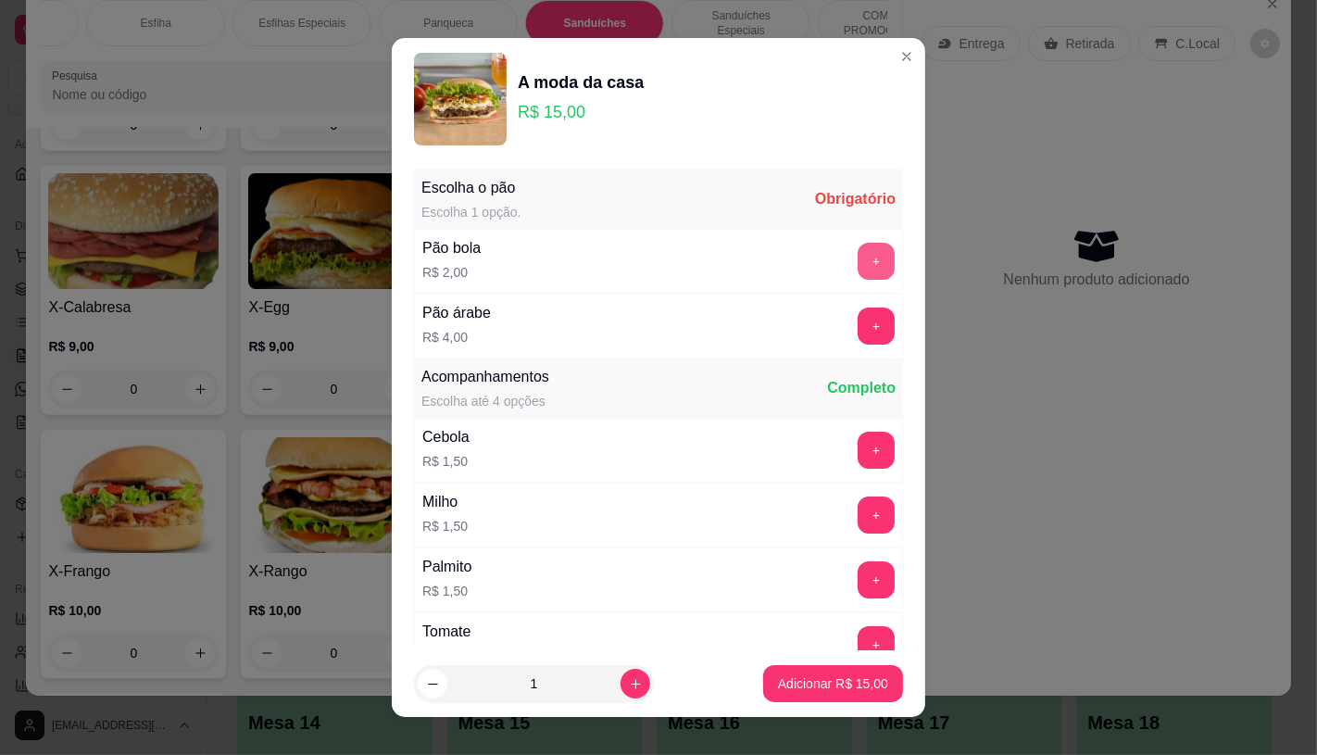
click at [858, 263] on button "+" at bounding box center [876, 261] width 37 height 37
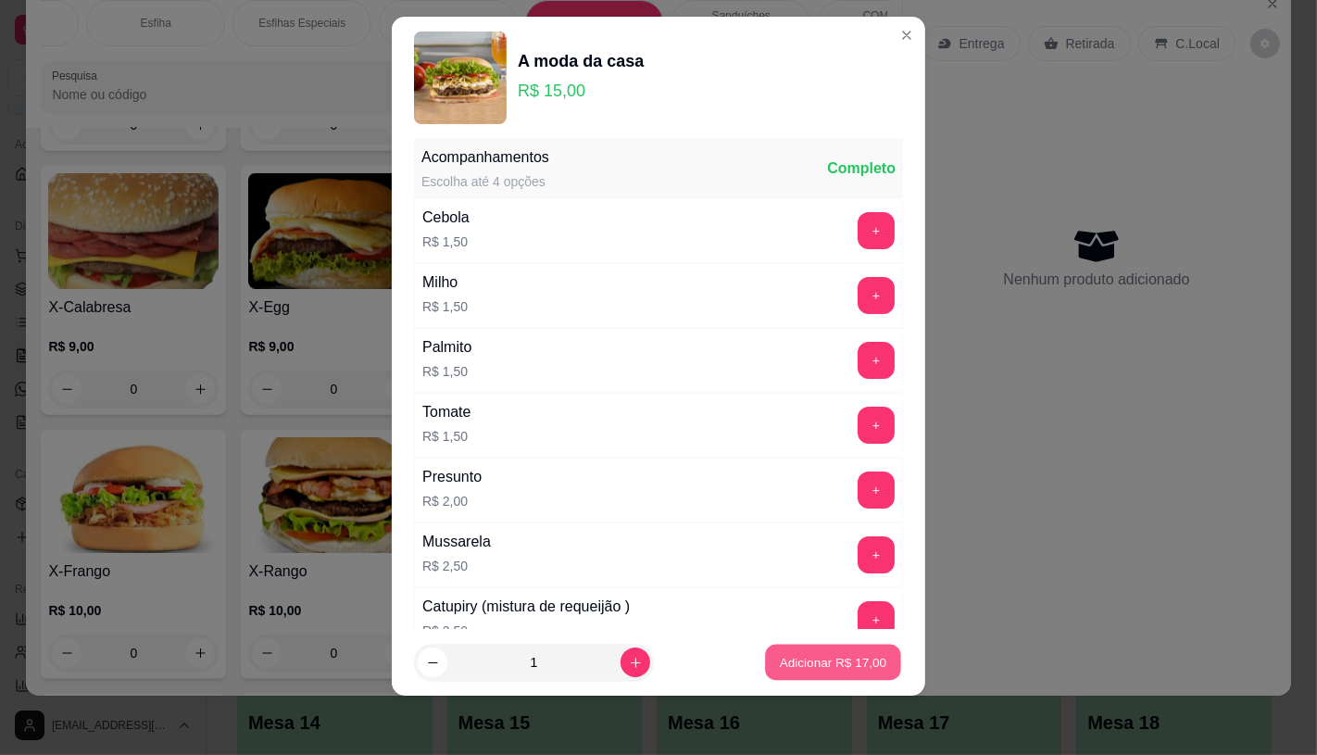
click at [840, 661] on p "Adicionar R$ 17,00" at bounding box center [833, 663] width 107 height 18
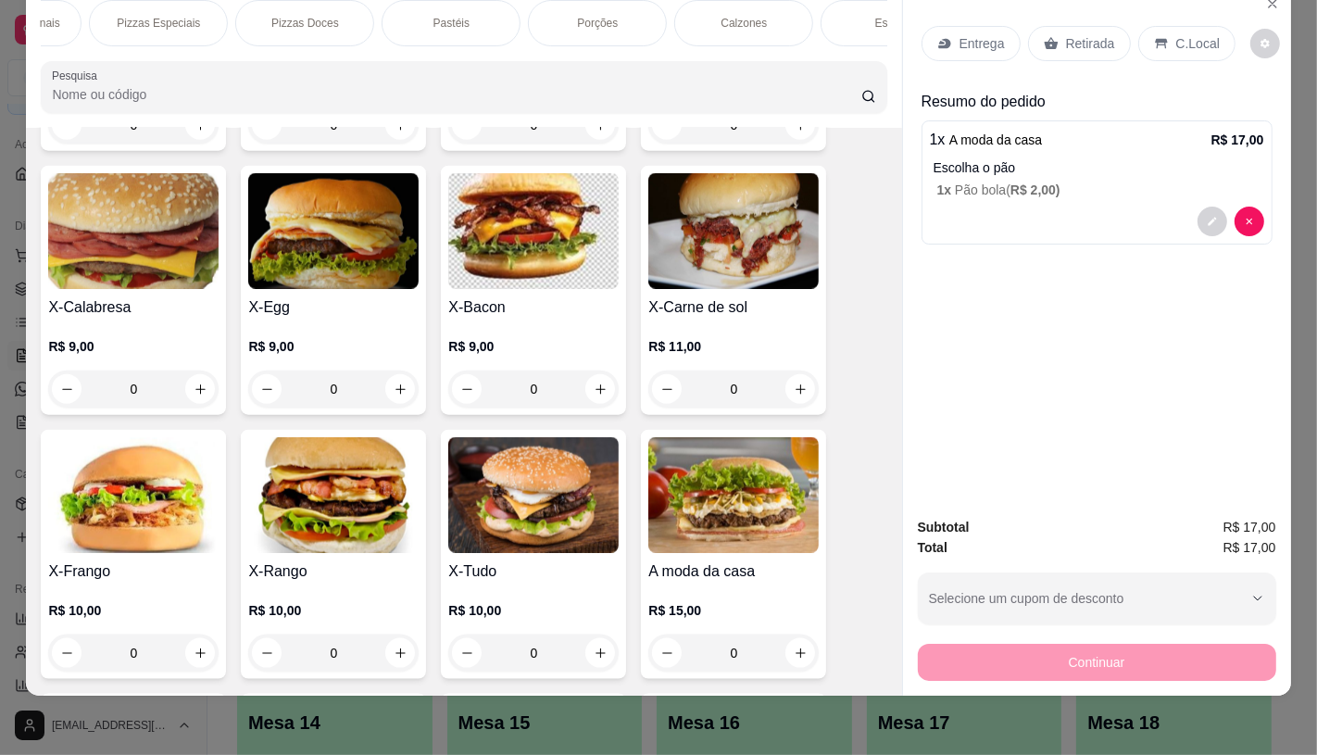
scroll to position [0, 14]
click at [88, 28] on div "FATIAS NO BALCÃO e PDV" at bounding box center [96, 23] width 139 height 46
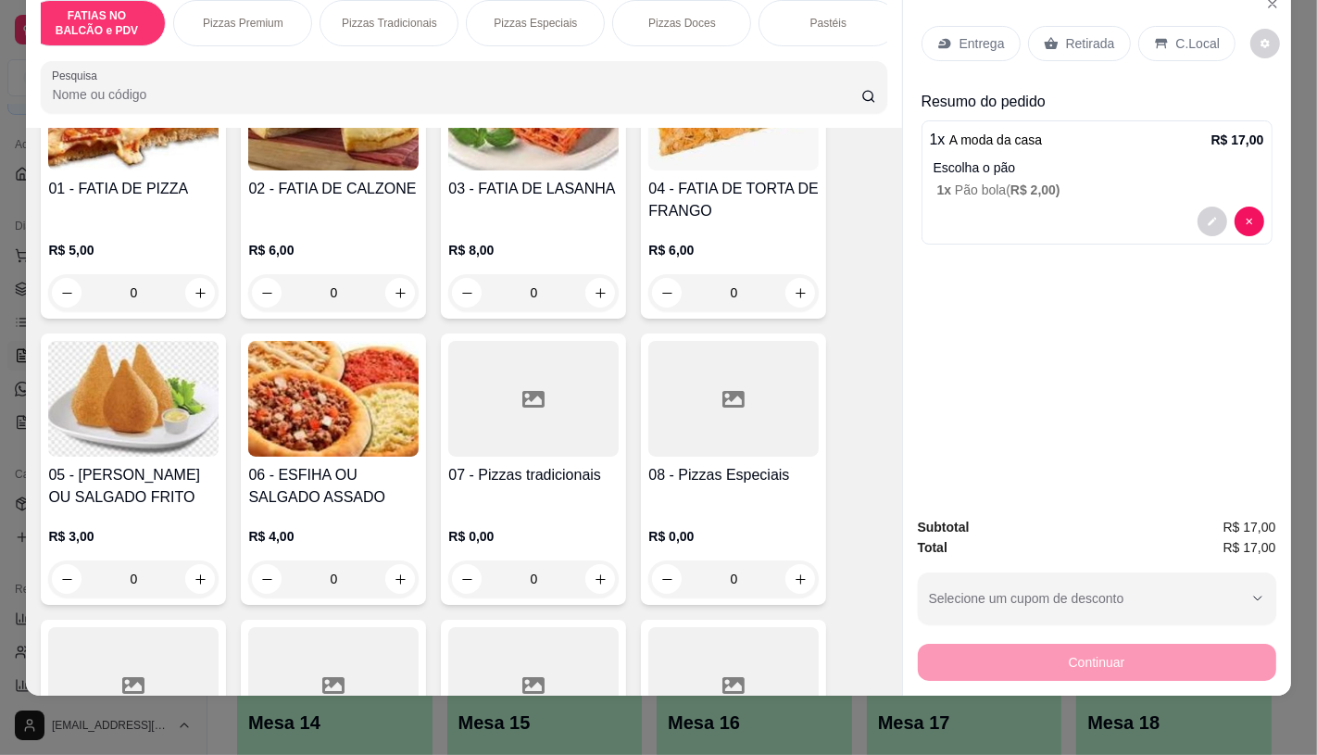
scroll to position [289, 0]
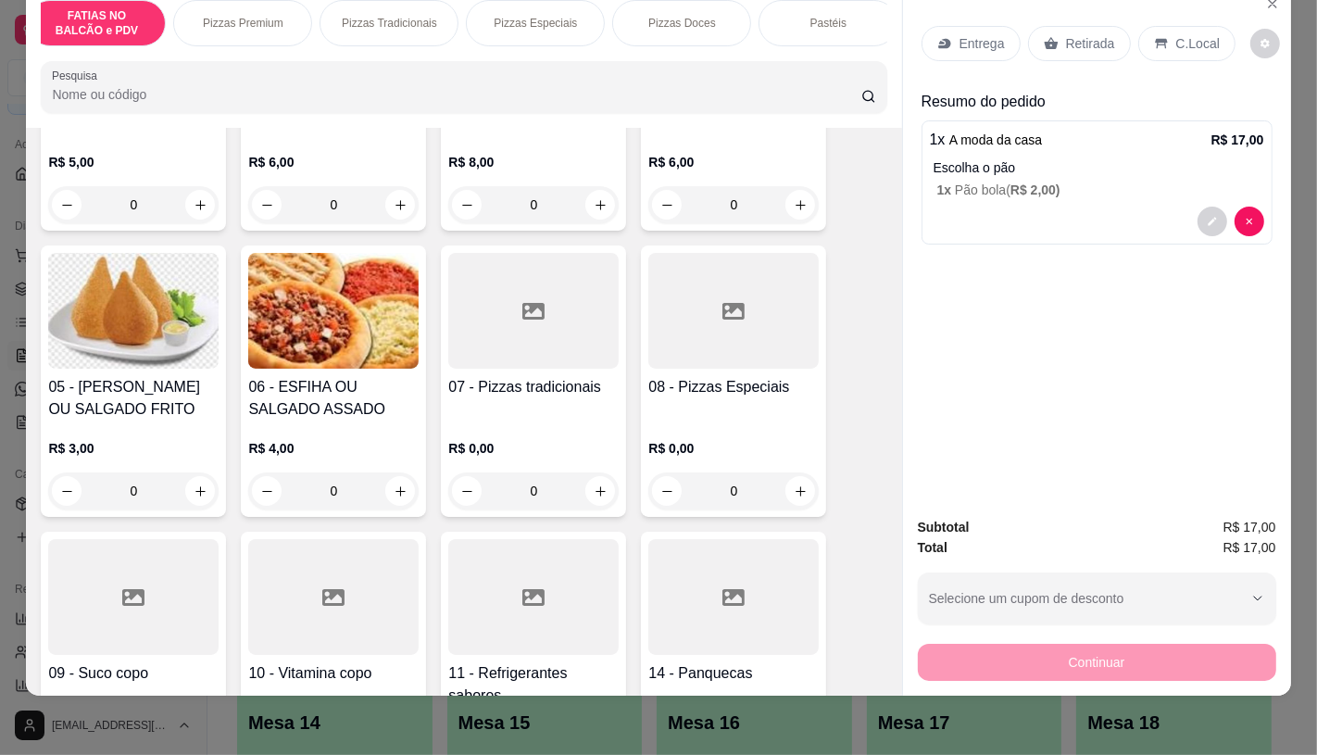
click at [524, 570] on div at bounding box center [533, 597] width 170 height 116
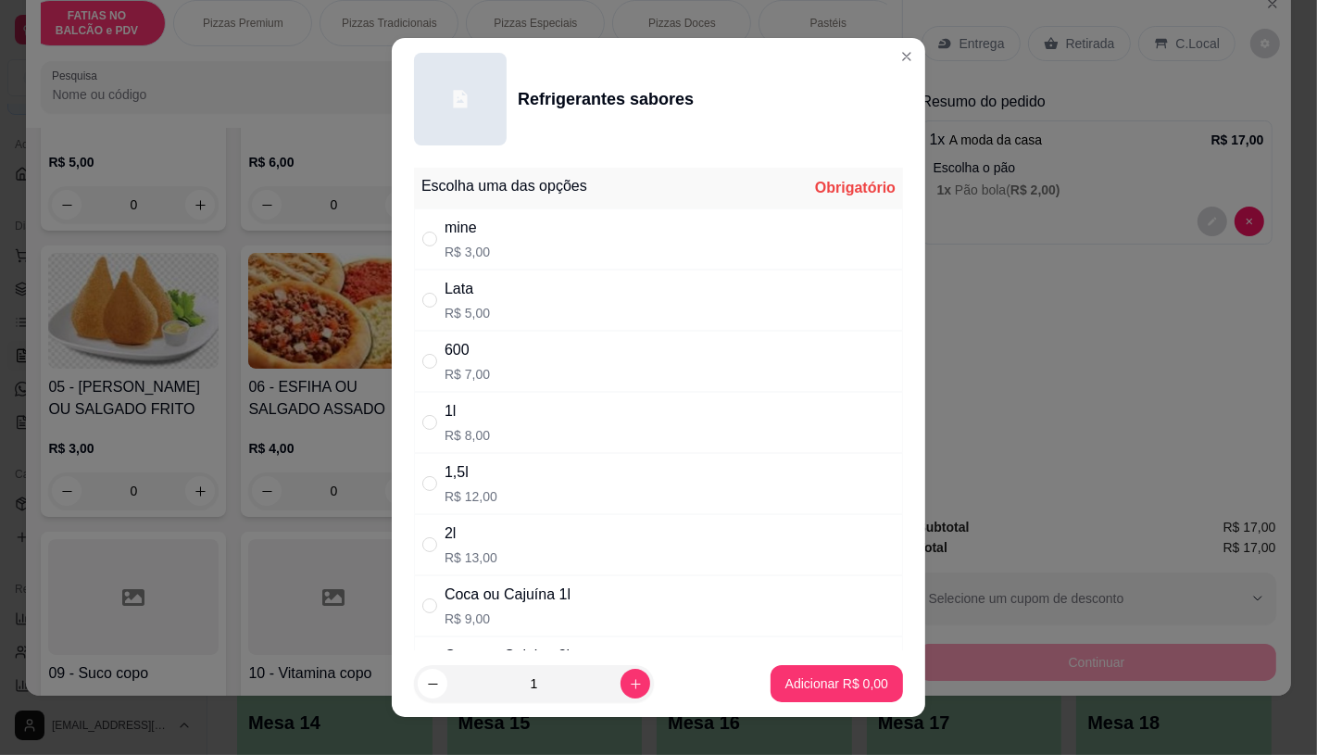
click at [475, 300] on div "Lata R$ 5,00" at bounding box center [467, 300] width 45 height 44
radio input "true"
click at [786, 692] on p "Adicionar R$ 5,00" at bounding box center [836, 684] width 100 height 18
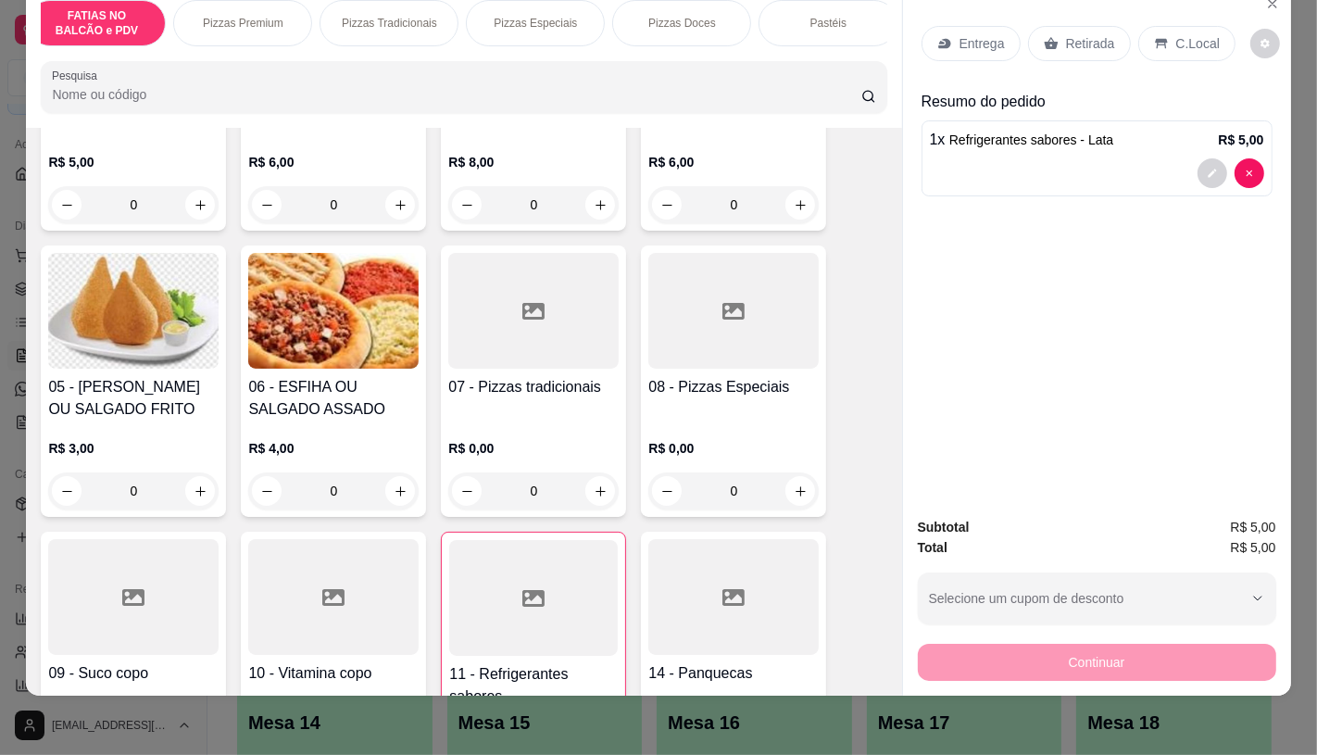
click at [1250, 176] on div "1 x Refrigerantes sabores - Lata R$ 5,00" at bounding box center [1097, 158] width 351 height 76
type input "0"
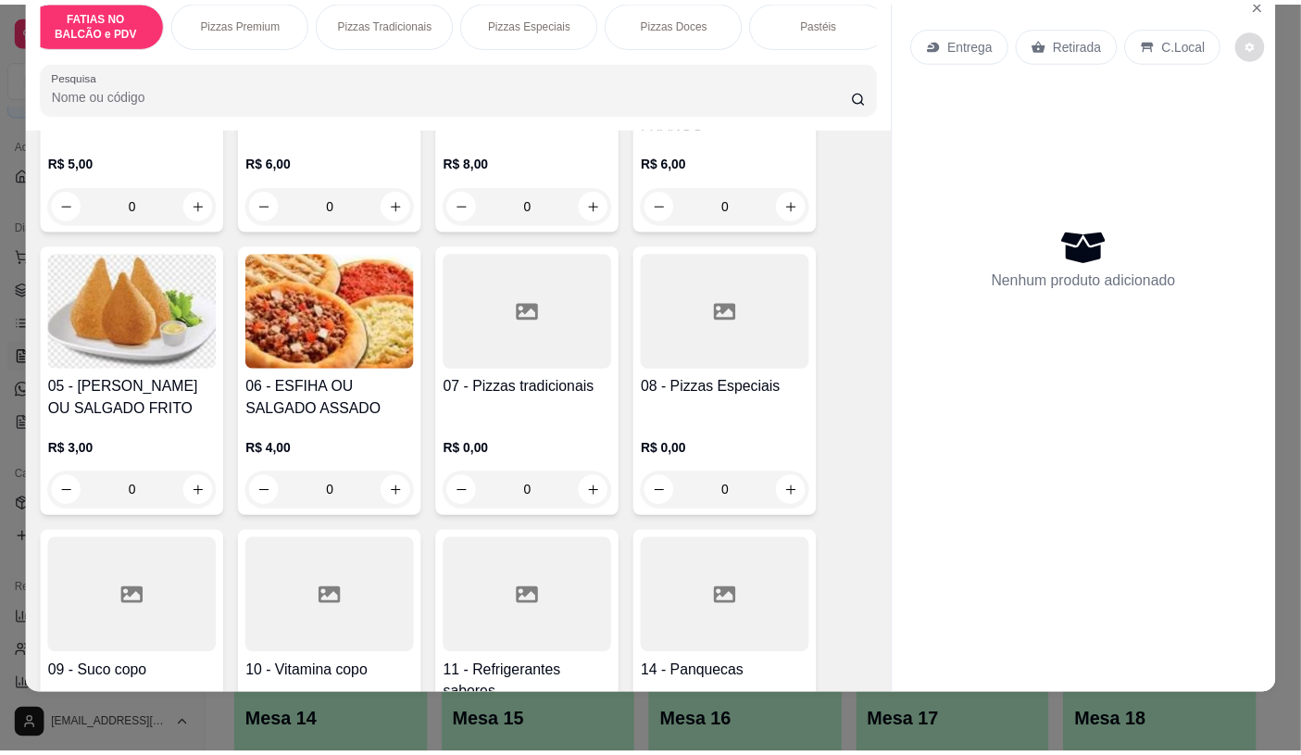
scroll to position [0, 0]
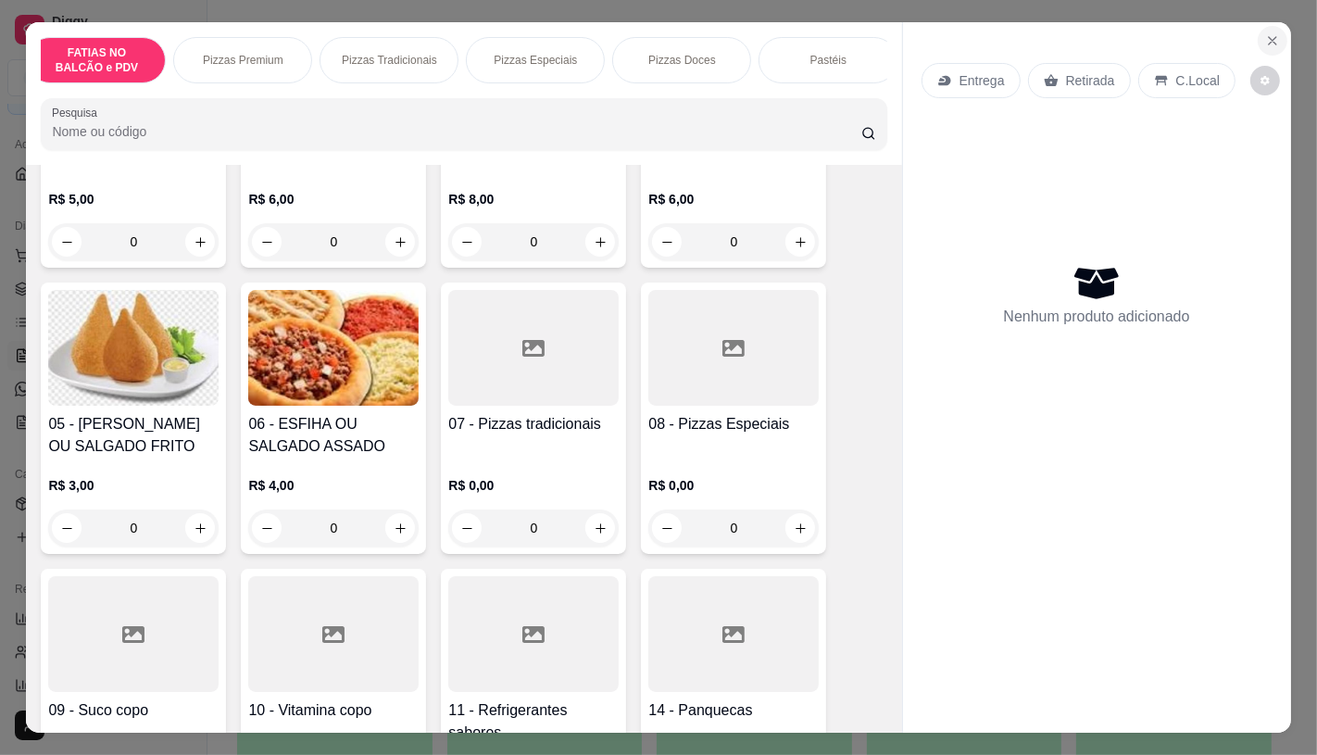
click at [1265, 33] on icon "Close" at bounding box center [1272, 40] width 15 height 15
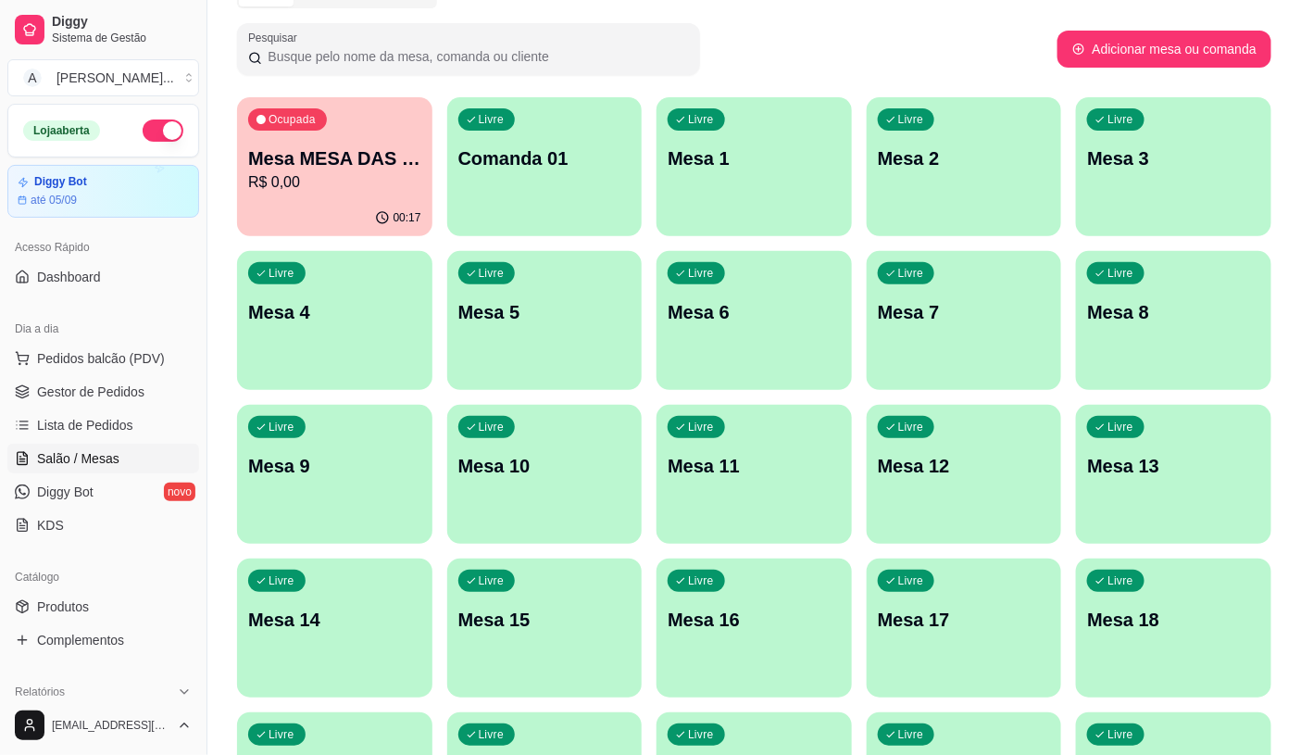
click at [150, 343] on div "Dia a dia" at bounding box center [103, 329] width 192 height 30
click at [136, 357] on span "Pedidos balcão (PDV)" at bounding box center [101, 358] width 128 height 19
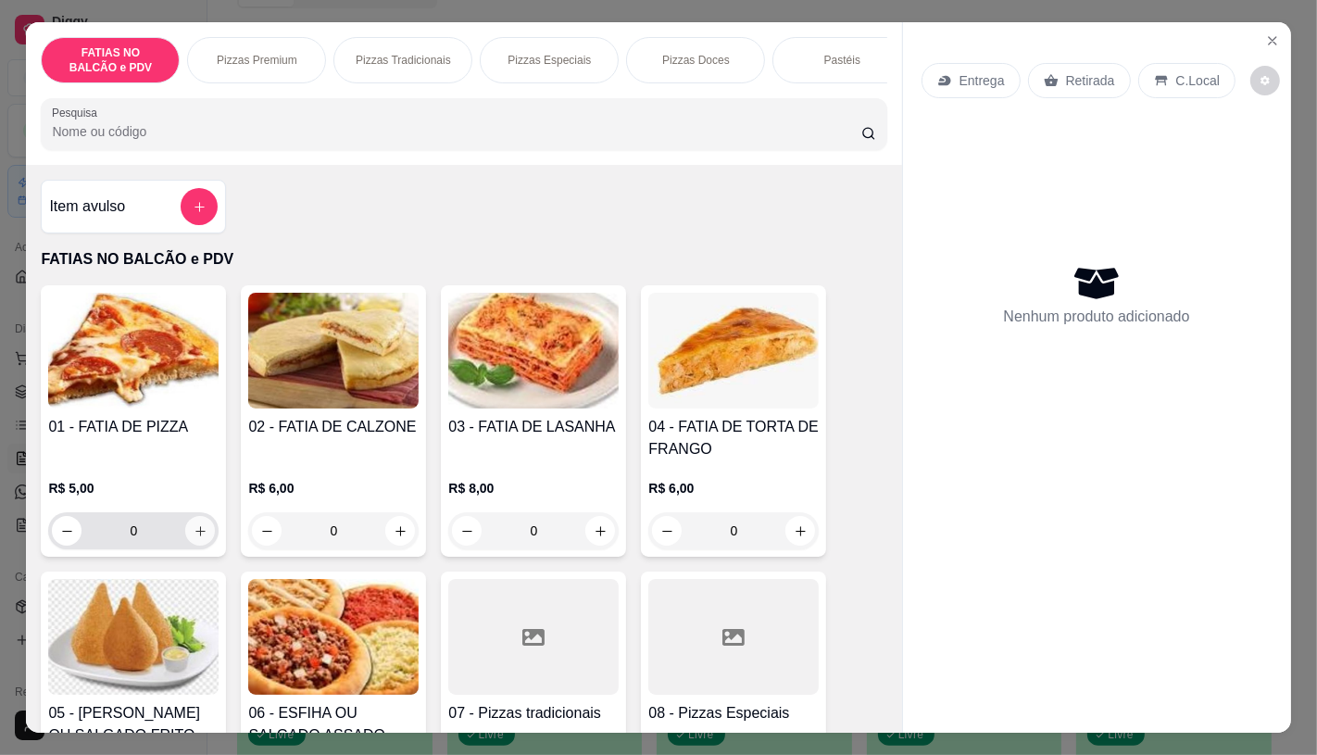
click at [194, 538] on icon "increase-product-quantity" at bounding box center [201, 531] width 14 height 14
type input "2"
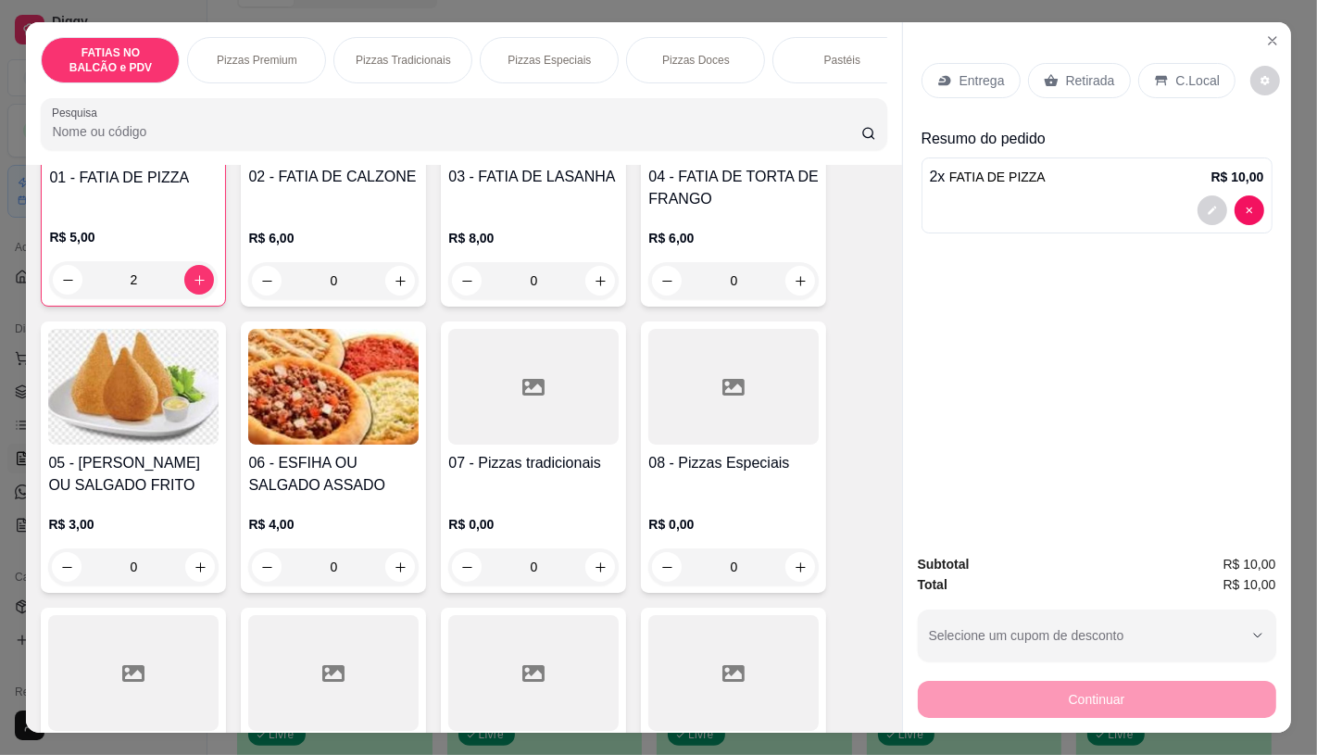
scroll to position [308, 0]
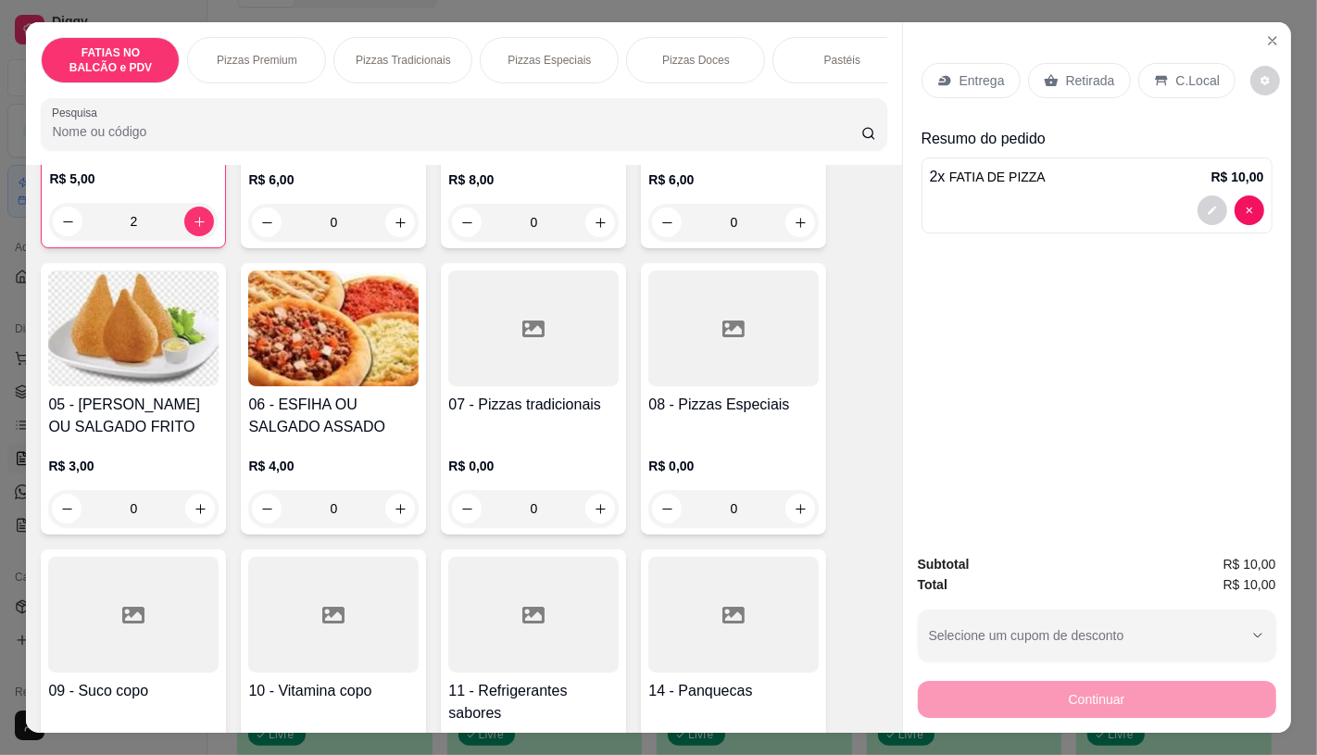
click at [537, 591] on div at bounding box center [533, 615] width 170 height 116
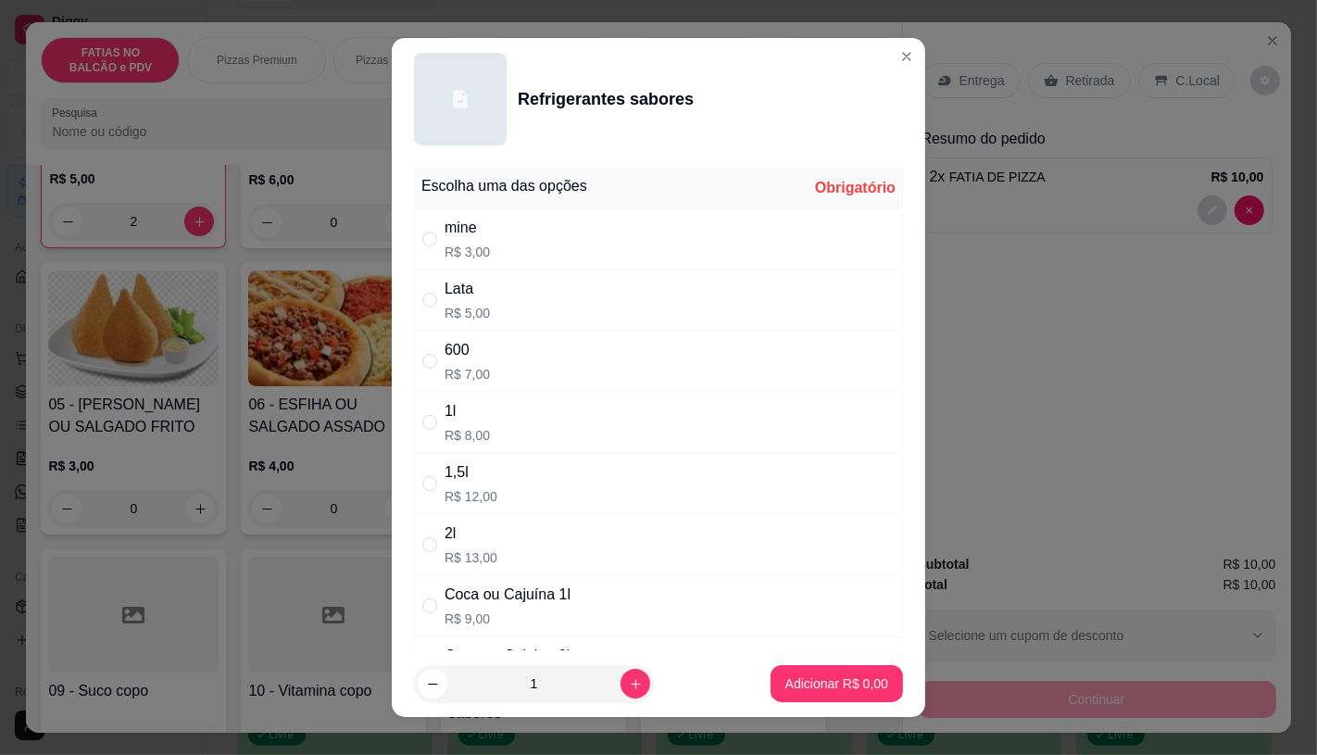
drag, startPoint x: 452, startPoint y: 243, endPoint x: 623, endPoint y: 492, distance: 302.4
click at [454, 243] on p "R$ 3,00" at bounding box center [467, 252] width 45 height 19
radio input "true"
click at [818, 681] on p "Adicionar R$ 3,00" at bounding box center [836, 683] width 103 height 19
type input "1"
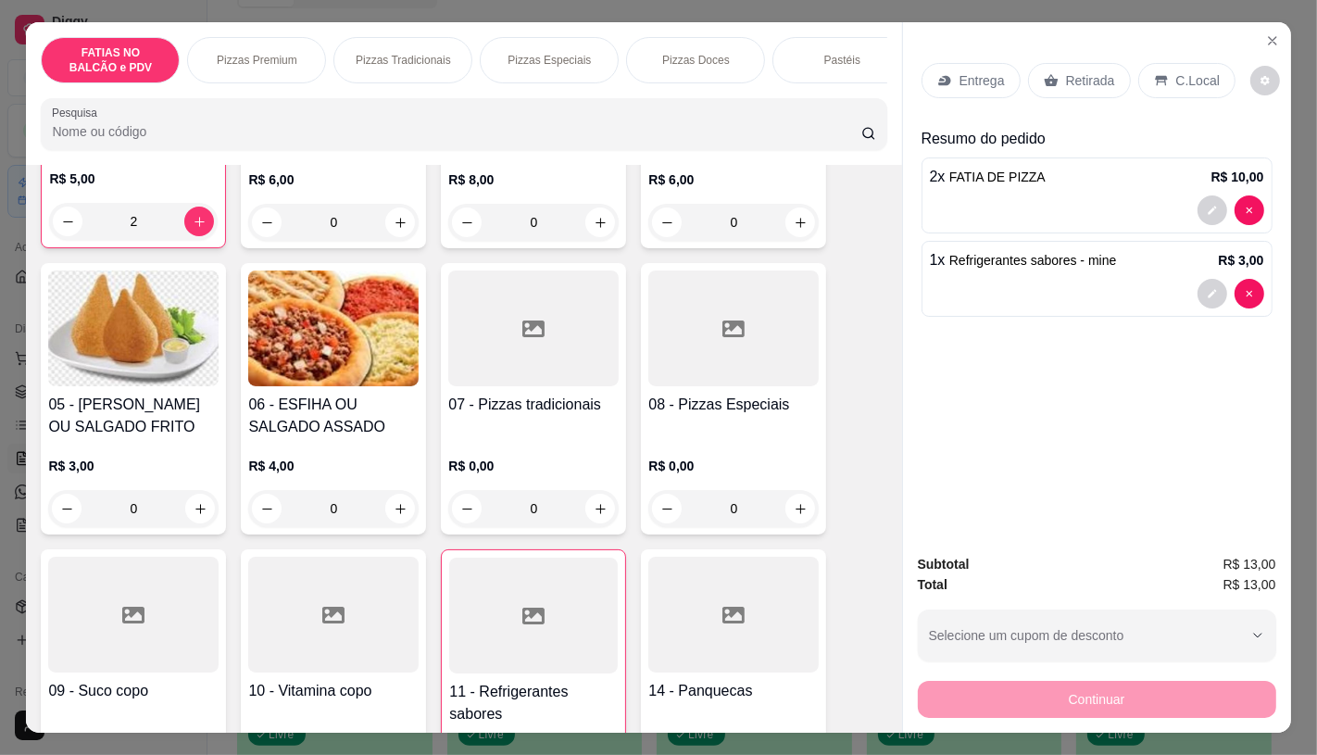
click at [1056, 75] on div "Retirada" at bounding box center [1079, 80] width 103 height 35
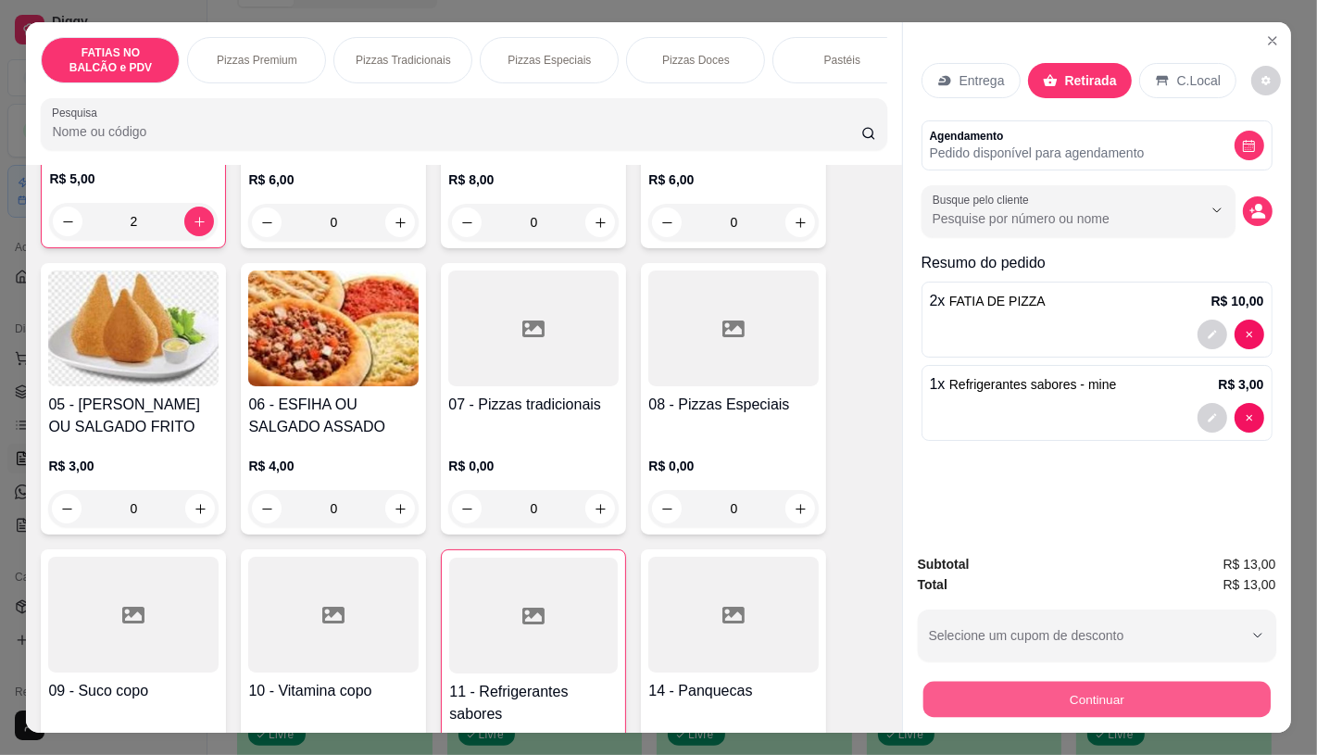
click at [1061, 687] on button "Continuar" at bounding box center [1095, 699] width 347 height 36
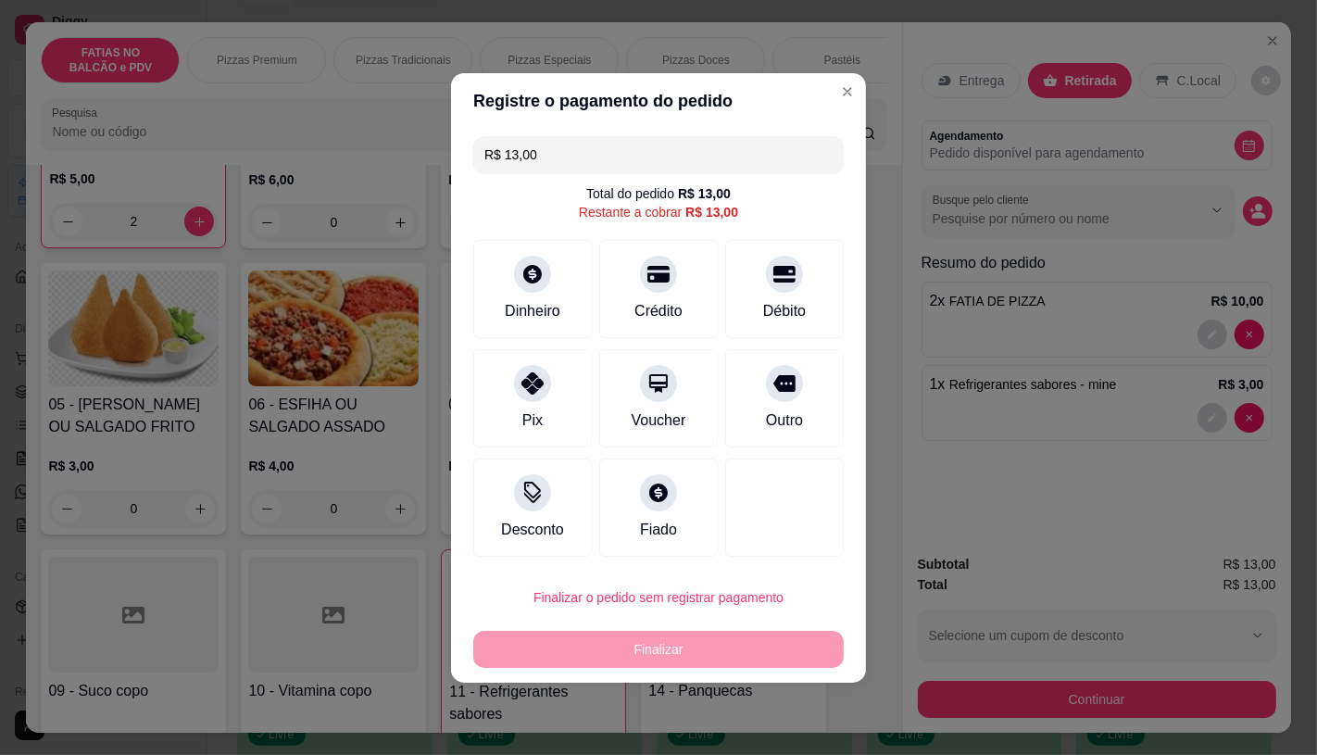
drag, startPoint x: 619, startPoint y: 141, endPoint x: 381, endPoint y: 163, distance: 239.1
click at [381, 163] on div "Registre o pagamento do pedido R$ 13,00 Total do pedido R$ 13,00 Restante a cob…" at bounding box center [658, 377] width 1317 height 755
click at [532, 303] on div "Dinheiro" at bounding box center [532, 309] width 61 height 24
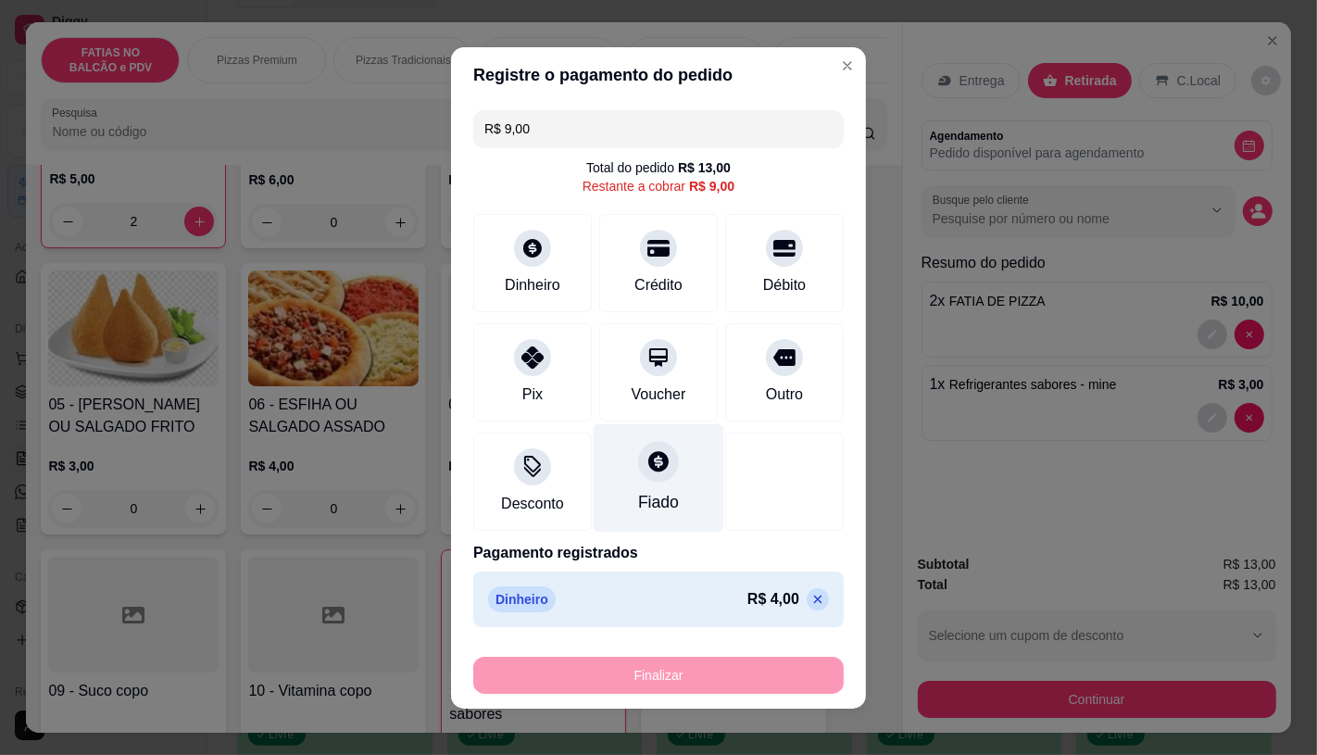
scroll to position [12, 0]
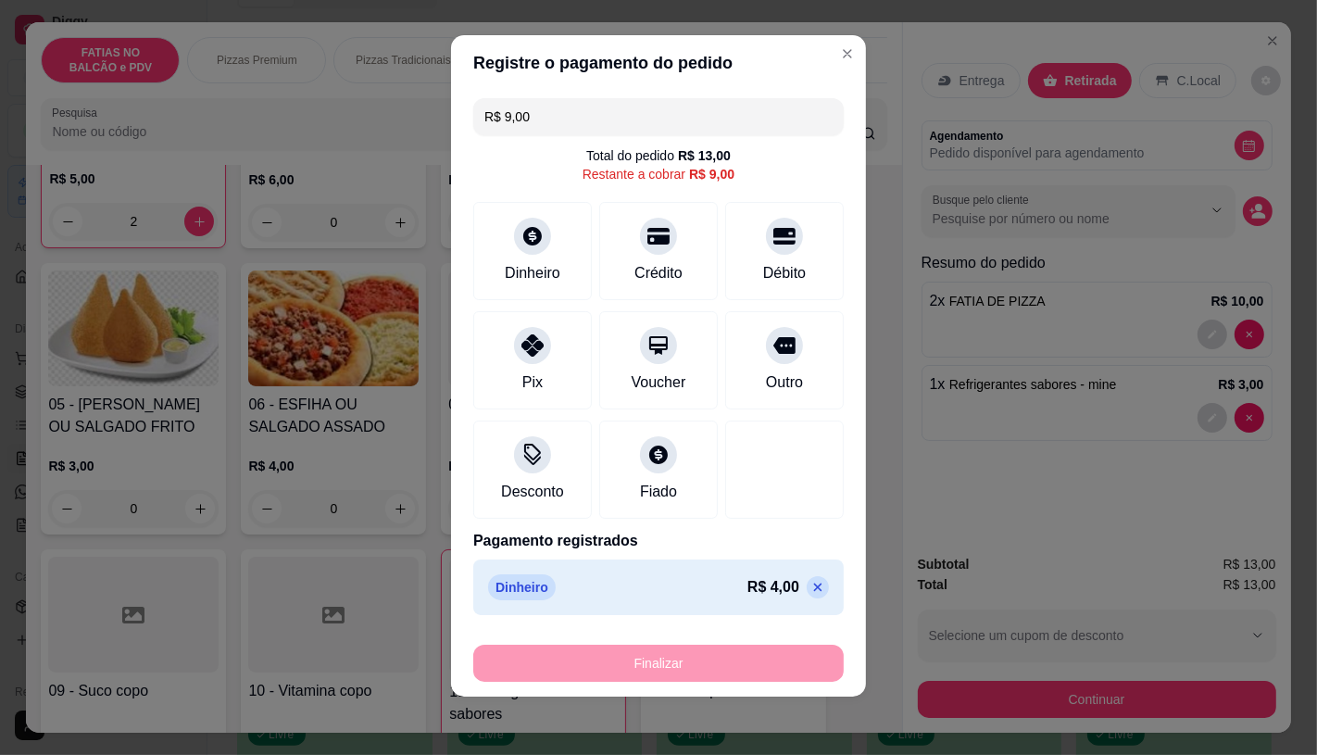
click at [810, 584] on icon at bounding box center [817, 587] width 15 height 15
type input "R$ 13,00"
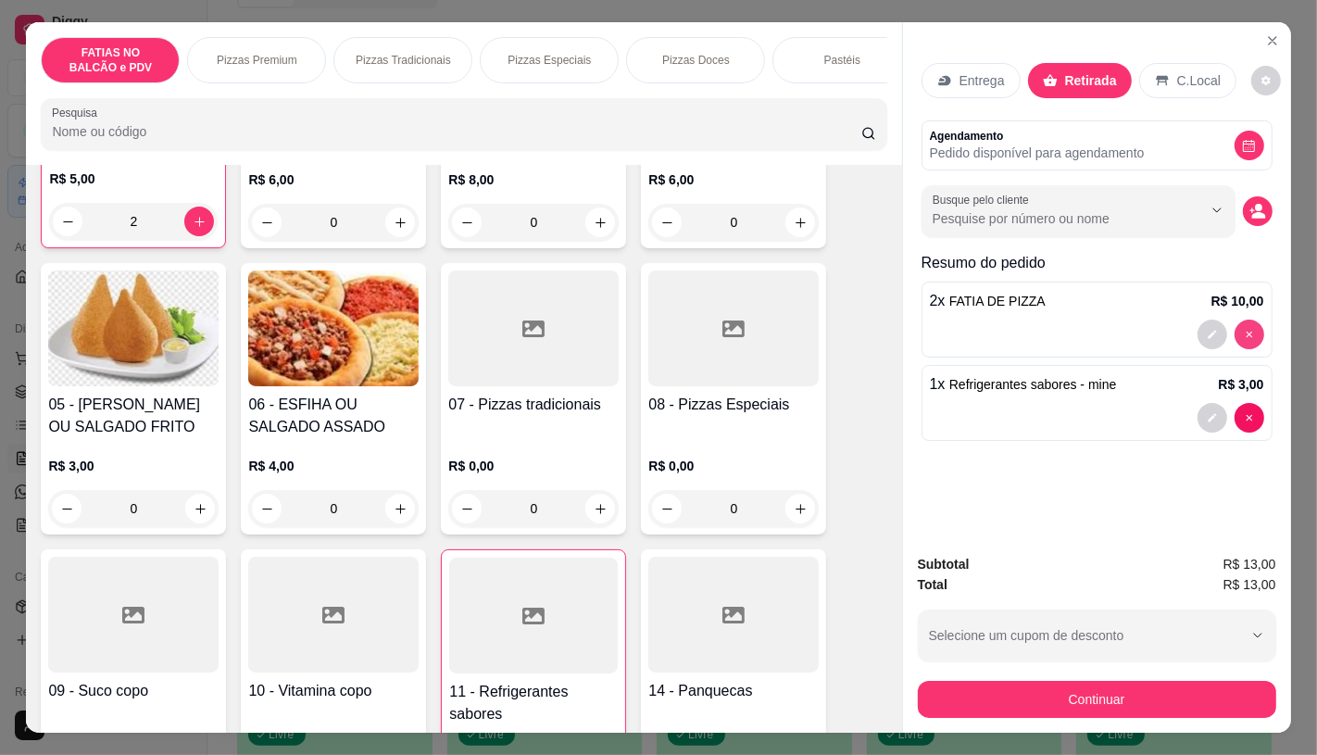
type input "0"
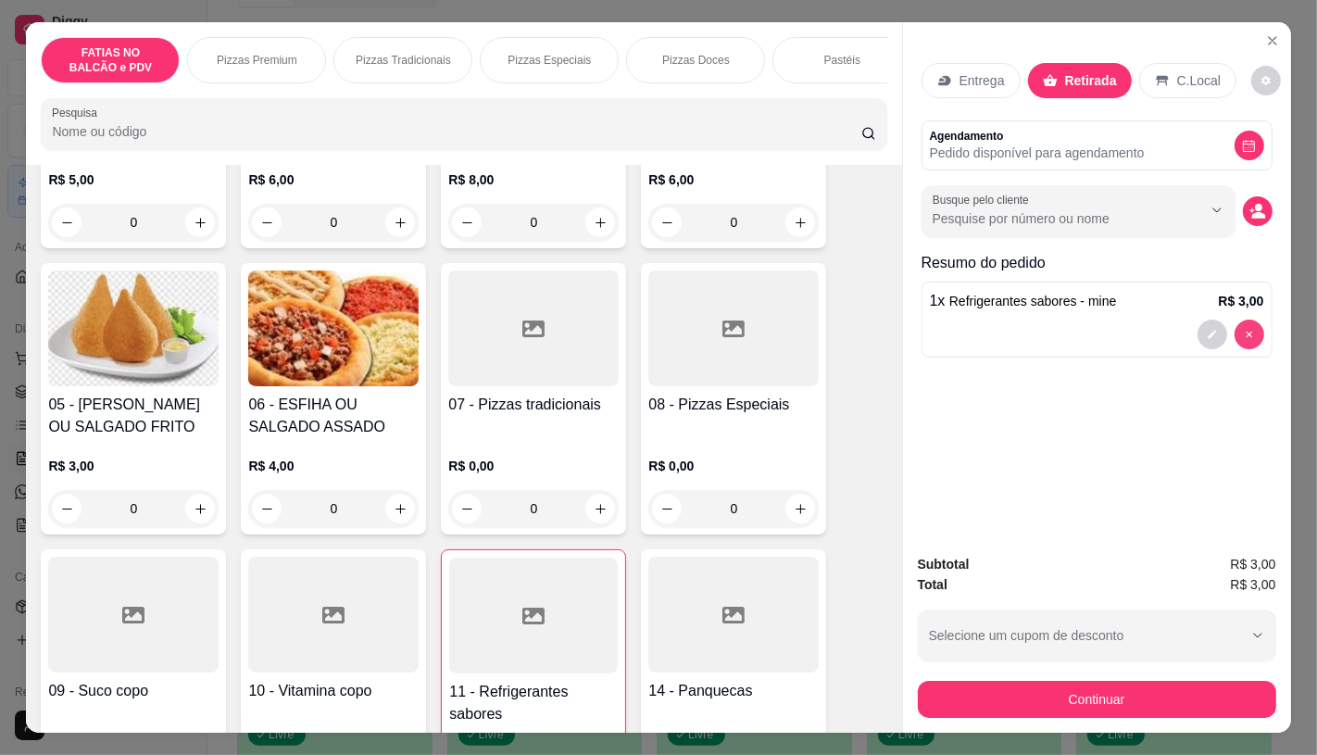
scroll to position [309, 0]
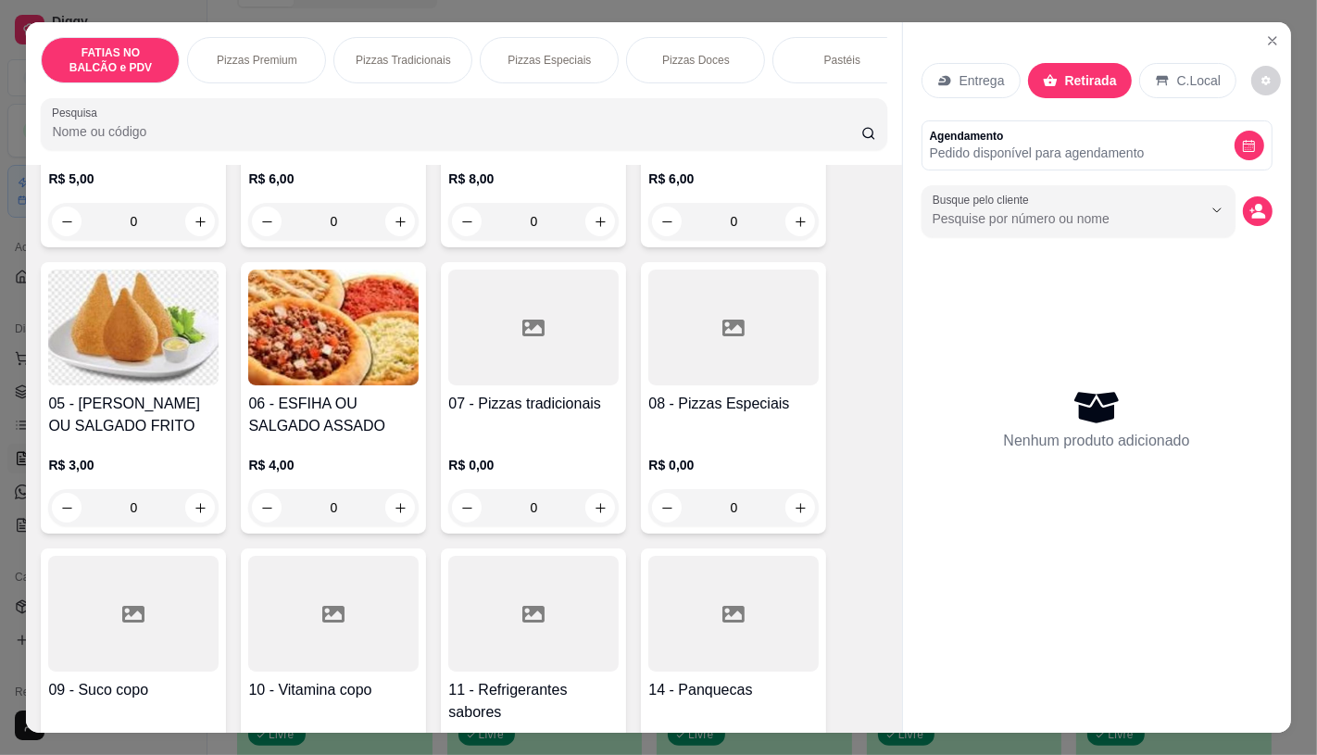
type input "0"
click at [1269, 33] on icon "Close" at bounding box center [1272, 40] width 15 height 15
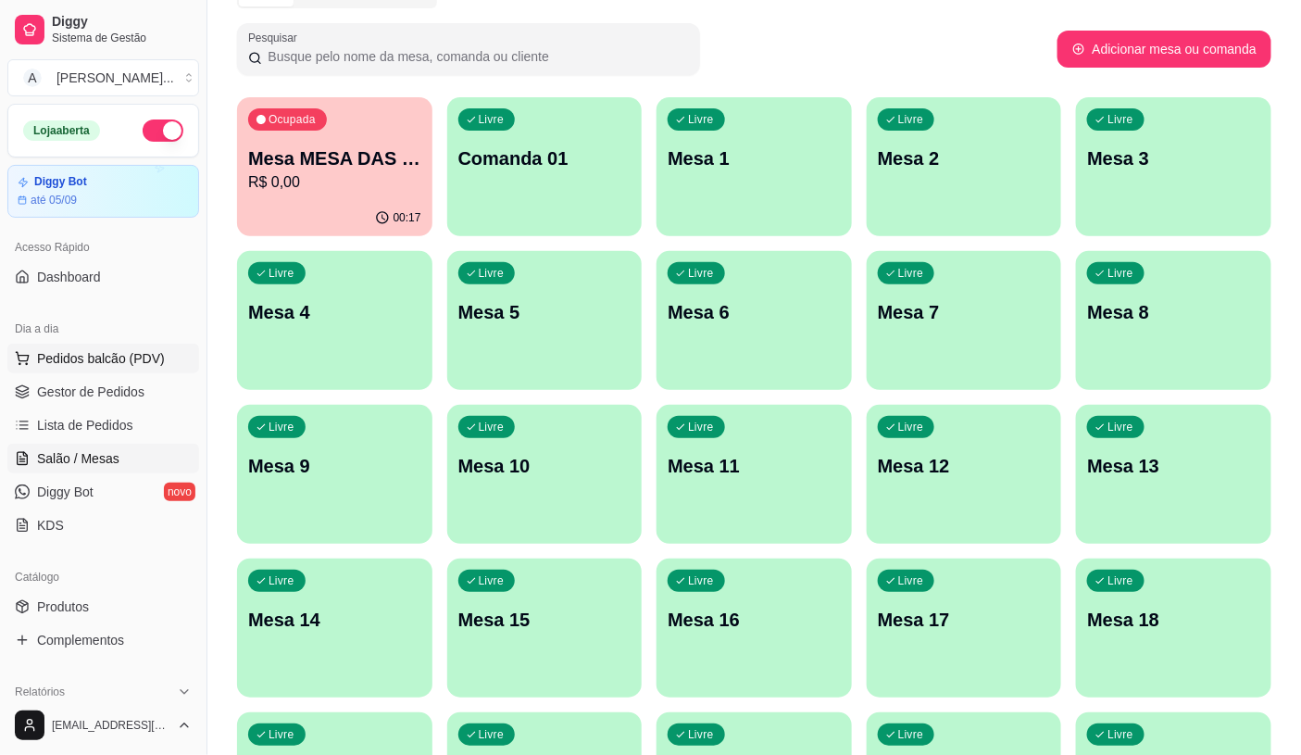
click at [94, 356] on span "Pedidos balcão (PDV)" at bounding box center [101, 358] width 128 height 19
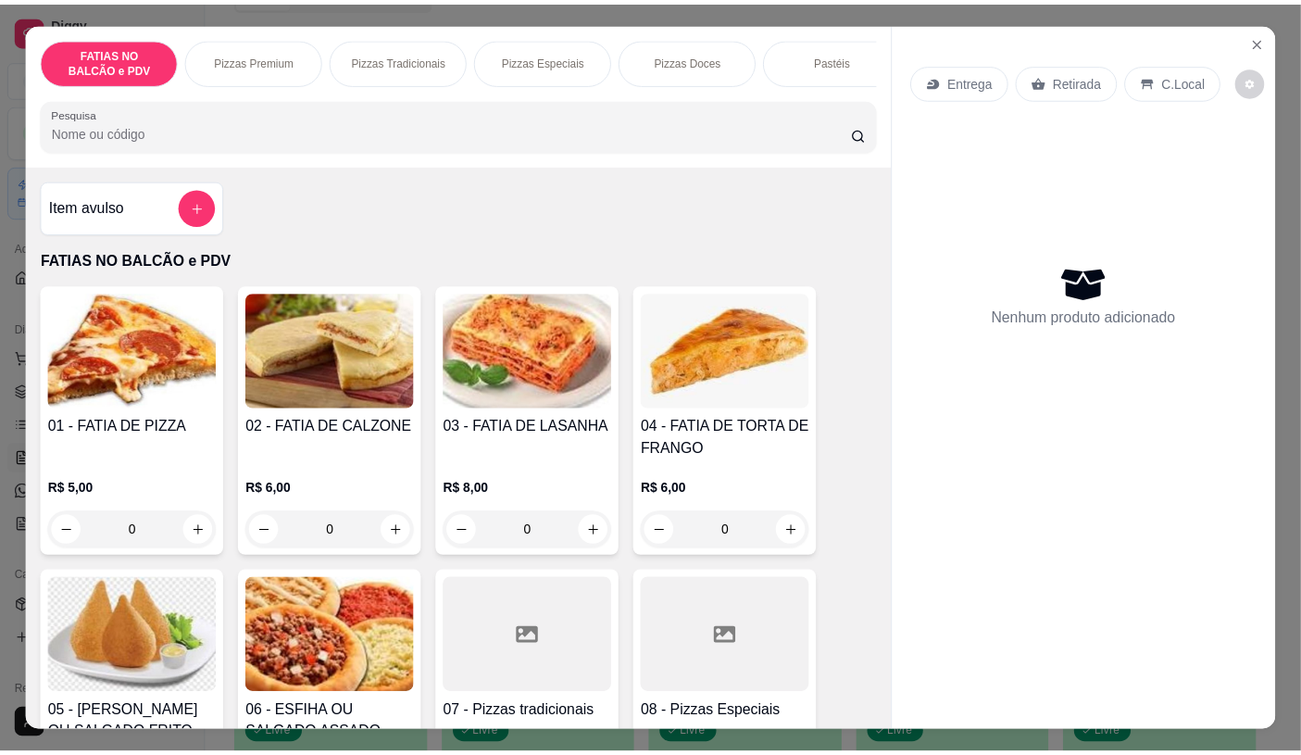
scroll to position [103, 0]
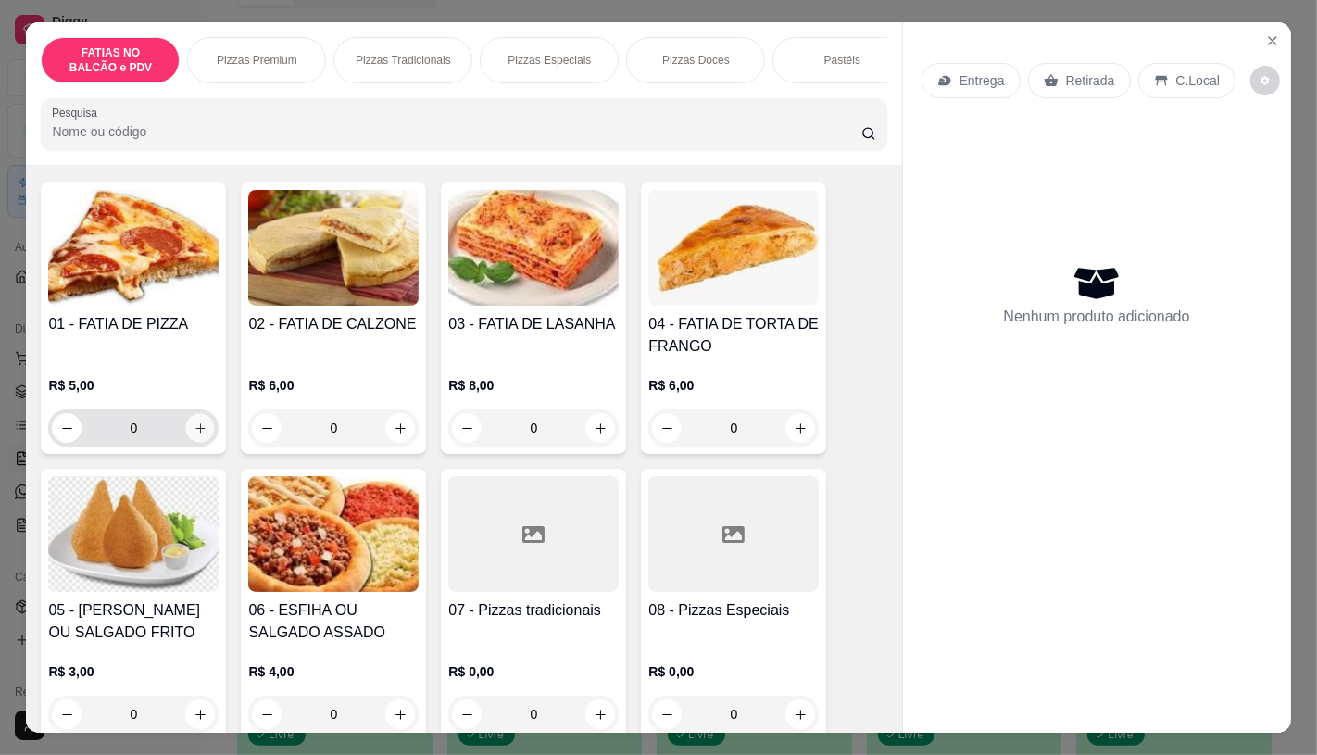
click at [202, 440] on button "increase-product-quantity" at bounding box center [200, 428] width 29 height 29
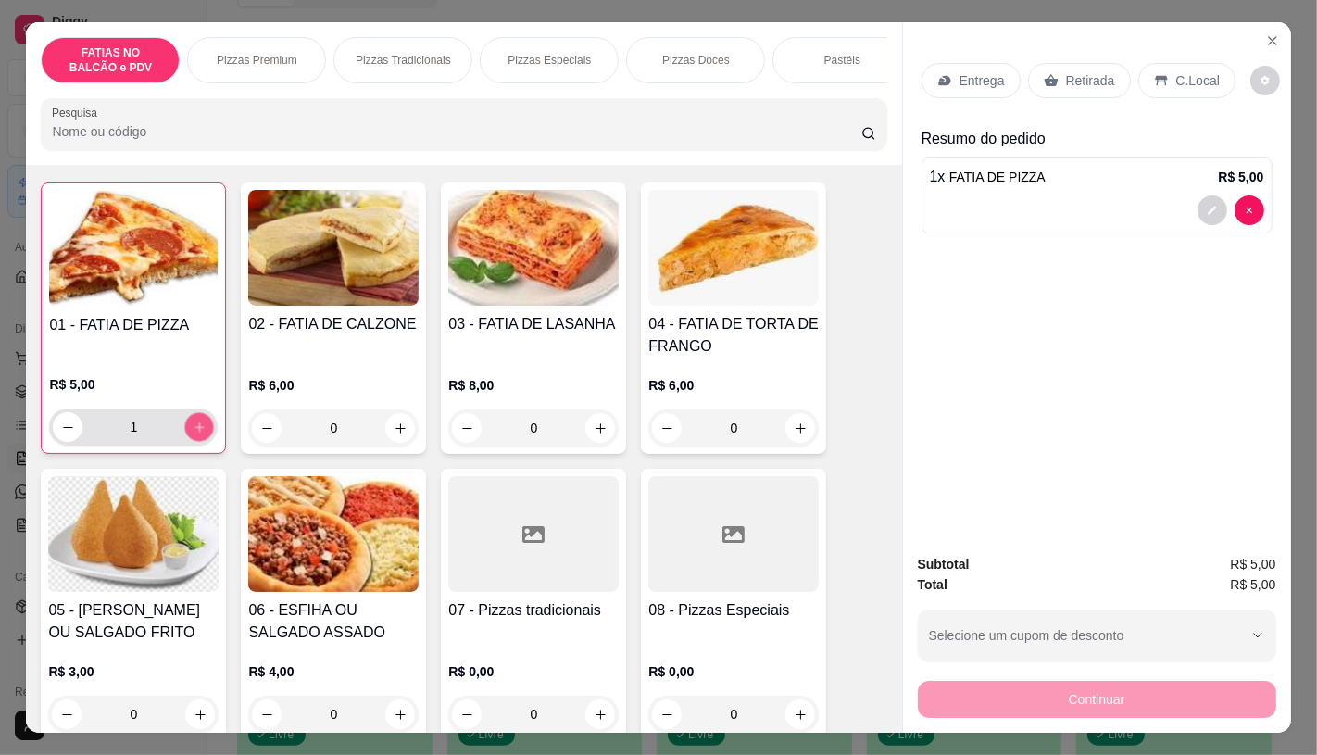
click at [202, 440] on button "increase-product-quantity" at bounding box center [199, 427] width 29 height 29
type input "2"
click at [1096, 75] on p "Retirada" at bounding box center [1090, 80] width 49 height 19
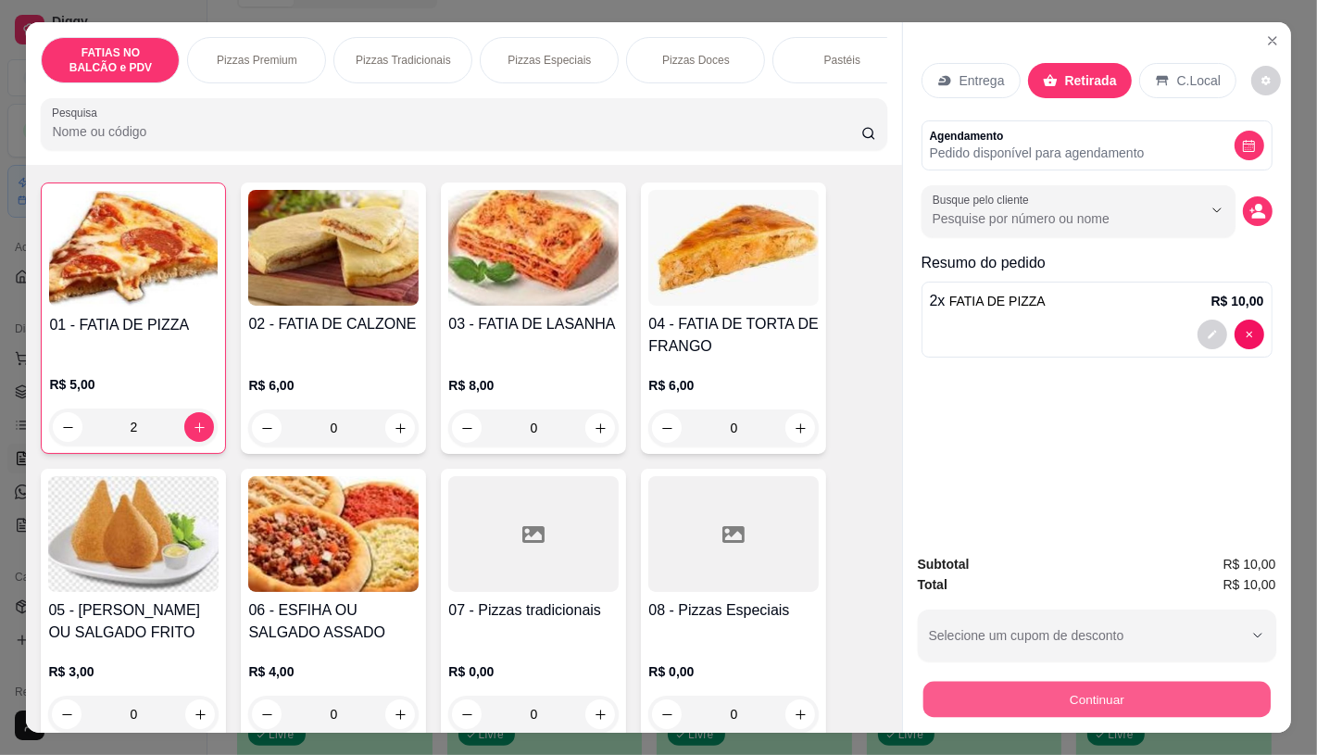
click at [1061, 702] on button "Continuar" at bounding box center [1095, 699] width 347 height 36
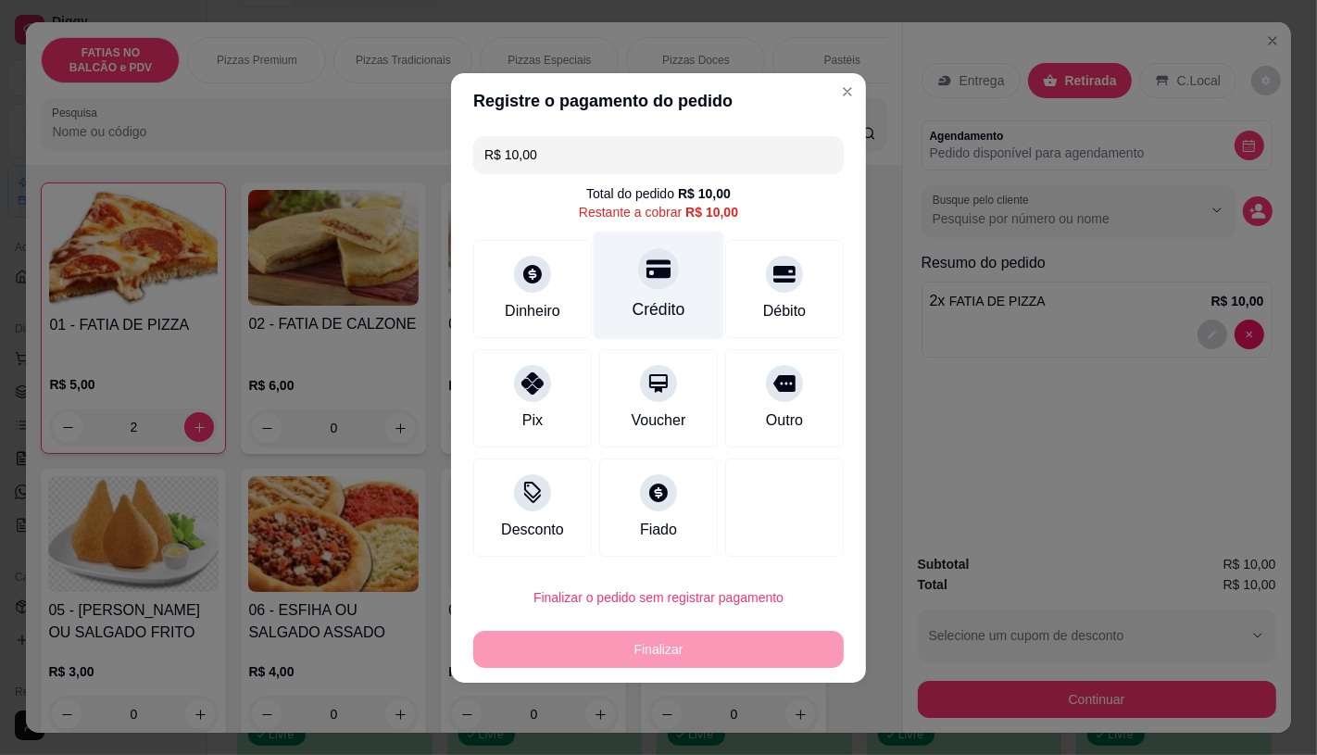
click at [672, 304] on div "Crédito" at bounding box center [659, 309] width 53 height 24
type input "R$ 0,00"
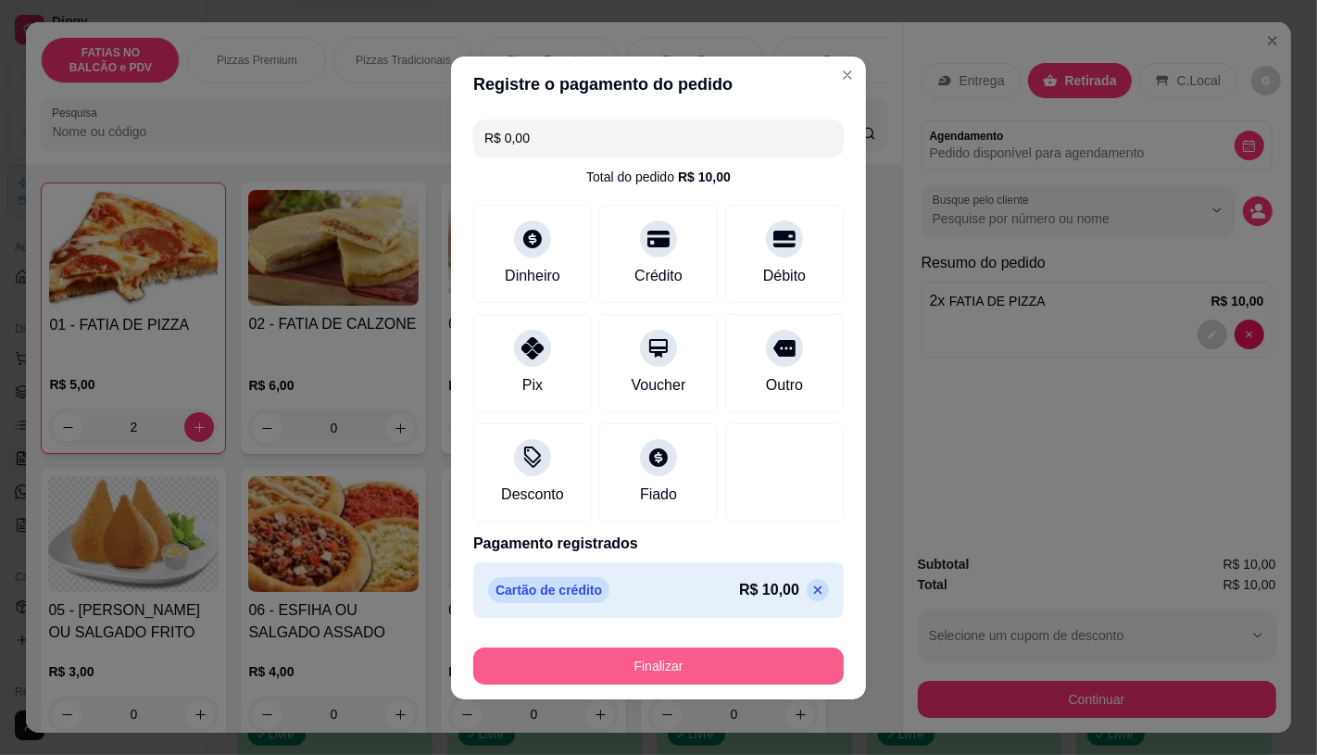
click at [689, 665] on button "Finalizar" at bounding box center [658, 665] width 370 height 37
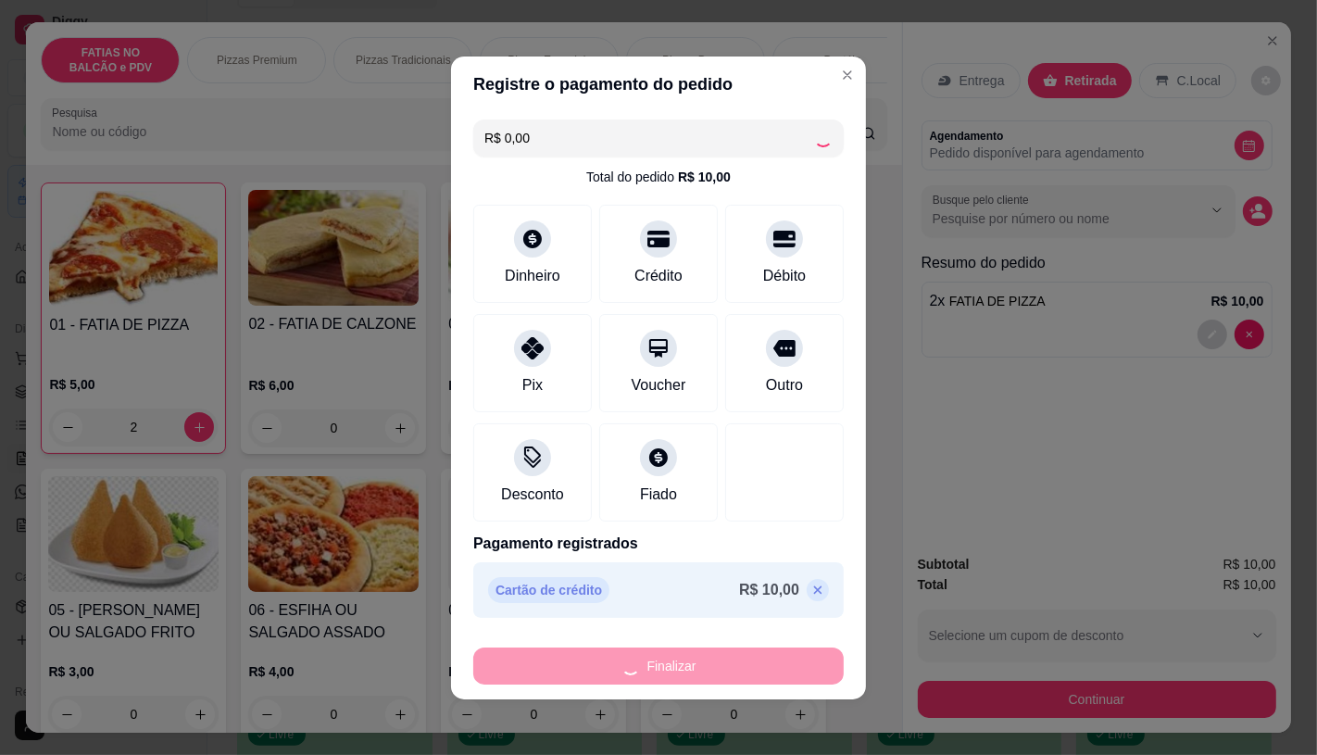
type input "0"
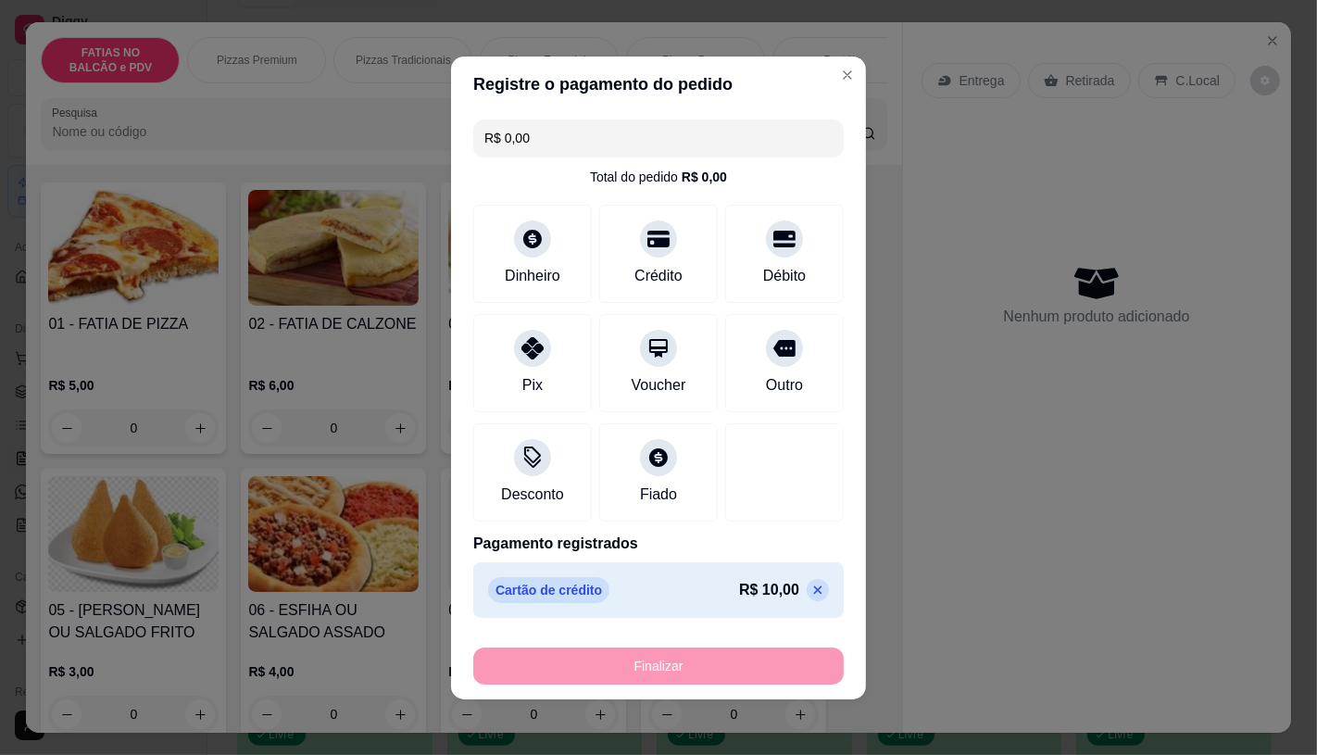
type input "-R$ 10,00"
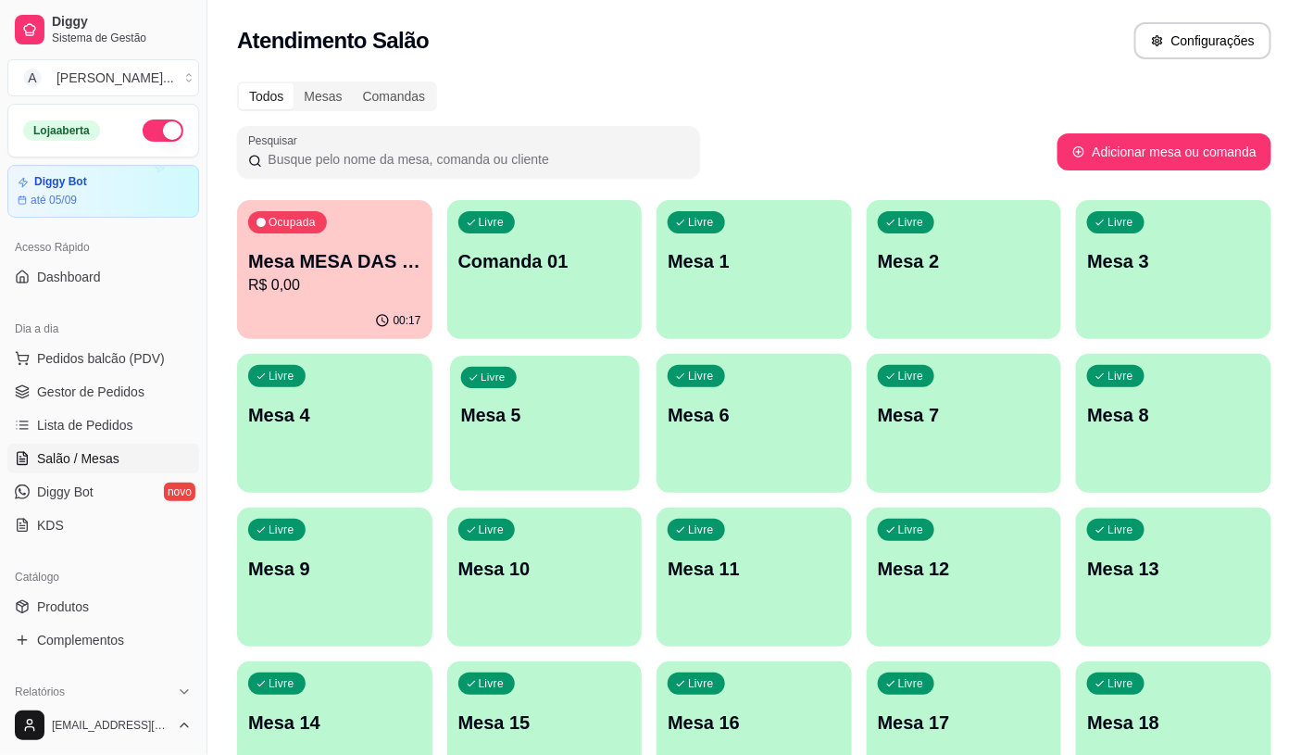
click at [525, 383] on div "Livre Mesa 5" at bounding box center [544, 412] width 189 height 113
click at [343, 236] on div "Ocupada Mesa MESA DAS COMANDAS R$ 0,00" at bounding box center [334, 252] width 189 height 100
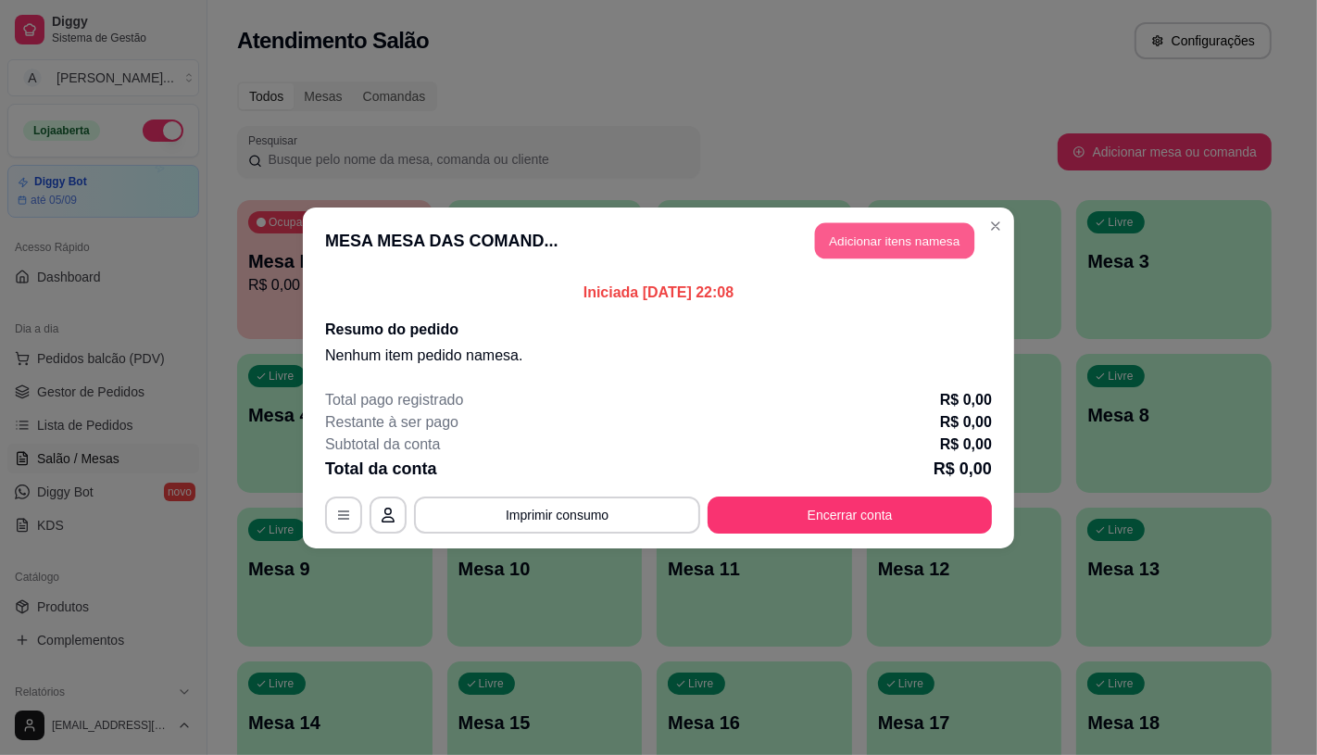
click at [909, 243] on button "Adicionar itens na mesa" at bounding box center [894, 240] width 159 height 36
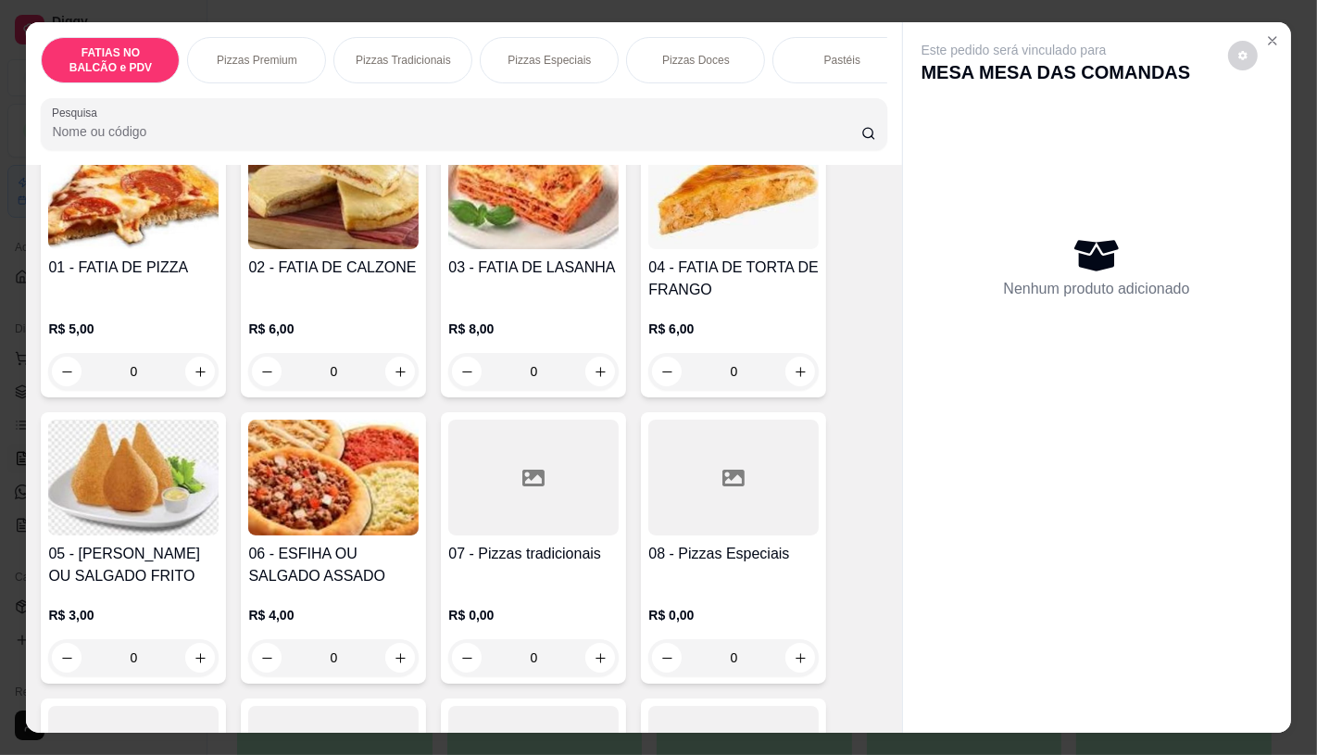
scroll to position [206, 0]
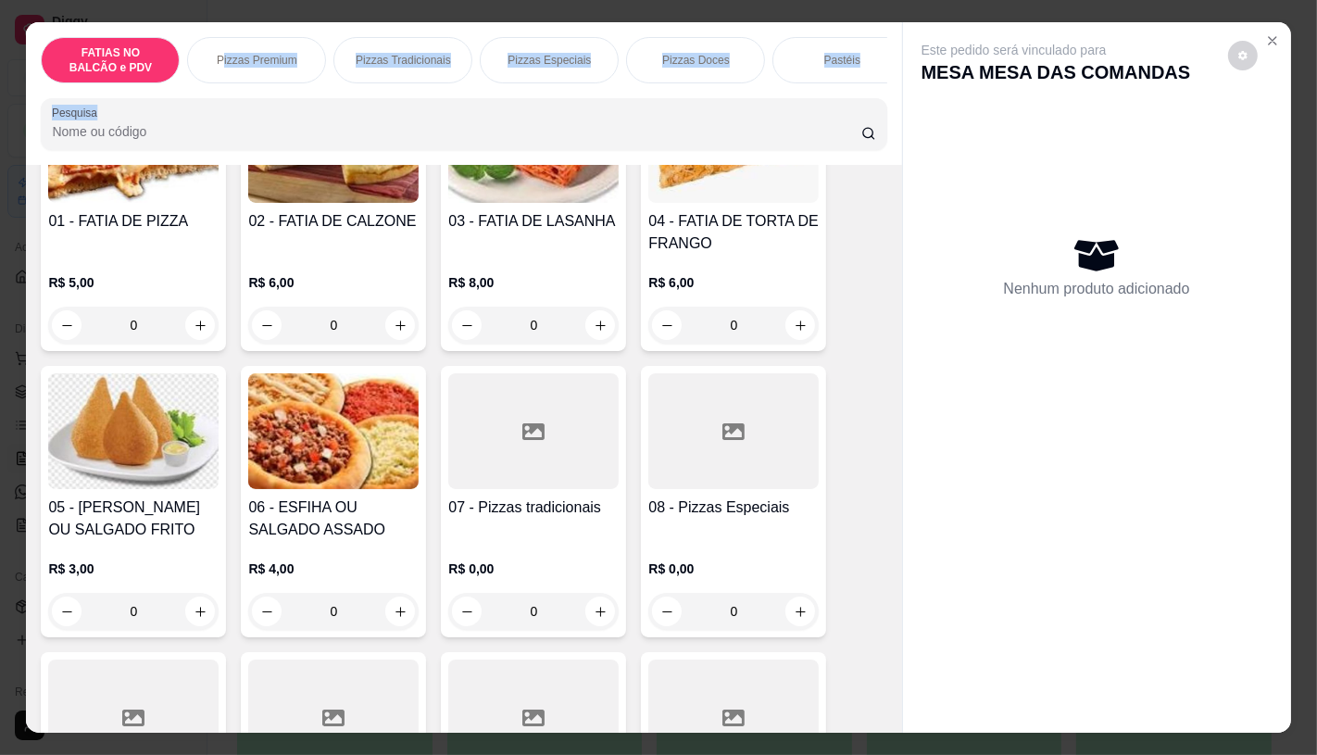
drag, startPoint x: 217, startPoint y: 75, endPoint x: 429, endPoint y: 100, distance: 213.6
click at [429, 100] on div "FATIAS NO BALCÃO e PDV Pizzas Premium Pizzas Tradicionais Pizzas Especiais Pizz…" at bounding box center [463, 93] width 875 height 143
click at [452, 68] on div "Pizzas Tradicionais" at bounding box center [402, 60] width 139 height 46
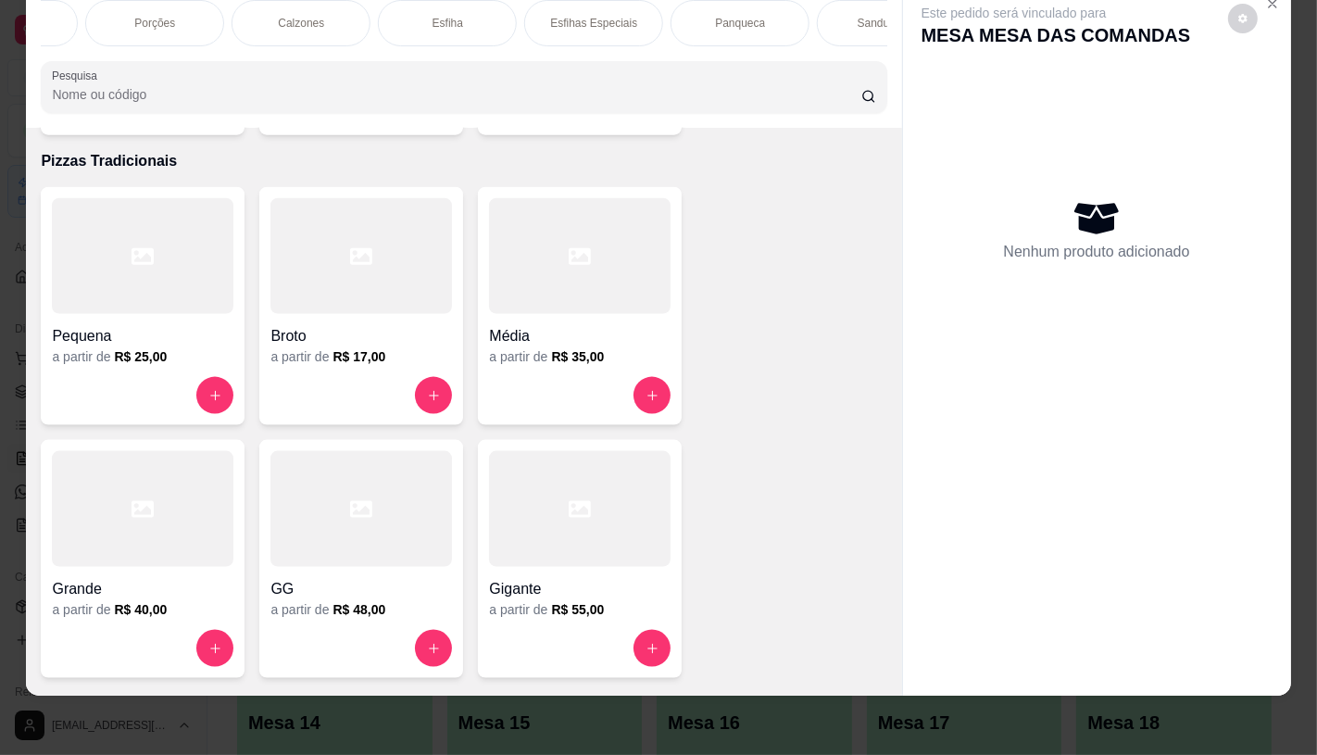
scroll to position [0, 751]
click at [120, 26] on div "Pastéis" at bounding box center [90, 23] width 139 height 46
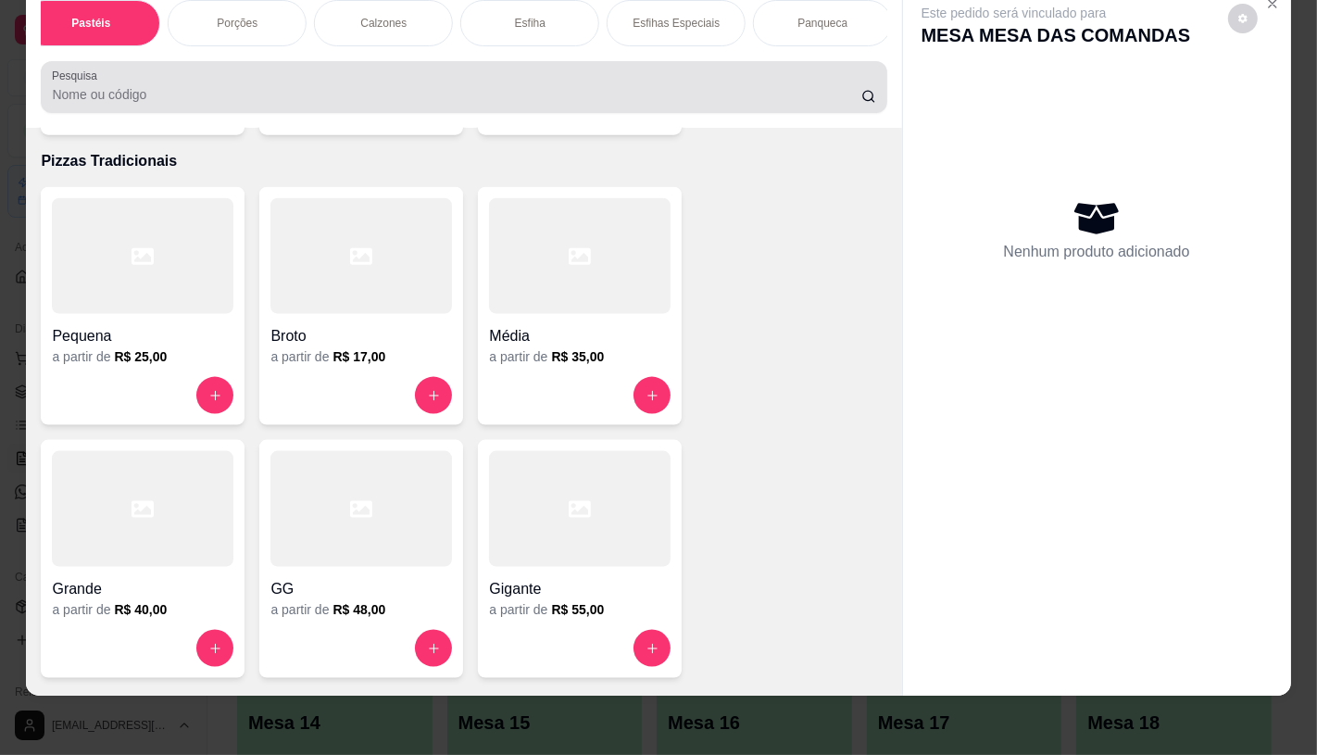
scroll to position [3678, 0]
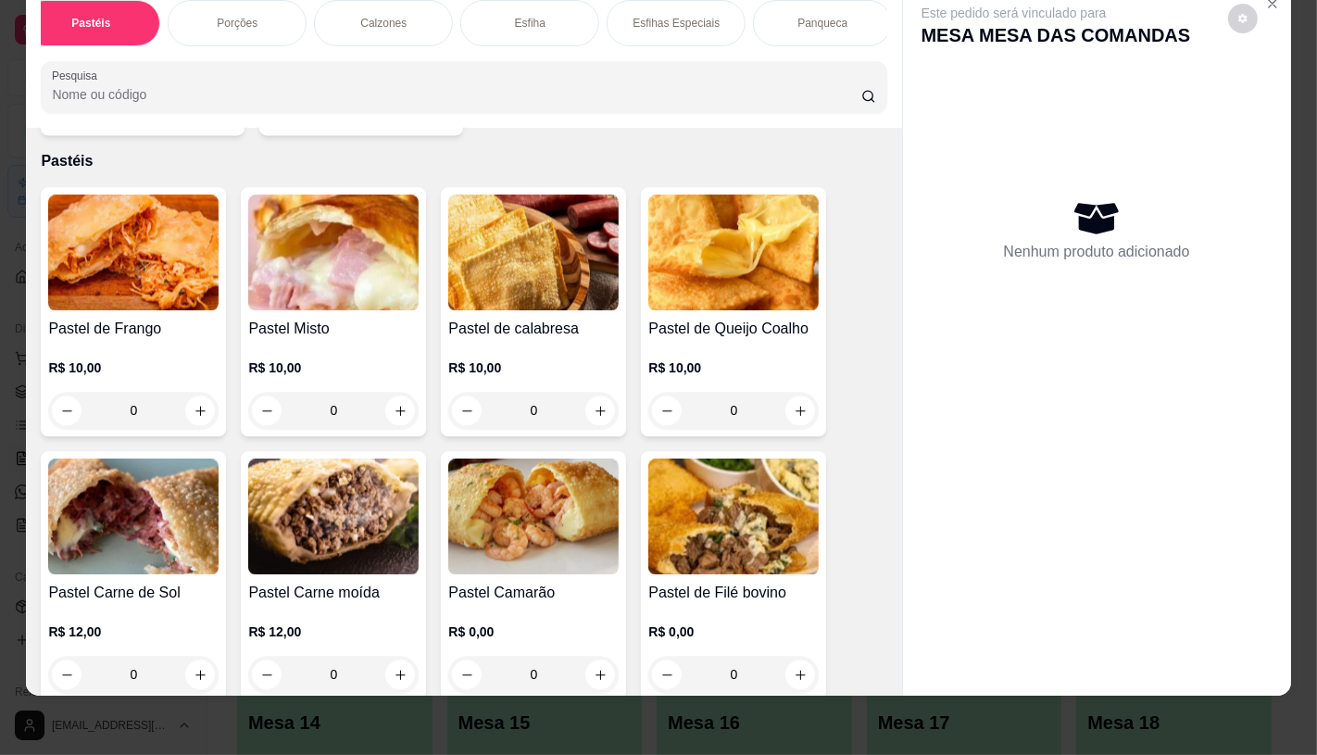
click at [507, 264] on img at bounding box center [533, 252] width 170 height 116
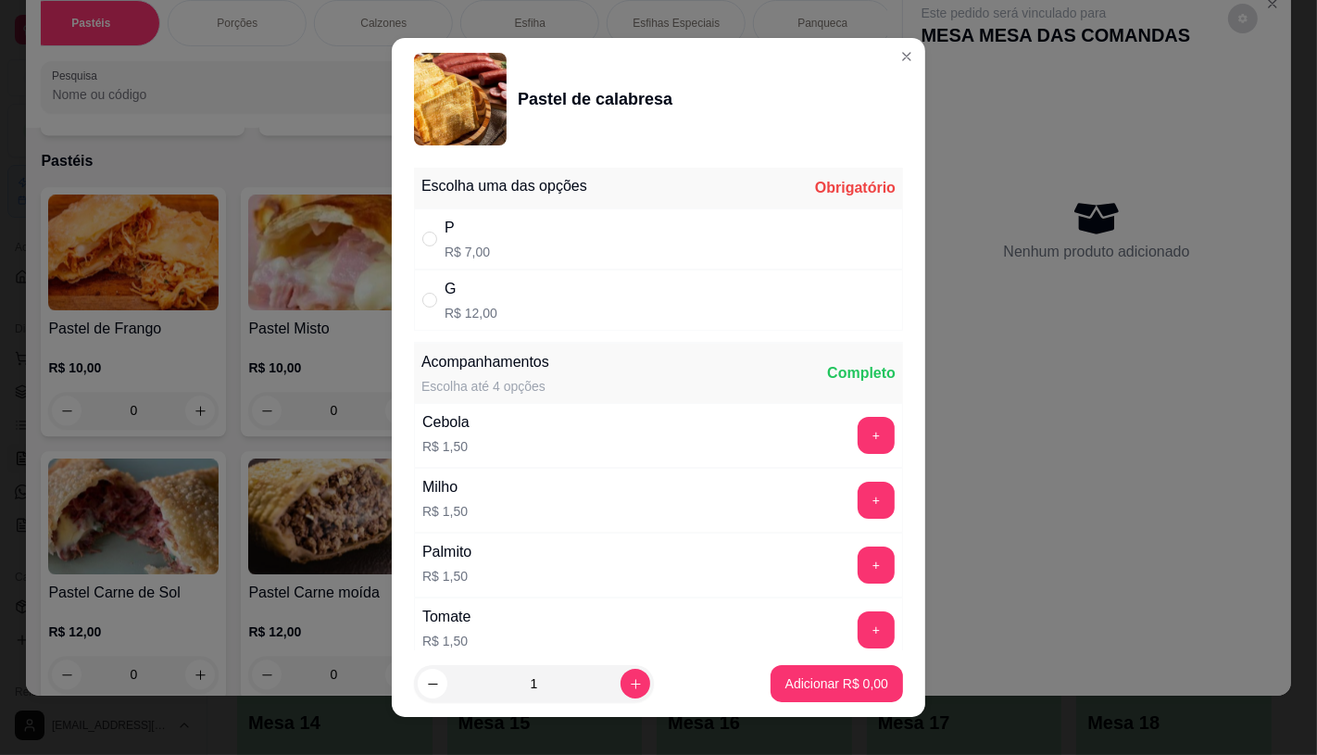
click at [470, 309] on p "R$ 12,00" at bounding box center [471, 313] width 53 height 19
radio input "true"
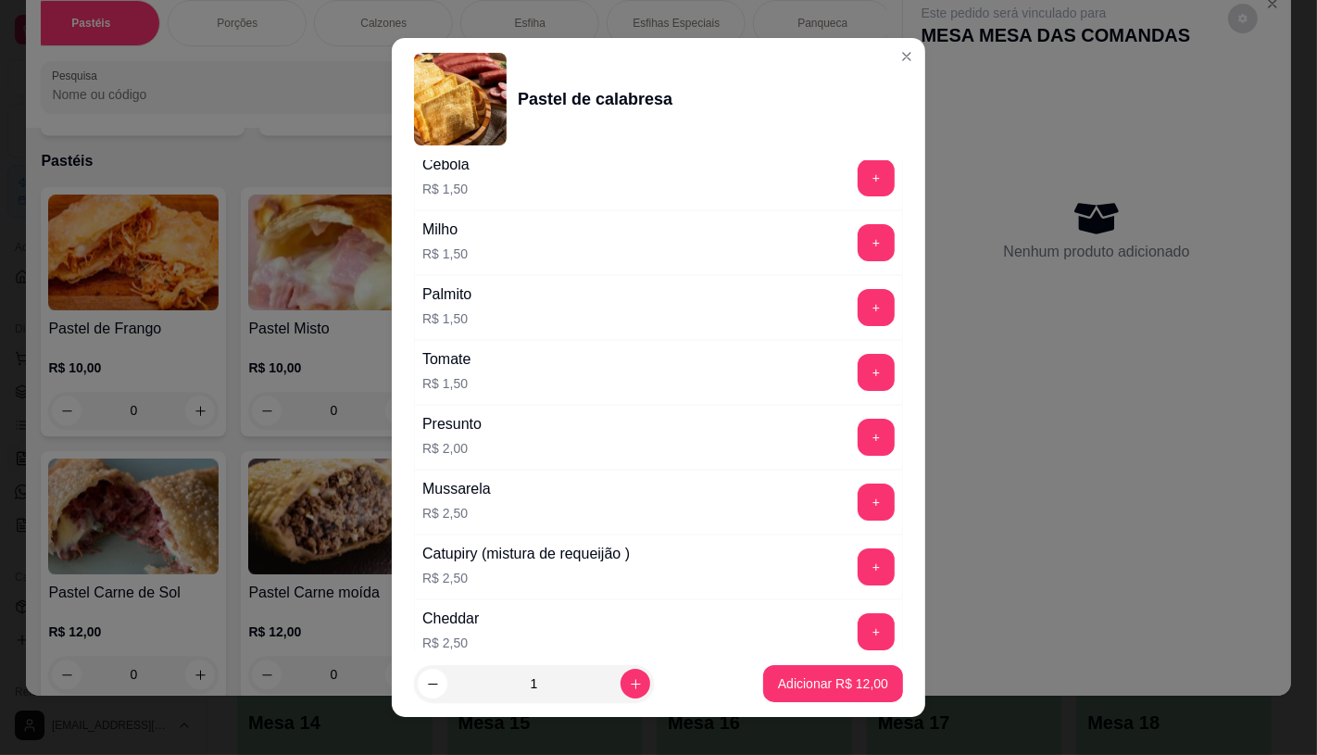
scroll to position [308, 0]
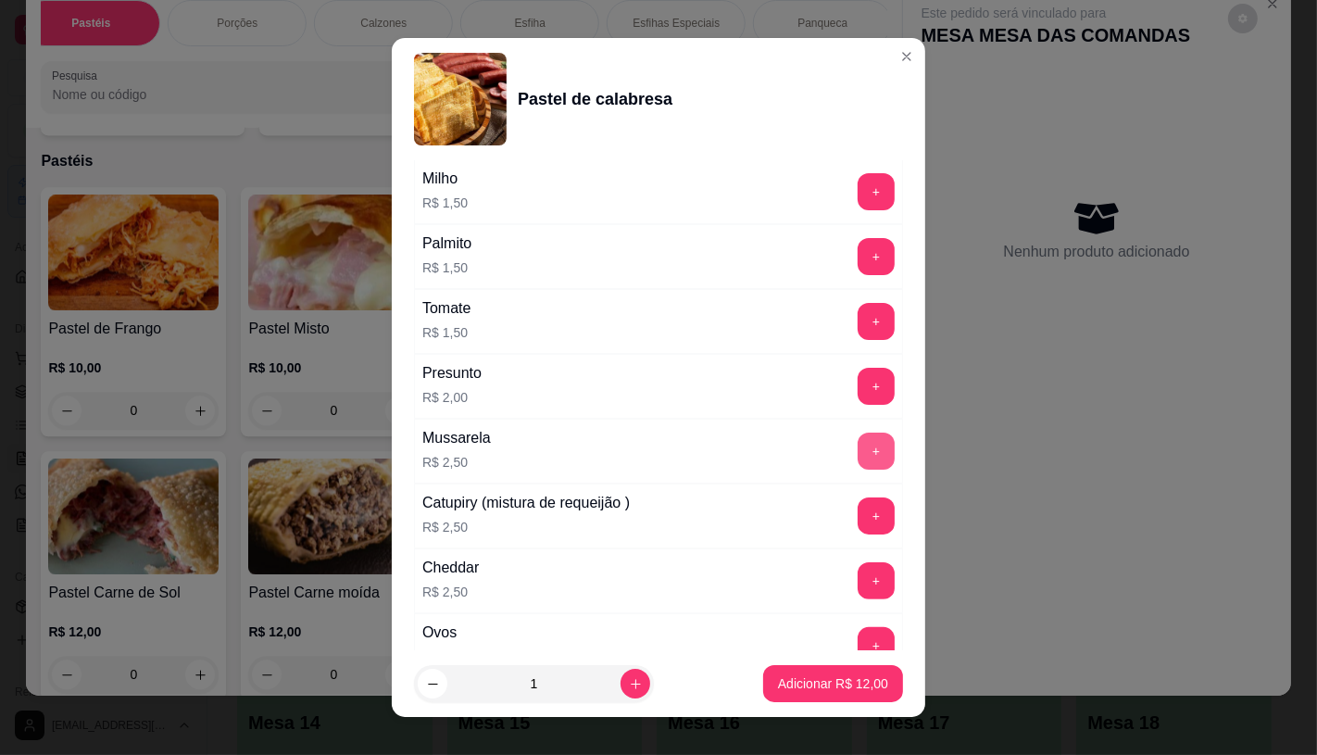
click at [858, 458] on button "+" at bounding box center [876, 451] width 37 height 37
click at [832, 682] on p "Adicionar R$ 14,50" at bounding box center [833, 683] width 110 height 19
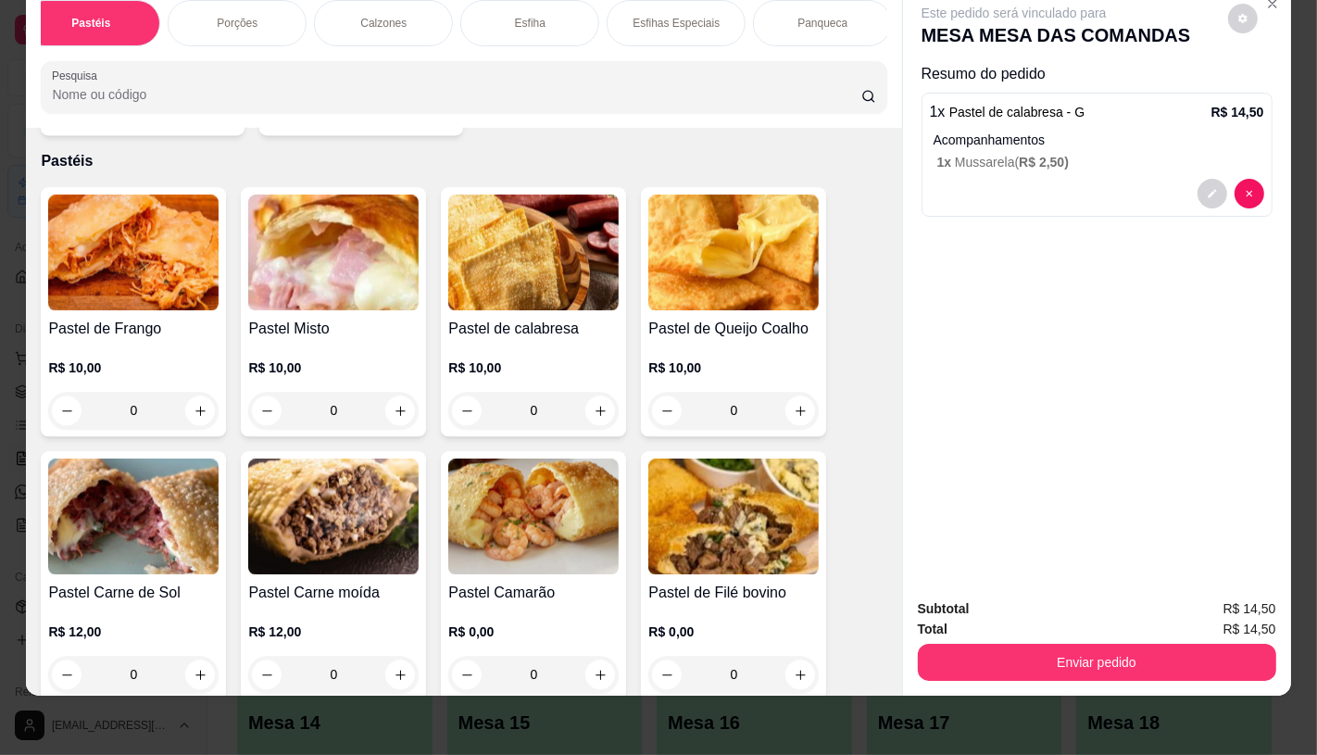
drag, startPoint x: 365, startPoint y: 48, endPoint x: 448, endPoint y: 44, distance: 83.5
click at [448, 44] on div "FATIAS NO BALCÃO e PDV Pizzas Premium Pizzas Tradicionais Pizzas Especiais Pizz…" at bounding box center [463, 56] width 875 height 143
click at [836, 24] on div "TAXAS DE ENTREGAS" at bounding box center [817, 23] width 139 height 46
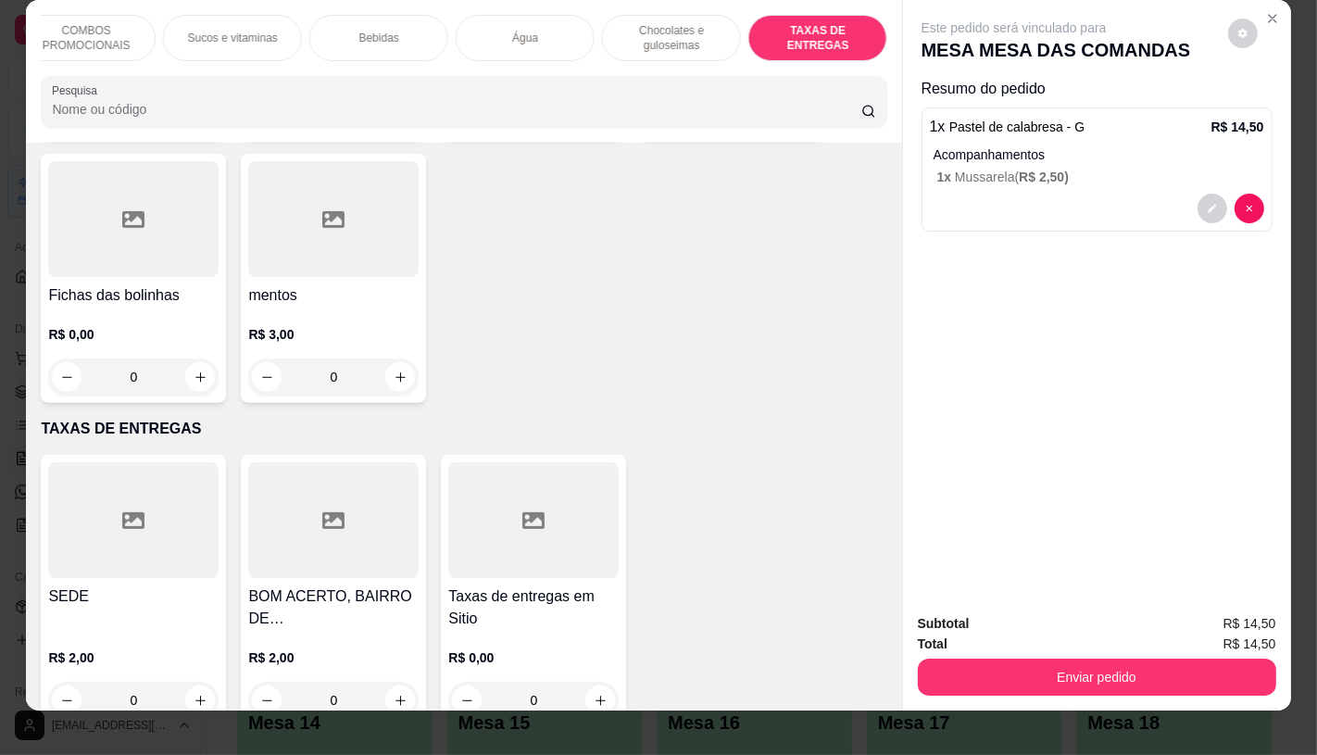
scroll to position [44, 0]
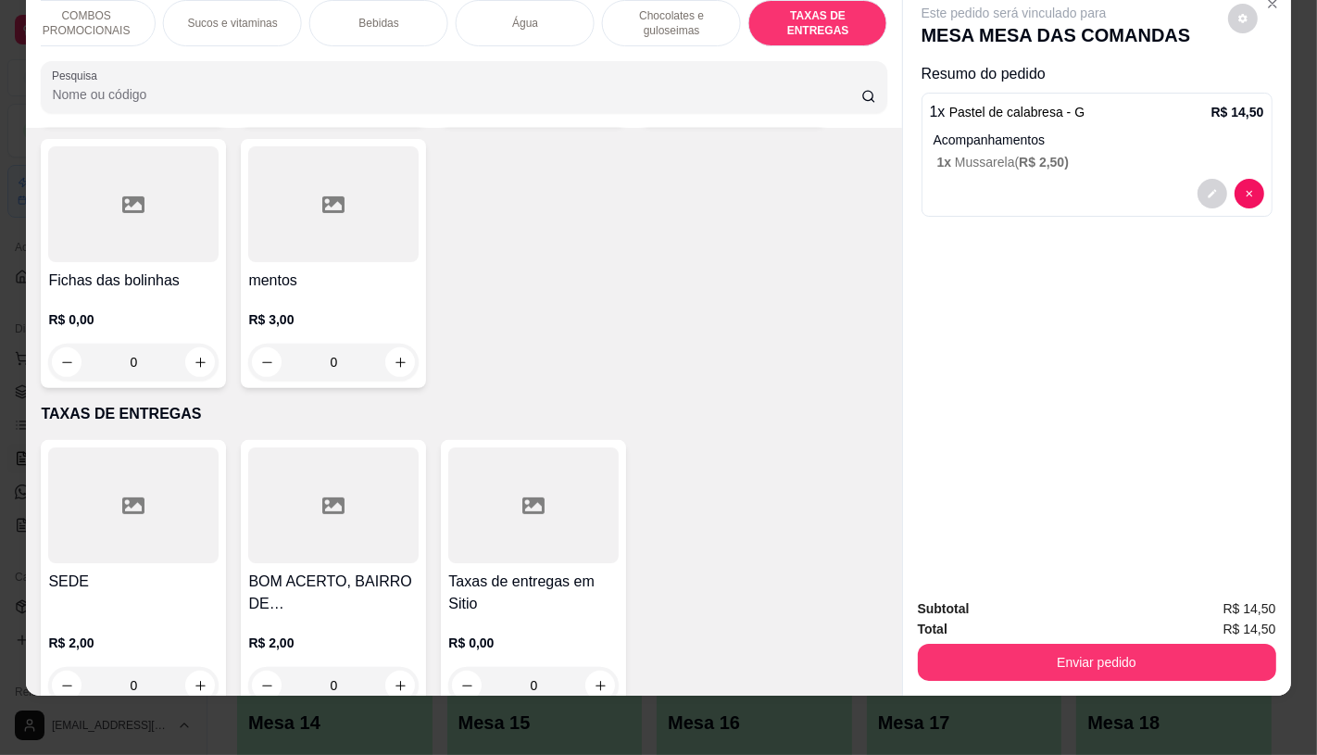
click at [1067, 672] on div "Subtotal R$ 14,50 Total R$ 14,50 Enviar pedido" at bounding box center [1097, 639] width 388 height 112
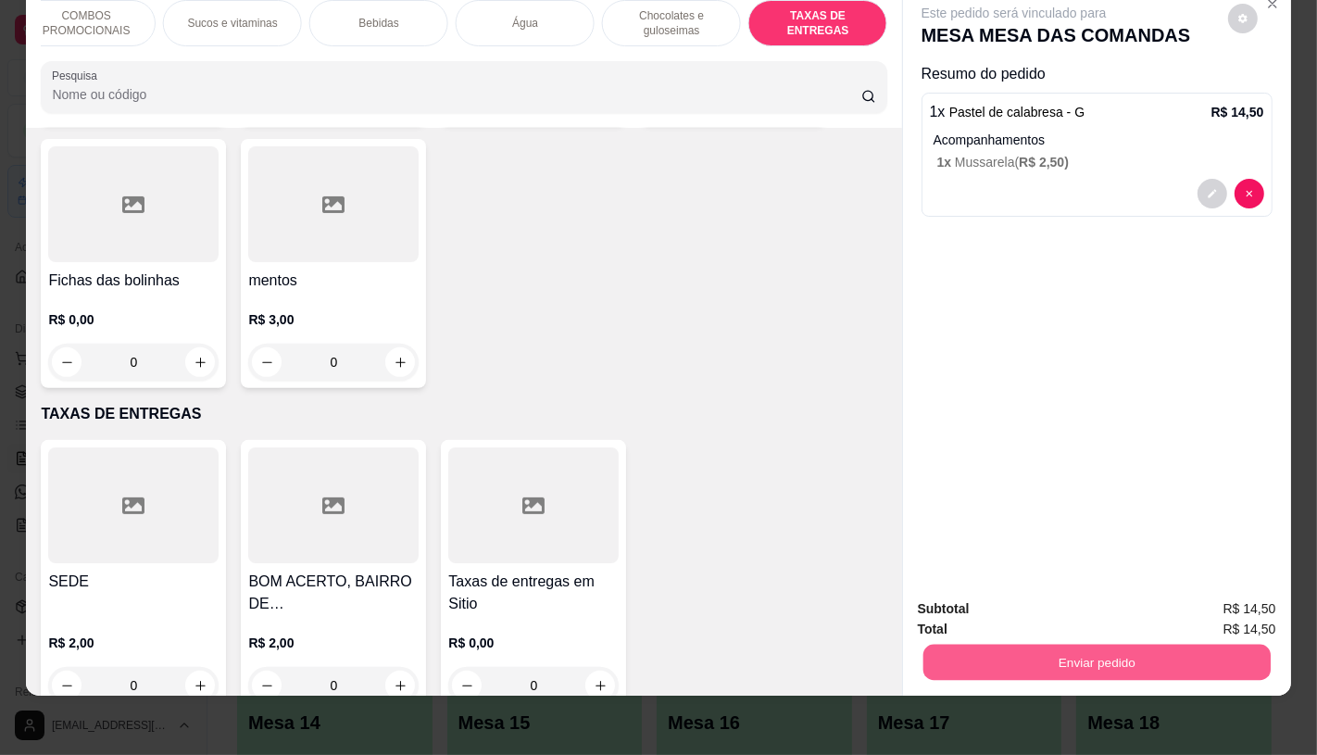
click at [1065, 648] on button "Enviar pedido" at bounding box center [1095, 662] width 347 height 36
click at [1026, 599] on button "Não registrar e enviar pedido" at bounding box center [1034, 601] width 187 height 34
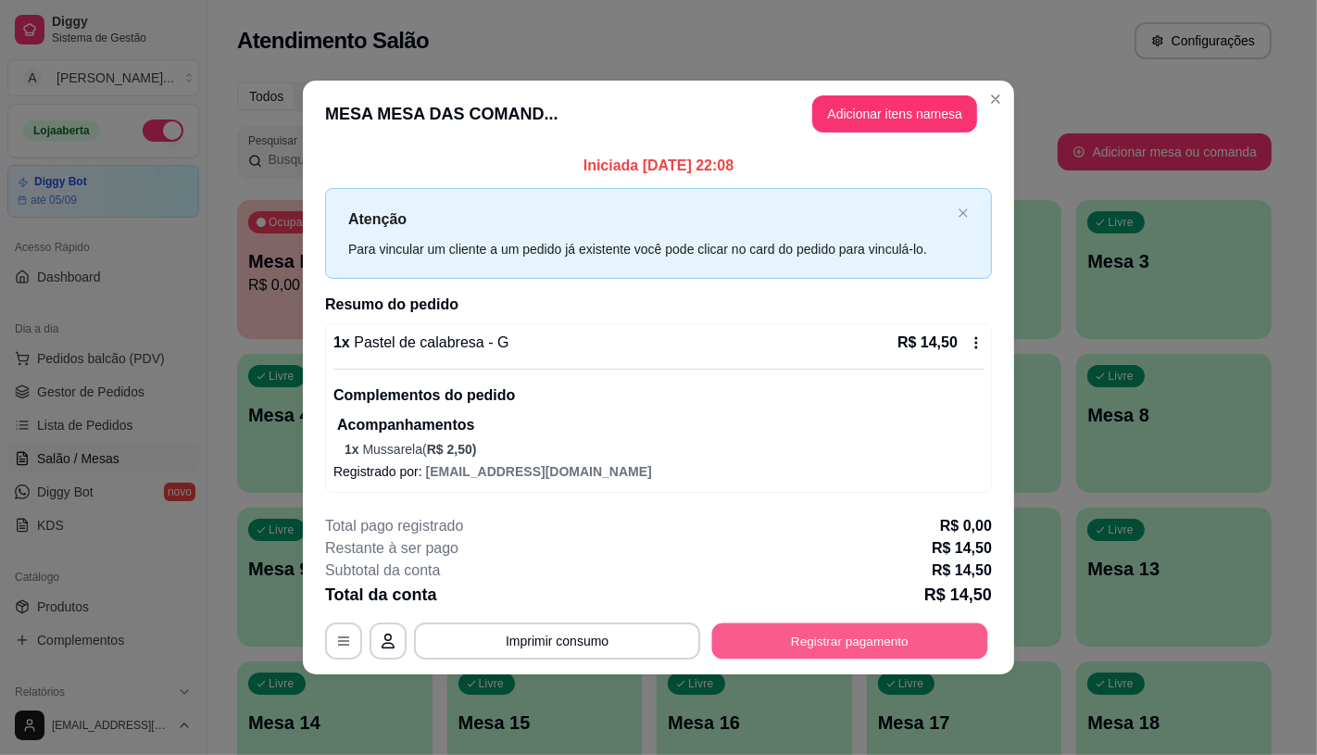
click at [866, 630] on button "Registrar pagamento" at bounding box center [850, 640] width 276 height 36
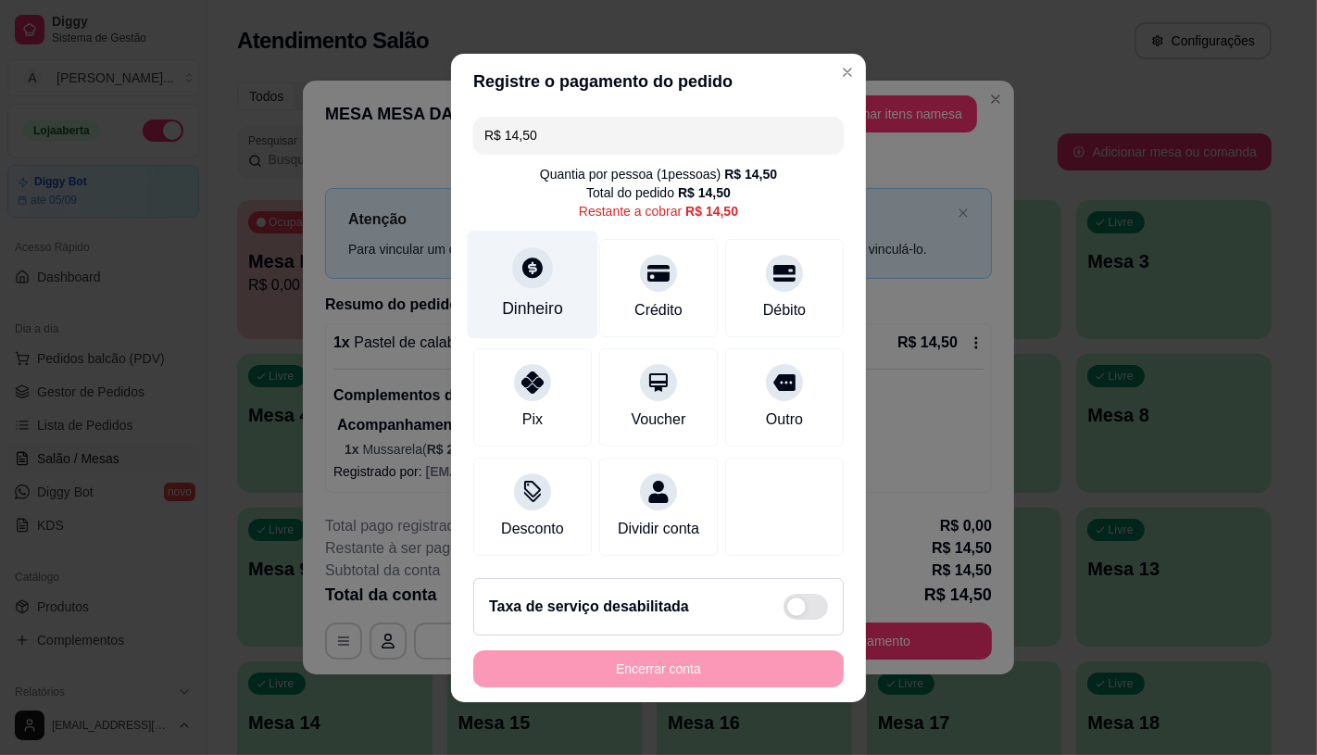
click at [502, 296] on div "Dinheiro" at bounding box center [532, 308] width 61 height 24
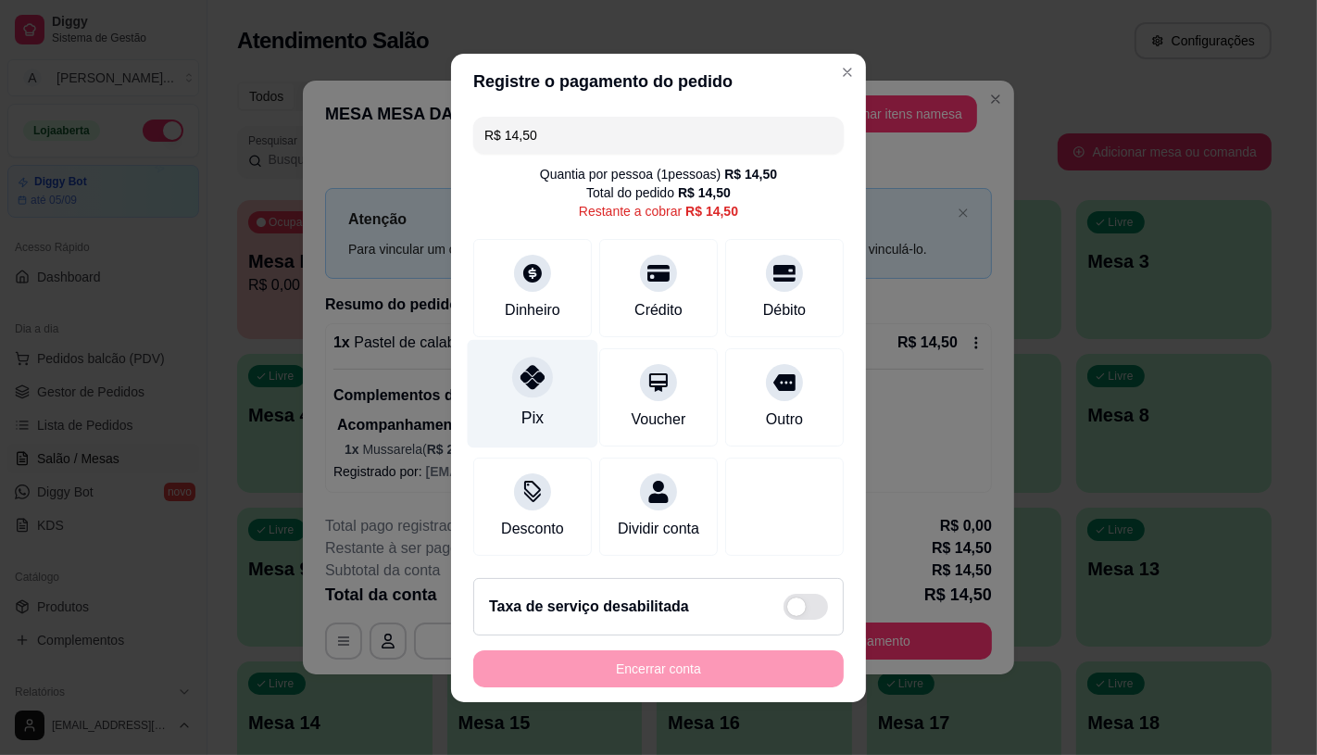
click at [523, 411] on div "Pix" at bounding box center [532, 418] width 22 height 24
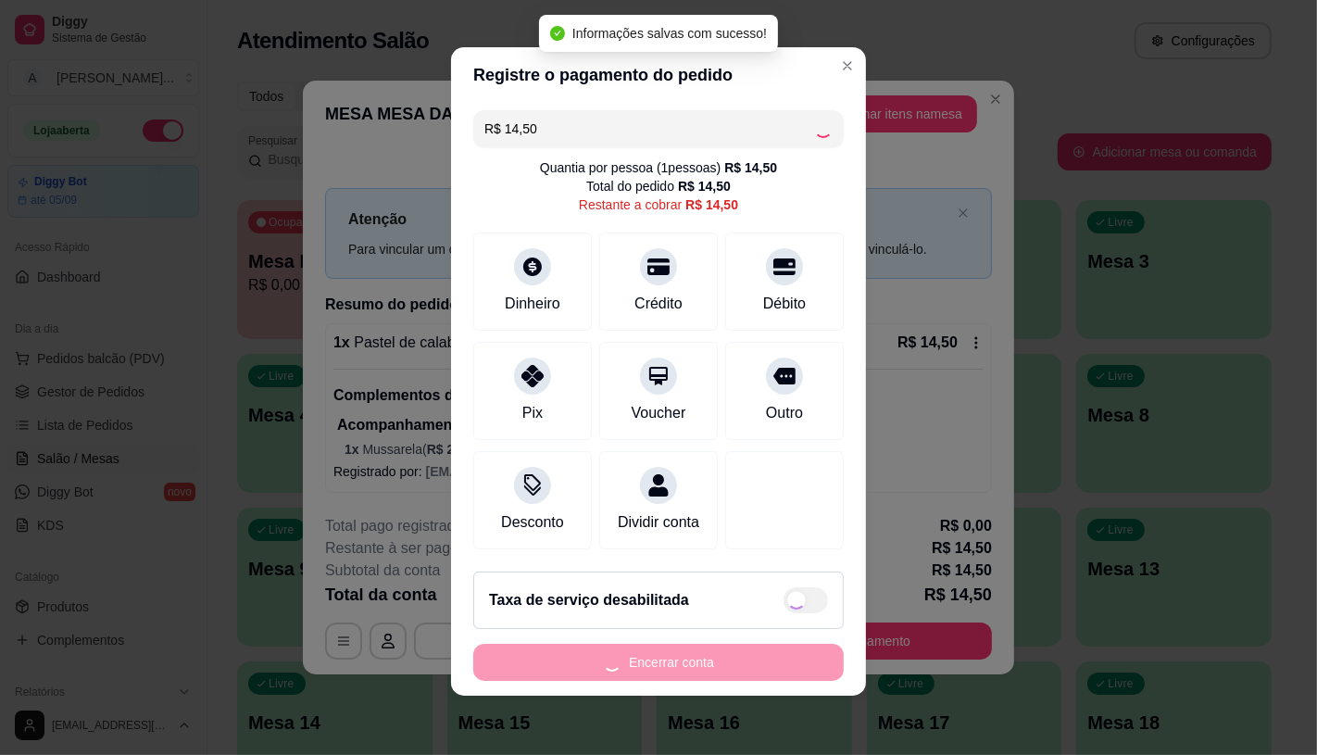
type input "R$ 0,00"
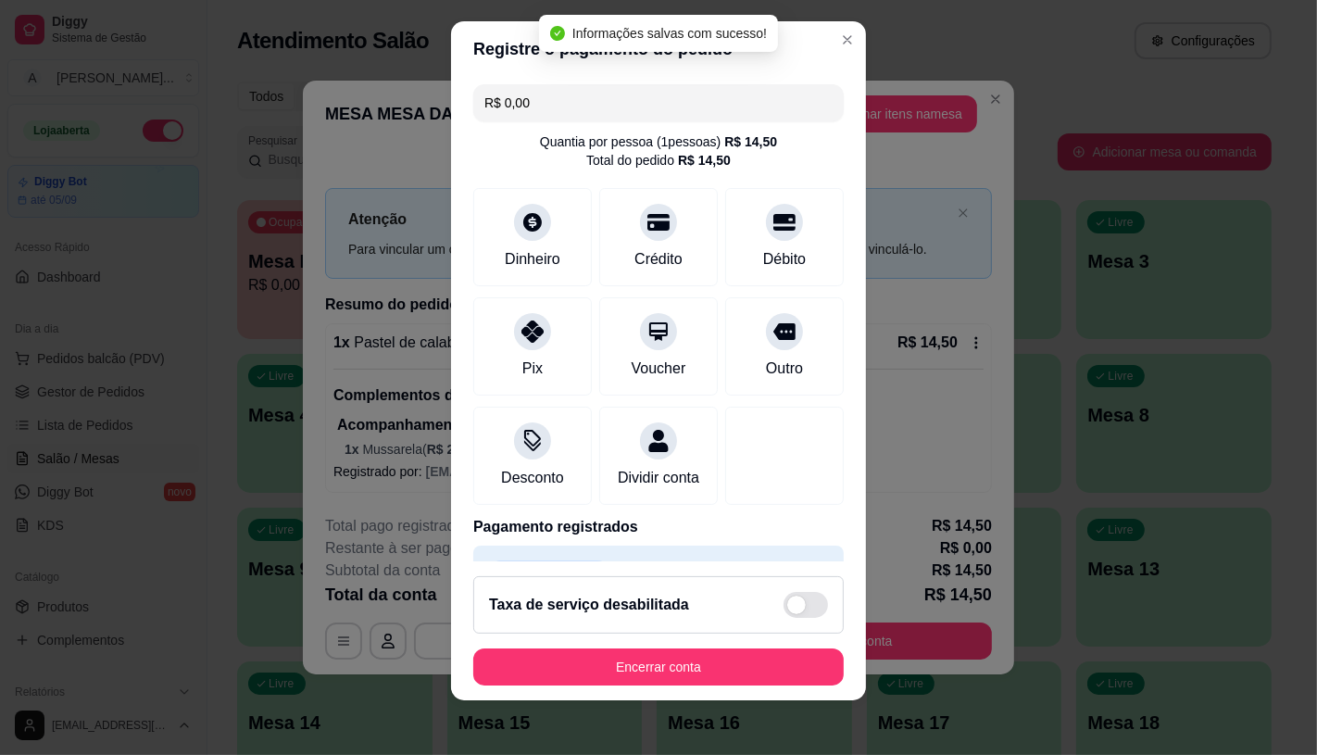
scroll to position [13, 0]
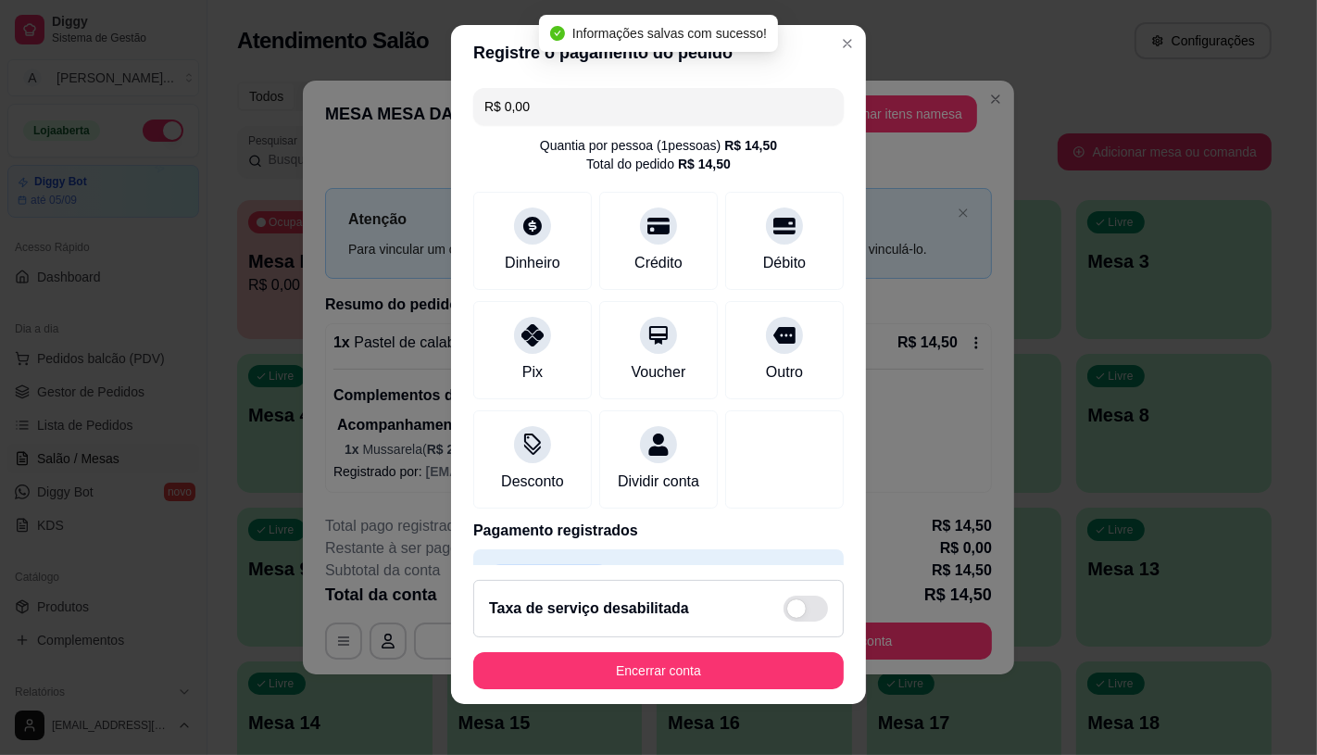
click at [648, 605] on h2 "Taxa de serviço desabilitada" at bounding box center [589, 608] width 200 height 22
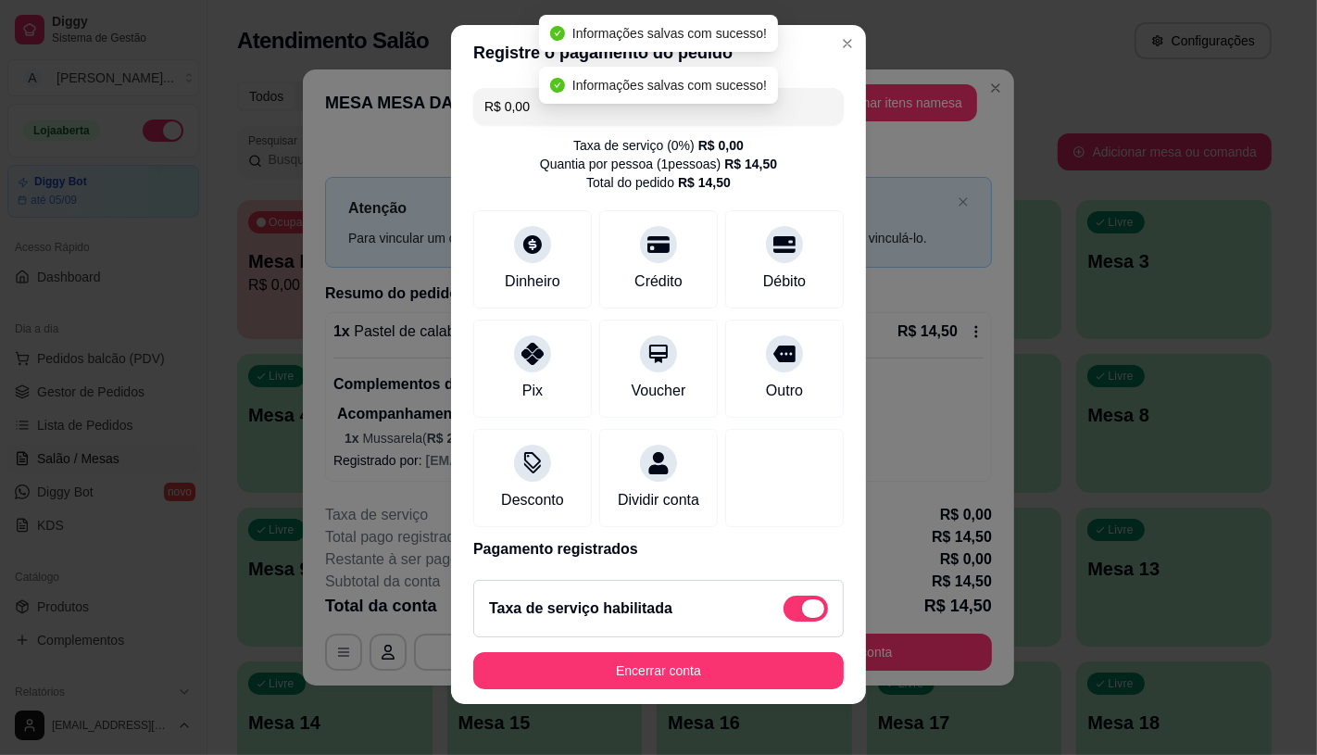
click at [802, 613] on span at bounding box center [813, 608] width 22 height 19
click at [789, 613] on input "checkbox" at bounding box center [789, 618] width 12 height 12
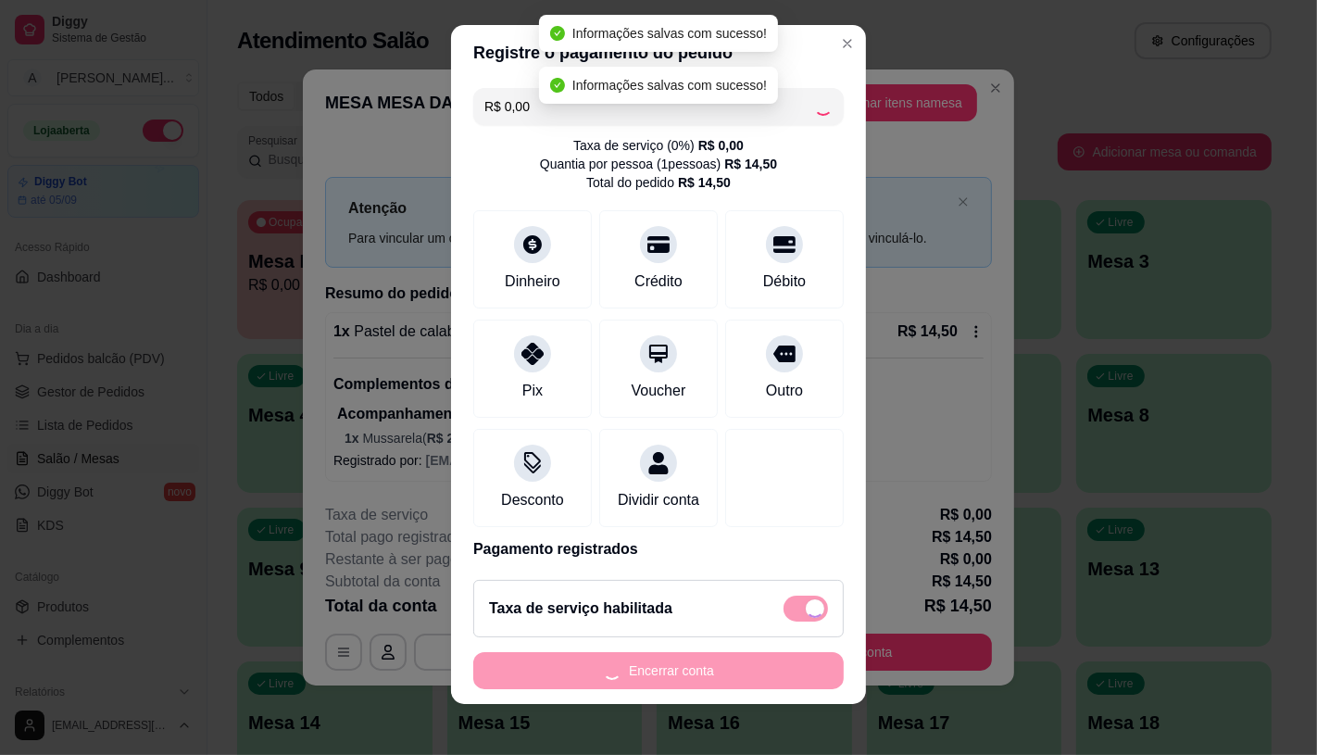
checkbox input "false"
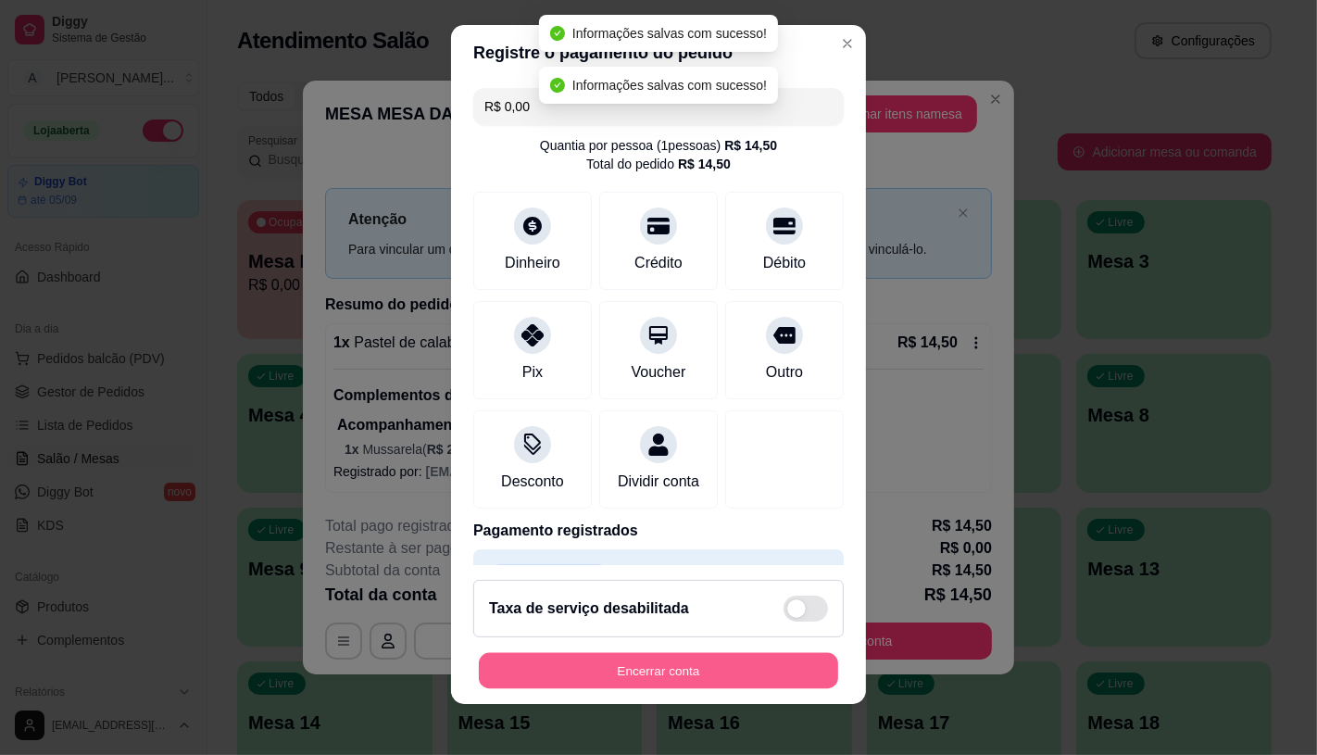
click at [746, 669] on button "Encerrar conta" at bounding box center [658, 671] width 359 height 36
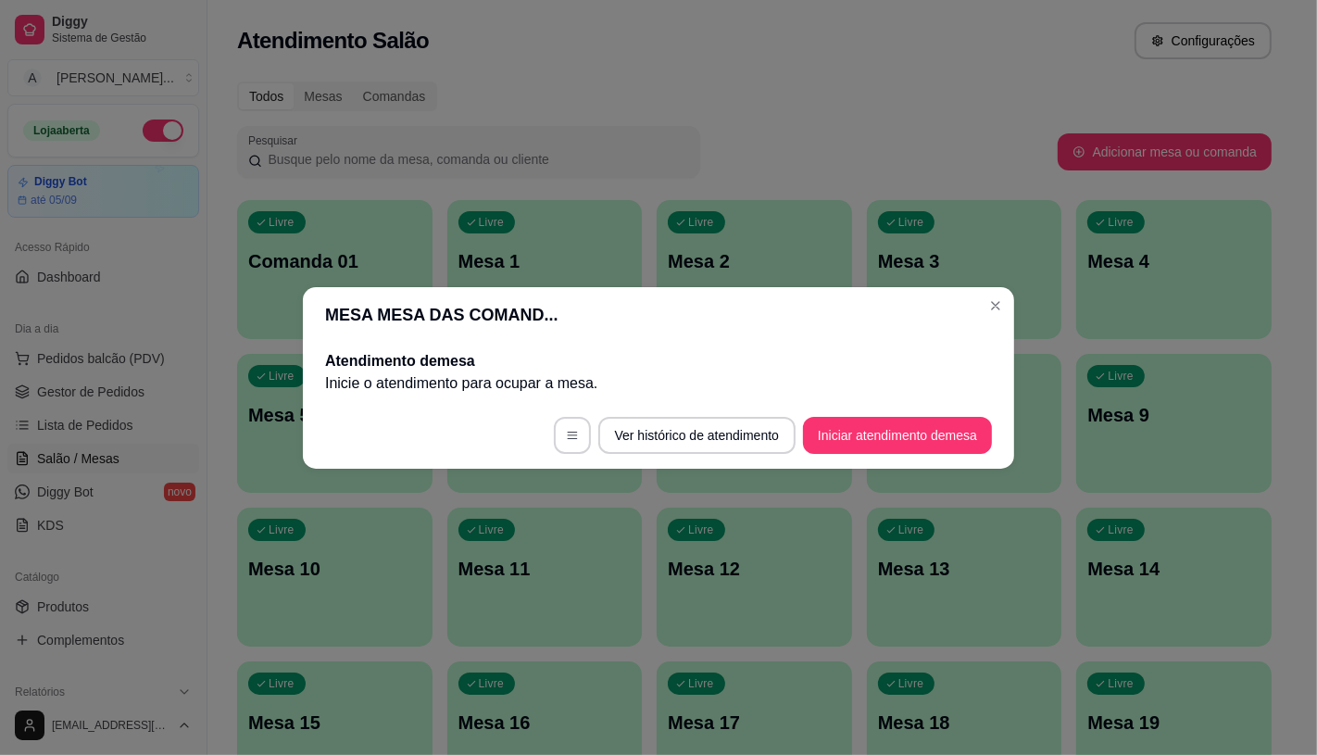
click at [922, 410] on footer "Ver histórico de atendimento Iniciar atendimento de mesa" at bounding box center [658, 435] width 711 height 67
click at [923, 433] on button "Iniciar atendimento de mesa" at bounding box center [897, 435] width 189 height 37
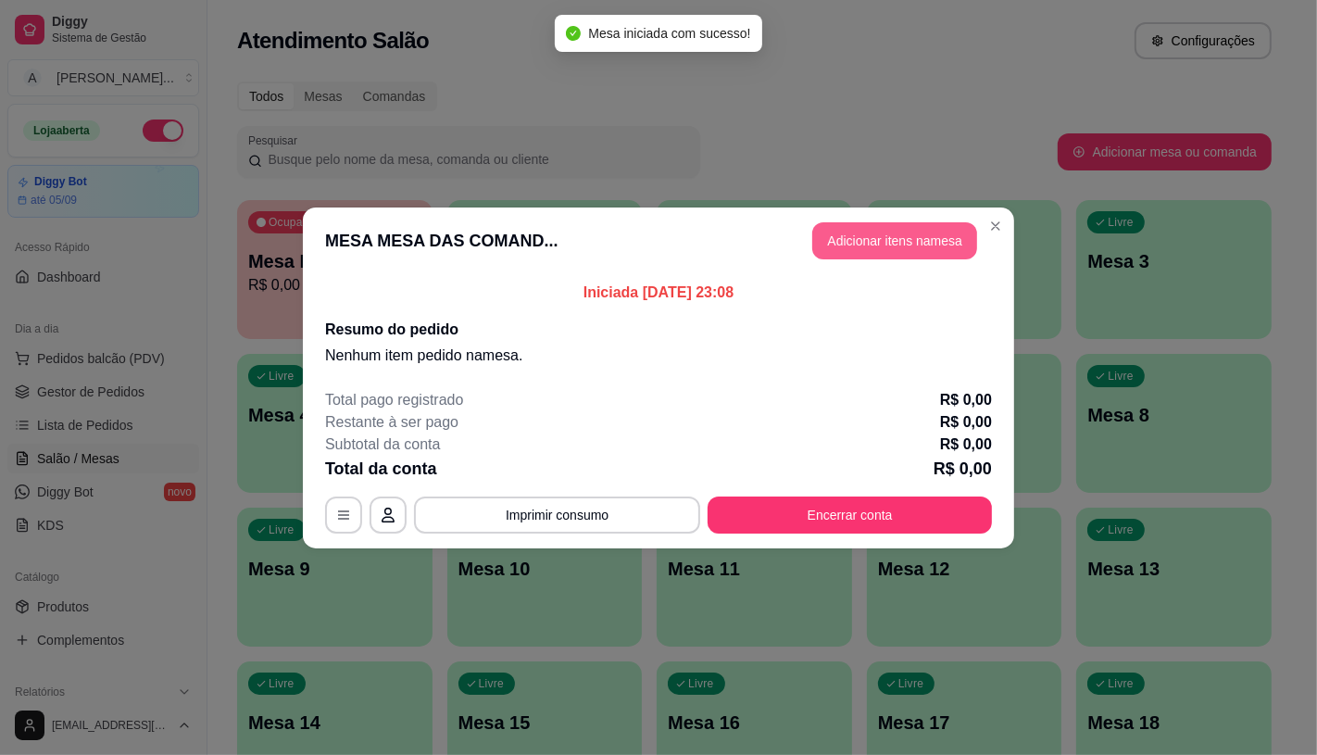
click at [853, 234] on button "Adicionar itens na mesa" at bounding box center [894, 240] width 165 height 37
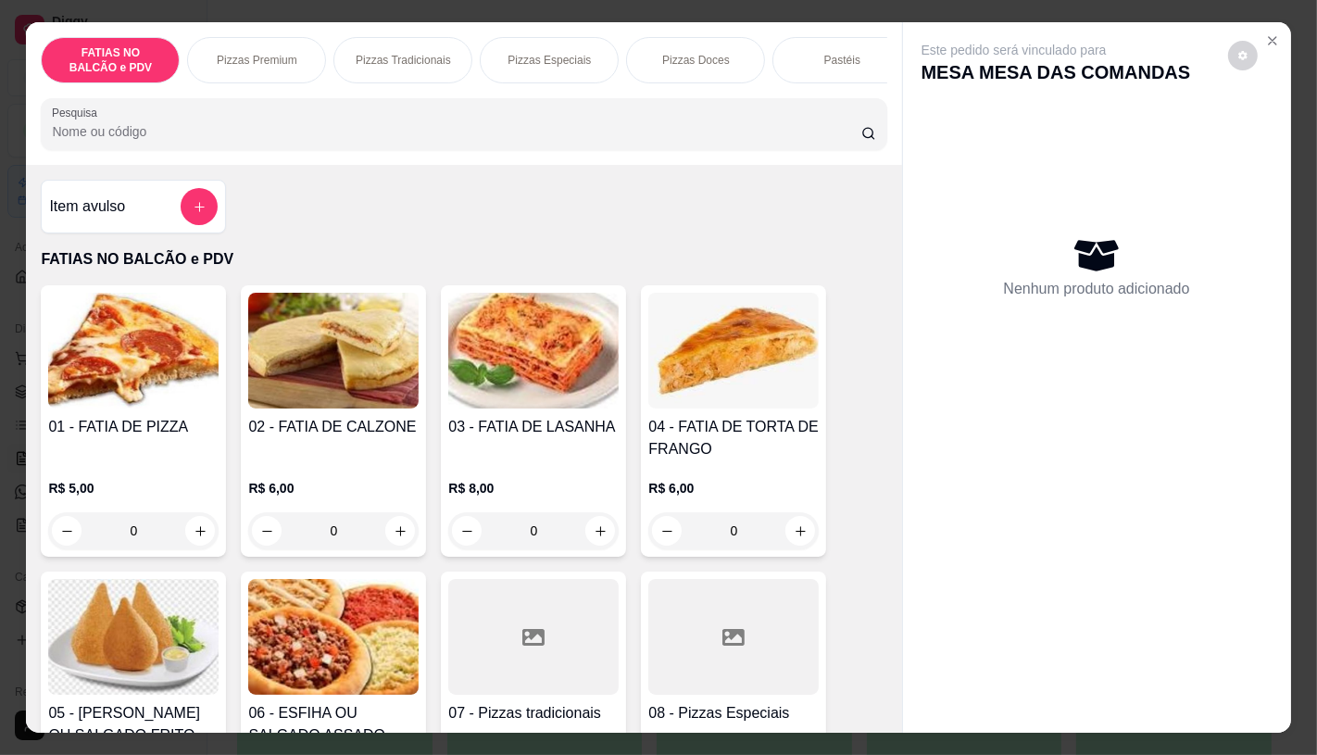
scroll to position [103, 0]
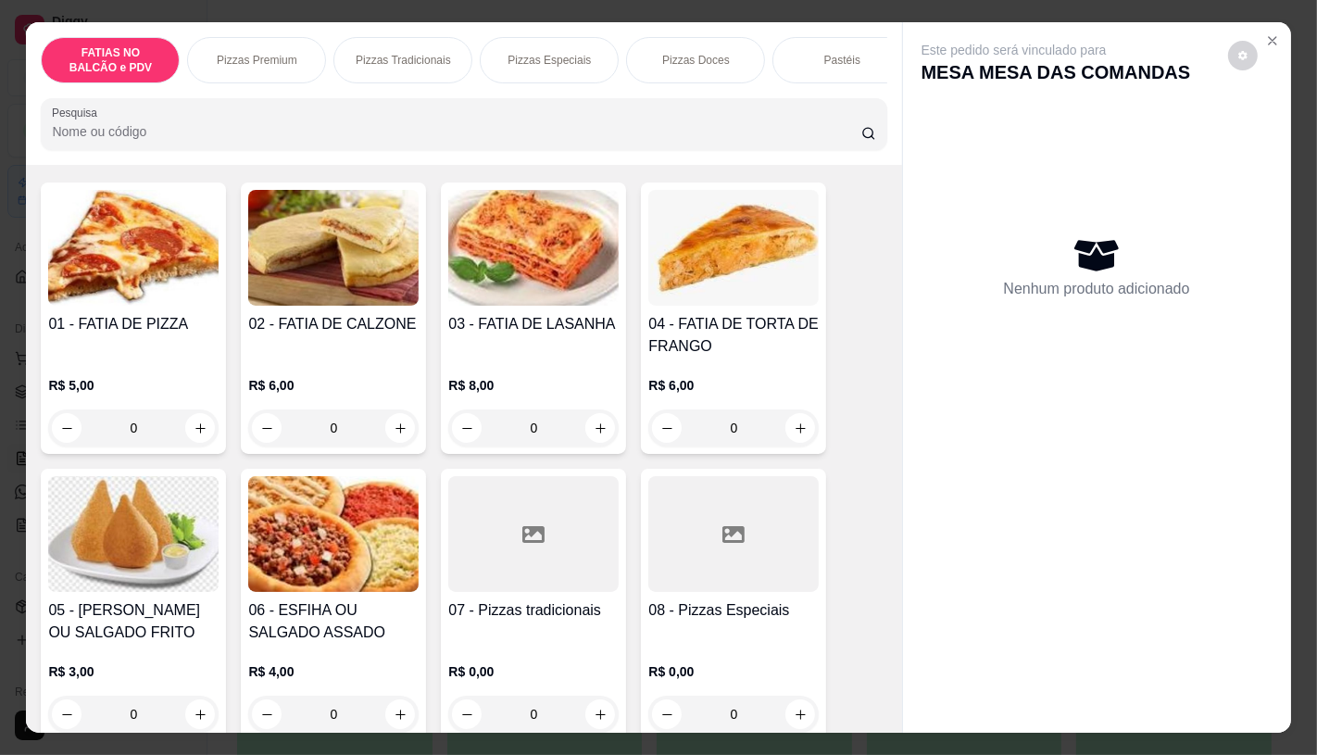
click at [90, 517] on img at bounding box center [133, 534] width 170 height 116
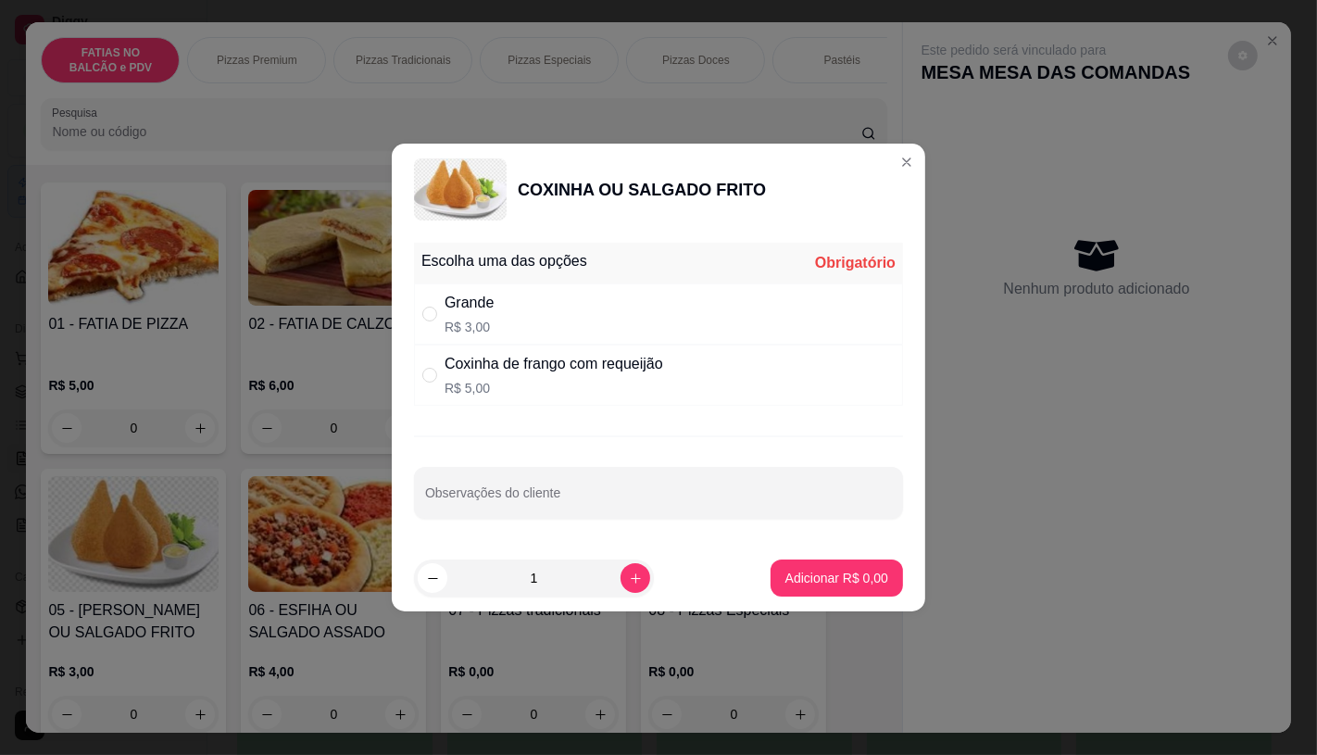
click at [516, 312] on div "Grande R$ 3,00" at bounding box center [658, 313] width 489 height 61
radio input "true"
click at [825, 579] on p "Adicionar R$ 3,00" at bounding box center [836, 578] width 103 height 19
type input "1"
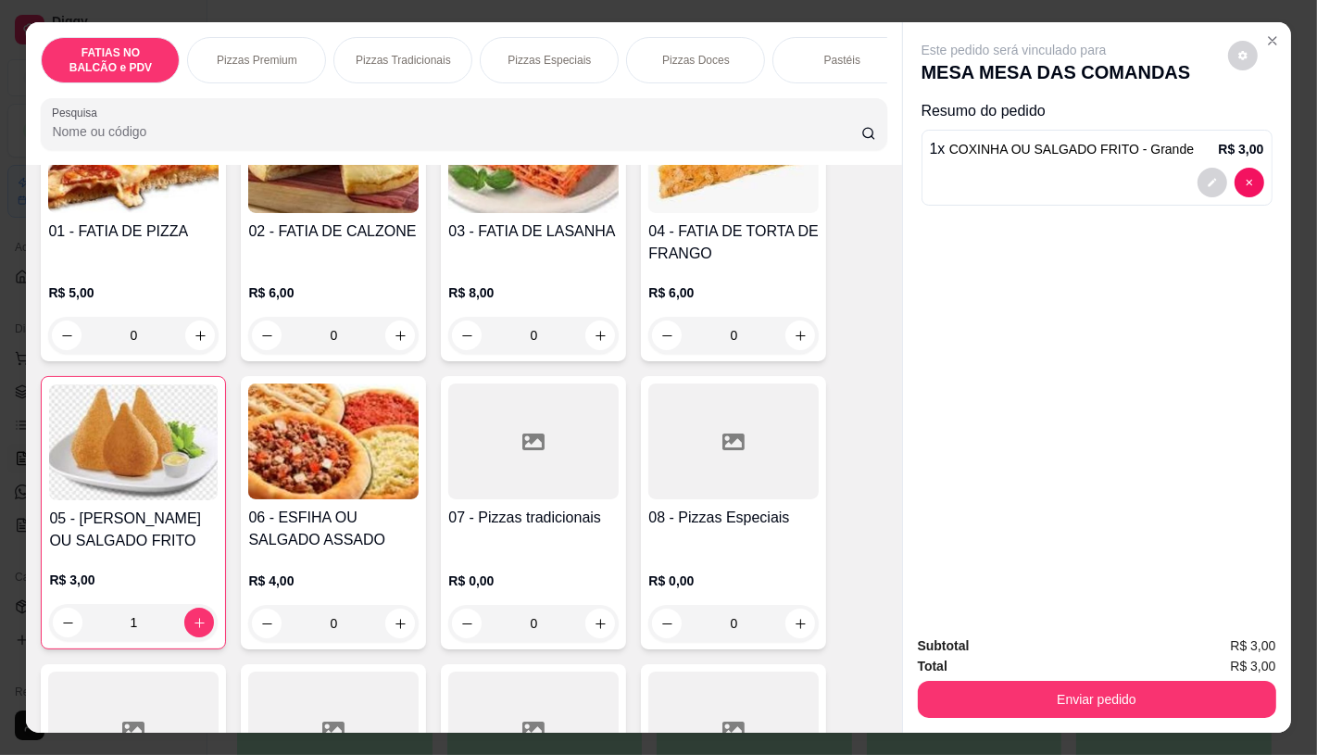
scroll to position [206, 0]
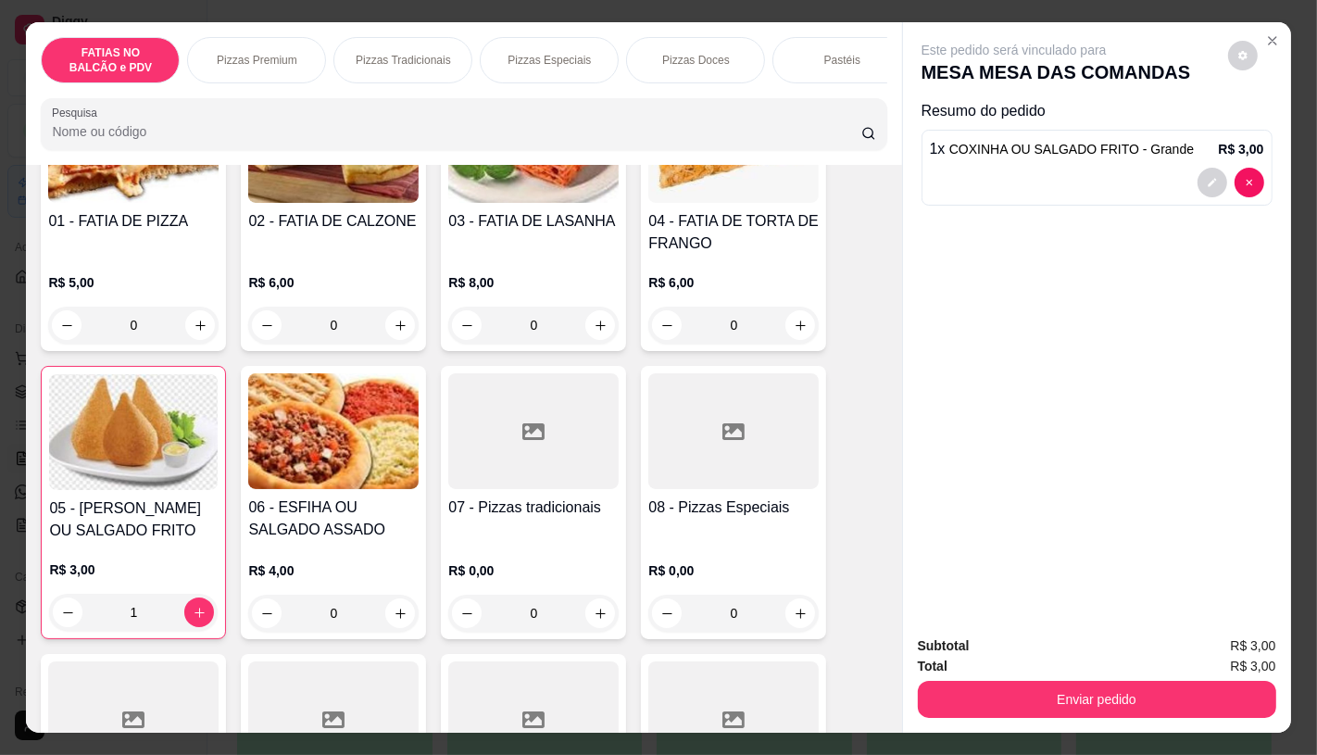
click at [394, 510] on h4 "06 - ESFIHA OU SALGADO ASSADO" at bounding box center [333, 518] width 170 height 44
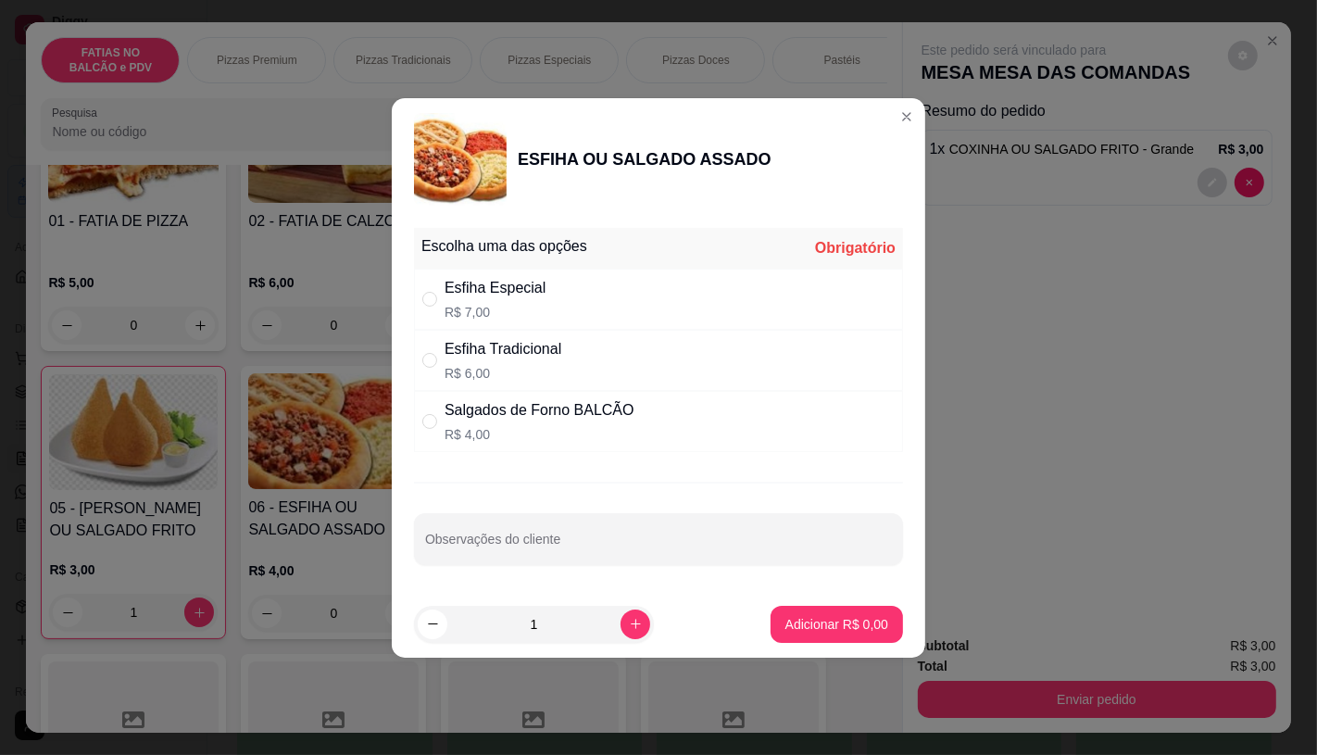
click at [511, 347] on div "Esfiha Tradicional" at bounding box center [503, 349] width 117 height 22
radio input "true"
click at [797, 613] on button "Adicionar R$ 6,00" at bounding box center [837, 624] width 132 height 37
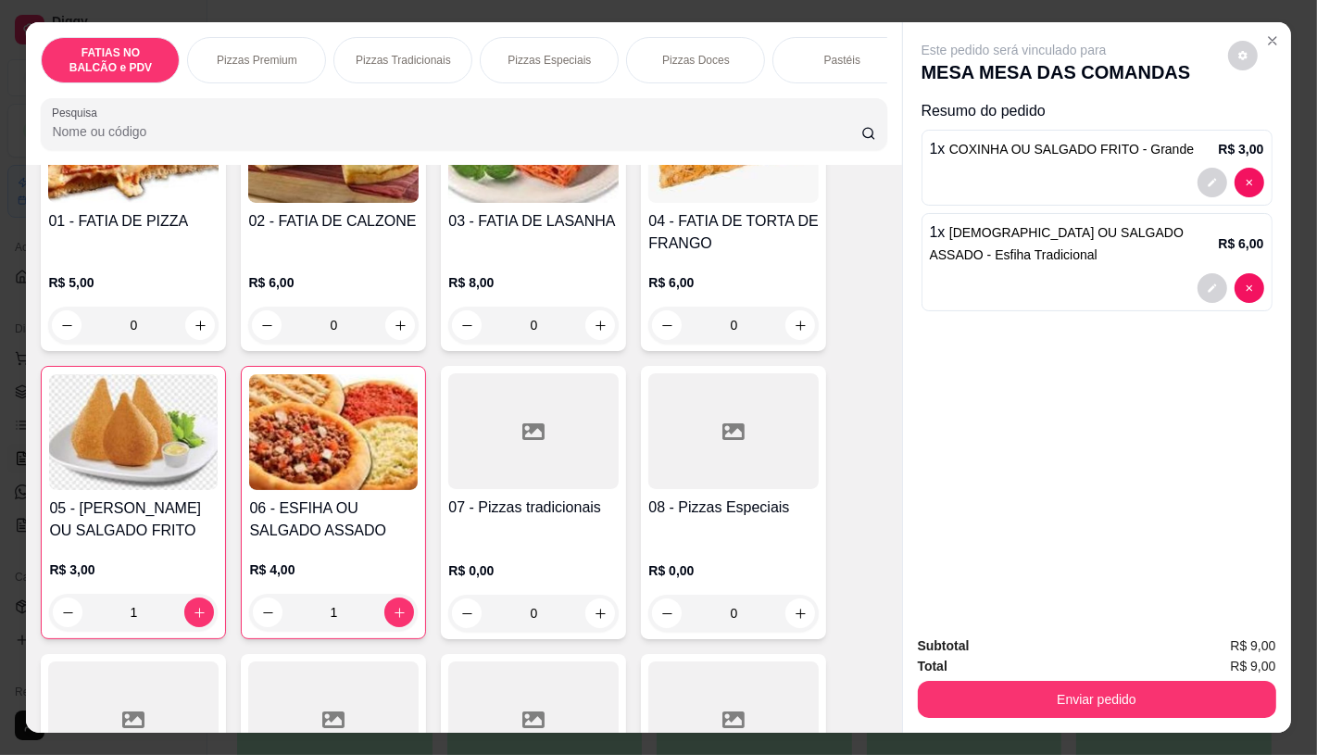
type input "1"
click at [200, 332] on button "increase-product-quantity" at bounding box center [200, 325] width 30 height 30
type input "1"
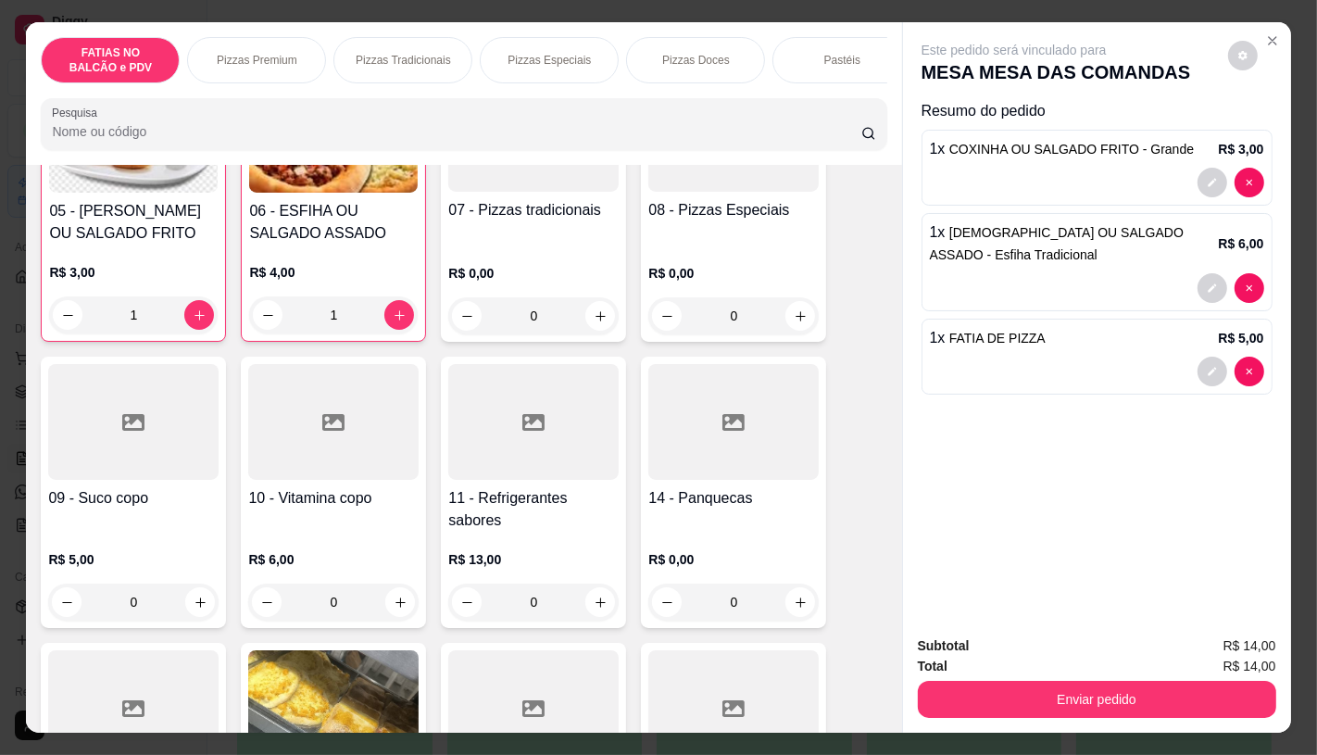
scroll to position [515, 0]
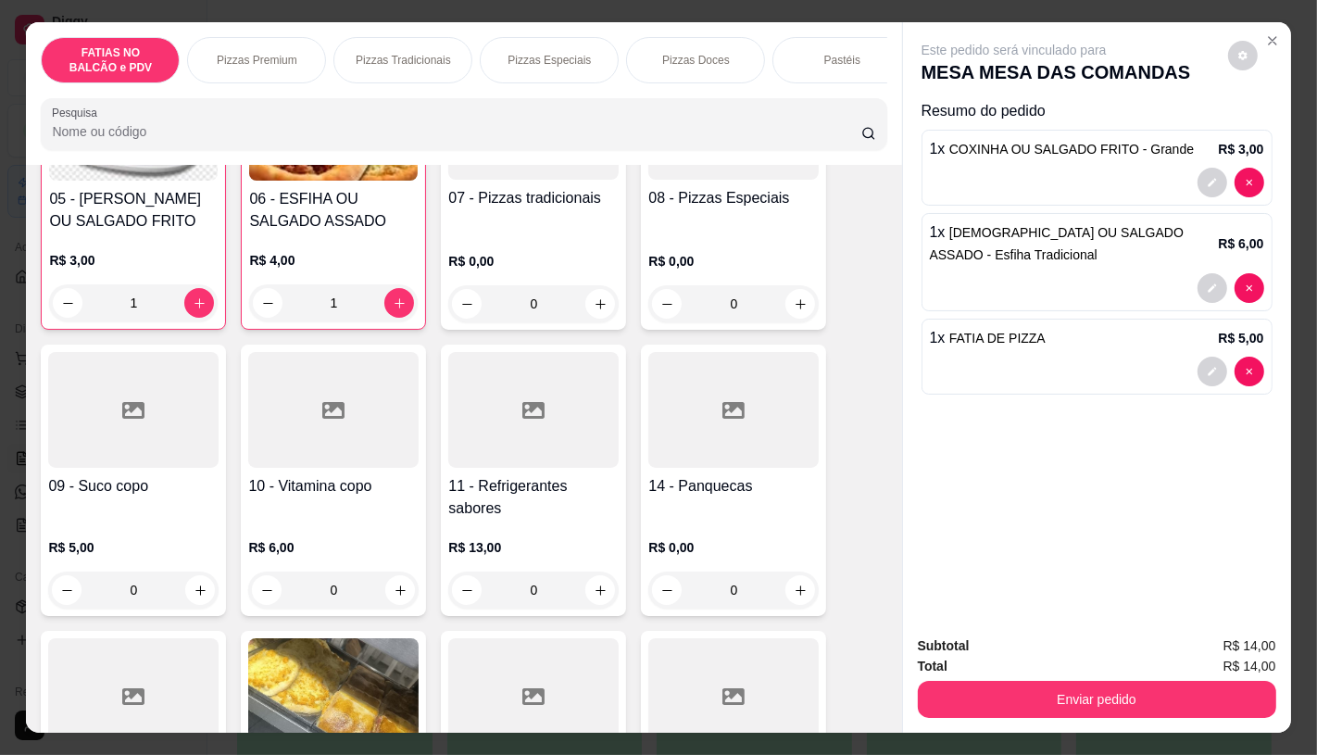
click at [487, 459] on div at bounding box center [533, 410] width 170 height 116
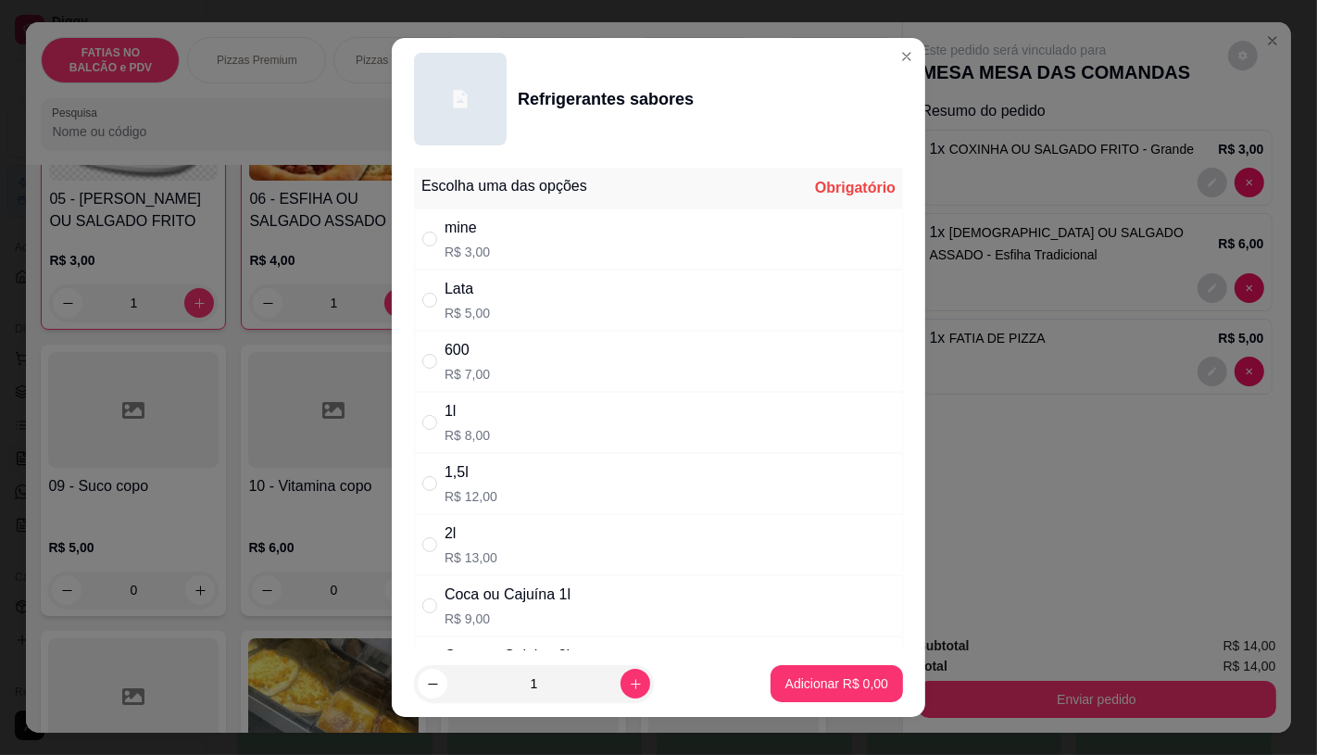
click at [479, 289] on div "Lata" at bounding box center [467, 289] width 45 height 22
radio input "true"
click at [821, 693] on button "Adicionar R$ 5,00" at bounding box center [836, 684] width 129 height 36
type input "1"
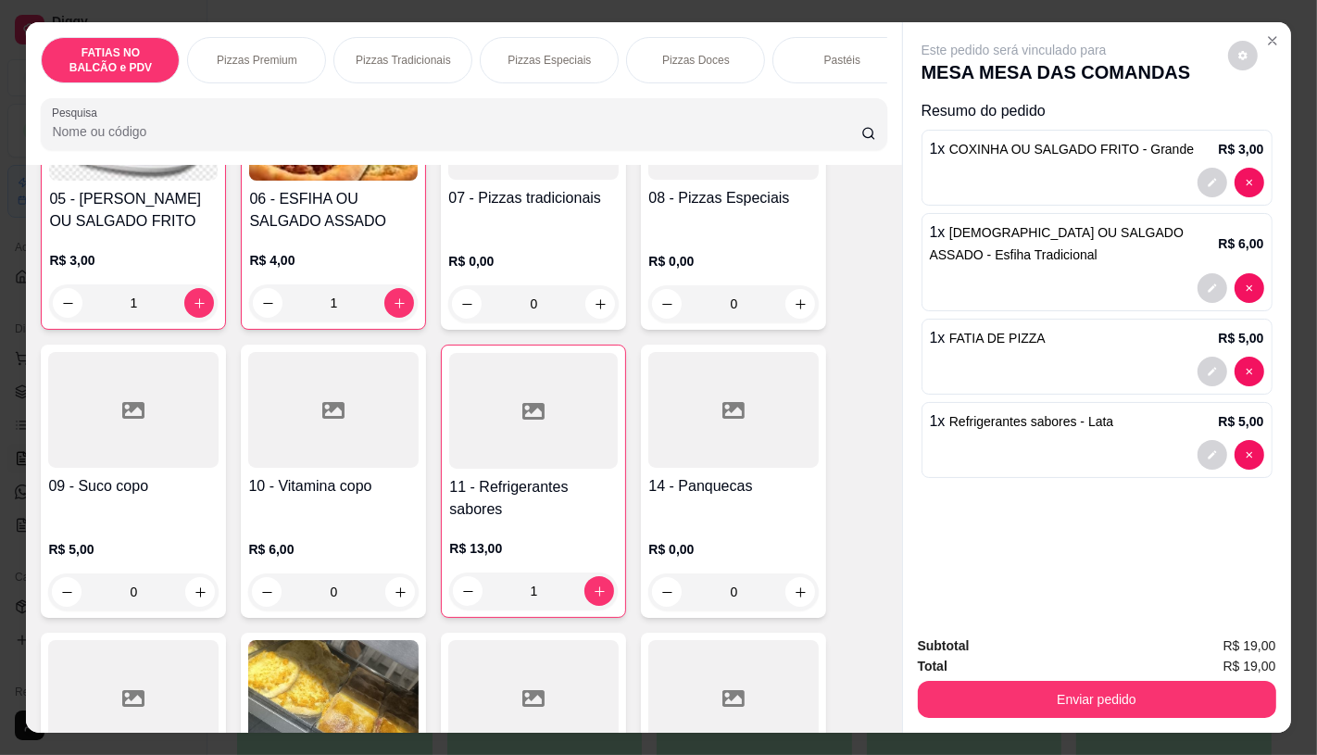
scroll to position [0, 1926]
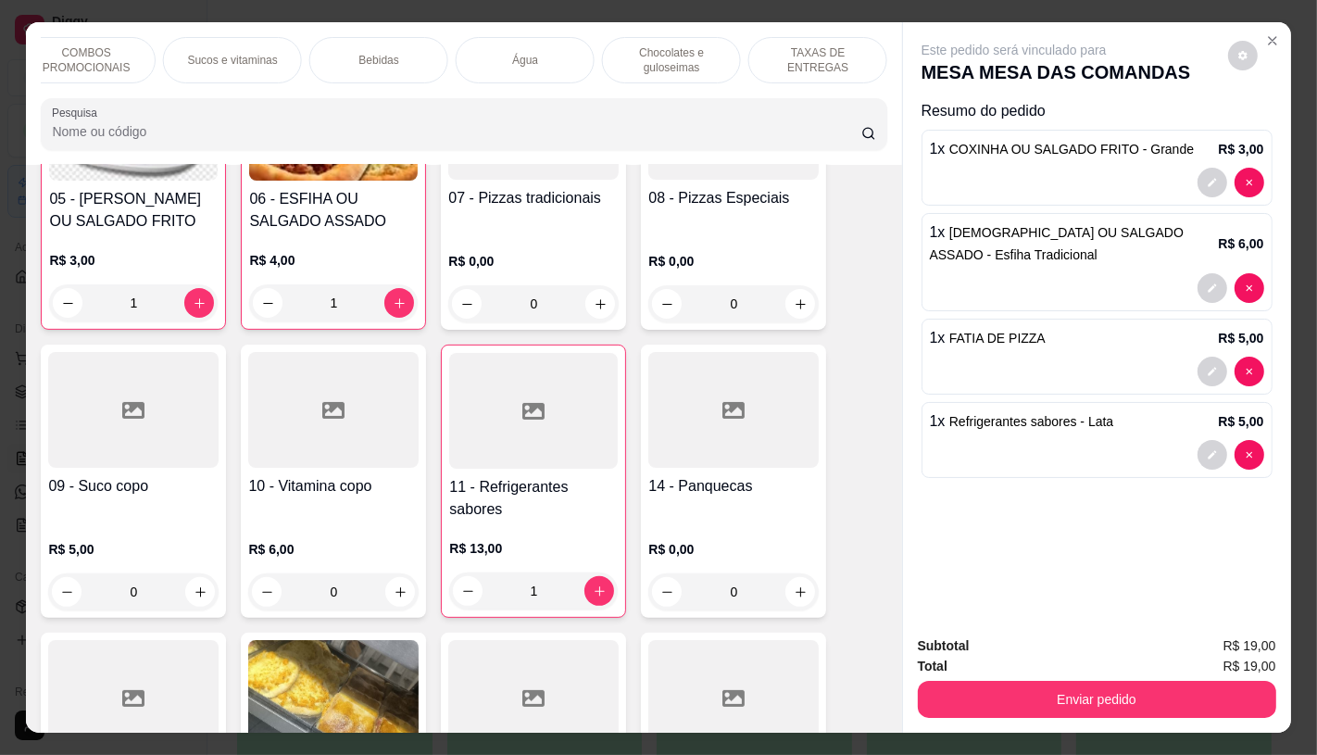
click at [815, 59] on p "TAXAS DE ENTREGAS" at bounding box center [817, 60] width 107 height 30
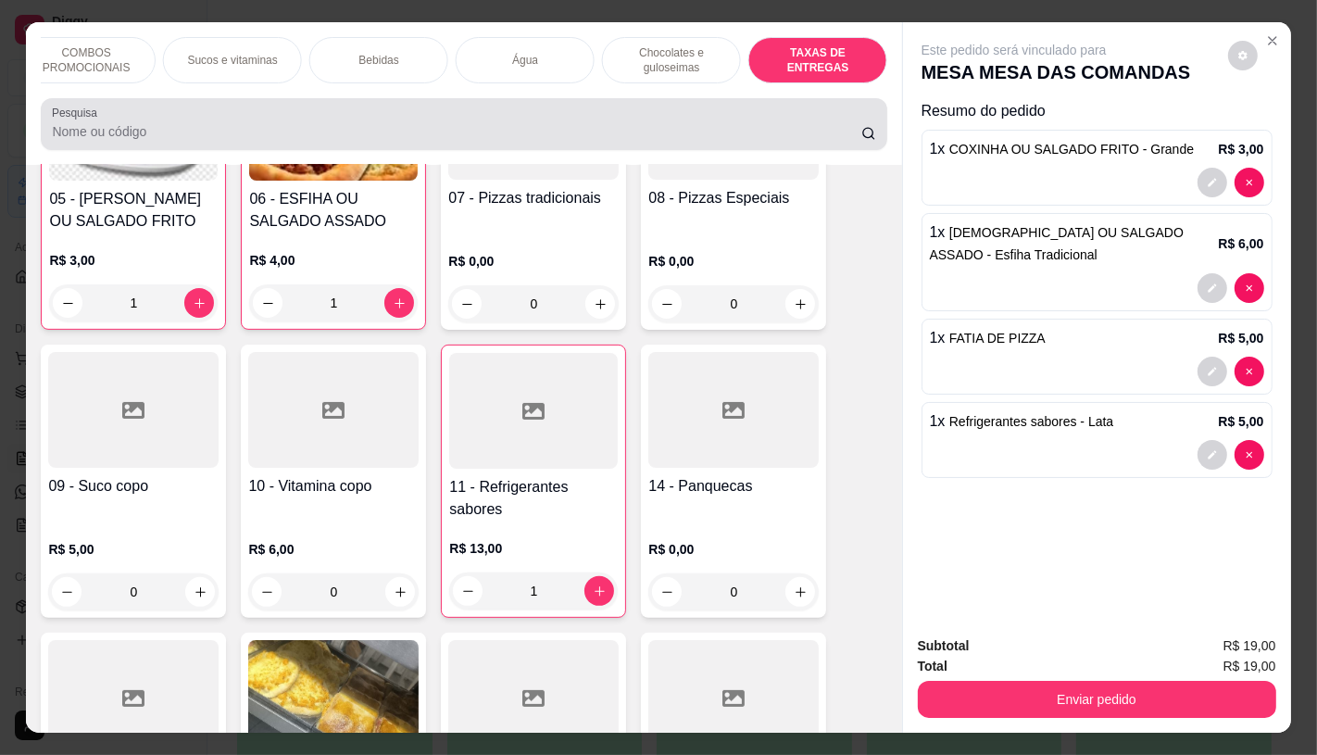
scroll to position [44, 0]
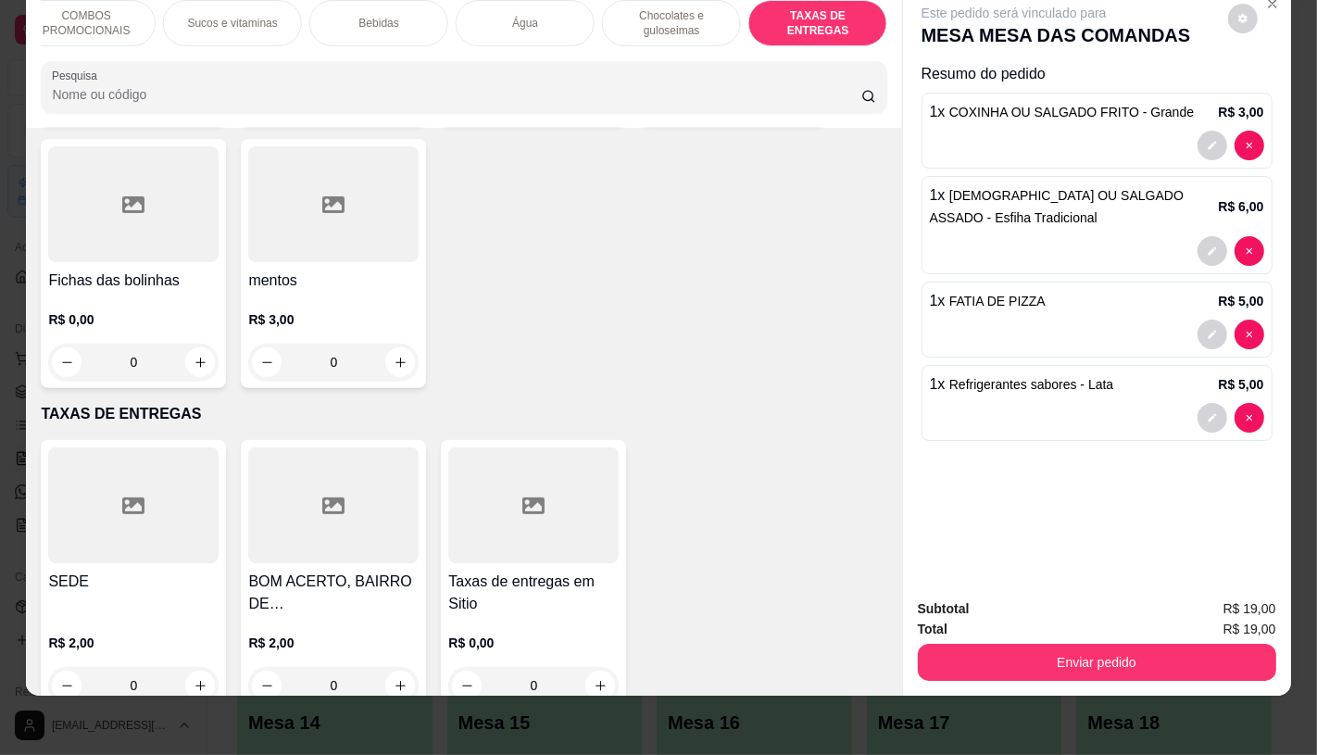
click at [309, 497] on div at bounding box center [333, 505] width 170 height 116
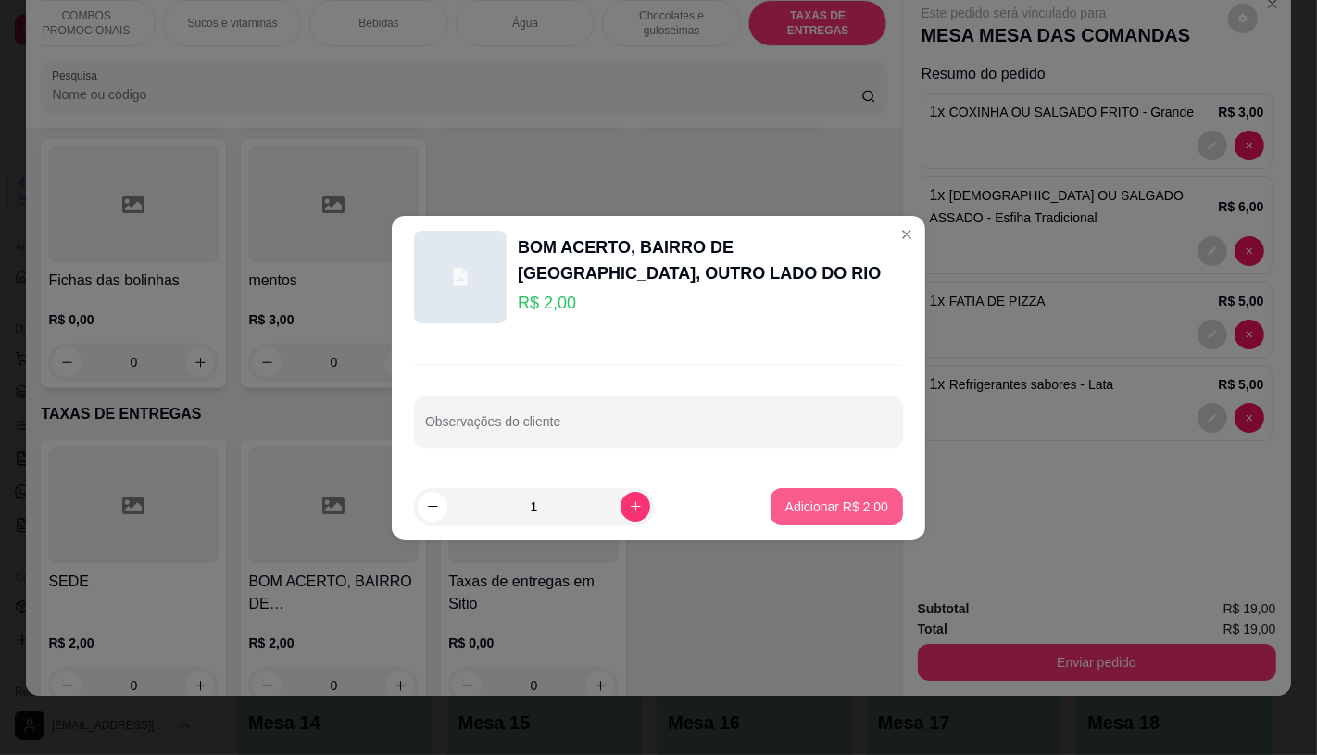
click at [794, 502] on p "Adicionar R$ 2,00" at bounding box center [836, 506] width 103 height 19
type input "1"
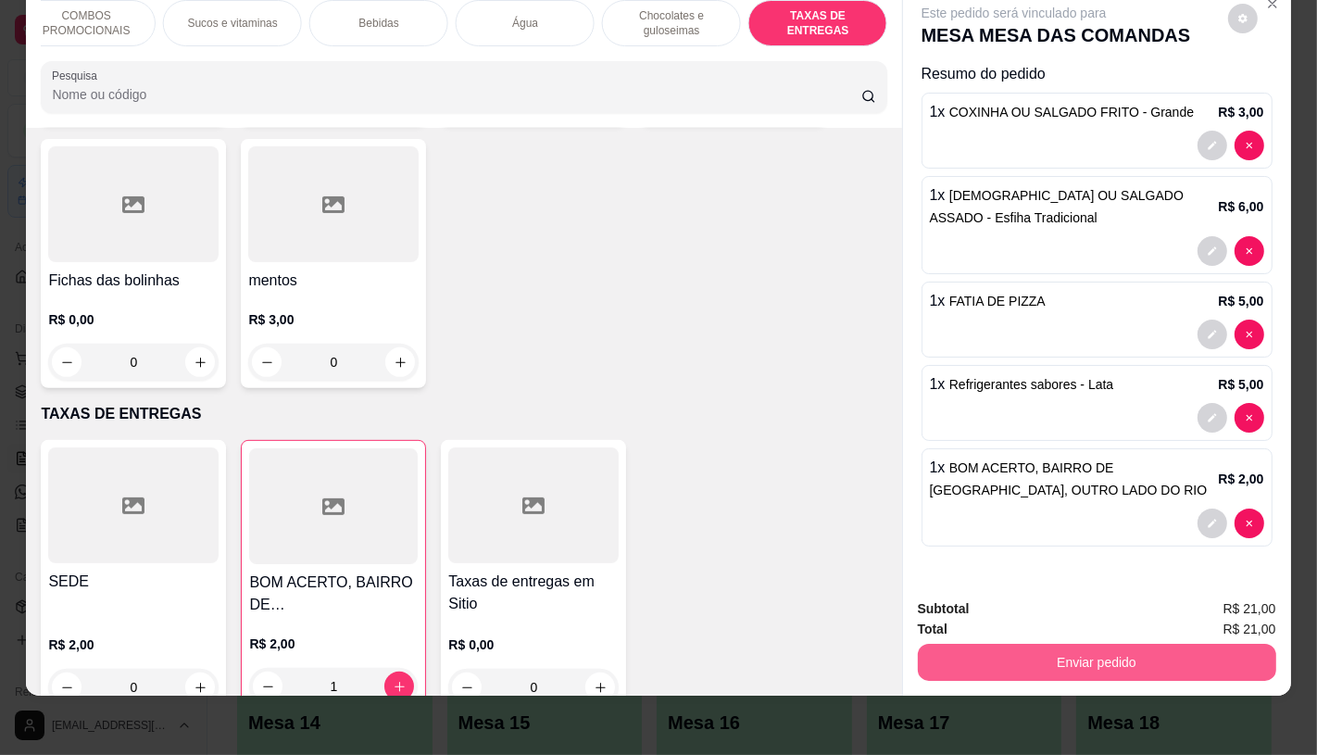
click at [1004, 648] on button "Enviar pedido" at bounding box center [1097, 662] width 358 height 37
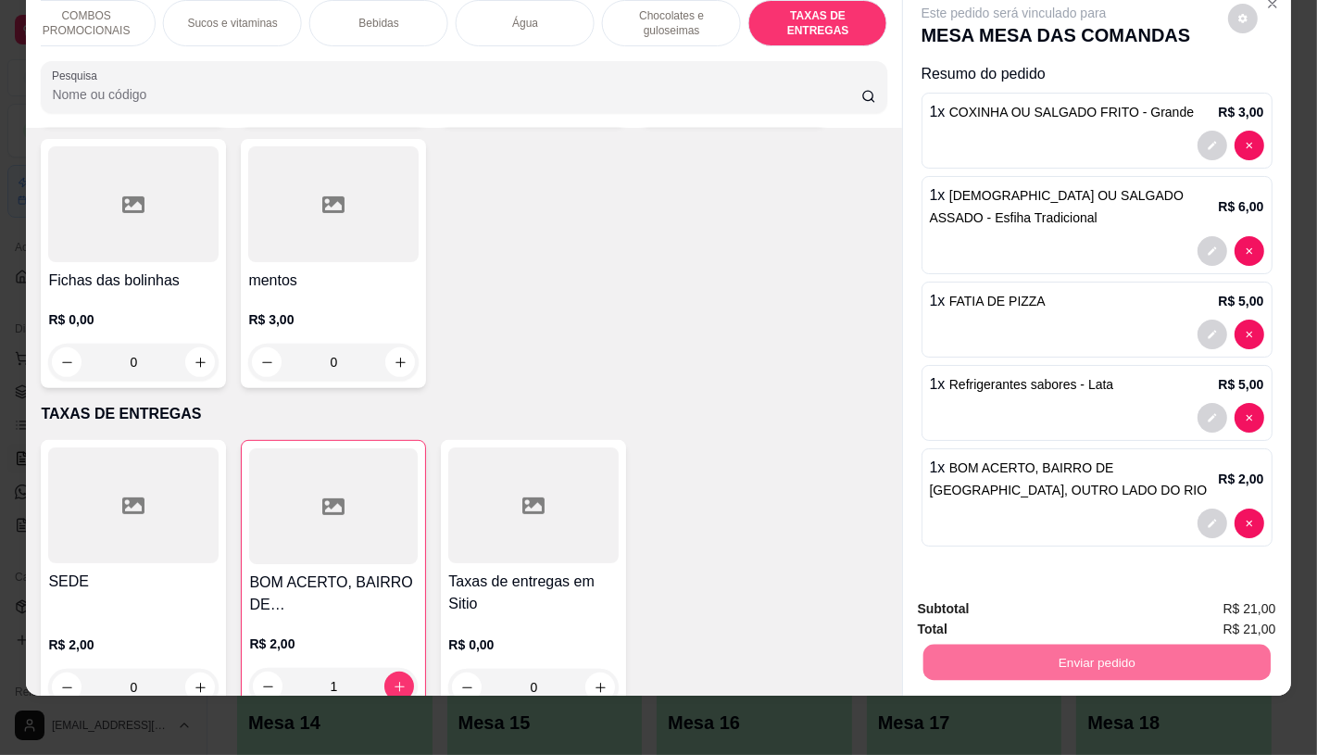
click at [996, 614] on button "Não registrar e enviar pedido" at bounding box center [1034, 601] width 193 height 35
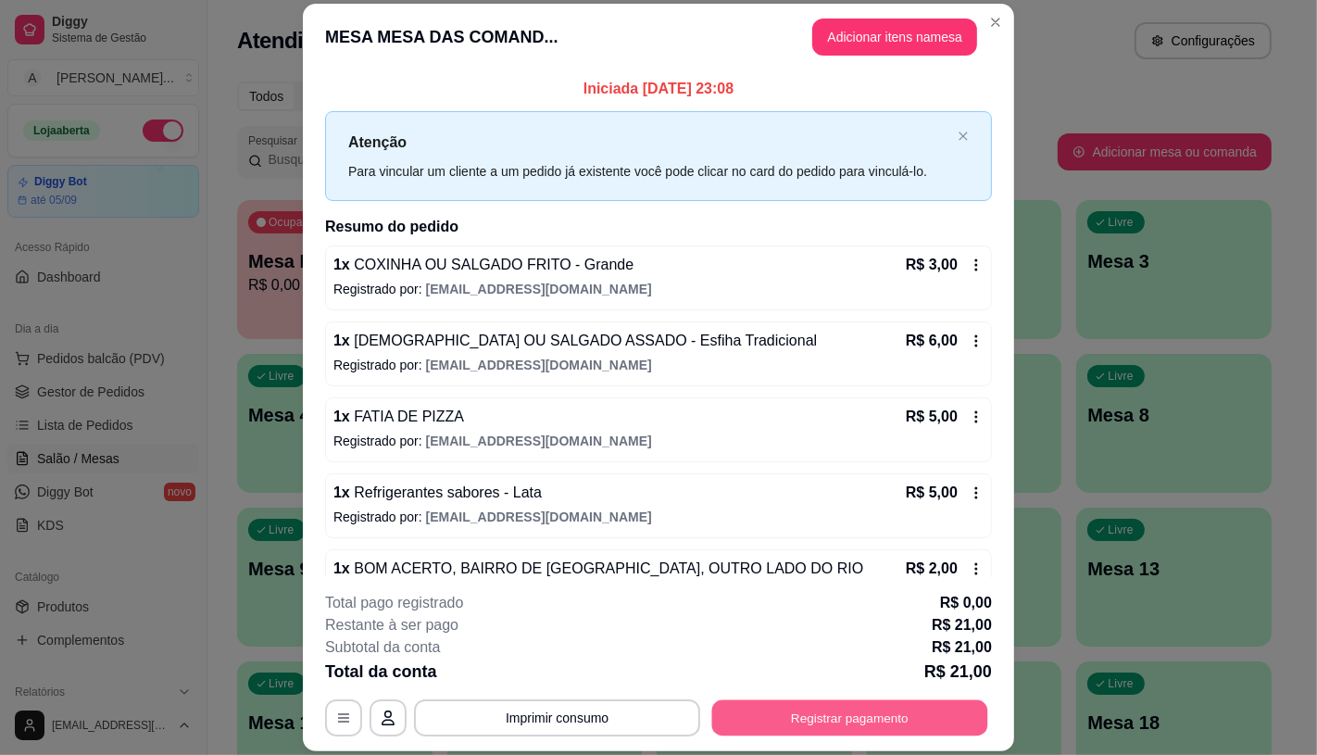
click at [848, 710] on button "Registrar pagamento" at bounding box center [850, 718] width 276 height 36
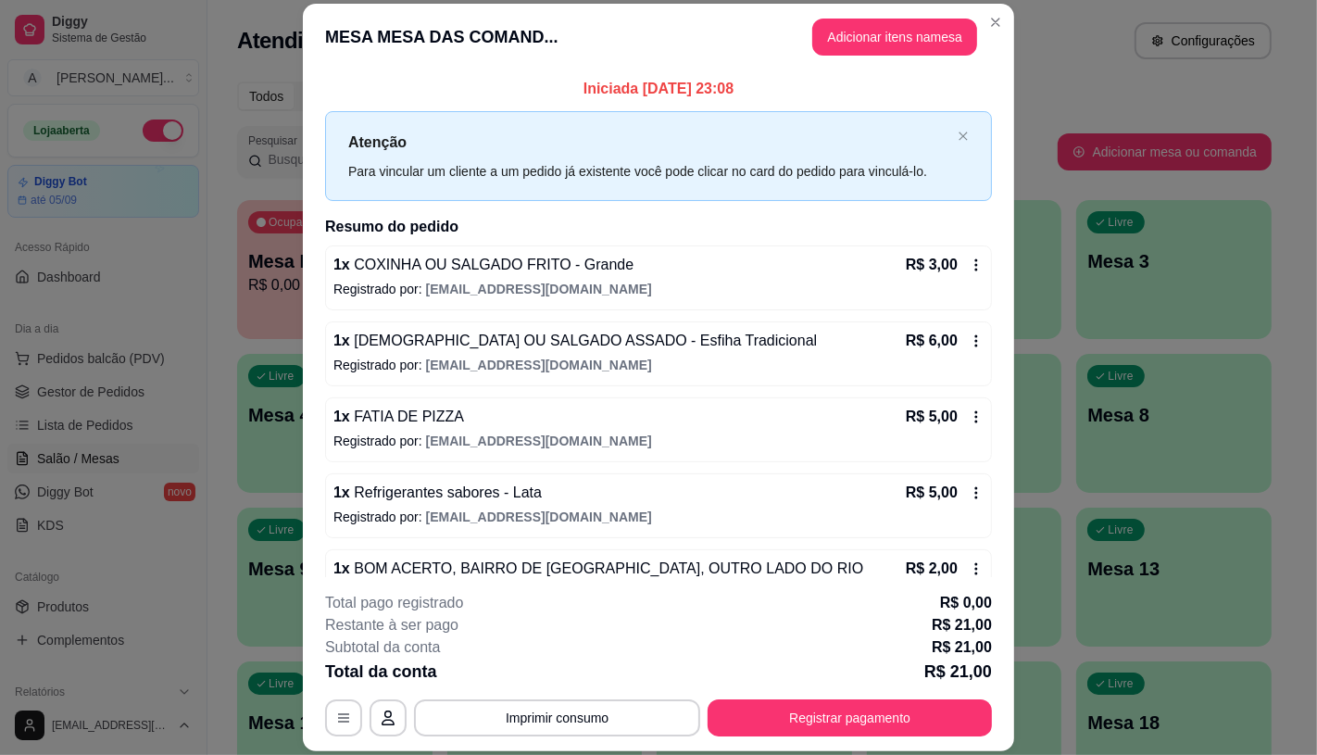
click at [928, 344] on p "R$ 6,00" at bounding box center [932, 341] width 52 height 22
click at [918, 40] on button "Adicionar itens na mesa" at bounding box center [894, 37] width 159 height 36
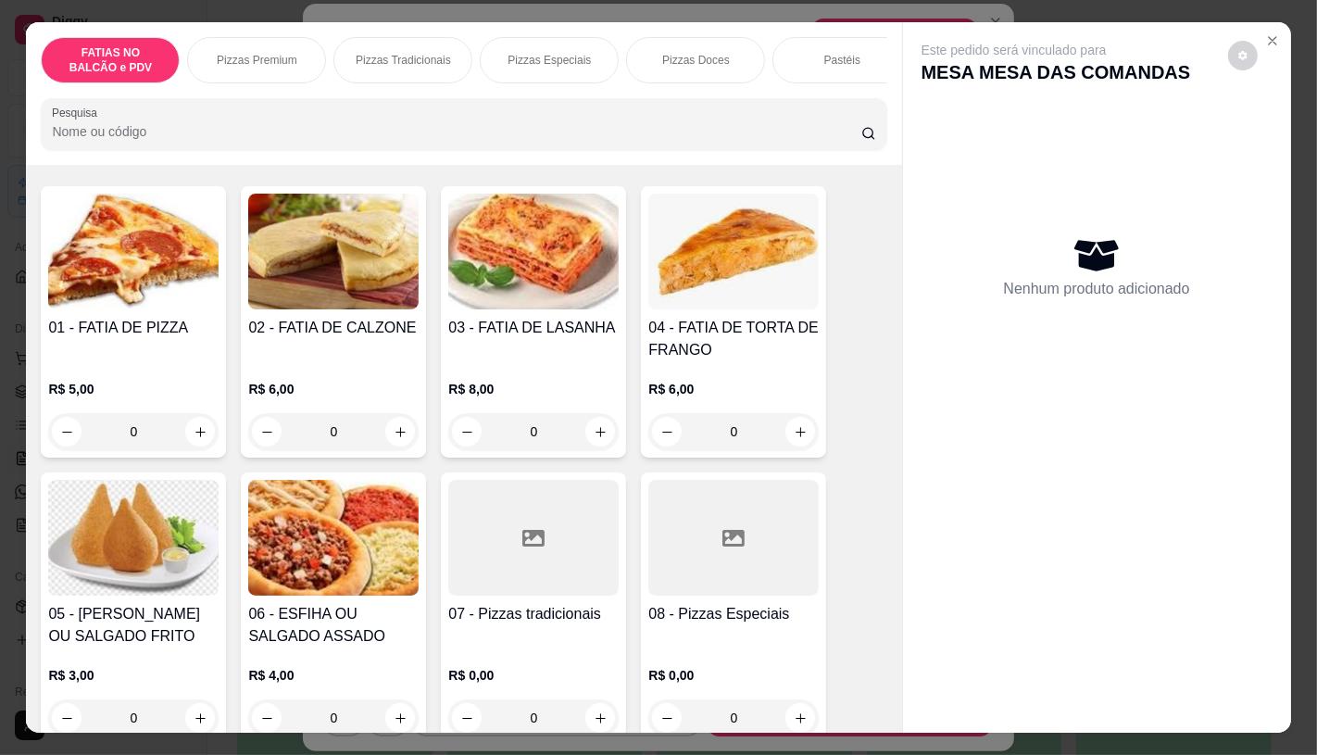
scroll to position [103, 0]
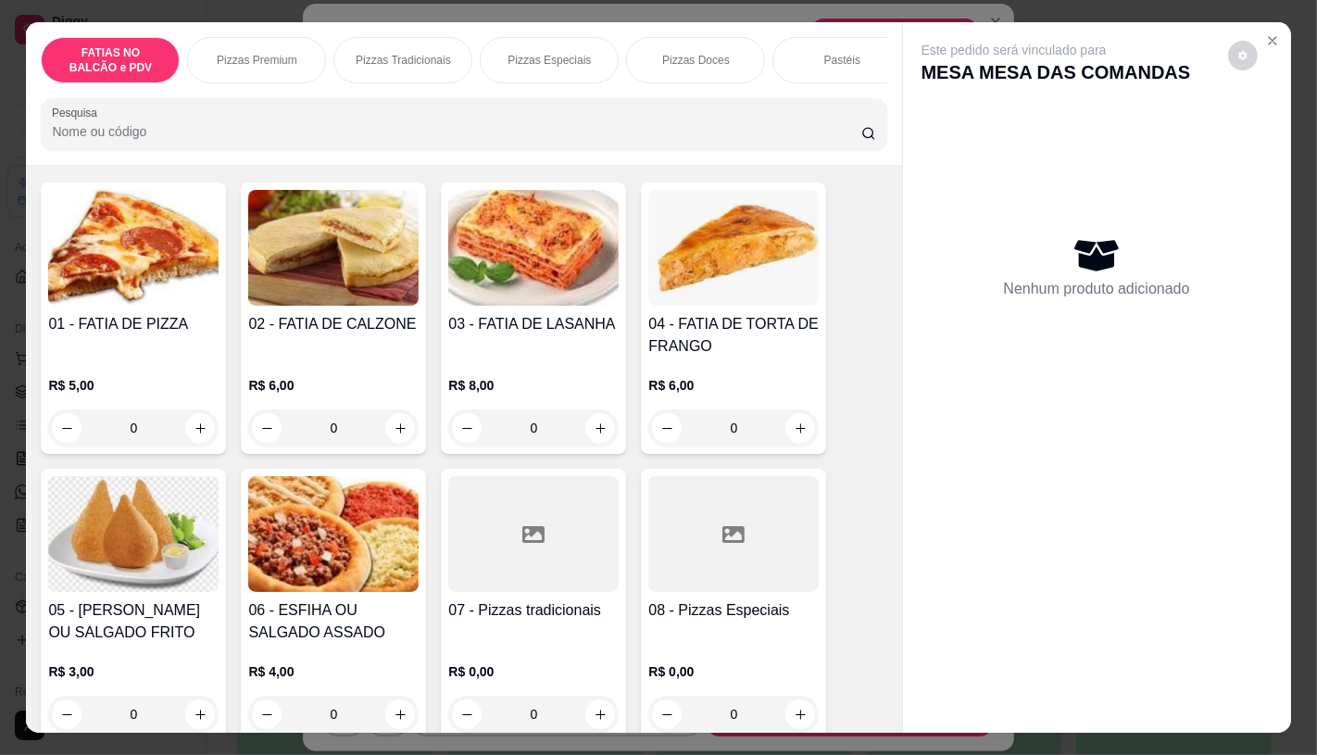
click at [355, 608] on h4 "06 - ESFIHA OU SALGADO ASSADO" at bounding box center [333, 621] width 170 height 44
click at [1269, 33] on icon "Close" at bounding box center [1272, 40] width 15 height 15
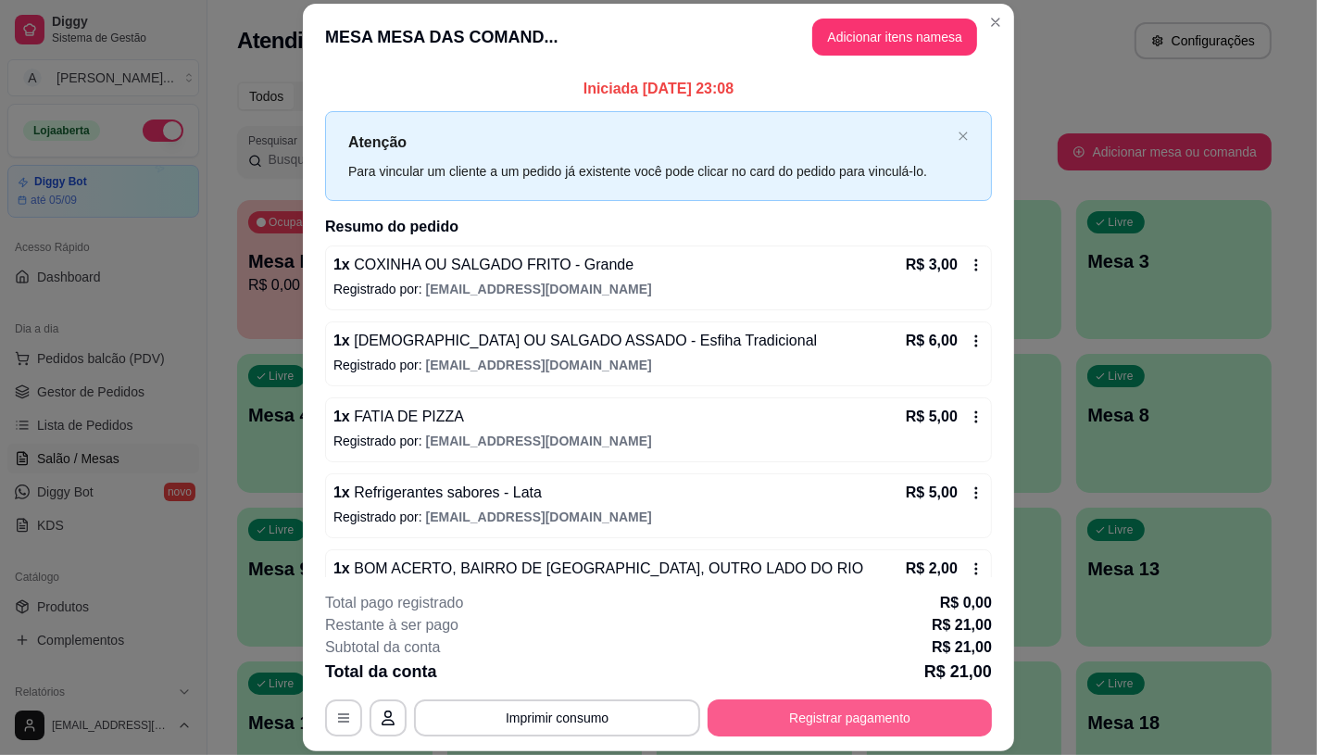
click at [741, 716] on button "Registrar pagamento" at bounding box center [850, 717] width 284 height 37
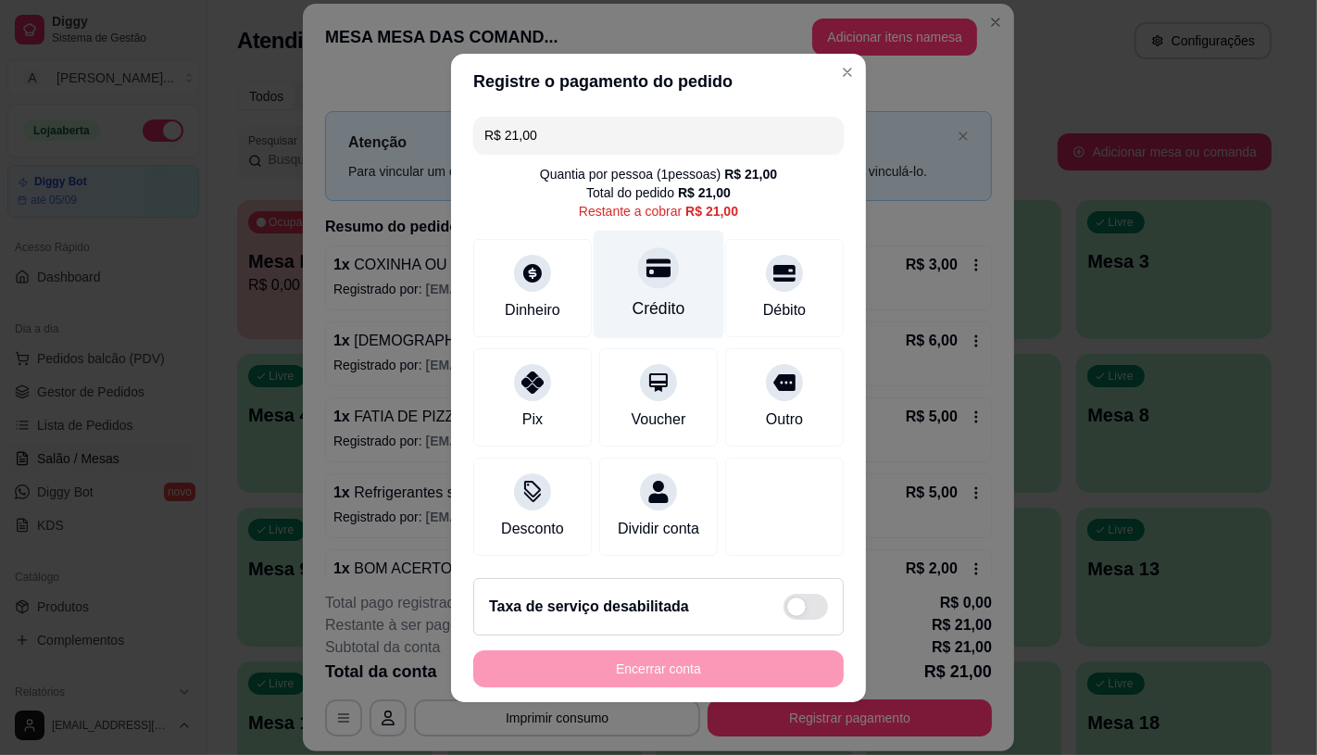
click at [646, 262] on icon at bounding box center [658, 268] width 24 height 24
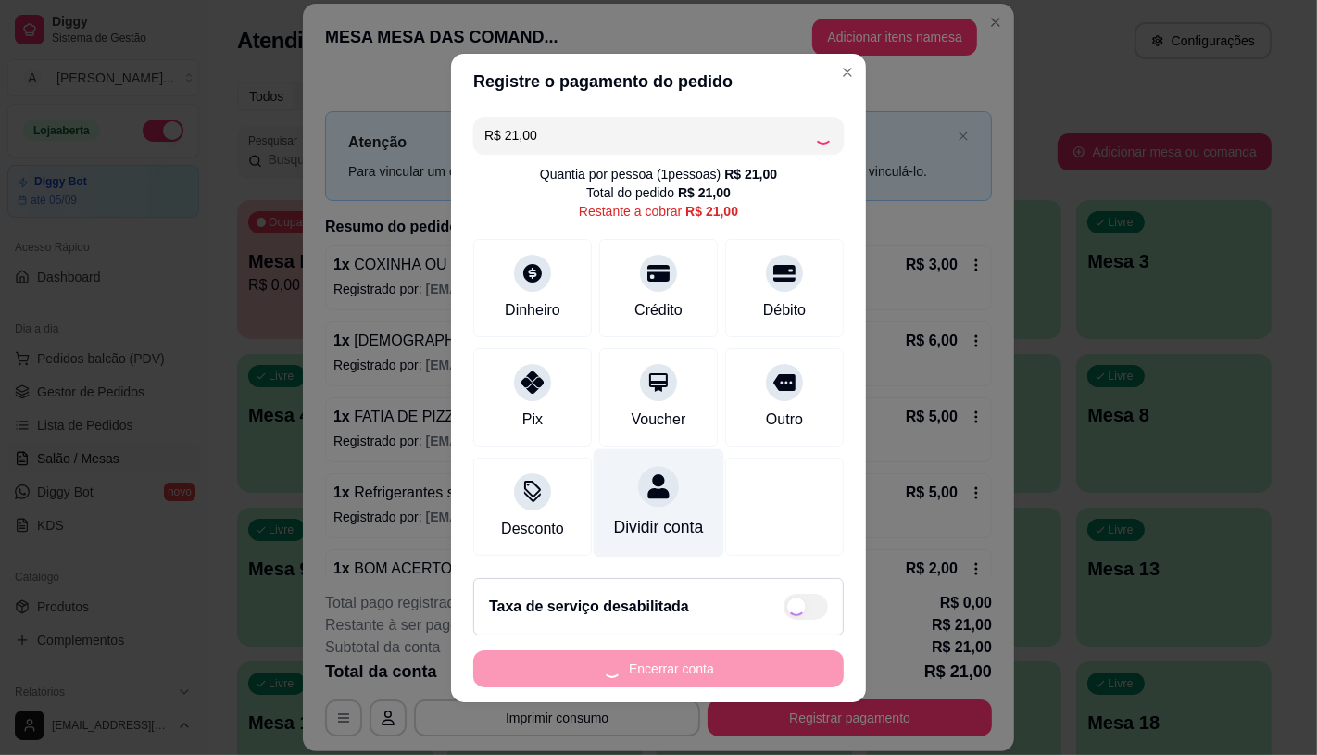
type input "R$ 0,00"
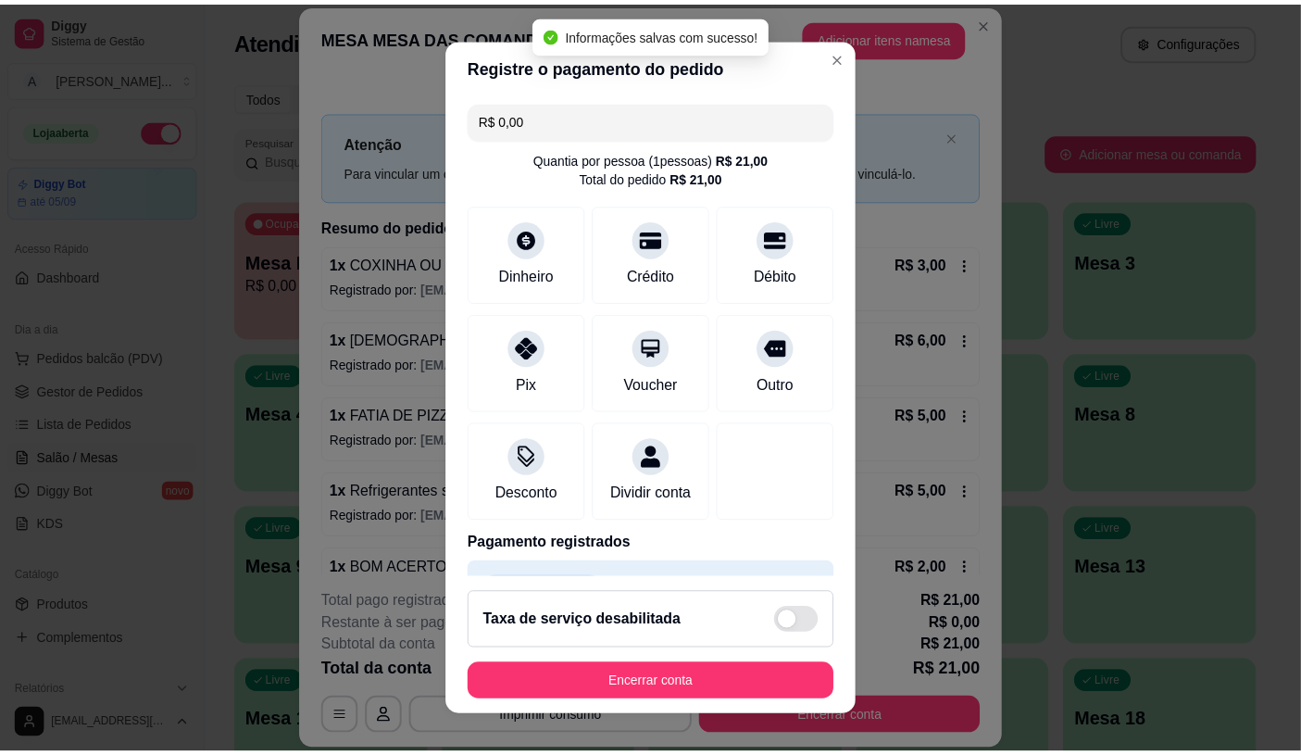
scroll to position [21, 0]
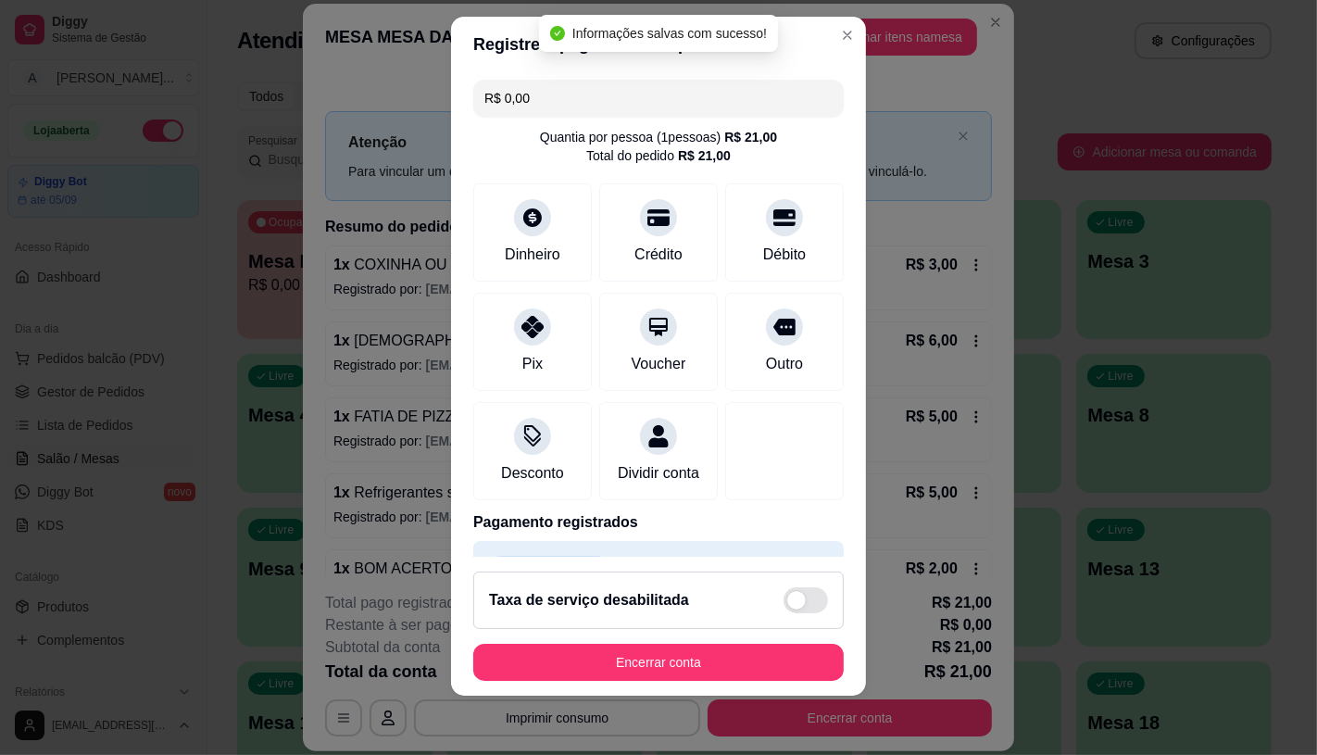
click at [634, 681] on footer "Taxa de serviço desabilitada Encerrar conta" at bounding box center [658, 626] width 415 height 139
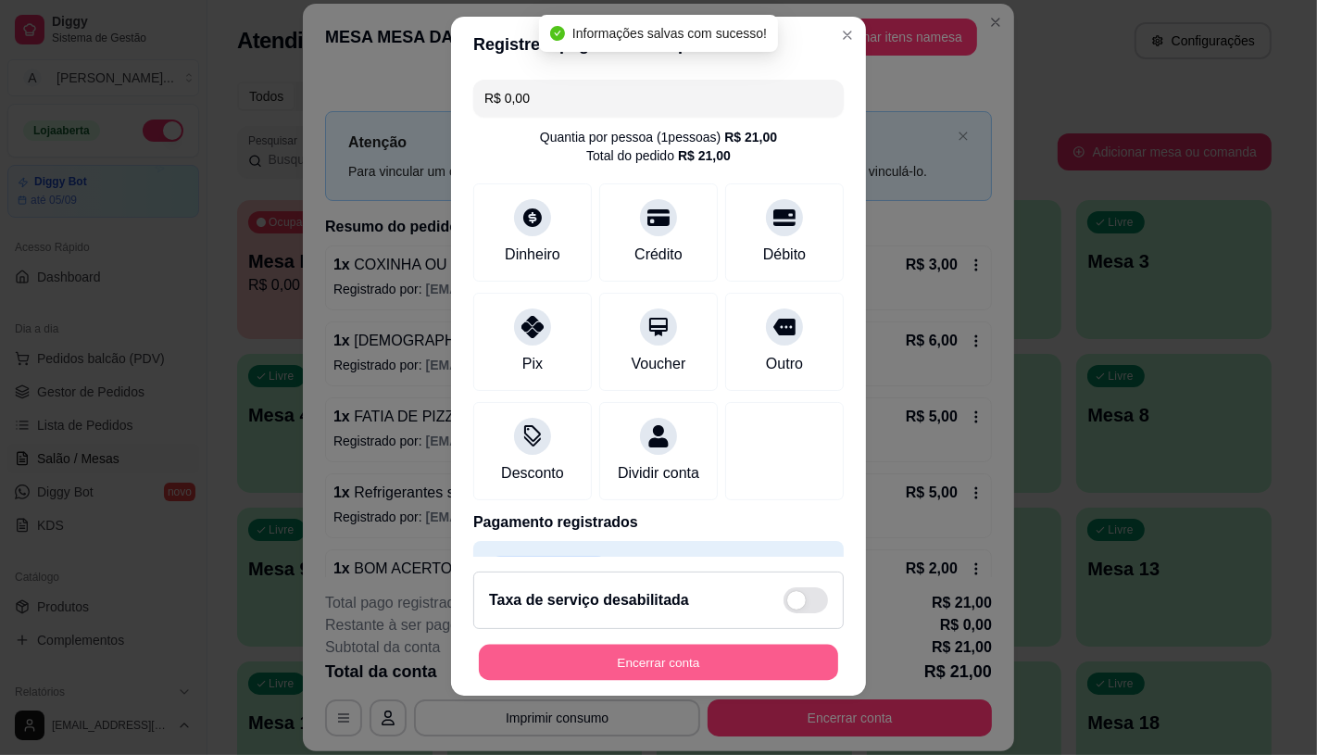
click at [634, 674] on button "Encerrar conta" at bounding box center [658, 663] width 359 height 36
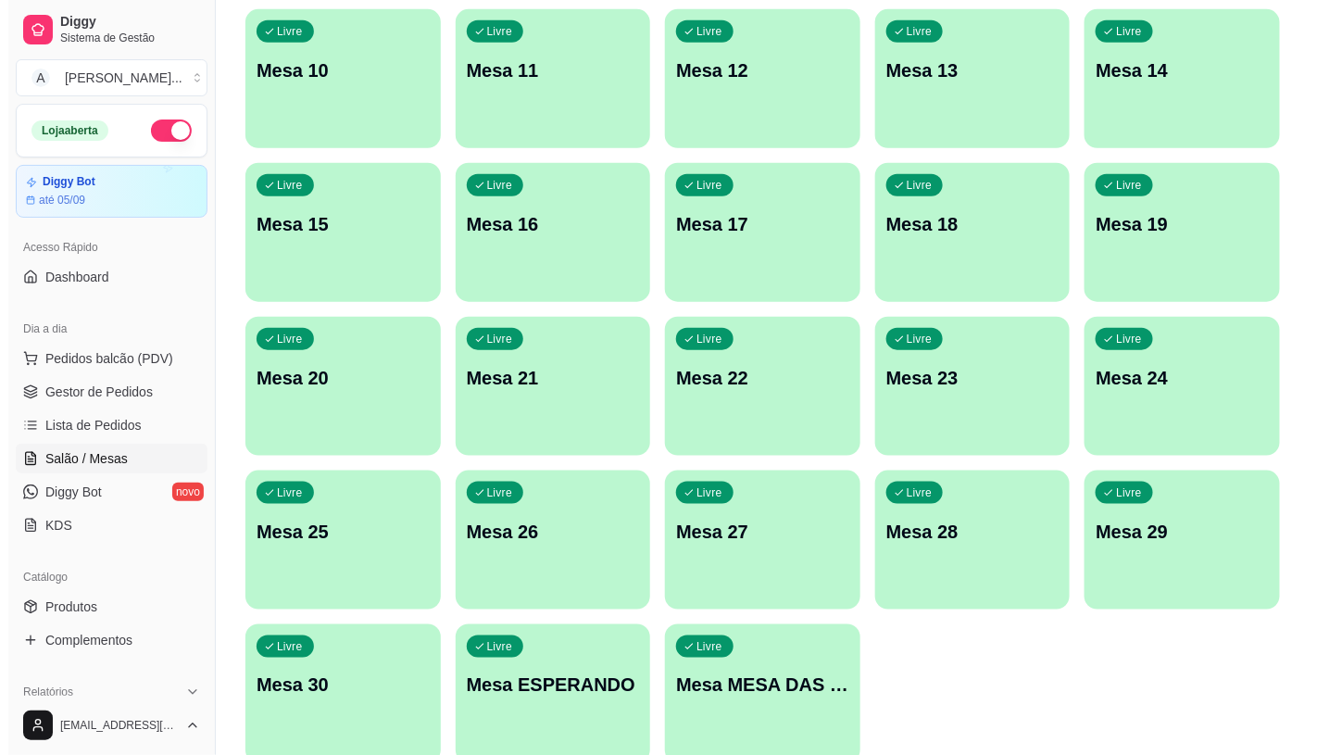
scroll to position [581, 0]
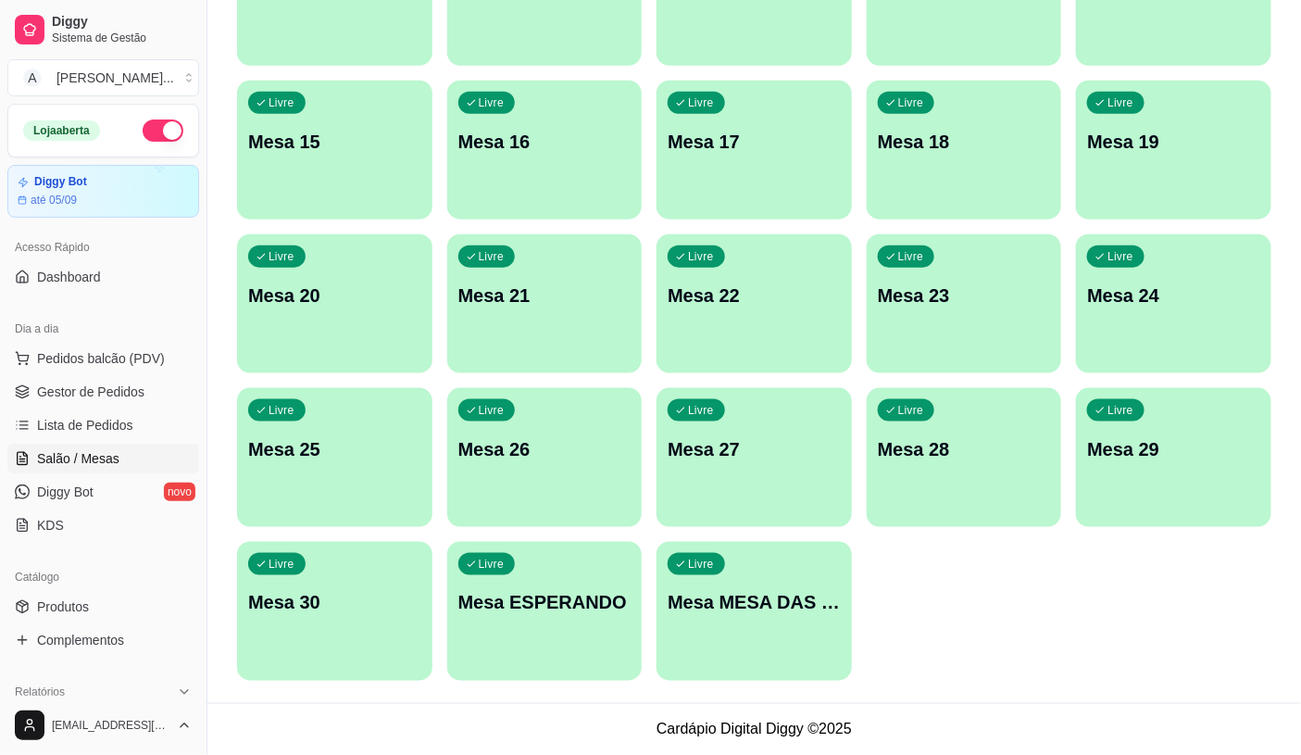
click at [721, 617] on div "Livre Mesa MESA DAS COMANDAS" at bounding box center [754, 600] width 195 height 117
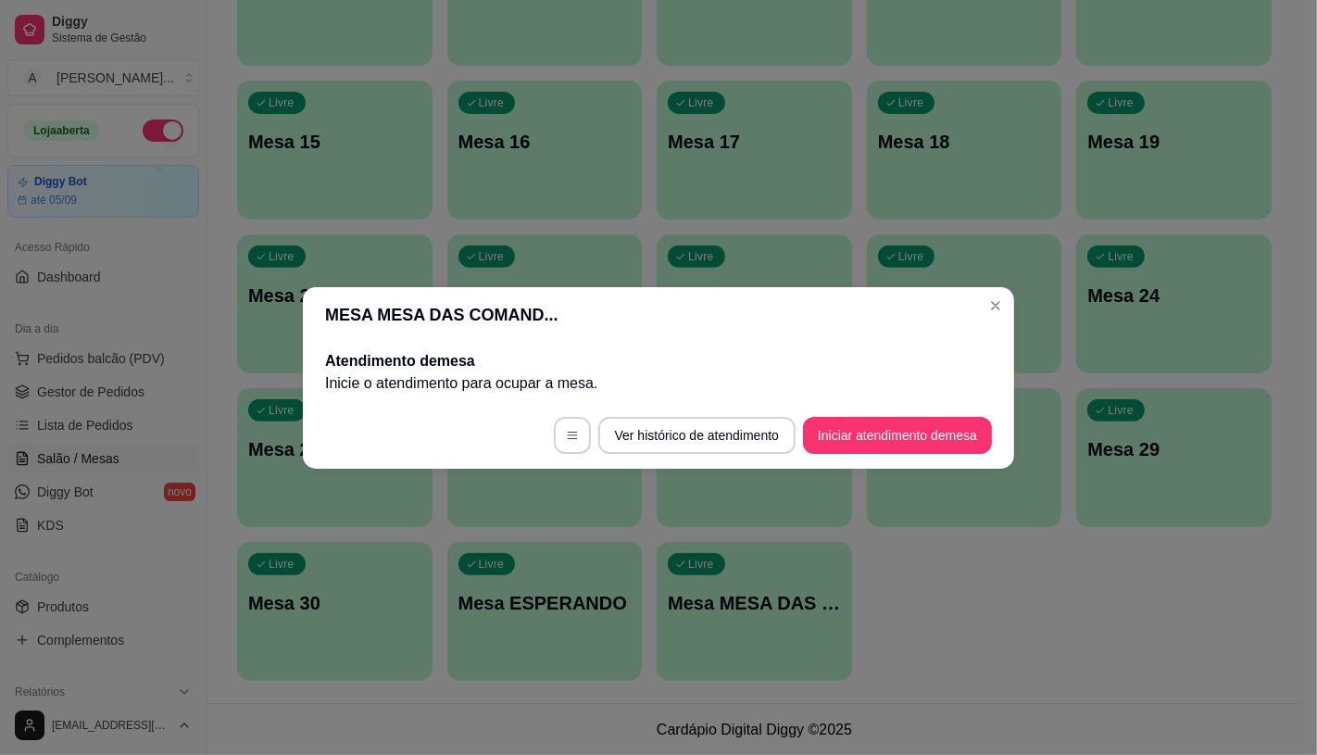
click at [884, 411] on footer "Ver histórico de atendimento Iniciar atendimento de mesa" at bounding box center [658, 435] width 711 height 67
click at [884, 420] on button "Iniciar atendimento de mesa" at bounding box center [897, 435] width 183 height 36
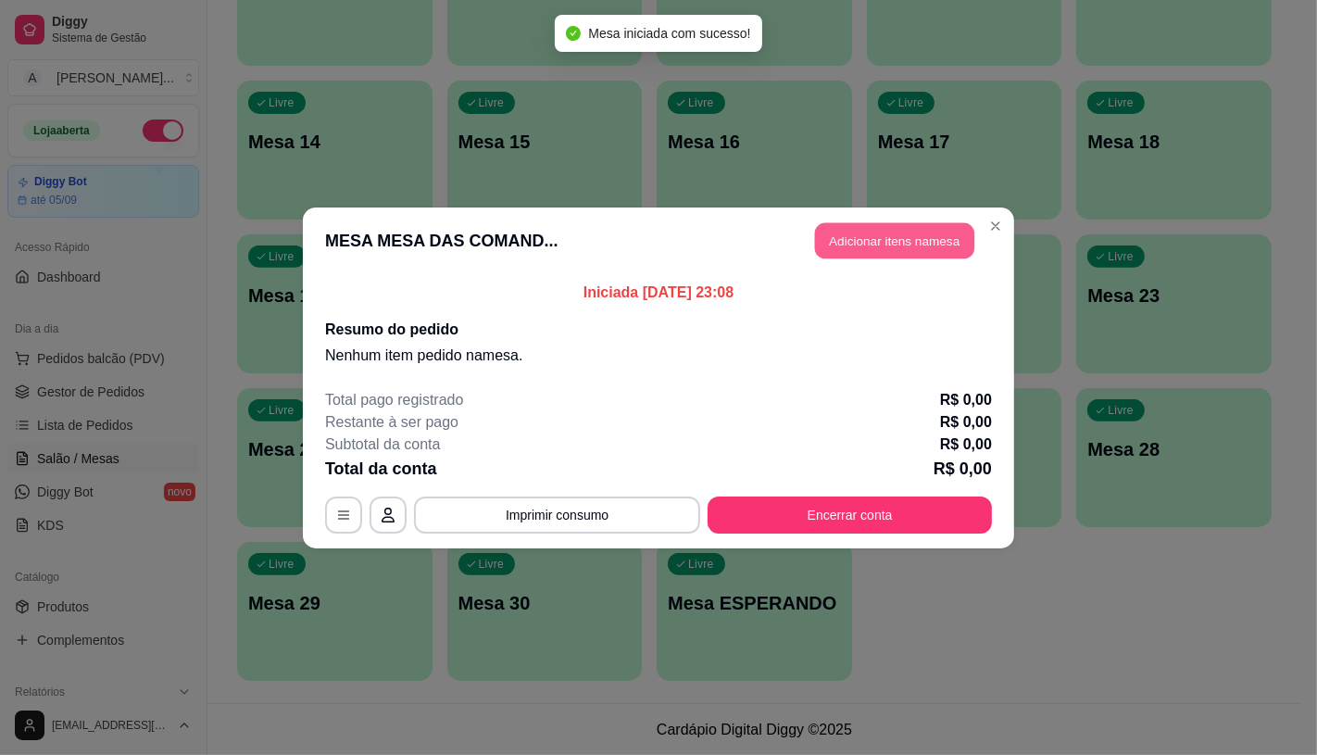
click at [963, 253] on button "Adicionar itens na mesa" at bounding box center [894, 240] width 159 height 36
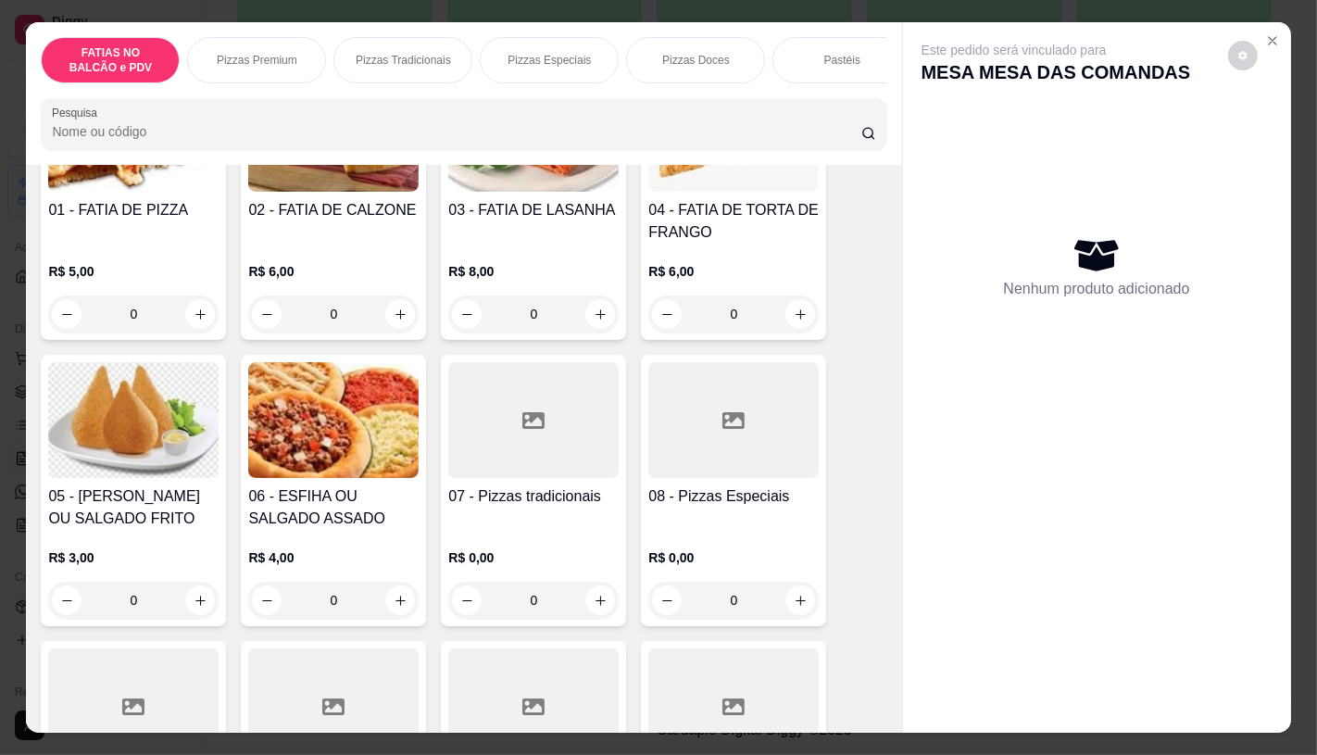
scroll to position [308, 0]
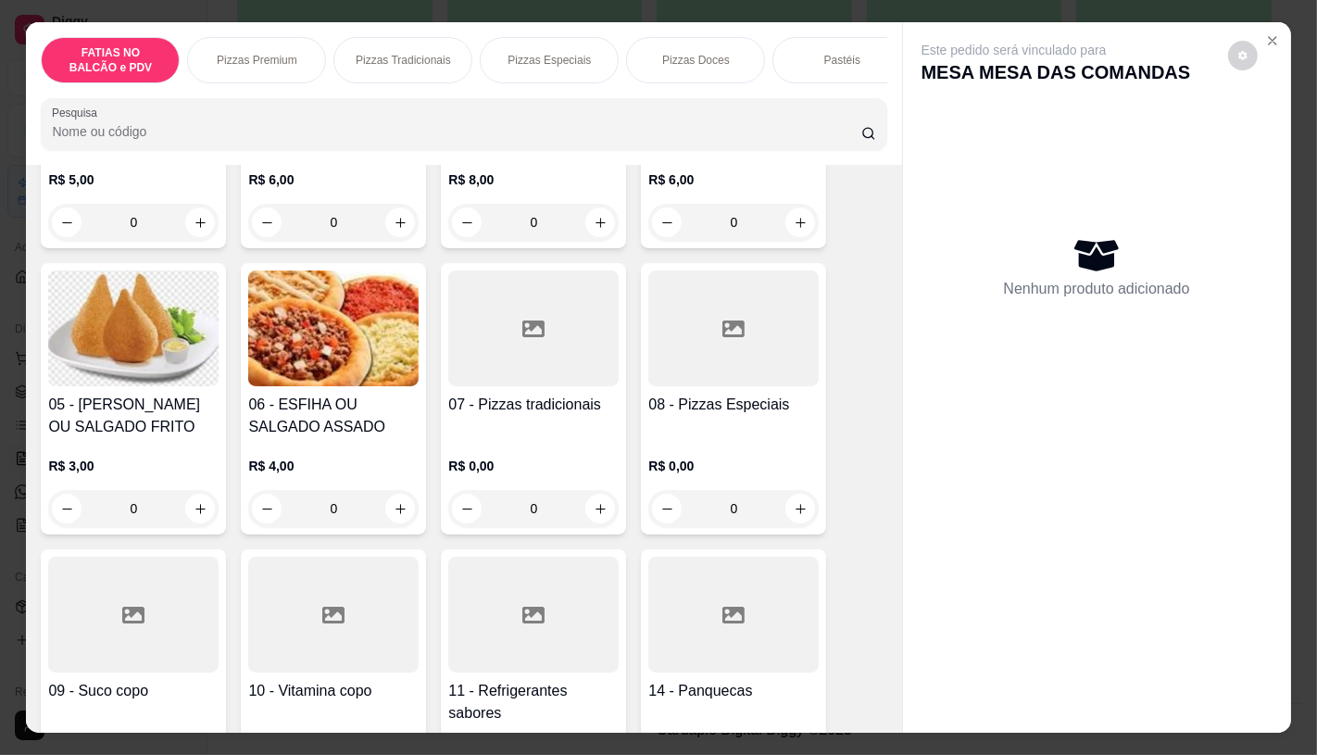
click at [723, 386] on div at bounding box center [733, 328] width 170 height 116
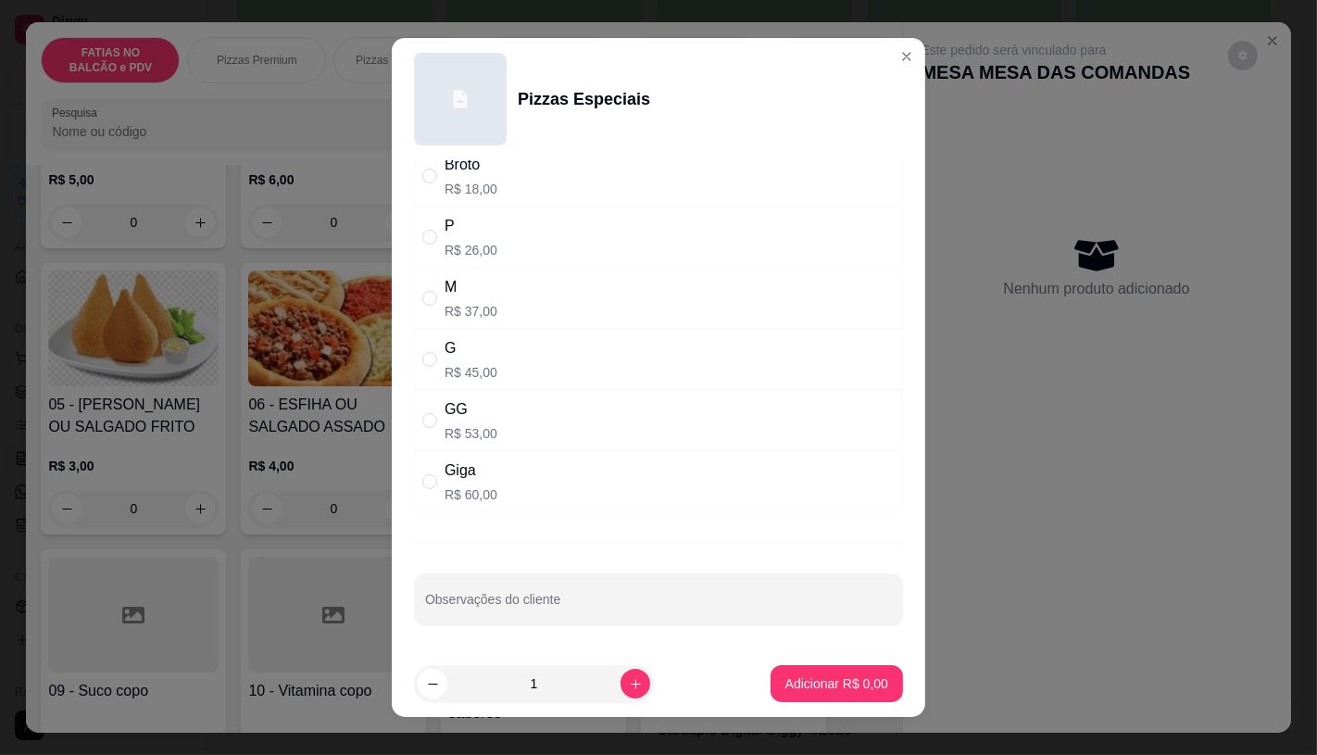
click at [584, 529] on div "Escolha uma das opções Obrigatório Broto R$ 18,00 P R$ 26,00 M R$ 37,00 G R$ 45…" at bounding box center [658, 405] width 533 height 491
click at [668, 516] on div "Escolha uma das opções Obrigatório Broto R$ 18,00 P R$ 26,00 M R$ 37,00 G R$ 45…" at bounding box center [658, 405] width 533 height 491
click at [709, 478] on div "Giga R$ 60,00" at bounding box center [658, 481] width 489 height 61
radio input "true"
click at [799, 697] on button "Adicionar R$ 60,00" at bounding box center [833, 683] width 140 height 37
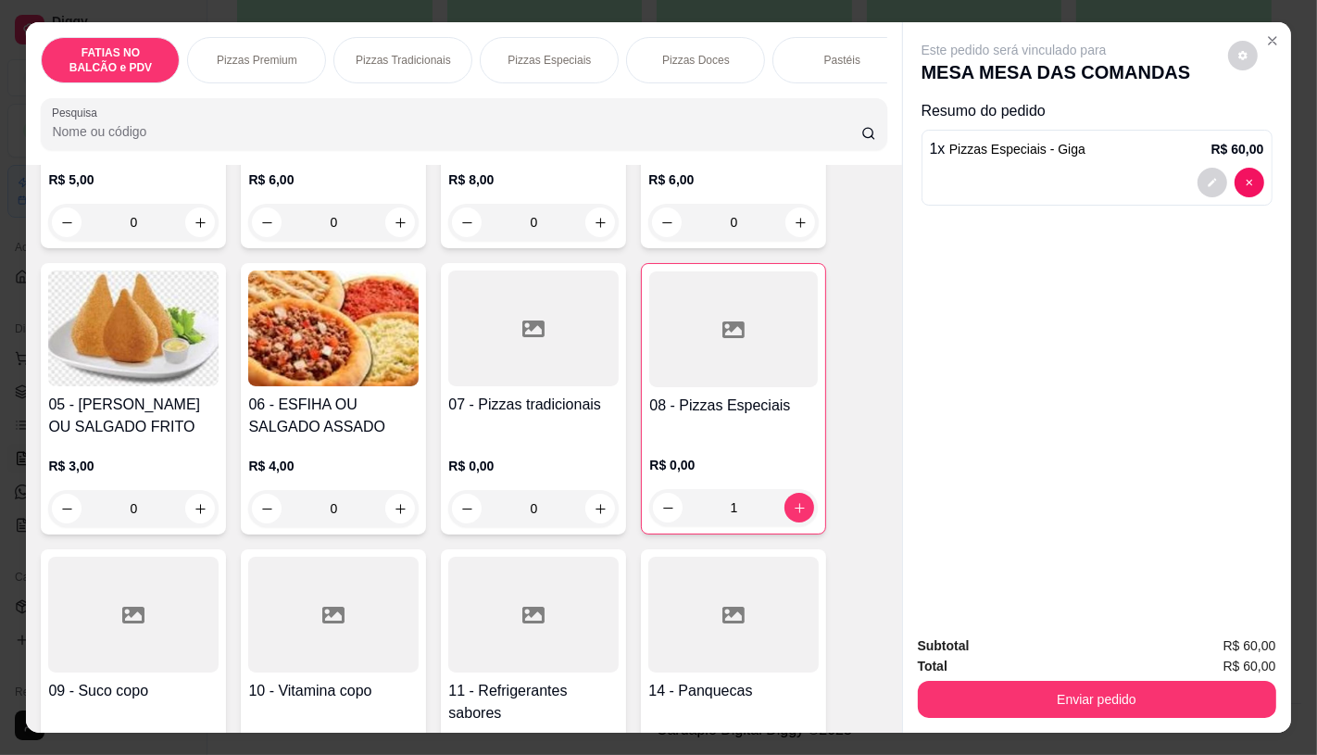
type input "1"
click at [549, 402] on h4 "07 - Pizzas tradicionais" at bounding box center [533, 405] width 170 height 22
click at [516, 597] on div at bounding box center [533, 615] width 170 height 116
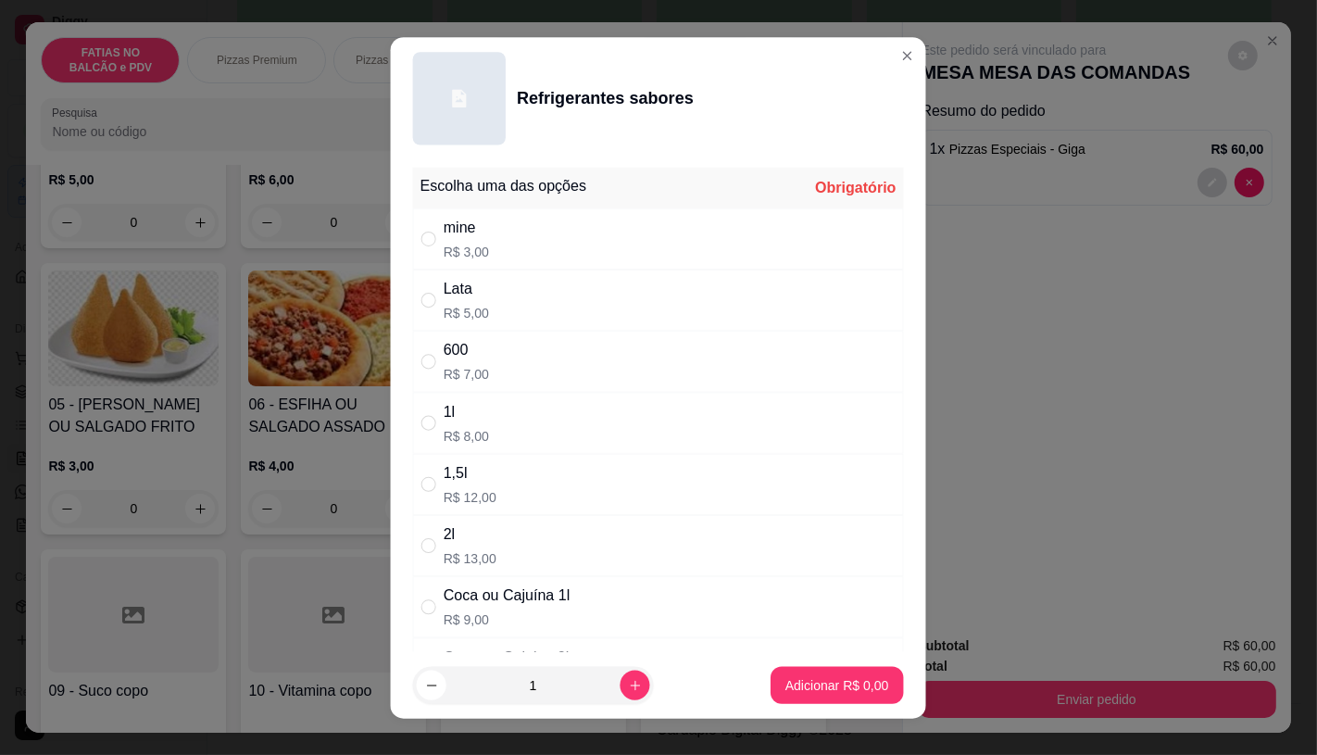
scroll to position [103, 0]
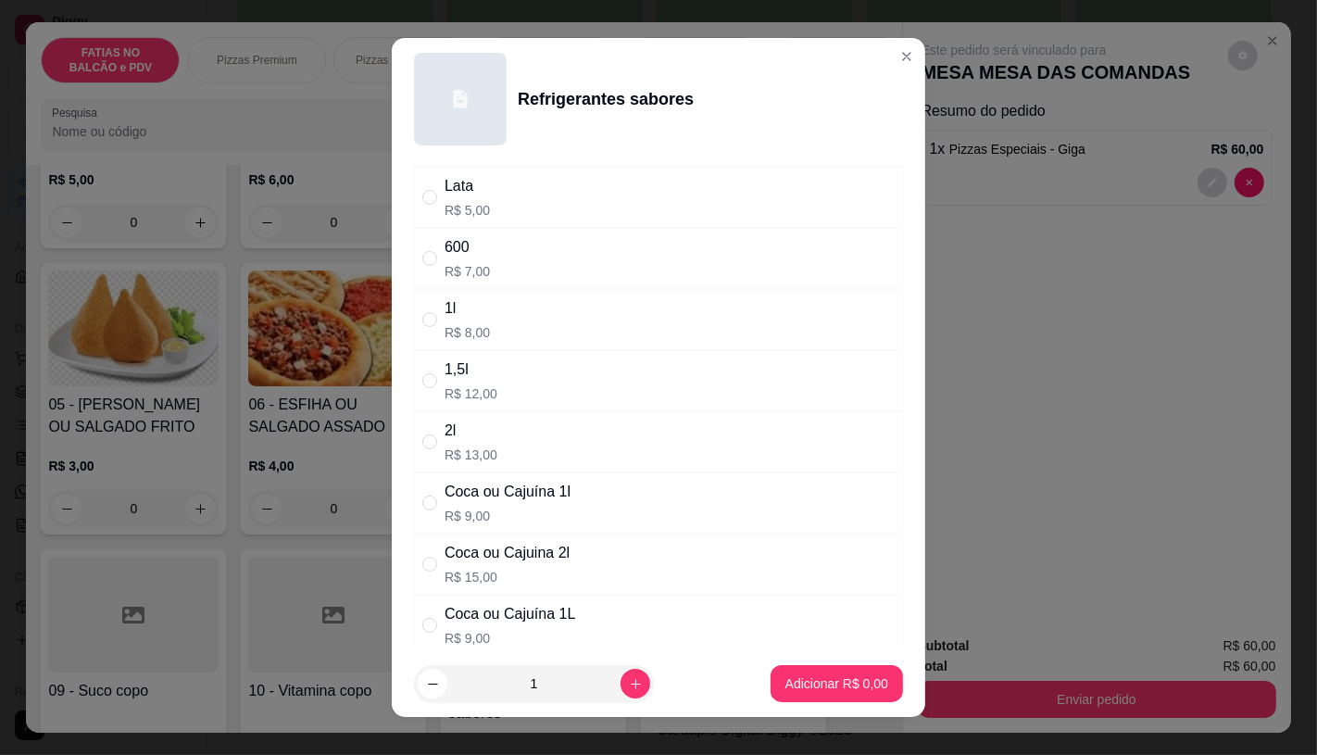
click at [519, 575] on p "R$ 15,00" at bounding box center [507, 577] width 125 height 19
radio input "true"
click at [629, 680] on icon "increase-product-quantity" at bounding box center [636, 684] width 14 height 14
type input "2"
click at [767, 693] on button "Adicionar R$ 30,00" at bounding box center [833, 683] width 140 height 37
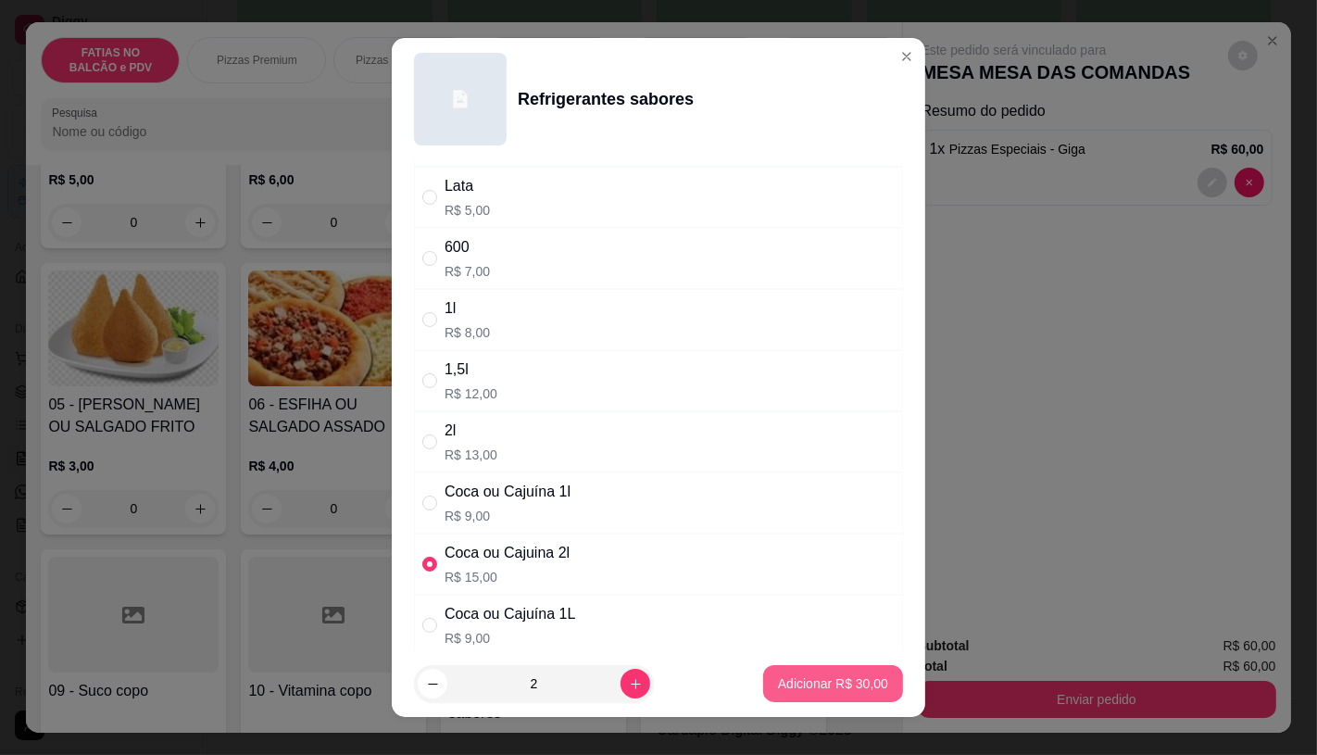
type input "2"
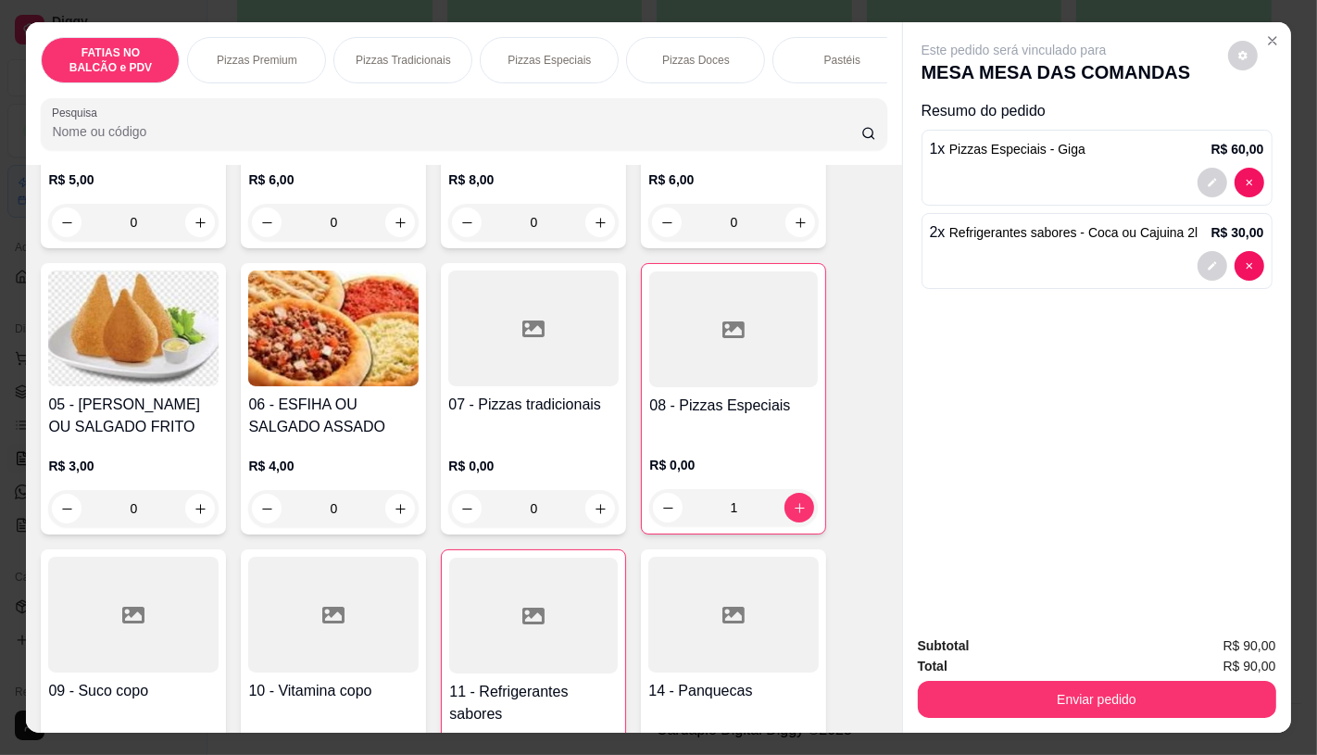
scroll to position [0, 1926]
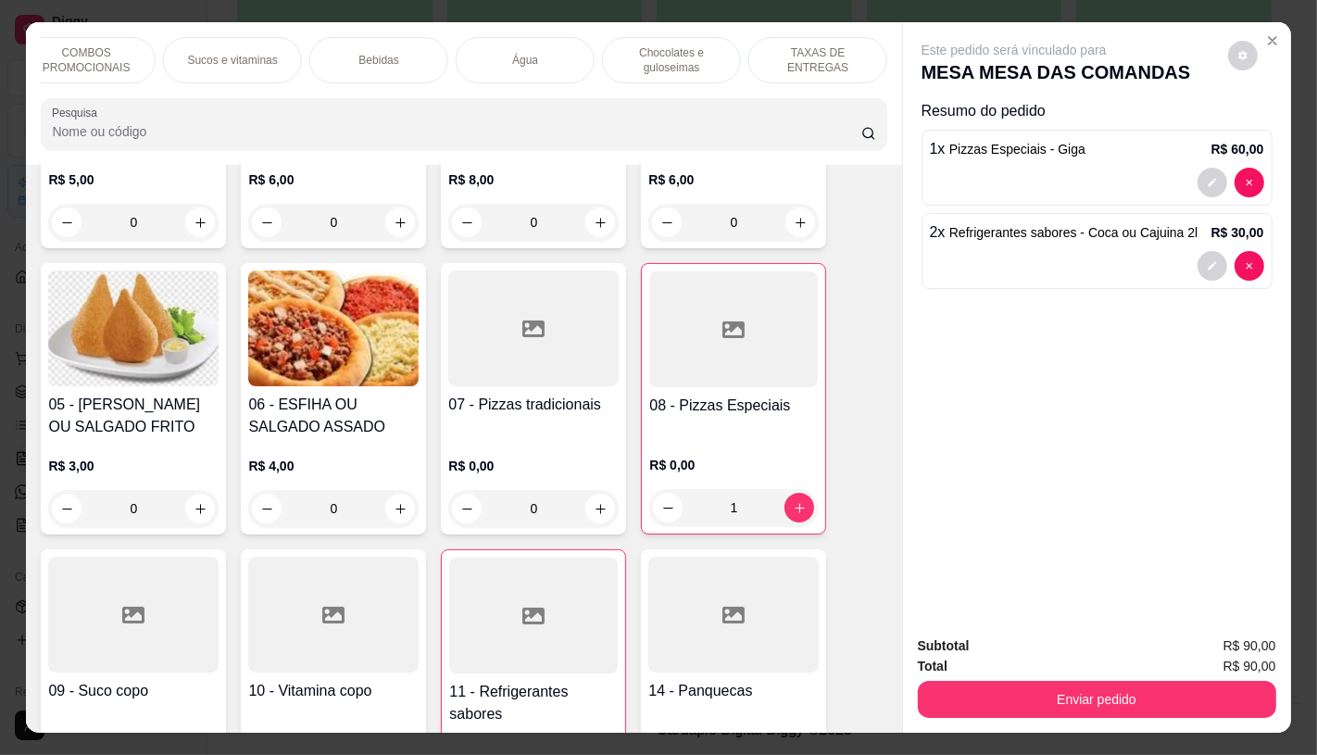
click at [839, 45] on p "TAXAS DE ENTREGAS" at bounding box center [817, 60] width 107 height 30
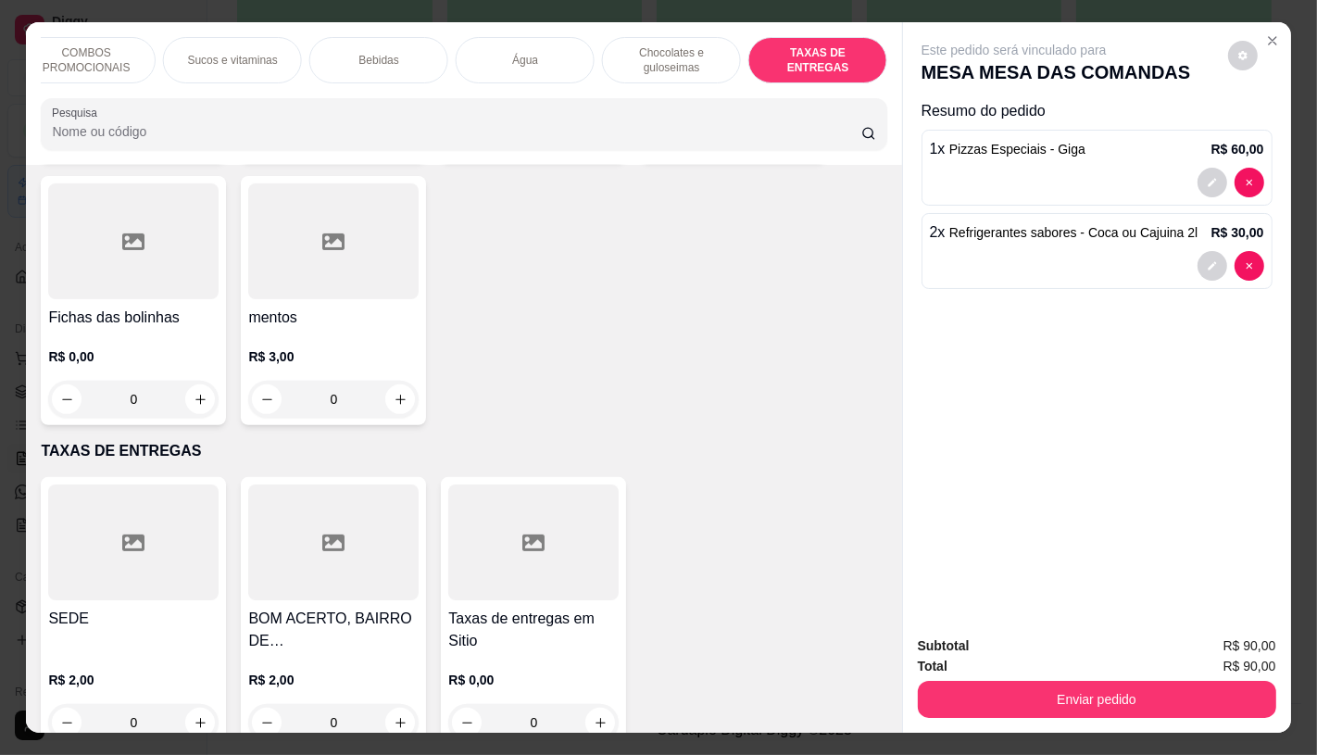
scroll to position [44, 0]
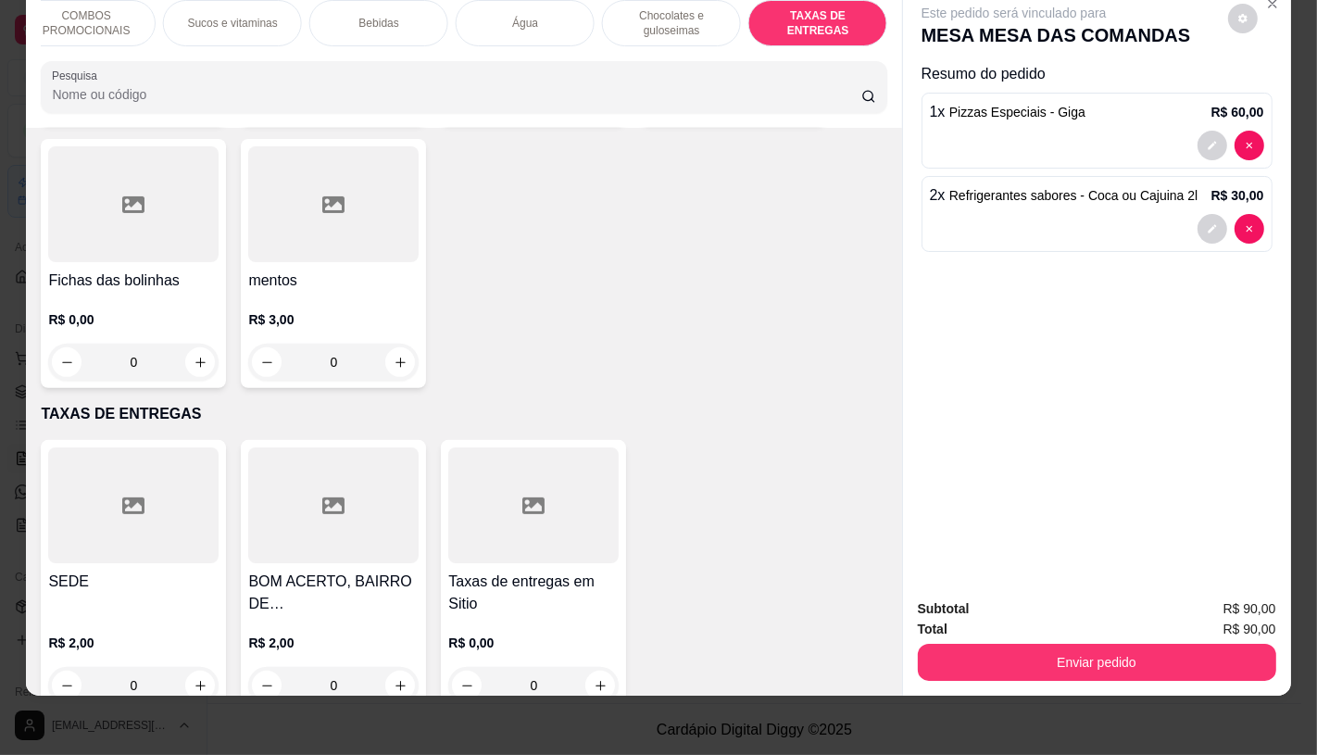
click at [546, 511] on div at bounding box center [533, 505] width 170 height 116
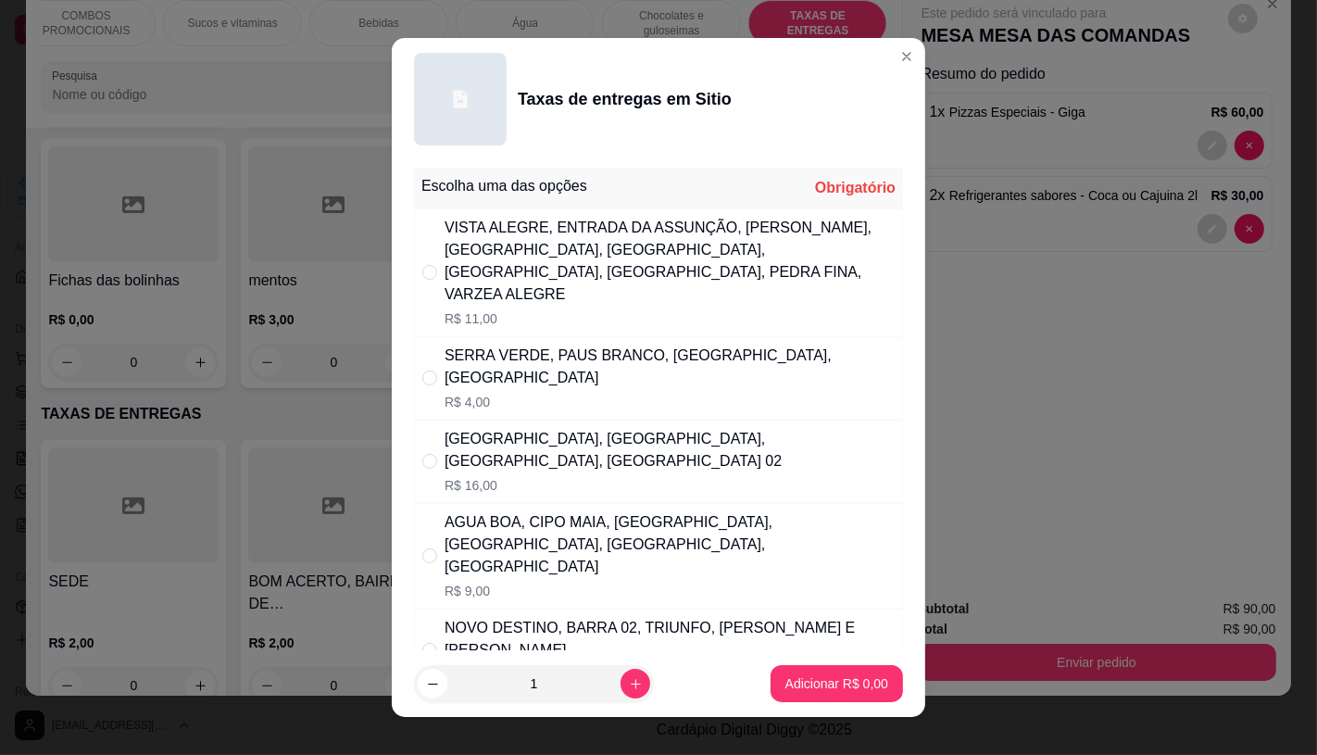
click at [528, 393] on p "R$ 4,00" at bounding box center [670, 402] width 450 height 19
radio input "true"
click at [806, 687] on p "Adicionar R$ 4,00" at bounding box center [836, 683] width 103 height 19
type input "1"
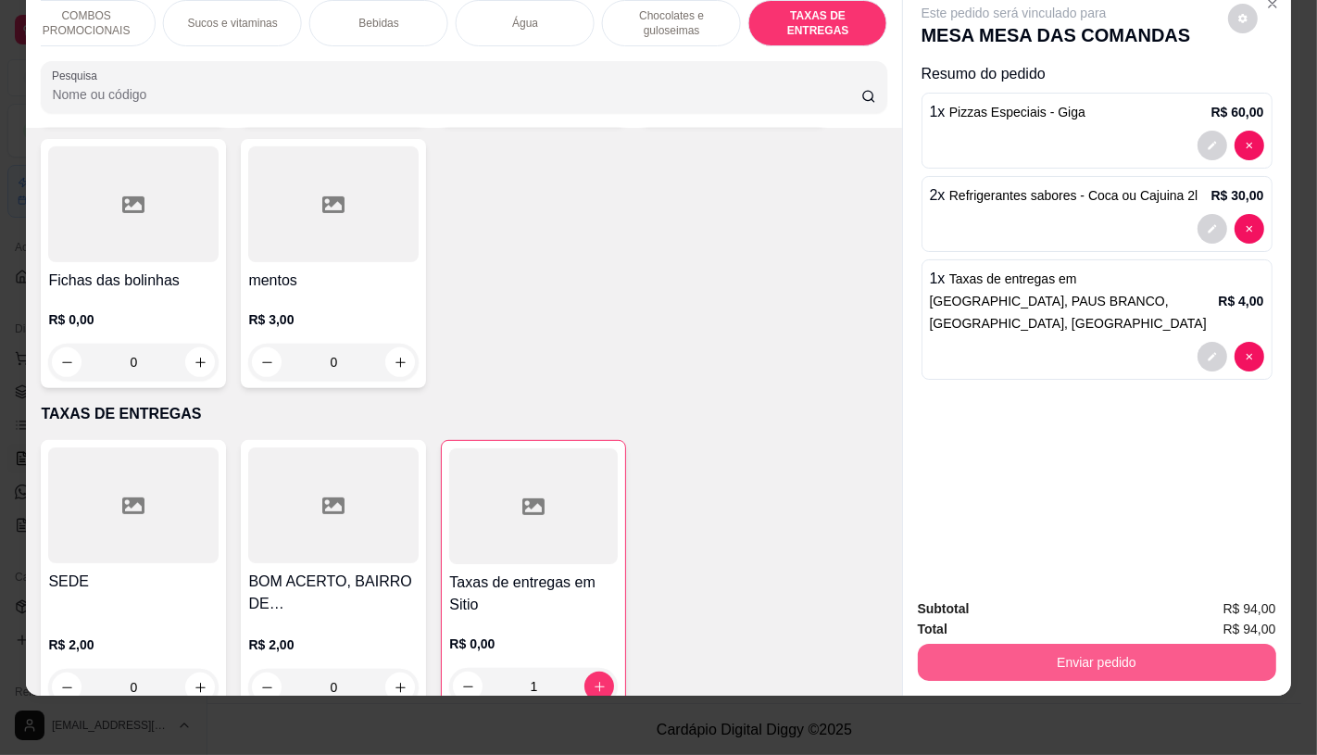
click at [1050, 658] on button "Enviar pedido" at bounding box center [1097, 662] width 358 height 37
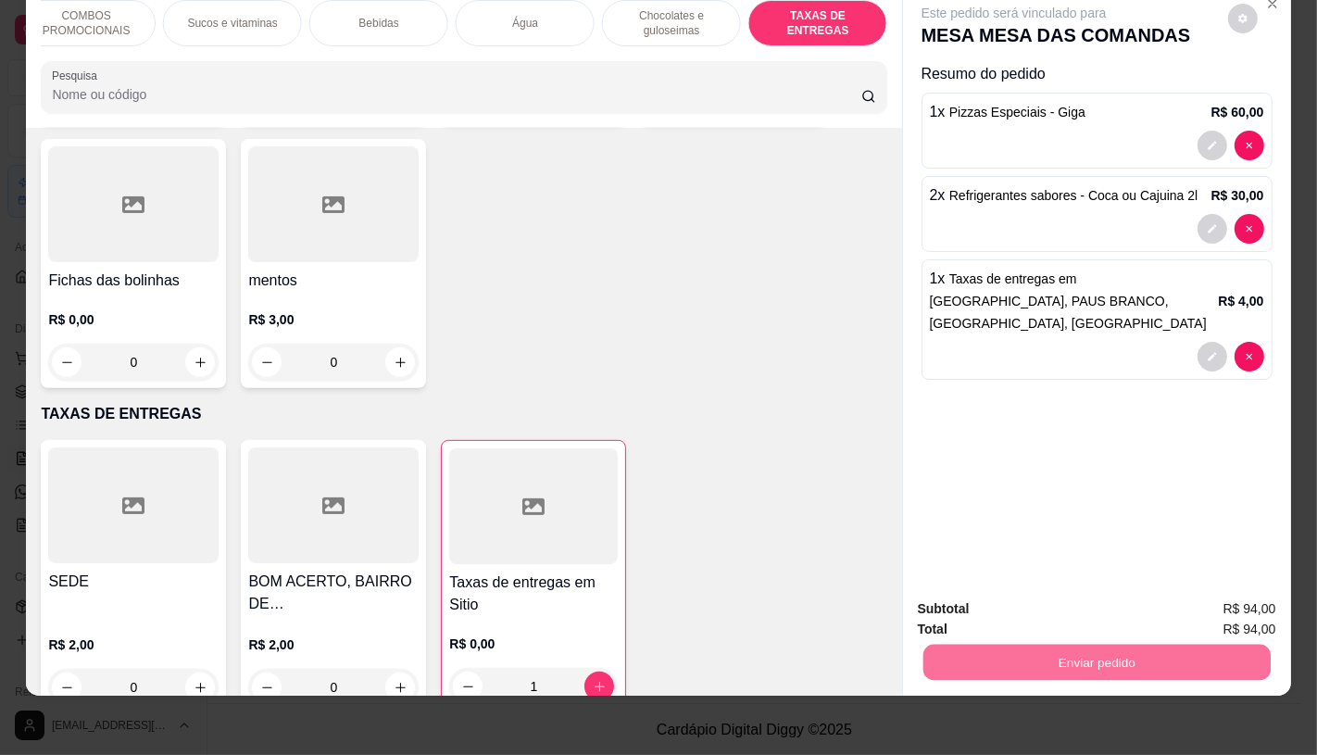
click at [1042, 615] on button "Não registrar e enviar pedido" at bounding box center [1034, 602] width 187 height 34
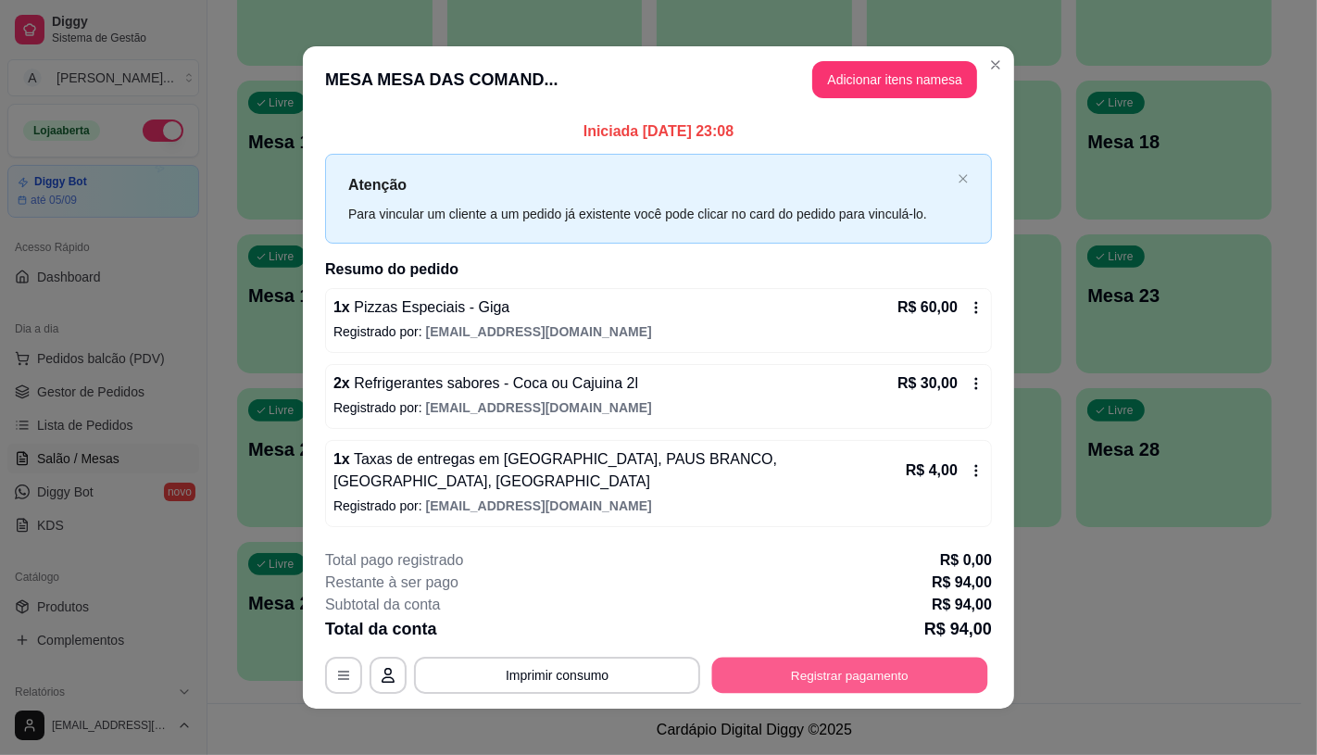
click at [748, 677] on button "Registrar pagamento" at bounding box center [850, 676] width 276 height 36
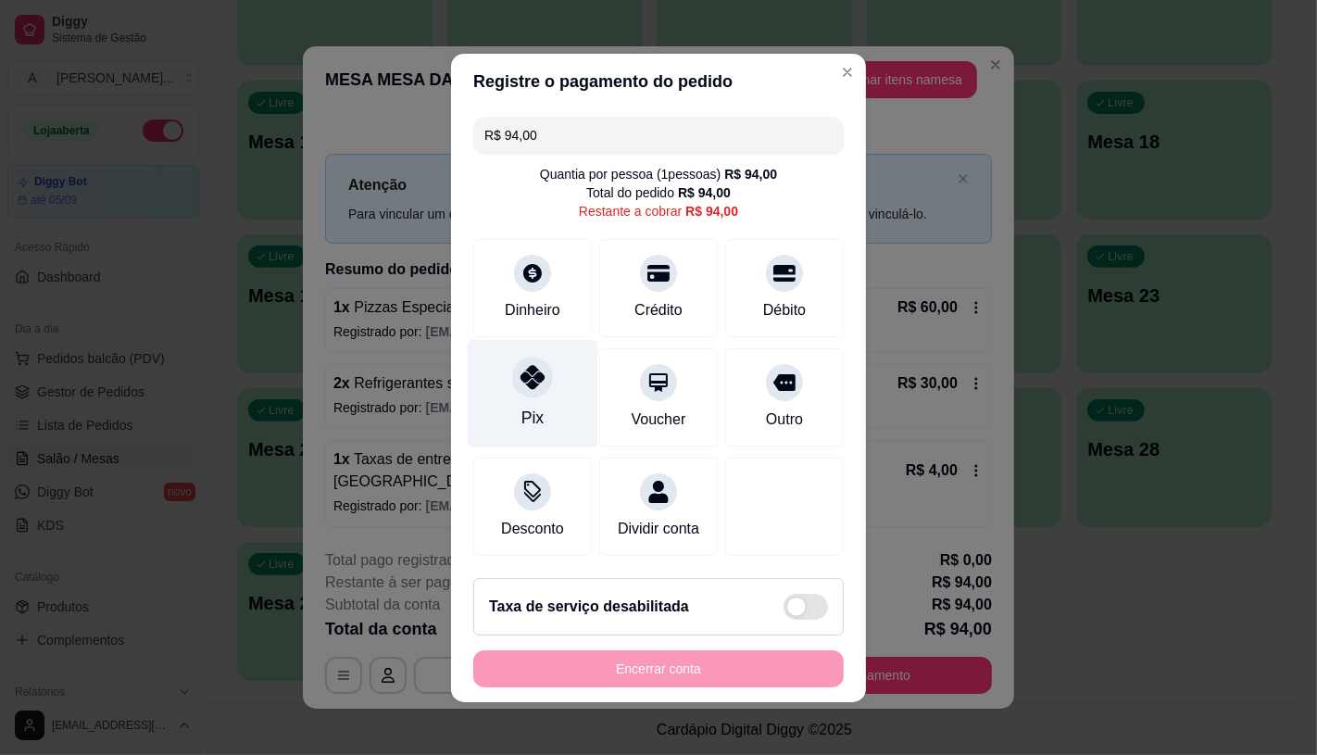
click at [472, 403] on div "Pix" at bounding box center [533, 393] width 131 height 108
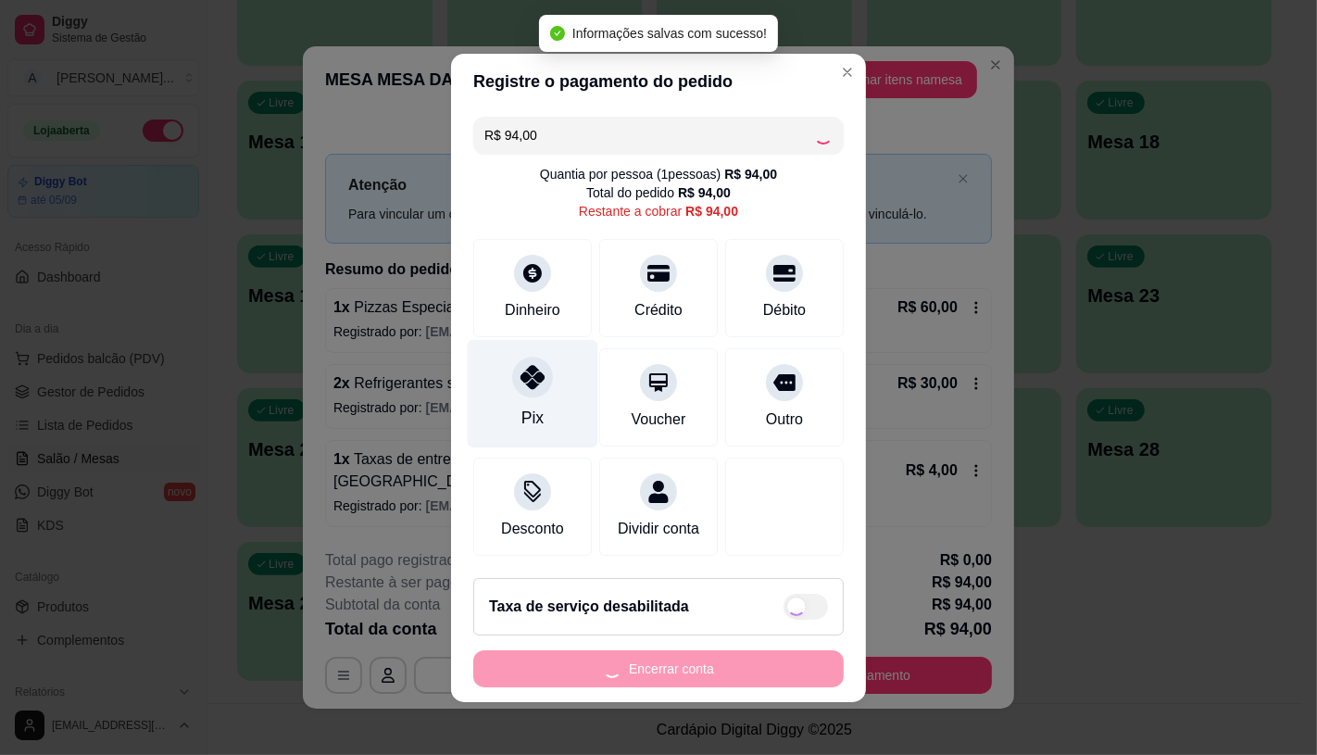
type input "R$ 0,00"
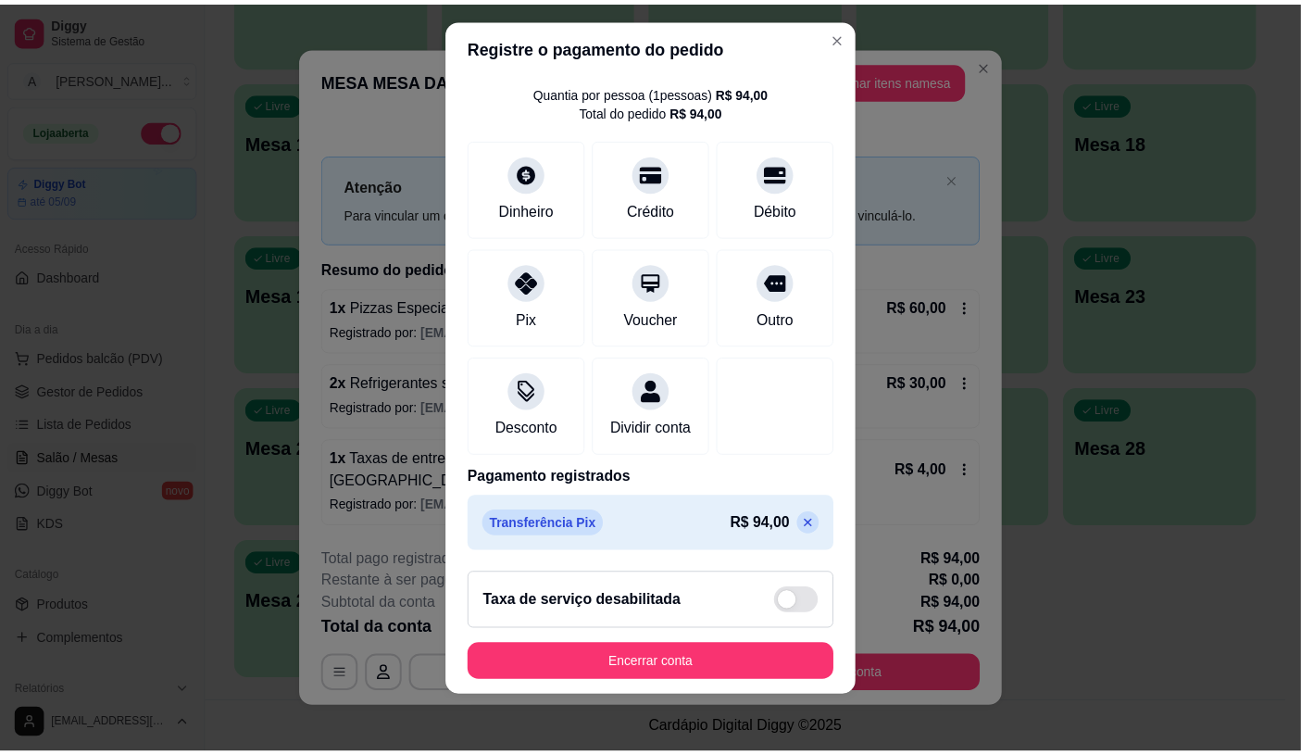
scroll to position [21, 0]
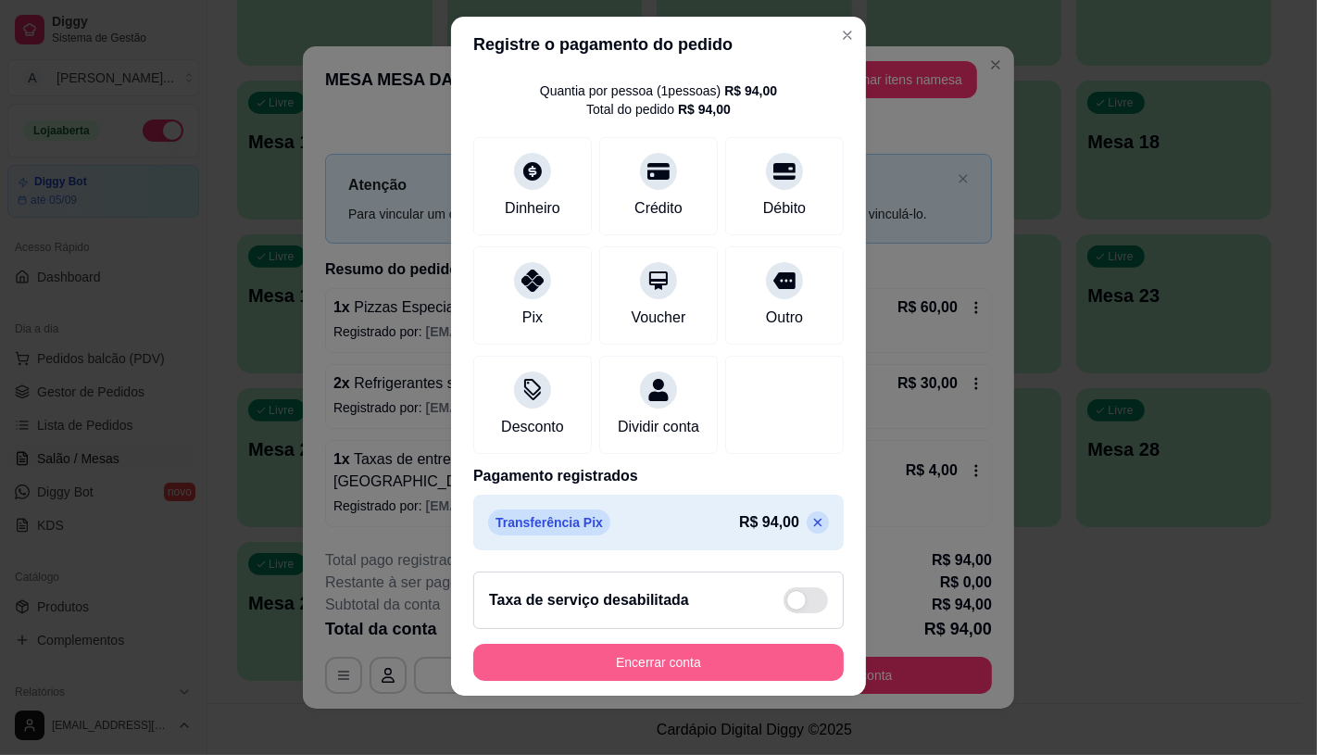
click at [634, 661] on button "Encerrar conta" at bounding box center [658, 662] width 370 height 37
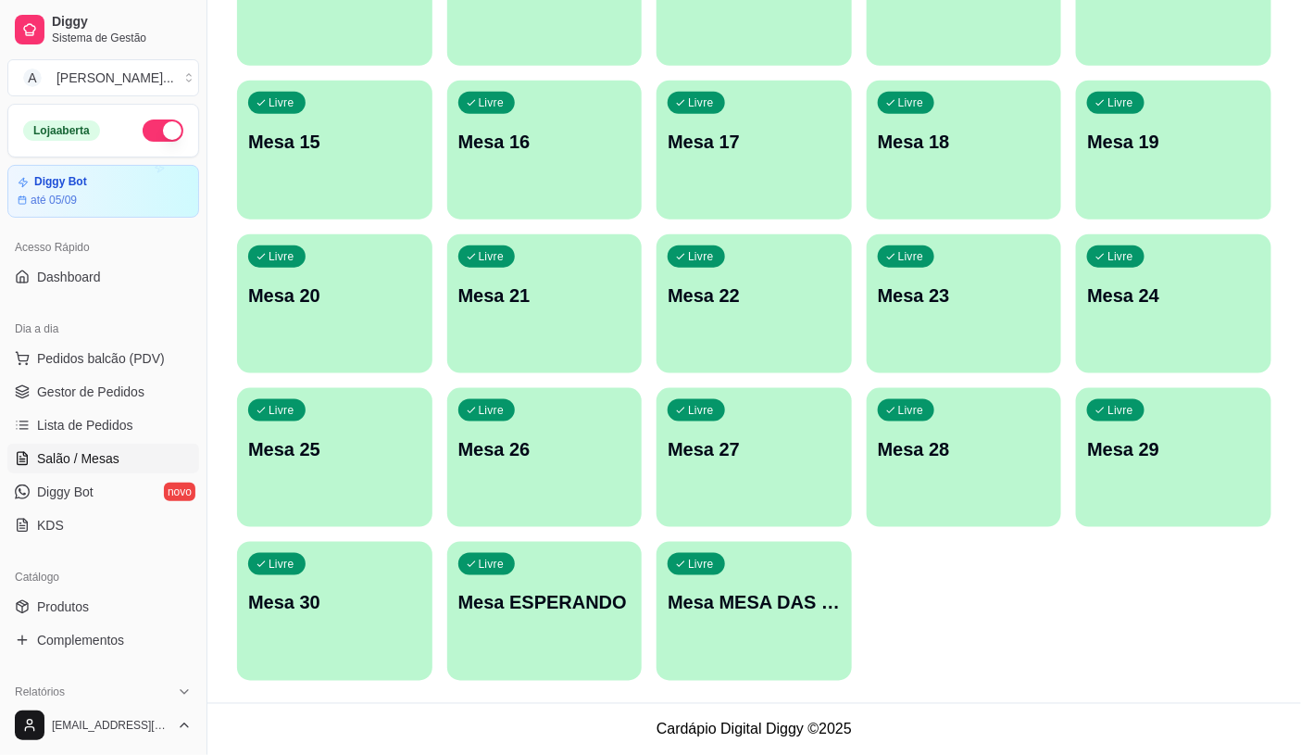
click at [1219, 707] on main "Toggle Sidebar Sistema de Gestão Diggy Atendimento Salão Configurações Todos Me…" at bounding box center [754, 87] width 1094 height 1336
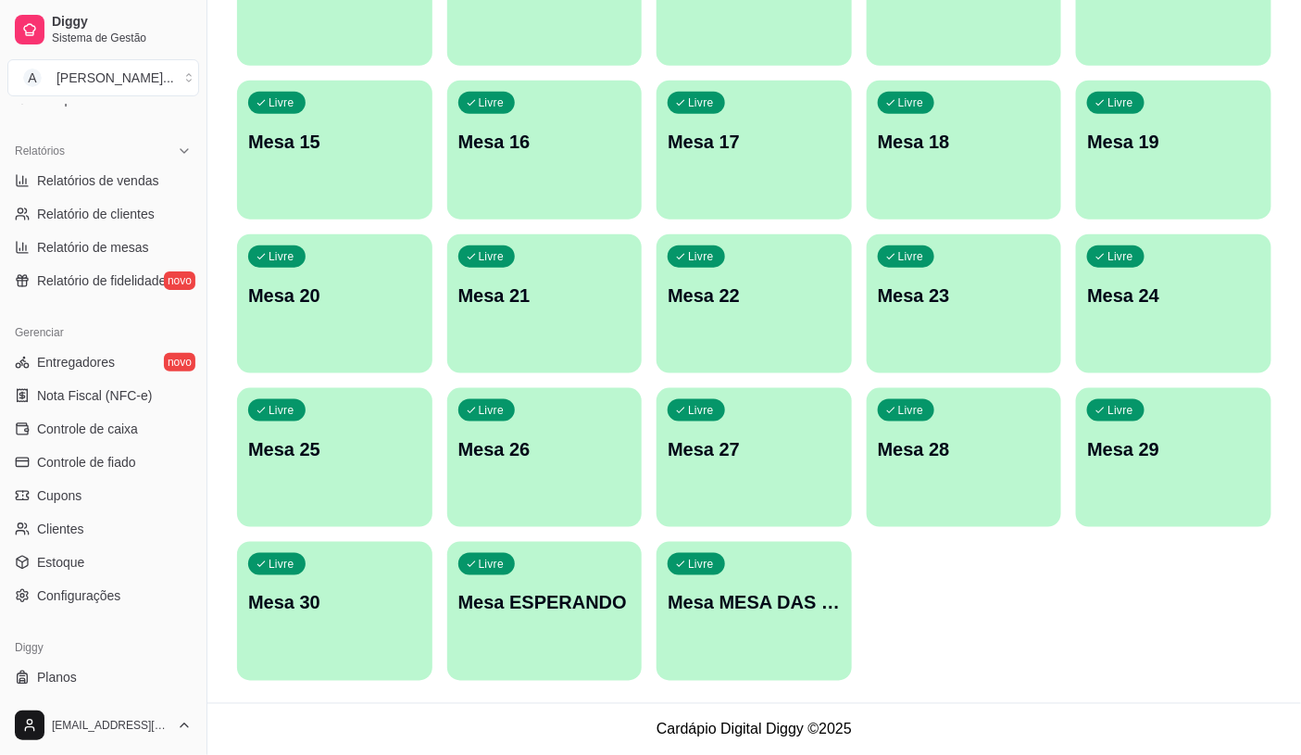
scroll to position [577, 0]
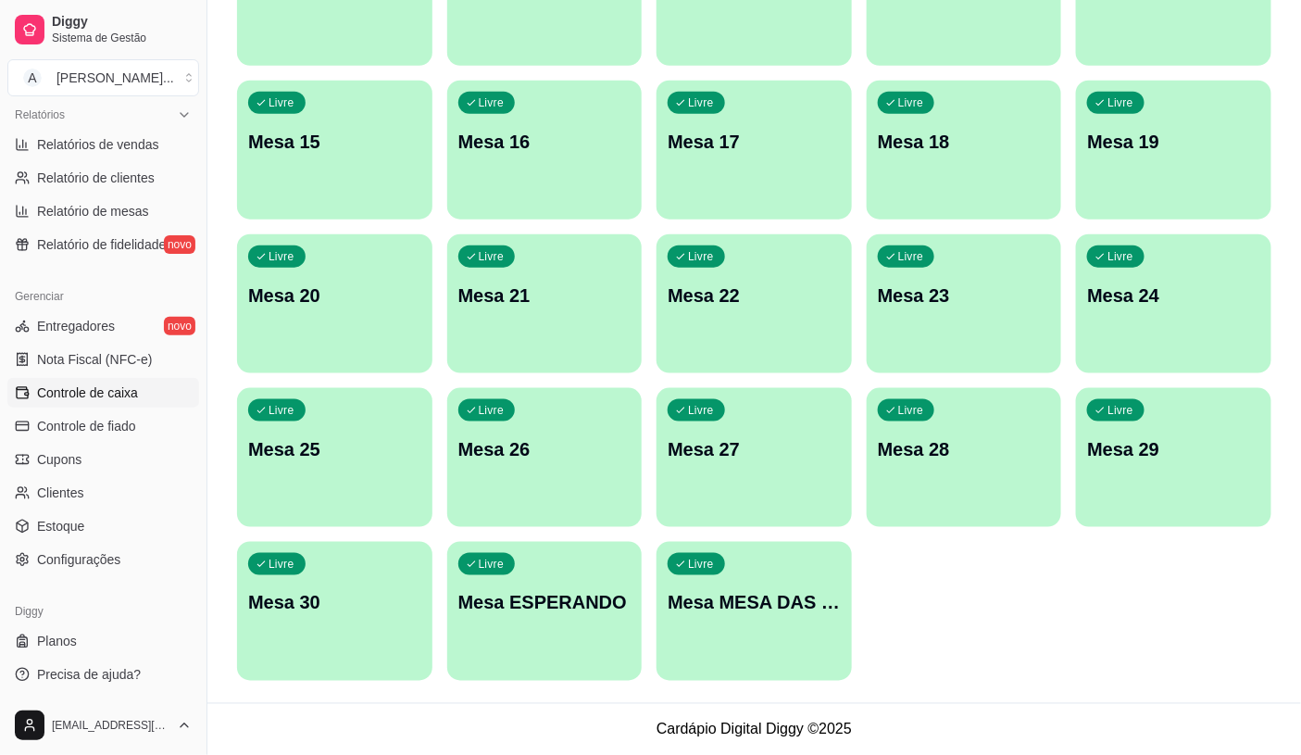
click at [121, 394] on span "Controle de caixa" at bounding box center [87, 392] width 101 height 19
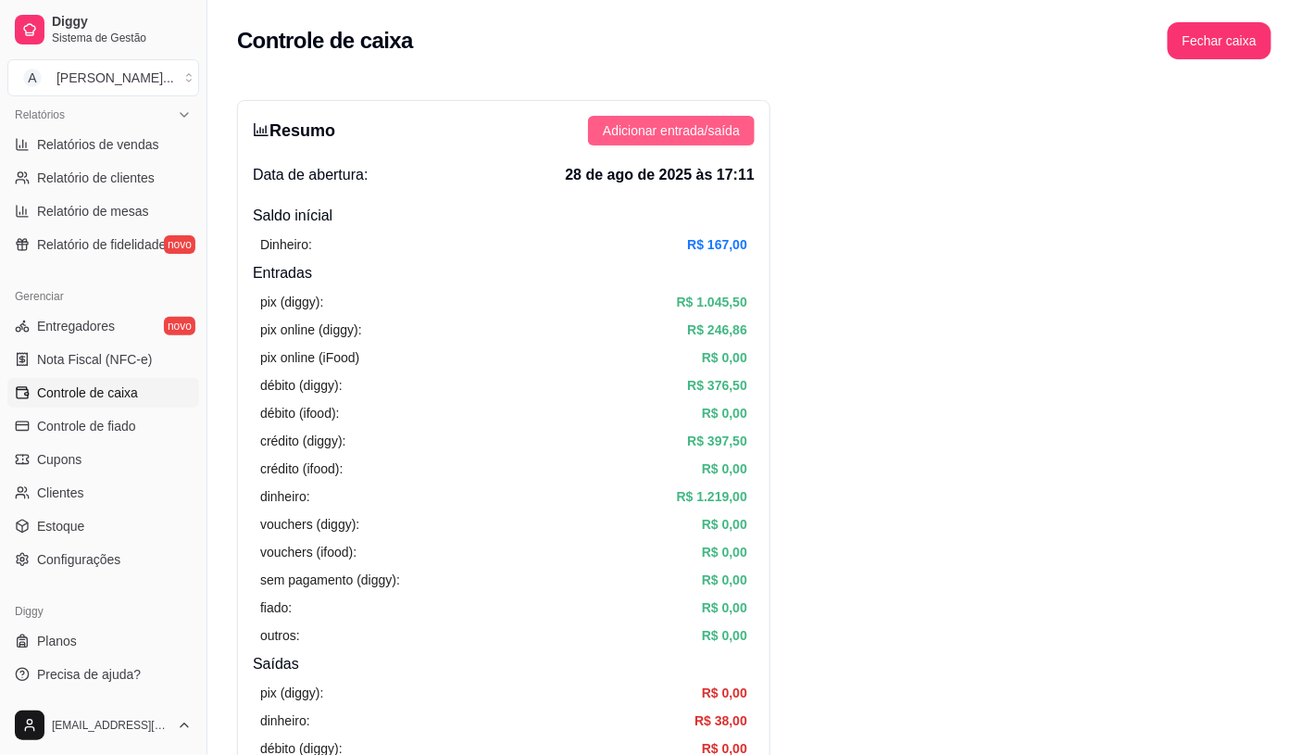
click at [698, 130] on span "Adicionar entrada/saída" at bounding box center [671, 130] width 137 height 20
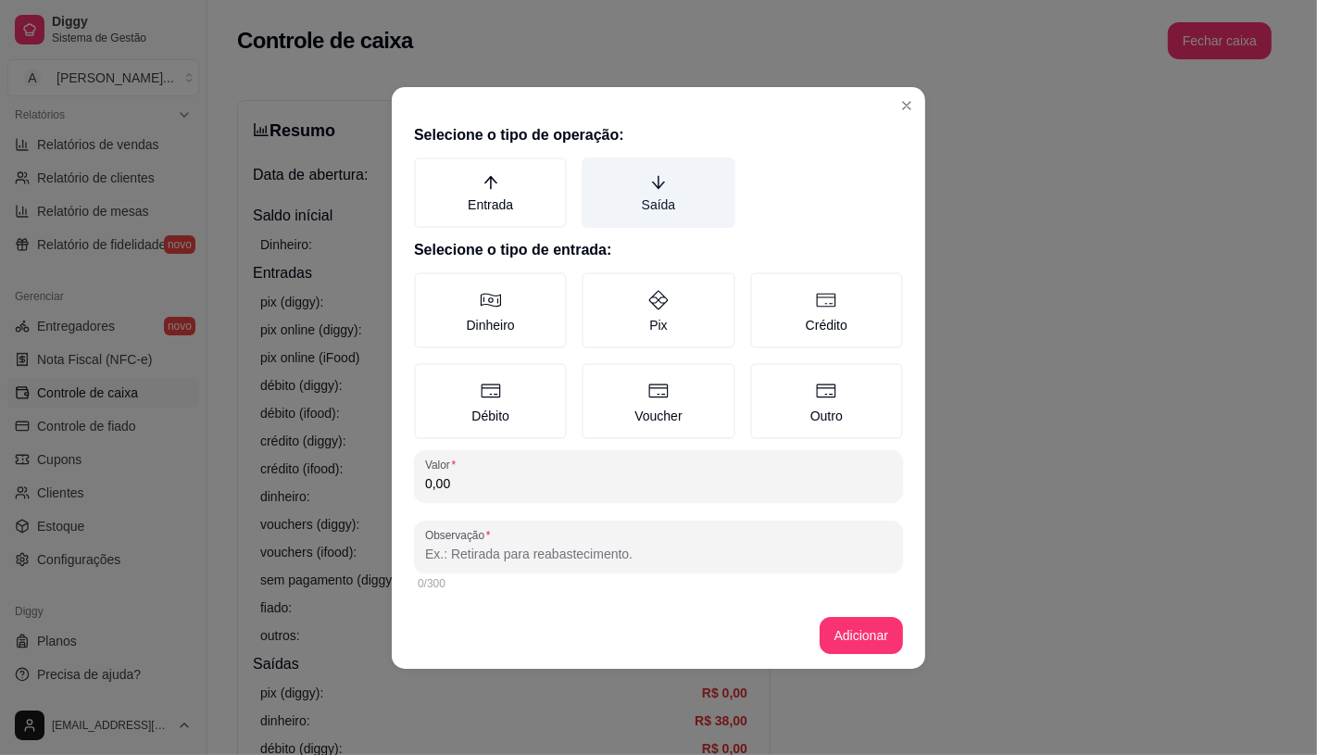
click at [681, 185] on label "Saída" at bounding box center [658, 192] width 153 height 70
click at [596, 171] on button "Saída" at bounding box center [588, 164] width 15 height 15
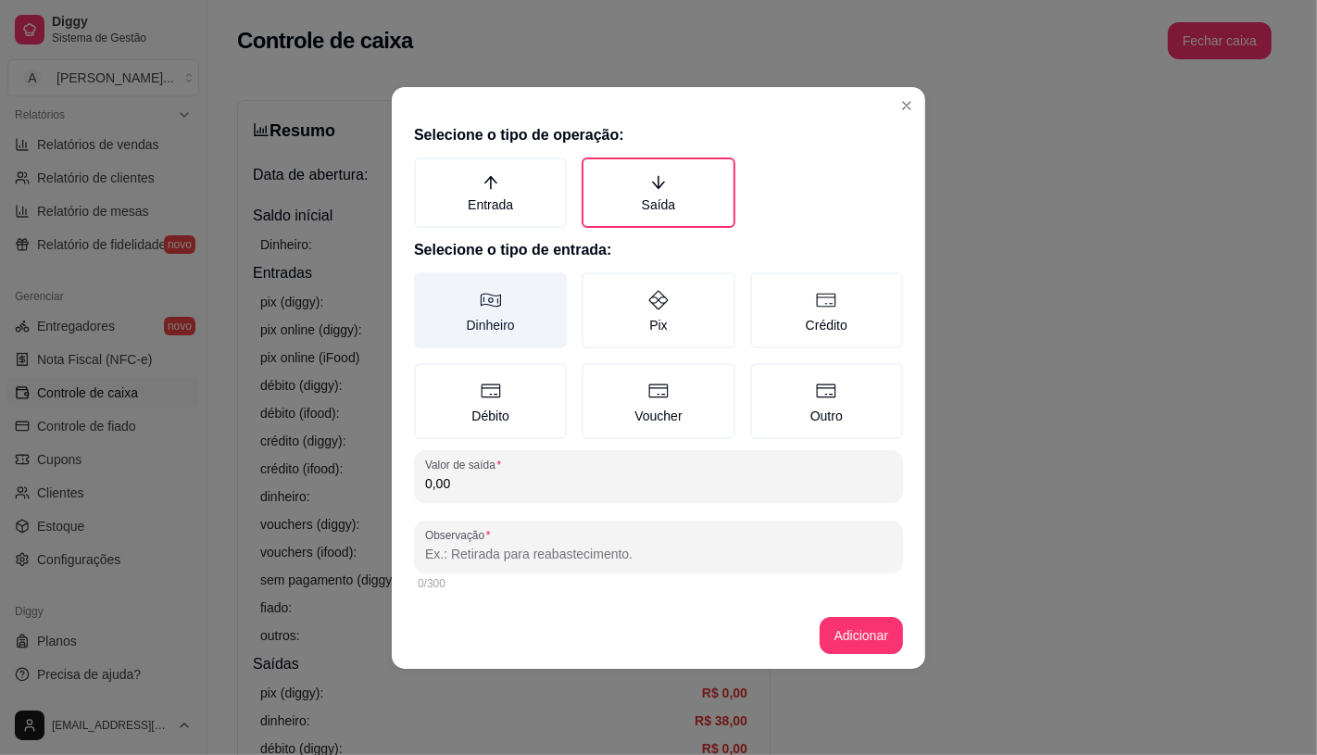
click at [470, 340] on label "Dinheiro" at bounding box center [490, 310] width 153 height 76
click at [428, 286] on button "Dinheiro" at bounding box center [420, 278] width 15 height 15
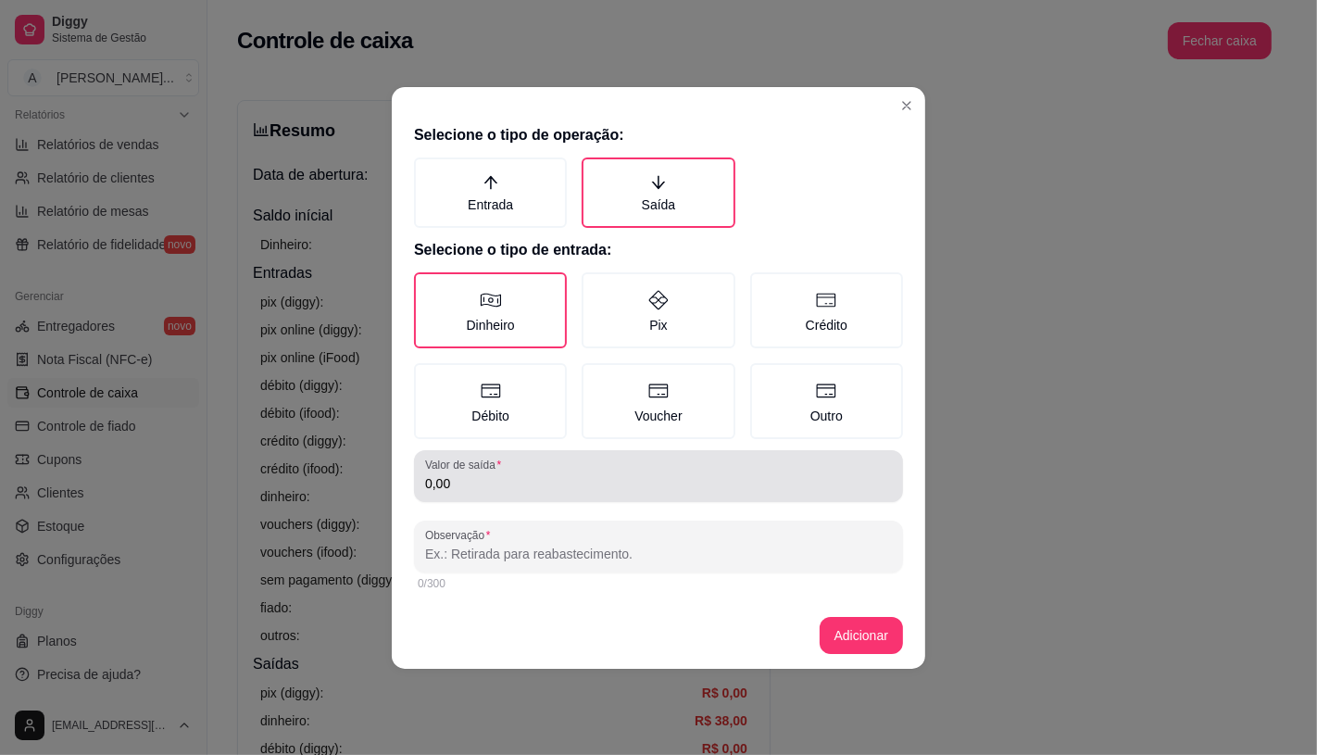
click at [535, 479] on input "0,00" at bounding box center [658, 483] width 467 height 19
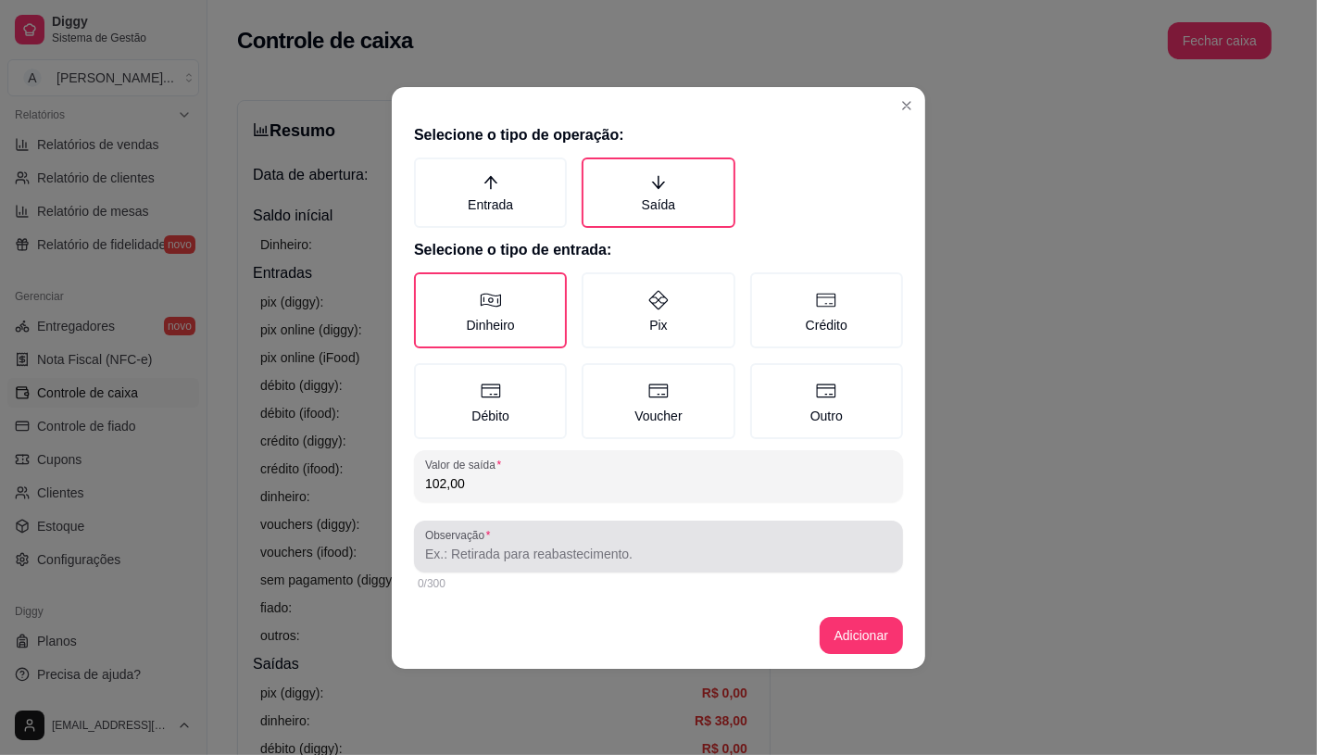
type input "102,00"
click at [515, 556] on input "Observação" at bounding box center [658, 554] width 467 height 19
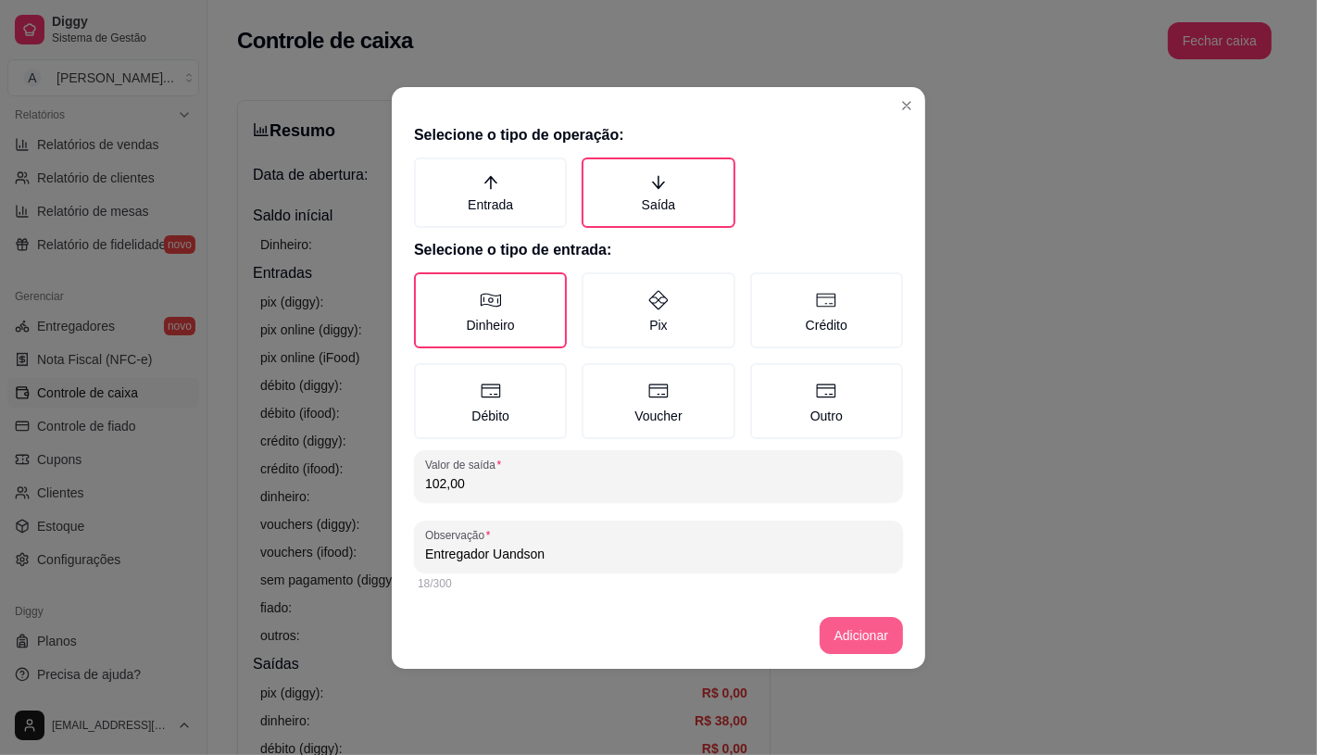
type input "Entregador Uandson"
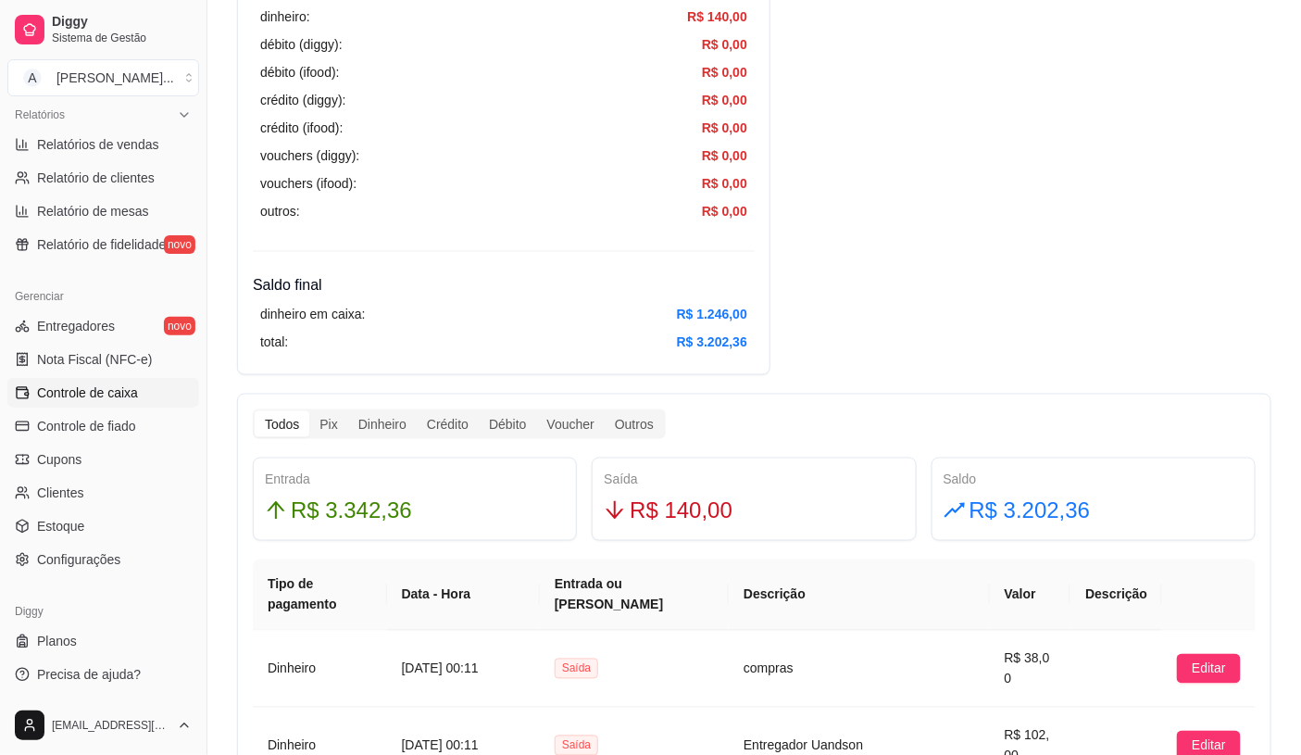
scroll to position [720, 0]
